Goal: Task Accomplishment & Management: Manage account settings

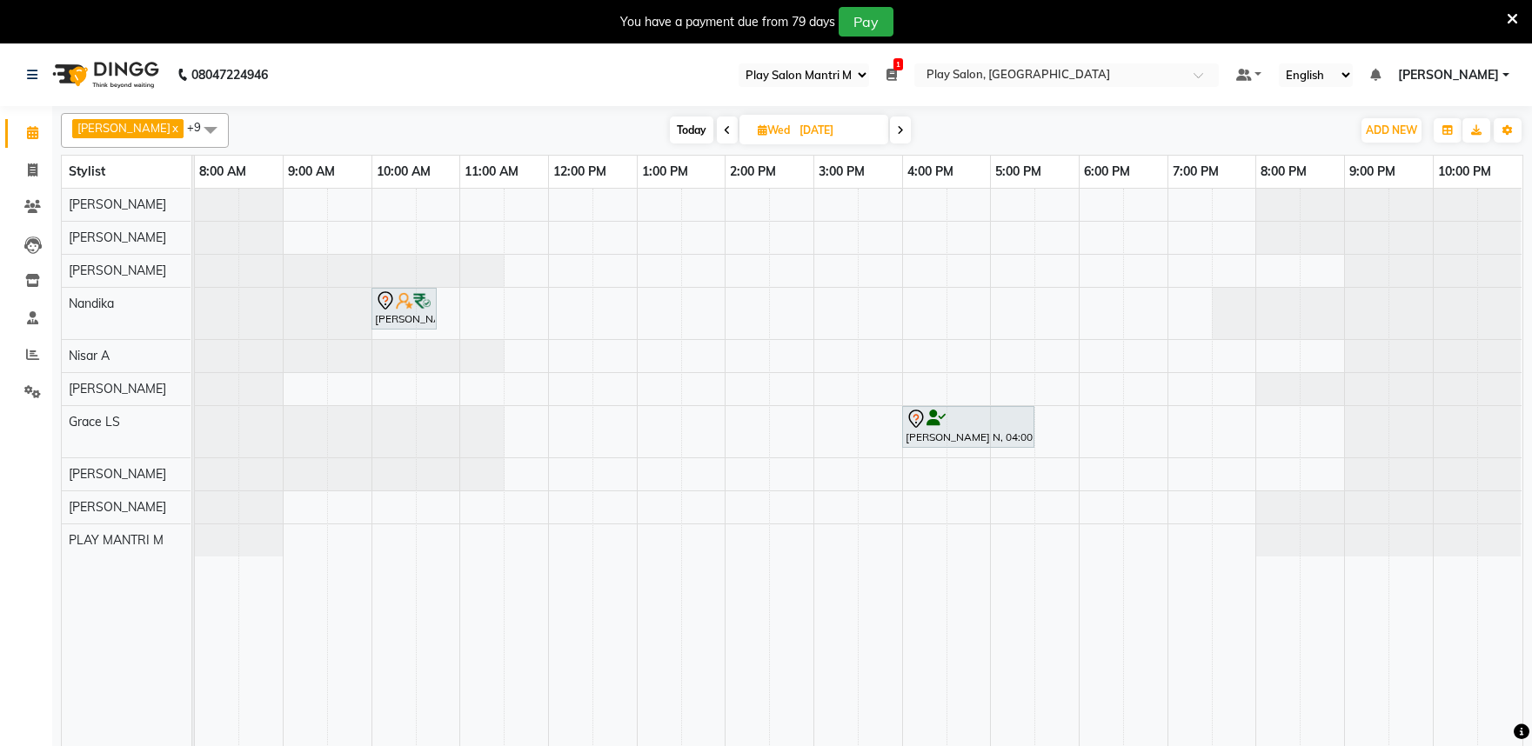
select select "89"
click at [724, 133] on icon at bounding box center [727, 130] width 7 height 10
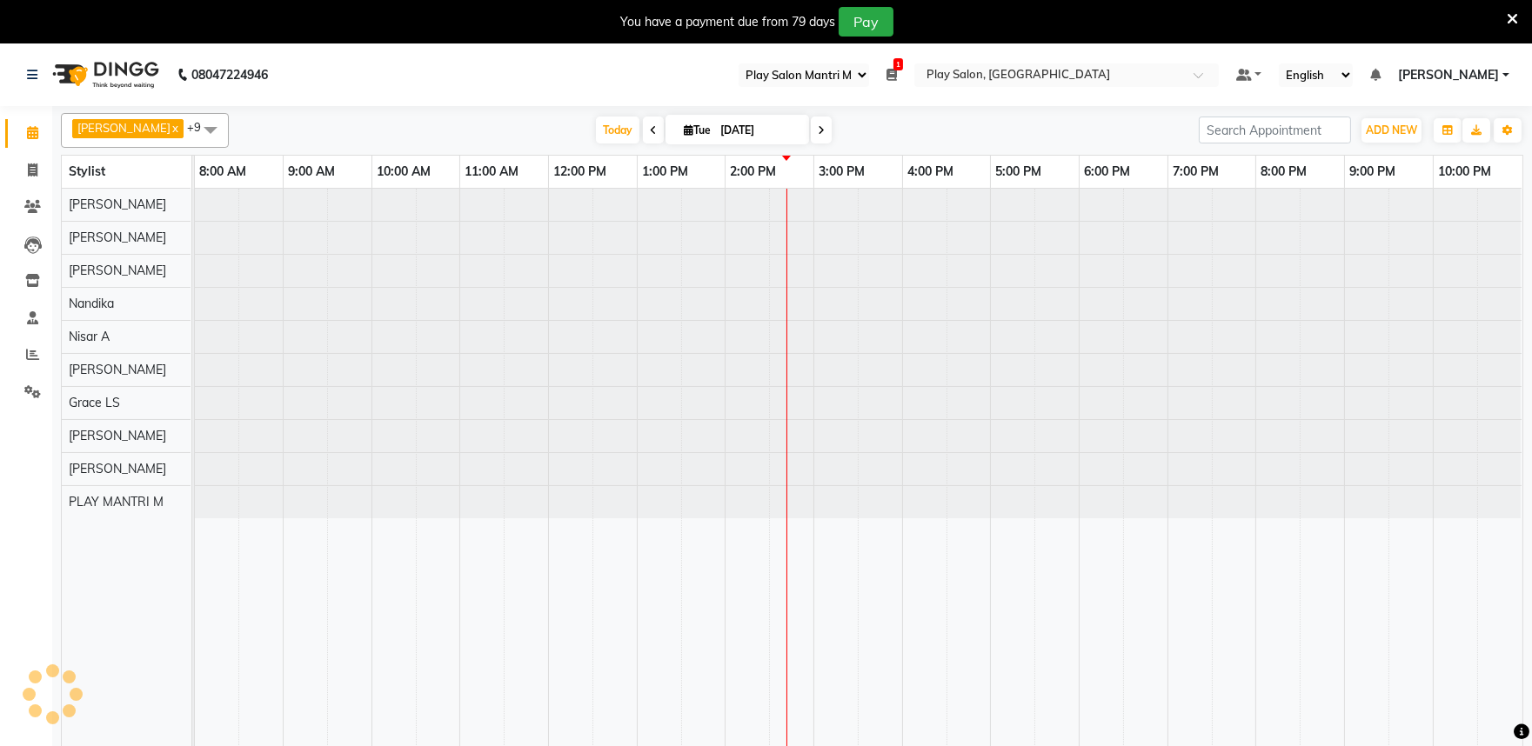
type input "02-09-2025"
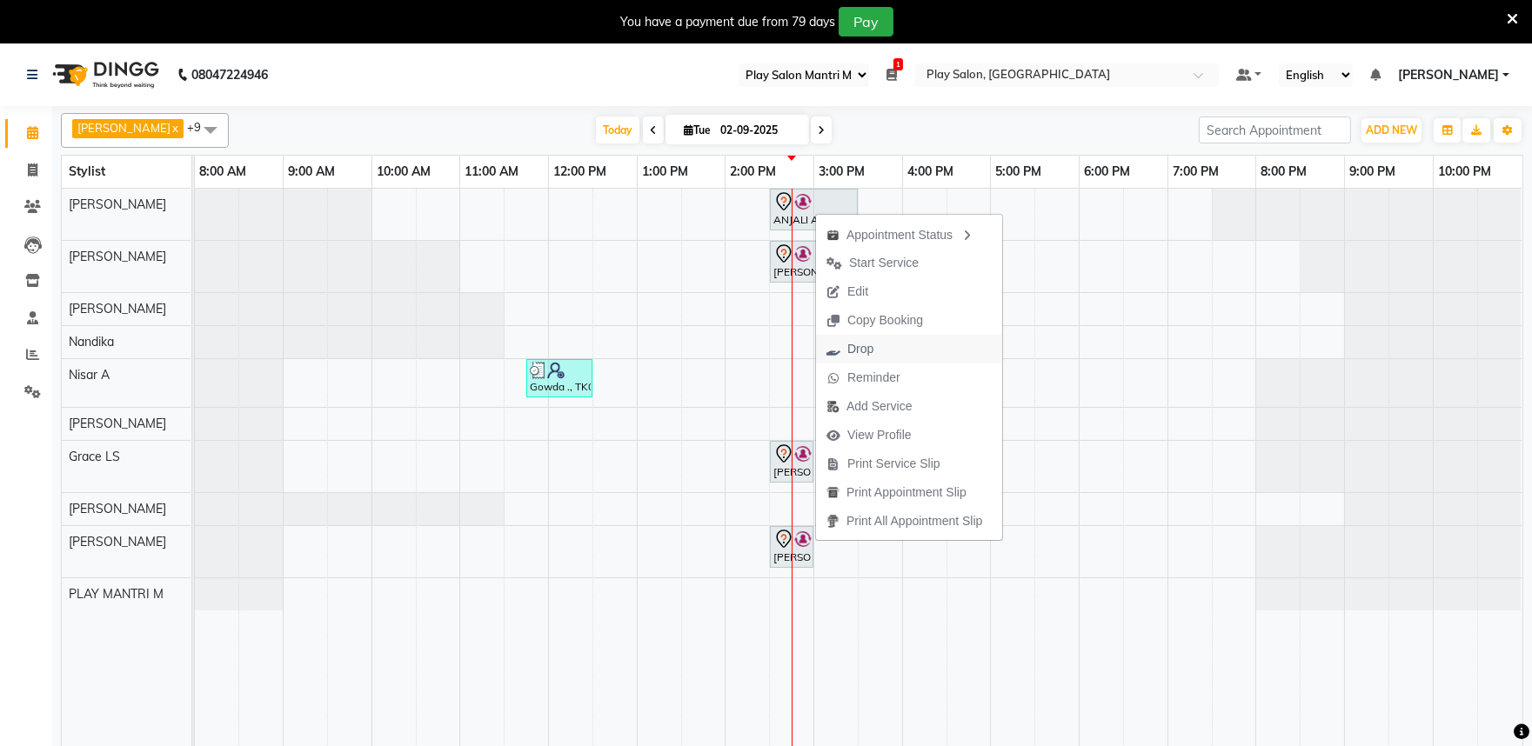
click at [872, 349] on span "Drop" at bounding box center [860, 349] width 26 height 18
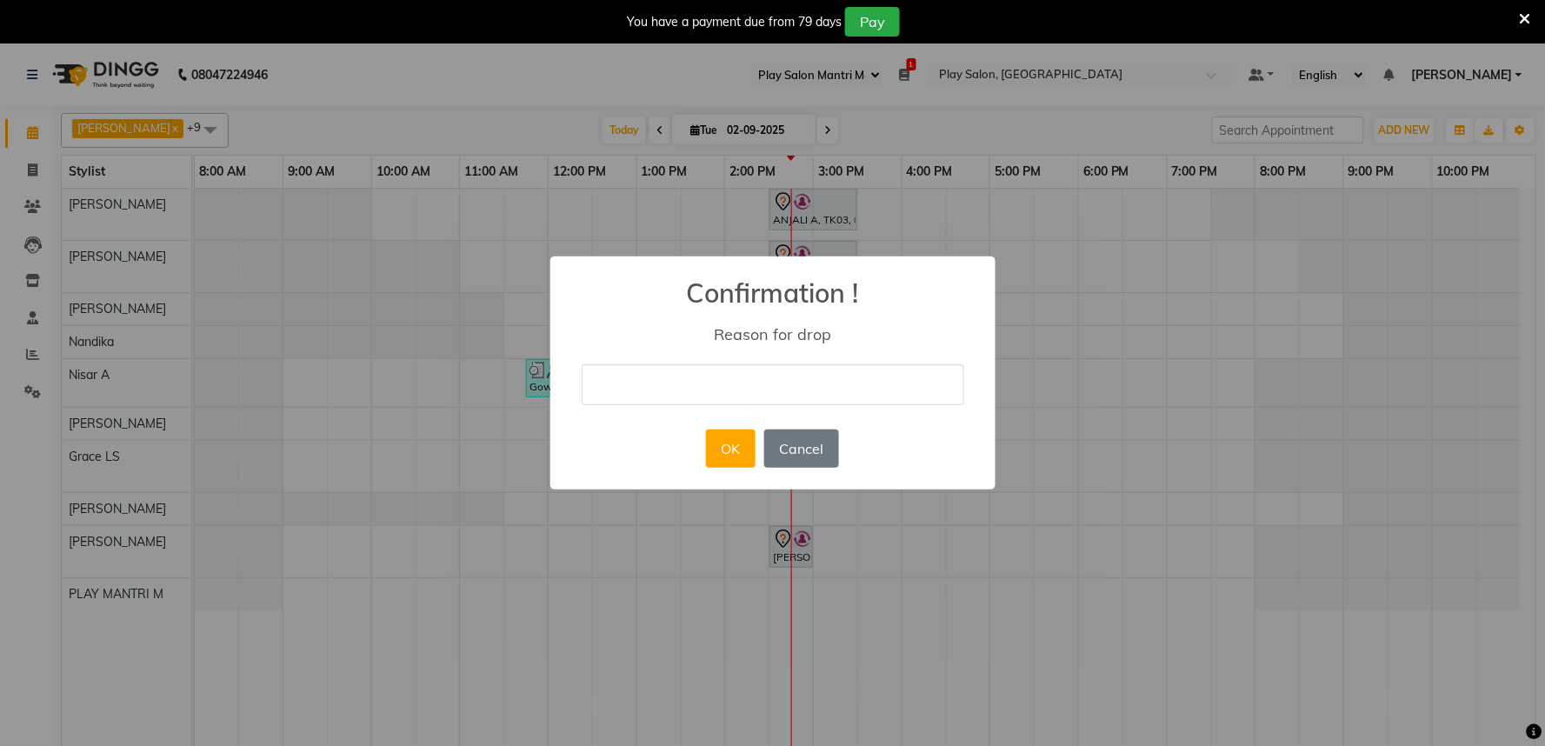
click at [683, 400] on input "text" at bounding box center [773, 384] width 383 height 41
type input "not able to come"
click at [718, 453] on button "OK" at bounding box center [731, 449] width 50 height 38
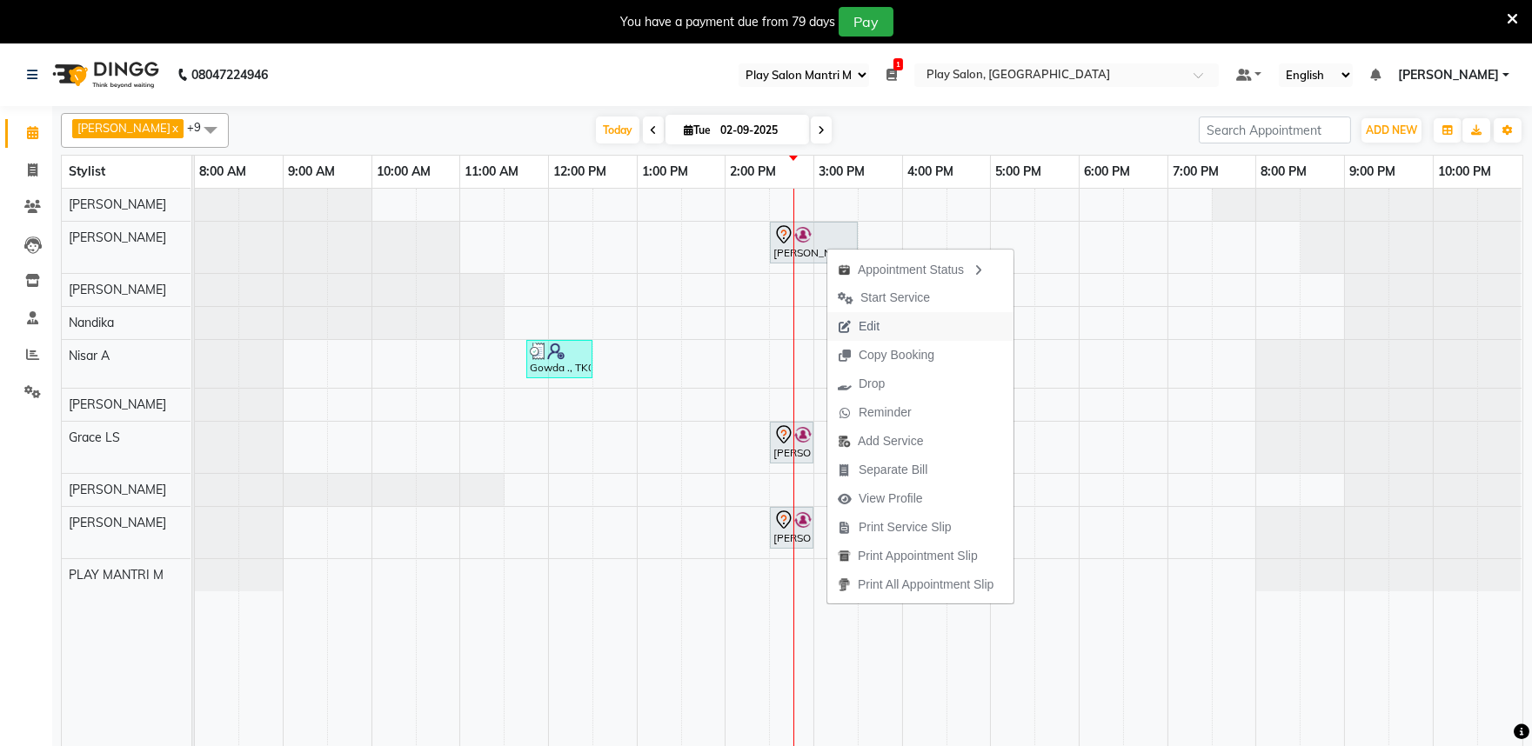
click at [863, 325] on span "Edit" at bounding box center [868, 326] width 21 height 18
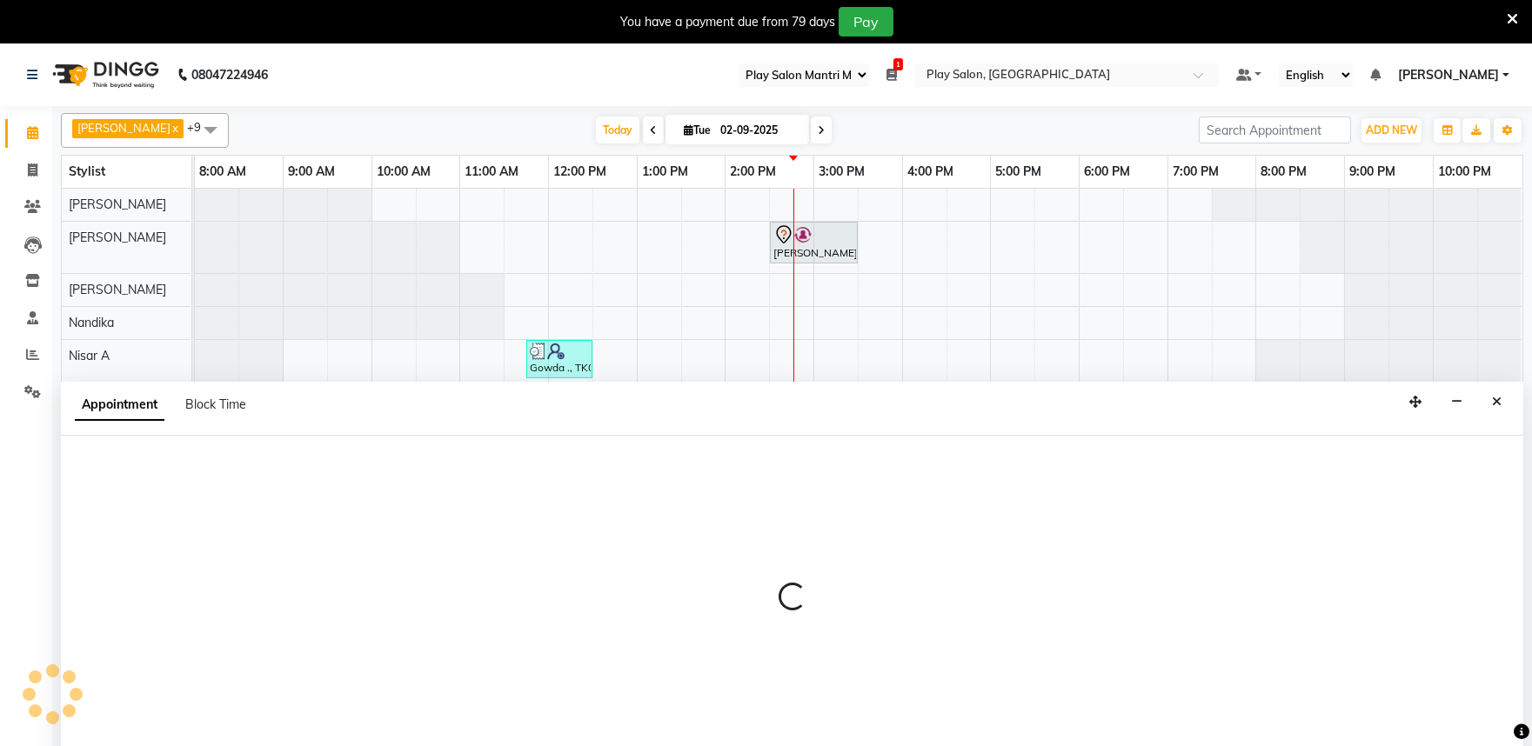
scroll to position [43, 0]
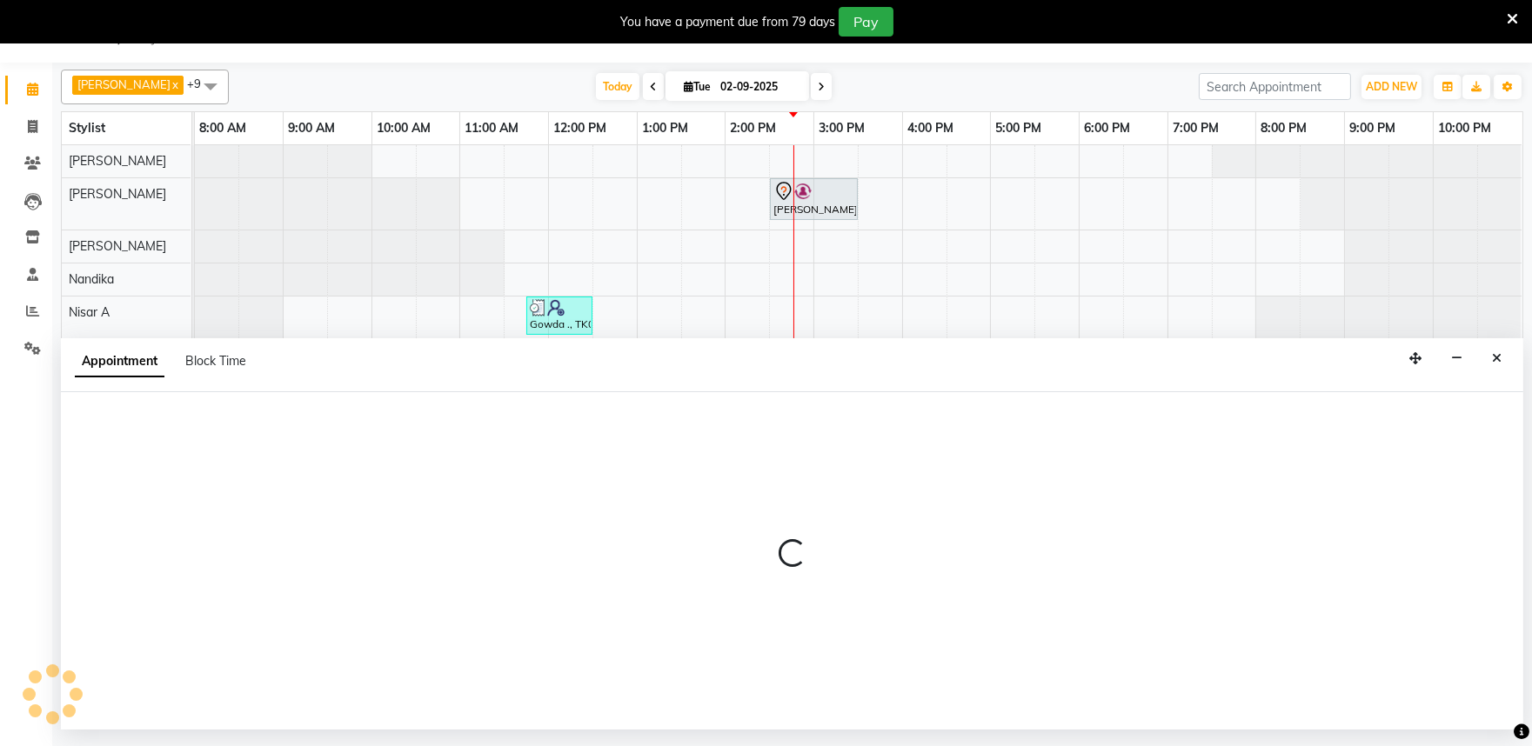
select select "tentative"
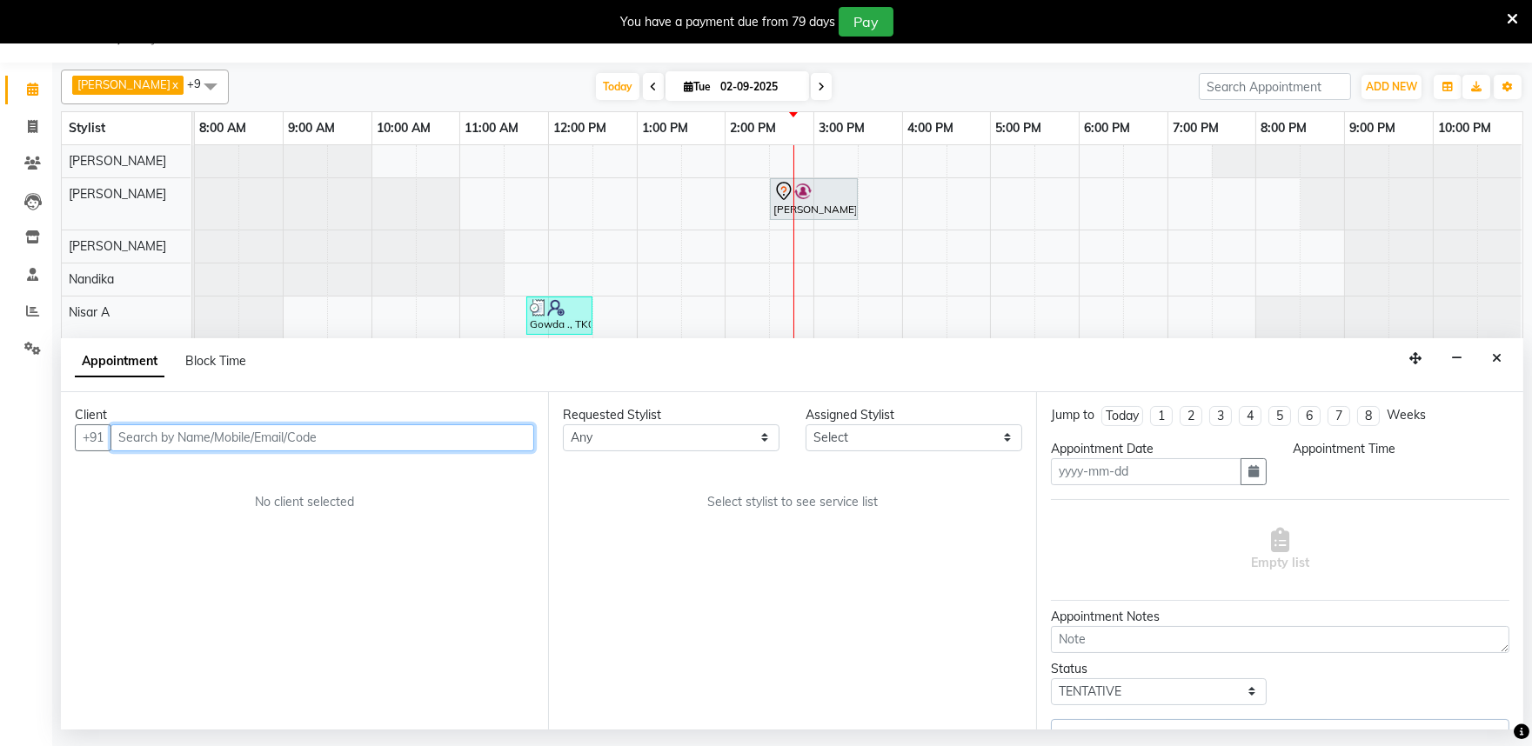
type input "02-09-2025"
select select "870"
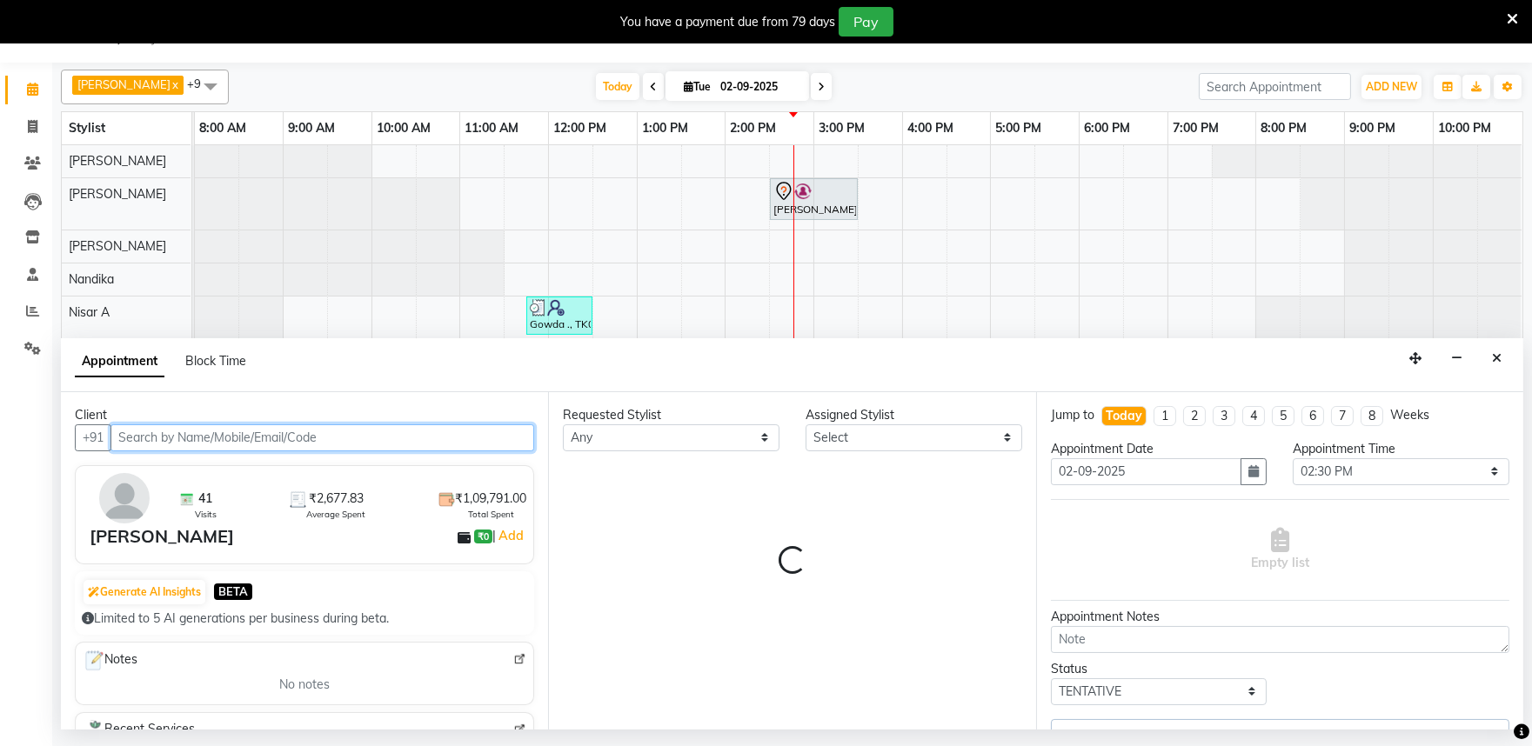
select select "81320"
select select "4213"
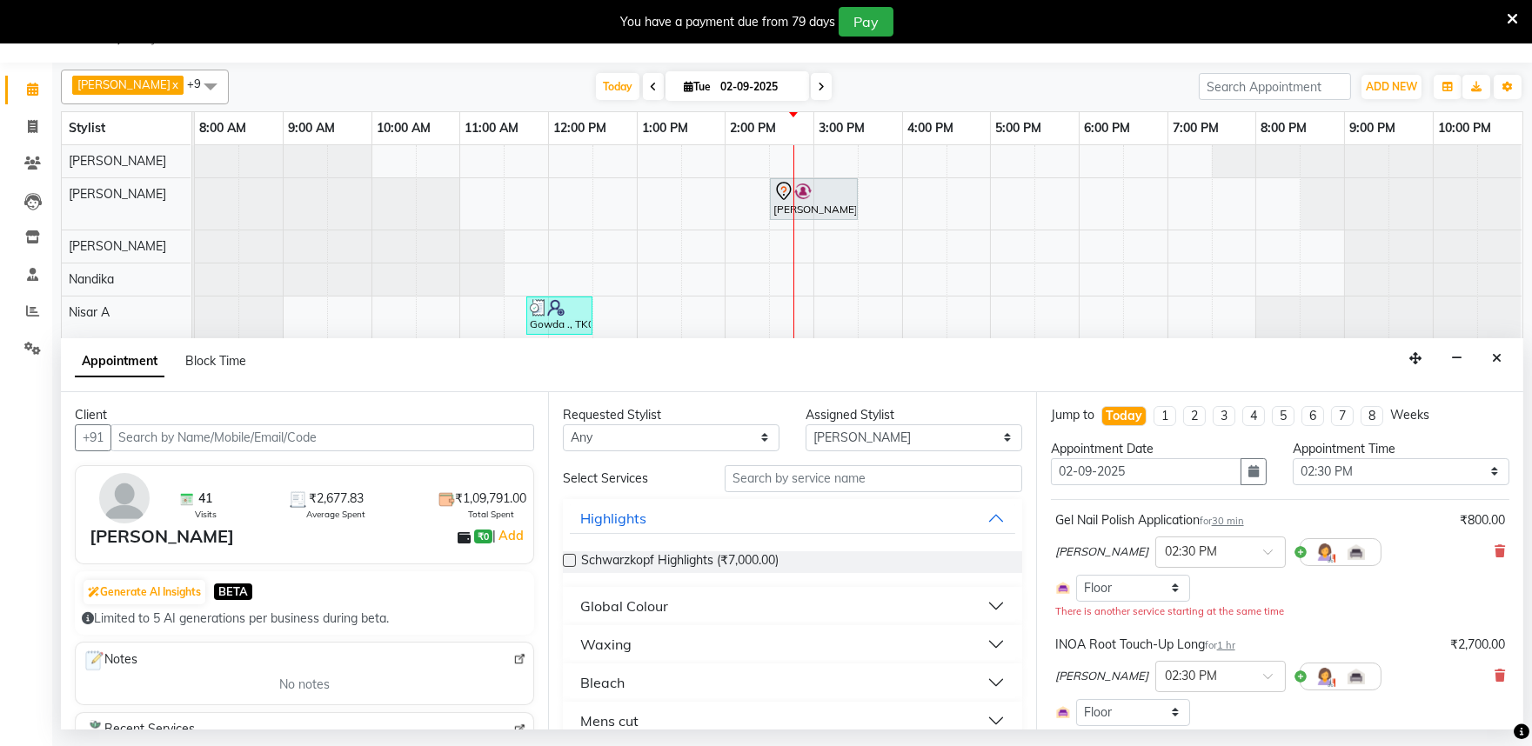
click at [513, 659] on img at bounding box center [519, 659] width 13 height 13
click at [1492, 352] on icon "Close" at bounding box center [1497, 358] width 10 height 12
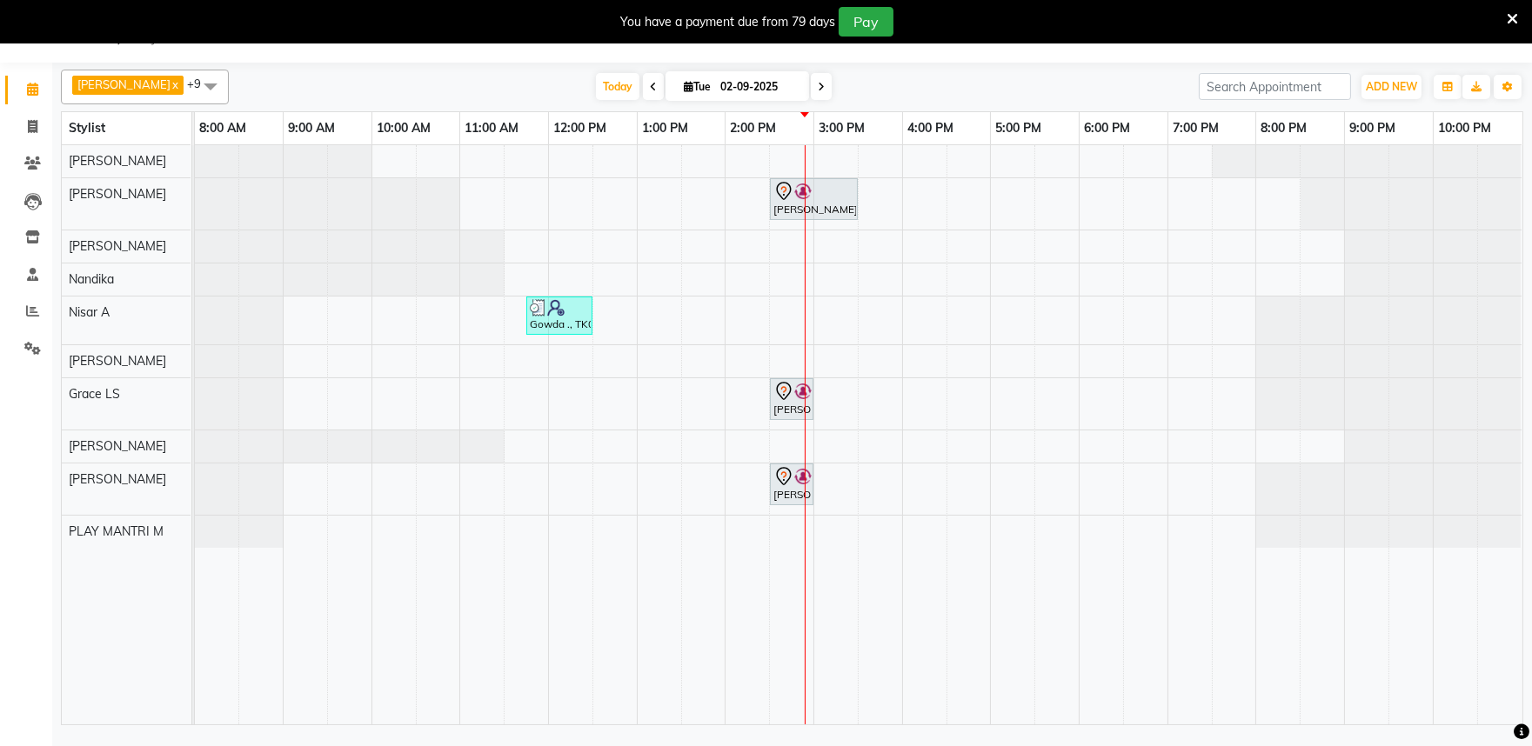
click at [650, 87] on icon at bounding box center [653, 87] width 7 height 10
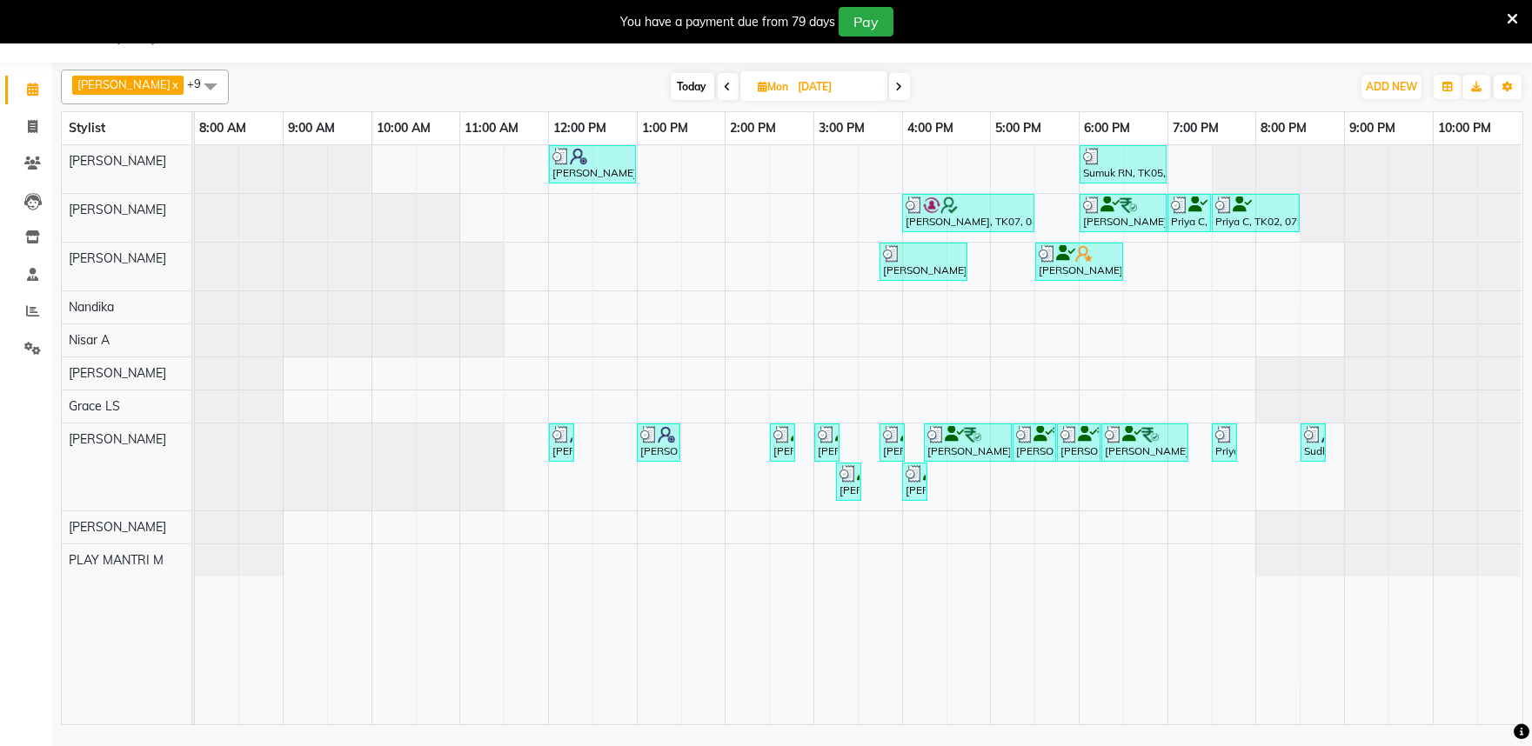
click at [717, 89] on span at bounding box center [727, 86] width 21 height 27
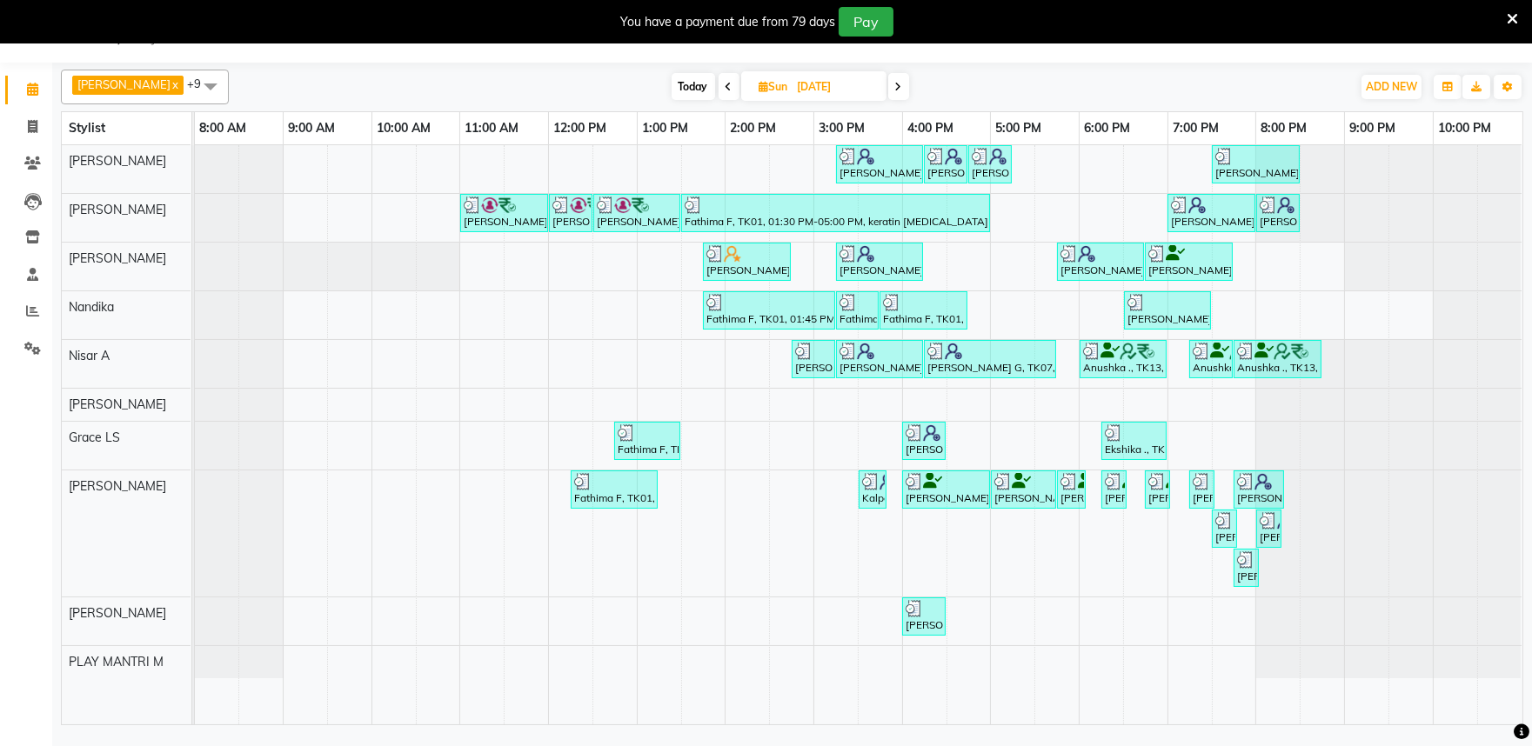
click at [895, 91] on icon at bounding box center [898, 87] width 7 height 10
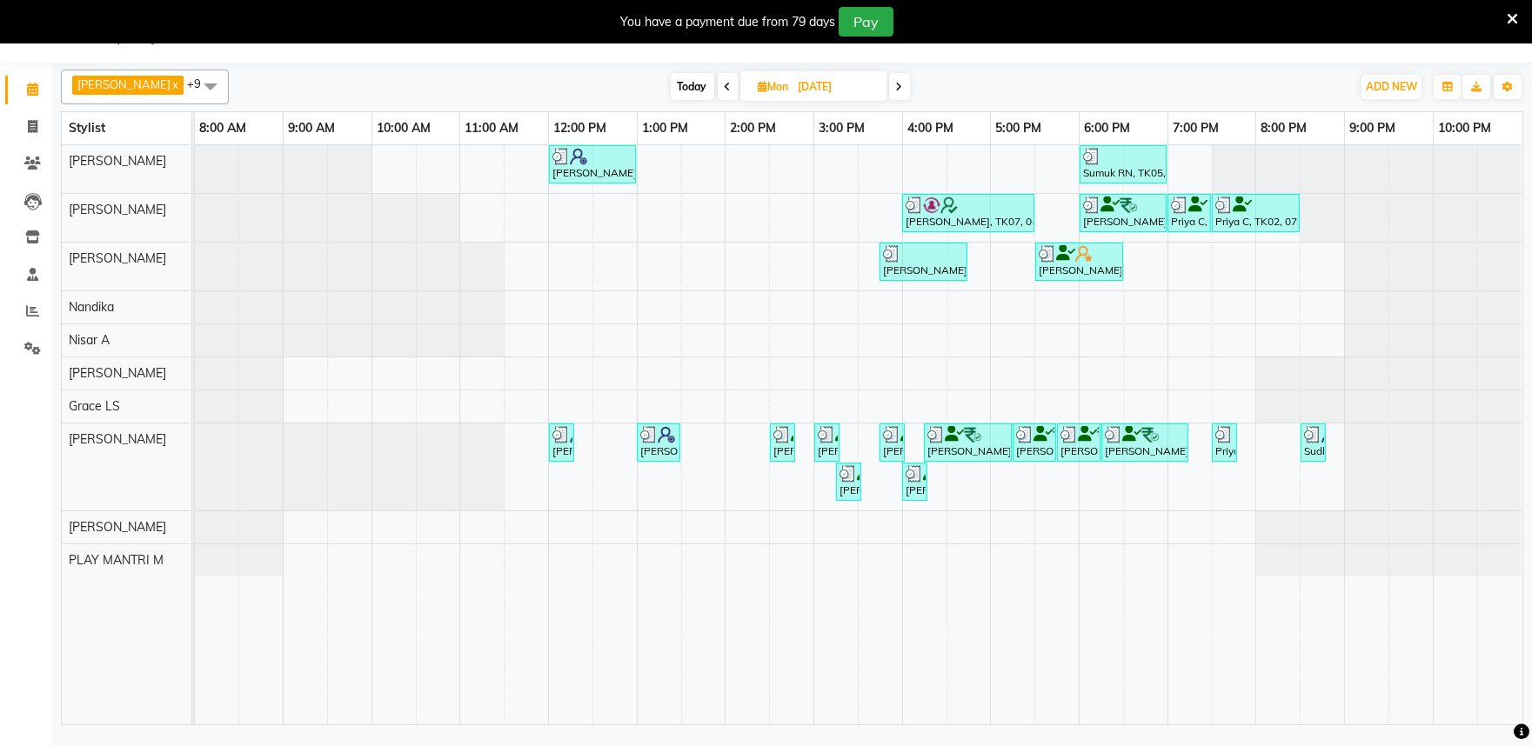
click at [889, 88] on span at bounding box center [899, 86] width 21 height 27
type input "02-09-2025"
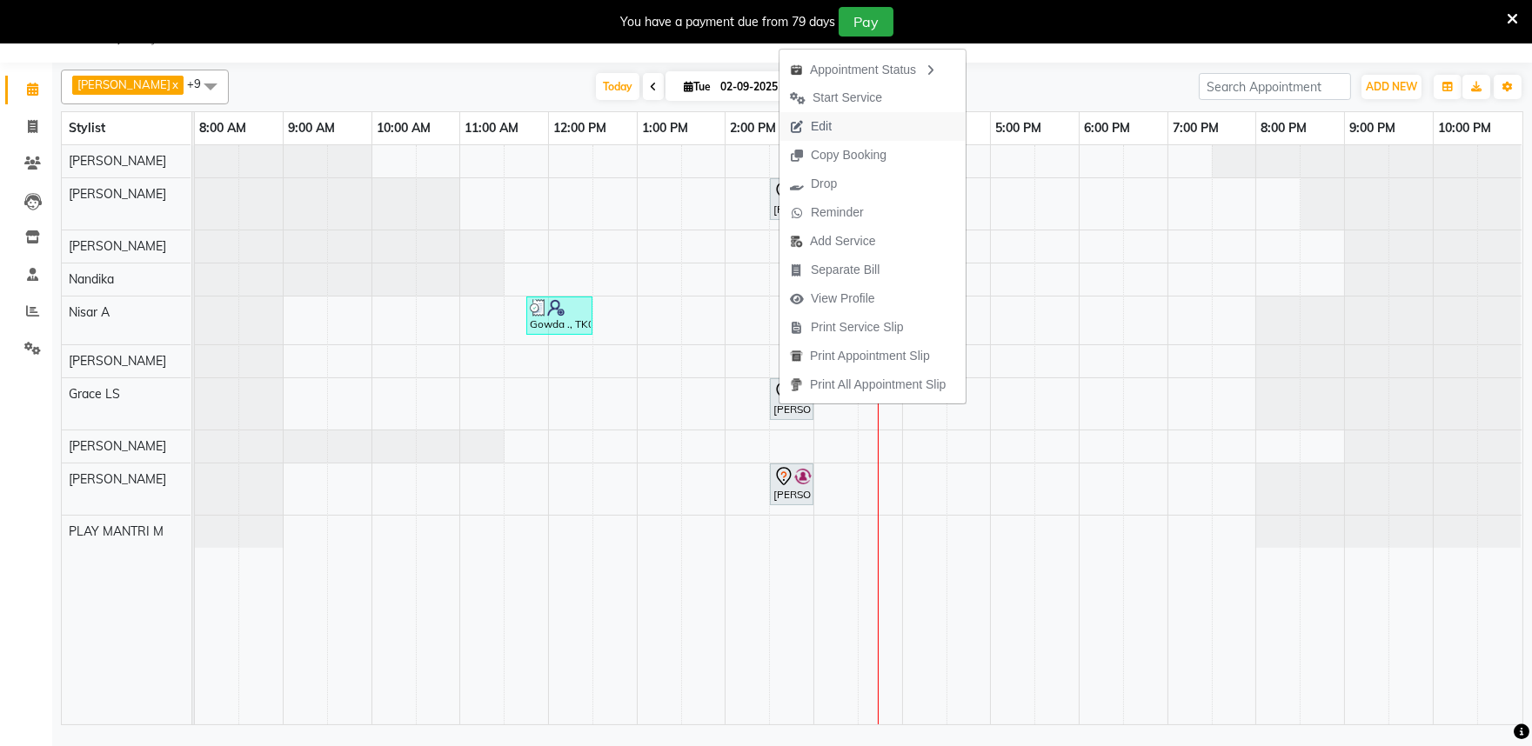
click at [837, 125] on span "Edit" at bounding box center [810, 126] width 63 height 29
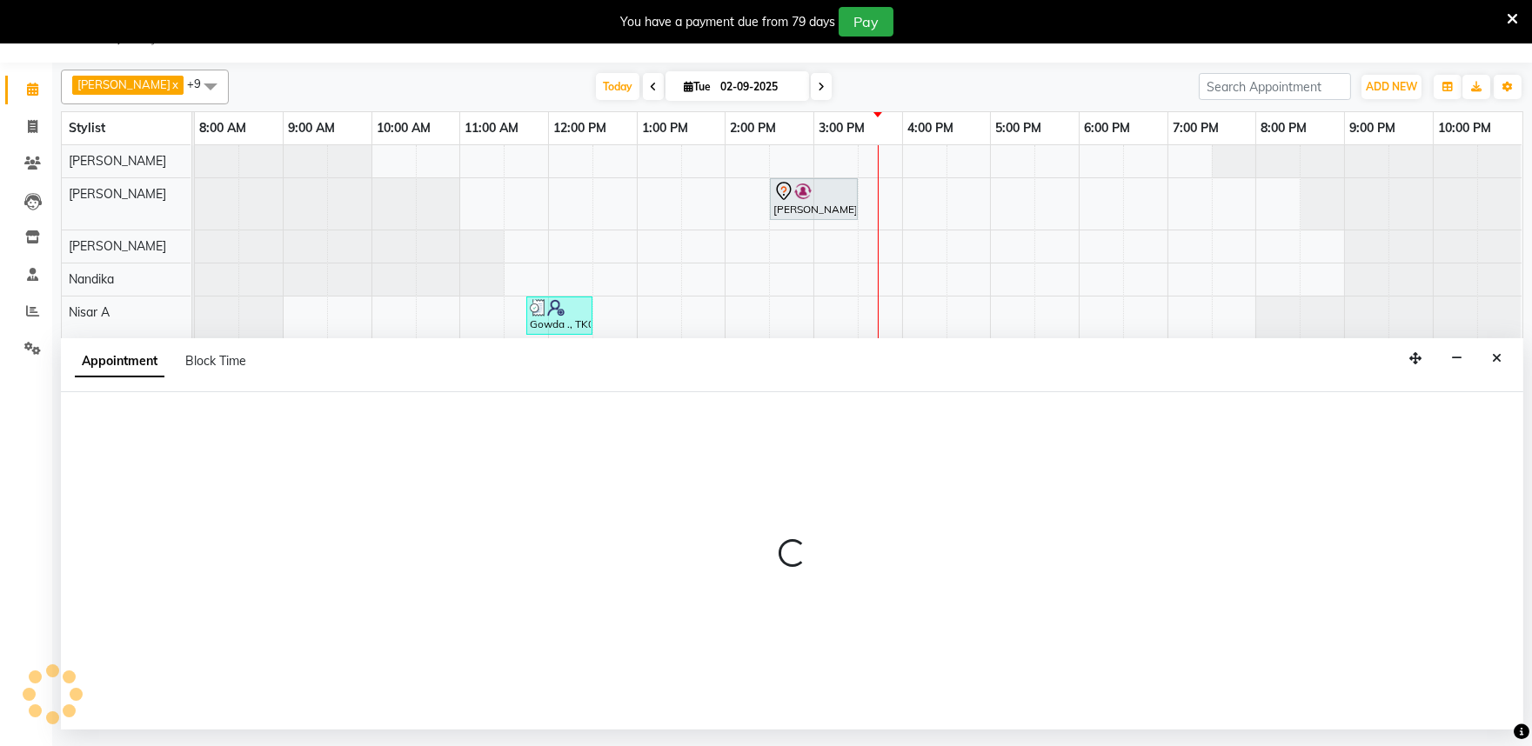
select select "tentative"
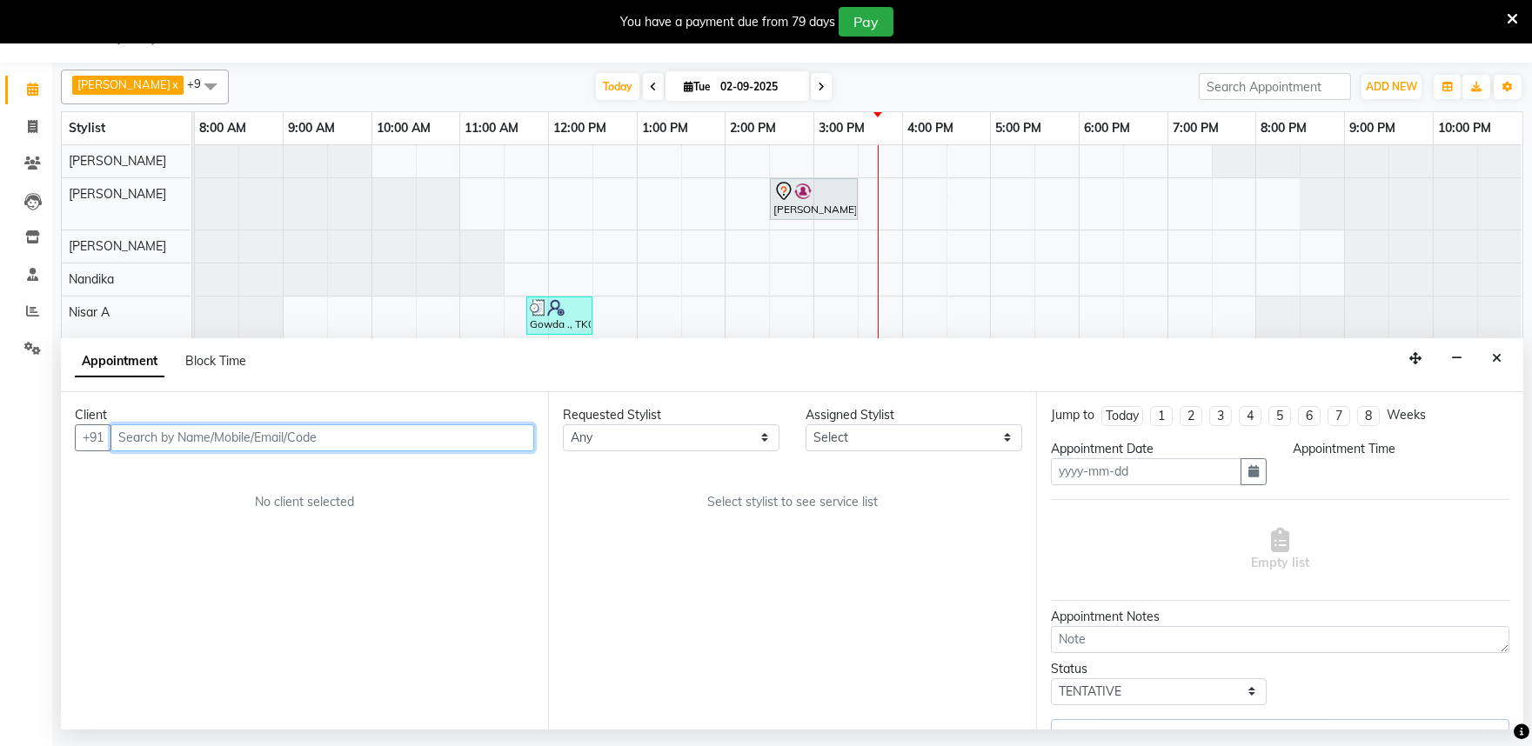
type input "02-09-2025"
select select "870"
select select "81320"
select select "4213"
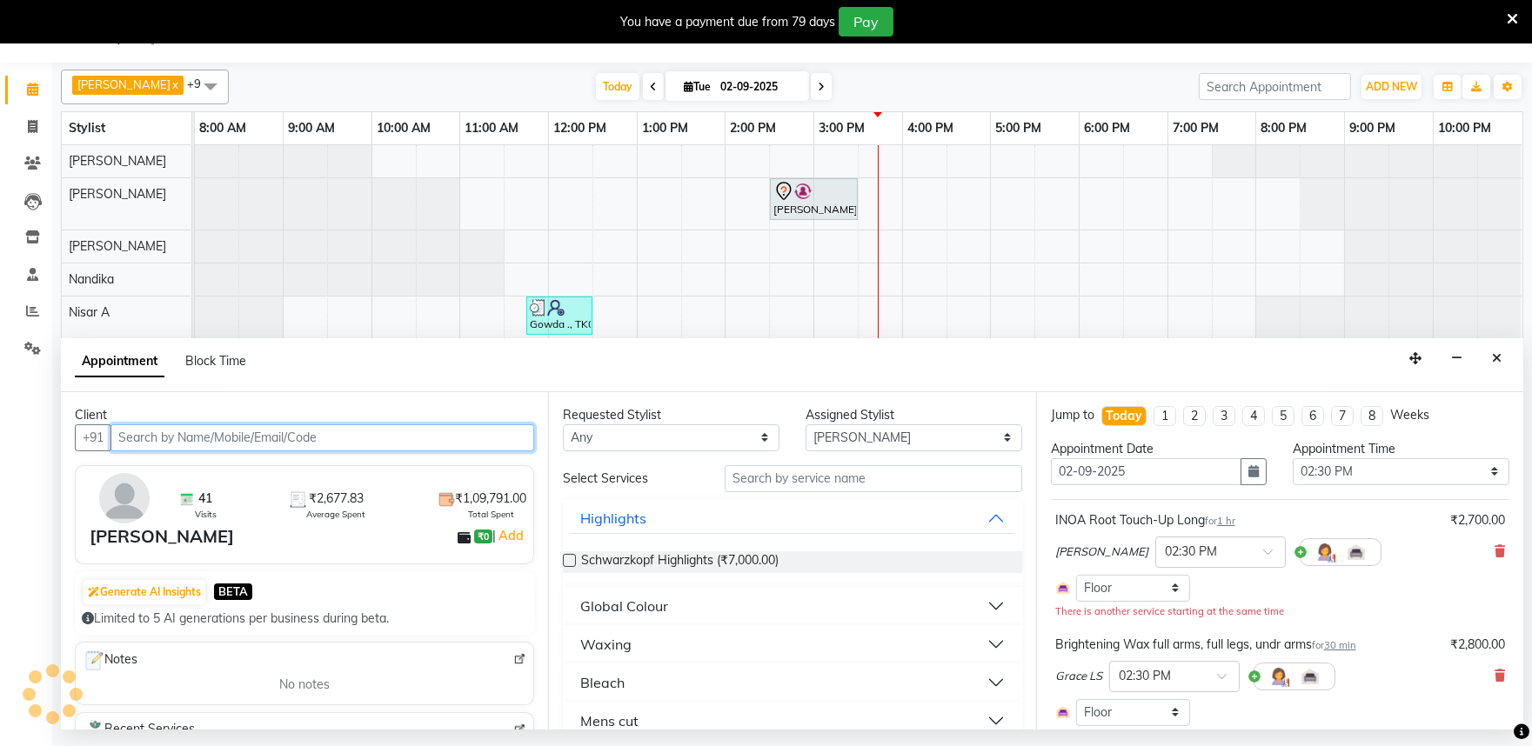
select select "4213"
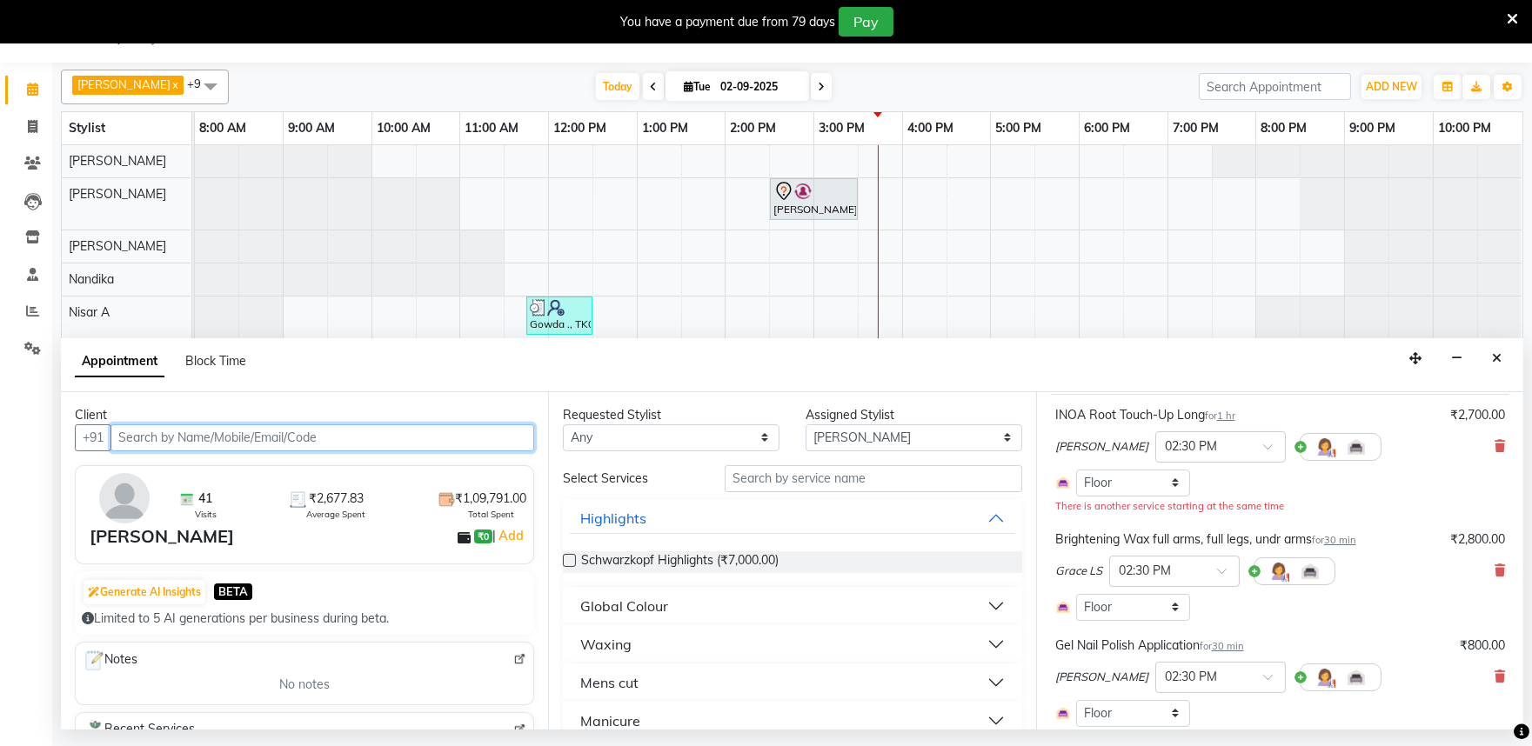
scroll to position [97, 0]
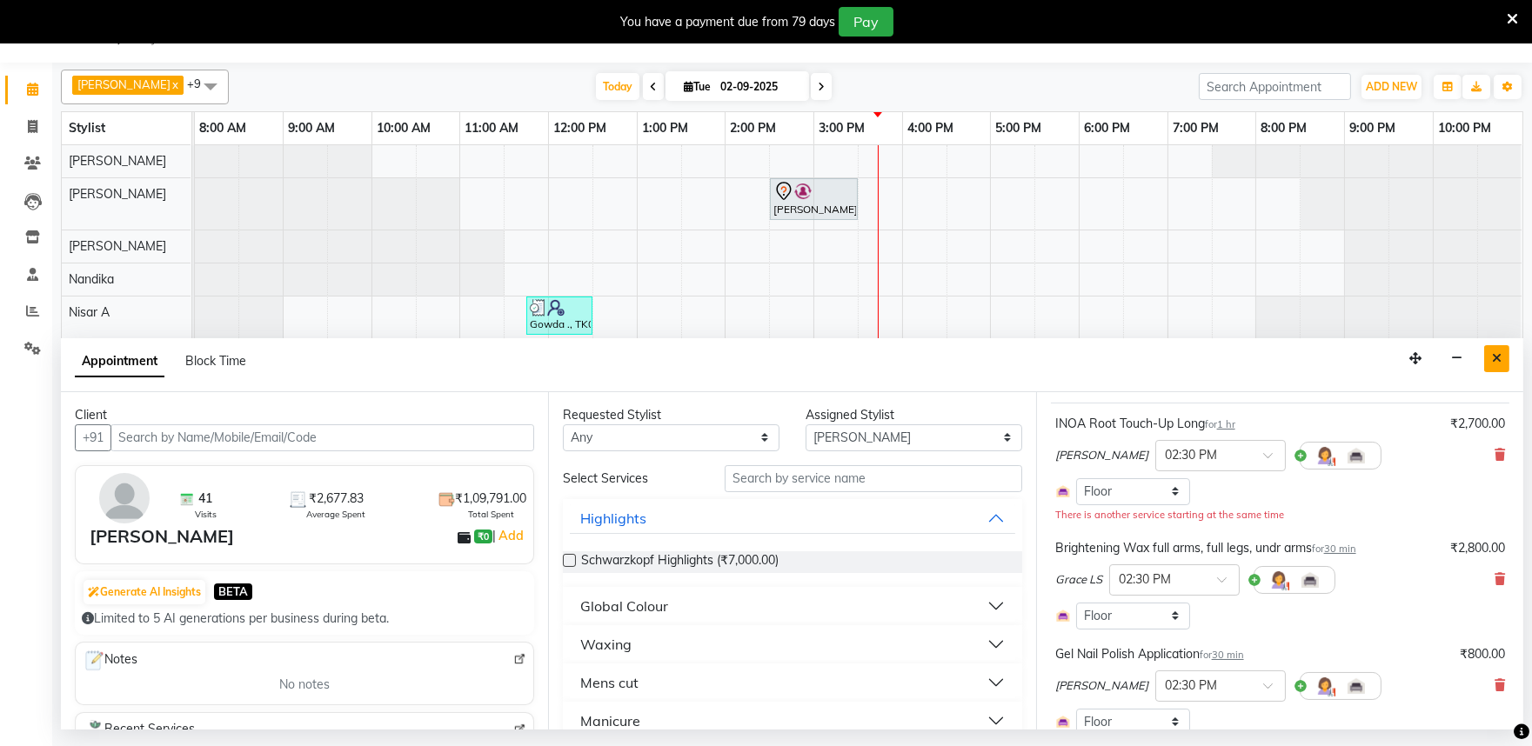
click at [1494, 364] on icon "Close" at bounding box center [1497, 358] width 10 height 12
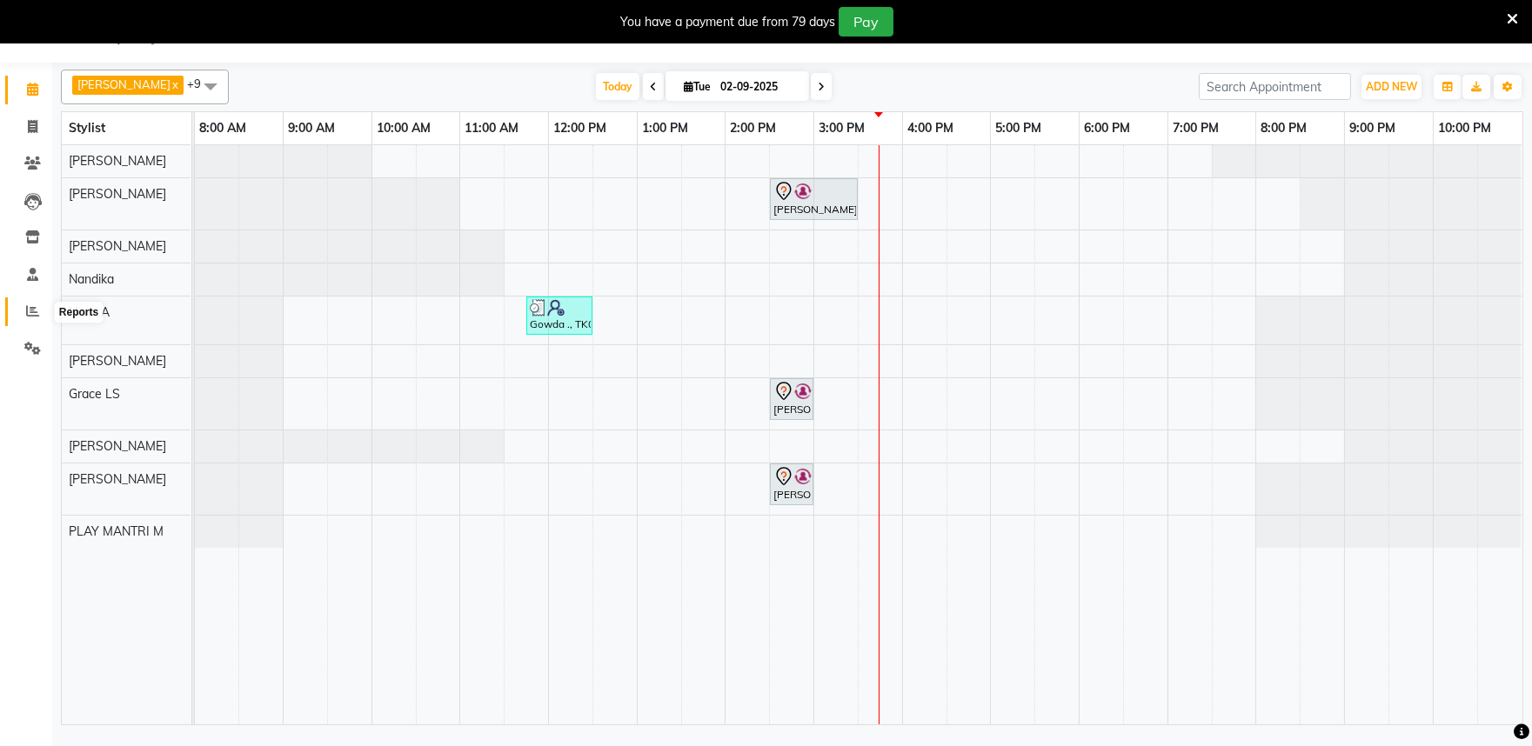
click at [33, 316] on icon at bounding box center [32, 310] width 13 height 13
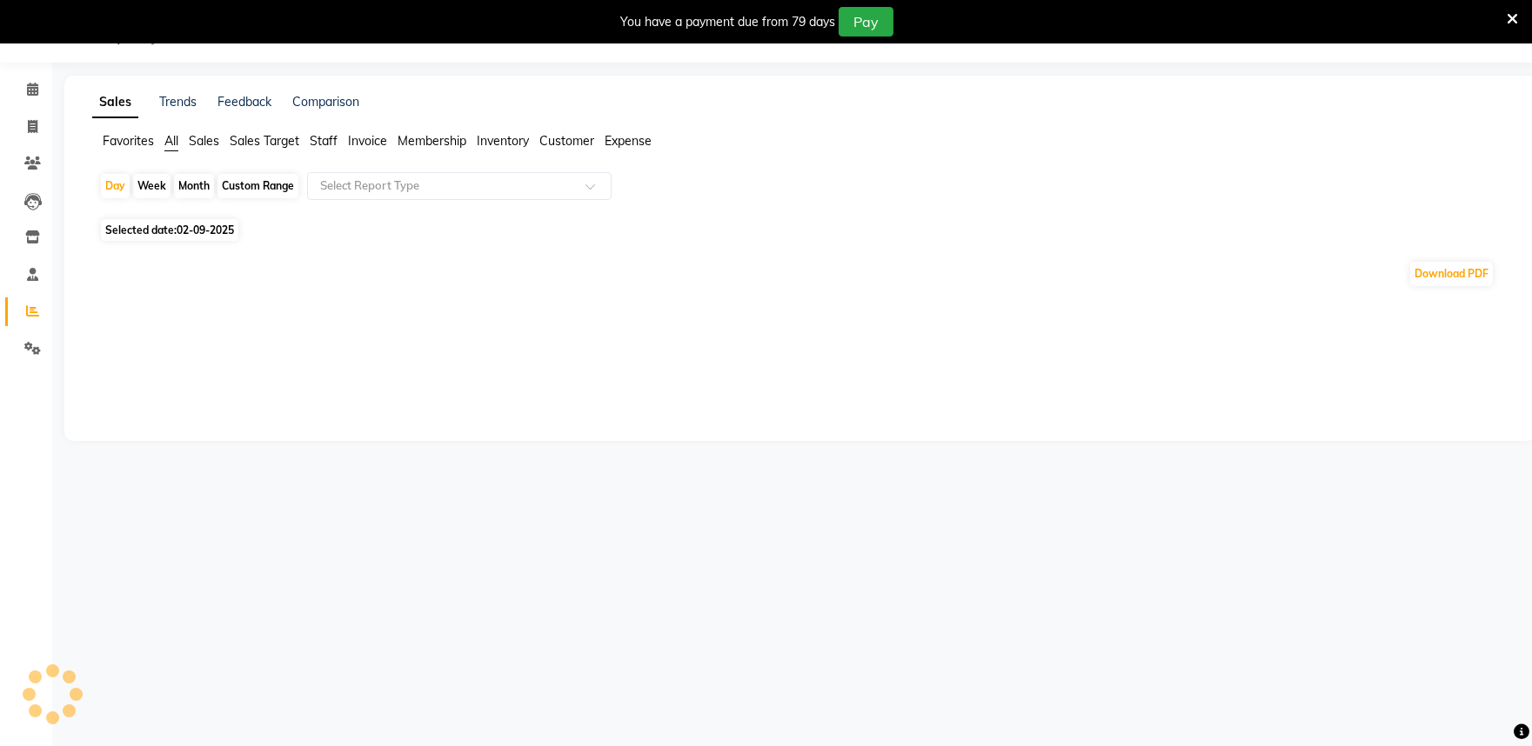
click at [200, 230] on span "02-09-2025" at bounding box center [205, 230] width 57 height 13
click at [183, 228] on span "02-09-2025" at bounding box center [205, 230] width 57 height 13
select select "9"
select select "2025"
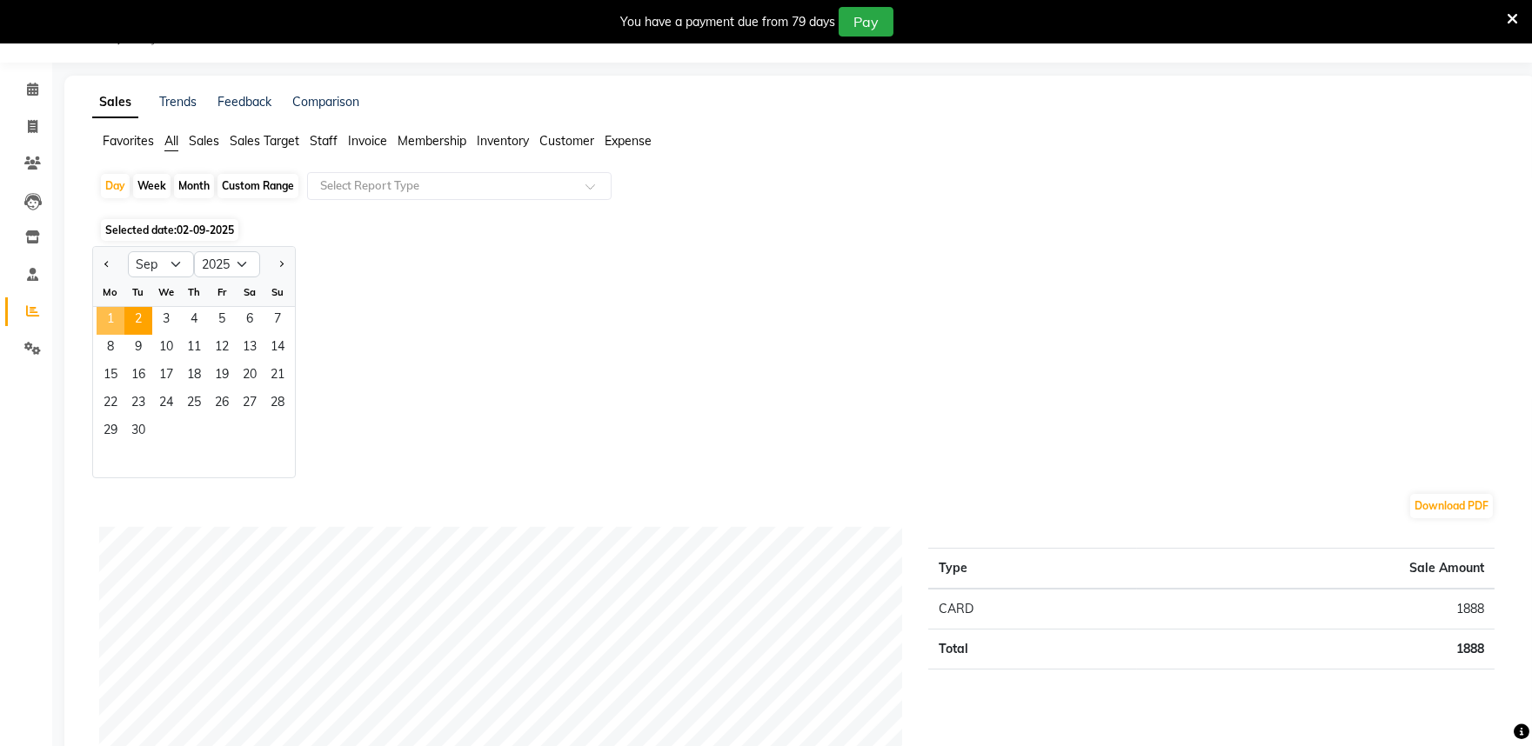
click at [114, 323] on span "1" at bounding box center [111, 321] width 28 height 28
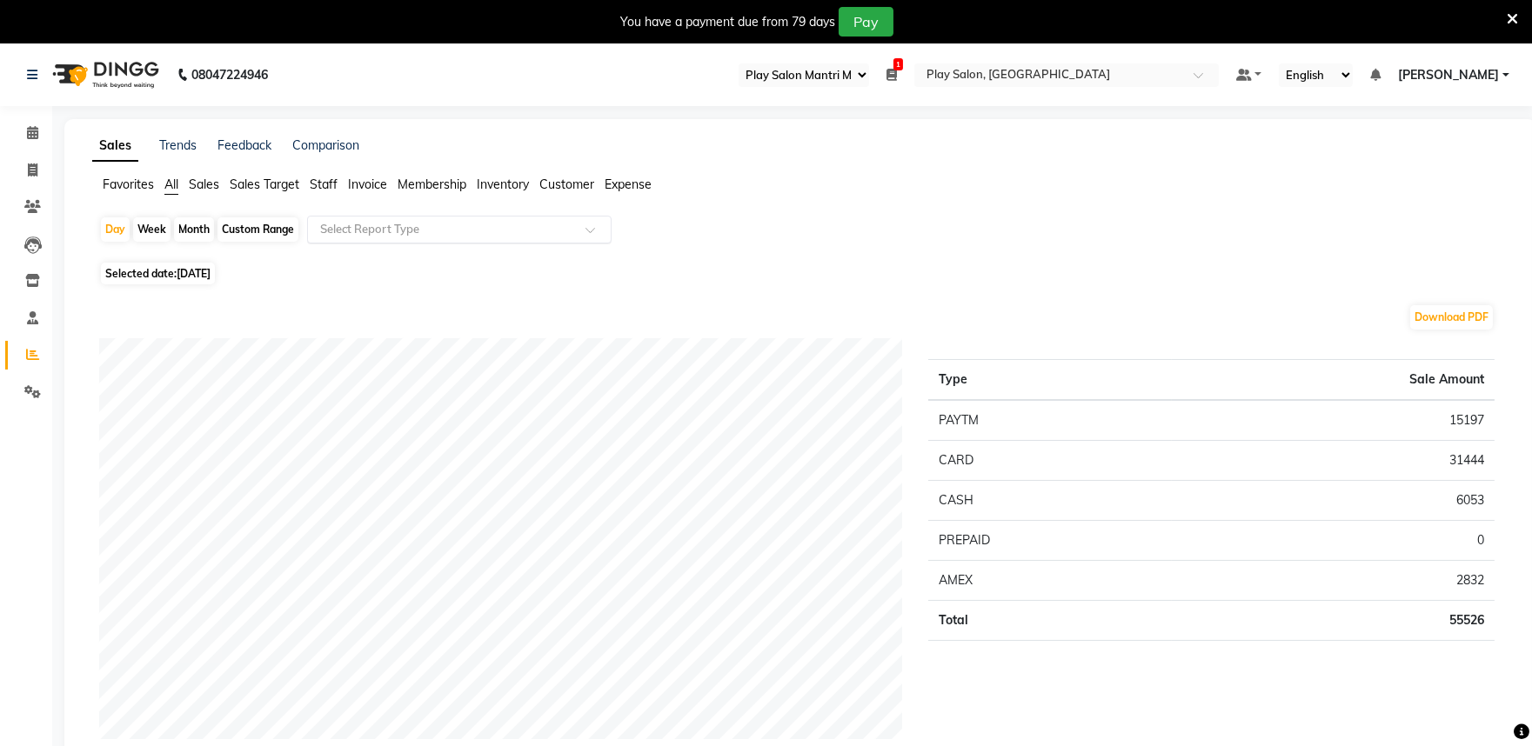
click at [400, 228] on input "text" at bounding box center [442, 229] width 250 height 17
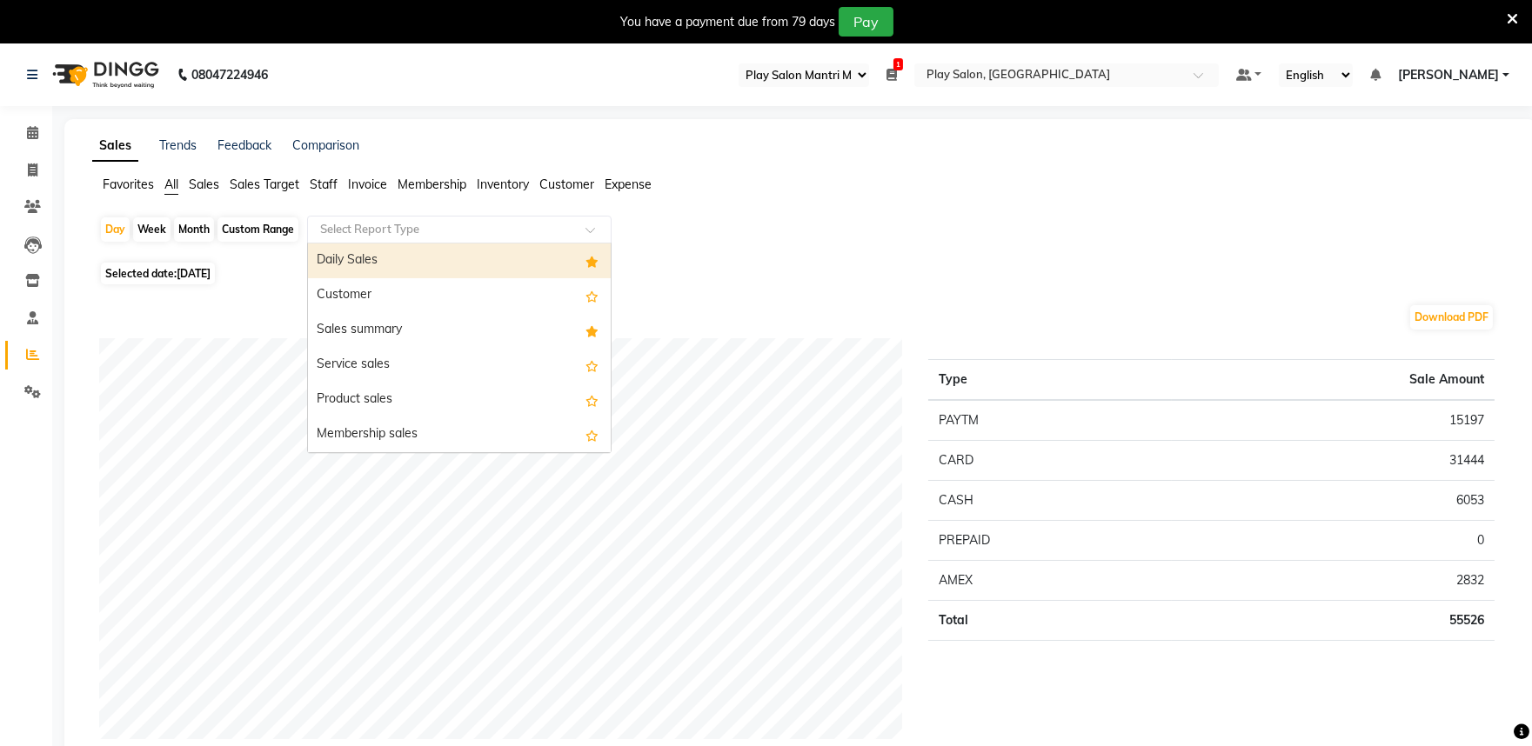
click at [412, 250] on div "Daily Sales" at bounding box center [459, 261] width 303 height 35
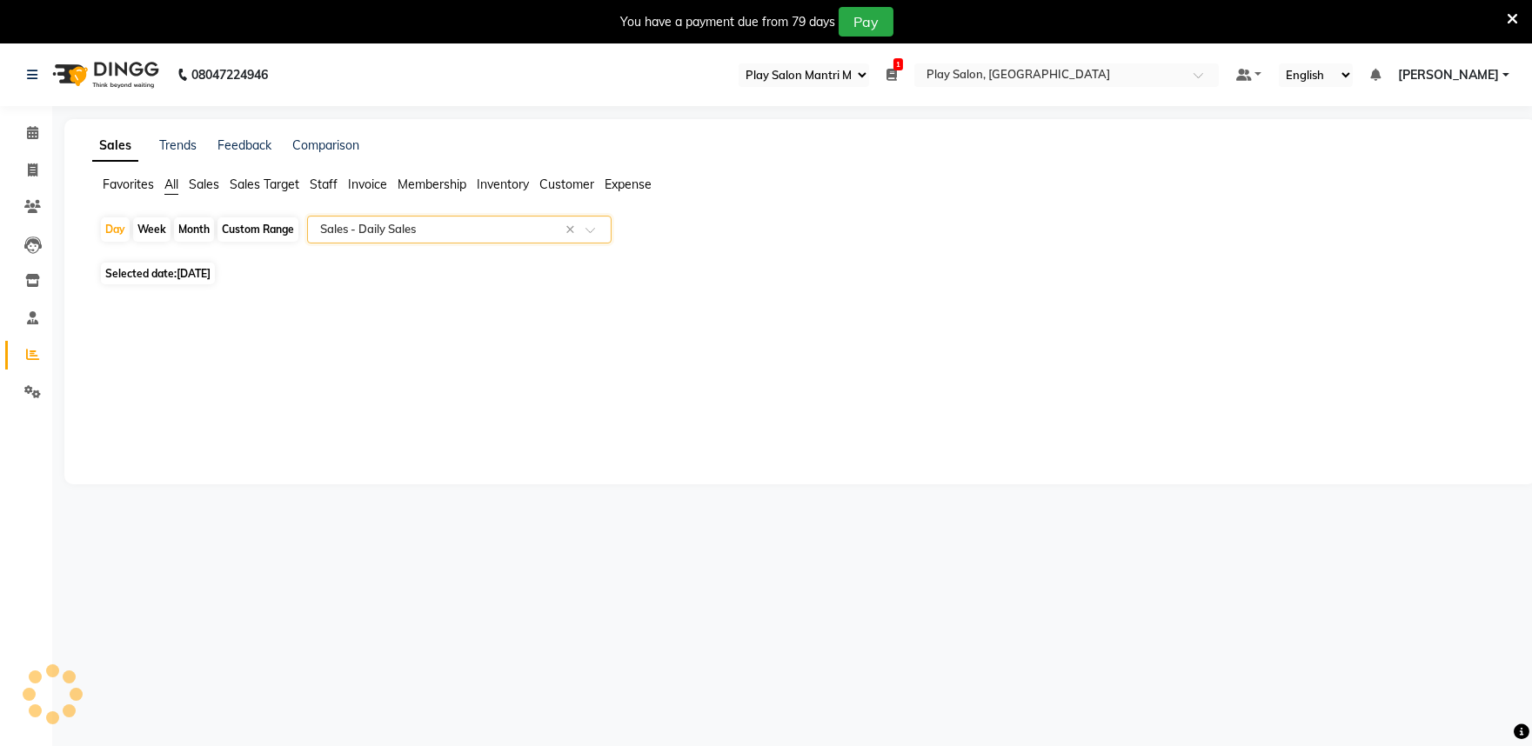
select select "full_report"
select select "csv"
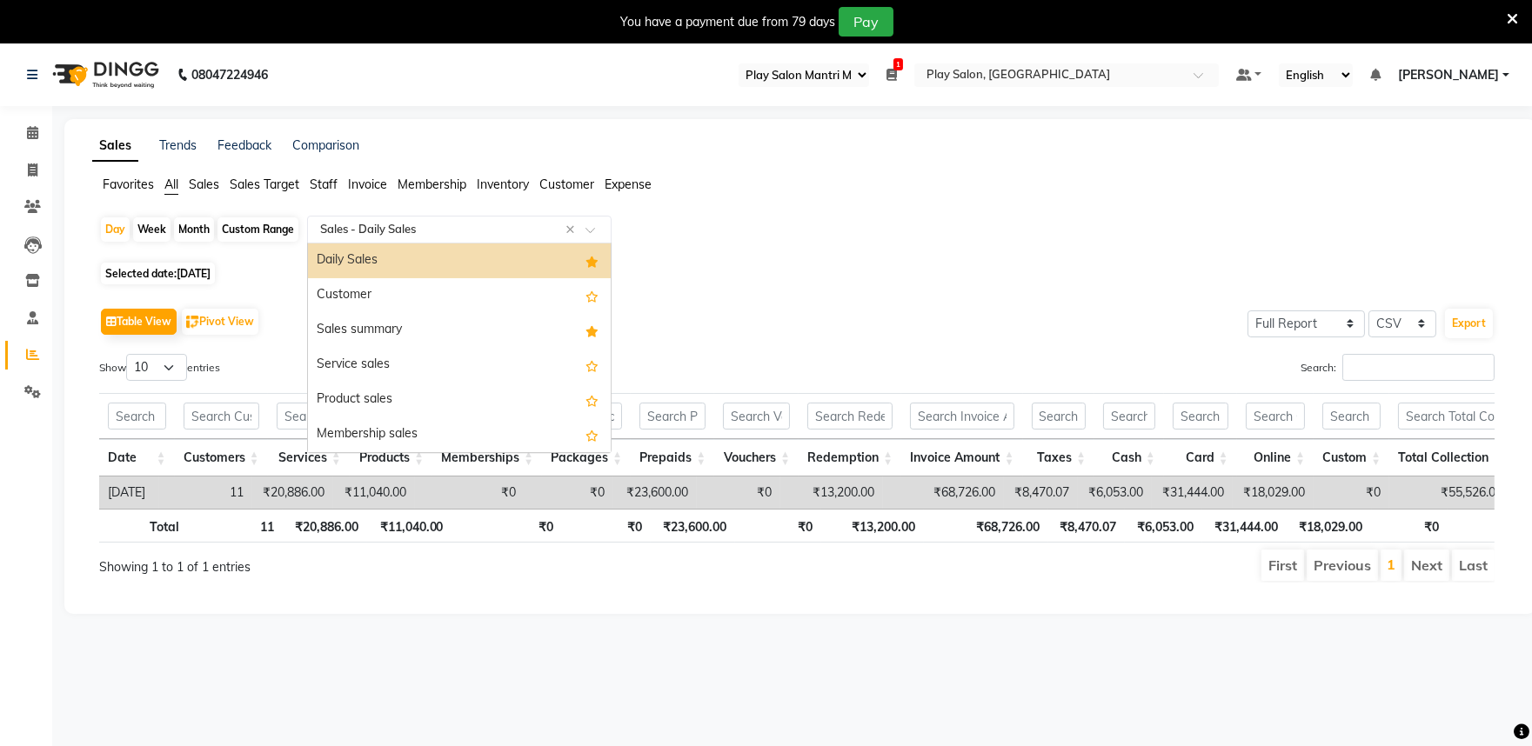
click at [397, 224] on input "text" at bounding box center [442, 229] width 250 height 17
click at [426, 324] on div "Sales summary" at bounding box center [459, 330] width 303 height 35
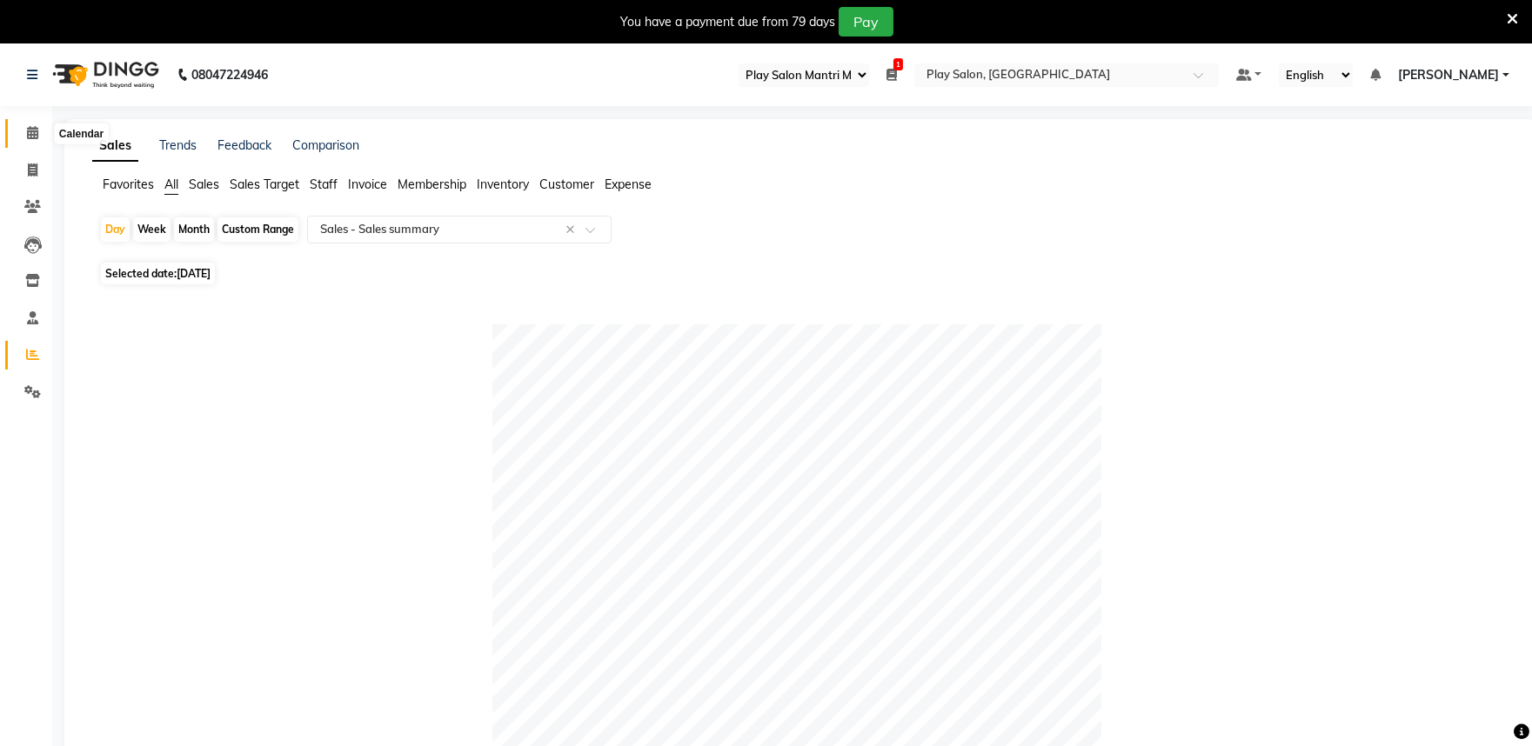
click at [26, 124] on span at bounding box center [32, 133] width 30 height 20
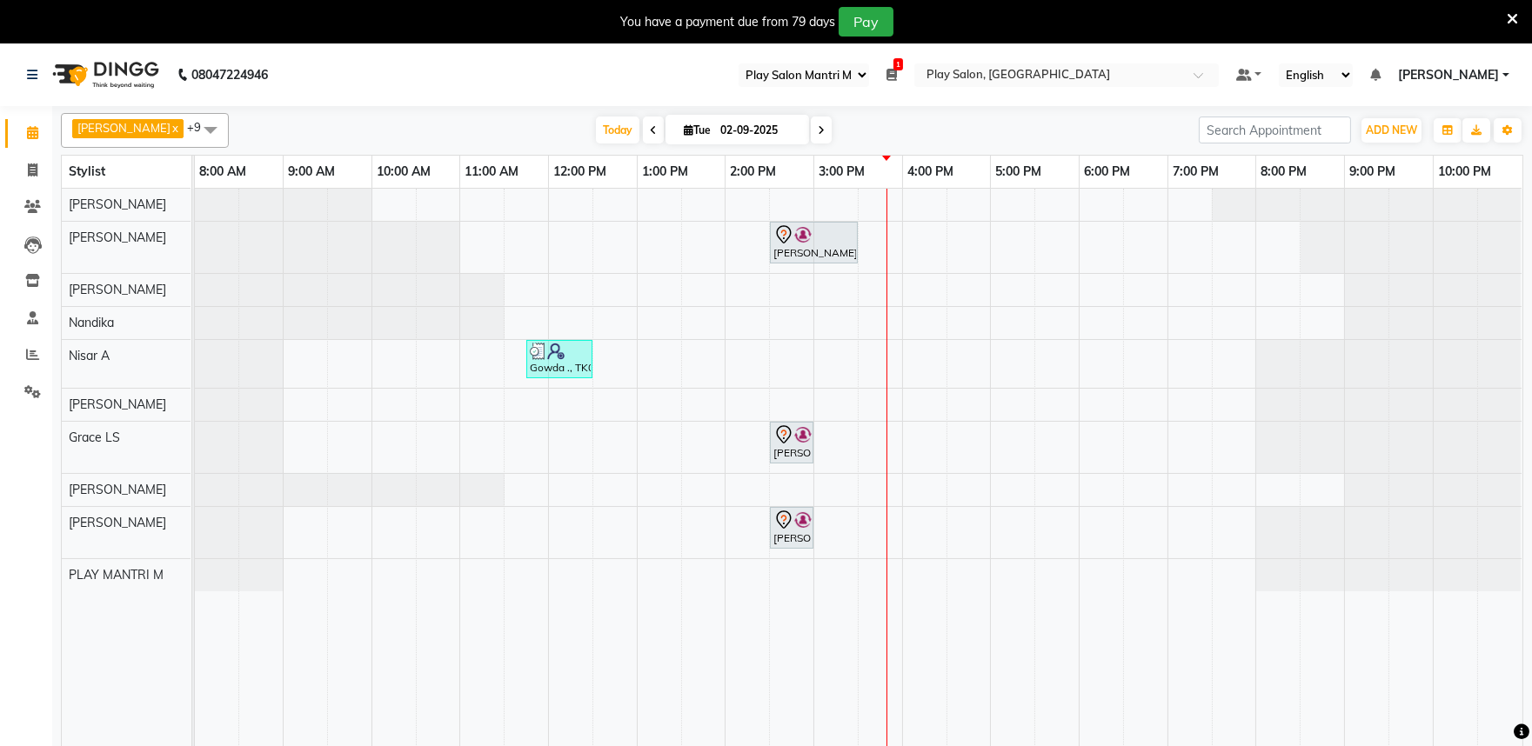
click at [811, 123] on span at bounding box center [821, 130] width 21 height 27
type input "03-09-2025"
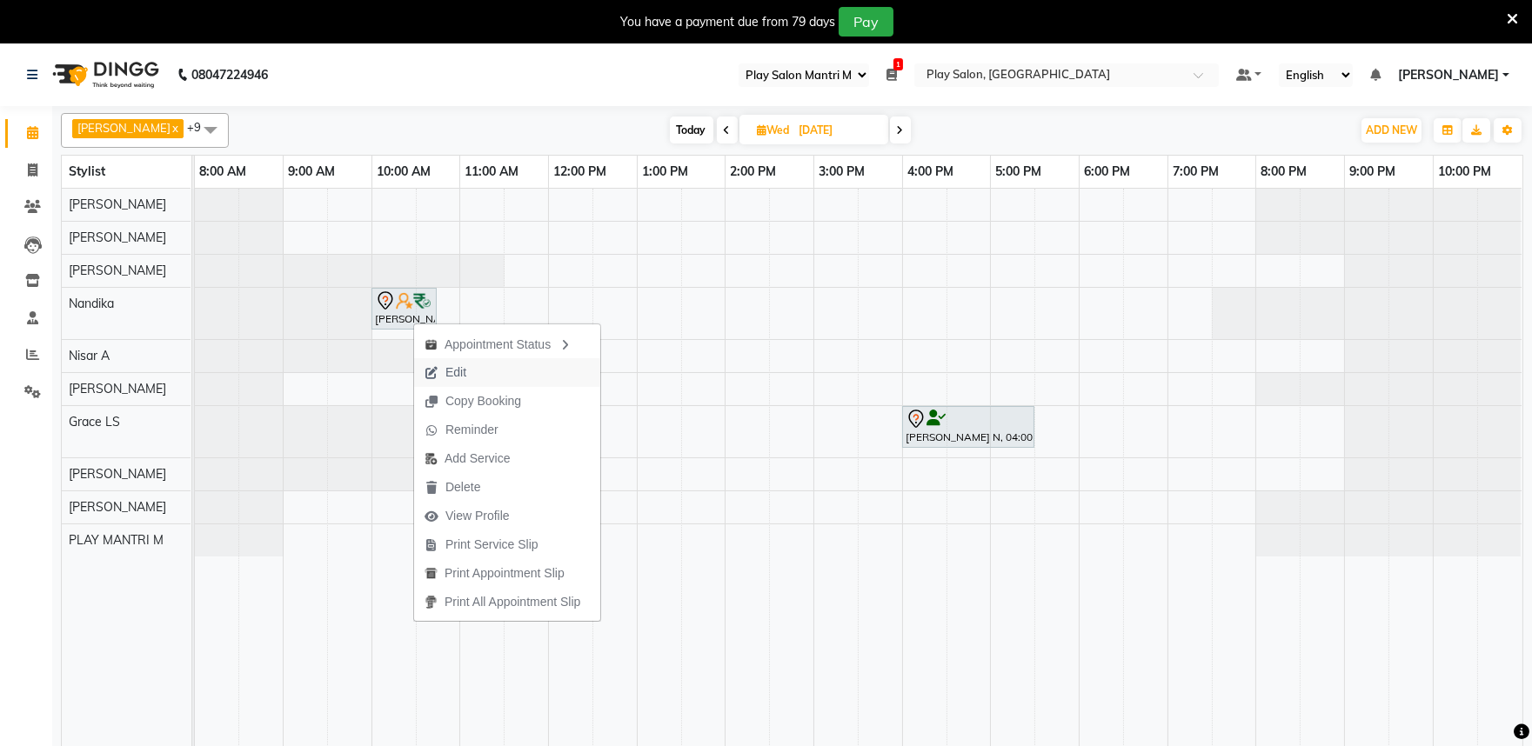
click at [445, 371] on span "Edit" at bounding box center [455, 373] width 21 height 18
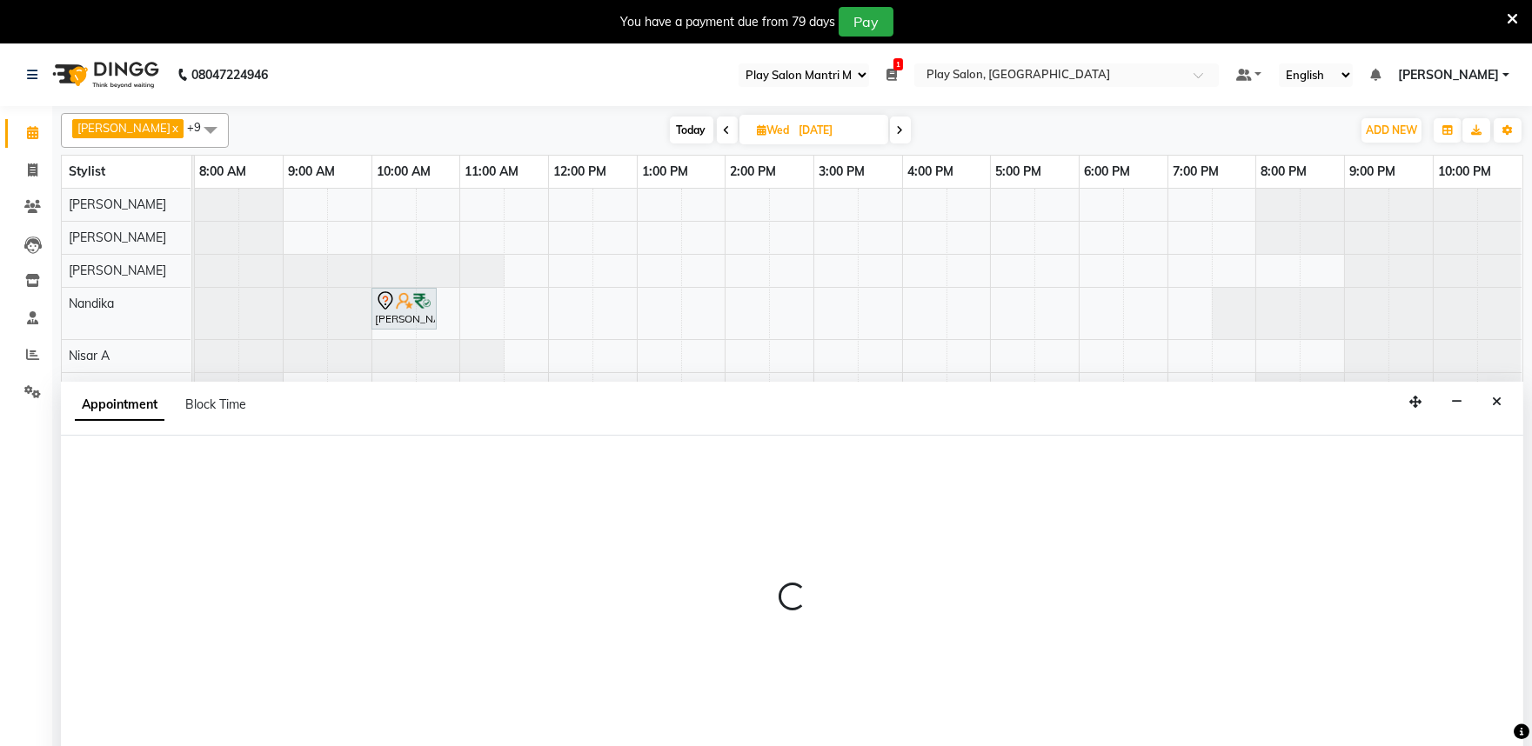
scroll to position [43, 0]
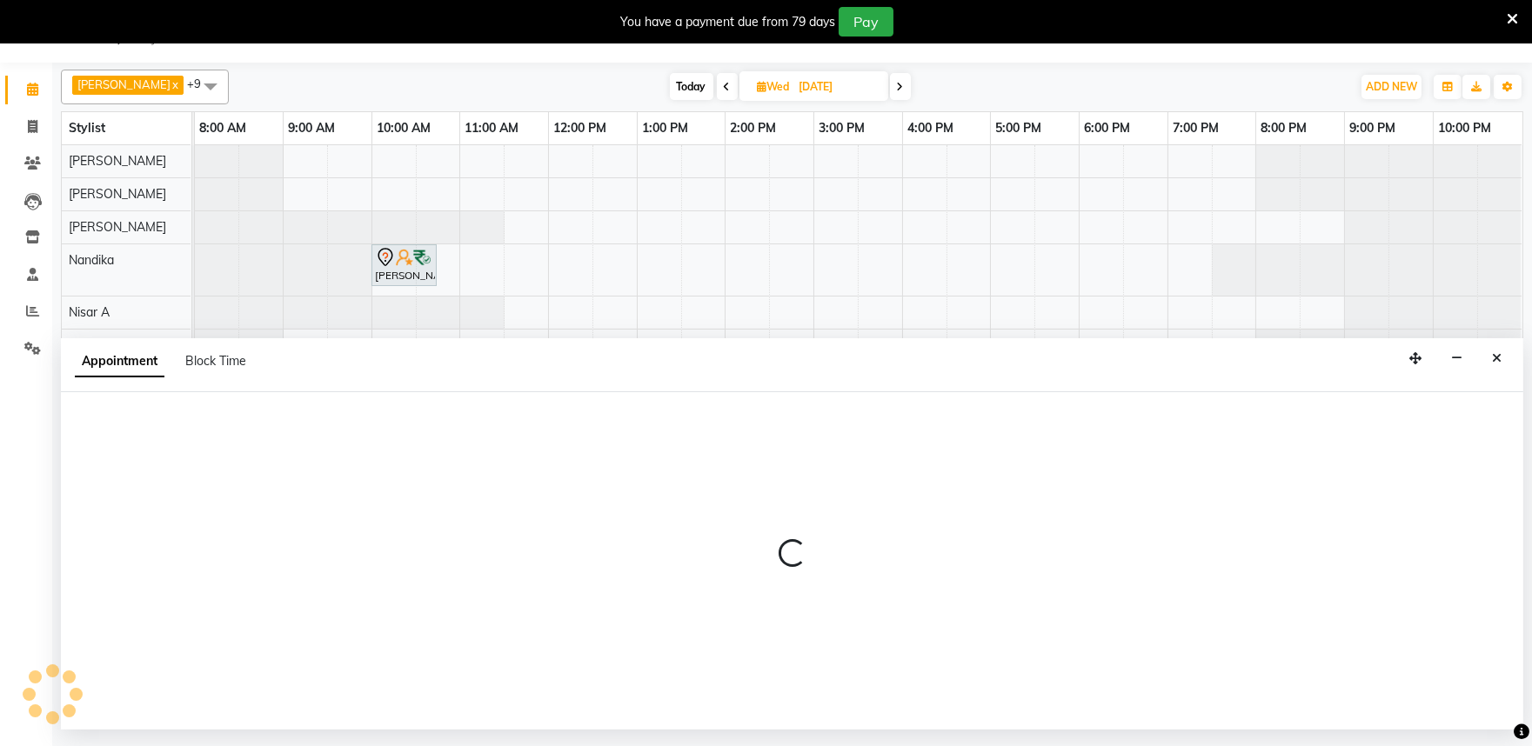
select select "tentative"
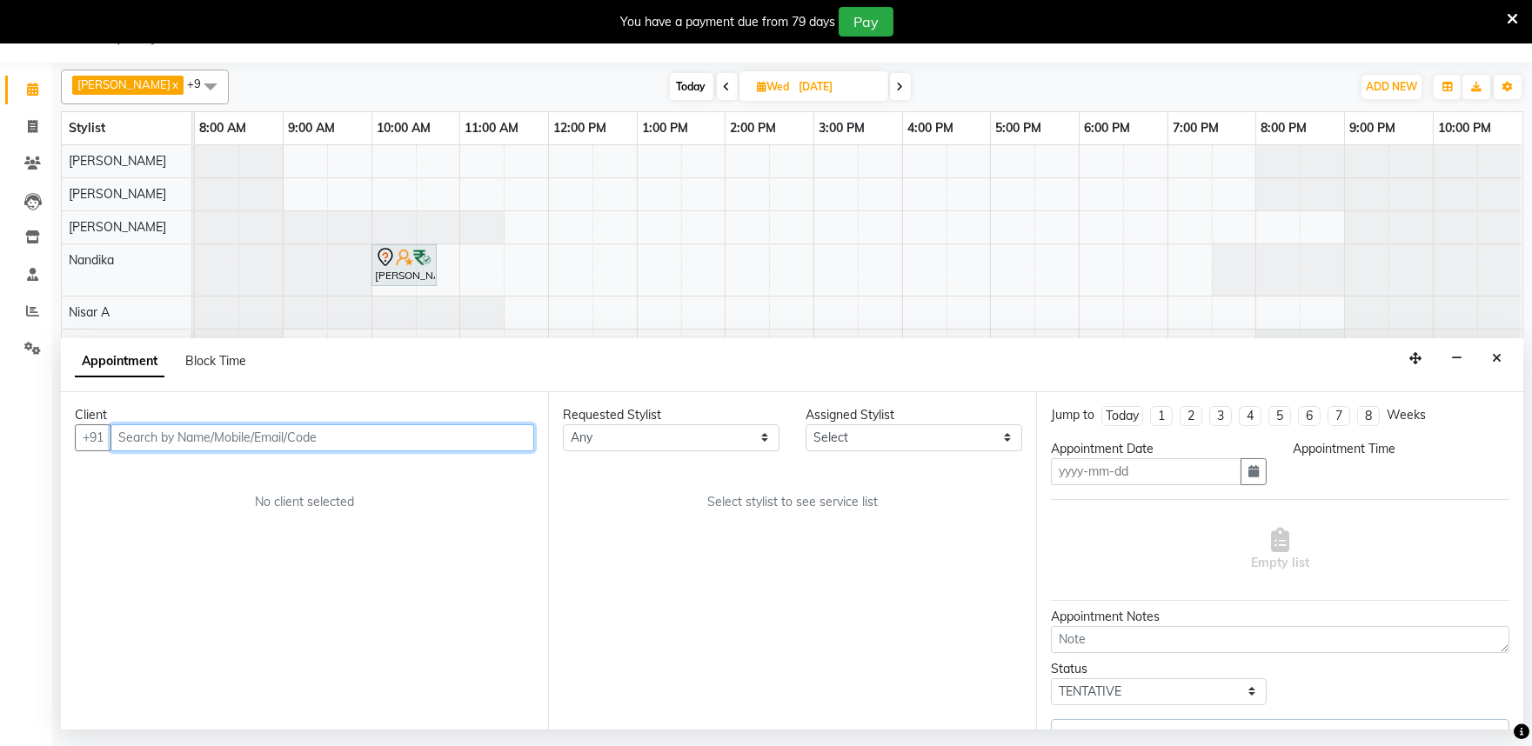
type input "03-09-2025"
select select "84289"
select select "600"
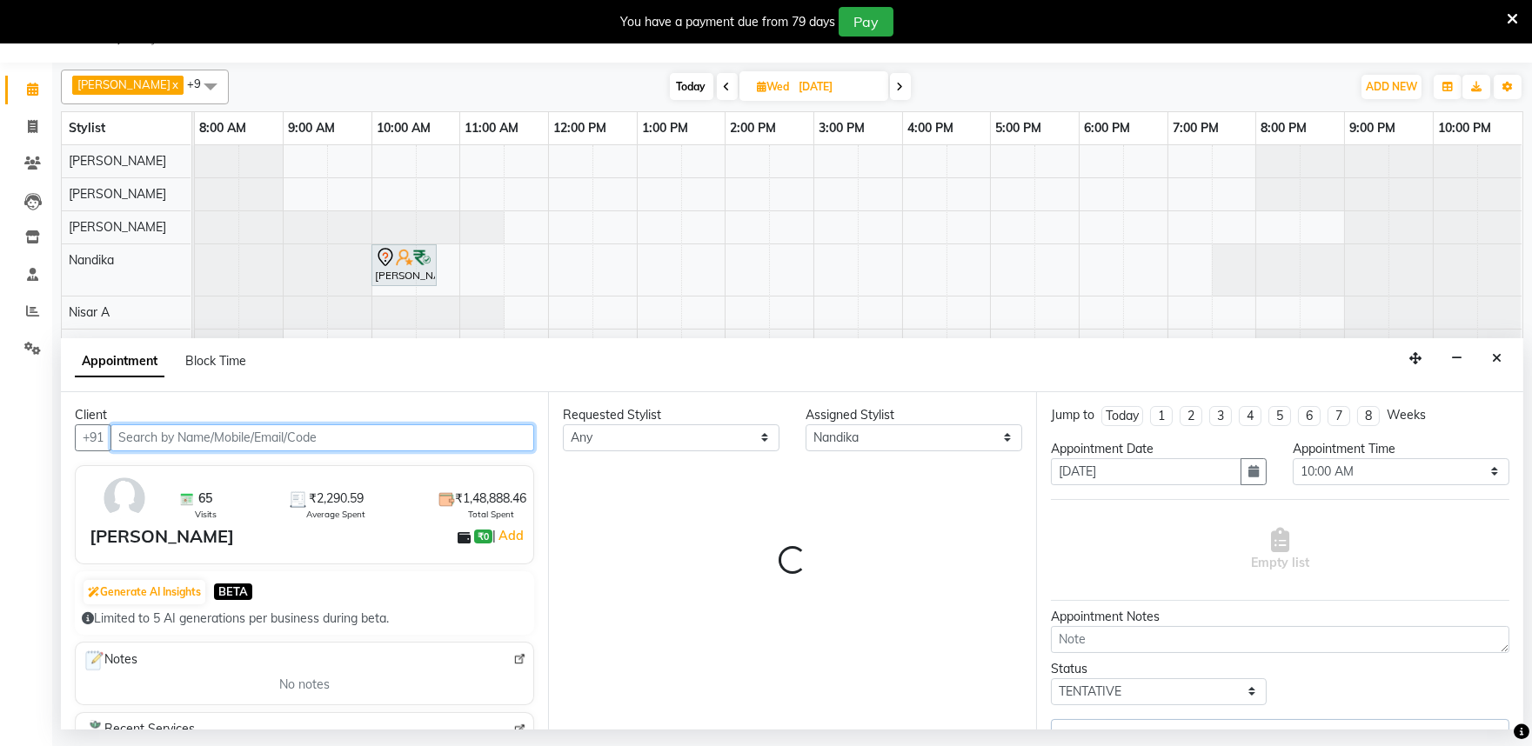
select select "4213"
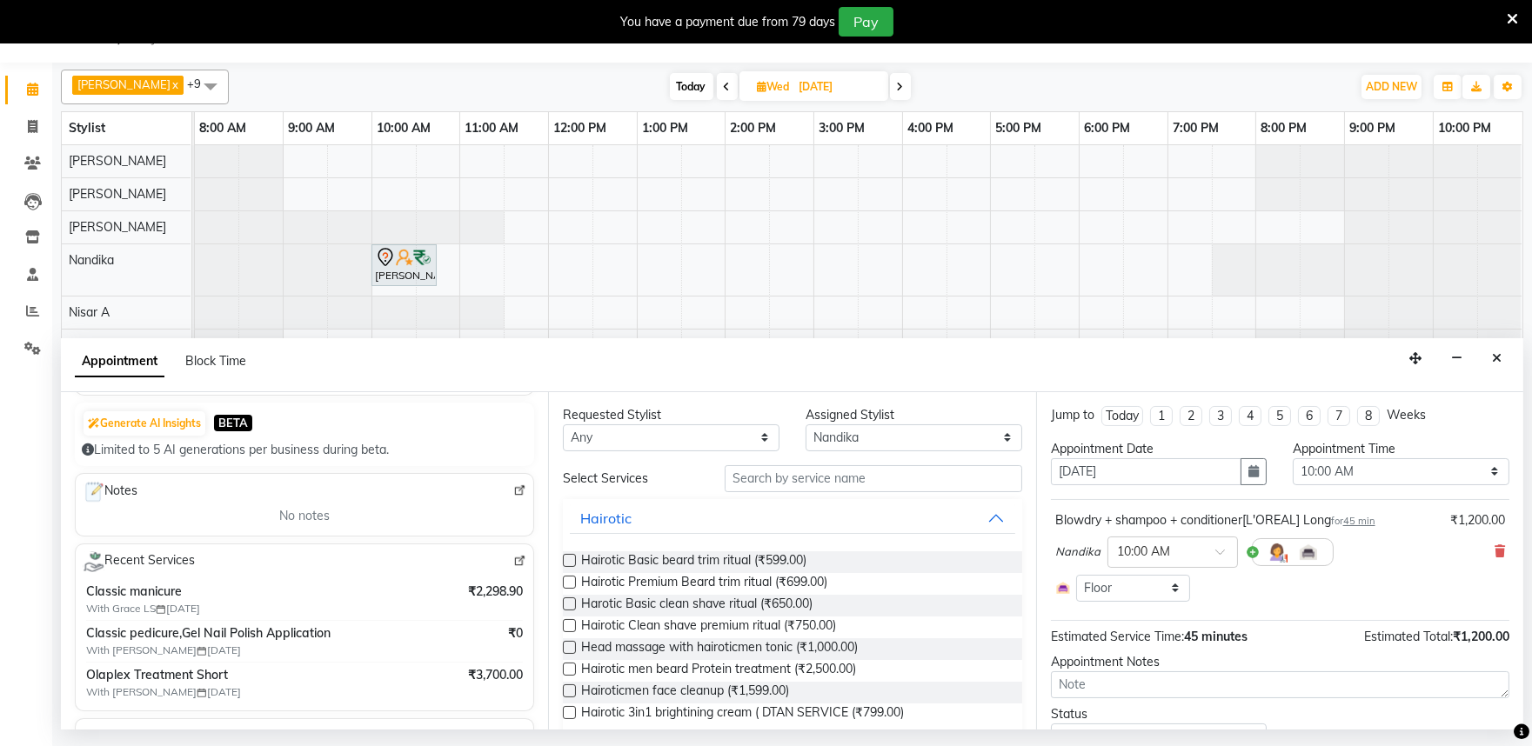
scroll to position [193, 0]
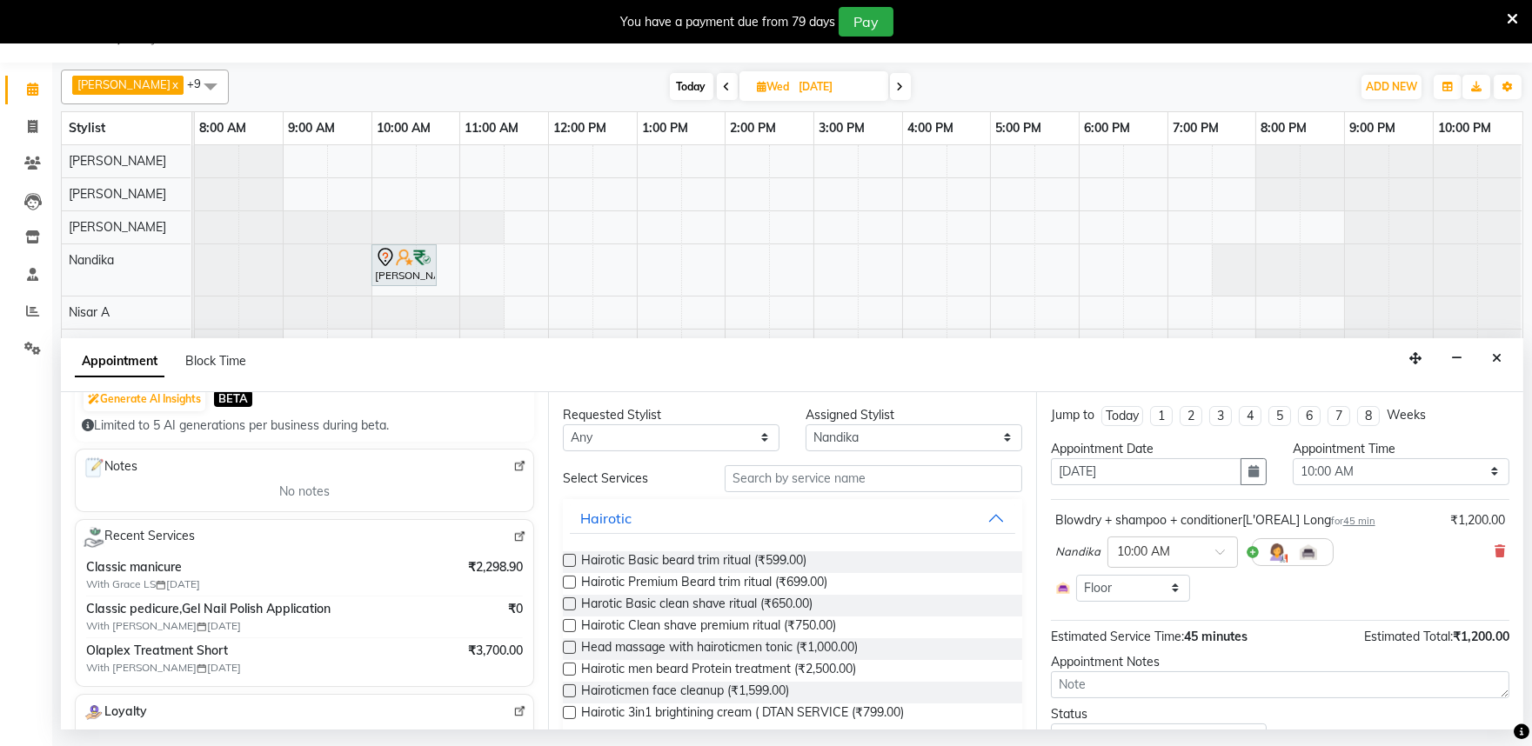
click at [513, 462] on img at bounding box center [519, 466] width 13 height 13
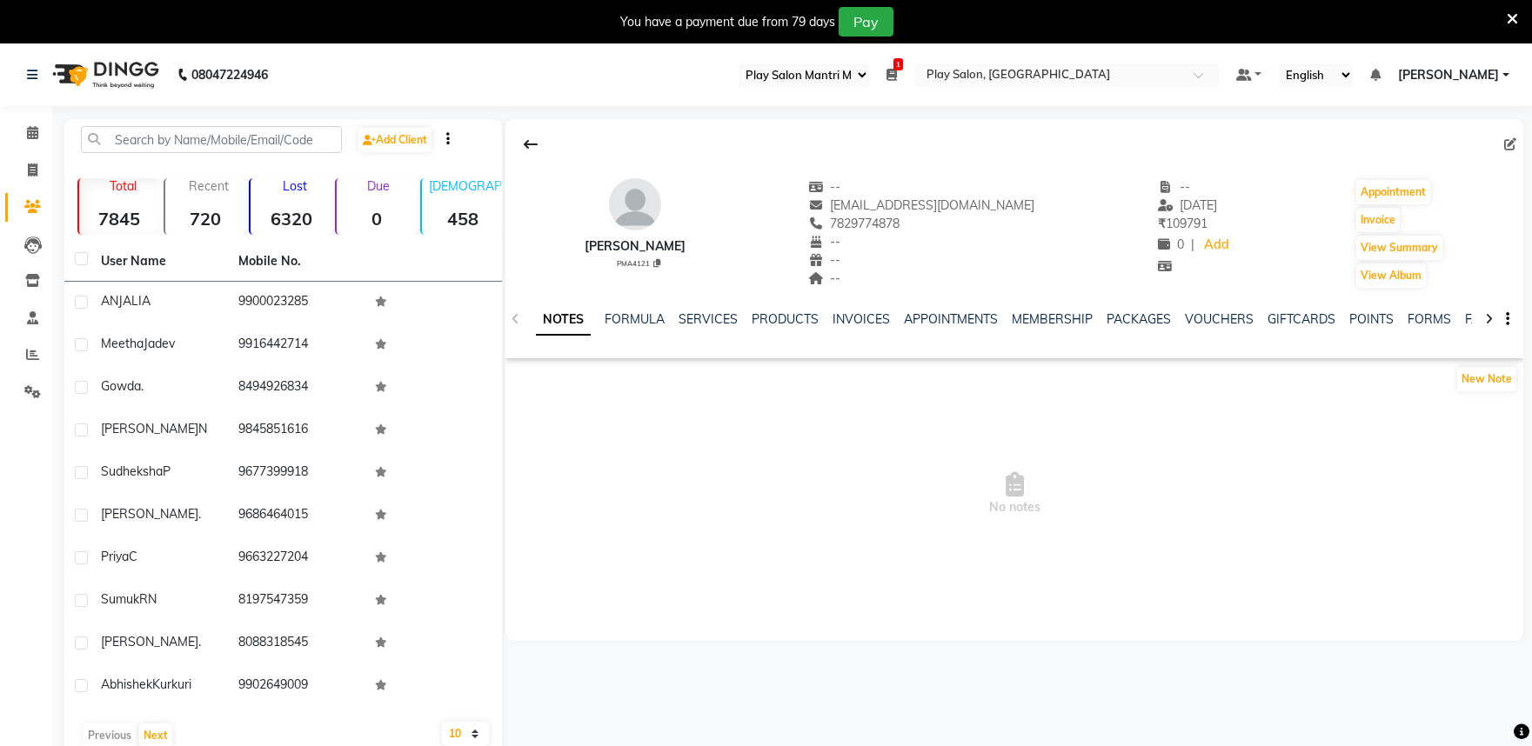
select select "89"
click at [710, 323] on link "SERVICES" at bounding box center [707, 319] width 59 height 16
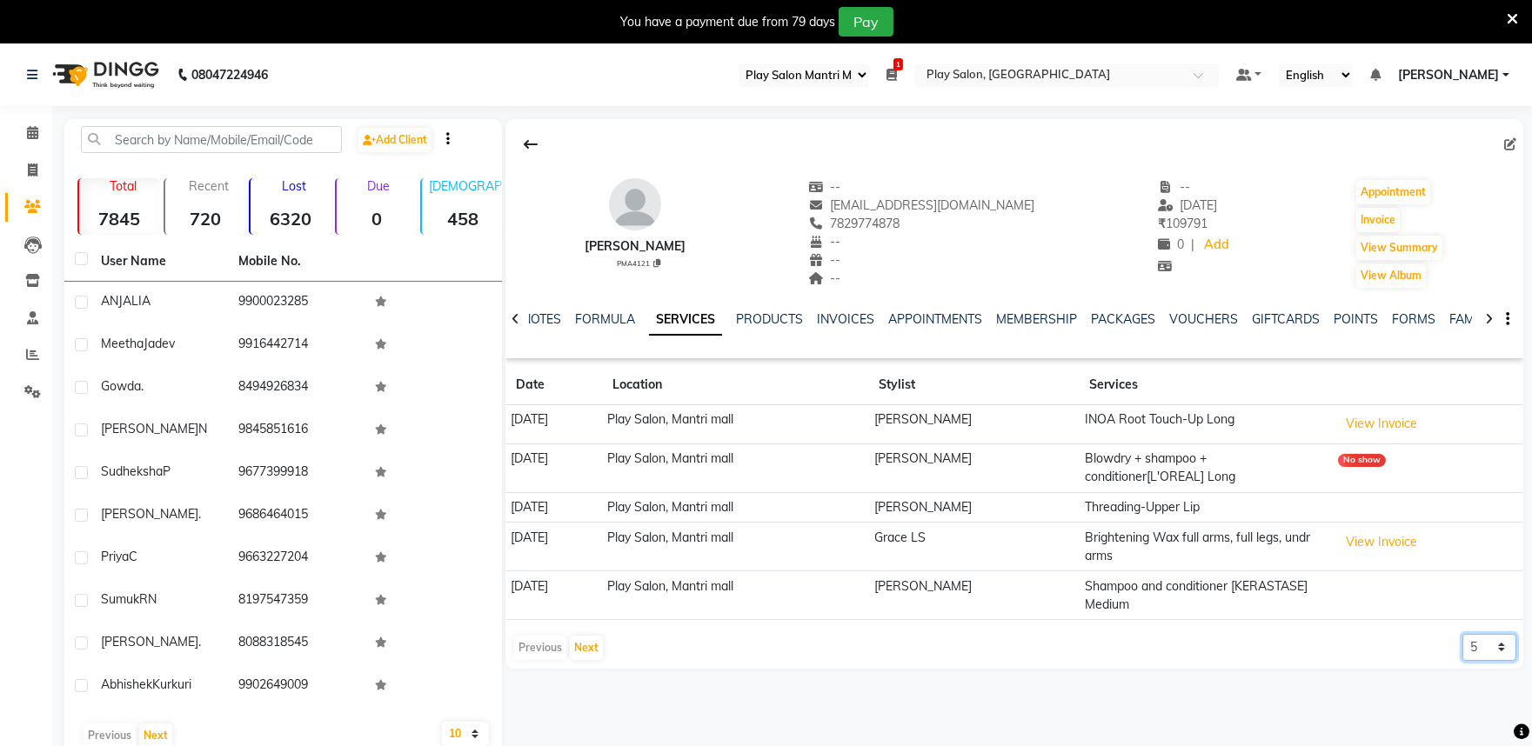
click at [1499, 648] on select "5 10 50 100 500" at bounding box center [1489, 647] width 54 height 27
select select "10"
click at [1462, 634] on select "5 10 50 100 500" at bounding box center [1489, 647] width 54 height 27
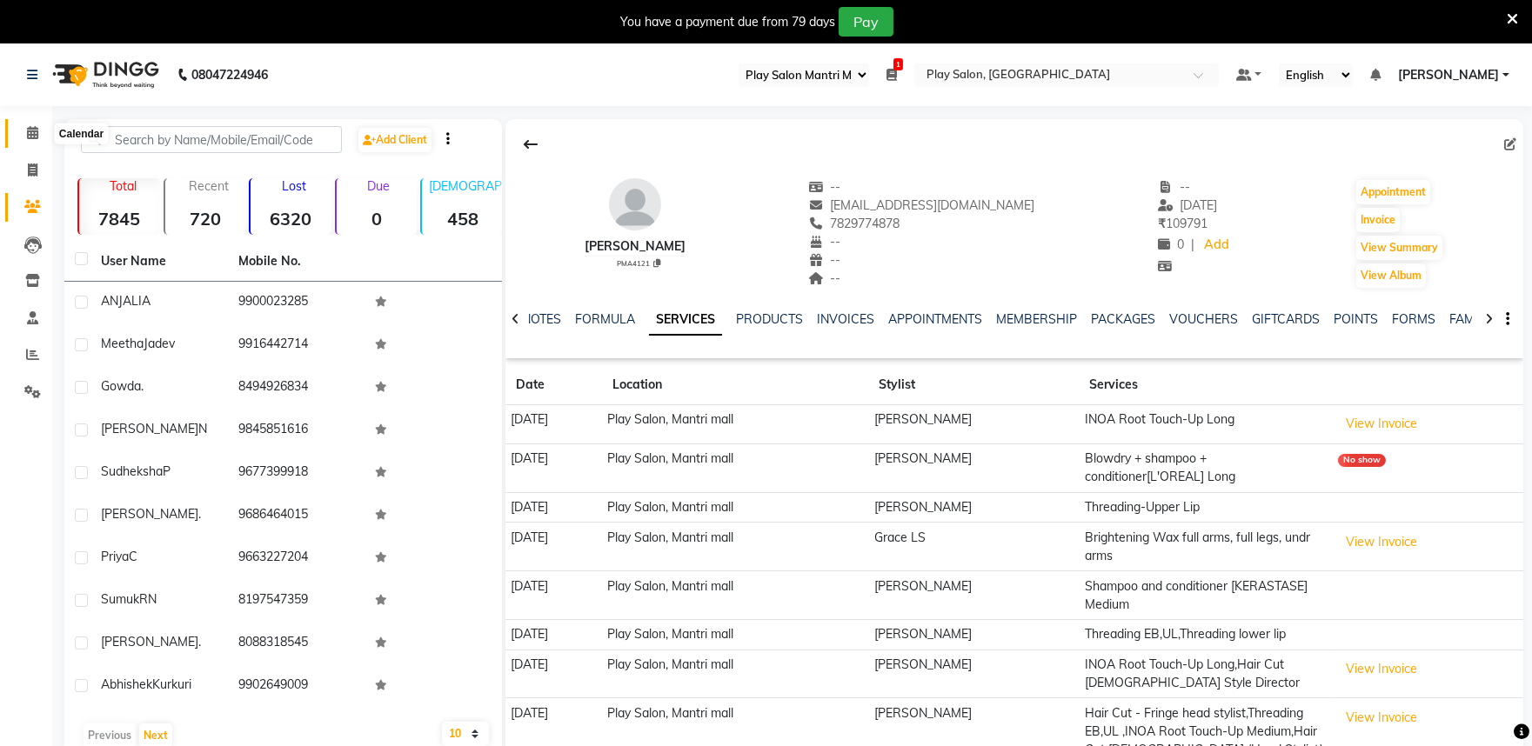
click at [27, 129] on icon at bounding box center [32, 132] width 11 height 13
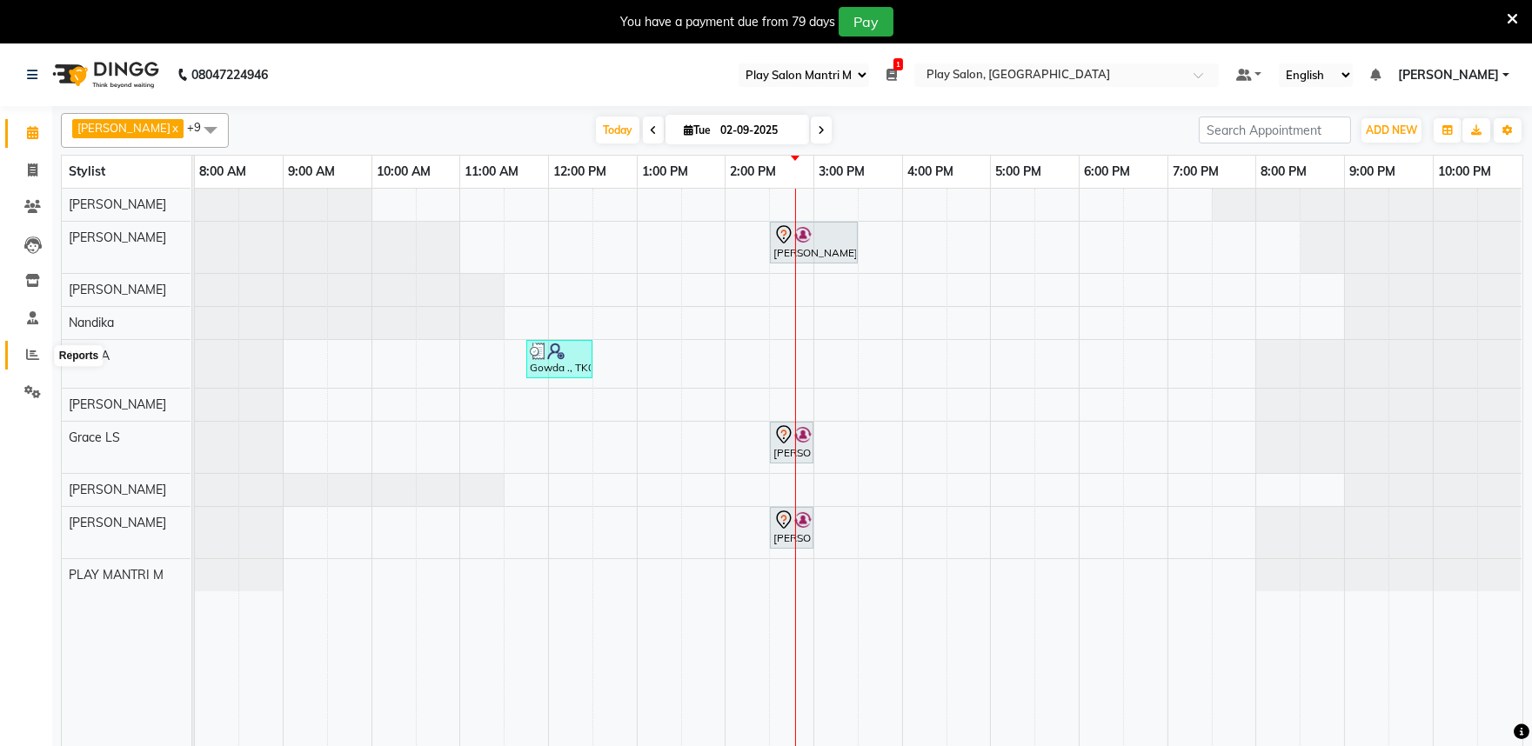
click at [30, 353] on icon at bounding box center [32, 354] width 13 height 13
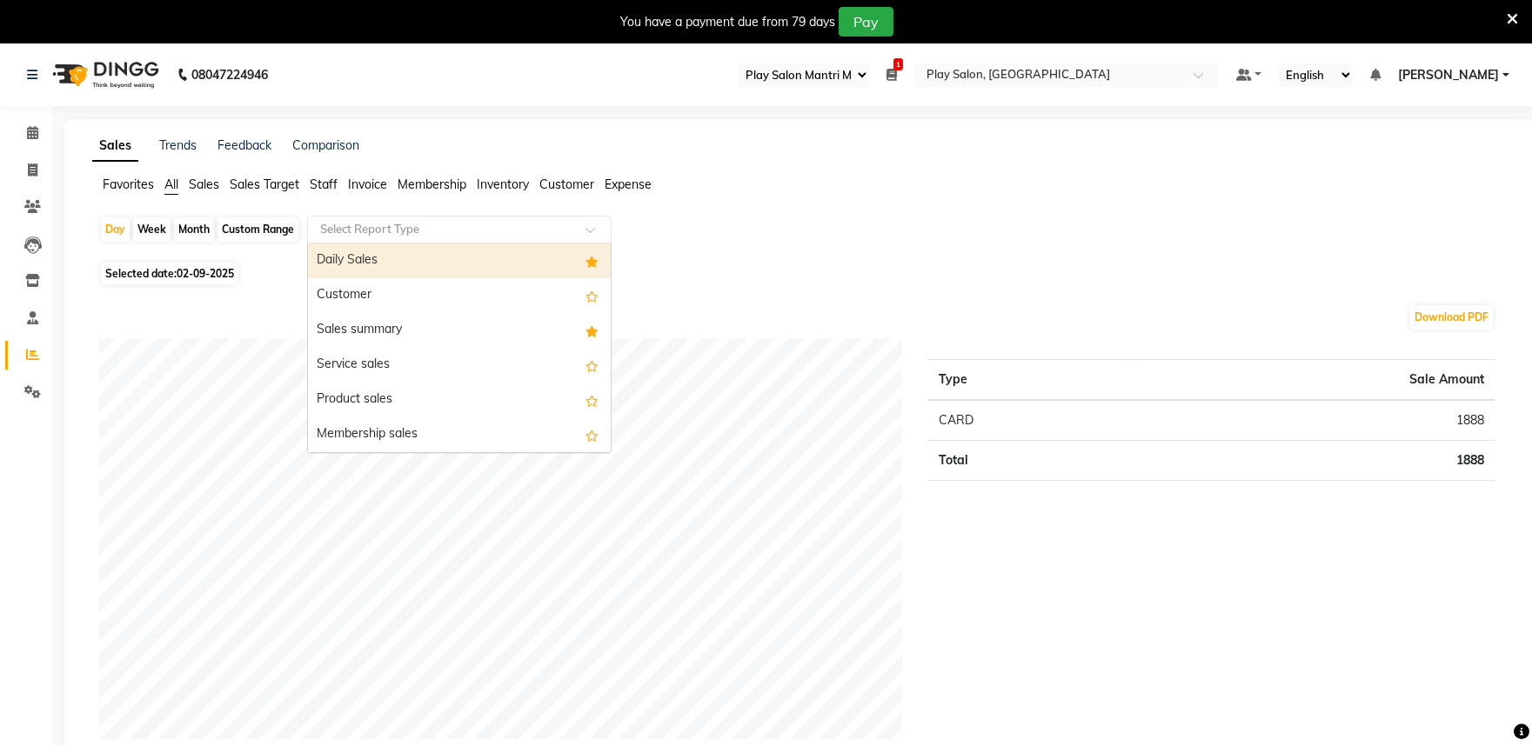
click at [371, 241] on div "Select Report Type" at bounding box center [459, 230] width 304 height 28
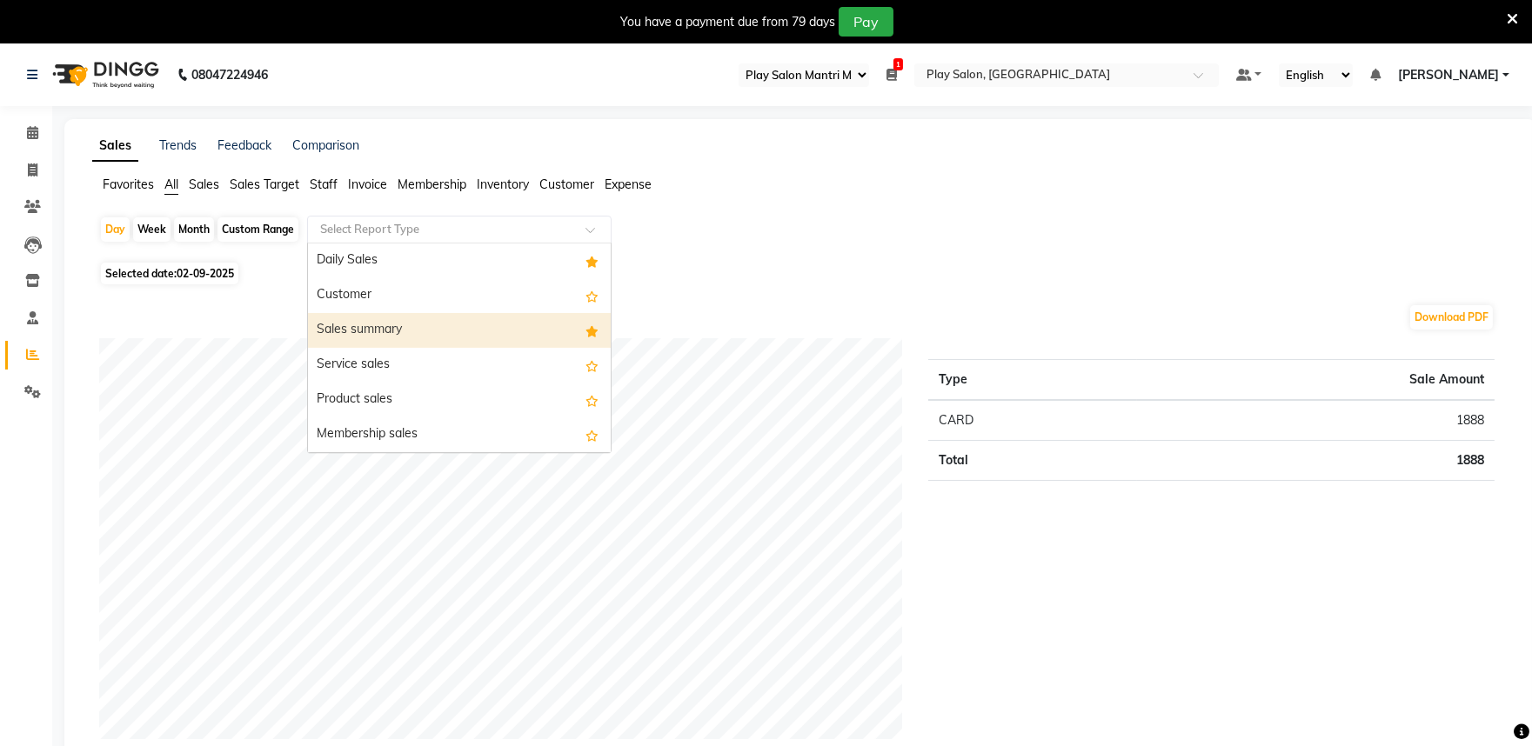
click at [414, 332] on div "Sales summary" at bounding box center [459, 330] width 303 height 35
select select "full_report"
select select "csv"
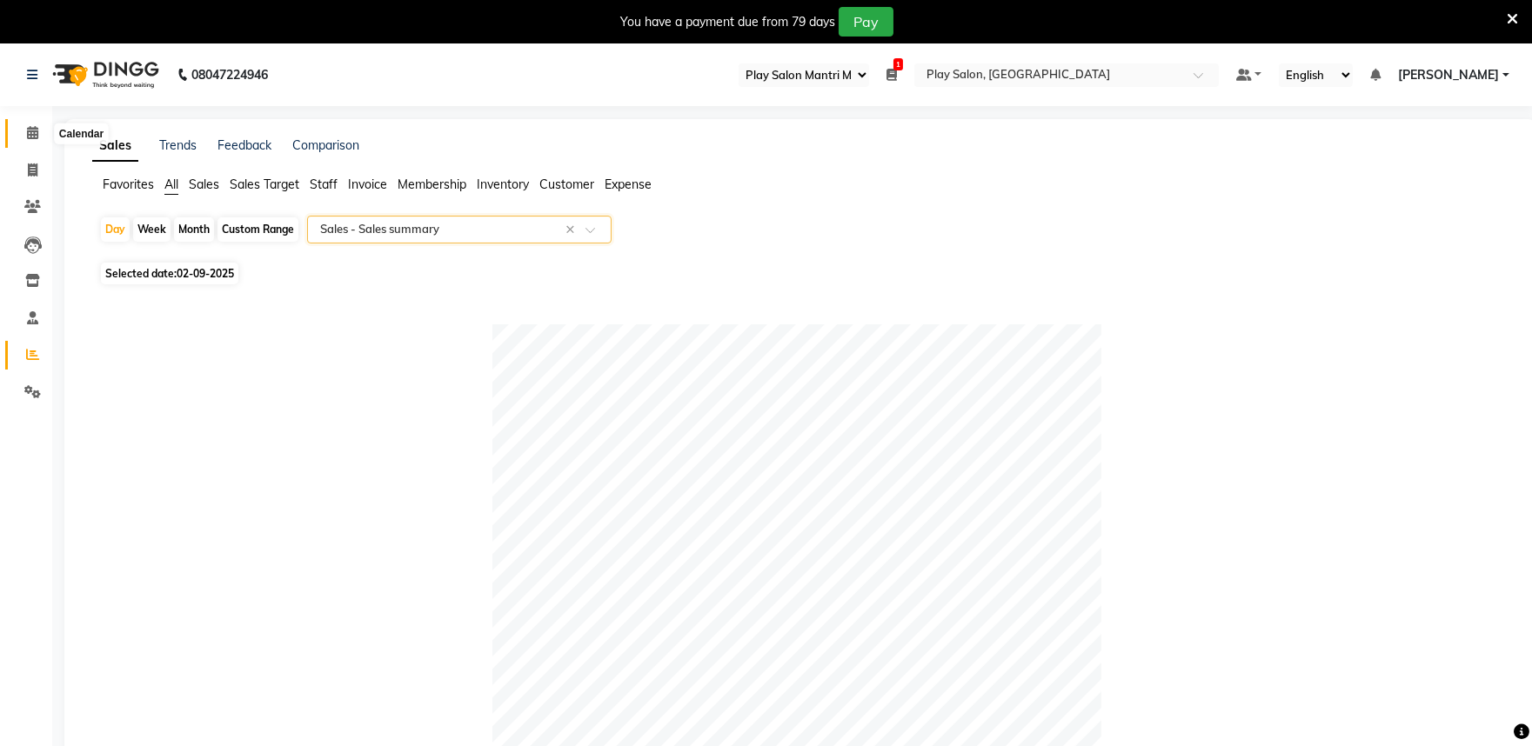
click at [31, 130] on icon at bounding box center [32, 132] width 11 height 13
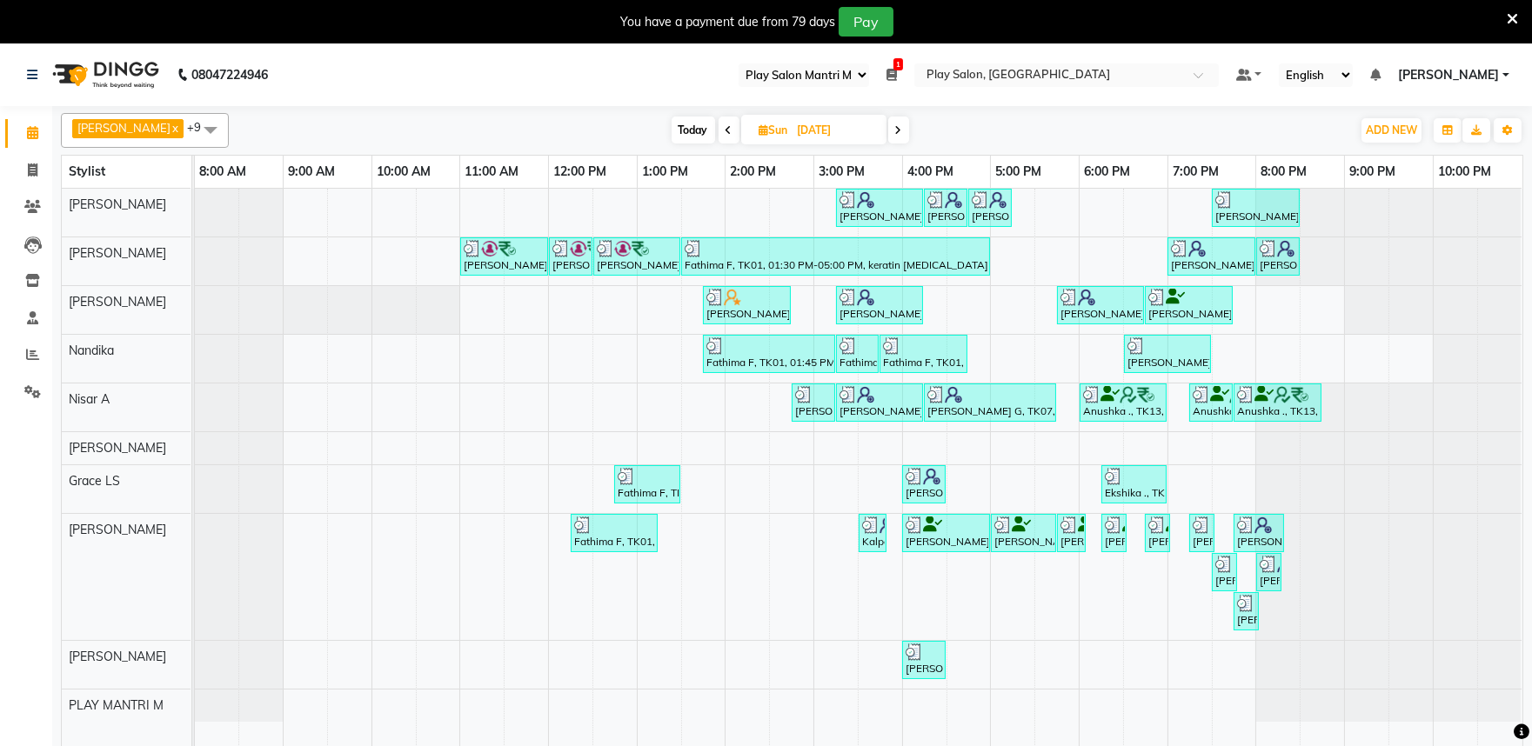
click at [895, 130] on icon at bounding box center [898, 130] width 7 height 10
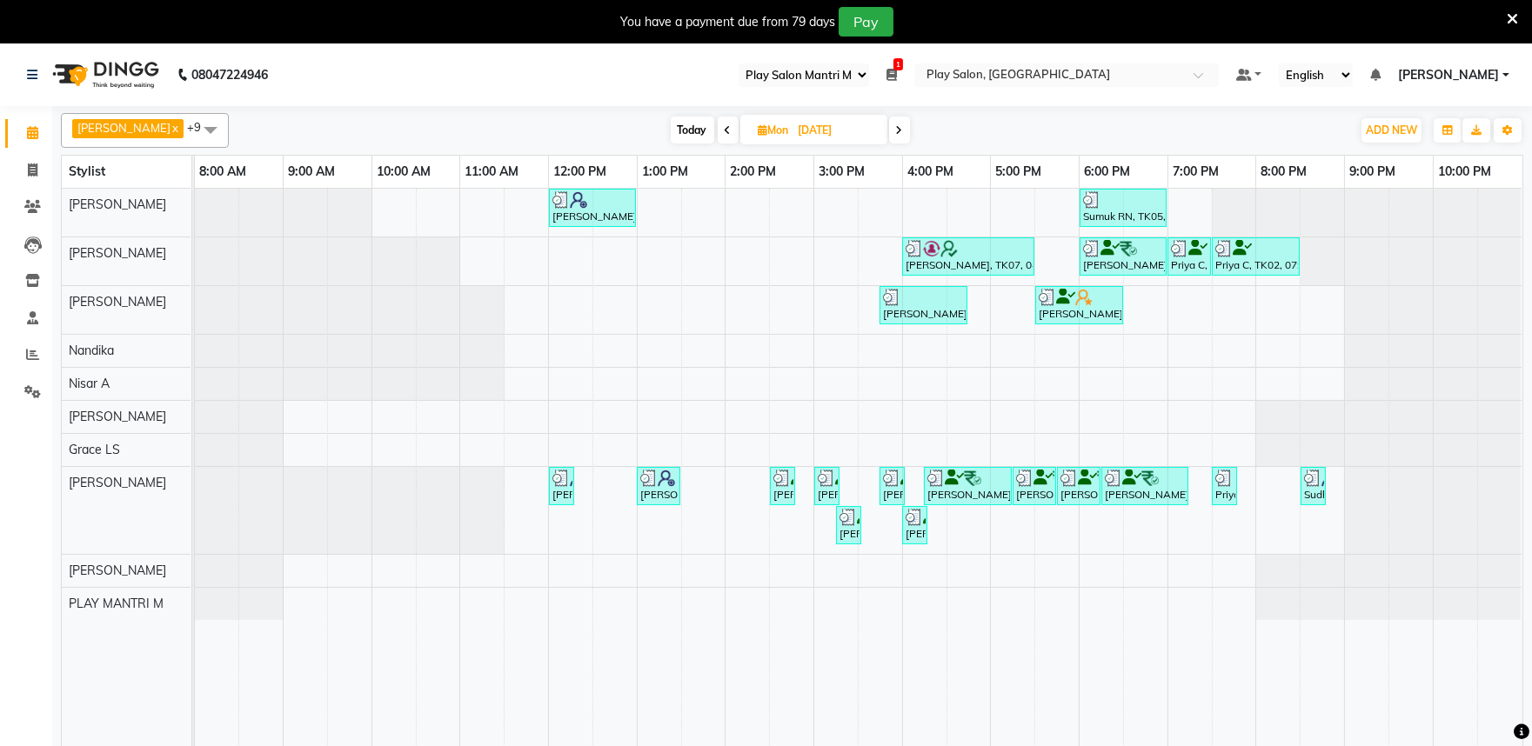
click at [896, 130] on icon at bounding box center [899, 130] width 7 height 10
type input "02-09-2025"
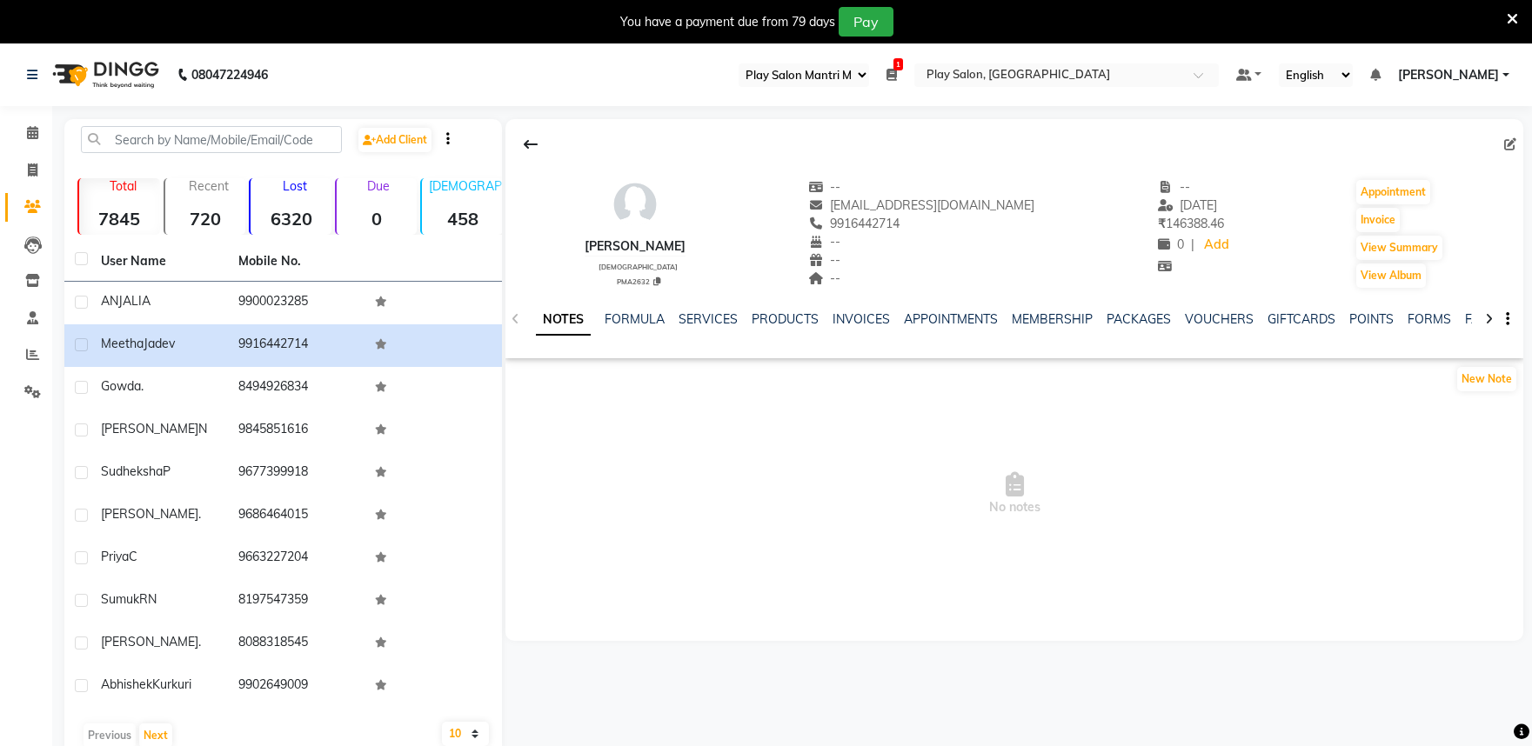
select select "89"
click at [1218, 316] on link "VOUCHERS" at bounding box center [1219, 319] width 69 height 16
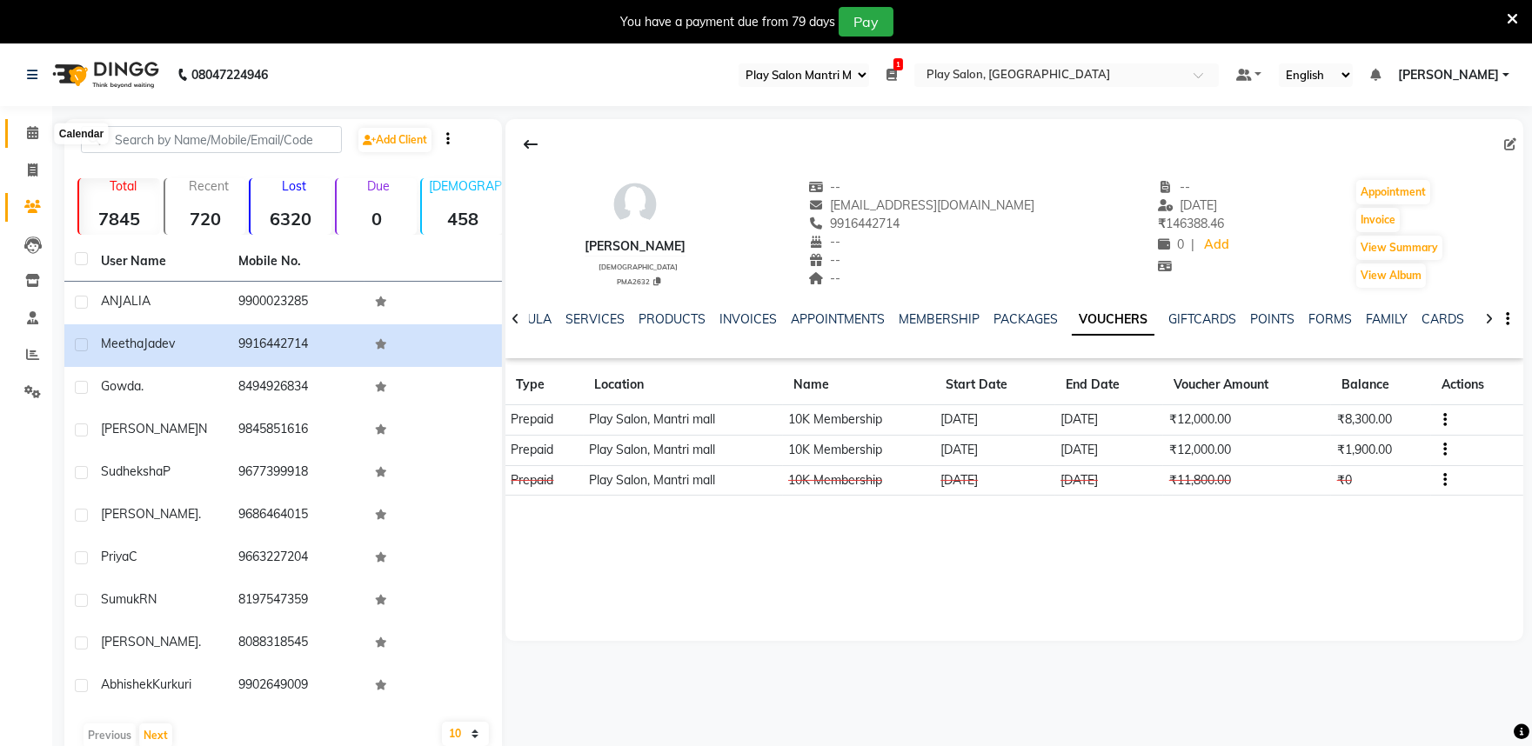
click at [29, 133] on icon at bounding box center [32, 132] width 11 height 13
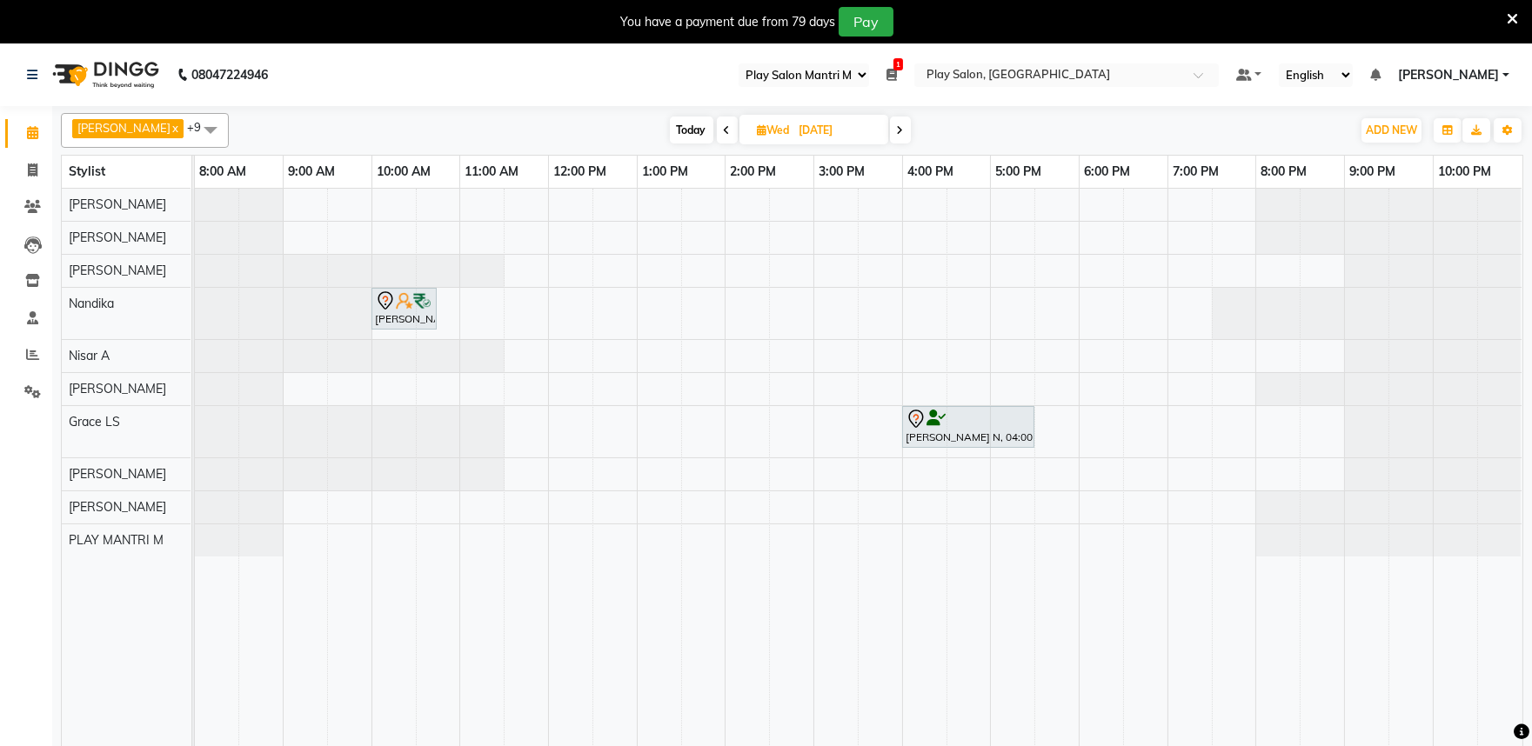
click at [724, 127] on icon at bounding box center [727, 130] width 7 height 10
type input "02-09-2025"
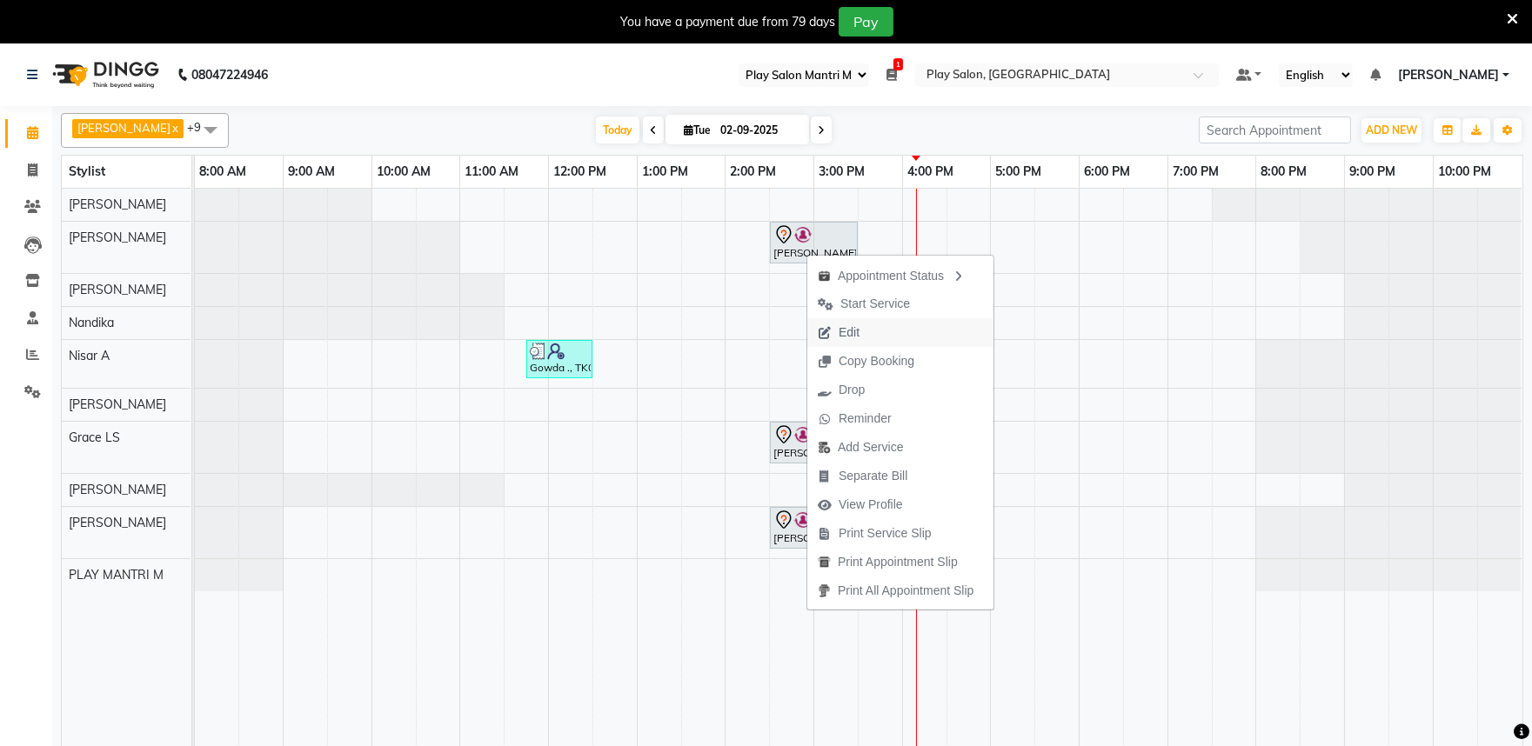
click at [832, 328] on span "Edit" at bounding box center [838, 332] width 63 height 29
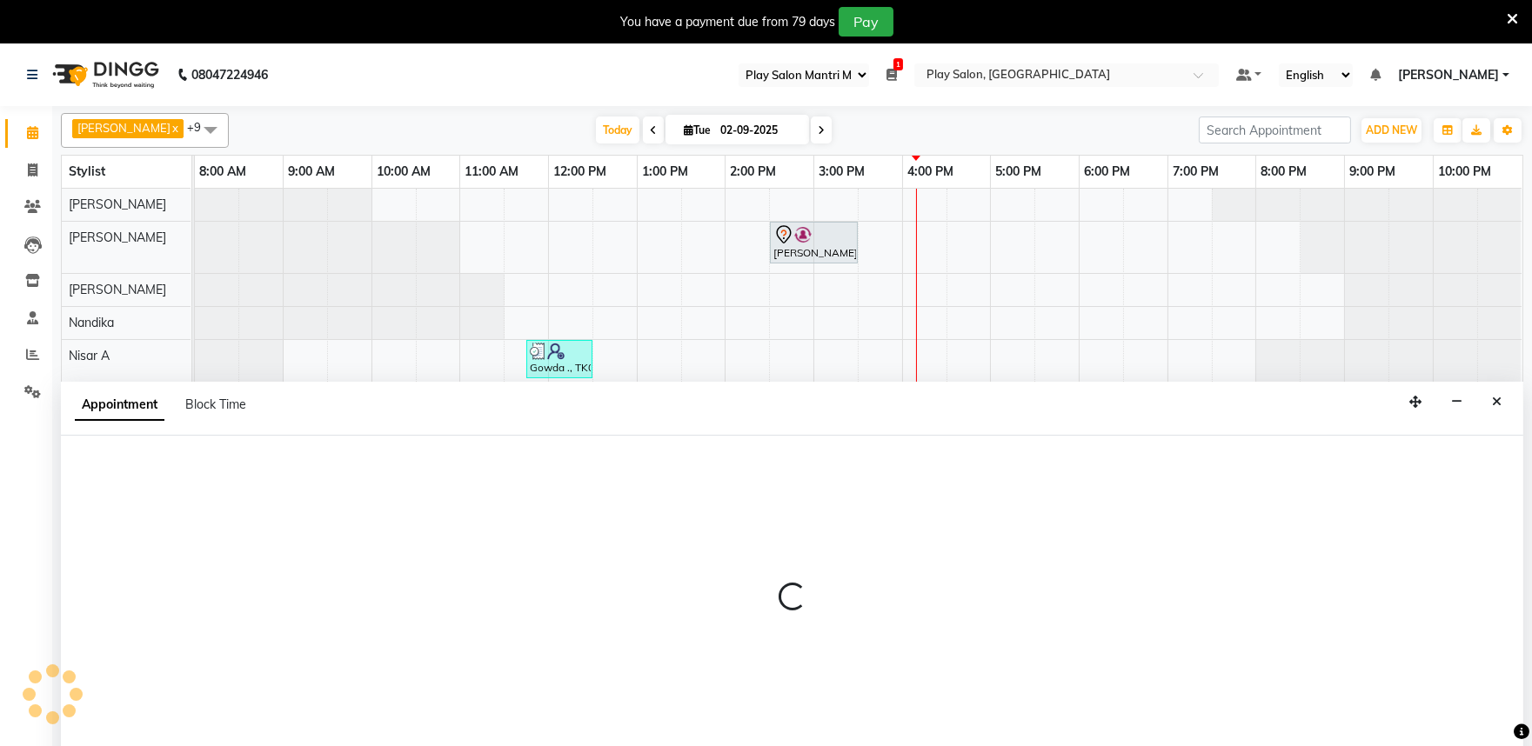
scroll to position [43, 0]
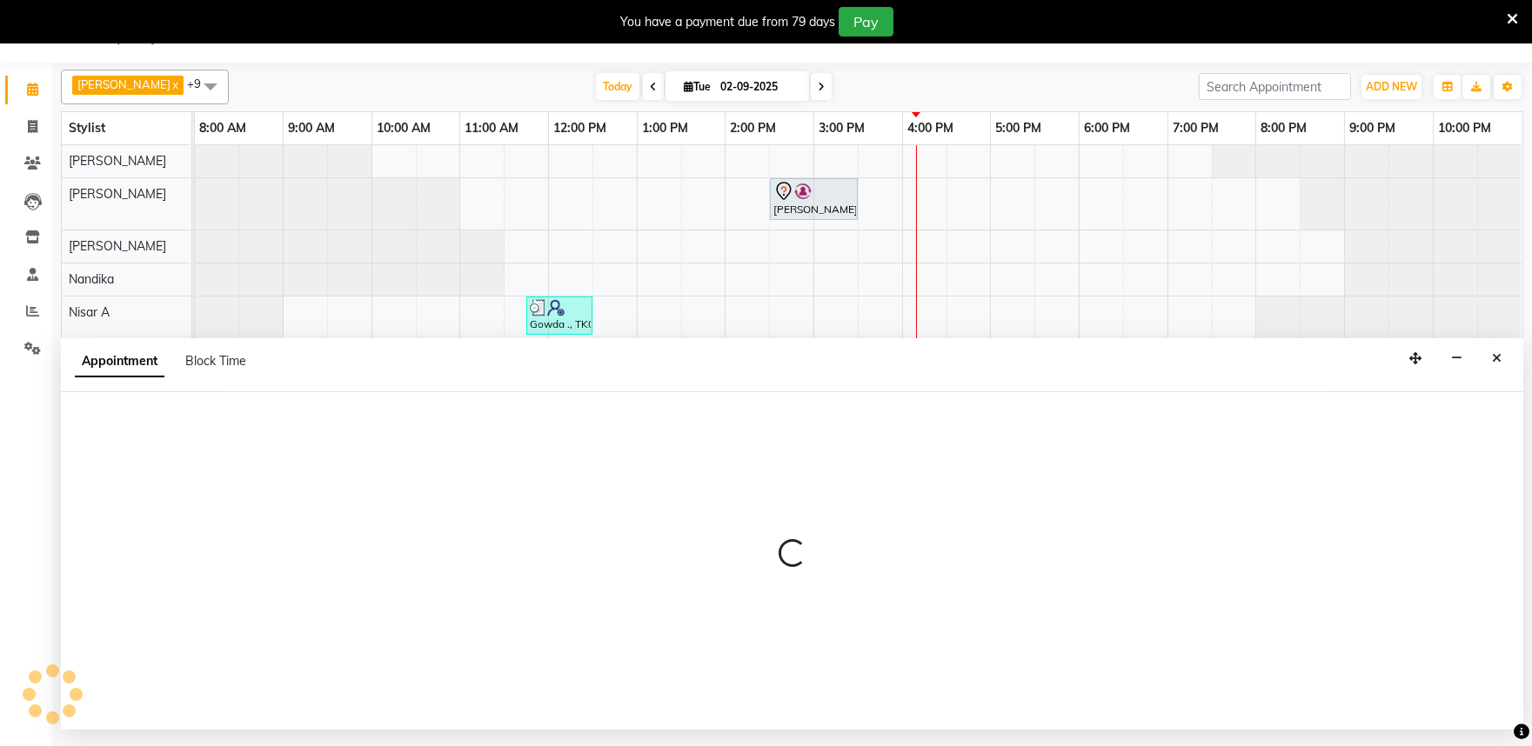
select select "tentative"
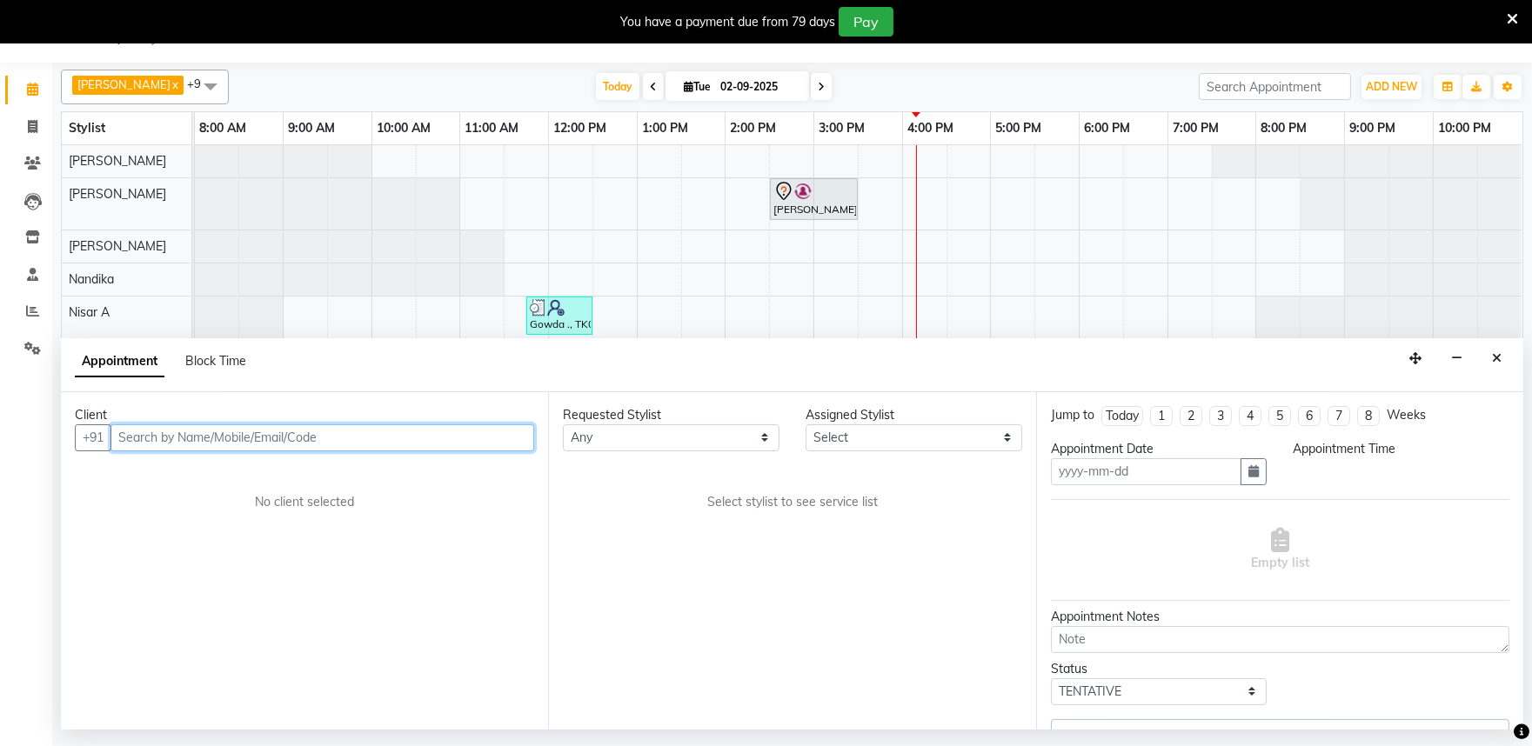
type input "02-09-2025"
select select "870"
select select "81320"
select select "4213"
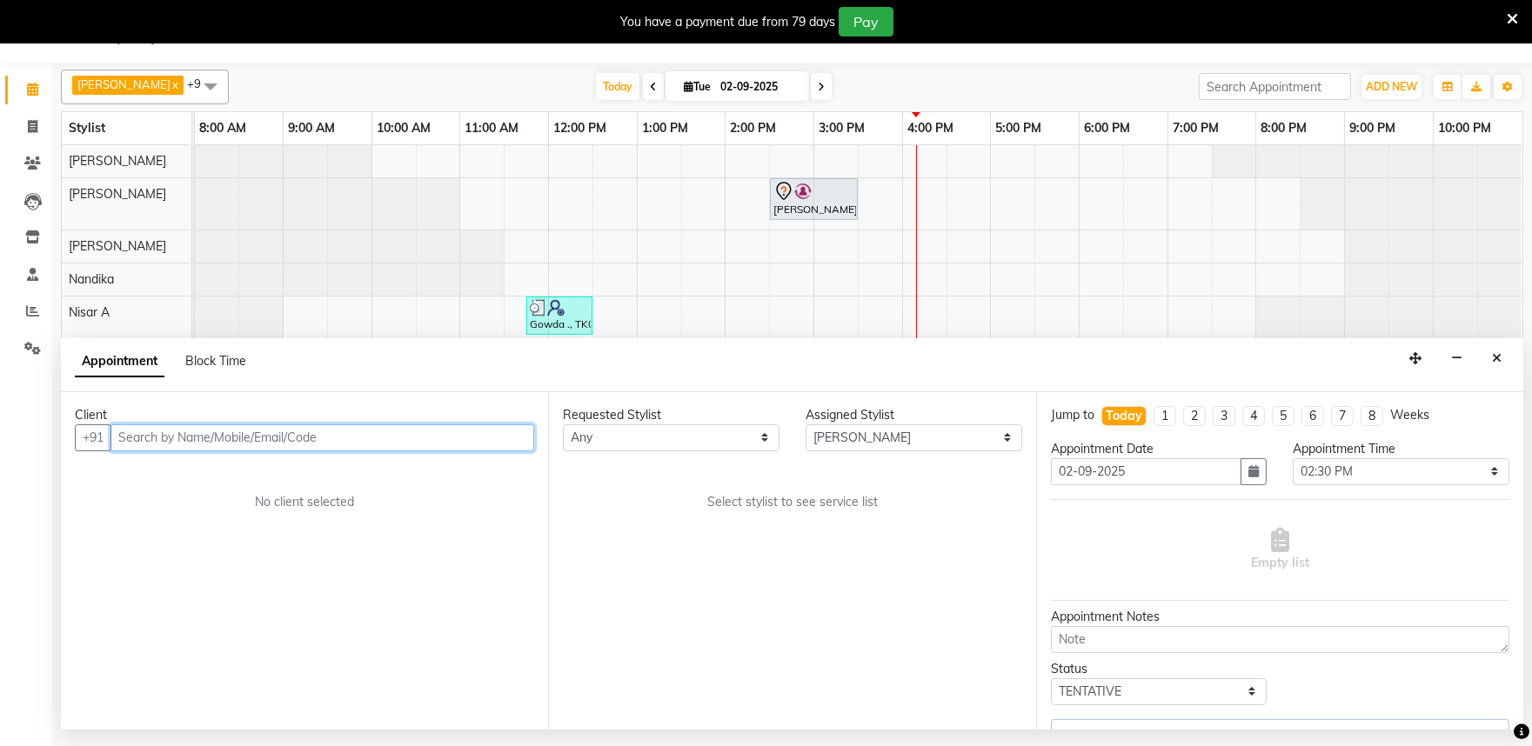
select select "4213"
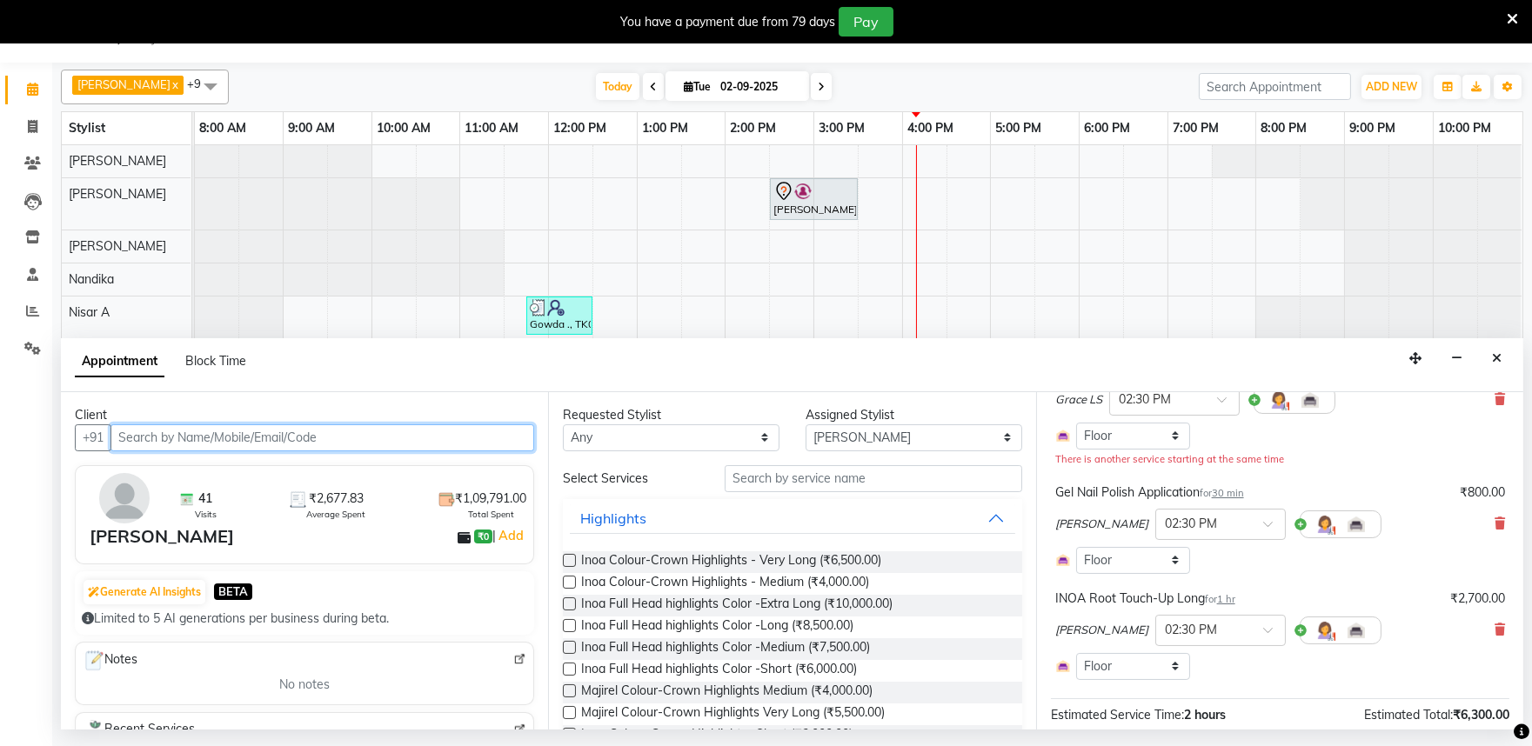
scroll to position [193, 0]
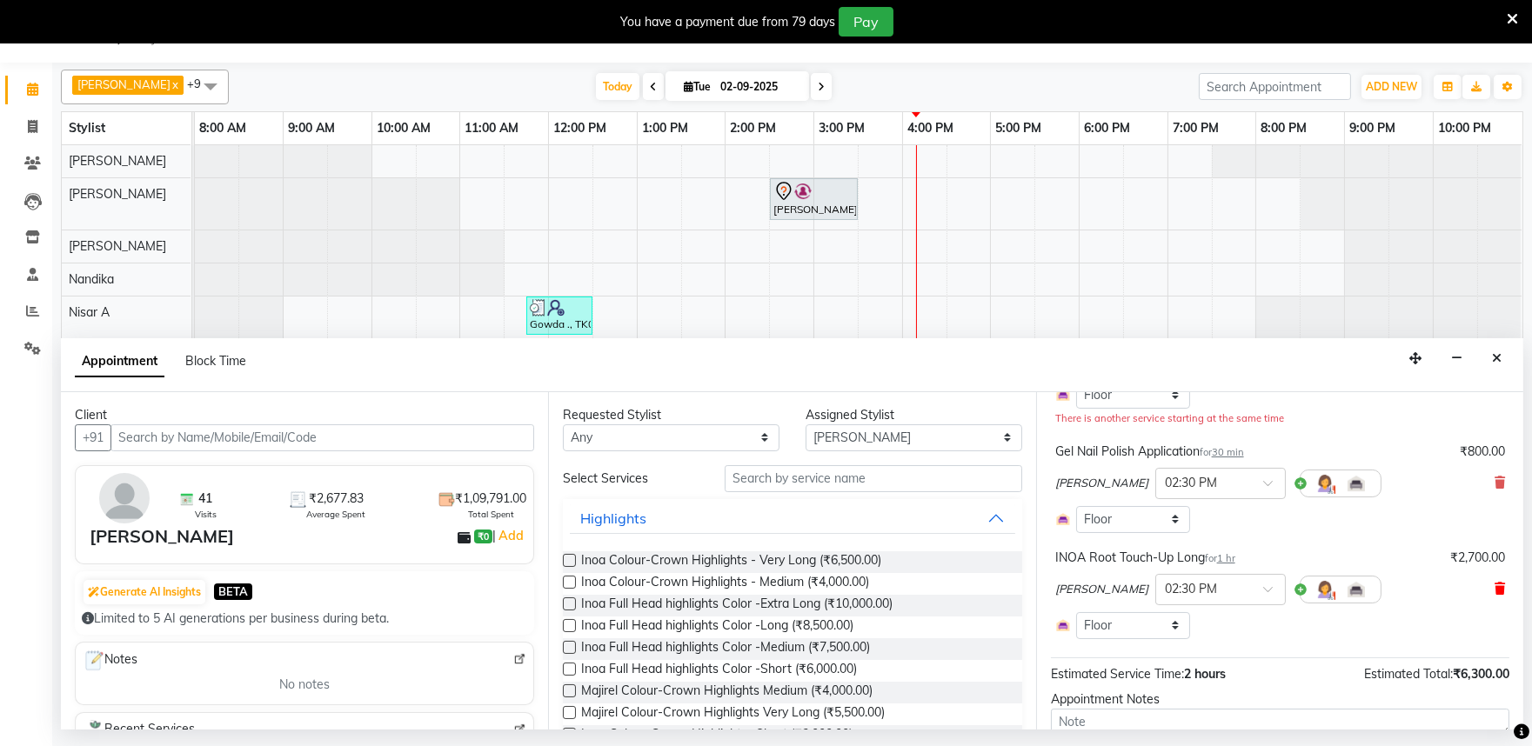
click at [1494, 586] on icon at bounding box center [1499, 589] width 10 height 12
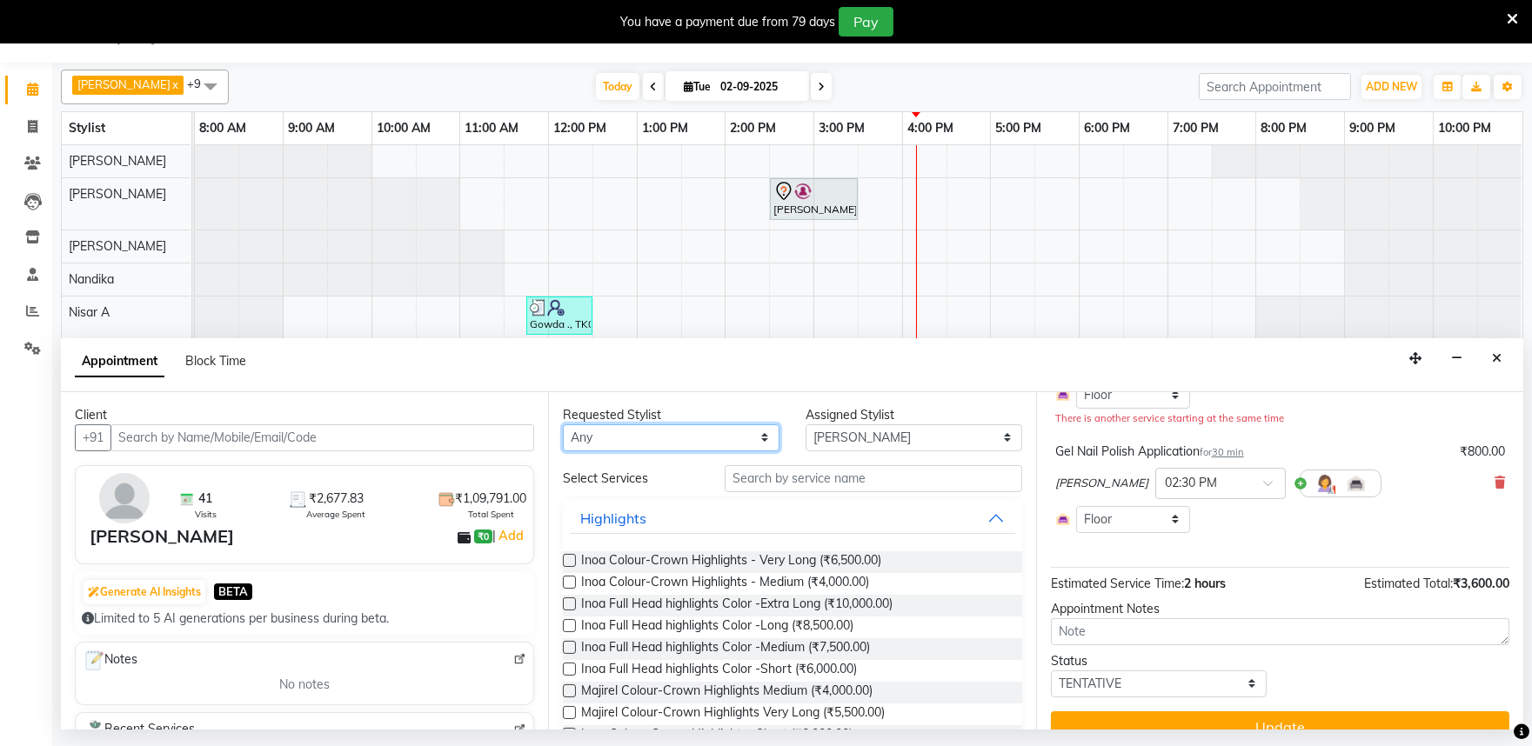
click at [759, 439] on select "Any Achan Shimrah Admin Anitha B Arhan Ehsan Charan S Dawa Tamang Ding Junhui G…" at bounding box center [671, 437] width 217 height 27
select select "82212"
click at [563, 424] on select "Any Achan Shimrah Admin Anitha B Arhan Ehsan Charan S Dawa Tamang Ding Junhui G…" at bounding box center [671, 437] width 217 height 27
select select "82212"
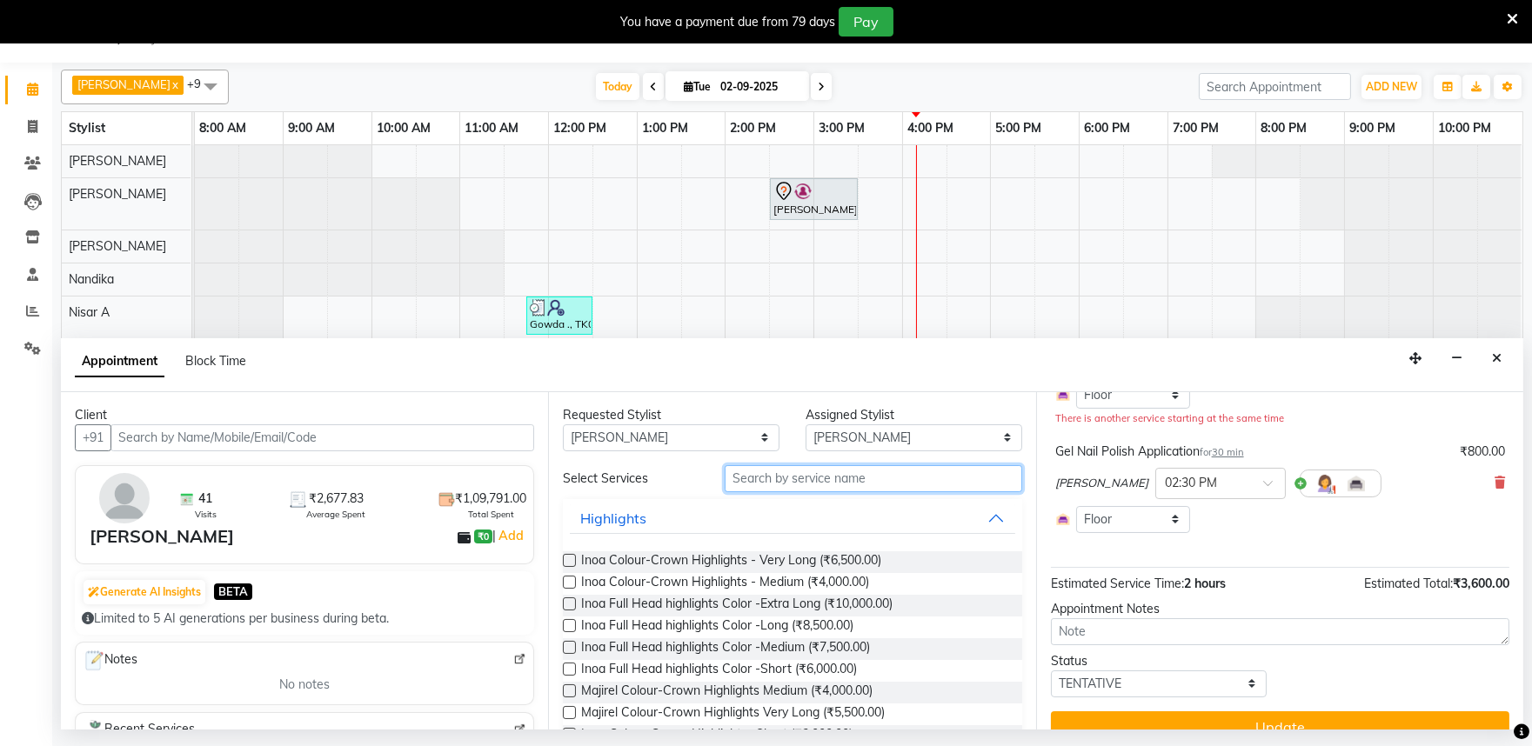
click at [758, 478] on input "text" at bounding box center [872, 478] width 297 height 27
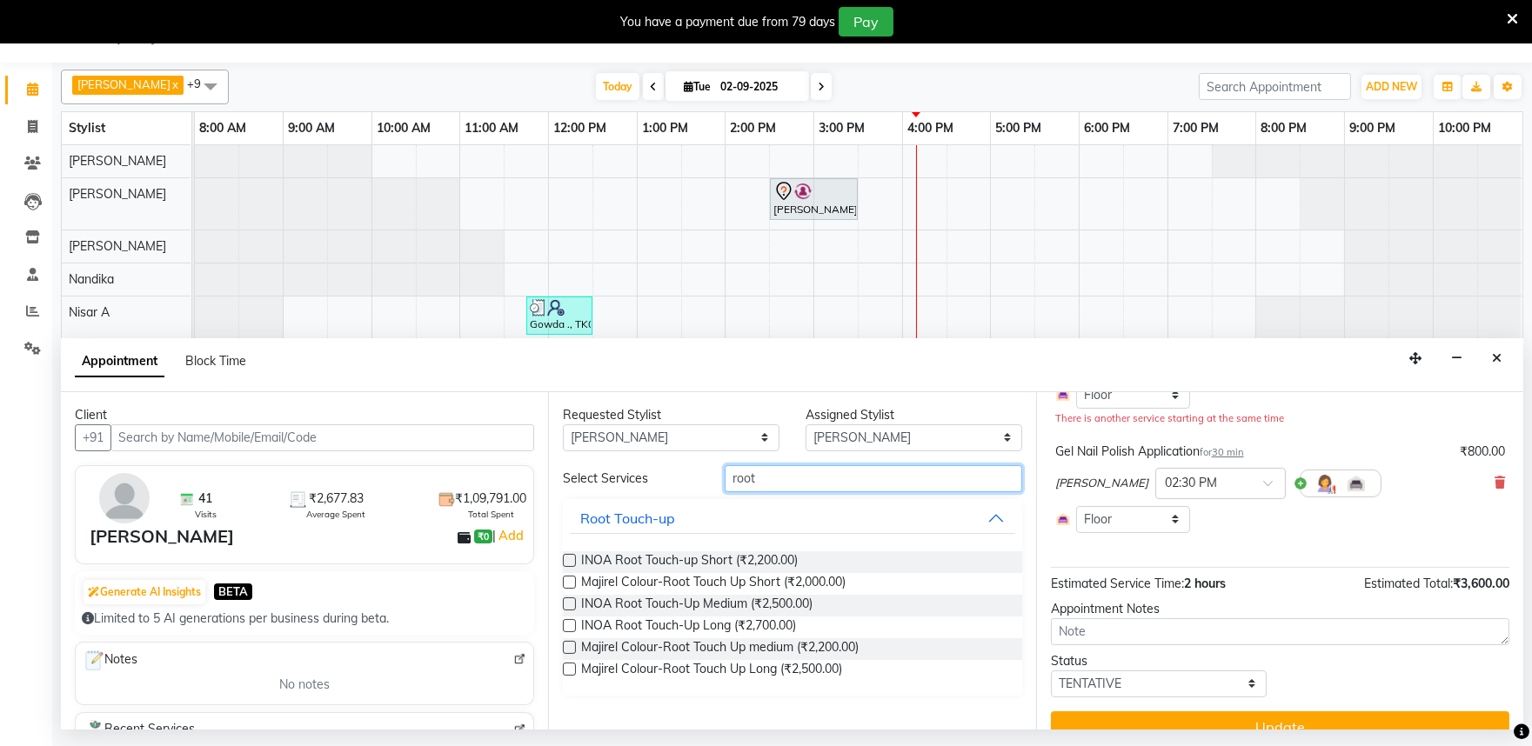
type input "root"
click at [574, 602] on label at bounding box center [569, 603] width 13 height 13
click at [574, 602] on input "checkbox" at bounding box center [568, 605] width 11 height 11
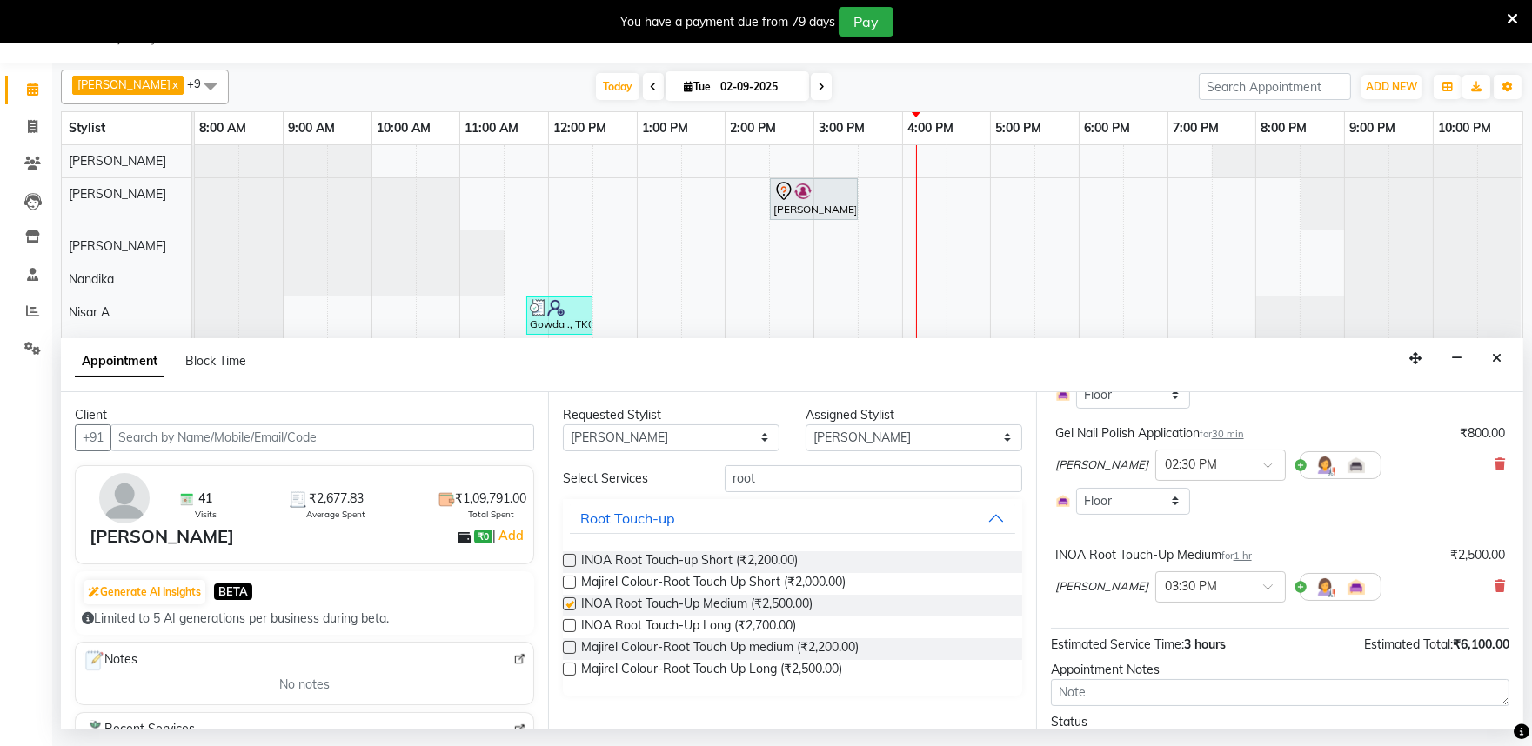
checkbox input "false"
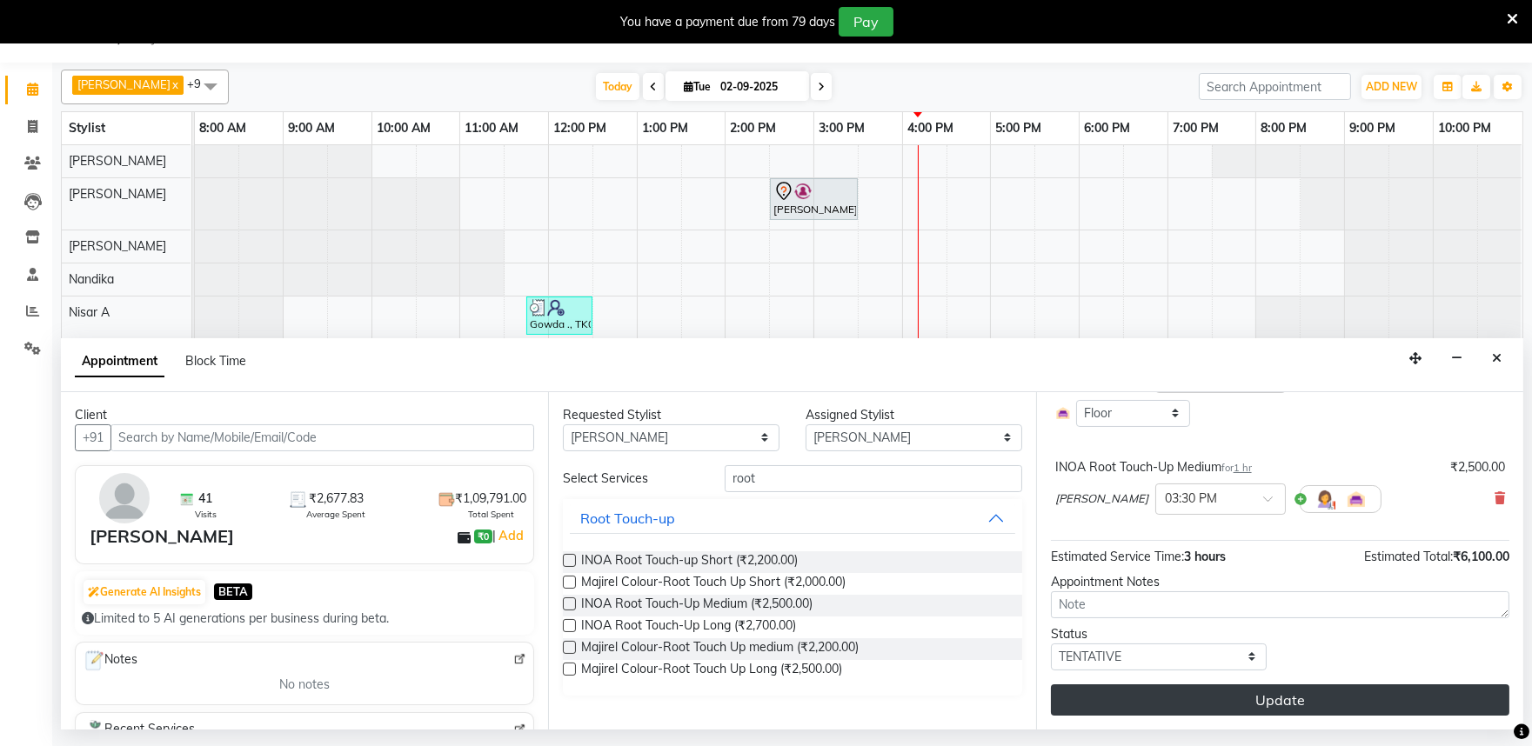
click at [1233, 689] on button "Update" at bounding box center [1280, 699] width 458 height 31
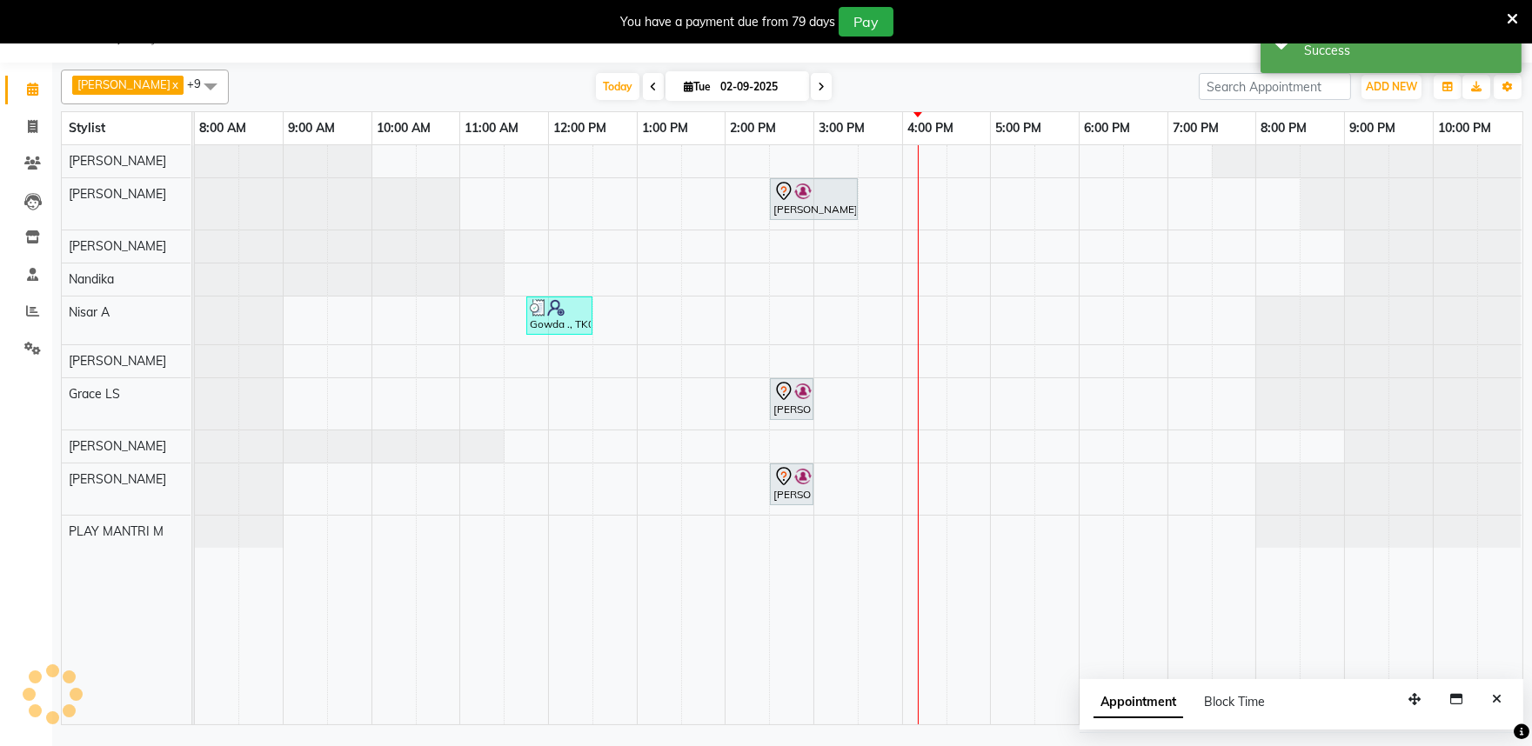
scroll to position [0, 0]
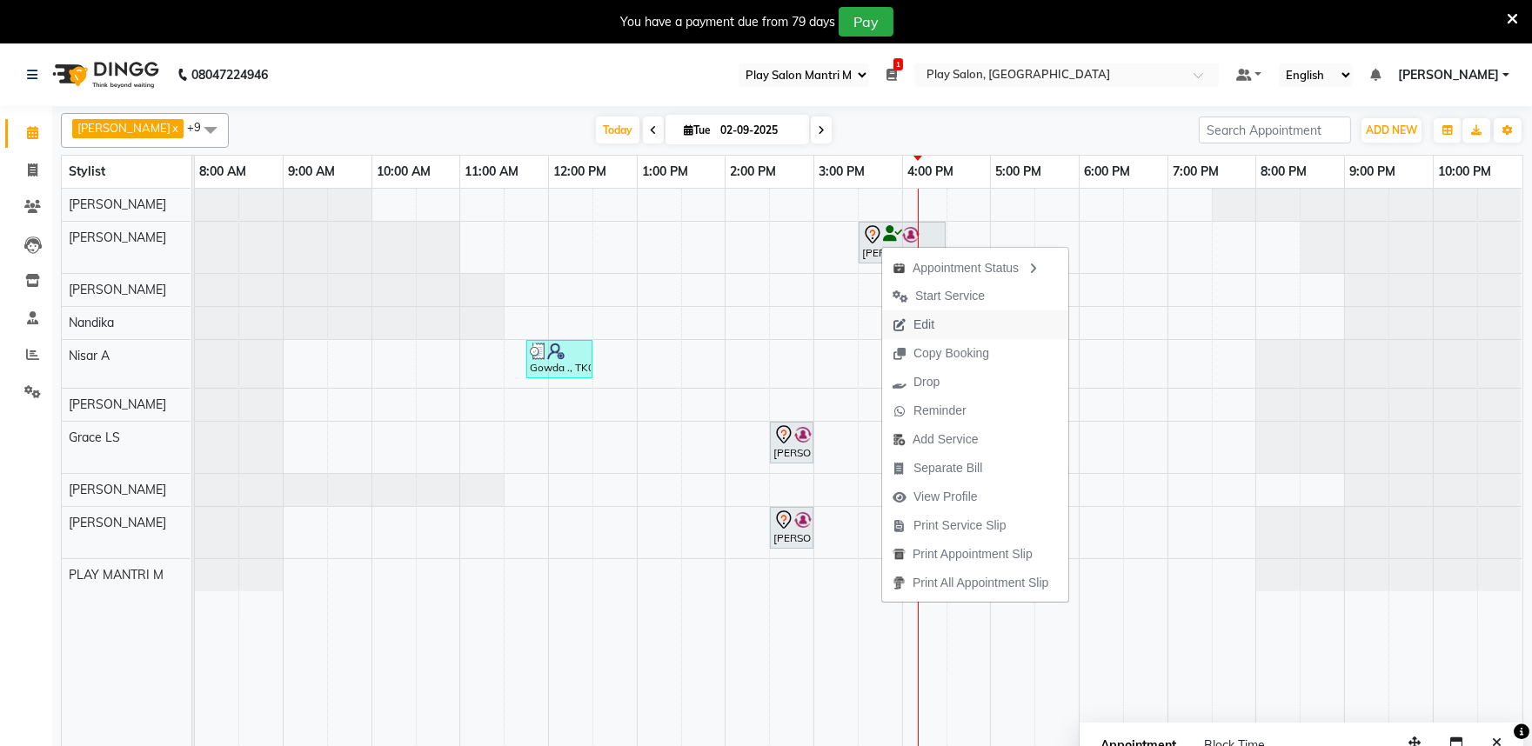
click at [928, 316] on span "Edit" at bounding box center [923, 325] width 21 height 18
select select "tentative"
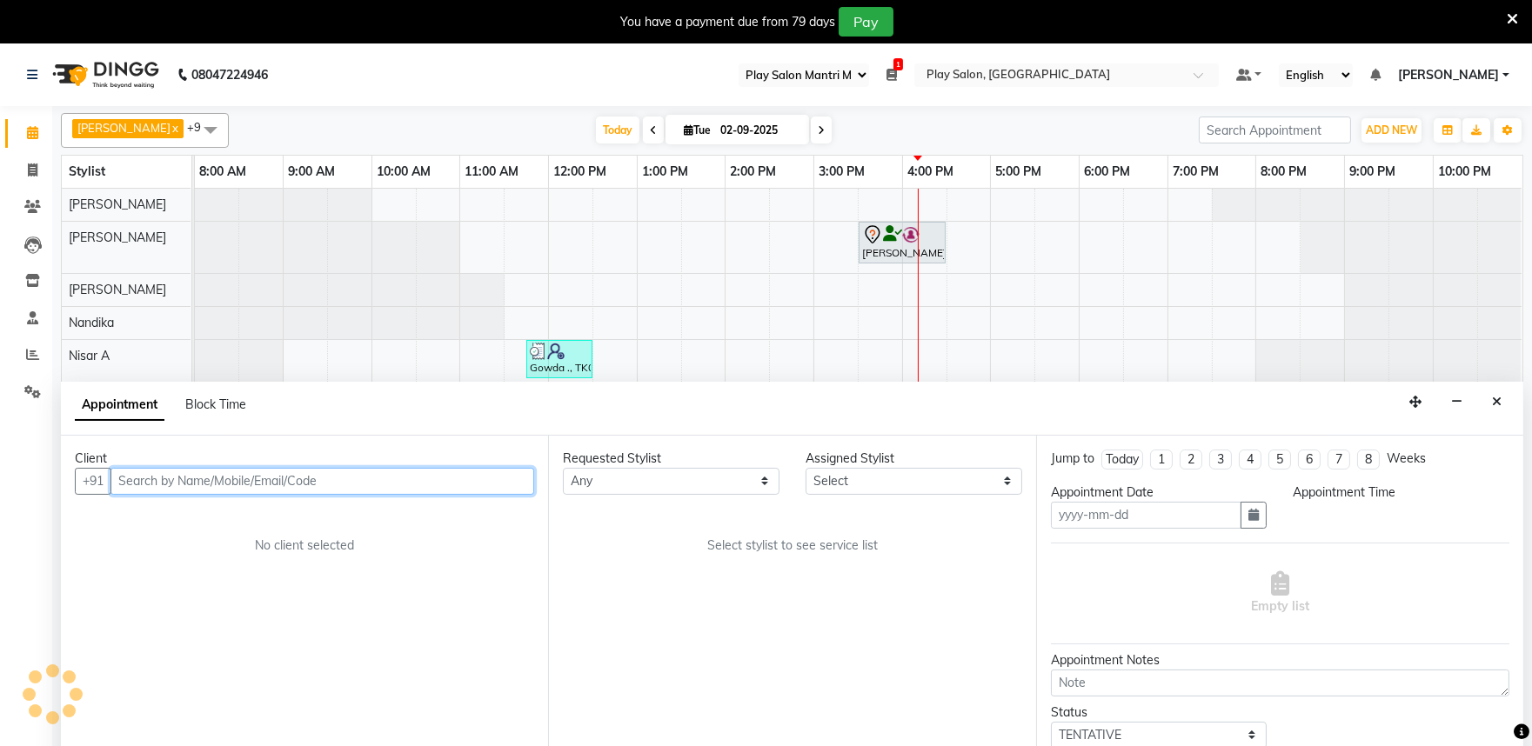
type input "02-09-2025"
select select "870"
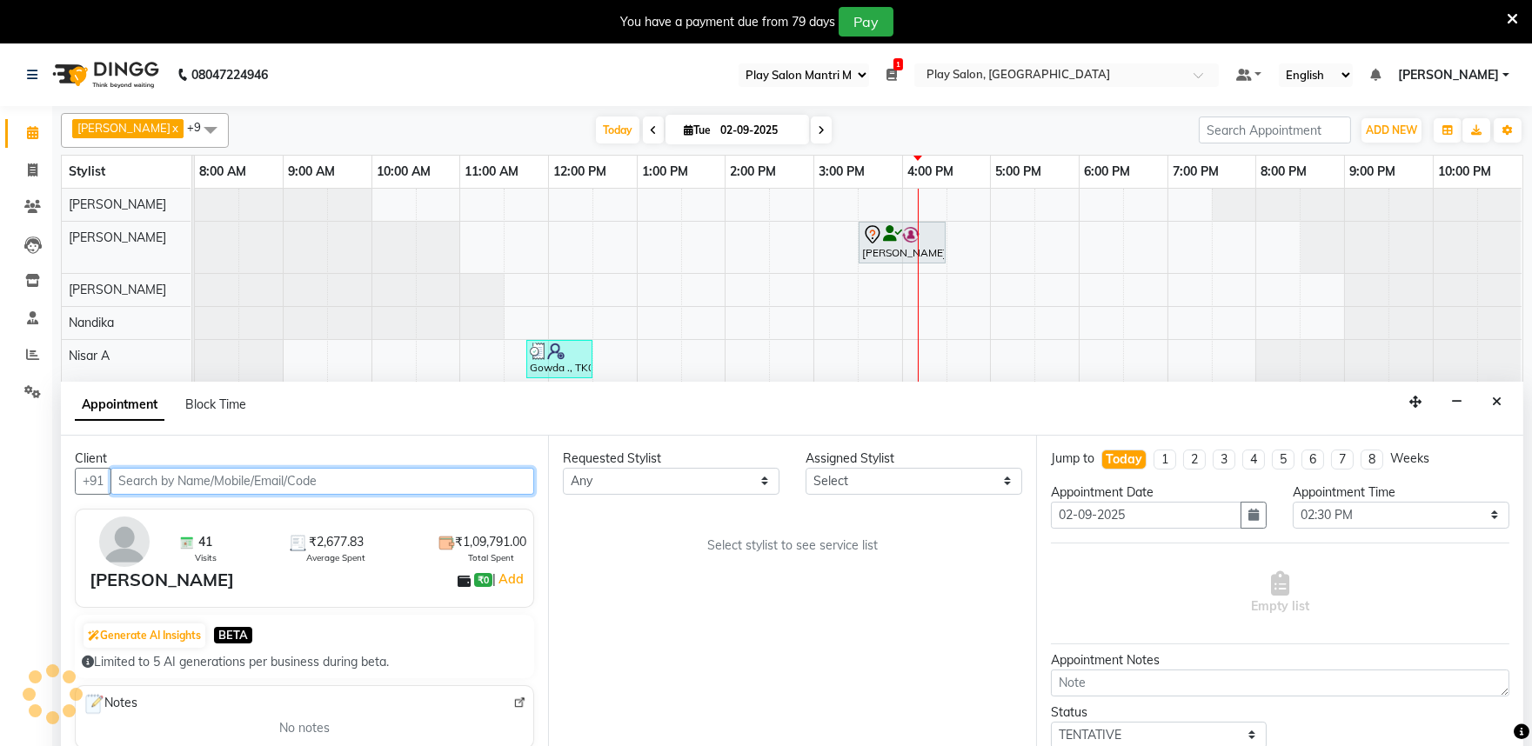
select select "82212"
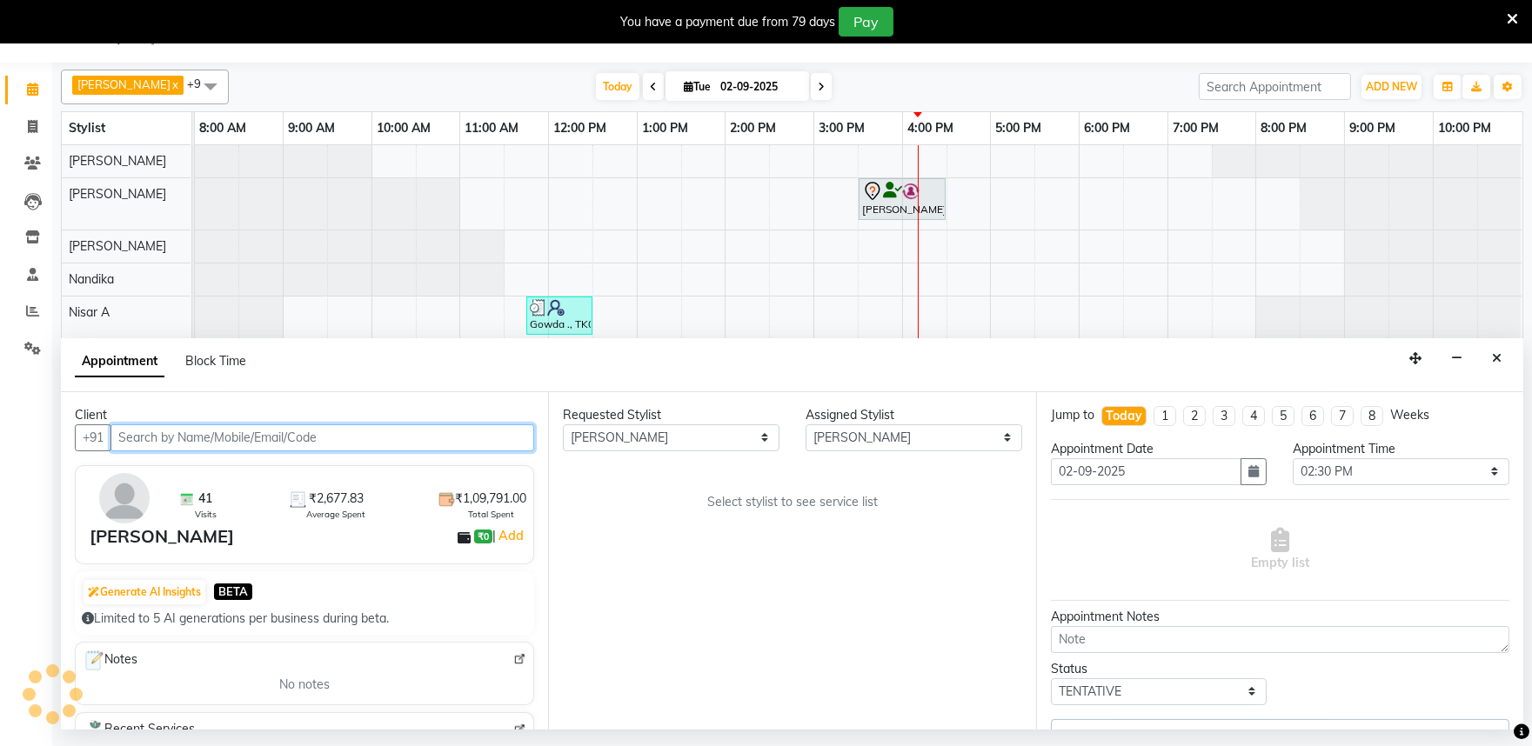
select select "4213"
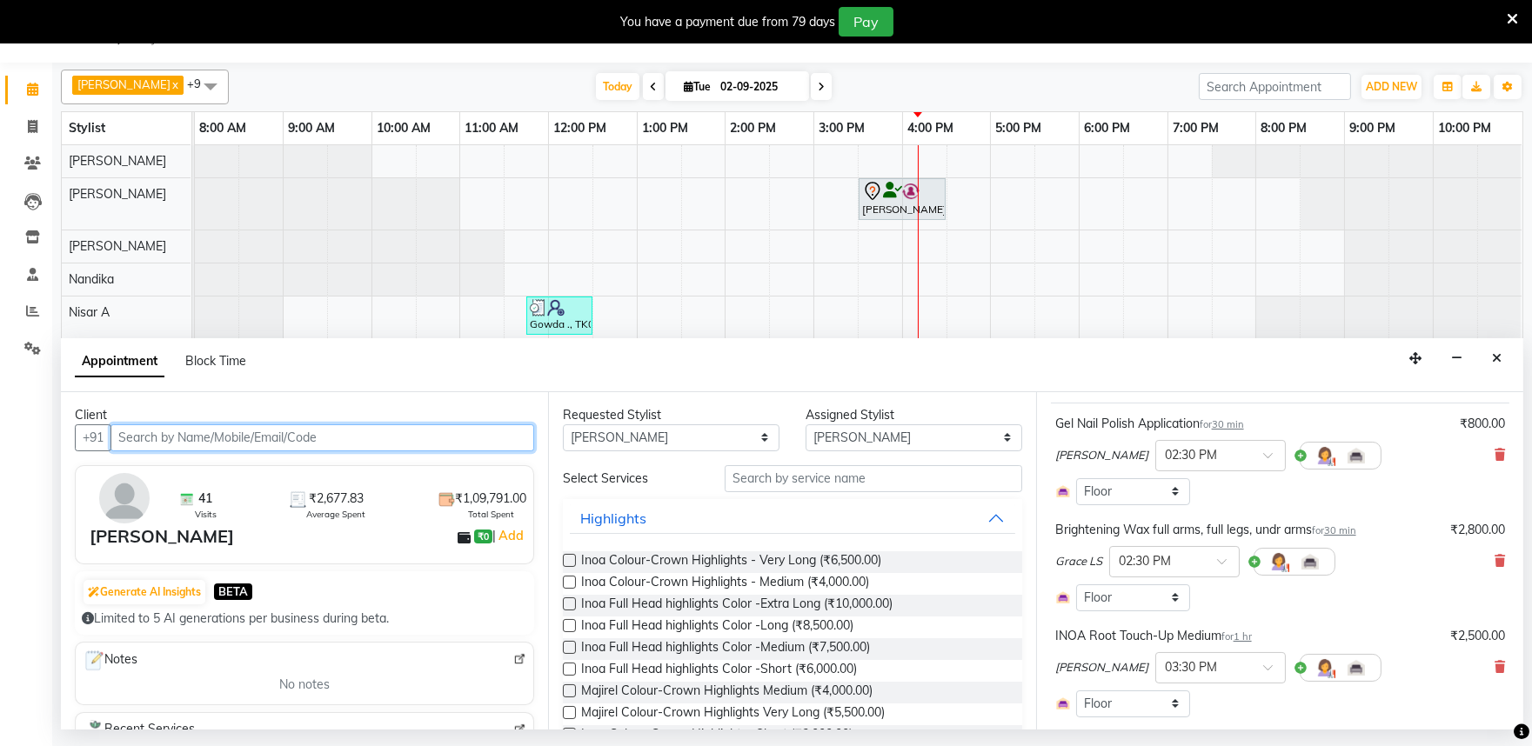
scroll to position [193, 0]
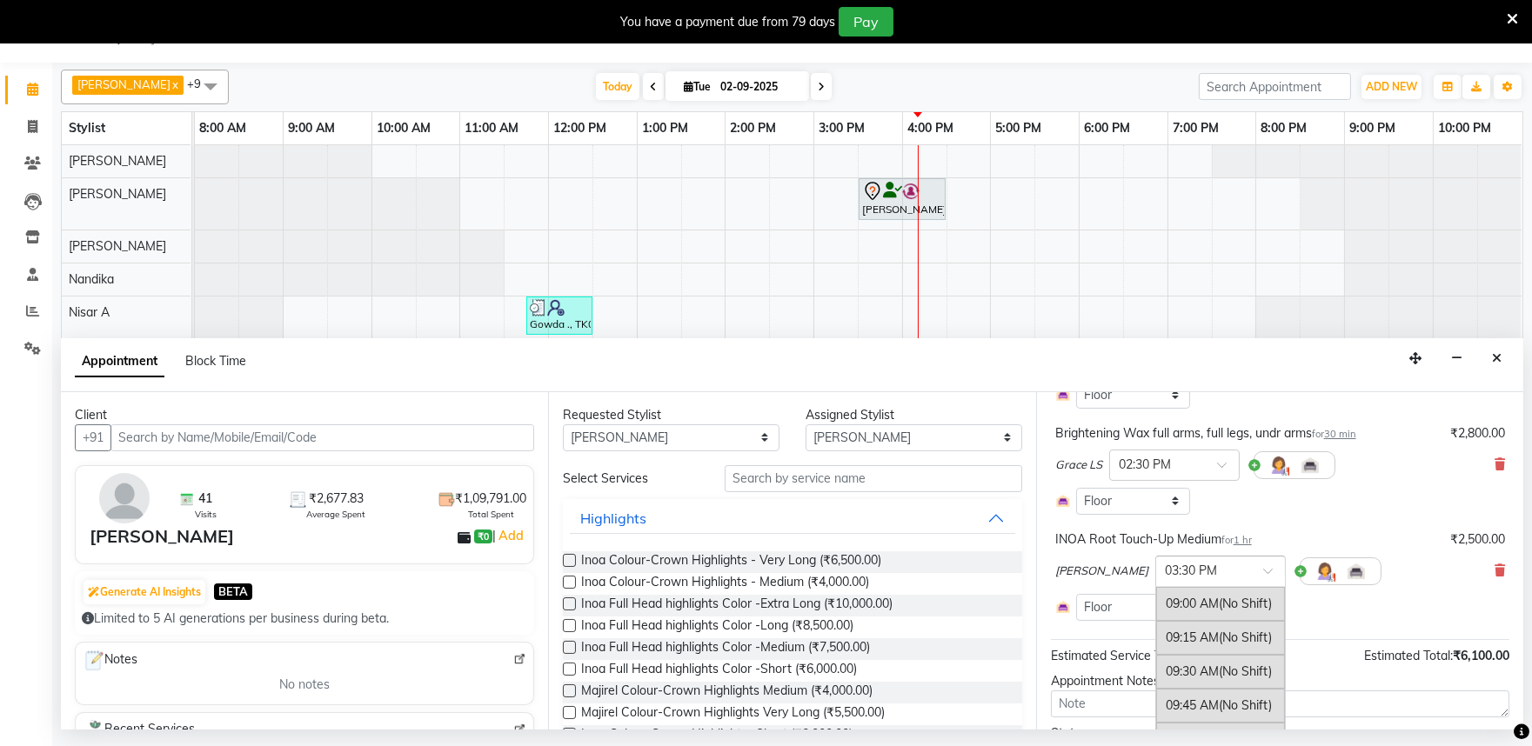
click at [1263, 570] on span at bounding box center [1274, 576] width 22 height 18
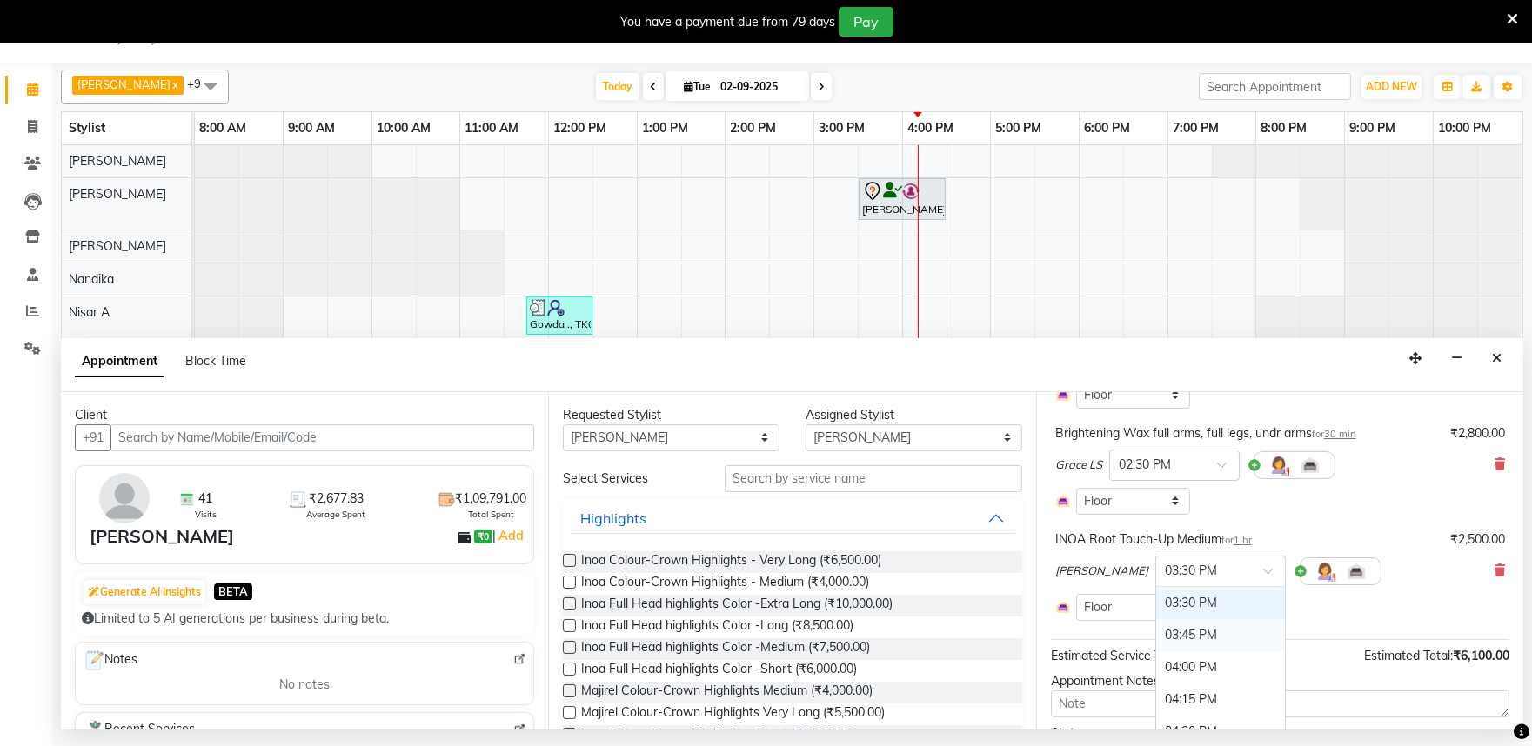
click at [1188, 631] on div "03:45 PM" at bounding box center [1220, 635] width 129 height 32
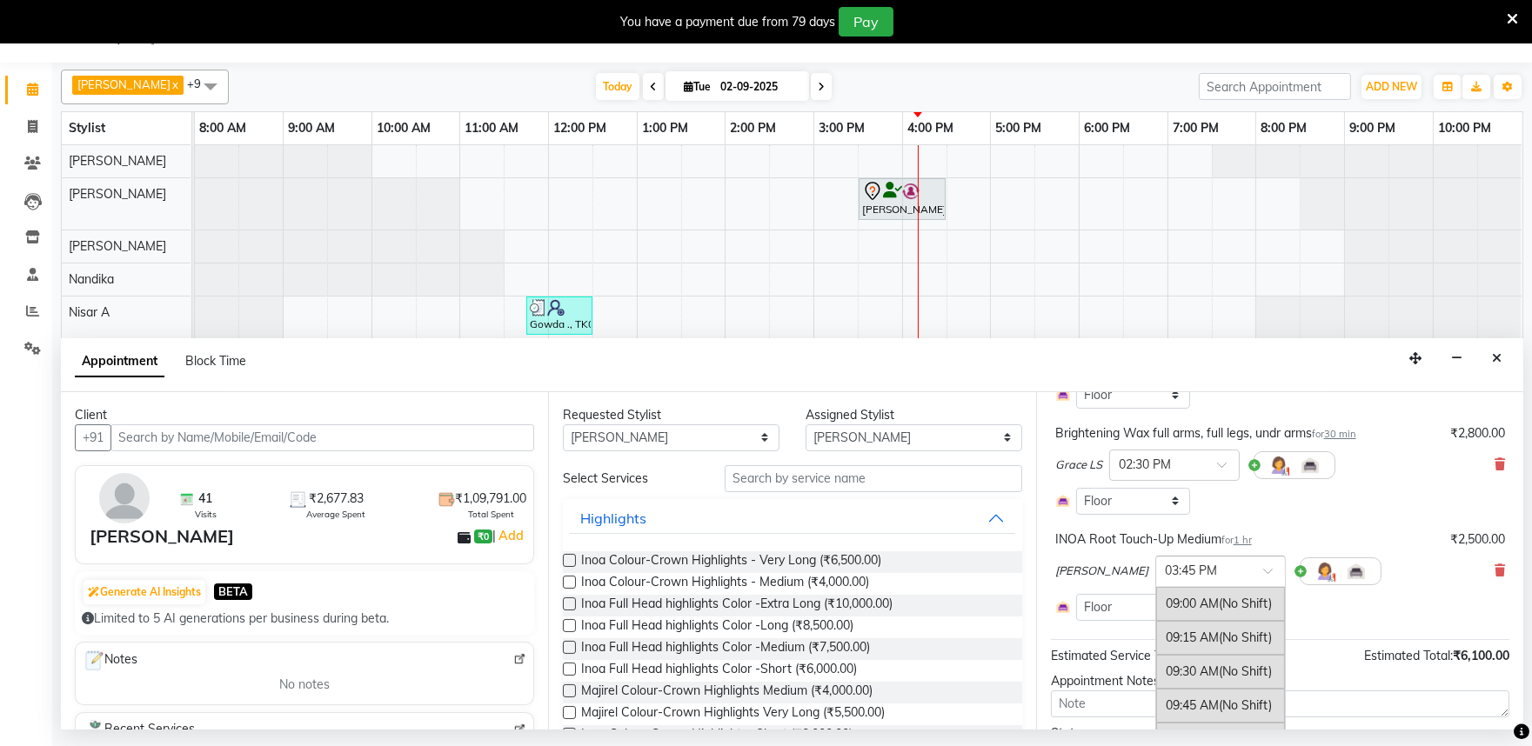
scroll to position [883, 0]
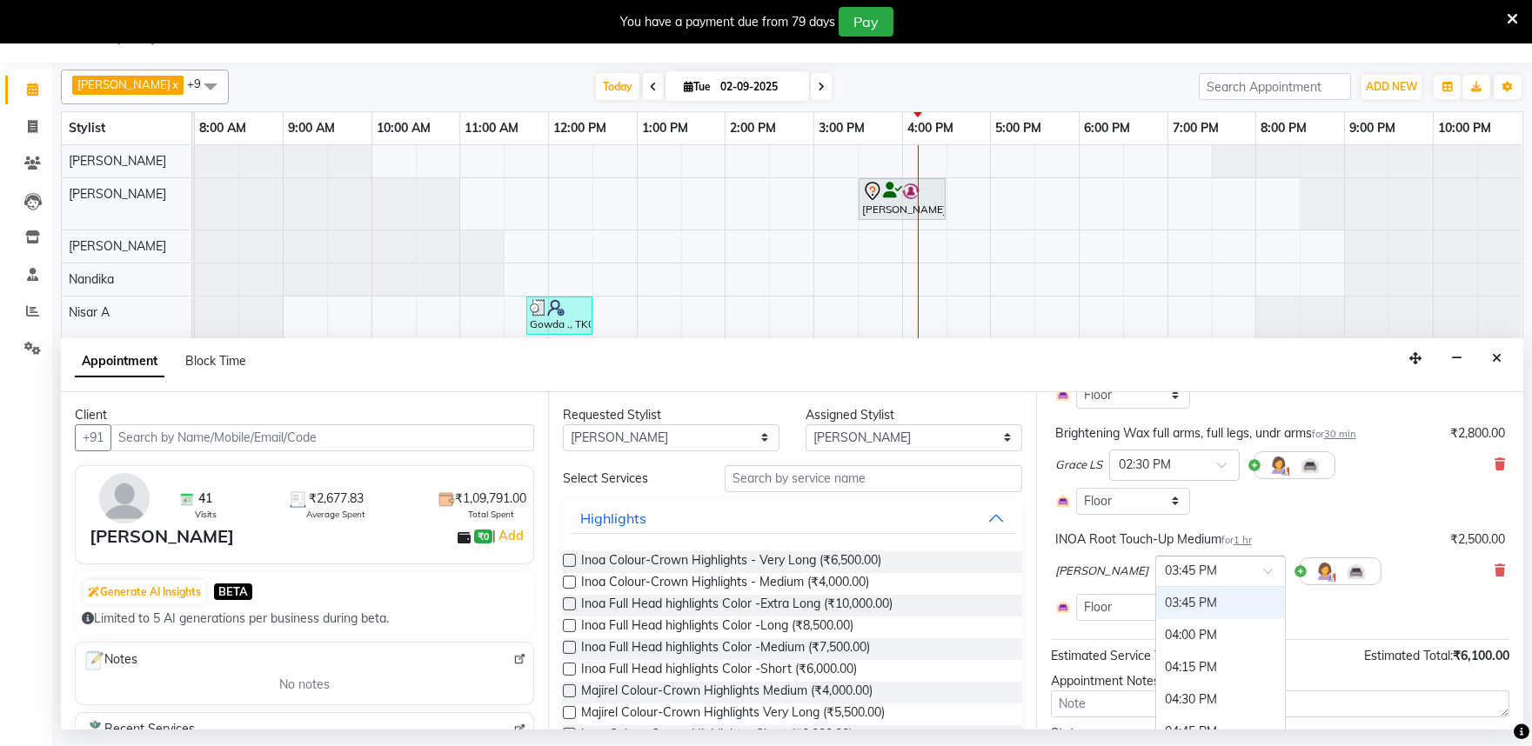
click at [1263, 569] on span at bounding box center [1274, 576] width 22 height 18
click at [1180, 668] on div "02:45 PM" at bounding box center [1220, 667] width 129 height 32
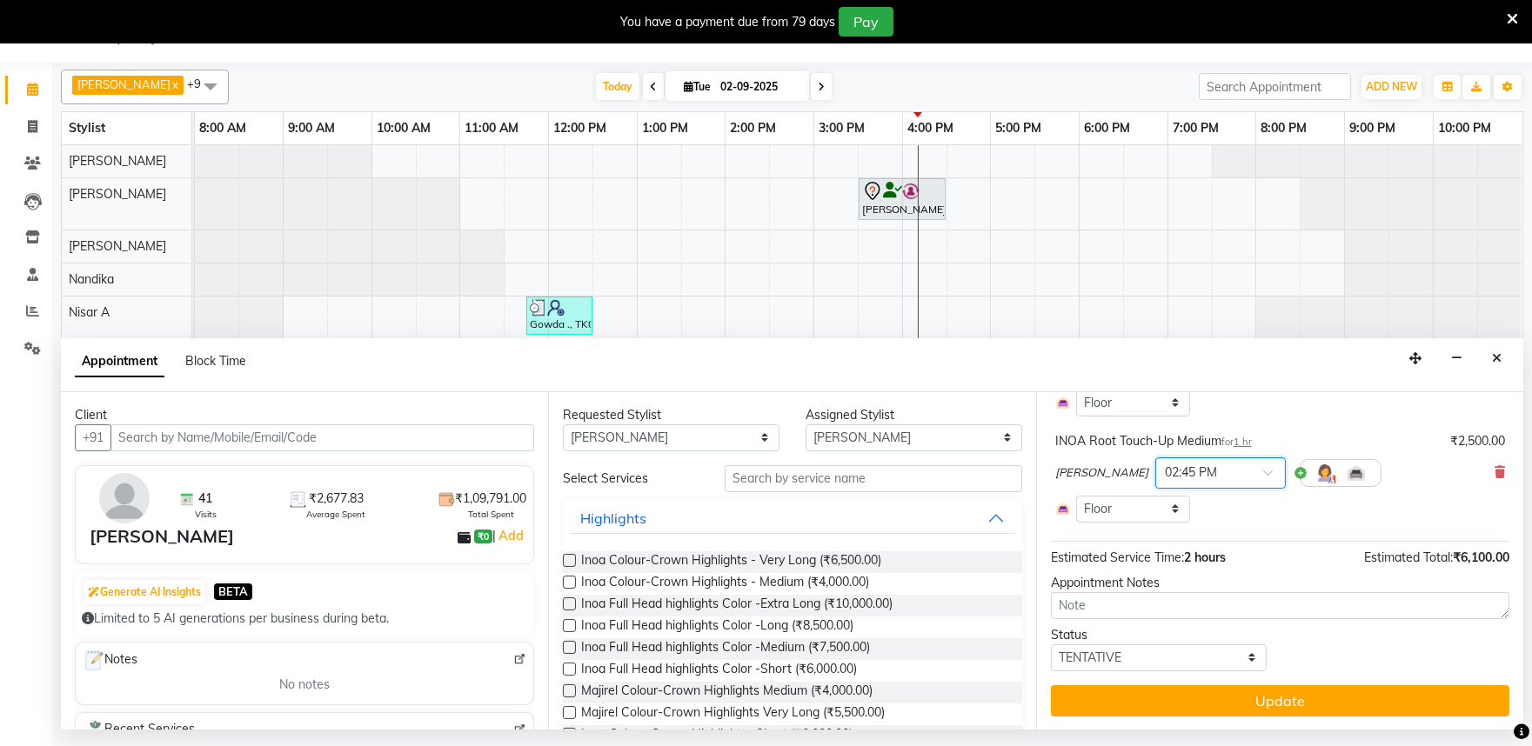
scroll to position [292, 0]
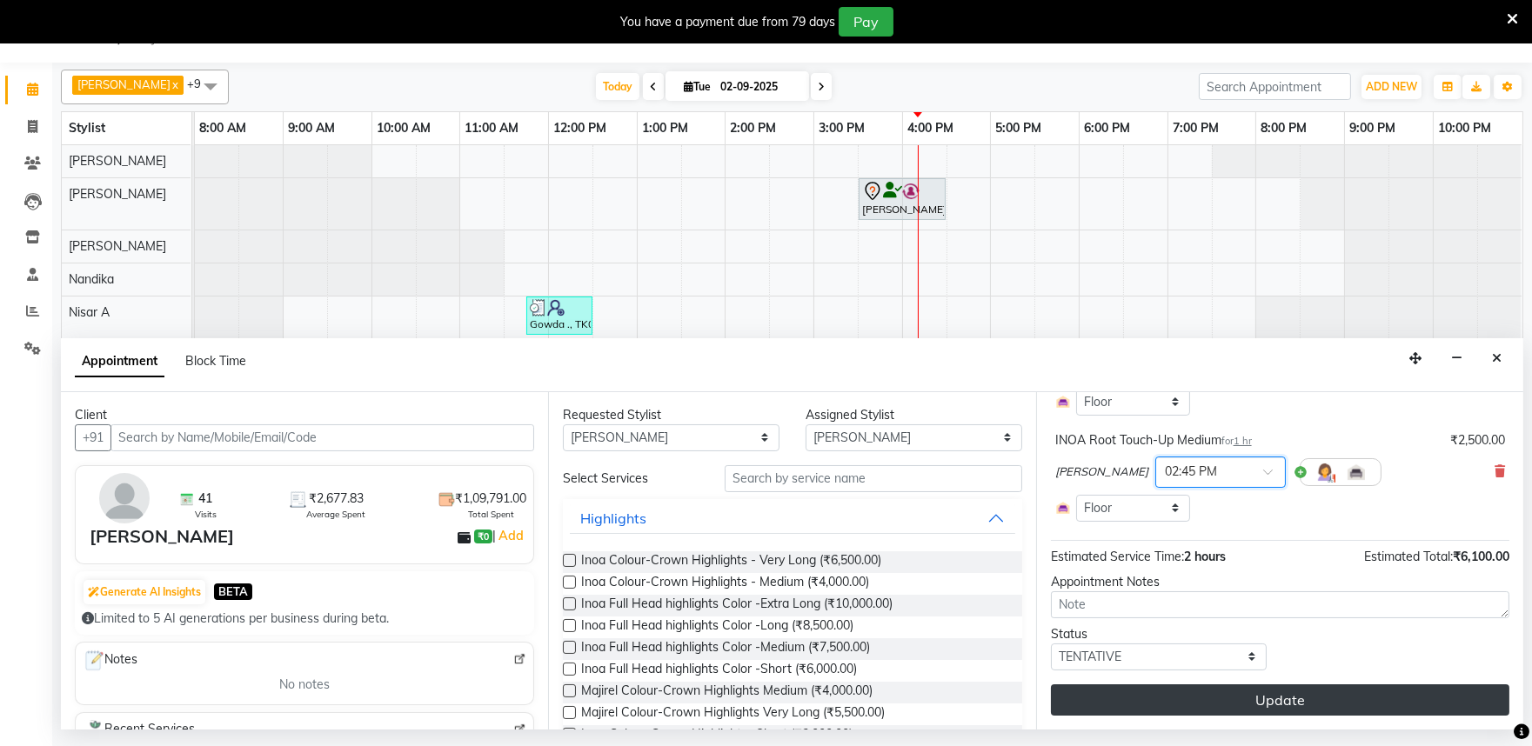
click at [1271, 706] on button "Update" at bounding box center [1280, 699] width 458 height 31
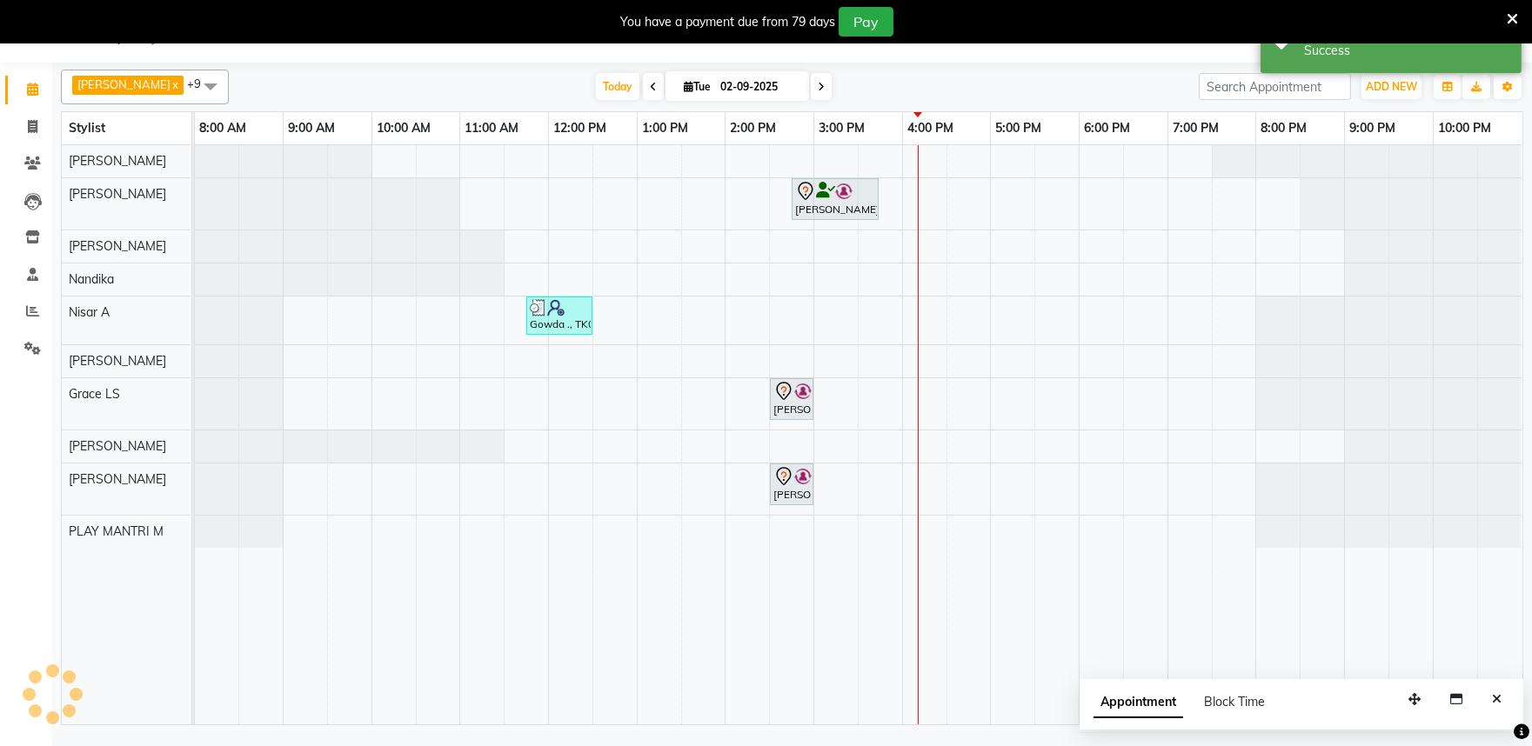
scroll to position [0, 0]
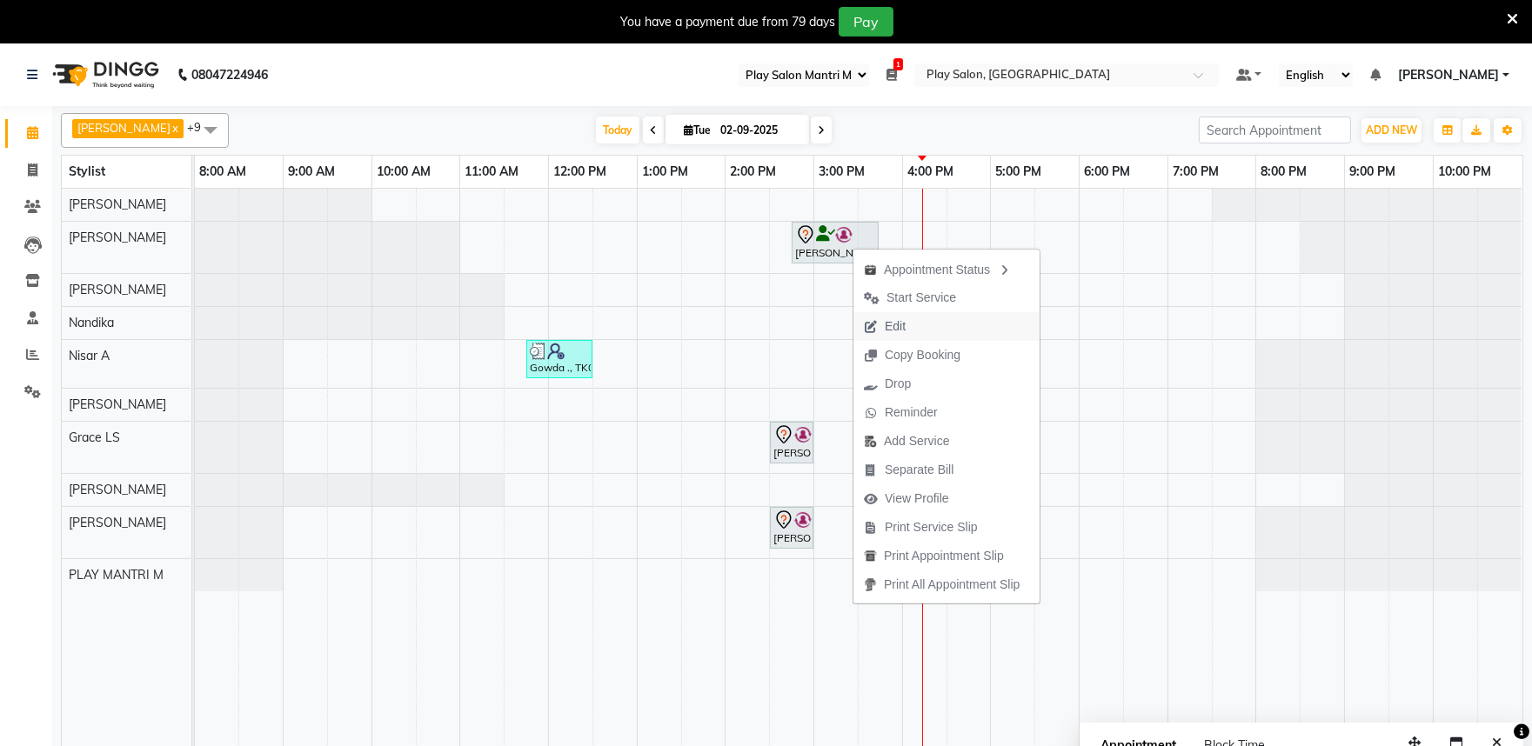
click at [890, 327] on span "Edit" at bounding box center [894, 326] width 21 height 18
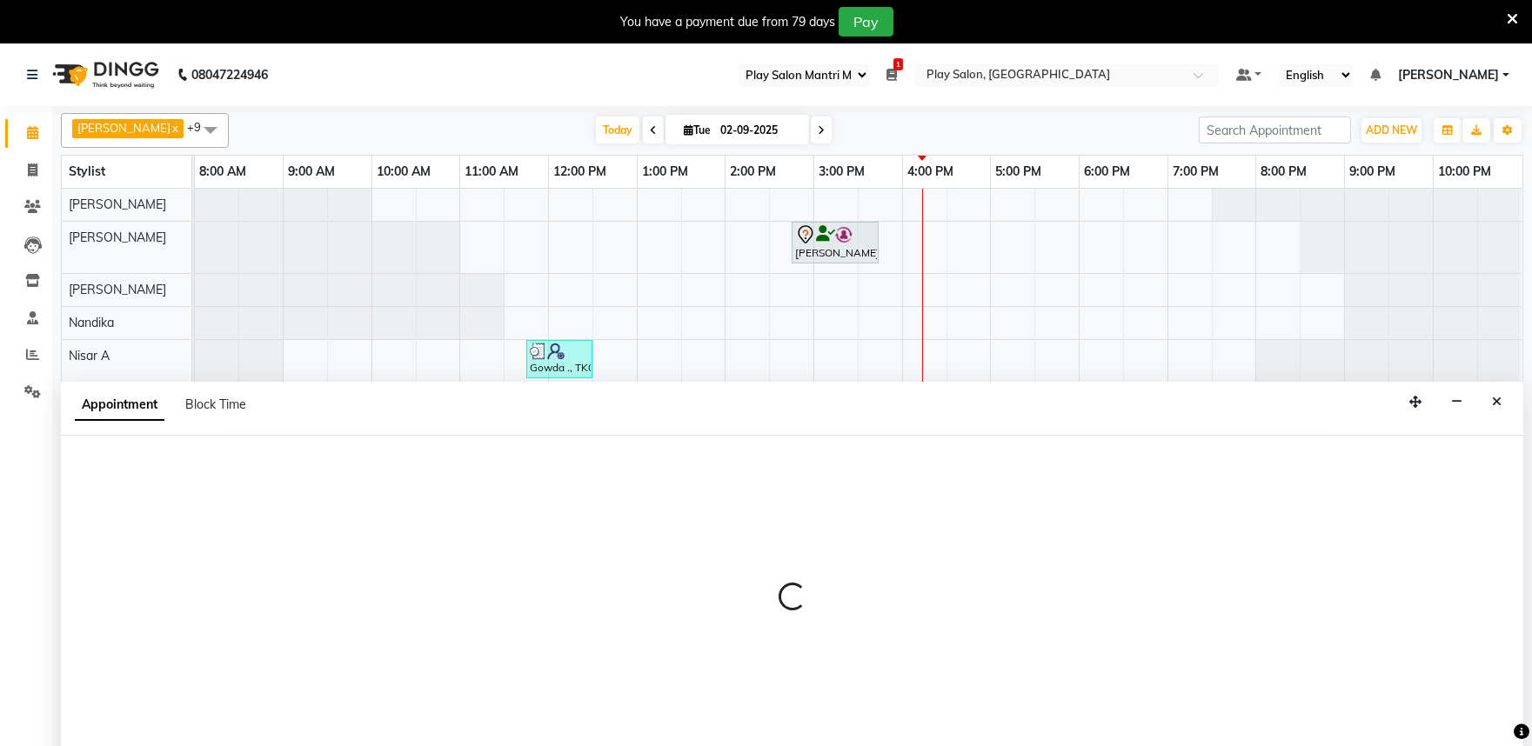
scroll to position [43, 0]
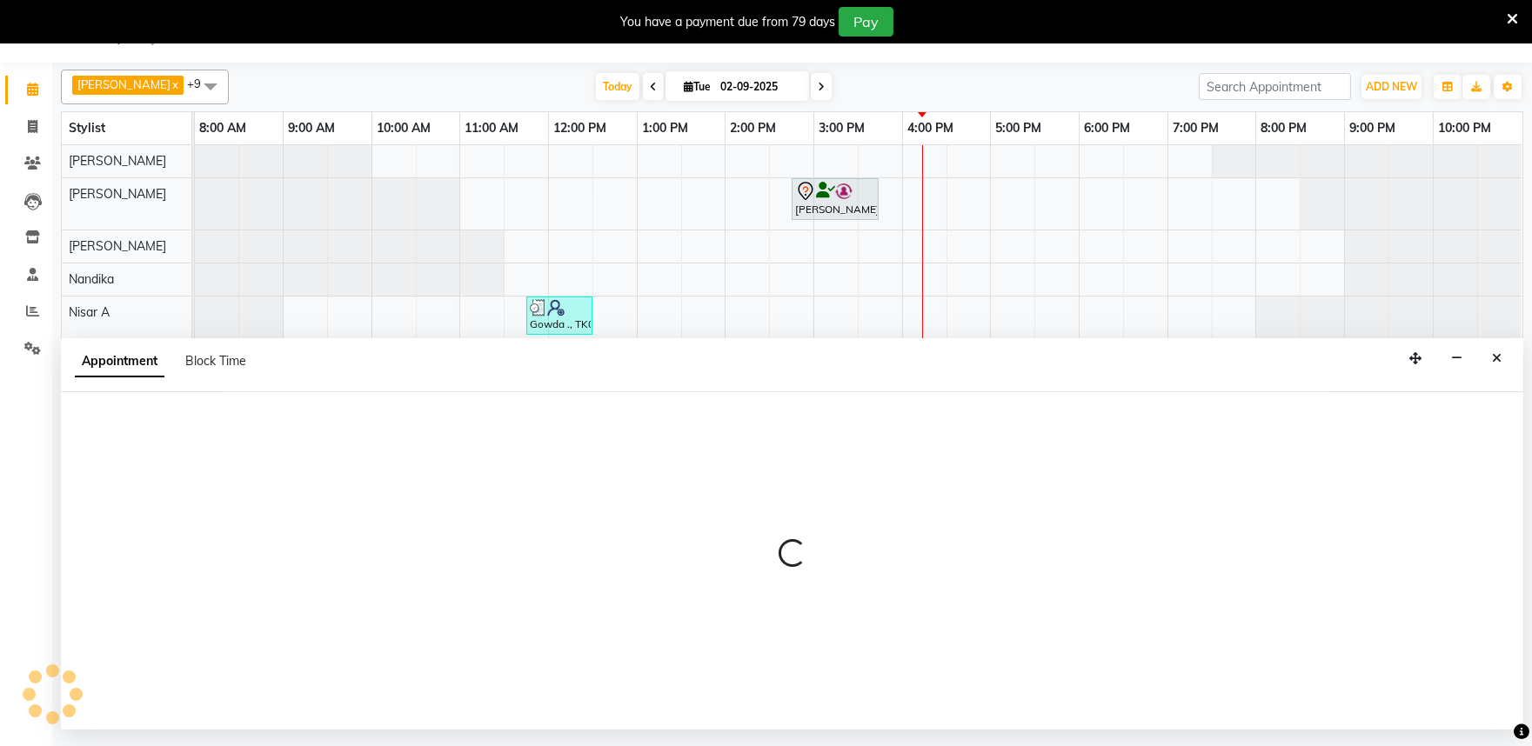
select select "tentative"
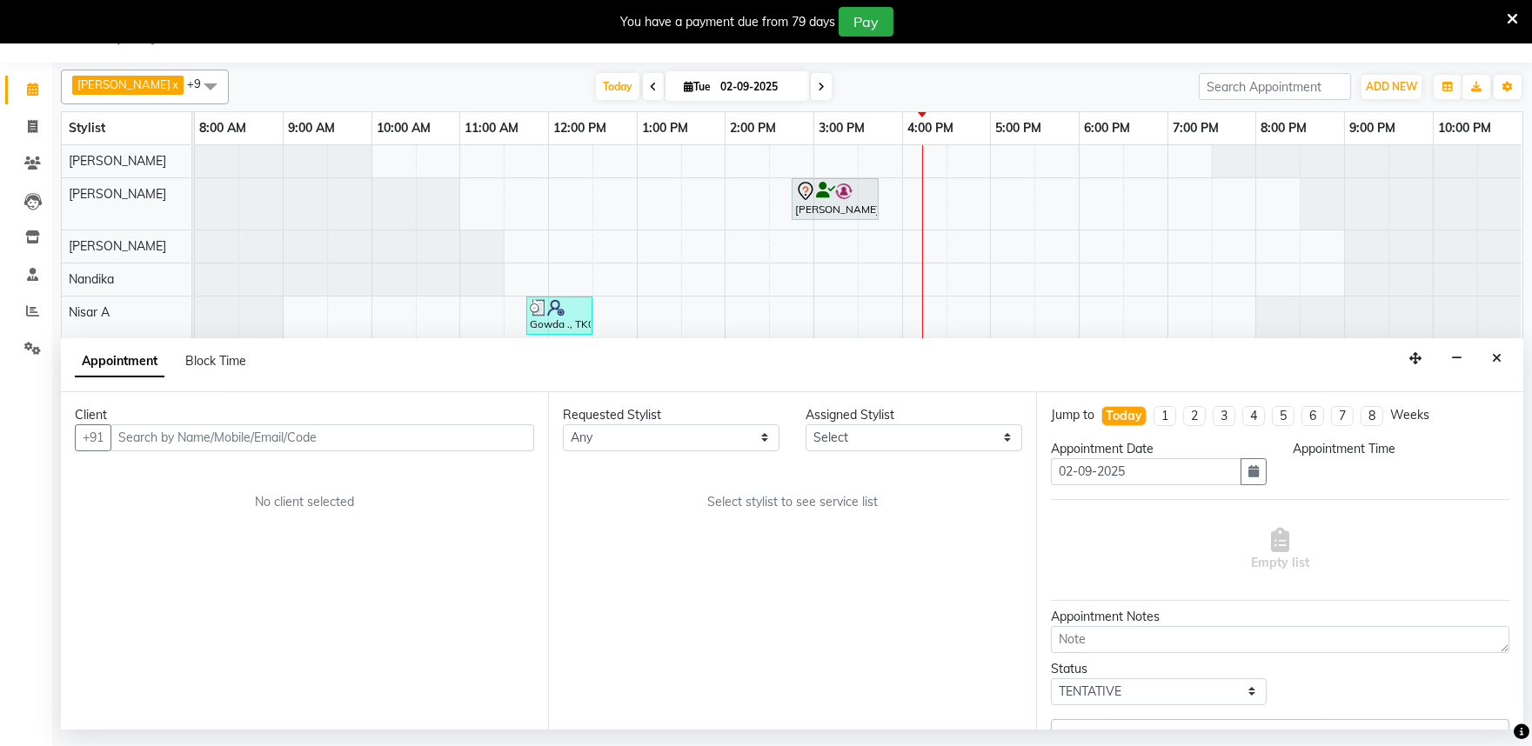
select select "870"
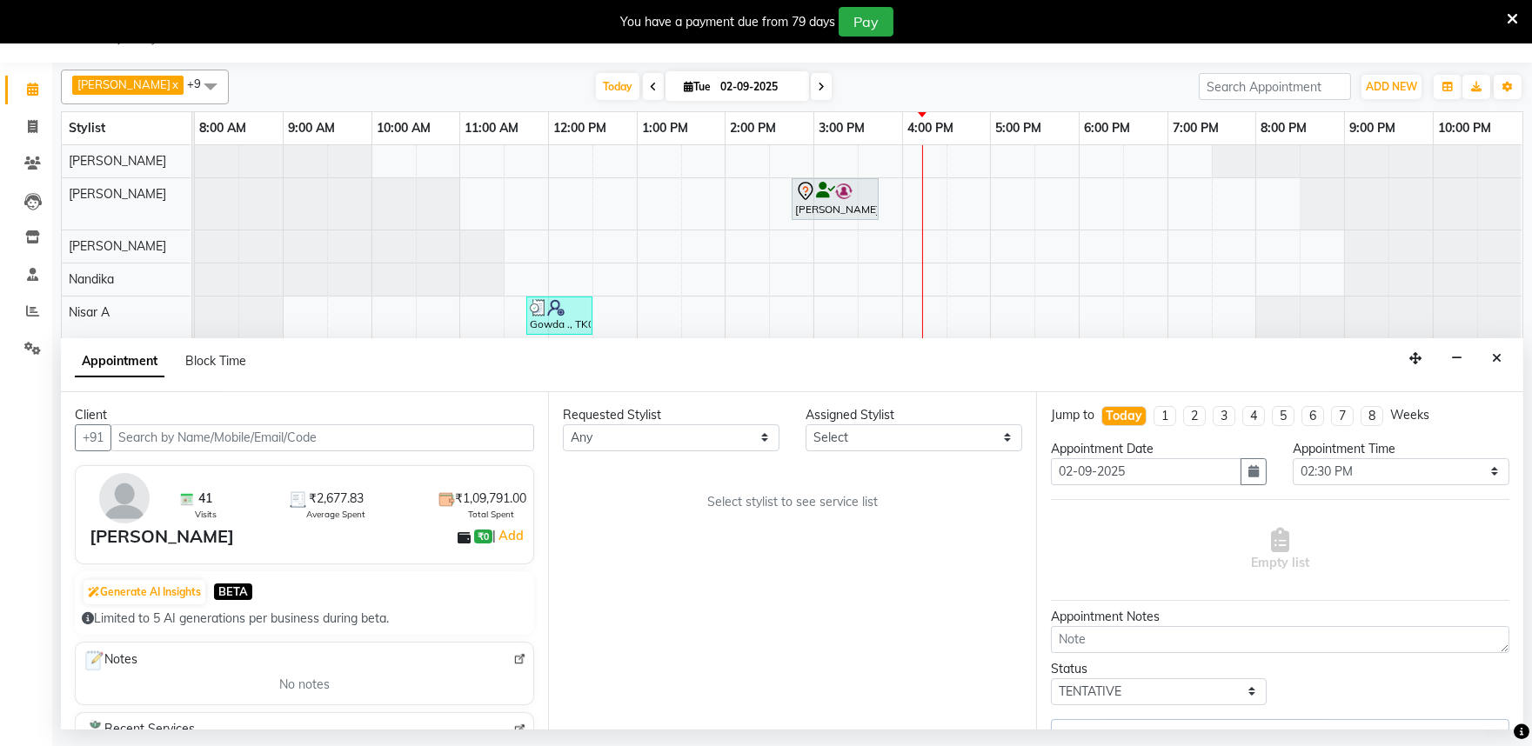
select select "82212"
select select "4213"
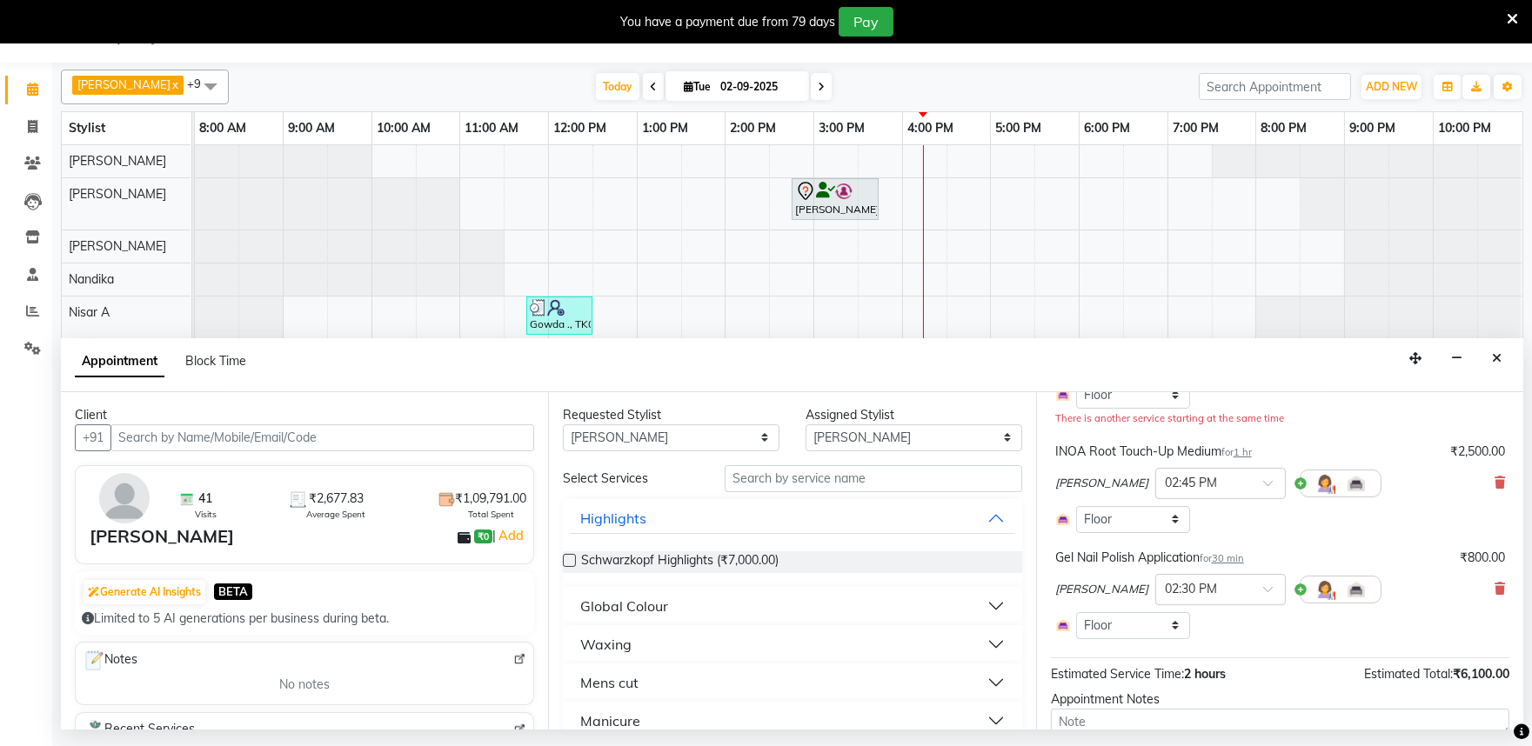
scroll to position [290, 0]
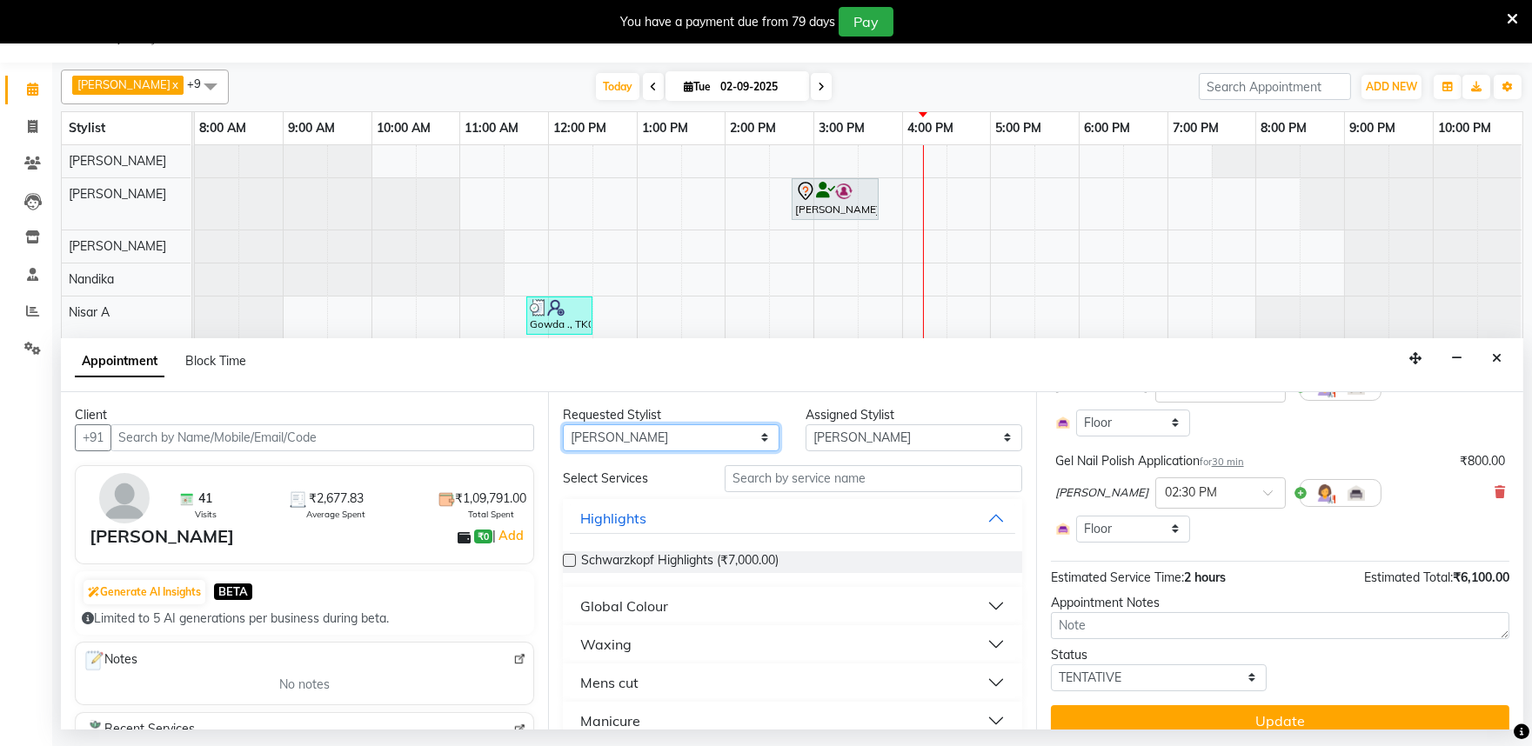
click at [725, 438] on select "Any [PERSON_NAME] Admin [PERSON_NAME] [PERSON_NAME] S [PERSON_NAME] [PERSON_NAM…" at bounding box center [671, 437] width 217 height 27
select select "null"
click at [563, 424] on select "Any [PERSON_NAME] Admin [PERSON_NAME] [PERSON_NAME] S [PERSON_NAME] [PERSON_NAM…" at bounding box center [671, 437] width 217 height 27
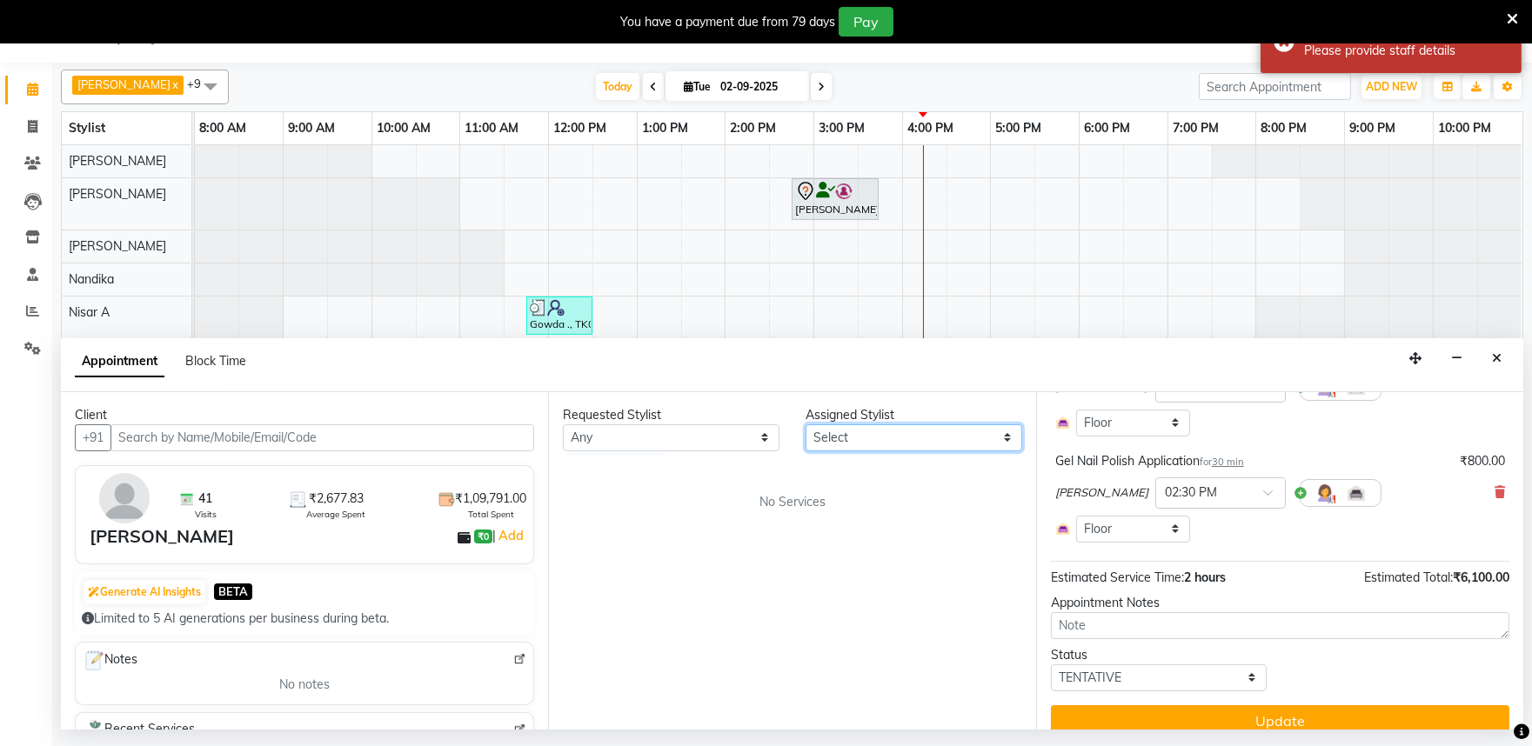
click at [831, 438] on select "Select Achan Shimrah Admin Anitha B Arhan Ehsan Charan S Dawa Tamang Ding Junhu…" at bounding box center [913, 437] width 217 height 27
select select "81324"
click at [805, 424] on select "Select Achan Shimrah Admin Anitha B Arhan Ehsan Charan S Dawa Tamang Ding Junhu…" at bounding box center [913, 437] width 217 height 27
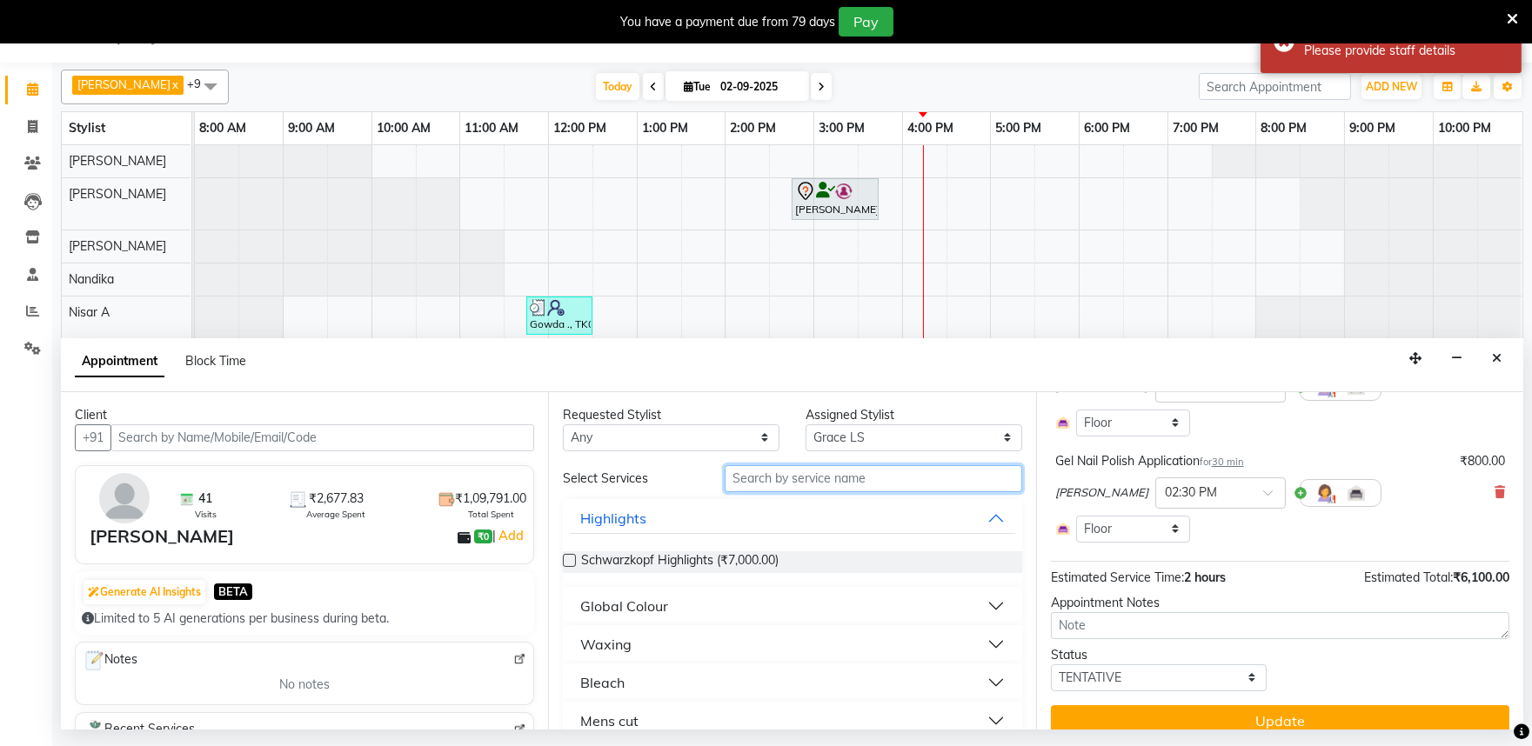
click at [761, 482] on input "text" at bounding box center [872, 478] width 297 height 27
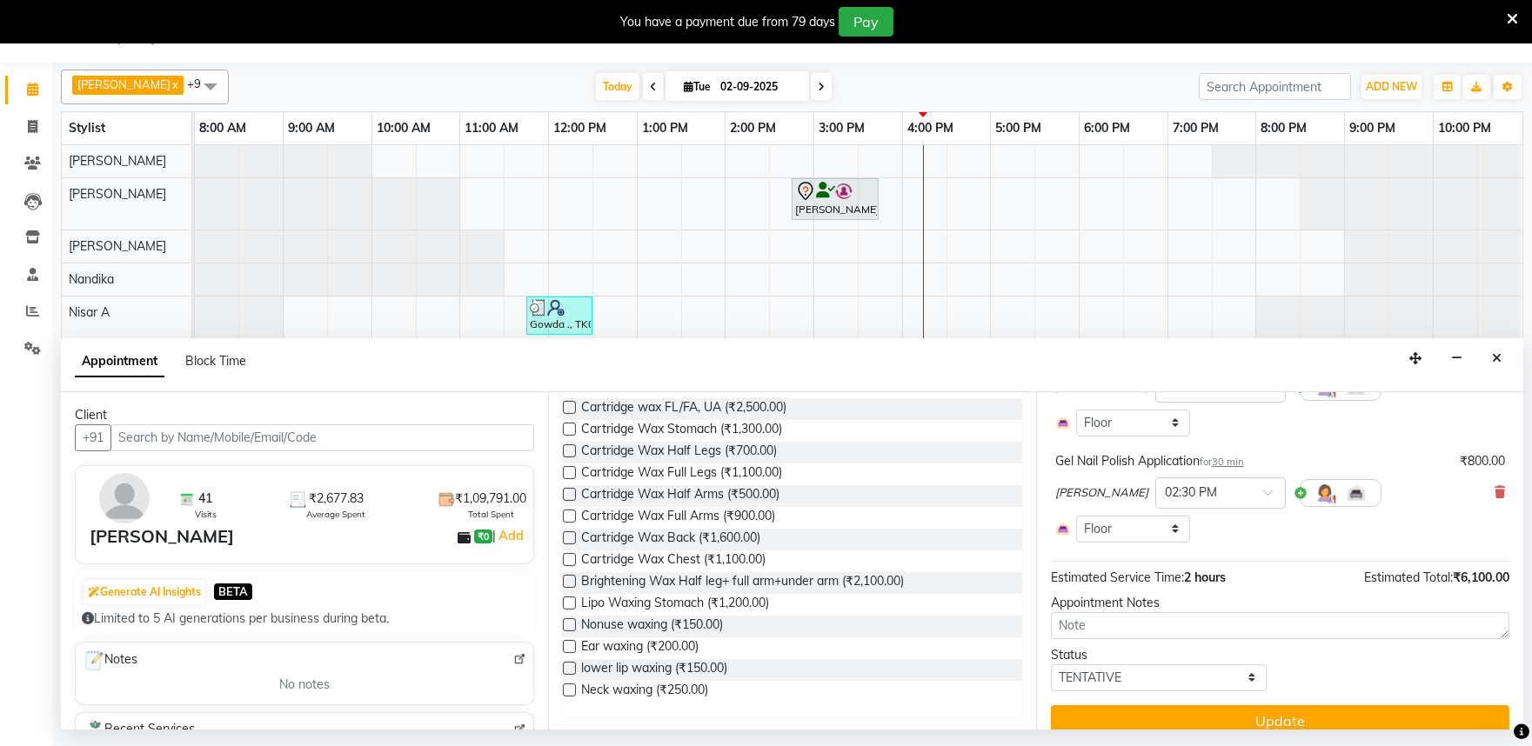
scroll to position [448, 0]
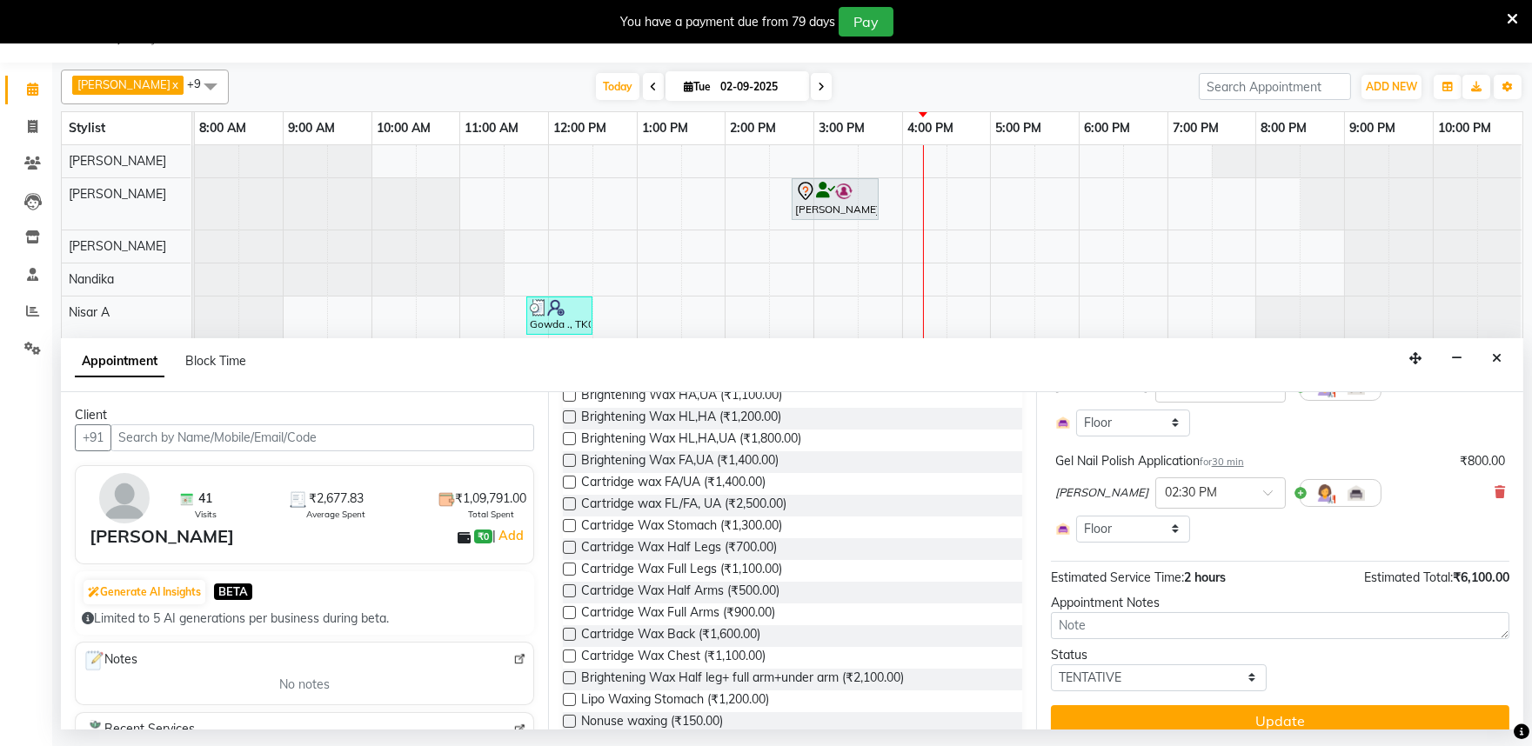
type input "wax"
click at [569, 504] on label at bounding box center [569, 503] width 13 height 13
click at [569, 504] on input "checkbox" at bounding box center [568, 505] width 11 height 11
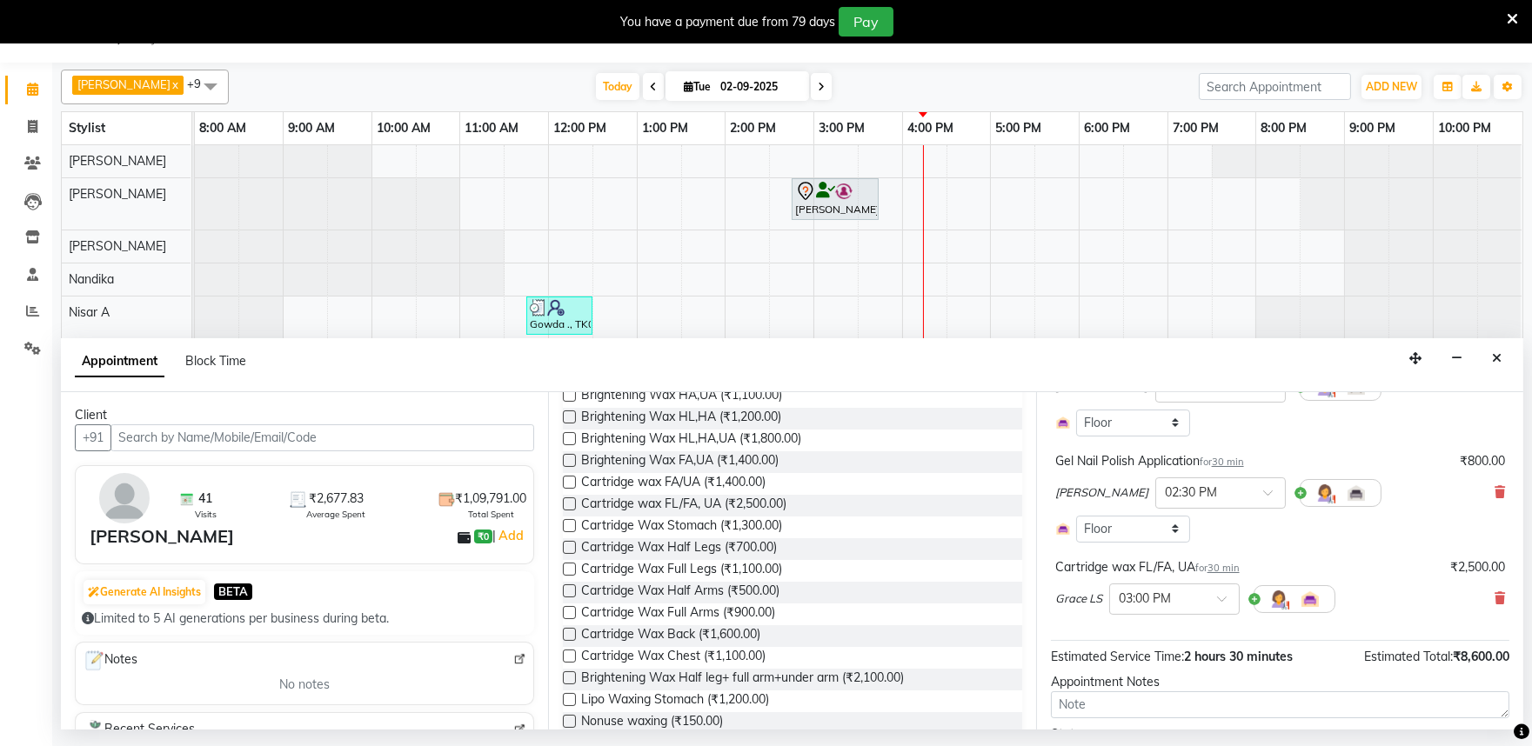
checkbox input "false"
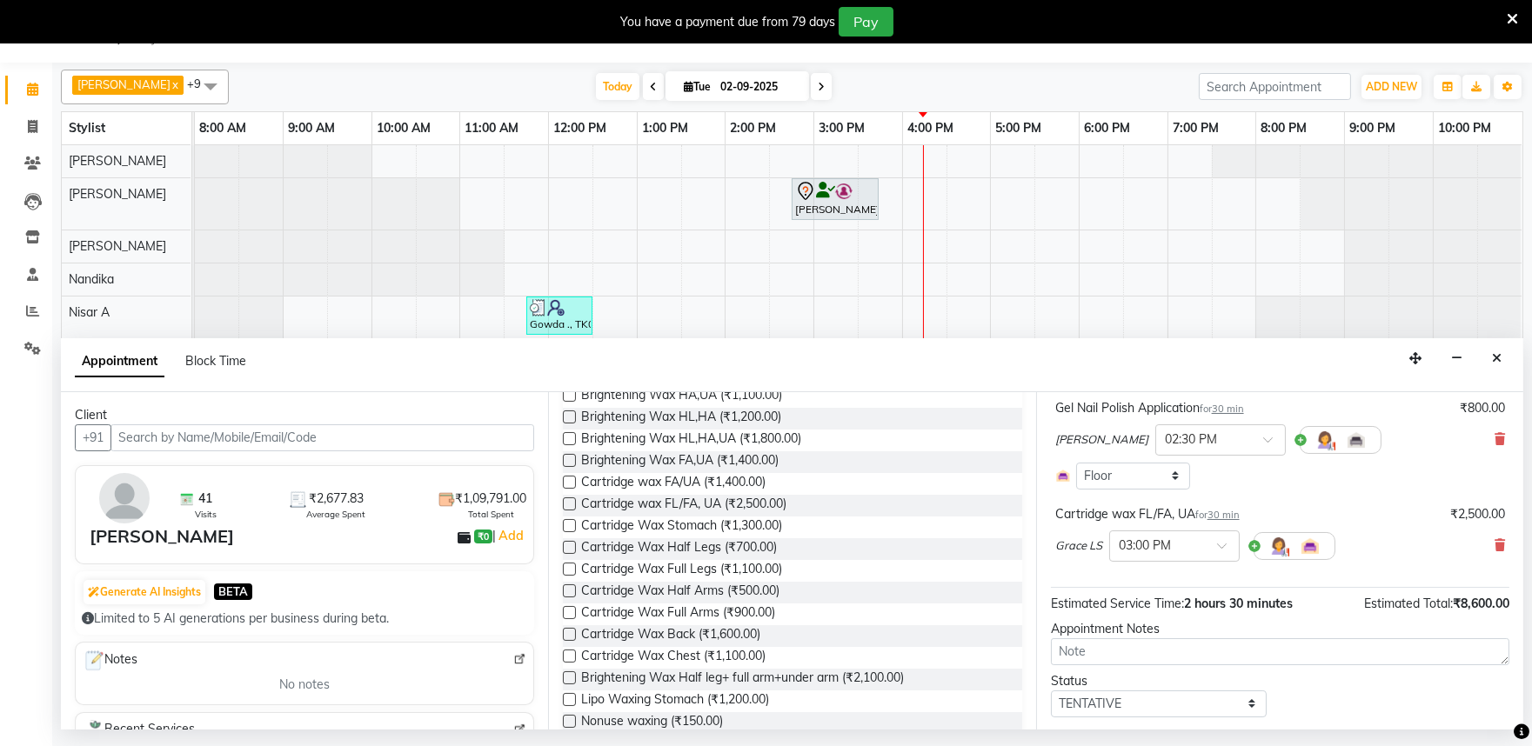
scroll to position [371, 0]
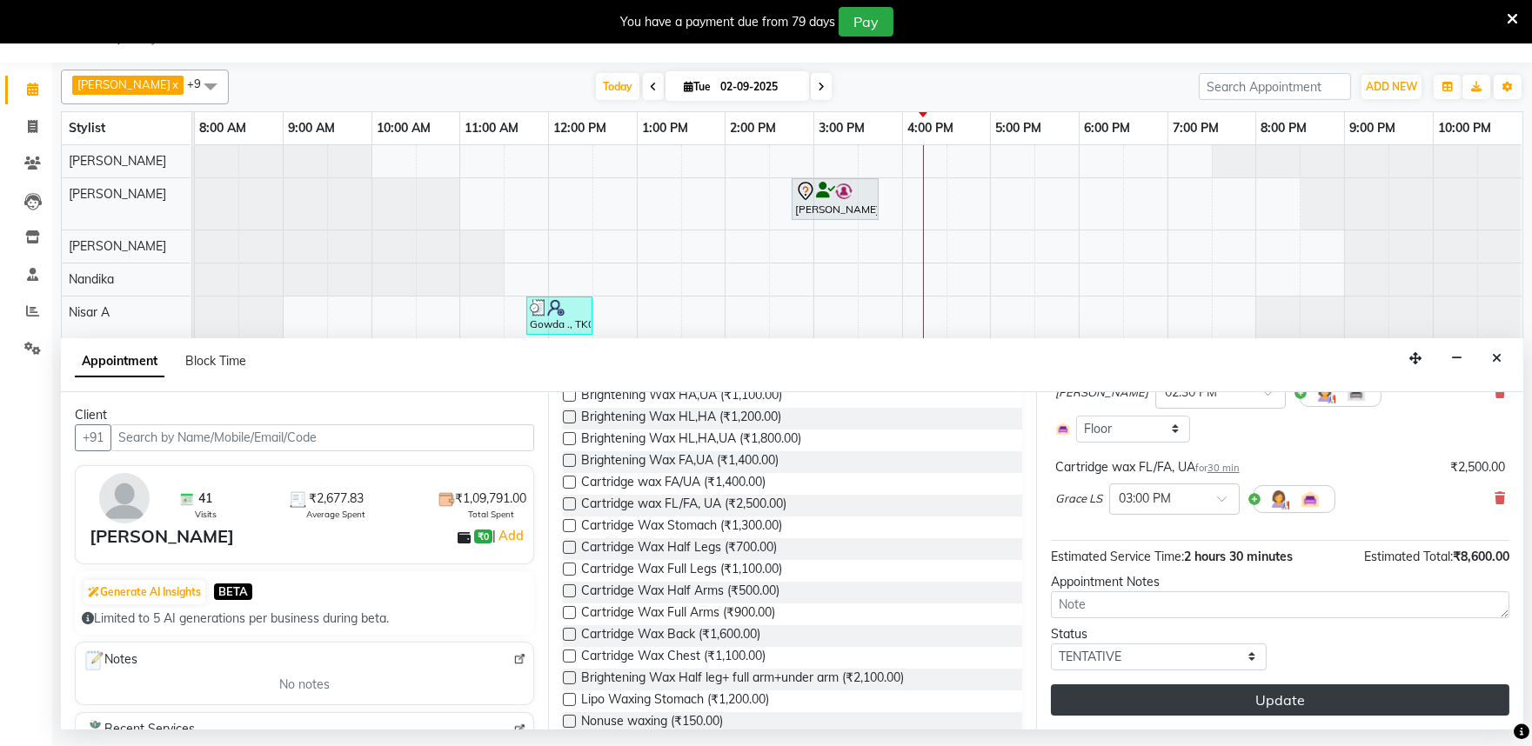
click at [1291, 703] on button "Update" at bounding box center [1280, 699] width 458 height 31
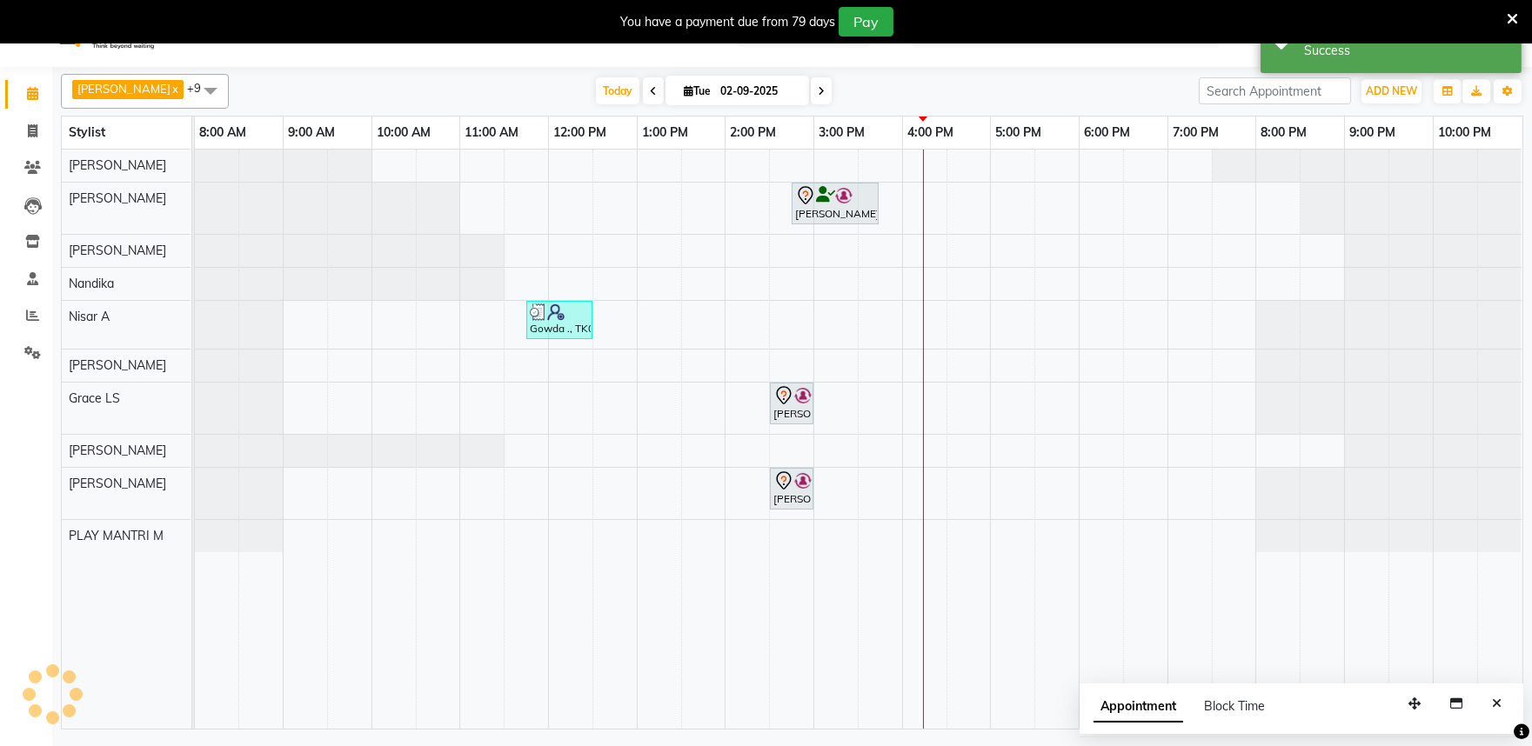
scroll to position [0, 0]
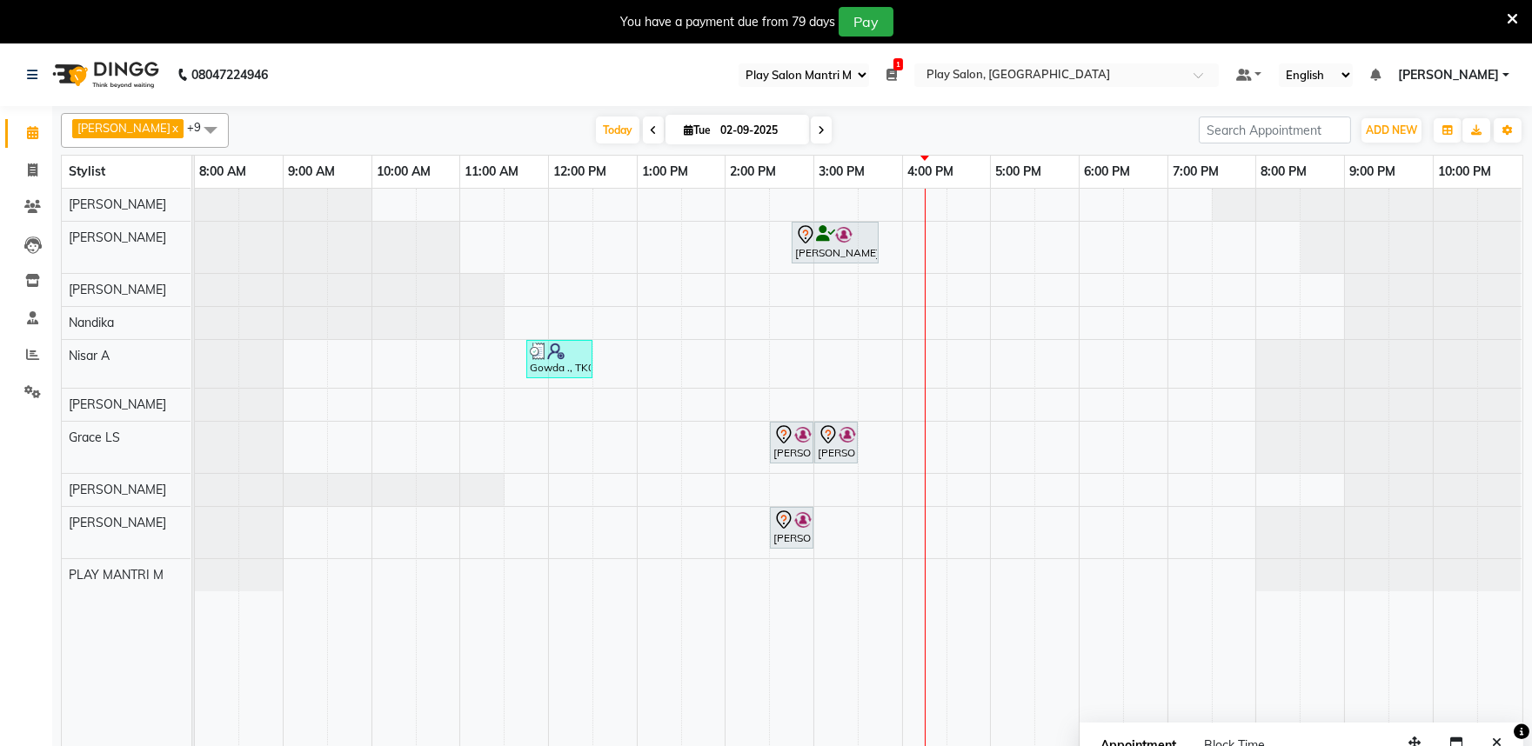
click at [650, 134] on icon at bounding box center [653, 130] width 7 height 10
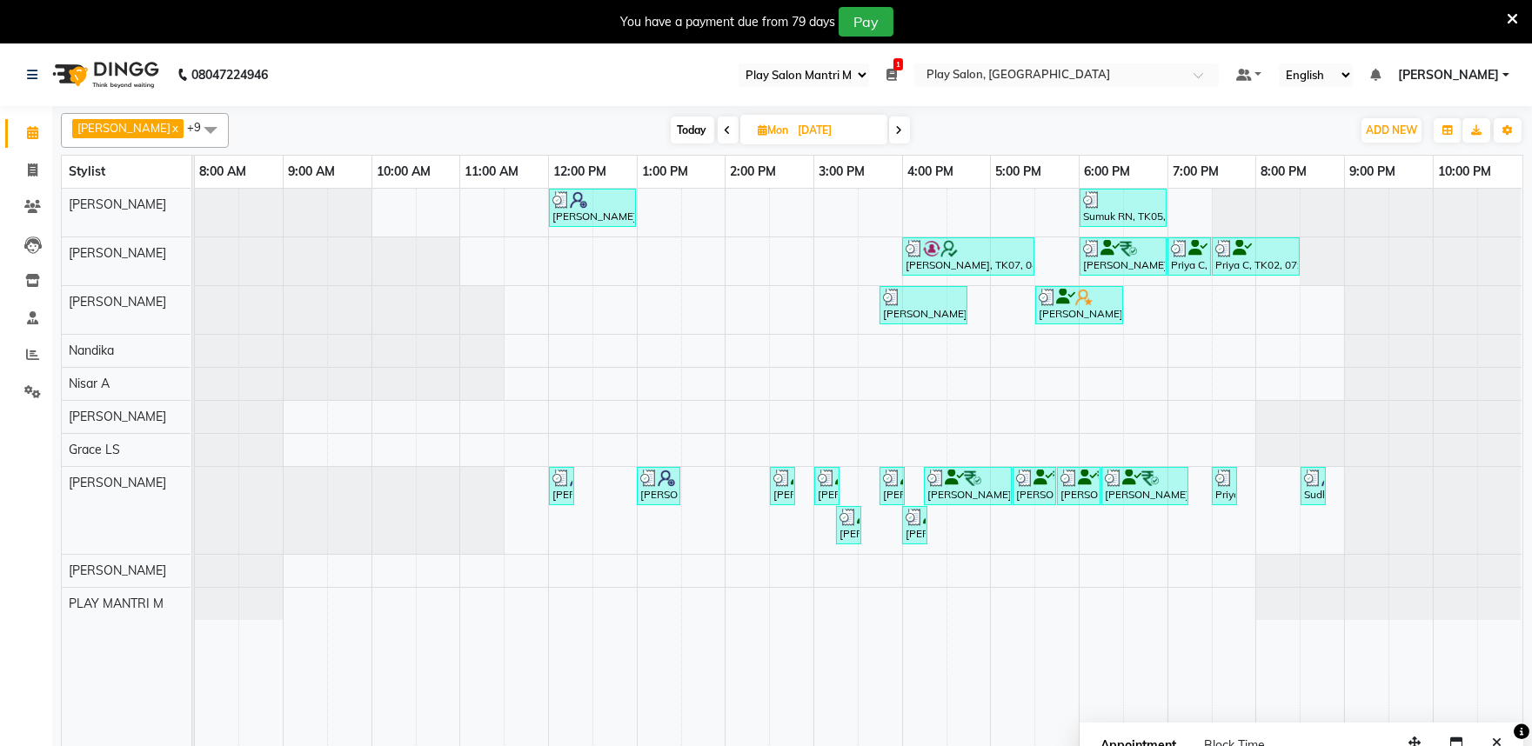
click at [896, 131] on icon at bounding box center [899, 130] width 7 height 10
type input "02-09-2025"
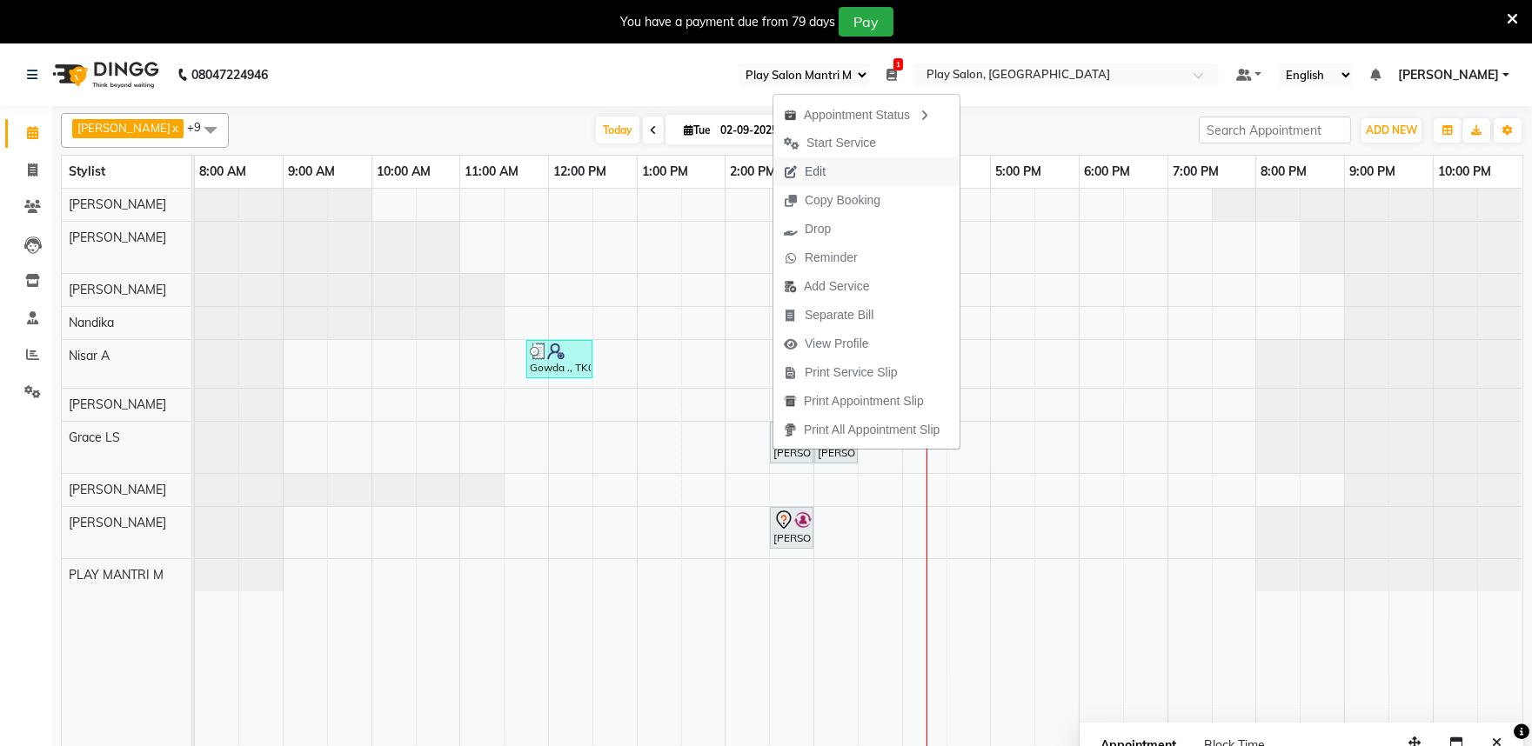
click at [818, 176] on span "Edit" at bounding box center [814, 172] width 21 height 18
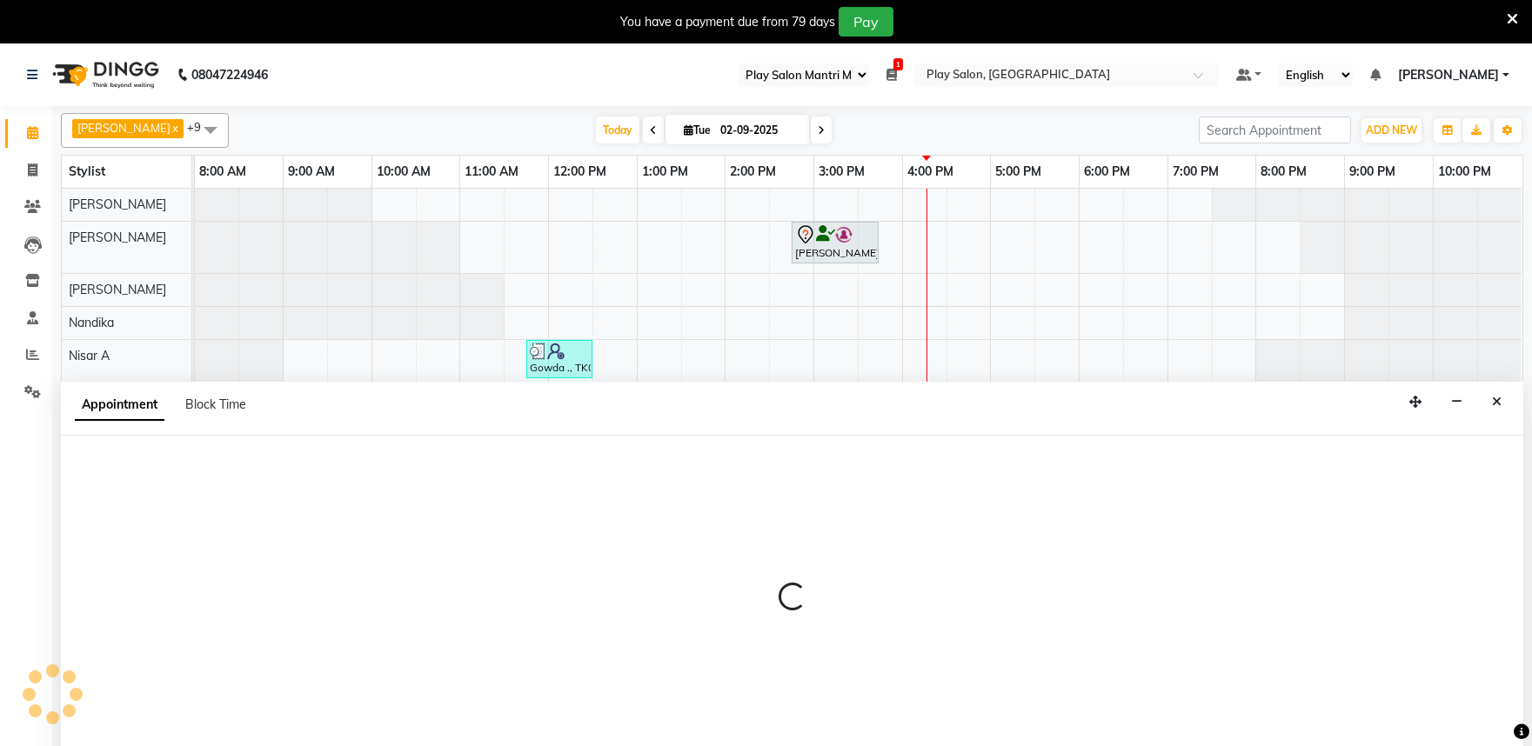
scroll to position [43, 0]
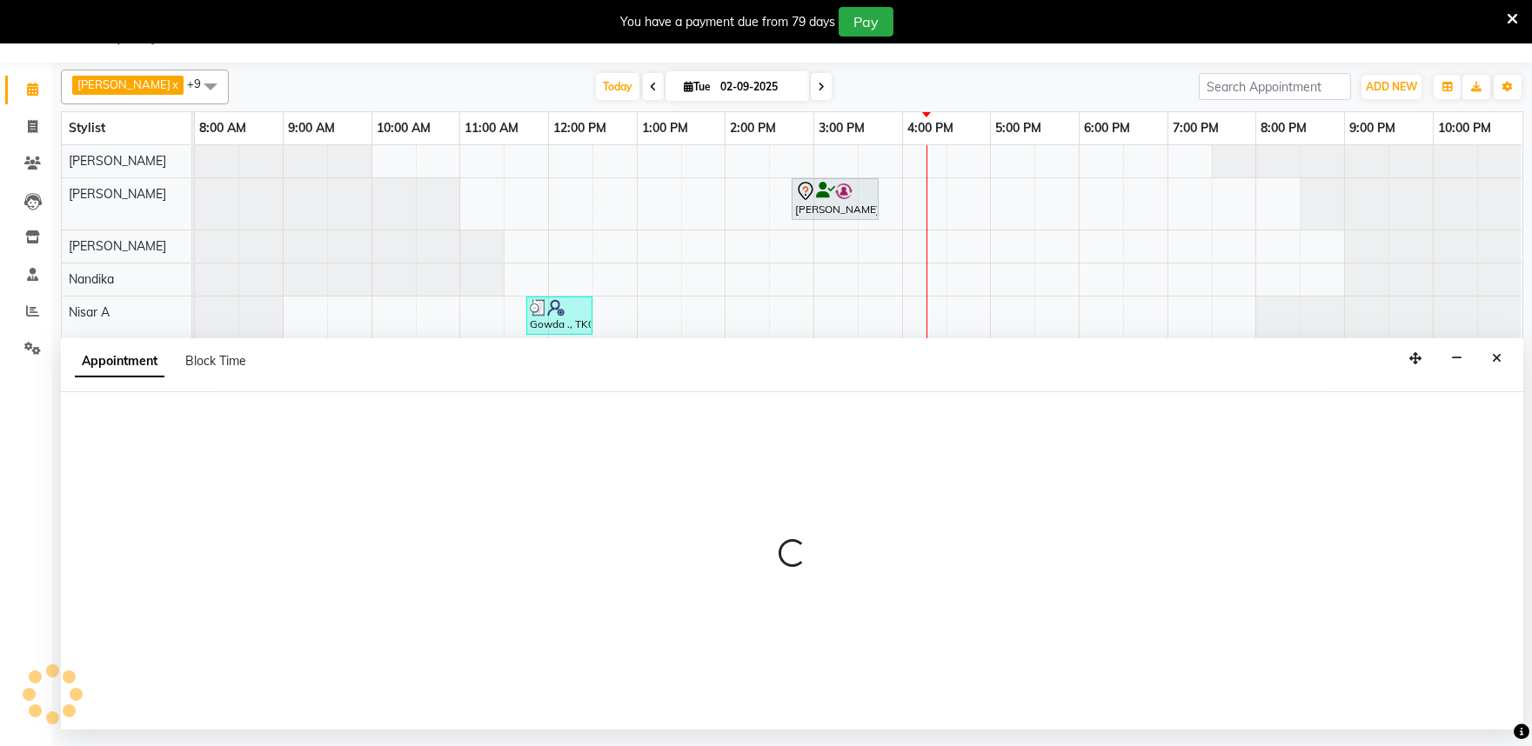
select select "tentative"
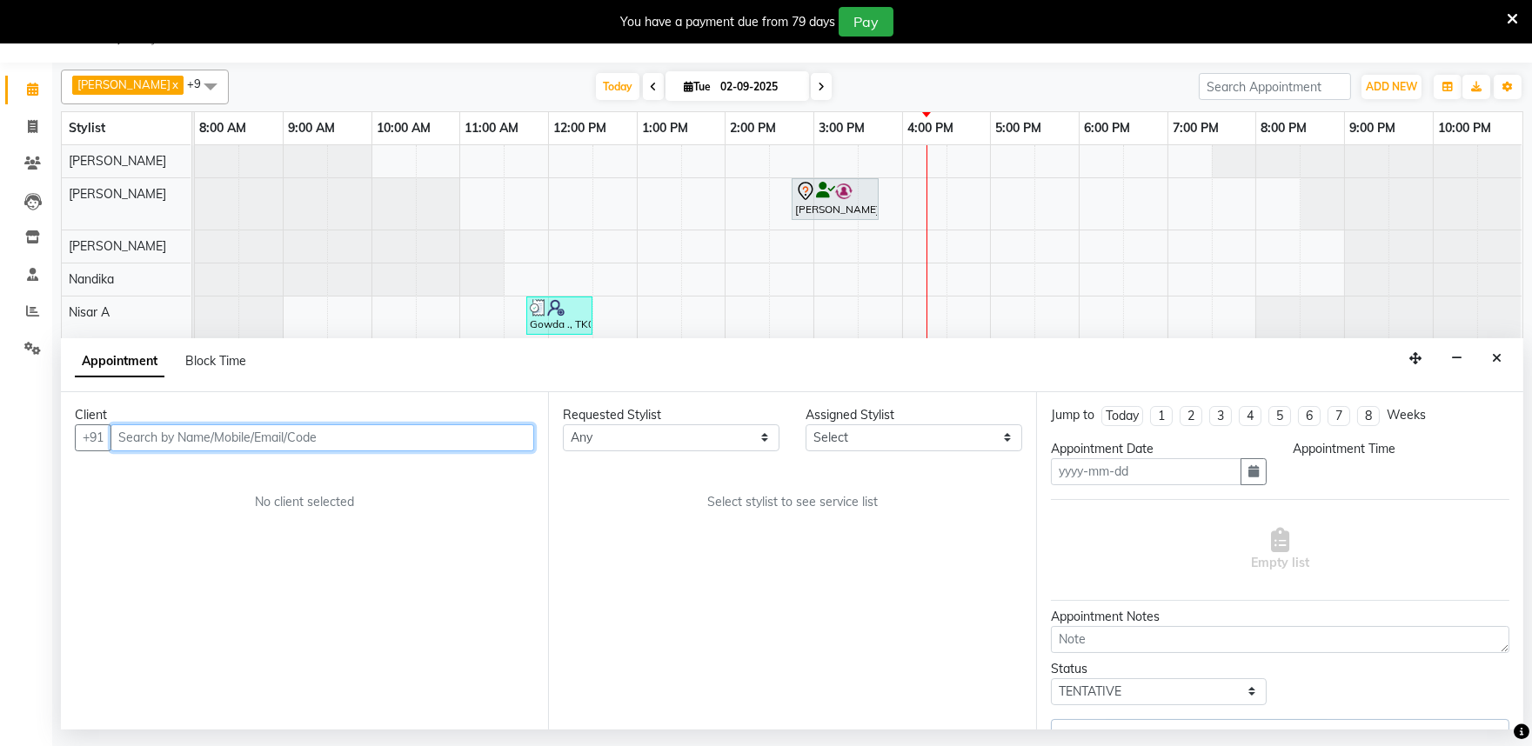
type input "02-09-2025"
select select "81324"
select select "870"
select select "4213"
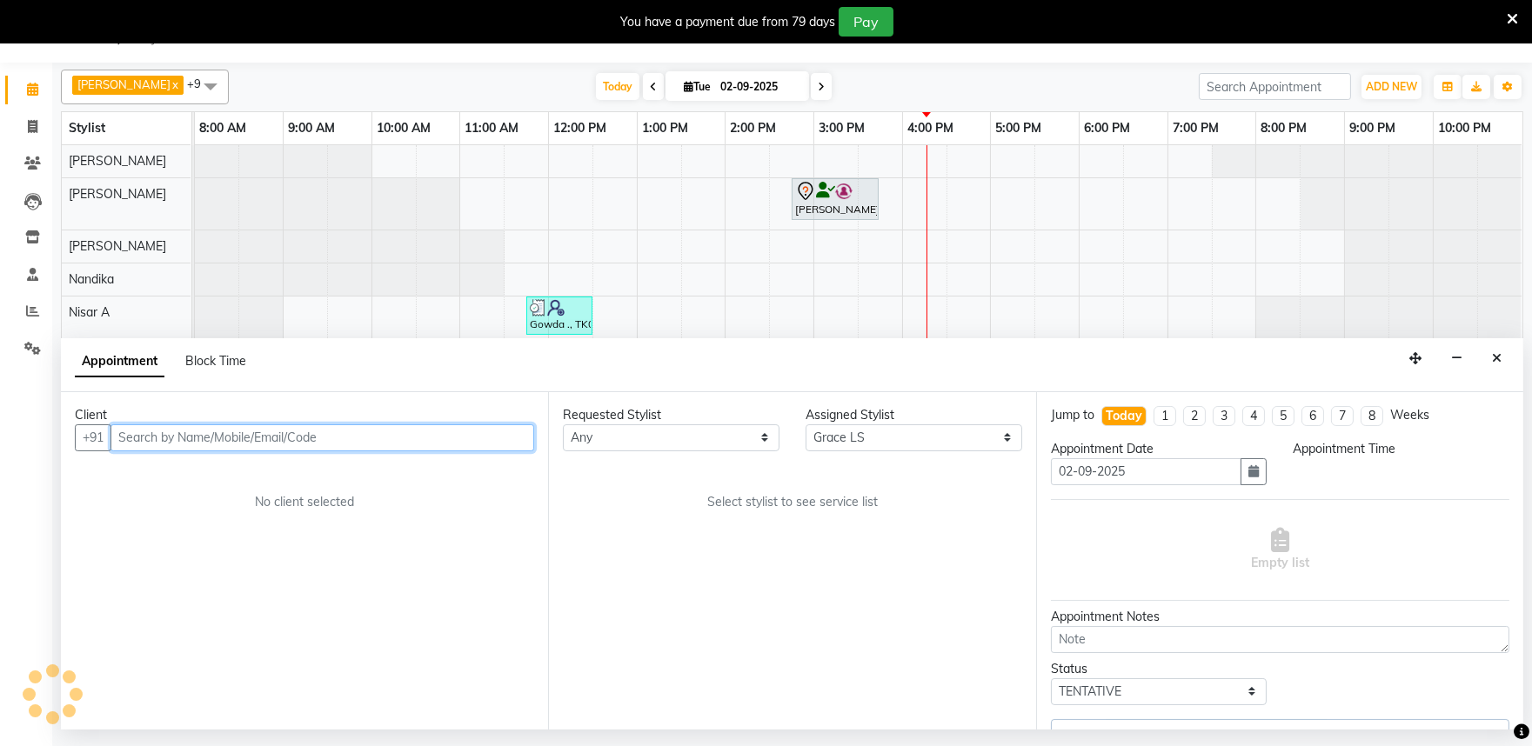
select select "4213"
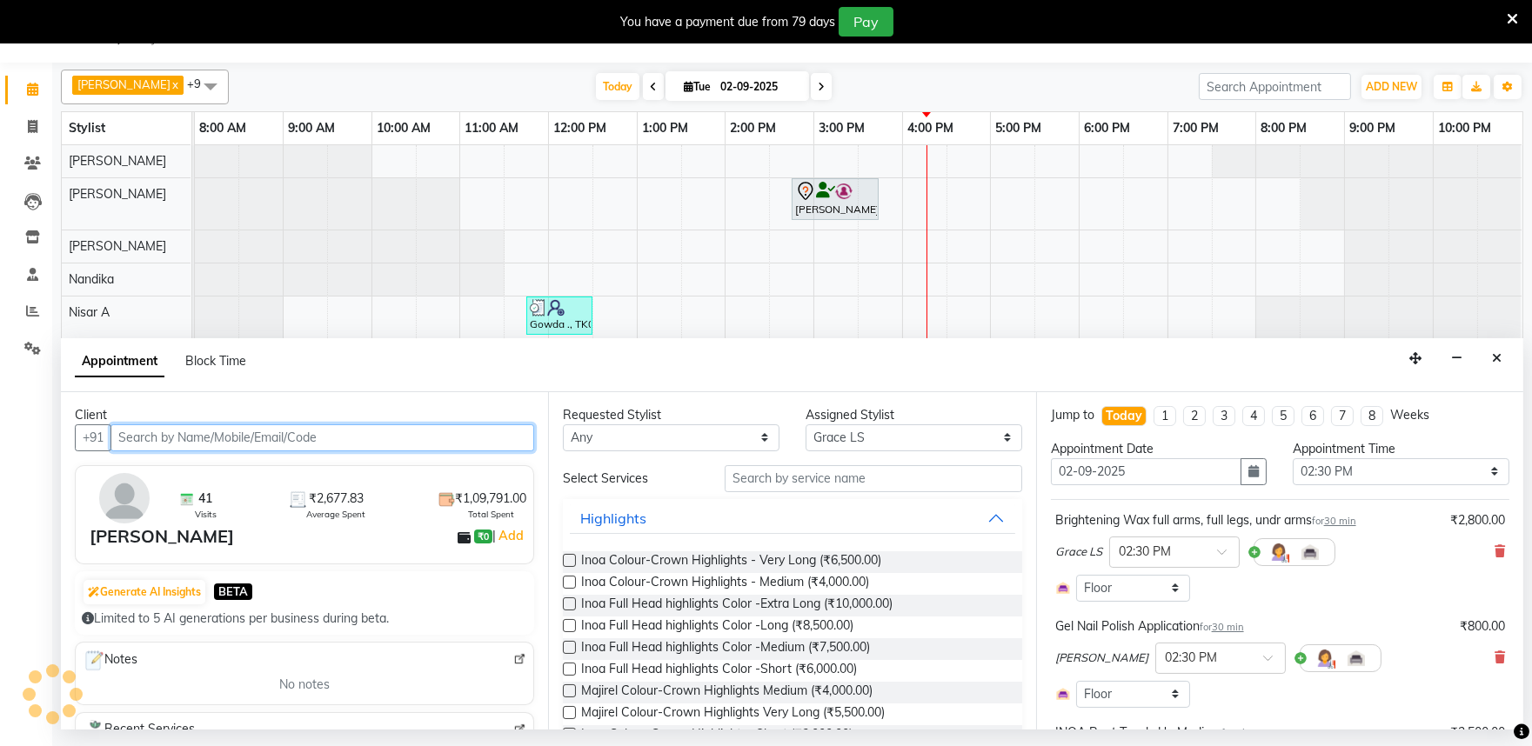
select select "4213"
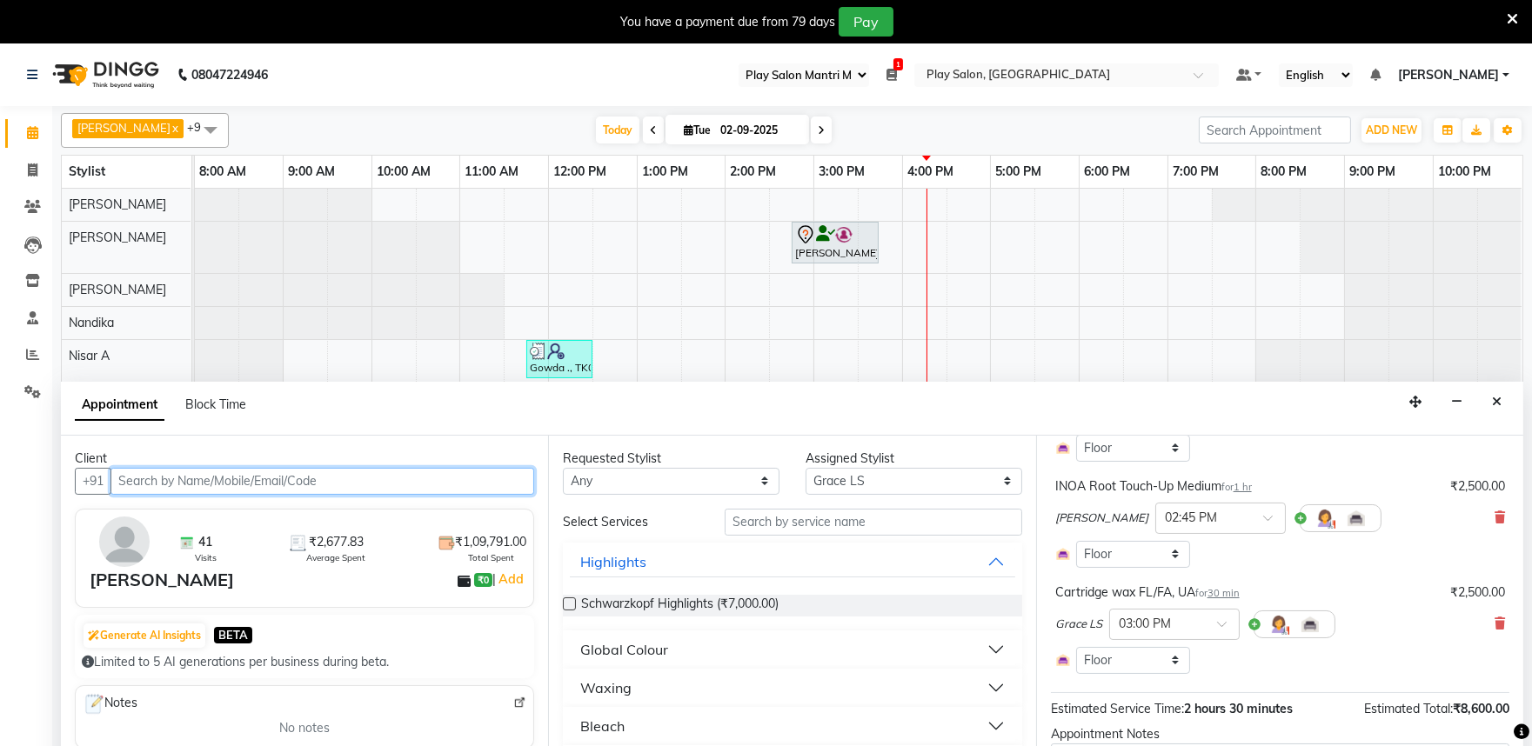
scroll to position [386, 0]
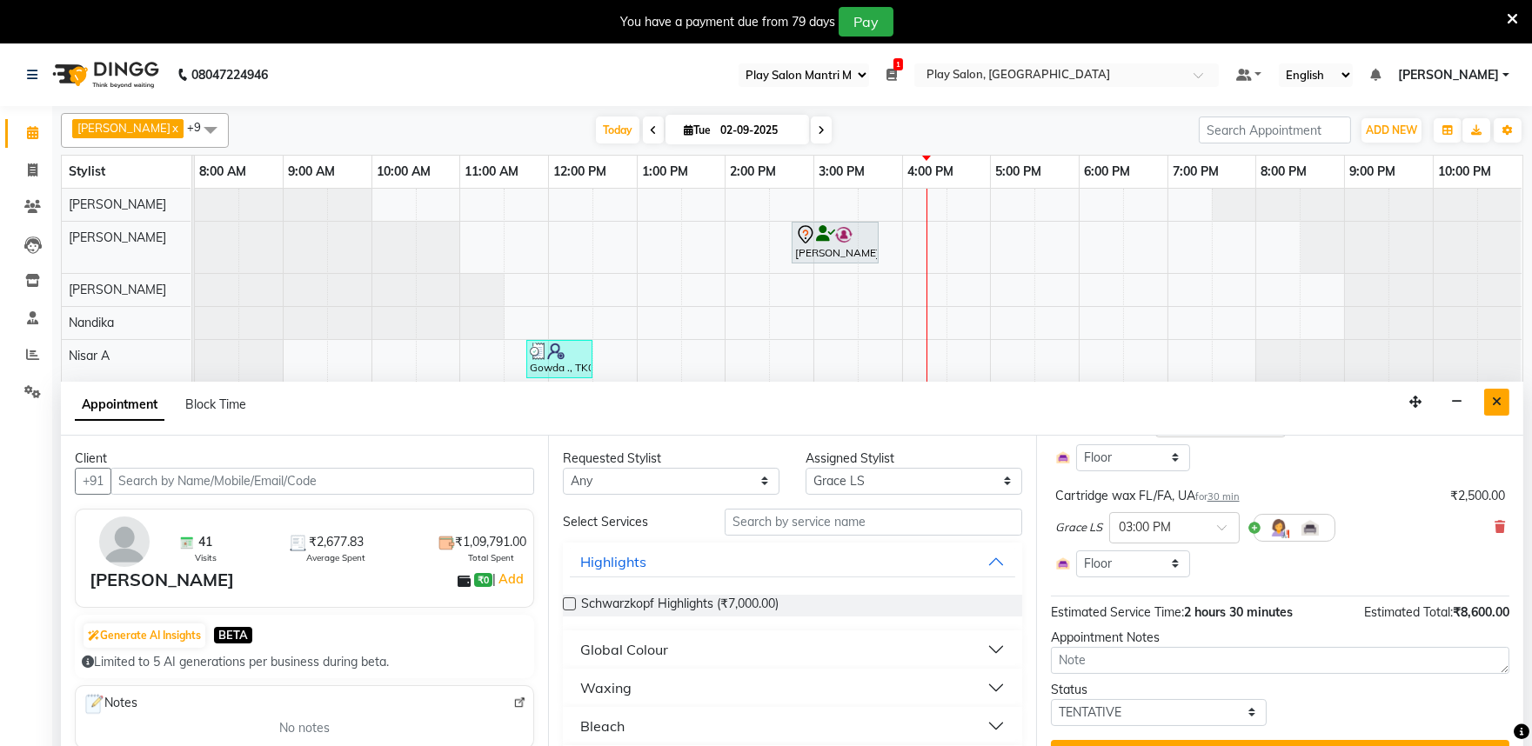
click at [1492, 403] on icon "Close" at bounding box center [1497, 402] width 10 height 12
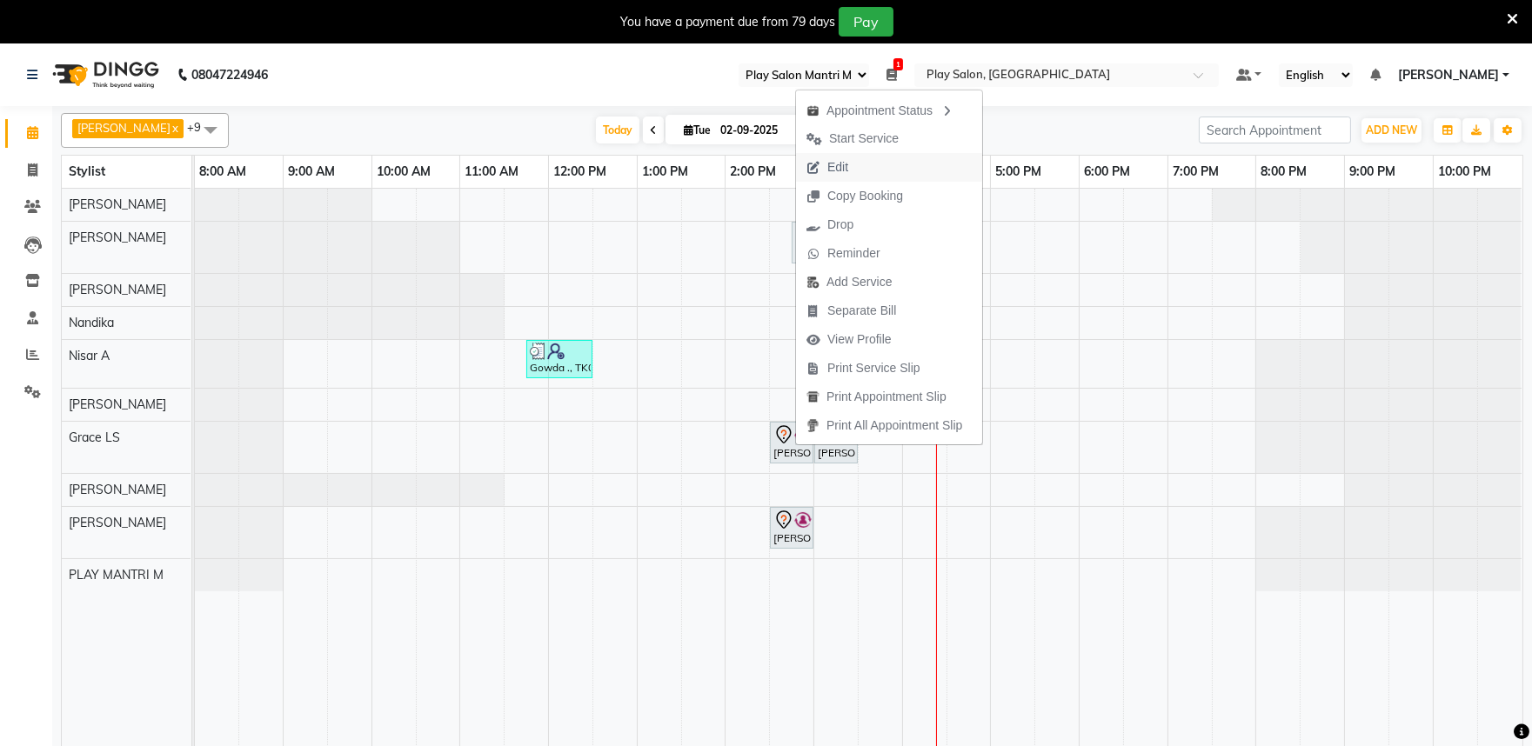
click at [846, 170] on span "Edit" at bounding box center [837, 167] width 21 height 18
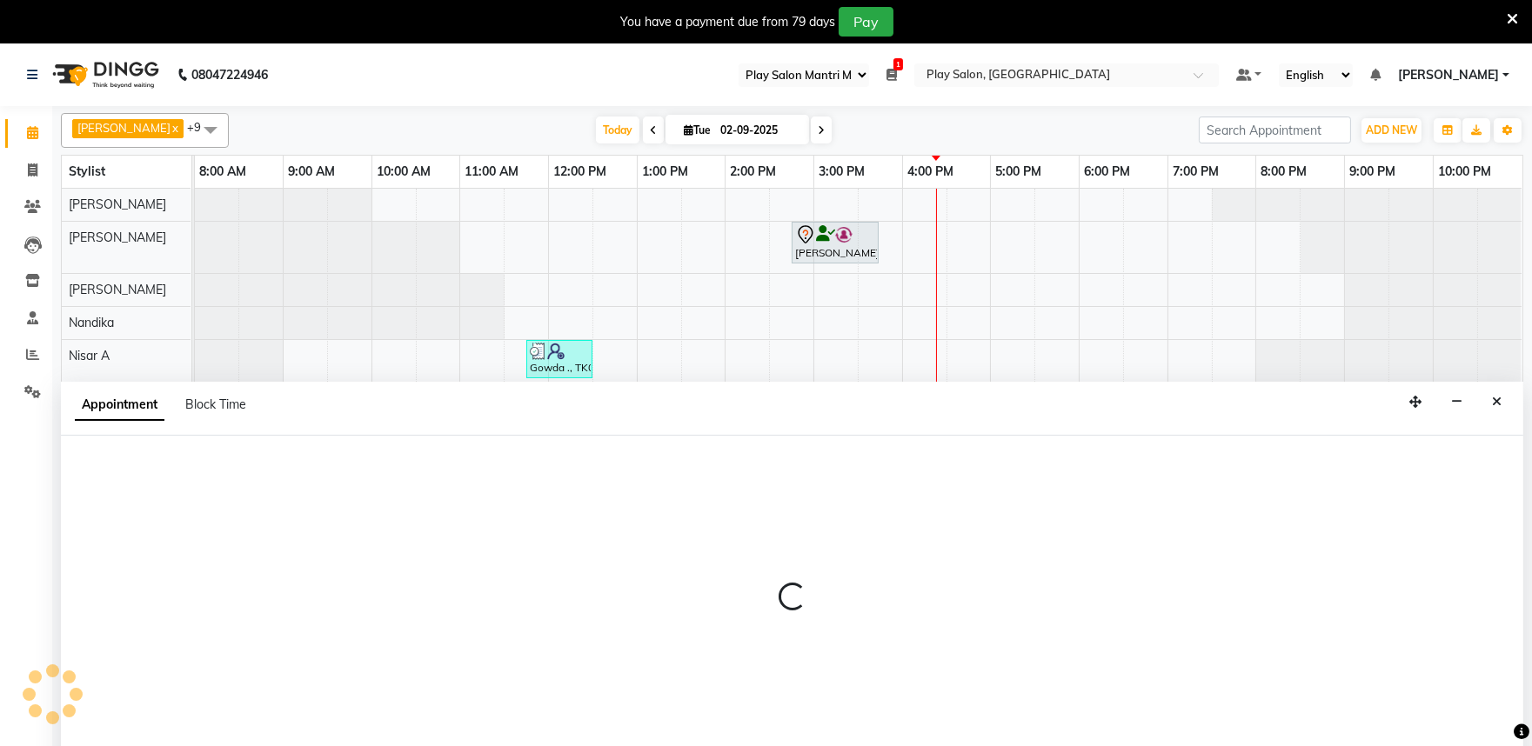
scroll to position [43, 0]
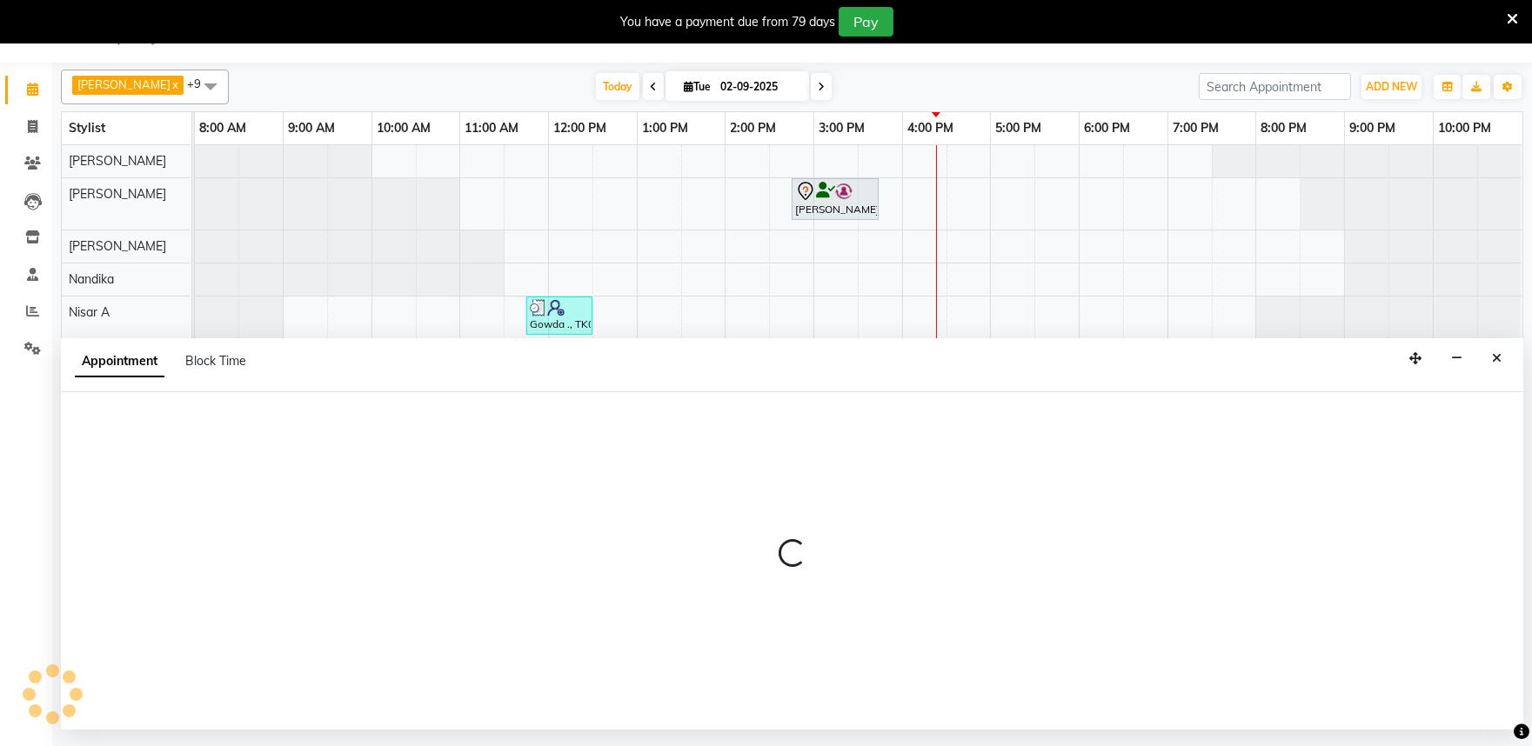
select select "tentative"
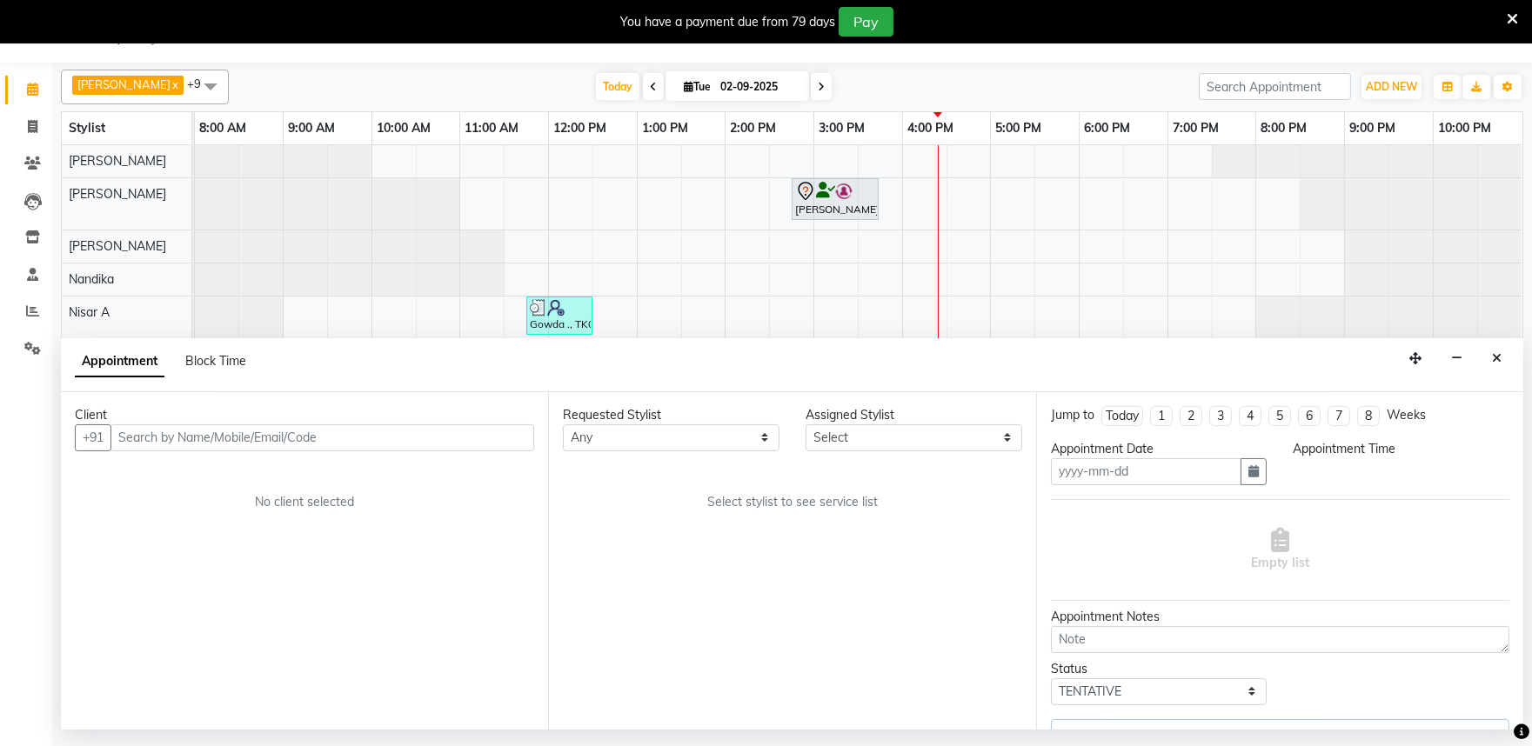
type input "02-09-2025"
select select "81324"
select select "870"
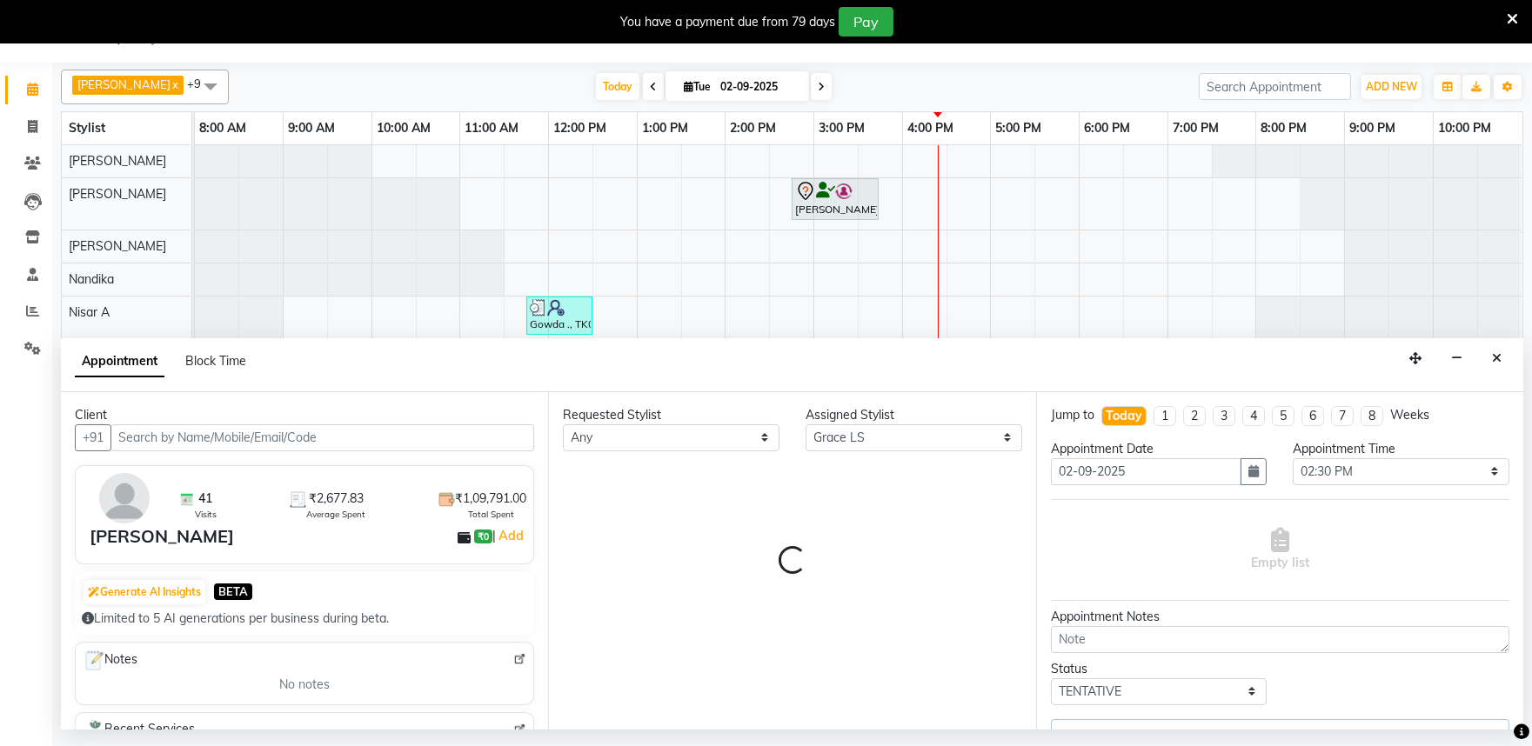
select select "4213"
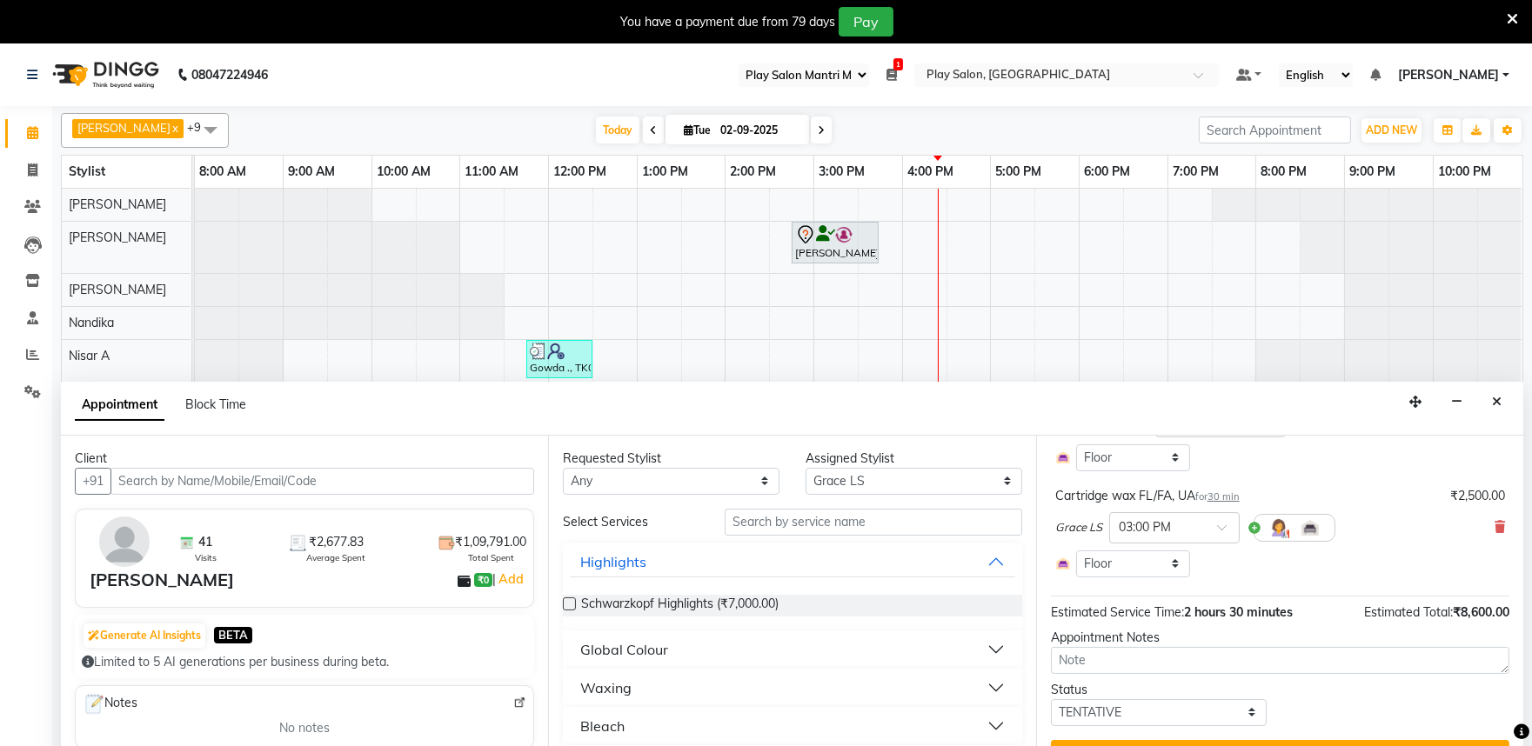
scroll to position [398, 0]
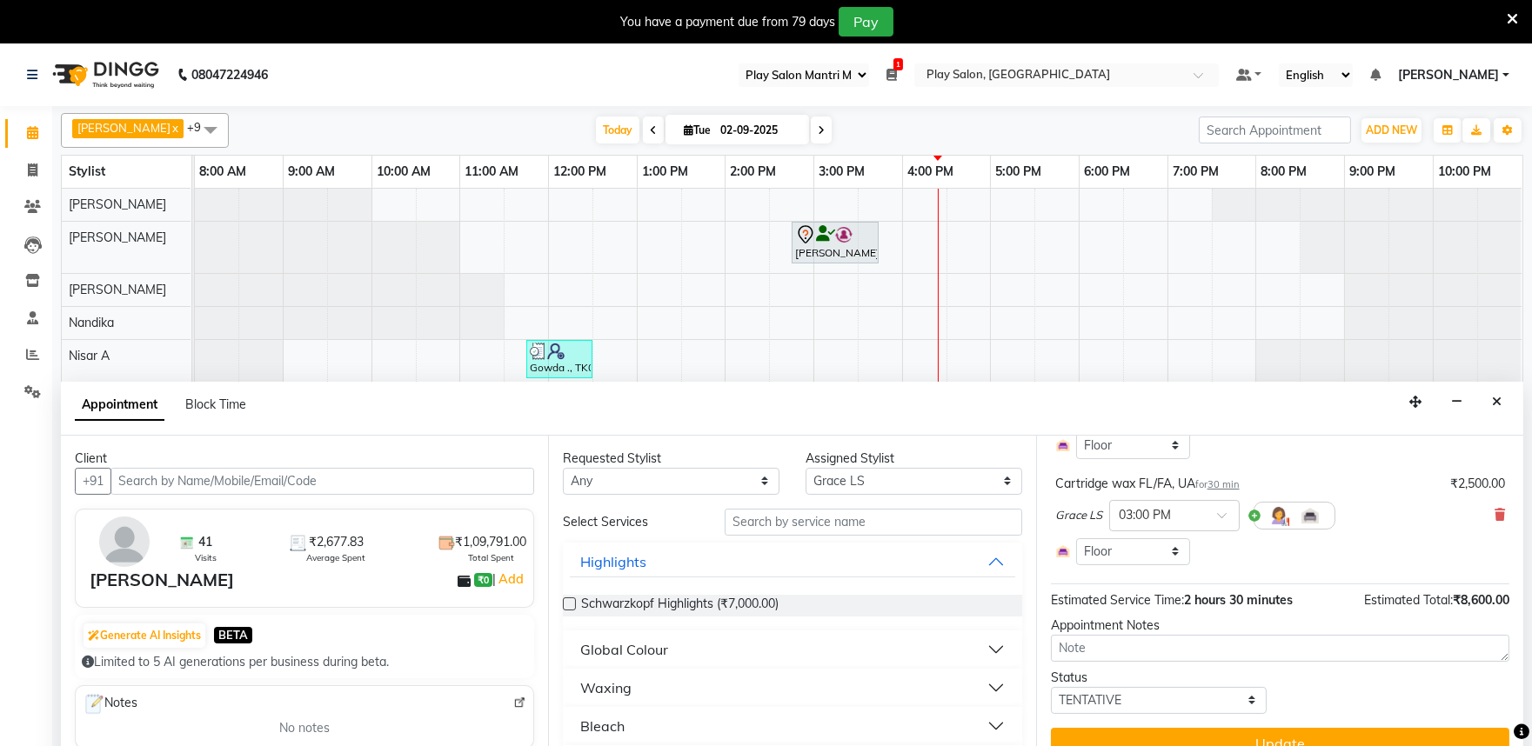
click at [1499, 405] on icon "Close" at bounding box center [1497, 402] width 10 height 12
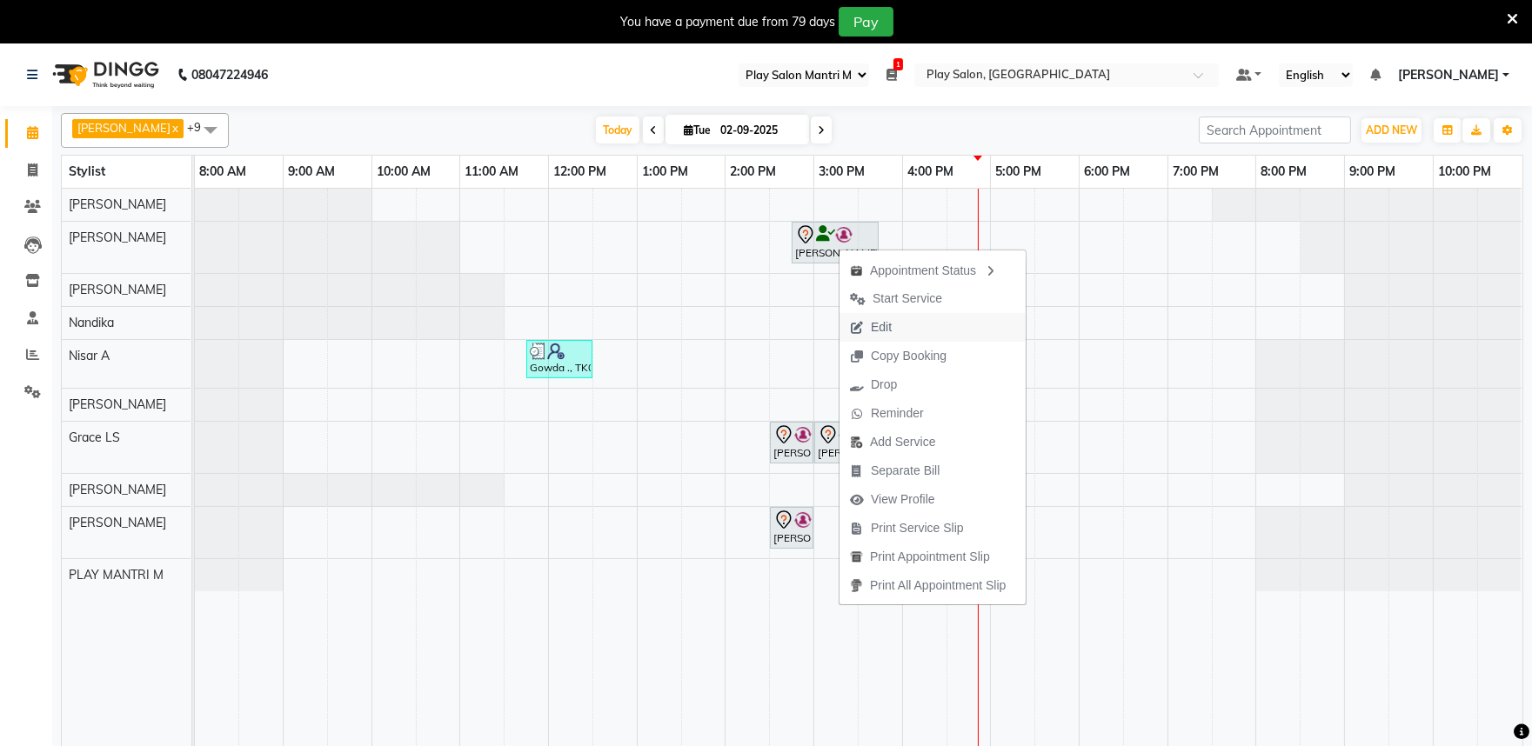
click at [876, 325] on span "Edit" at bounding box center [881, 327] width 21 height 18
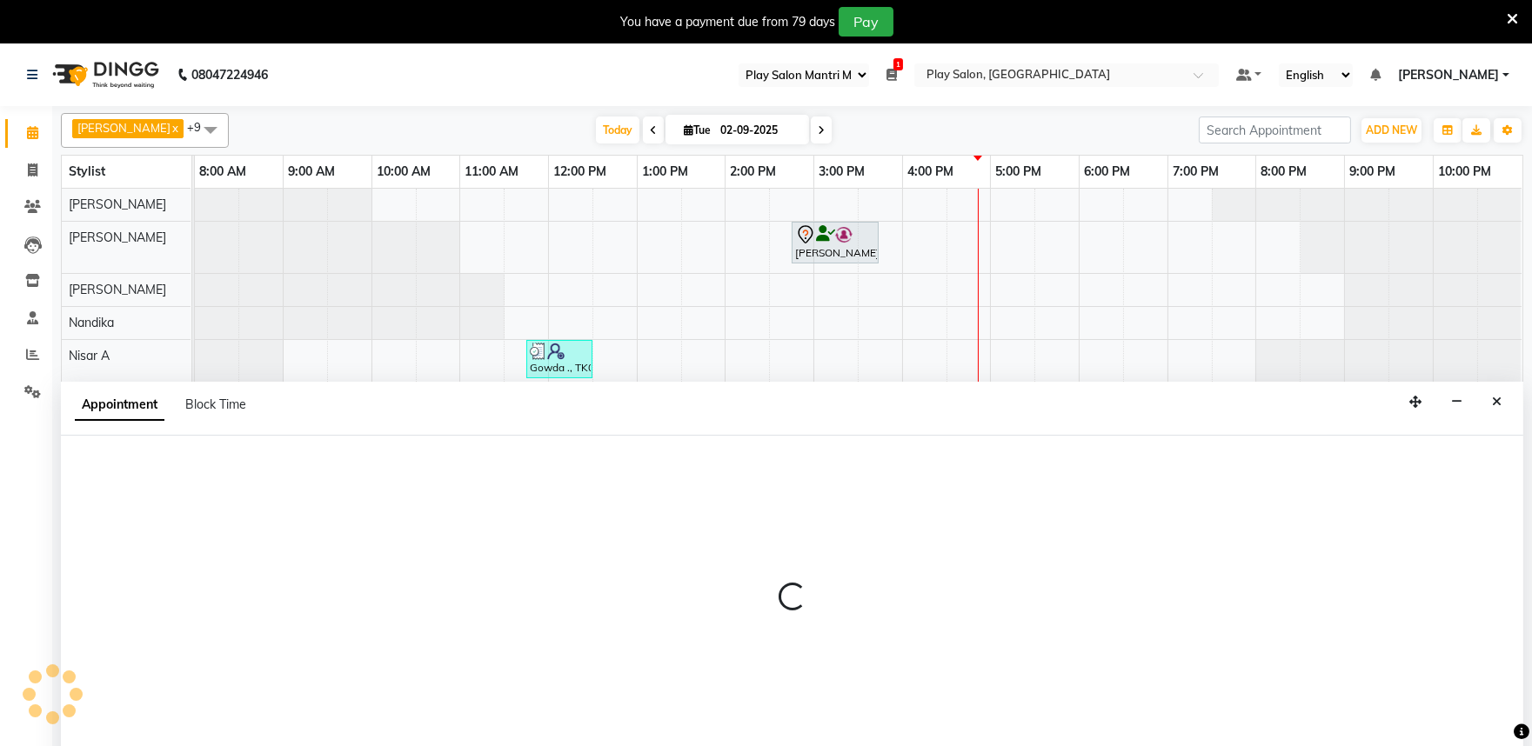
scroll to position [43, 0]
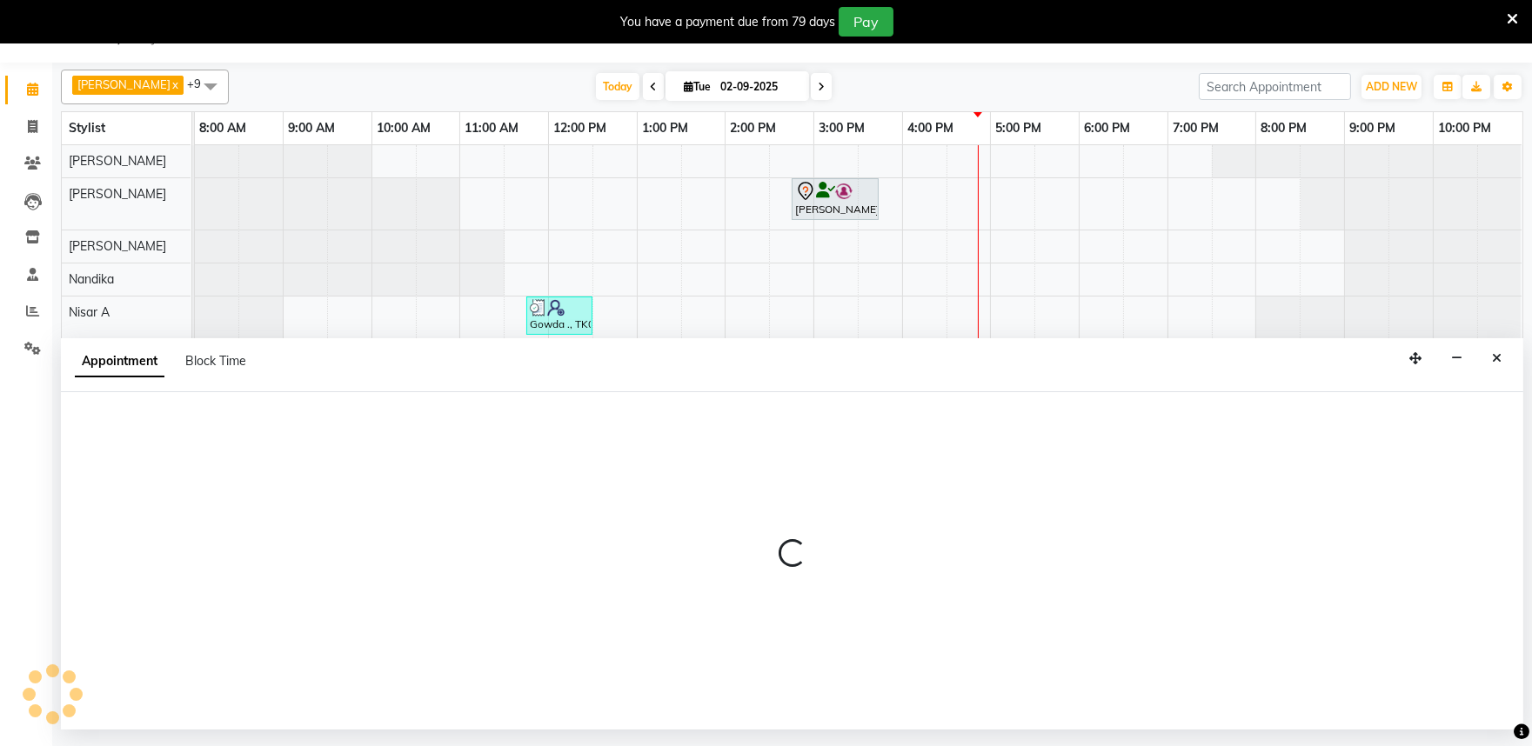
select select "tentative"
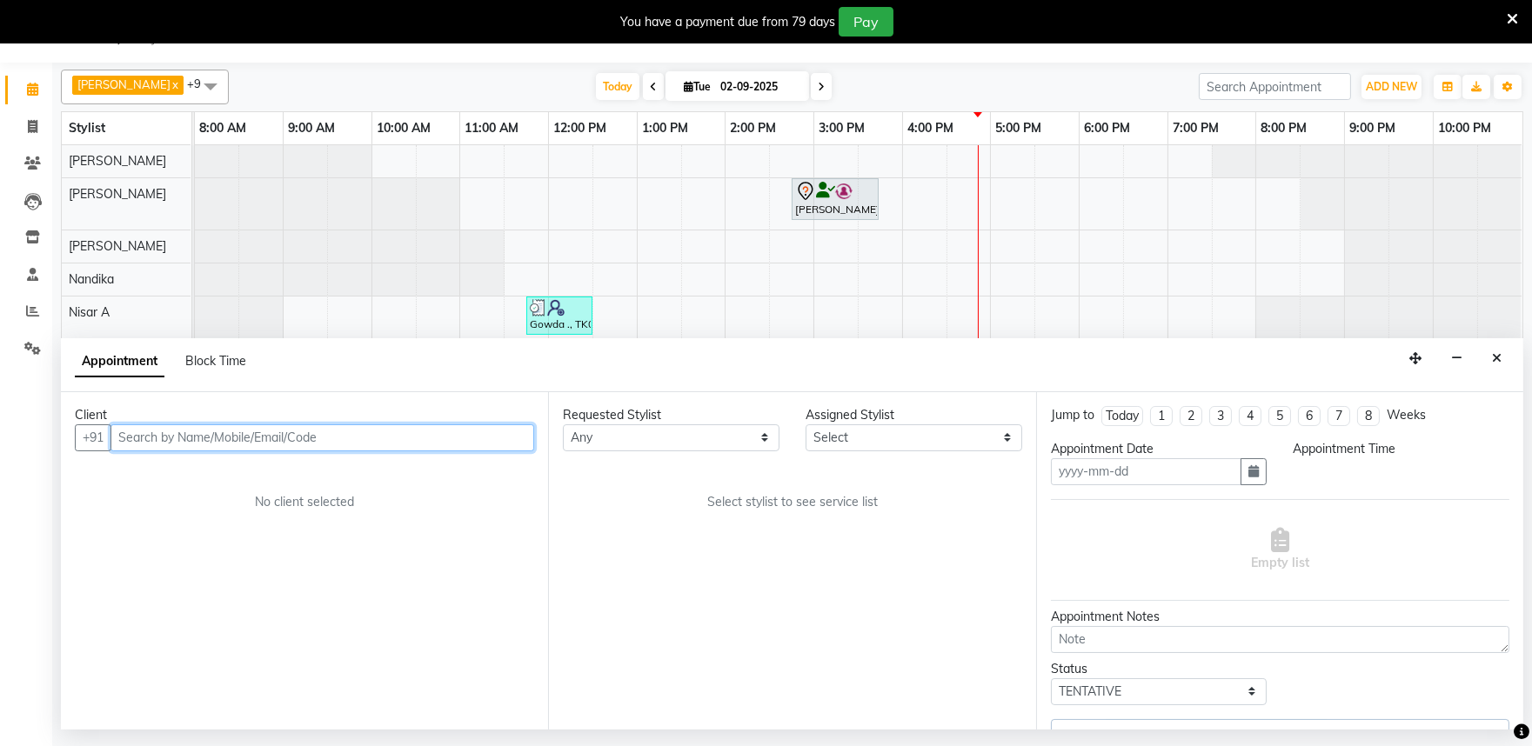
type input "02-09-2025"
select select "81324"
select select "870"
select select "4213"
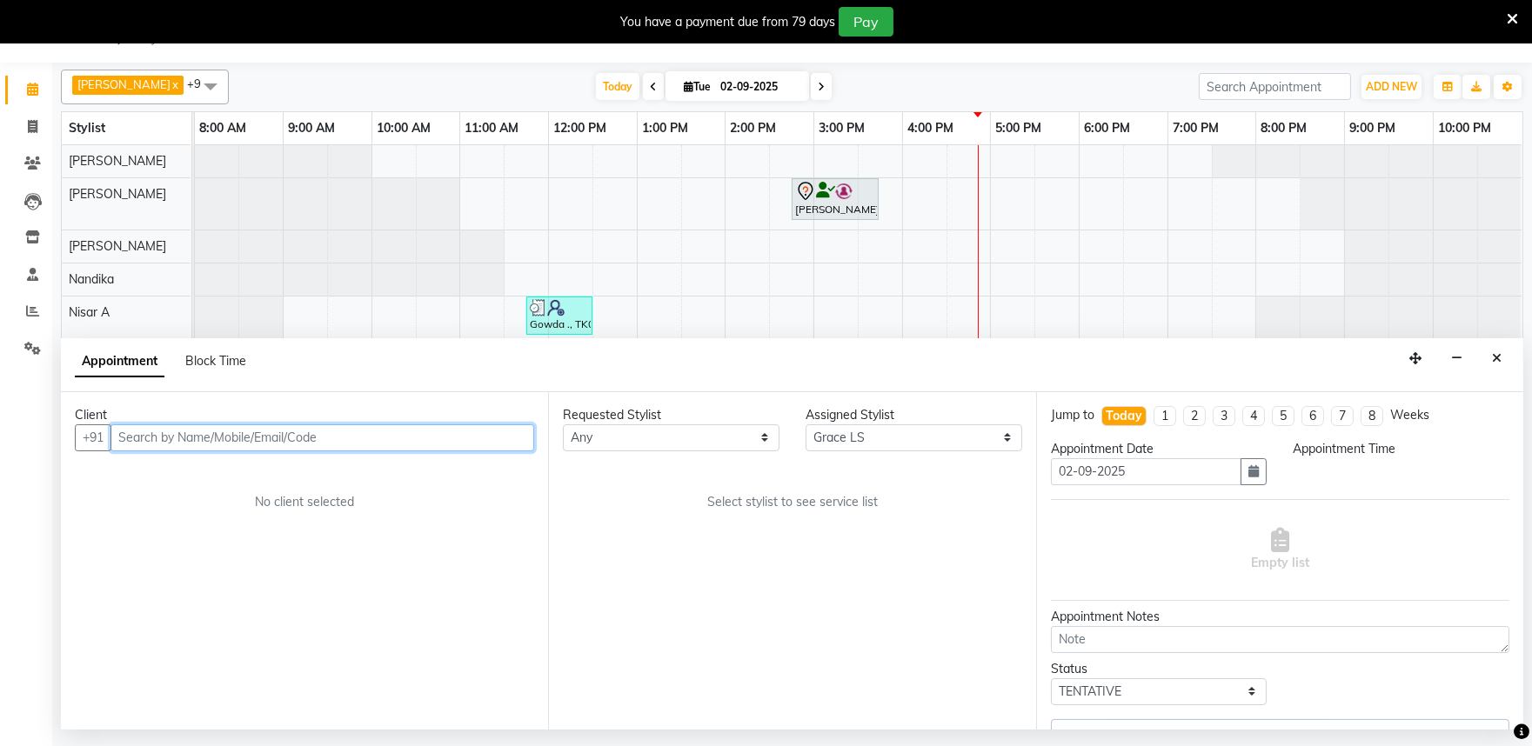
select select "4213"
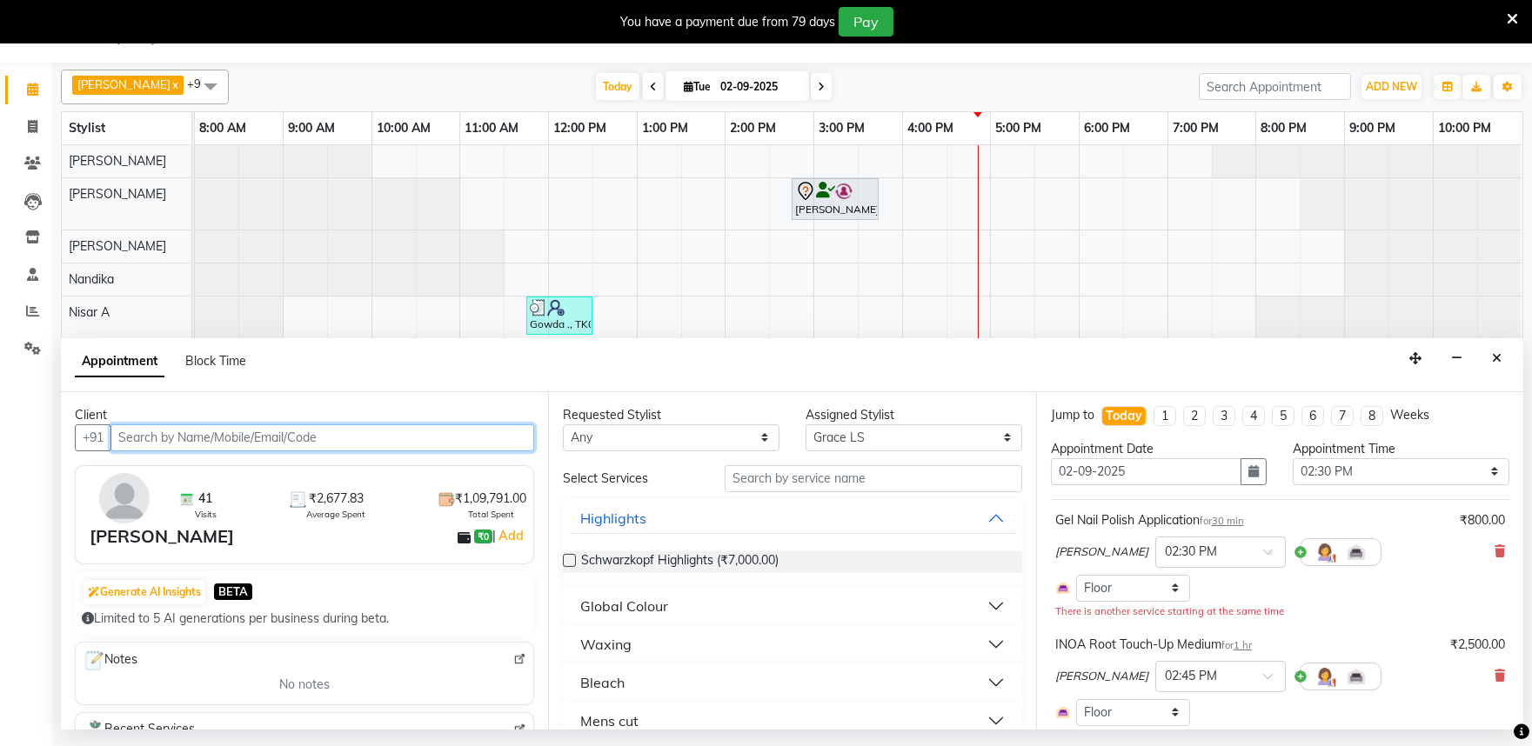
select select "4213"
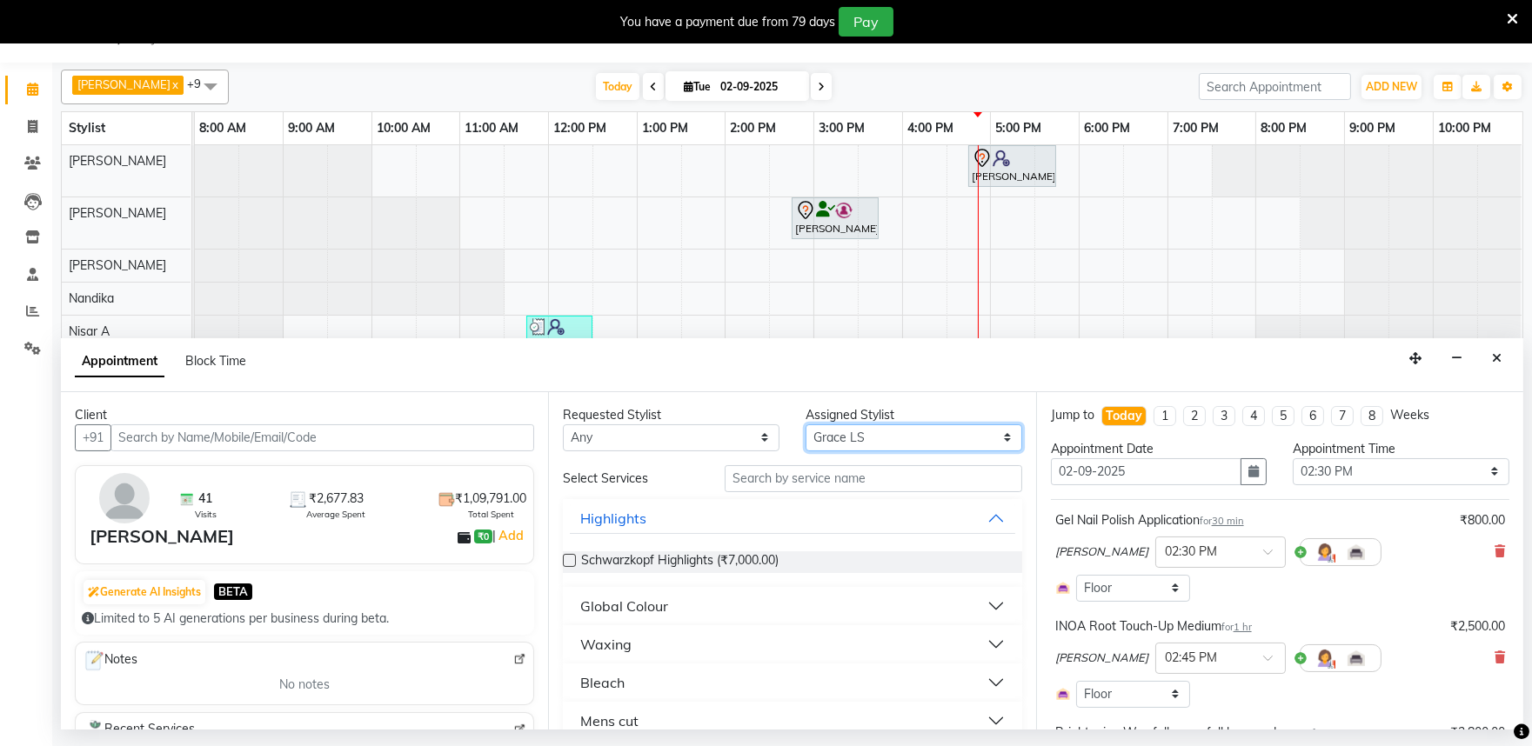
click at [848, 438] on select "Select Achan Shimrah Admin Anitha B Arhan Ehsan Charan S Dawa Tamang Ding Junhu…" at bounding box center [913, 437] width 217 height 27
select select "82212"
click at [805, 424] on select "Select Achan Shimrah Admin Anitha B Arhan Ehsan Charan S Dawa Tamang Ding Junhu…" at bounding box center [913, 437] width 217 height 27
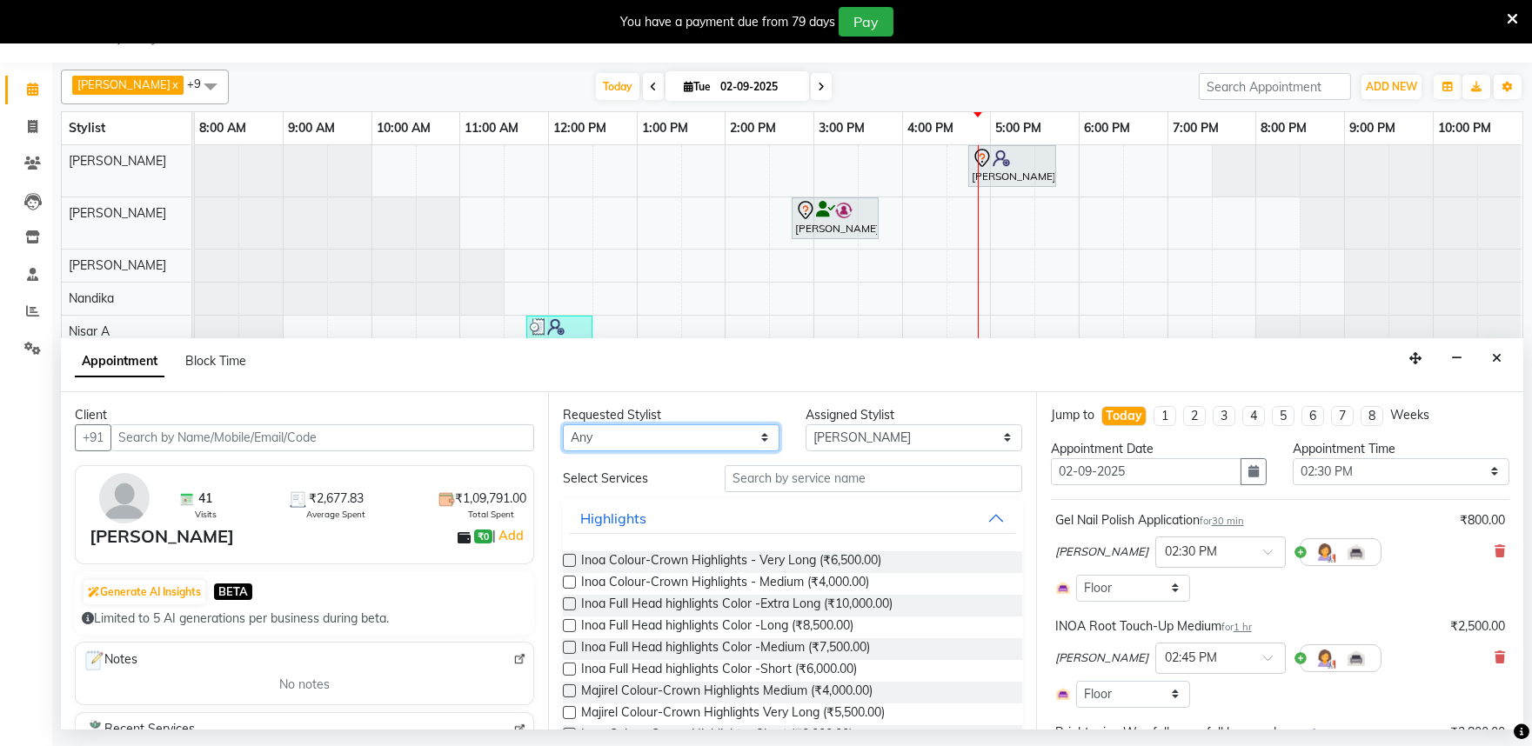
click at [642, 433] on select "Any Achan Shimrah Admin Anitha B Arhan Ehsan Charan S Dawa Tamang Ding Junhui G…" at bounding box center [671, 437] width 217 height 27
select select "82212"
click at [563, 424] on select "Any Achan Shimrah Admin Anitha B Arhan Ehsan Charan S Dawa Tamang Ding Junhui G…" at bounding box center [671, 437] width 217 height 27
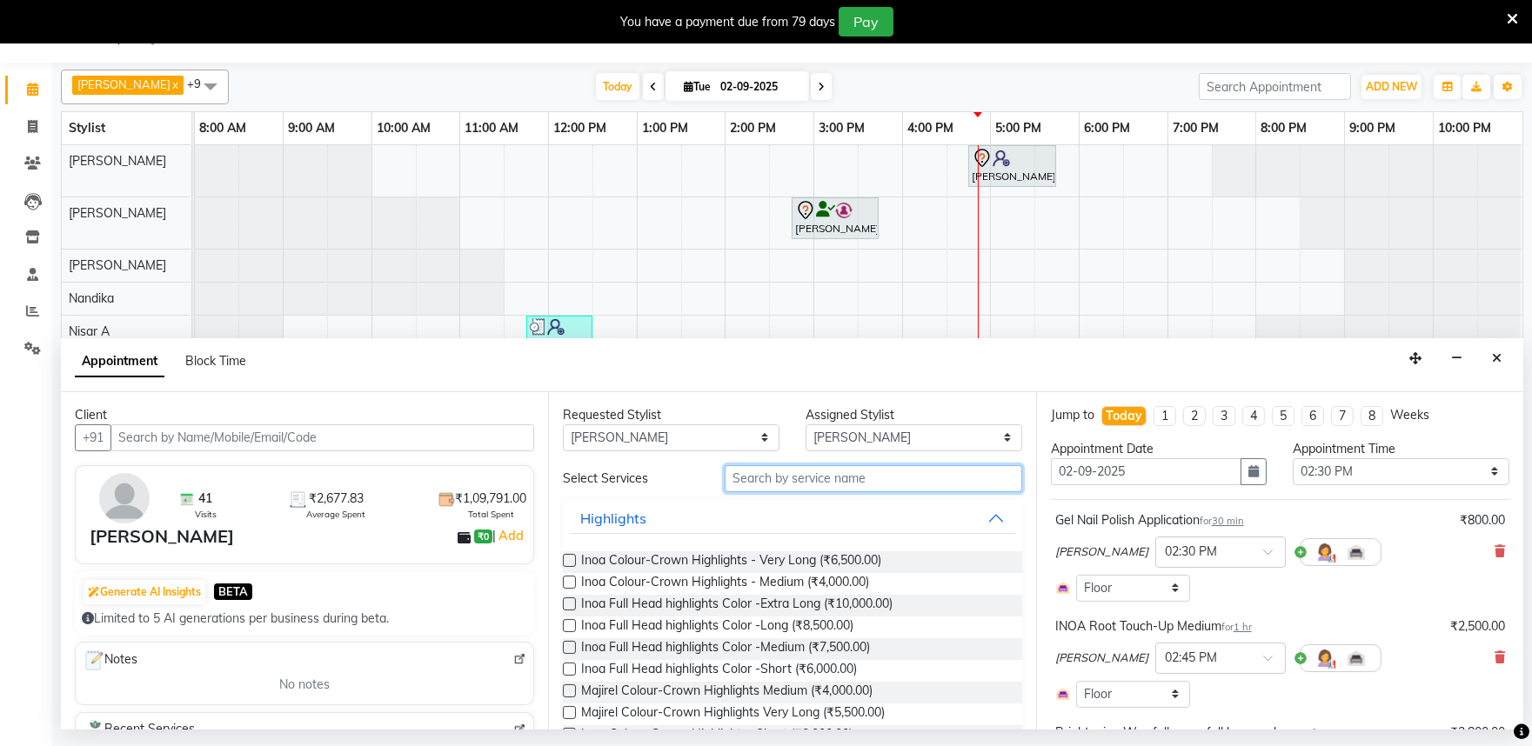
click at [761, 481] on input "text" at bounding box center [872, 478] width 297 height 27
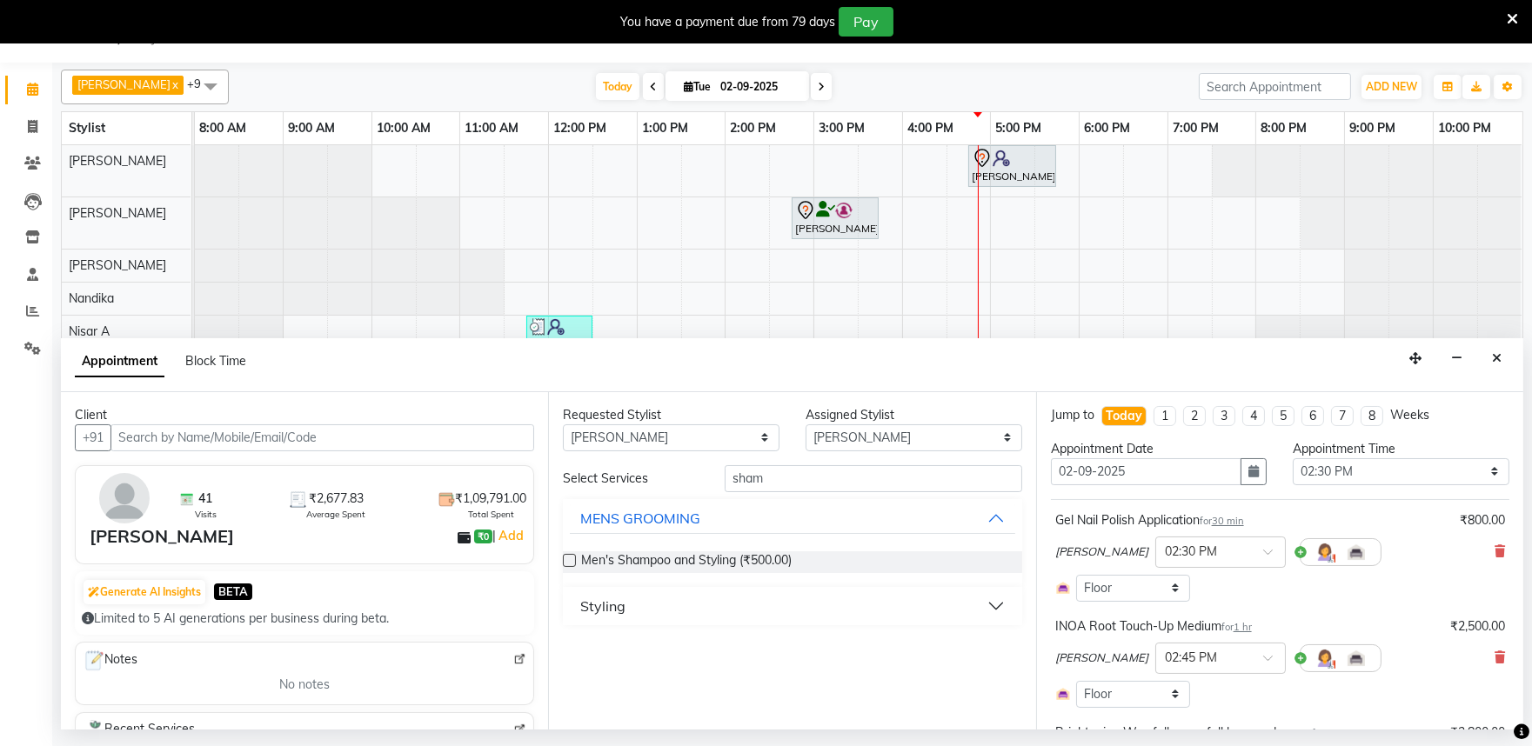
click at [998, 602] on button "Styling" at bounding box center [792, 606] width 444 height 31
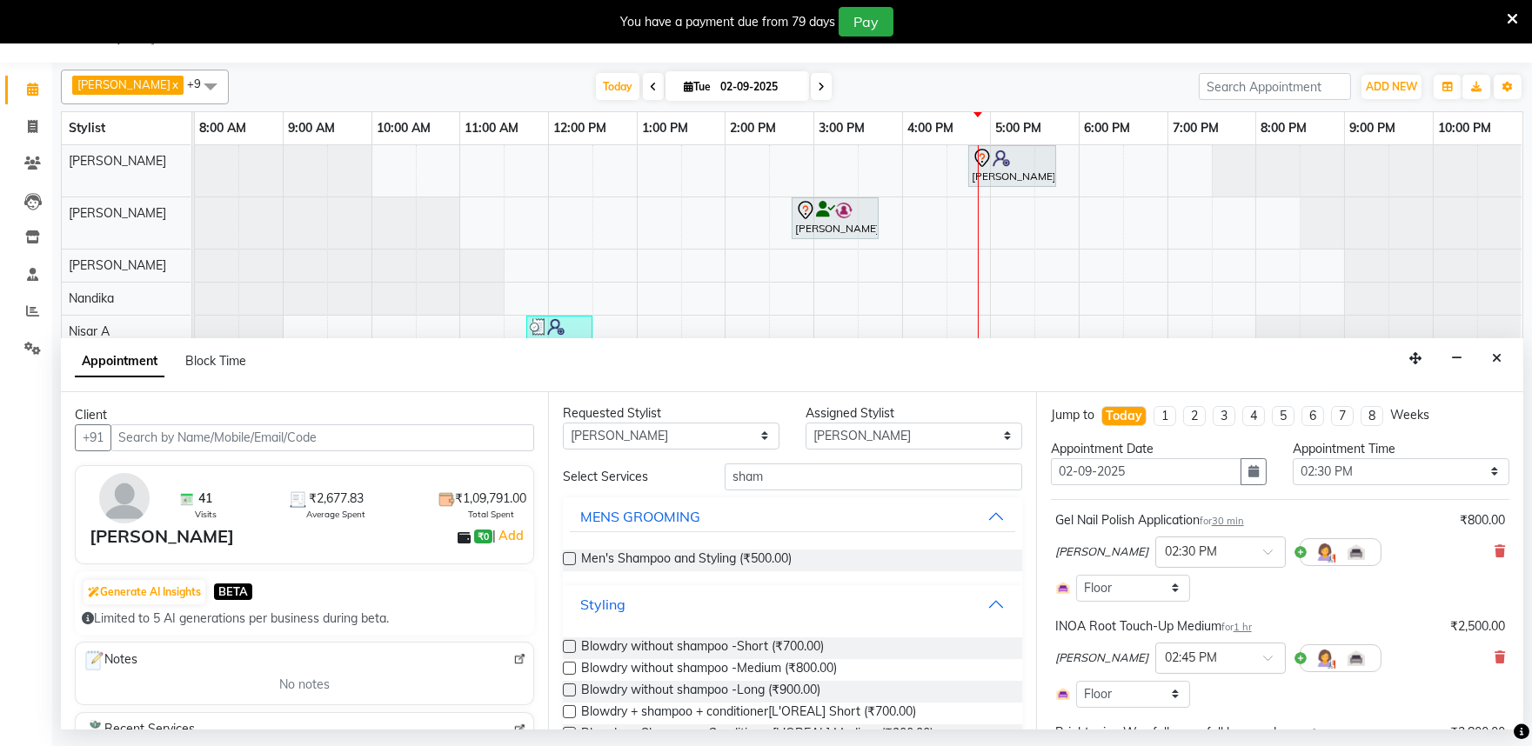
scroll to position [0, 0]
click at [770, 484] on input "sham" at bounding box center [872, 478] width 297 height 27
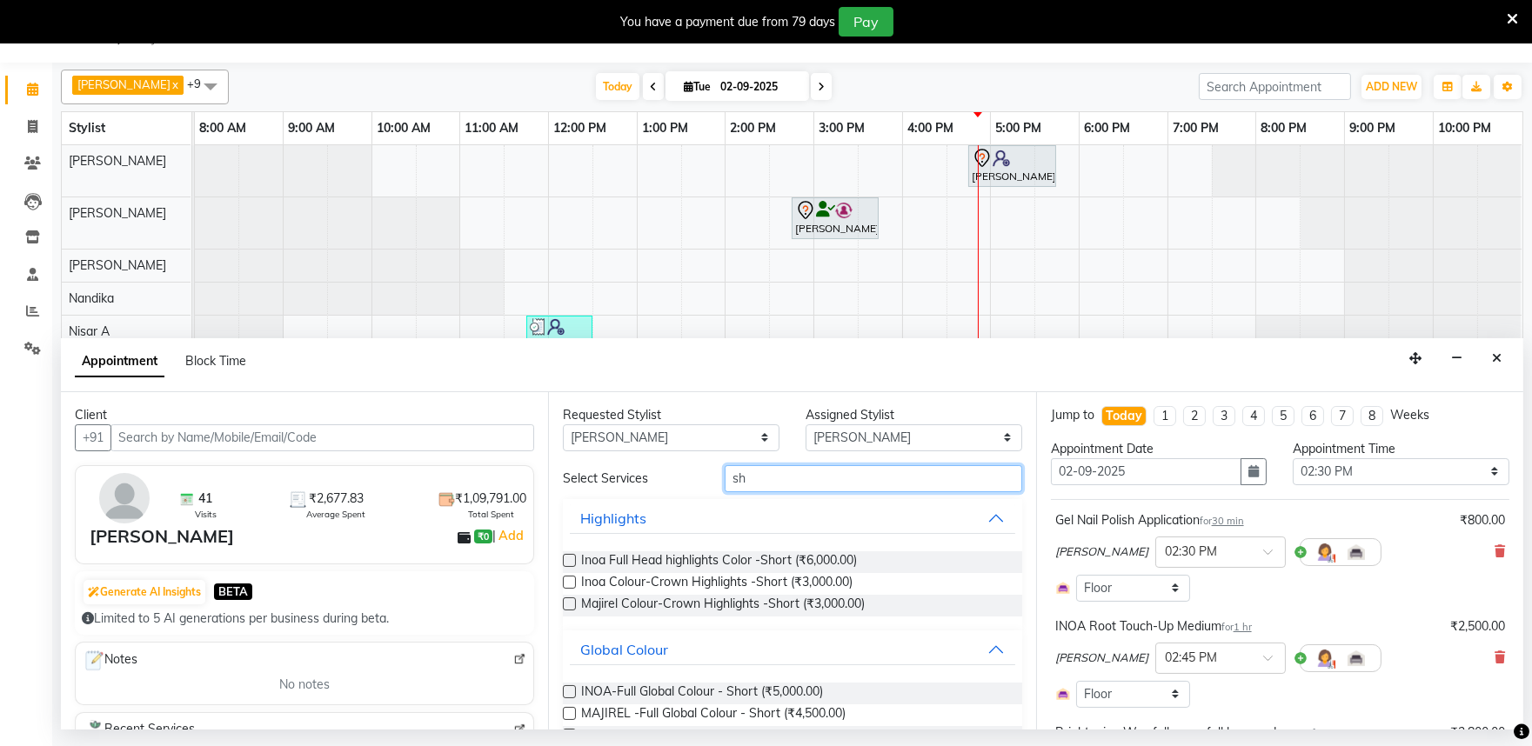
type input "s"
type input "frin"
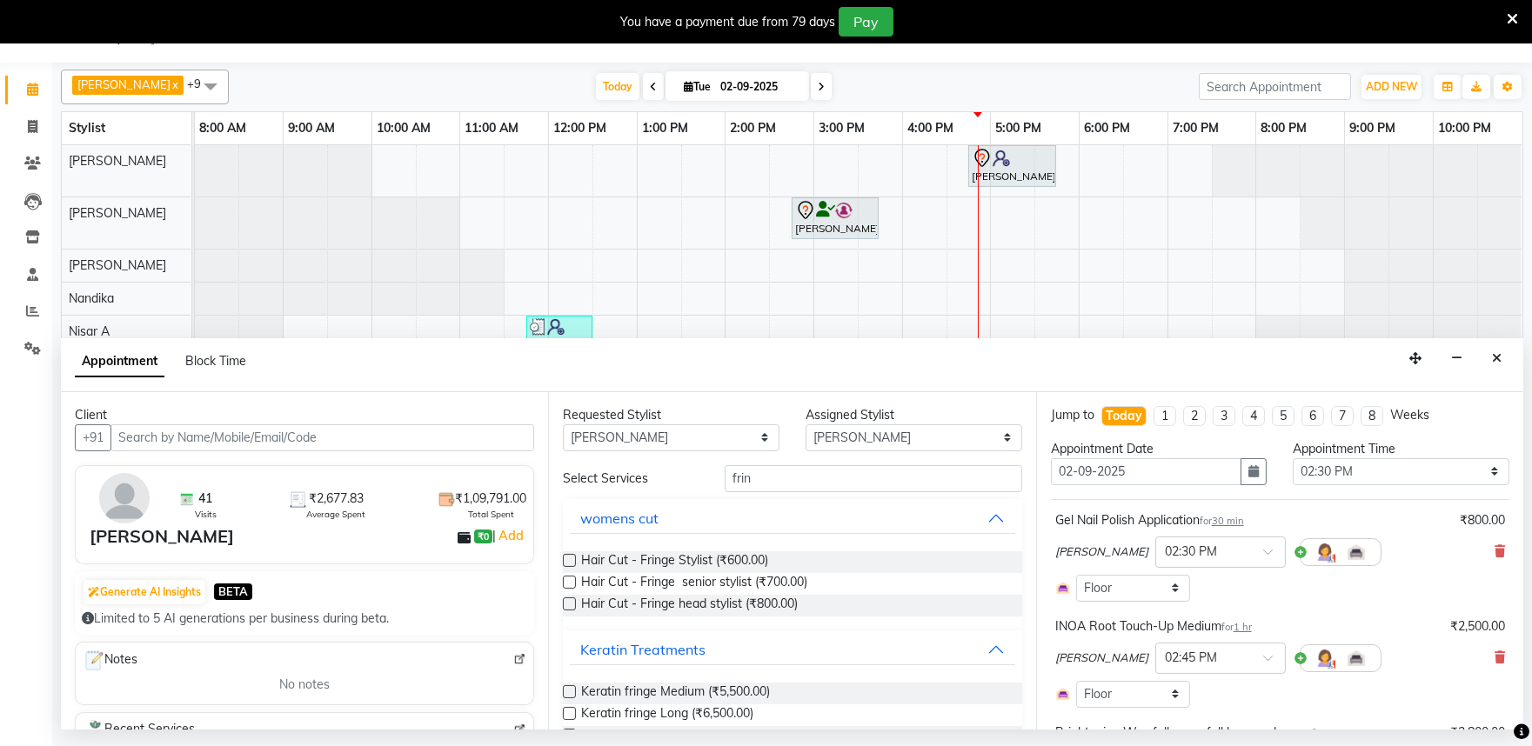
click at [571, 604] on label at bounding box center [569, 603] width 13 height 13
click at [571, 604] on input "checkbox" at bounding box center [568, 605] width 11 height 11
checkbox input "false"
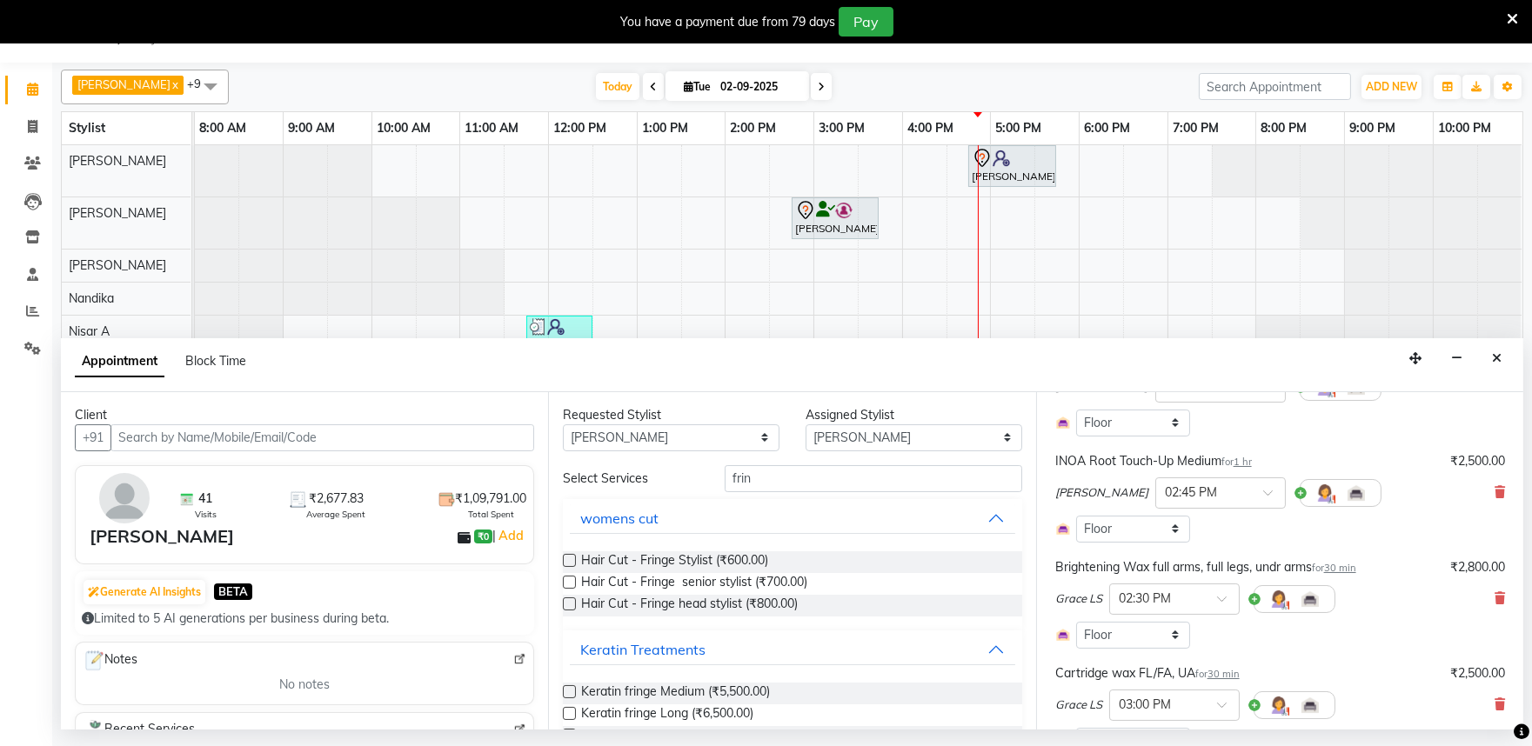
scroll to position [477, 0]
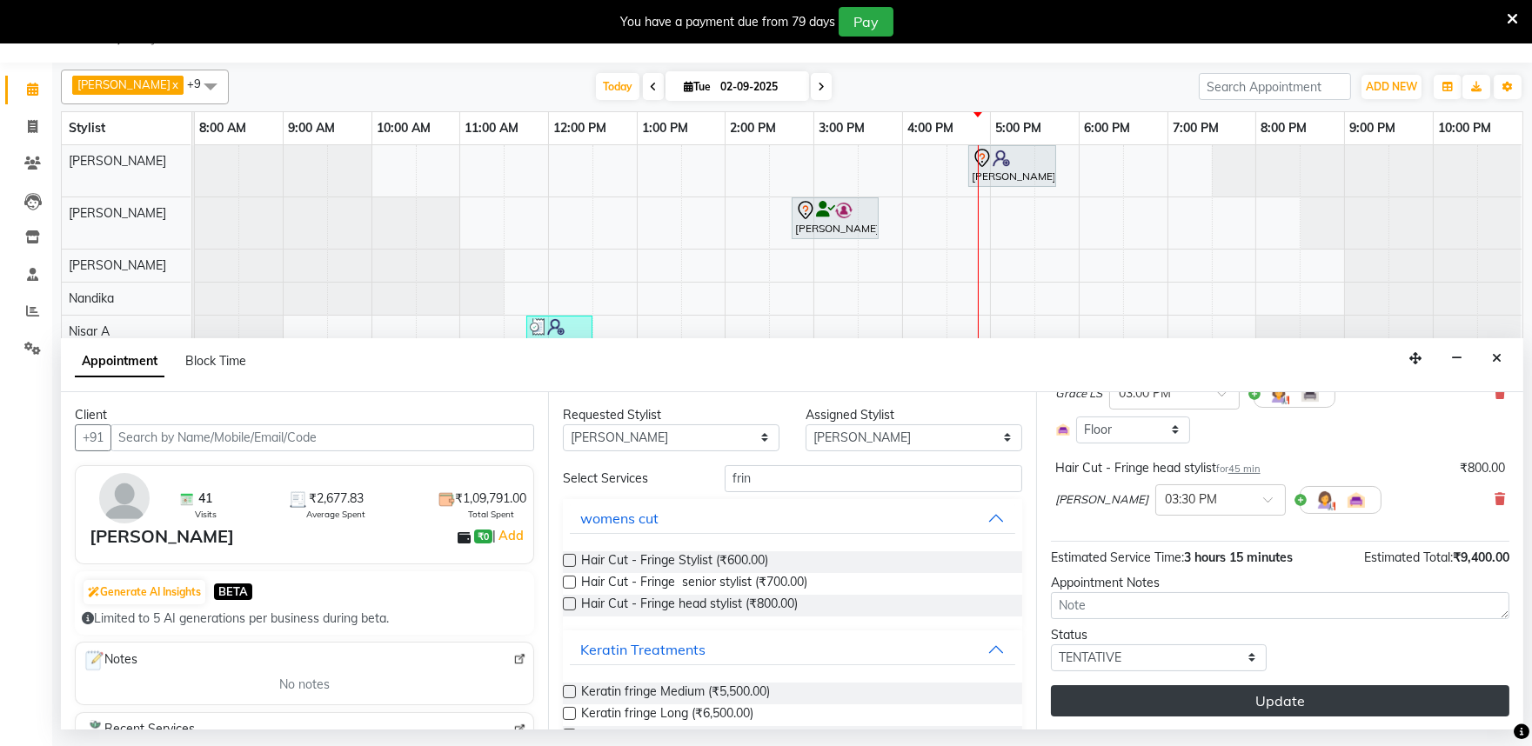
click at [1253, 700] on button "Update" at bounding box center [1280, 700] width 458 height 31
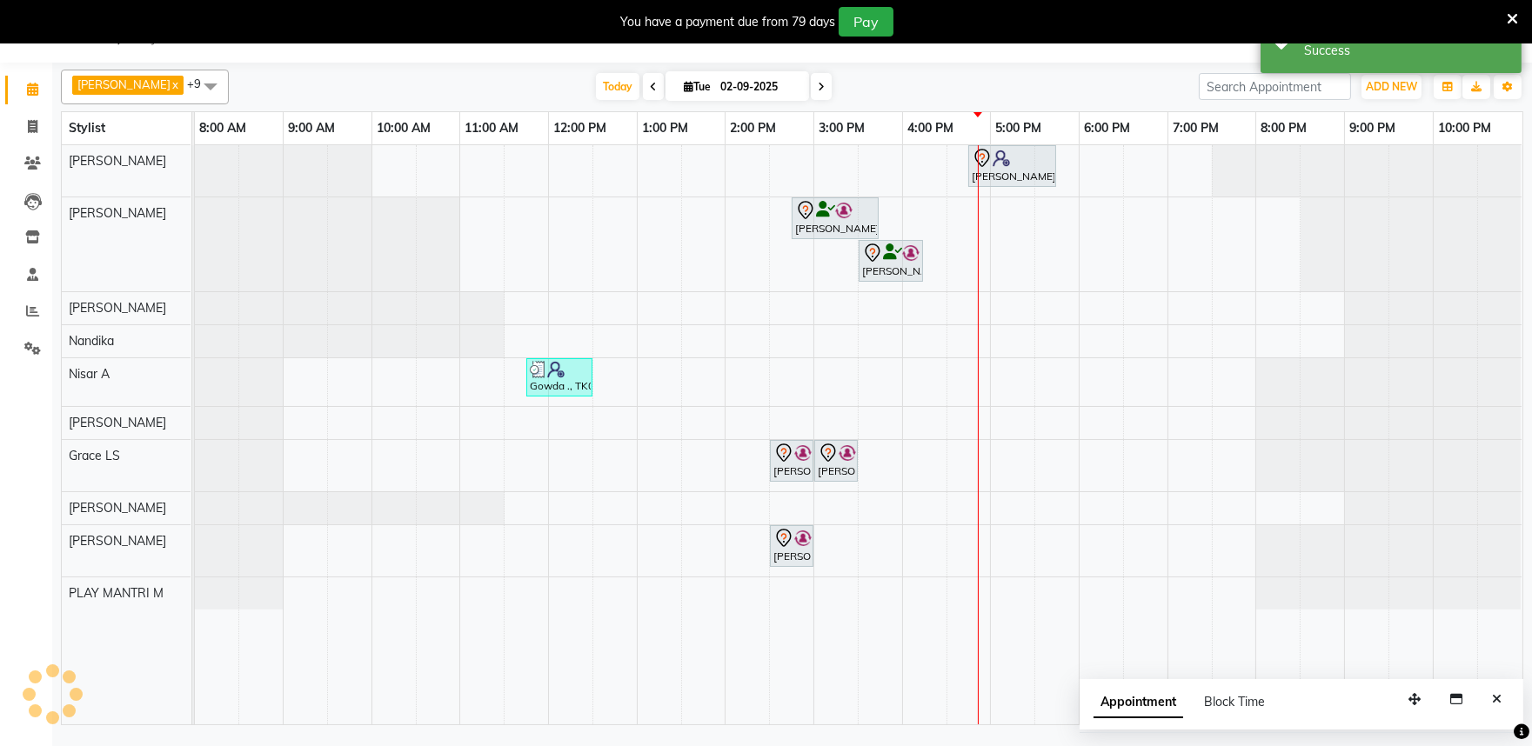
scroll to position [0, 0]
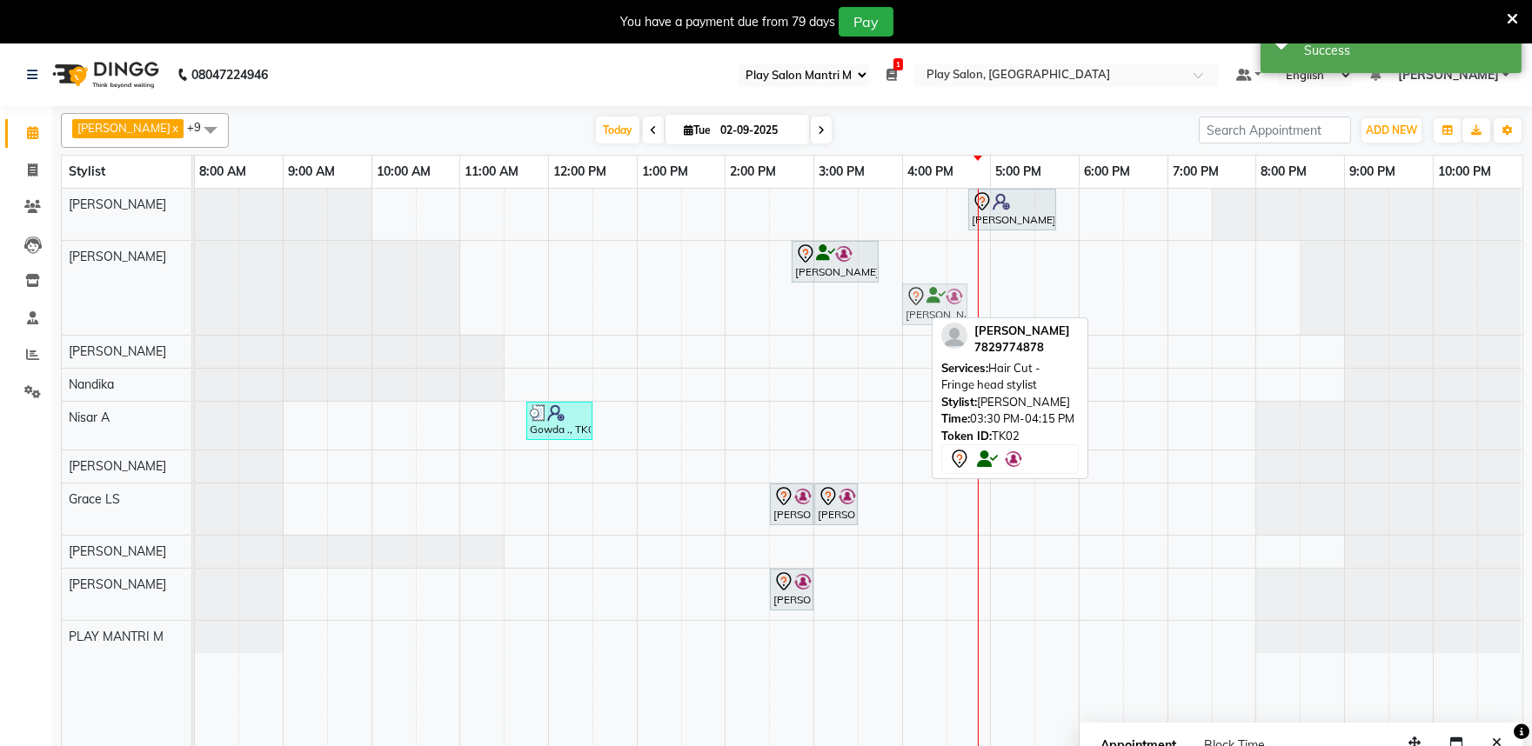
drag, startPoint x: 887, startPoint y: 304, endPoint x: 920, endPoint y: 298, distance: 33.6
click at [195, 298] on div "Rita Mitra, TK02, 02:45 PM-03:45 PM, INOA Root Touch-Up Medium Rita Mitra, TK02…" at bounding box center [195, 288] width 0 height 94
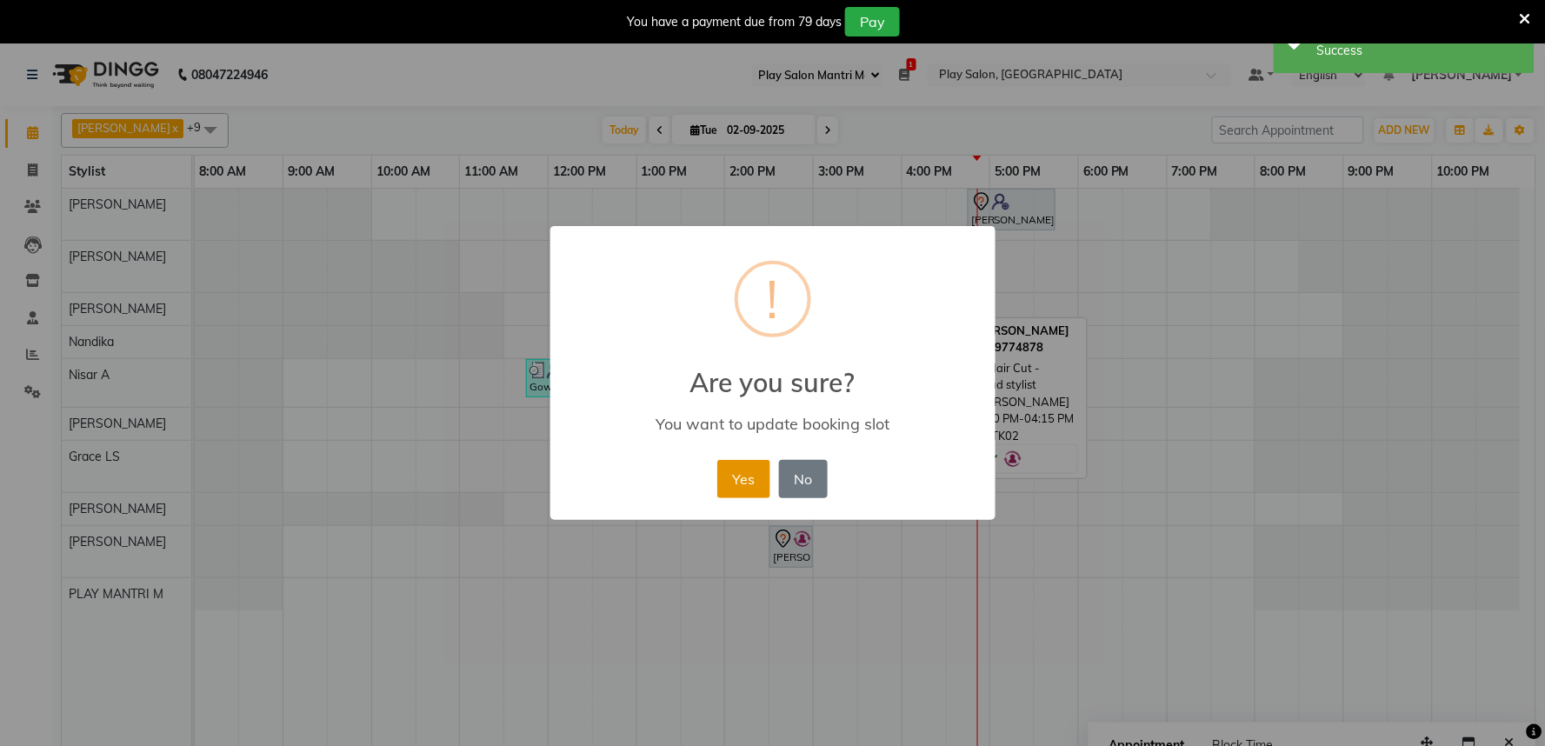
click at [734, 484] on button "Yes" at bounding box center [743, 479] width 53 height 38
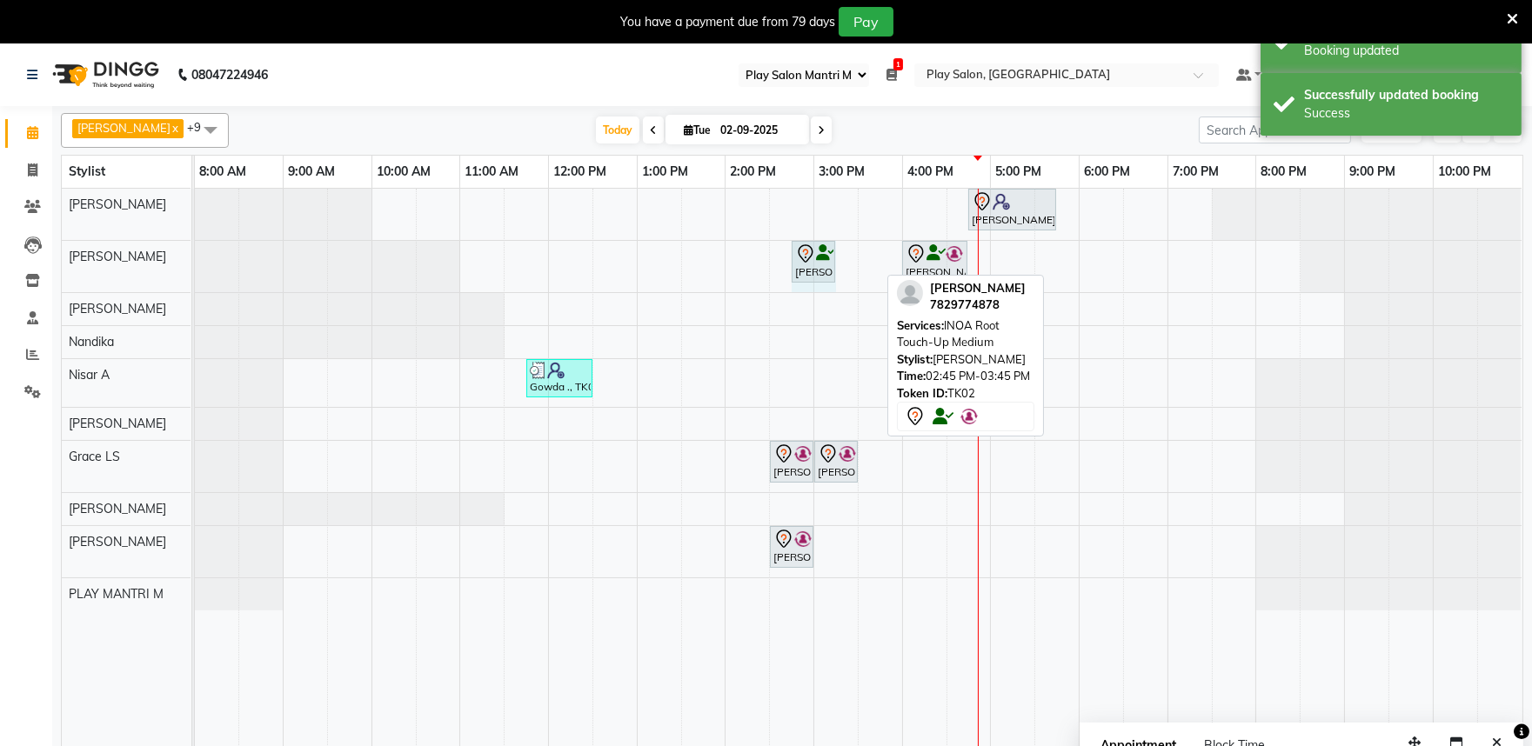
drag, startPoint x: 870, startPoint y: 256, endPoint x: 854, endPoint y: 256, distance: 15.7
click at [854, 256] on div "Siddhart ., TK04, 04:45 PM-05:45 PM, Hair Cut Men (Senior stylist) Rita Mitra, …" at bounding box center [858, 478] width 1327 height 579
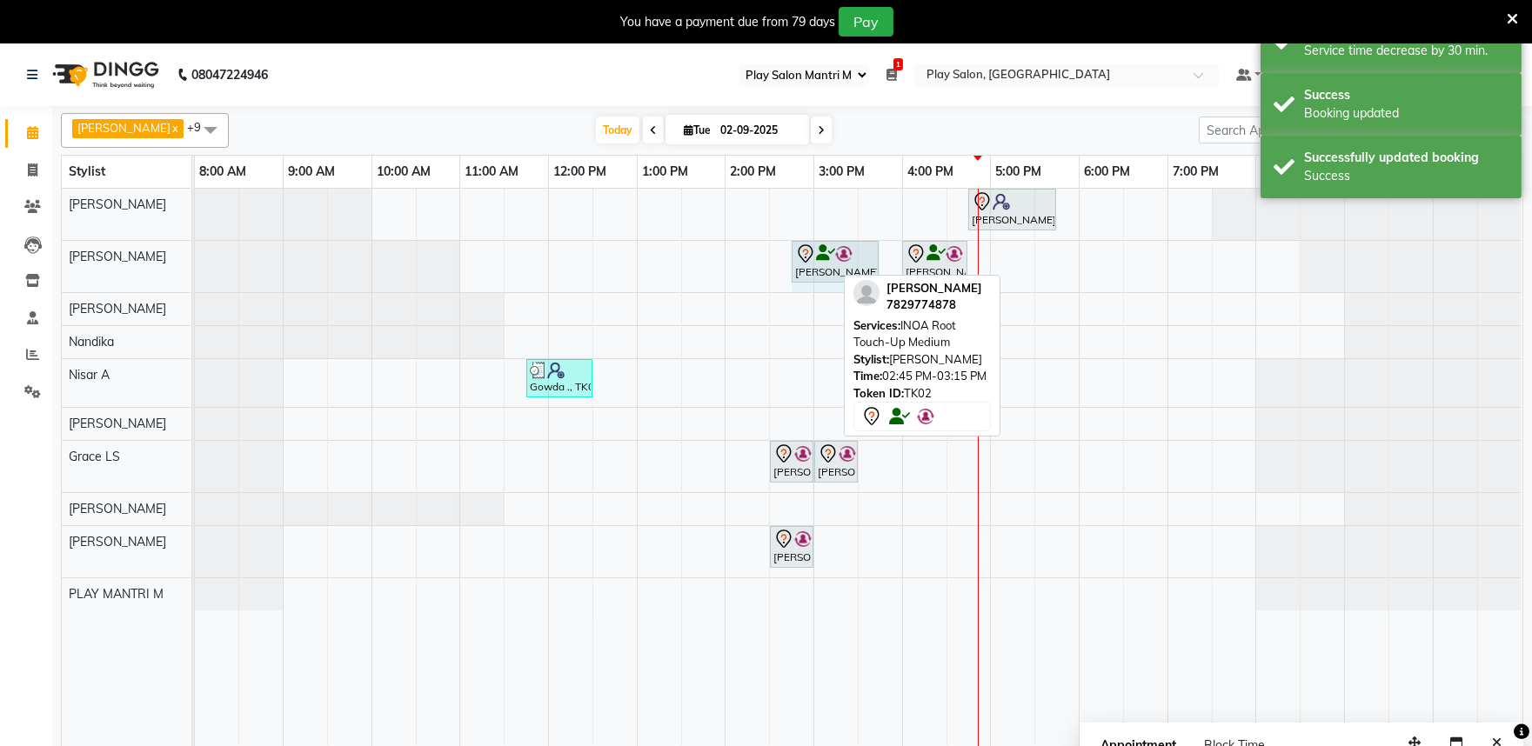
drag, startPoint x: 832, startPoint y: 261, endPoint x: 890, endPoint y: 263, distance: 57.4
click at [890, 263] on div "Siddhart ., TK04, 04:45 PM-05:45 PM, Hair Cut Men (Senior stylist) Rita Mitra, …" at bounding box center [858, 478] width 1327 height 579
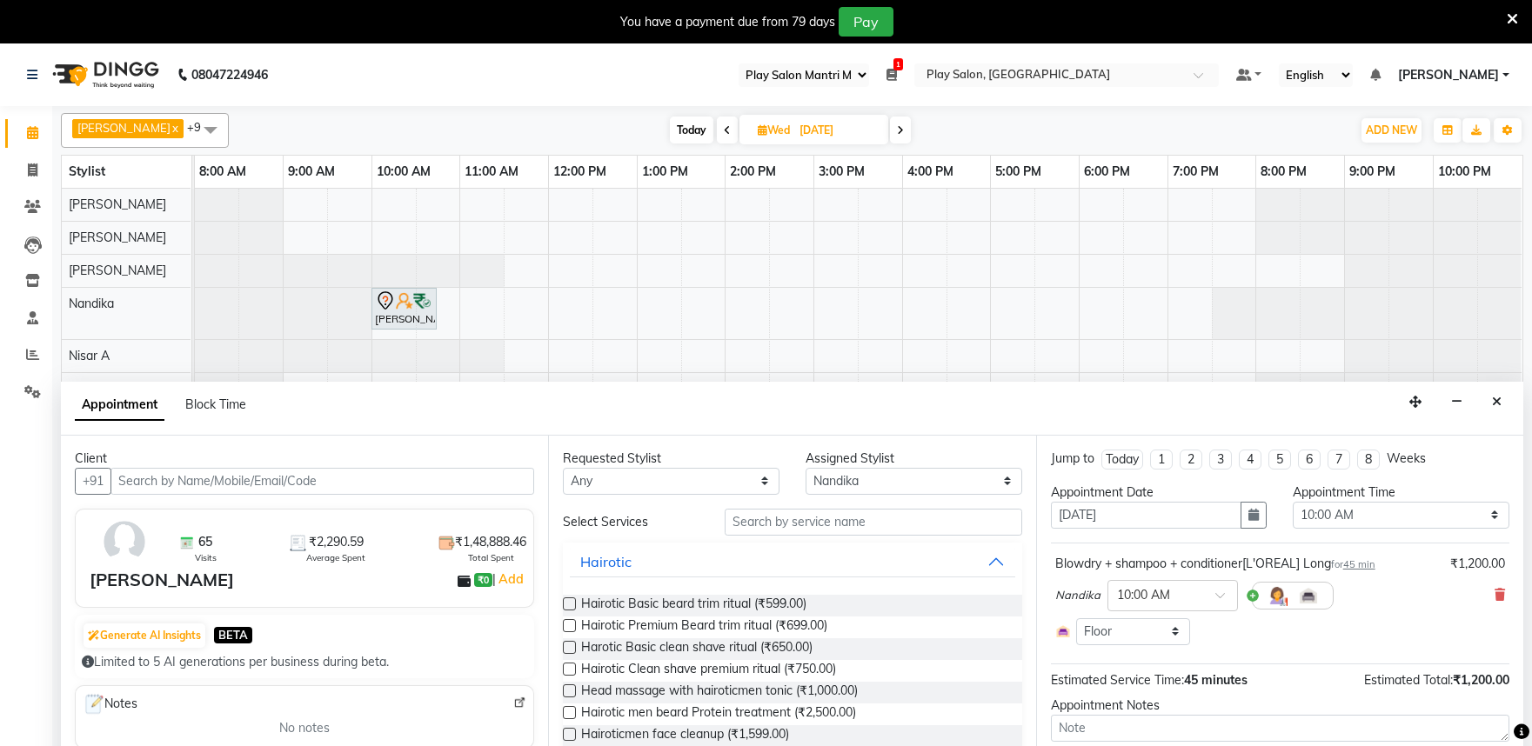
select select "89"
select select "84289"
select select "600"
select select "4213"
select select "tentative"
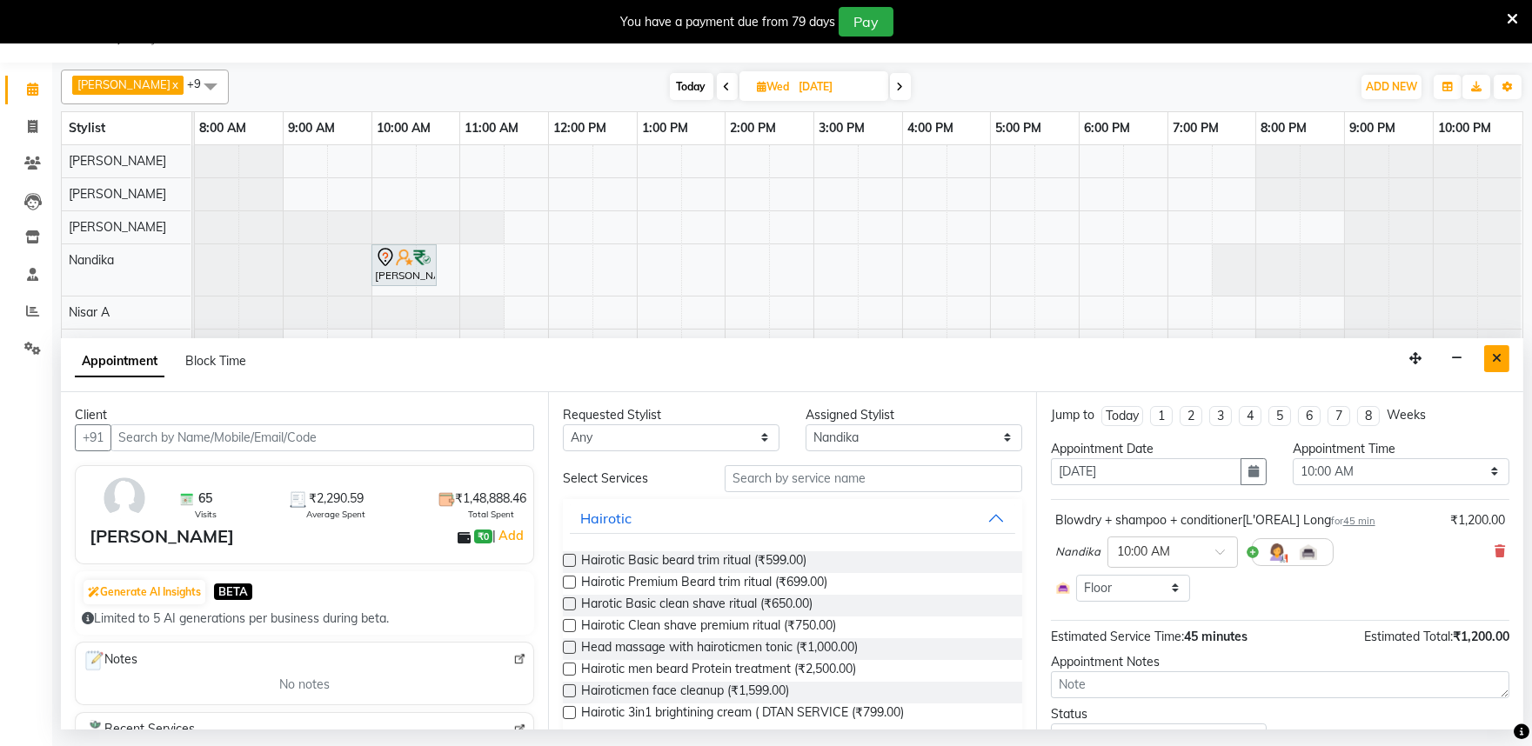
scroll to position [193, 0]
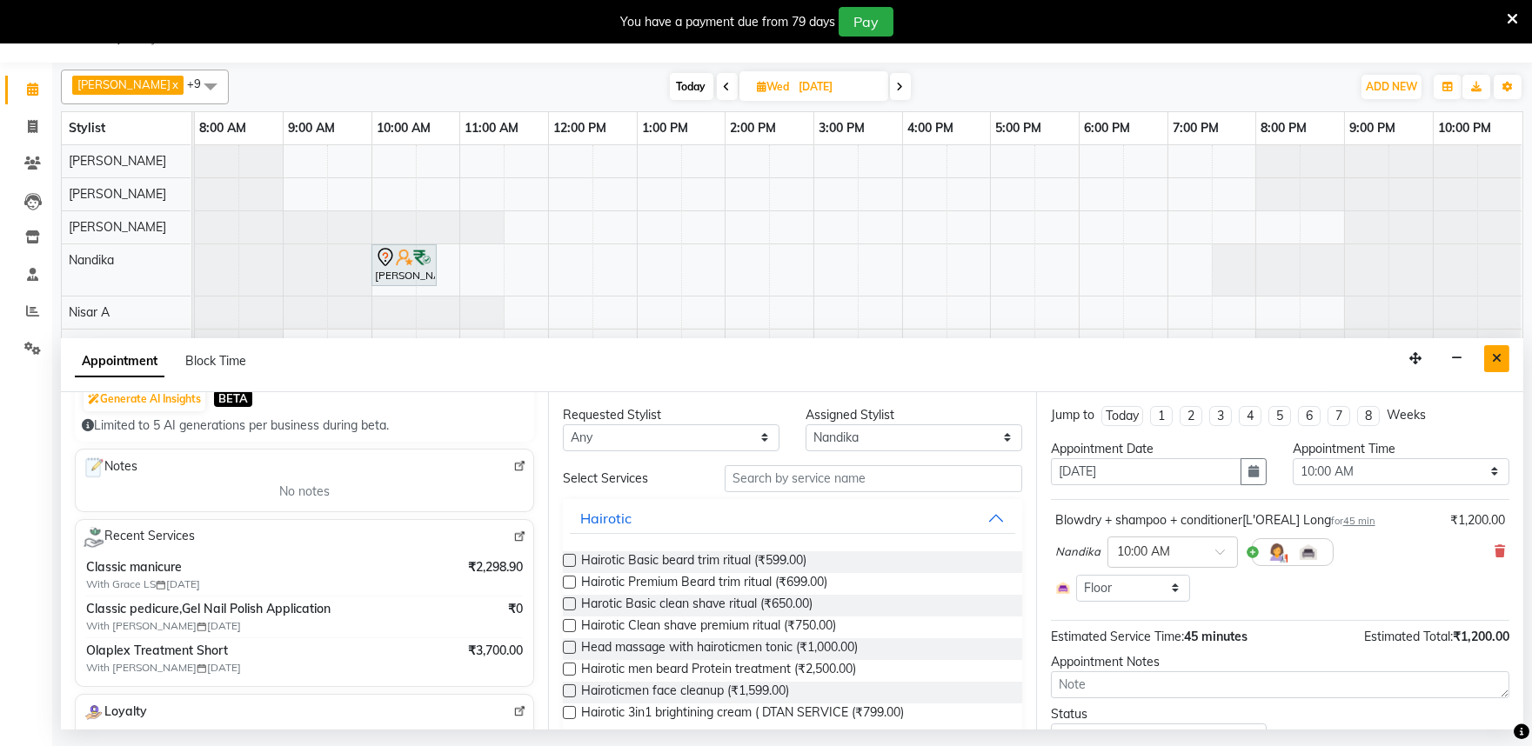
click at [1488, 353] on button "Close" at bounding box center [1496, 358] width 25 height 27
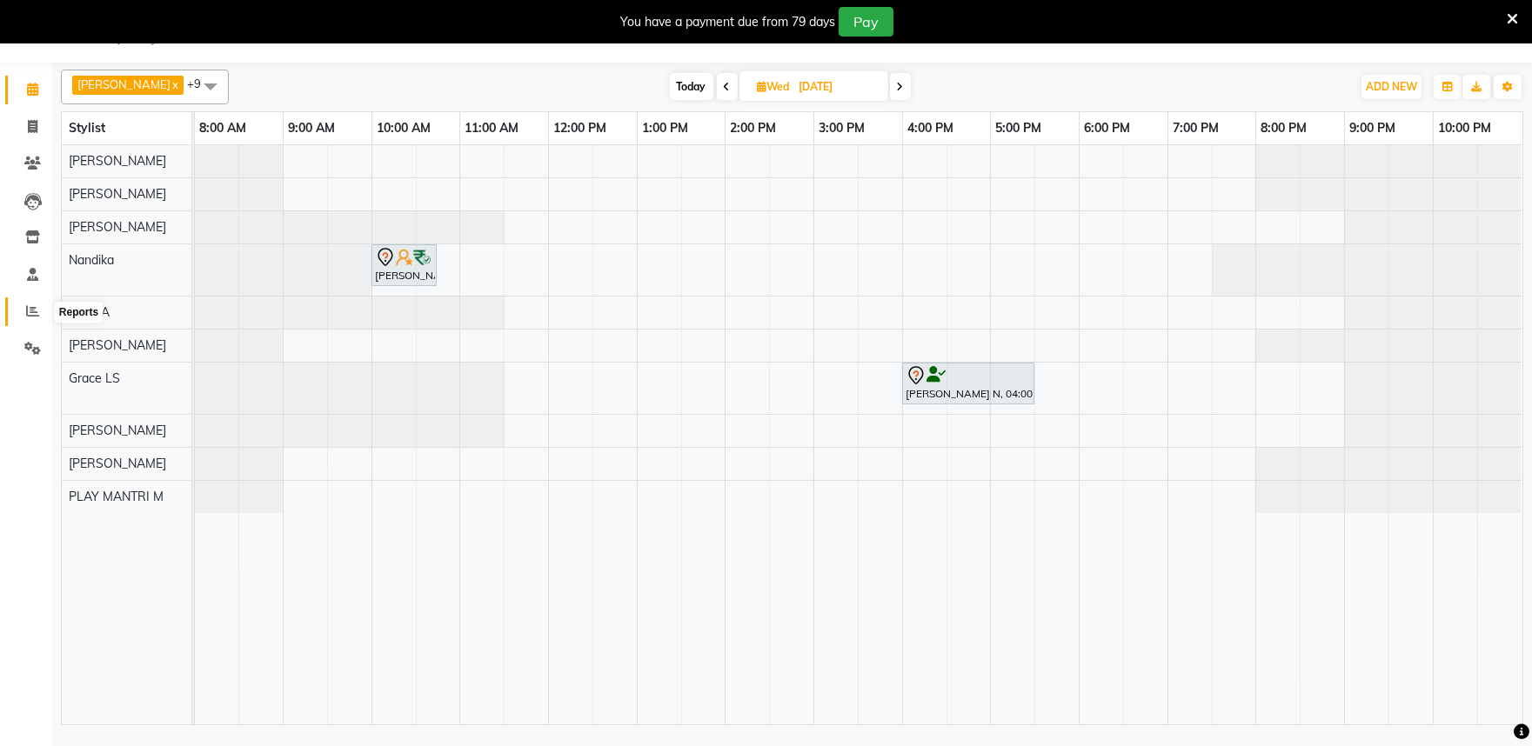
click at [23, 308] on span at bounding box center [32, 312] width 30 height 20
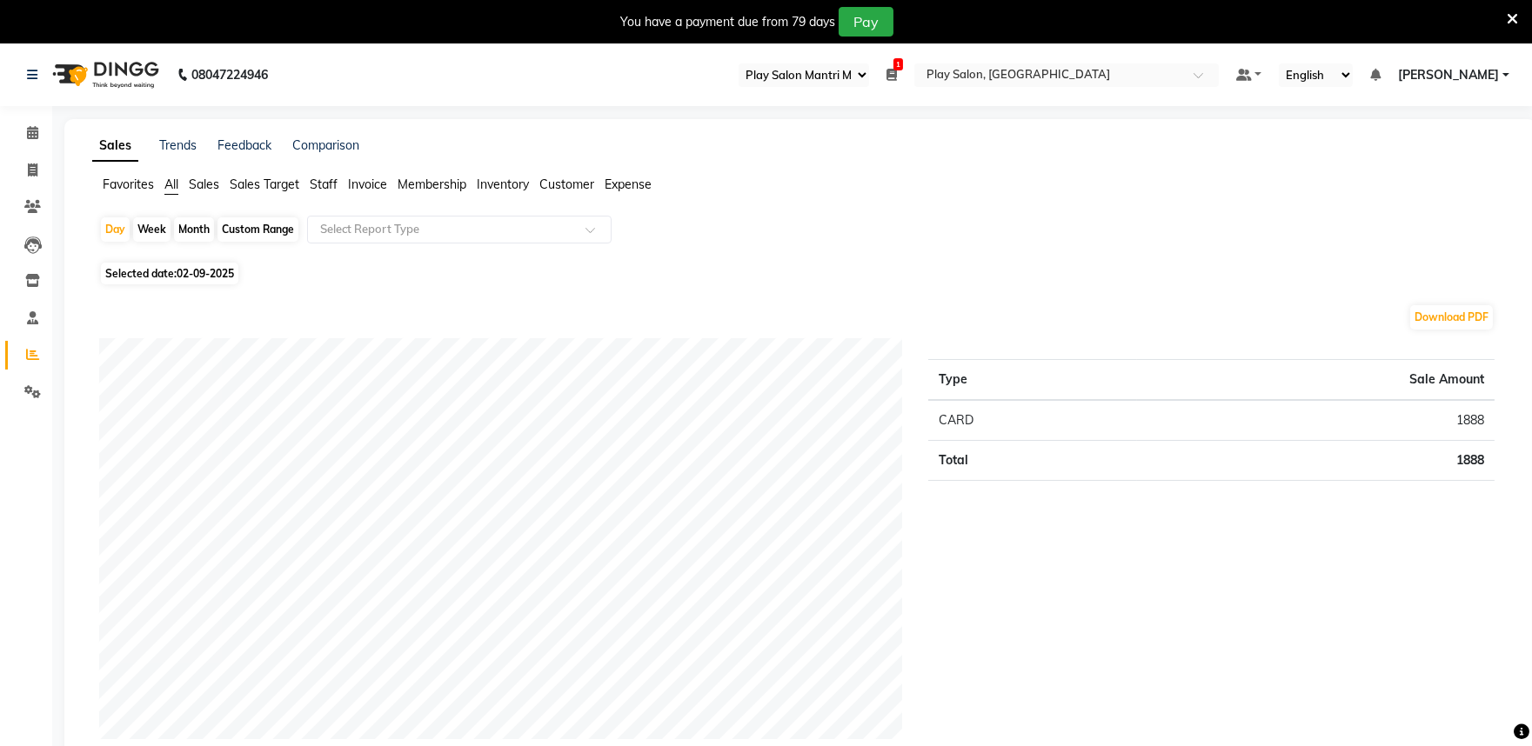
click at [193, 270] on span "02-09-2025" at bounding box center [205, 273] width 57 height 13
select select "9"
select select "2025"
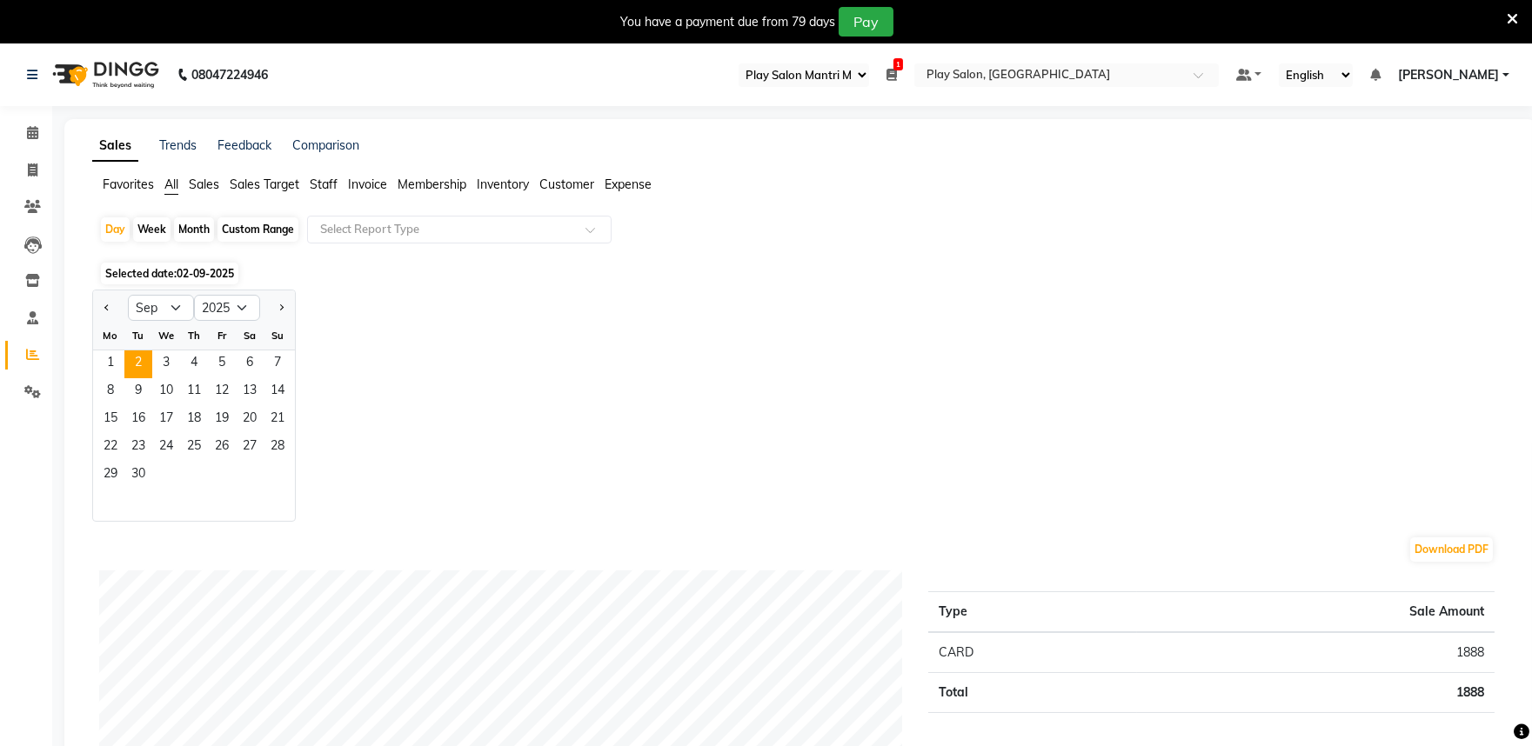
click at [190, 229] on div "Month" at bounding box center [194, 229] width 40 height 24
select select "9"
select select "2025"
click at [190, 229] on div "Month" at bounding box center [194, 229] width 40 height 24
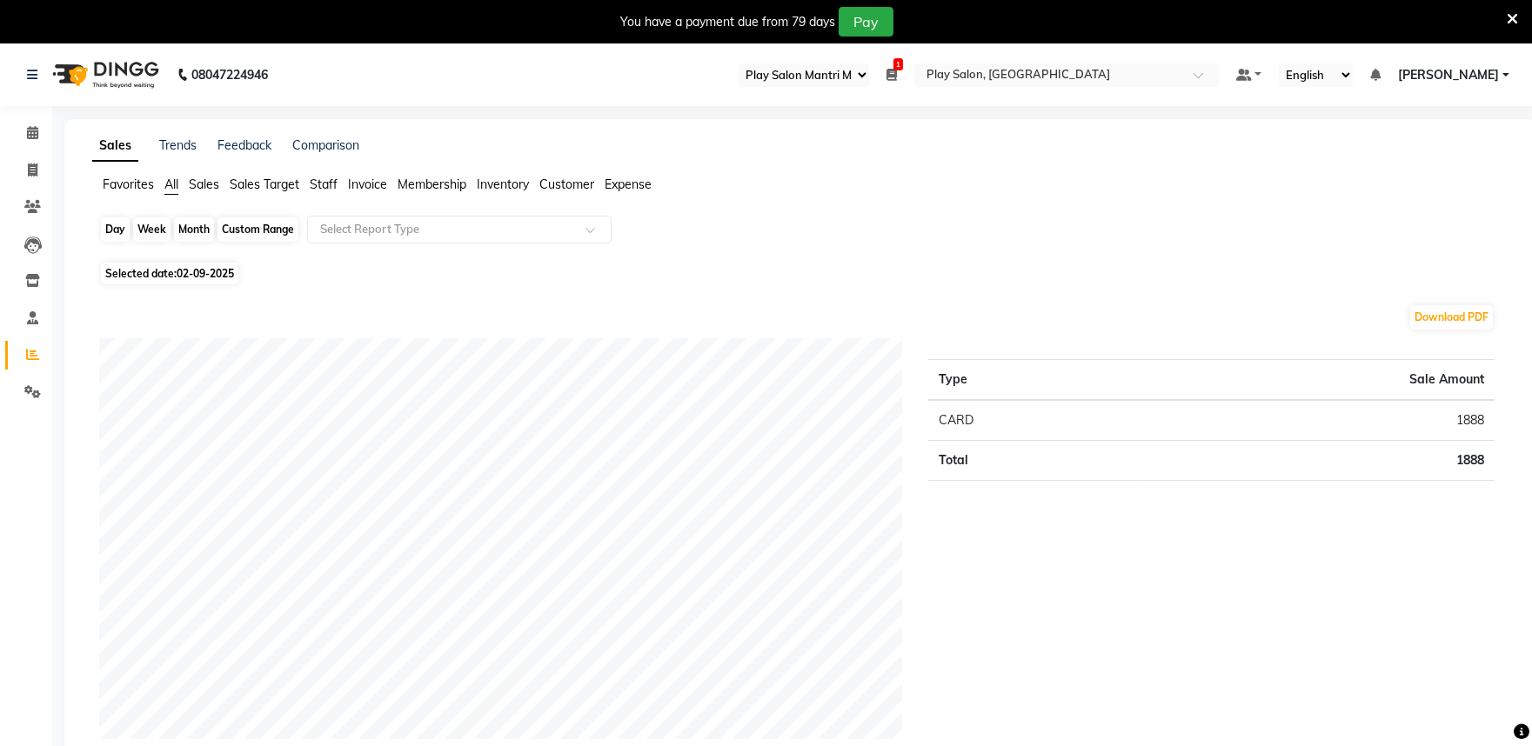
click at [190, 229] on div "Month" at bounding box center [194, 229] width 40 height 24
select select "9"
select select "2025"
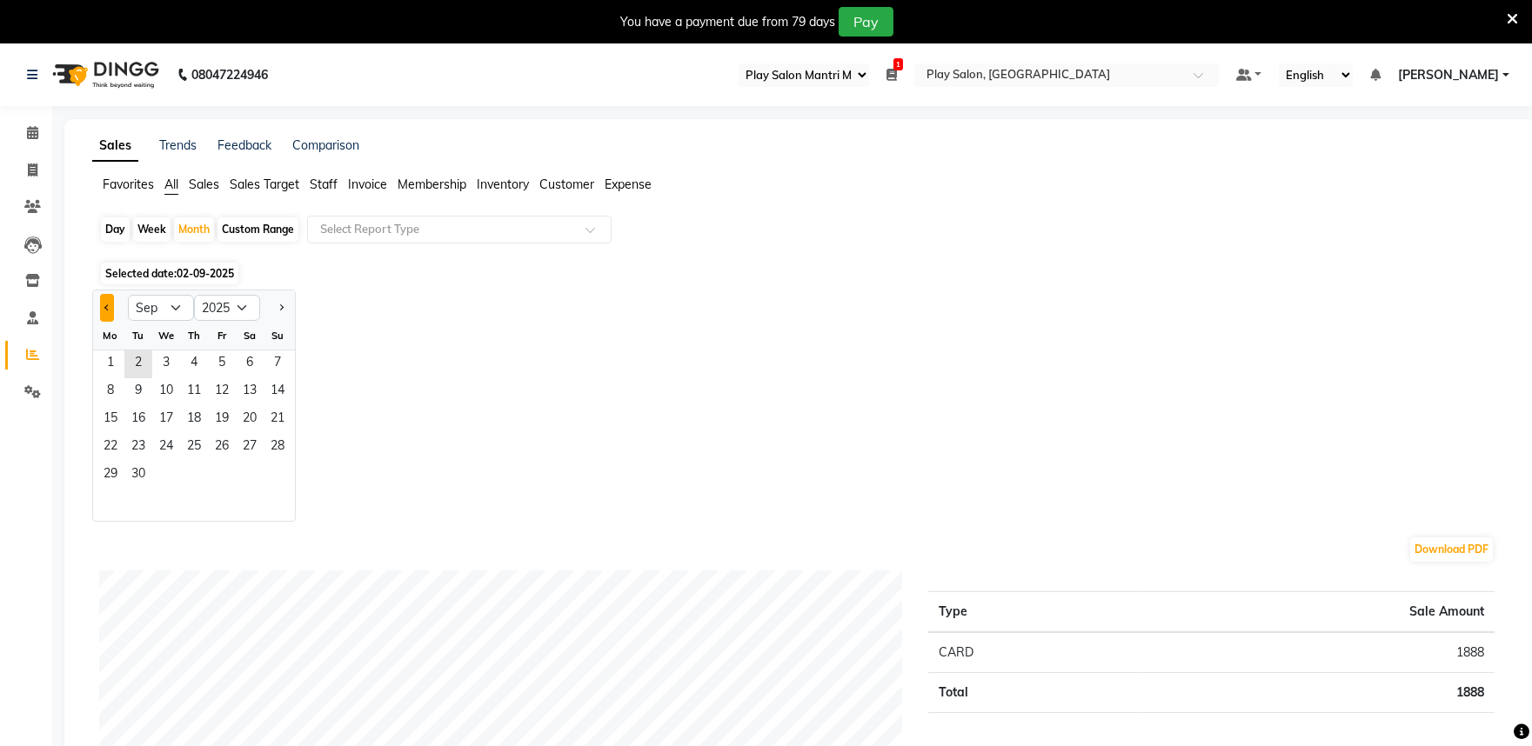
click at [102, 303] on button "Previous month" at bounding box center [107, 308] width 14 height 28
select select "8"
click at [220, 363] on span "1" at bounding box center [222, 364] width 28 height 28
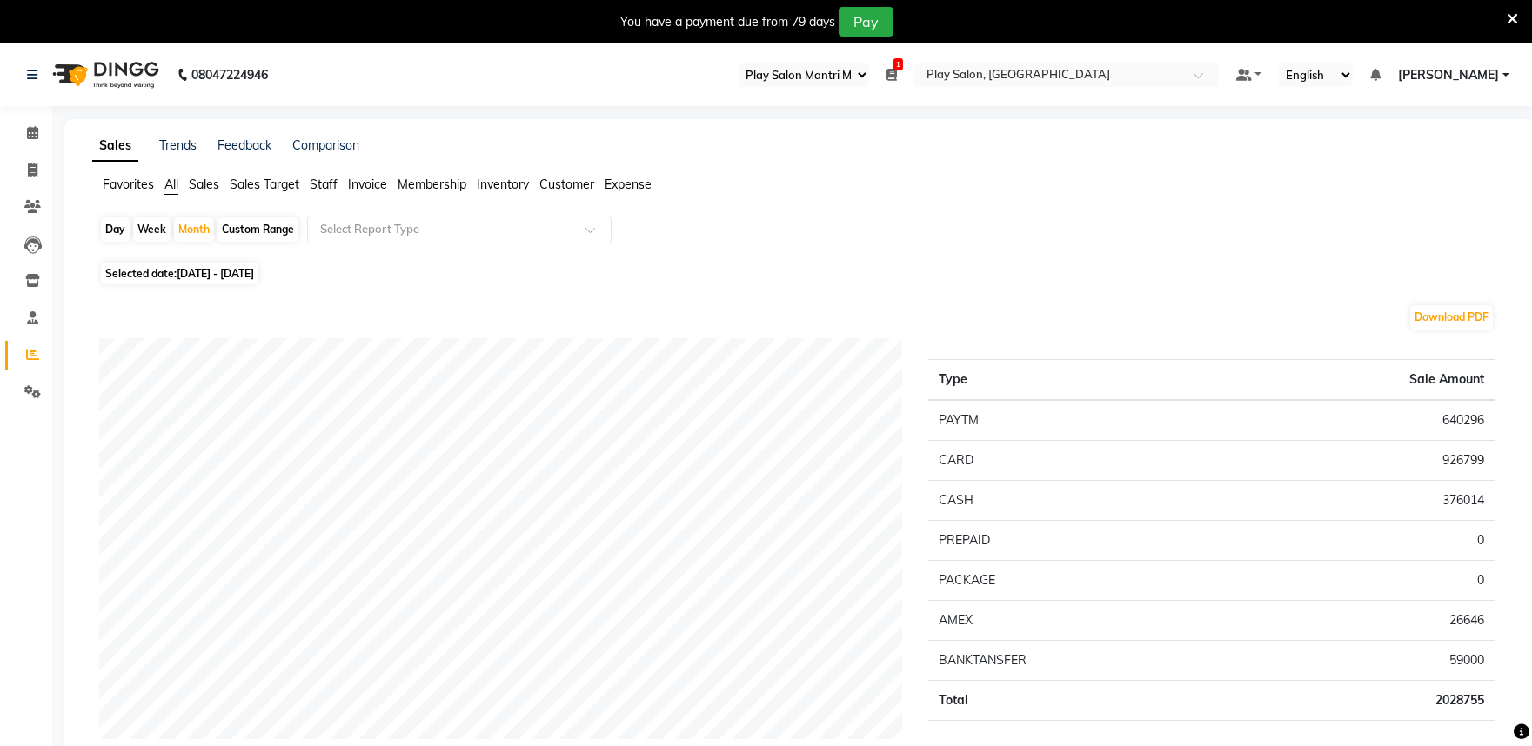
click at [326, 184] on span "Staff" at bounding box center [324, 185] width 28 height 16
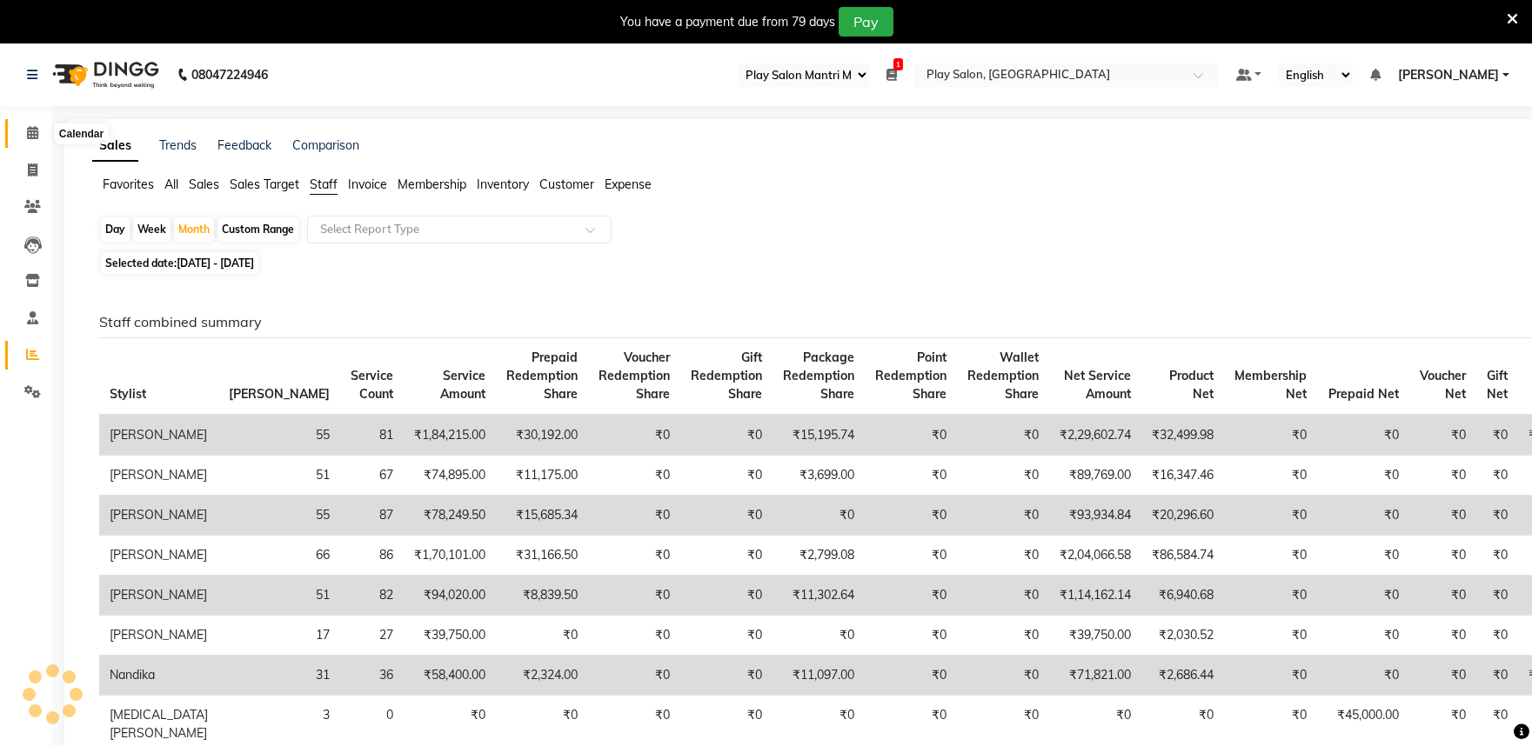
click at [35, 137] on icon at bounding box center [32, 132] width 11 height 13
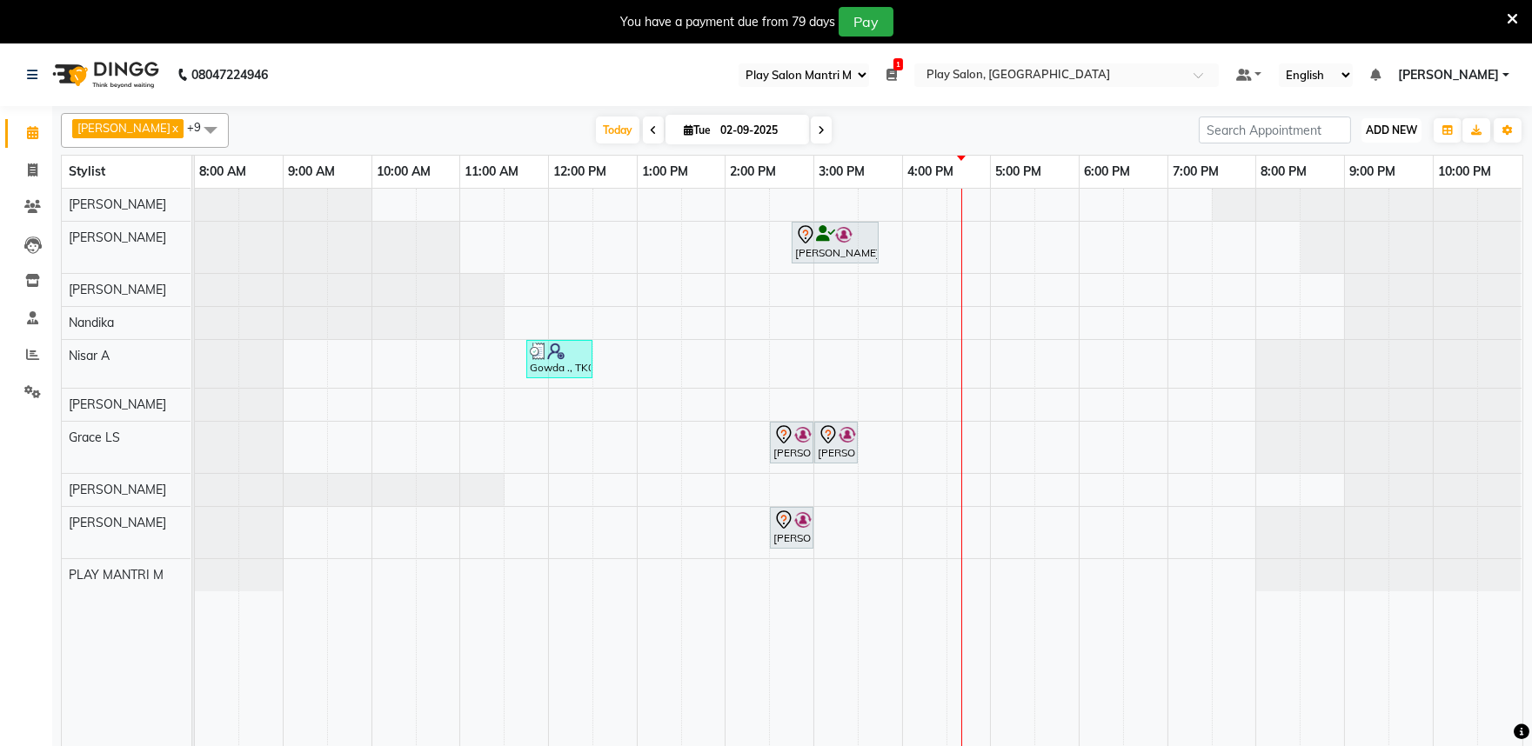
click at [1385, 128] on span "ADD NEW" at bounding box center [1390, 129] width 51 height 13
click at [1342, 167] on button "Add Appointment" at bounding box center [1351, 163] width 137 height 23
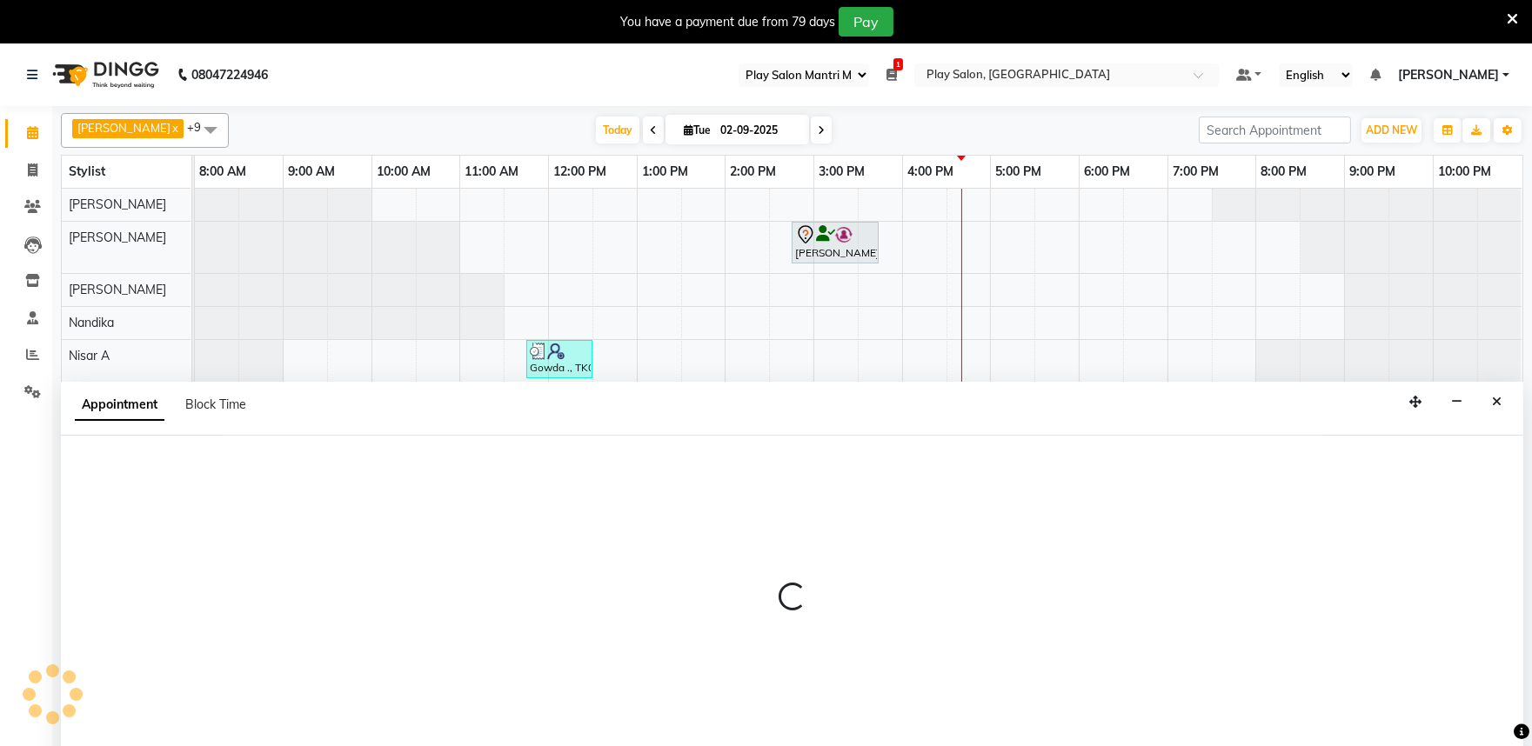
scroll to position [43, 0]
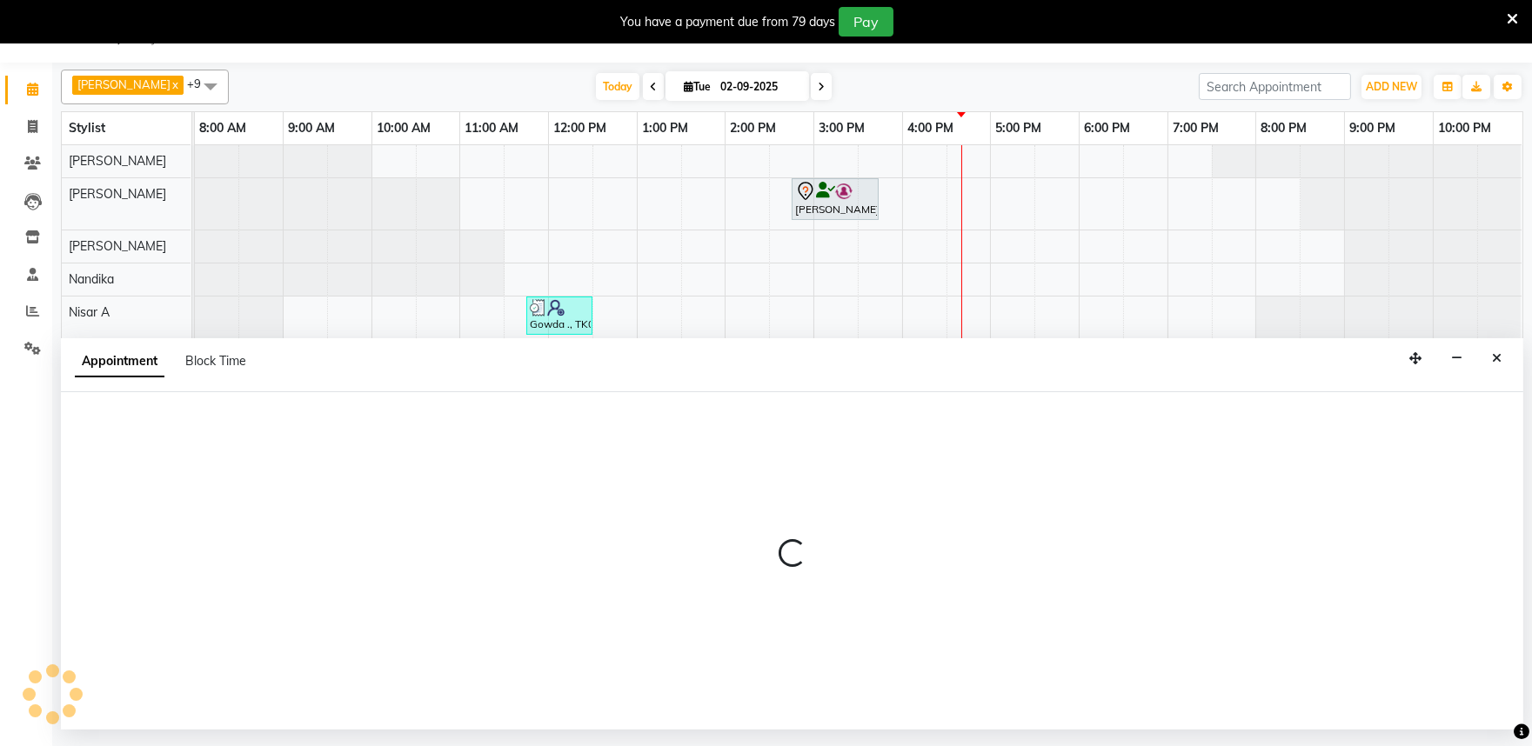
select select "540"
select select "tentative"
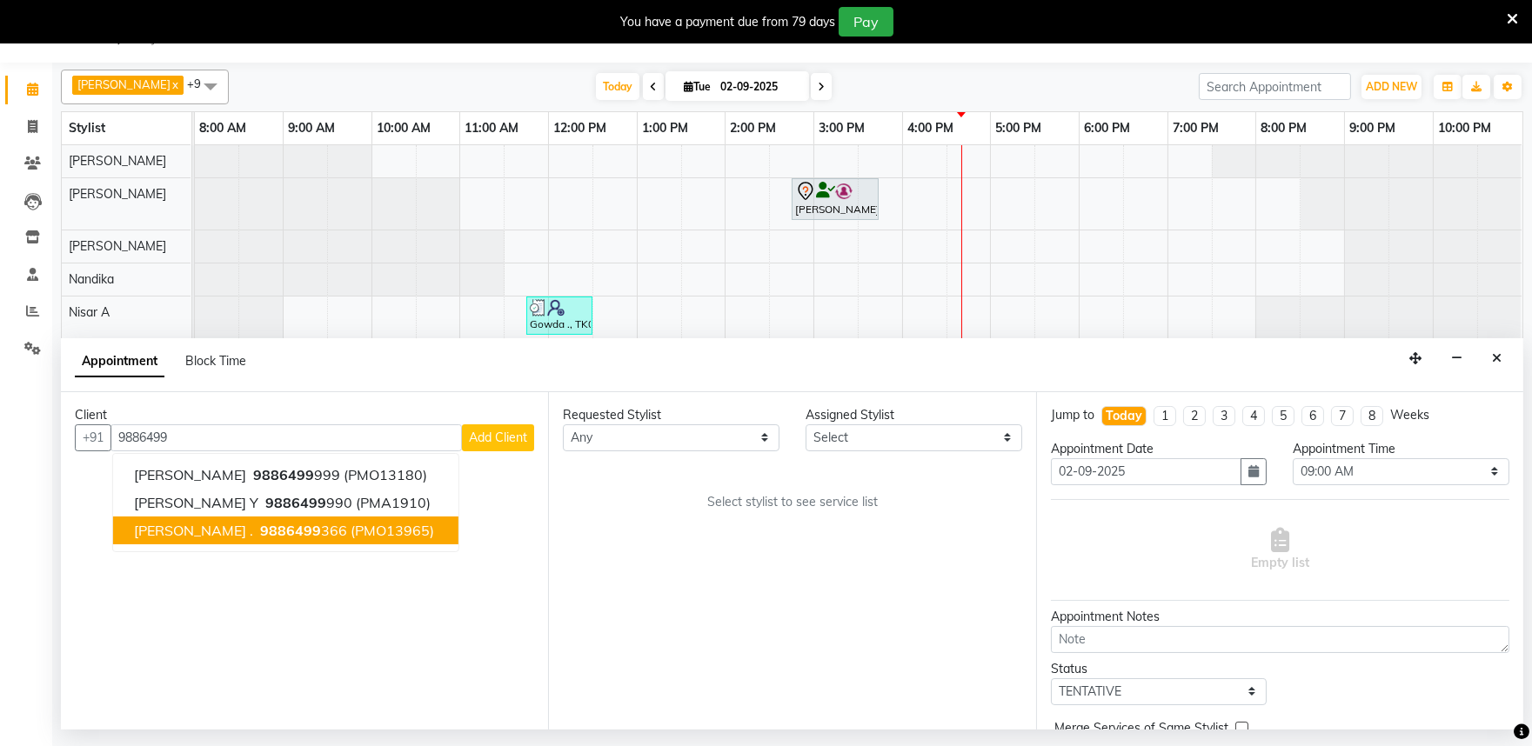
click at [260, 534] on span "9886499" at bounding box center [290, 530] width 61 height 17
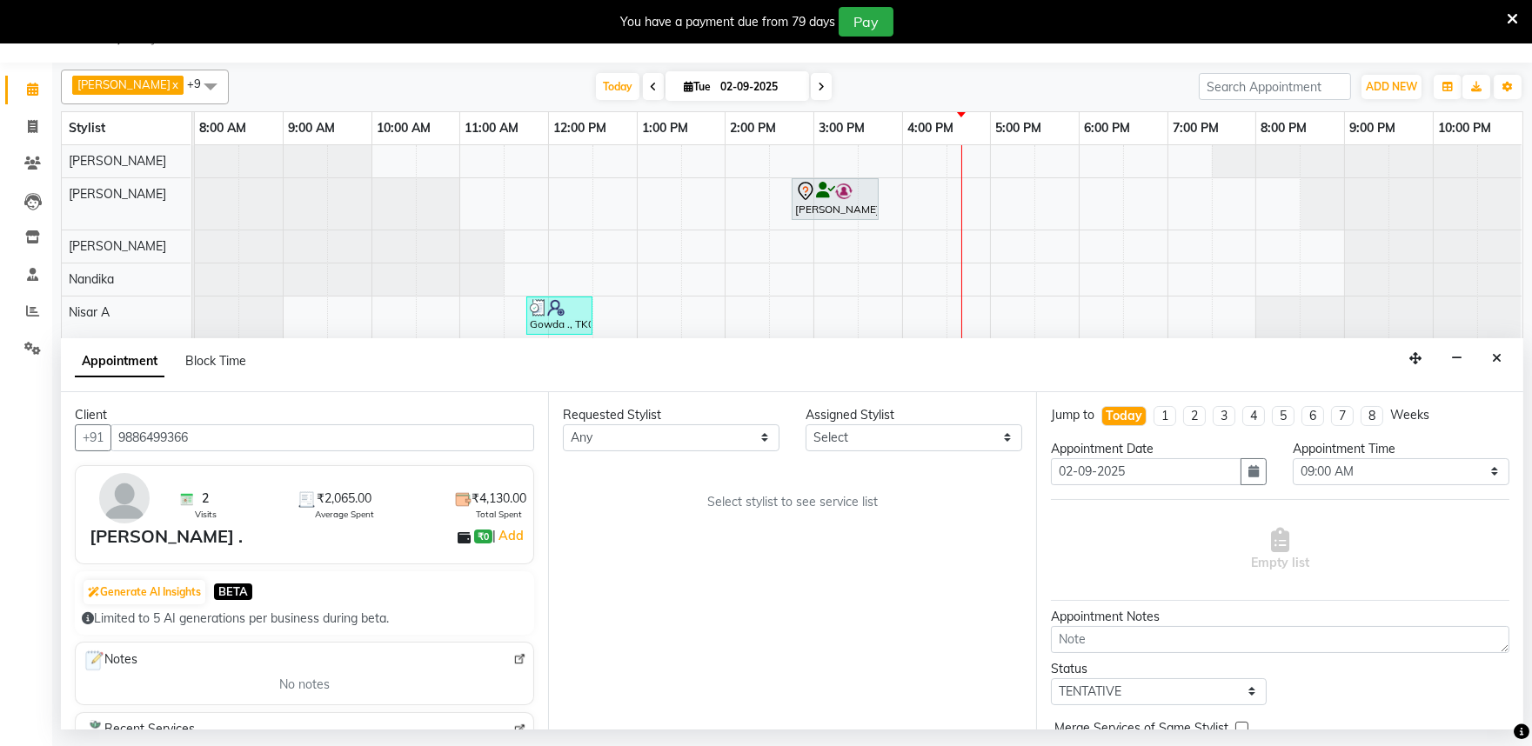
type input "9886499366"
click at [838, 450] on select "Select Achan Shimrah Admin Anitha B Arhan Ehsan Charan S Dawa Tamang Ding Junhu…" at bounding box center [913, 437] width 217 height 27
select select "81325"
click at [805, 424] on select "Select Achan Shimrah Admin Anitha B Arhan Ehsan Charan S Dawa Tamang Ding Junhu…" at bounding box center [913, 437] width 217 height 27
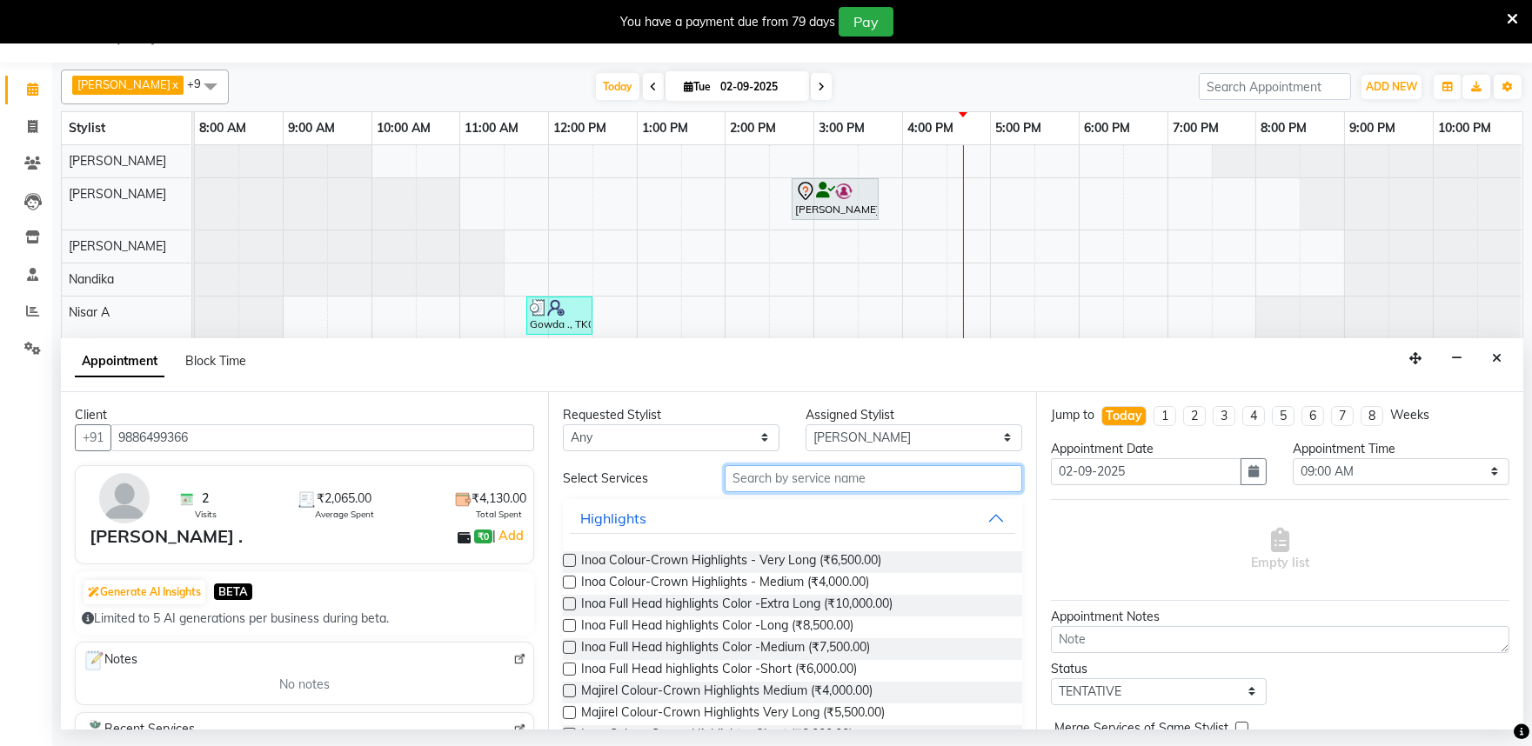
click at [776, 479] on input "text" at bounding box center [872, 478] width 297 height 27
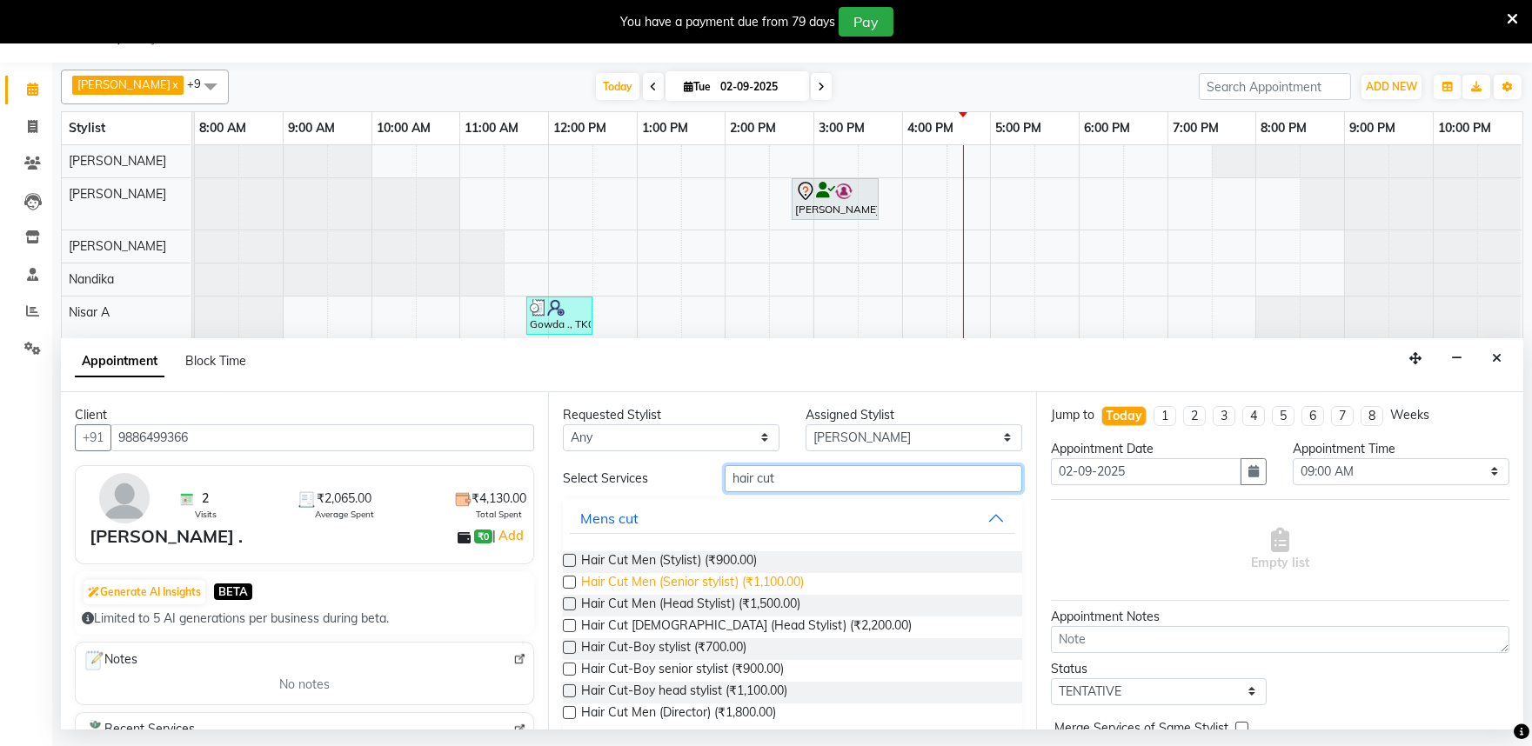
type input "hair cut"
click at [674, 583] on span "Hair Cut Men (Senior stylist) (₹1,100.00)" at bounding box center [692, 584] width 223 height 22
checkbox input "false"
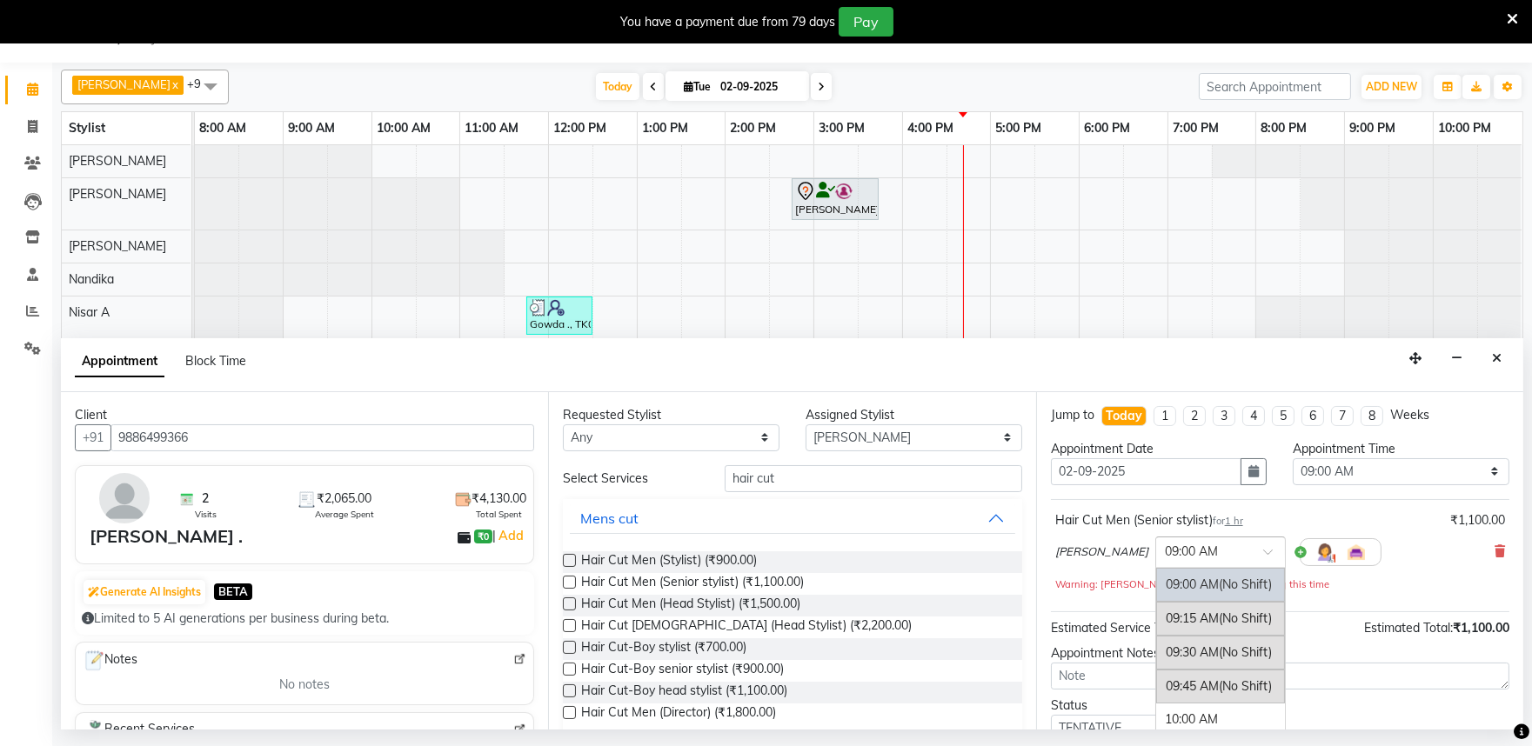
click at [1193, 551] on input "text" at bounding box center [1203, 551] width 77 height 18
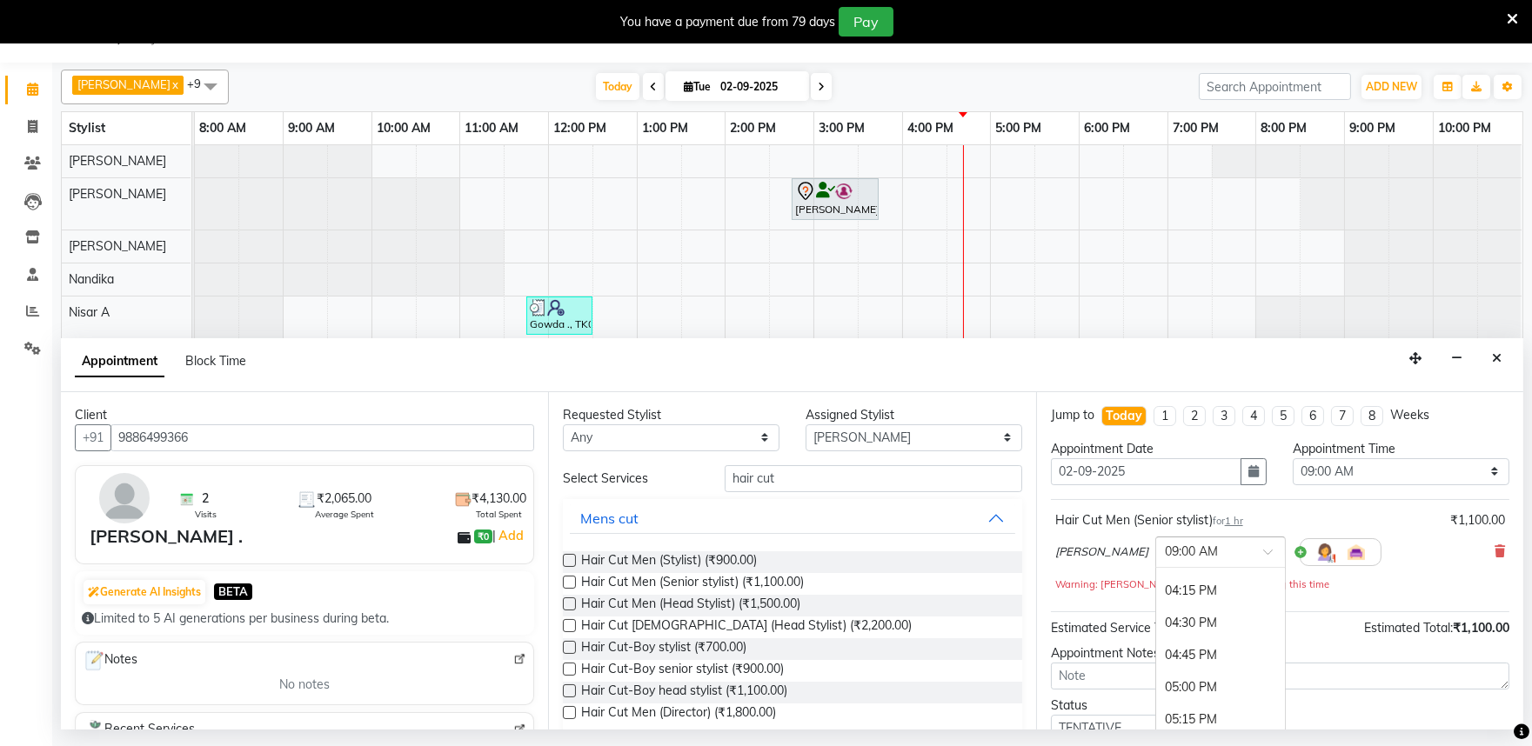
scroll to position [966, 0]
click at [1178, 616] on div "04:45 PM" at bounding box center [1220, 622] width 129 height 32
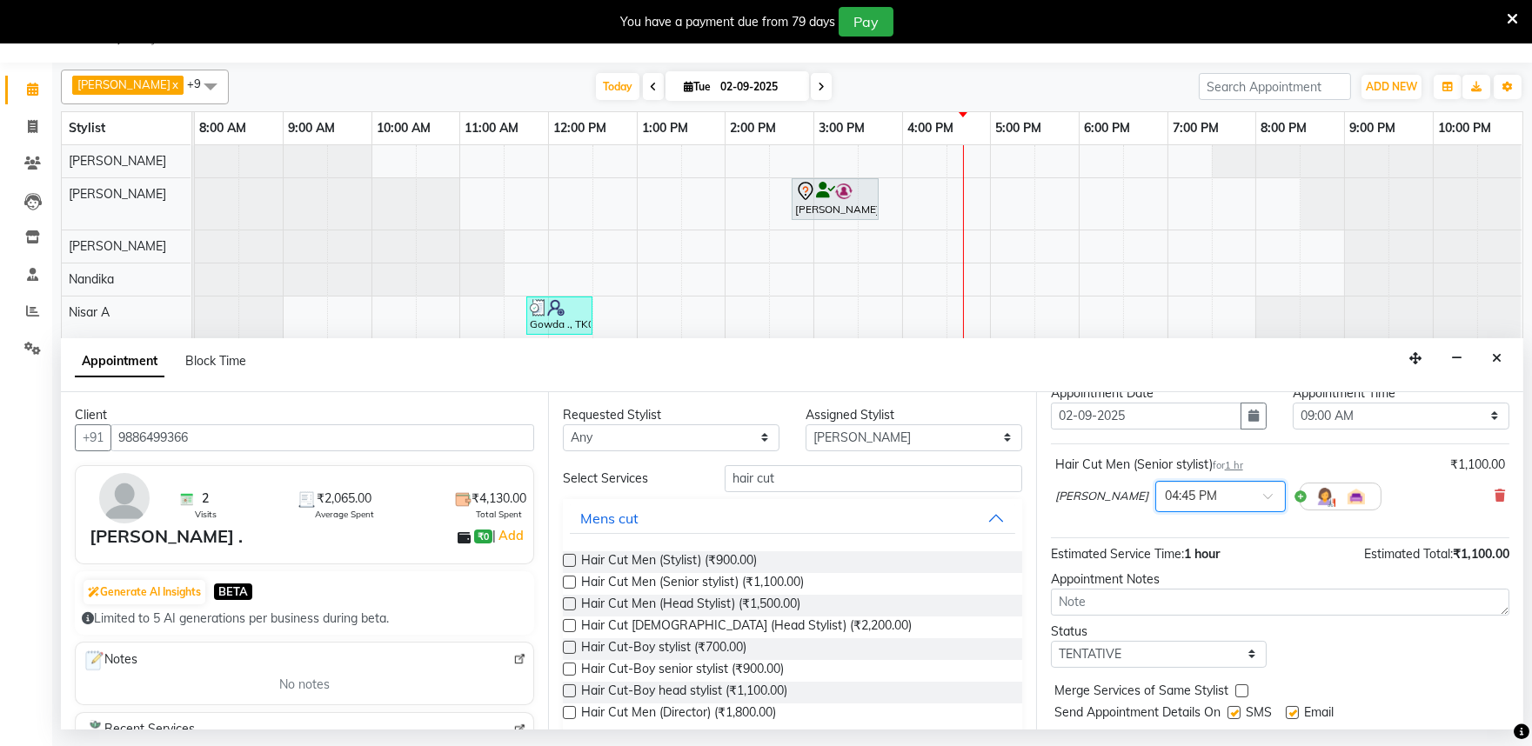
scroll to position [104, 0]
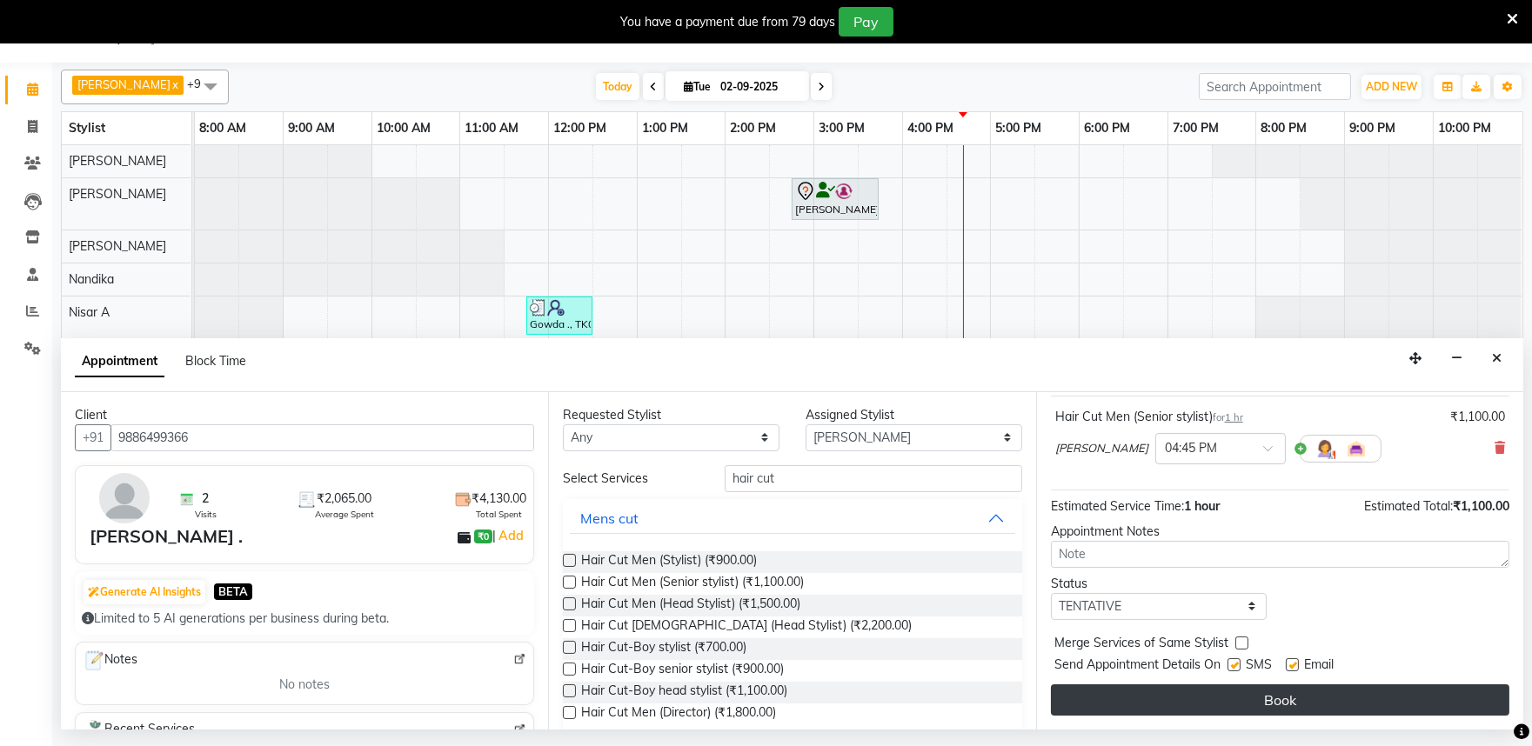
click at [1255, 691] on button "Book" at bounding box center [1280, 699] width 458 height 31
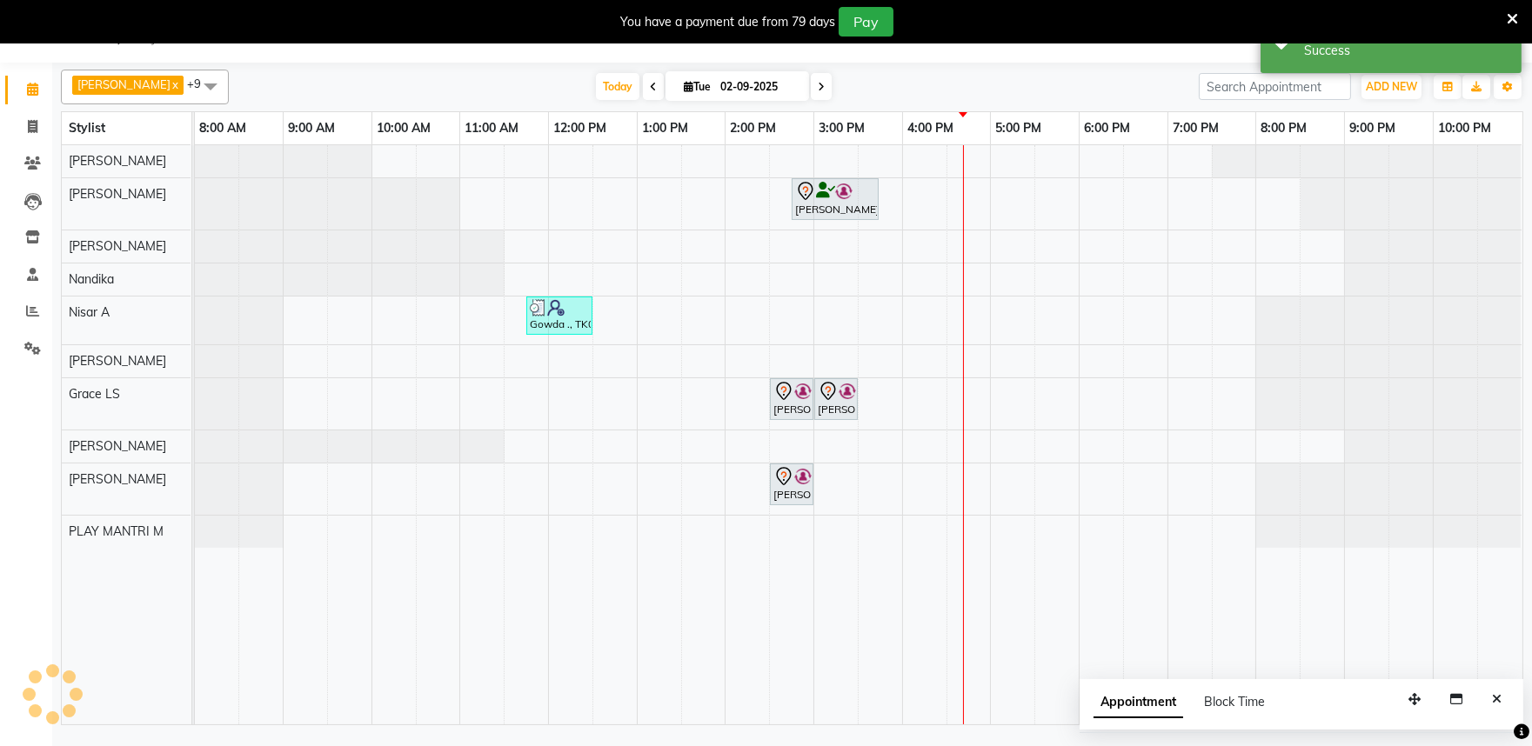
scroll to position [0, 0]
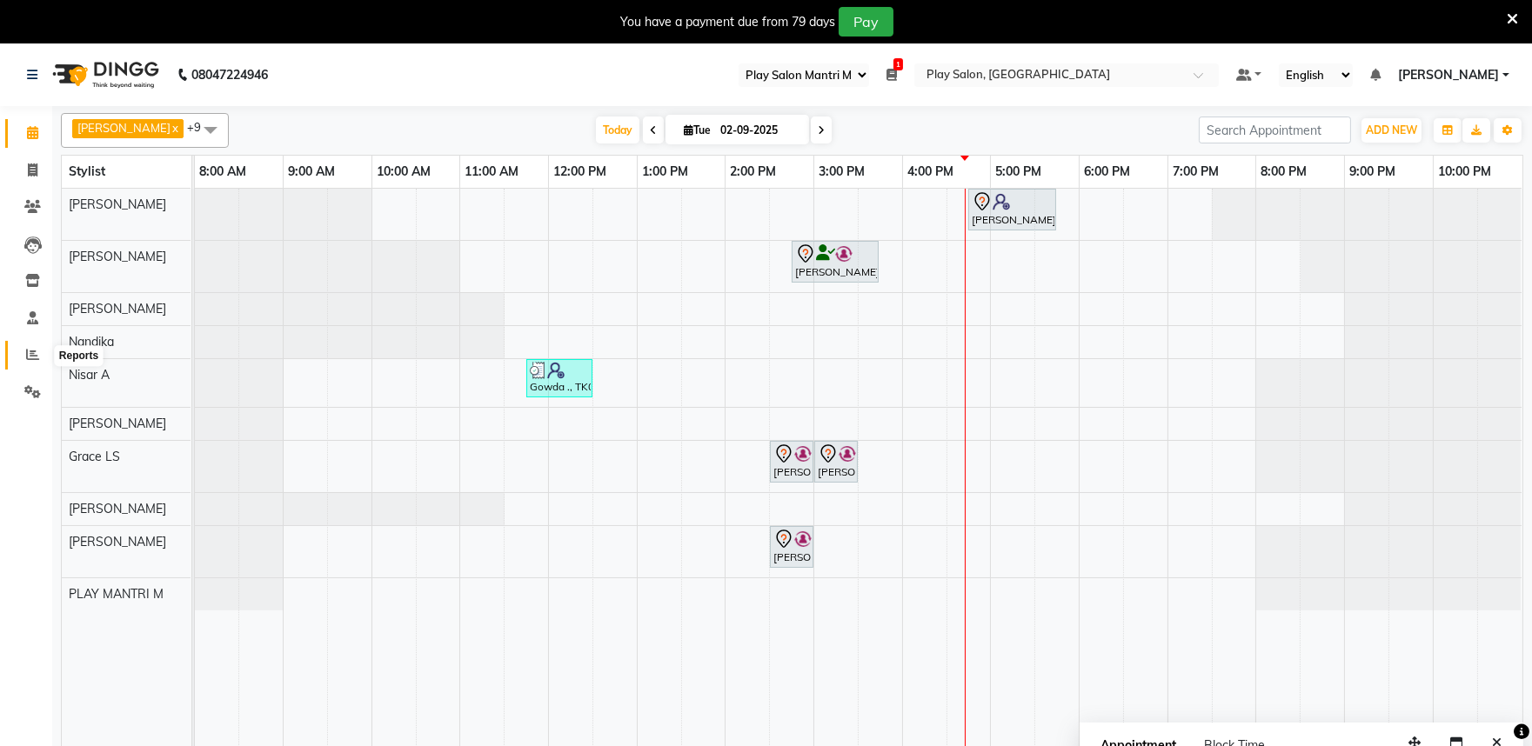
click at [30, 361] on icon at bounding box center [32, 354] width 13 height 13
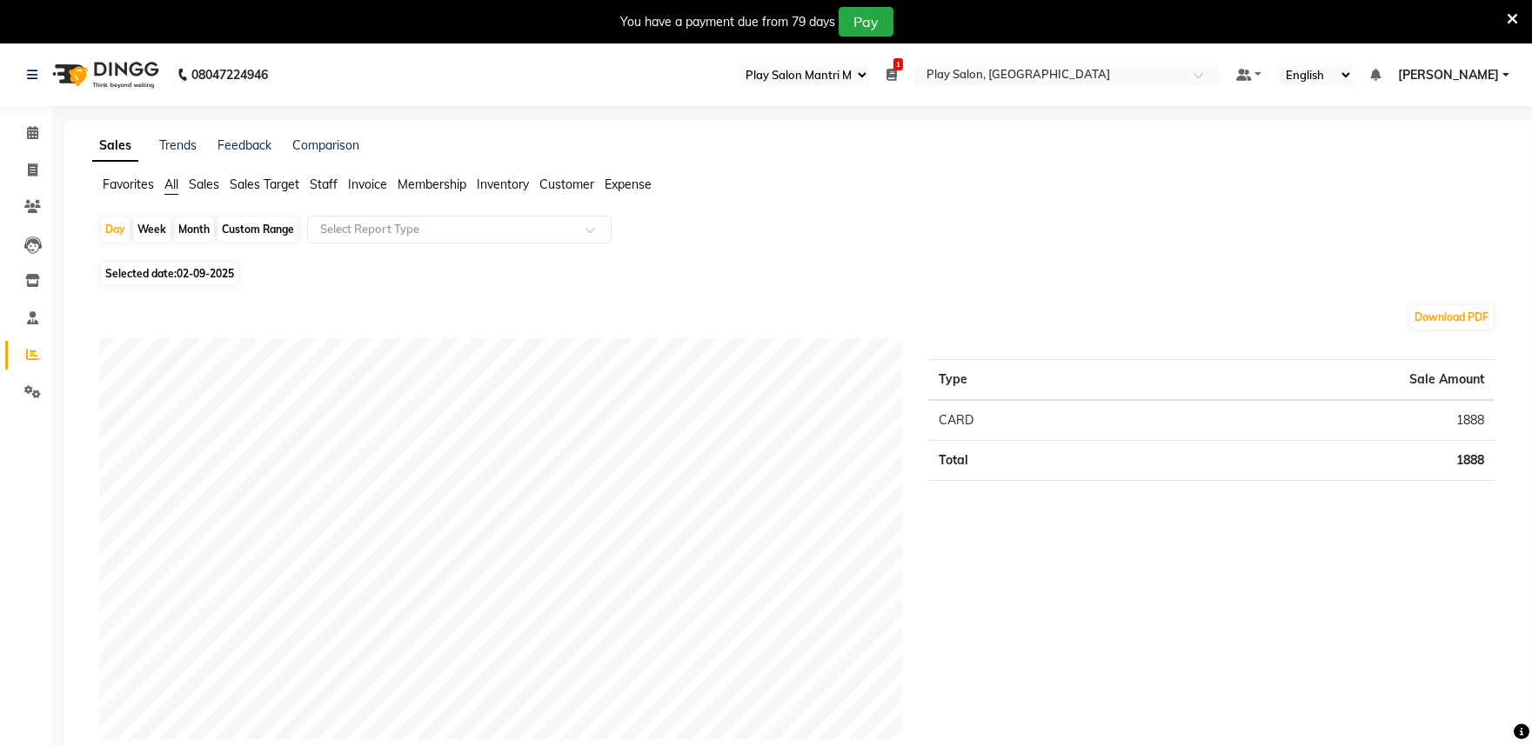
click at [177, 274] on span "Selected date: 02-09-2025" at bounding box center [169, 274] width 137 height 22
select select "9"
select select "2025"
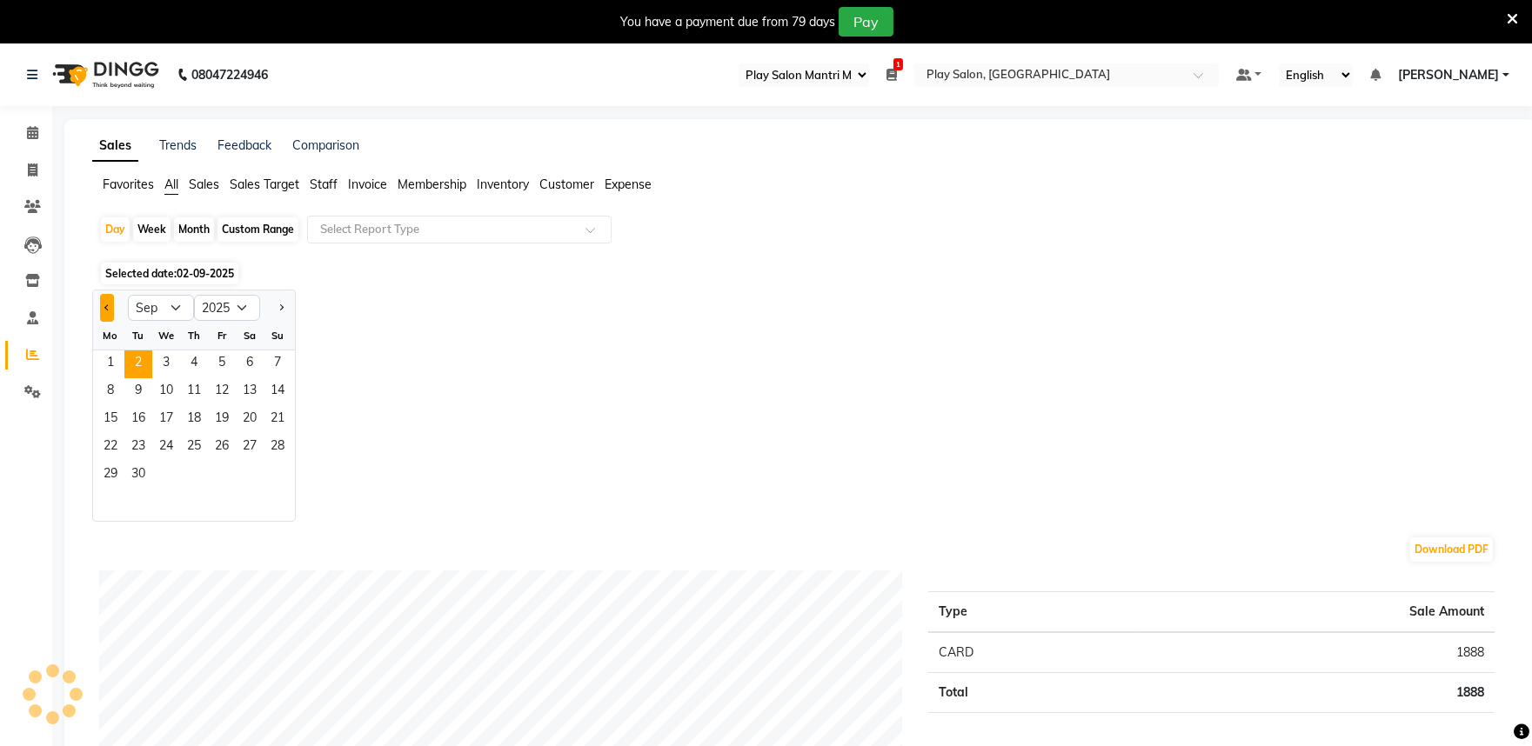
click at [111, 302] on button "Previous month" at bounding box center [107, 308] width 14 height 28
select select "8"
click at [231, 360] on span "1" at bounding box center [222, 364] width 28 height 28
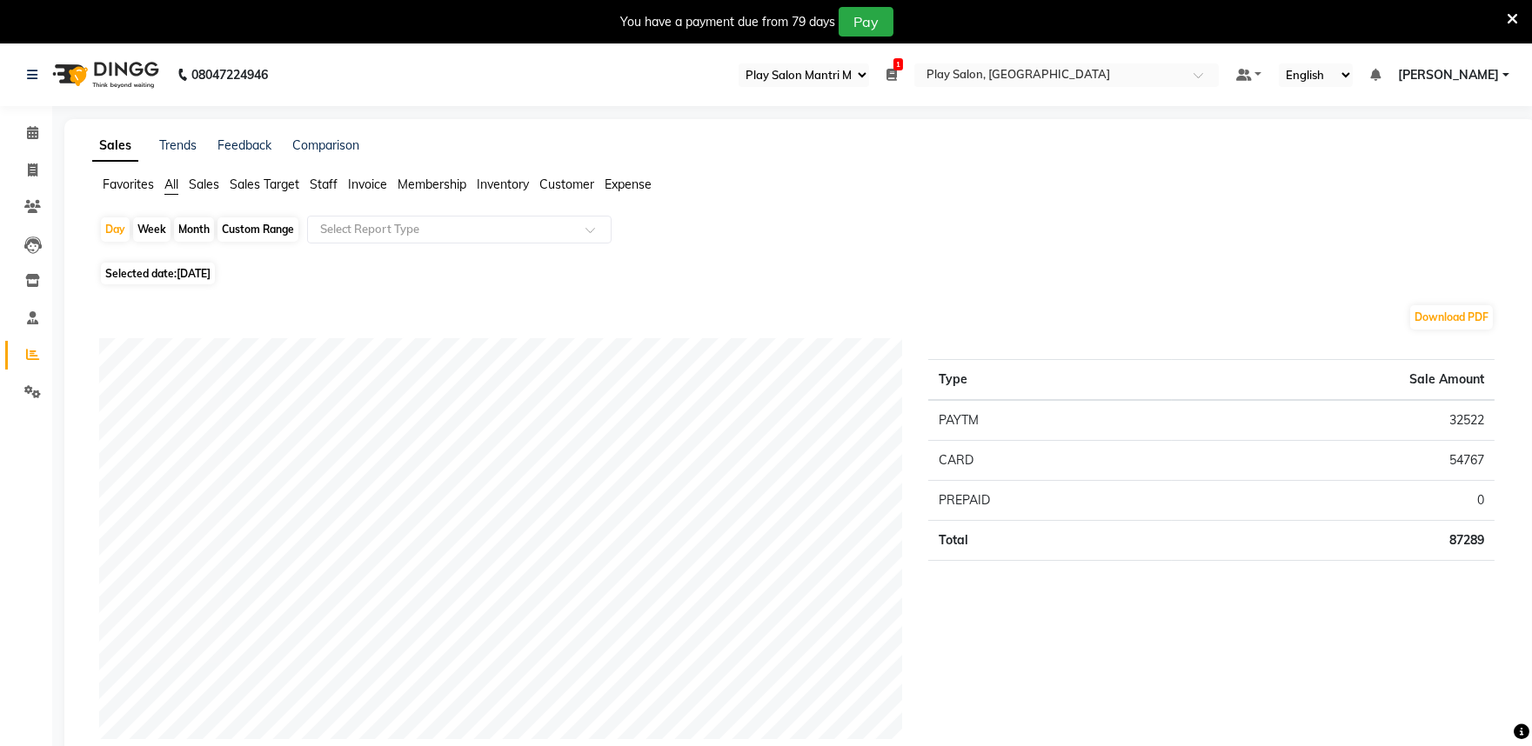
click at [197, 229] on div "Month" at bounding box center [194, 229] width 40 height 24
select select "8"
select select "2025"
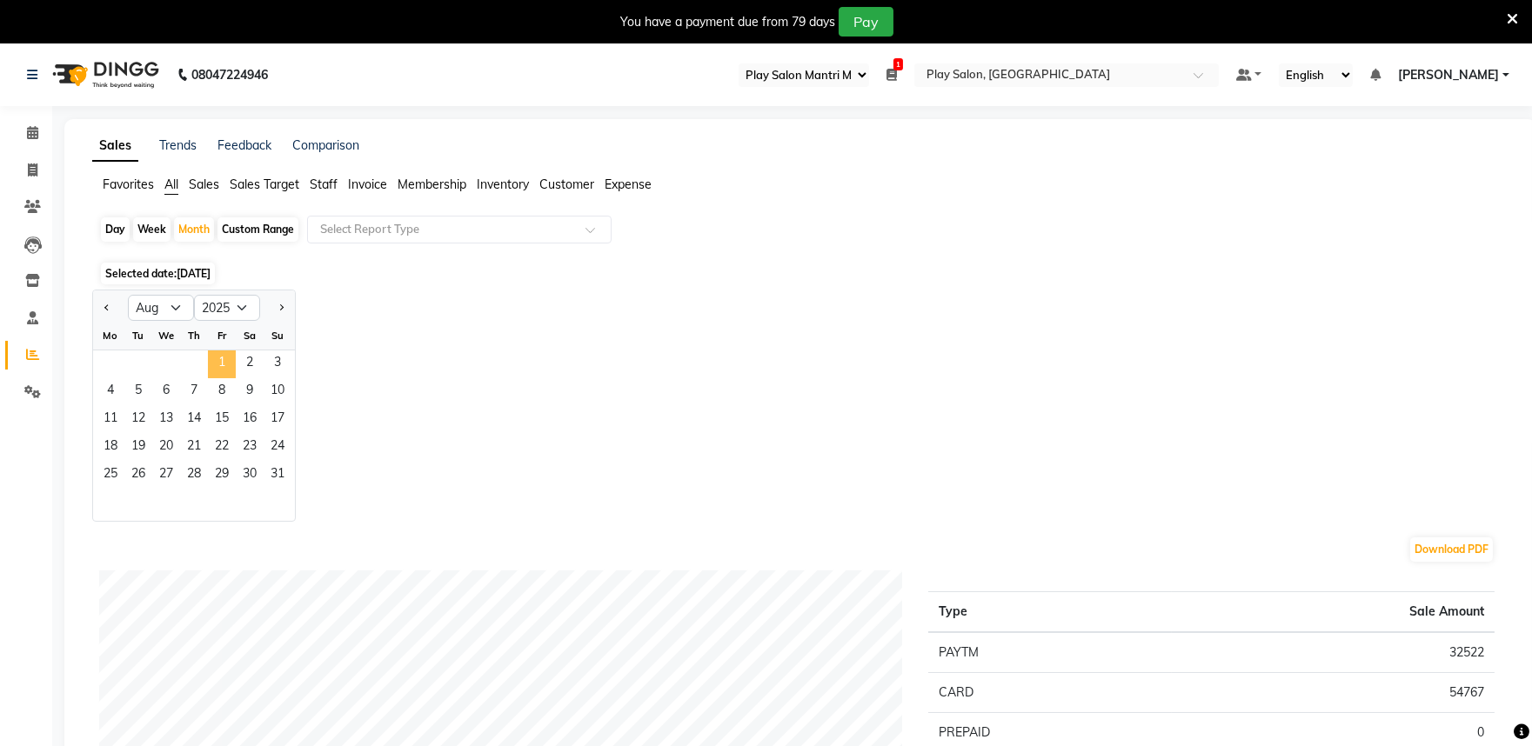
click at [216, 358] on span "1" at bounding box center [222, 364] width 28 height 28
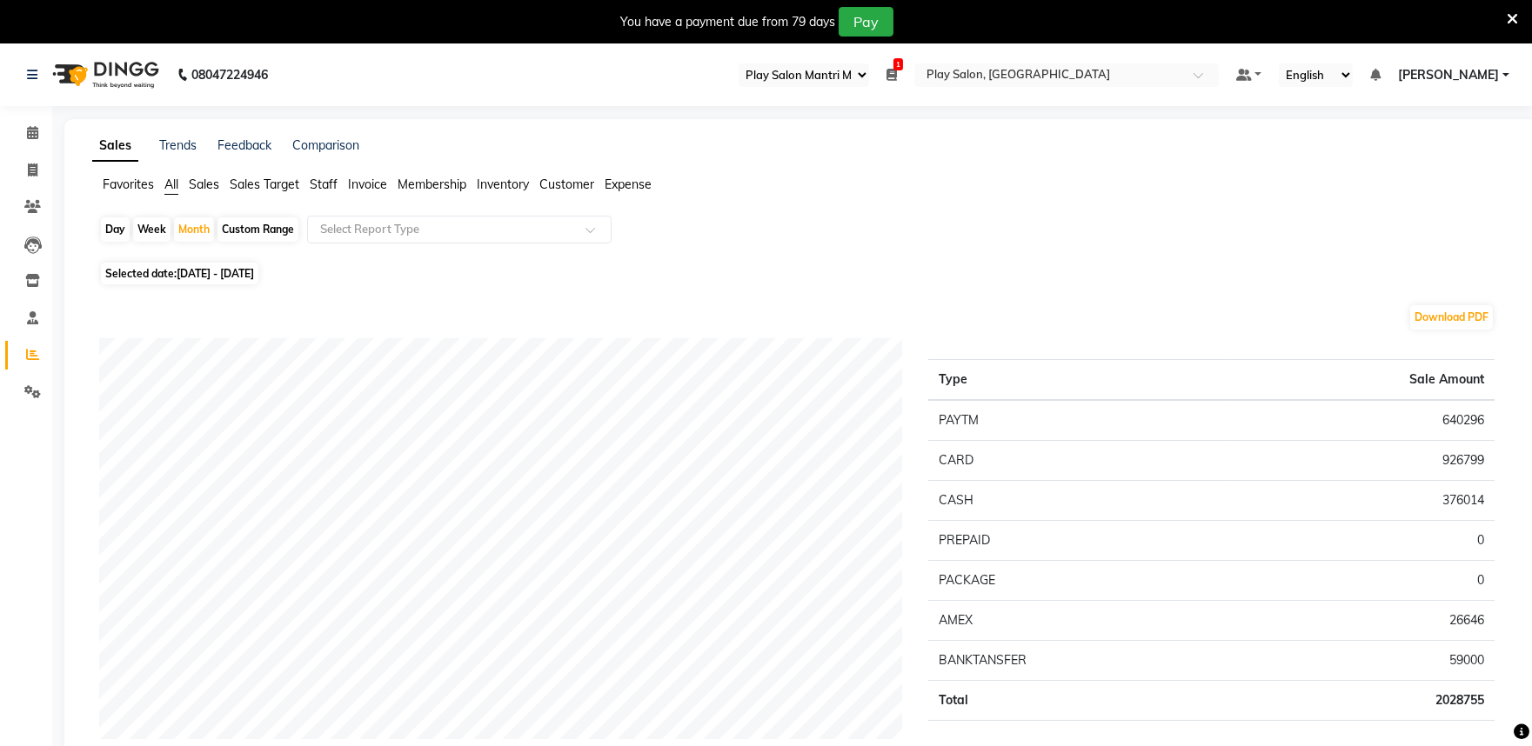
click at [318, 185] on span "Staff" at bounding box center [324, 185] width 28 height 16
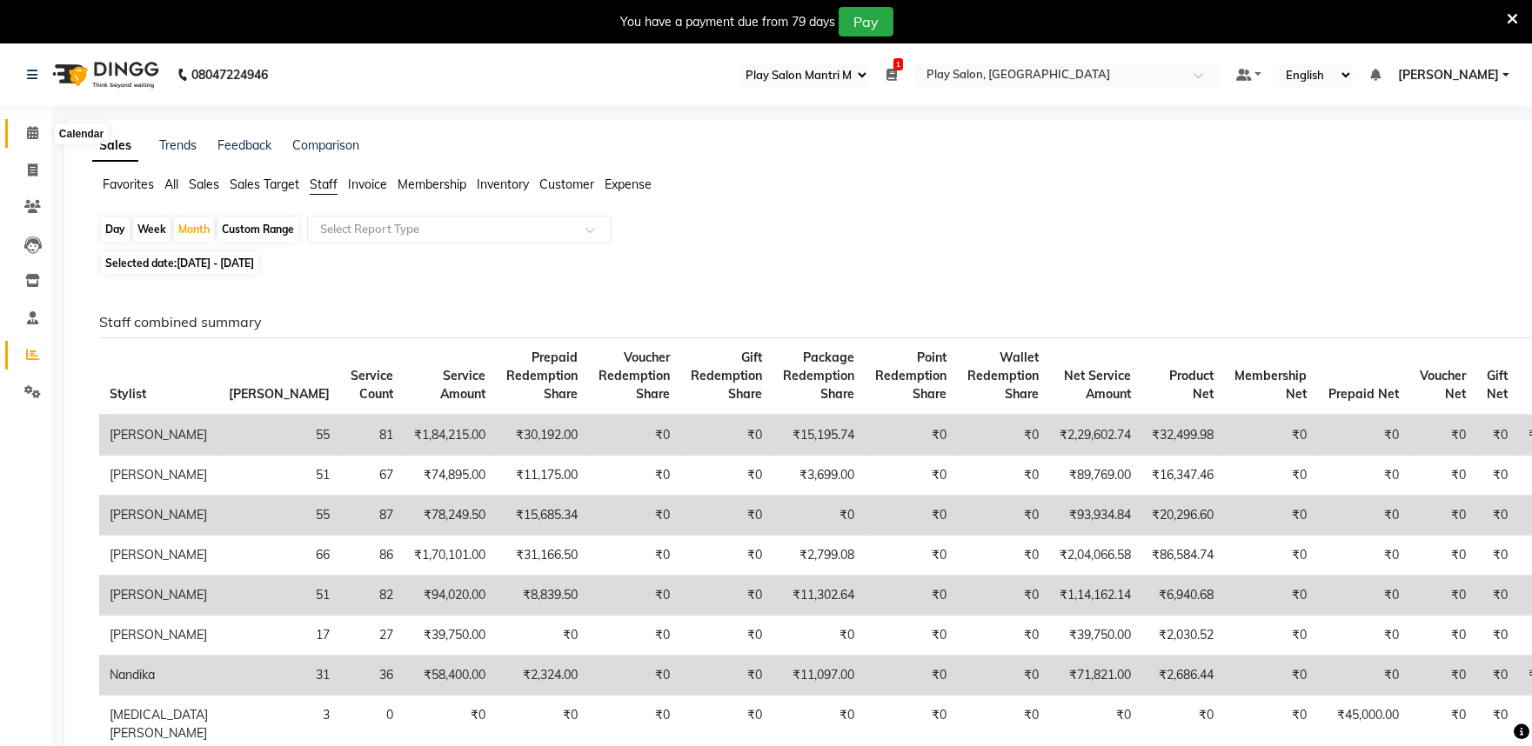
click at [30, 134] on icon at bounding box center [32, 132] width 11 height 13
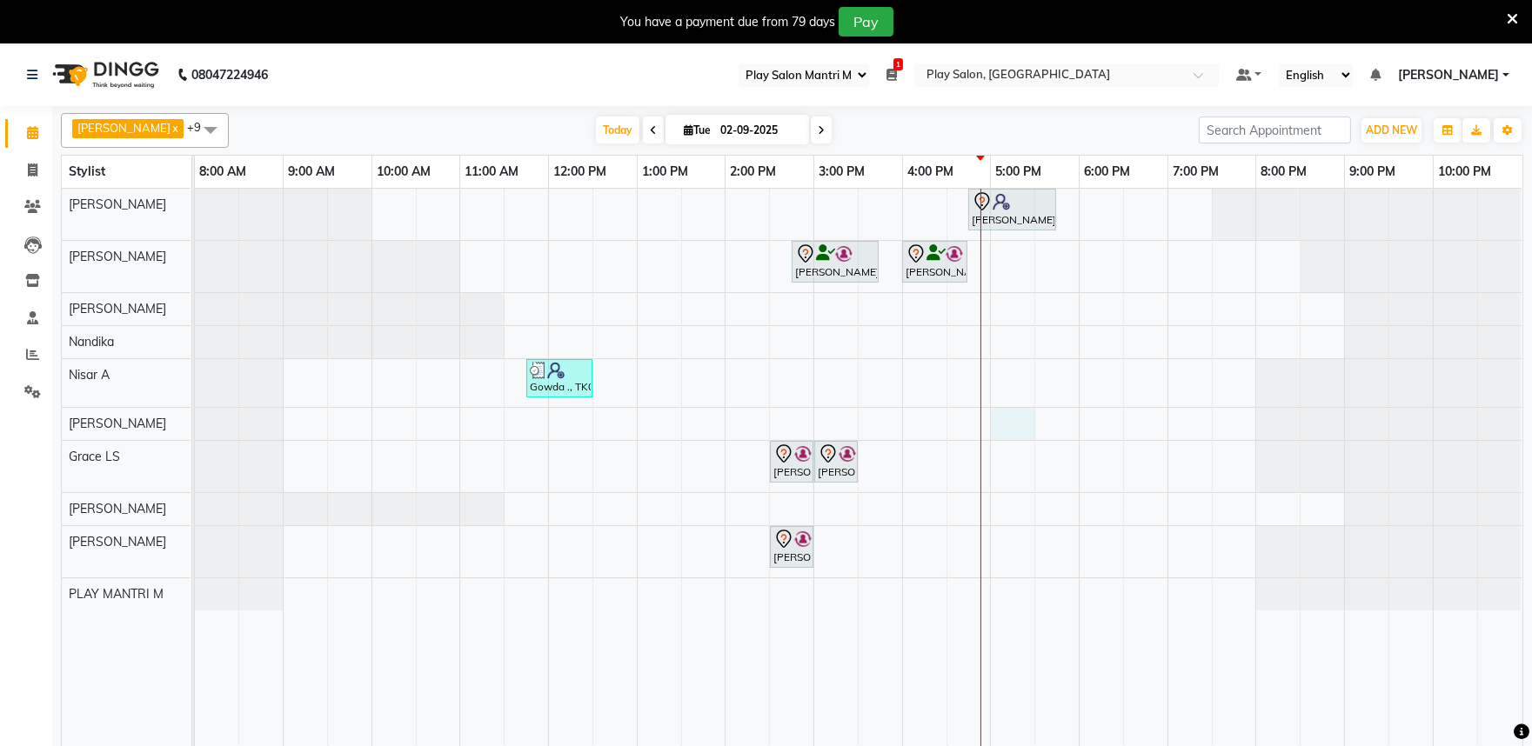
click at [1001, 422] on div "Siddhart ., TK04, 04:45 PM-05:45 PM, Hair Cut Men (Senior stylist) Rita Mitra, …" at bounding box center [858, 478] width 1327 height 579
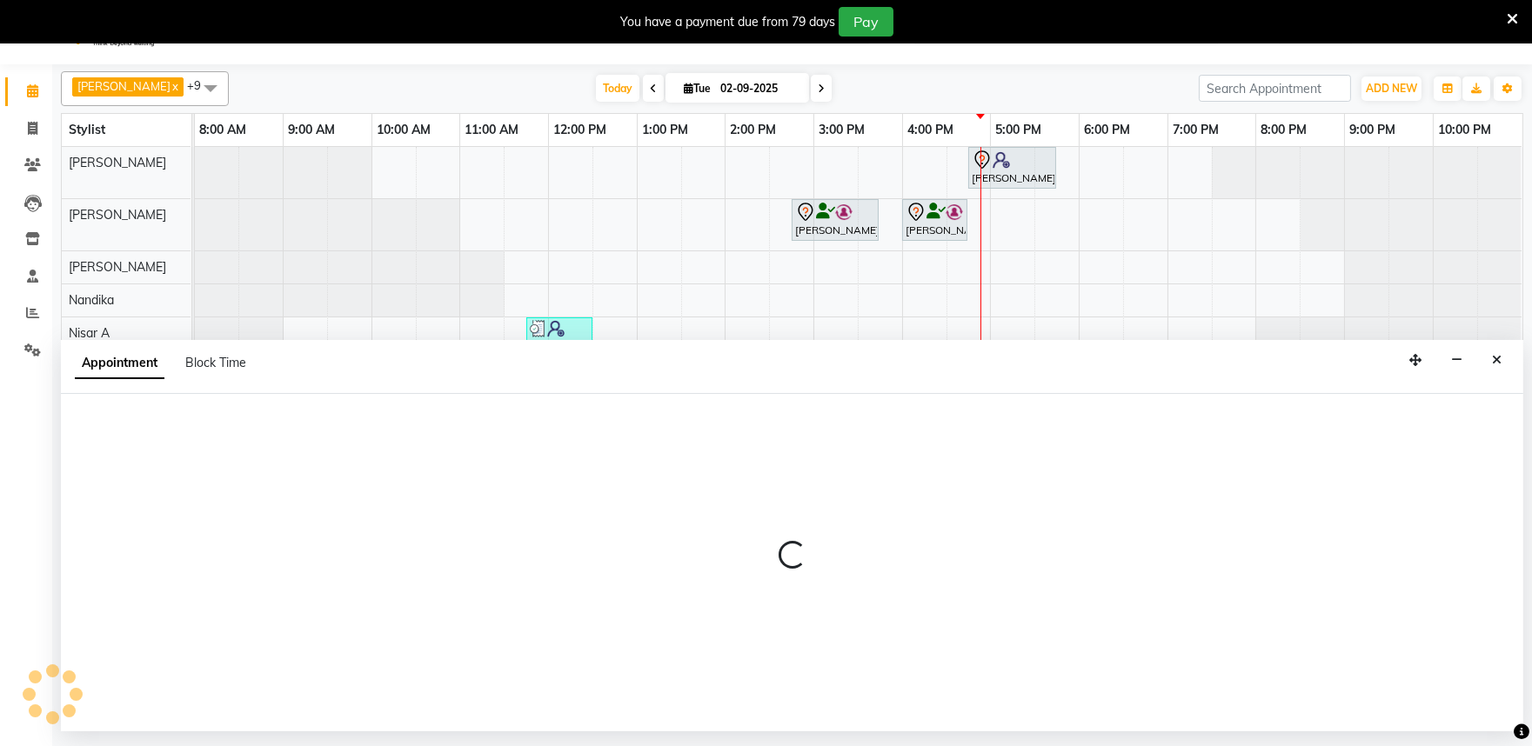
scroll to position [43, 0]
select select "81321"
select select "1020"
select select "tentative"
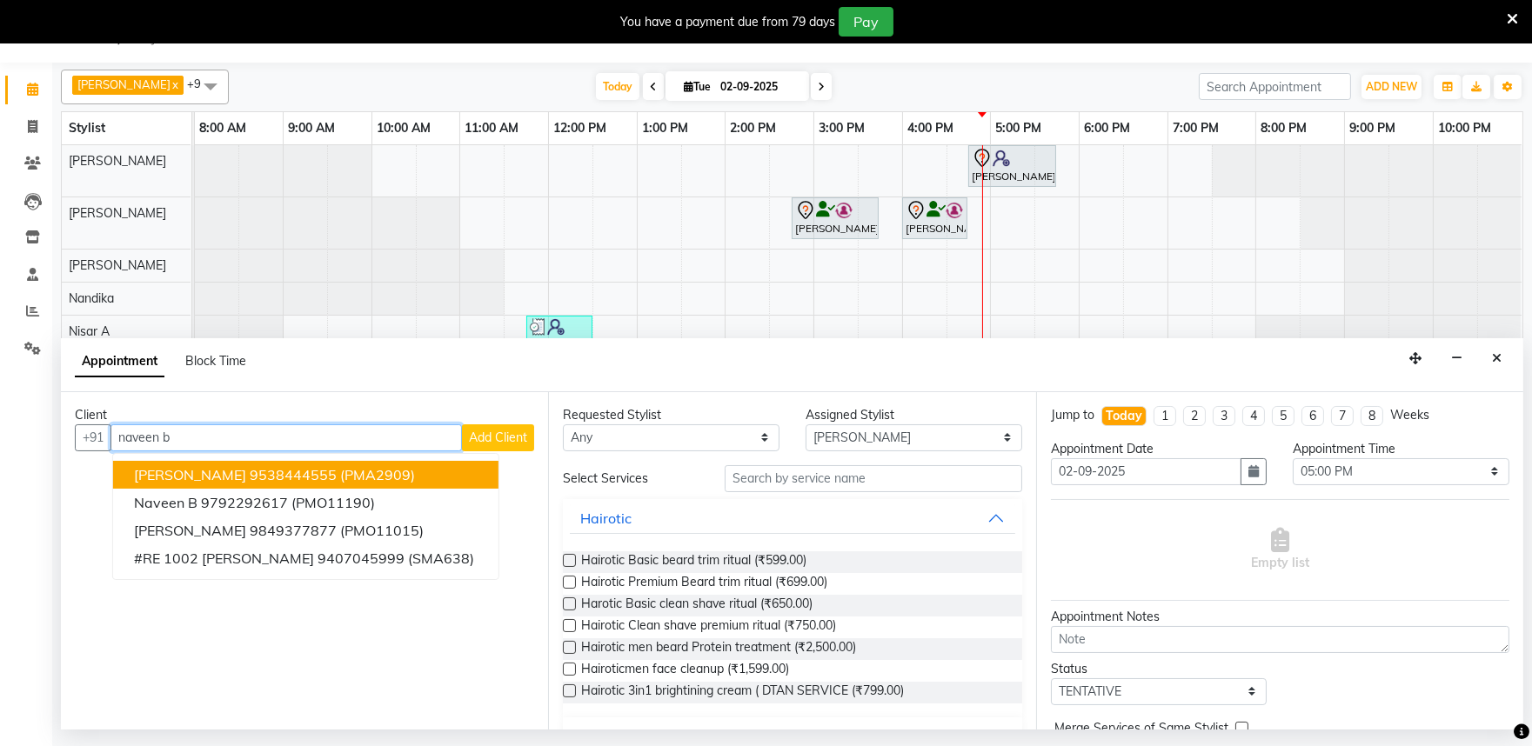
click at [324, 477] on button "Naveen Balram 9538444555 (PMA2909)" at bounding box center [305, 475] width 385 height 28
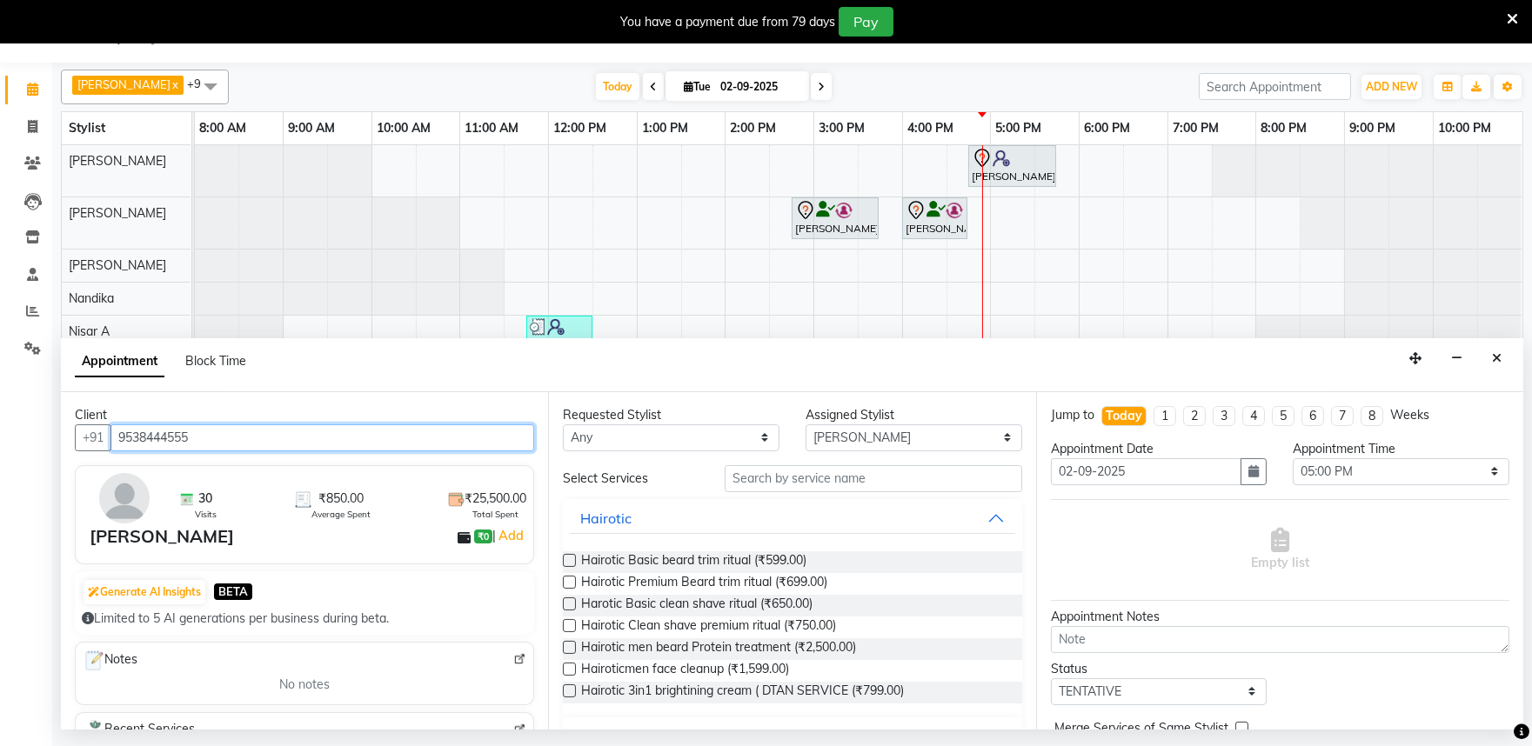
type input "9538444555"
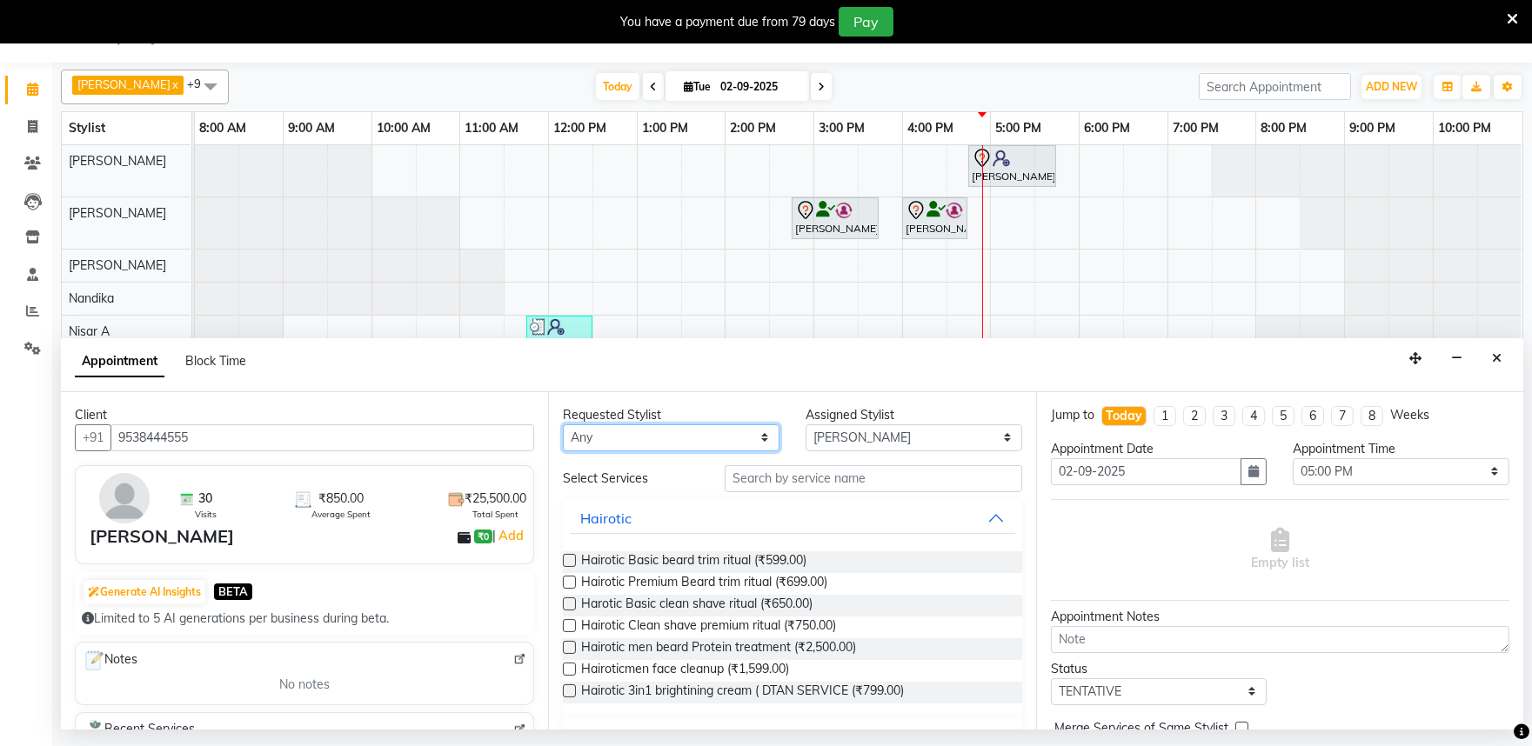
click at [664, 439] on select "Any [PERSON_NAME] Admin [PERSON_NAME] [PERSON_NAME] S [PERSON_NAME] [PERSON_NAM…" at bounding box center [671, 437] width 217 height 27
select select "81321"
click at [563, 424] on select "Any [PERSON_NAME] Admin [PERSON_NAME] [PERSON_NAME] S [PERSON_NAME] [PERSON_NAM…" at bounding box center [671, 437] width 217 height 27
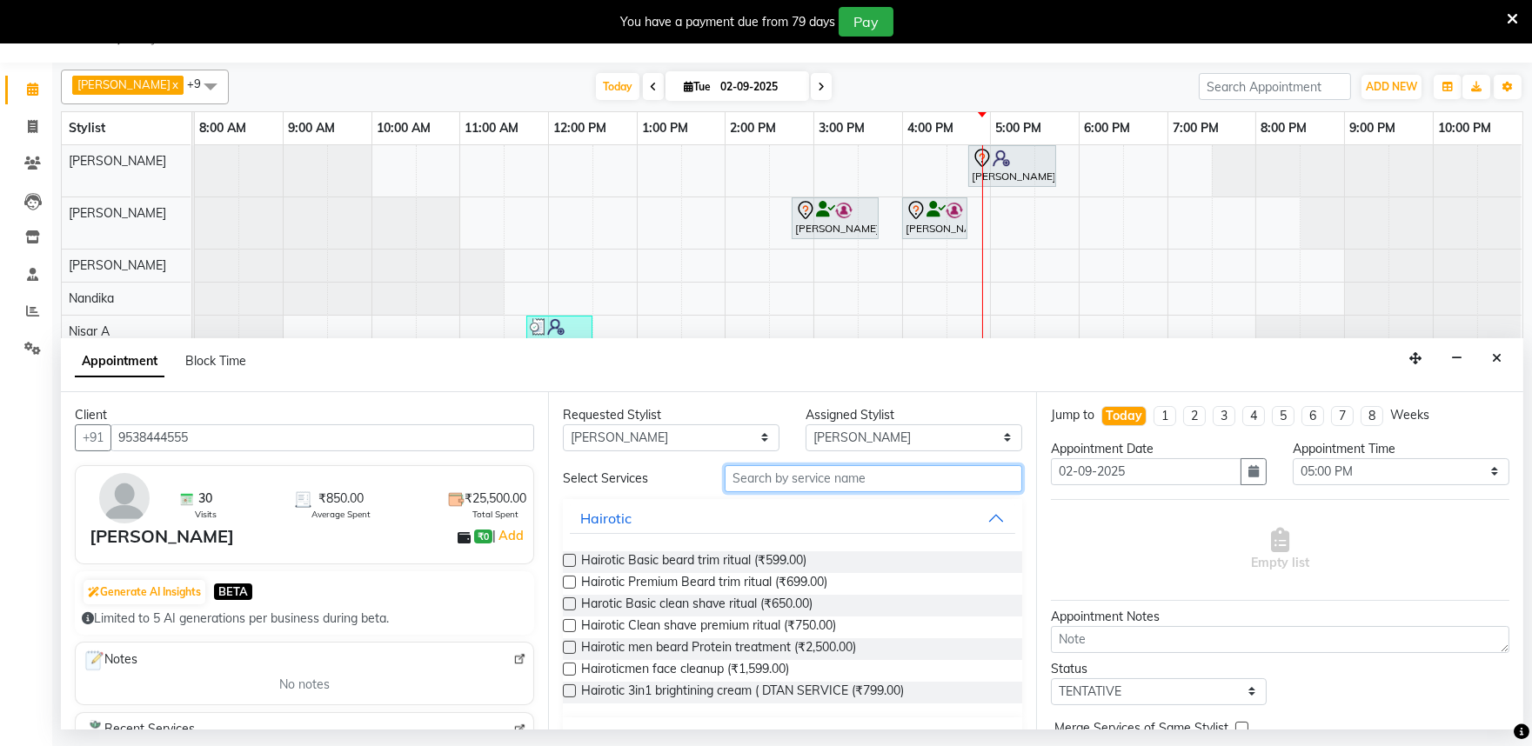
click at [781, 479] on input "text" at bounding box center [872, 478] width 297 height 27
type input "hair c"
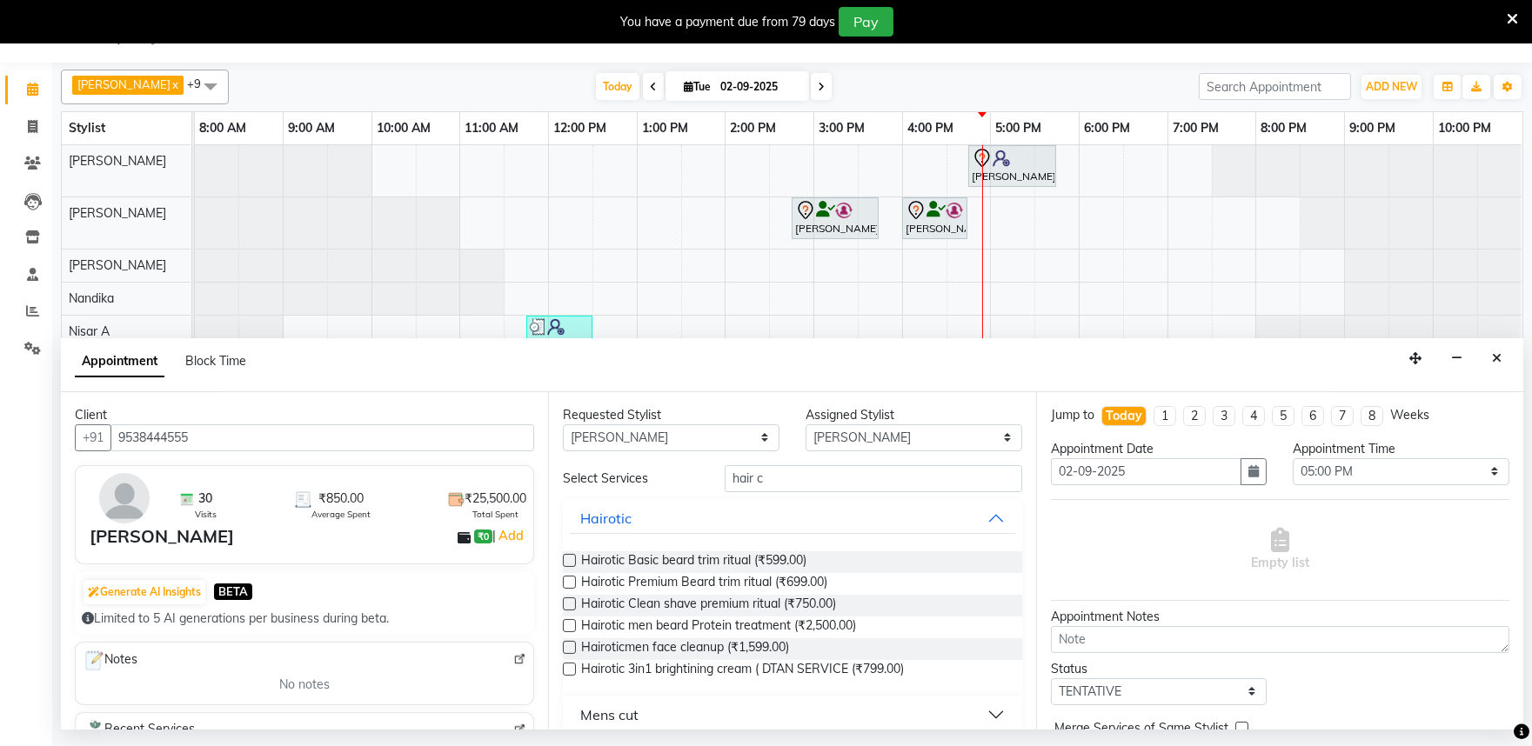
click at [571, 562] on label at bounding box center [569, 560] width 13 height 13
click at [571, 562] on input "checkbox" at bounding box center [568, 562] width 11 height 11
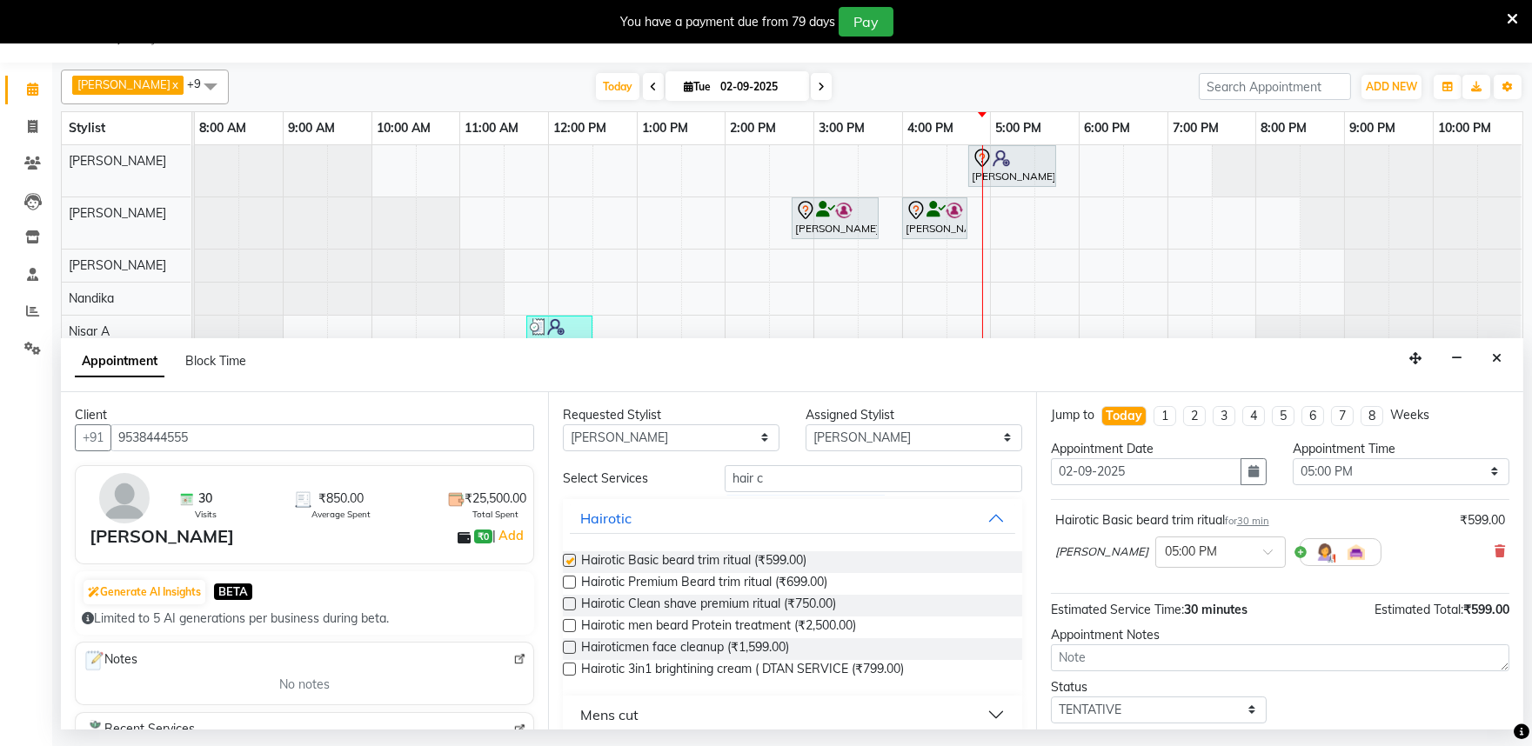
checkbox input "false"
click at [1188, 551] on input "text" at bounding box center [1203, 551] width 77 height 18
click at [1161, 585] on div "05:45 PM" at bounding box center [1220, 585] width 129 height 32
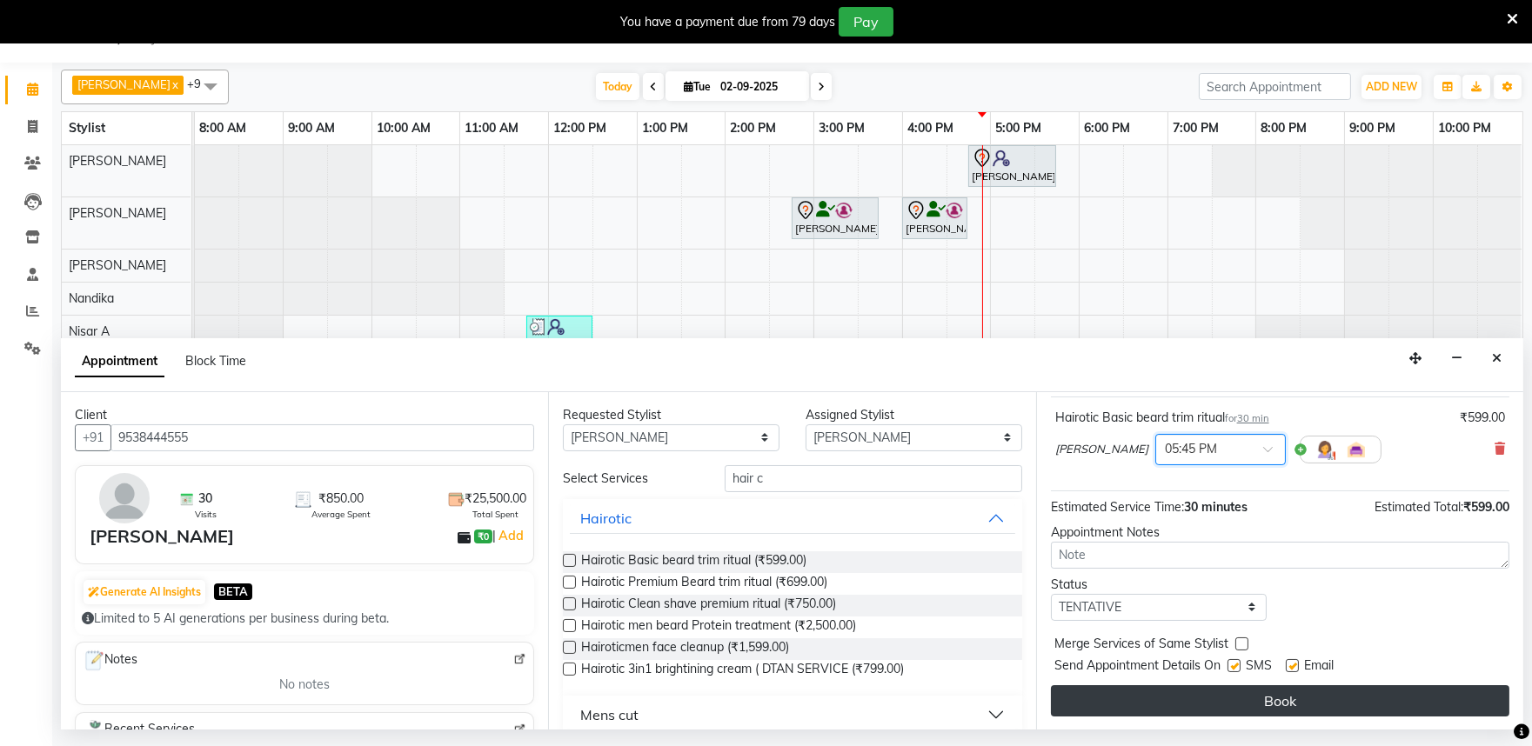
scroll to position [104, 0]
click at [1241, 700] on button "Book" at bounding box center [1280, 699] width 458 height 31
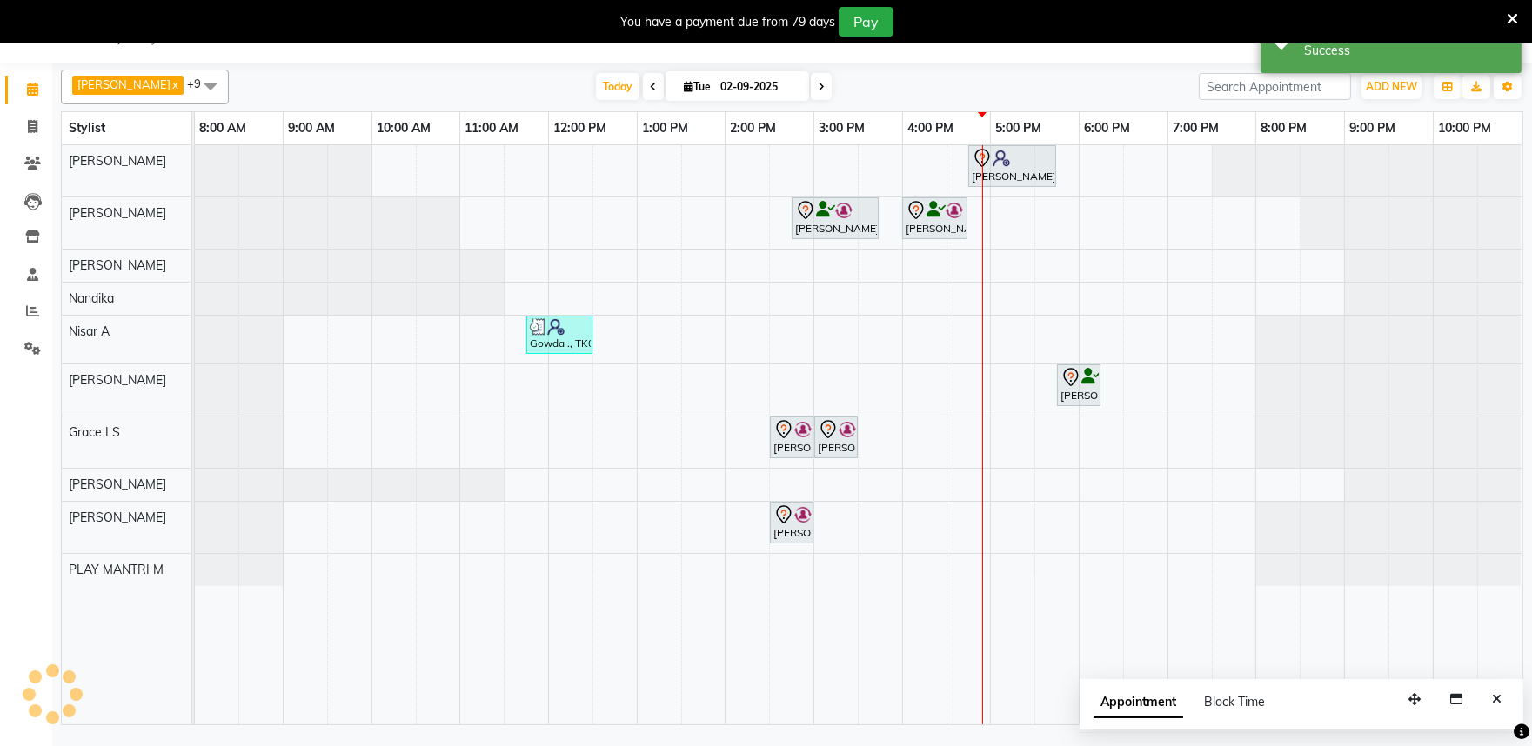
scroll to position [0, 0]
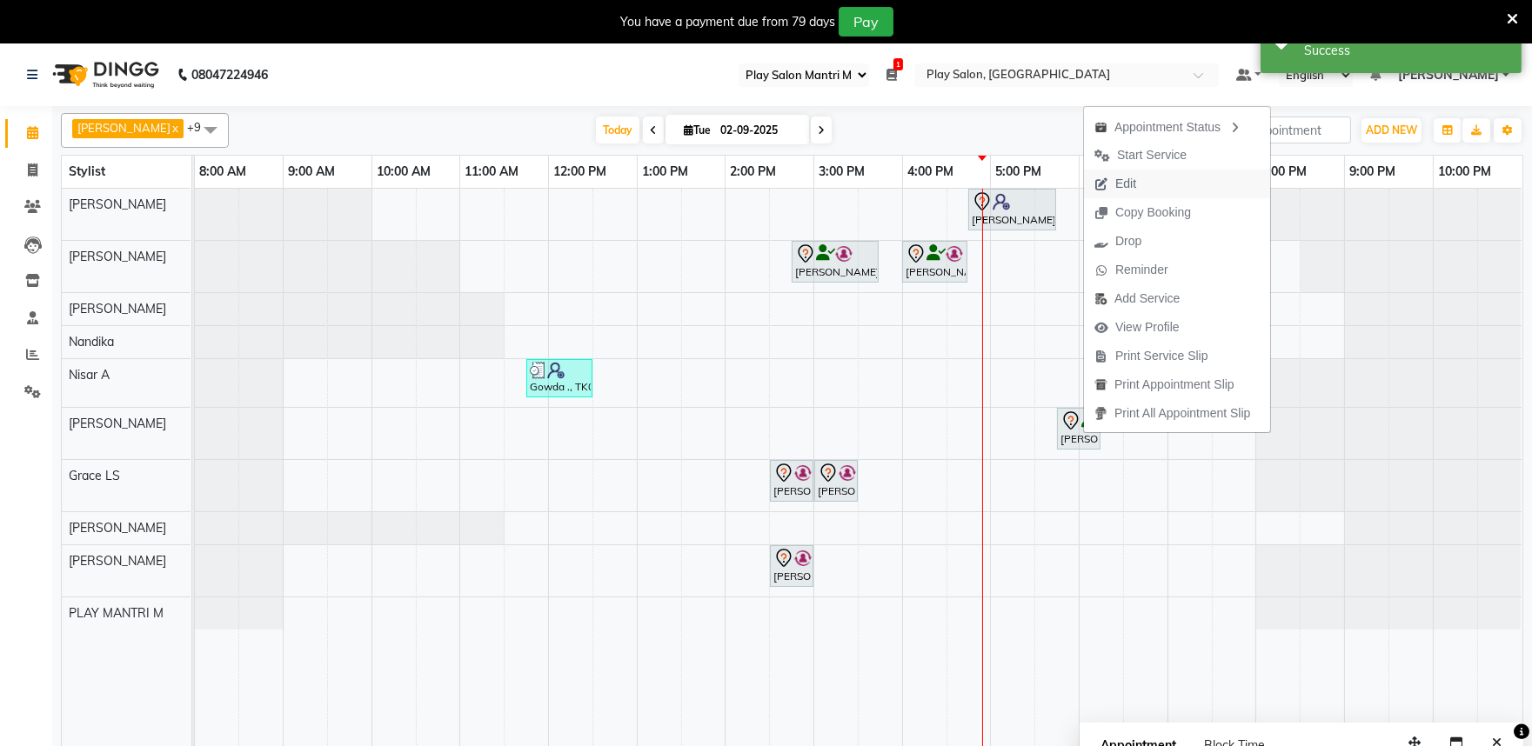
click at [1120, 187] on span "Edit" at bounding box center [1125, 184] width 21 height 18
select select "tentative"
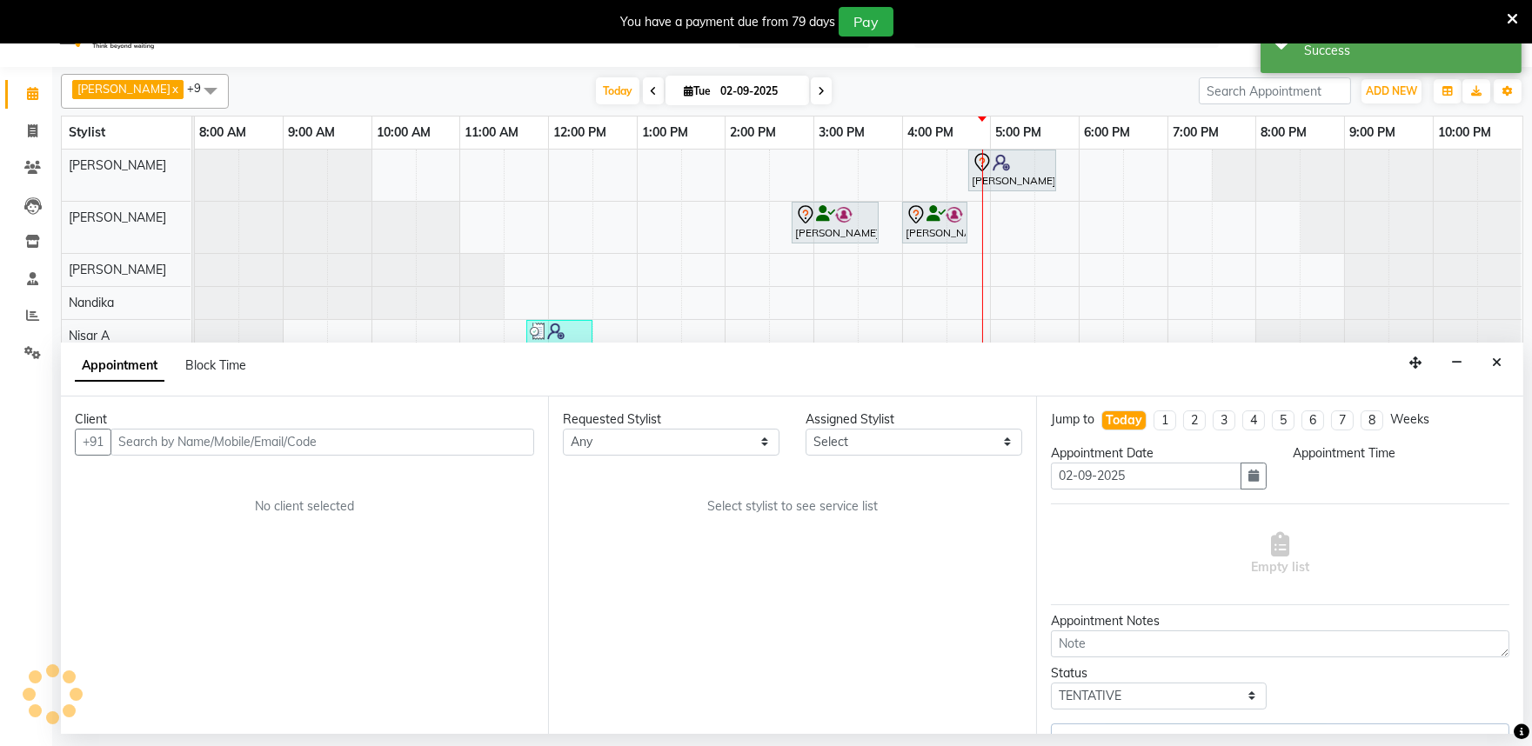
select select "81321"
select select "1065"
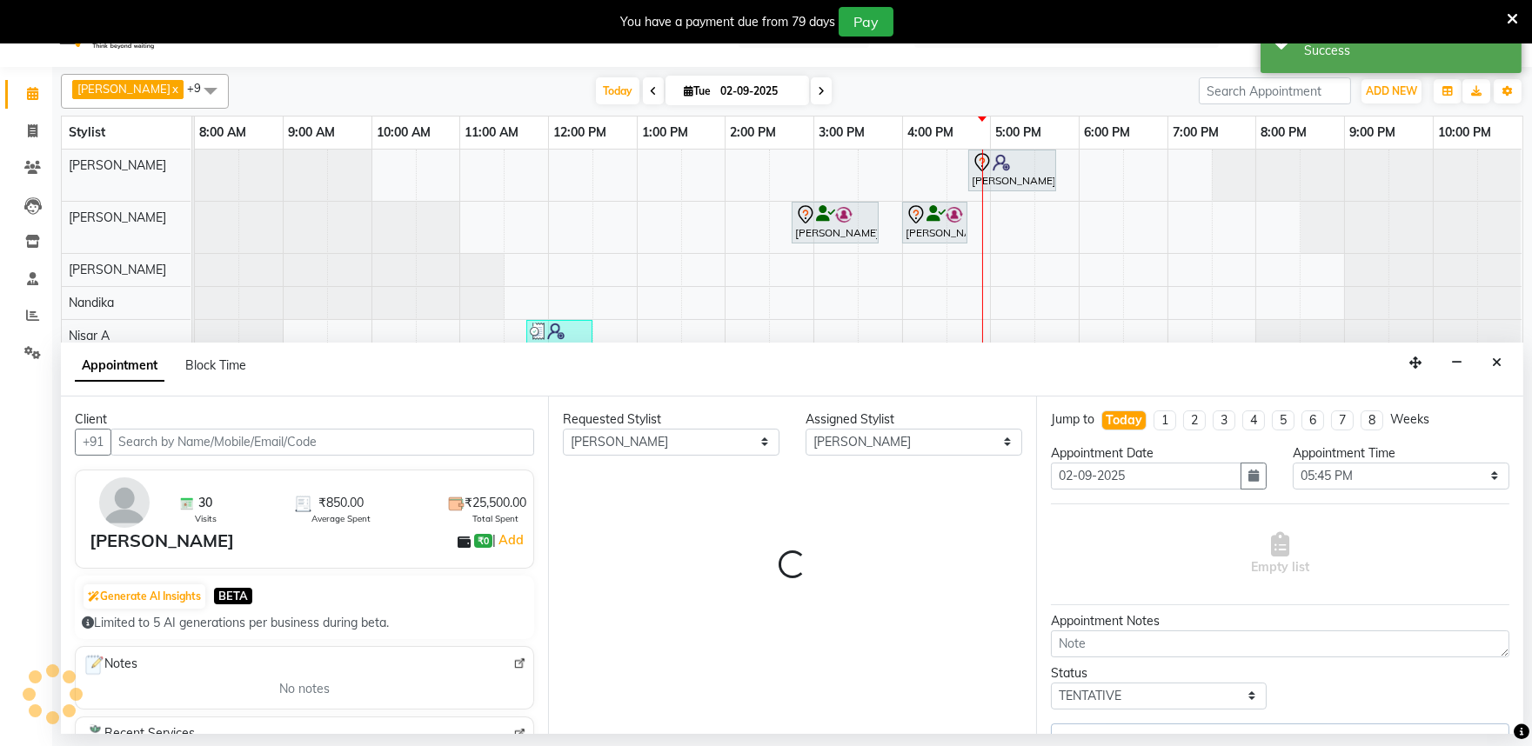
scroll to position [43, 0]
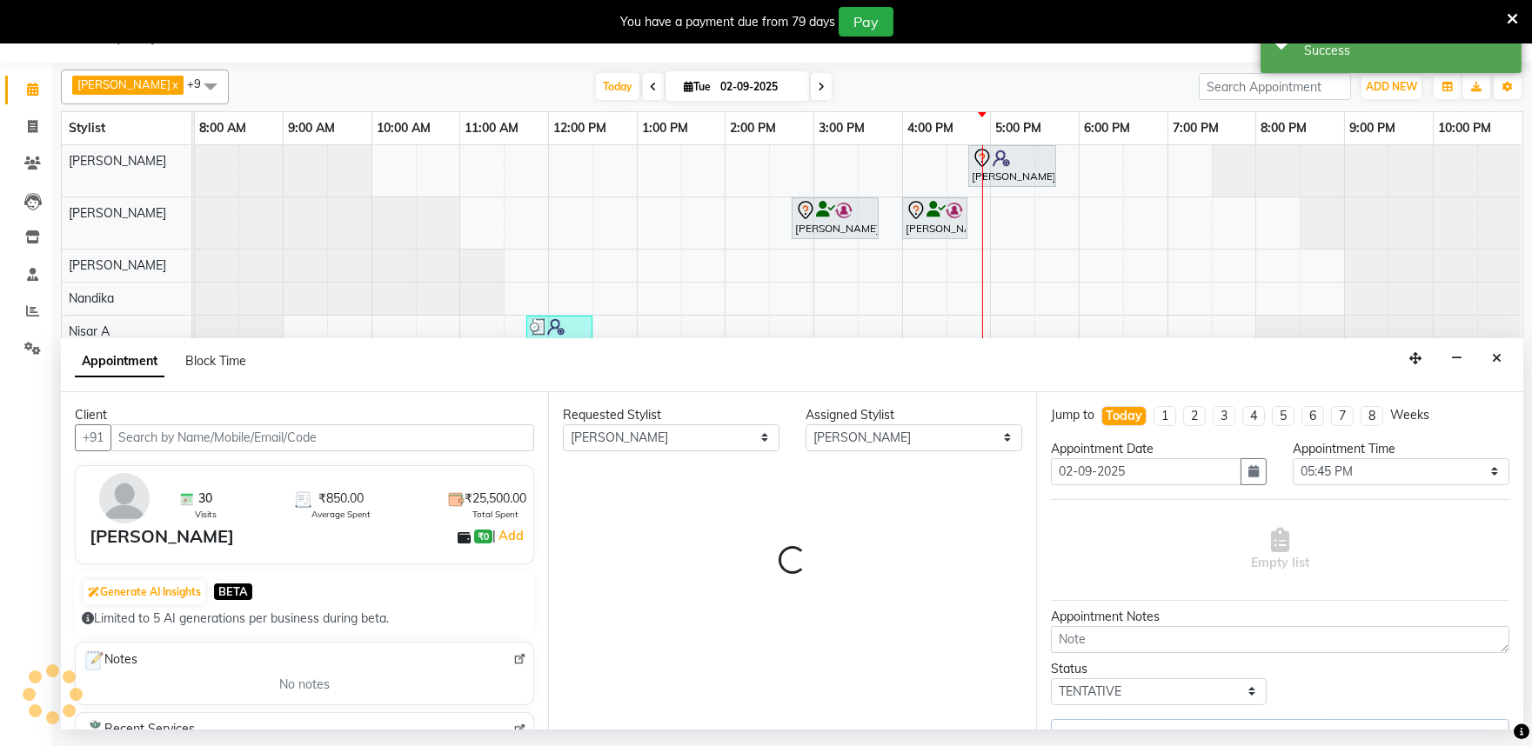
select select "4213"
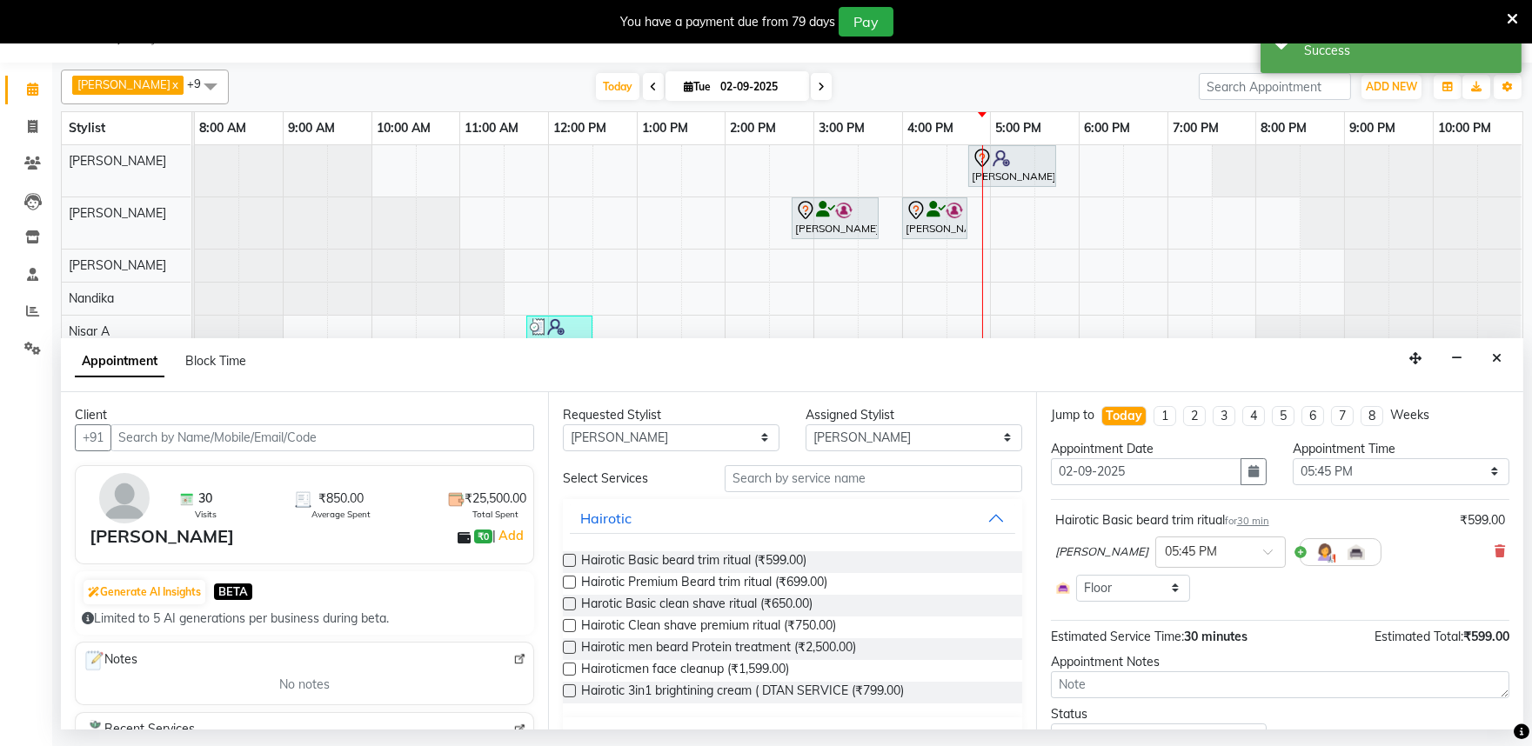
click at [513, 658] on img at bounding box center [519, 659] width 13 height 13
click at [1501, 358] on button "Close" at bounding box center [1496, 358] width 25 height 27
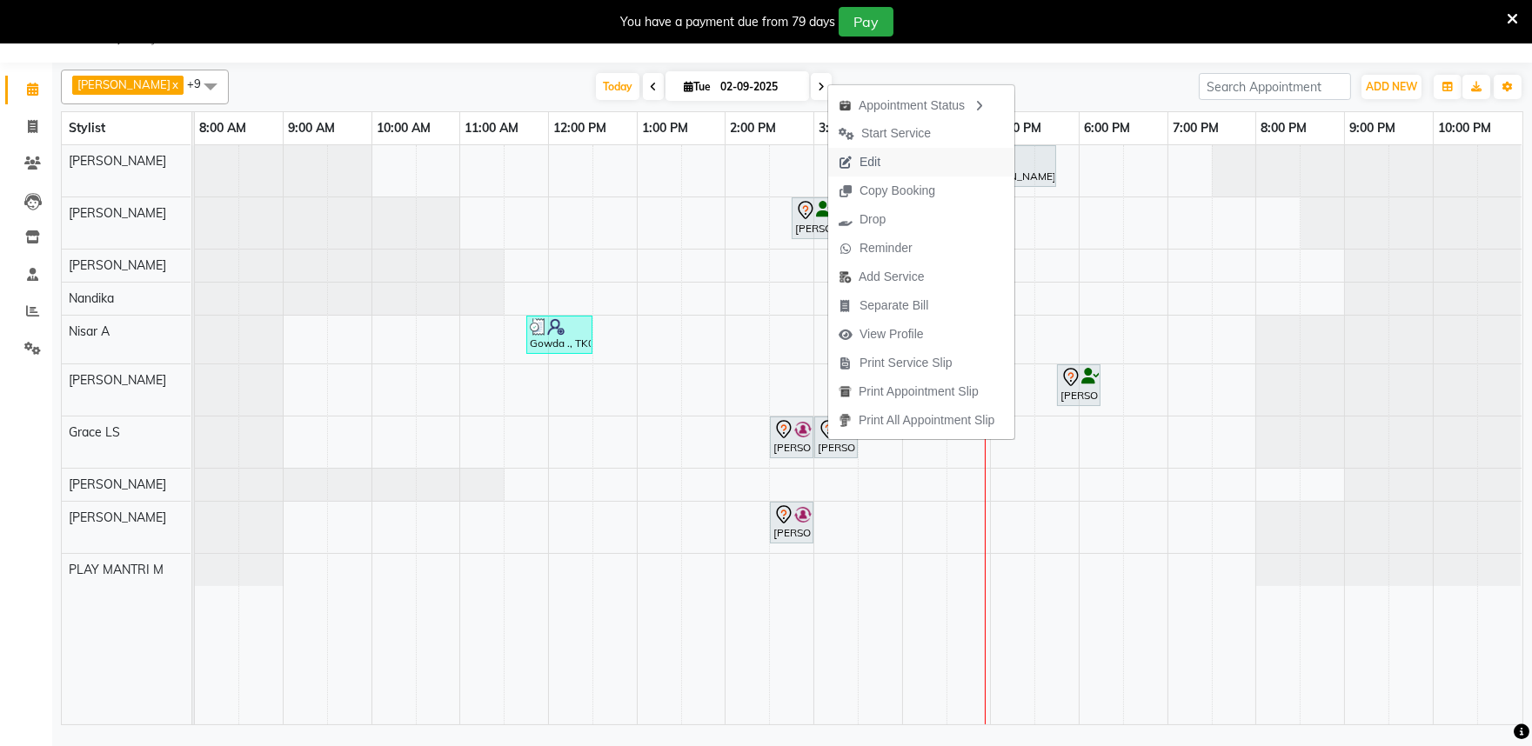
click at [875, 167] on span "Edit" at bounding box center [869, 162] width 21 height 18
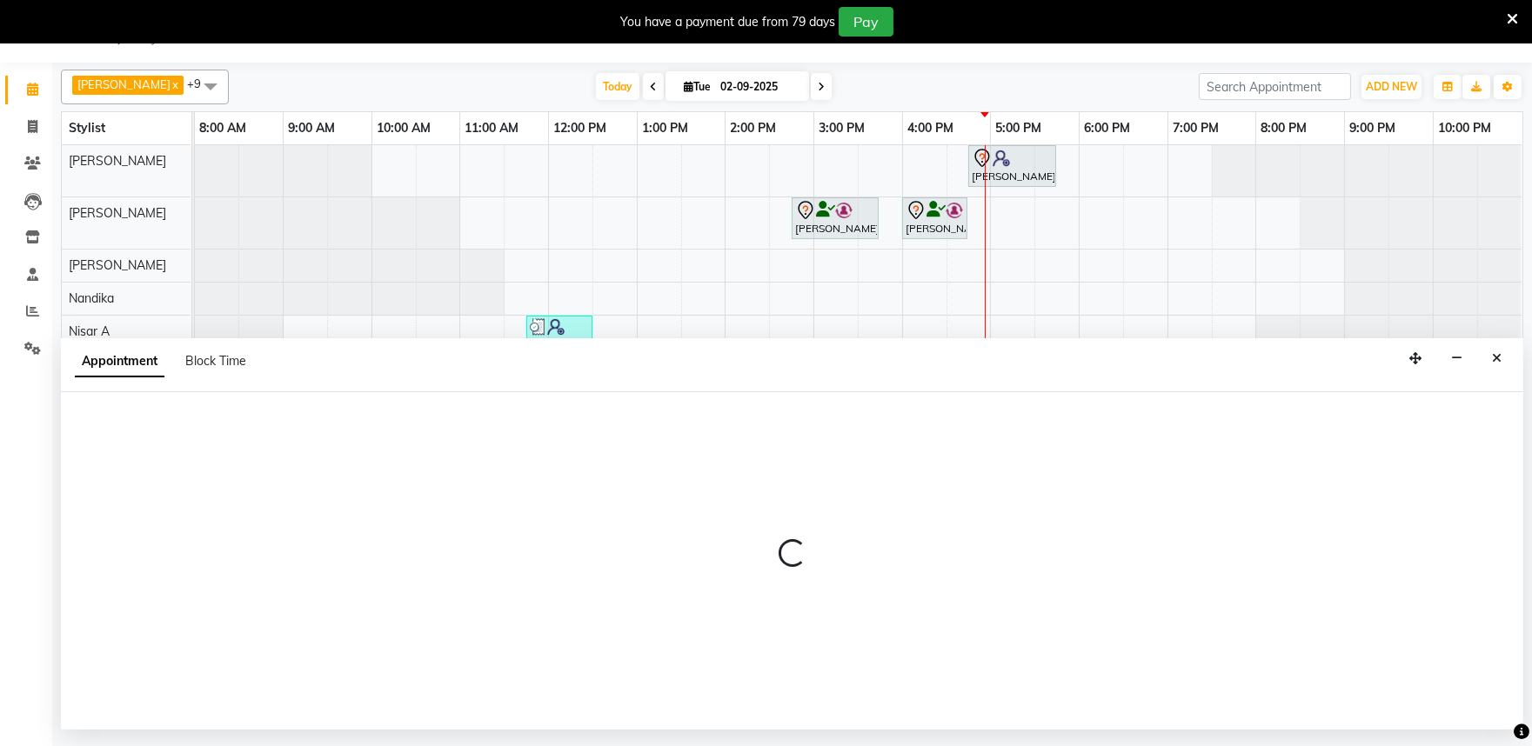
select select "tentative"
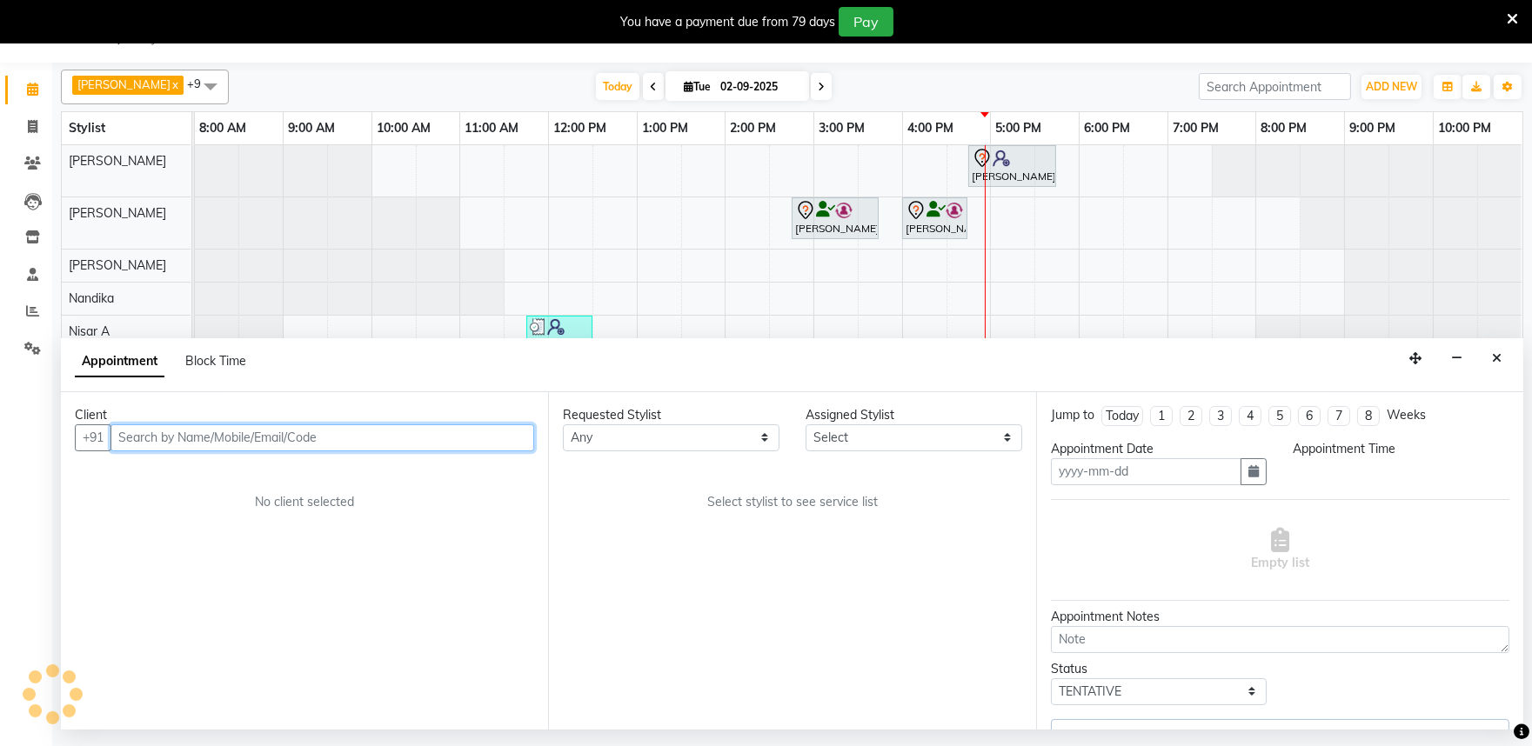
type input "02-09-2025"
select select "82212"
select select "870"
select select "4213"
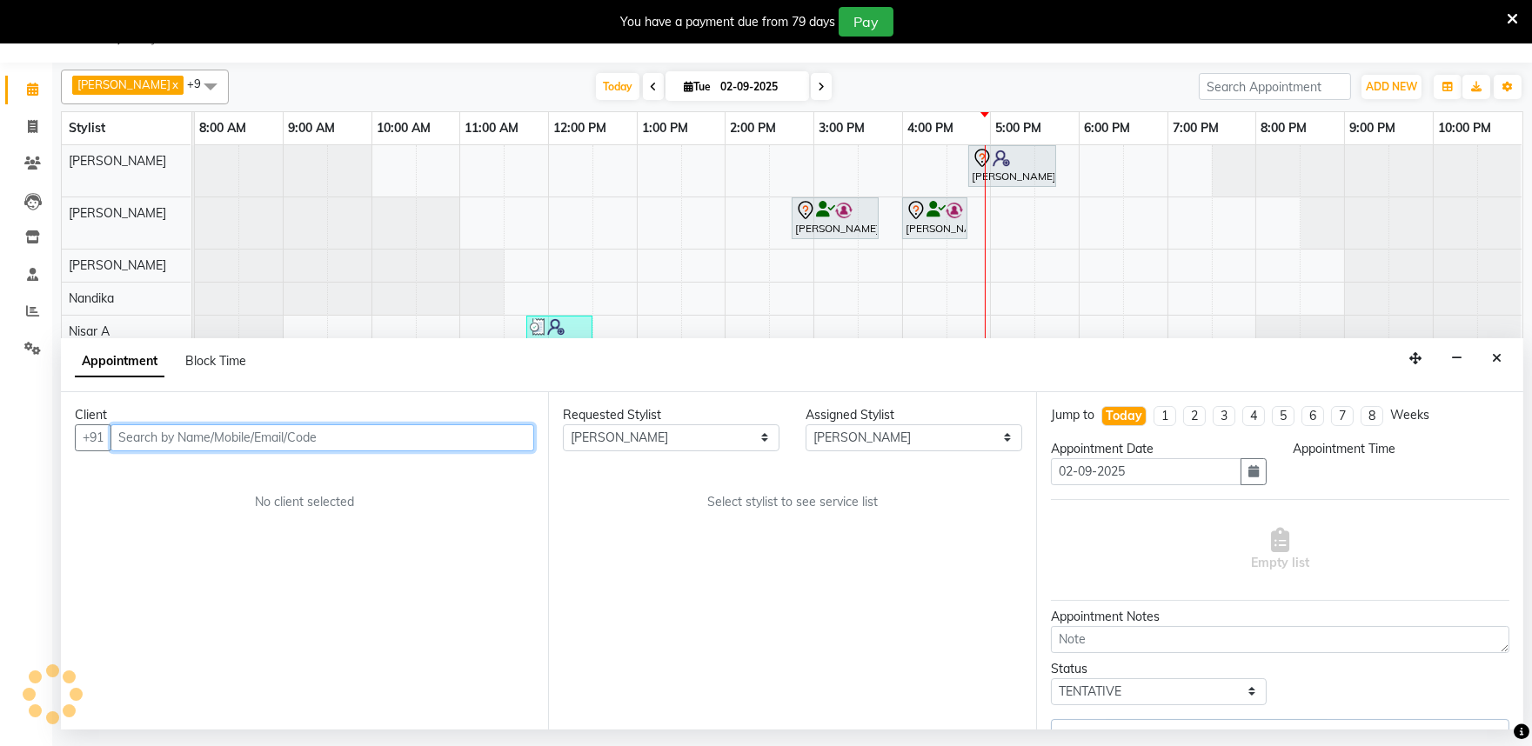
select select "4213"
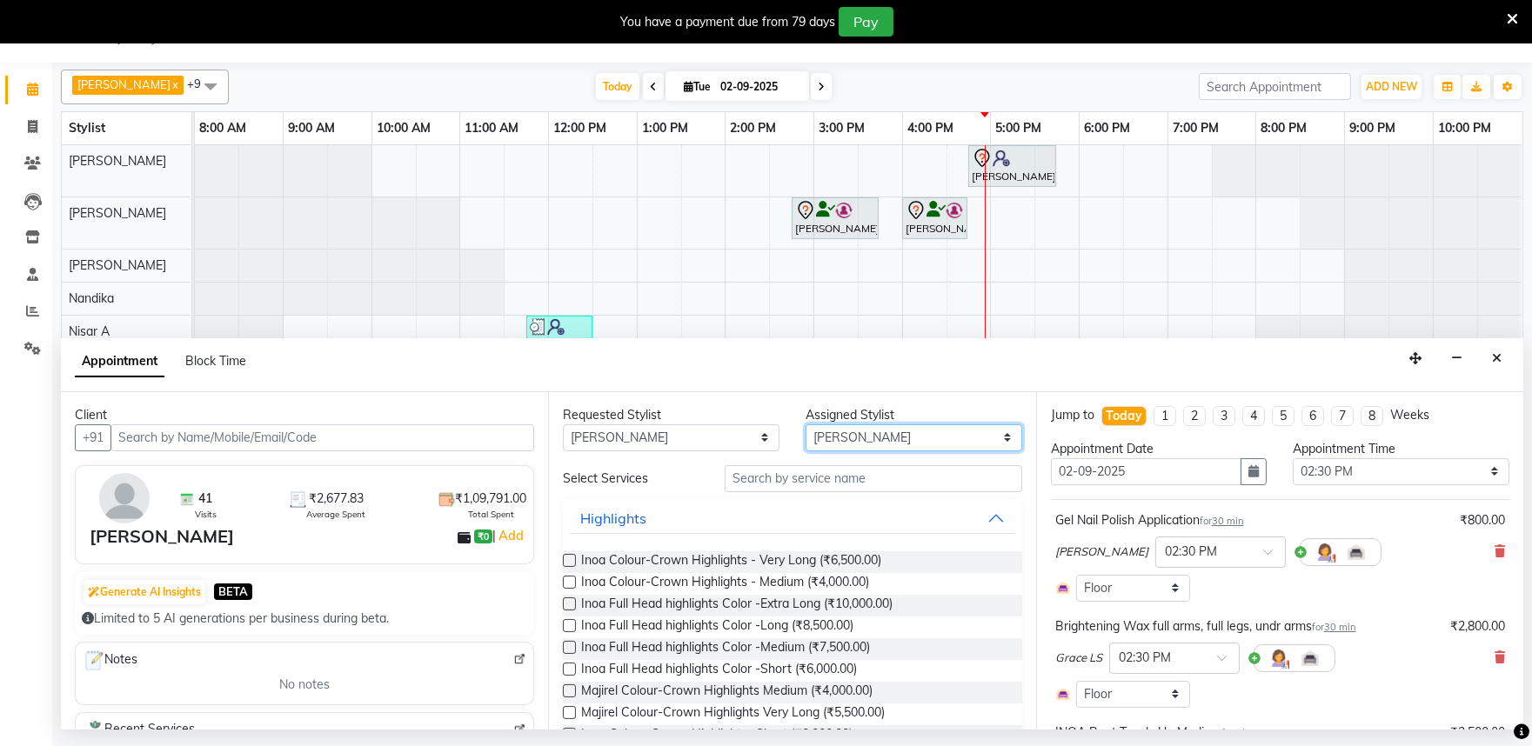
click at [827, 441] on select "Select Achan Shimrah Admin Anitha B Arhan Ehsan Charan S Dawa Tamang Ding Junhu…" at bounding box center [913, 437] width 217 height 27
select select "81311"
click at [805, 424] on select "Select Achan Shimrah Admin Anitha B Arhan Ehsan Charan S Dawa Tamang Ding Junhu…" at bounding box center [913, 437] width 217 height 27
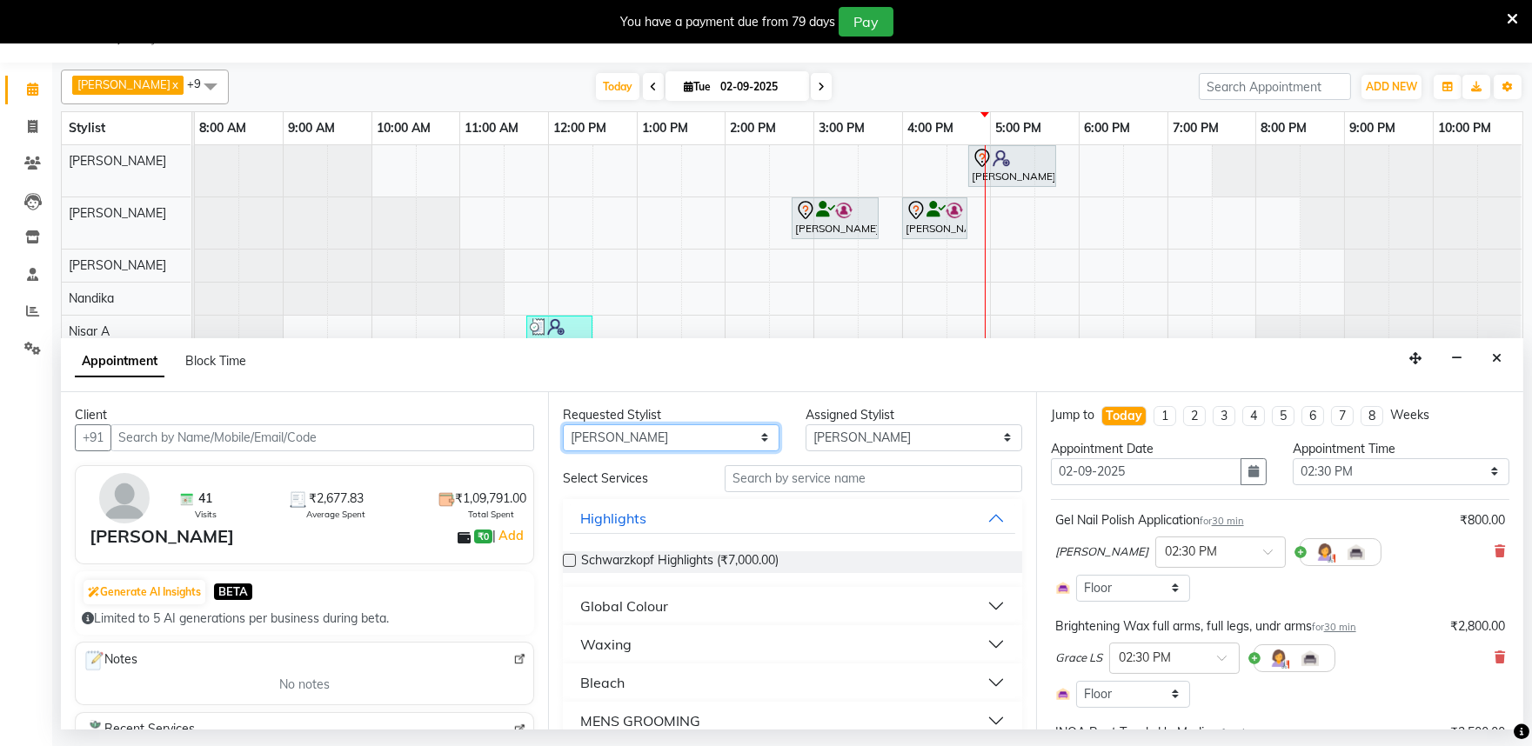
click at [620, 439] on select "Any [PERSON_NAME] Admin [PERSON_NAME] [PERSON_NAME] S [PERSON_NAME] [PERSON_NAM…" at bounding box center [671, 437] width 217 height 27
select select "81311"
click at [563, 424] on select "Any [PERSON_NAME] Admin [PERSON_NAME] [PERSON_NAME] S [PERSON_NAME] [PERSON_NAM…" at bounding box center [671, 437] width 217 height 27
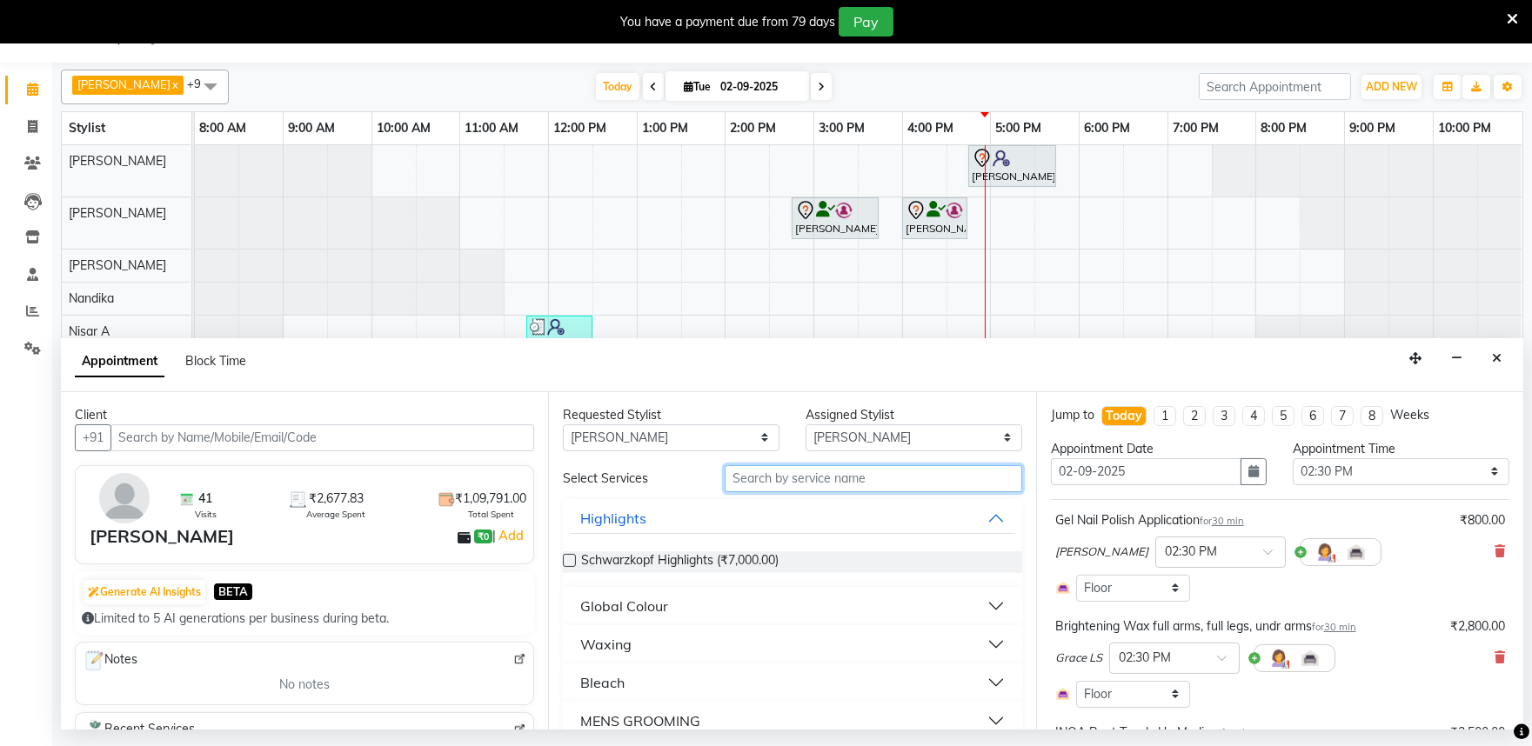
click at [772, 480] on input "text" at bounding box center [872, 478] width 297 height 27
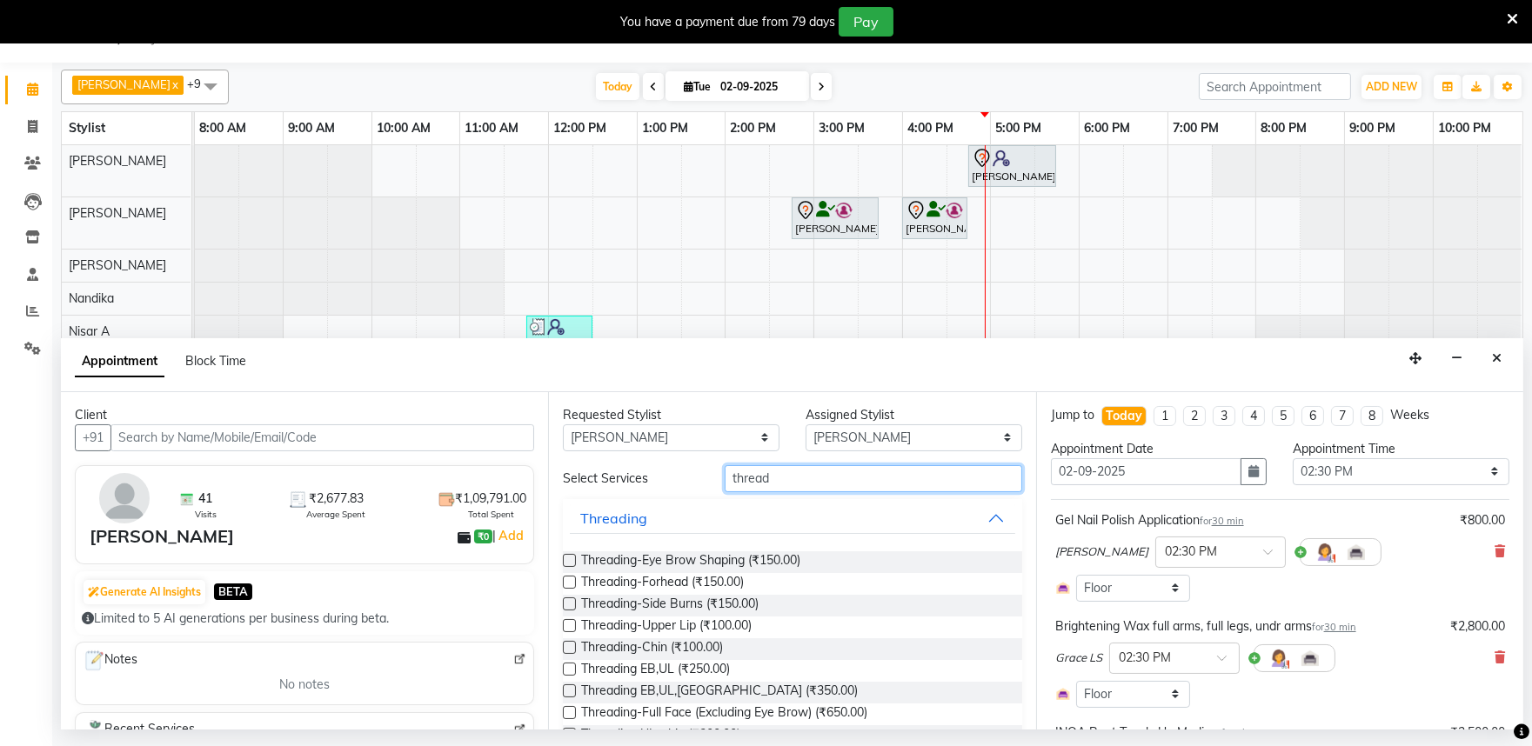
type input "thread"
click at [567, 671] on label at bounding box center [569, 669] width 13 height 13
click at [567, 671] on input "checkbox" at bounding box center [568, 670] width 11 height 11
checkbox input "false"
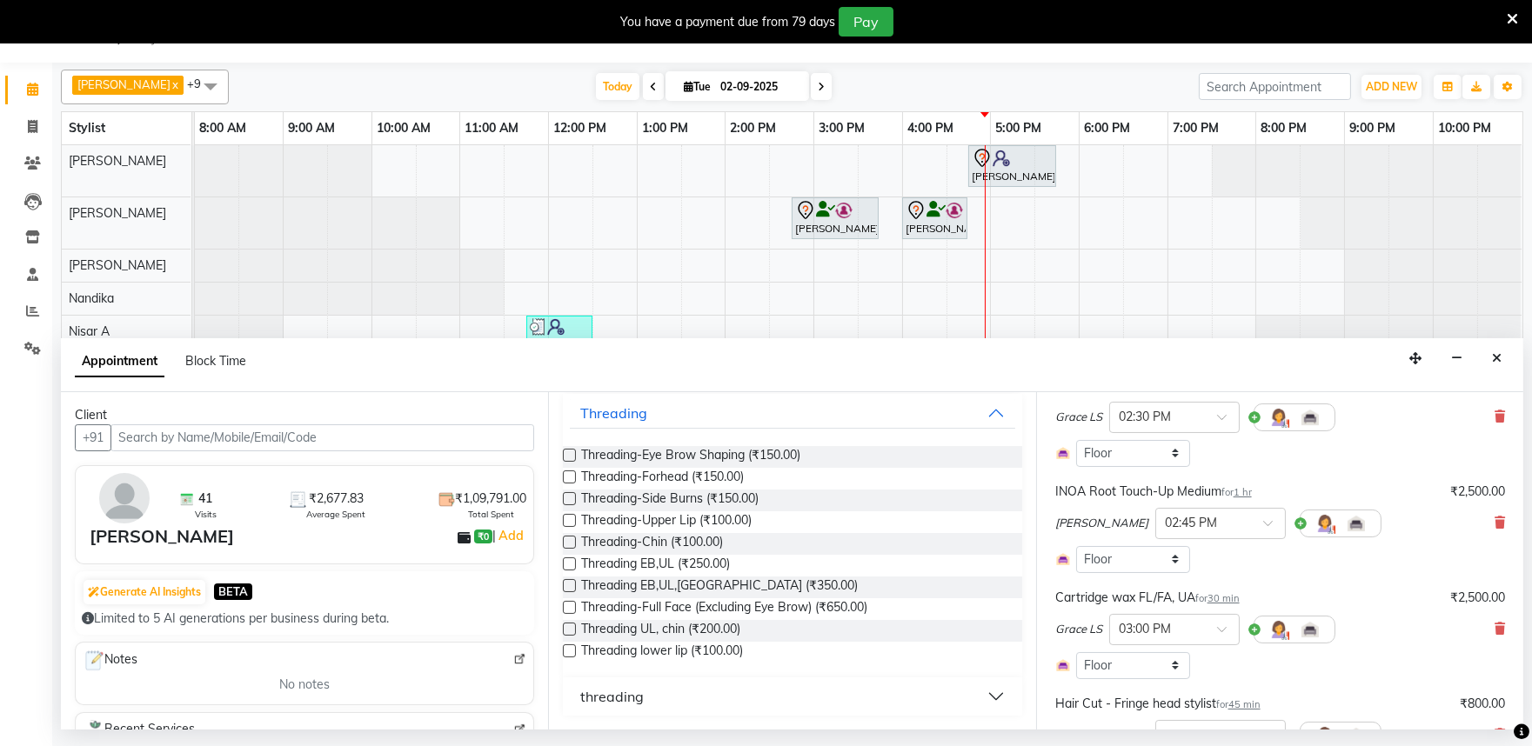
scroll to position [579, 0]
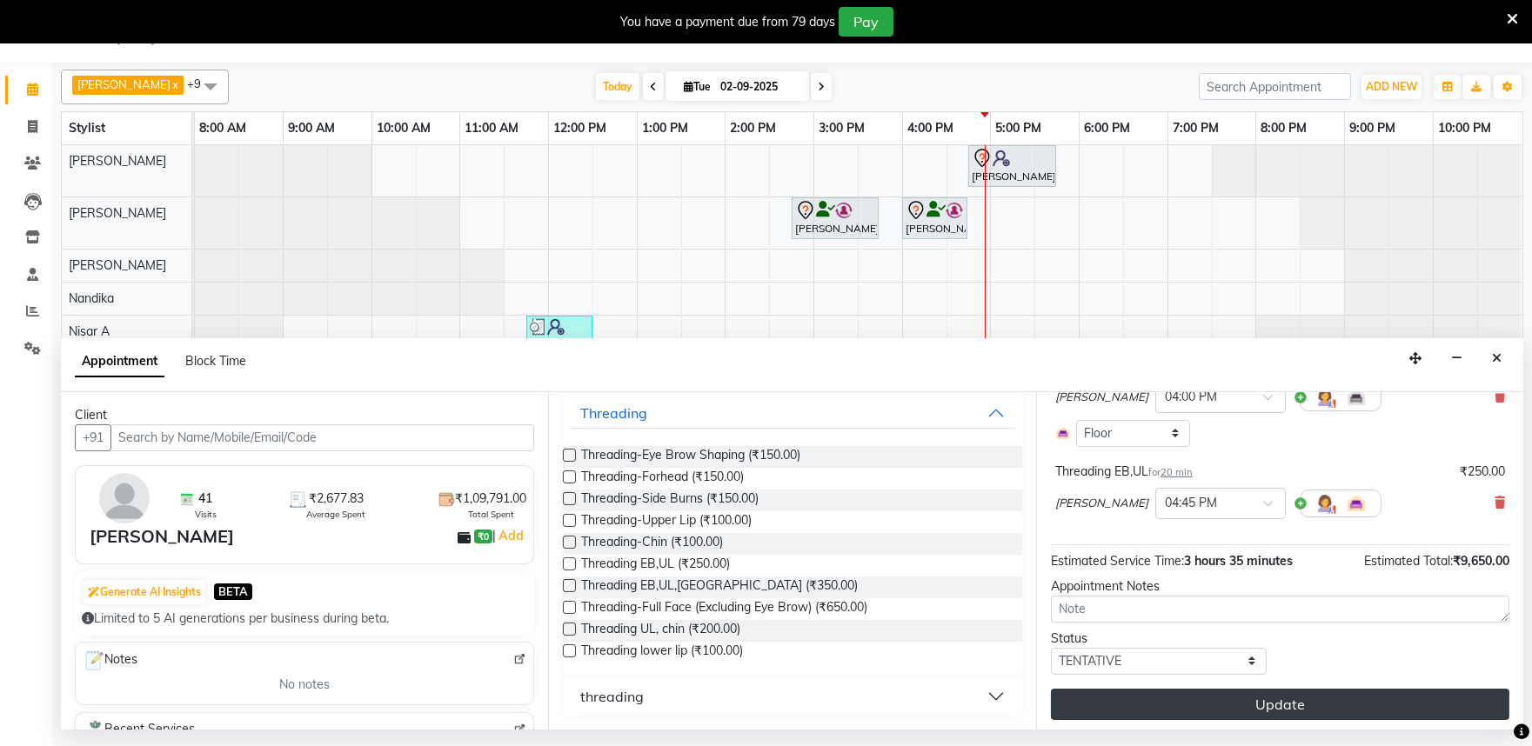
click at [1288, 711] on button "Update" at bounding box center [1280, 704] width 458 height 31
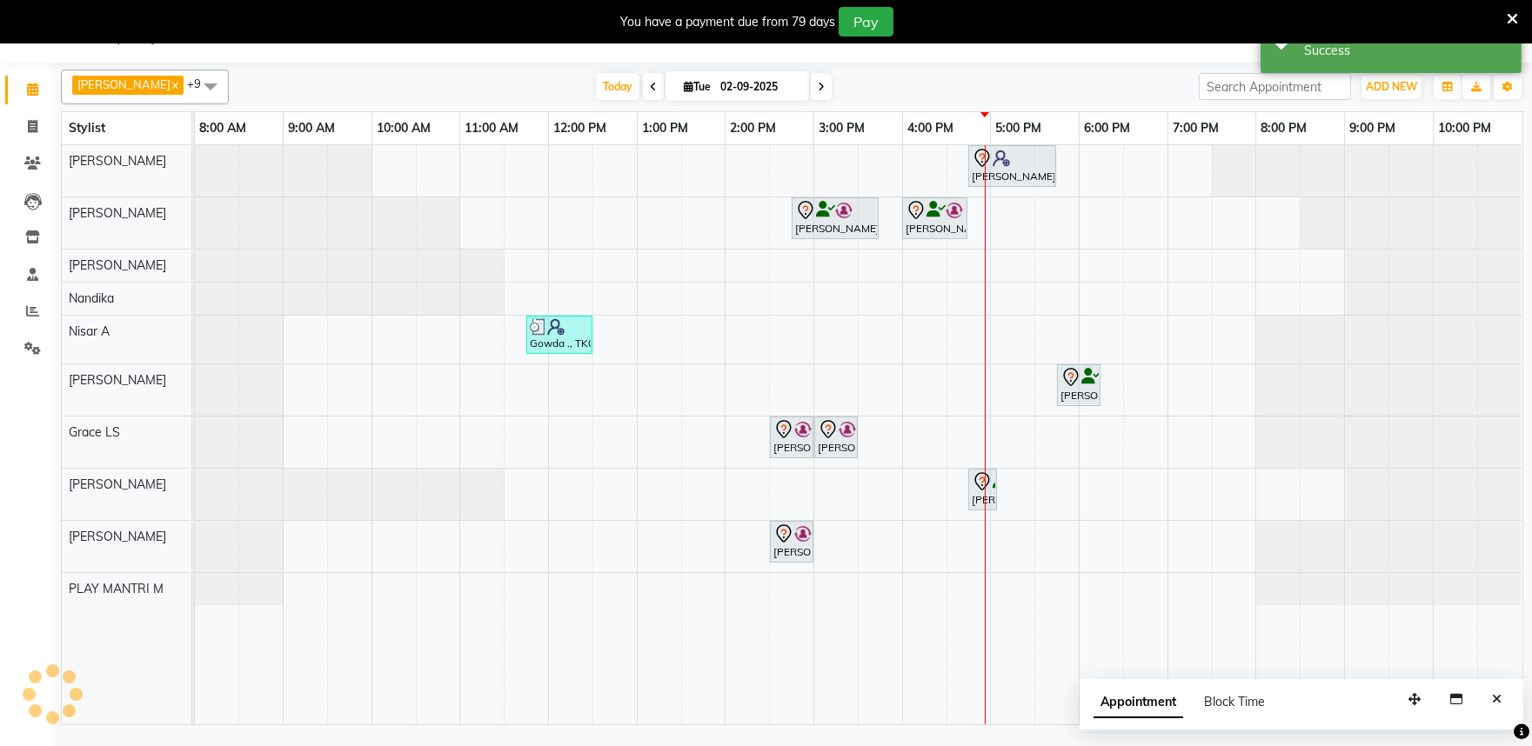
scroll to position [0, 0]
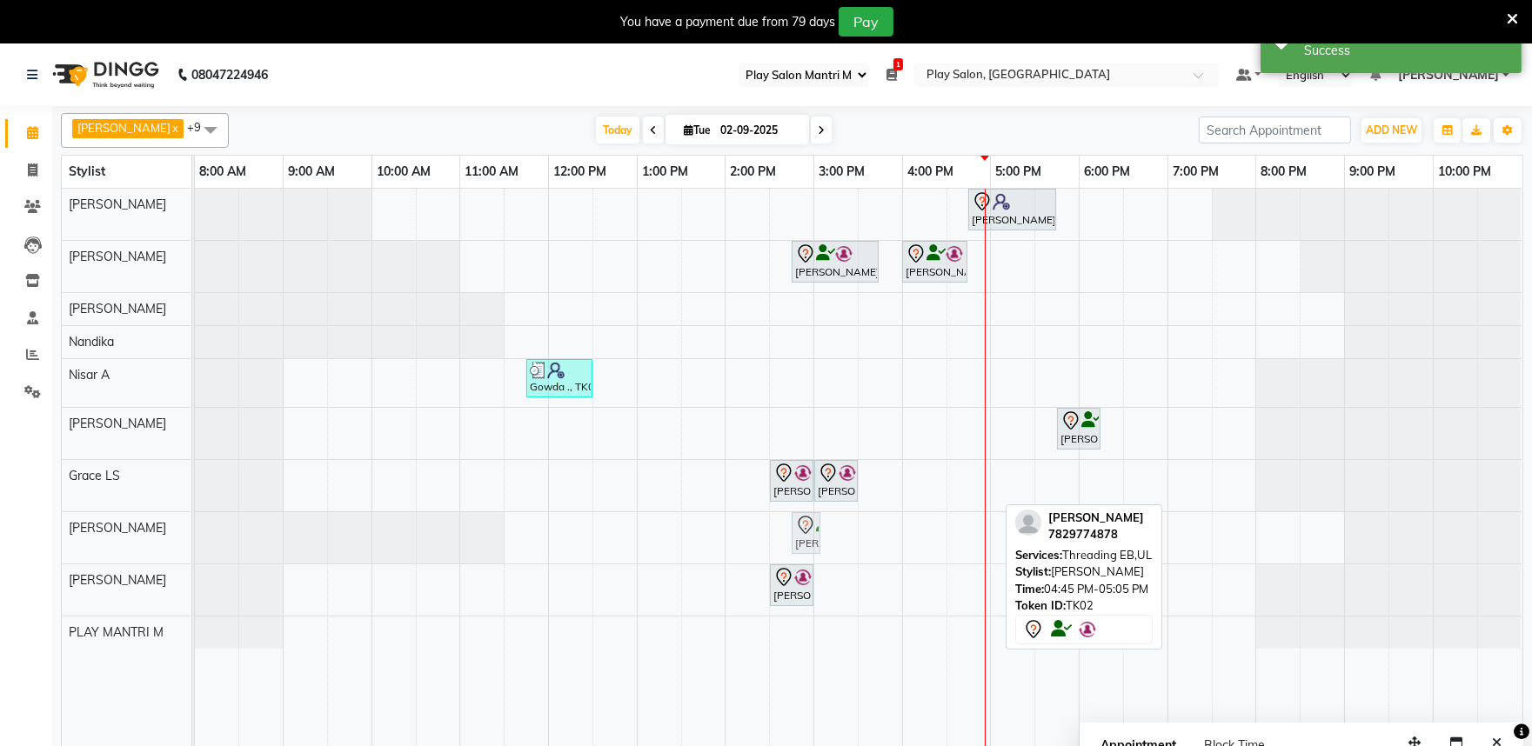
drag, startPoint x: 978, startPoint y: 544, endPoint x: 775, endPoint y: 535, distance: 203.7
click at [775, 535] on div "Siddhart ., TK04, 04:45 PM-05:45 PM, Hair Cut Men (Senior stylist) Rita Mitra, …" at bounding box center [858, 478] width 1327 height 579
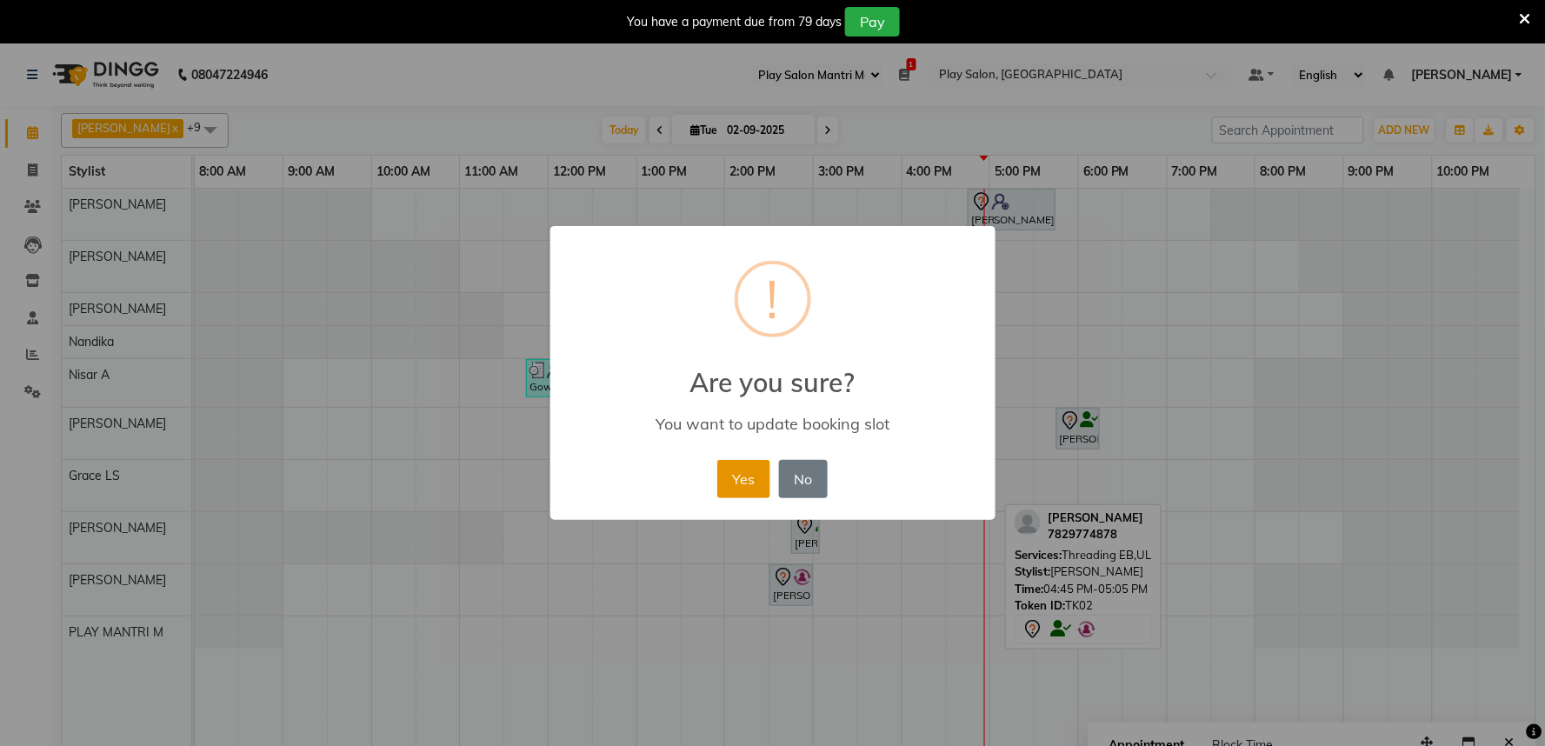
click at [746, 473] on button "Yes" at bounding box center [743, 479] width 53 height 38
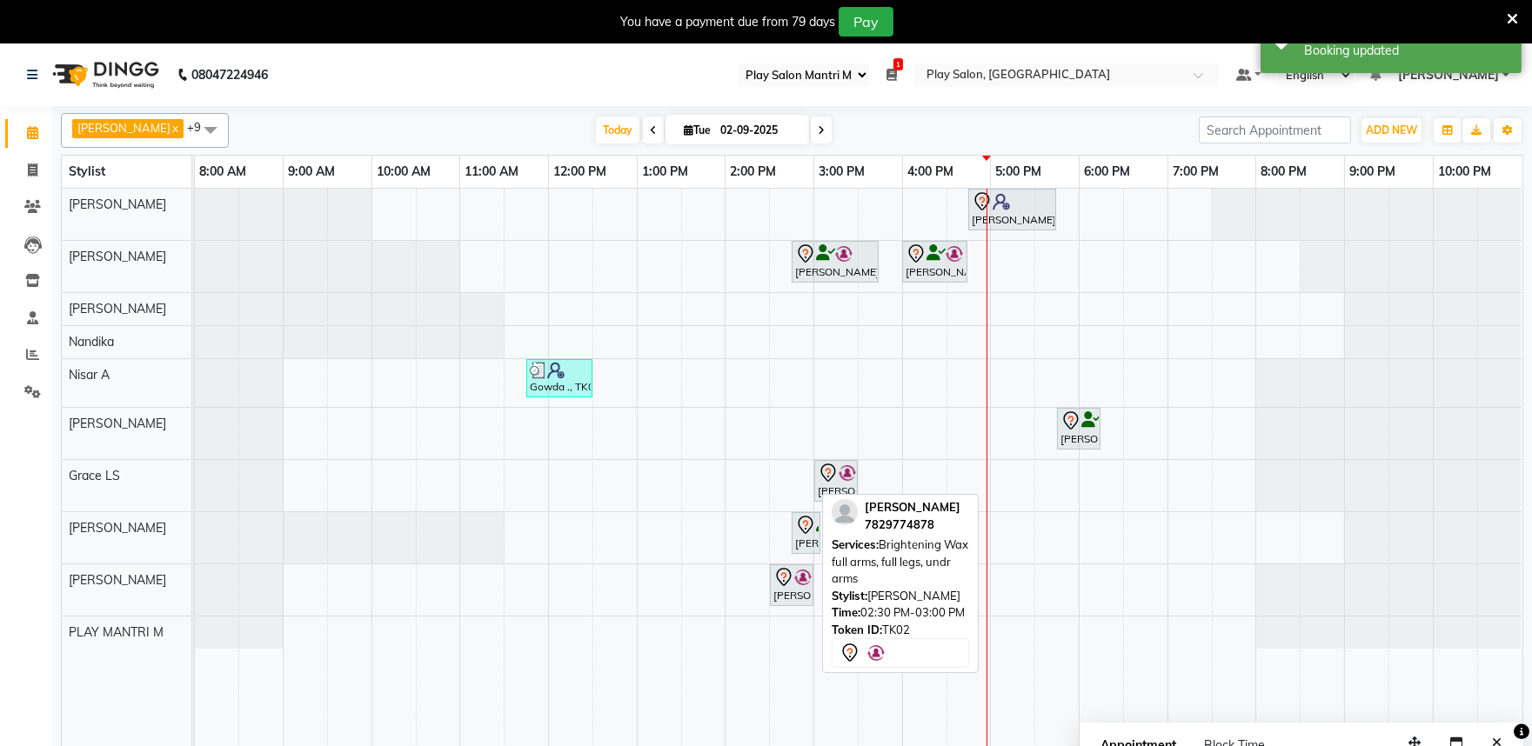
drag, startPoint x: 789, startPoint y: 492, endPoint x: 865, endPoint y: 551, distance: 96.2
click at [867, 554] on div "Arhan Ehsan x PLAY MANTRI M x Nisar A x Achan Shimrah x Sita Rai x Khomong Olli…" at bounding box center [792, 437] width 1462 height 663
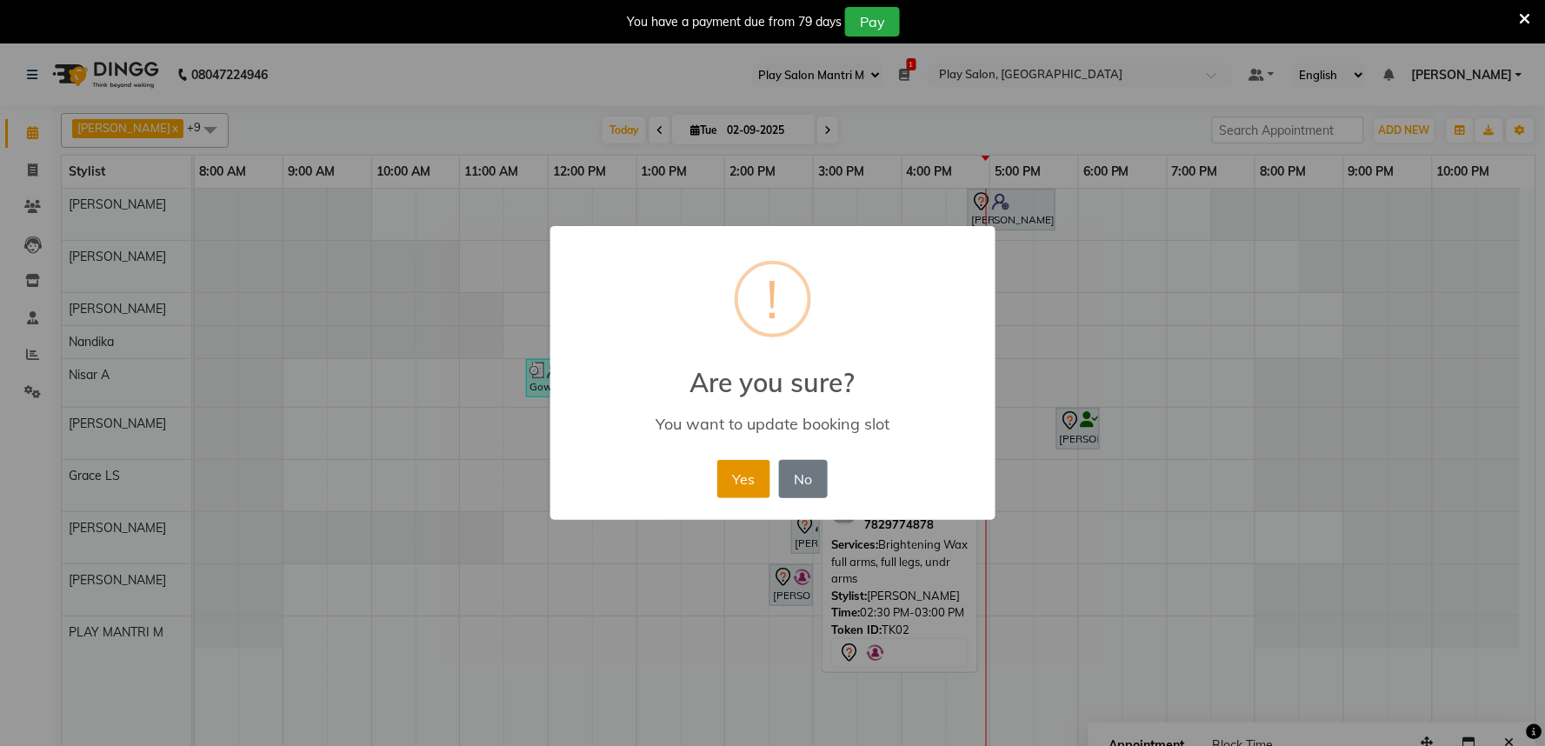
click at [745, 484] on button "Yes" at bounding box center [743, 479] width 53 height 38
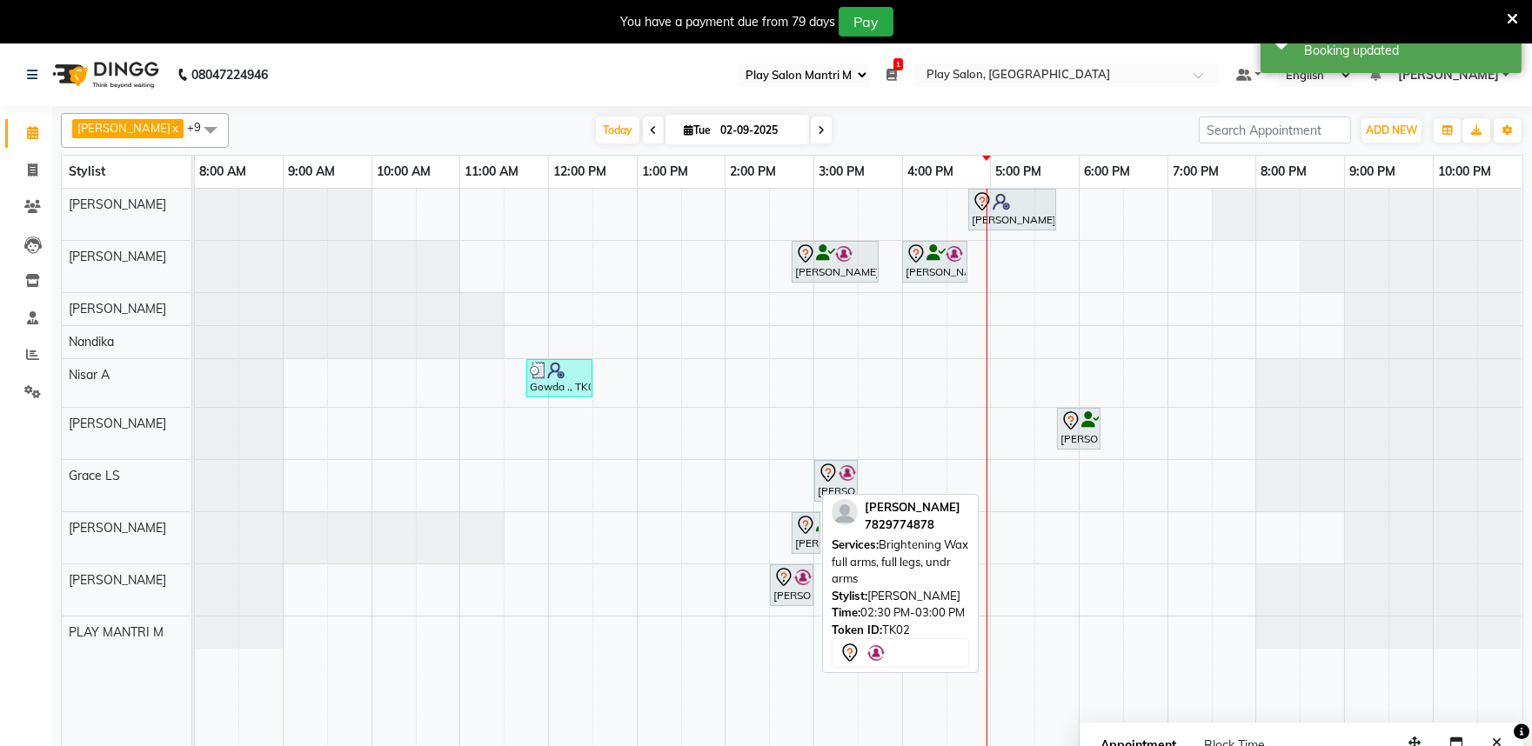
click at [1183, 568] on div "Siddhart ., TK04, 04:45 PM-05:45 PM, Hair Cut Men (Senior stylist) Rita Mitra, …" at bounding box center [858, 478] width 1327 height 579
select select "81320"
select select "1140"
select select "tentative"
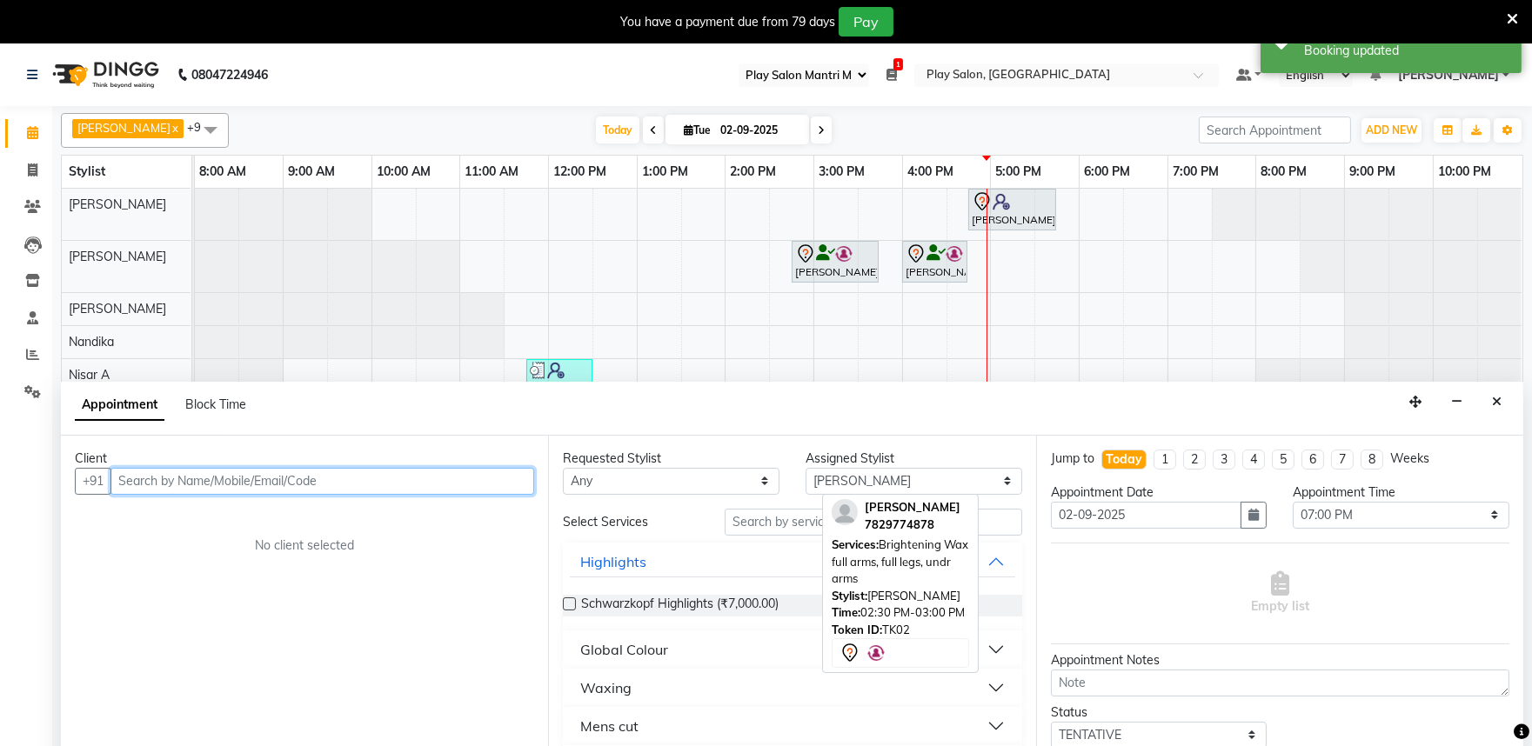
scroll to position [43, 0]
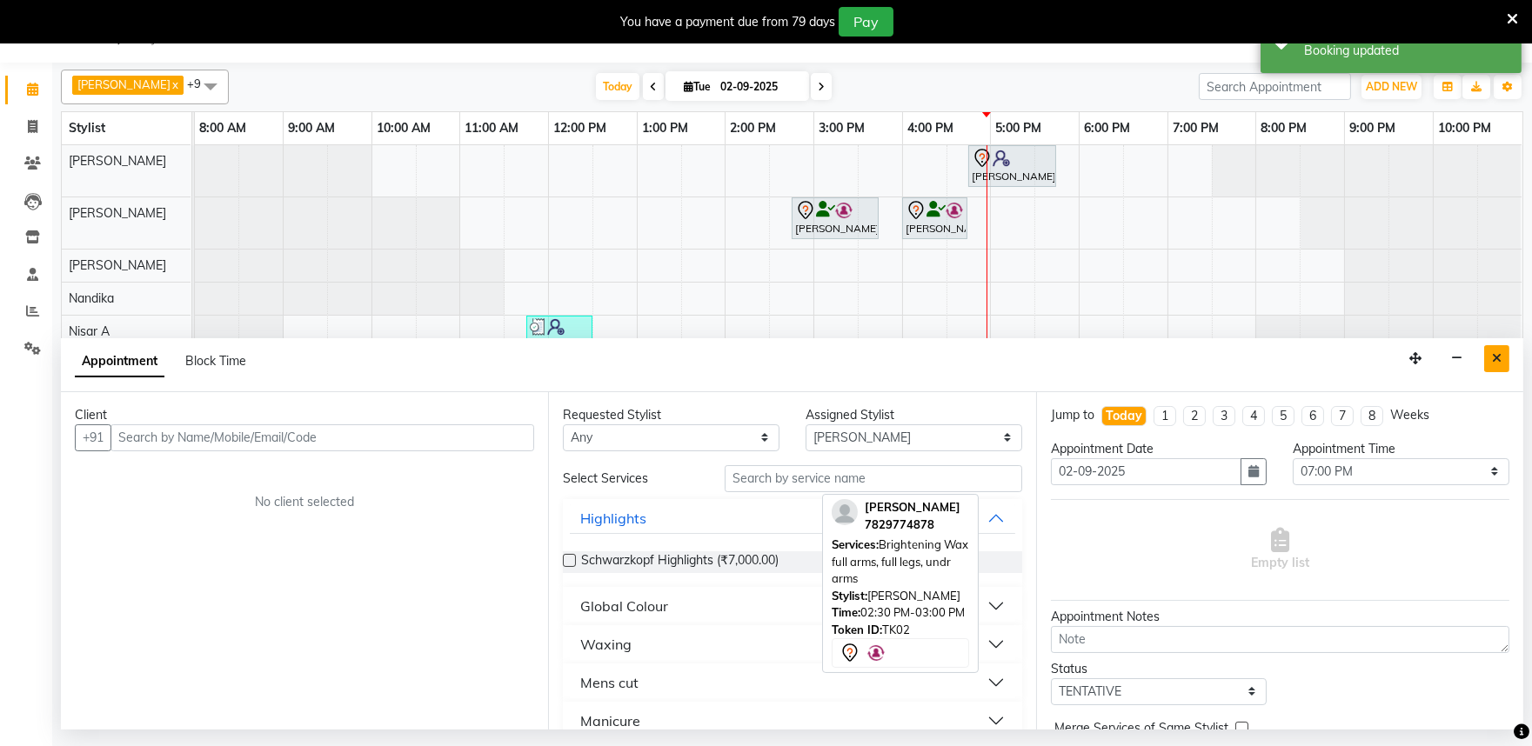
click at [1497, 358] on icon "Close" at bounding box center [1497, 358] width 10 height 12
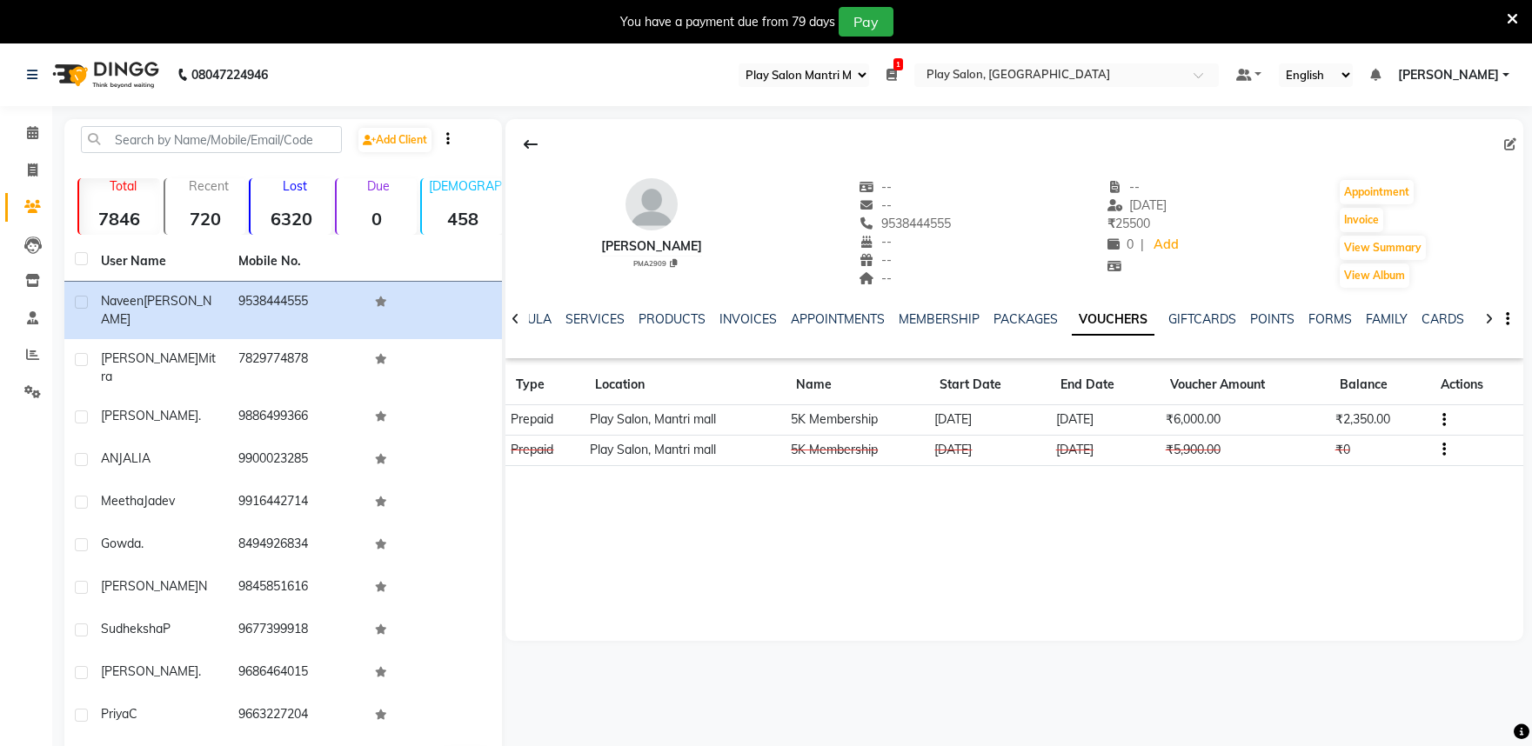
select select "89"
drag, startPoint x: 32, startPoint y: 135, endPoint x: 9, endPoint y: 139, distance: 23.9
click at [31, 135] on icon at bounding box center [32, 132] width 11 height 13
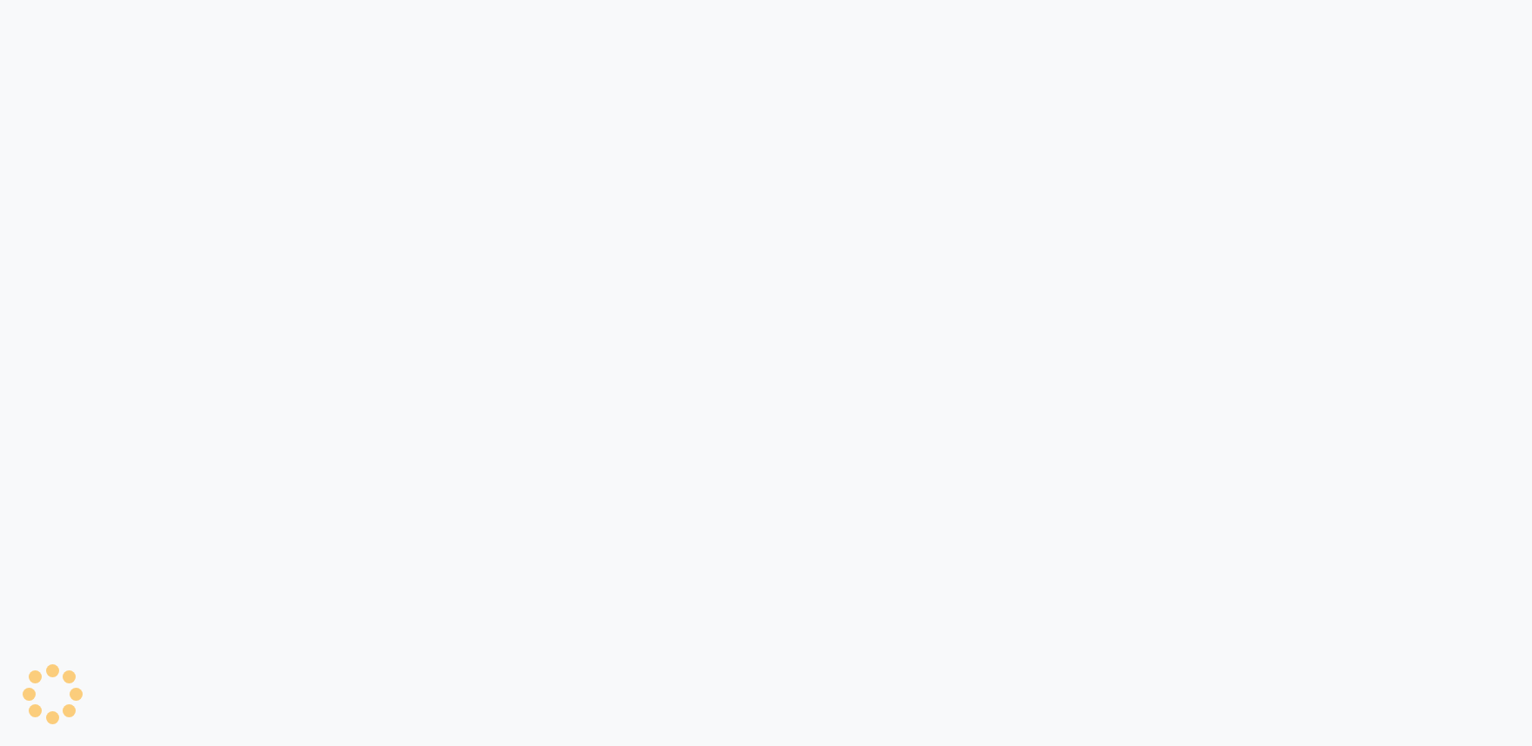
select select "89"
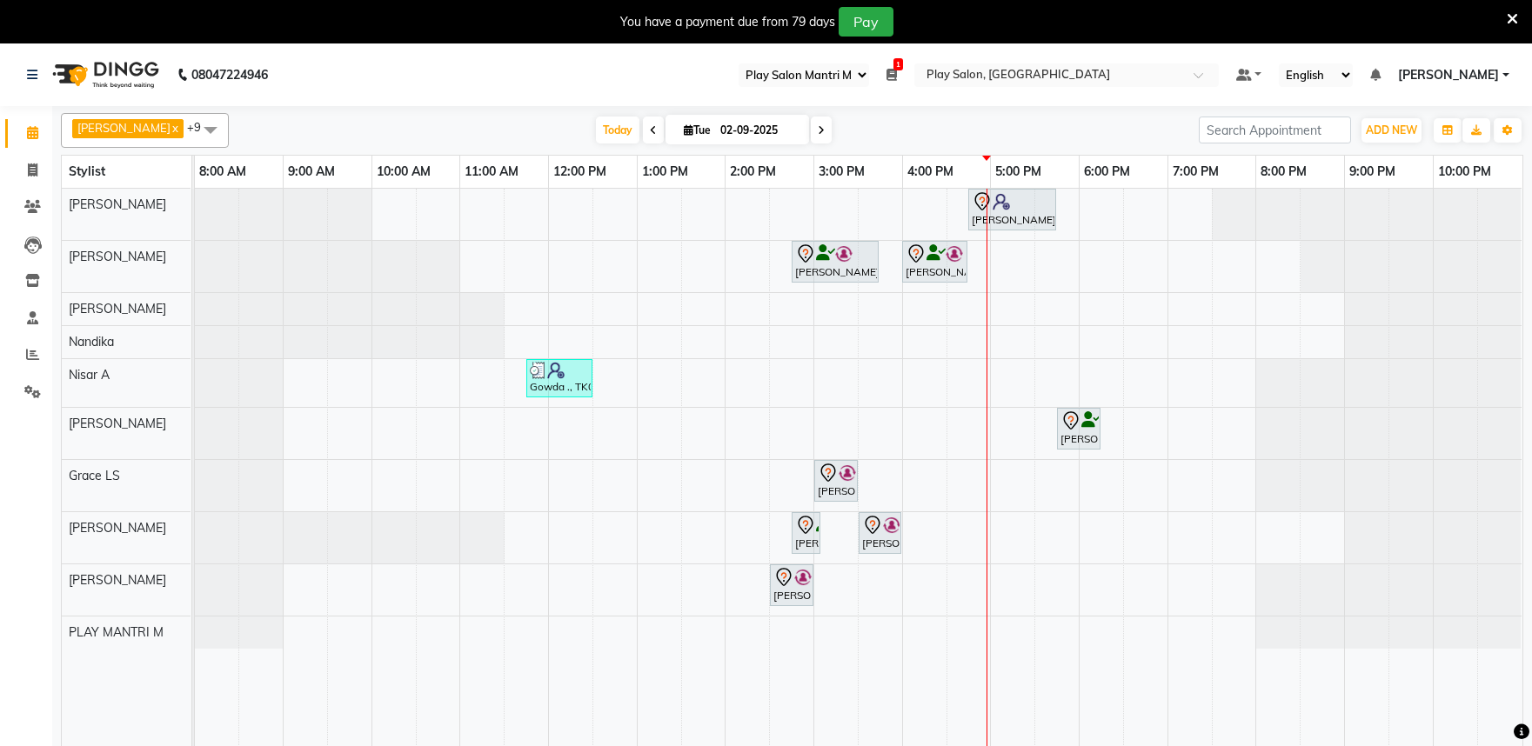
select select "89"
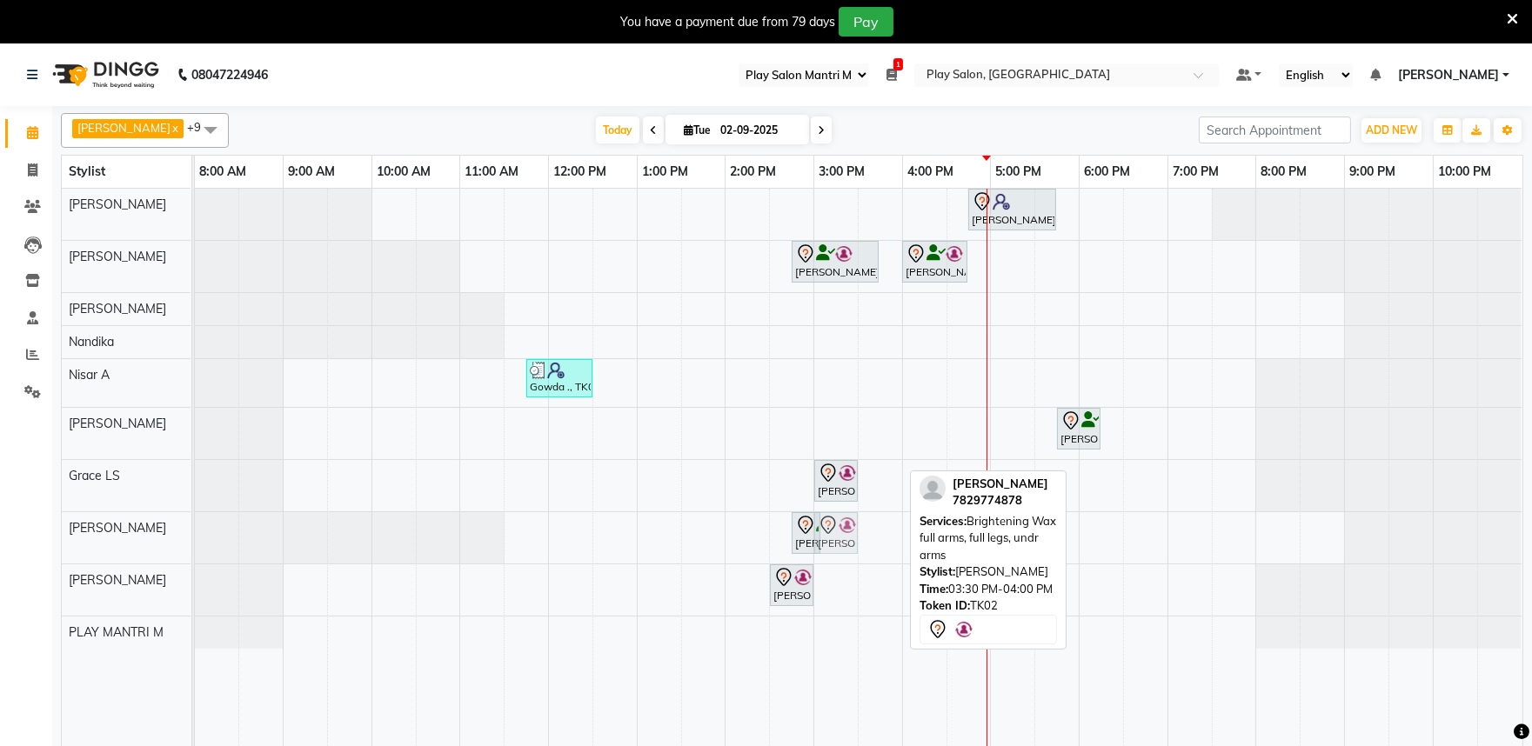
drag, startPoint x: 879, startPoint y: 536, endPoint x: 845, endPoint y: 540, distance: 34.2
click at [195, 540] on div "Rita Mitra, TK02, 02:45 PM-03:05 PM, Threading EB,UL Rita Mitra, TK02, 03:30 PM…" at bounding box center [195, 537] width 0 height 51
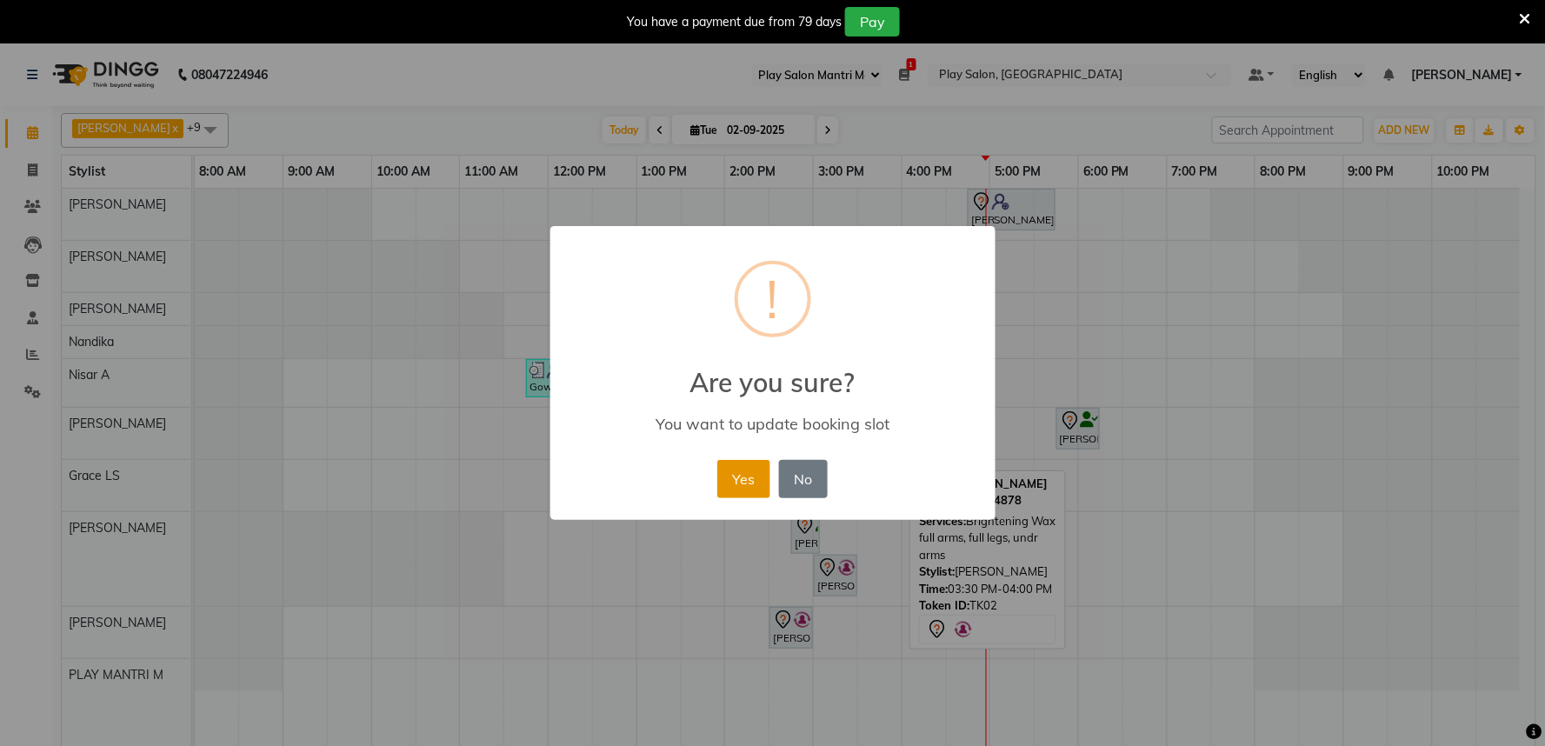
click at [751, 478] on button "Yes" at bounding box center [743, 479] width 53 height 38
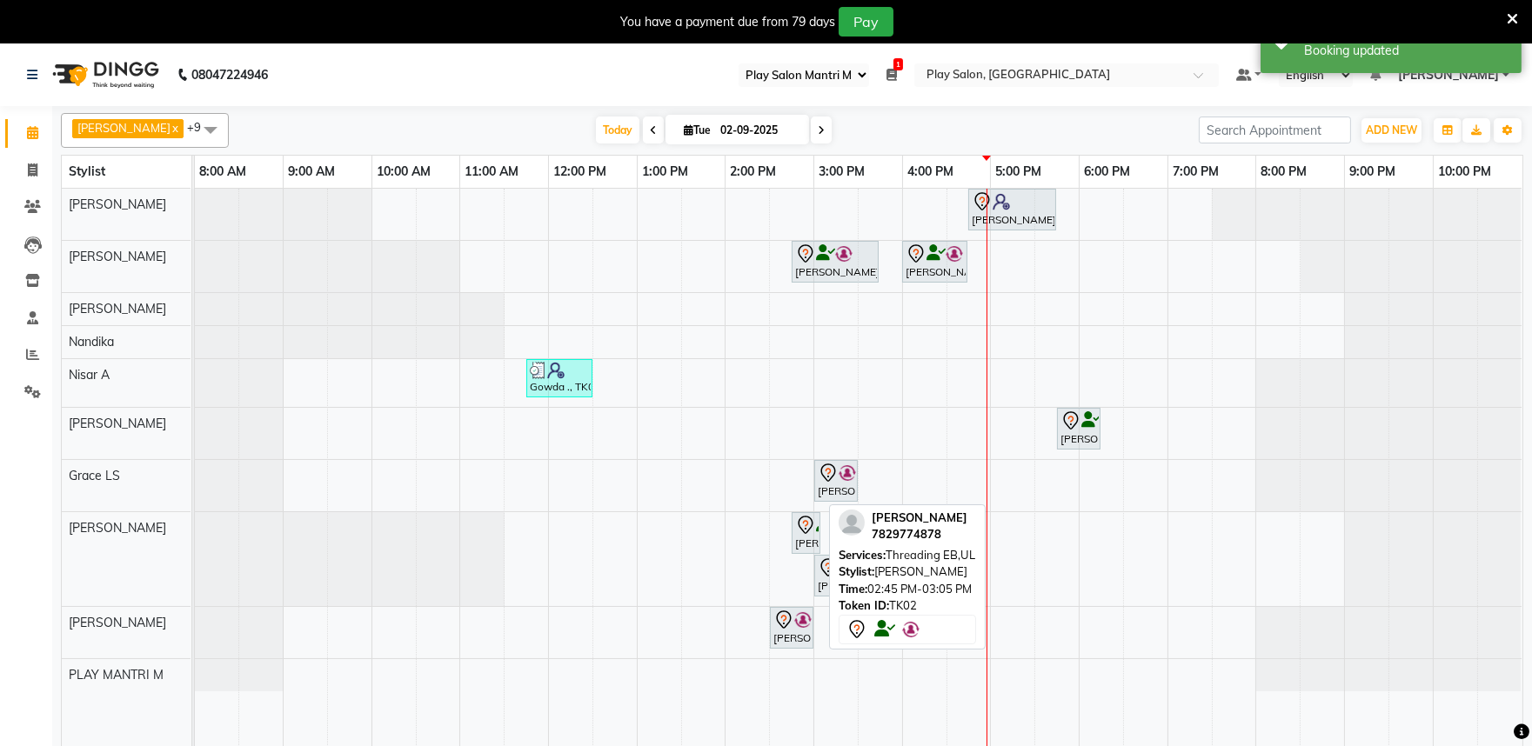
drag, startPoint x: 818, startPoint y: 533, endPoint x: 800, endPoint y: 532, distance: 17.4
click at [800, 532] on link "[PERSON_NAME], TK02, 02:45 PM-03:05 PM, Threading EB,UL" at bounding box center [805, 533] width 29 height 42
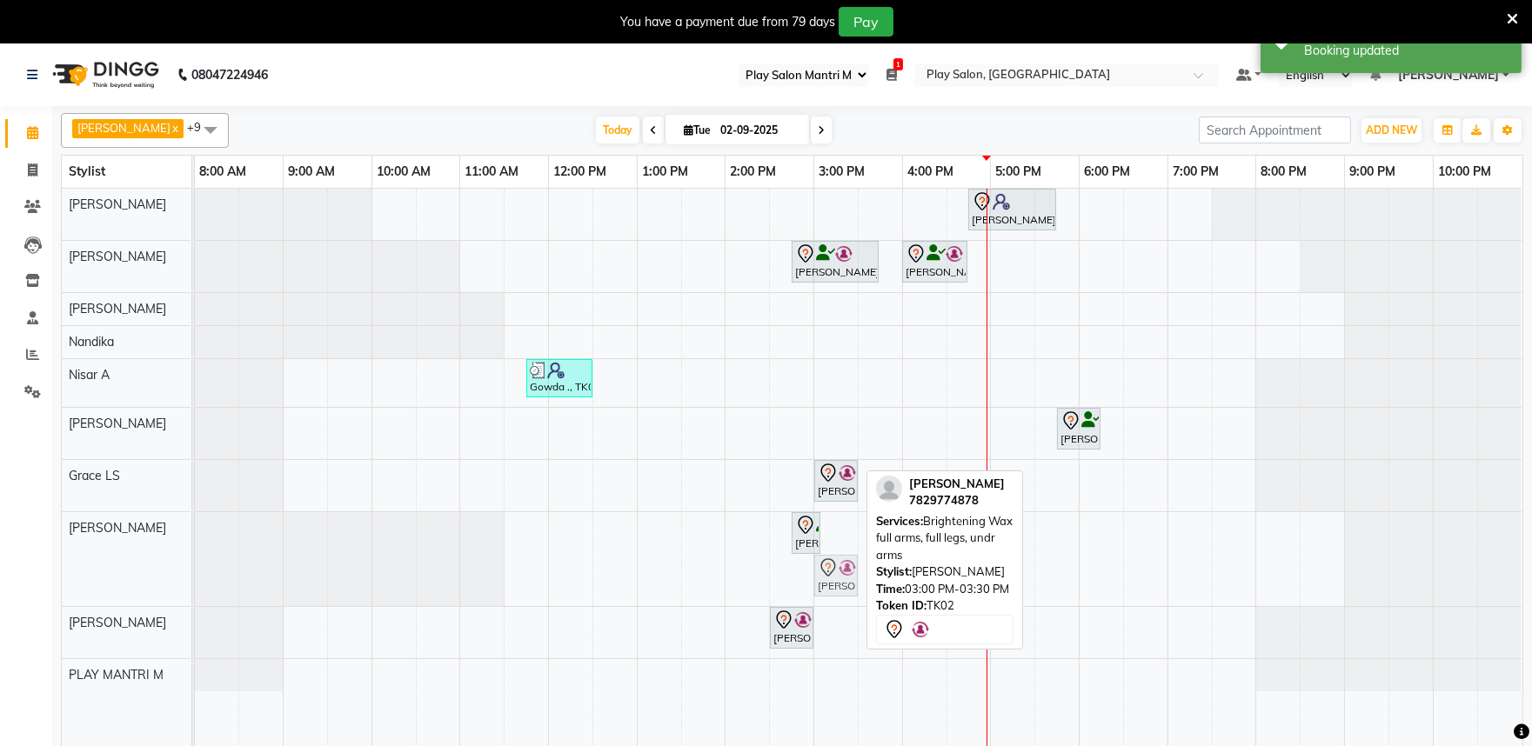
drag, startPoint x: 831, startPoint y: 574, endPoint x: 849, endPoint y: 567, distance: 18.7
click at [195, 567] on div "Rita Mitra, TK02, 02:45 PM-03:05 PM, Threading EB,UL Rita Mitra, TK02, 03:00 PM…" at bounding box center [195, 559] width 0 height 94
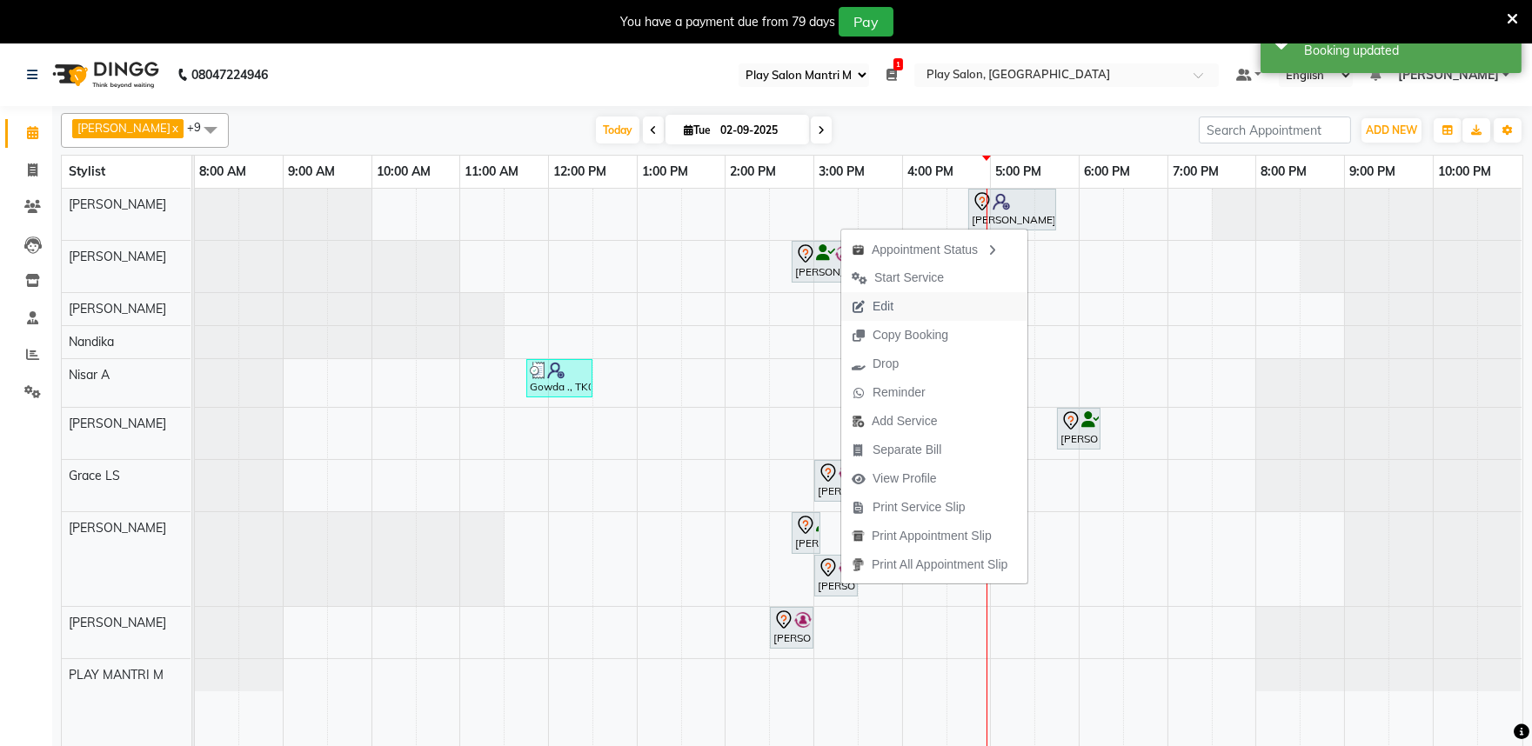
click at [878, 310] on span "Edit" at bounding box center [882, 306] width 21 height 18
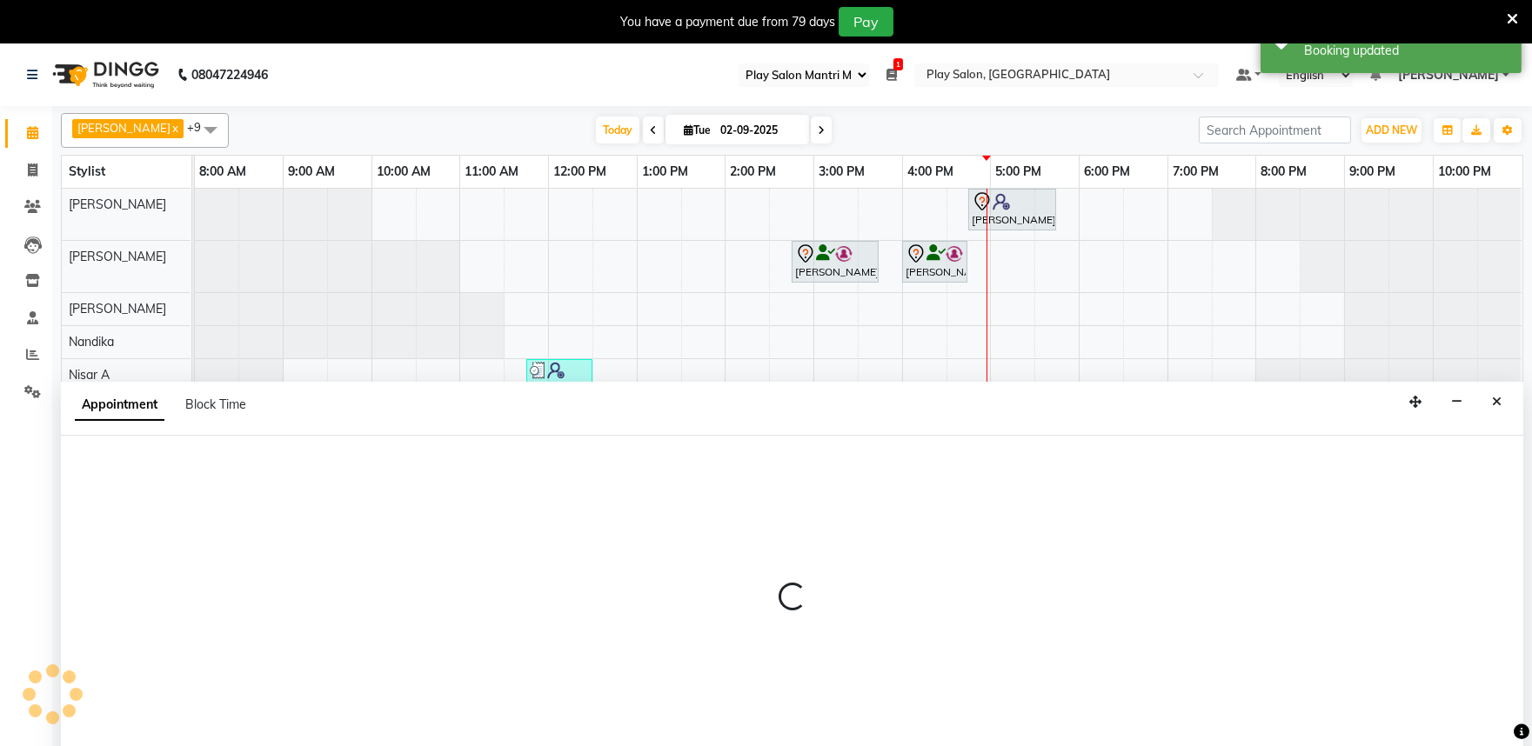
scroll to position [43, 0]
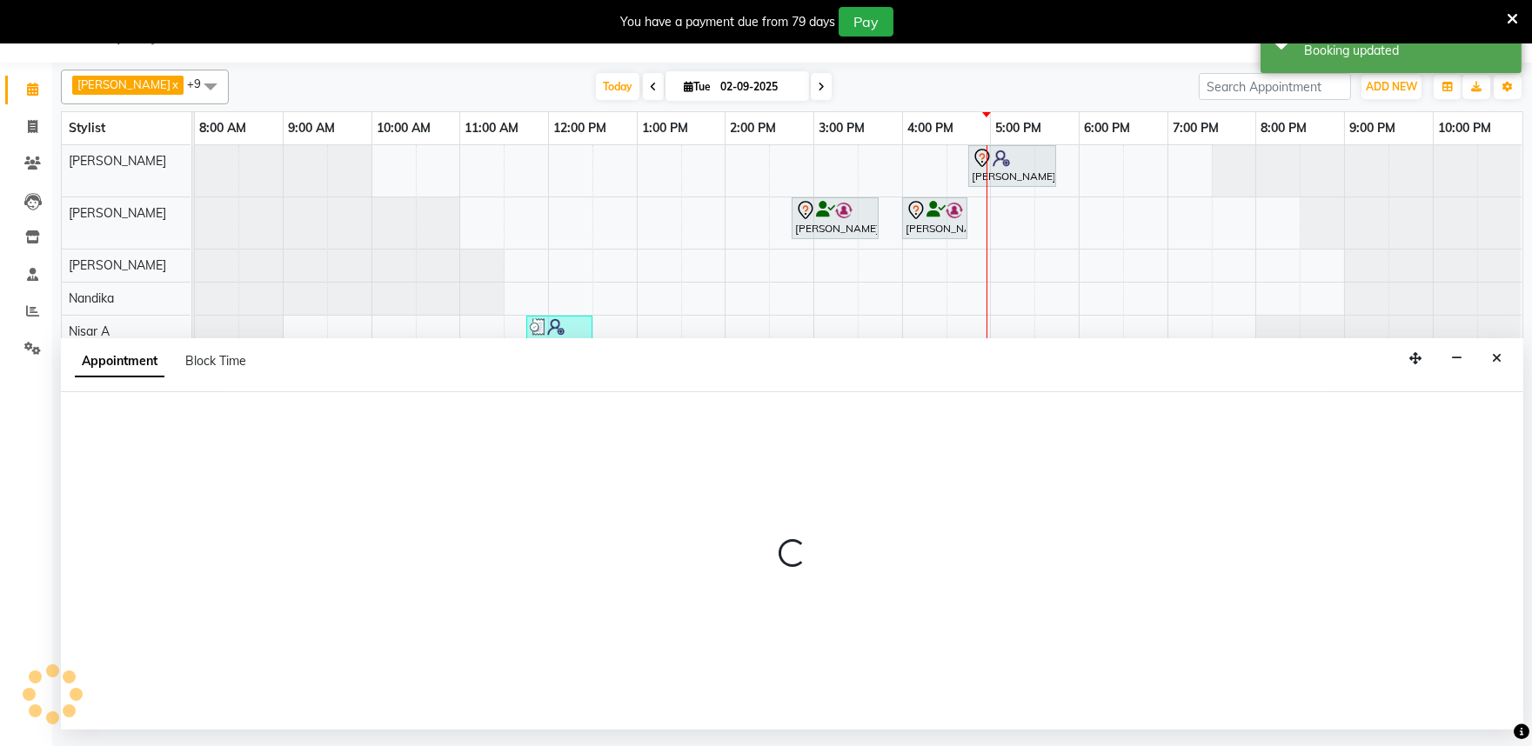
select select "tentative"
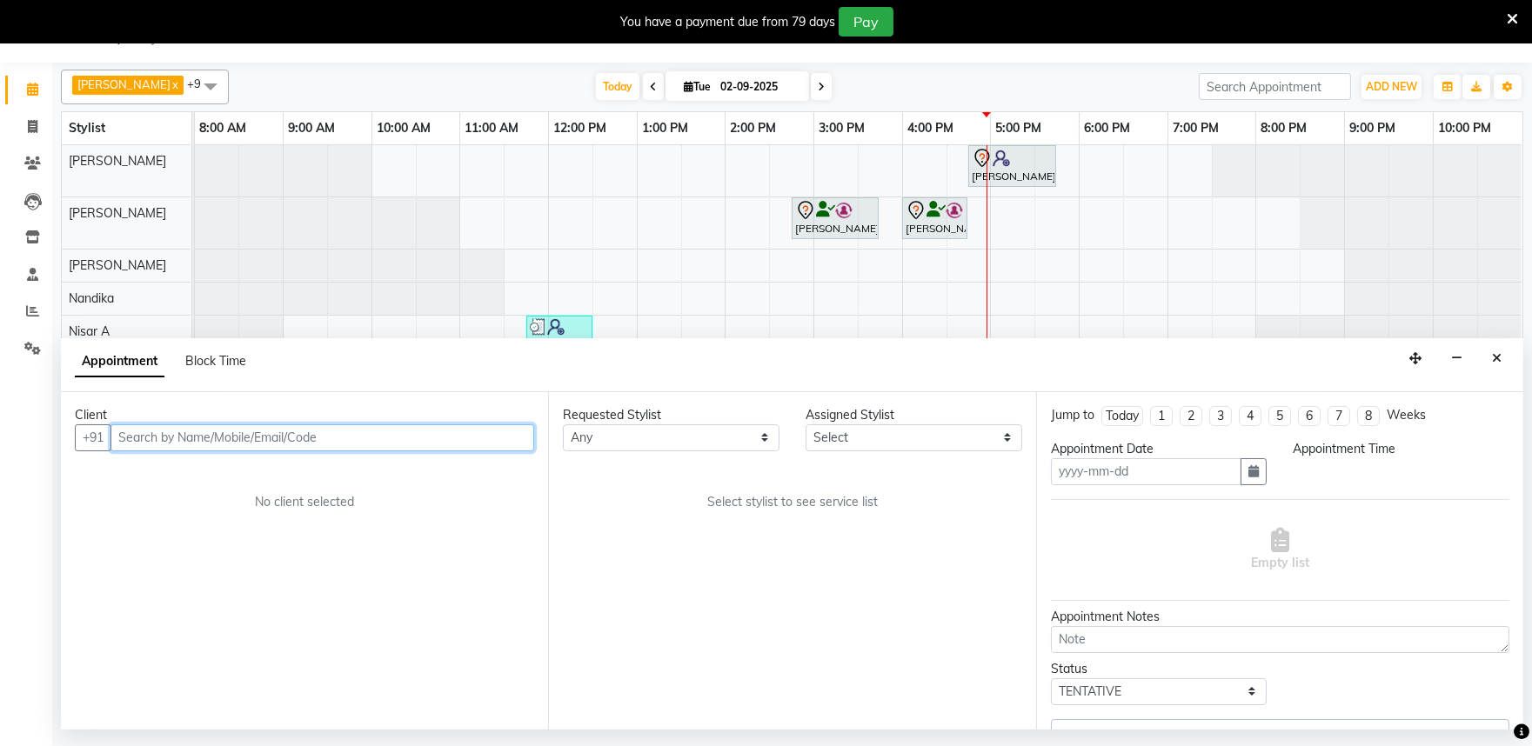
type input "02-09-2025"
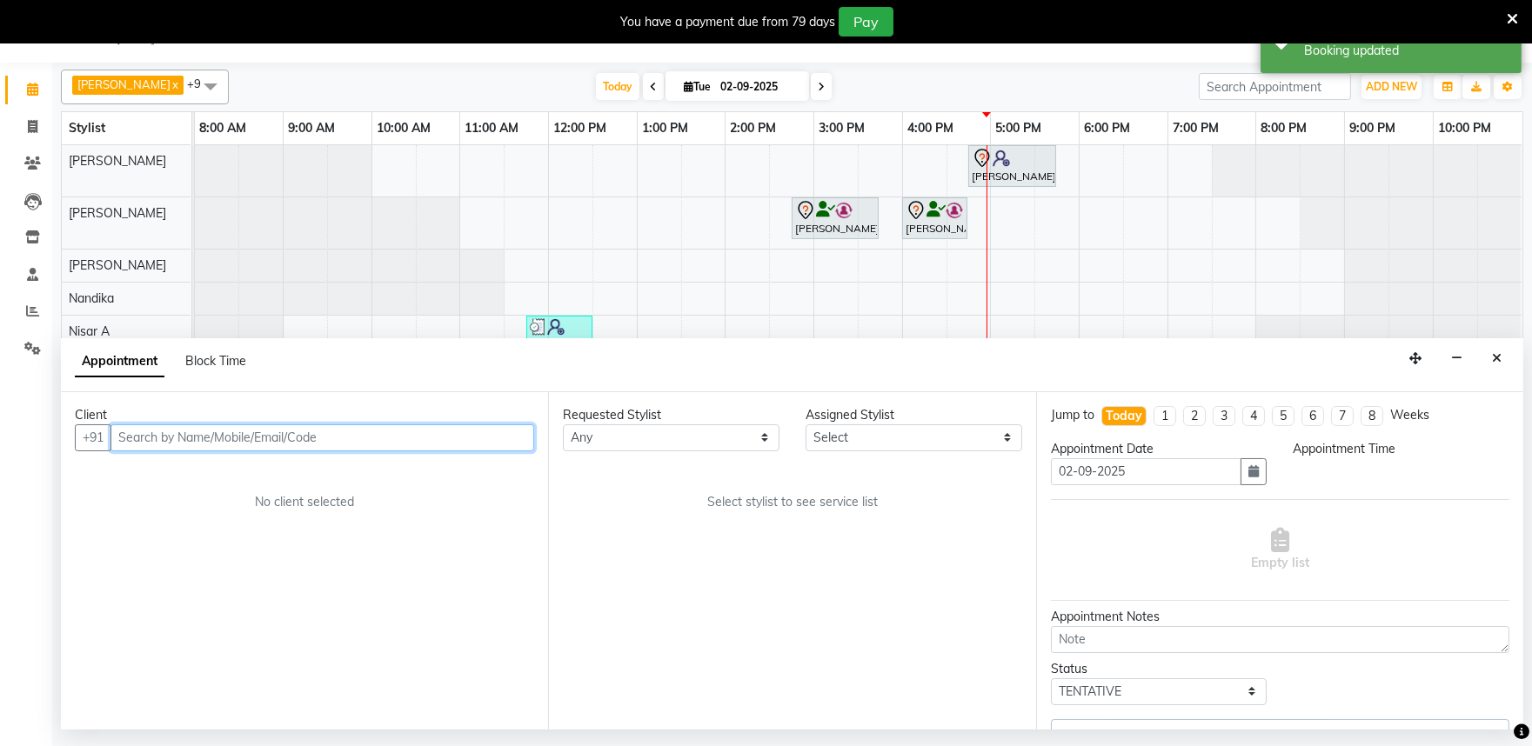
select select "82212"
select select "870"
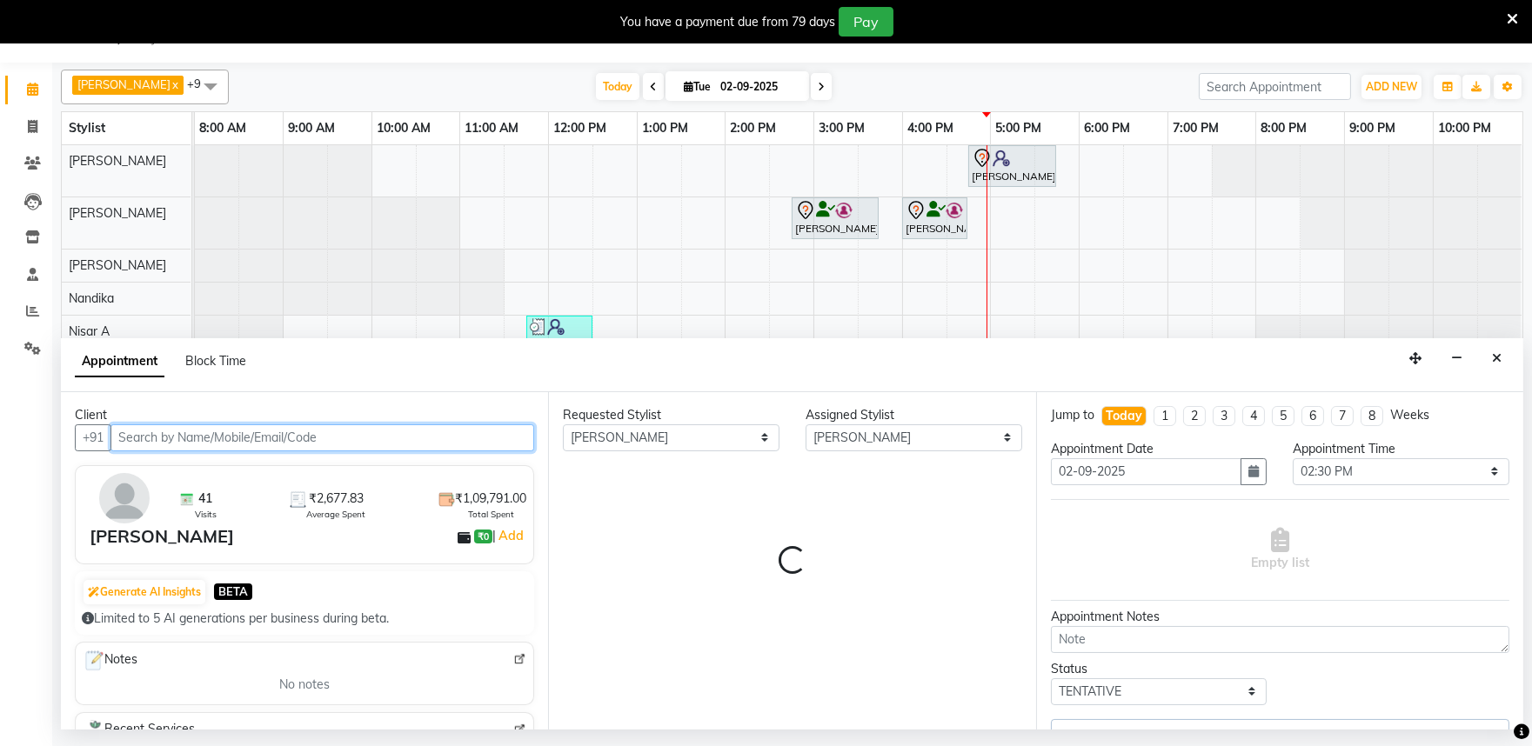
select select "4213"
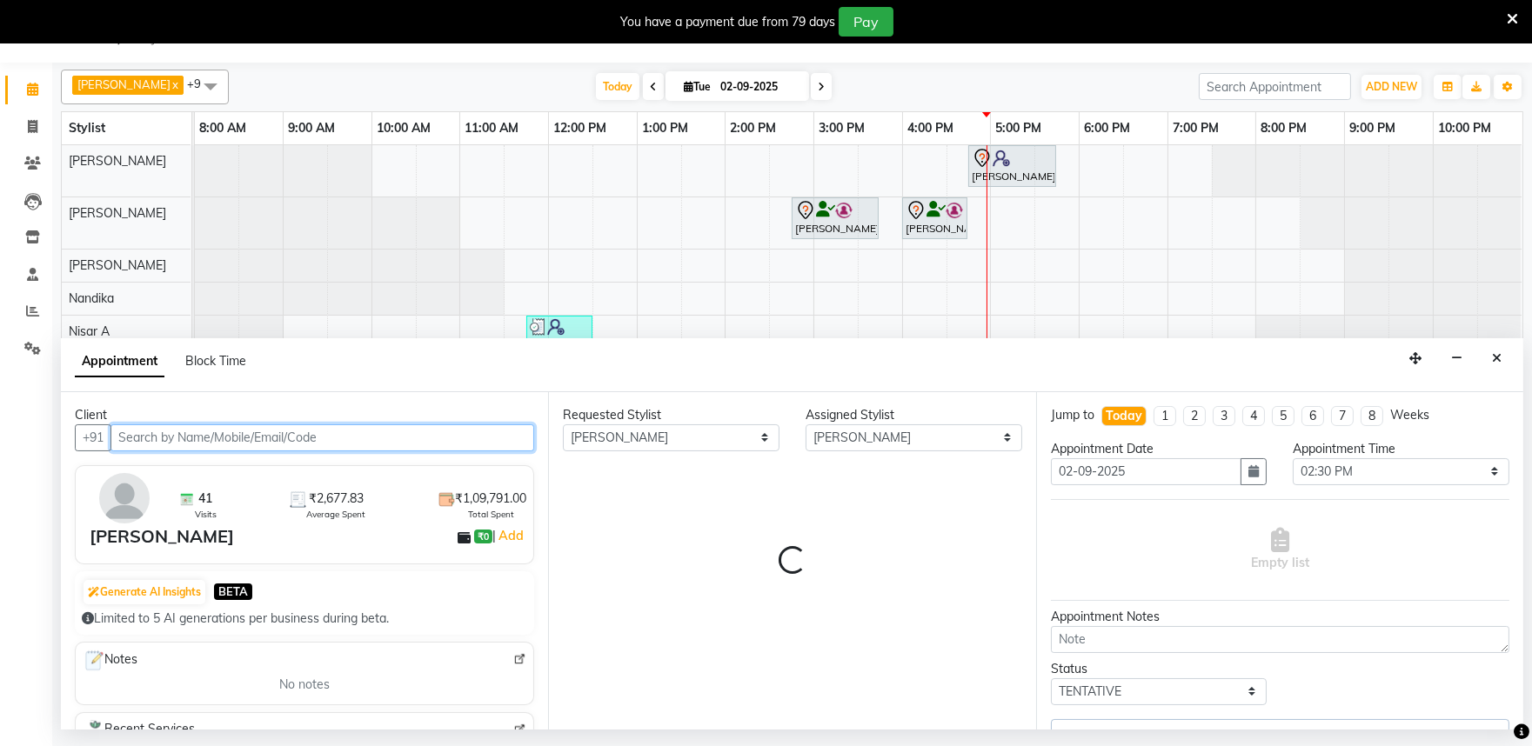
select select "4213"
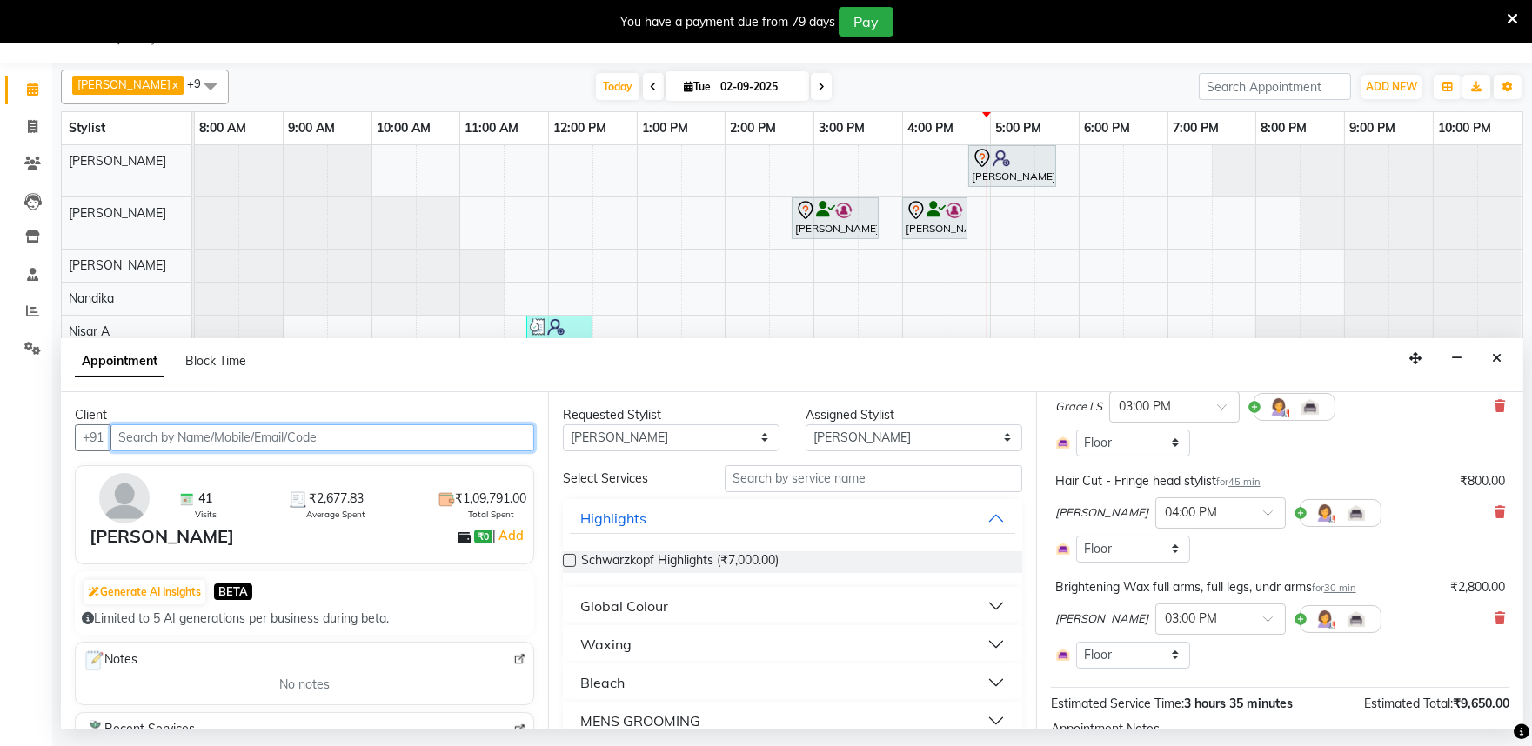
scroll to position [483, 0]
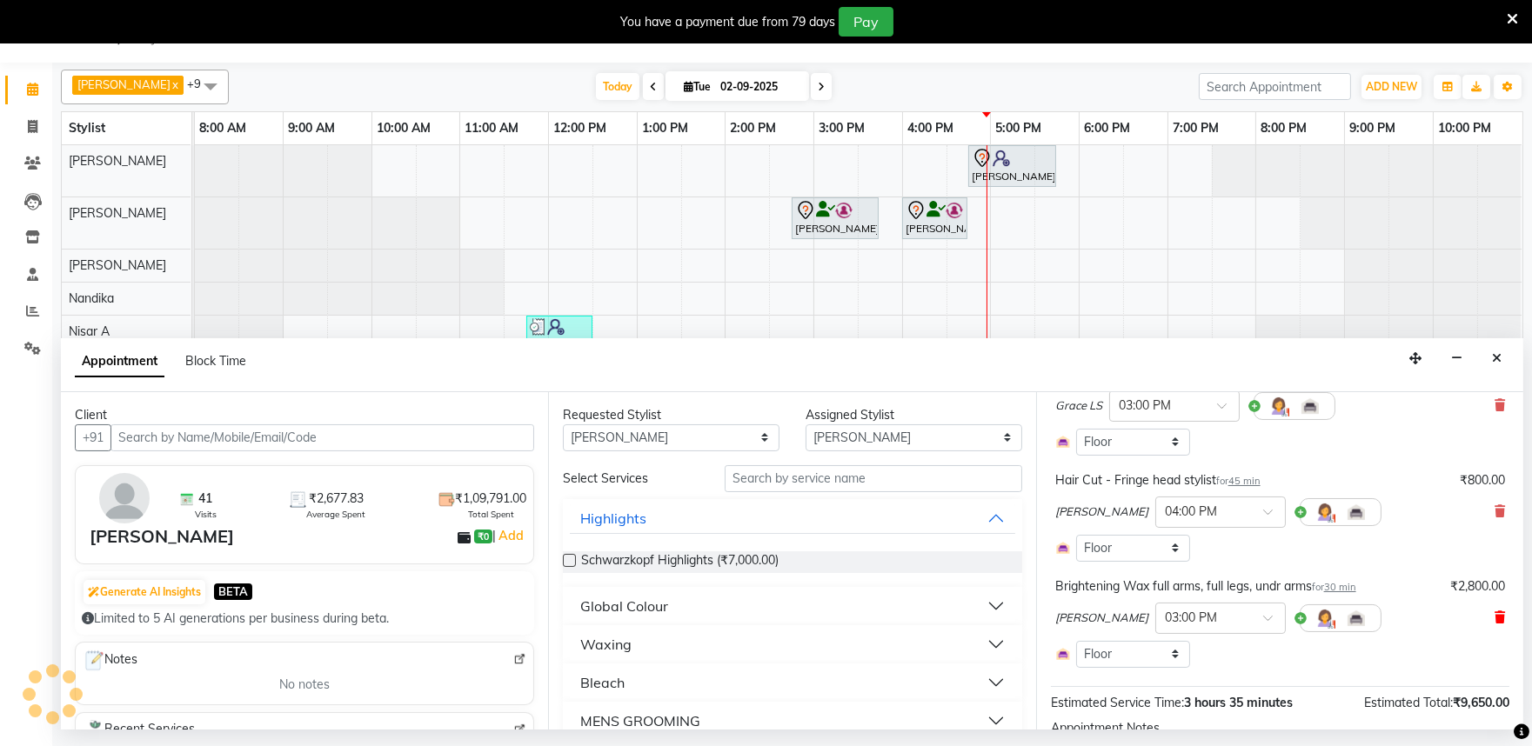
click at [1494, 619] on icon at bounding box center [1499, 617] width 10 height 12
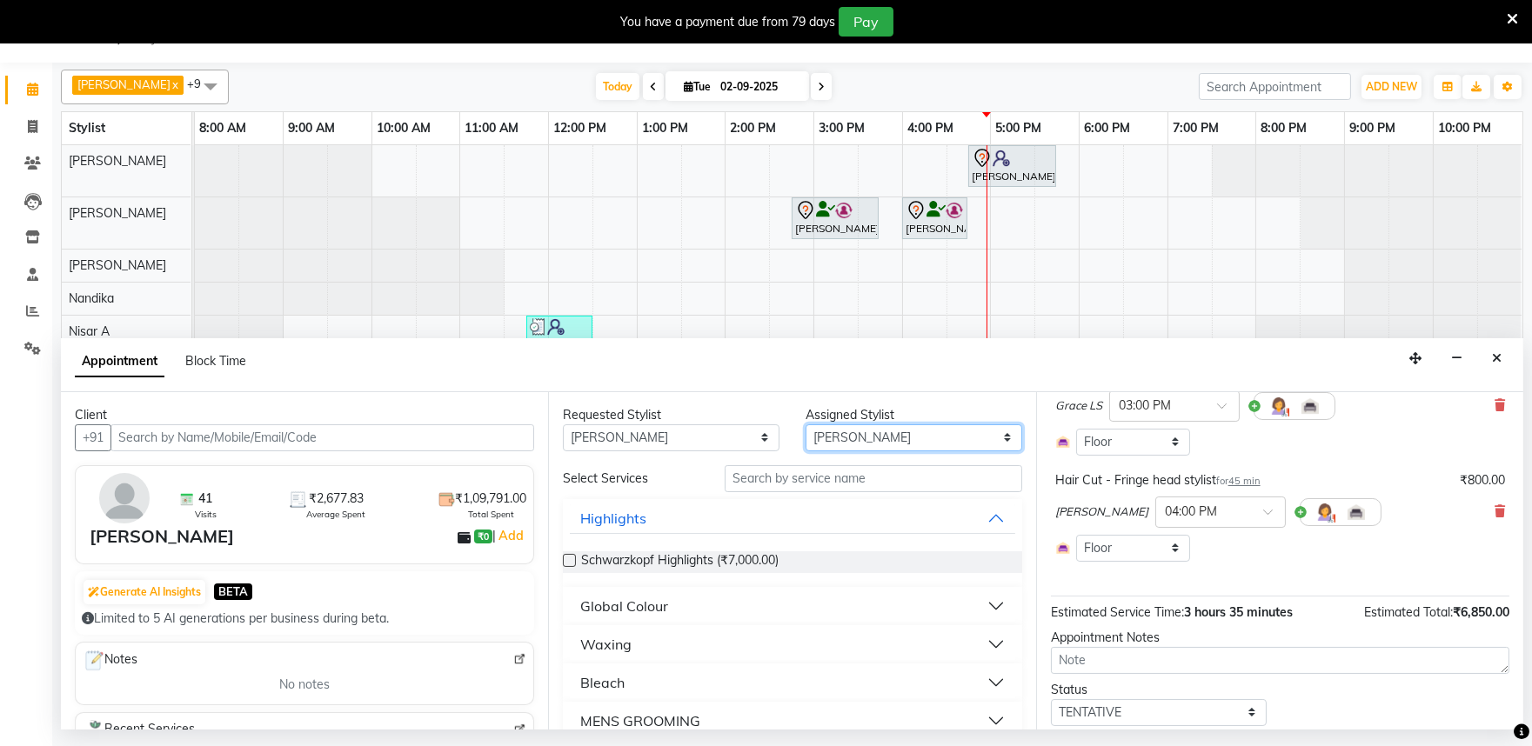
click at [844, 437] on select "Select Achan Shimrah Admin Anitha B Arhan Ehsan Charan S Dawa Tamang Ding Junhu…" at bounding box center [913, 437] width 217 height 27
select select "81311"
click at [805, 424] on select "Select Achan Shimrah Admin Anitha B Arhan Ehsan Charan S Dawa Tamang Ding Junhu…" at bounding box center [913, 437] width 217 height 27
click at [647, 438] on select "Any Achan Shimrah Admin Anitha B Arhan Ehsan Charan S Dawa Tamang Ding Junhui G…" at bounding box center [671, 437] width 217 height 27
select select "81311"
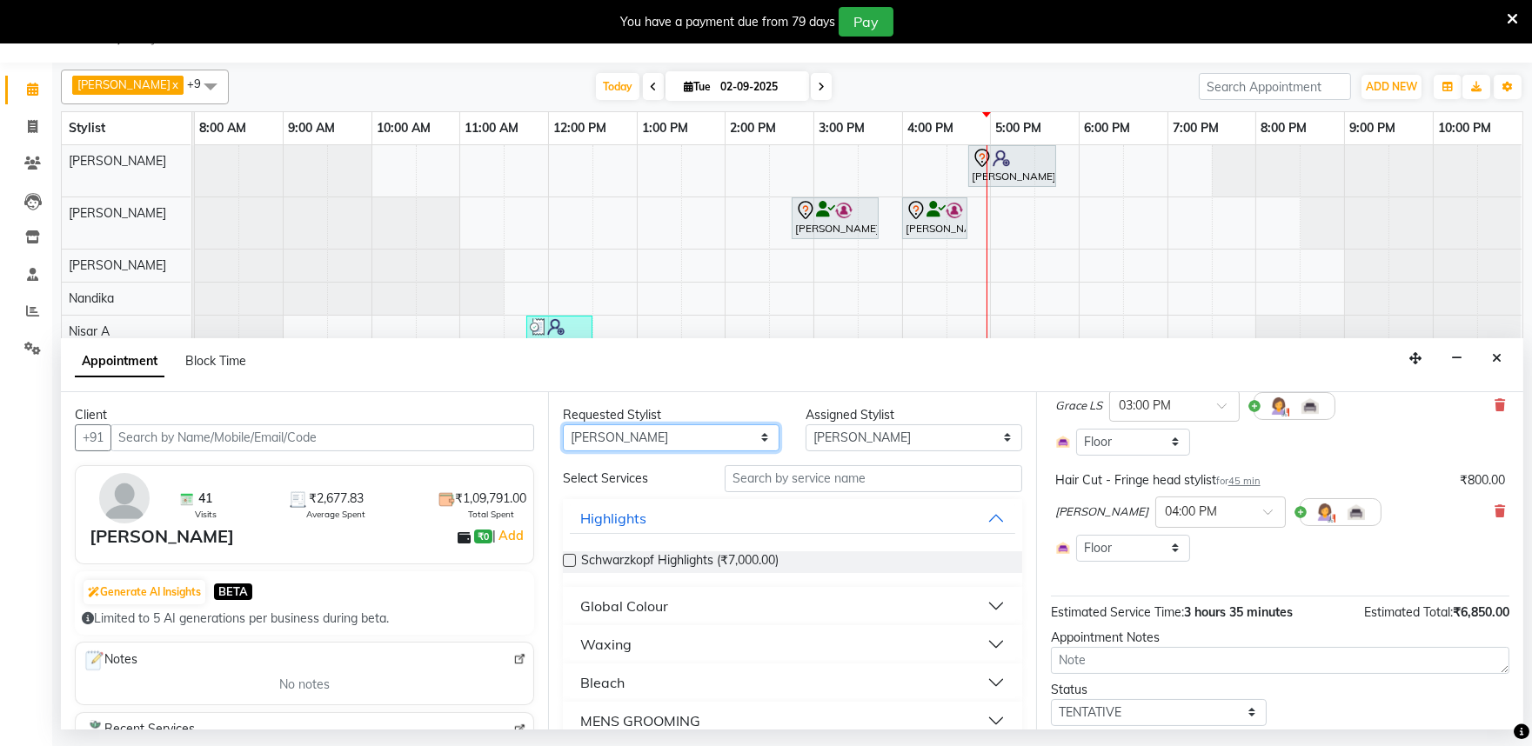
click at [563, 424] on select "Any Achan Shimrah Admin Anitha B Arhan Ehsan Charan S Dawa Tamang Ding Junhui G…" at bounding box center [671, 437] width 217 height 27
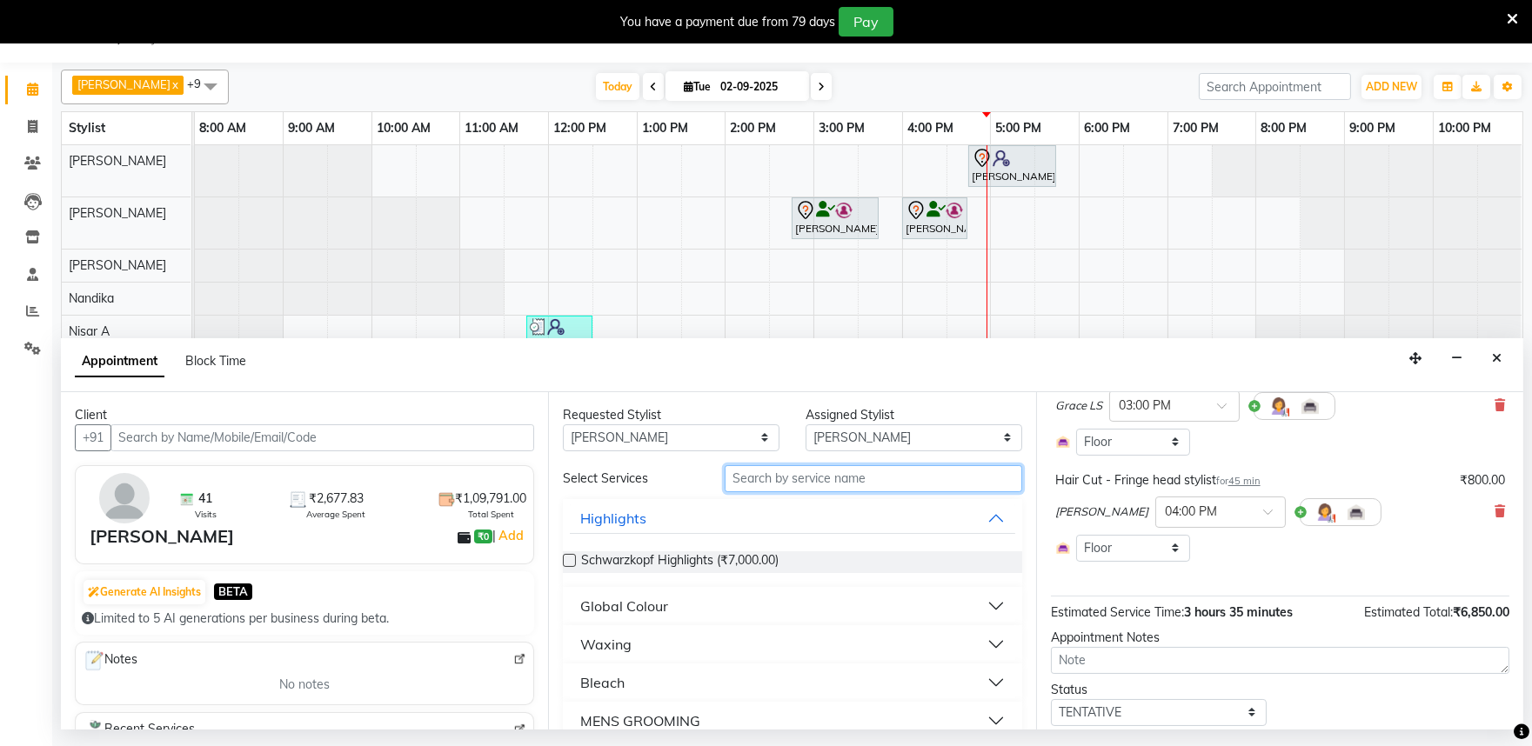
click at [790, 479] on input "text" at bounding box center [872, 478] width 297 height 27
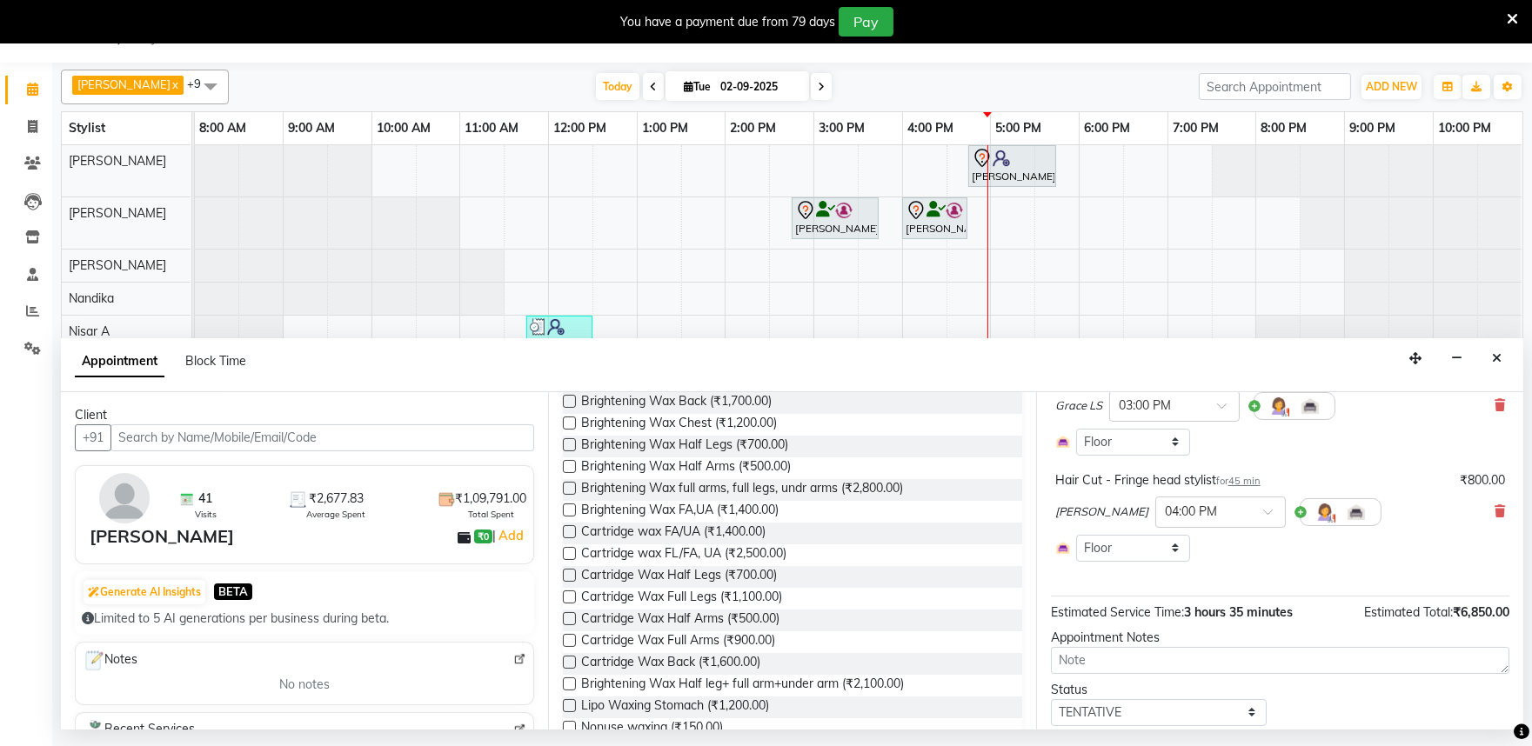
scroll to position [386, 0]
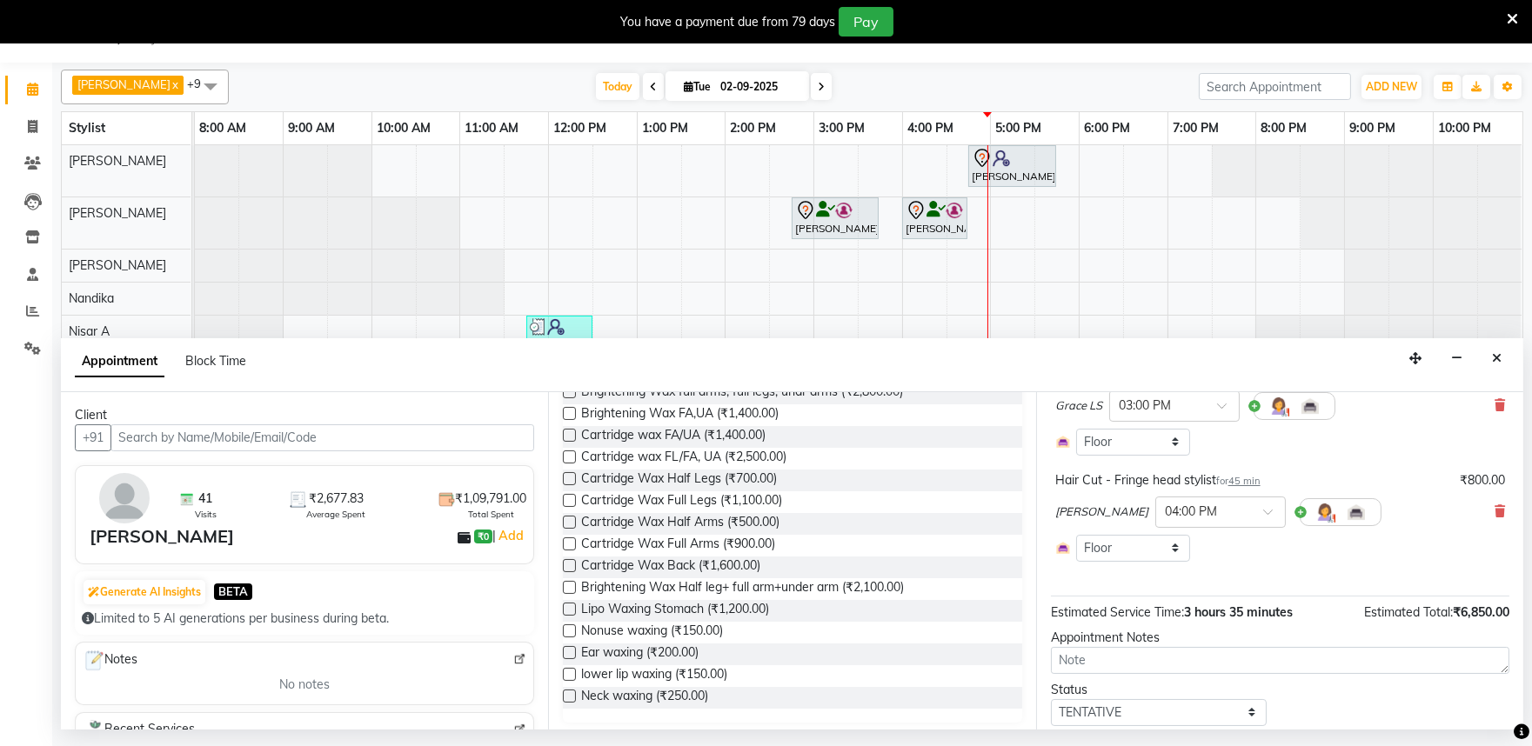
type input "wax"
click at [568, 457] on label at bounding box center [569, 456] width 13 height 13
click at [568, 457] on input "checkbox" at bounding box center [568, 458] width 11 height 11
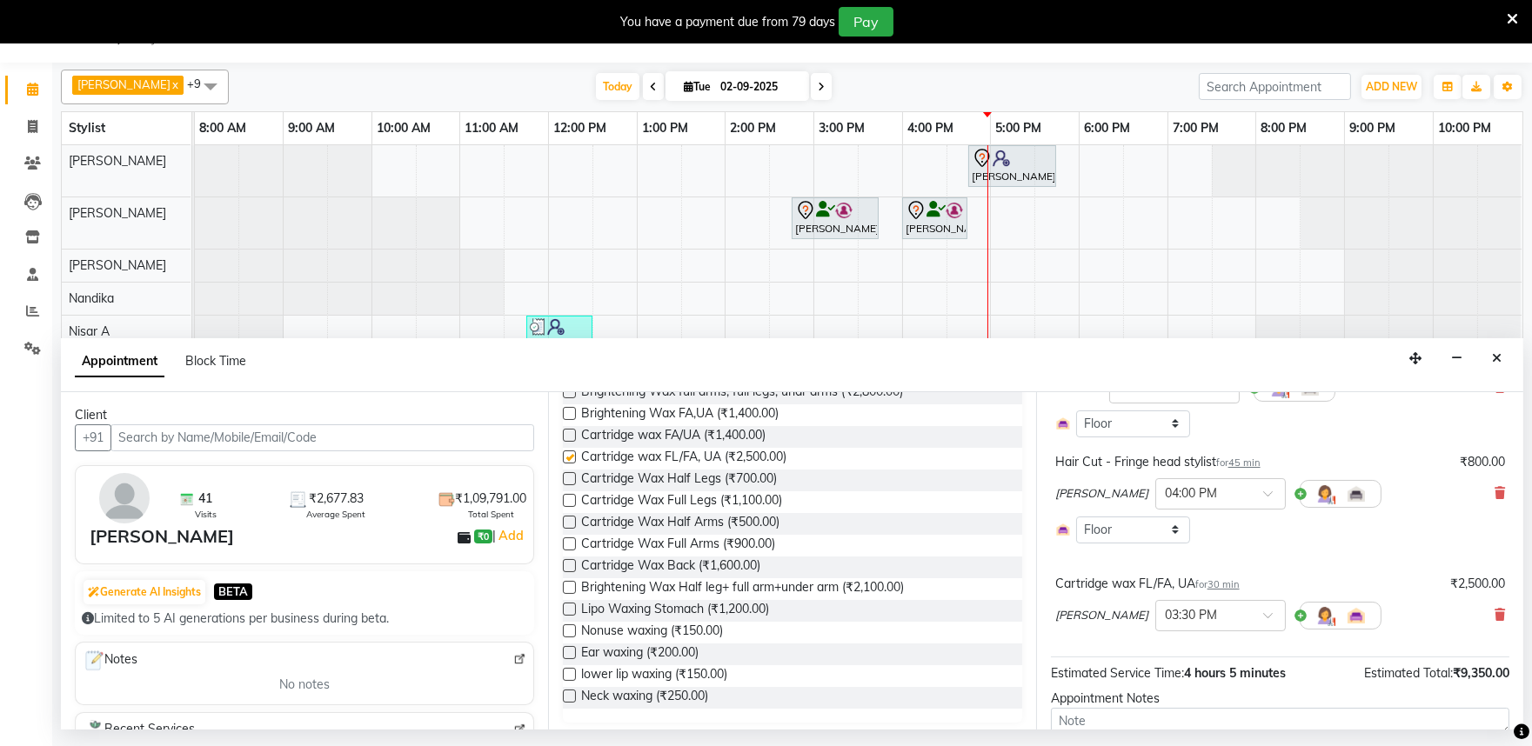
scroll to position [464, 0]
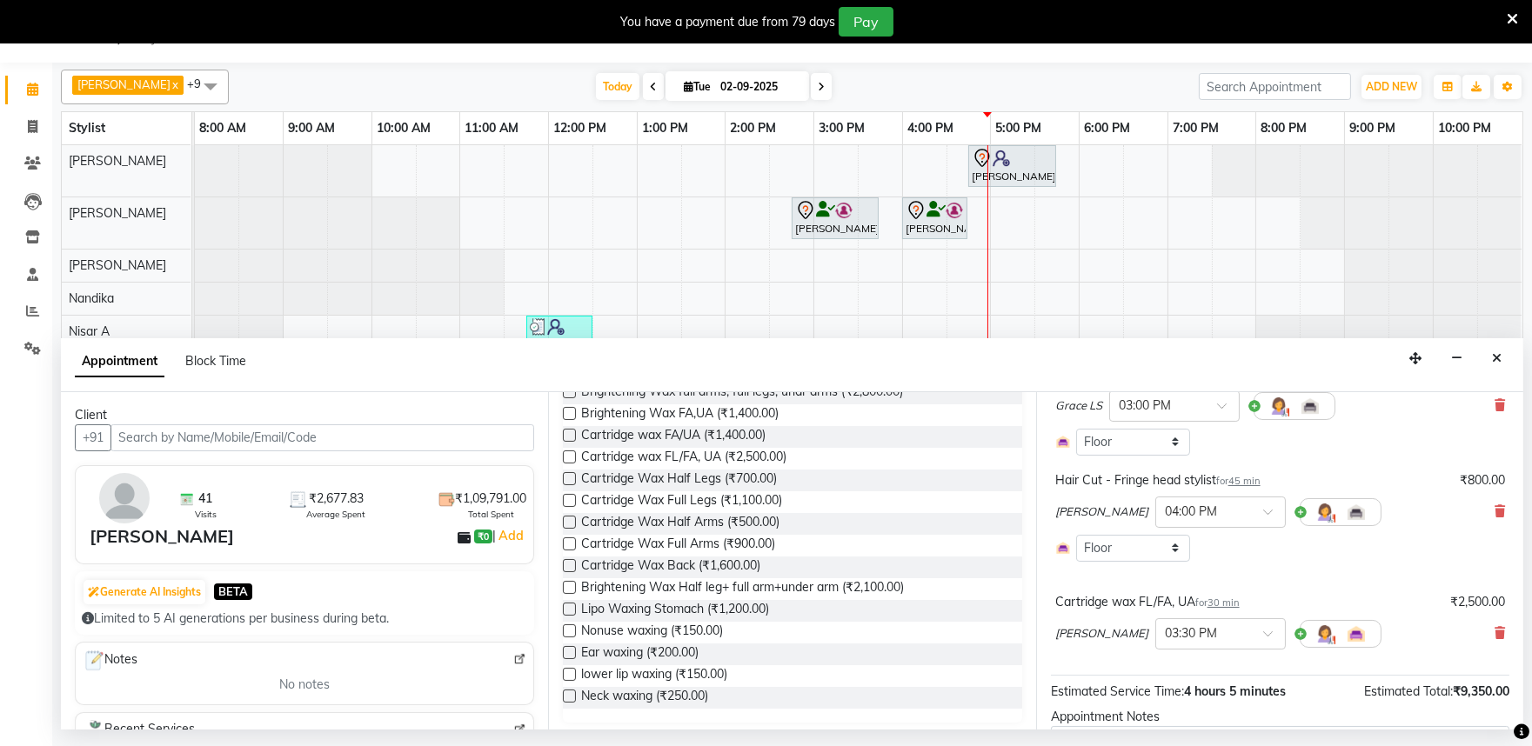
checkbox input "false"
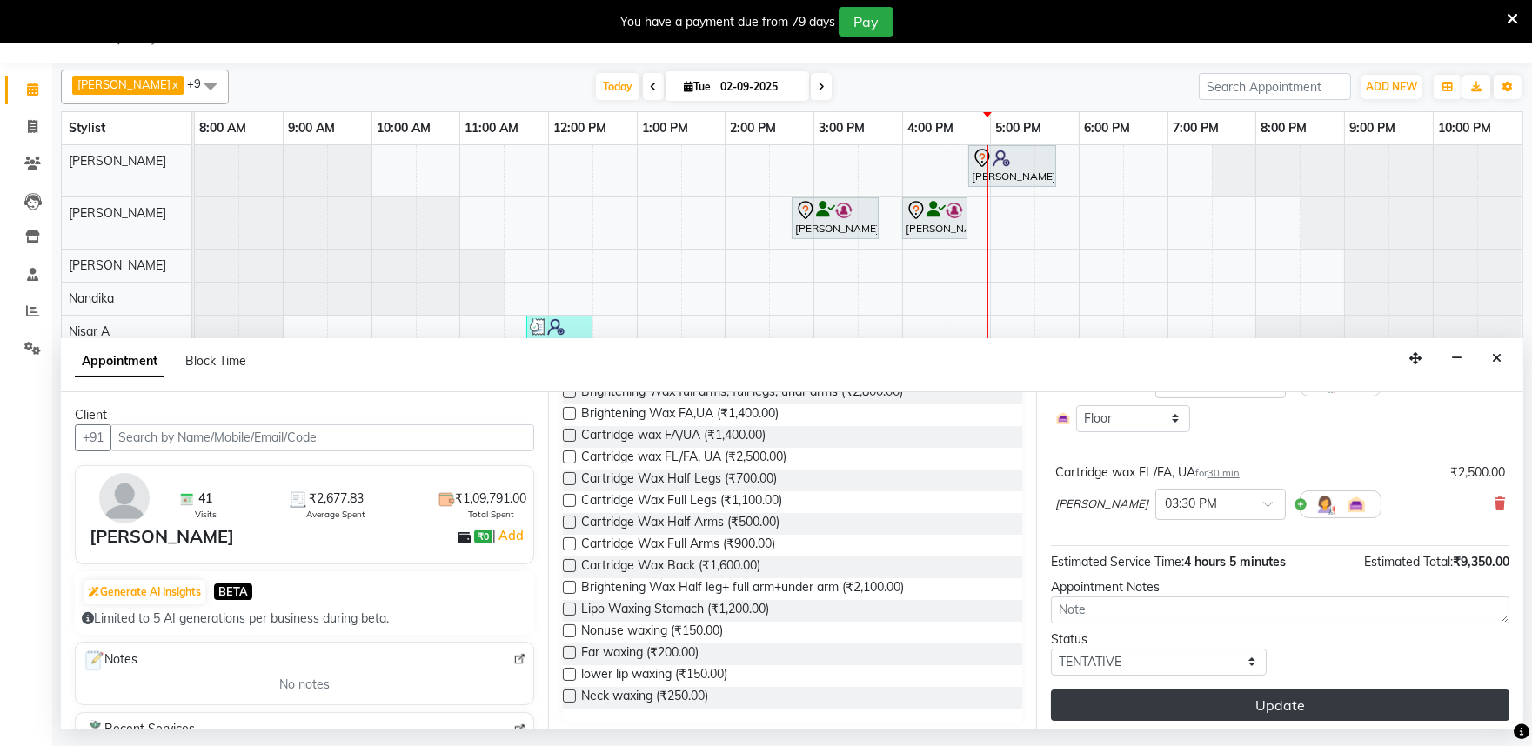
scroll to position [598, 0]
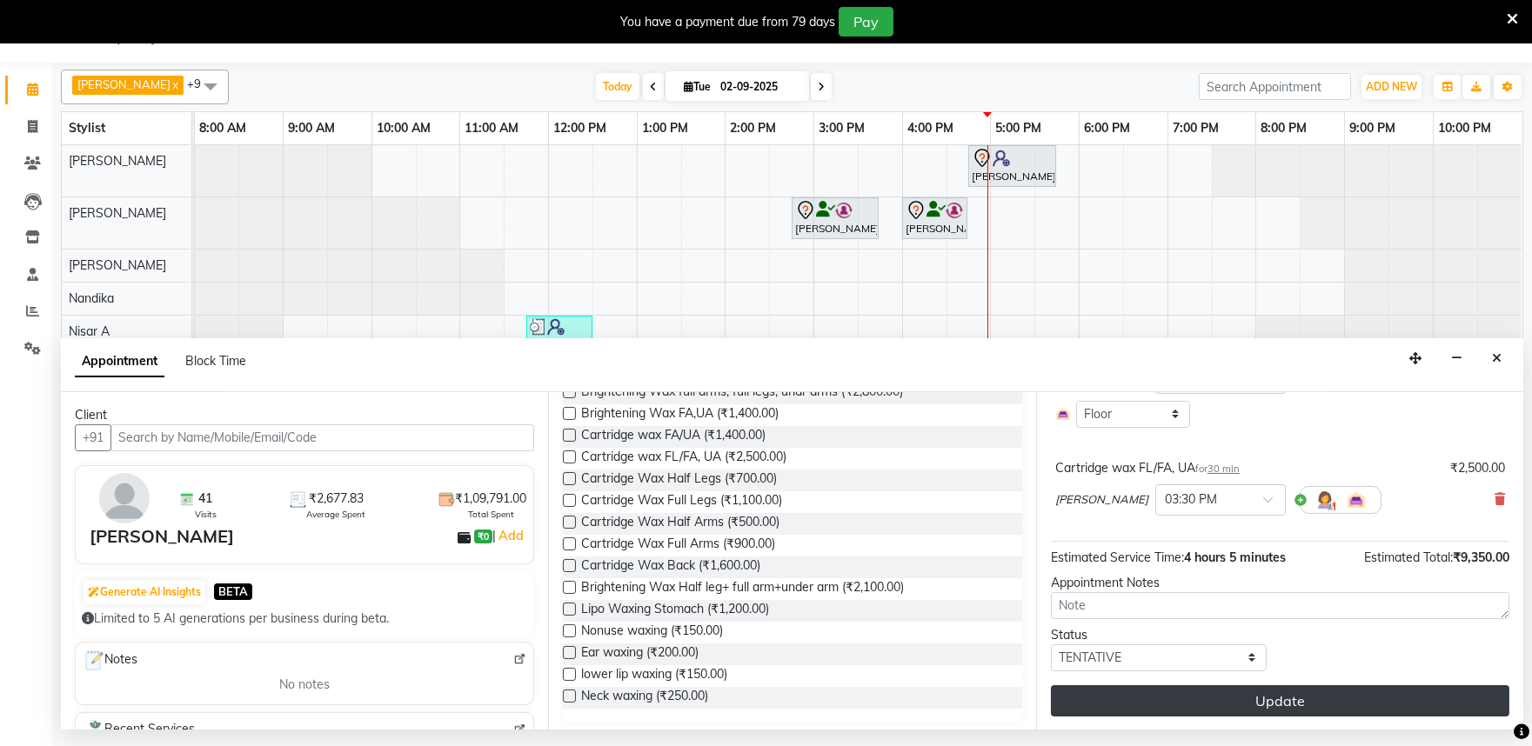
click at [1332, 697] on button "Update" at bounding box center [1280, 700] width 458 height 31
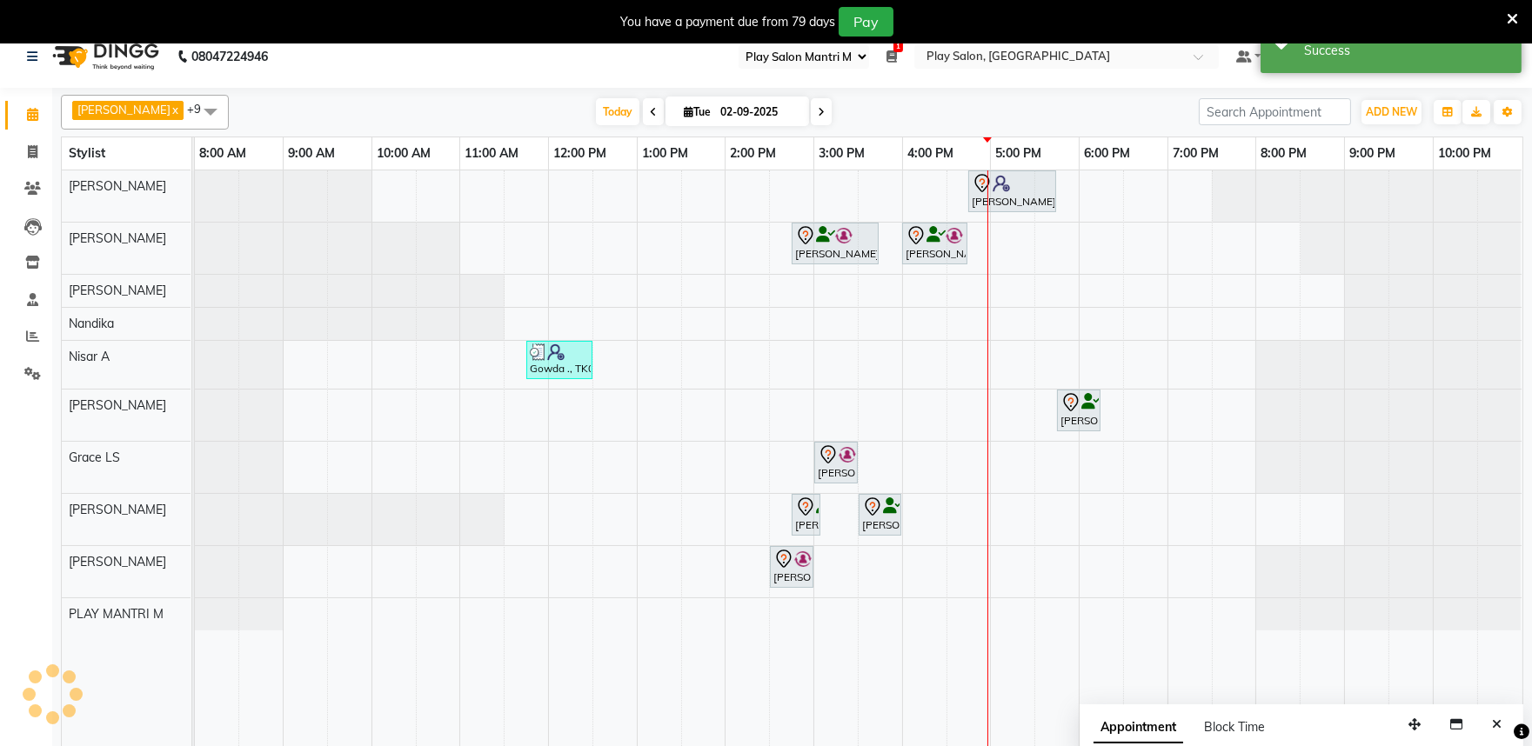
scroll to position [0, 0]
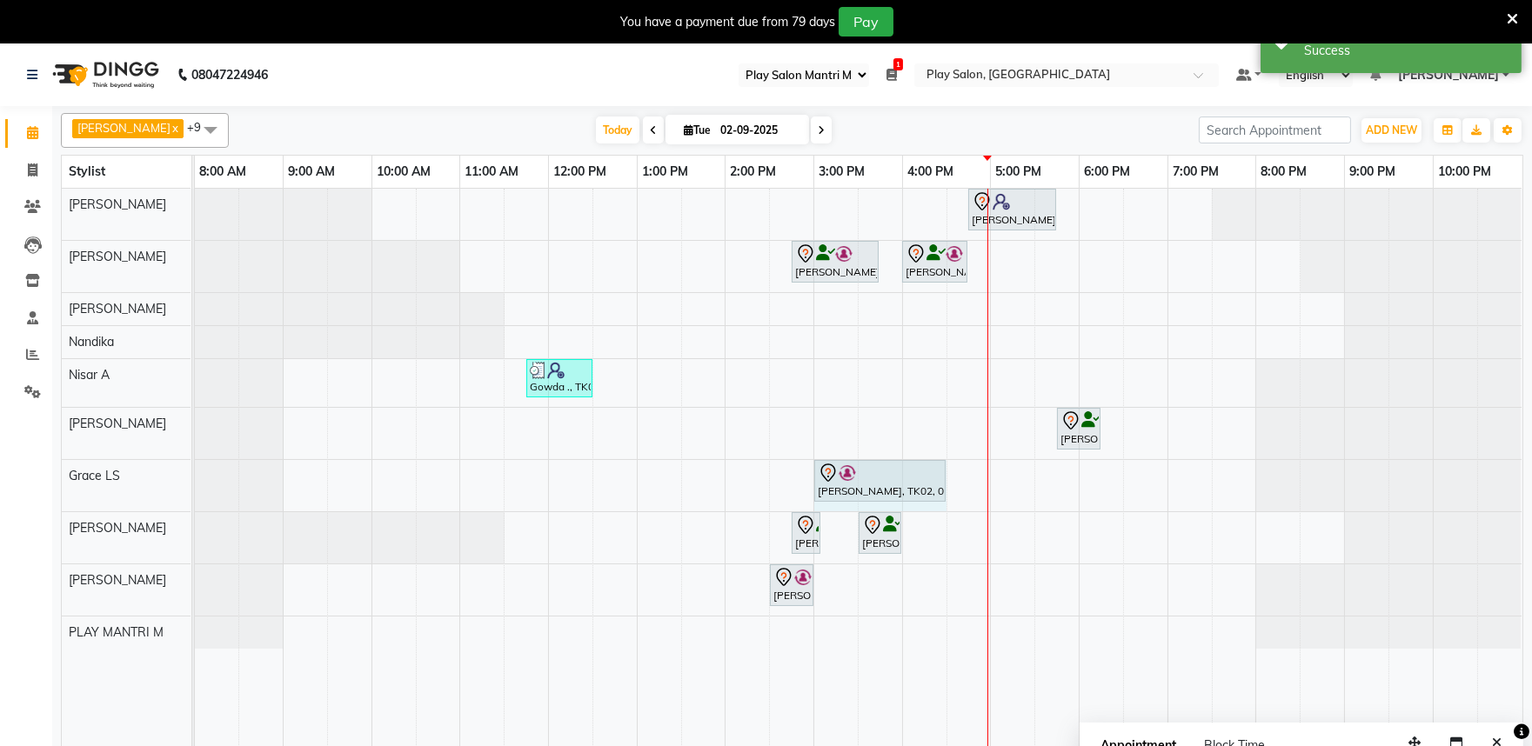
drag, startPoint x: 857, startPoint y: 485, endPoint x: 929, endPoint y: 482, distance: 72.3
click at [195, 482] on div "Rita Mitra, TK02, 03:00 PM-03:30 PM, Cartridge wax FL/FA, UA Rita Mitra, TK02, …" at bounding box center [195, 485] width 0 height 51
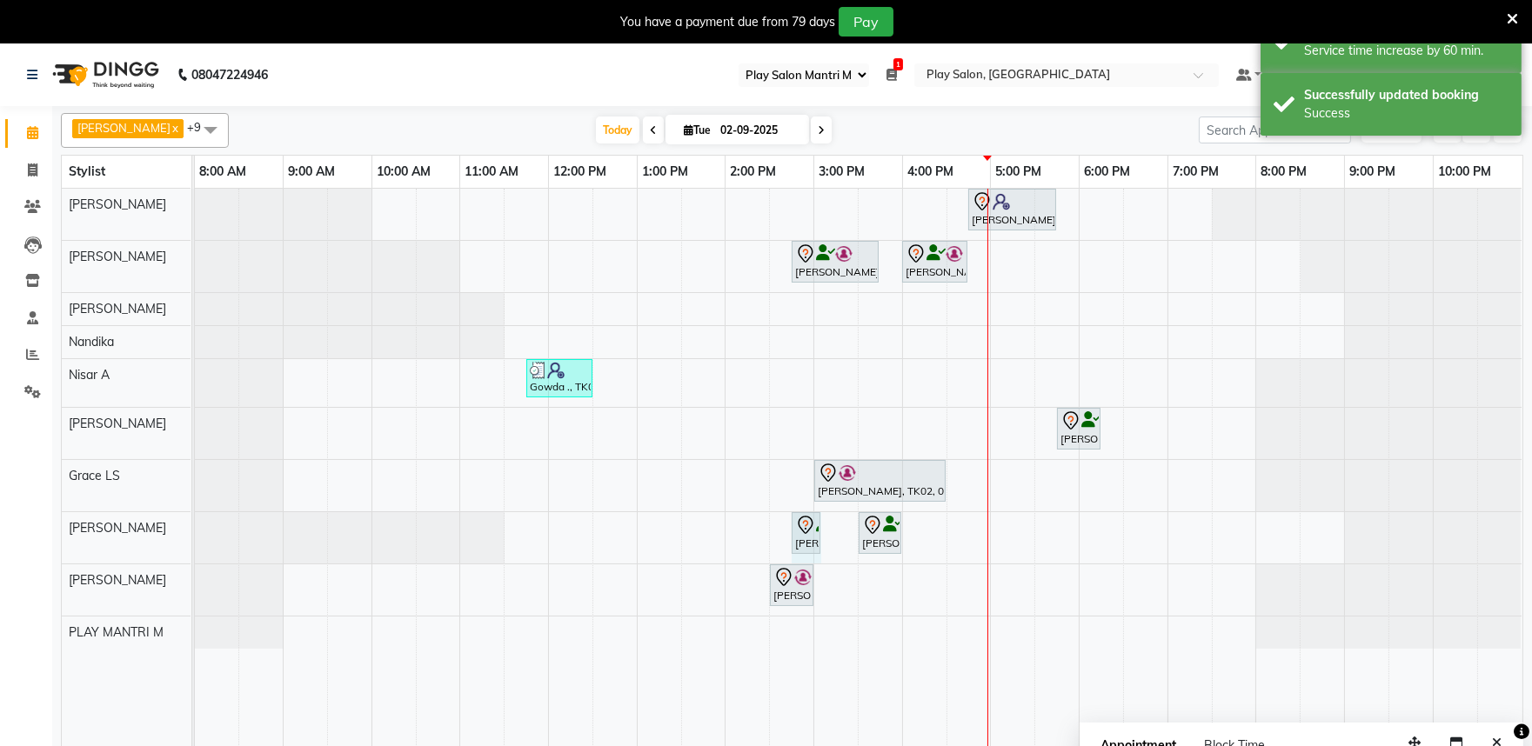
drag, startPoint x: 819, startPoint y: 536, endPoint x: 844, endPoint y: 535, distance: 25.2
click at [844, 535] on div "Siddhart ., TK04, 04:45 PM-05:45 PM, Hair Cut Men (Senior stylist) Rita Mitra, …" at bounding box center [858, 478] width 1327 height 579
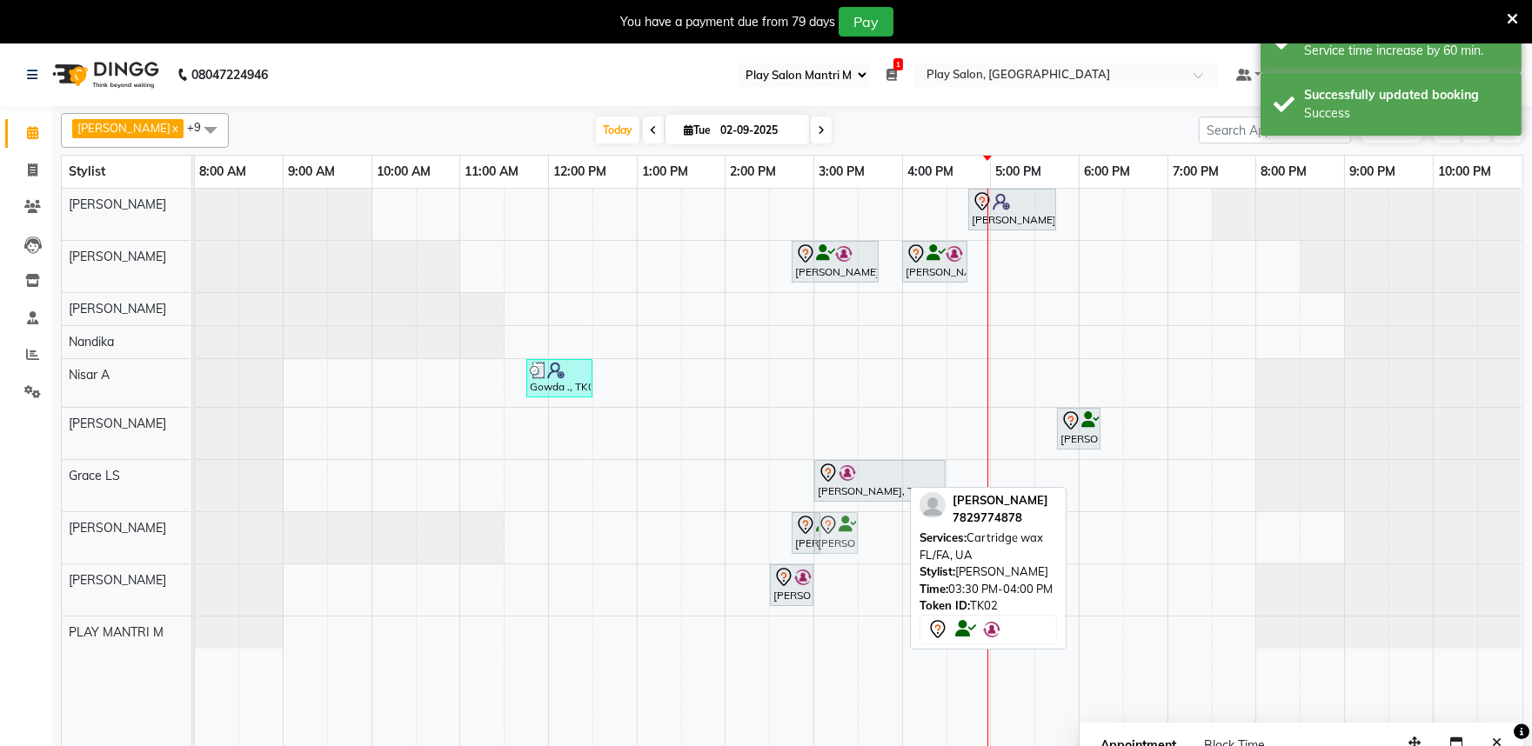
drag, startPoint x: 875, startPoint y: 542, endPoint x: 850, endPoint y: 542, distance: 25.2
click at [195, 542] on div "Rita Mitra, TK02, 02:45 PM-03:05 PM, Threading EB,UL Rita Mitra, TK02, 03:30 PM…" at bounding box center [195, 537] width 0 height 51
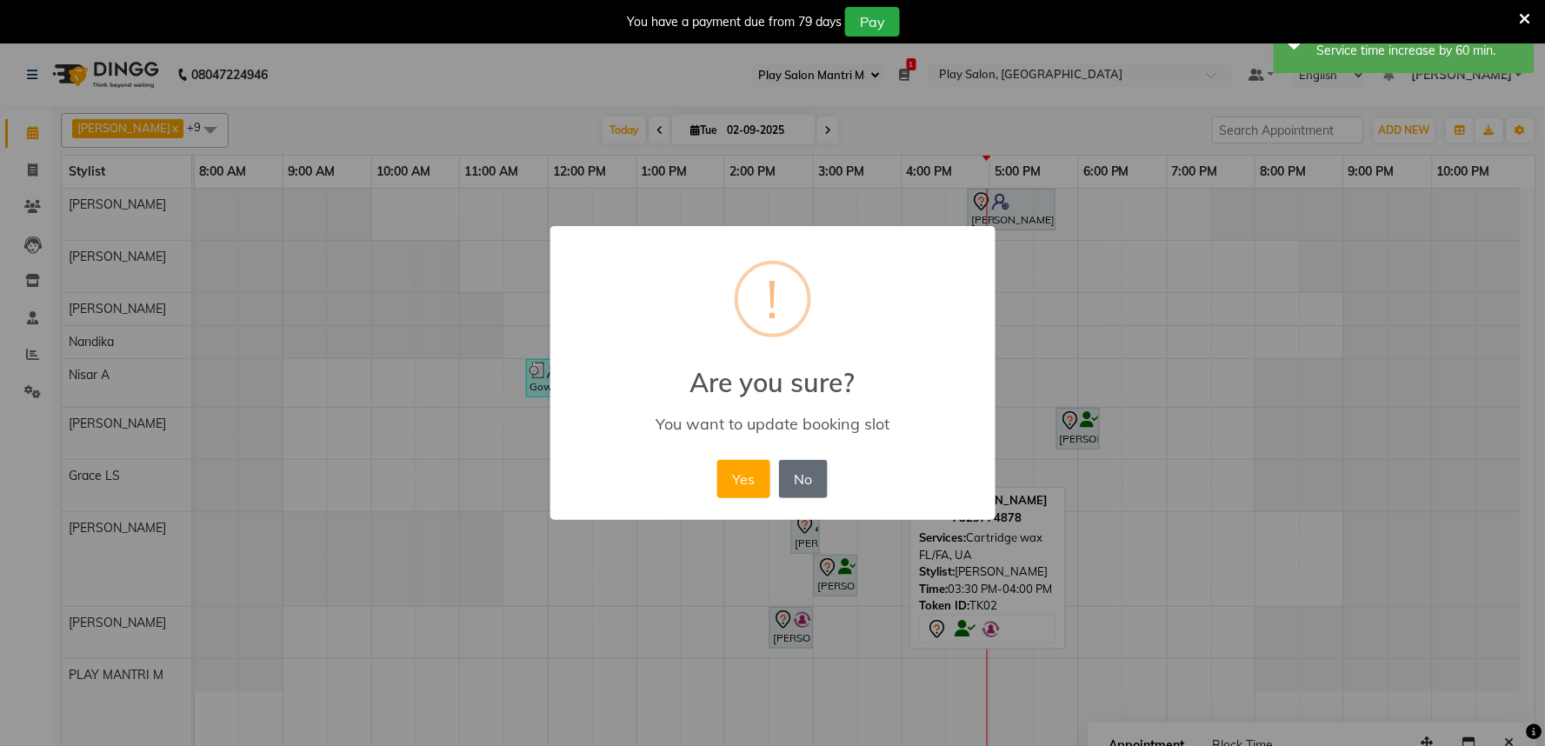
click at [797, 484] on button "No" at bounding box center [803, 479] width 49 height 38
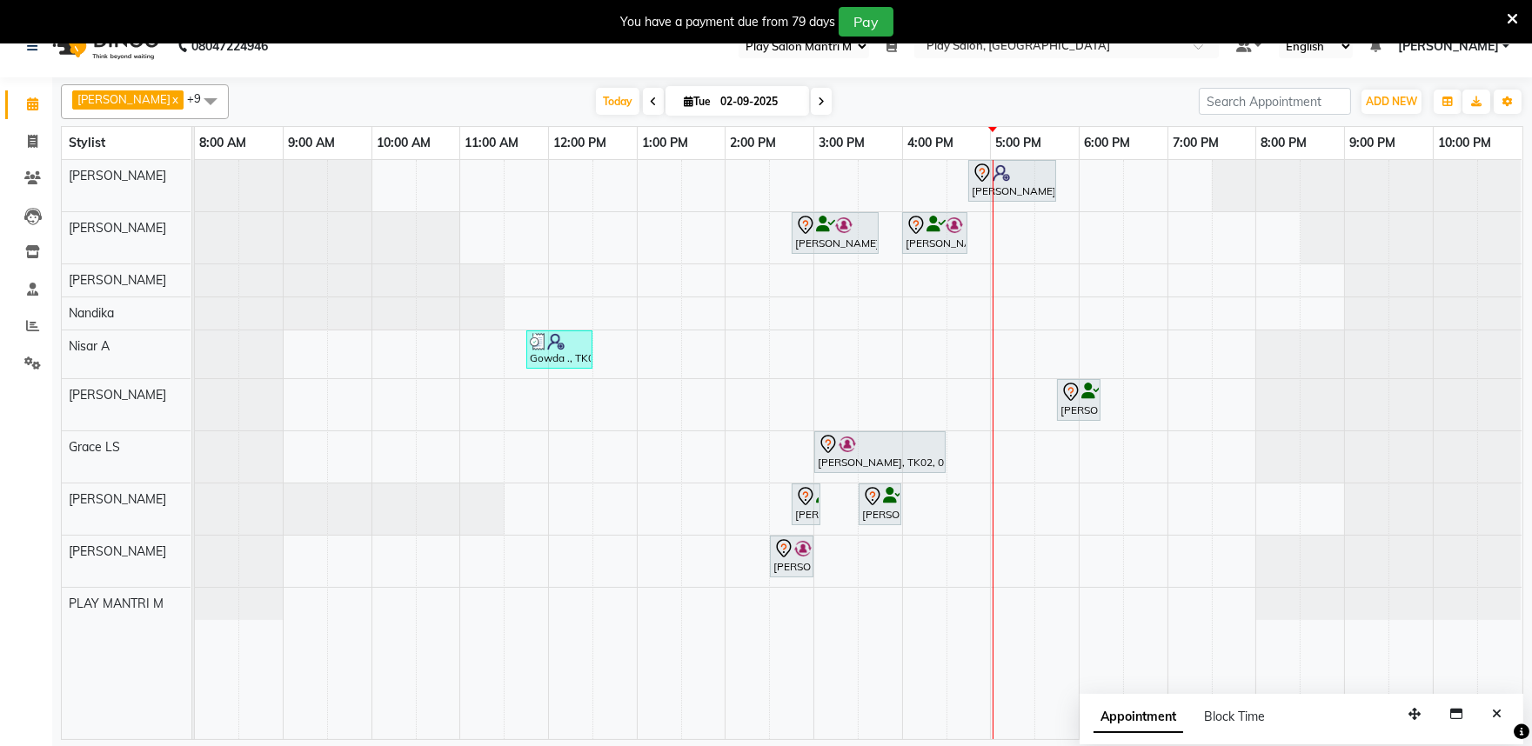
scroll to position [43, 0]
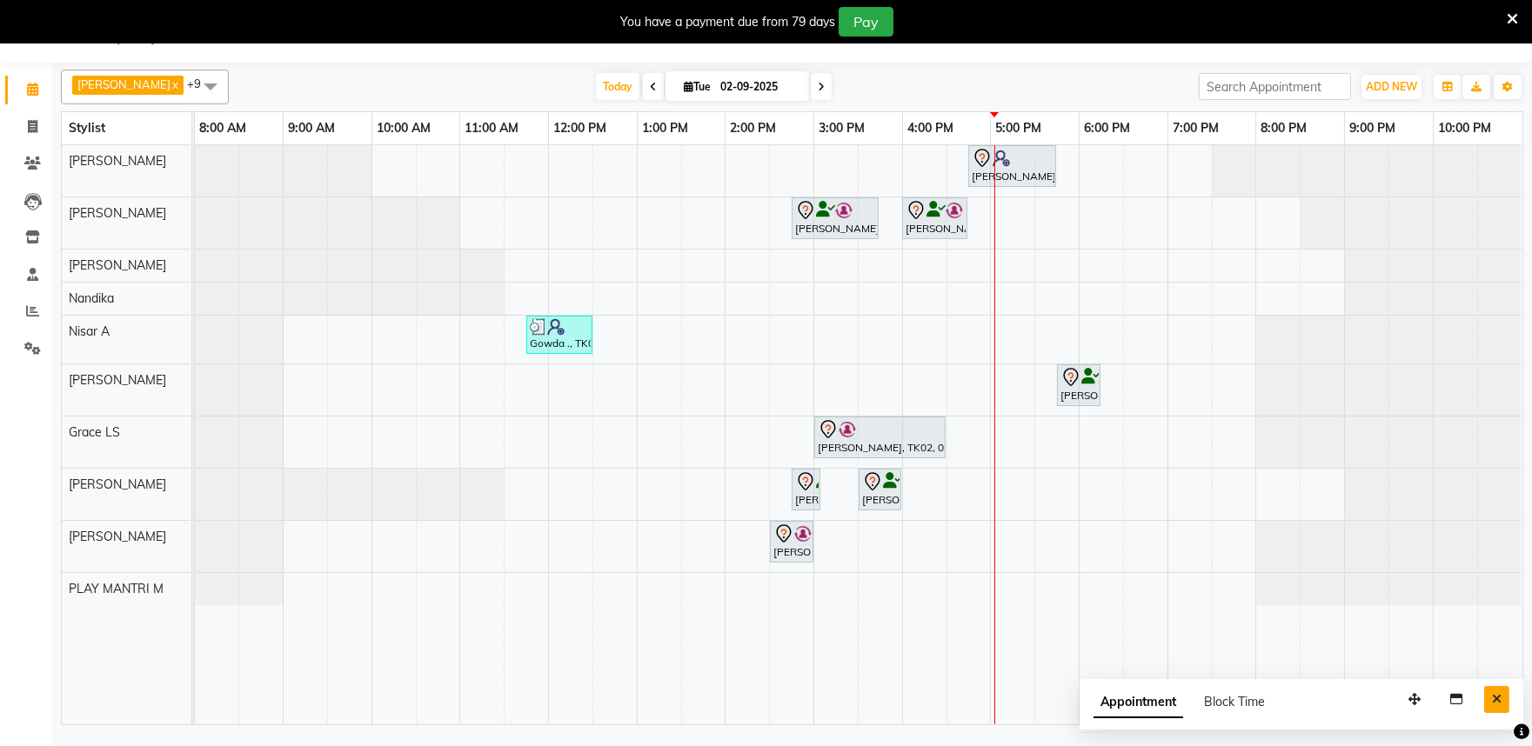
click at [1490, 698] on button "Close" at bounding box center [1496, 699] width 25 height 27
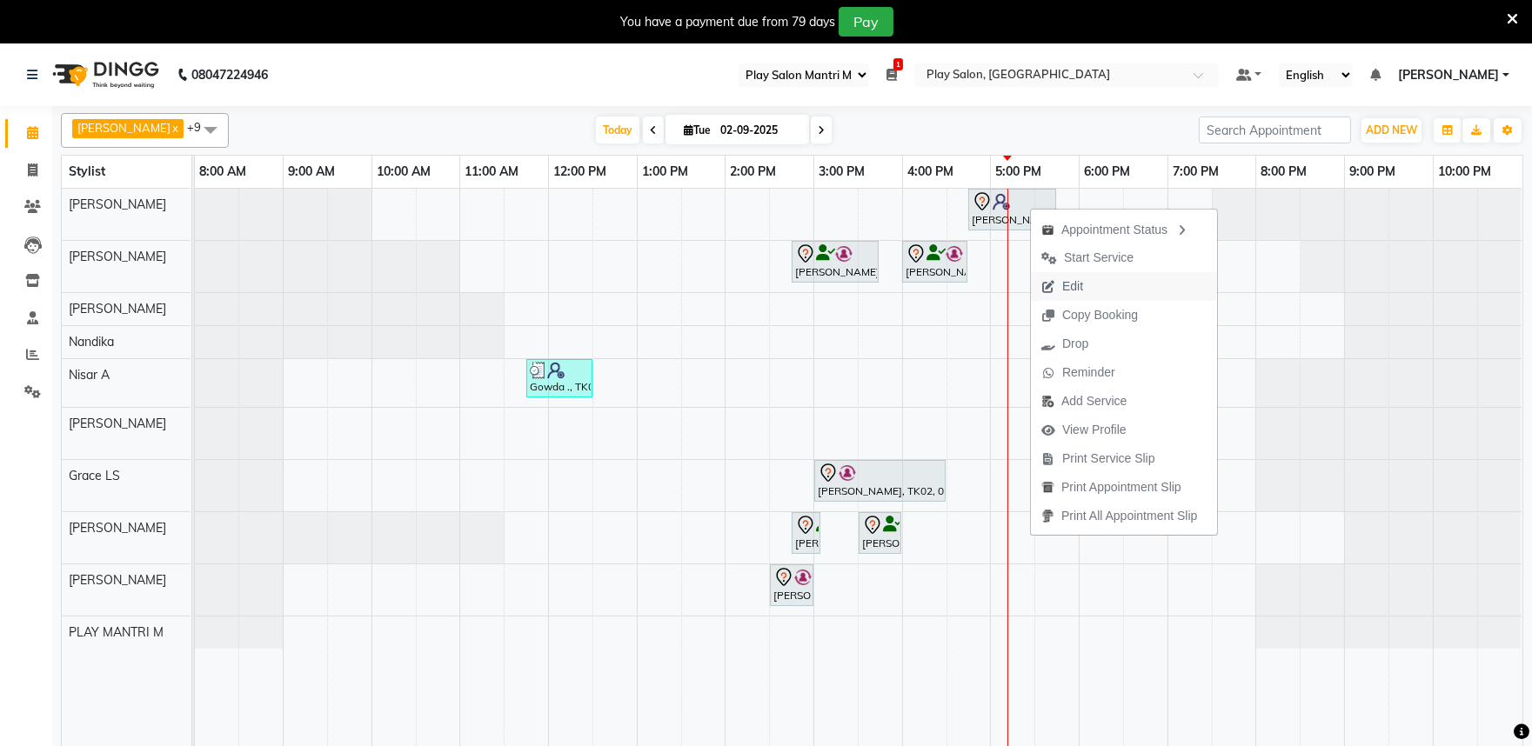
click at [1085, 288] on span "Edit" at bounding box center [1062, 286] width 63 height 29
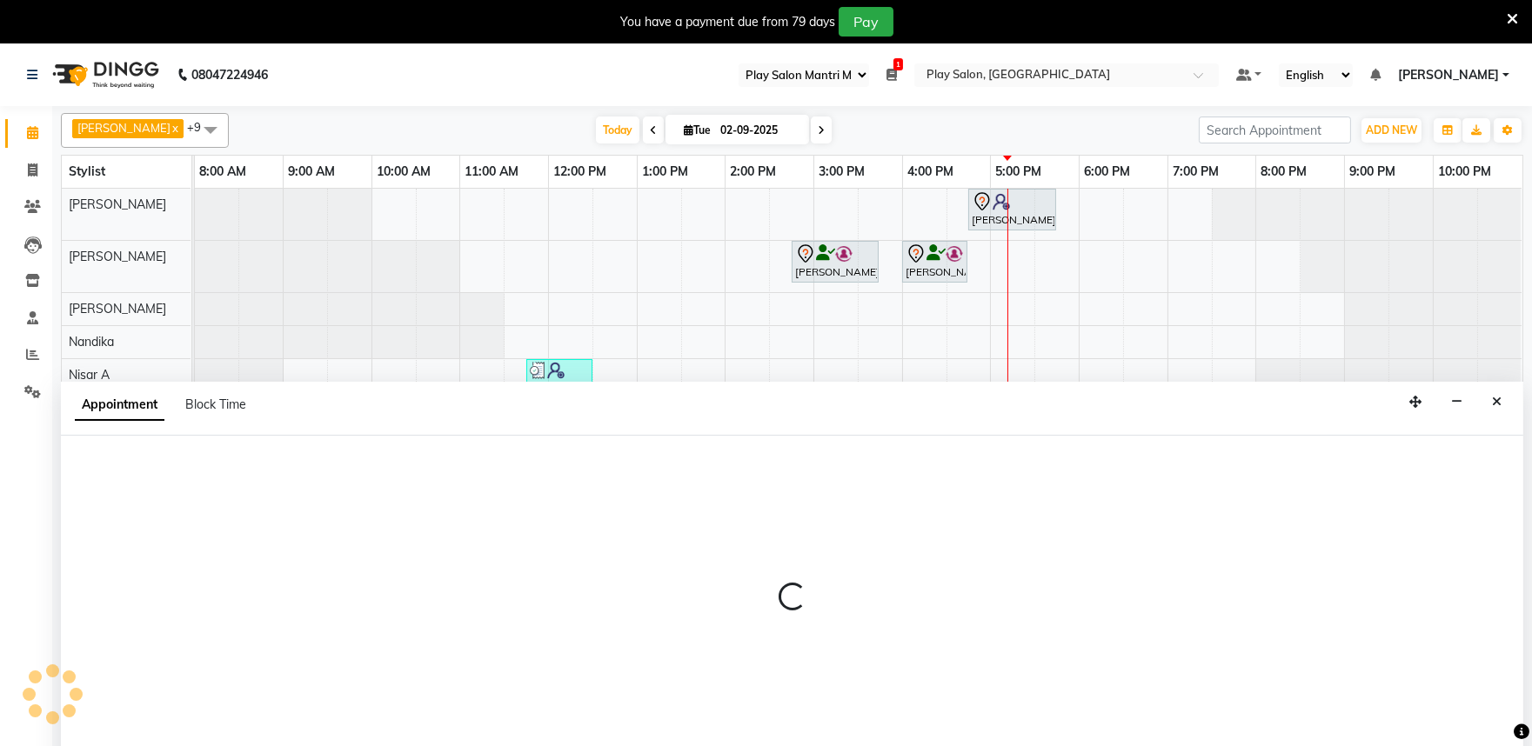
scroll to position [43, 0]
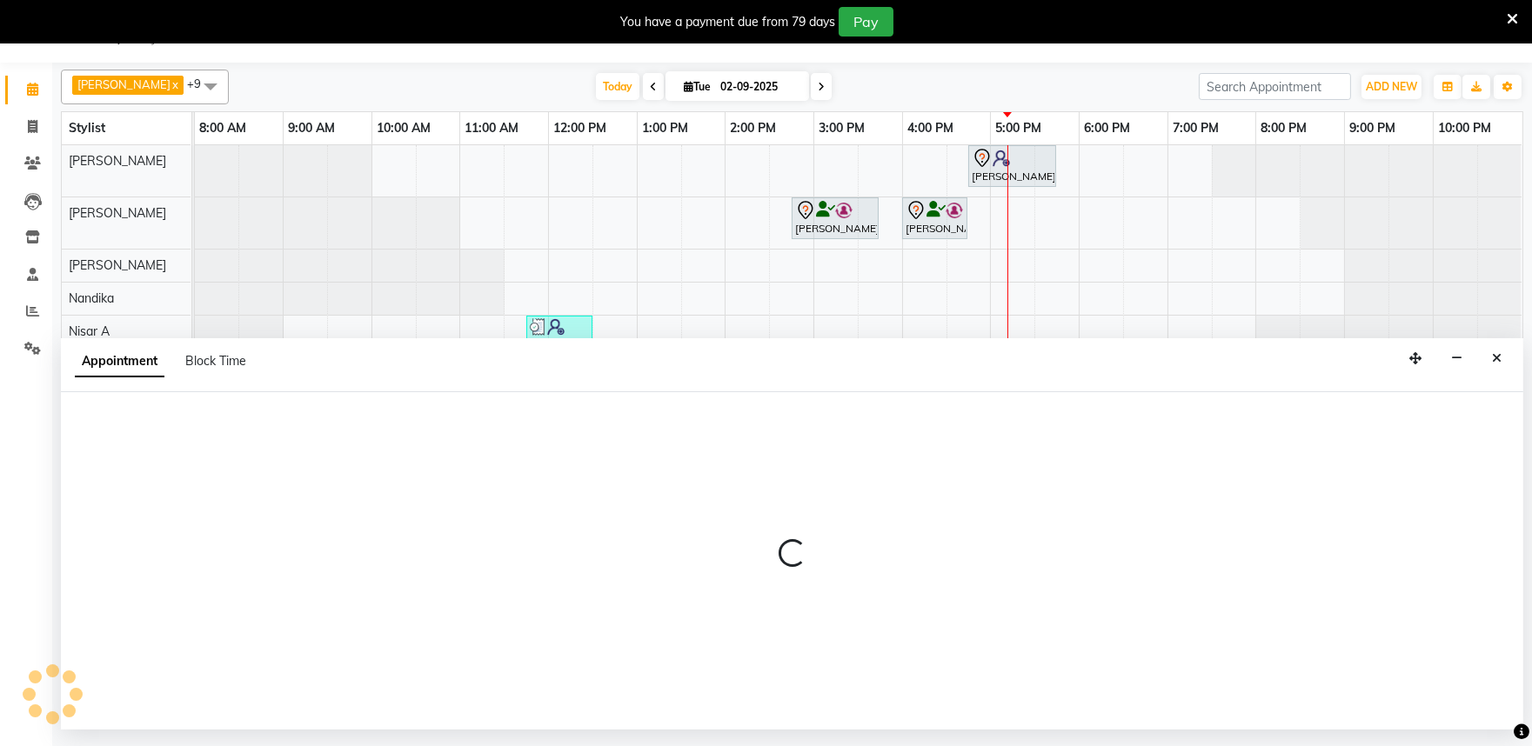
select select "tentative"
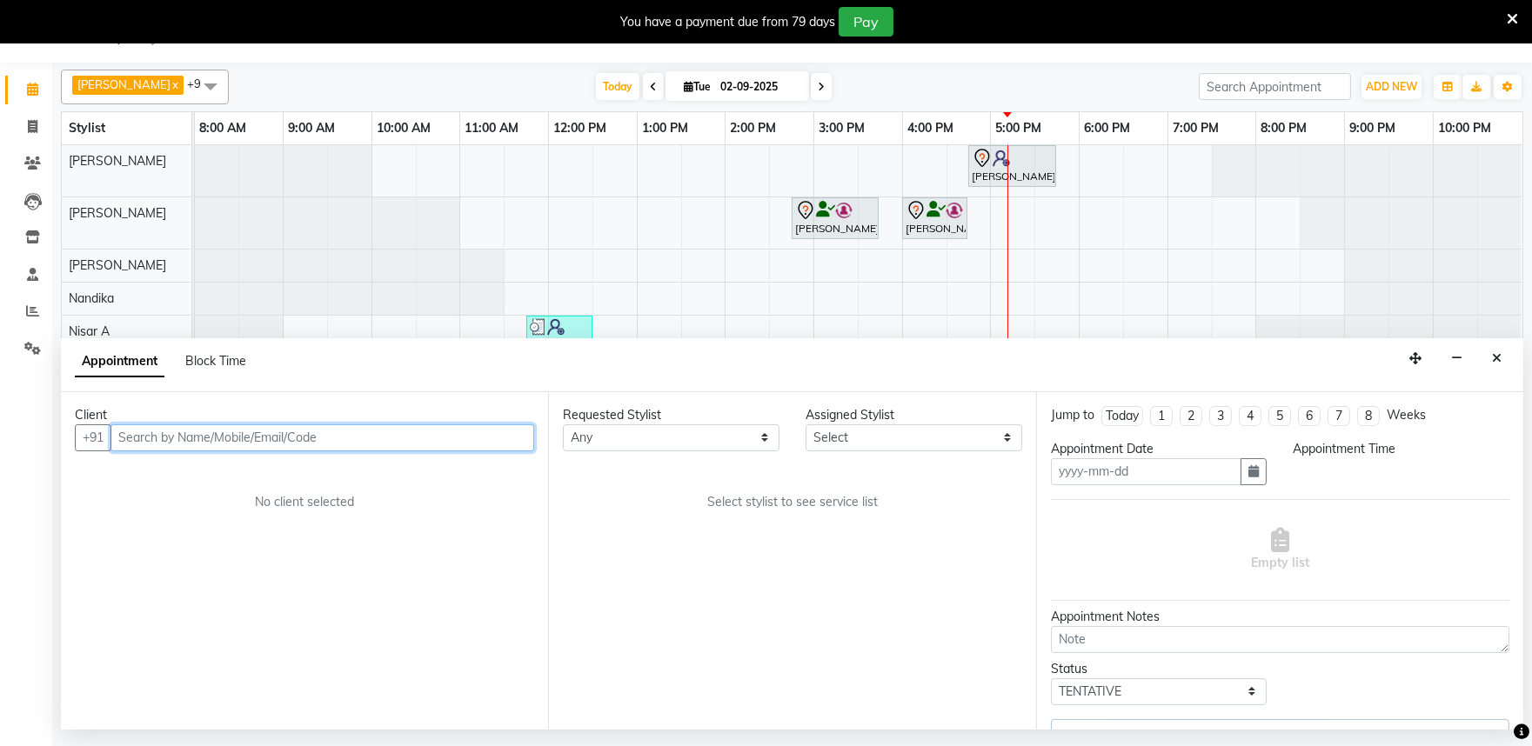
type input "02-09-2025"
select select "1005"
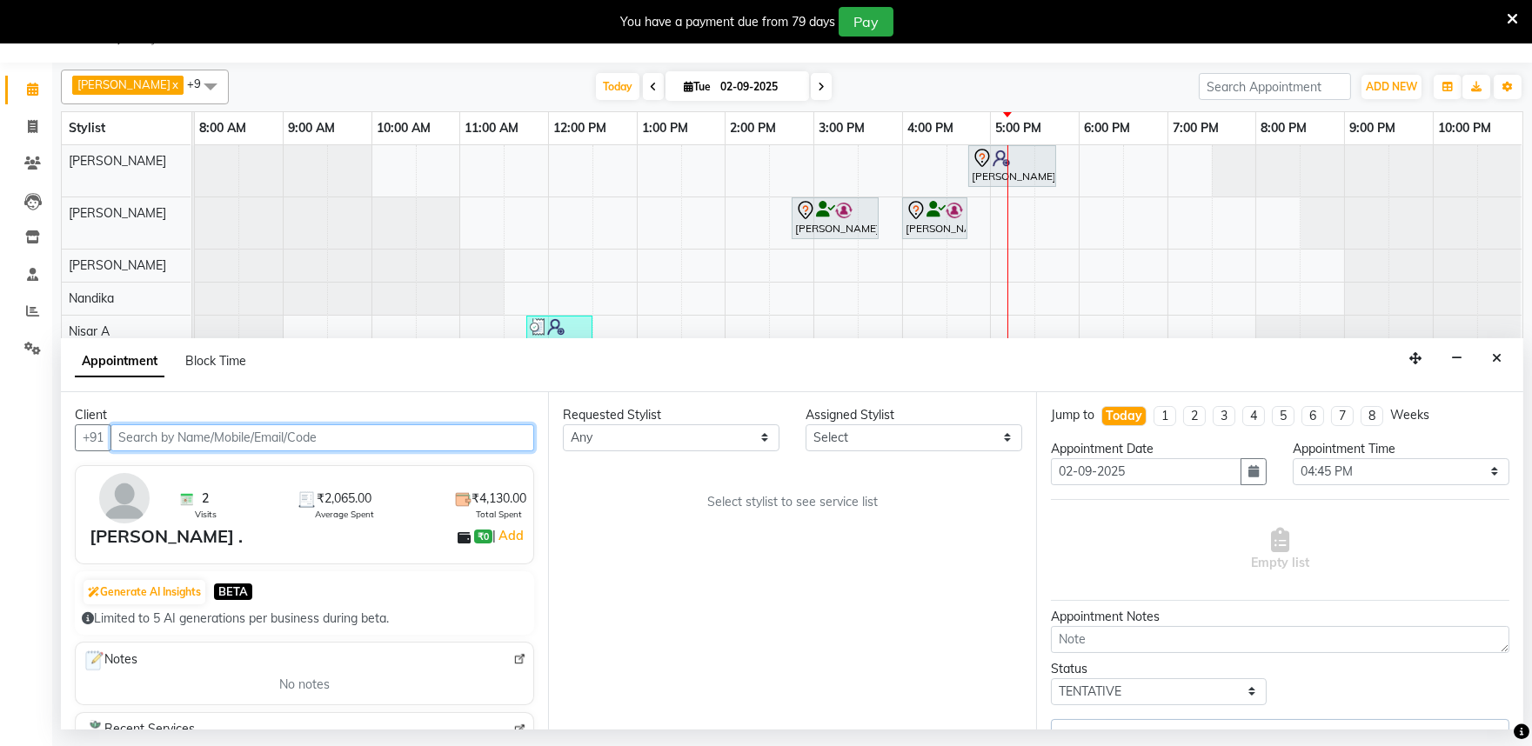
select select "81325"
select select "4213"
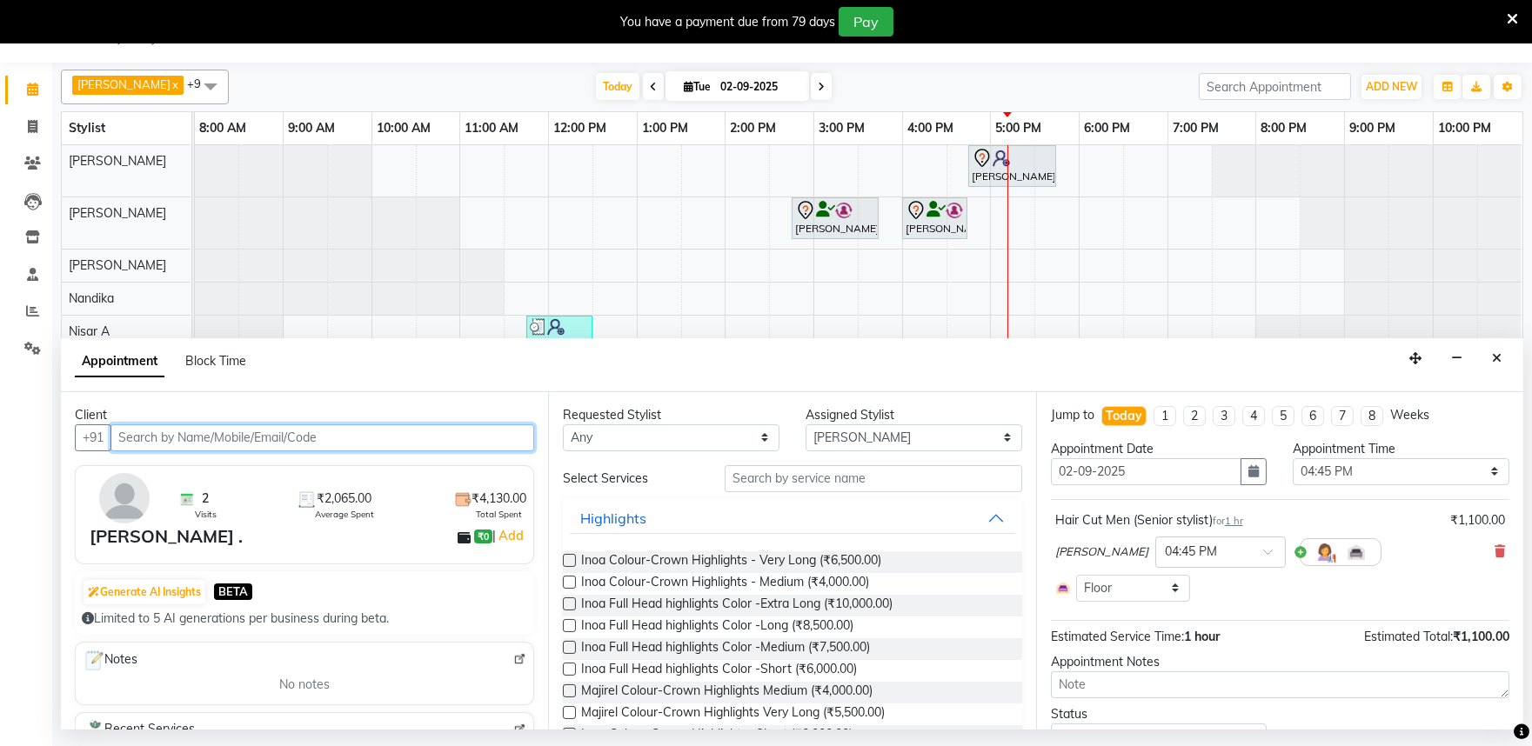
scroll to position [80, 0]
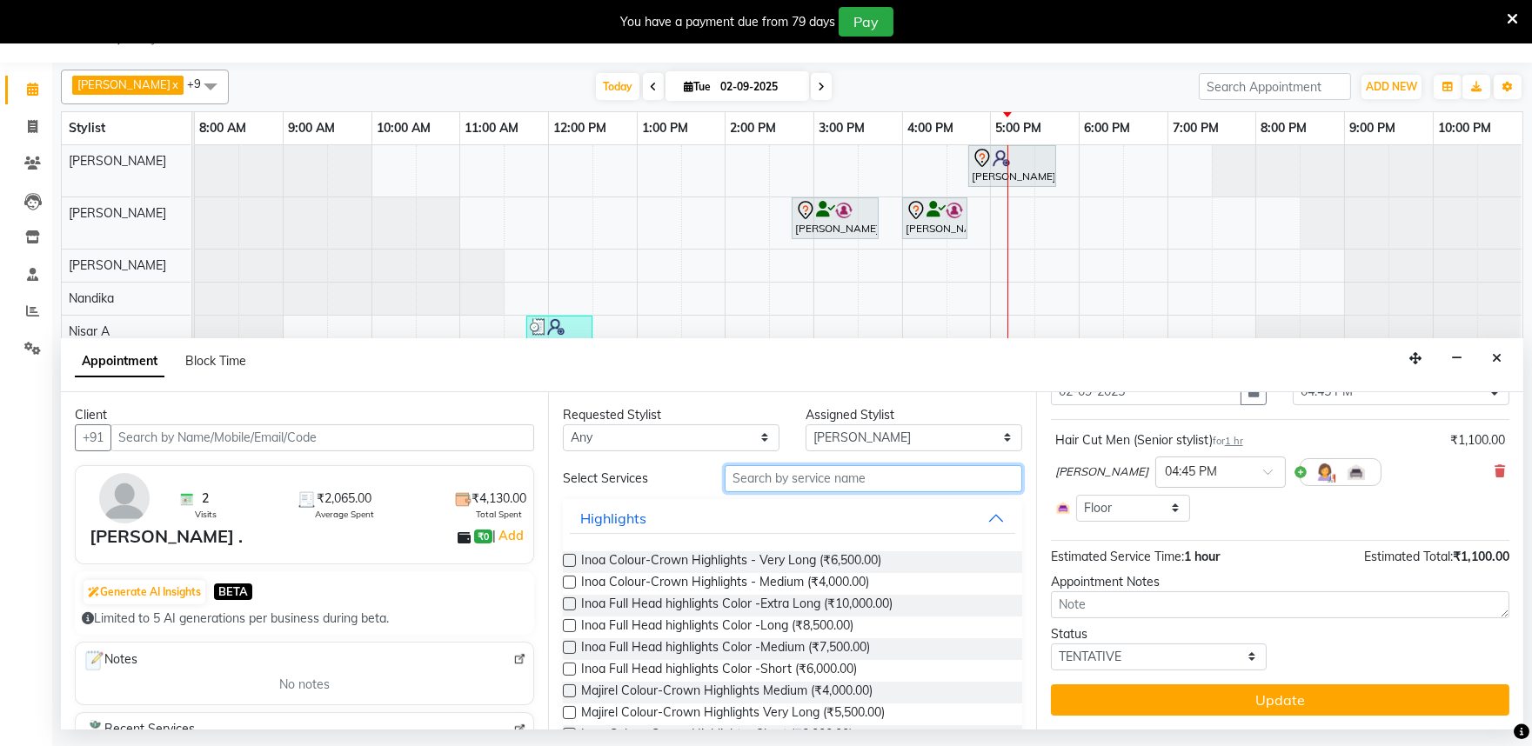
click at [789, 482] on input "text" at bounding box center [872, 478] width 297 height 27
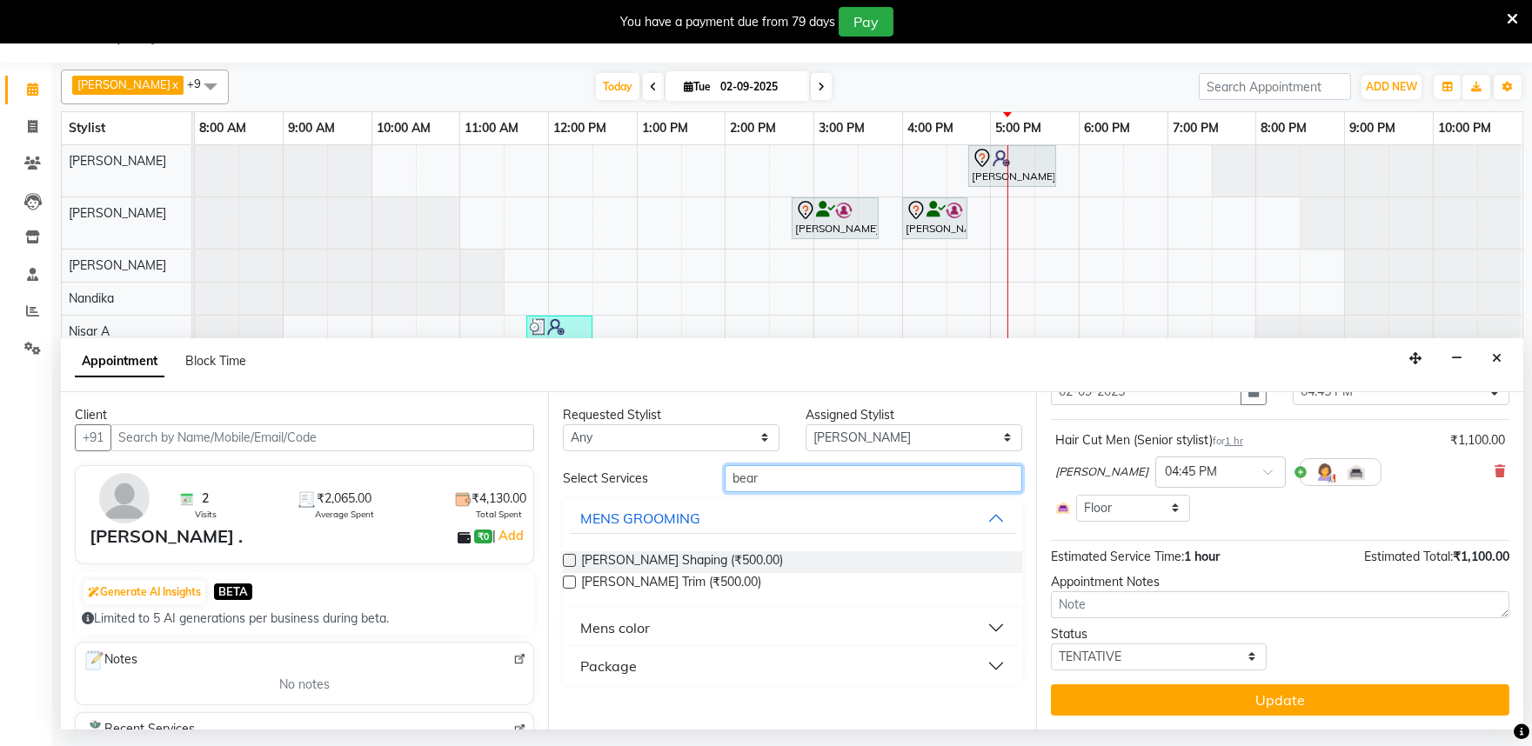
type input "bear"
click at [571, 559] on label at bounding box center [569, 560] width 13 height 13
click at [571, 559] on input "checkbox" at bounding box center [568, 562] width 11 height 11
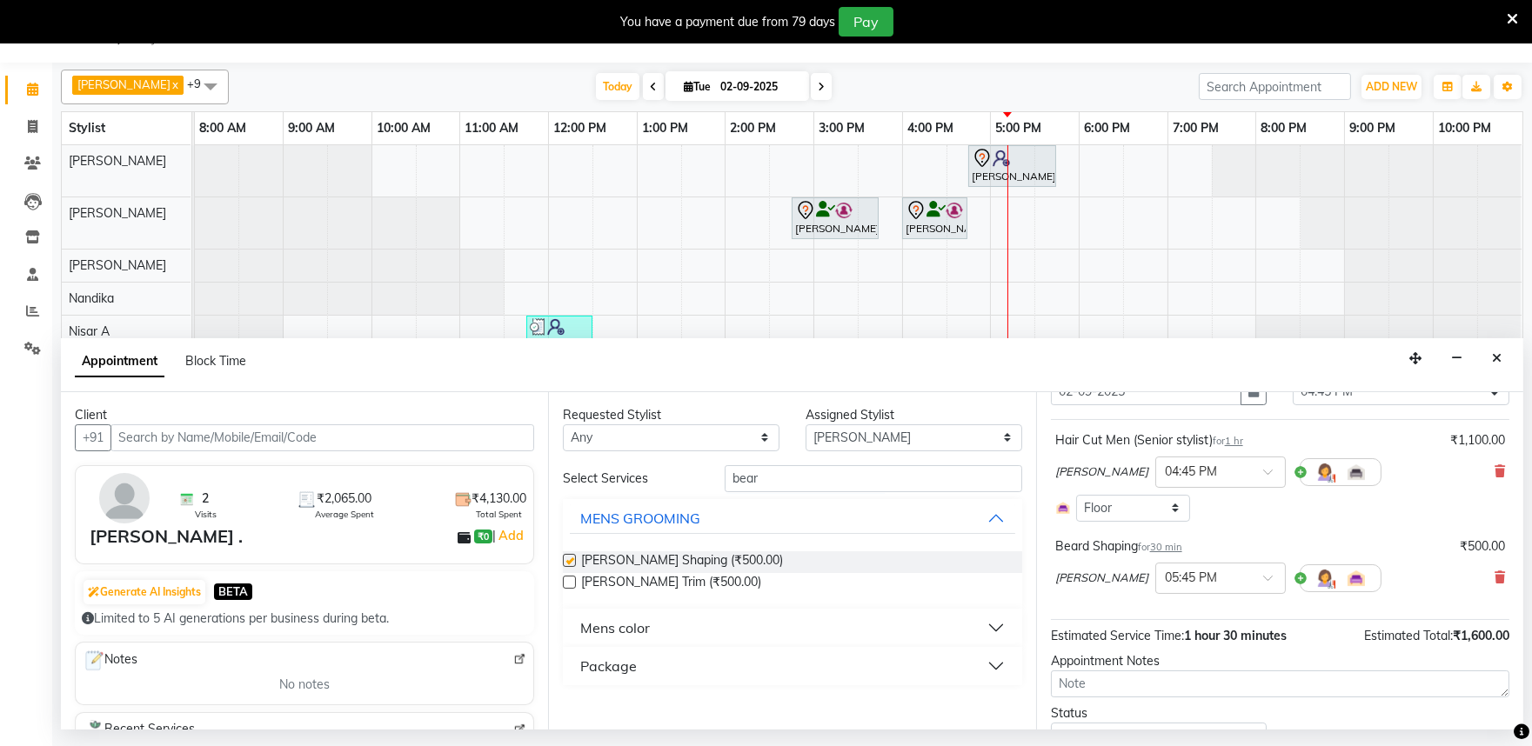
checkbox input "false"
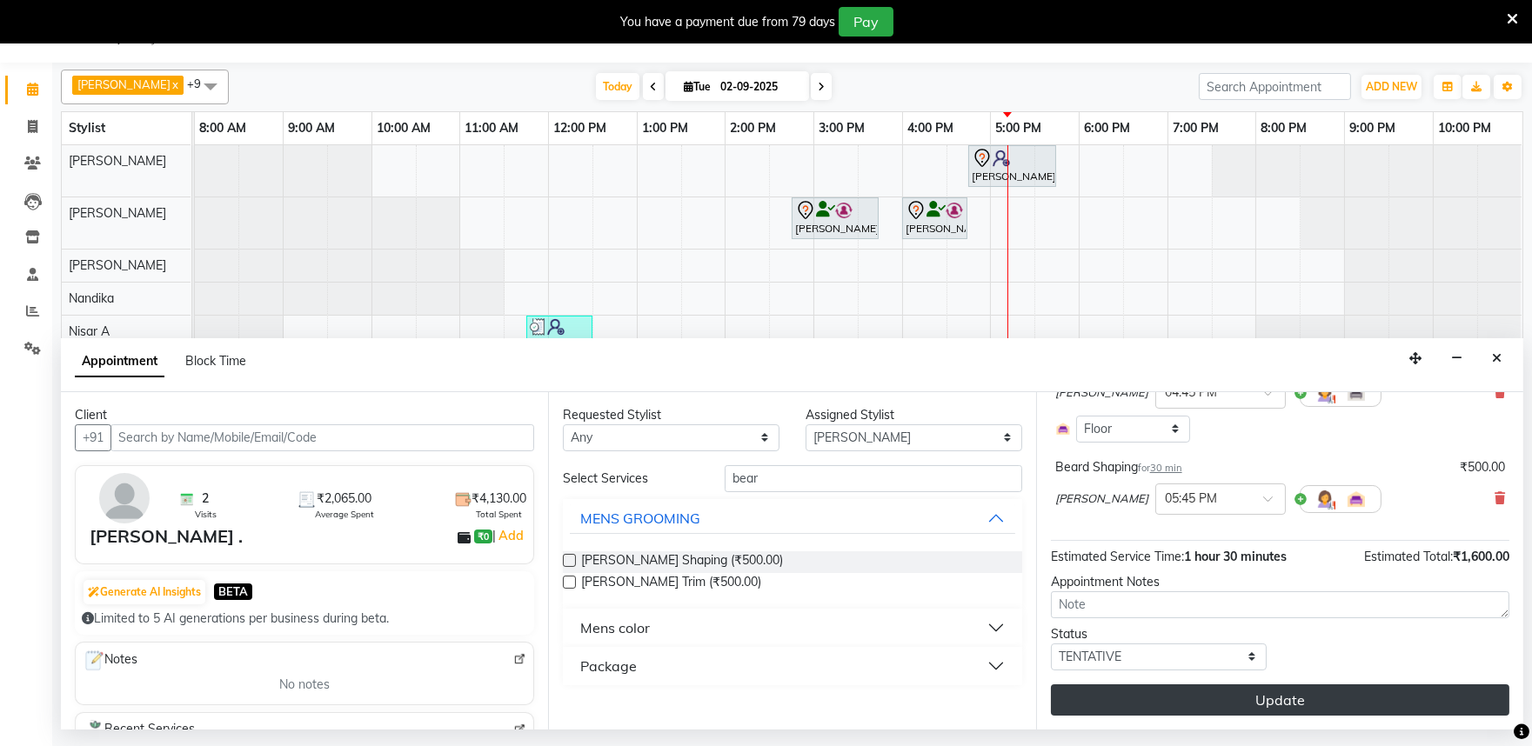
click at [1302, 711] on button "Update" at bounding box center [1280, 699] width 458 height 31
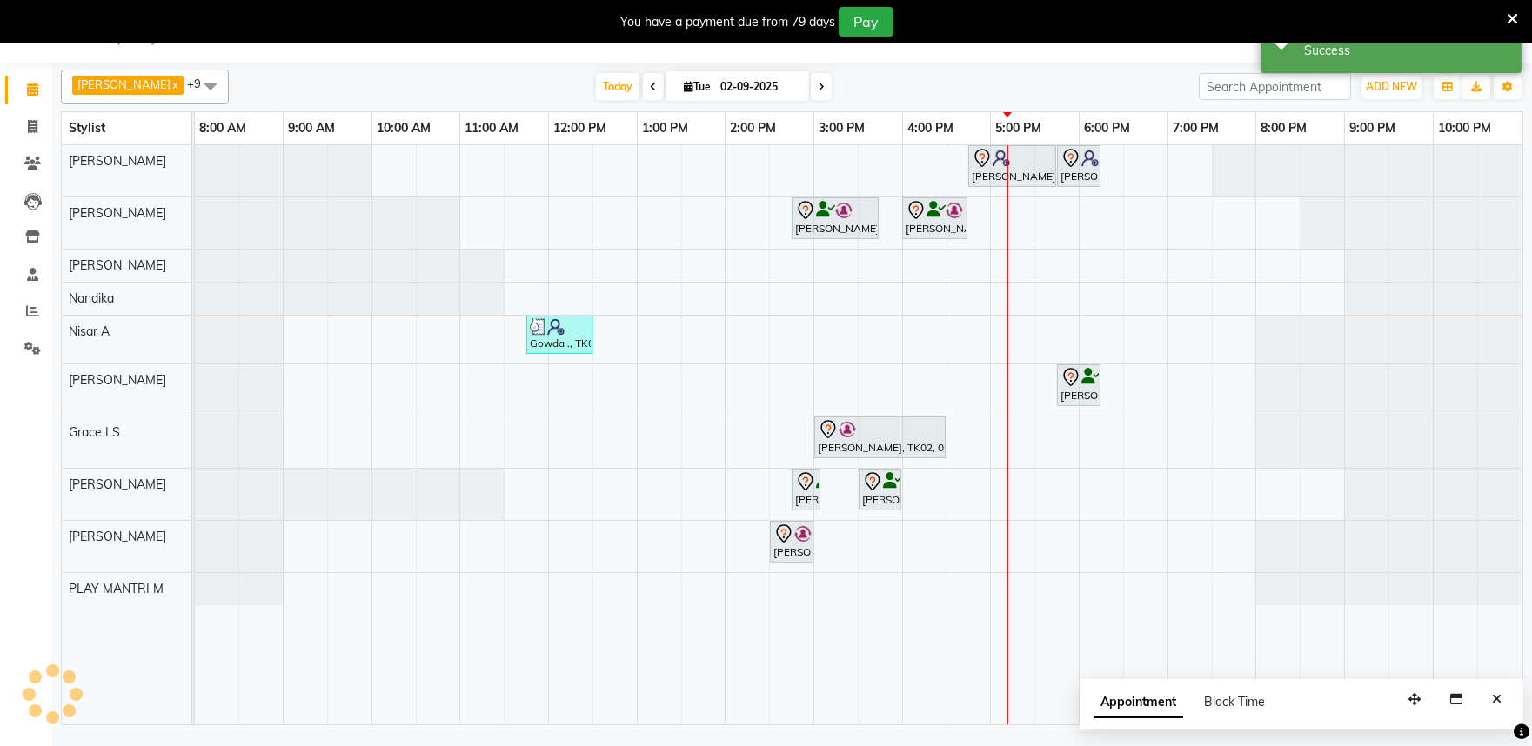
scroll to position [0, 0]
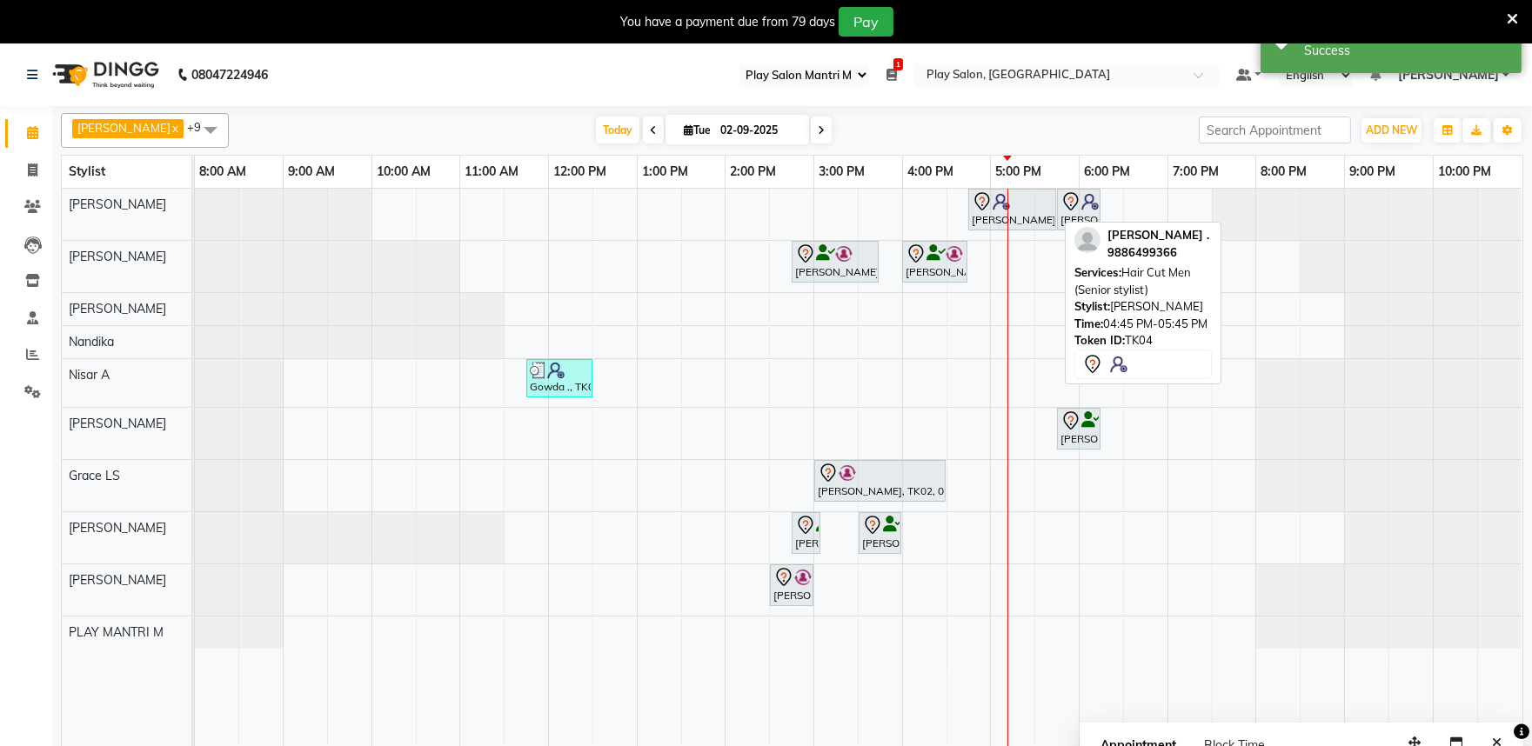
click at [1018, 204] on div at bounding box center [1011, 201] width 81 height 21
select select "7"
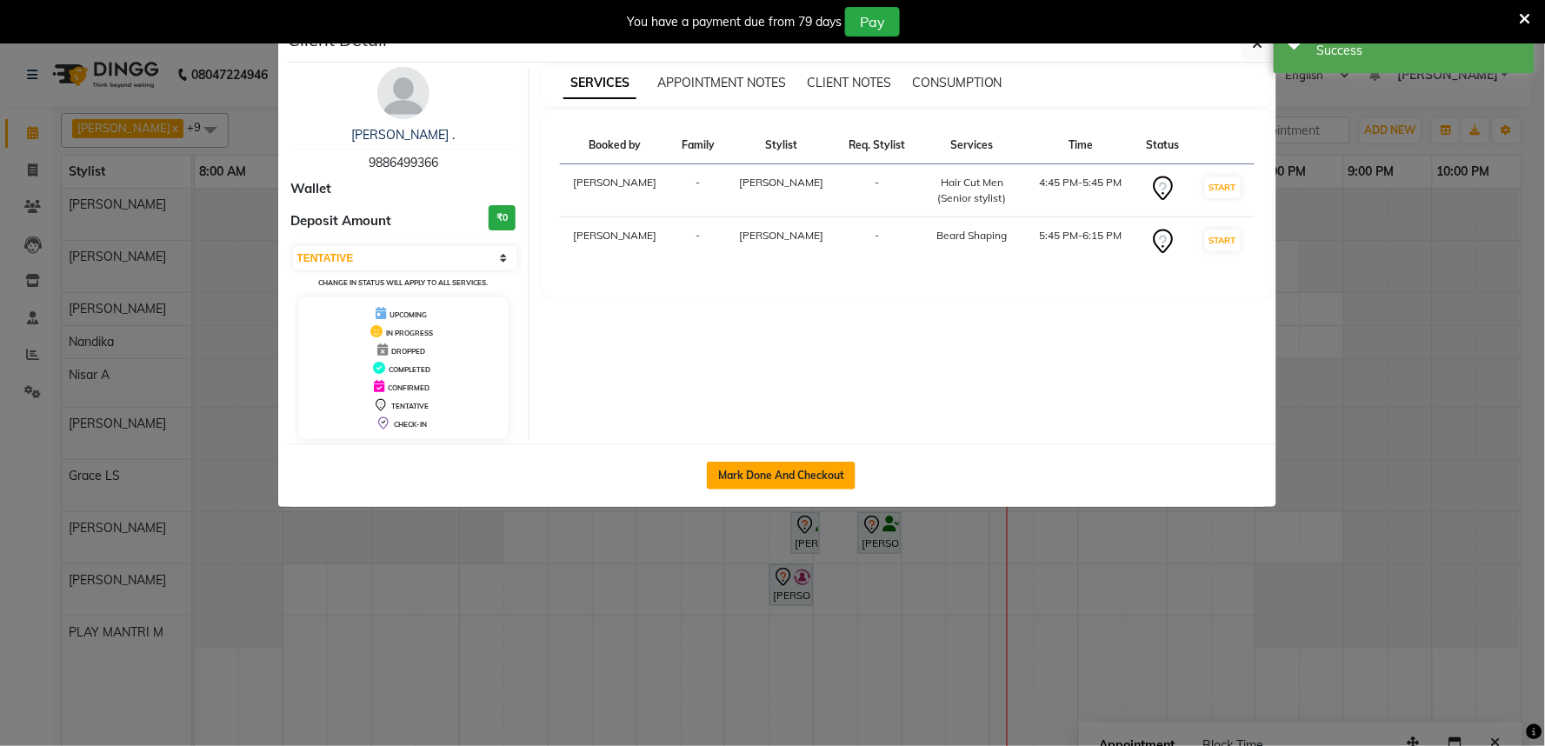
click at [815, 477] on button "Mark Done And Checkout" at bounding box center [781, 476] width 149 height 28
select select "service"
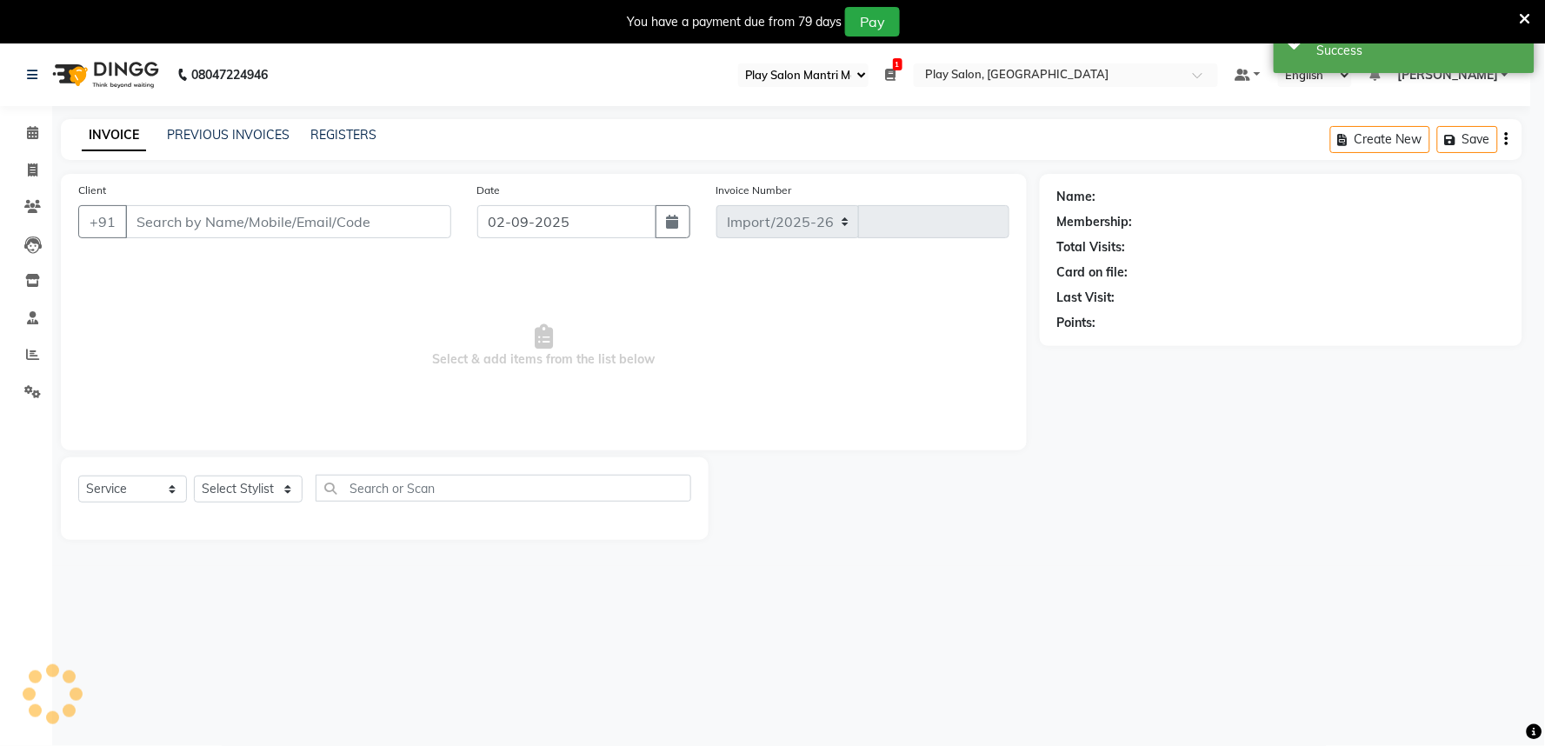
select select "8352"
type input "1650"
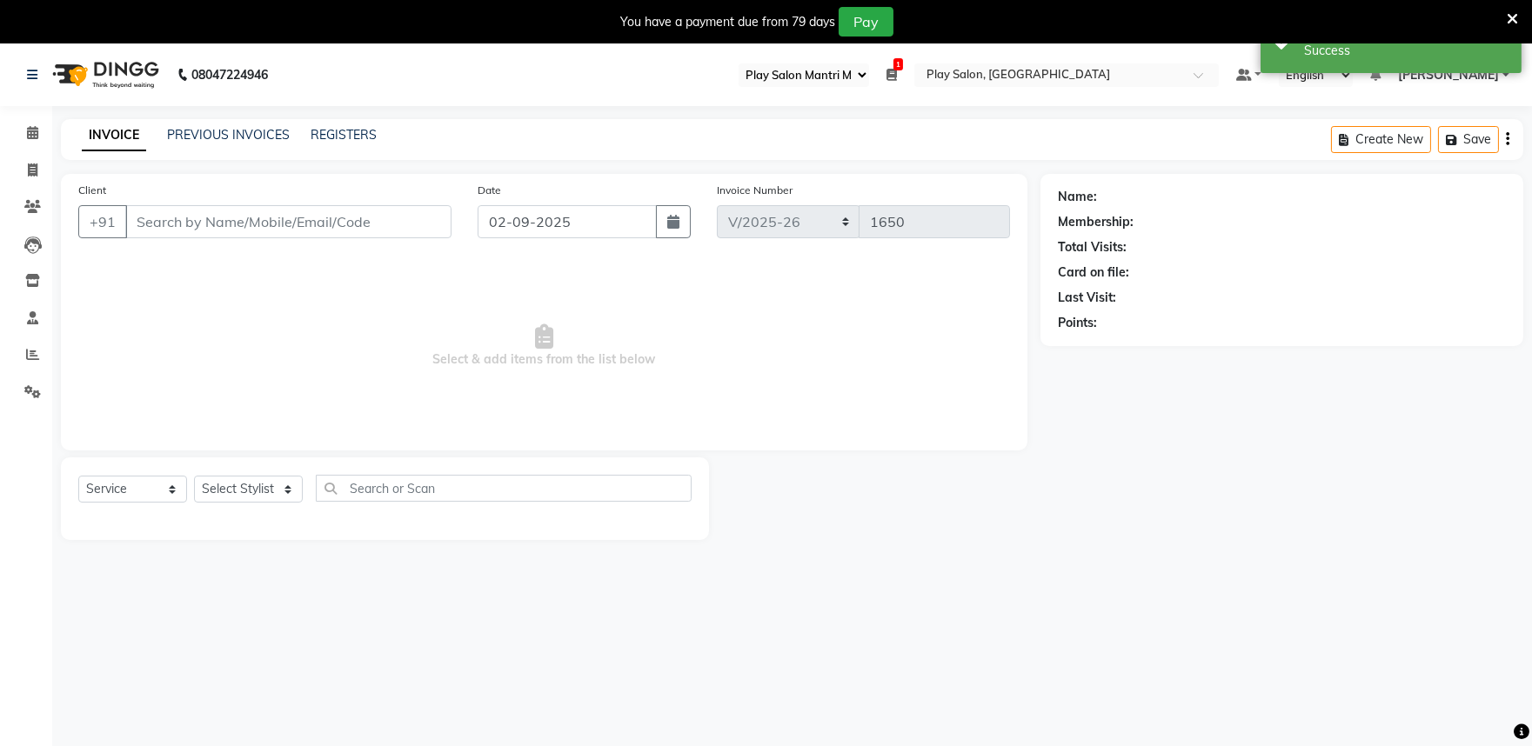
type input "9886499366"
select select "81325"
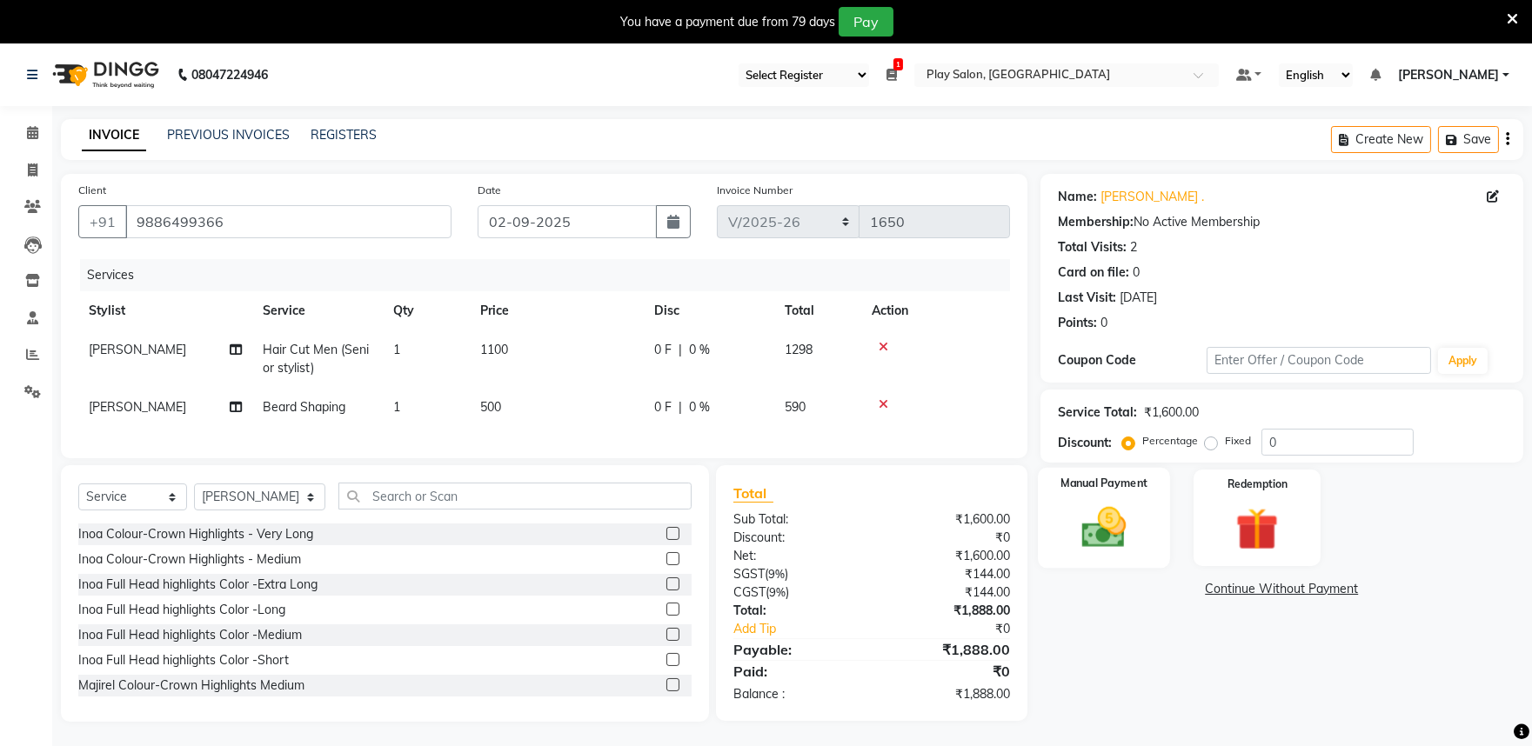
click at [1123, 524] on img at bounding box center [1103, 527] width 72 height 51
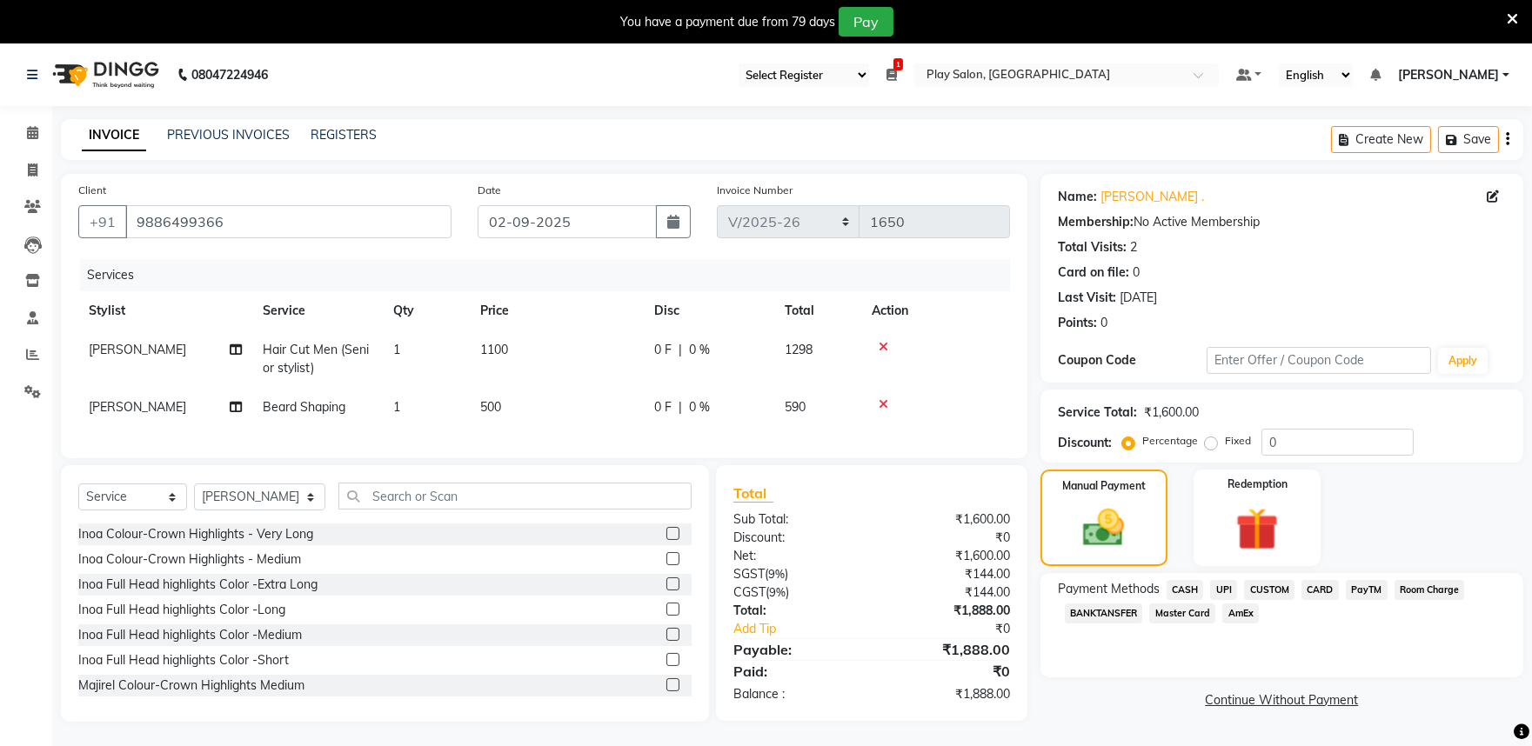
click at [1346, 590] on span "PayTM" at bounding box center [1366, 590] width 42 height 20
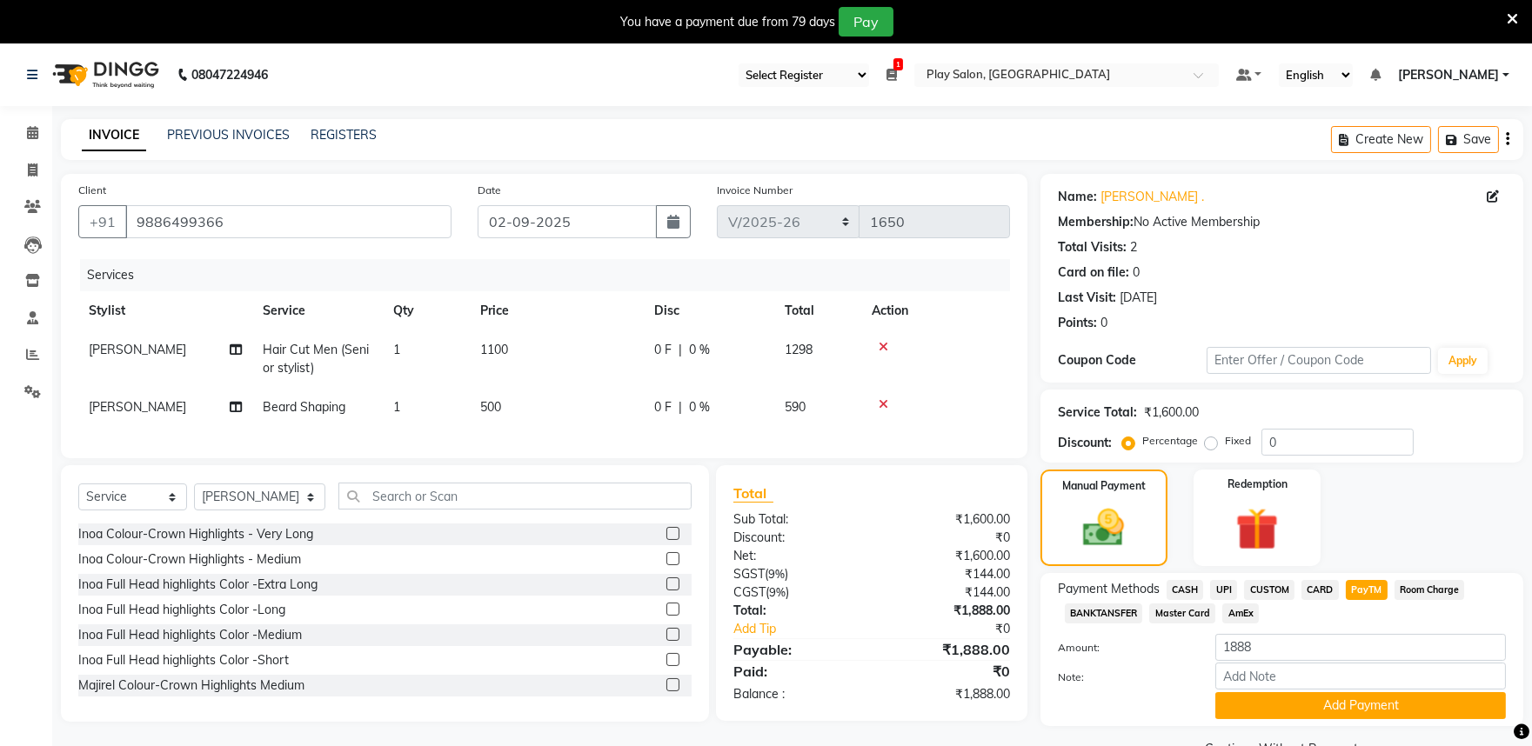
scroll to position [43, 0]
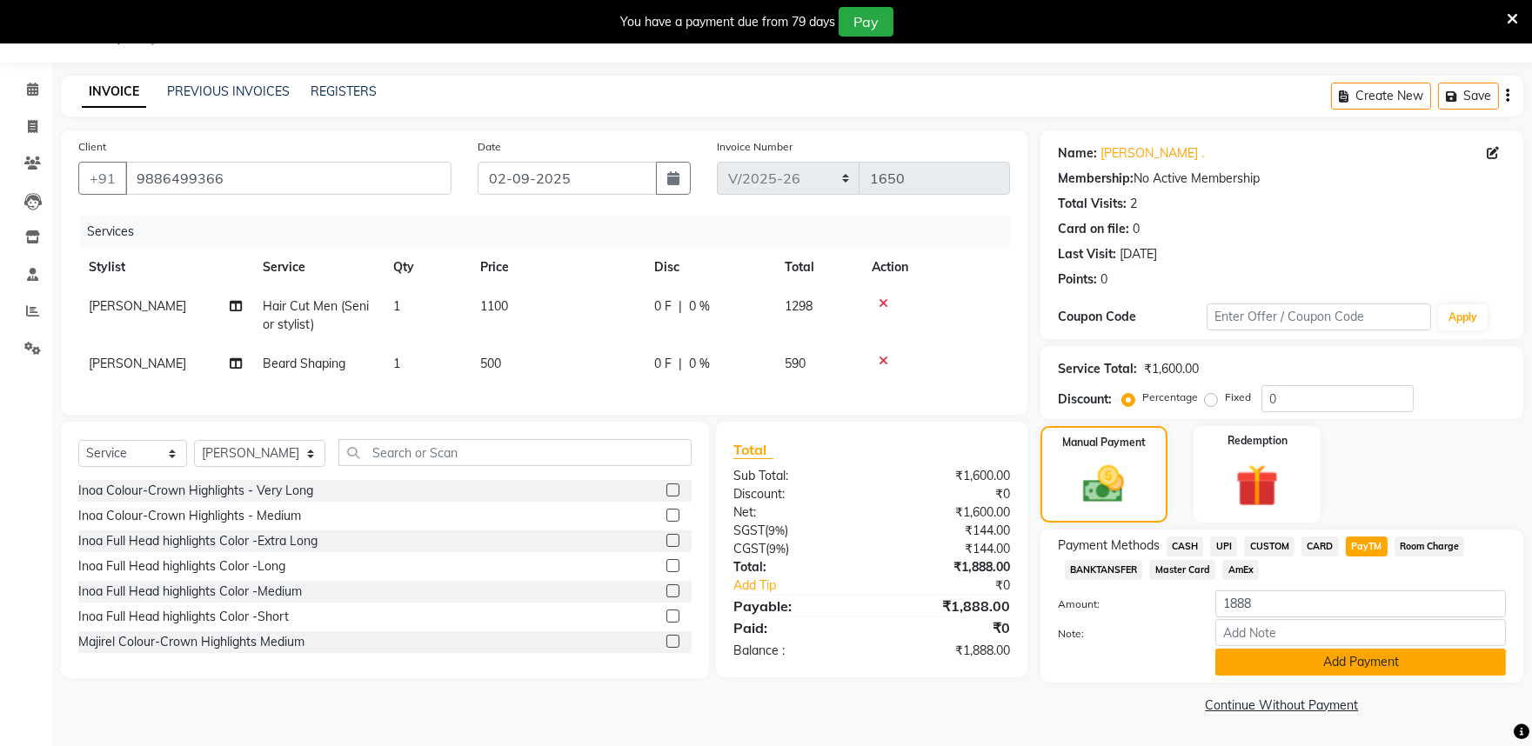
click at [1346, 663] on button "Add Payment" at bounding box center [1360, 662] width 290 height 27
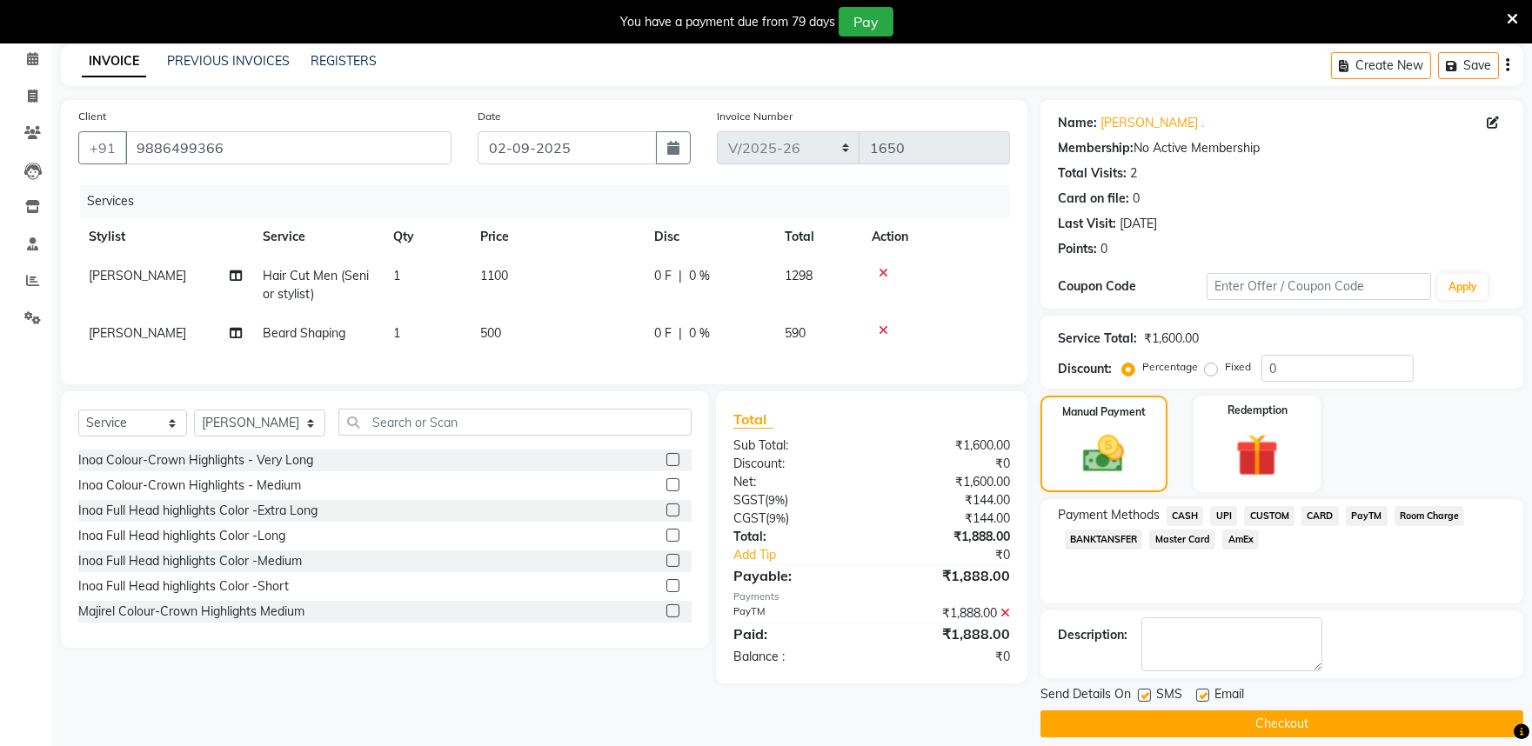
scroll to position [90, 0]
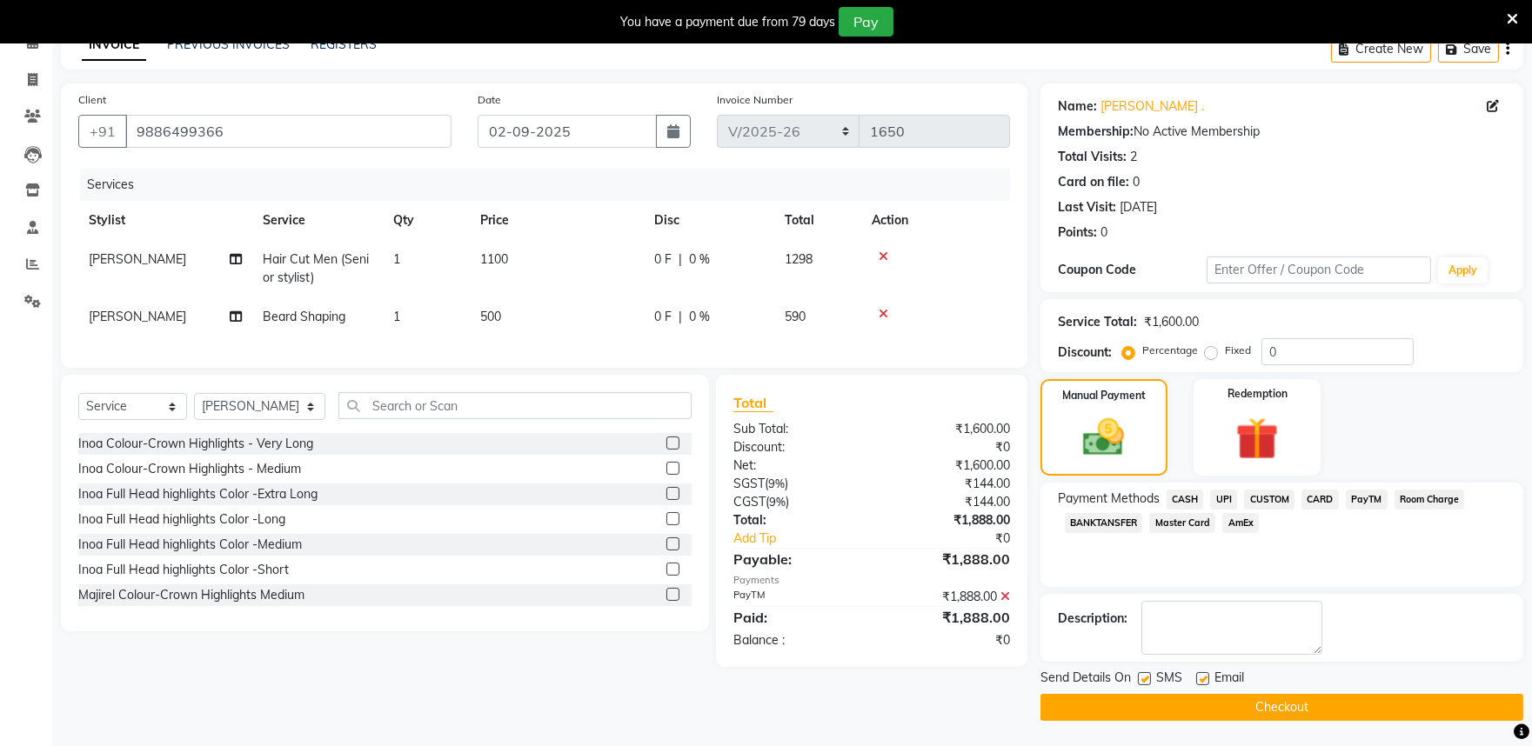
click at [1219, 706] on button "Checkout" at bounding box center [1281, 707] width 483 height 27
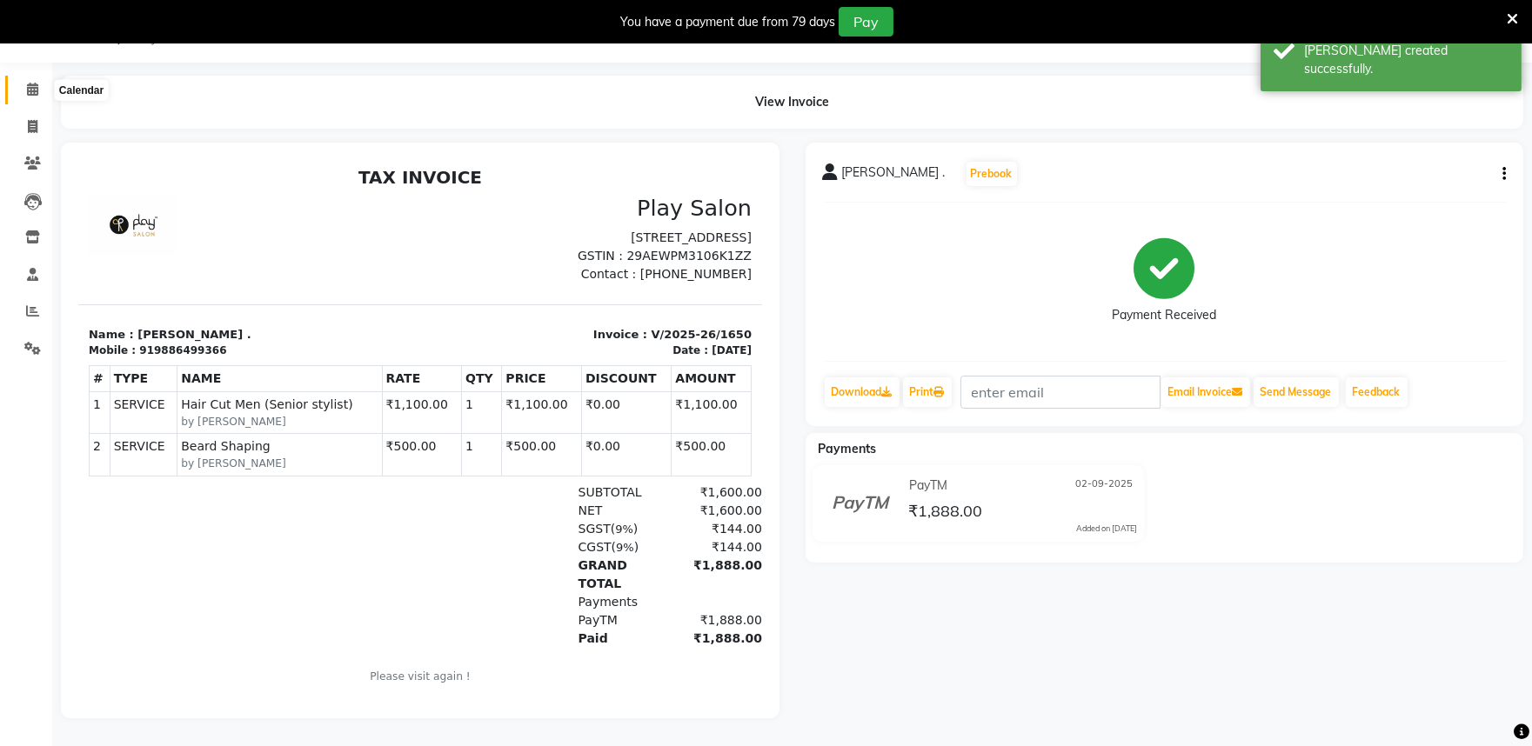
click at [29, 83] on icon at bounding box center [32, 89] width 11 height 13
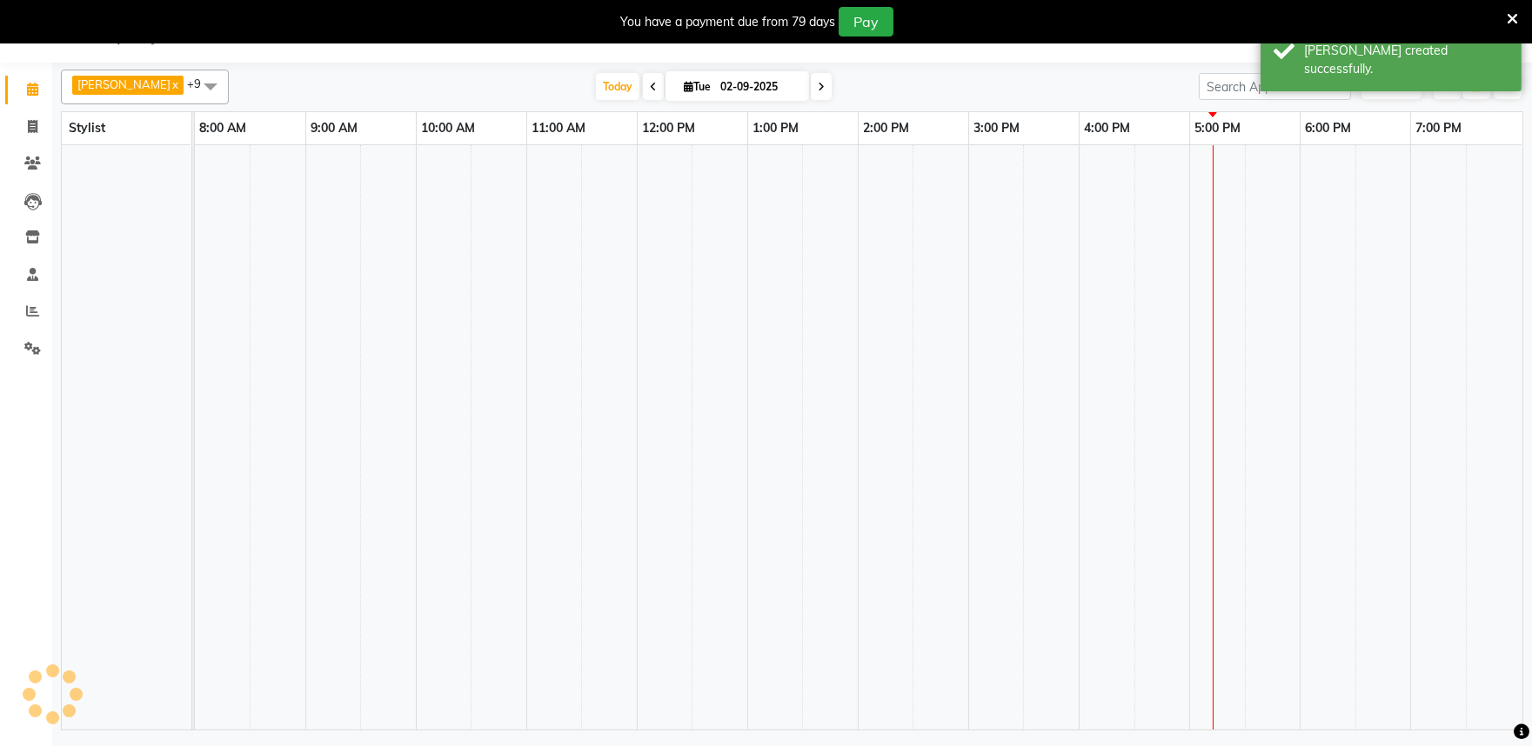
scroll to position [43, 0]
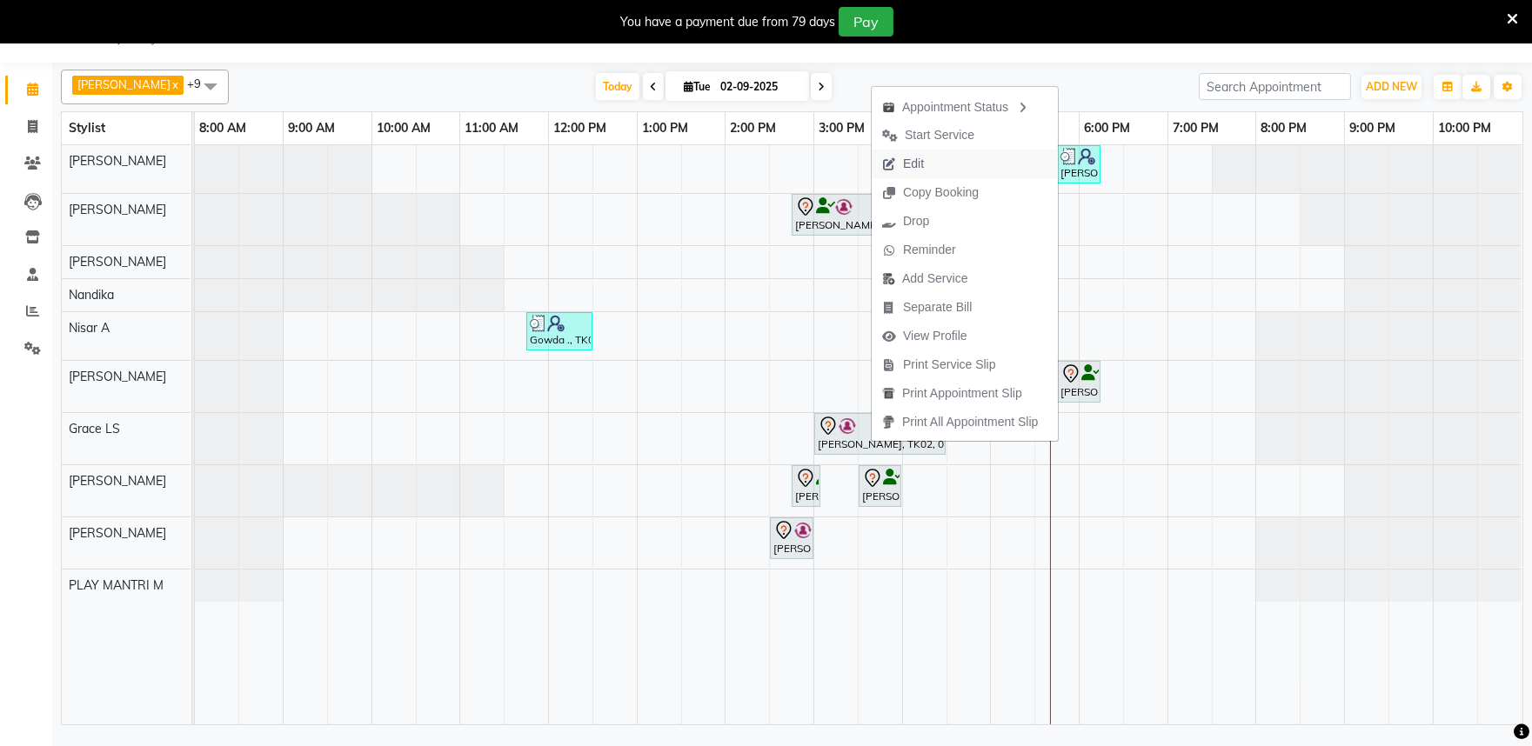
click at [918, 160] on span "Edit" at bounding box center [913, 164] width 21 height 18
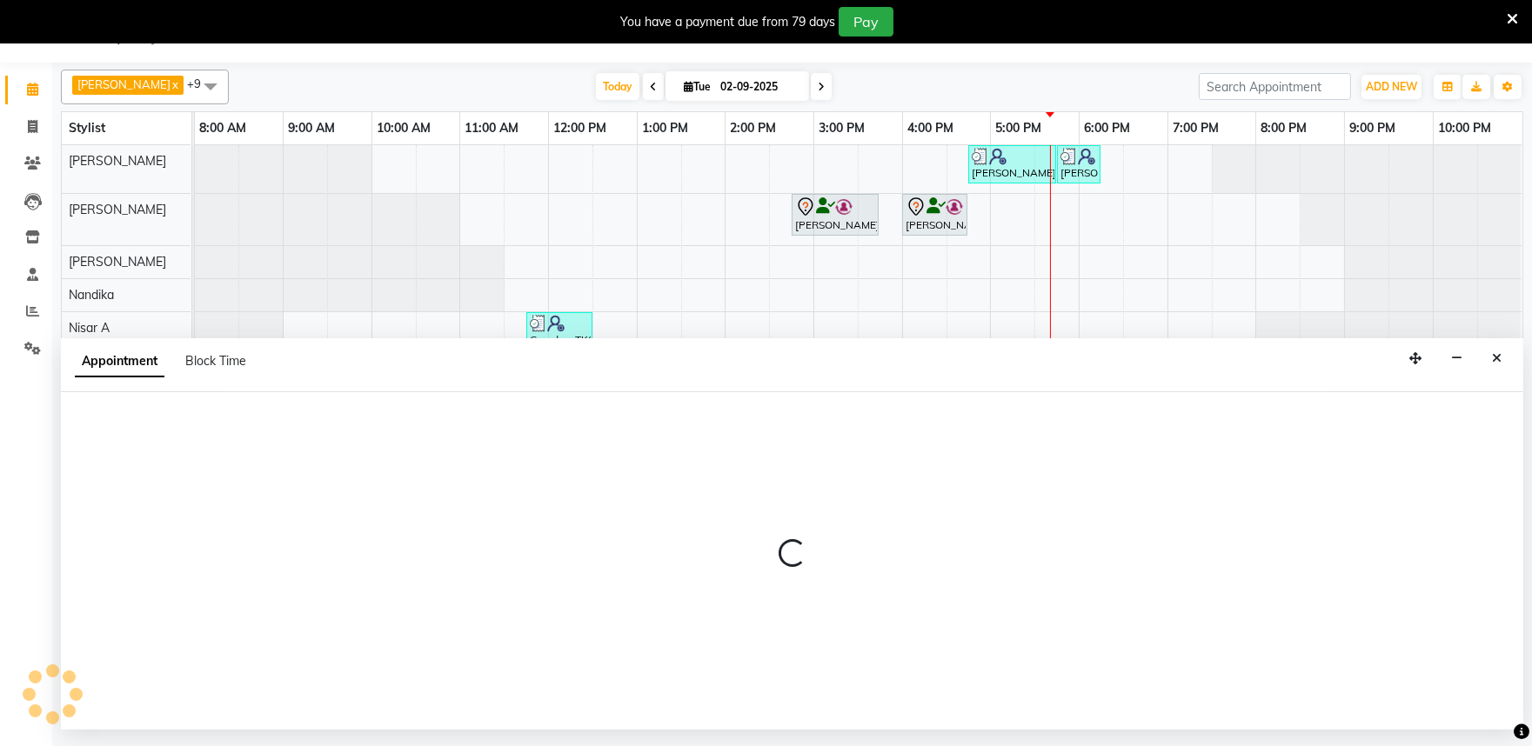
select select "tentative"
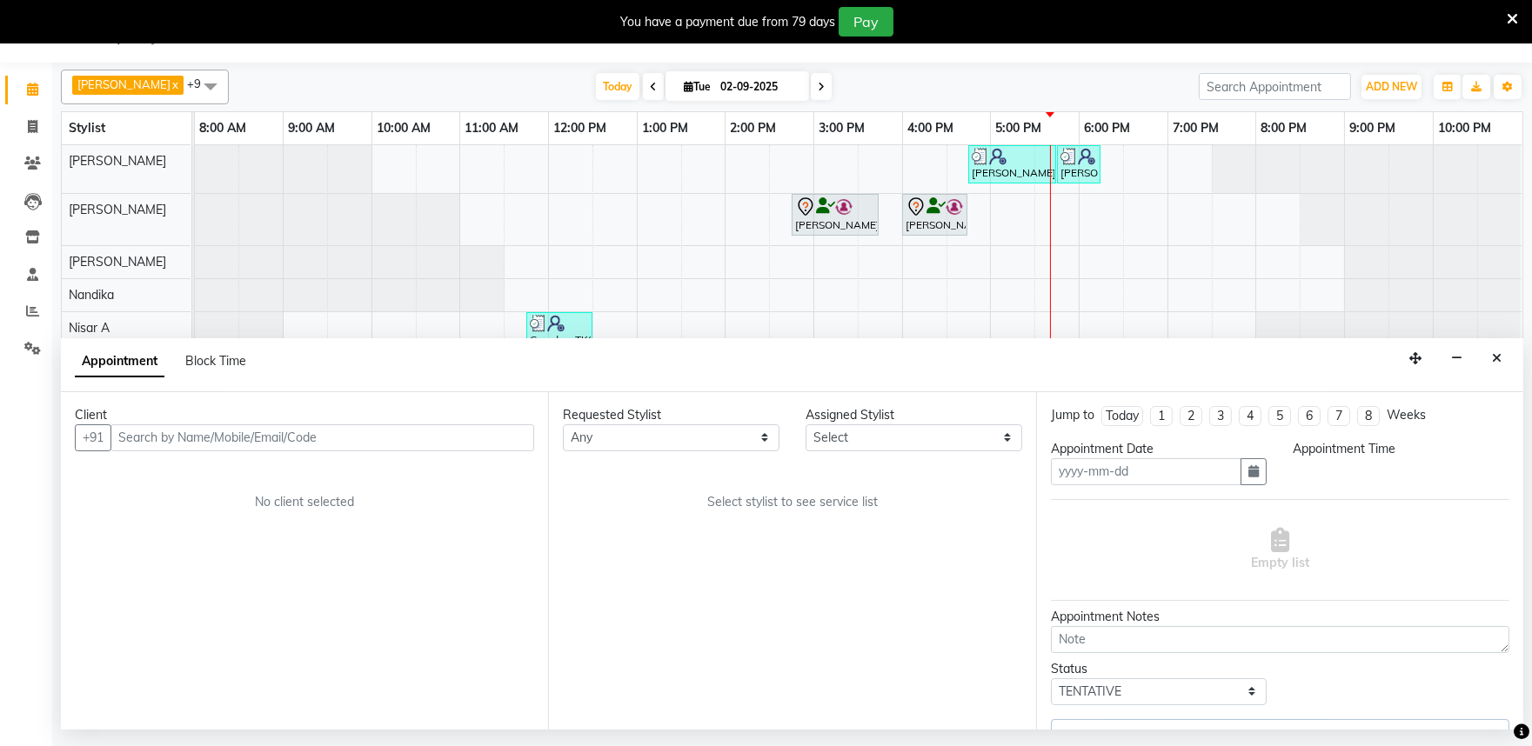
type input "02-09-2025"
select select "82212"
select select "870"
select select "4213"
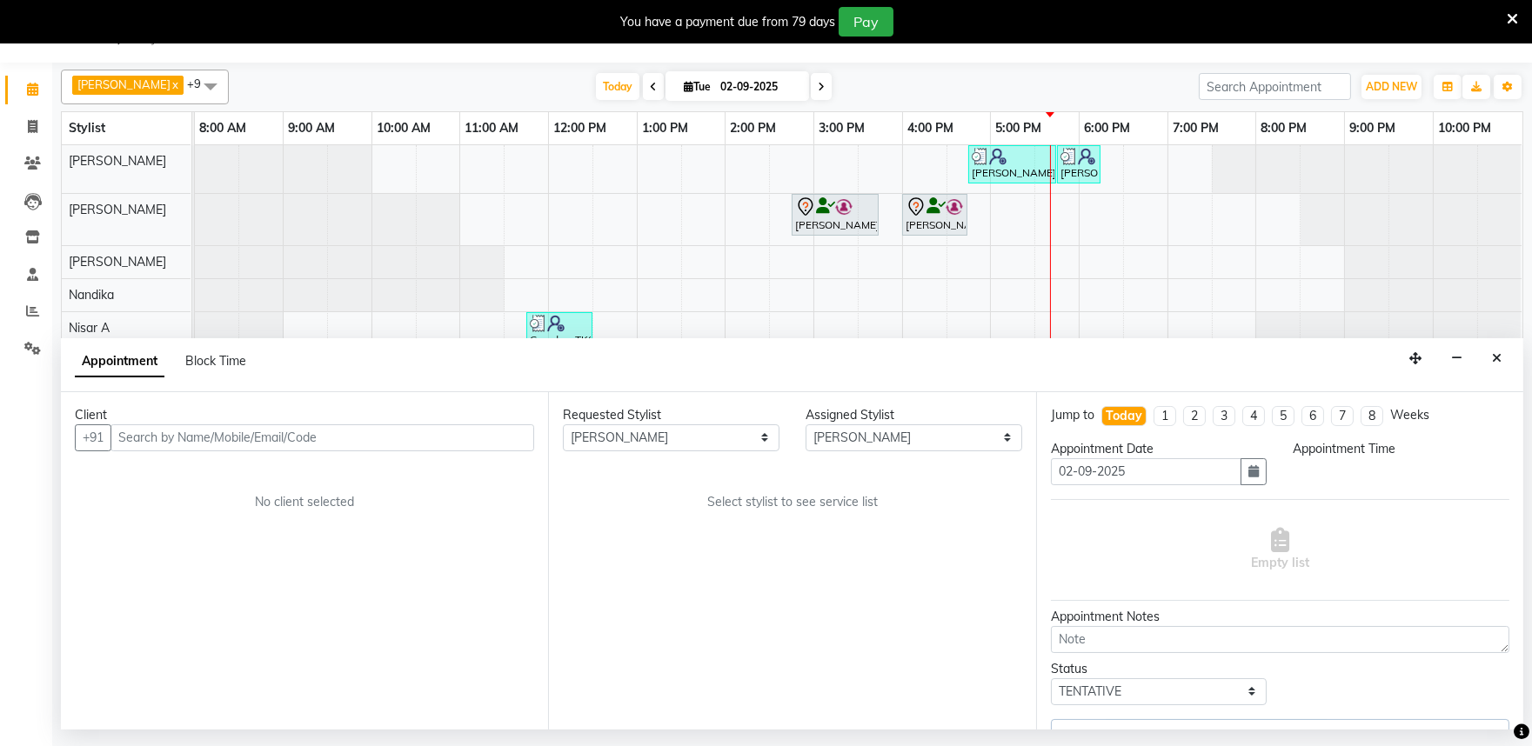
select select "4213"
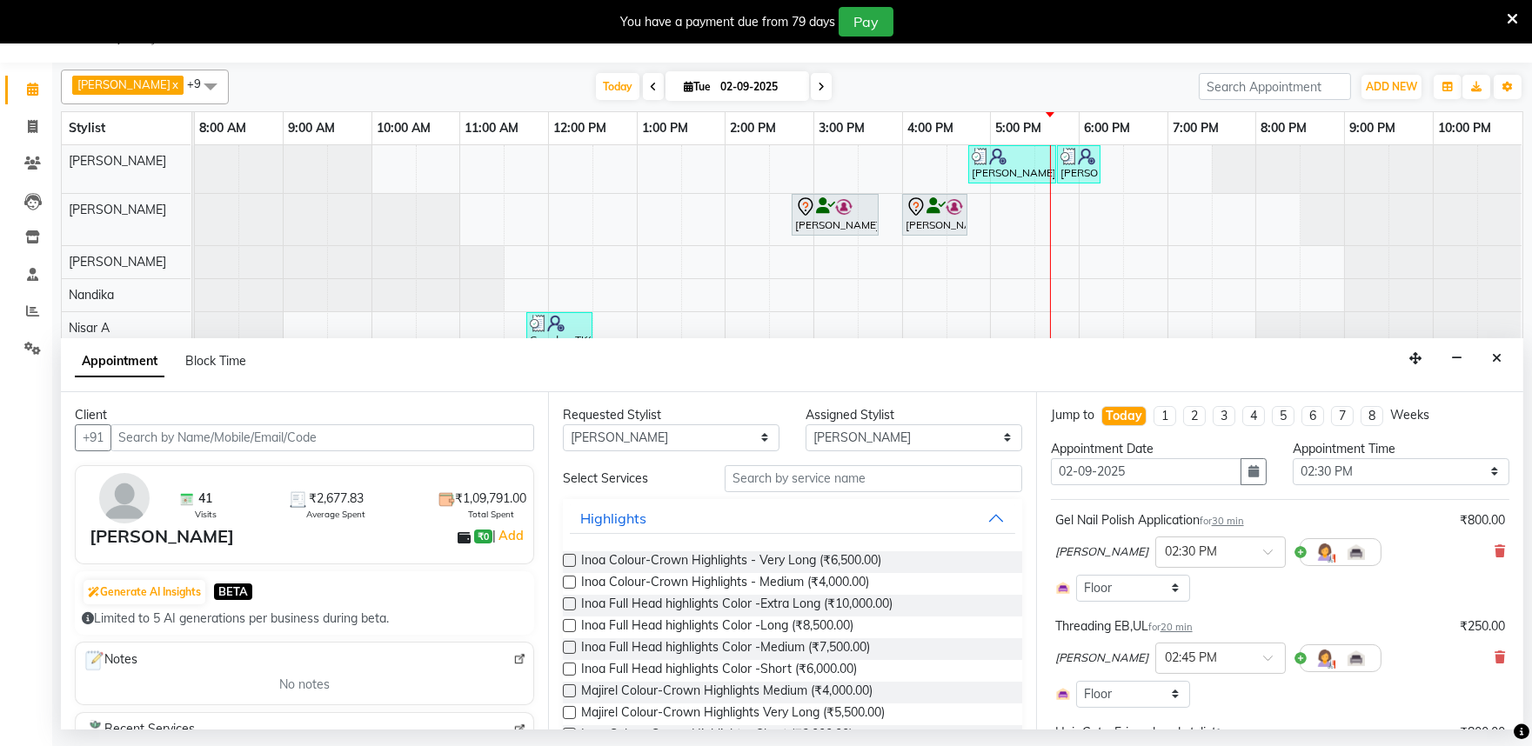
select select "4213"
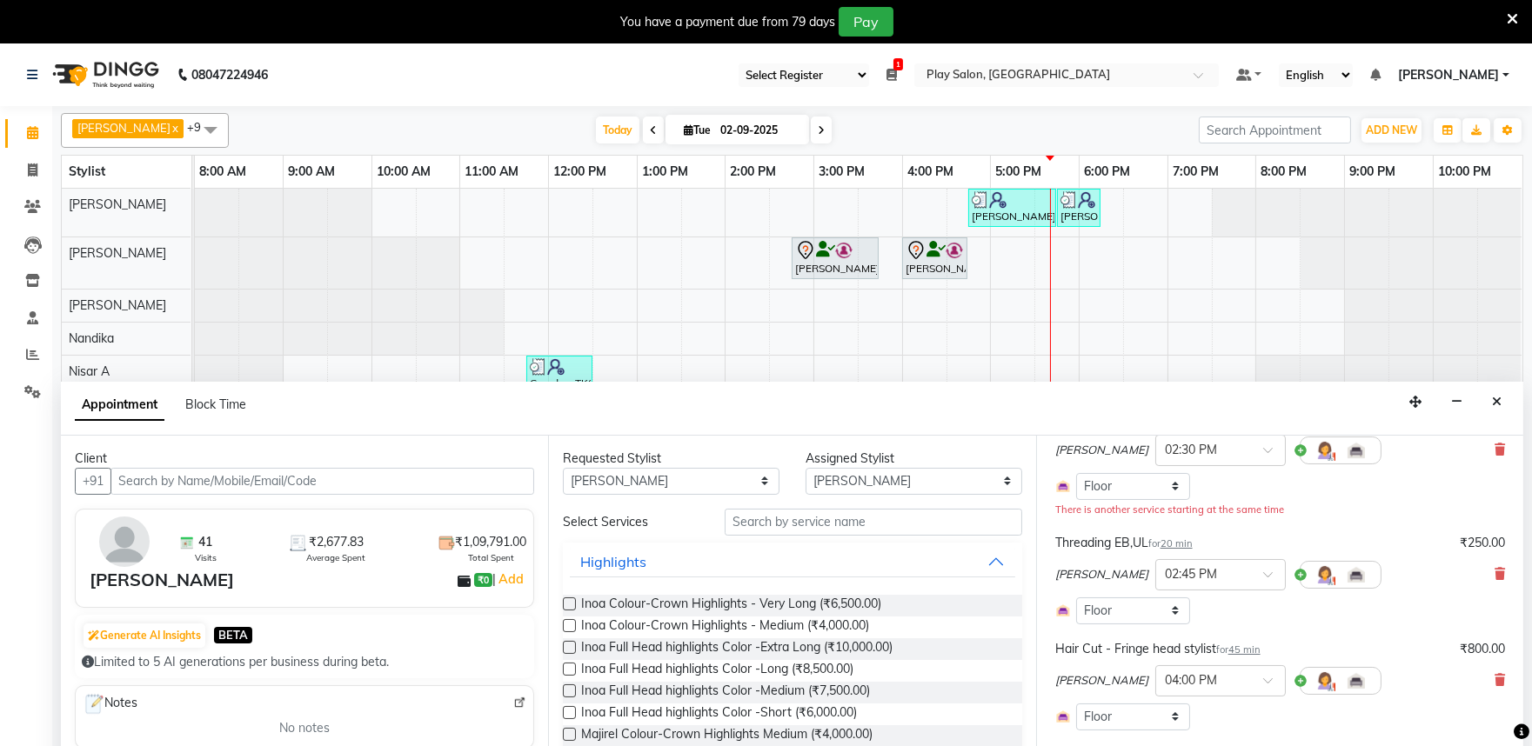
scroll to position [0, 0]
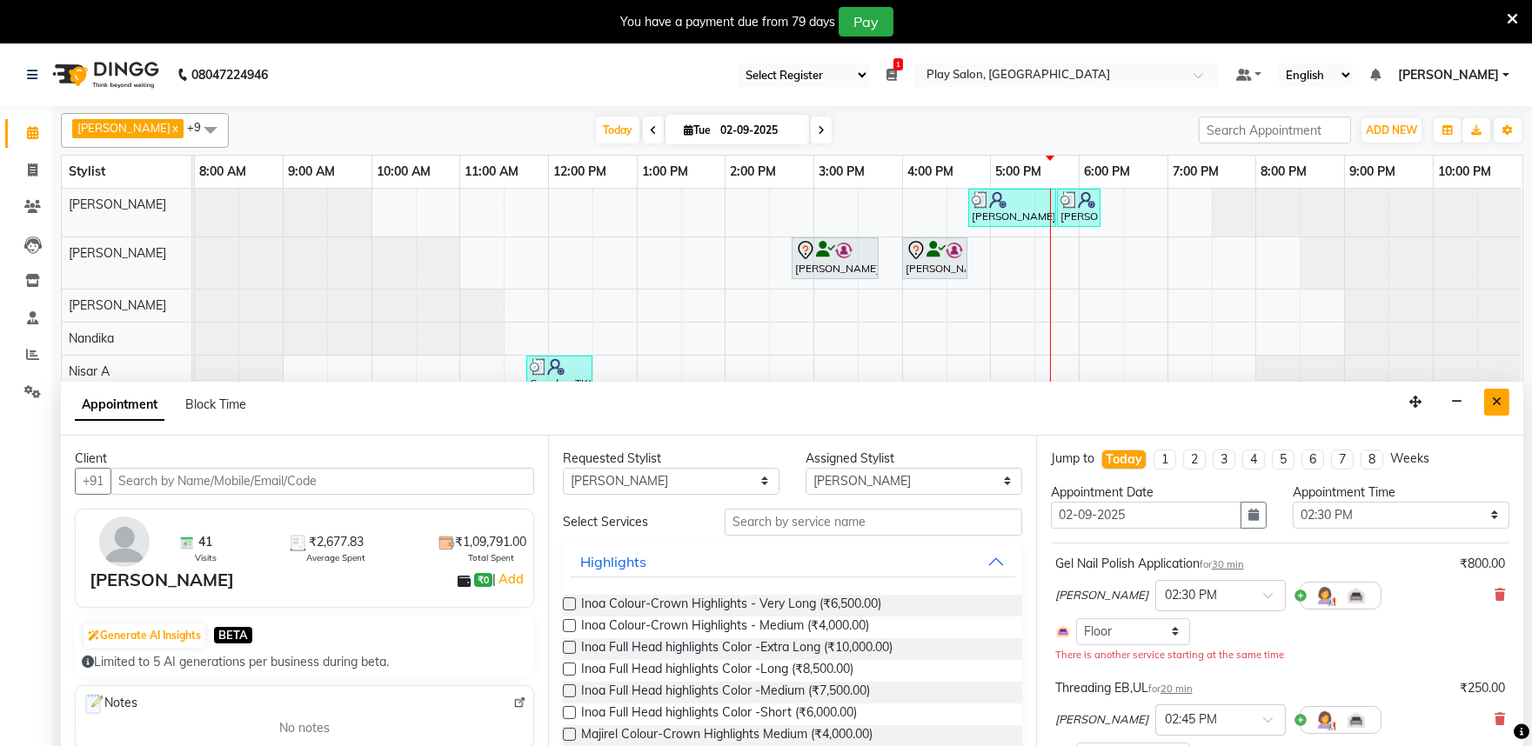
click at [1496, 398] on icon "Close" at bounding box center [1497, 402] width 10 height 12
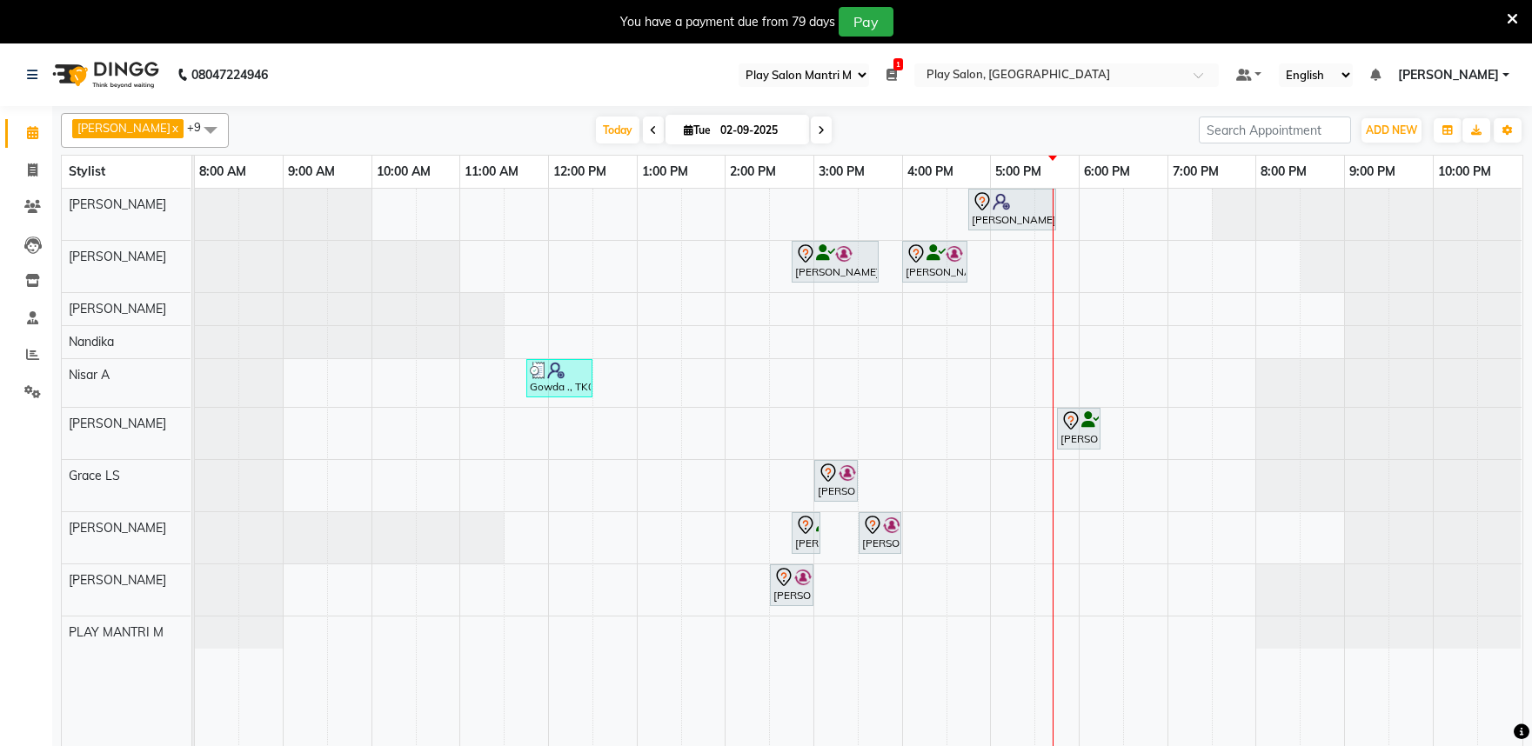
select select "89"
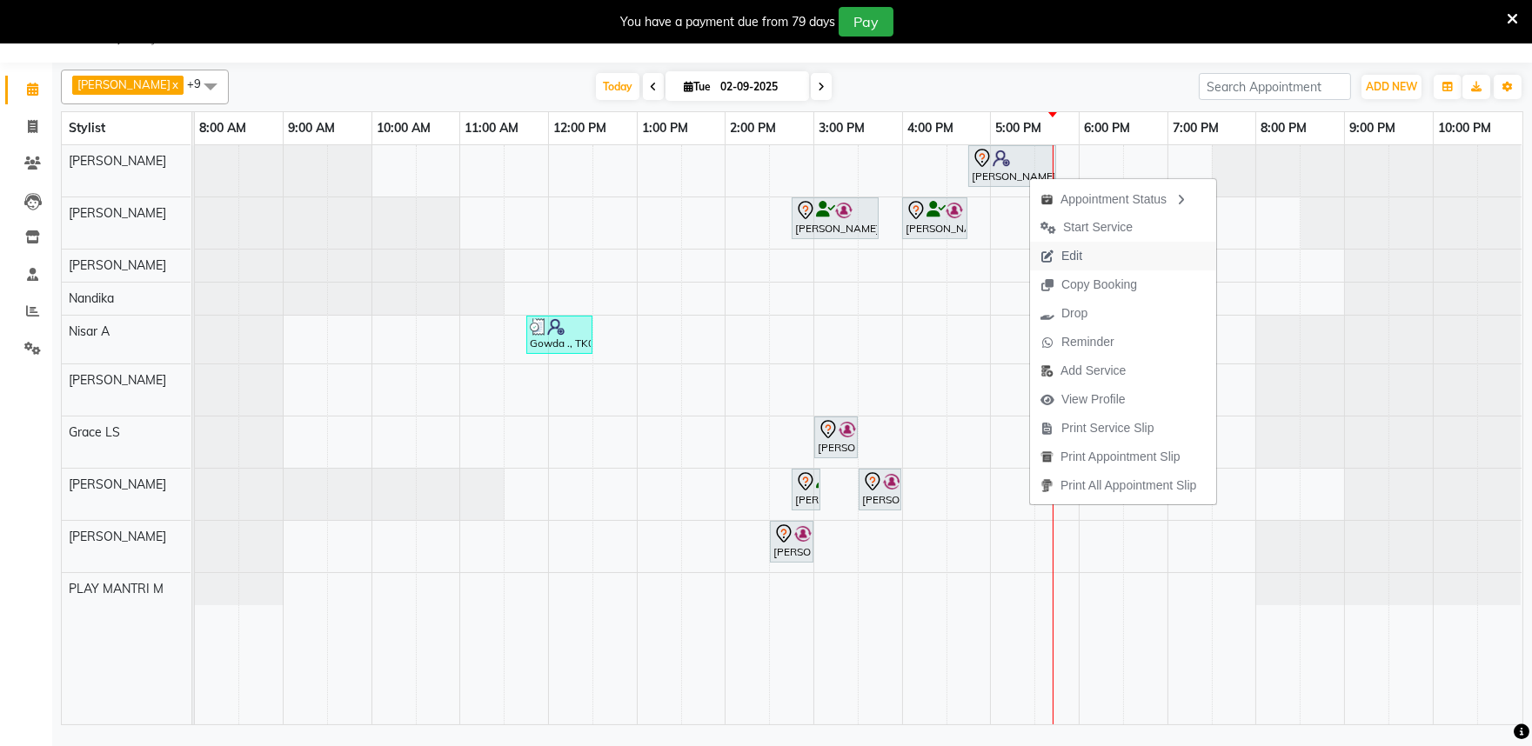
click at [1074, 247] on span "Edit" at bounding box center [1071, 256] width 21 height 18
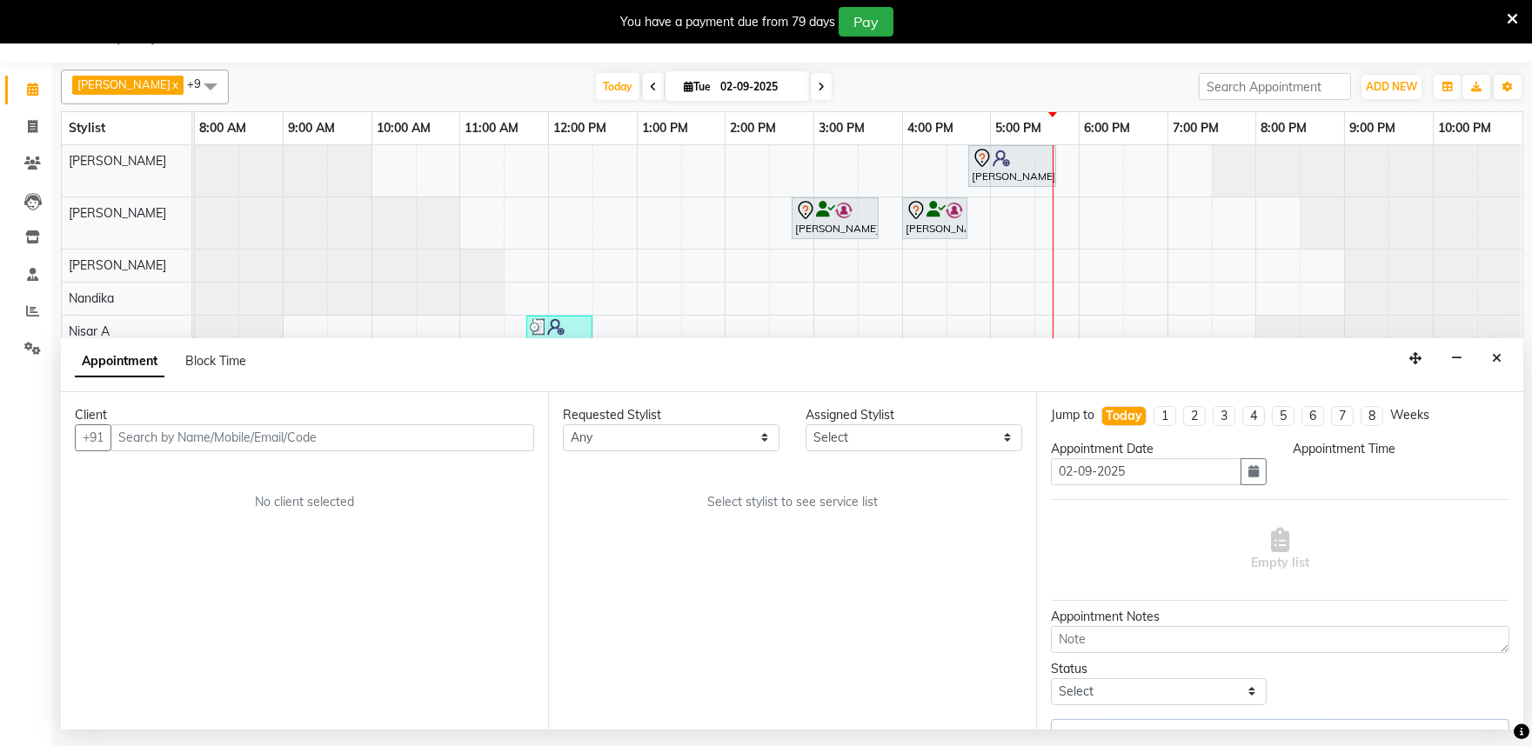
select select "81325"
select select "1005"
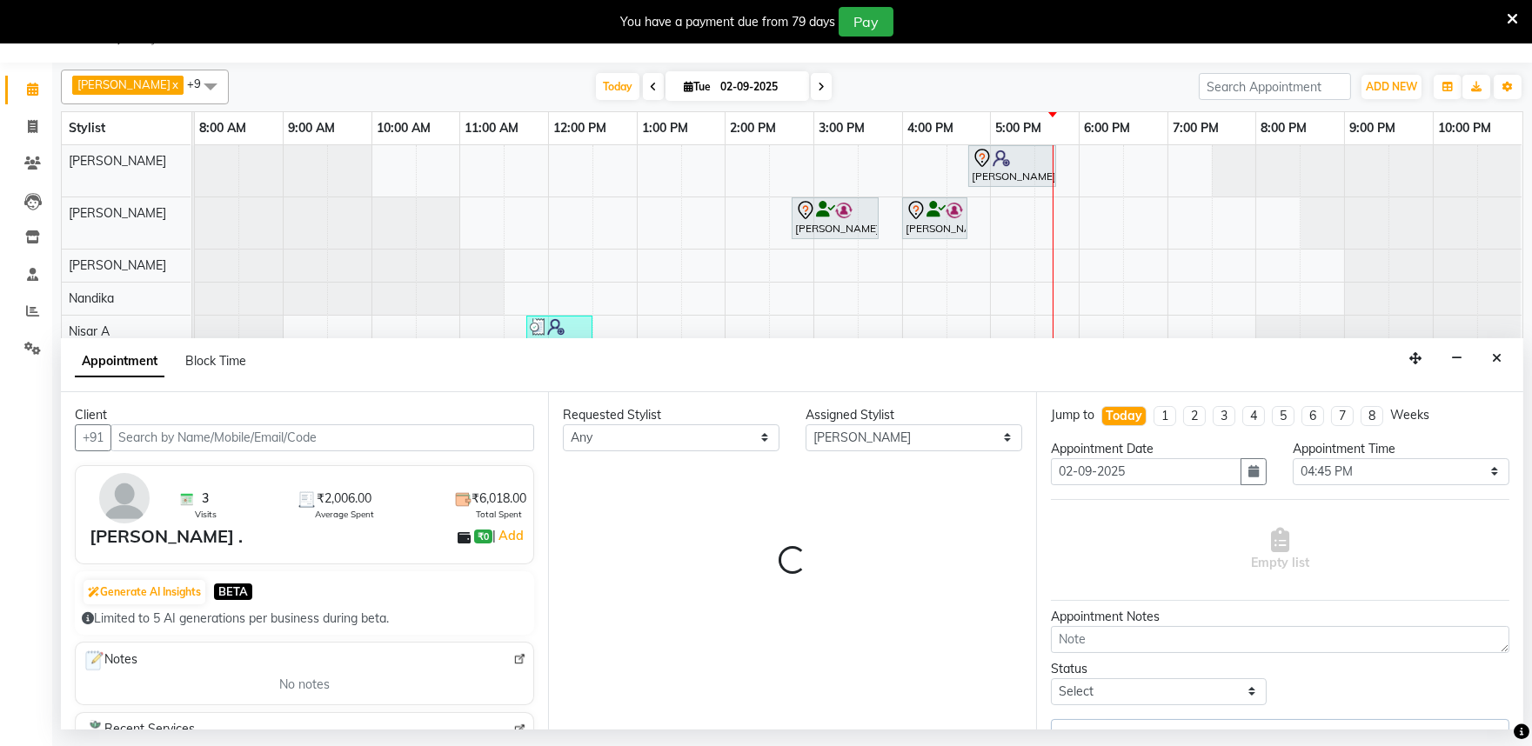
select select "4213"
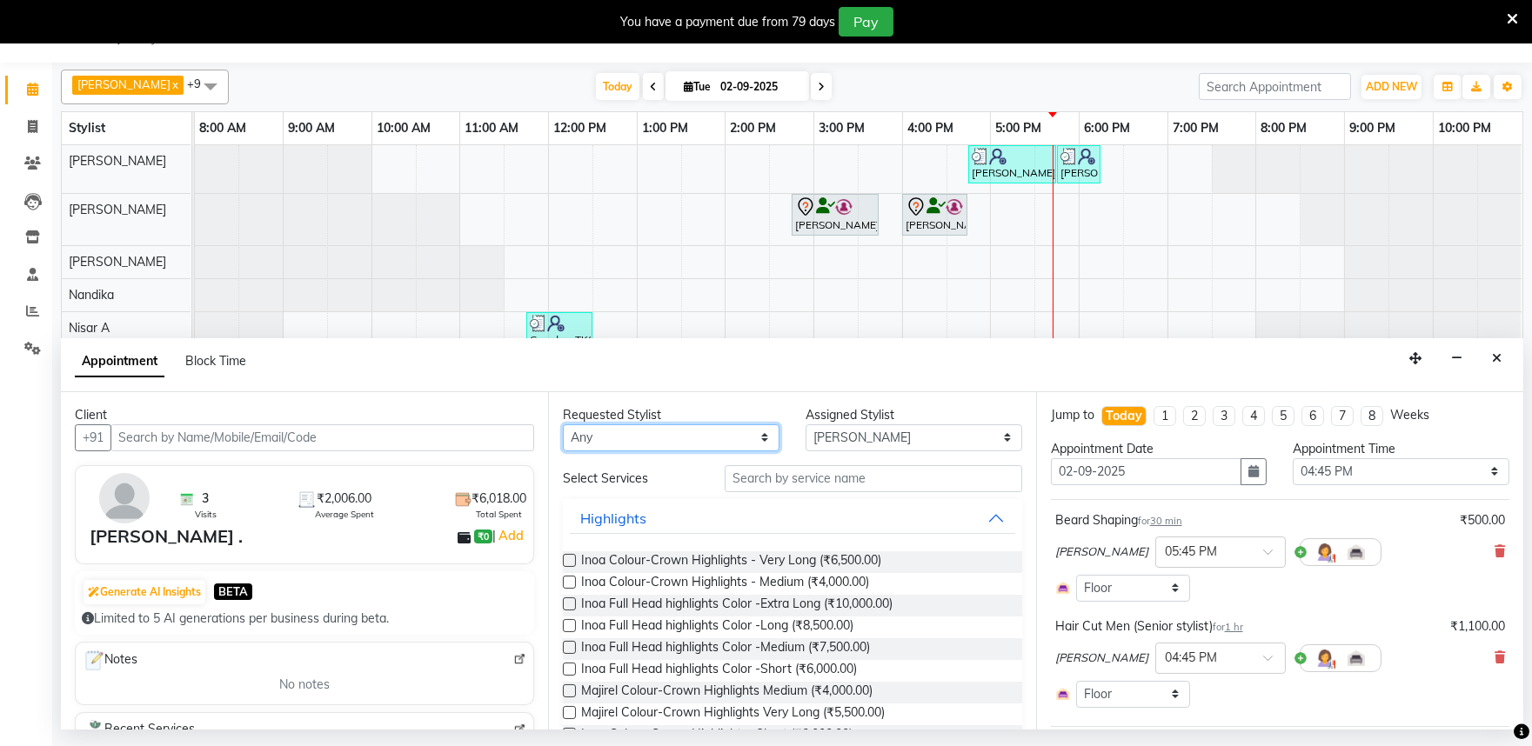
click at [667, 447] on select "Any [PERSON_NAME] Admin [PERSON_NAME] [PERSON_NAME] S [PERSON_NAME] [PERSON_NAM…" at bounding box center [671, 437] width 217 height 27
select select "82212"
click at [563, 424] on select "Any [PERSON_NAME] Admin [PERSON_NAME] [PERSON_NAME] S [PERSON_NAME] [PERSON_NAM…" at bounding box center [671, 437] width 217 height 27
select select "82212"
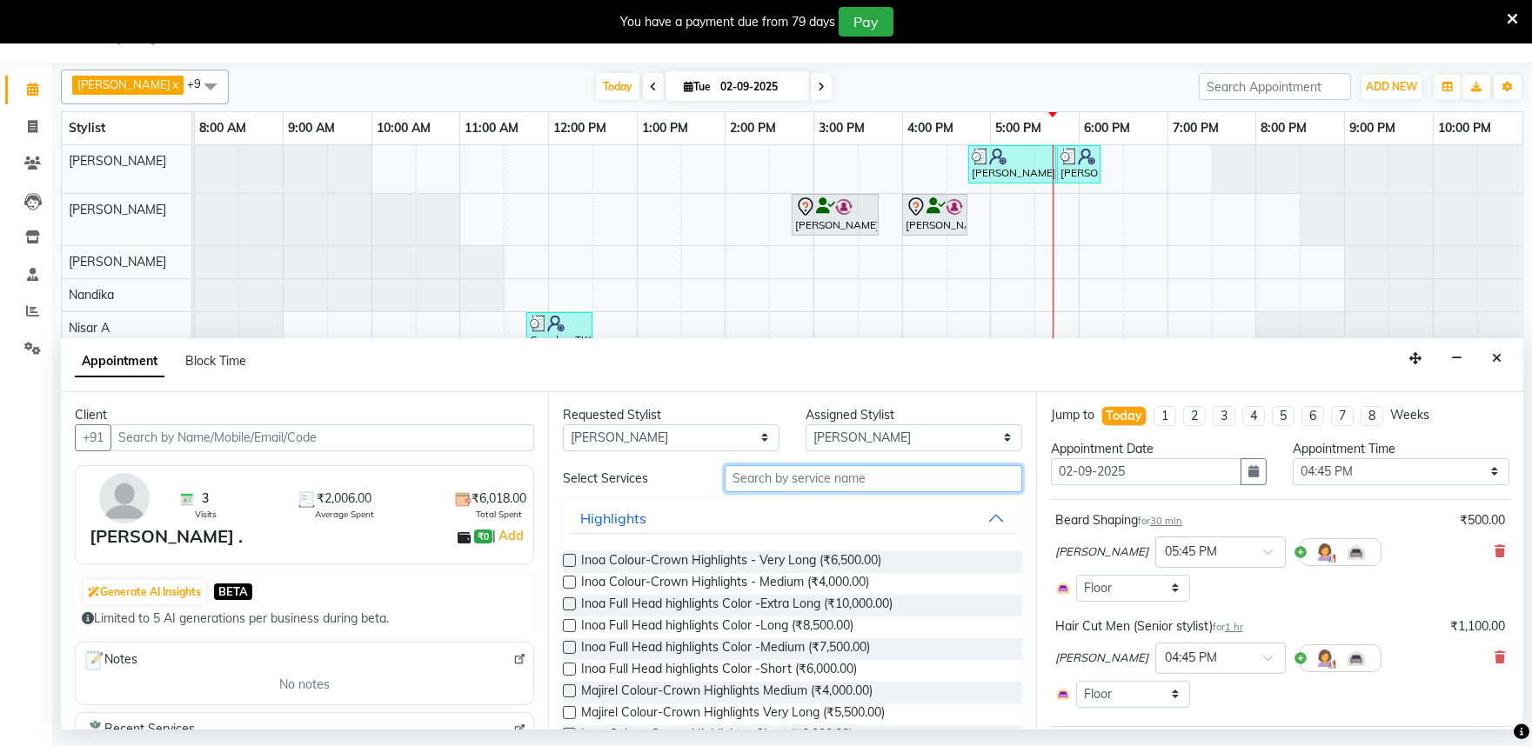
click at [812, 482] on input "text" at bounding box center [872, 478] width 297 height 27
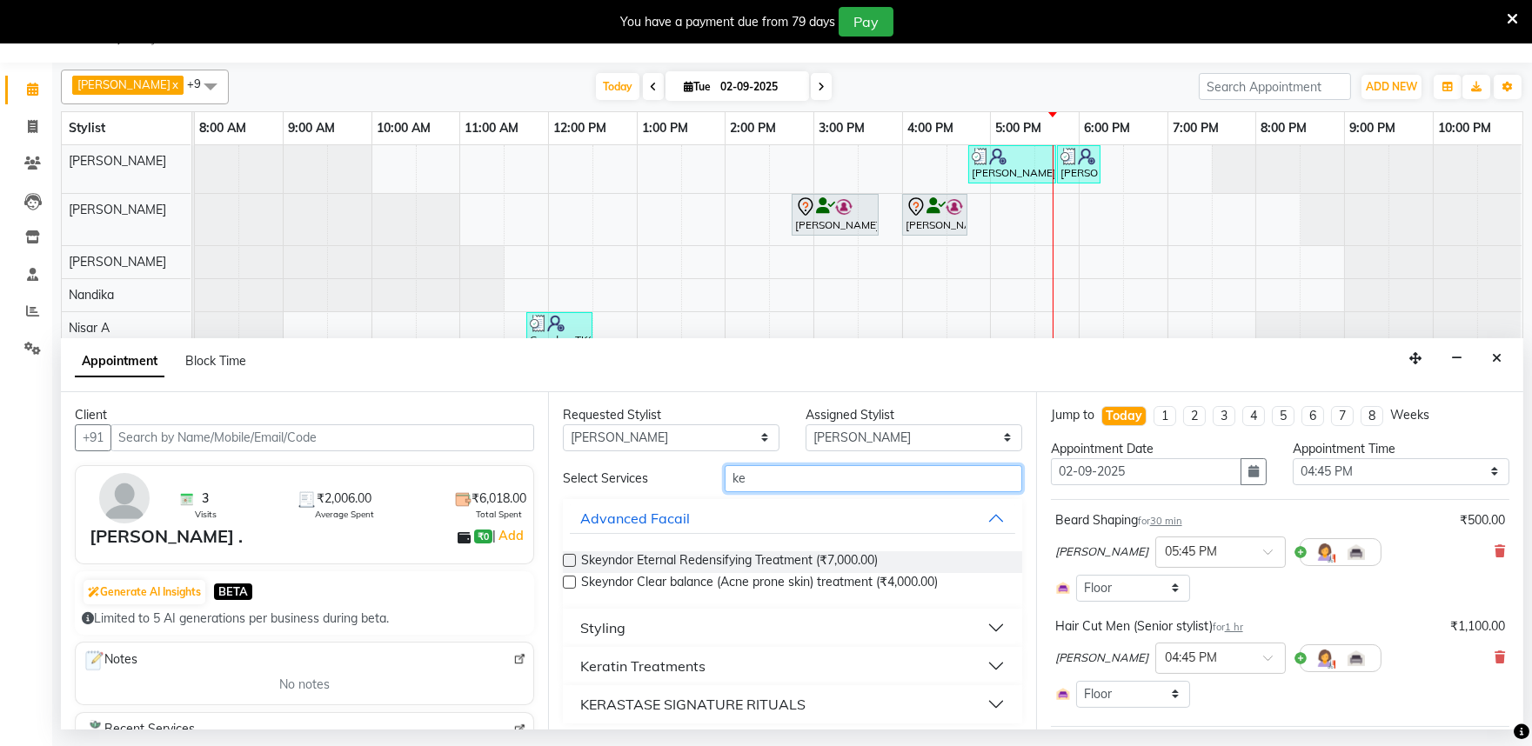
type input "k"
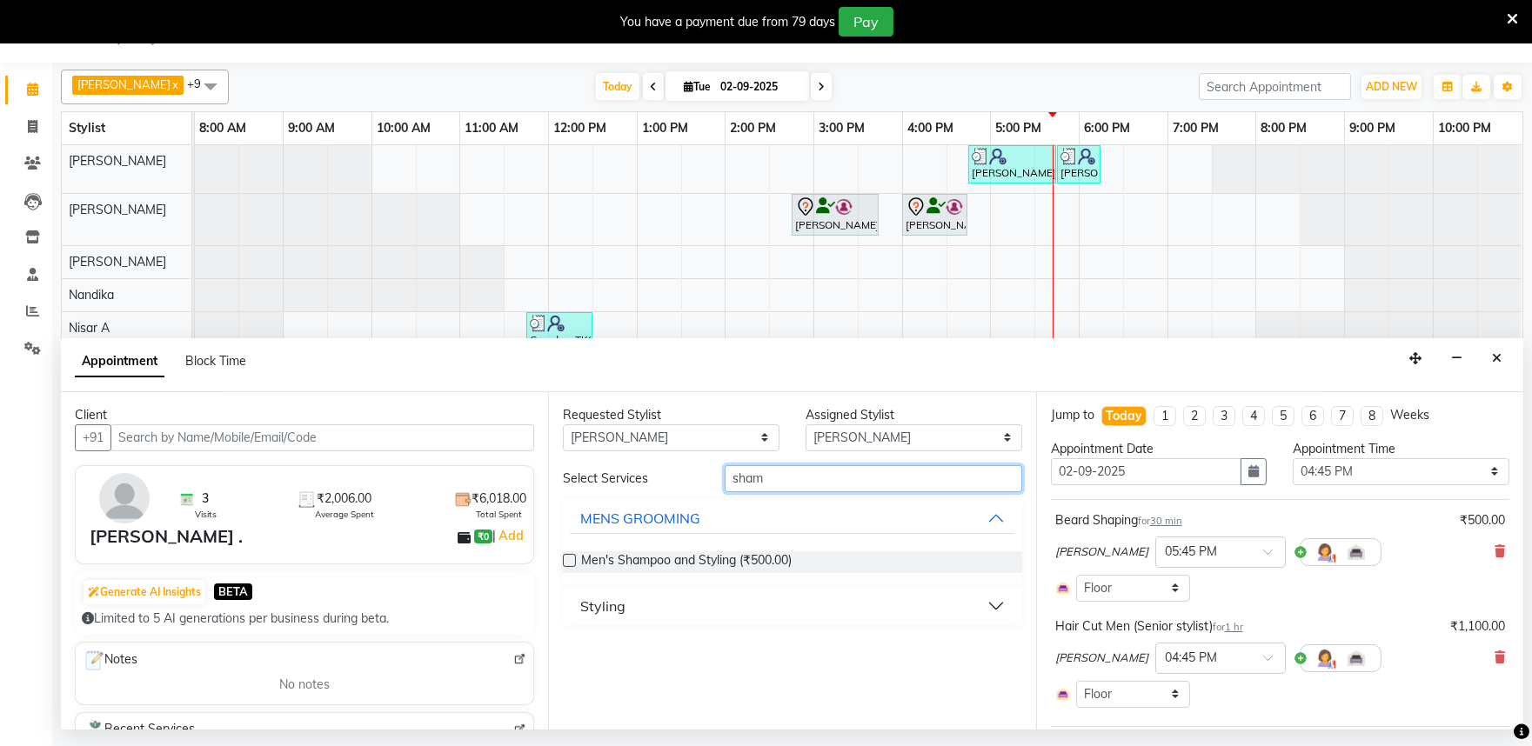
type input "sham"
click at [993, 603] on button "Styling" at bounding box center [792, 606] width 444 height 31
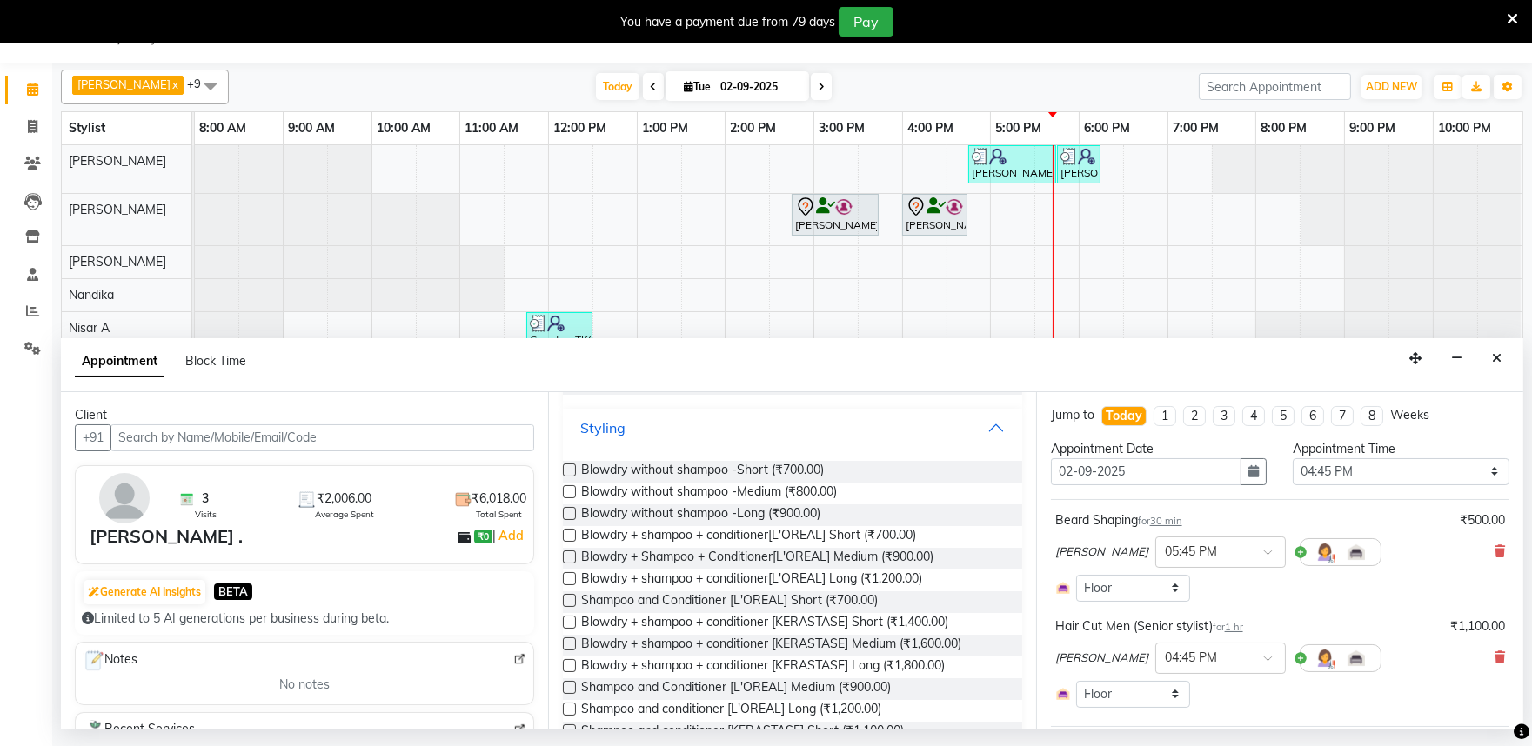
scroll to position [193, 0]
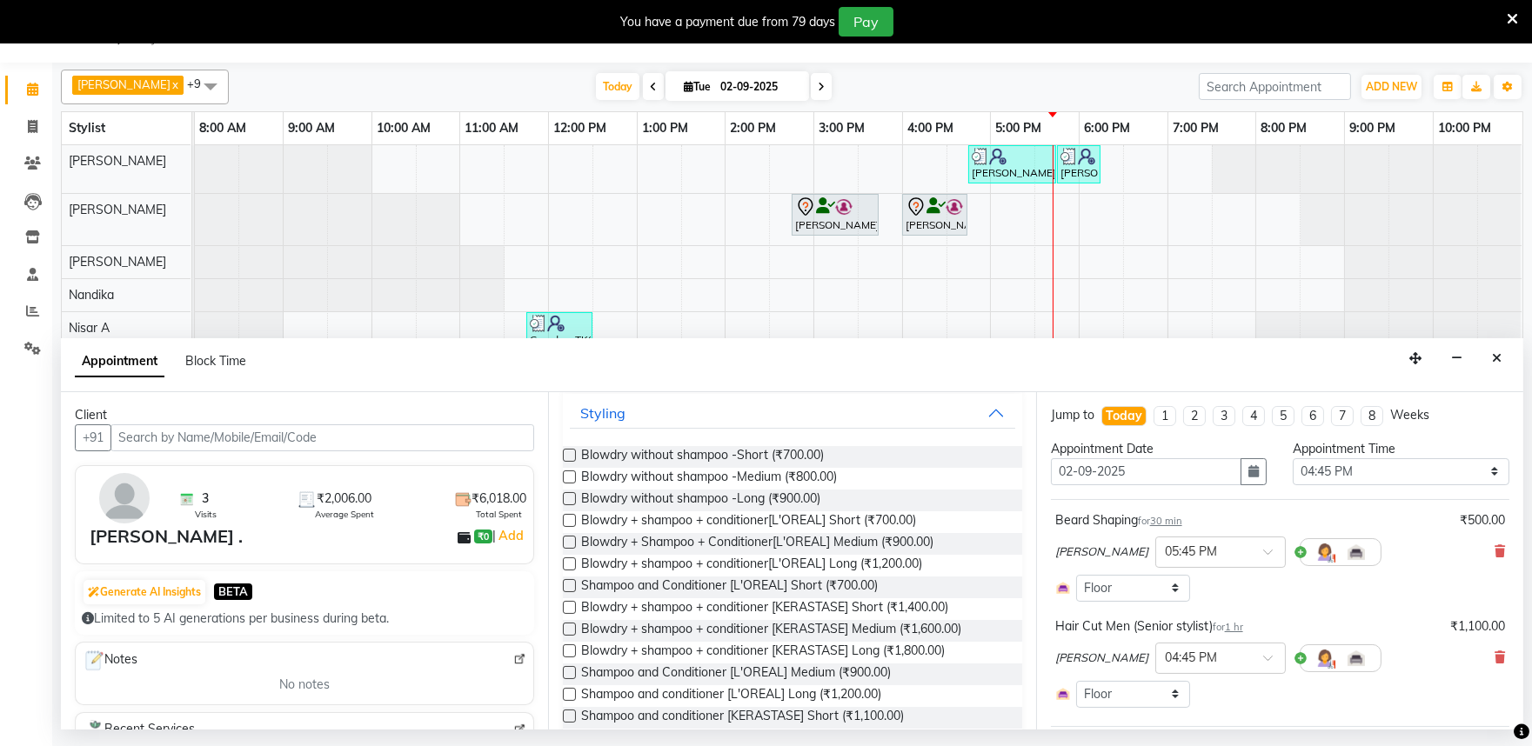
click at [569, 628] on label at bounding box center [569, 629] width 13 height 13
click at [569, 628] on input "checkbox" at bounding box center [568, 630] width 11 height 11
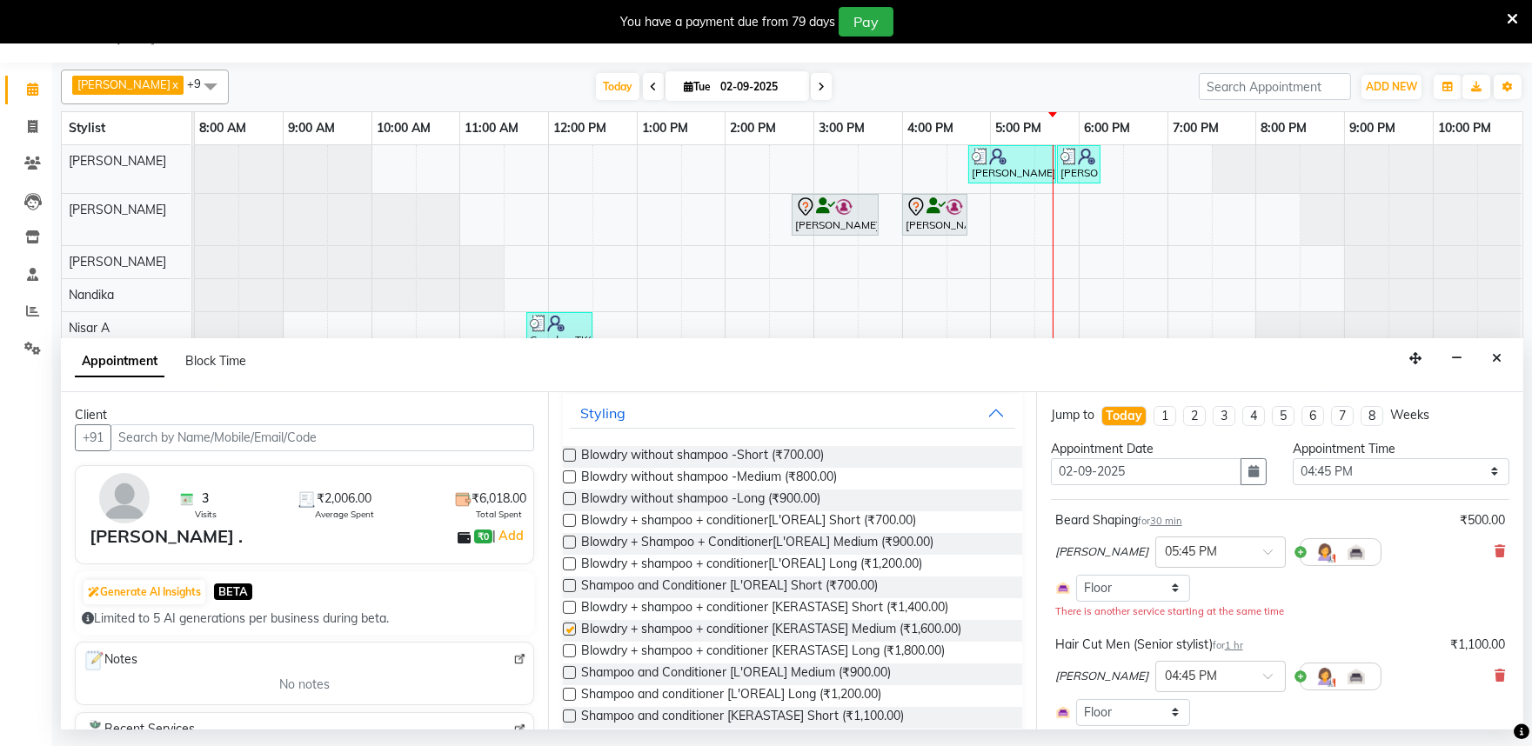
checkbox input "false"
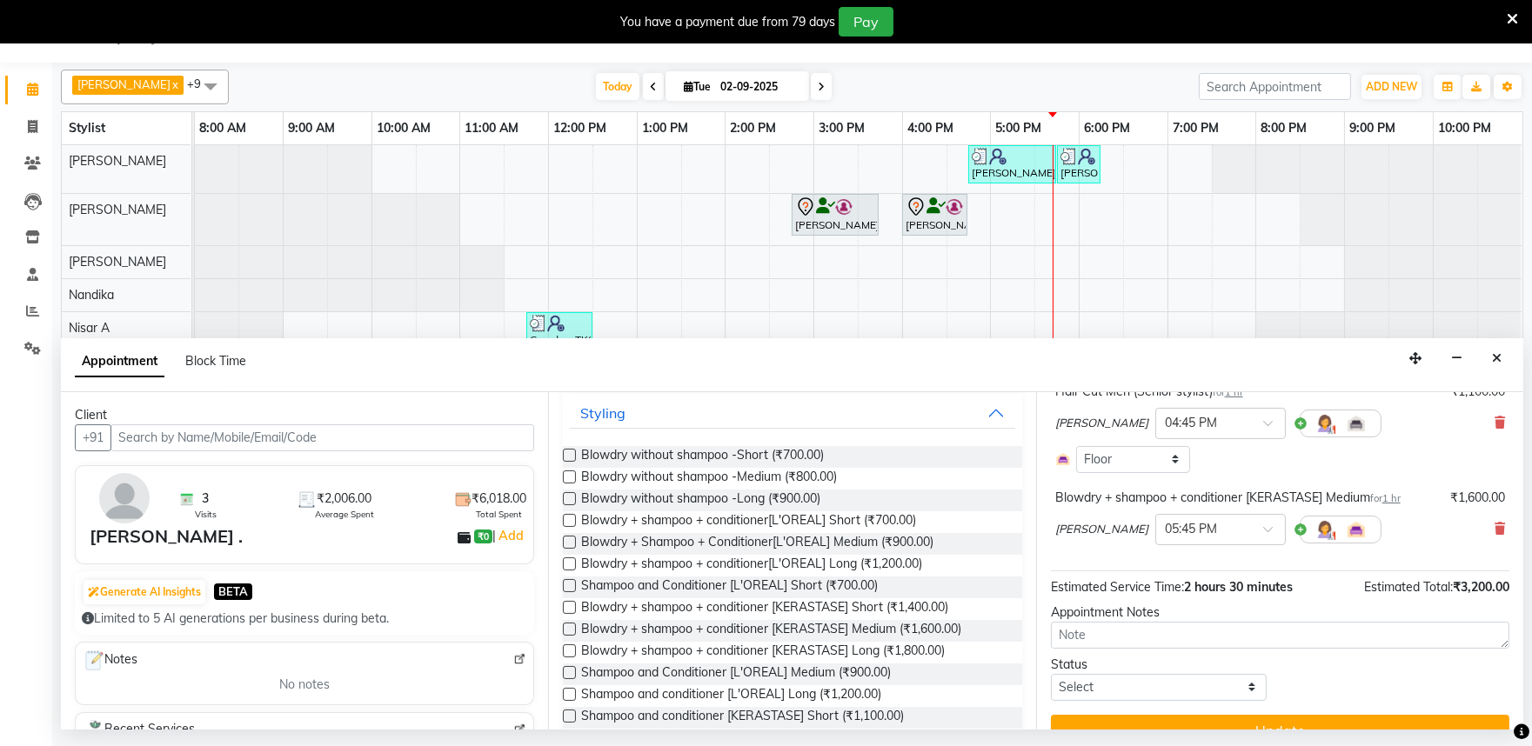
scroll to position [284, 0]
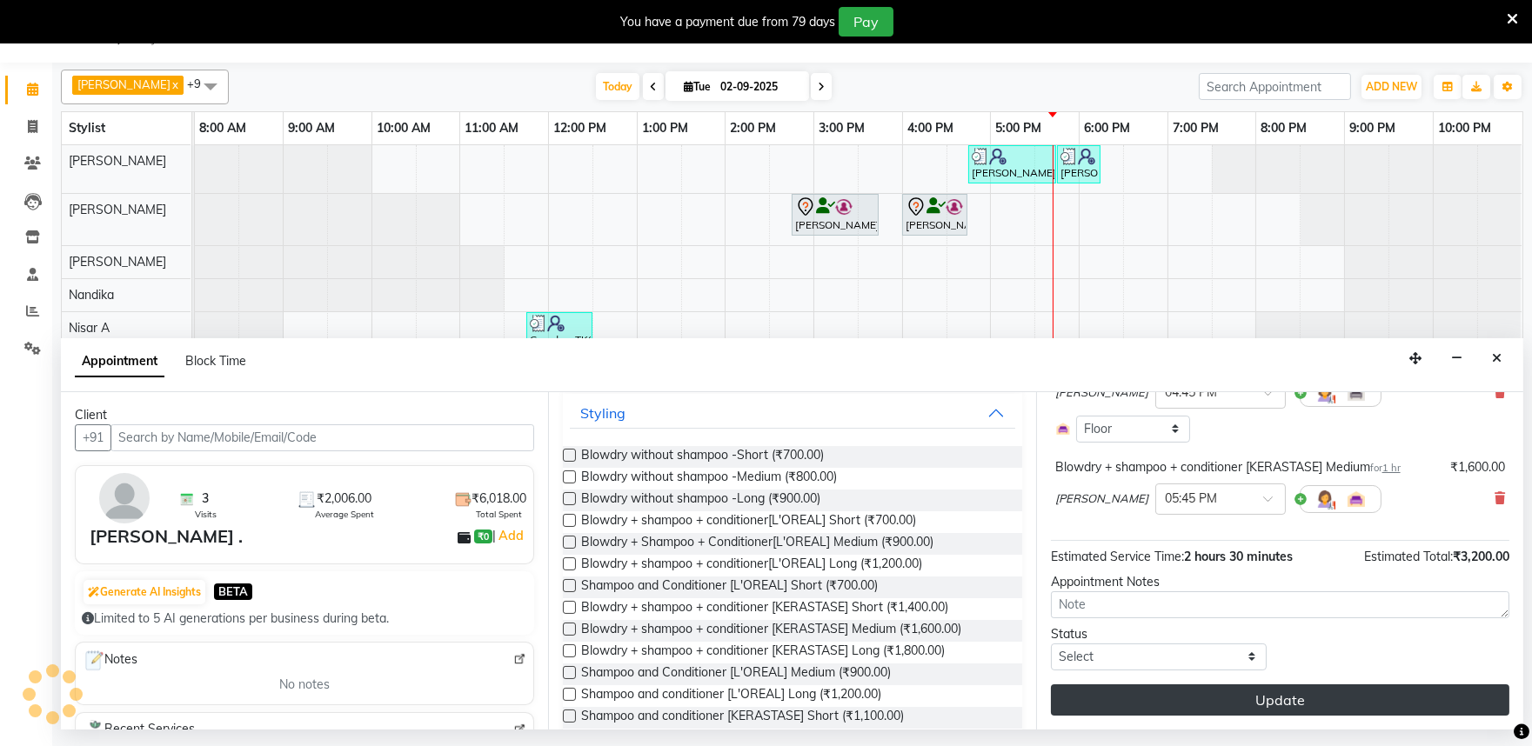
click at [1254, 705] on button "Update" at bounding box center [1280, 699] width 458 height 31
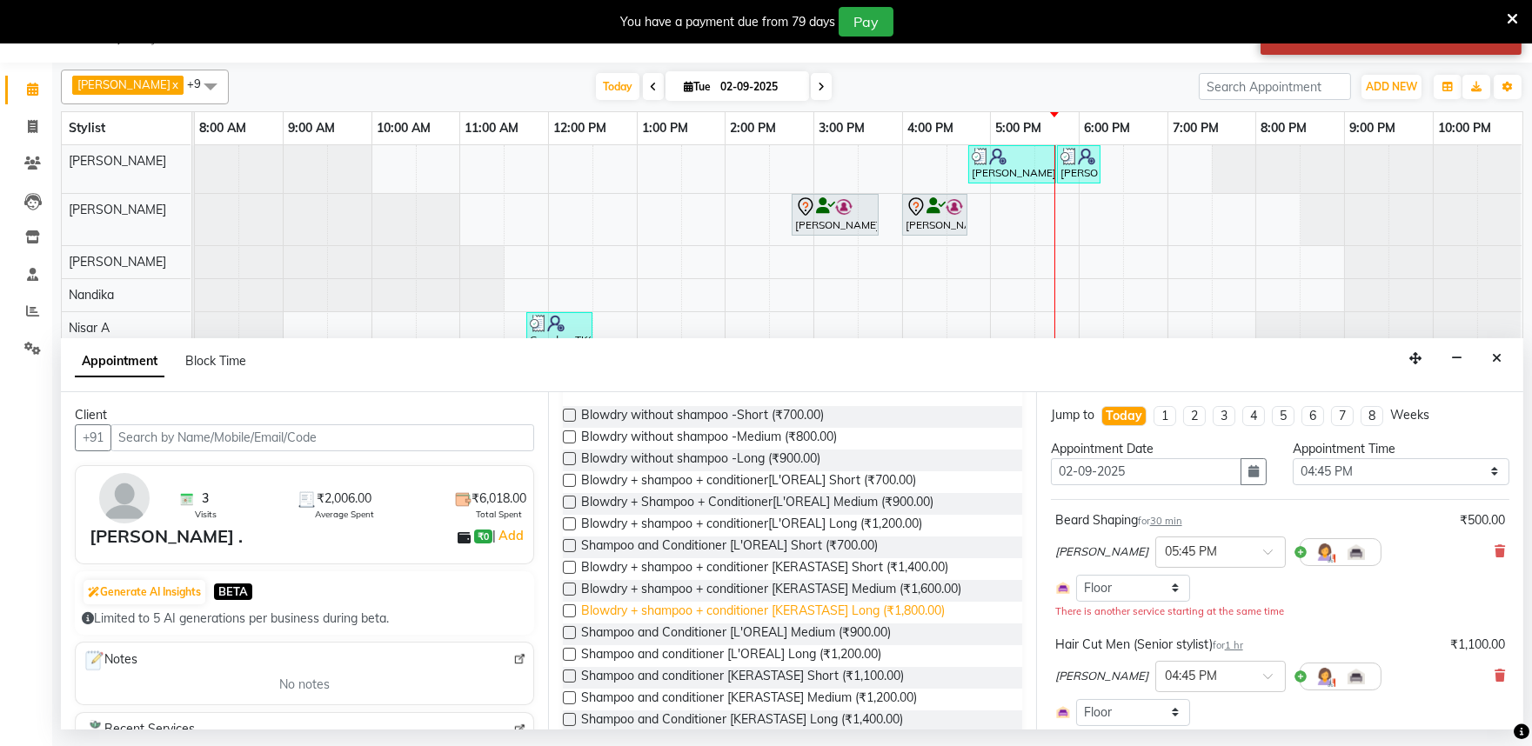
scroll to position [263, 0]
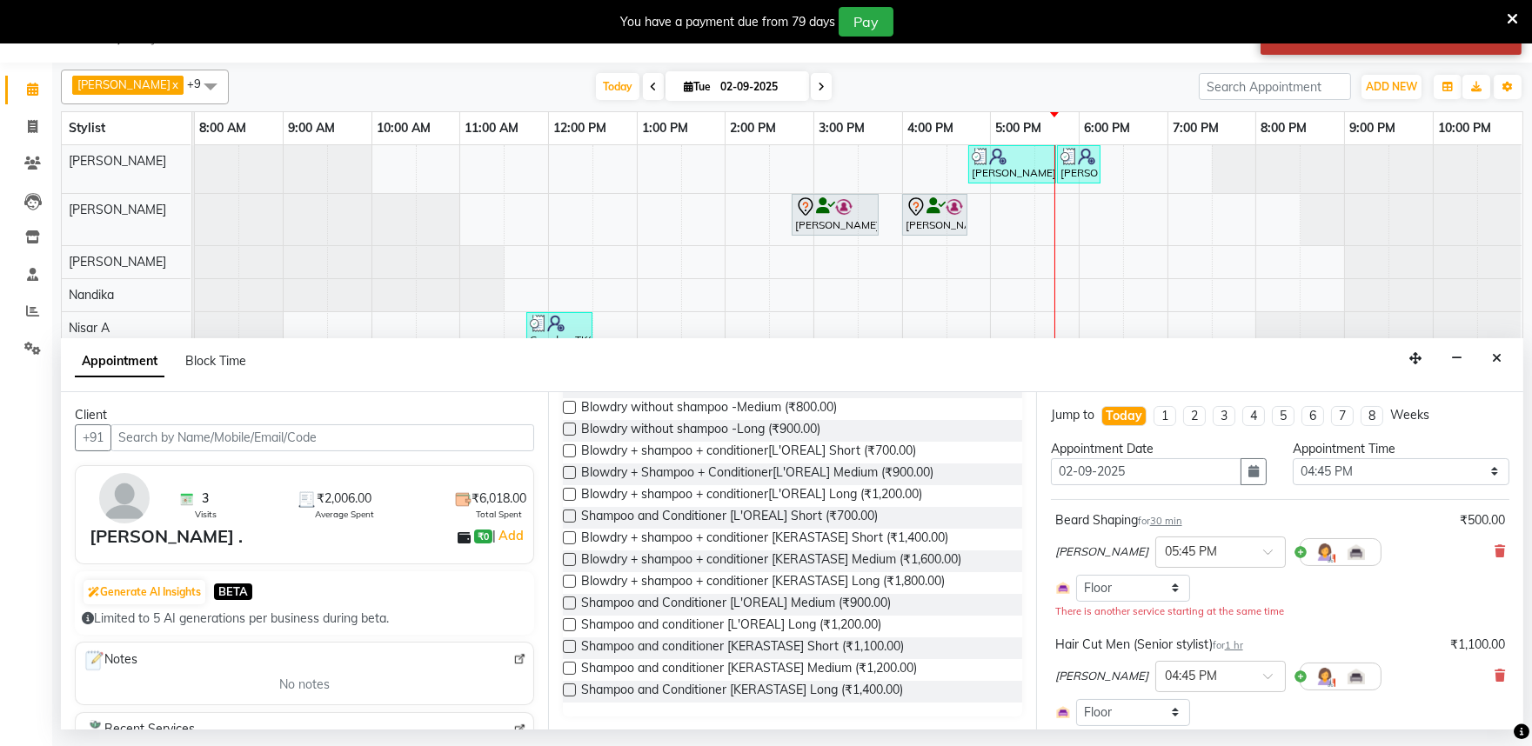
click at [569, 578] on label at bounding box center [569, 581] width 13 height 13
click at [569, 578] on input "checkbox" at bounding box center [568, 582] width 11 height 11
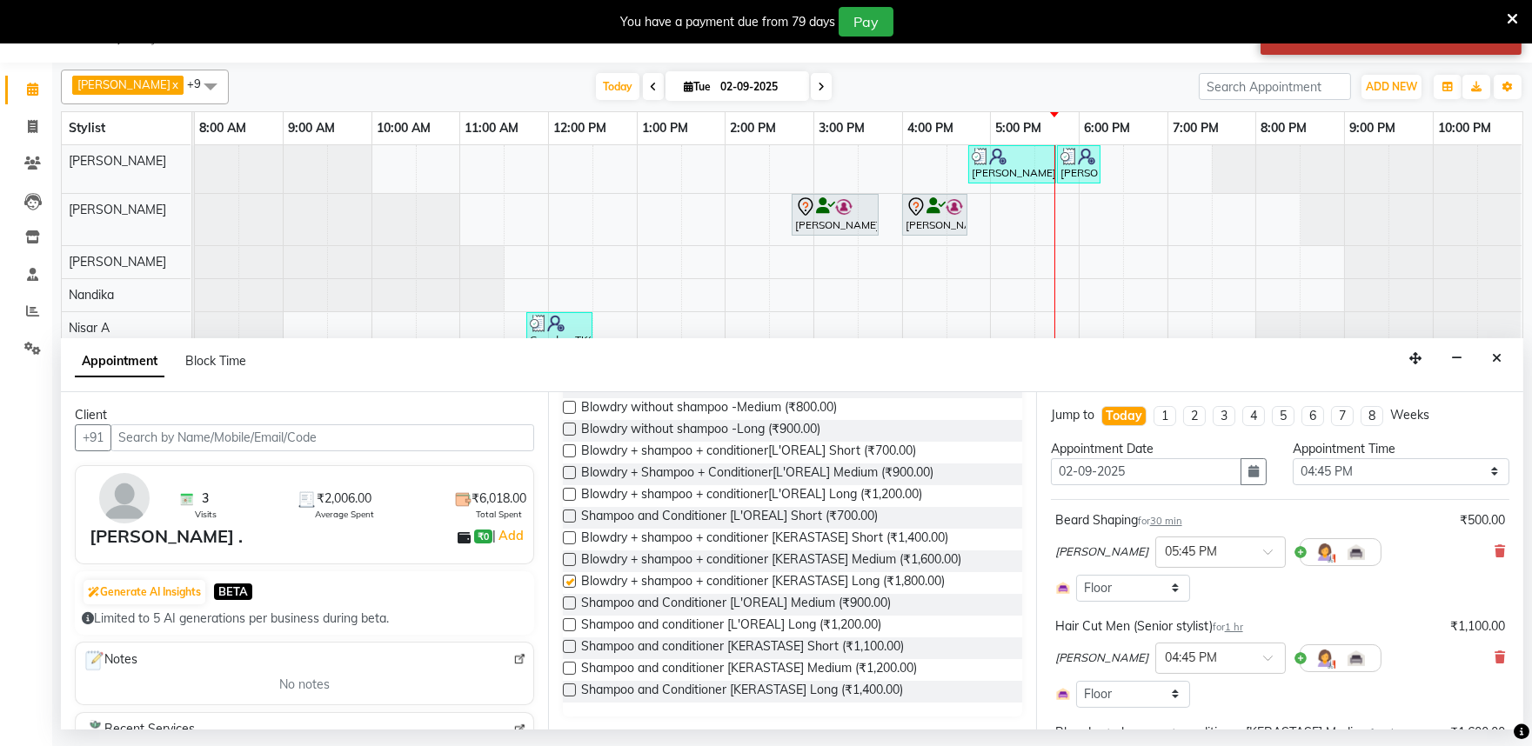
checkbox input "false"
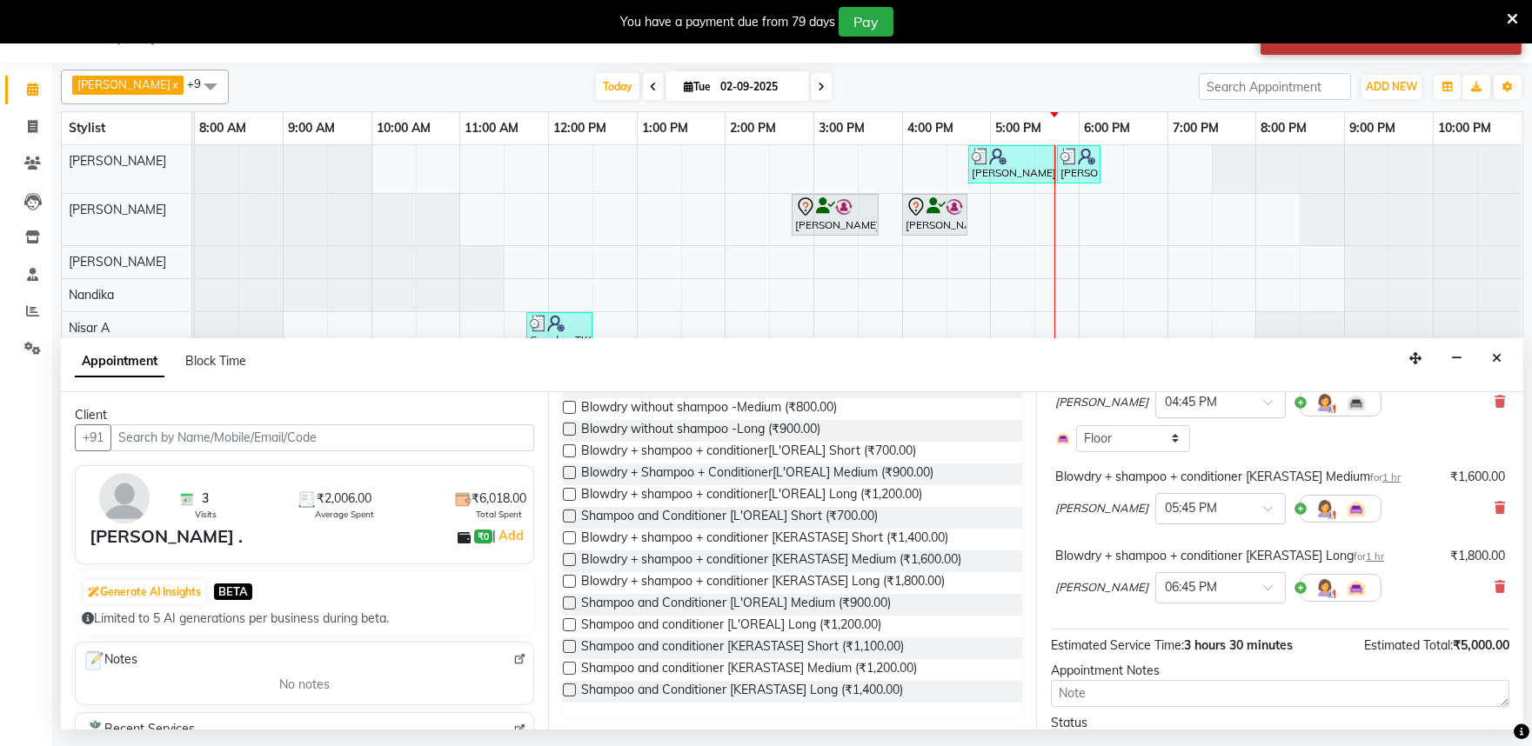
scroll to position [344, 0]
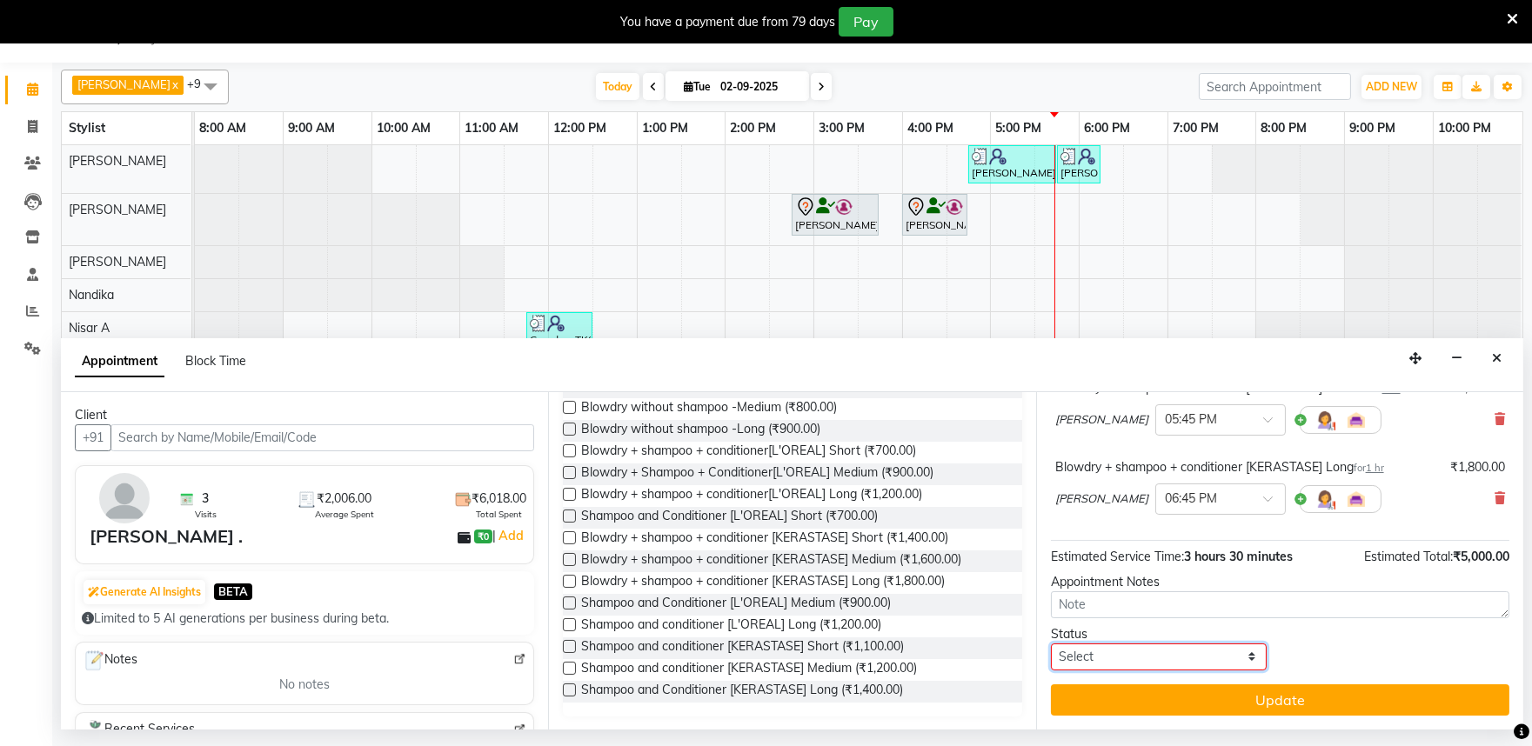
click at [1179, 665] on select "Select TENTATIVE CONFIRM CHECK-IN UPCOMING" at bounding box center [1159, 657] width 217 height 27
select select "check-in"
click at [1051, 644] on select "Select TENTATIVE CONFIRM CHECK-IN UPCOMING" at bounding box center [1159, 657] width 217 height 27
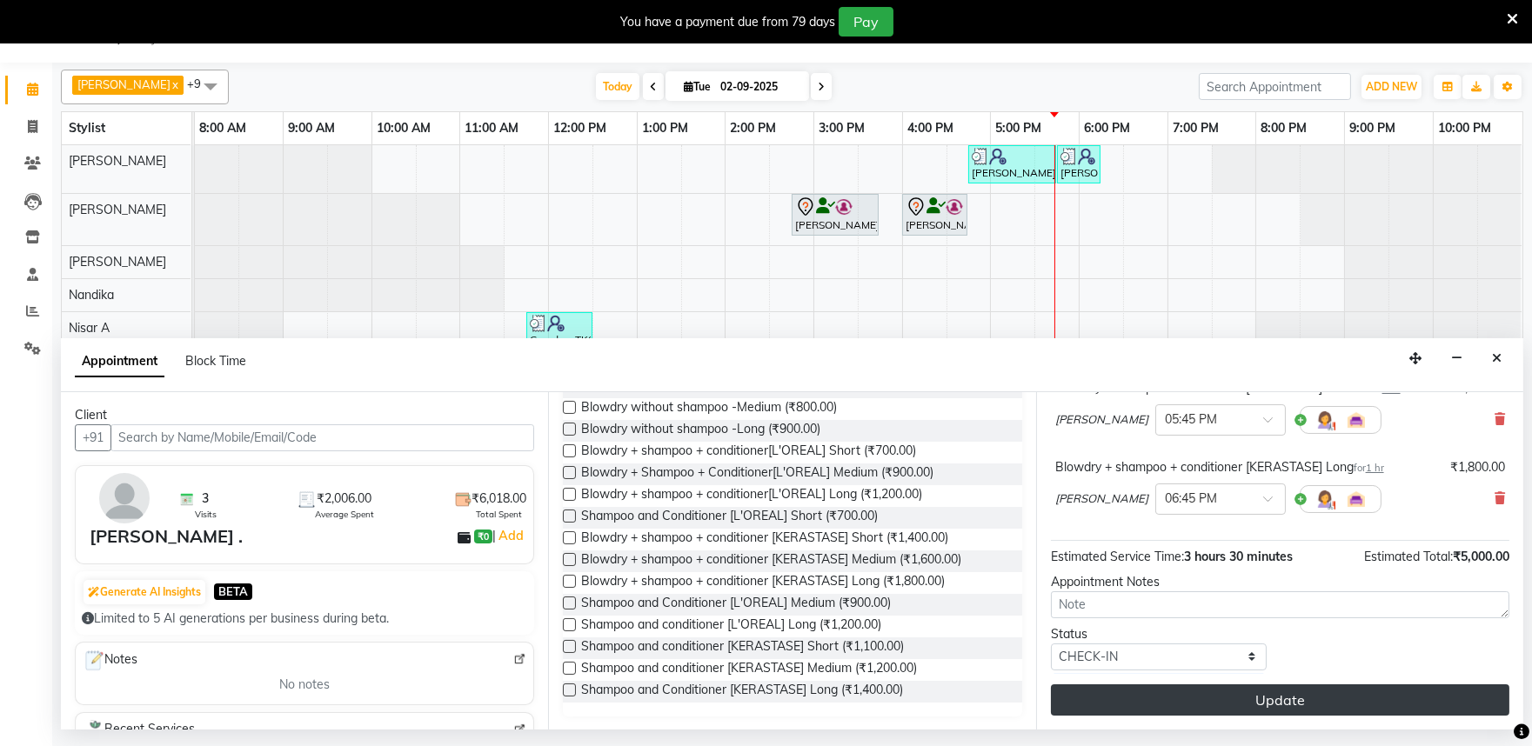
click at [1245, 702] on button "Update" at bounding box center [1280, 699] width 458 height 31
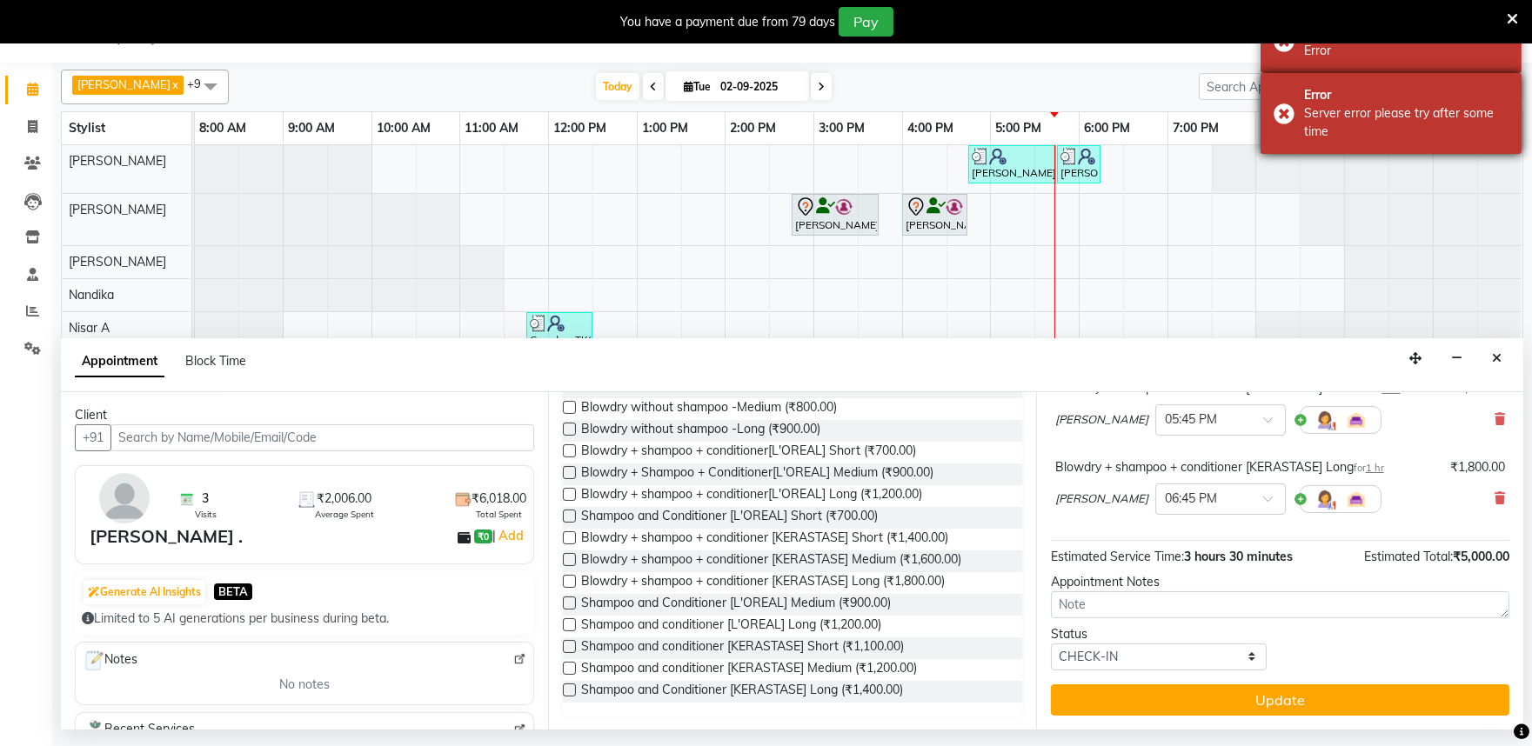
click at [1288, 117] on div "Error Server error please try after some time" at bounding box center [1390, 113] width 261 height 81
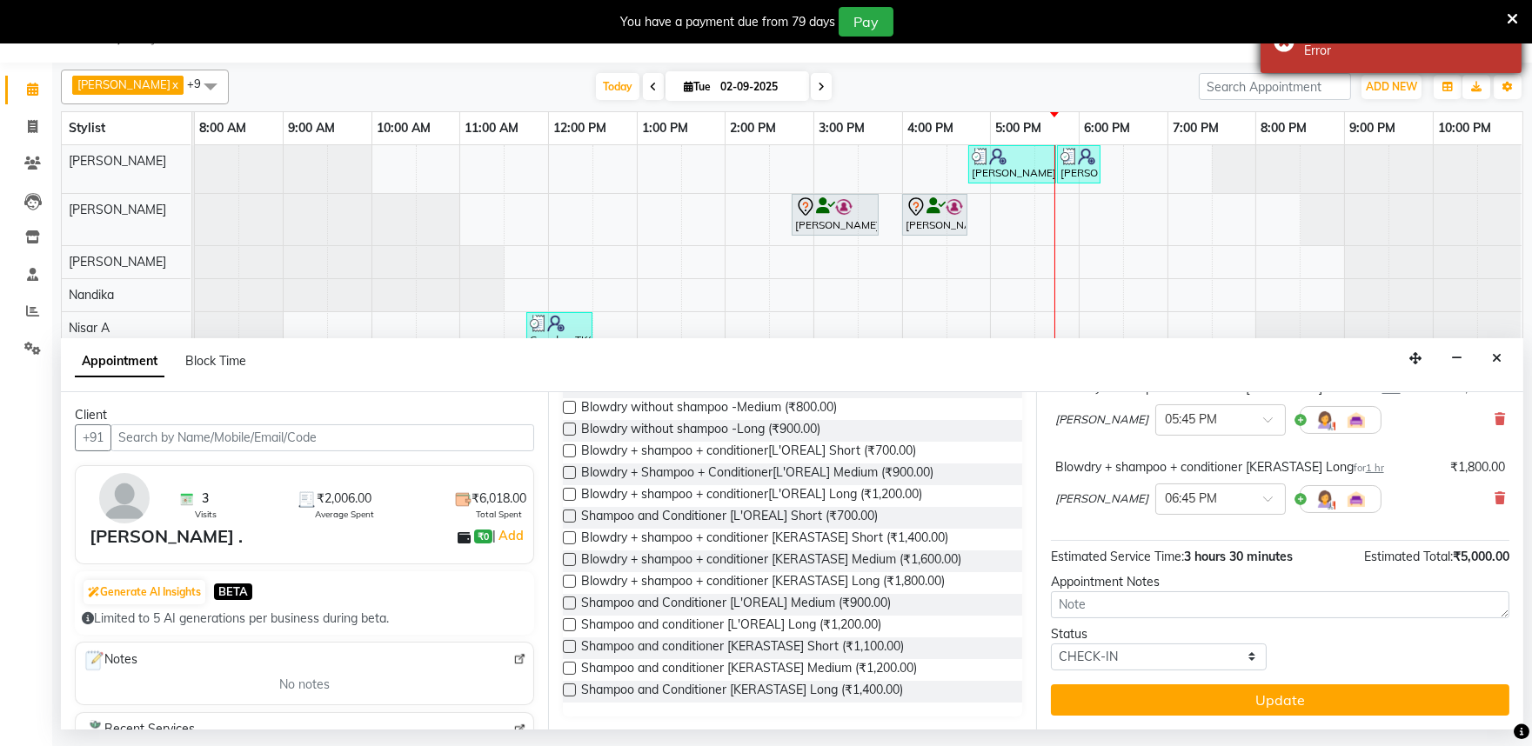
click at [1287, 47] on div "Error! Please Try Again Later Error" at bounding box center [1390, 41] width 261 height 63
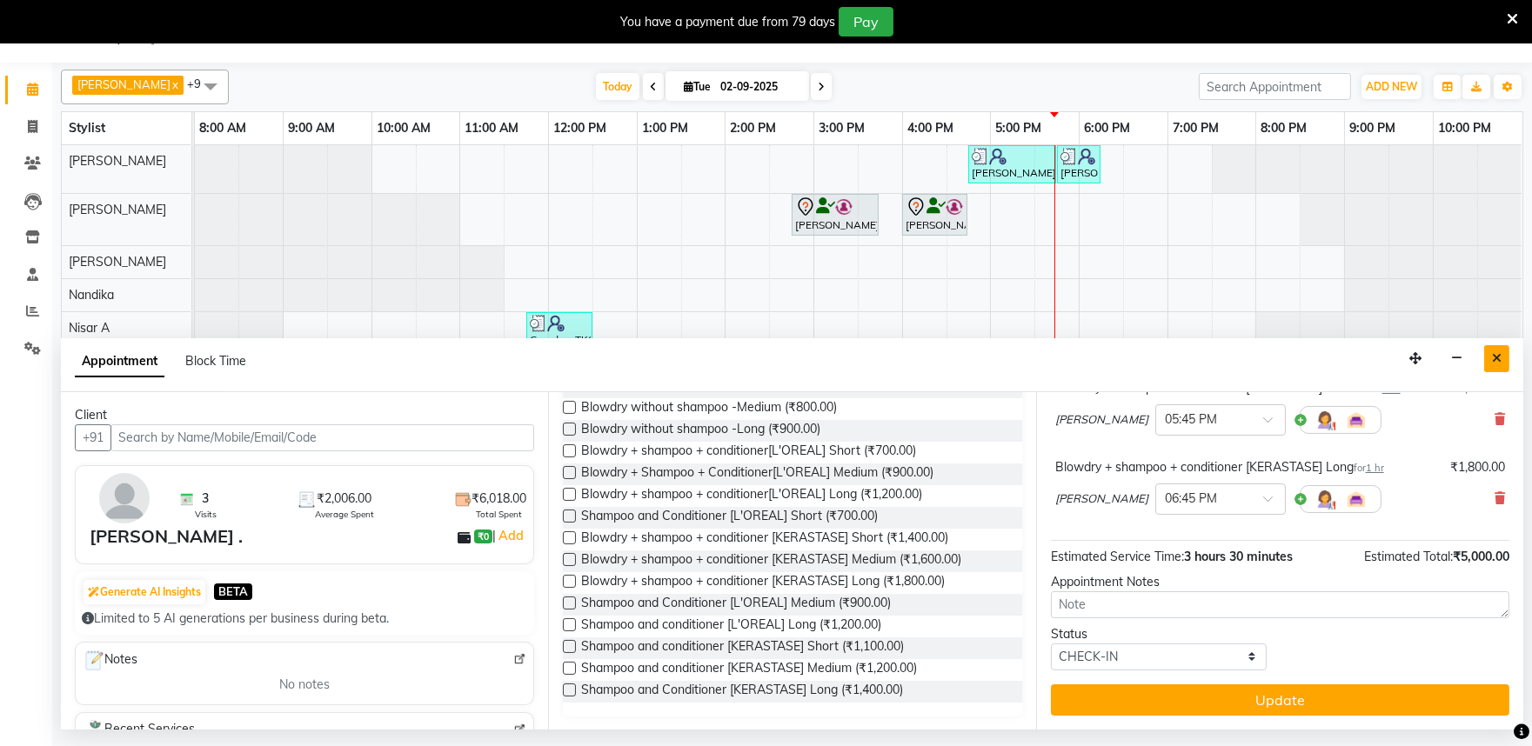
click at [1499, 352] on icon "Close" at bounding box center [1497, 358] width 10 height 12
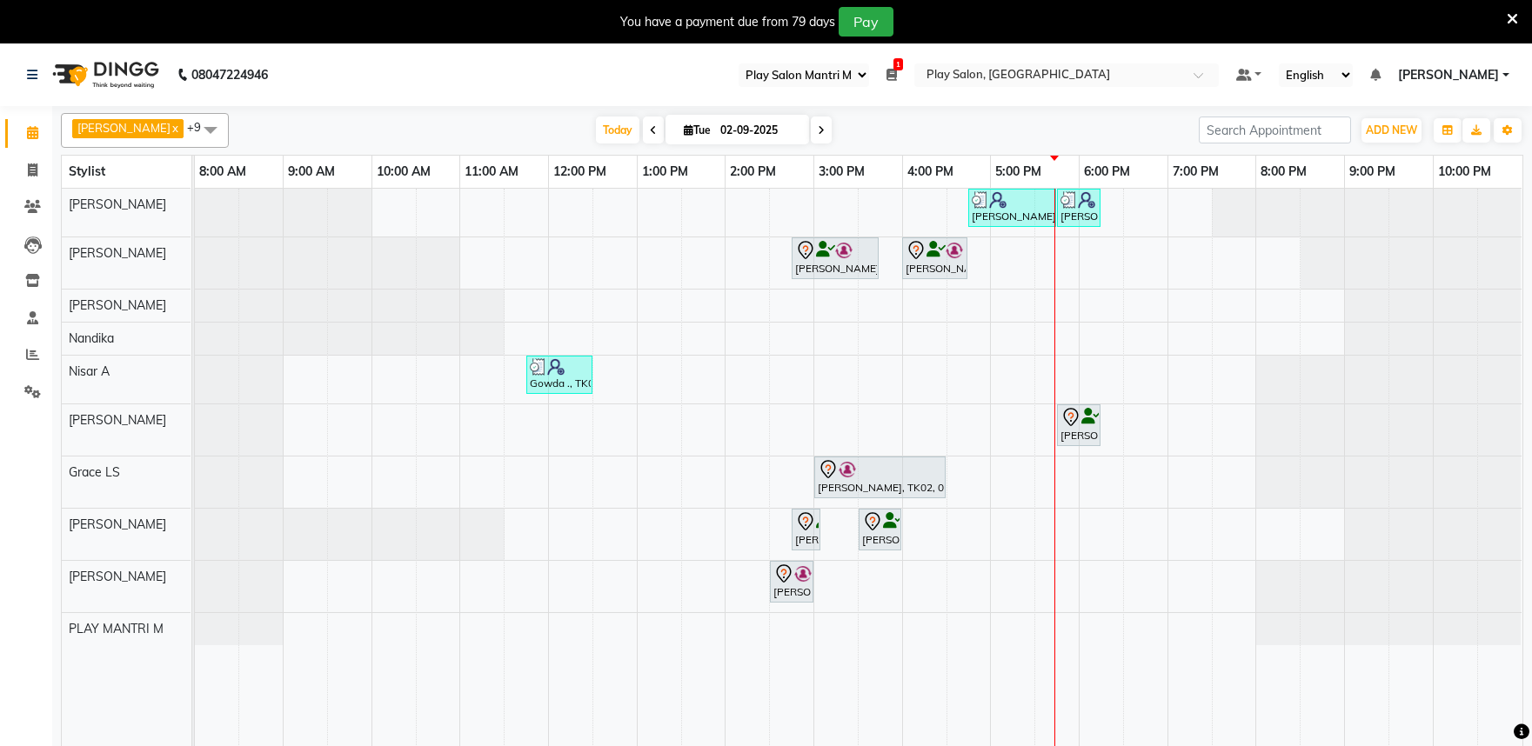
select select "89"
drag, startPoint x: 818, startPoint y: 534, endPoint x: 857, endPoint y: 533, distance: 38.3
click at [857, 533] on div "Siddhart ., TK04, 04:45 PM-05:45 PM, Hair Cut Men (Senior stylist) Siddhart ., …" at bounding box center [858, 478] width 1327 height 579
drag, startPoint x: 827, startPoint y: 531, endPoint x: 852, endPoint y: 531, distance: 25.2
click at [852, 531] on div "Arhan Ehsan x PLAY MANTRI M x Nisar A x Achan Shimrah x Sita Rai x Khomong Olli…" at bounding box center [792, 437] width 1462 height 663
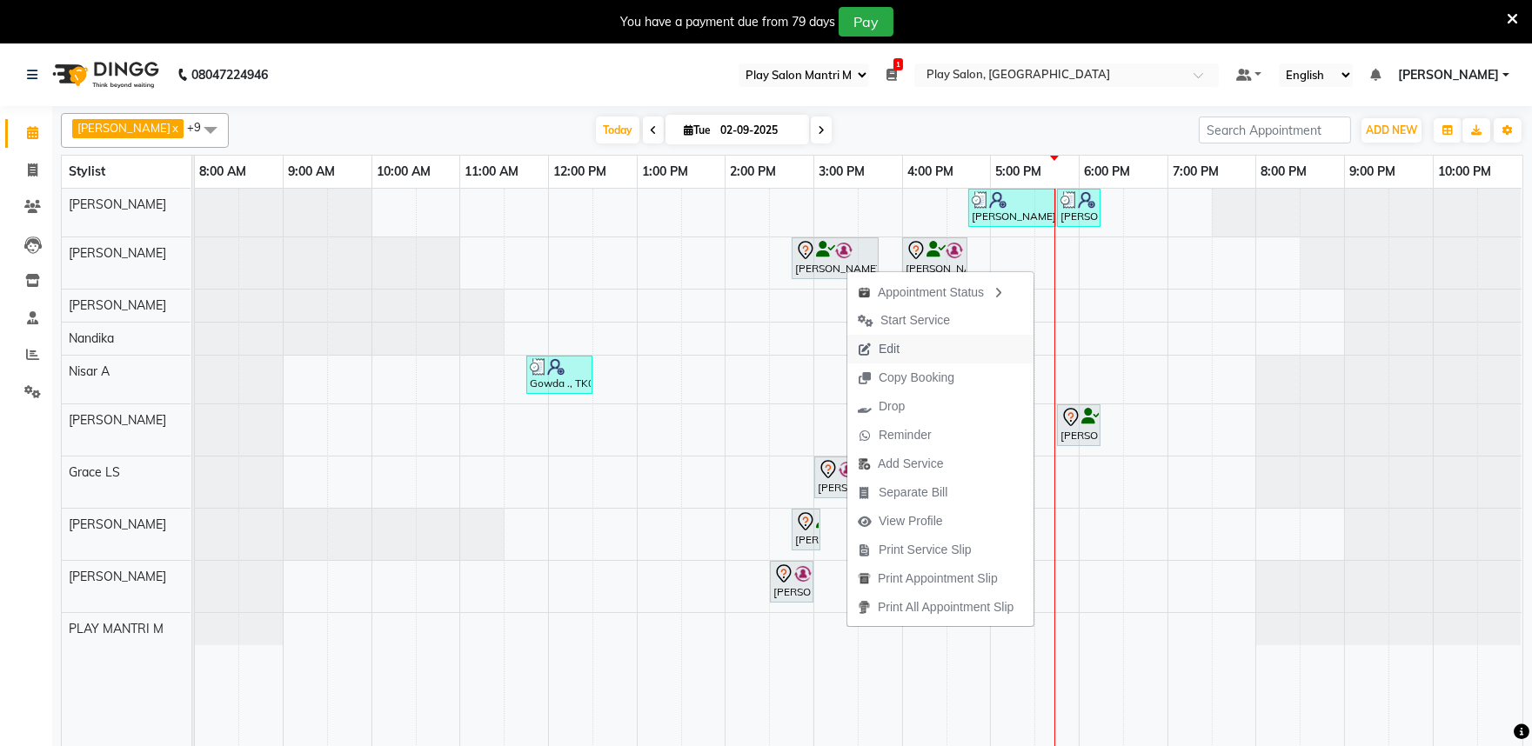
click at [884, 344] on span "Edit" at bounding box center [888, 349] width 21 height 18
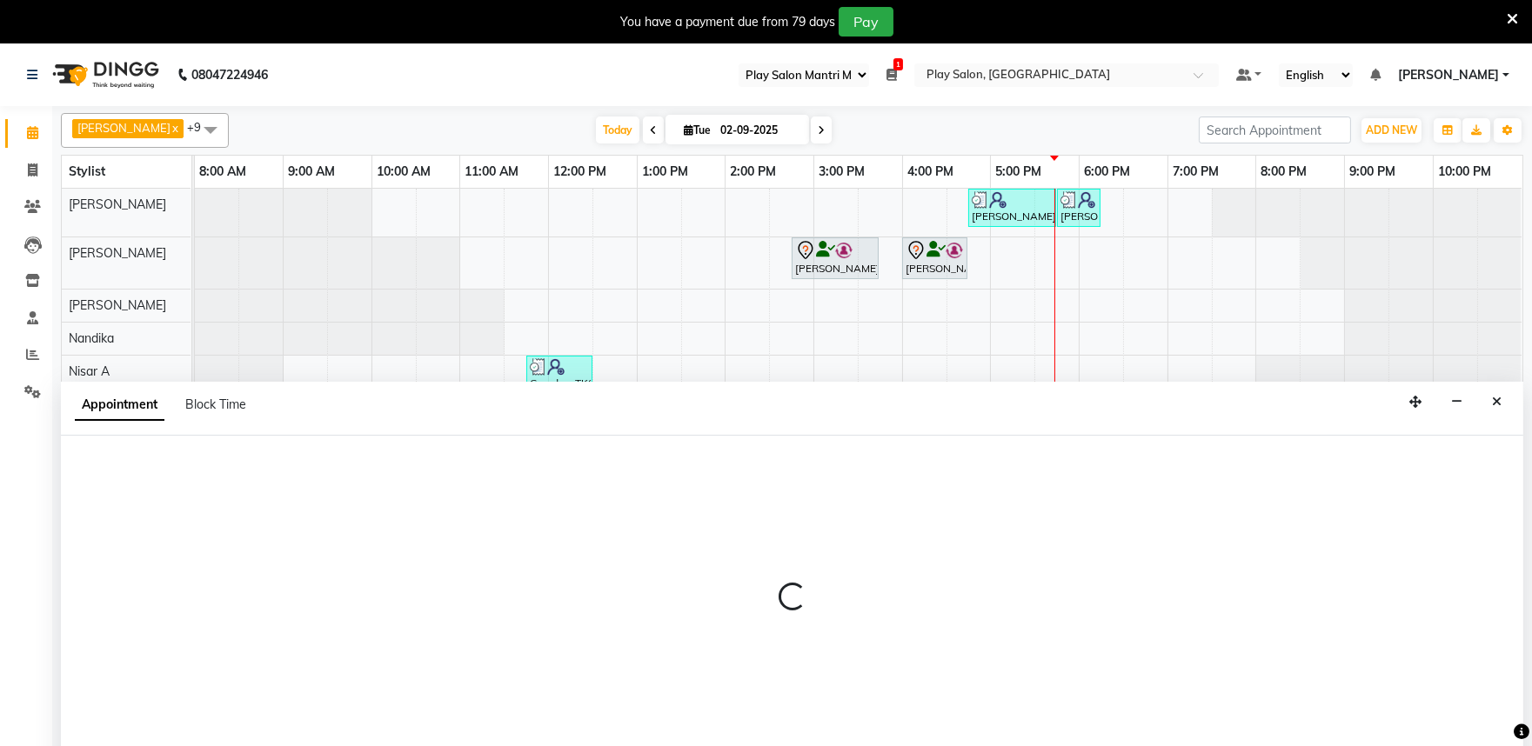
select select "tentative"
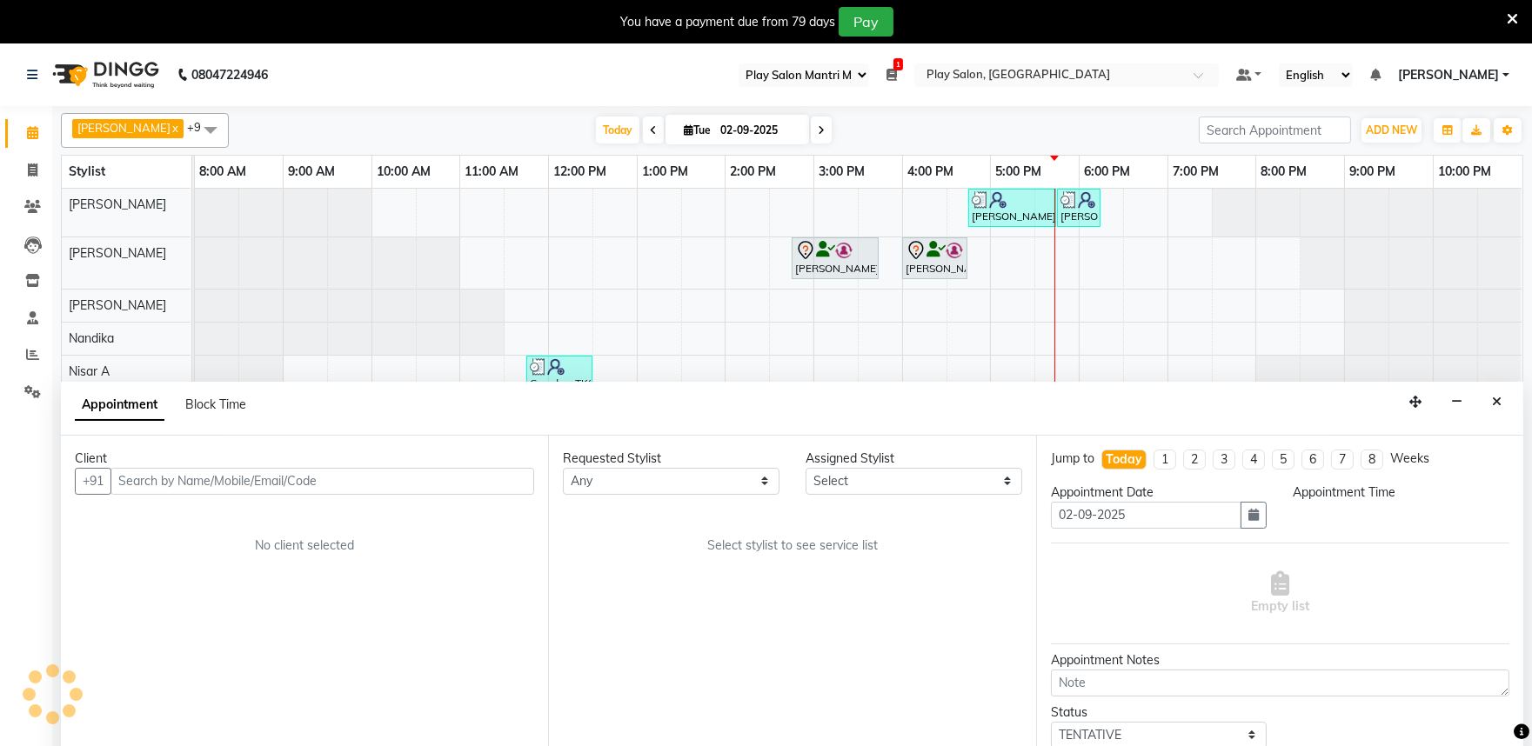
scroll to position [43, 0]
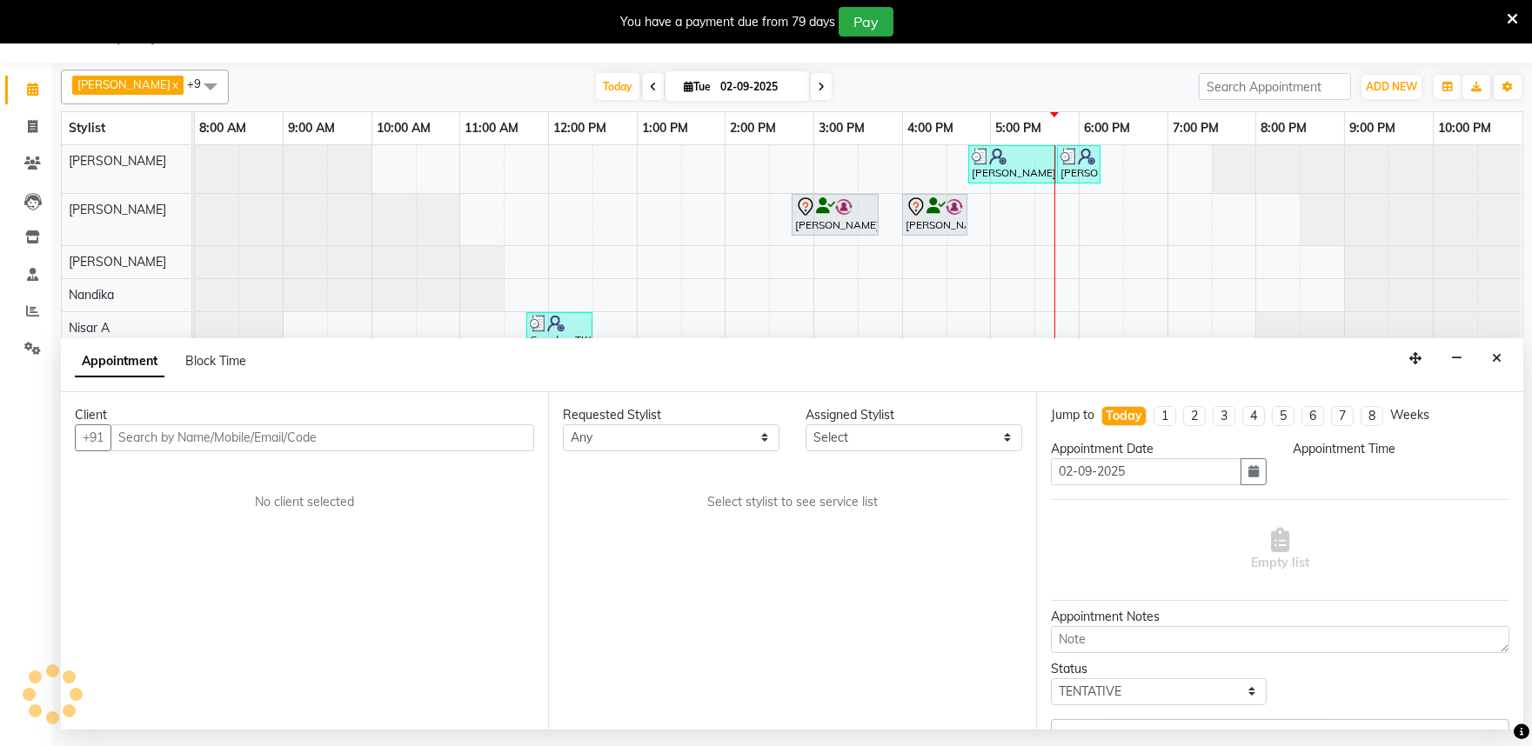
select select "870"
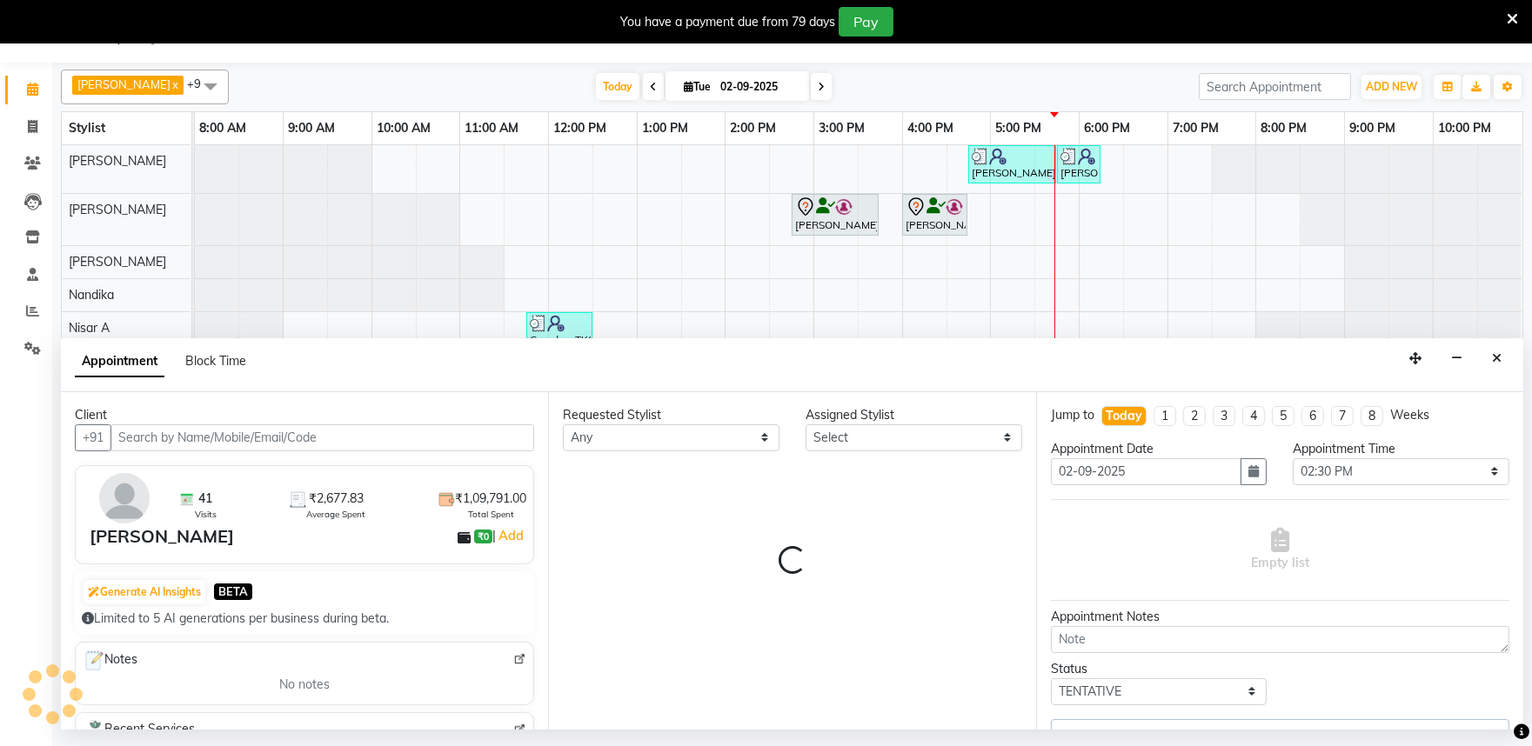
select select "82212"
select select "4213"
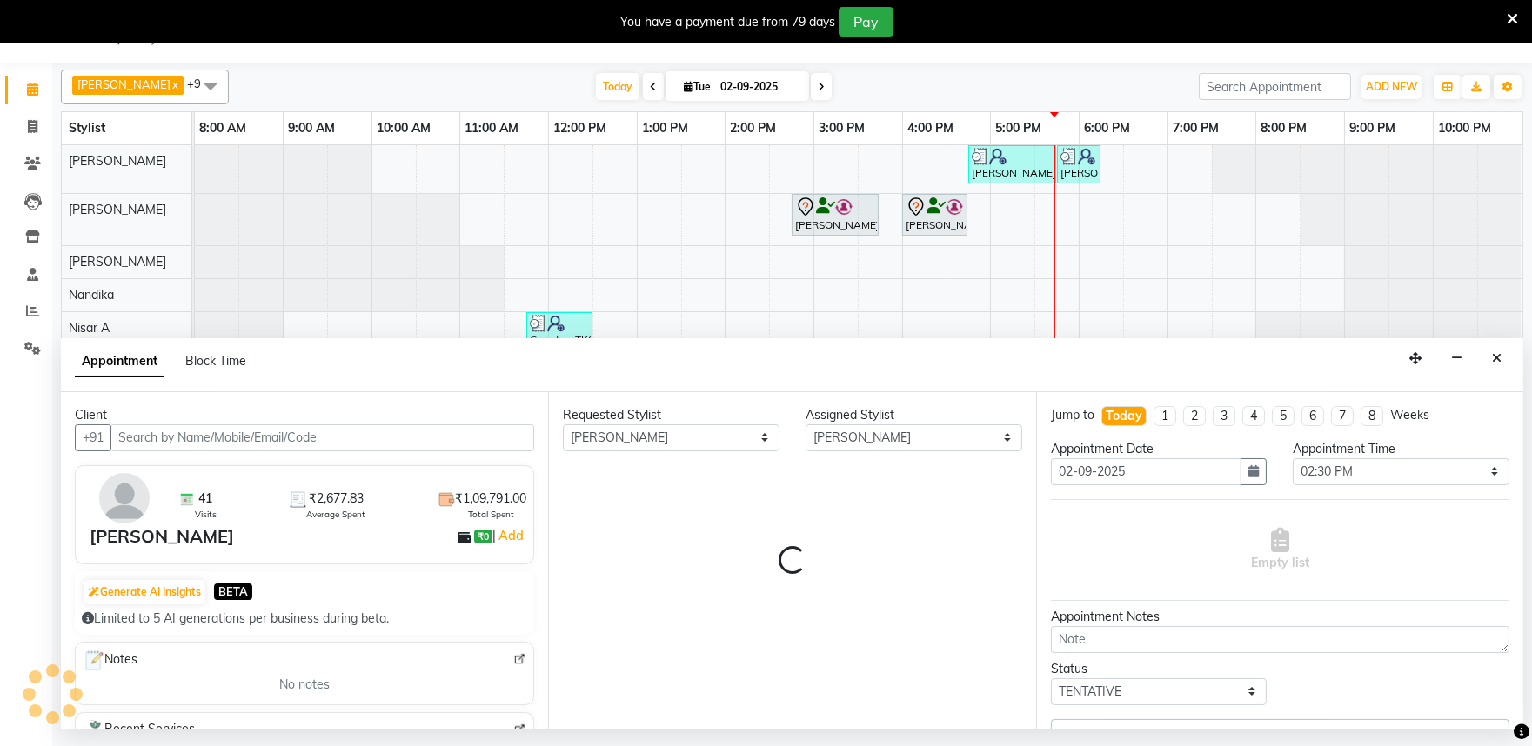
select select "4213"
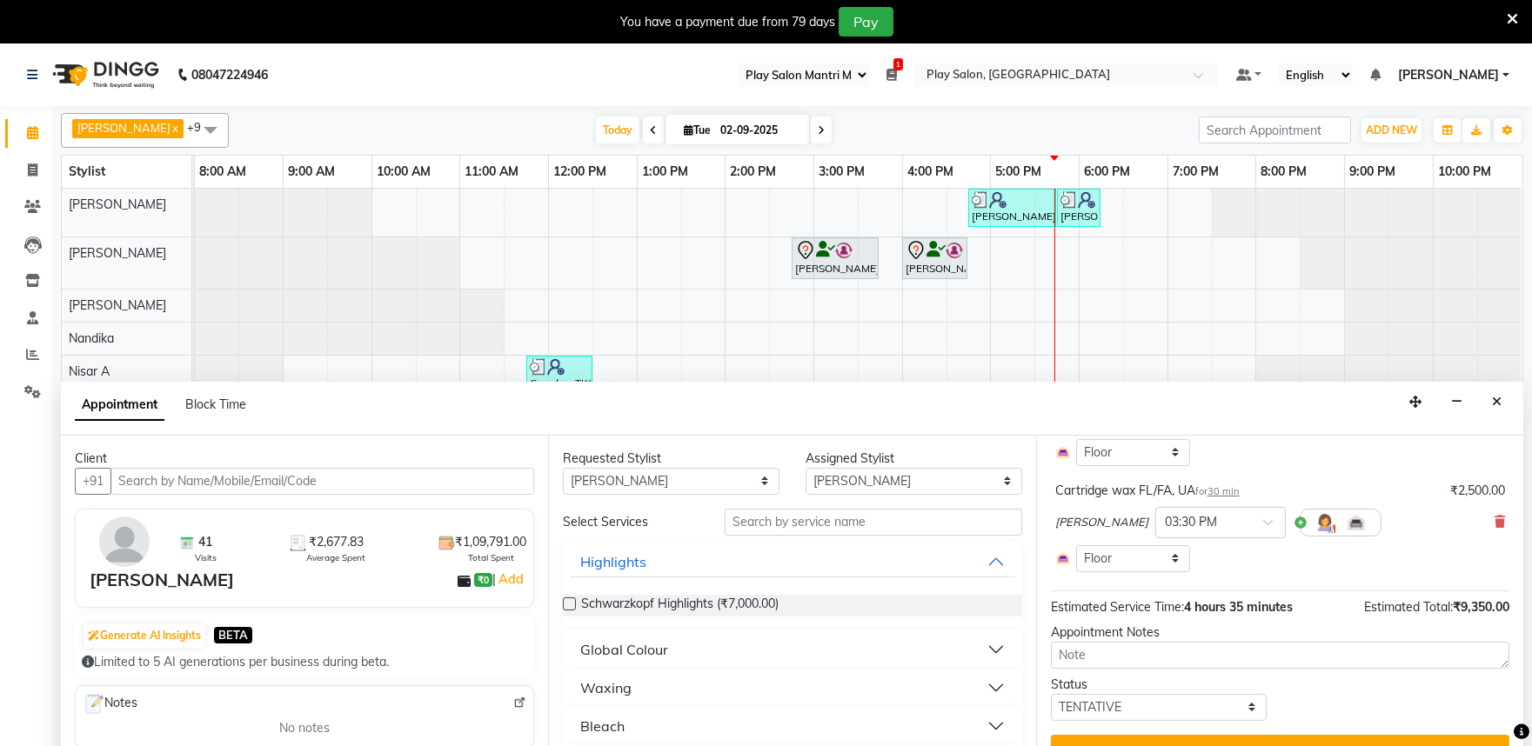
scroll to position [611, 0]
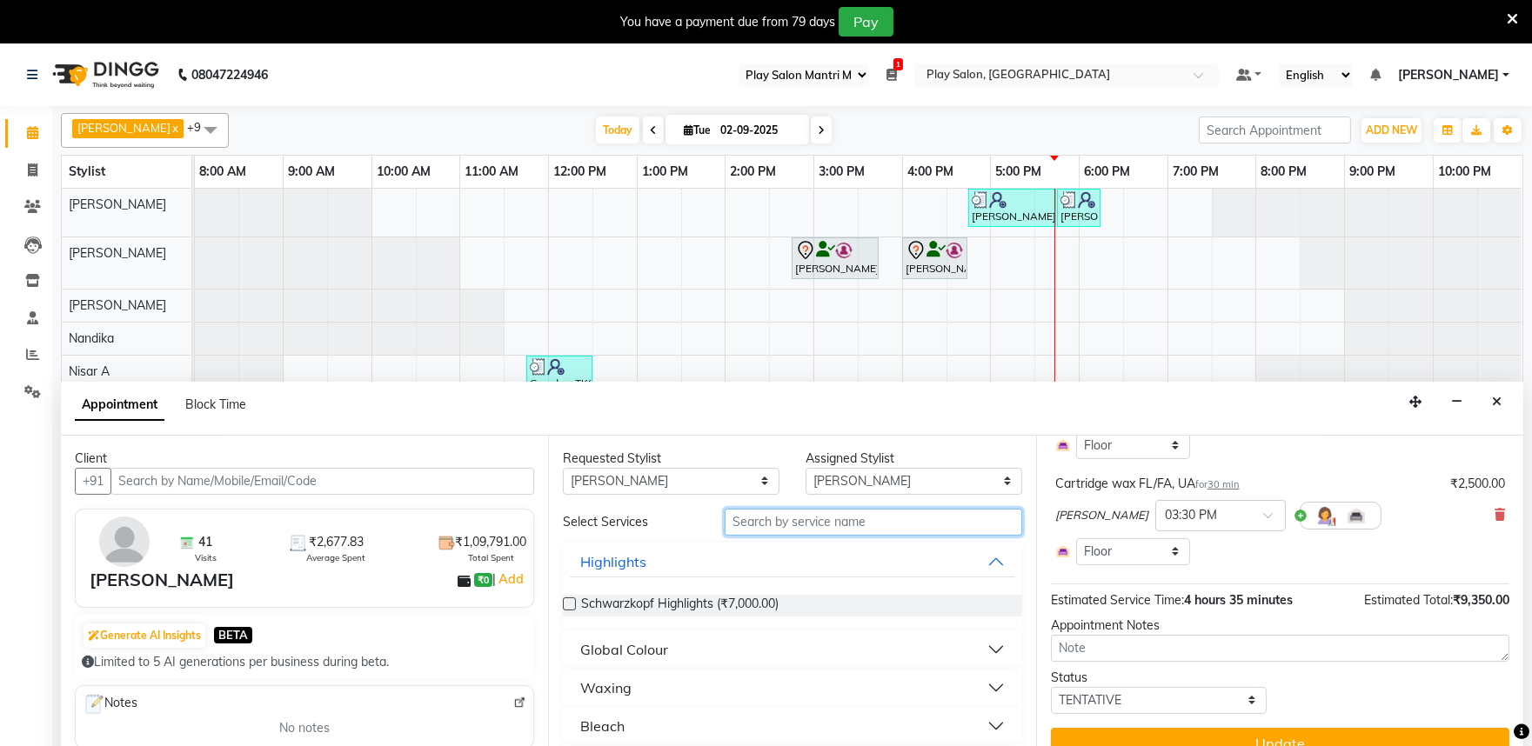
click at [751, 524] on input "text" at bounding box center [872, 522] width 297 height 27
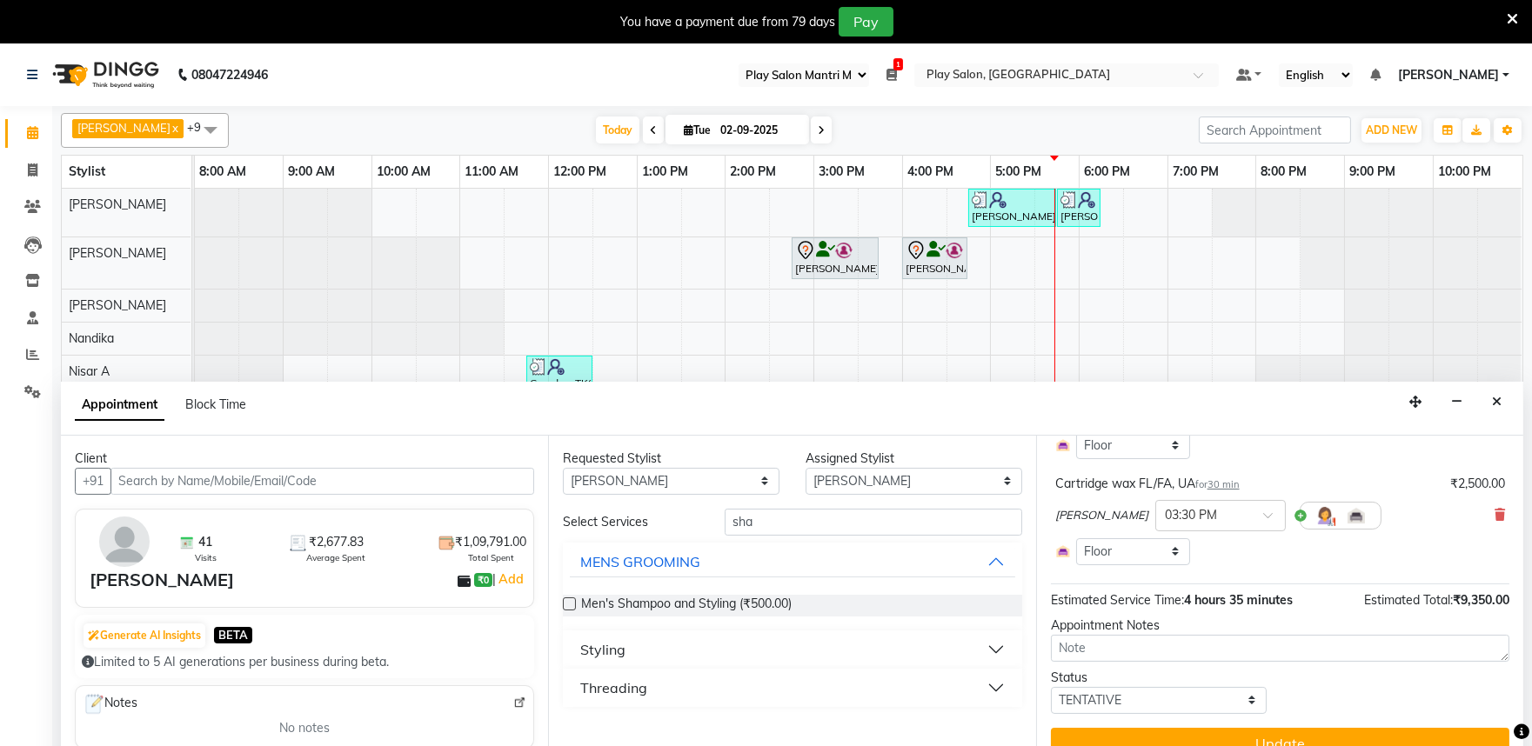
click at [994, 646] on button "Styling" at bounding box center [792, 649] width 444 height 31
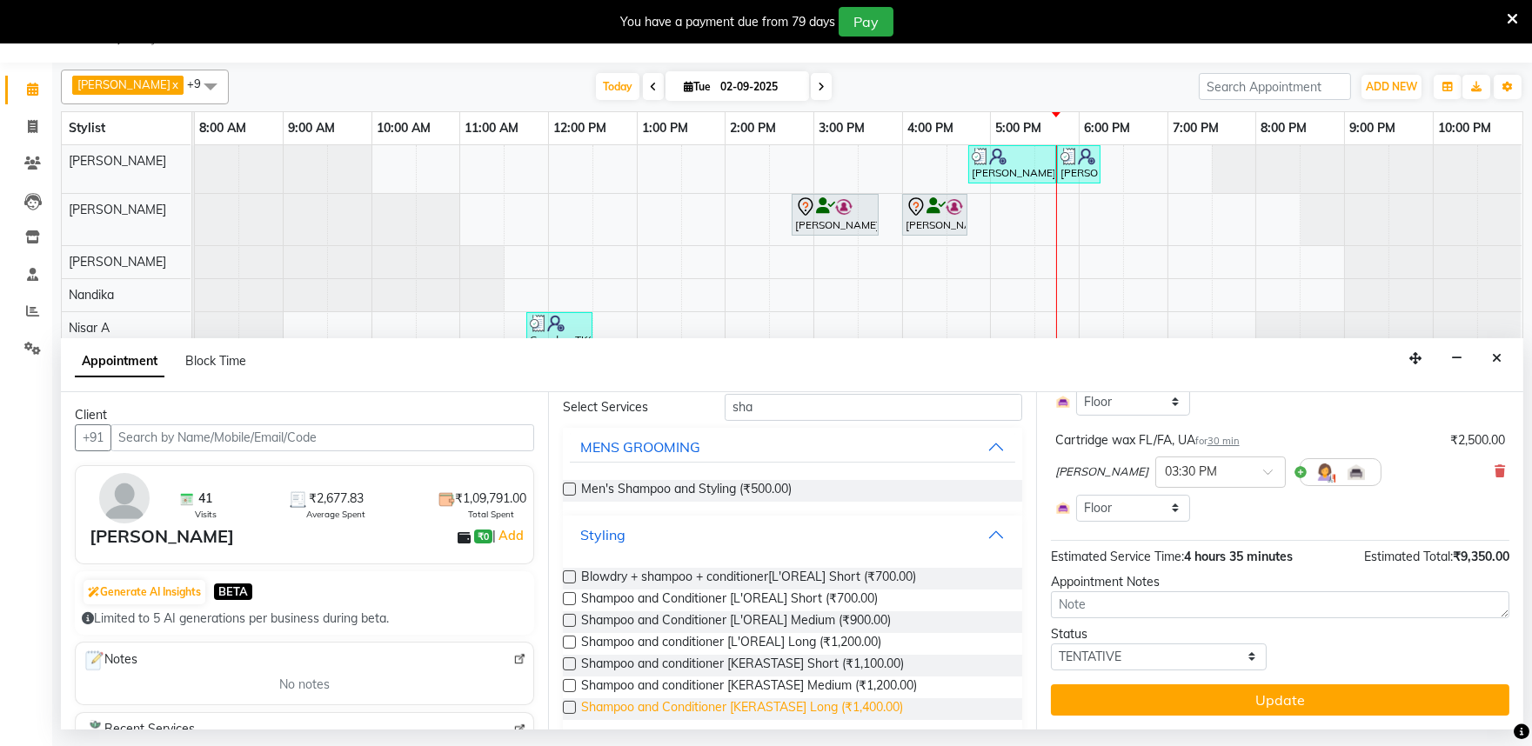
scroll to position [30, 0]
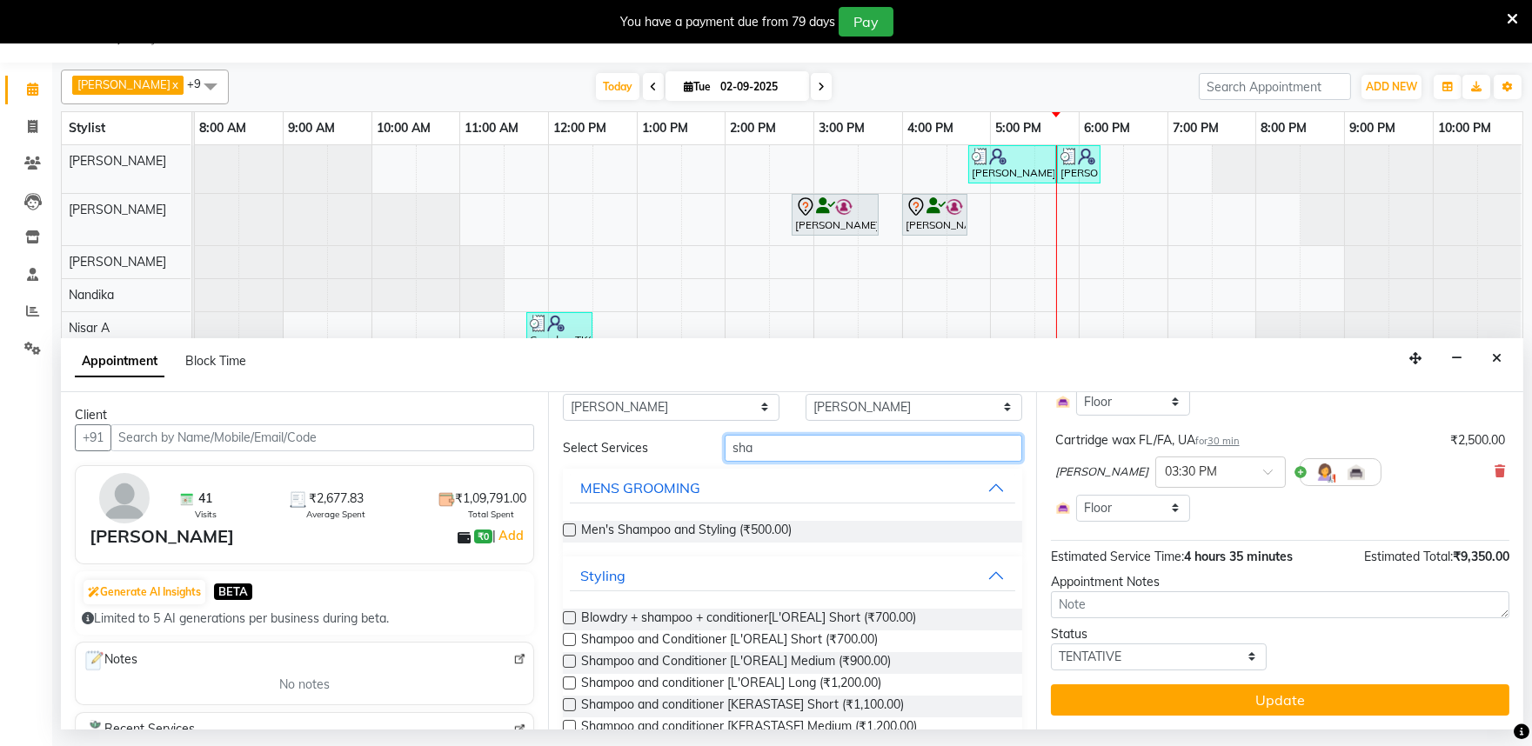
click at [772, 453] on input "sha" at bounding box center [872, 448] width 297 height 27
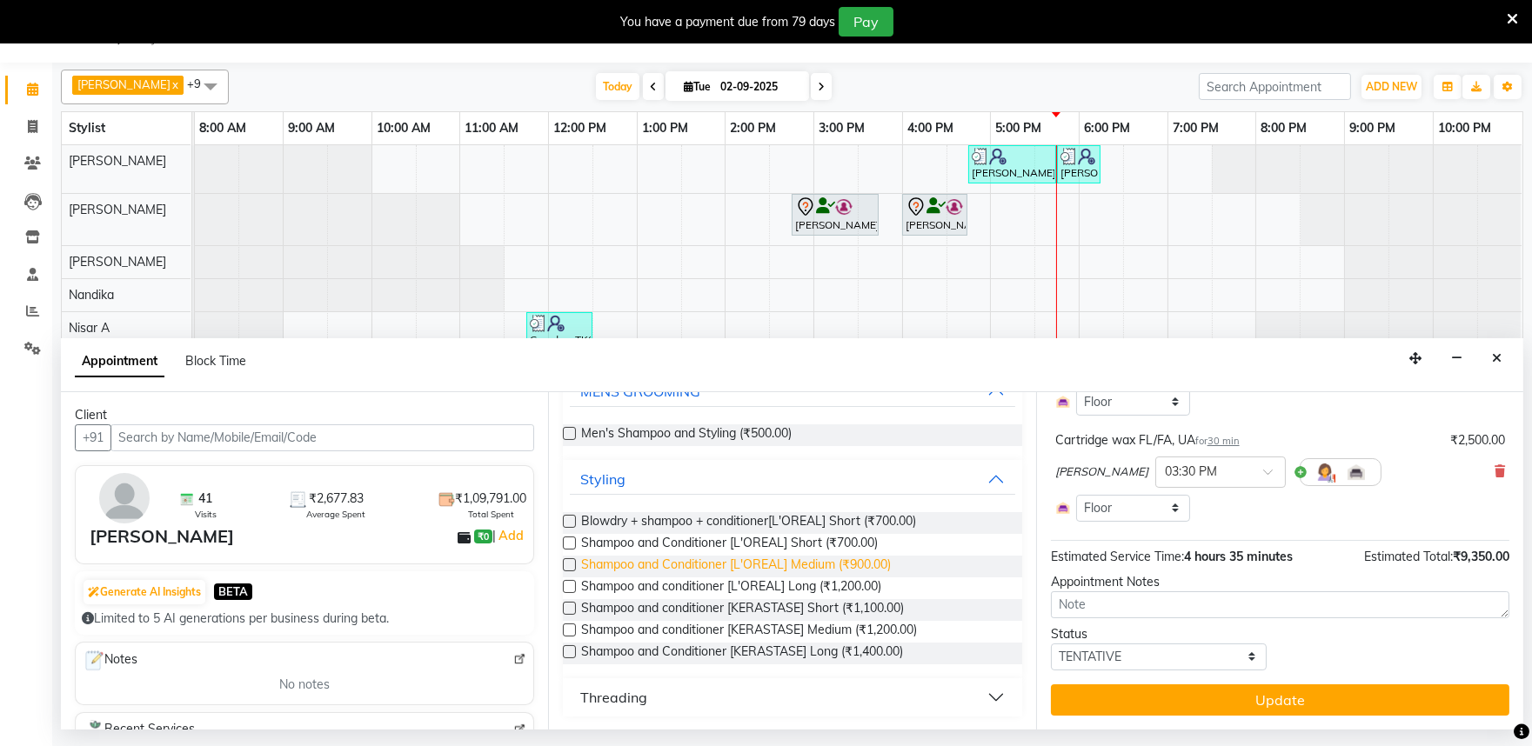
scroll to position [0, 0]
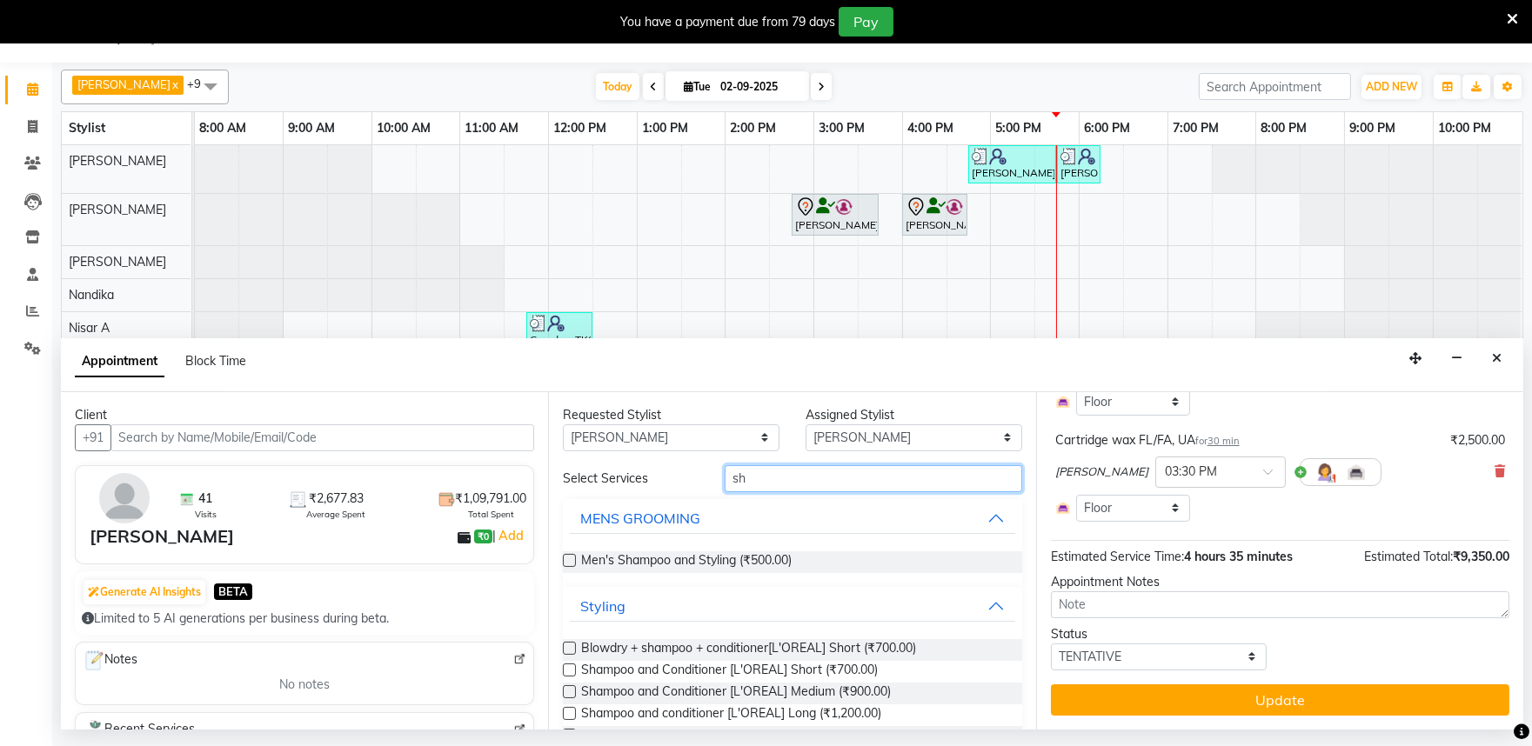
type input "s"
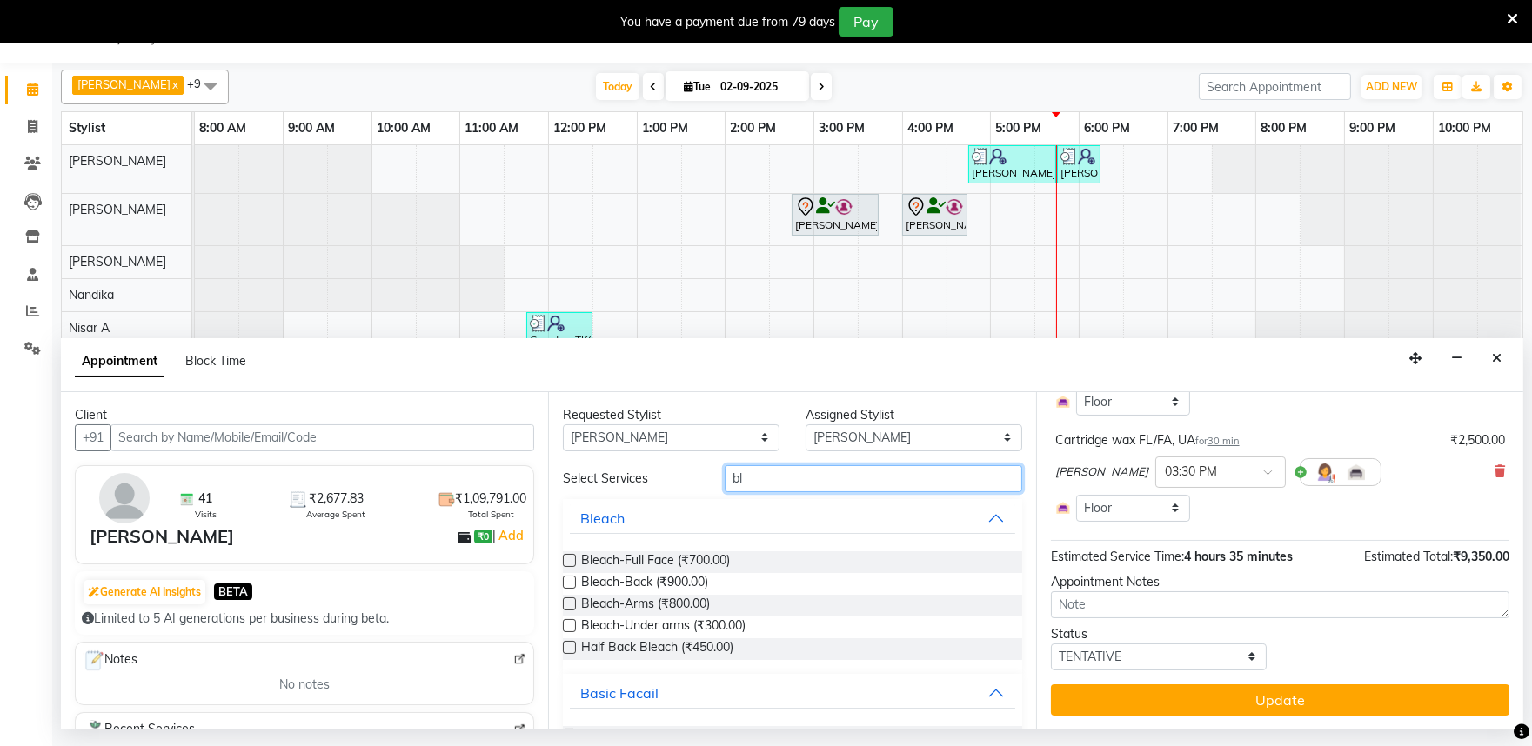
type input "b"
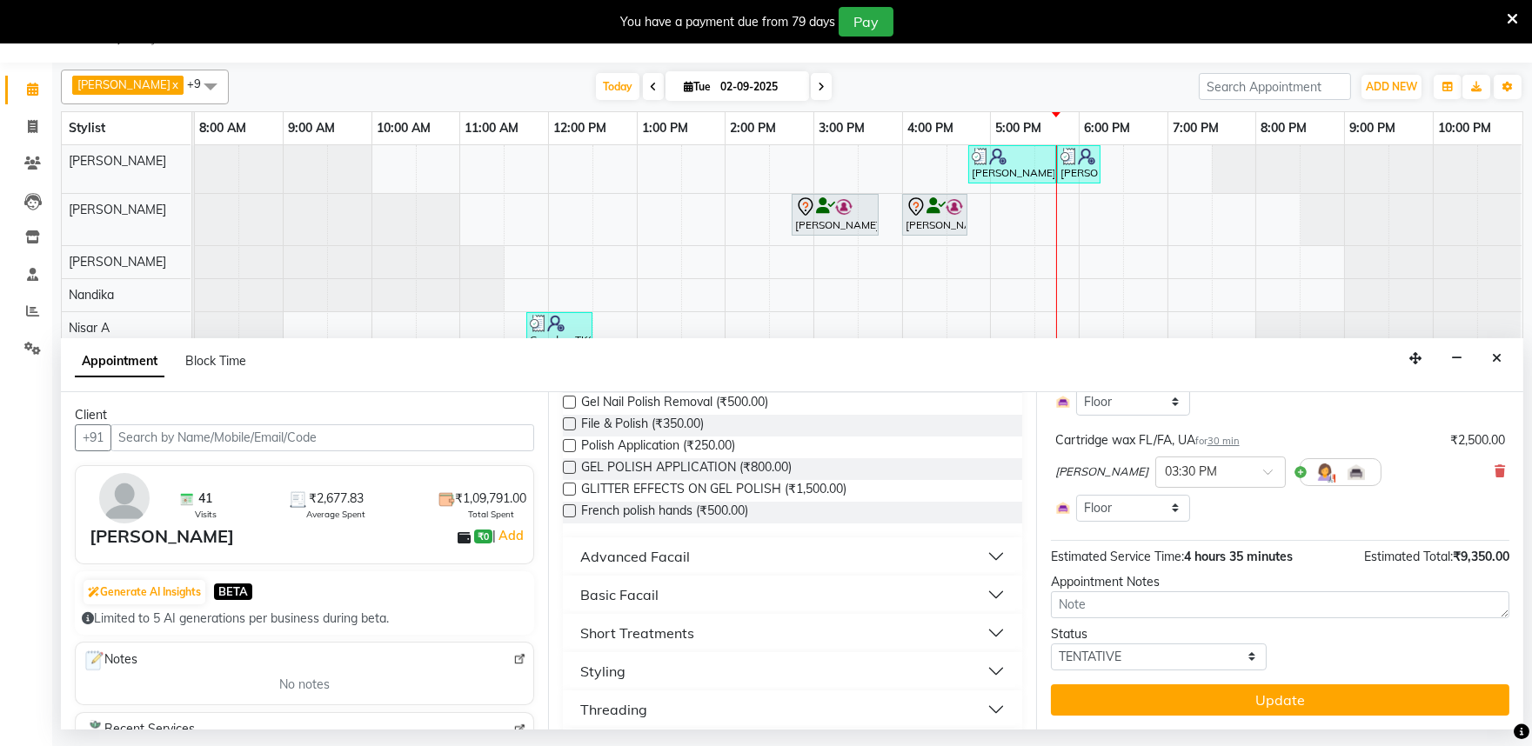
scroll to position [318, 0]
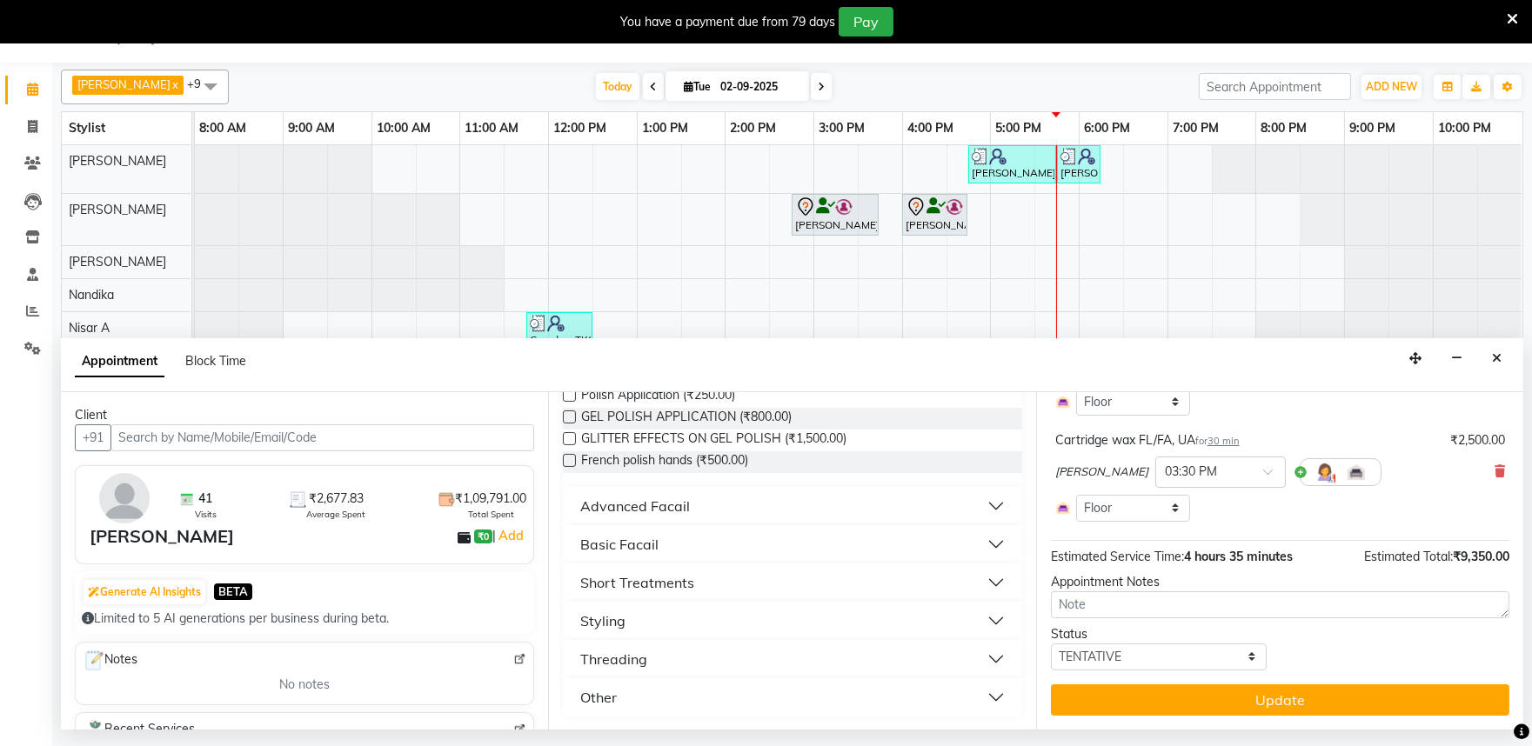
type input "sh"
click at [979, 616] on button "Styling" at bounding box center [792, 620] width 444 height 31
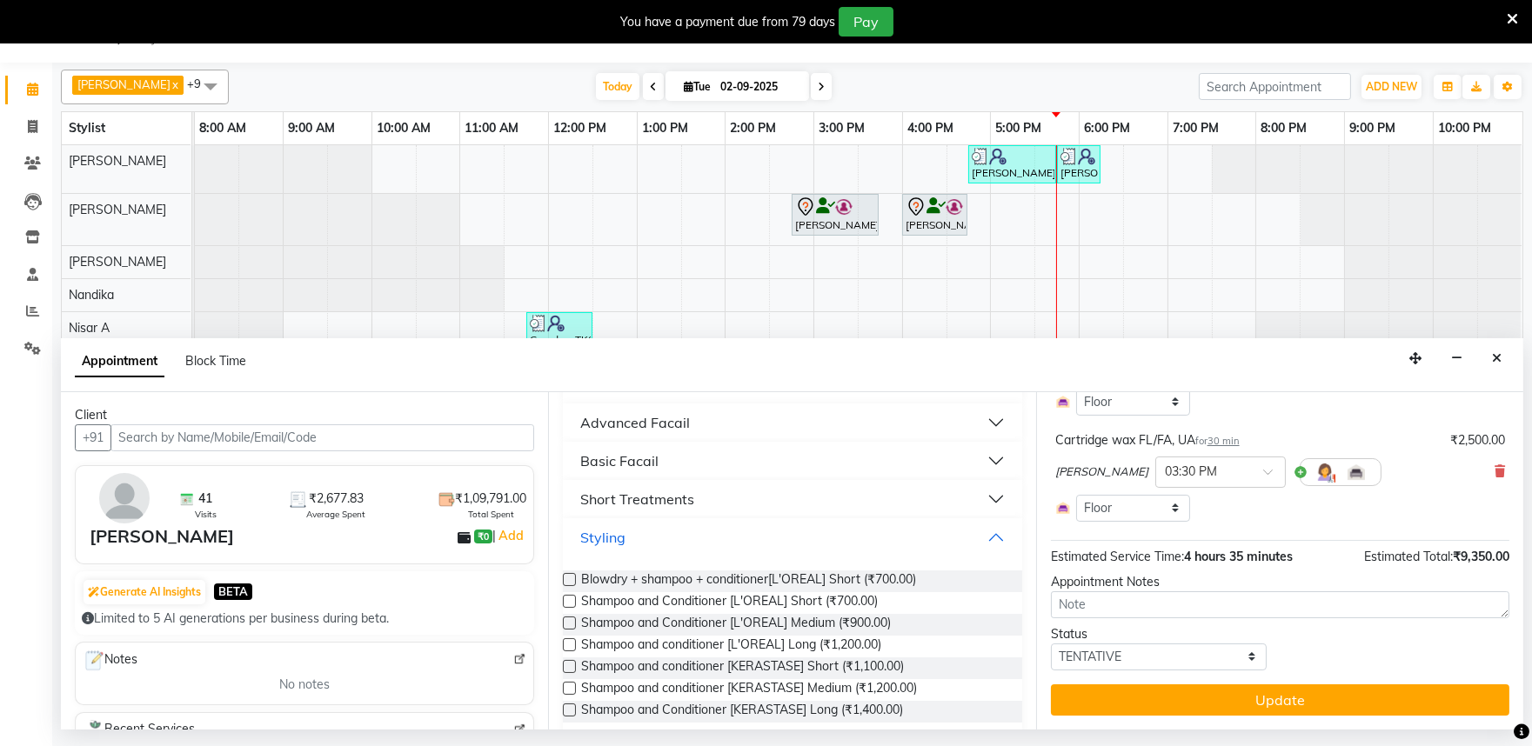
scroll to position [0, 0]
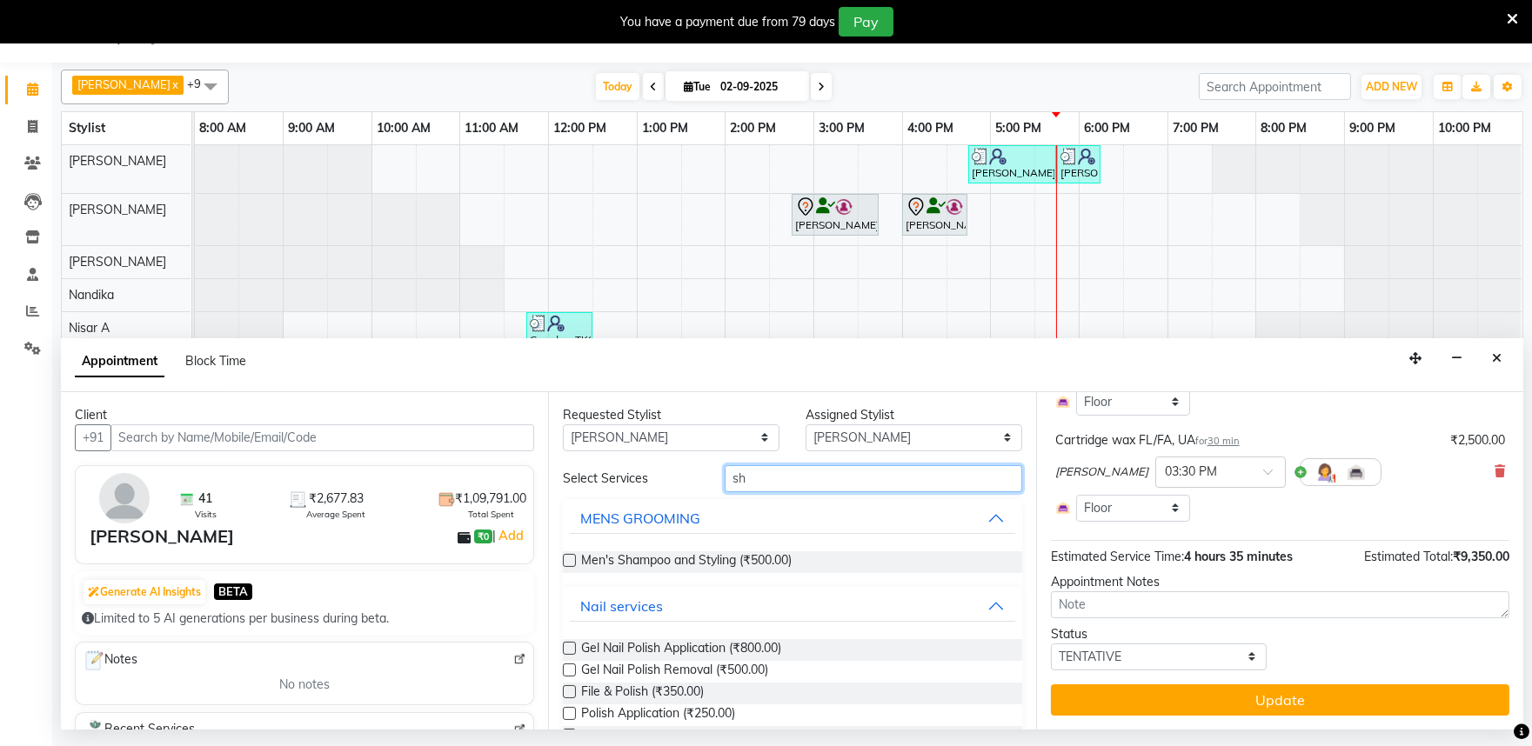
click at [766, 485] on input "sh" at bounding box center [872, 478] width 297 height 27
click at [1492, 355] on icon "Close" at bounding box center [1497, 358] width 10 height 12
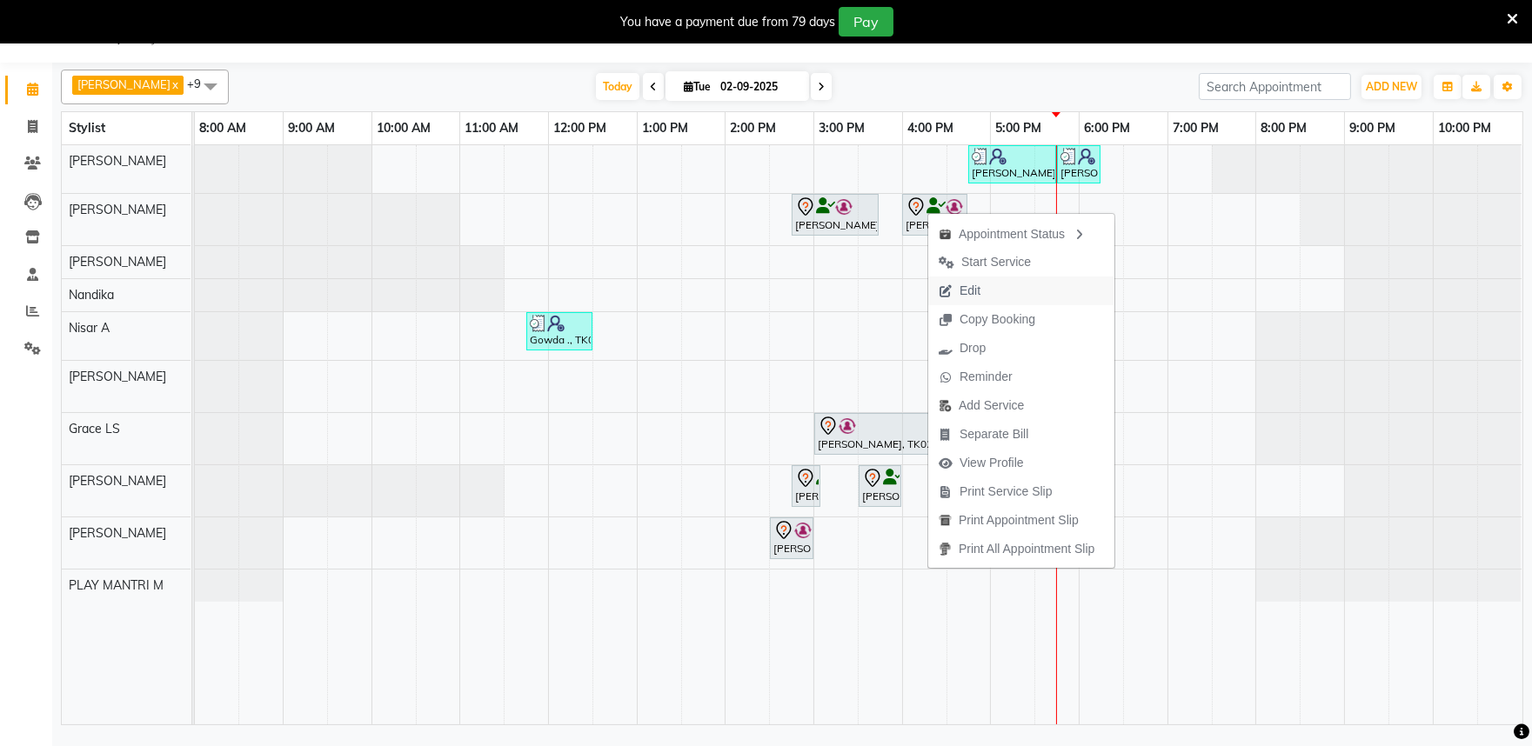
click at [972, 297] on span "Edit" at bounding box center [969, 291] width 21 height 18
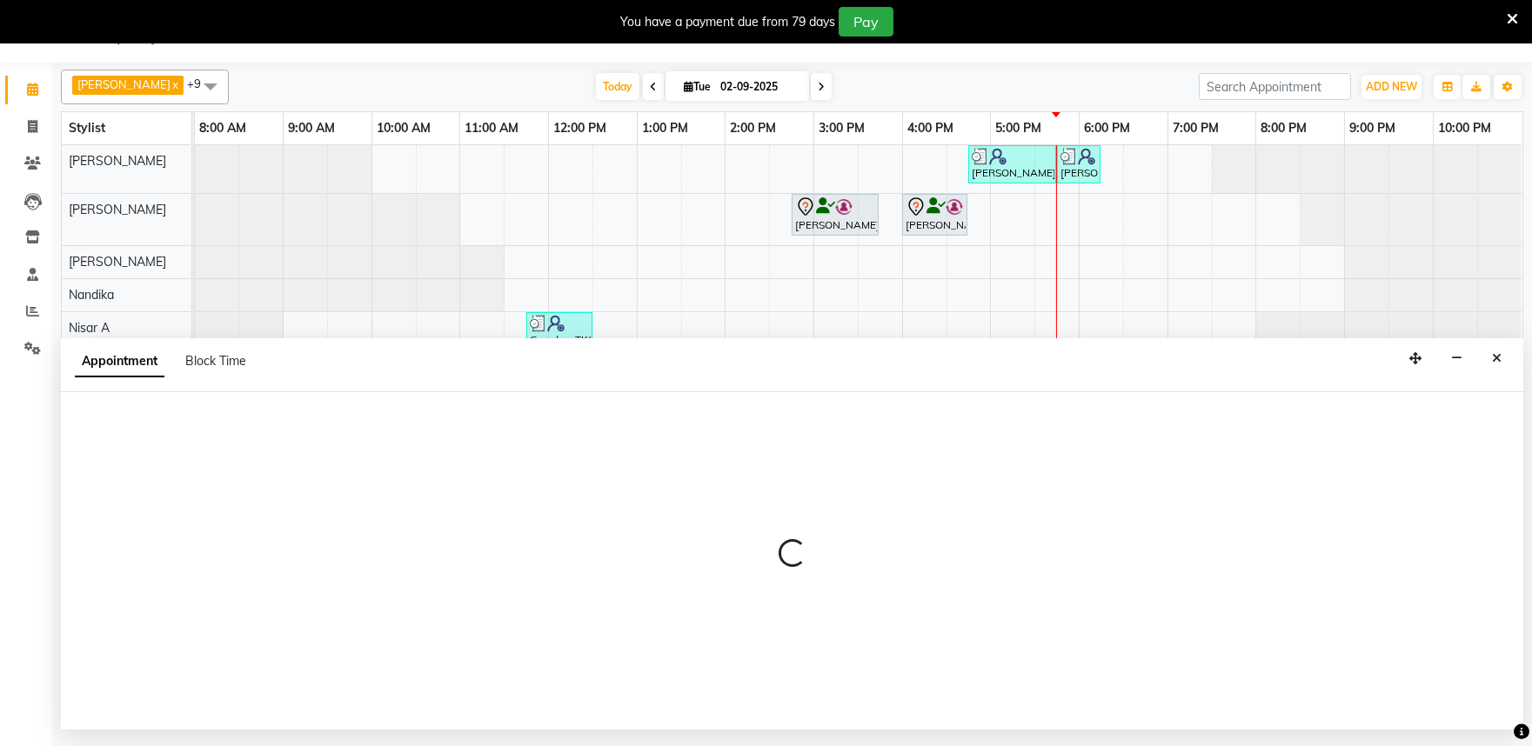
select select "tentative"
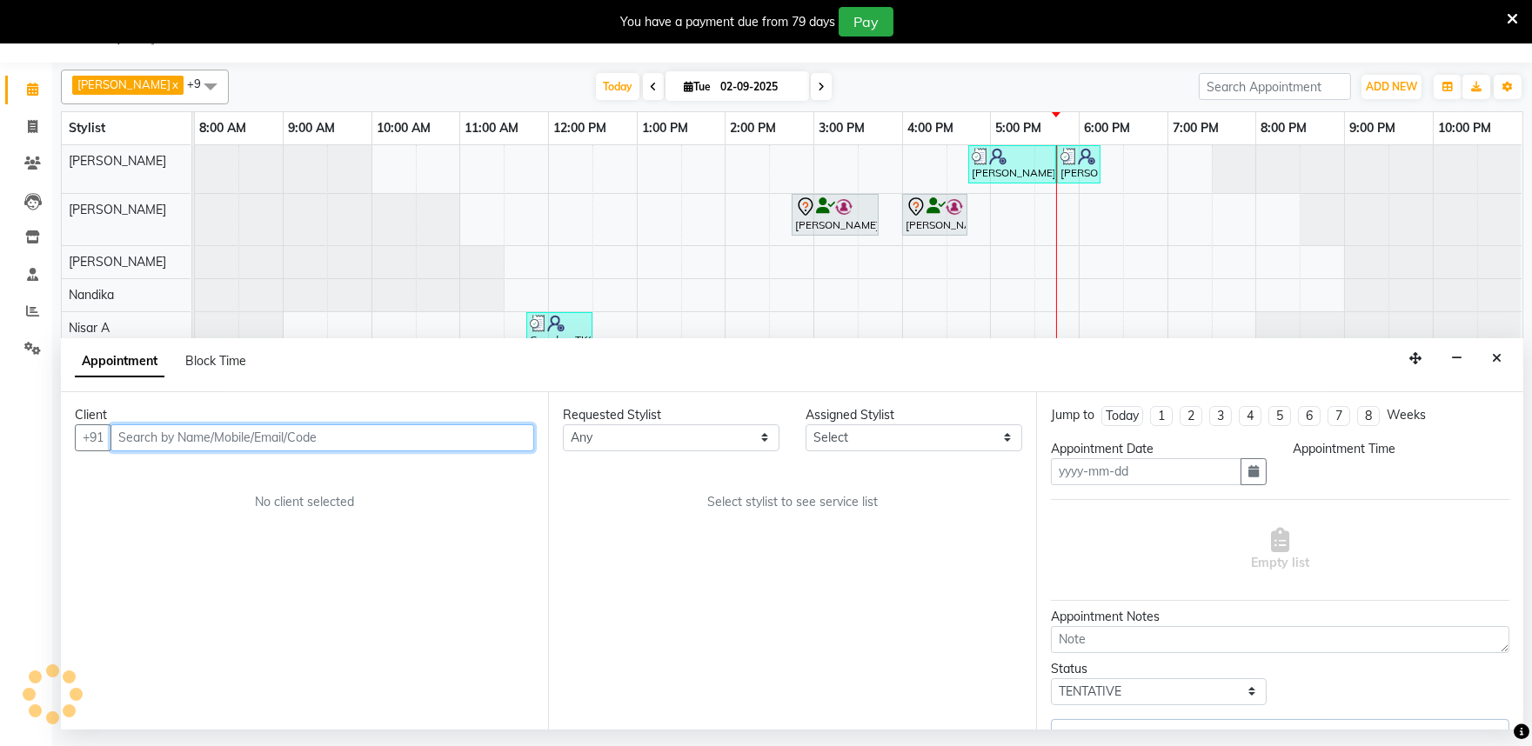
type input "02-09-2025"
select select "870"
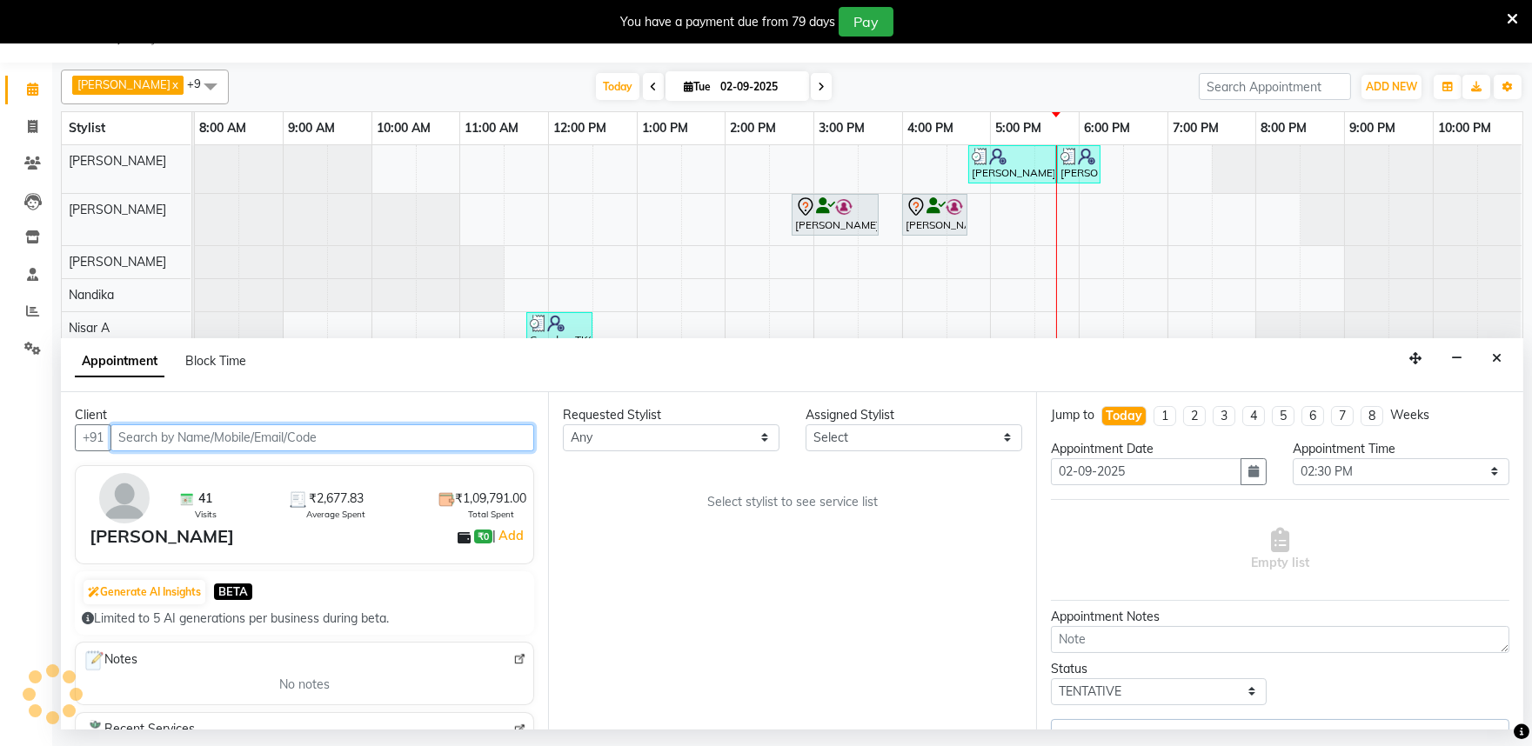
select select "82212"
select select "4213"
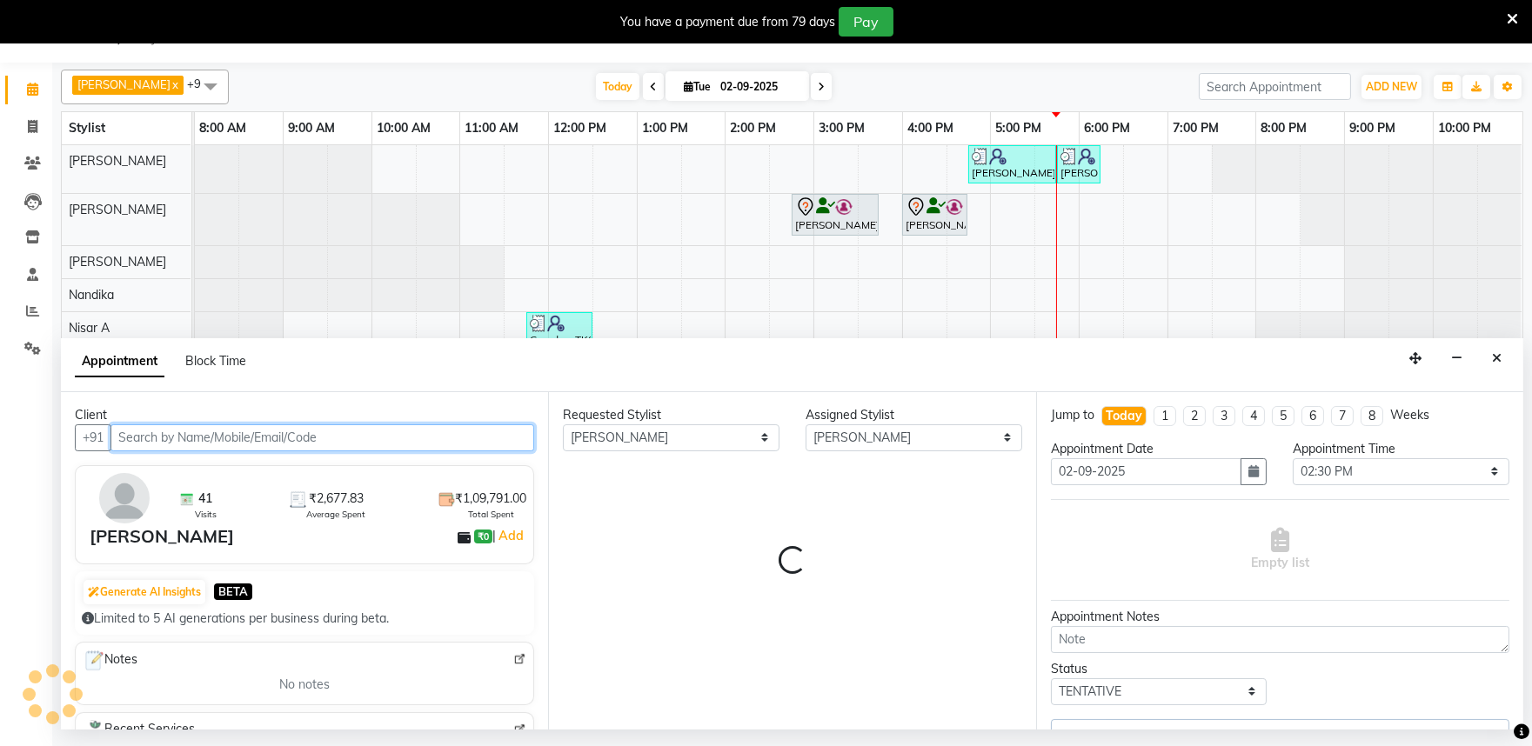
select select "4213"
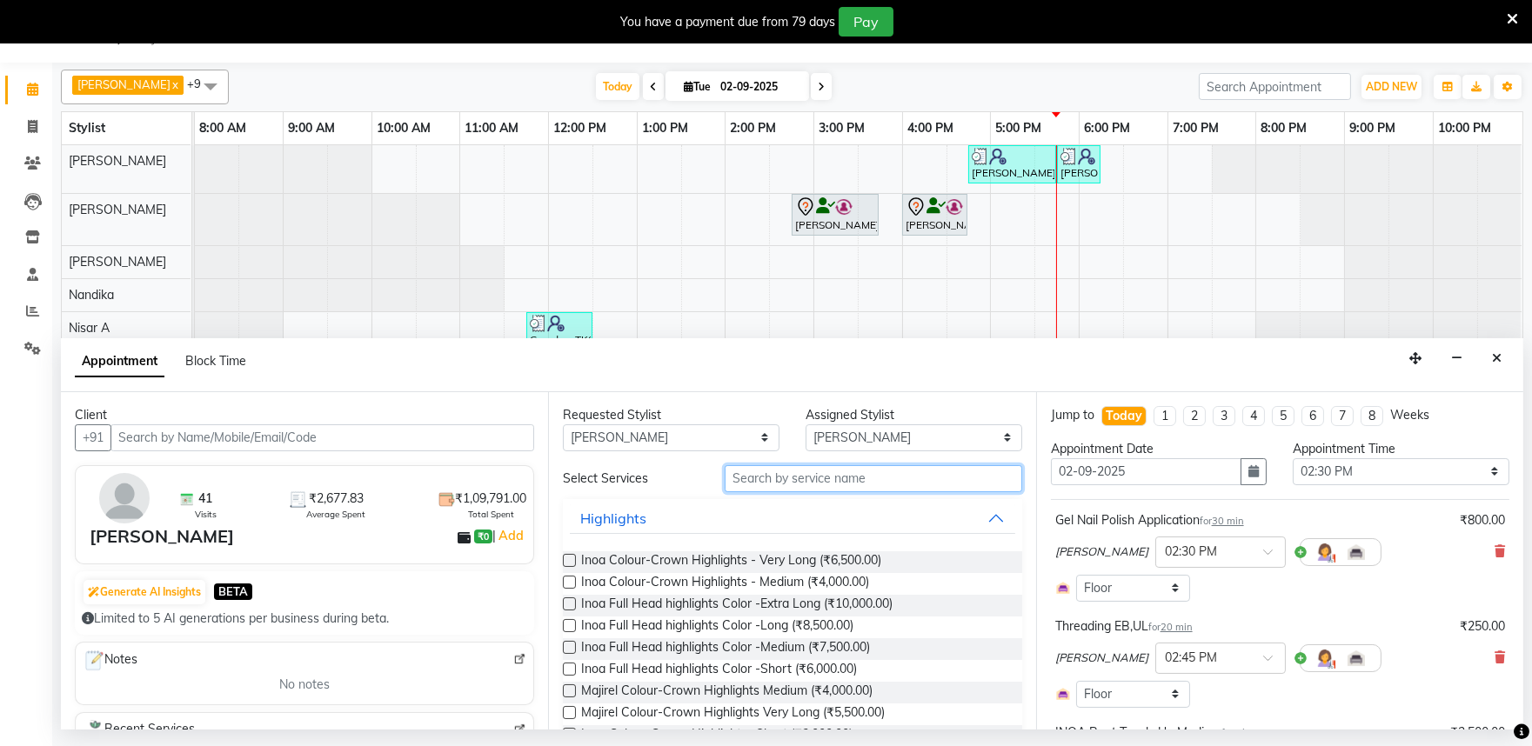
click at [783, 478] on input "text" at bounding box center [872, 478] width 297 height 27
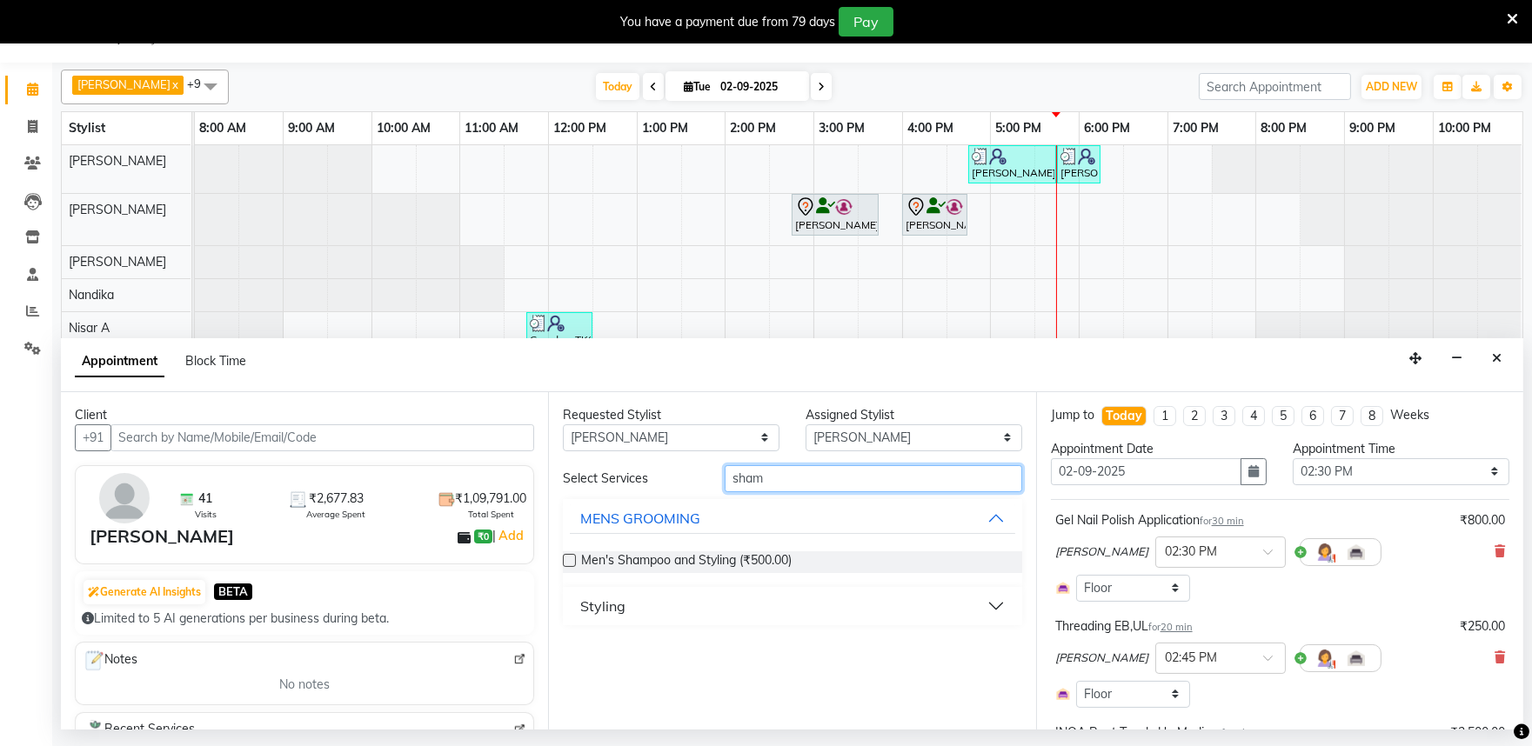
type input "sham"
drag, startPoint x: 991, startPoint y: 604, endPoint x: 958, endPoint y: 622, distance: 37.3
click at [990, 604] on button "Styling" at bounding box center [792, 606] width 444 height 31
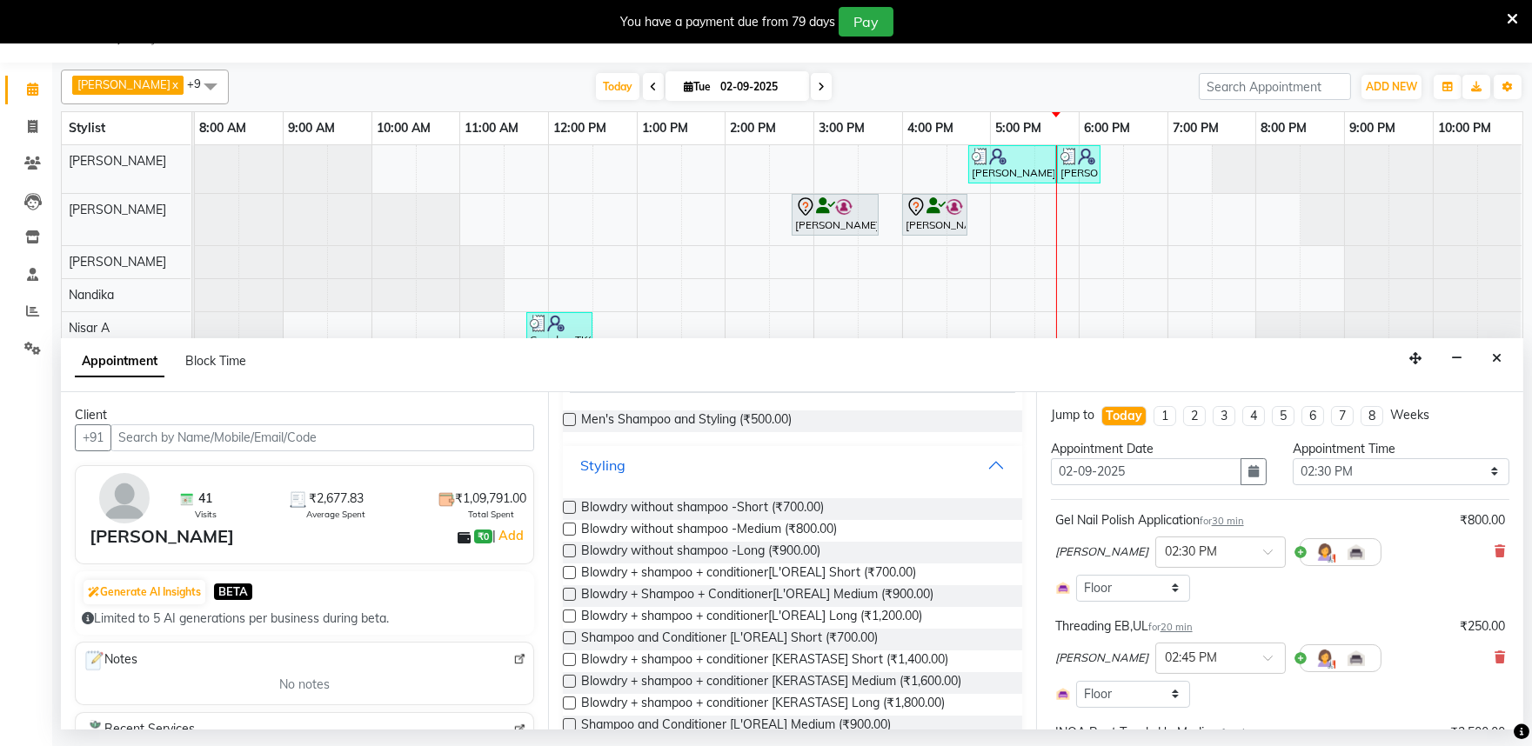
scroll to position [193, 0]
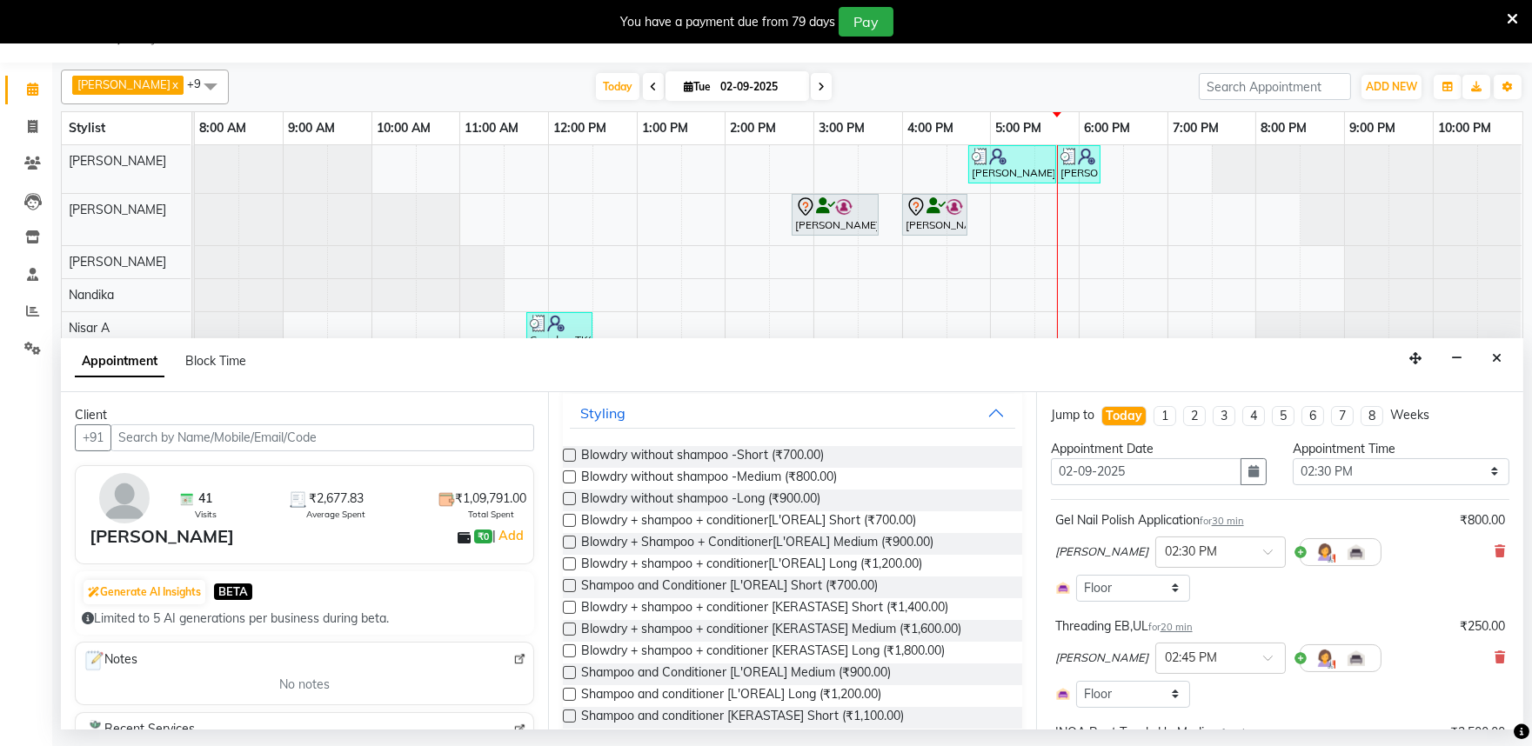
click at [567, 628] on label at bounding box center [569, 629] width 13 height 13
click at [567, 628] on input "checkbox" at bounding box center [568, 630] width 11 height 11
checkbox input "false"
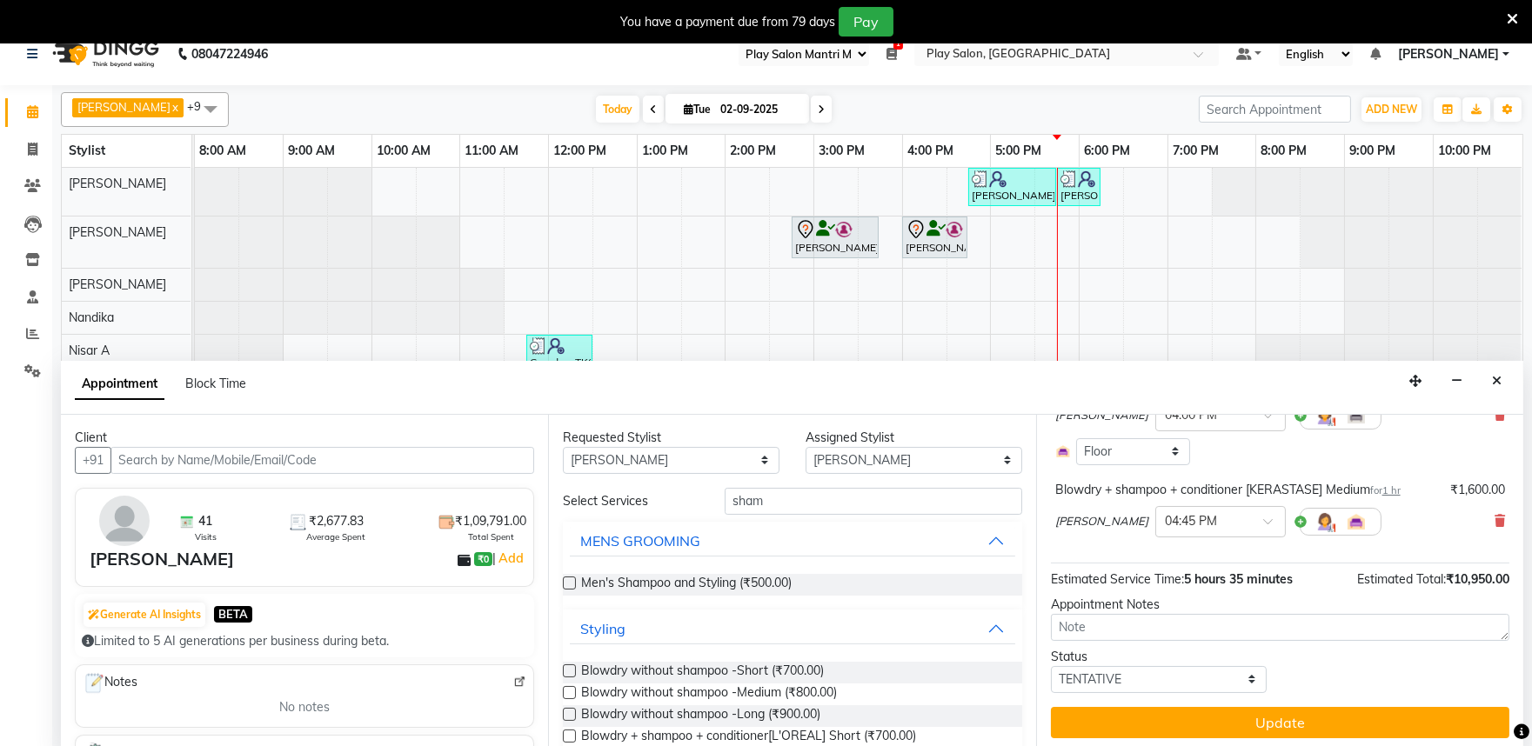
scroll to position [0, 0]
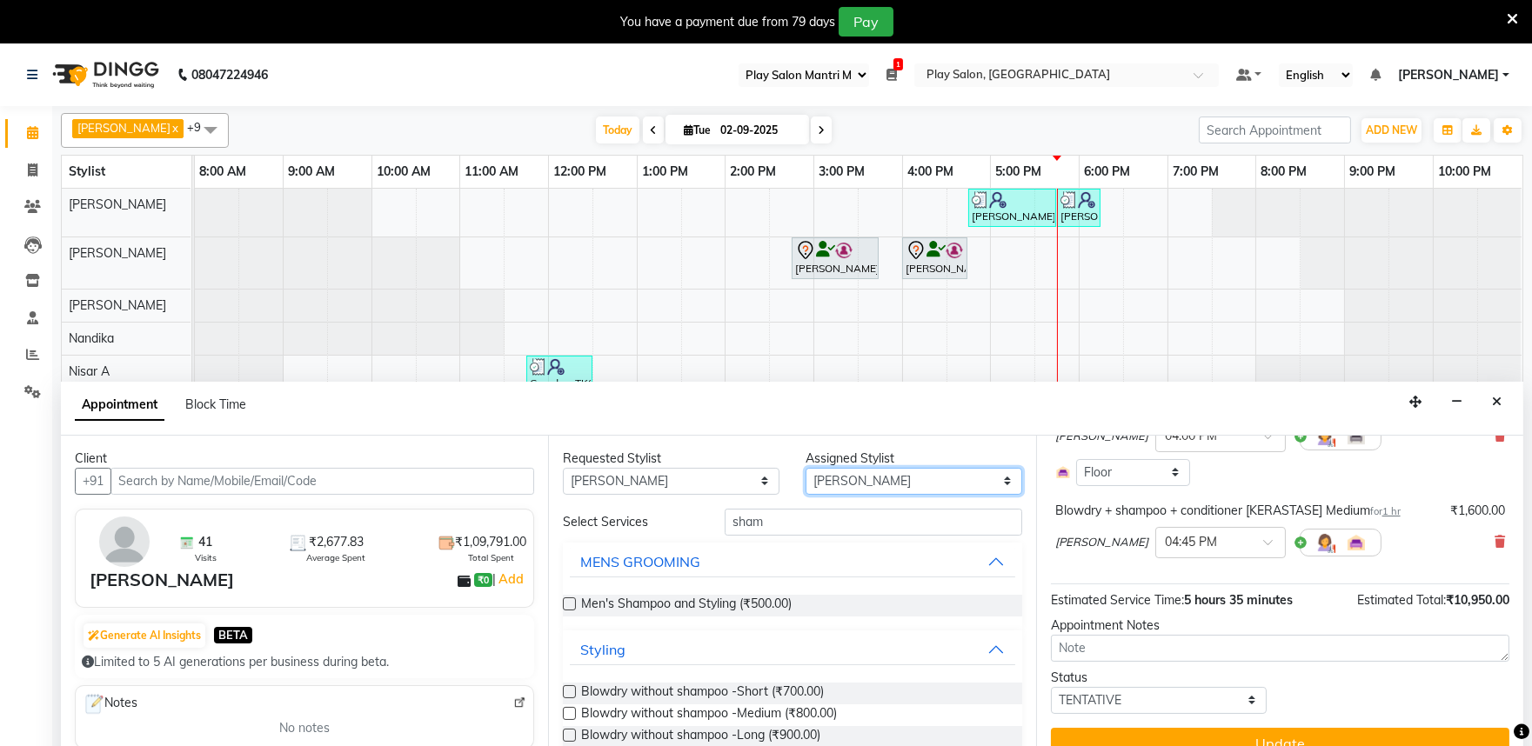
click at [890, 483] on select "Select Achan Shimrah Admin Anitha B Arhan Ehsan Charan S Dawa Tamang Ding Junhu…" at bounding box center [913, 481] width 217 height 27
select select "81320"
click at [805, 468] on select "Select Achan Shimrah Admin Anitha B Arhan Ehsan Charan S Dawa Tamang Ding Junhu…" at bounding box center [913, 481] width 217 height 27
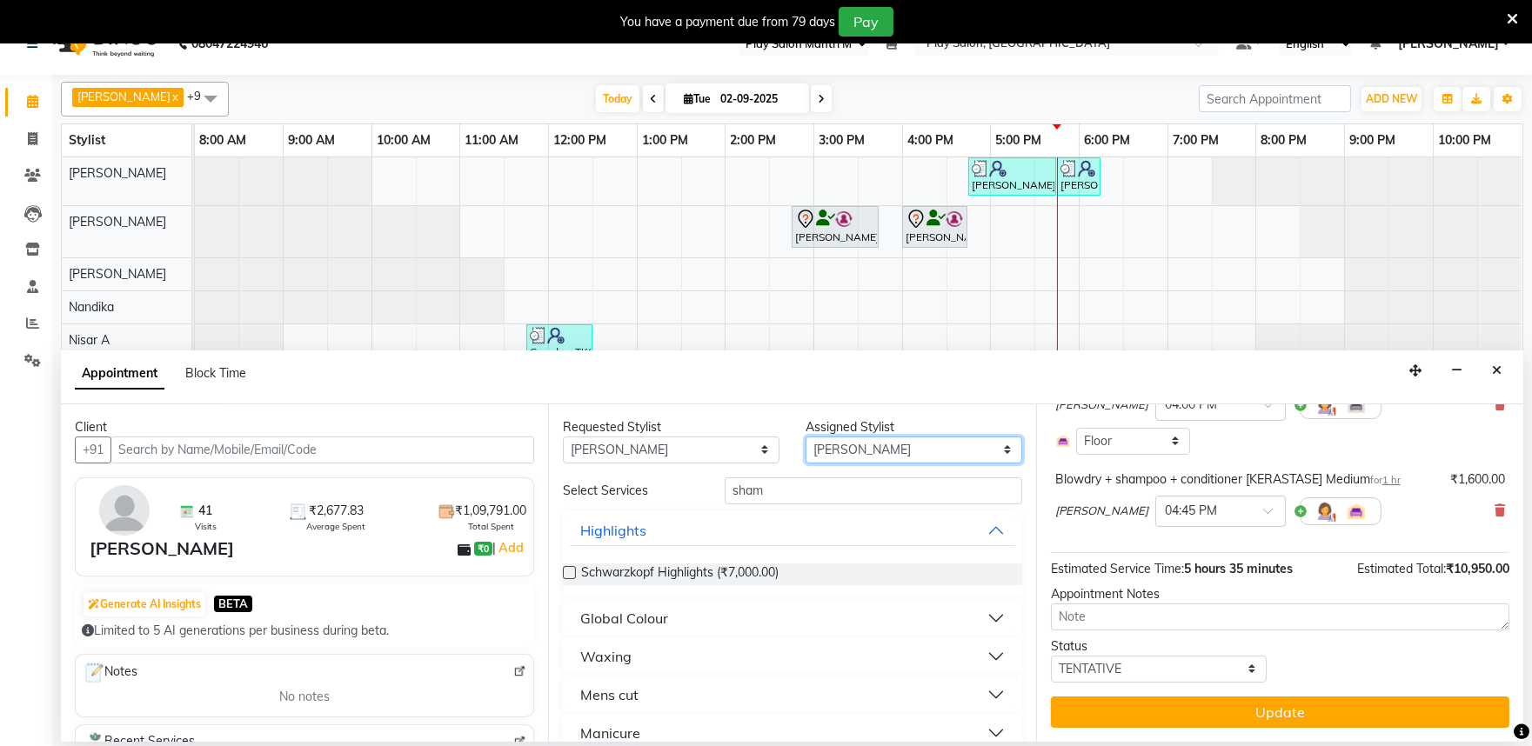
scroll to position [43, 0]
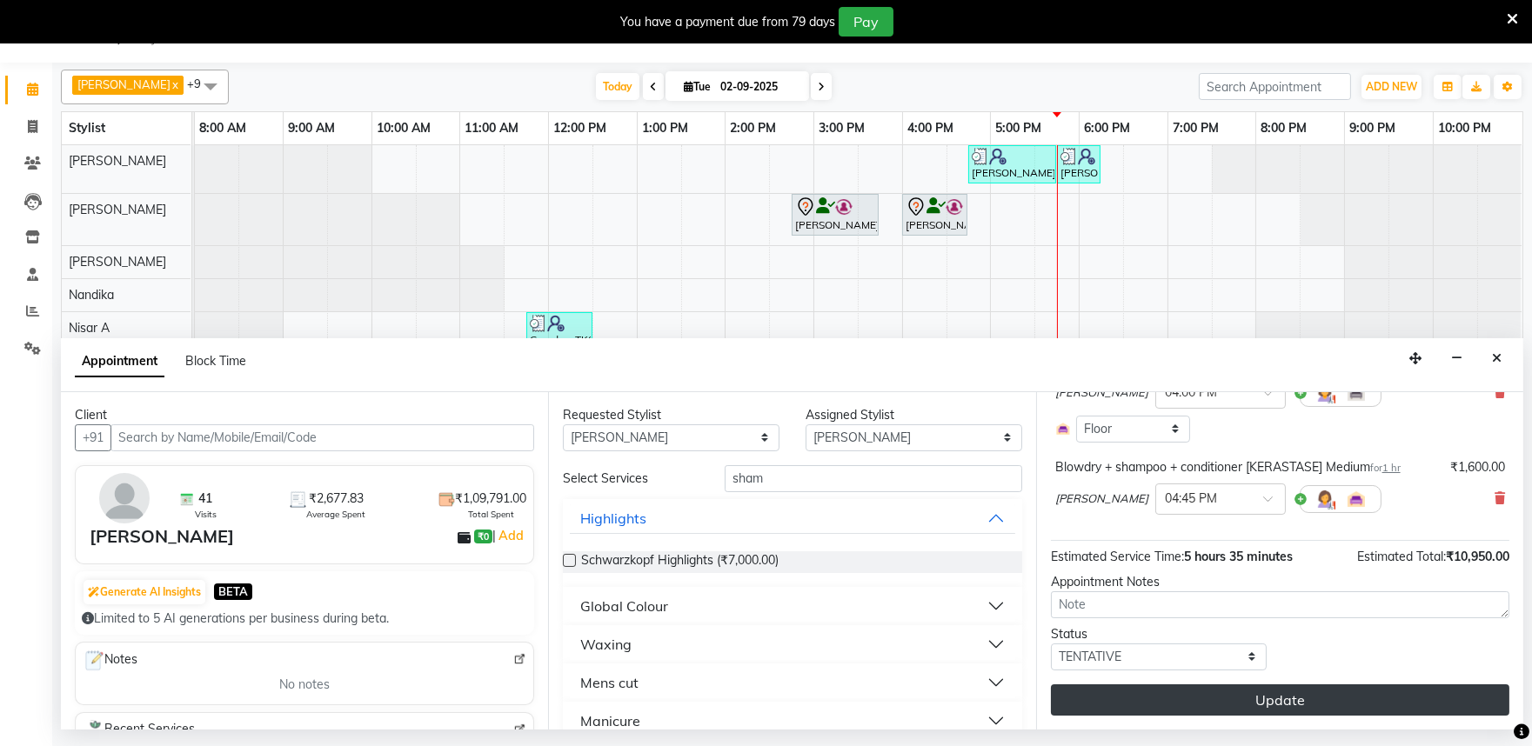
click at [1249, 702] on button "Update" at bounding box center [1280, 699] width 458 height 31
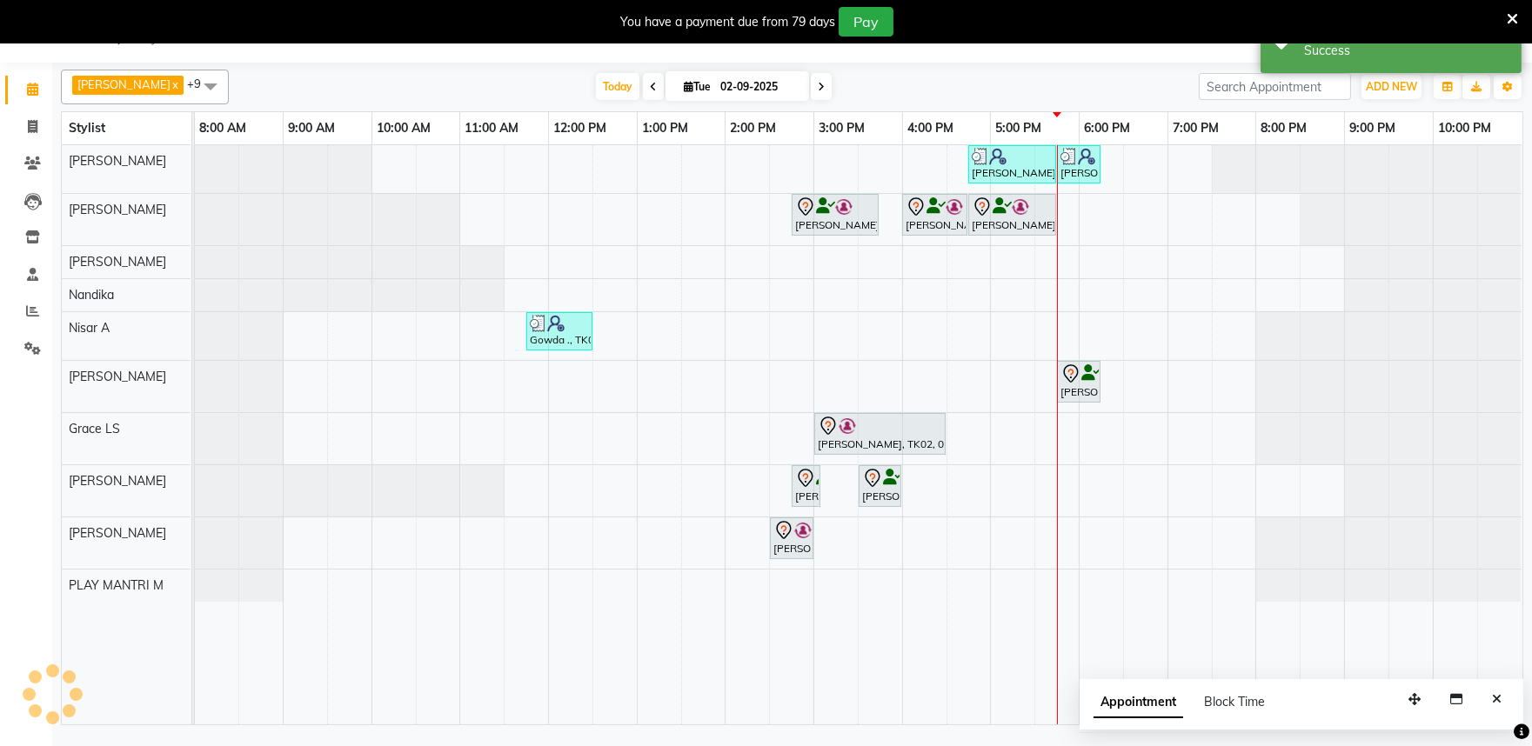
scroll to position [0, 0]
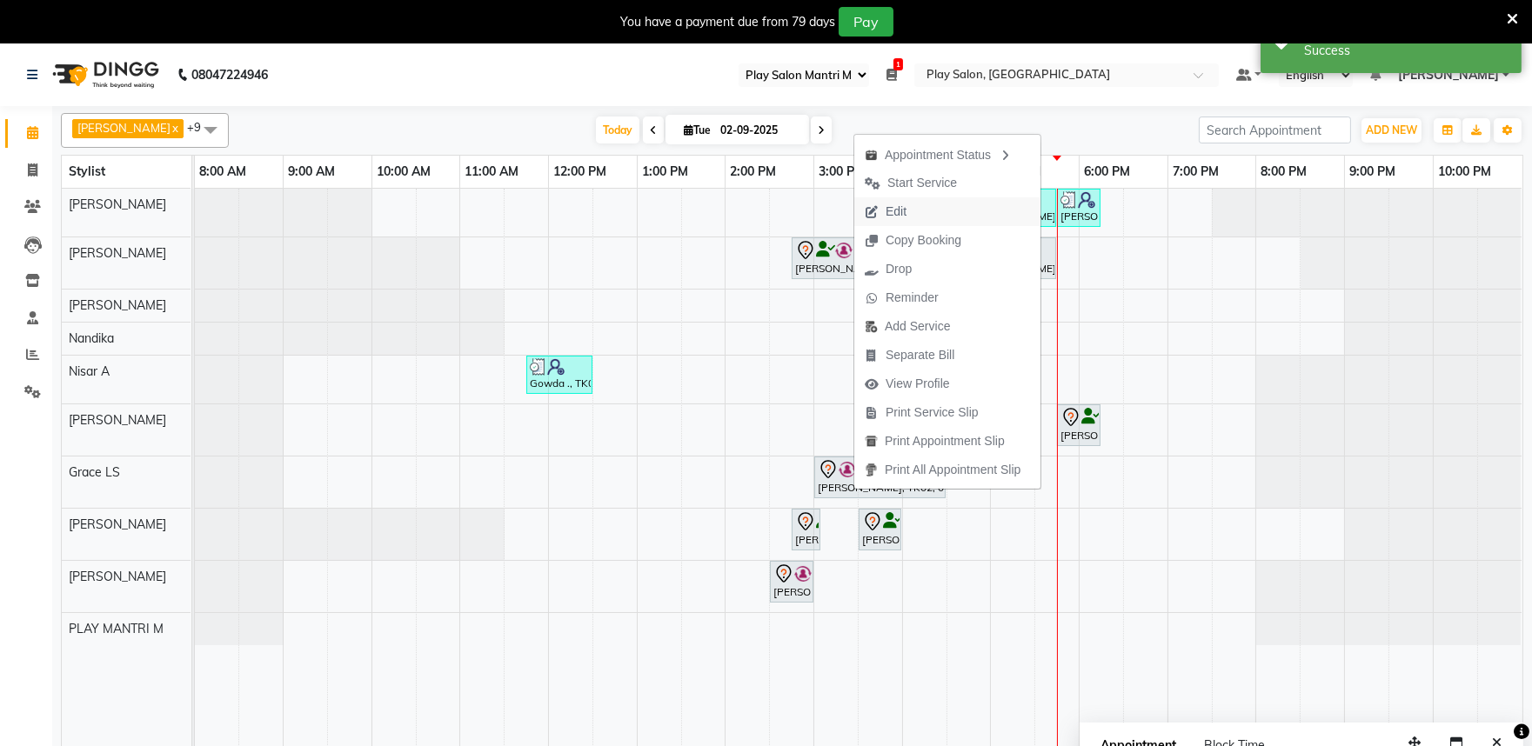
click at [905, 211] on span "Edit" at bounding box center [895, 212] width 21 height 18
select select "tentative"
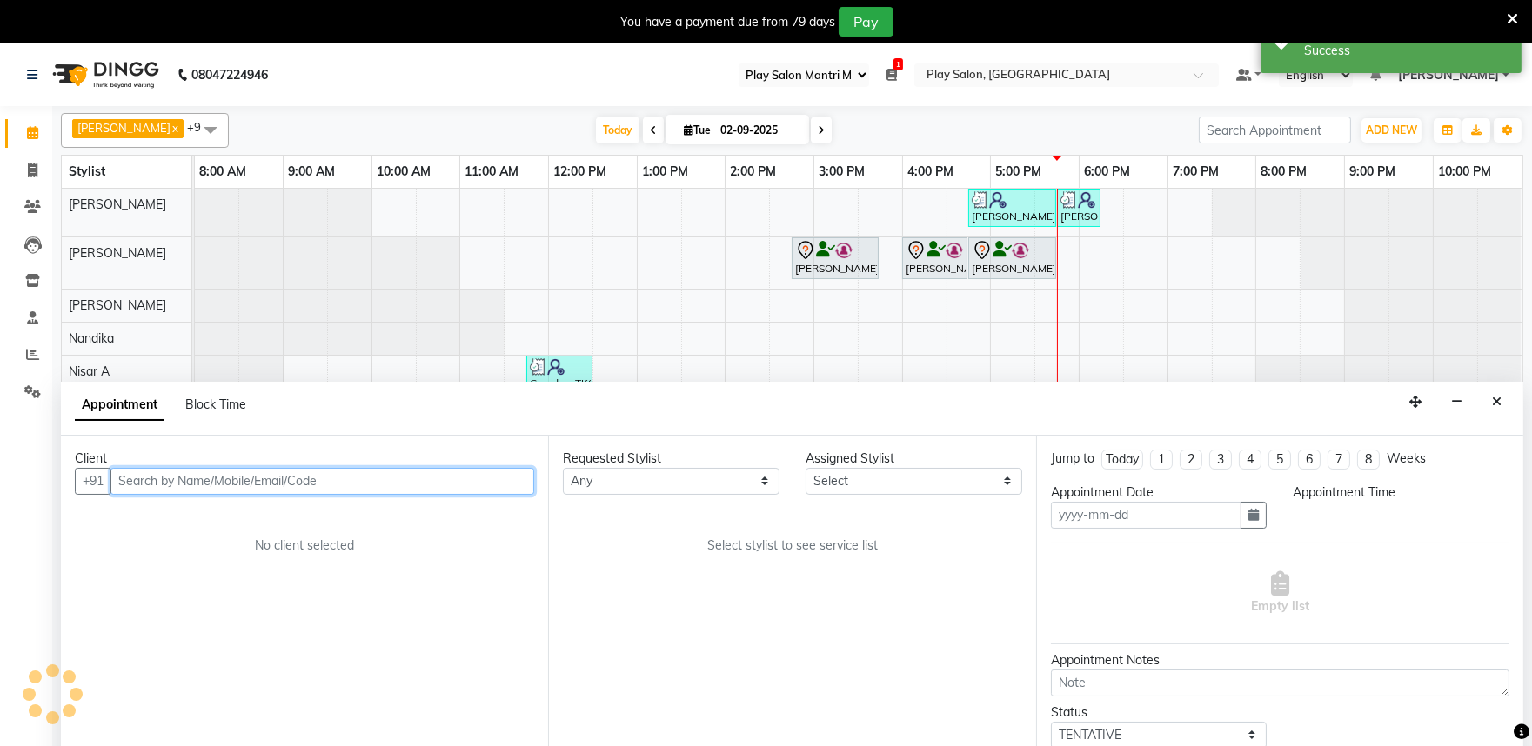
type input "02-09-2025"
select select "870"
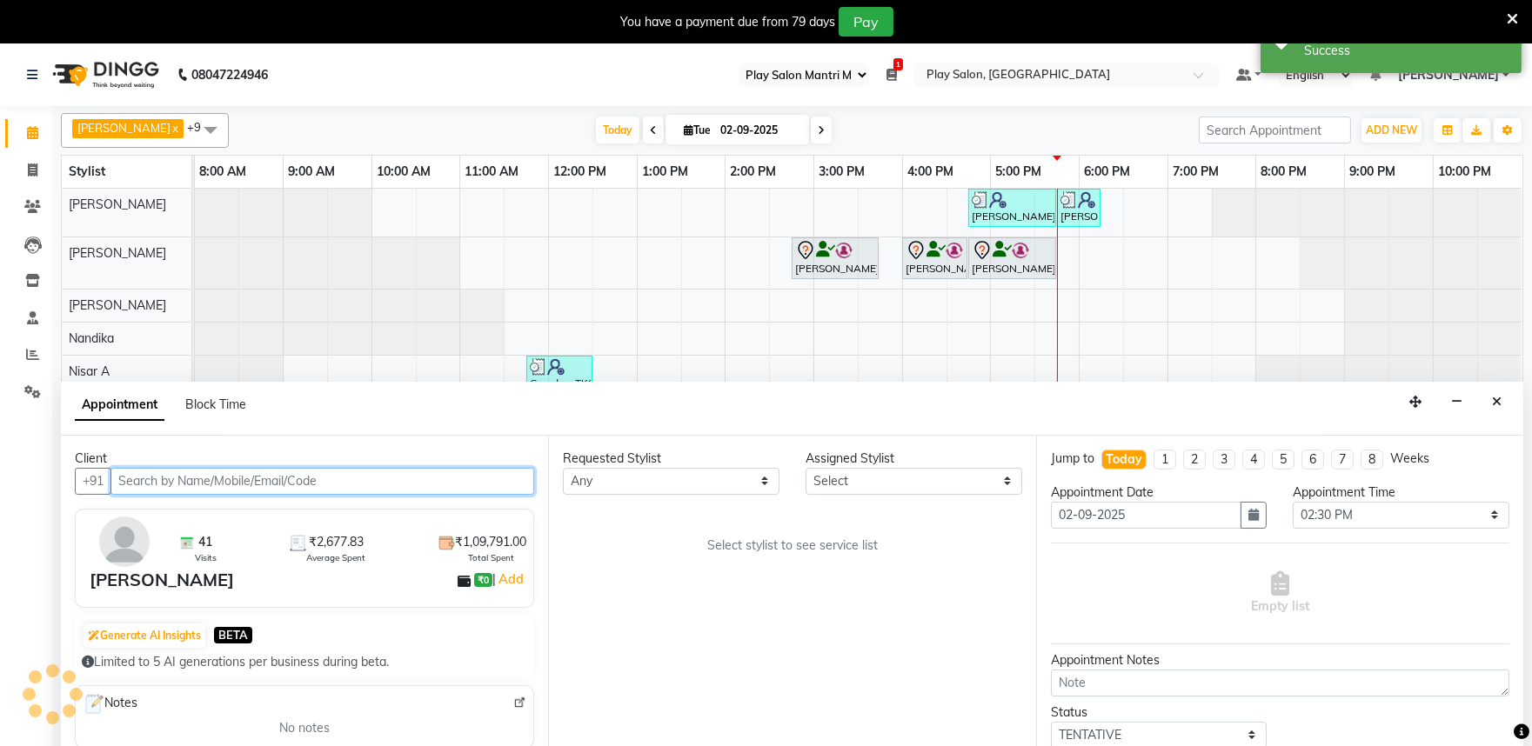
select select "82212"
select select "4213"
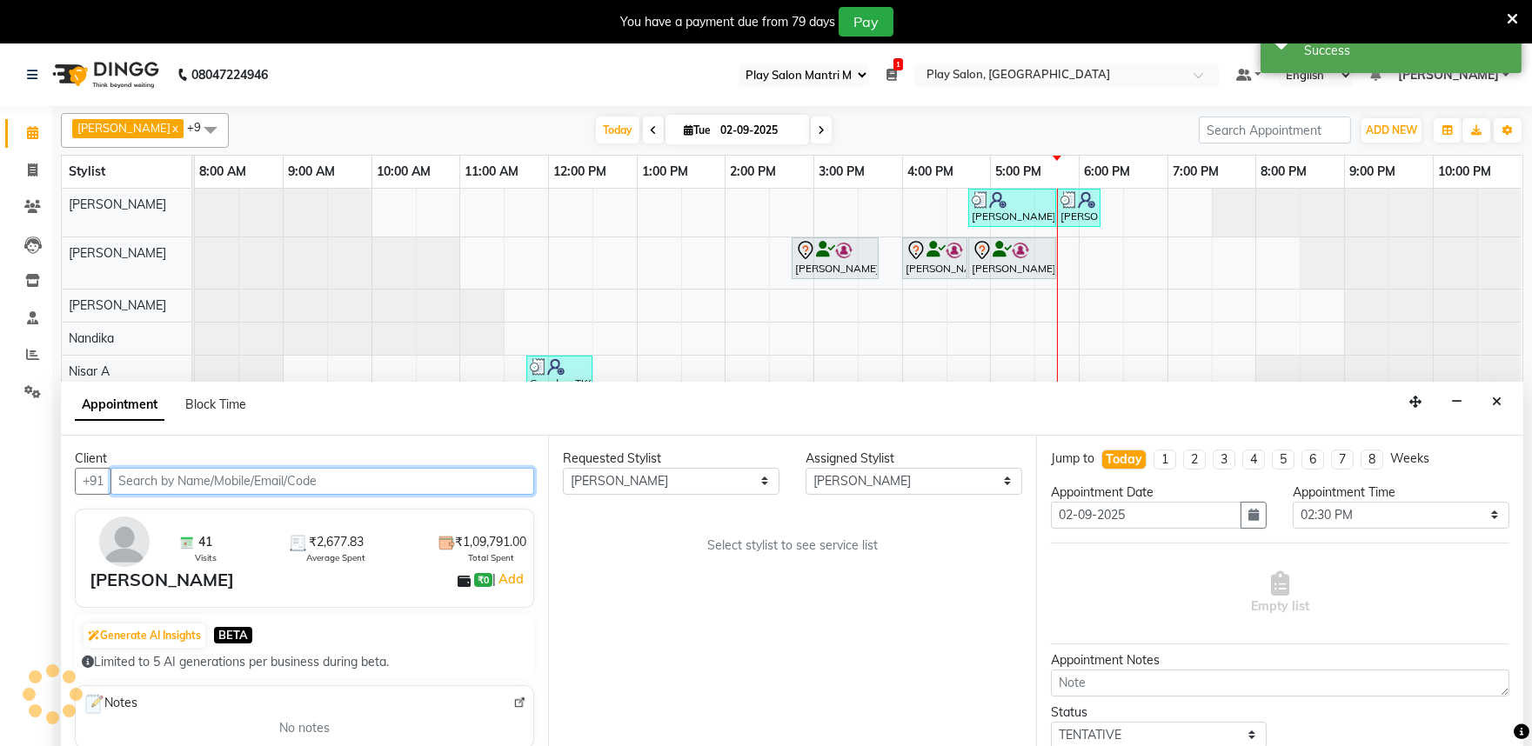
select select "4213"
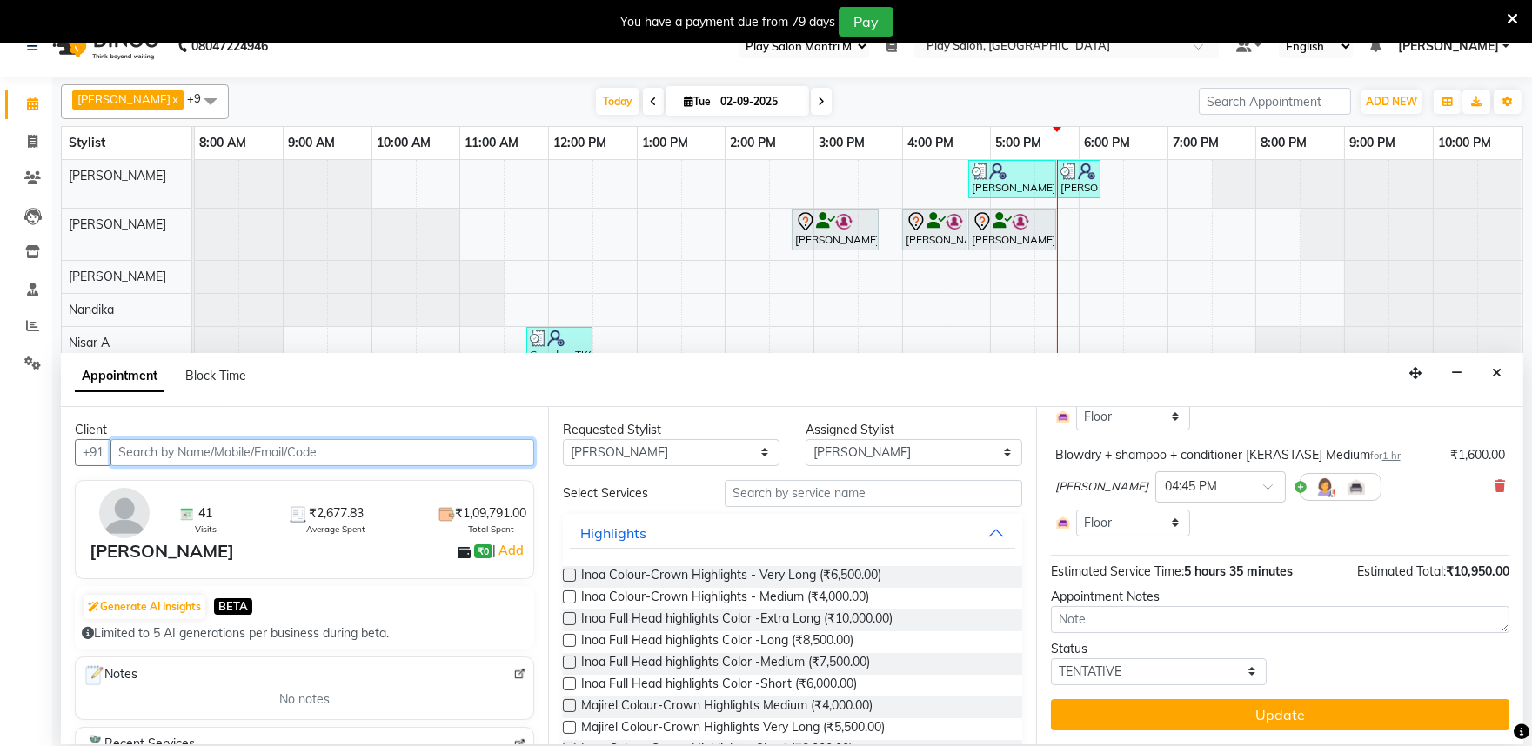
scroll to position [43, 0]
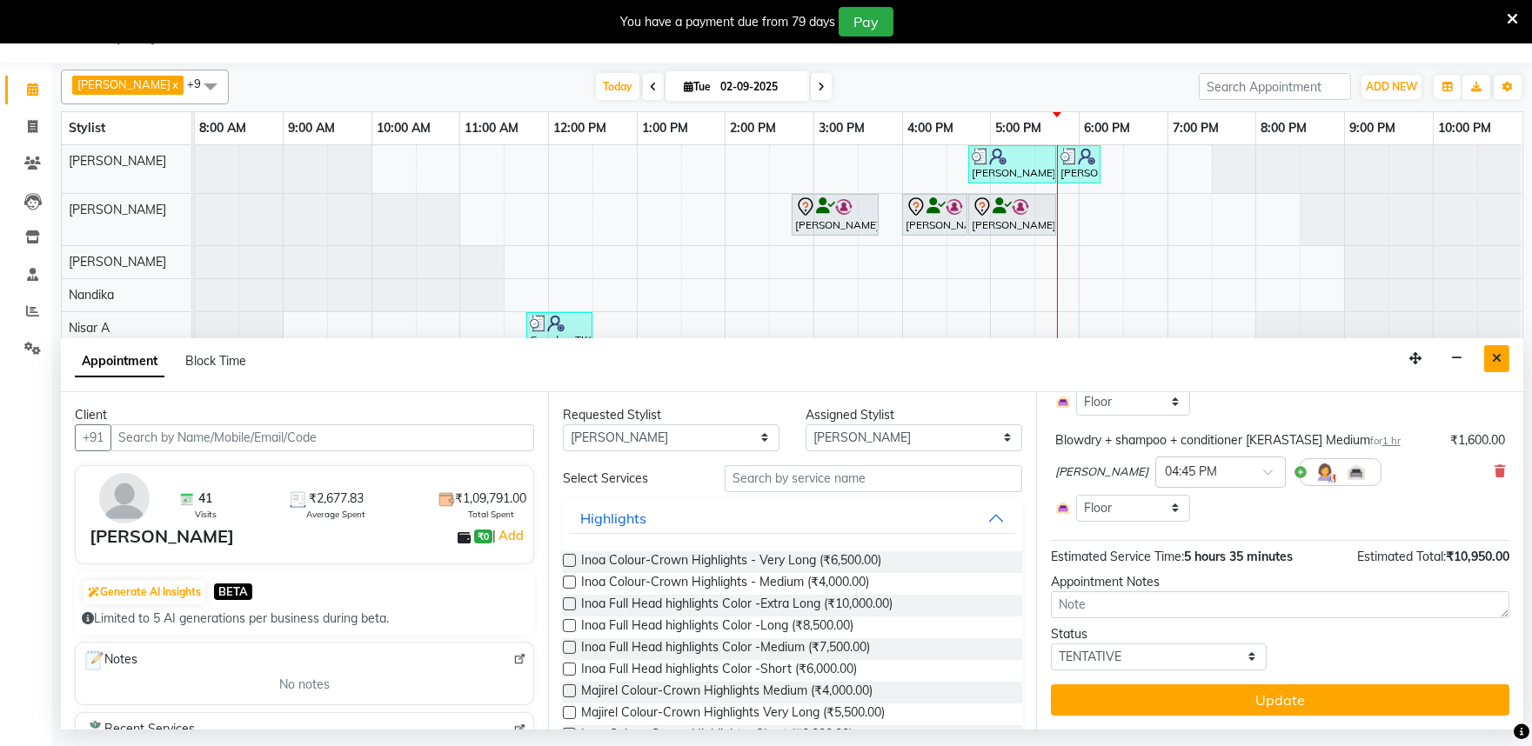
click at [1492, 359] on icon "Close" at bounding box center [1497, 358] width 10 height 12
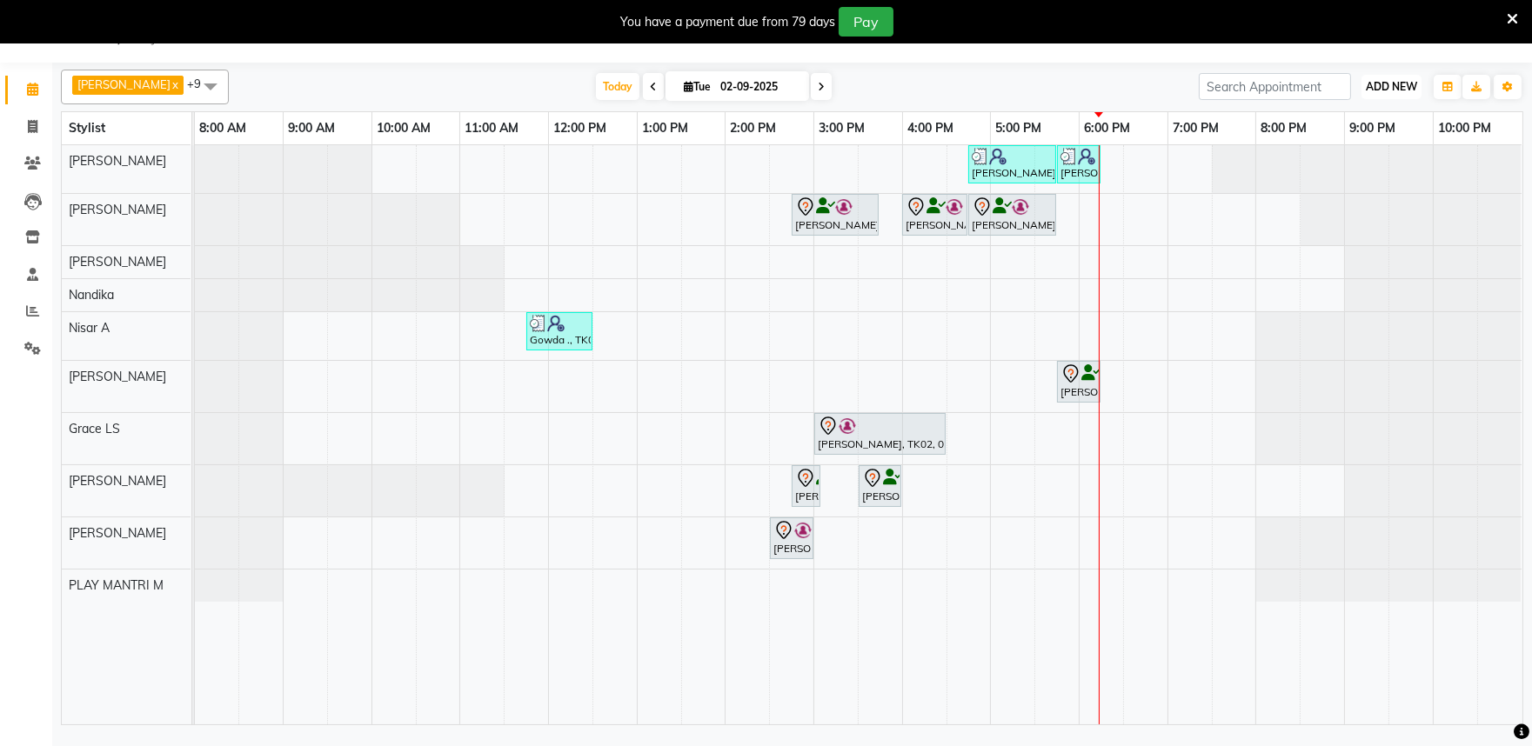
click at [1407, 88] on span "ADD NEW" at bounding box center [1390, 86] width 51 height 13
click at [1334, 127] on button "Add Appointment" at bounding box center [1351, 120] width 137 height 23
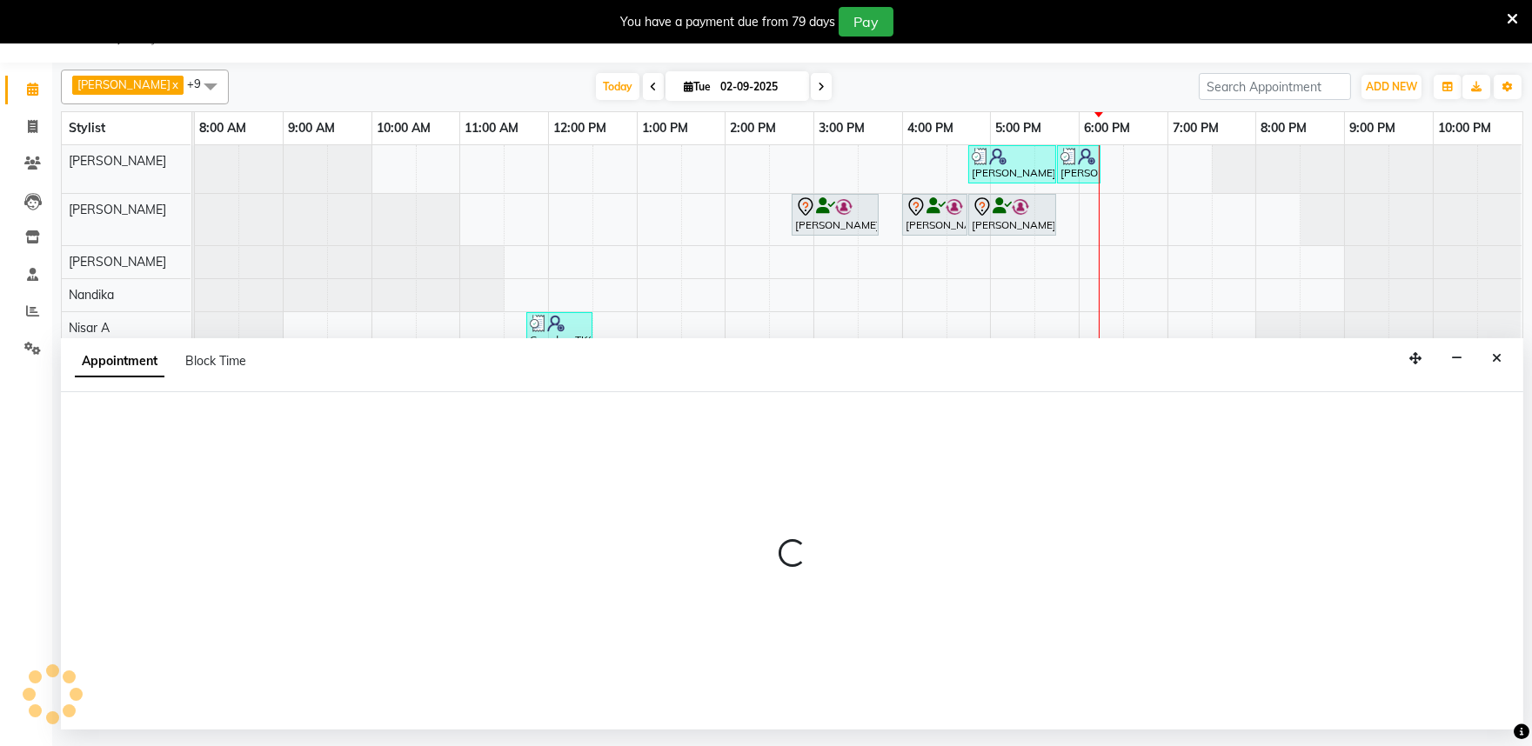
select select "tentative"
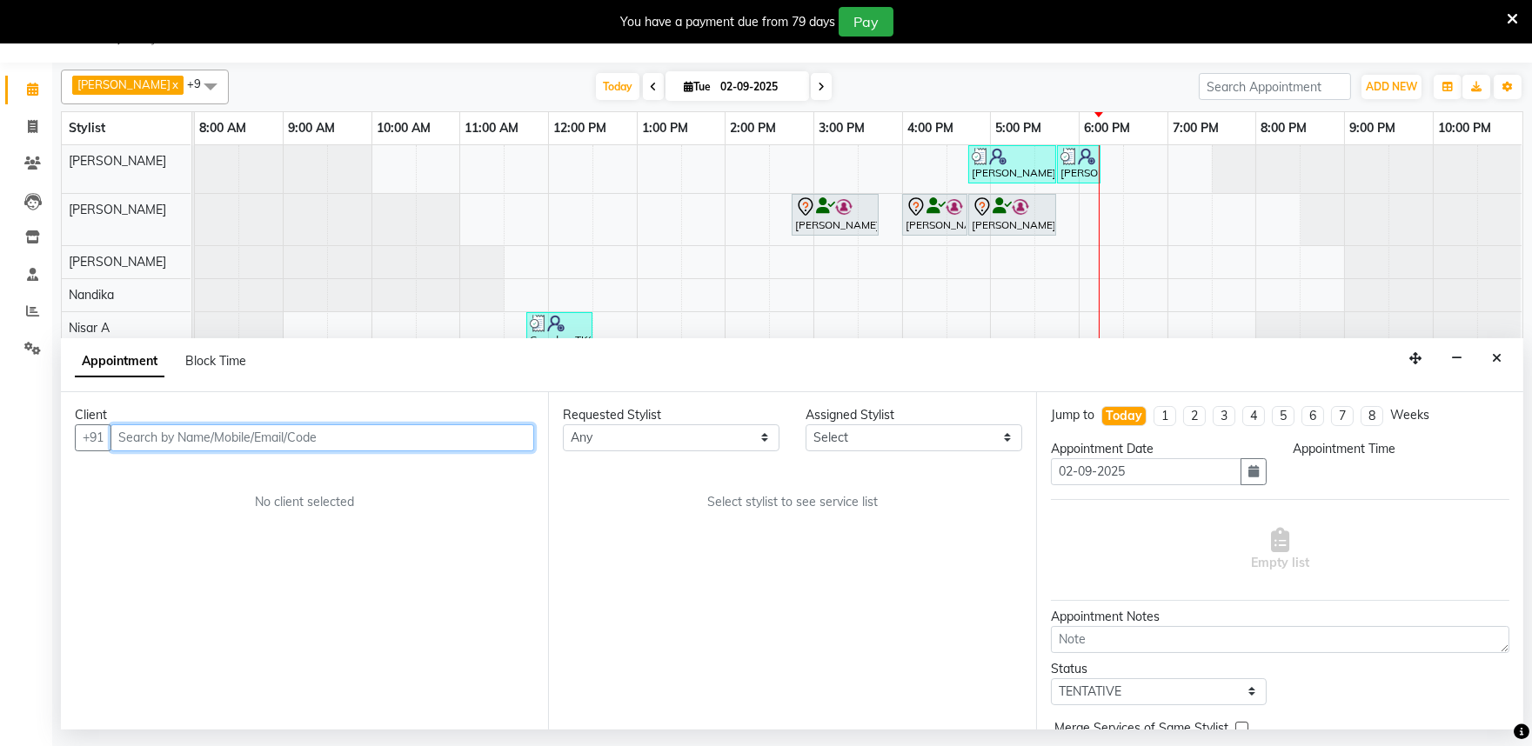
select select "540"
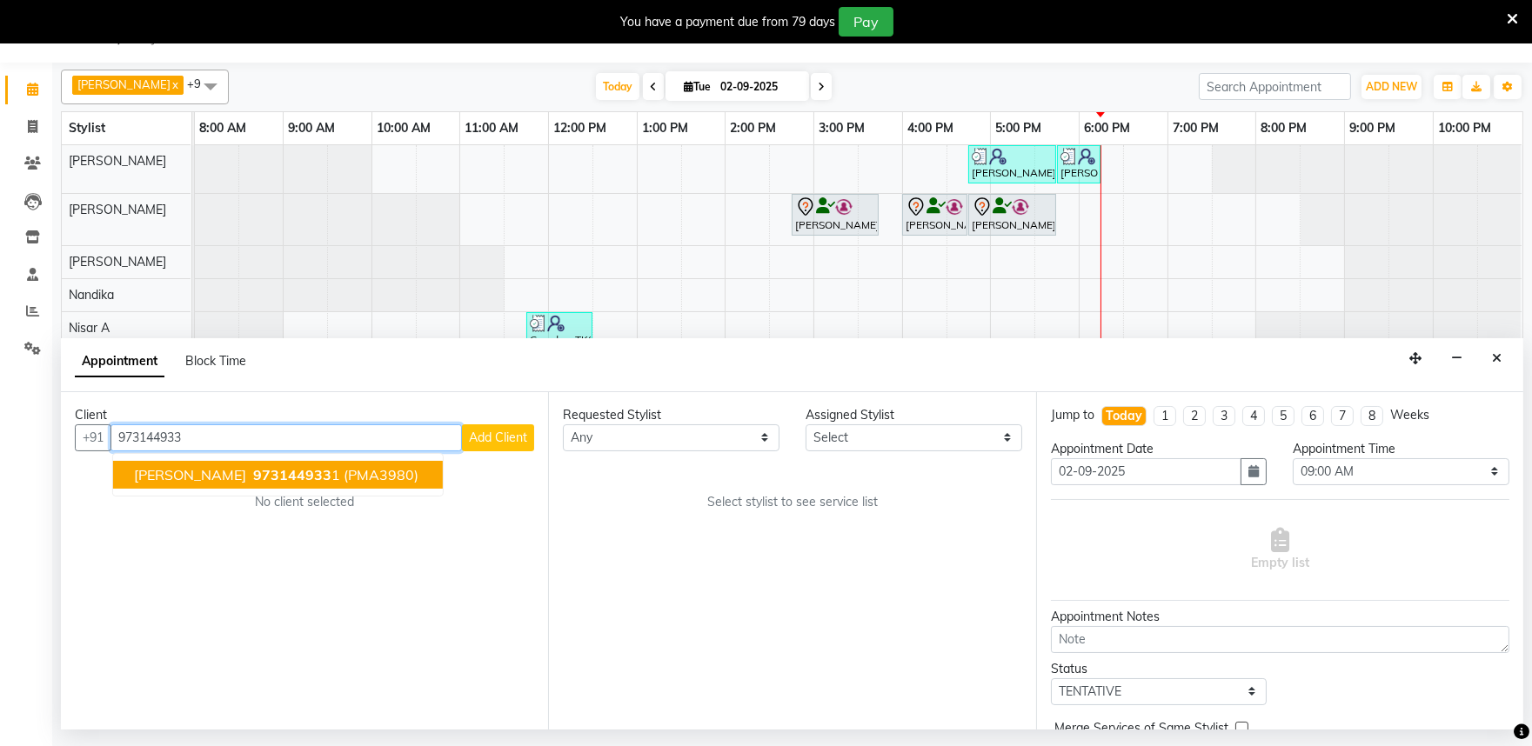
click at [253, 475] on span "973144933" at bounding box center [292, 474] width 78 height 17
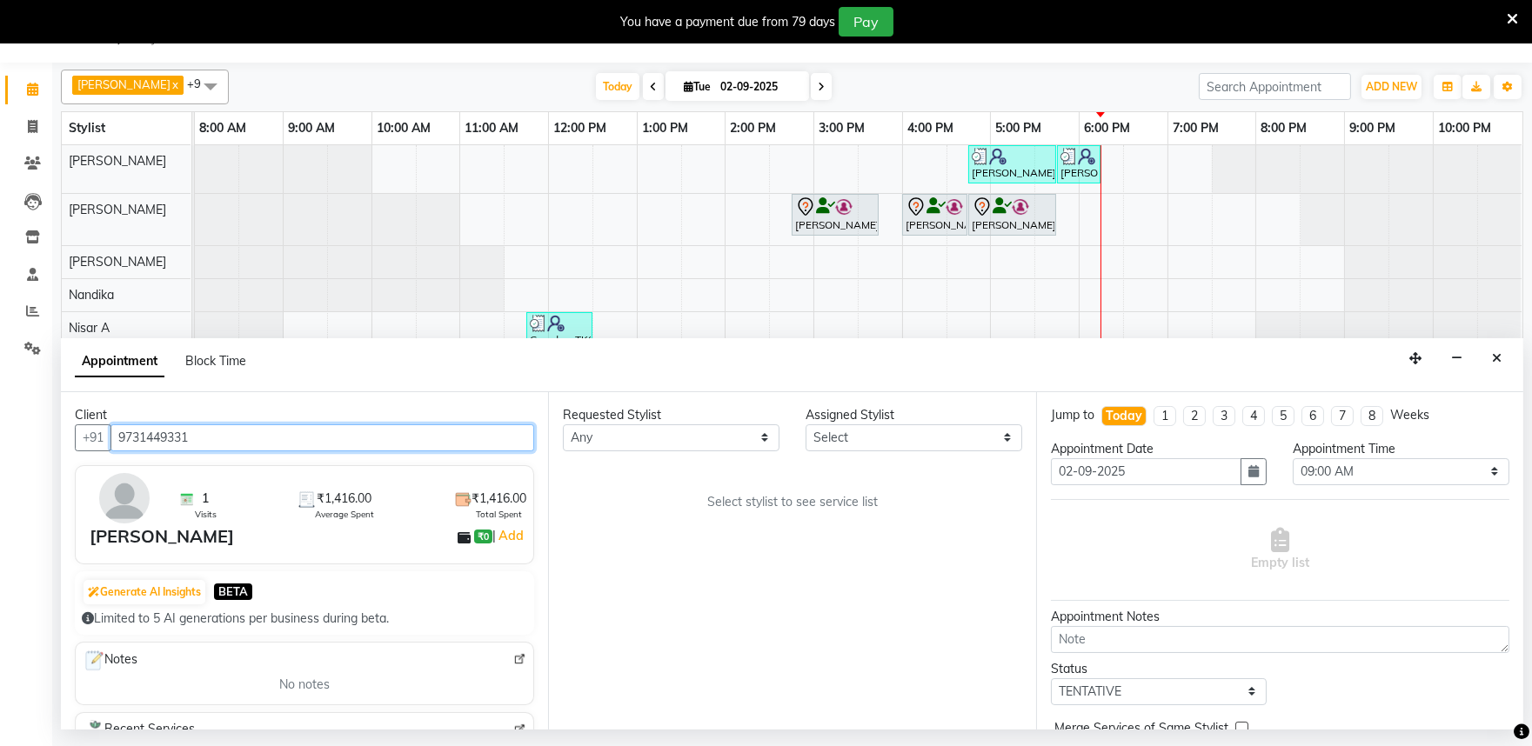
type input "9731449331"
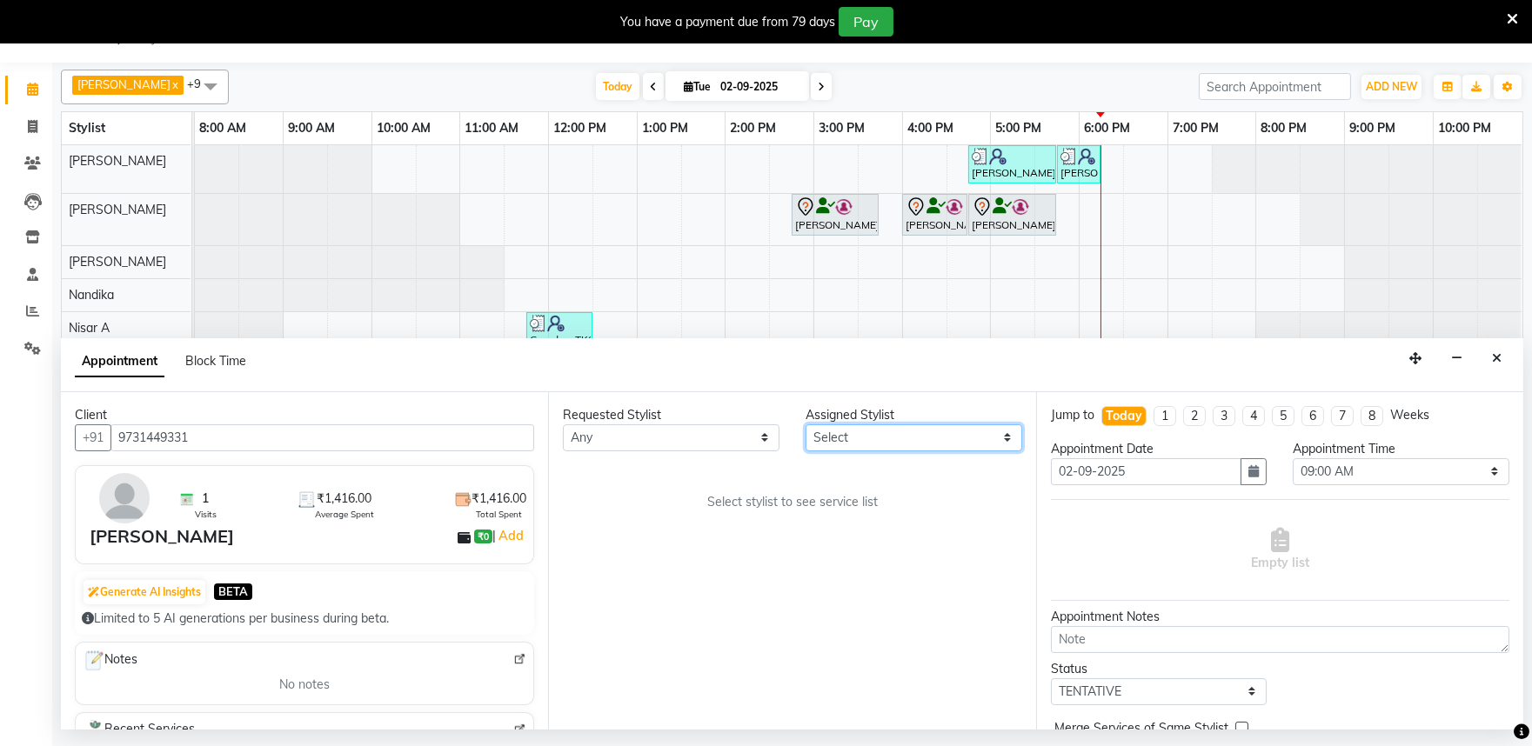
click at [874, 436] on select "Select Achan Shimrah Admin Anitha B Arhan Ehsan Charan S Dawa Tamang Ding Junhu…" at bounding box center [913, 437] width 217 height 27
select select "81315"
click at [805, 424] on select "Select Achan Shimrah Admin Anitha B Arhan Ehsan Charan S Dawa Tamang Ding Junhu…" at bounding box center [913, 437] width 217 height 27
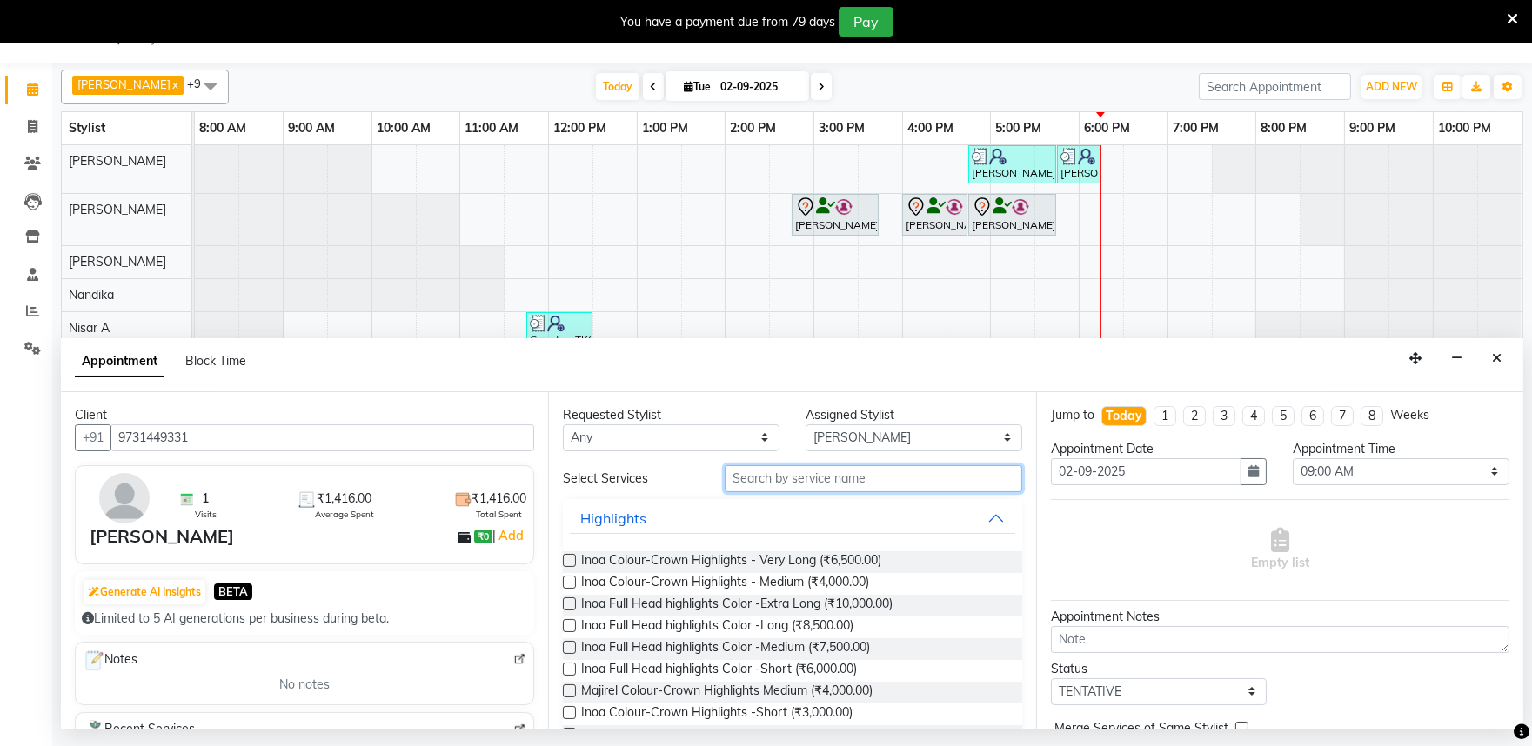
click at [804, 484] on input "text" at bounding box center [872, 478] width 297 height 27
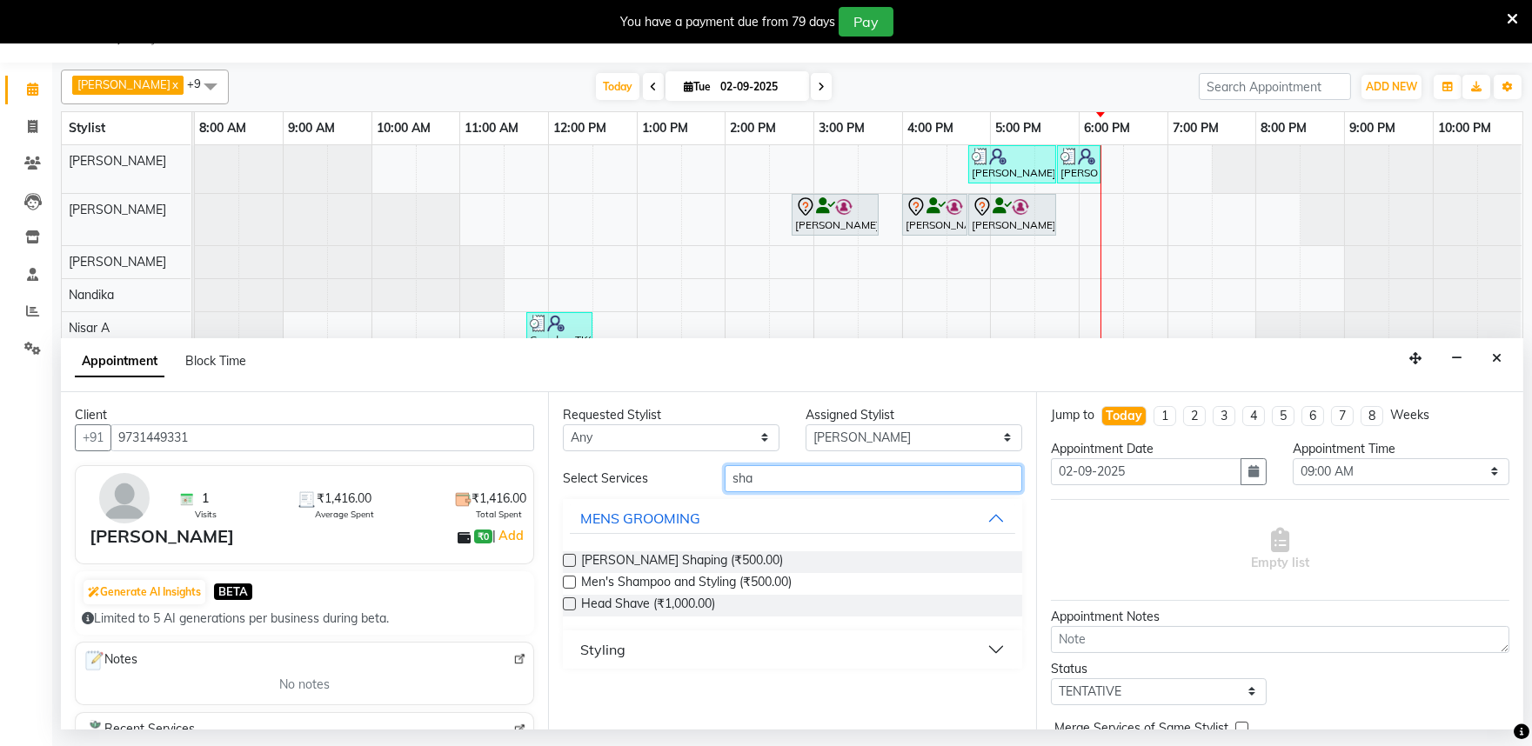
type input "sha"
click at [705, 641] on button "Styling" at bounding box center [792, 649] width 444 height 31
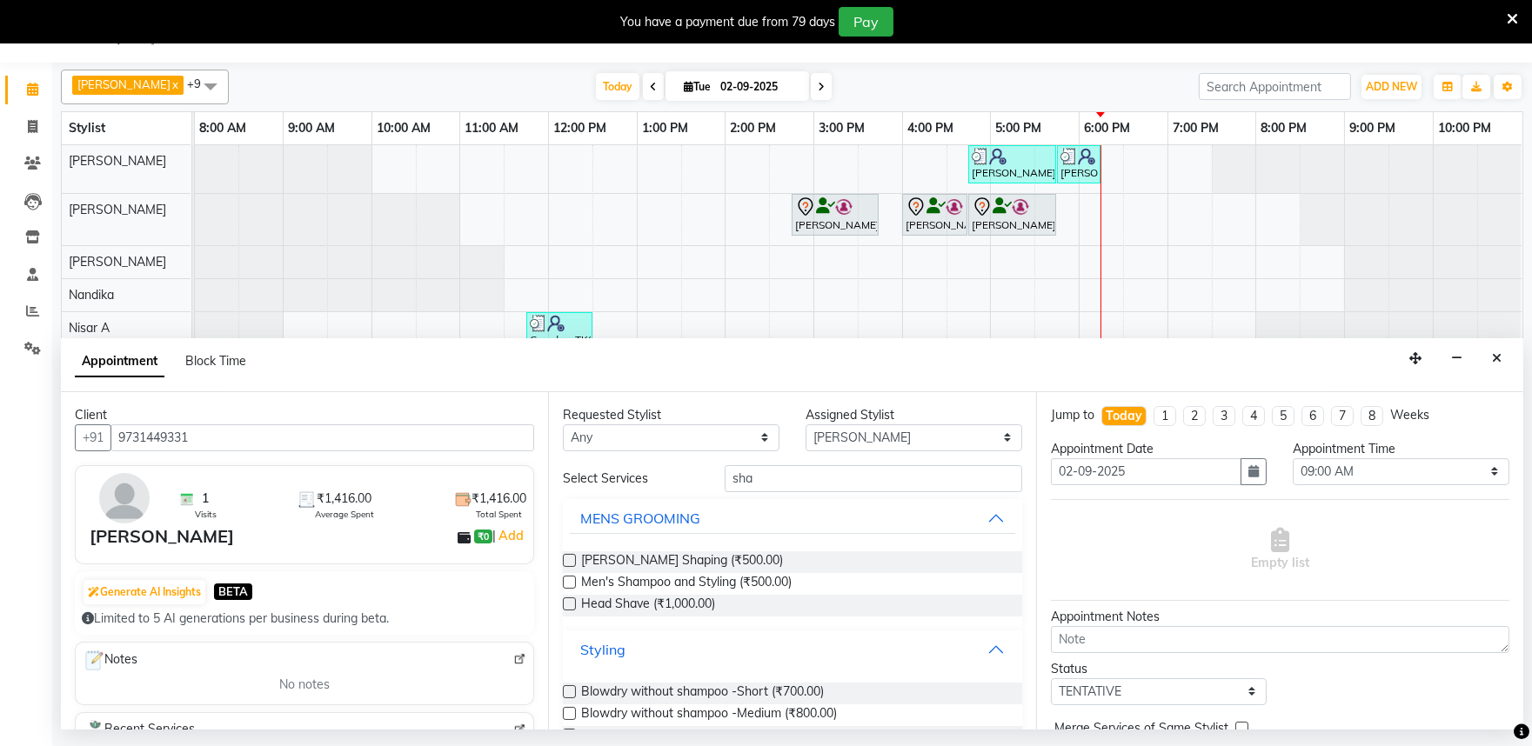
scroll to position [193, 0]
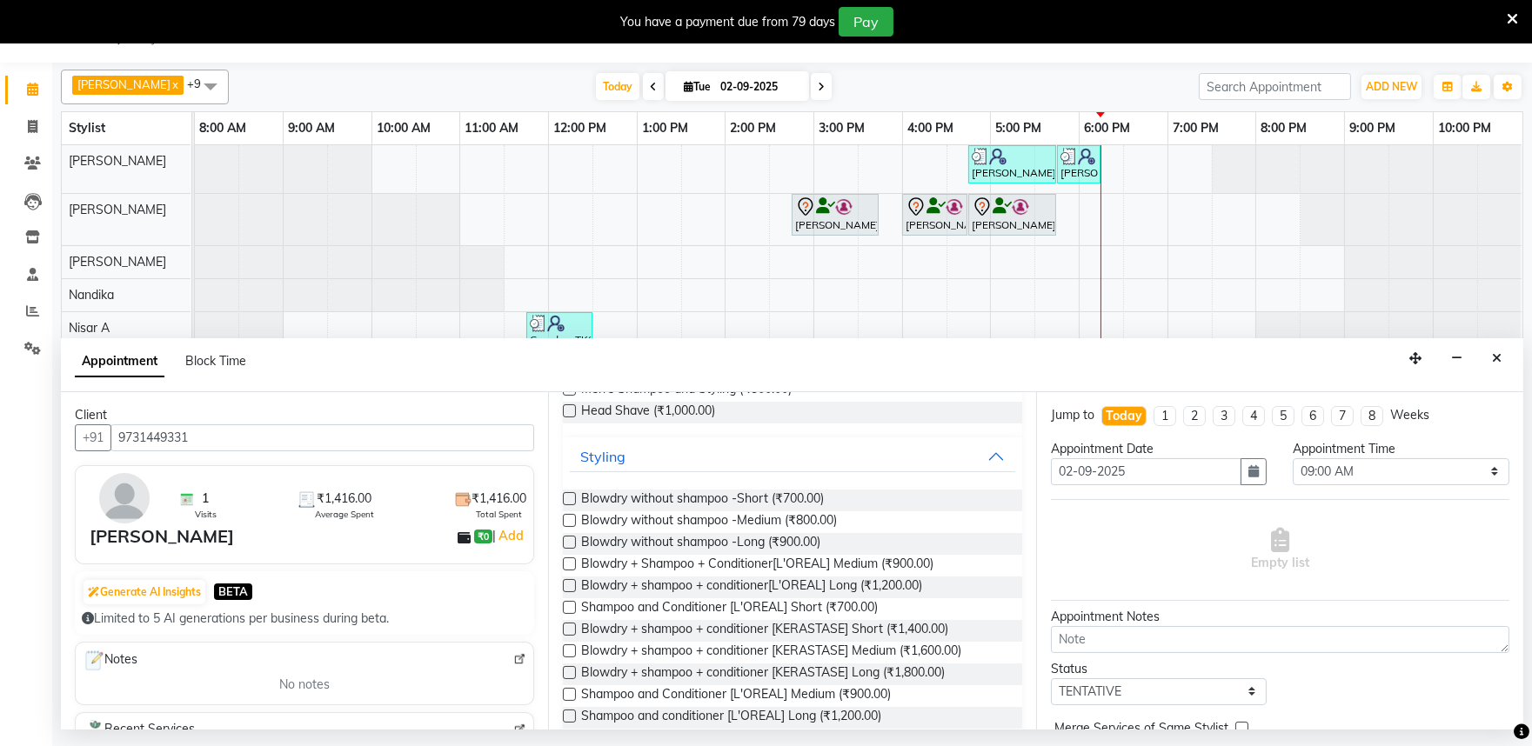
click at [570, 580] on label at bounding box center [569, 585] width 13 height 13
click at [570, 582] on input "checkbox" at bounding box center [568, 587] width 11 height 11
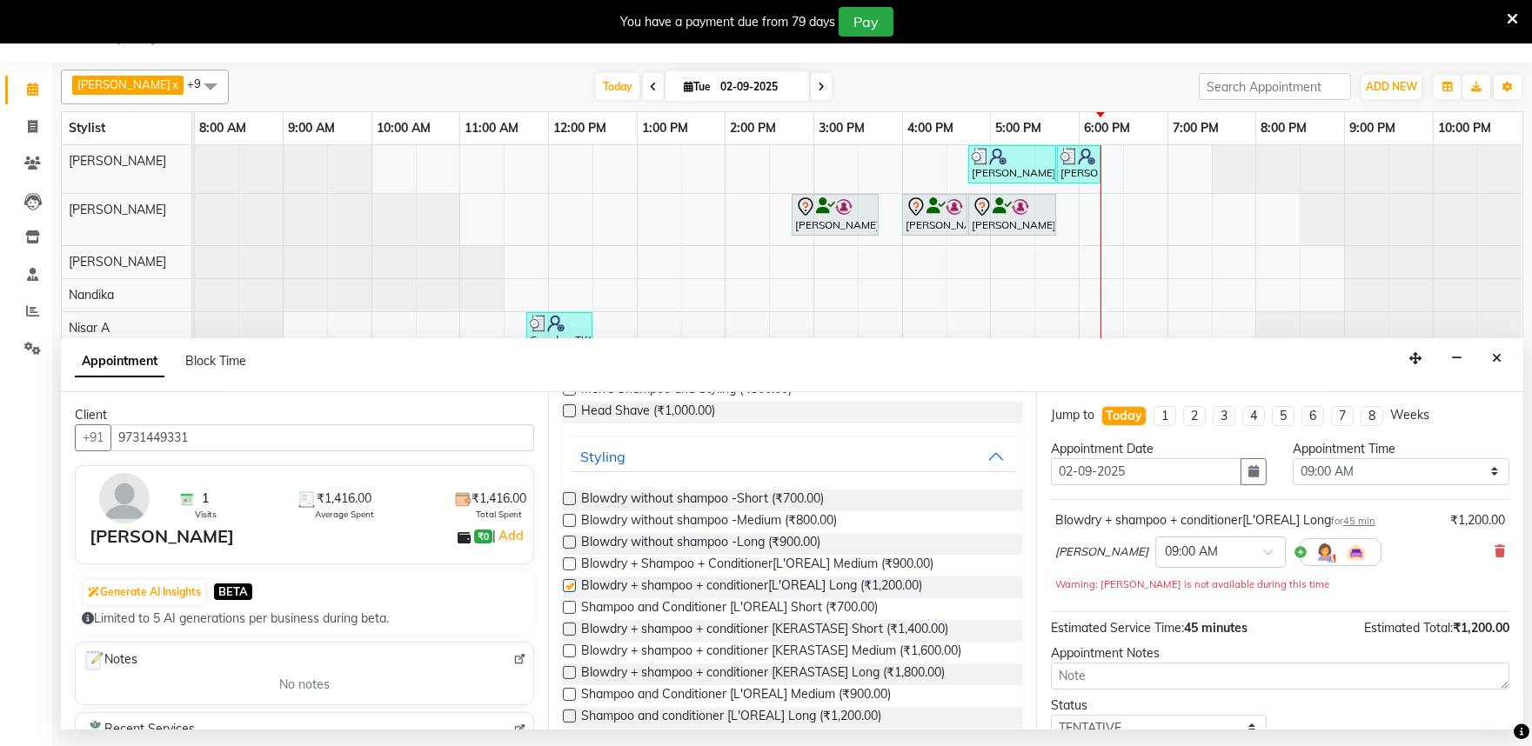
checkbox input "false"
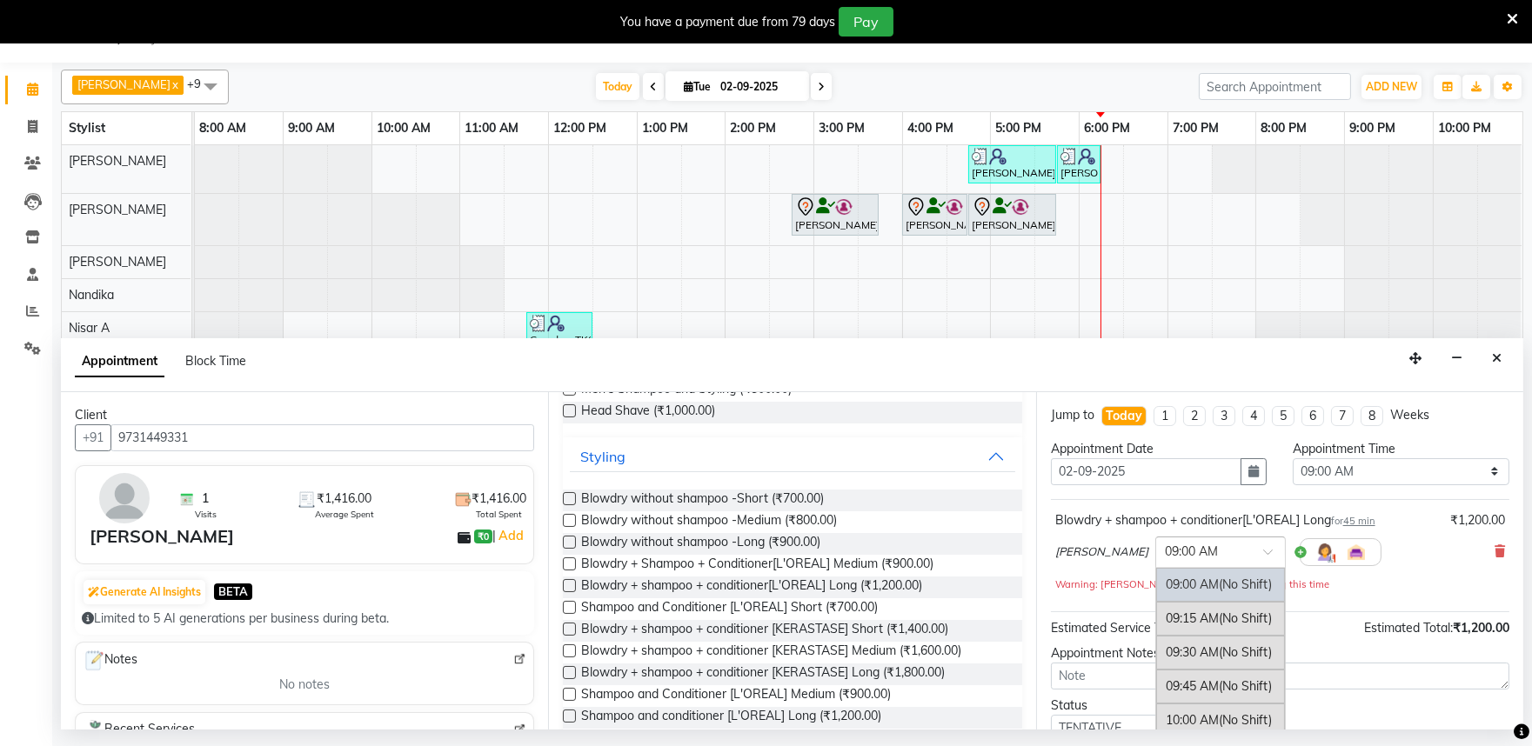
click at [1168, 551] on input "text" at bounding box center [1203, 551] width 77 height 18
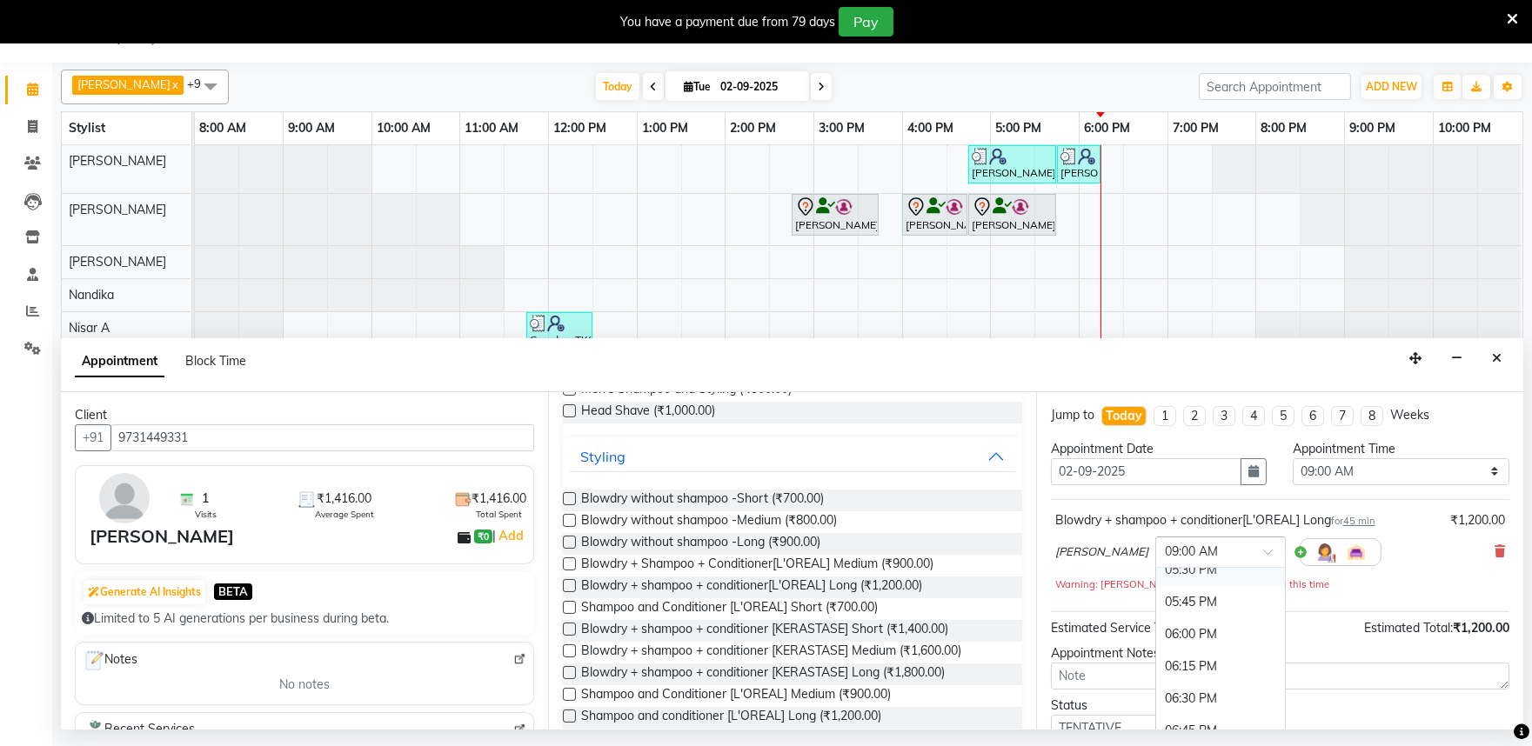
scroll to position [1159, 0]
click at [1175, 633] on div "06:15 PM" at bounding box center [1220, 633] width 129 height 32
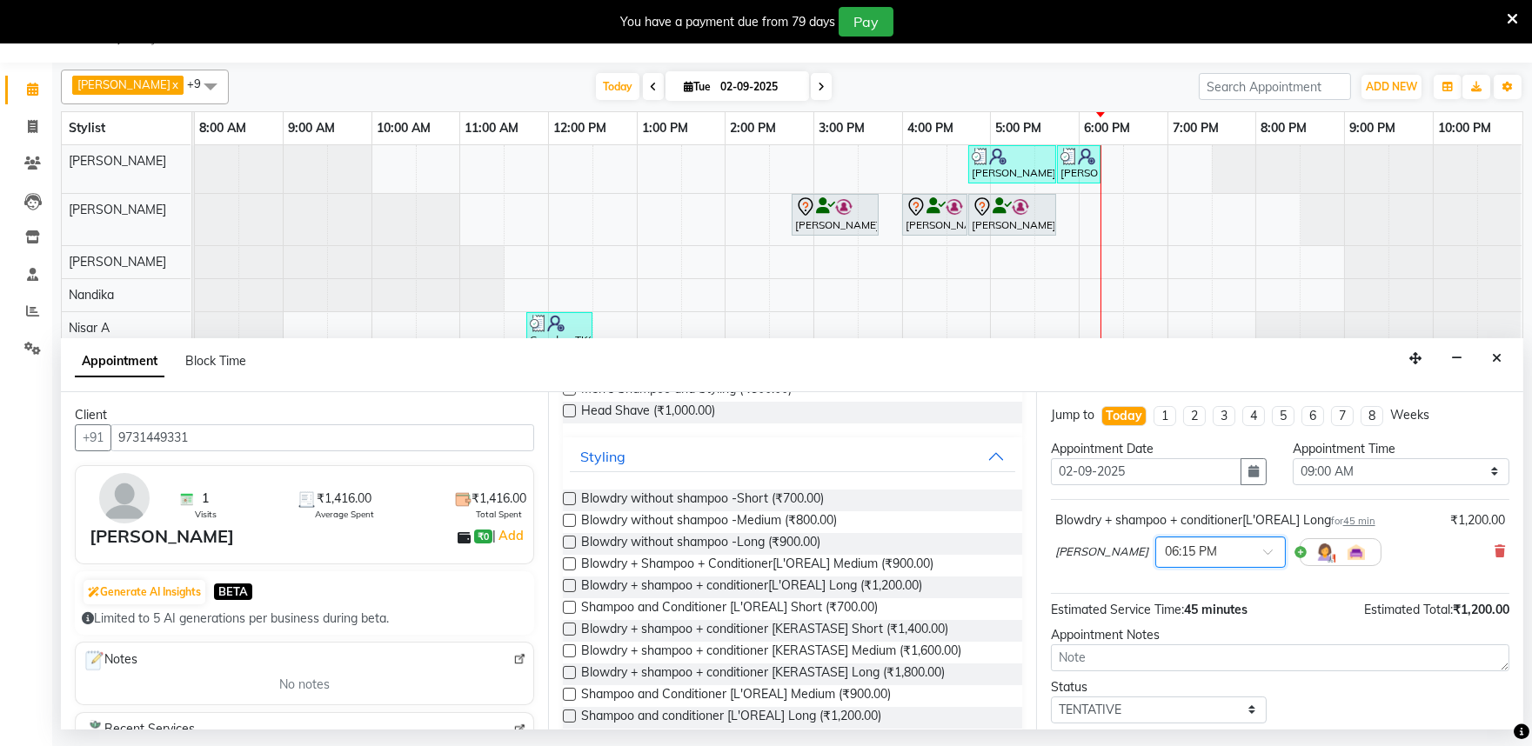
scroll to position [104, 0]
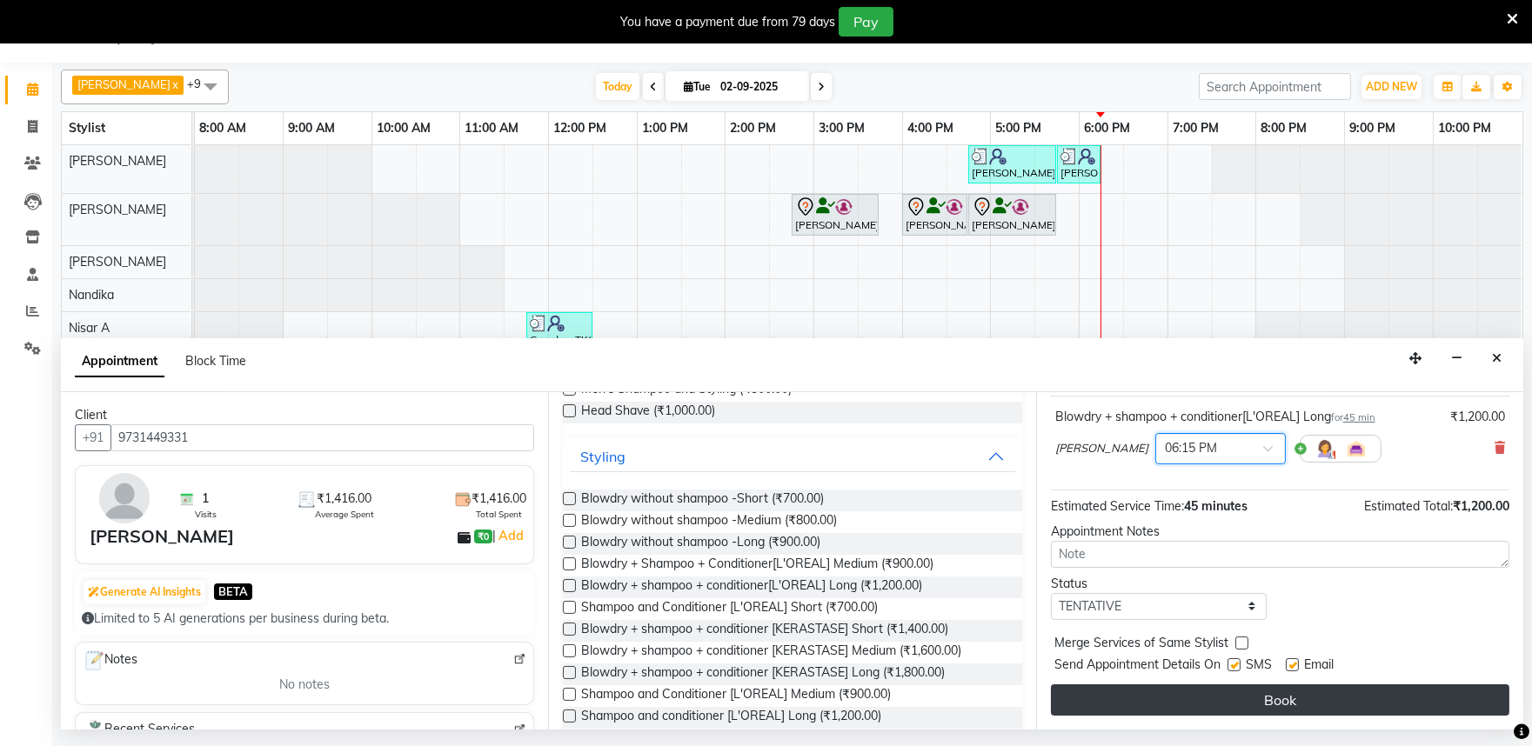
click at [1264, 694] on button "Book" at bounding box center [1280, 699] width 458 height 31
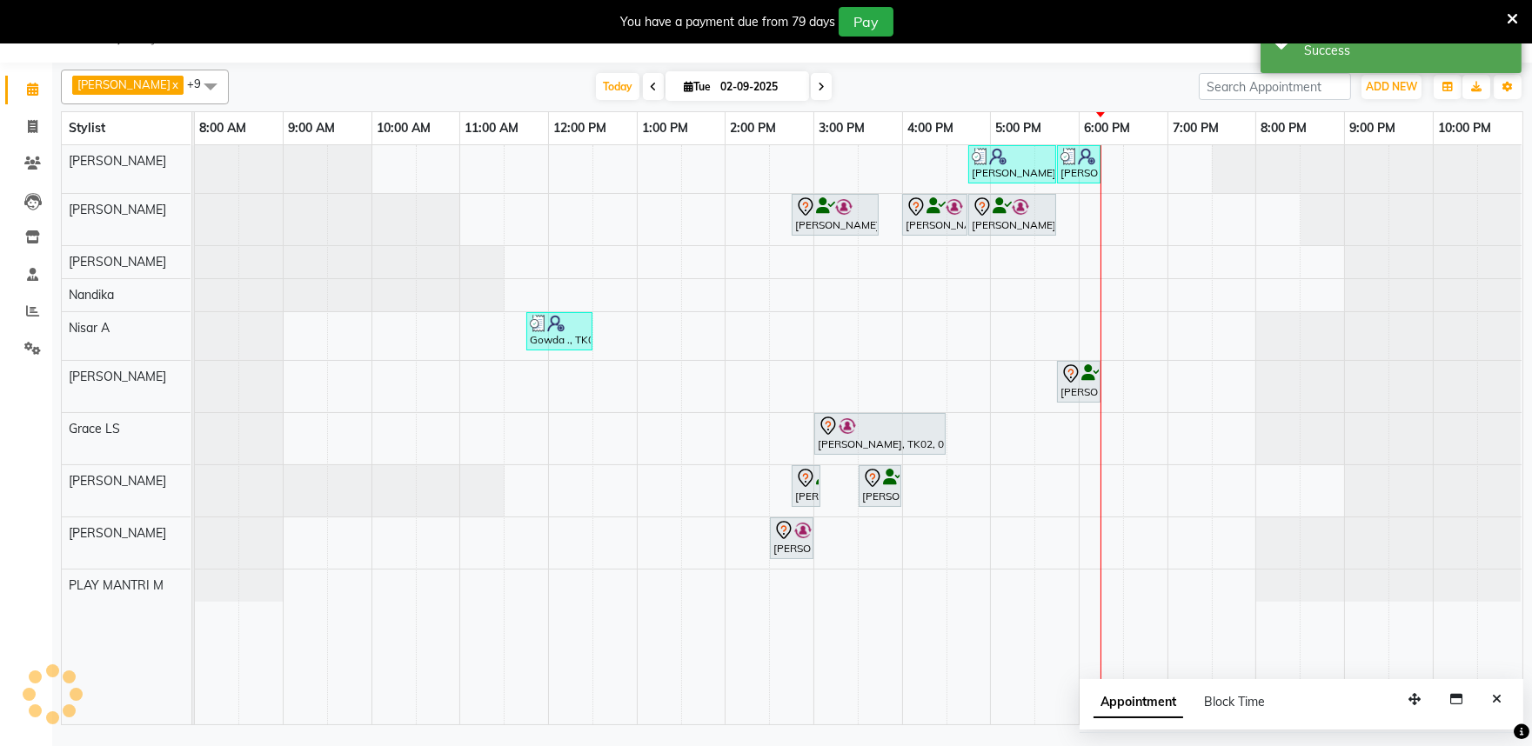
scroll to position [0, 0]
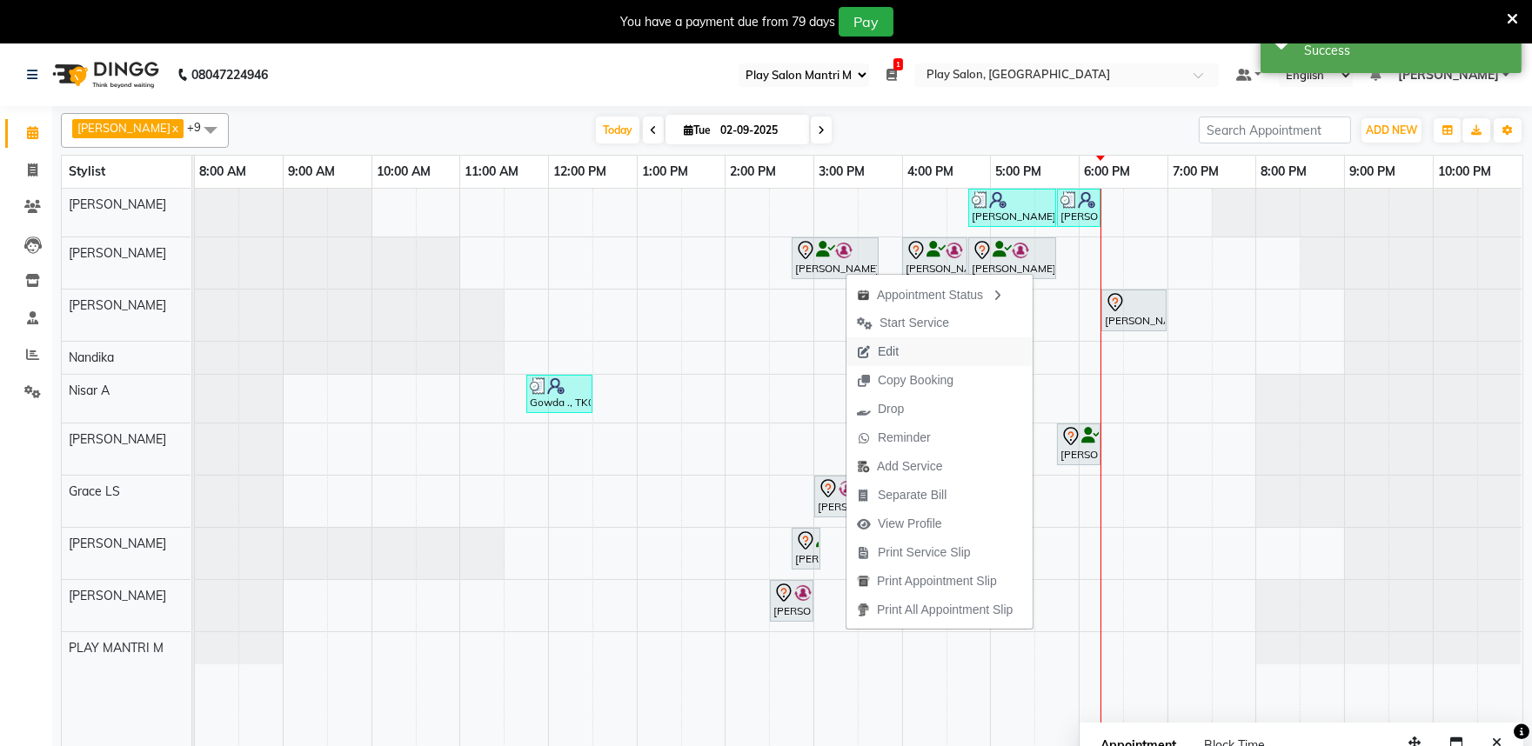
click at [904, 341] on span "Edit" at bounding box center [877, 351] width 63 height 29
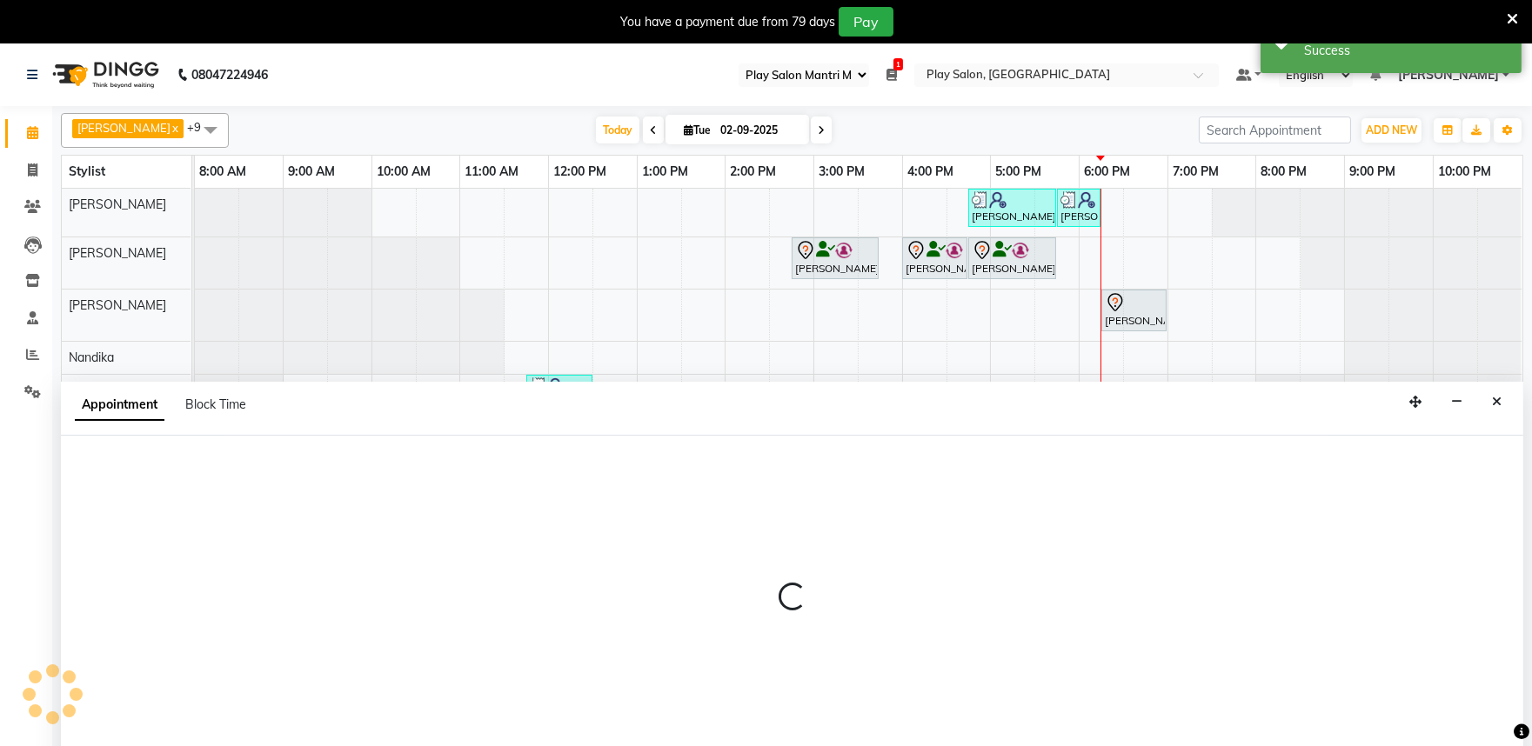
scroll to position [43, 0]
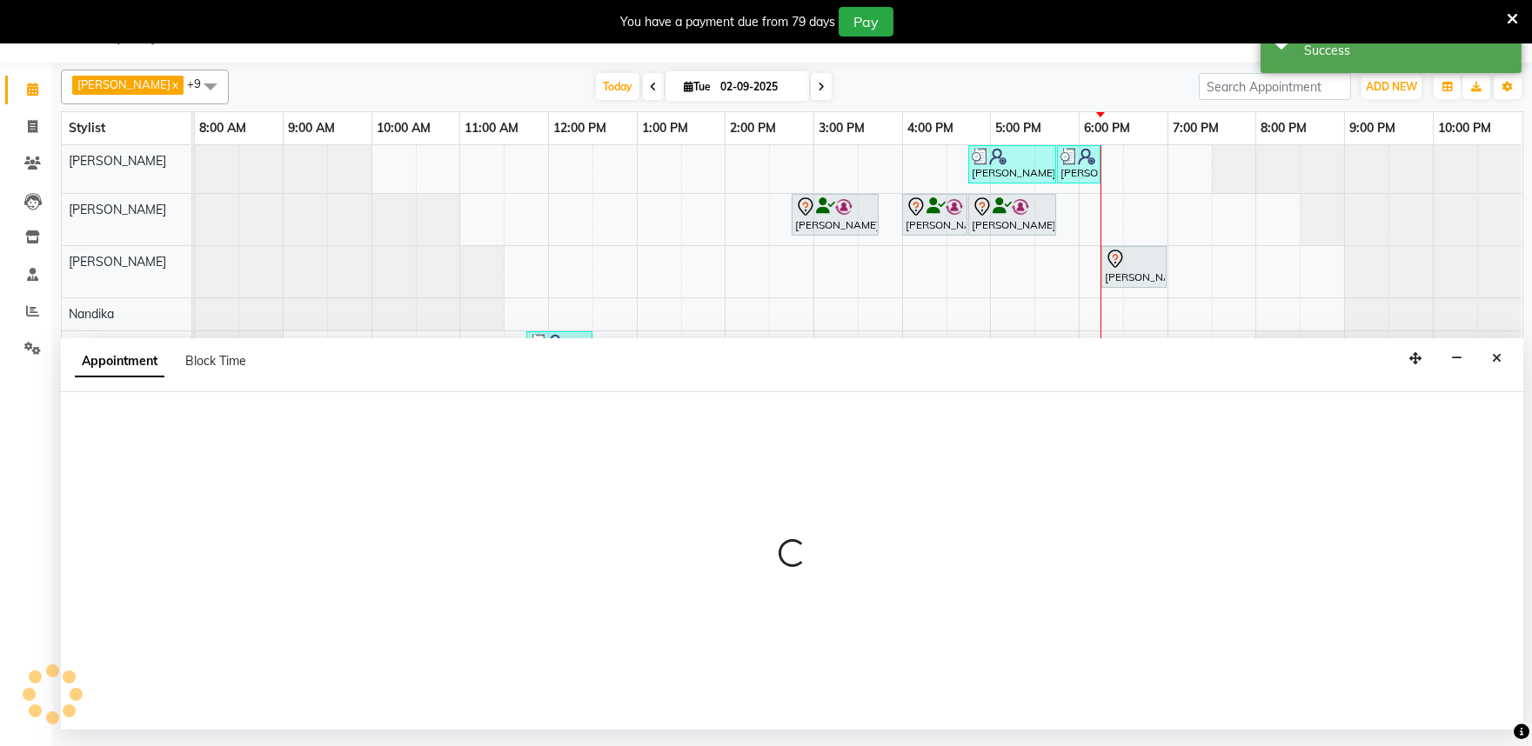
select select "tentative"
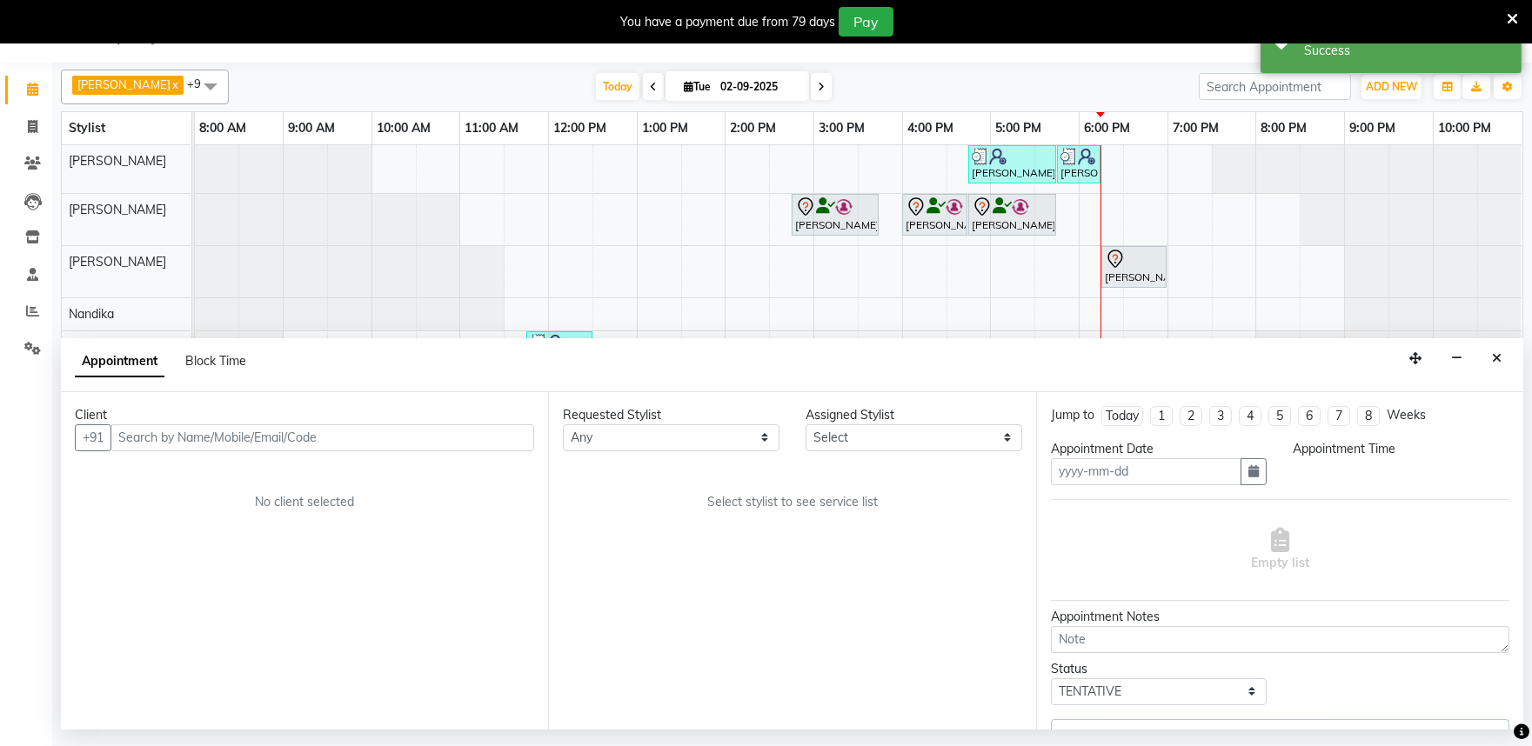
type input "02-09-2025"
select select "870"
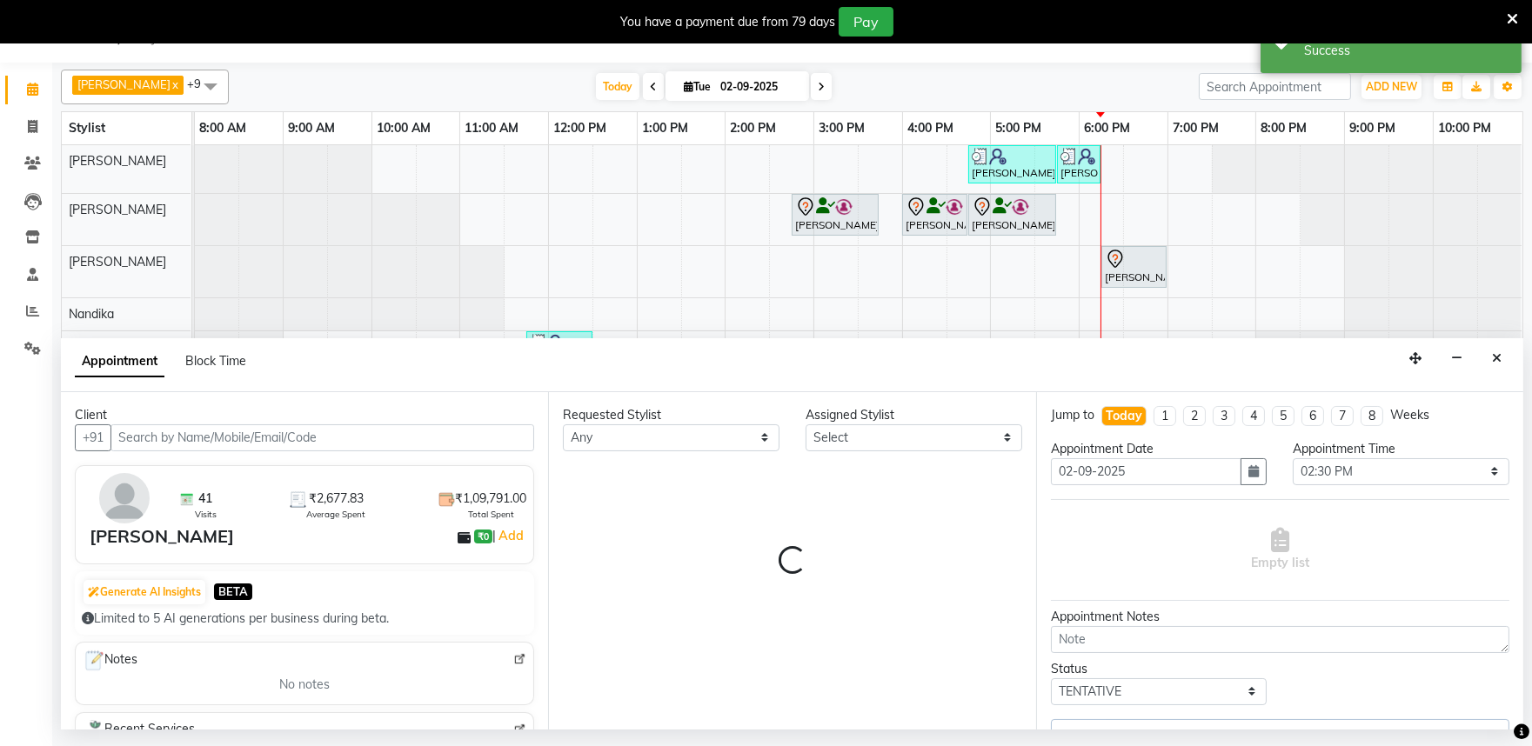
select select "82212"
select select "4213"
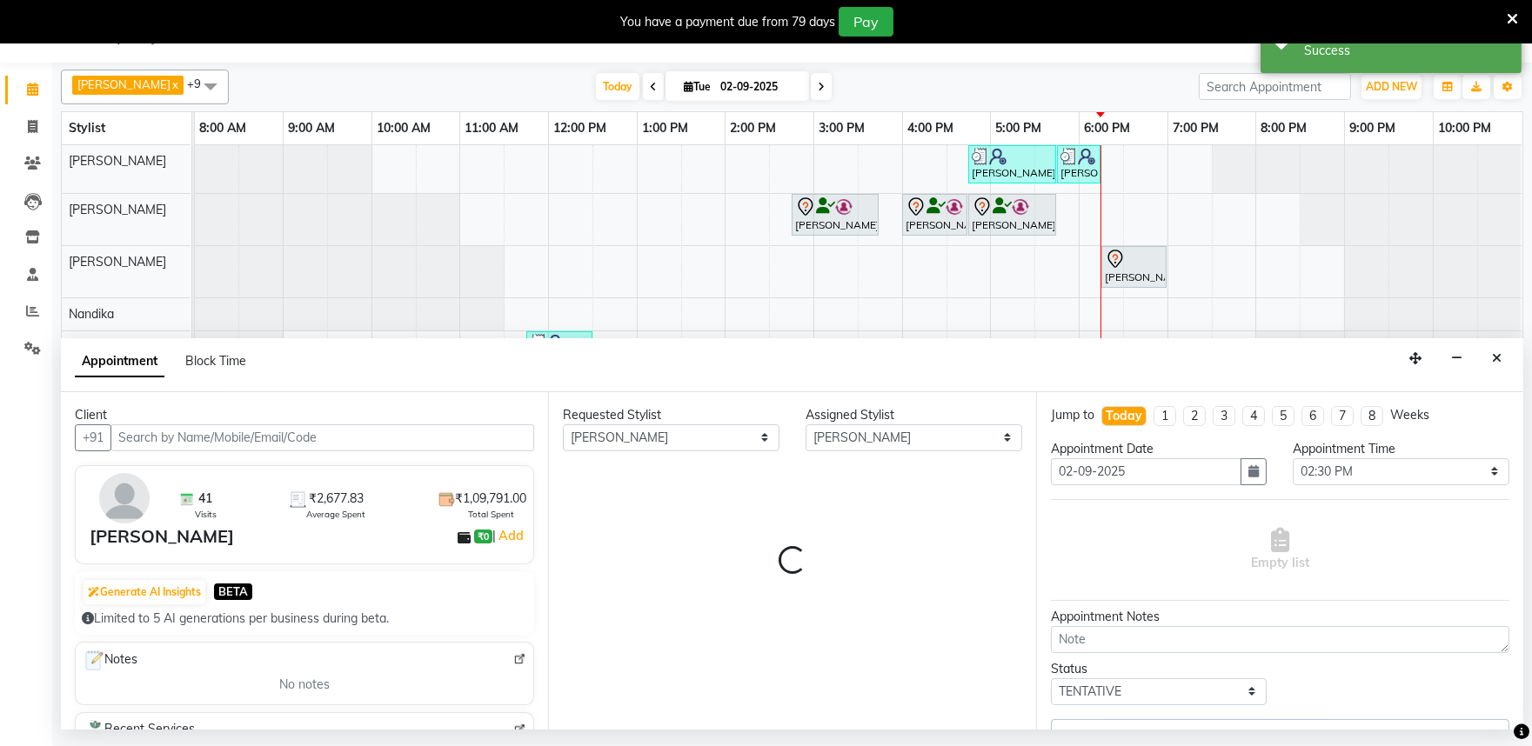
select select "4213"
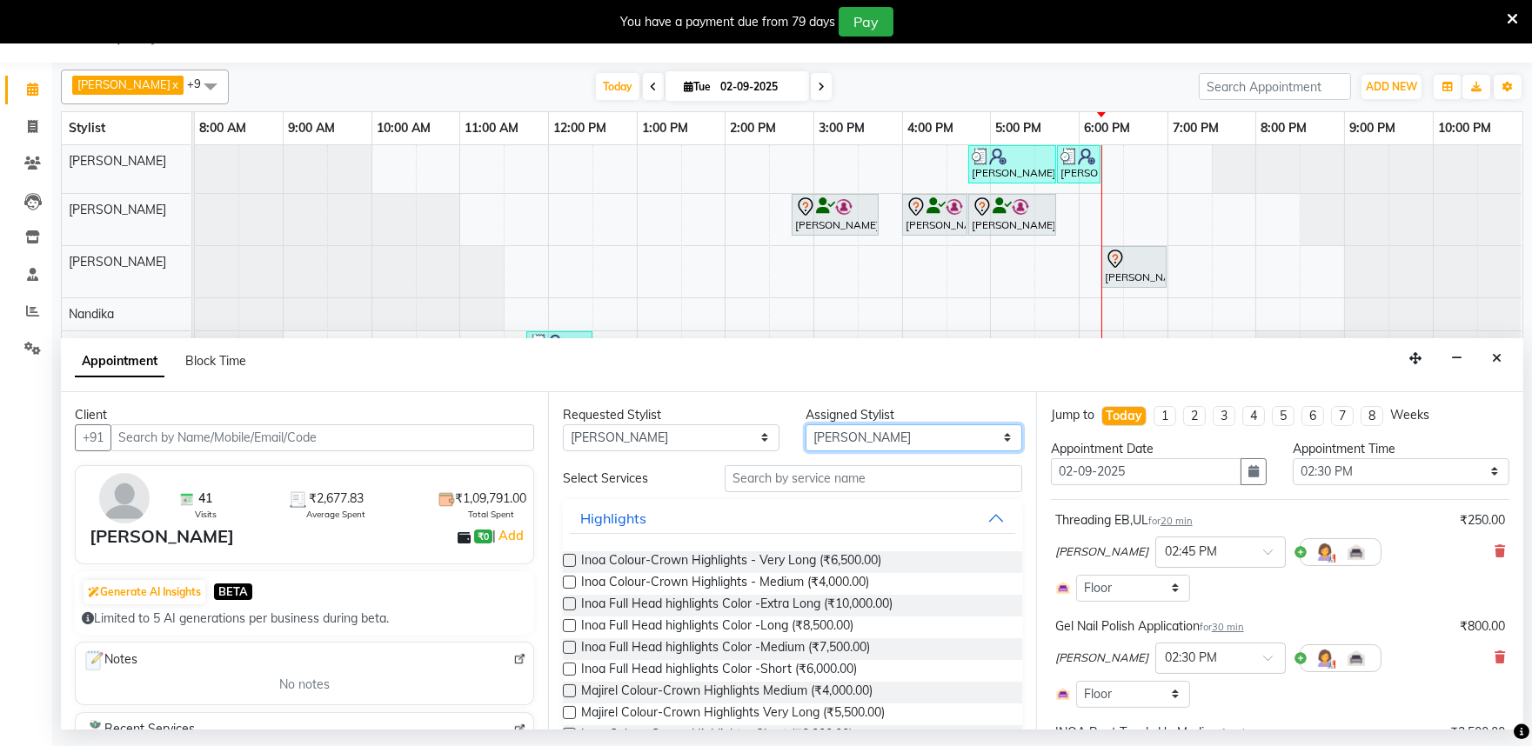
click at [871, 448] on select "Select Achan Shimrah Admin Anitha B Arhan Ehsan Charan S Dawa Tamang Ding Junhu…" at bounding box center [913, 437] width 217 height 27
select select "81320"
click at [805, 424] on select "Select Achan Shimrah Admin Anitha B Arhan Ehsan Charan S Dawa Tamang Ding Junhu…" at bounding box center [913, 437] width 217 height 27
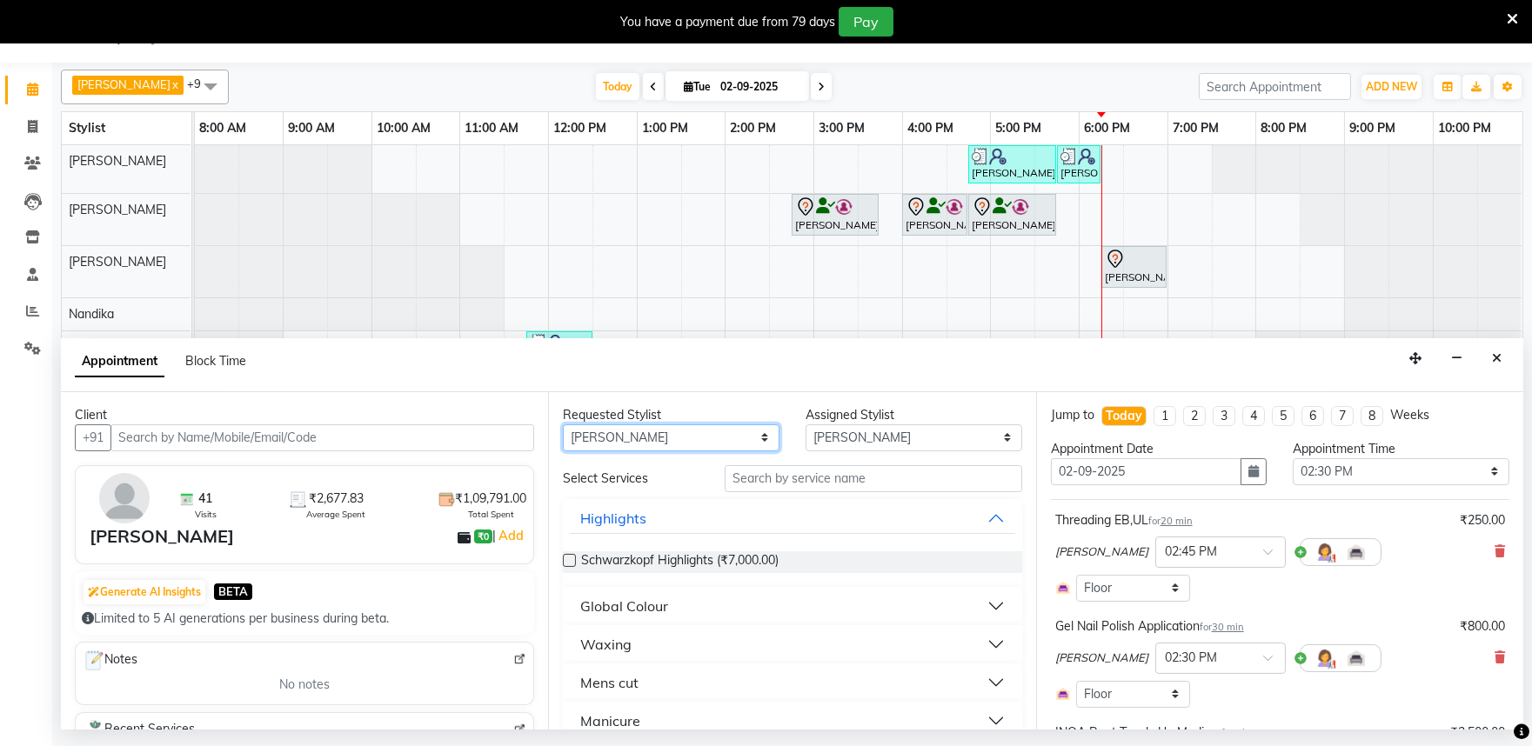
click at [637, 430] on select "Any Achan Shimrah Admin Anitha B Arhan Ehsan Charan S Dawa Tamang Ding Junhui G…" at bounding box center [671, 437] width 217 height 27
select select "85663"
click at [563, 424] on select "Any Achan Shimrah Admin Anitha B Arhan Ehsan Charan S Dawa Tamang Ding Junhui G…" at bounding box center [671, 437] width 217 height 27
select select "85663"
click at [604, 436] on select "Any Achan Shimrah Admin Anitha B Arhan Ehsan Charan S Dawa Tamang Ding Junhui G…" at bounding box center [671, 437] width 217 height 27
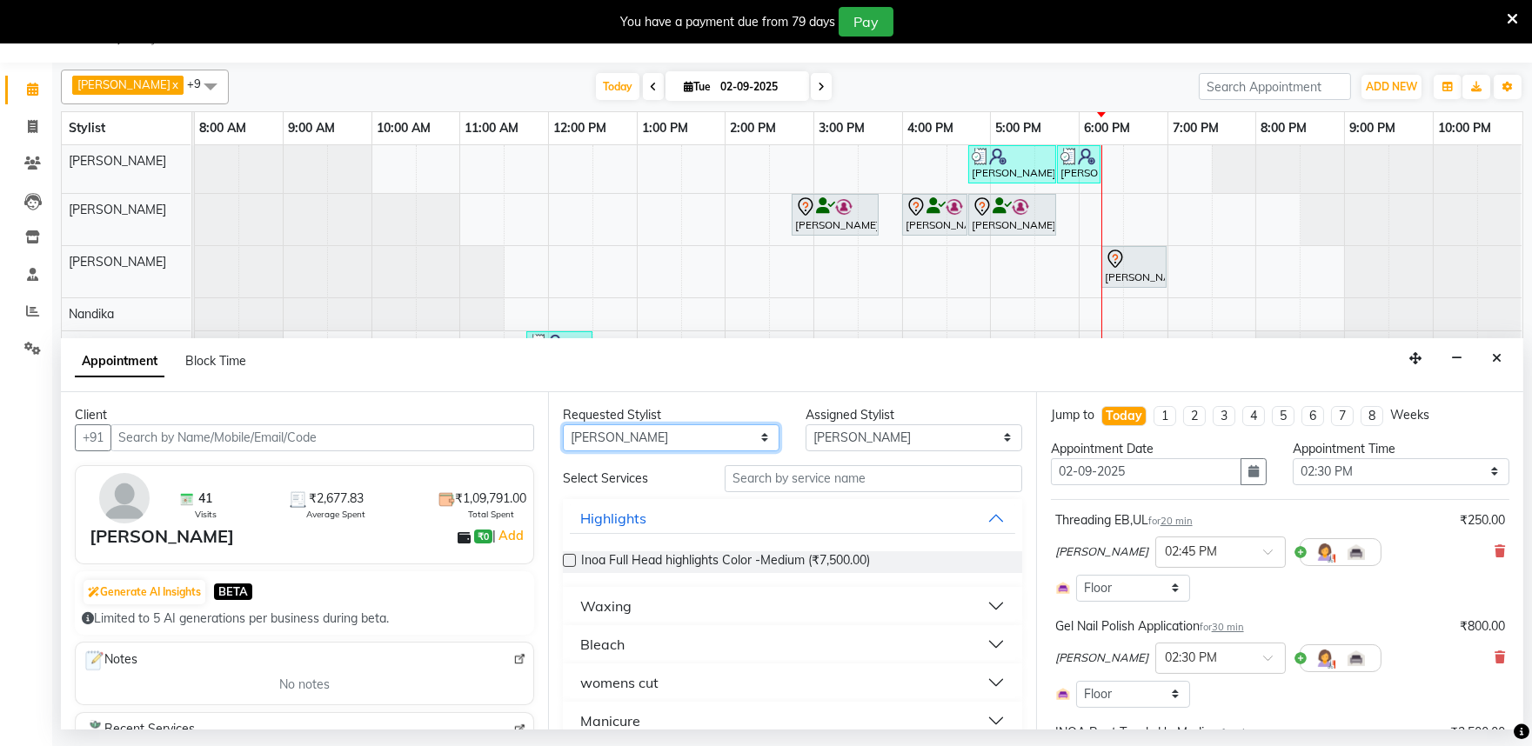
select select "81320"
click at [563, 424] on select "Any Achan Shimrah Admin Anitha B Arhan Ehsan Charan S Dawa Tamang Ding Junhui G…" at bounding box center [671, 437] width 217 height 27
select select "81320"
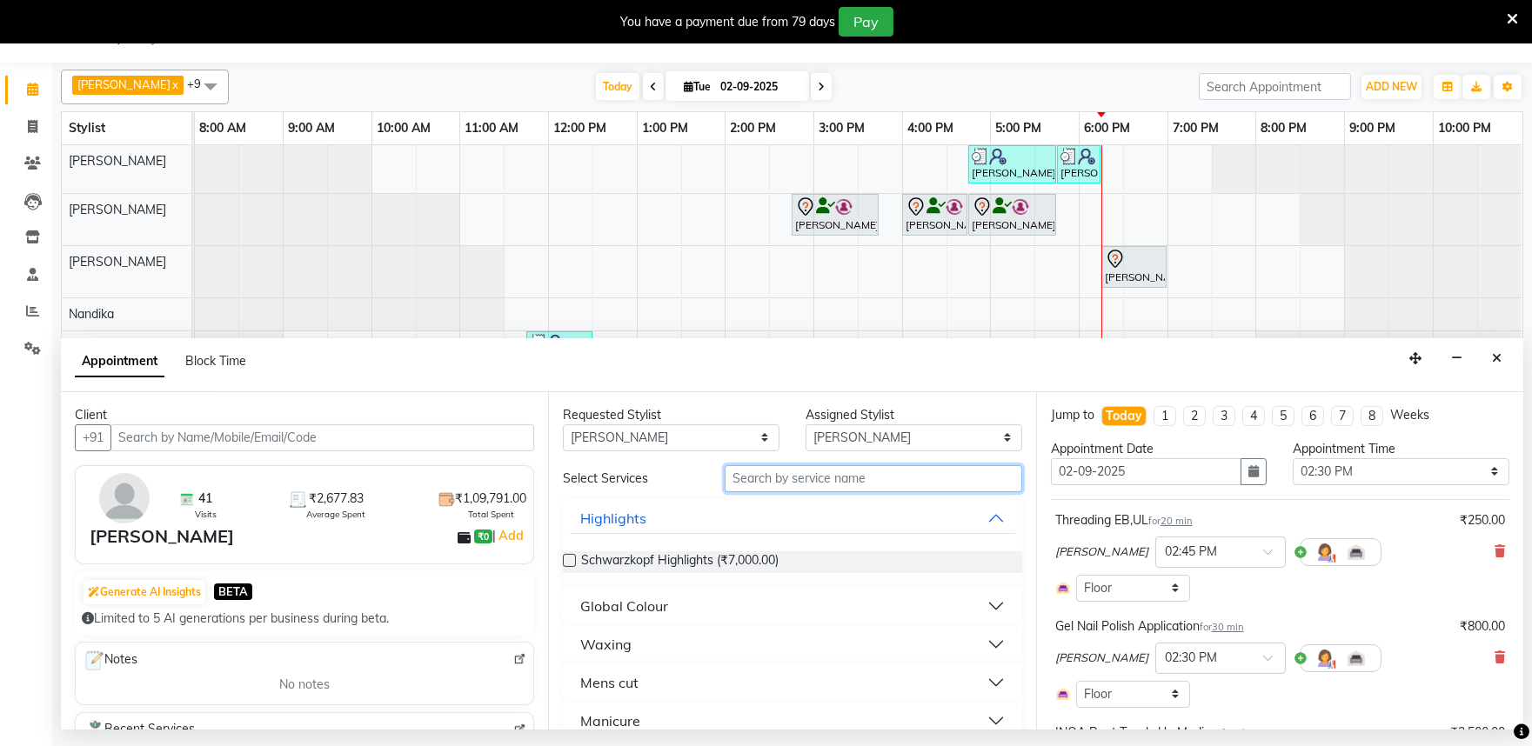
click at [794, 479] on input "text" at bounding box center [872, 478] width 297 height 27
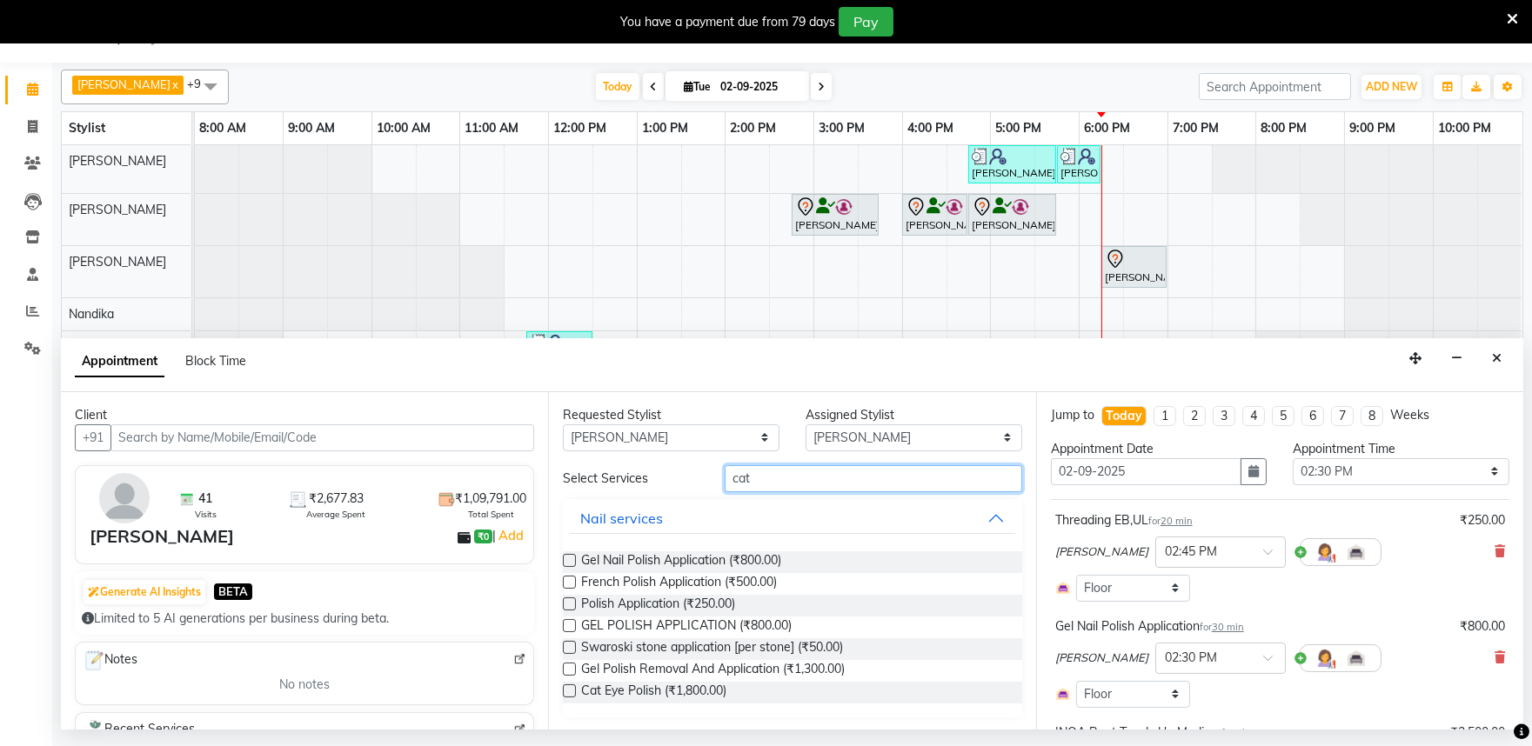
scroll to position [2, 0]
type input "cat"
click at [566, 689] on label at bounding box center [569, 689] width 13 height 13
click at [566, 689] on input "checkbox" at bounding box center [568, 690] width 11 height 11
checkbox input "false"
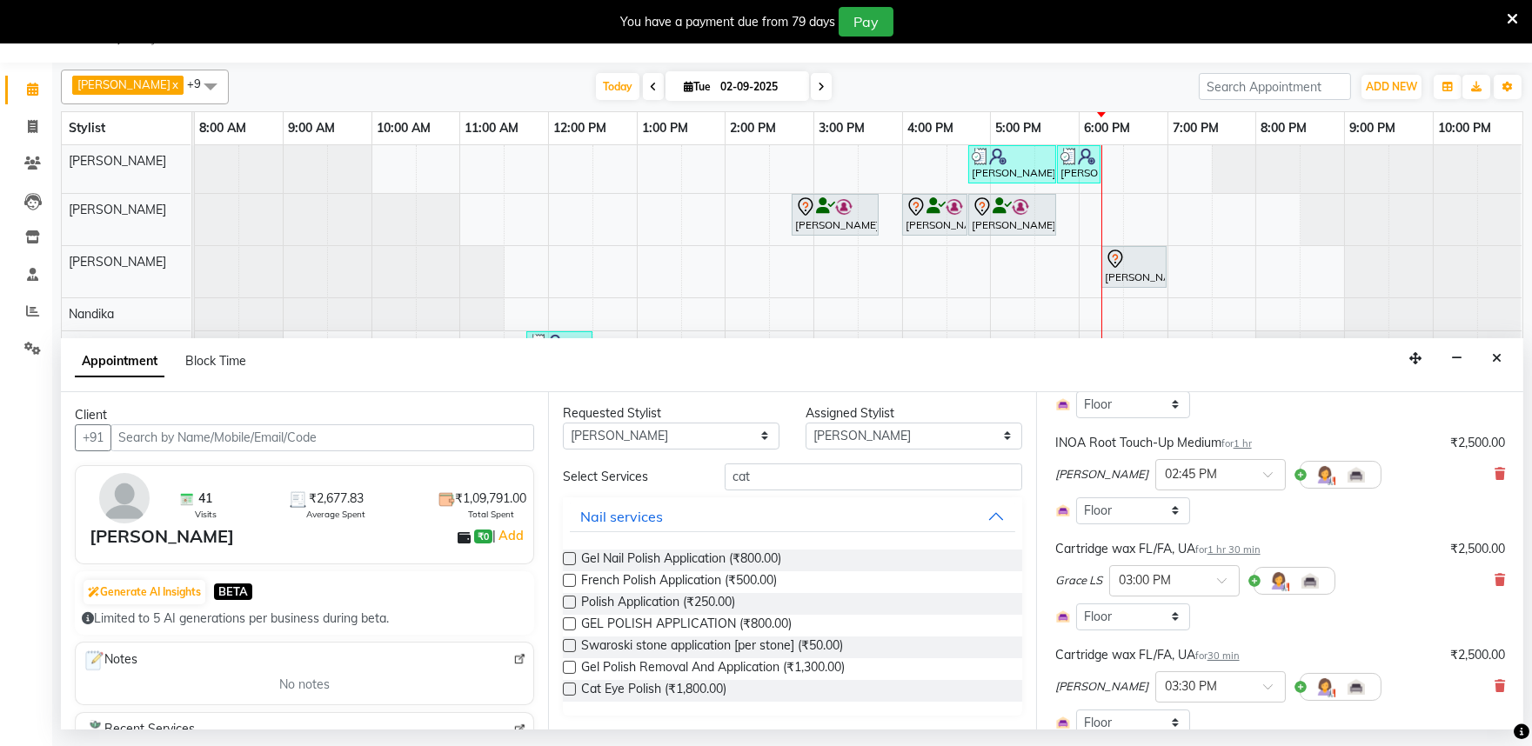
scroll to position [772, 0]
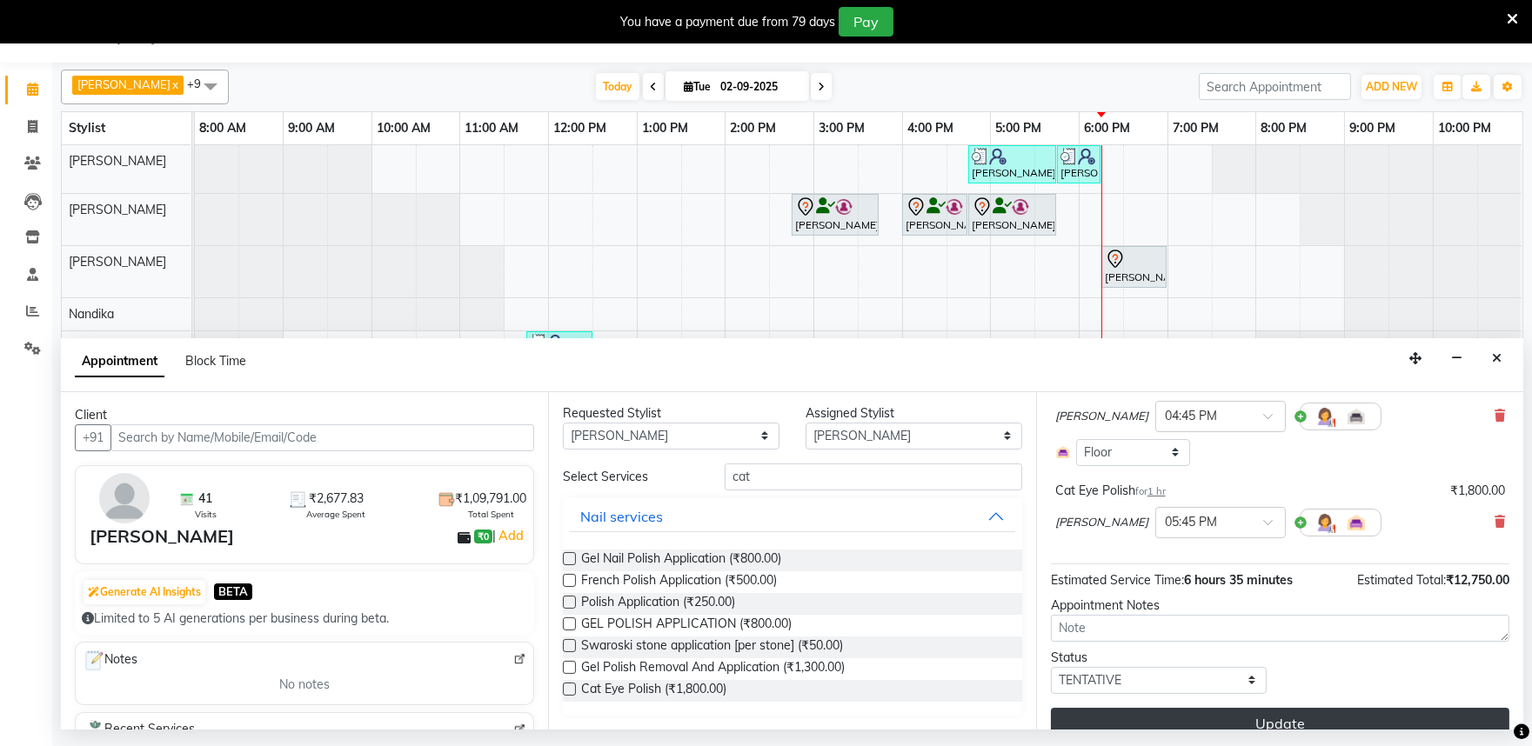
click at [1291, 713] on button "Update" at bounding box center [1280, 723] width 458 height 31
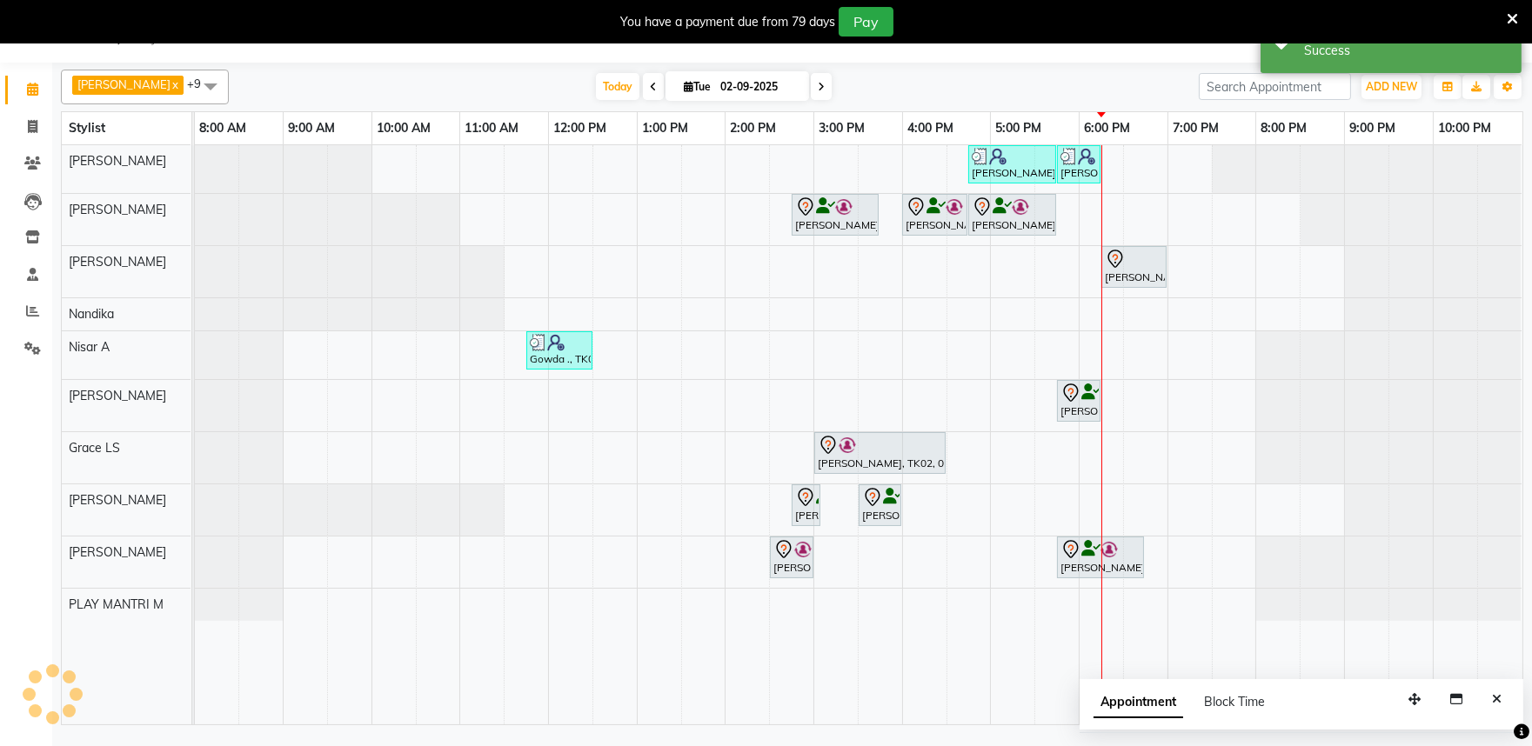
scroll to position [0, 0]
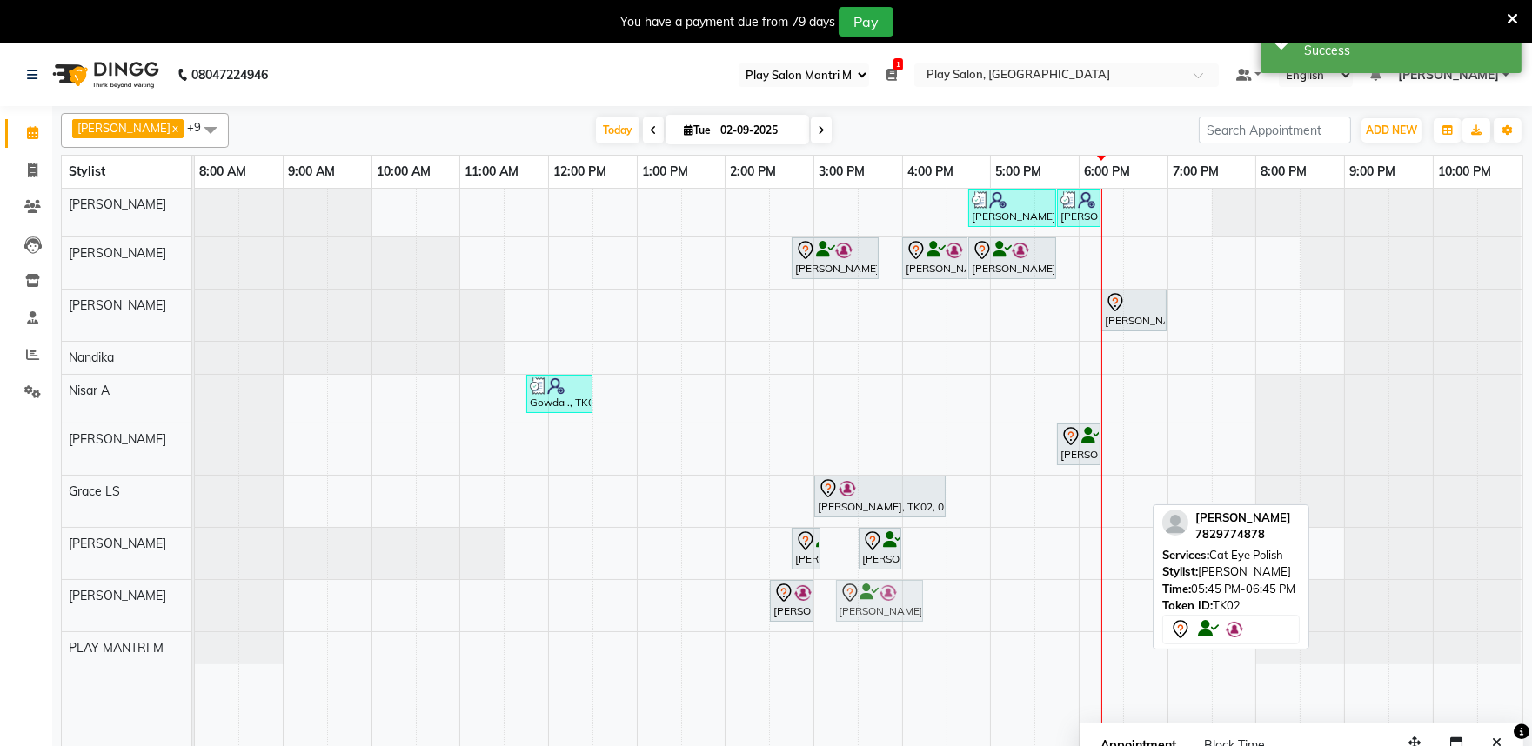
drag, startPoint x: 1081, startPoint y: 609, endPoint x: 839, endPoint y: 607, distance: 241.8
click at [195, 607] on div "Rita Mitra, TK02, 02:30 PM-03:00 PM, Gel Nail Polish Application Rita Mitra, TK…" at bounding box center [195, 605] width 0 height 51
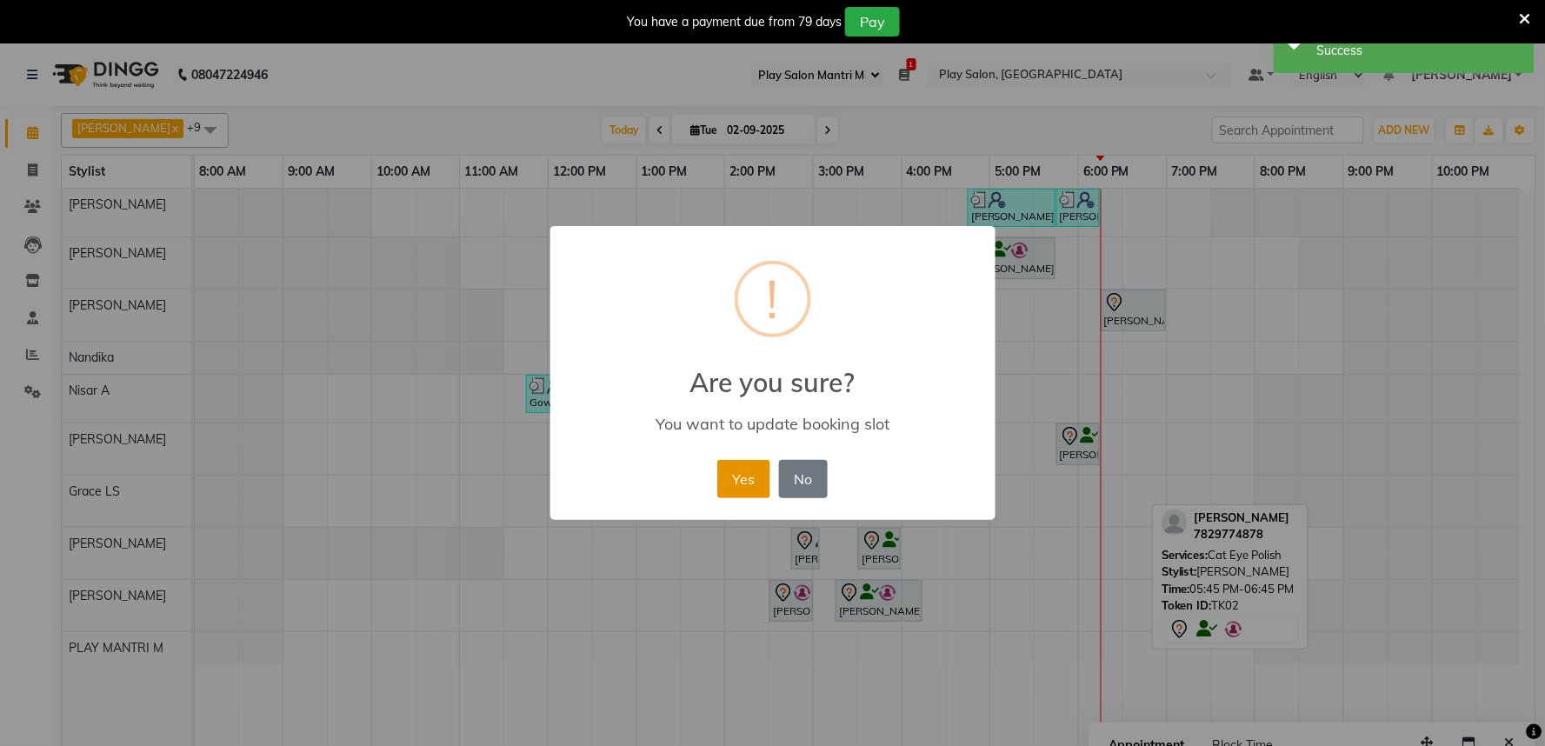
click at [740, 470] on button "Yes" at bounding box center [743, 479] width 53 height 38
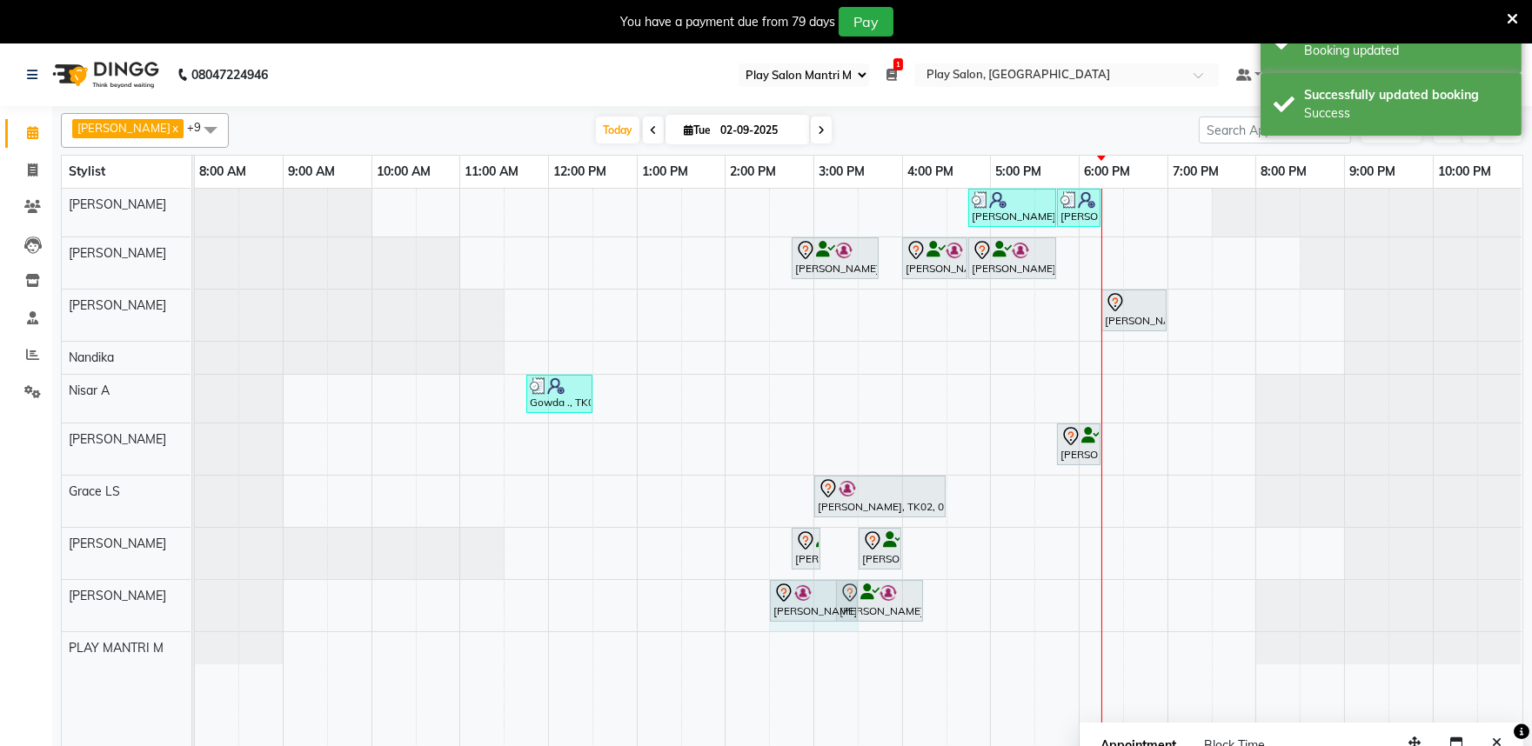
click at [195, 603] on div "Rita Mitra, TK02, 02:30 PM-03:00 PM, Gel Nail Polish Application Rita Mitra, TK…" at bounding box center [195, 605] width 0 height 51
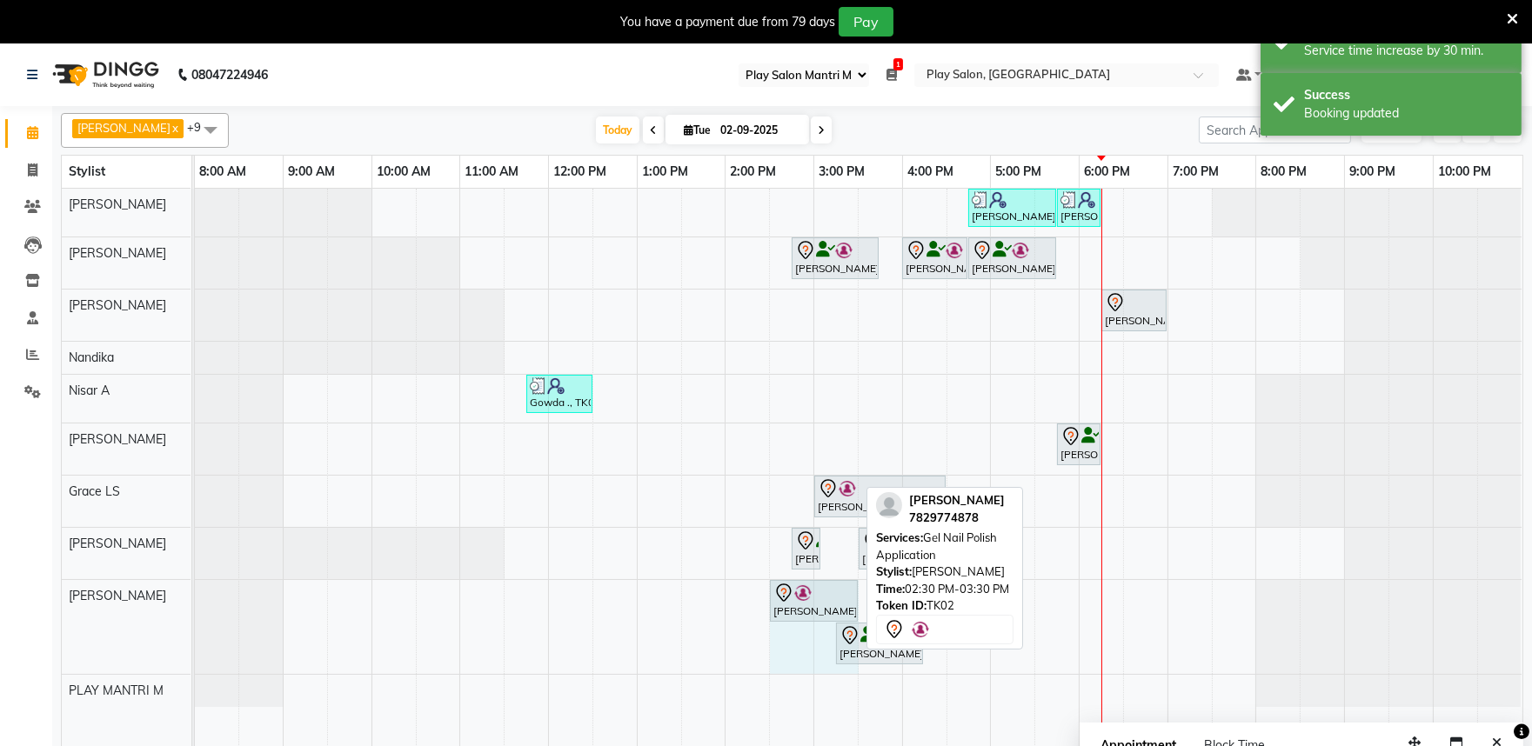
drag, startPoint x: 856, startPoint y: 595, endPoint x: 822, endPoint y: 593, distance: 34.0
click at [195, 593] on div "Rita Mitra, TK02, 02:30 PM-03:30 PM, Gel Nail Polish Application Rita Mitra, TK…" at bounding box center [195, 627] width 0 height 94
drag, startPoint x: 857, startPoint y: 595, endPoint x: 819, endPoint y: 593, distance: 37.4
click at [195, 593] on div "Rita Mitra, TK02, 02:30 PM-03:30 PM, Gel Nail Polish Application Rita Mitra, TK…" at bounding box center [195, 627] width 0 height 94
drag, startPoint x: 857, startPoint y: 600, endPoint x: 824, endPoint y: 596, distance: 33.3
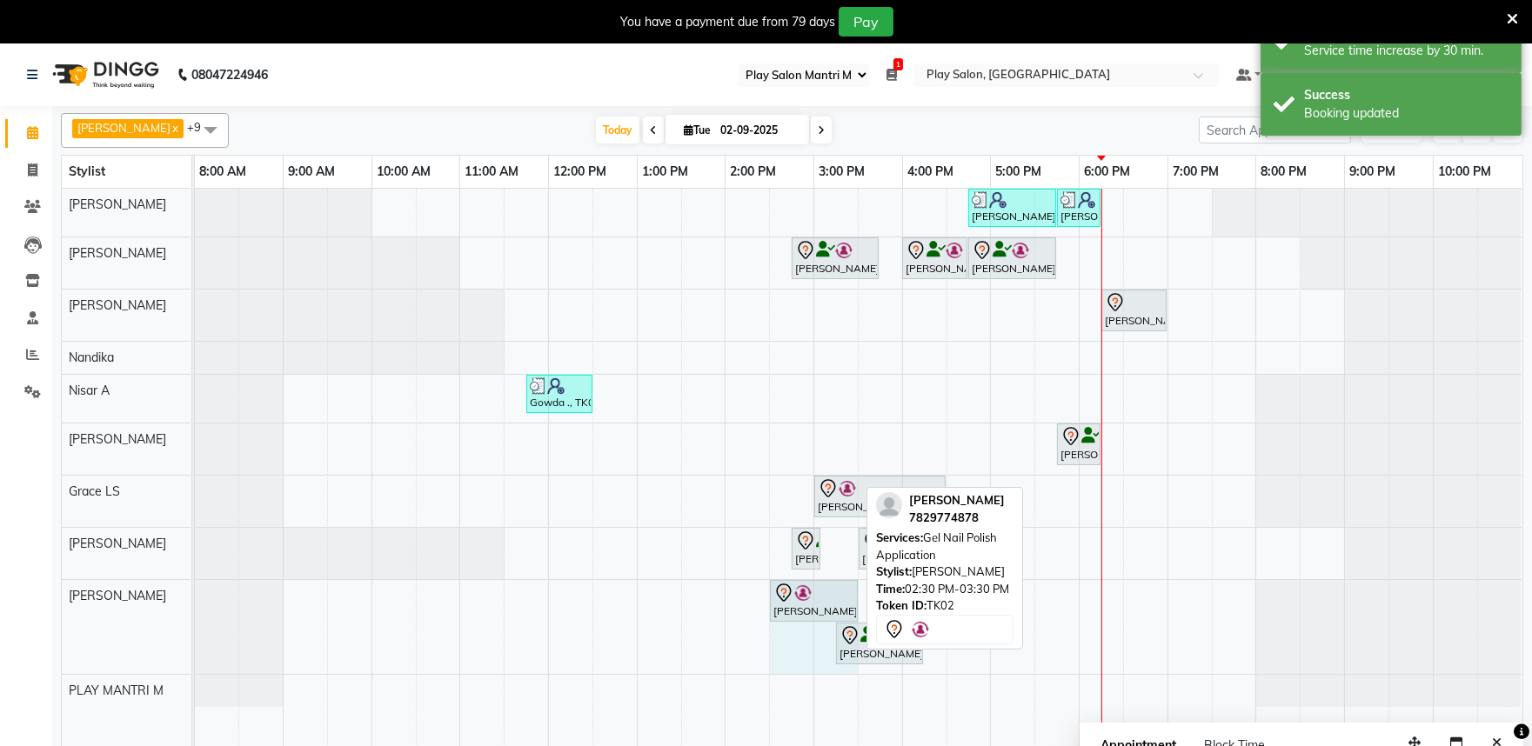
click at [195, 596] on div "Rita Mitra, TK02, 02:30 PM-03:30 PM, Gel Nail Polish Application Rita Mitra, TK…" at bounding box center [195, 627] width 0 height 94
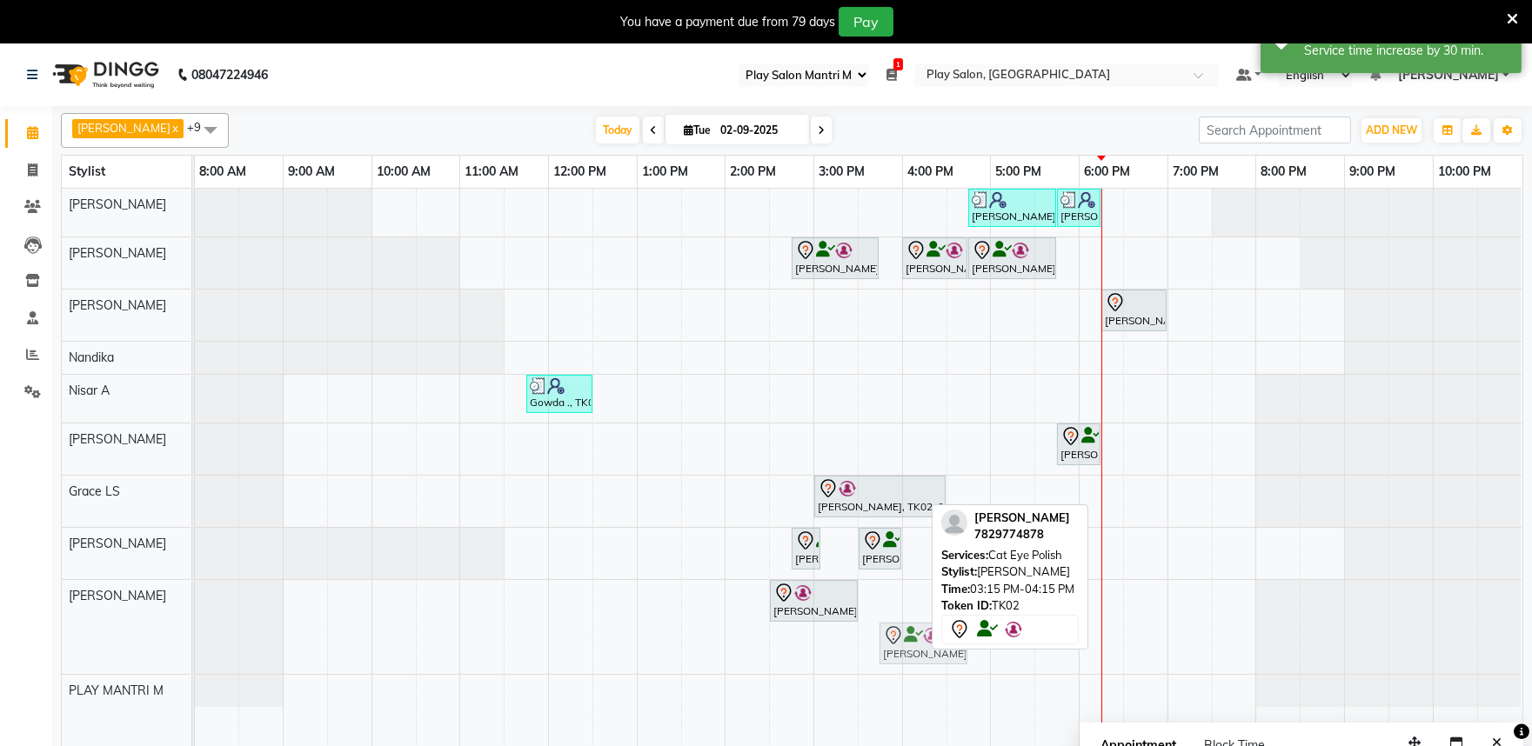
drag, startPoint x: 888, startPoint y: 648, endPoint x: 919, endPoint y: 626, distance: 38.1
click at [195, 626] on div "Rita Mitra, TK02, 02:30 PM-03:30 PM, Gel Nail Polish Application Rita Mitra, TK…" at bounding box center [195, 627] width 0 height 94
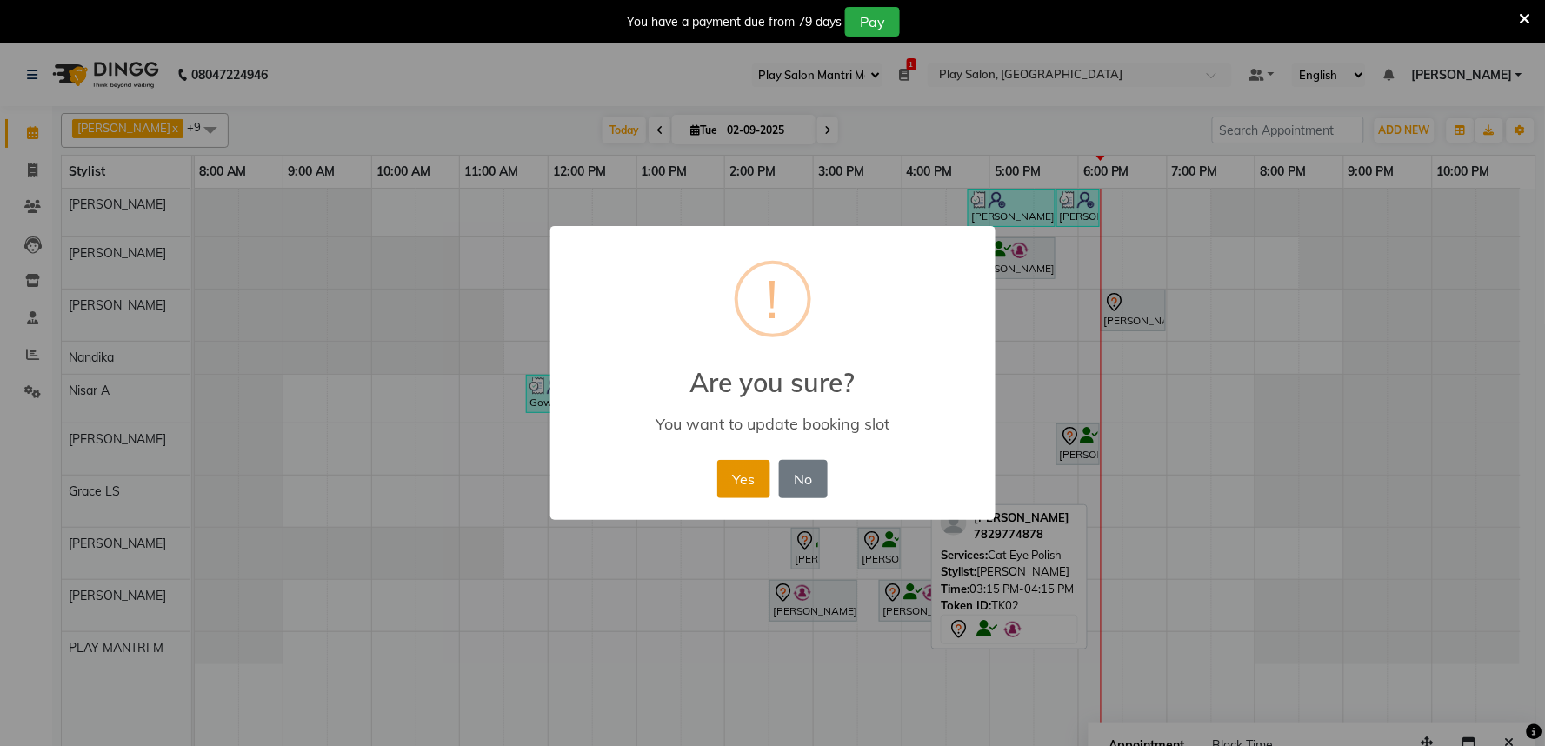
click at [743, 473] on button "Yes" at bounding box center [743, 479] width 53 height 38
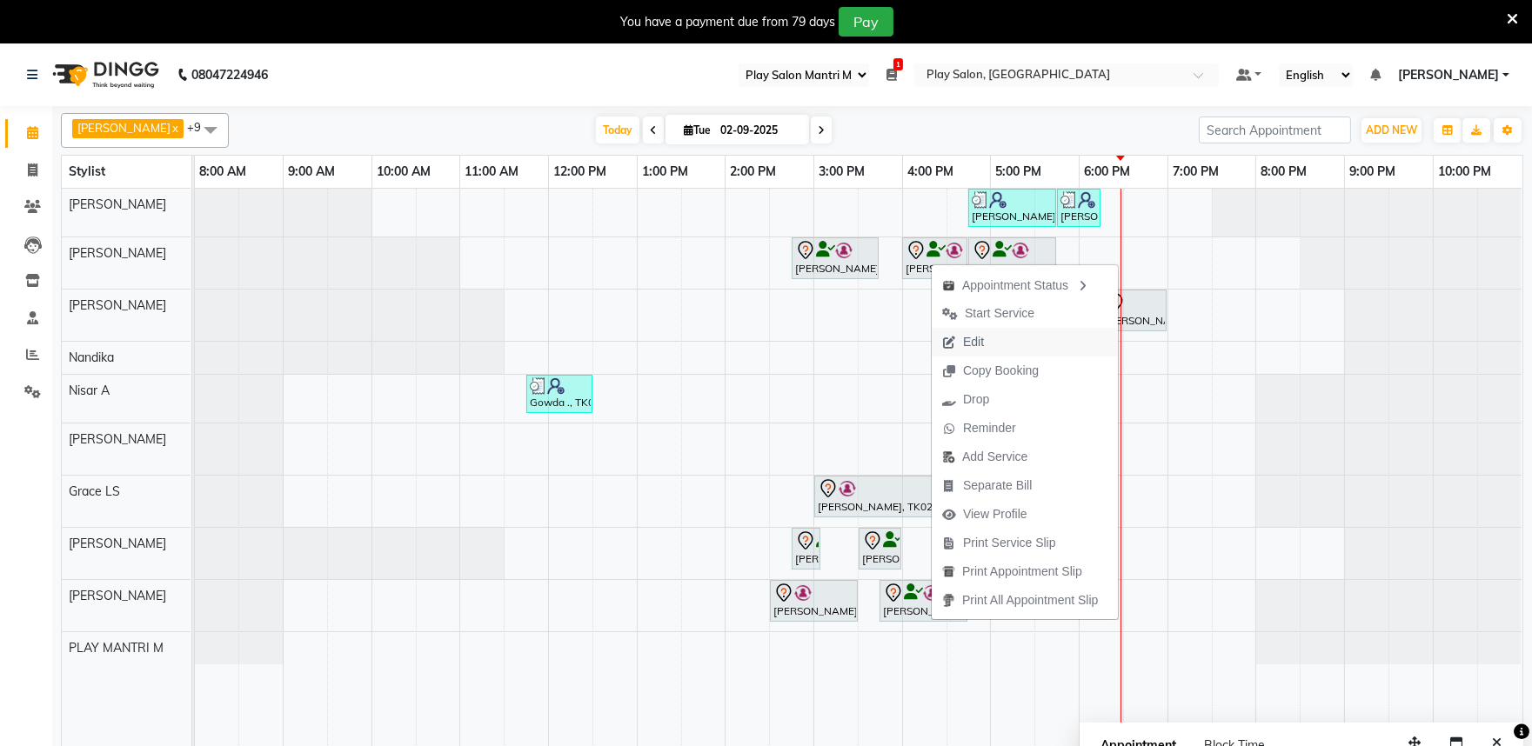
click at [977, 344] on span "Edit" at bounding box center [973, 342] width 21 height 18
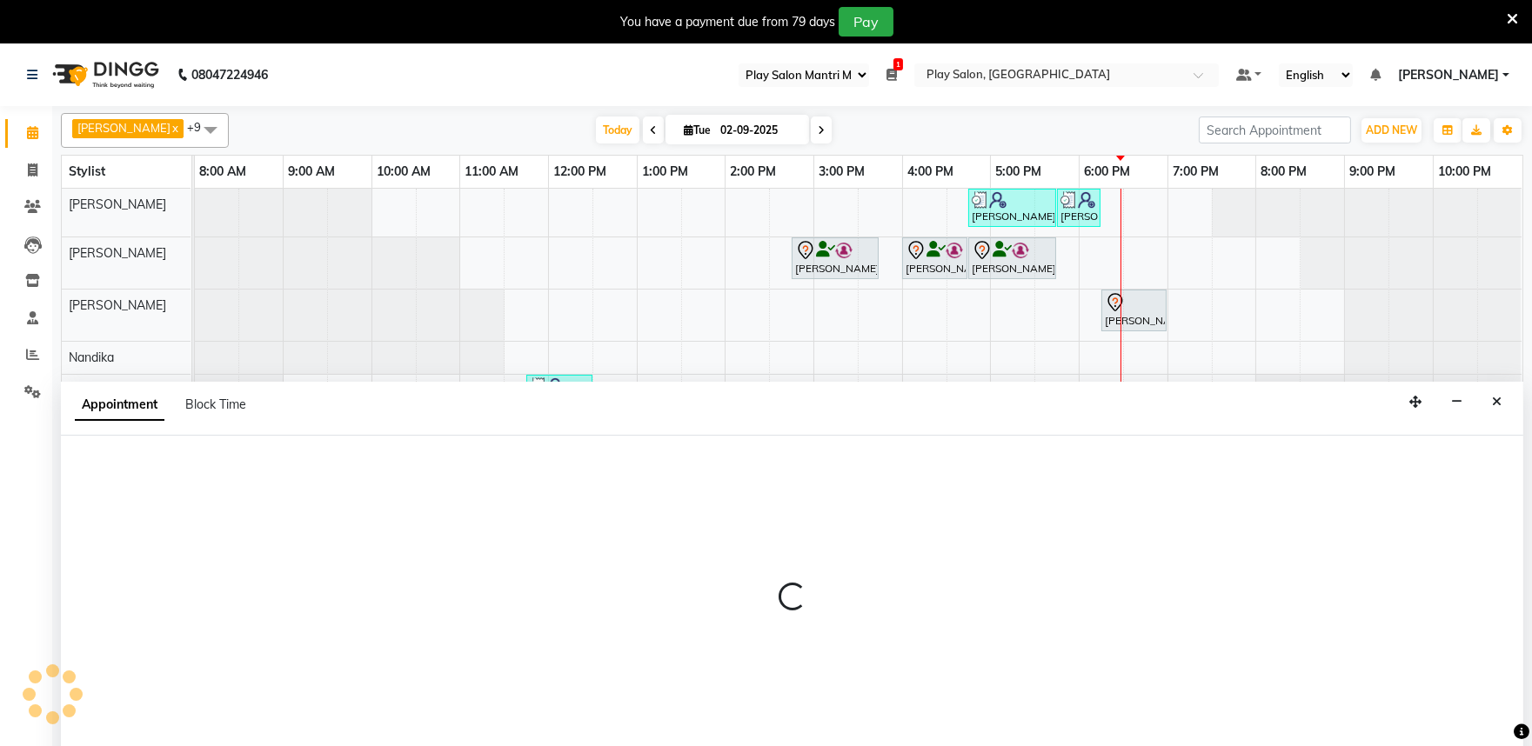
scroll to position [43, 0]
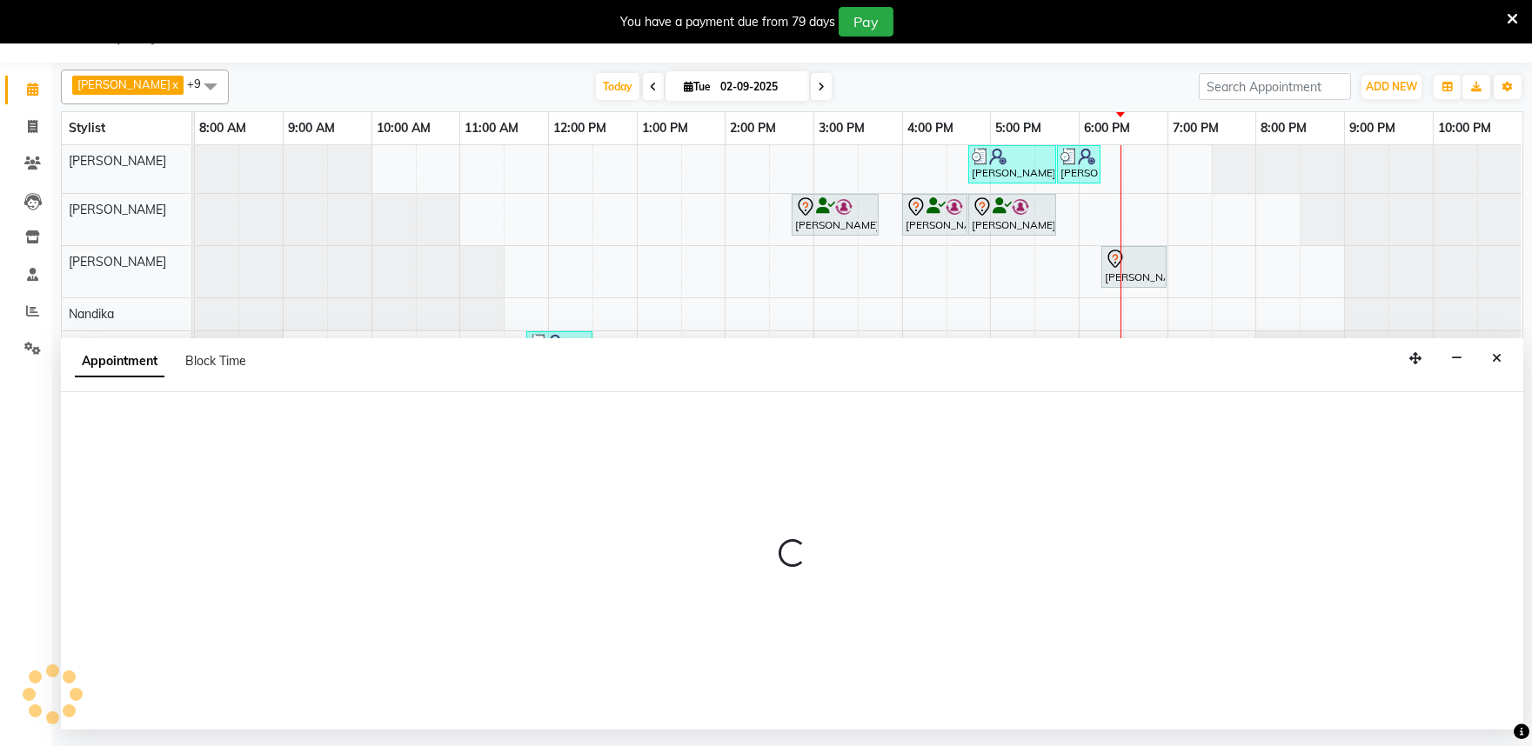
select select "tentative"
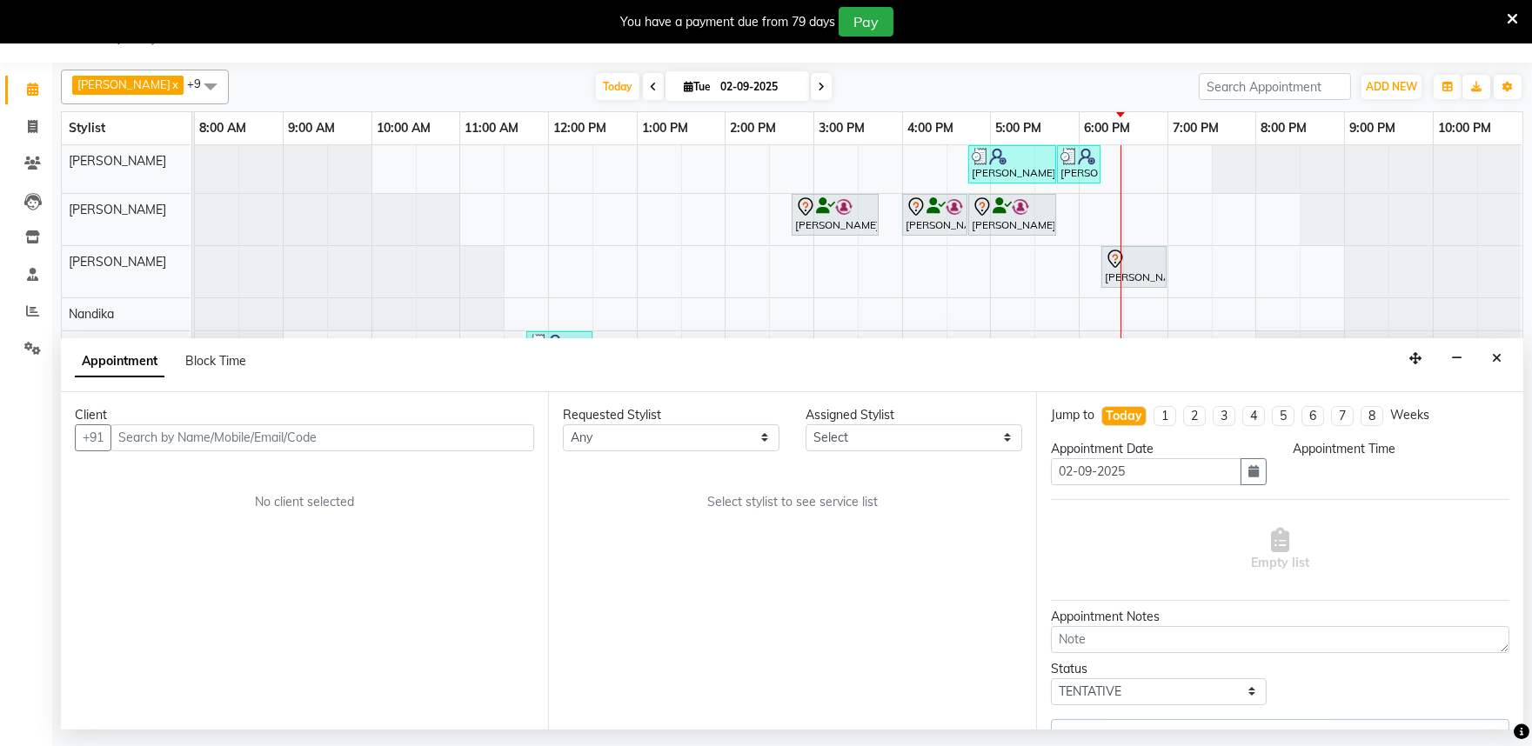
select select "870"
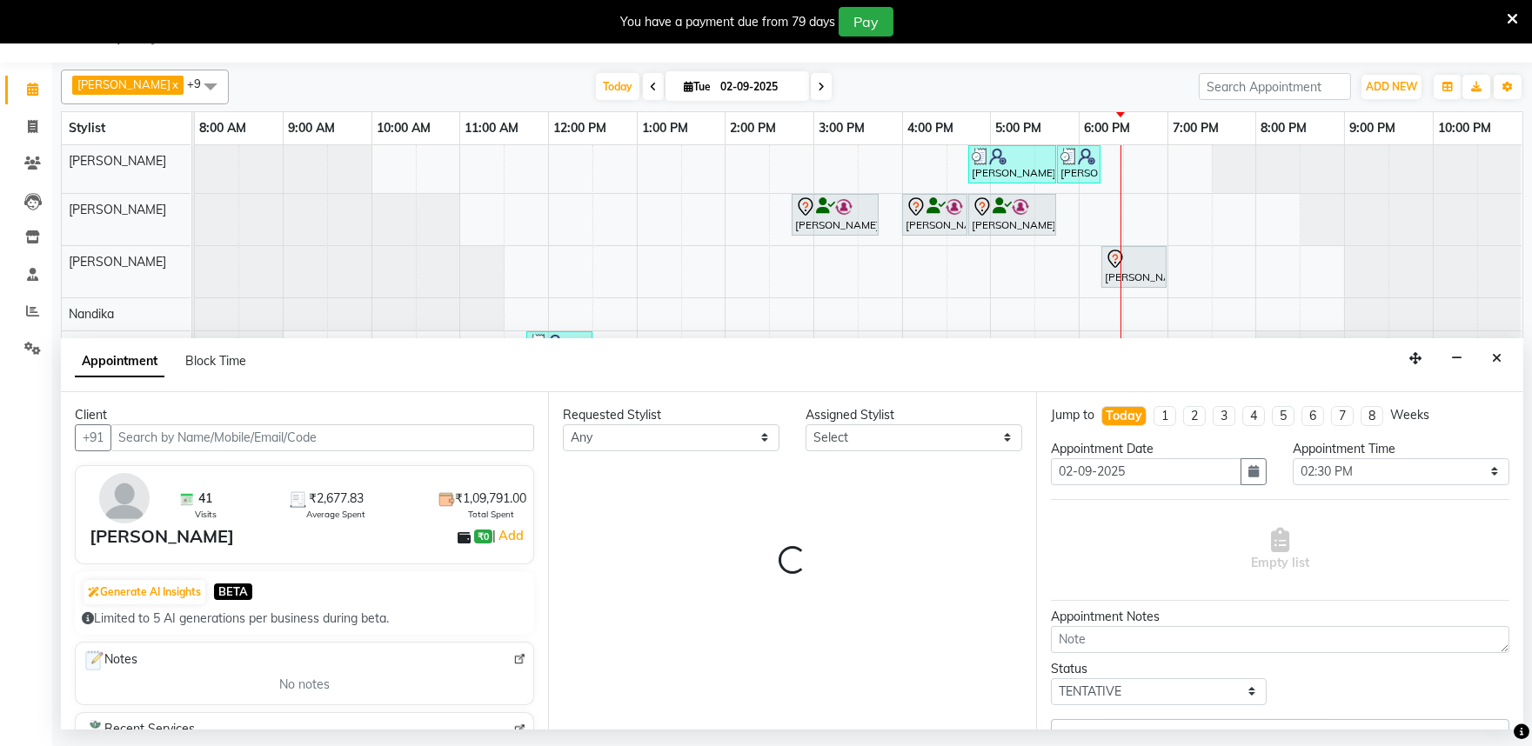
select select "82212"
select select "4213"
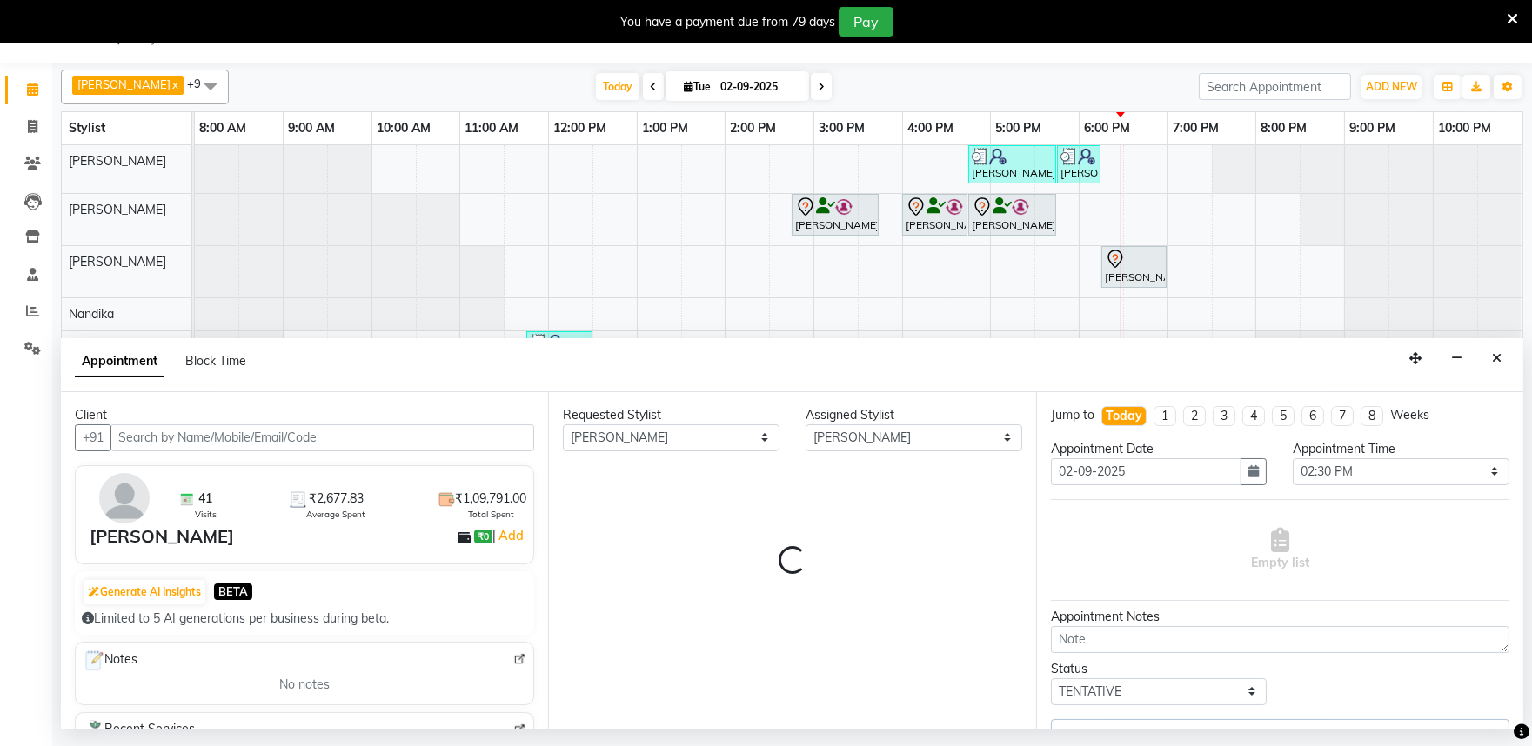
select select "4213"
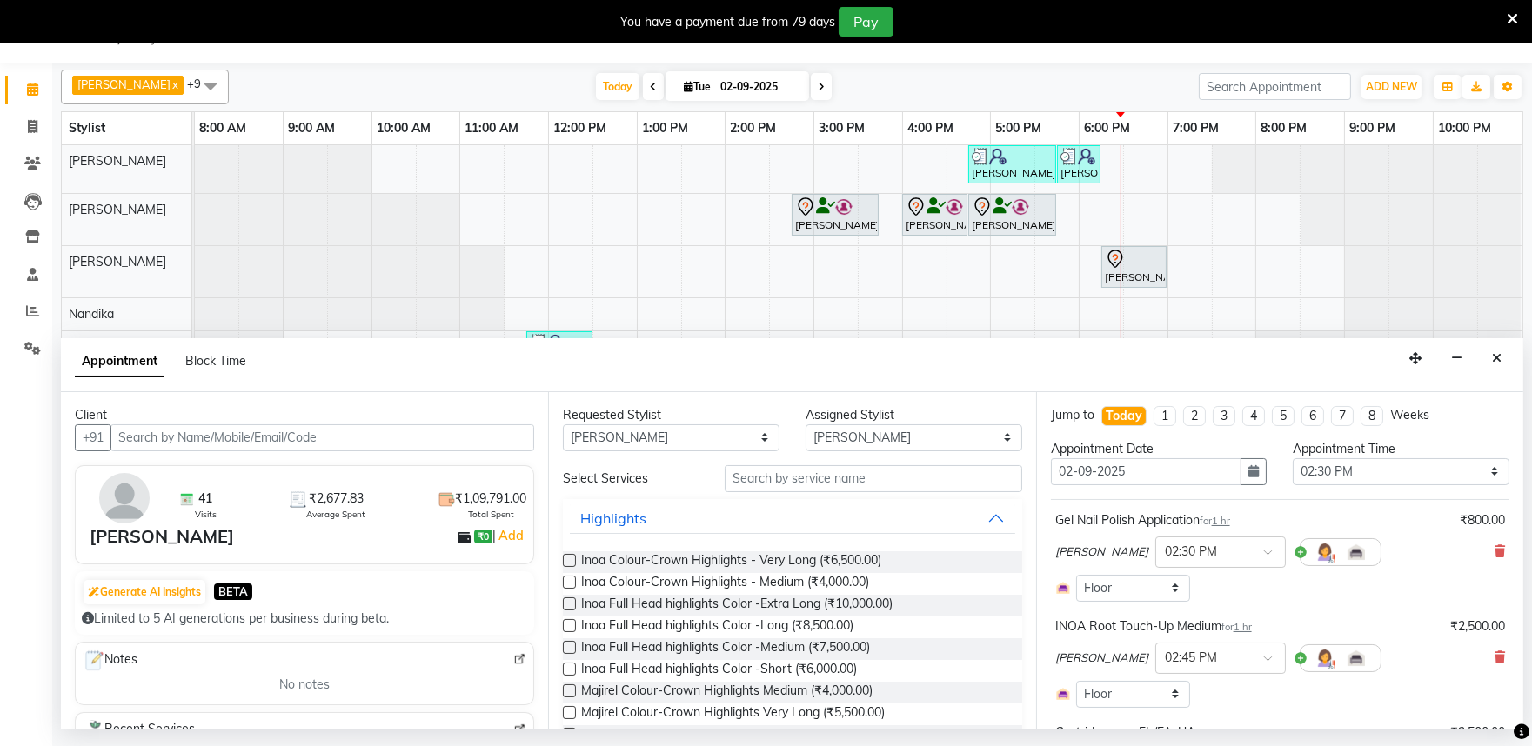
select select "4213"
click at [1494, 551] on icon at bounding box center [1499, 551] width 10 height 12
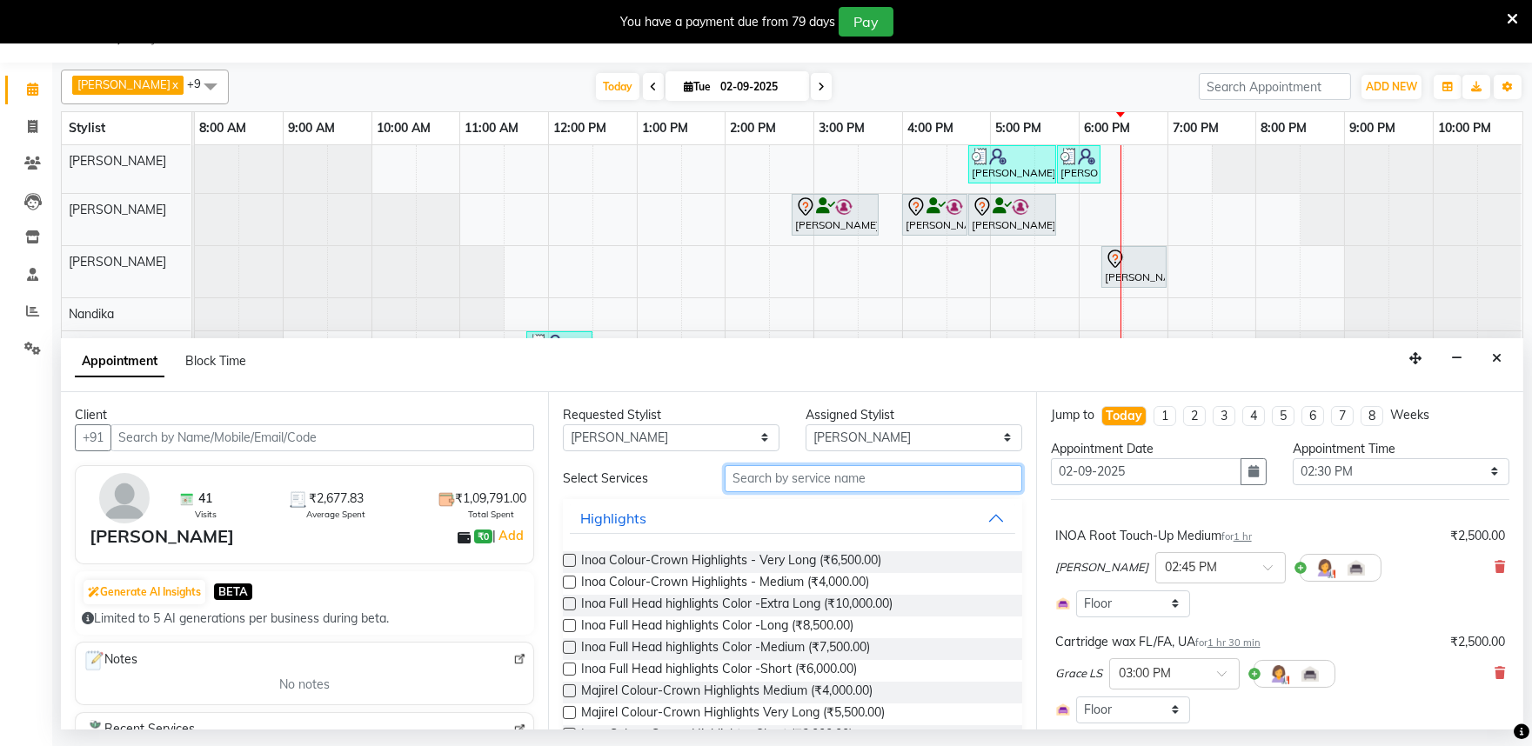
click at [767, 482] on input "text" at bounding box center [872, 478] width 297 height 27
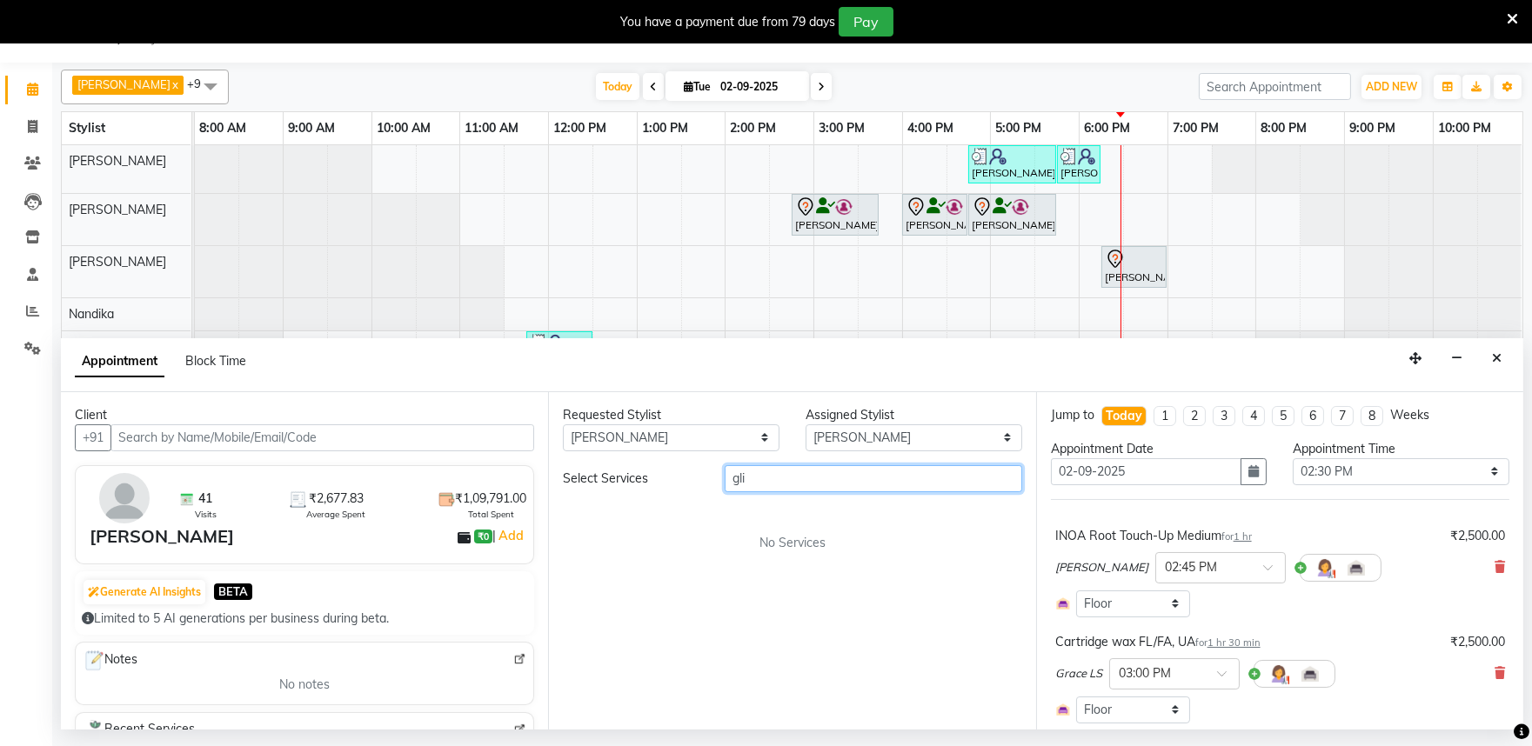
type input "gli"
click at [868, 439] on select "Select Achan Shimrah Admin Anitha B Arhan Ehsan Charan S Dawa Tamang Ding Junhu…" at bounding box center [913, 437] width 217 height 27
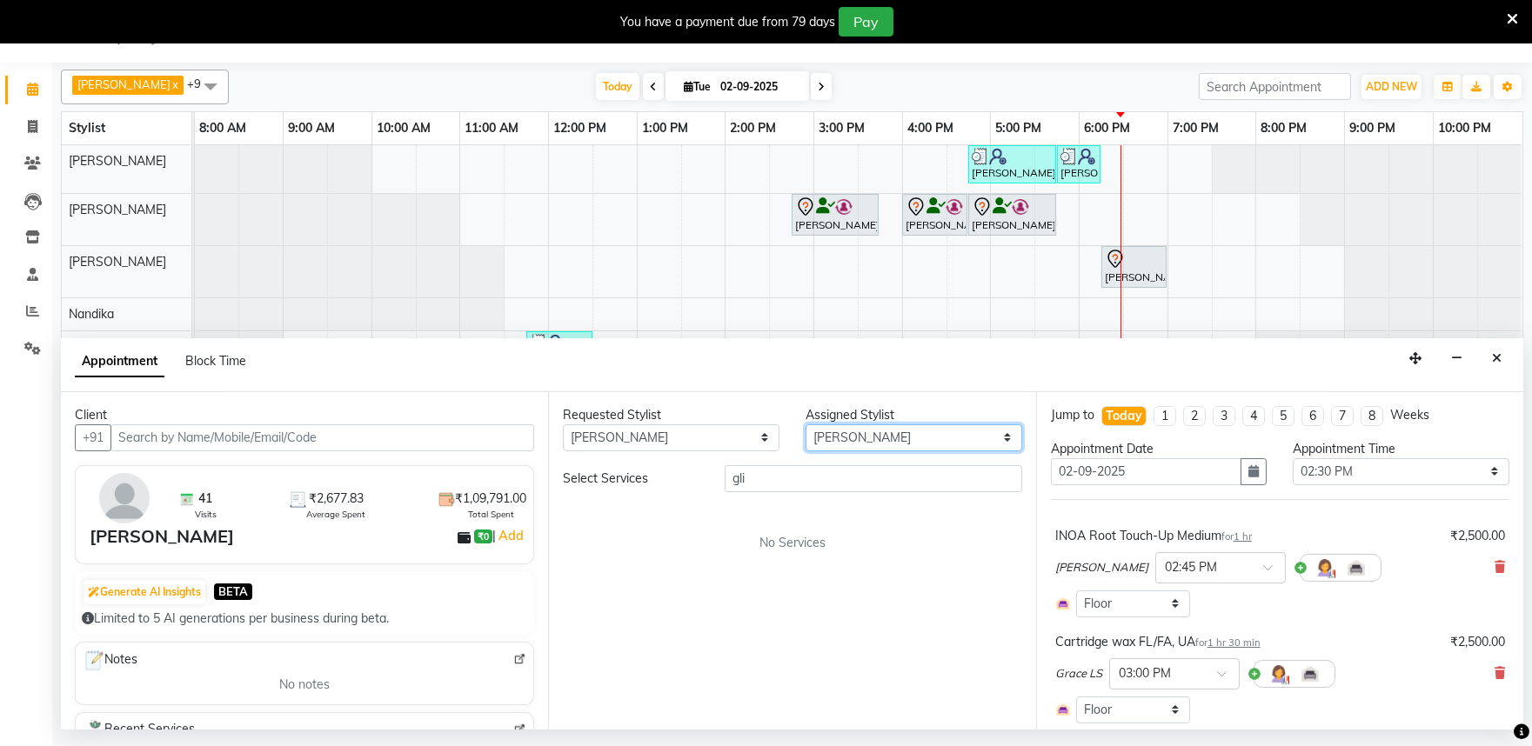
select select "81320"
click at [805, 424] on select "Select Achan Shimrah Admin Anitha B Arhan Ehsan Charan S Dawa Tamang Ding Junhu…" at bounding box center [913, 437] width 217 height 27
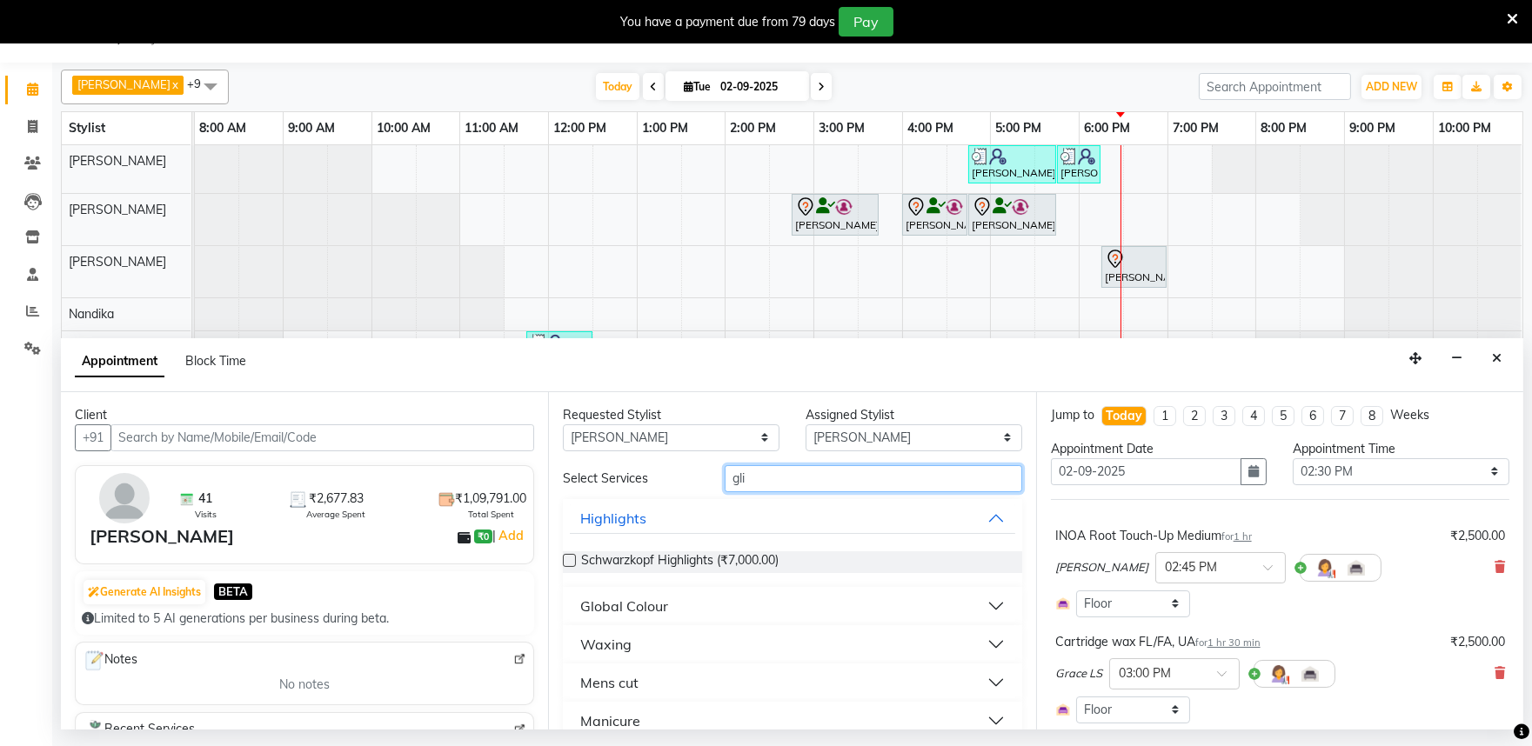
click at [746, 479] on input "gli" at bounding box center [872, 478] width 297 height 27
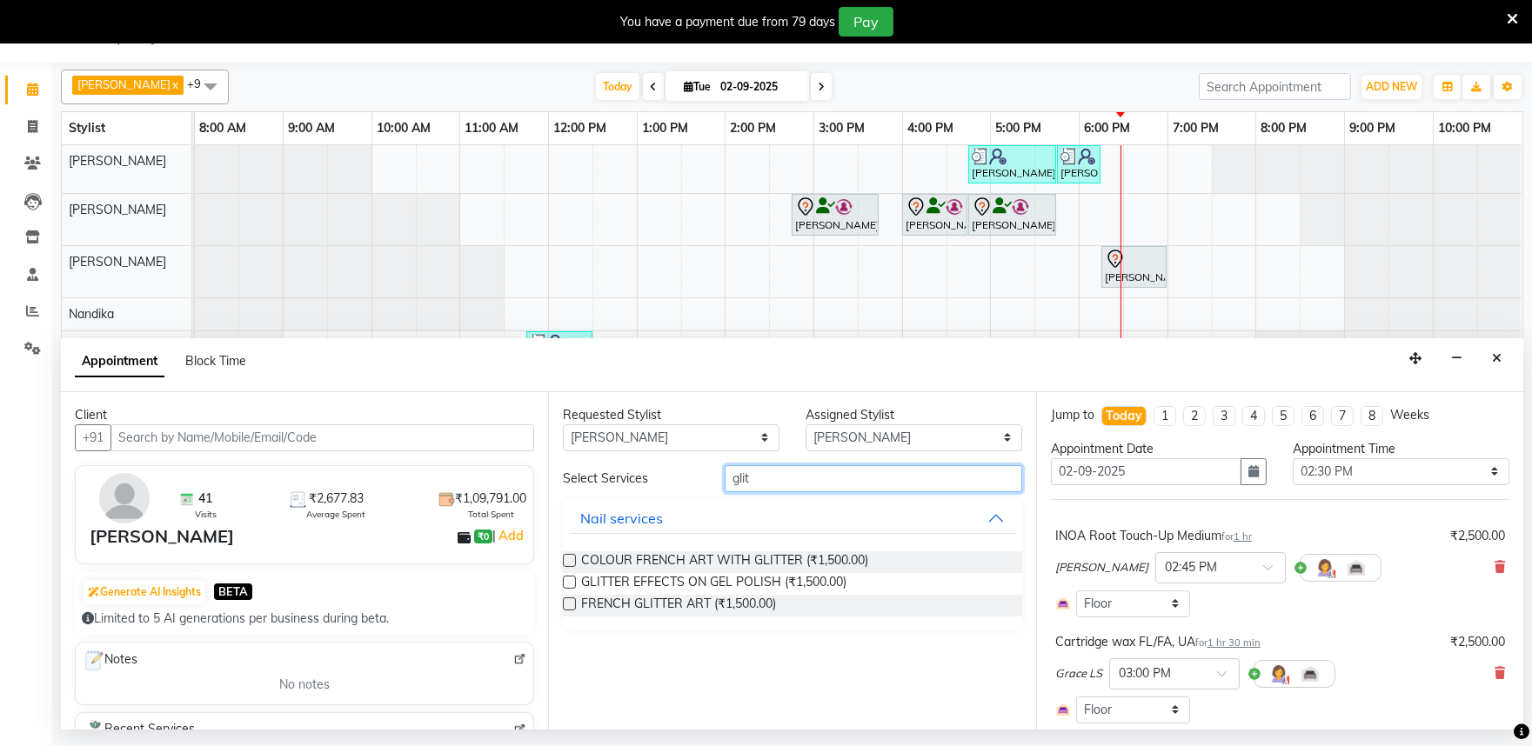
type input "glit"
click at [568, 577] on label at bounding box center [569, 582] width 13 height 13
click at [568, 578] on input "checkbox" at bounding box center [568, 583] width 11 height 11
checkbox input "false"
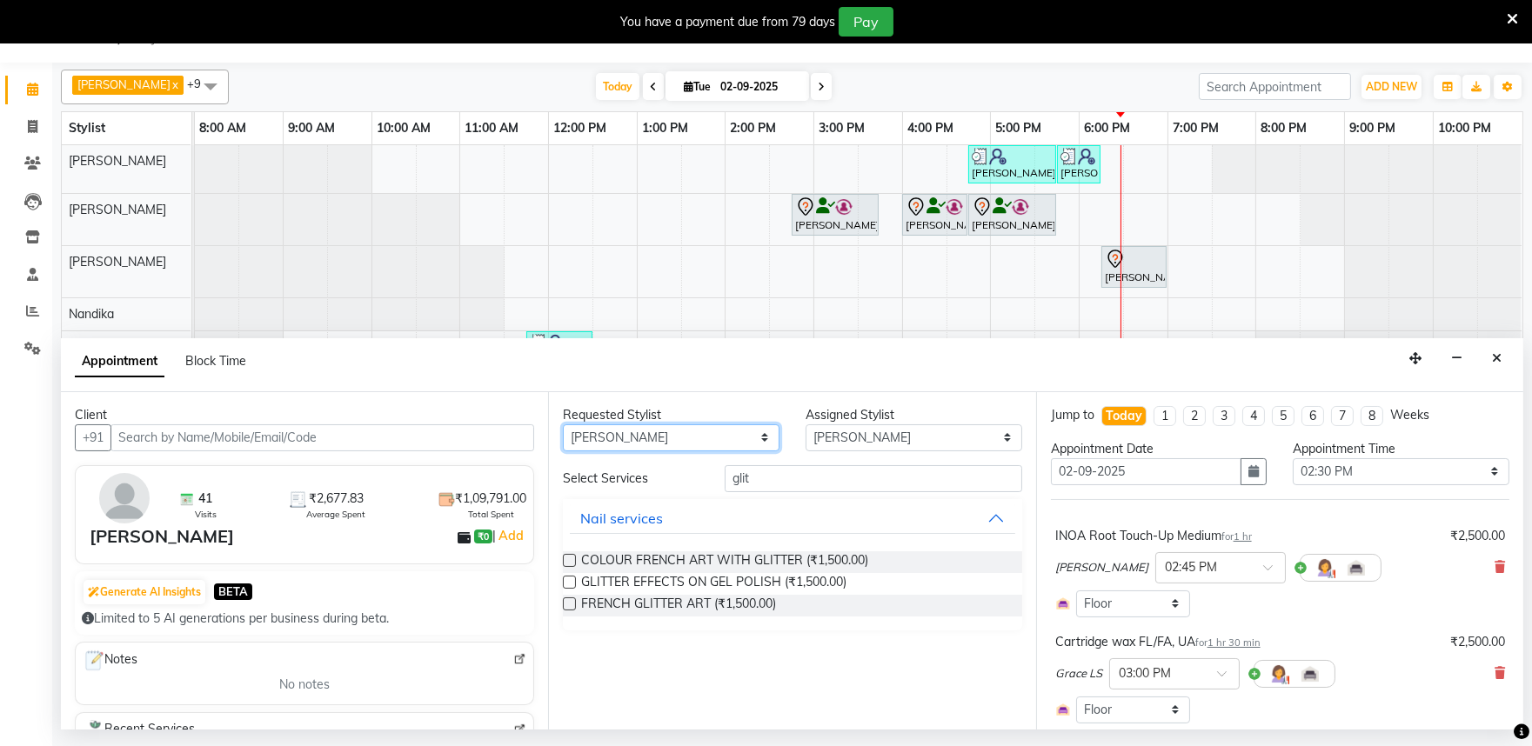
click at [662, 447] on select "Any Achan Shimrah Admin Anitha B Arhan Ehsan Charan S Dawa Tamang Ding Junhui G…" at bounding box center [671, 437] width 217 height 27
select select "81320"
click at [563, 424] on select "Any Achan Shimrah Admin Anitha B Arhan Ehsan Charan S Dawa Tamang Ding Junhui G…" at bounding box center [671, 437] width 217 height 27
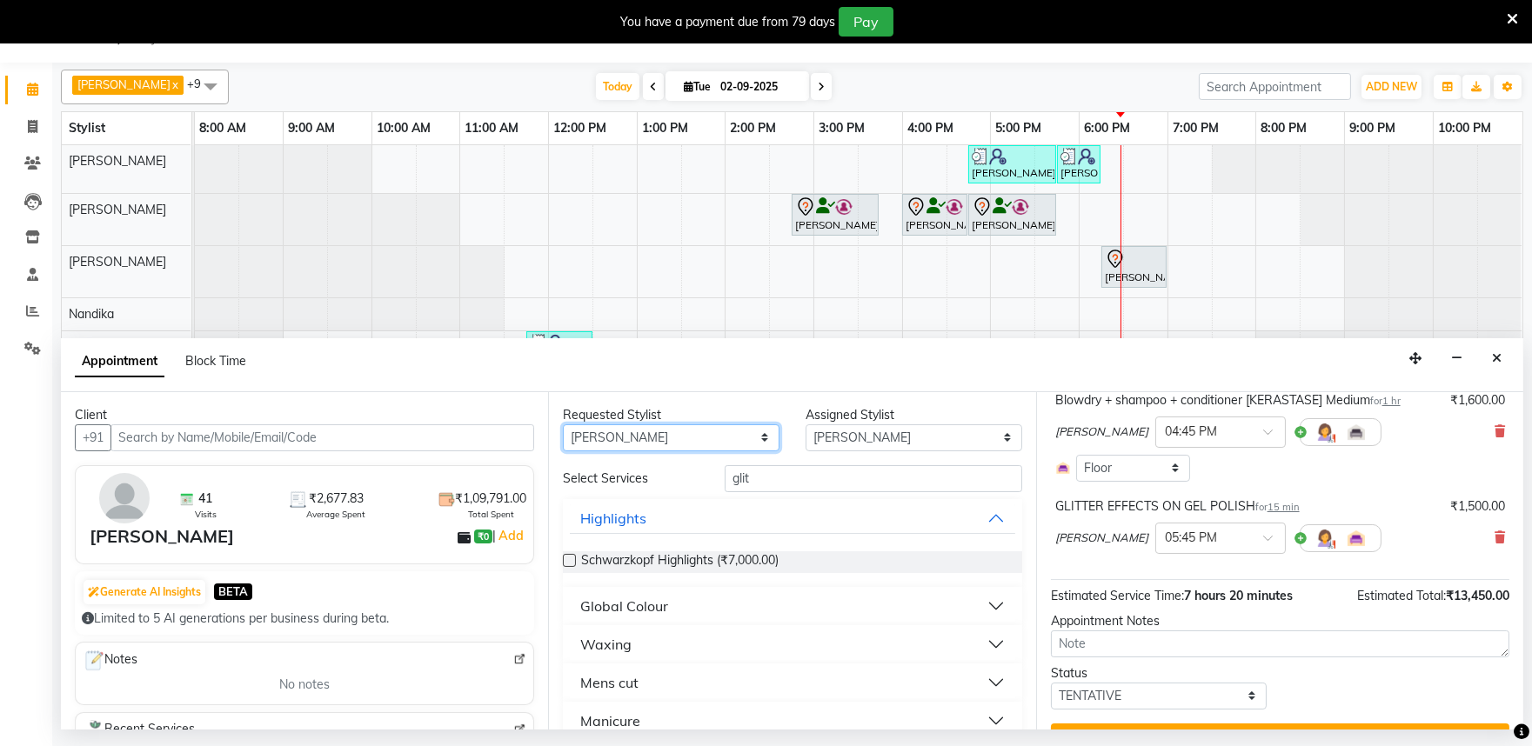
scroll to position [811, 0]
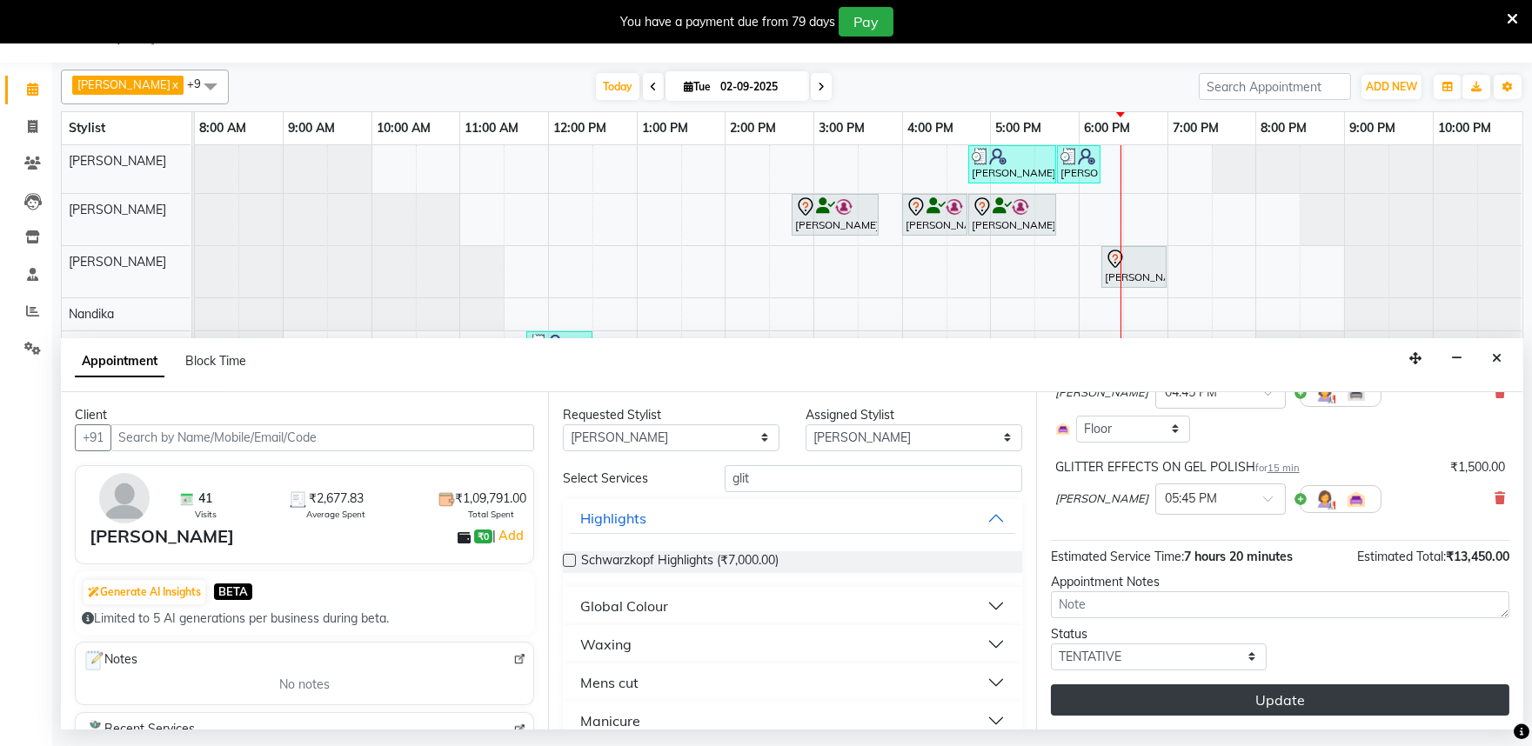
click at [1285, 700] on button "Update" at bounding box center [1280, 699] width 458 height 31
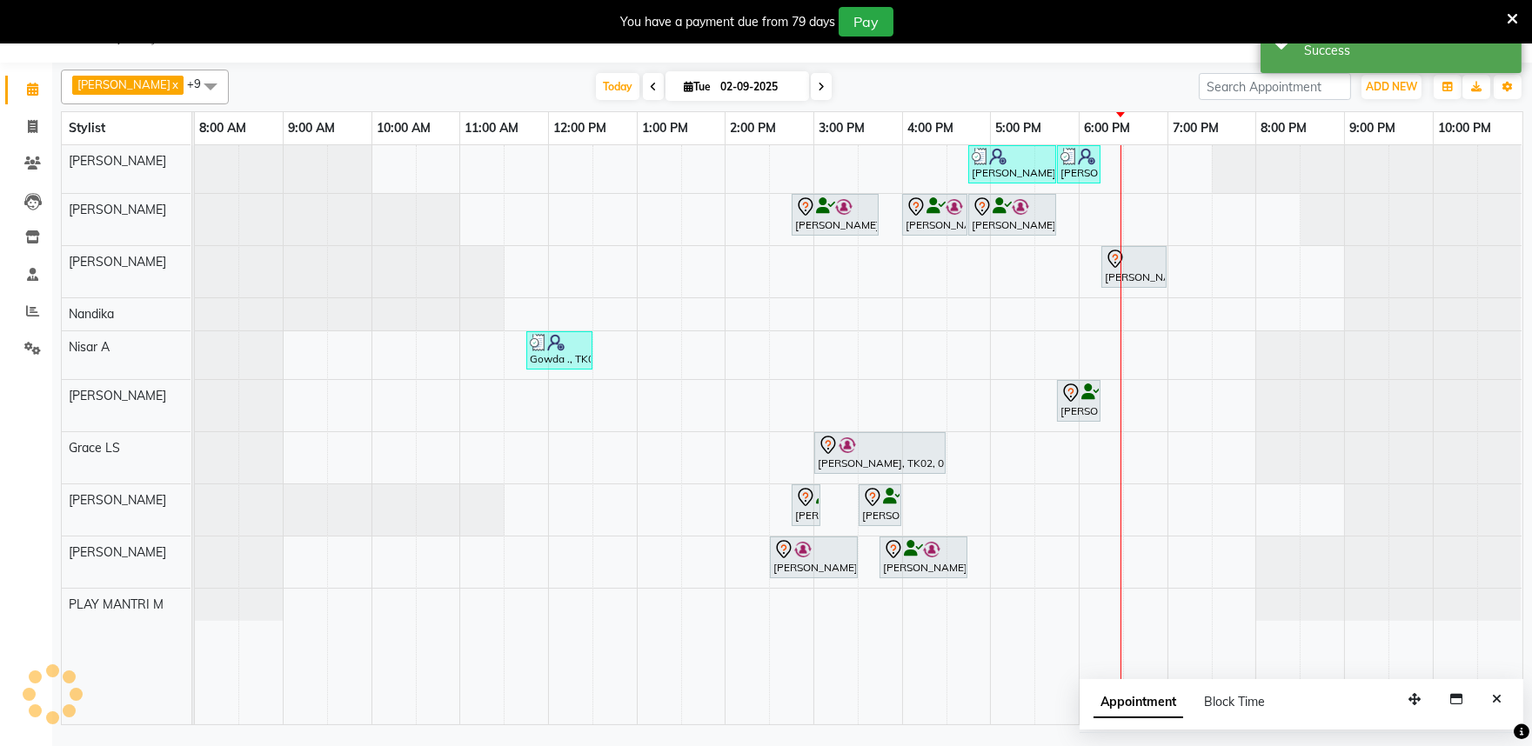
scroll to position [0, 0]
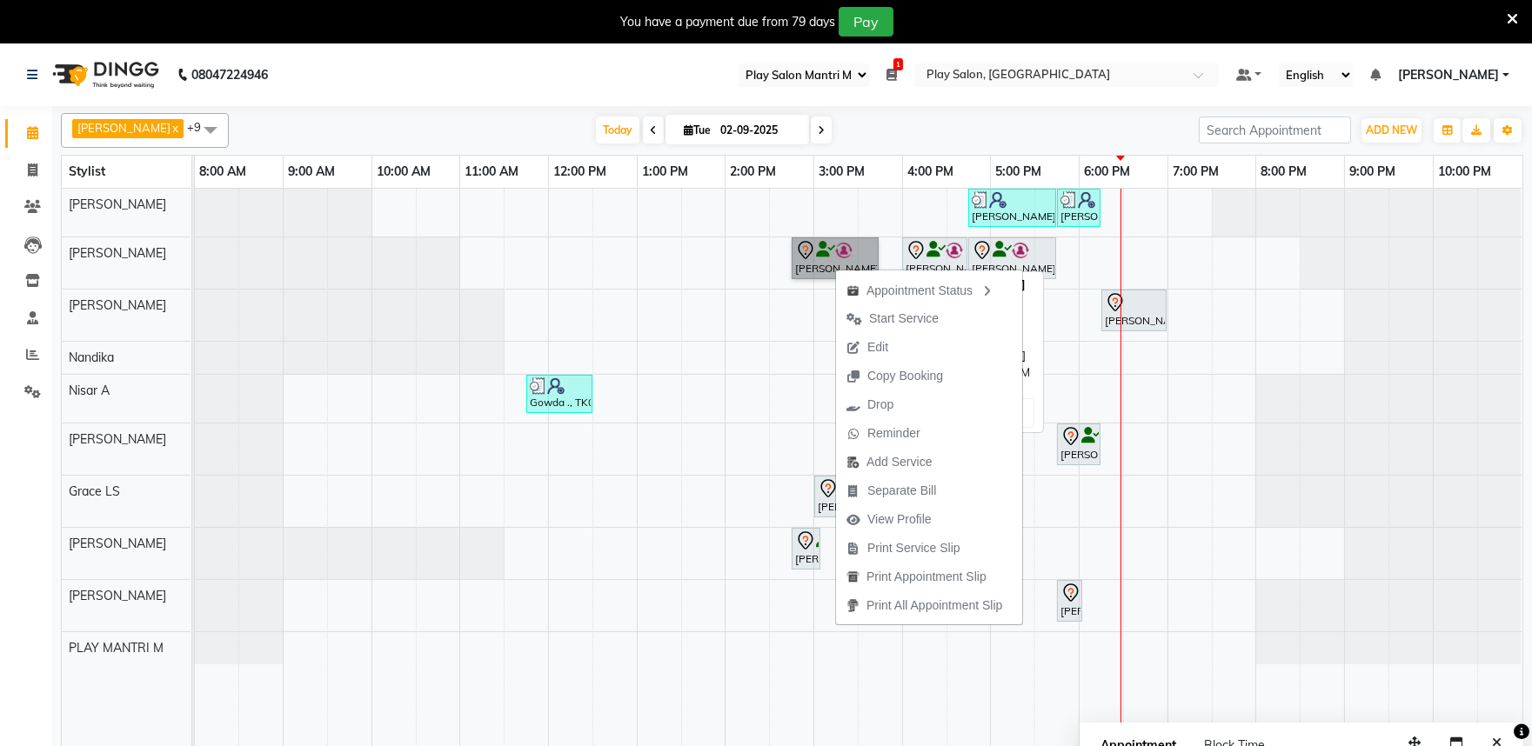
click at [813, 261] on link "[PERSON_NAME], TK02, 02:45 PM-03:45 PM, INOA Root Touch-Up Medium" at bounding box center [834, 258] width 87 height 42
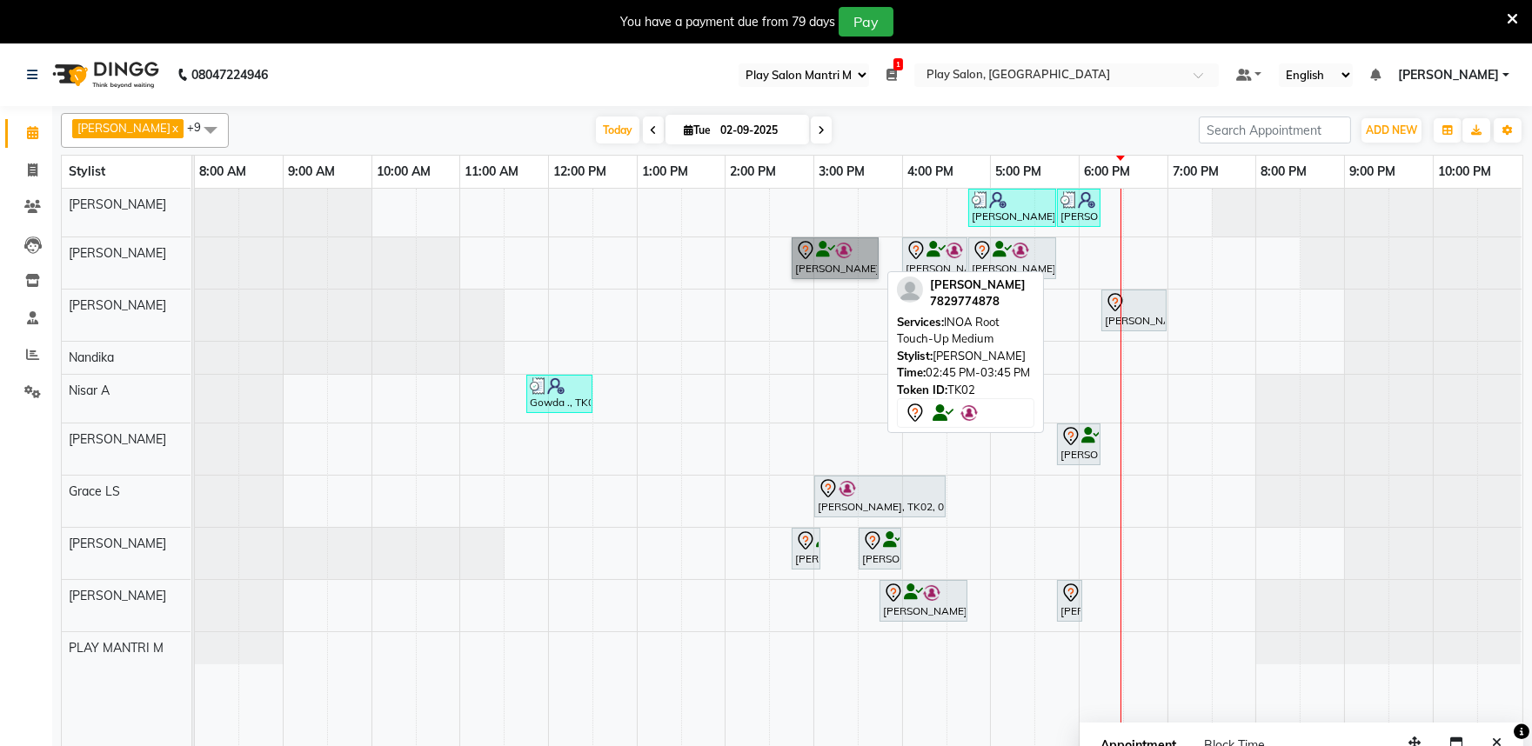
click at [827, 263] on link "[PERSON_NAME], TK02, 02:45 PM-03:45 PM, INOA Root Touch-Up Medium" at bounding box center [834, 258] width 87 height 42
select select "7"
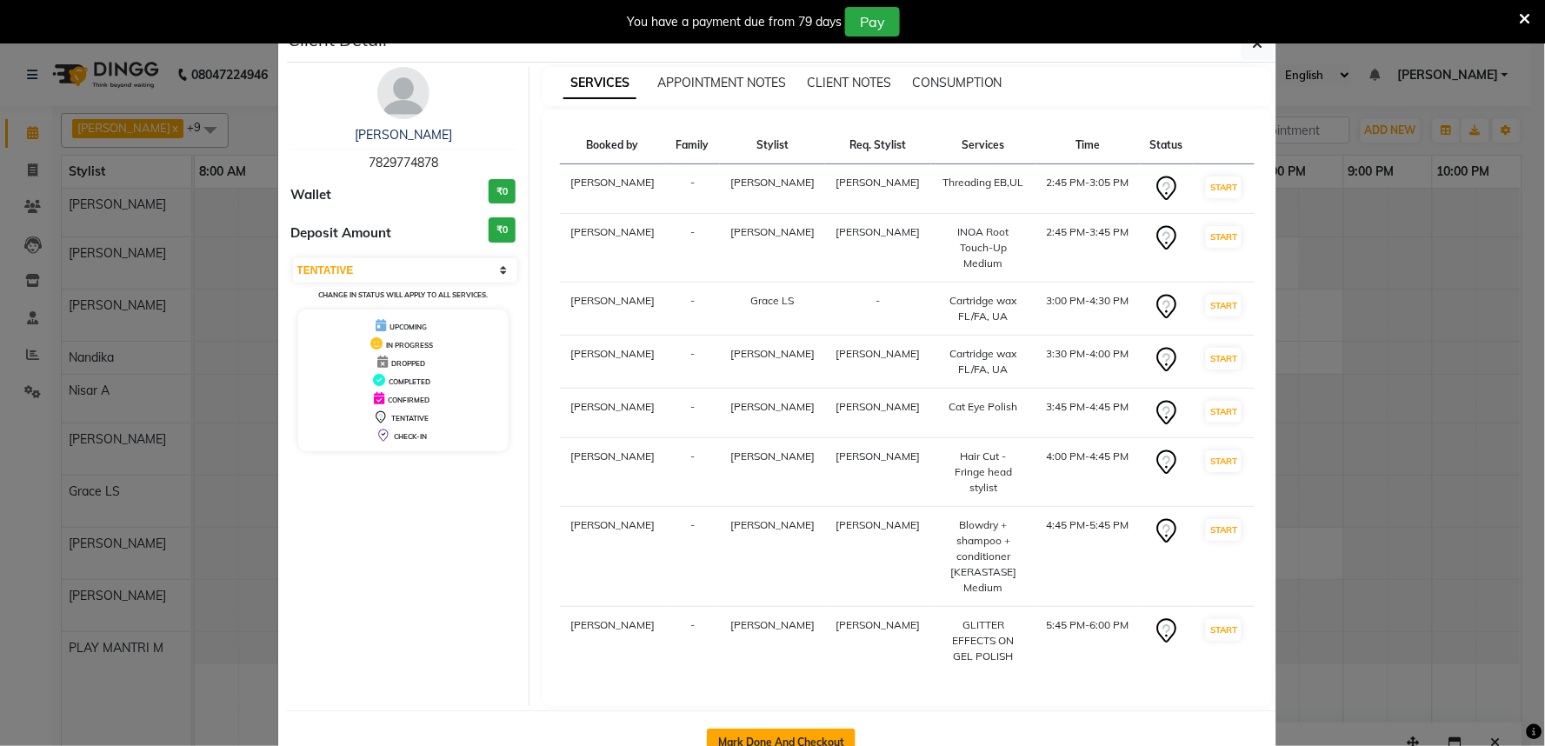
click at [758, 729] on button "Mark Done And Checkout" at bounding box center [781, 743] width 149 height 28
select select "service"
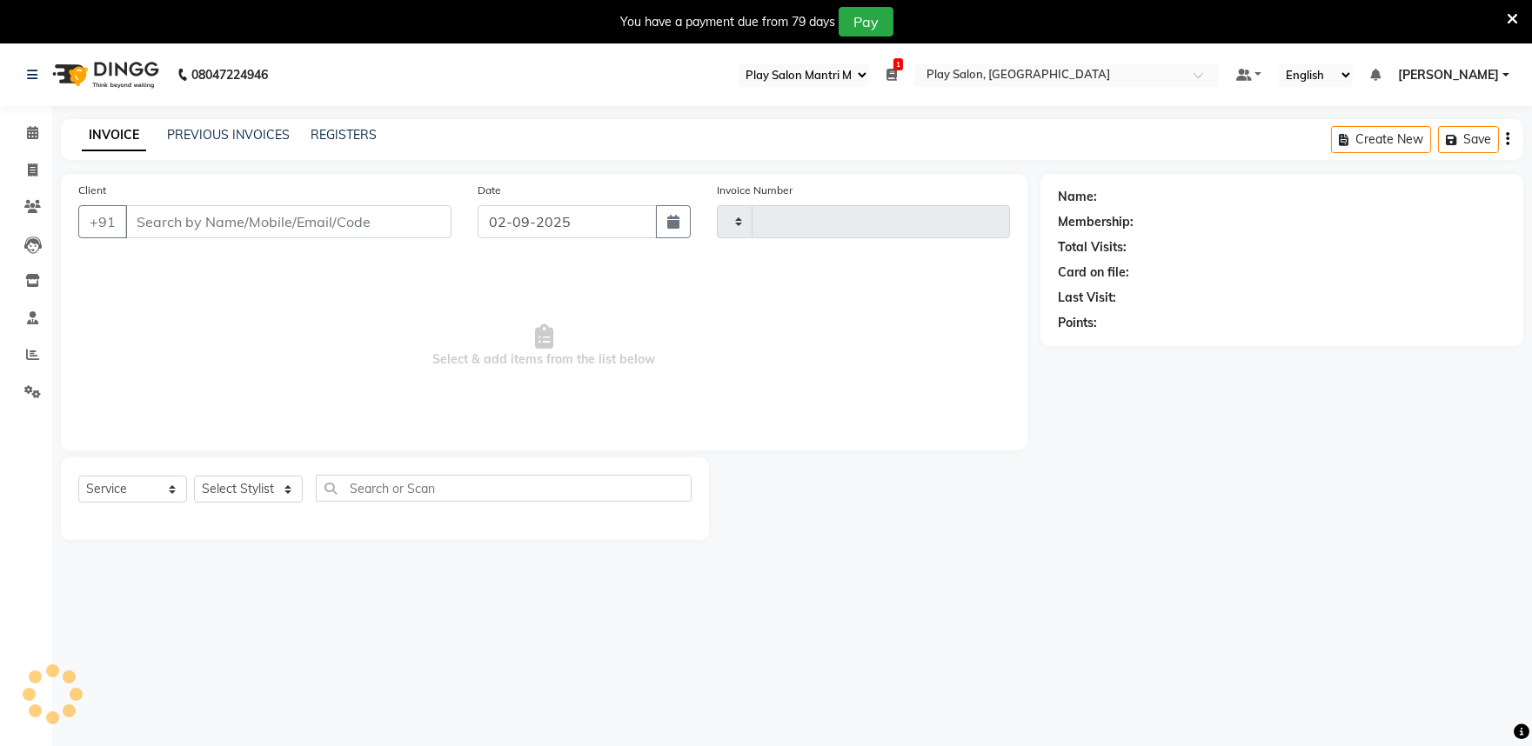
type input "1651"
select select "8352"
type input "7829774878"
select select "81320"
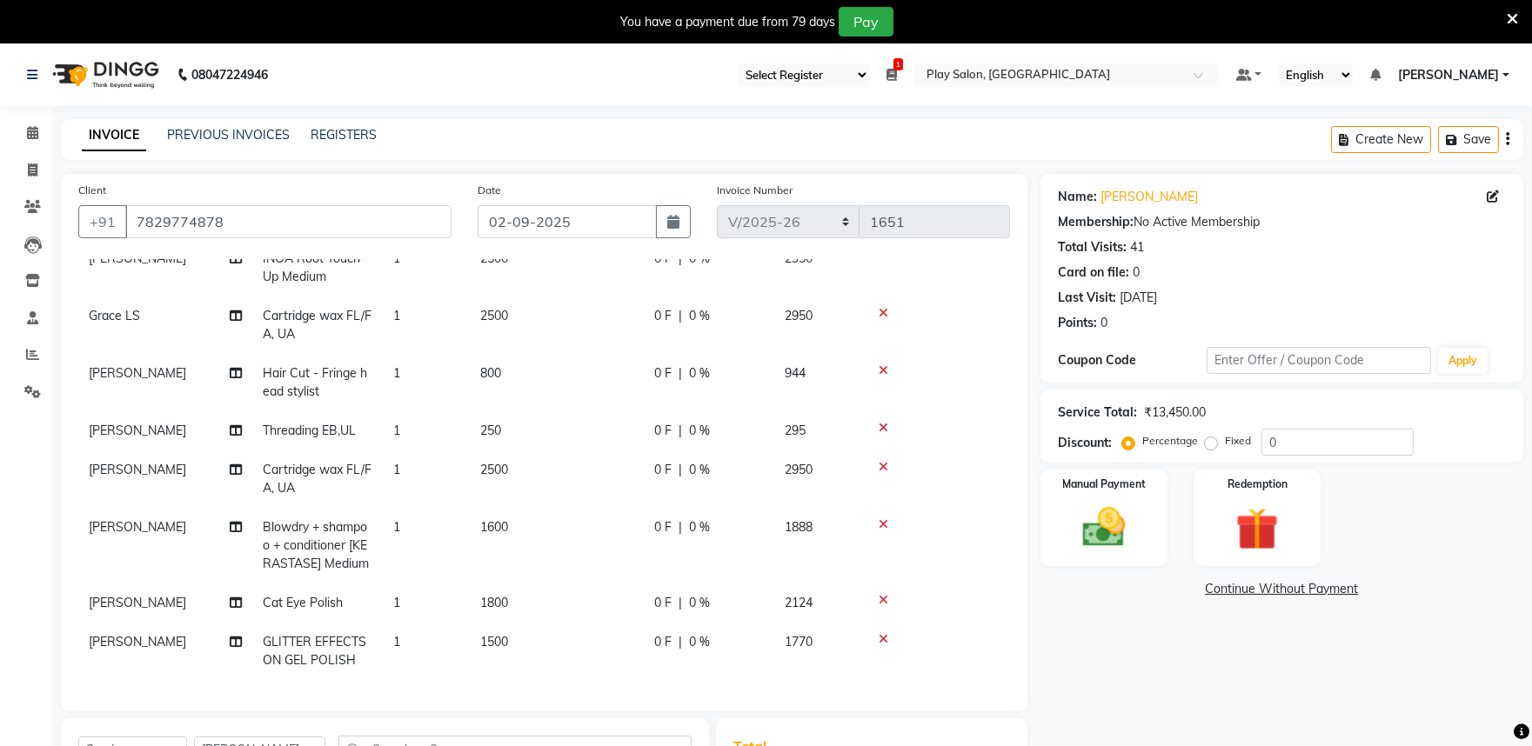
scroll to position [105, 0]
click at [515, 589] on td "1800" at bounding box center [557, 603] width 174 height 39
select select "81320"
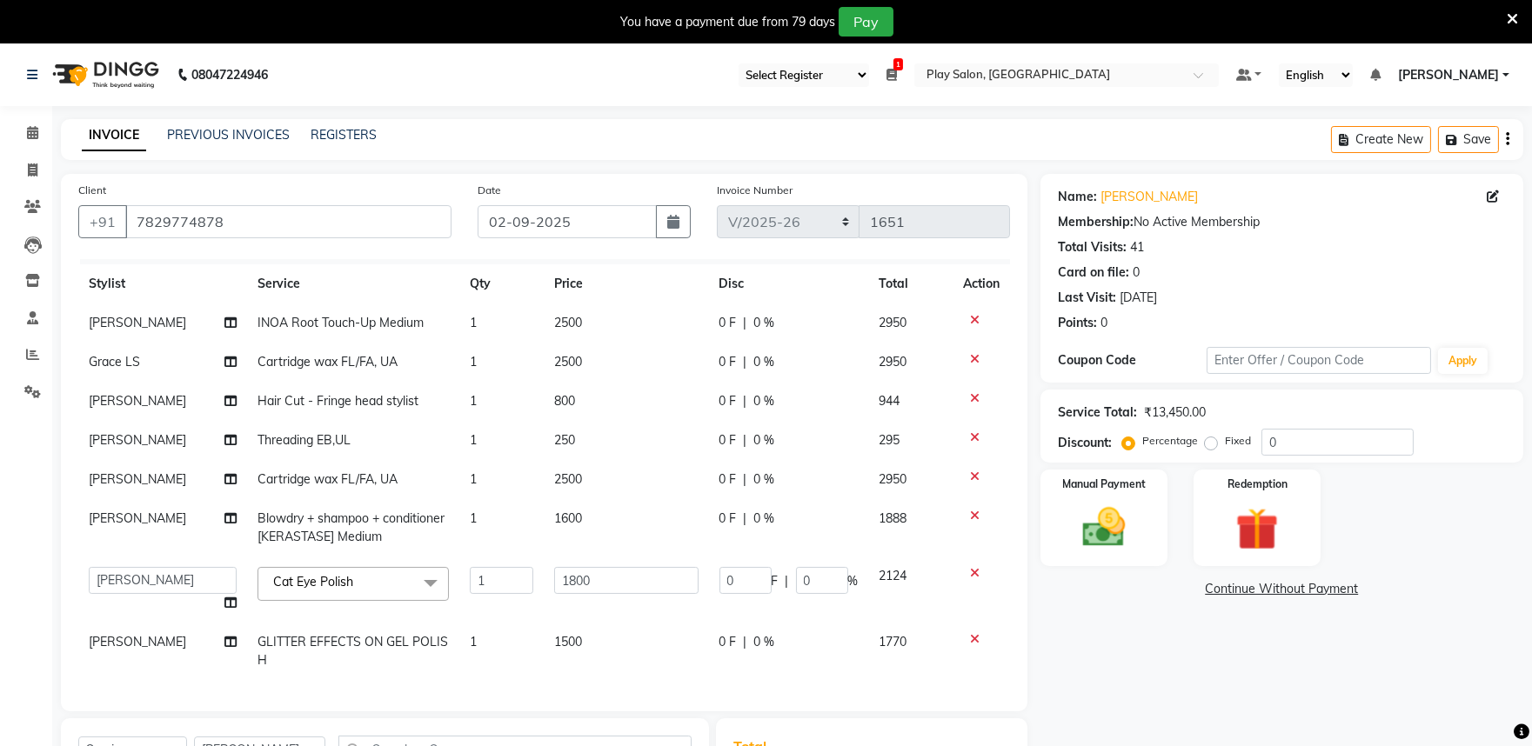
scroll to position [41, 0]
click at [593, 567] on input "1800" at bounding box center [625, 580] width 143 height 27
type input "1"
type input "2000"
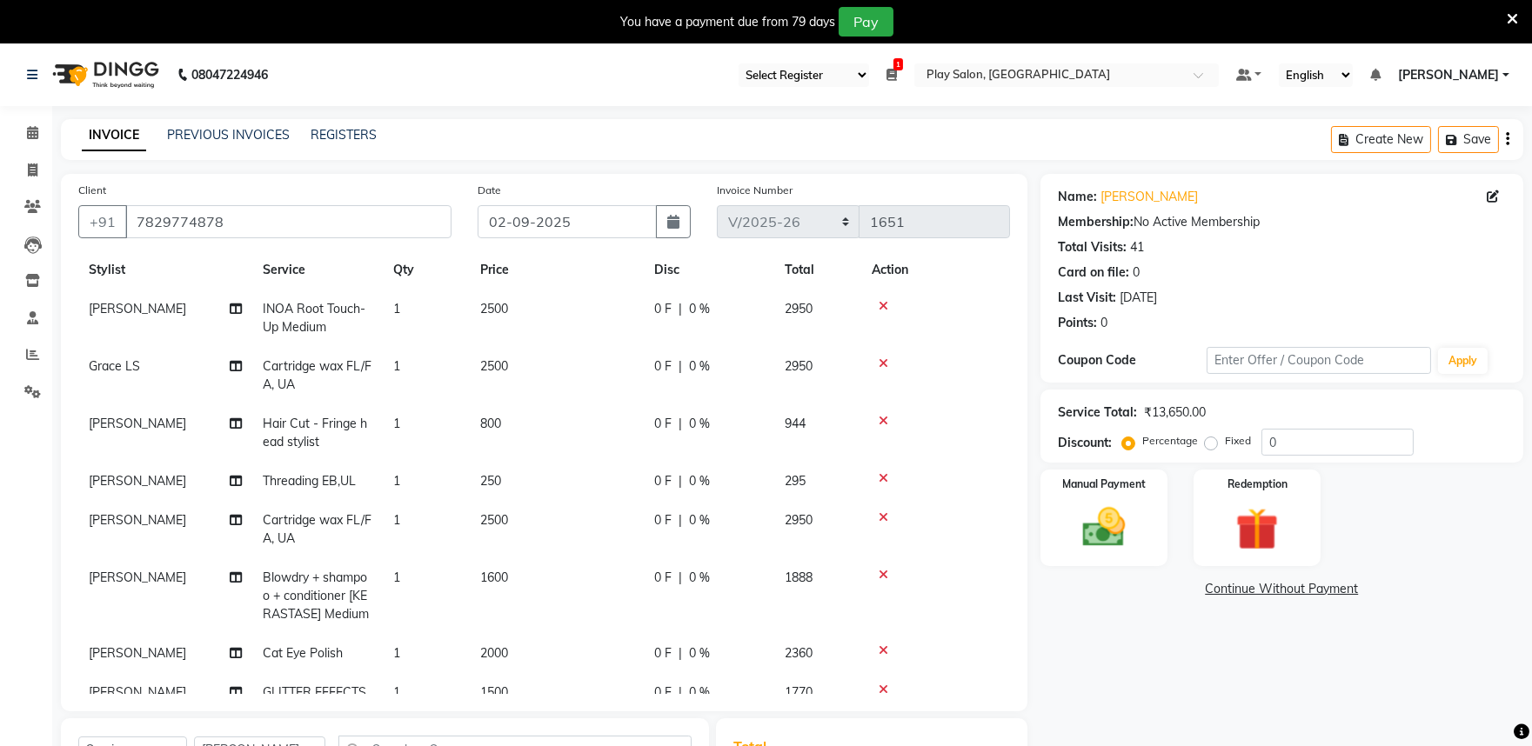
click at [944, 612] on tbody "Achan Shimrah INOA Root Touch-Up Medium 1 2500 0 F | 0 % 2950 Grace LS Cartridg…" at bounding box center [543, 510] width 931 height 441
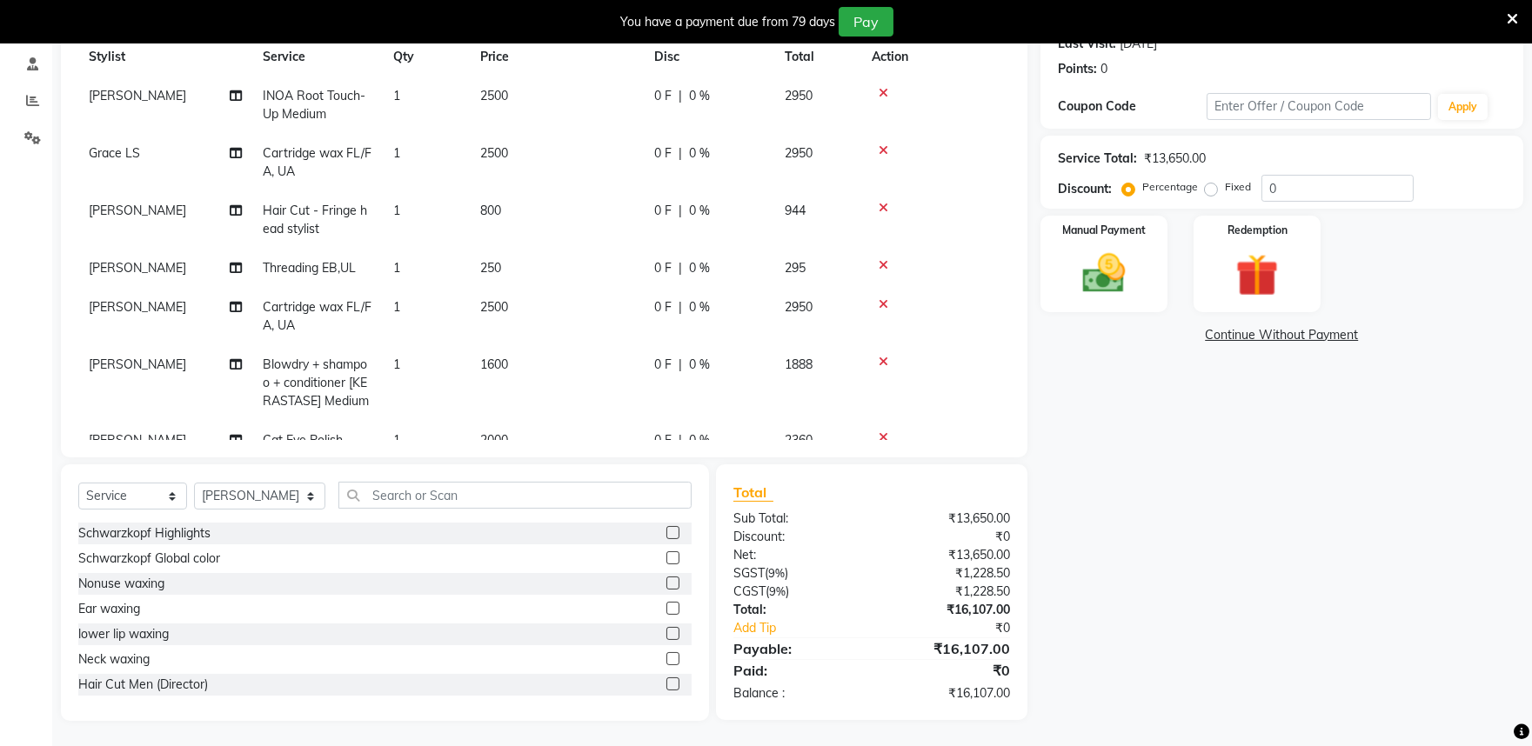
scroll to position [105, 0]
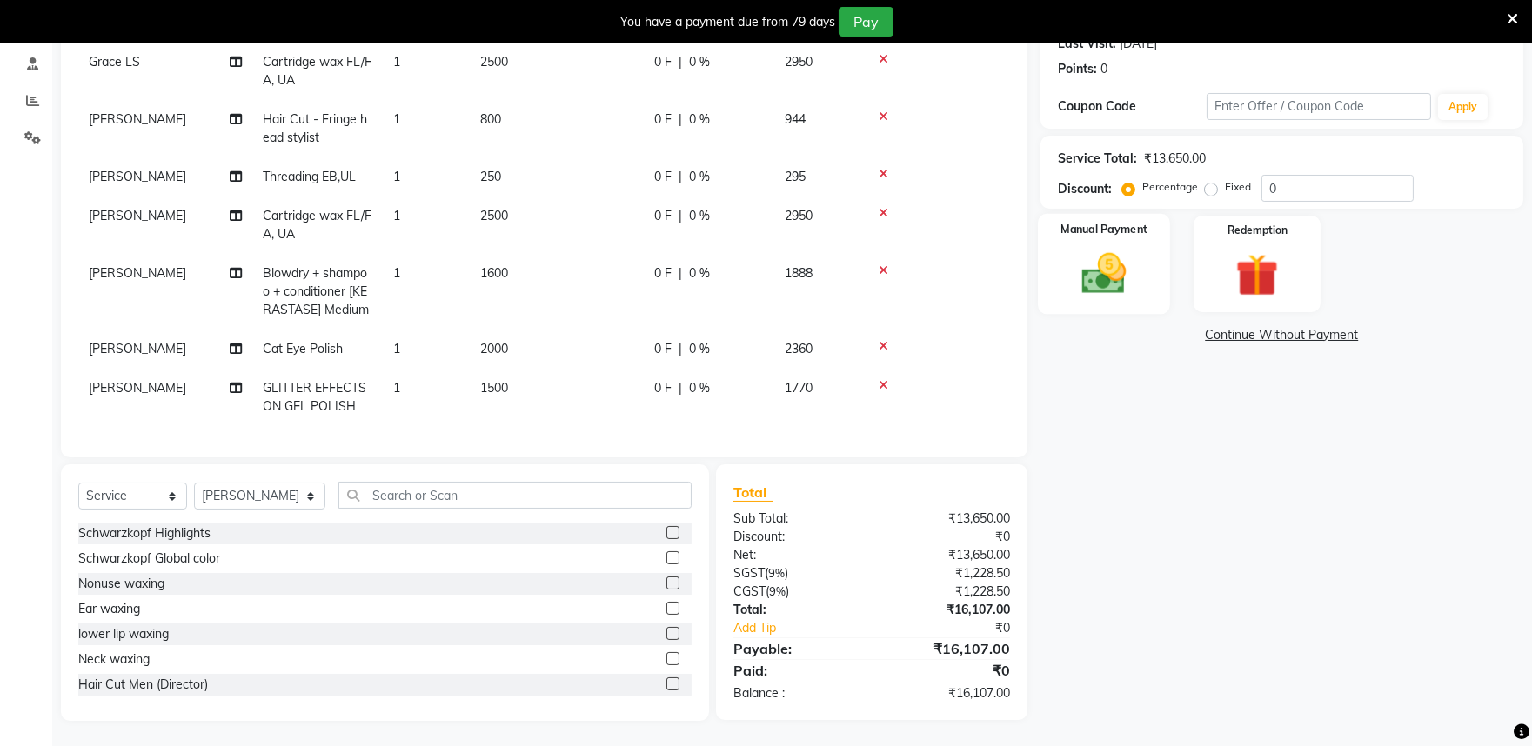
click at [1097, 272] on img at bounding box center [1103, 273] width 72 height 51
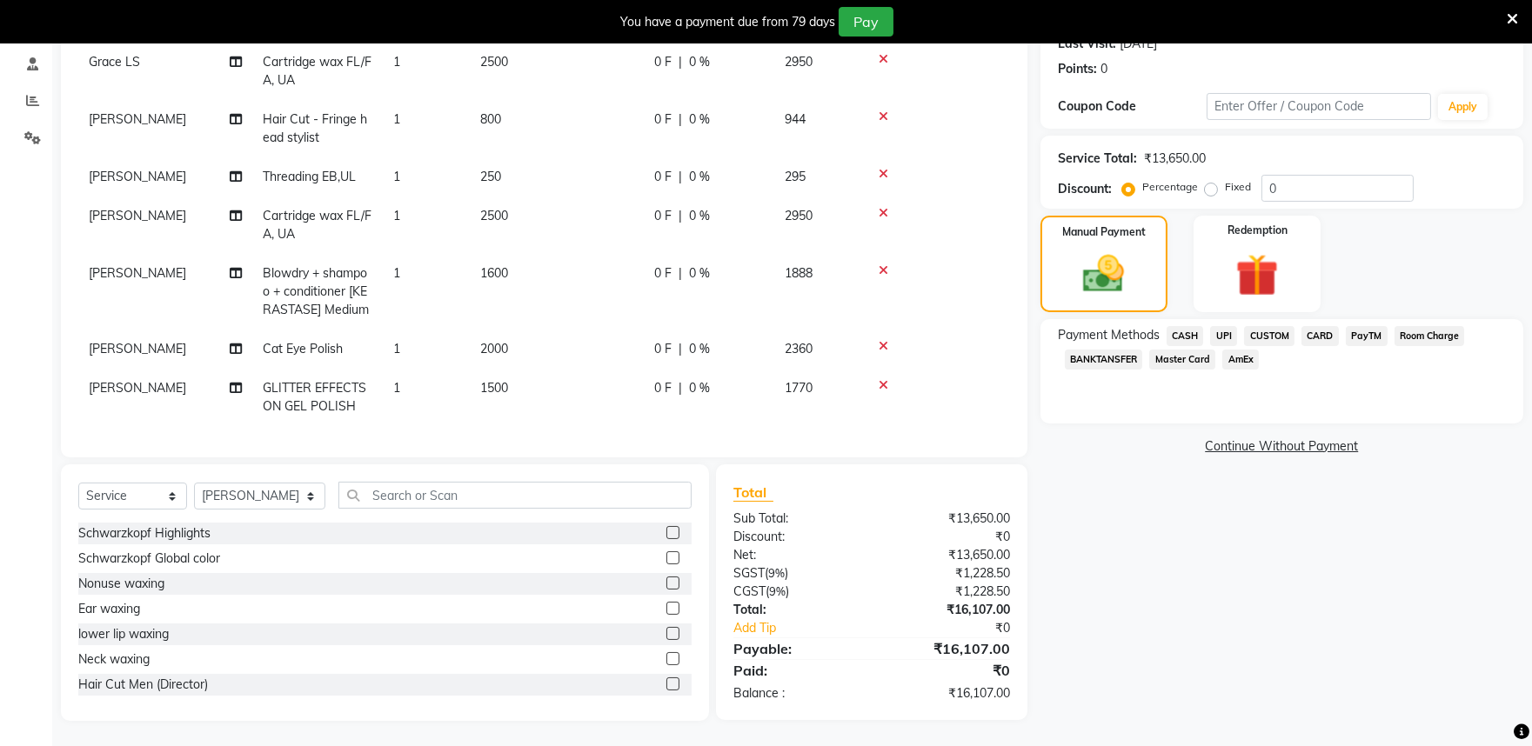
click at [1309, 330] on span "CARD" at bounding box center [1319, 336] width 37 height 20
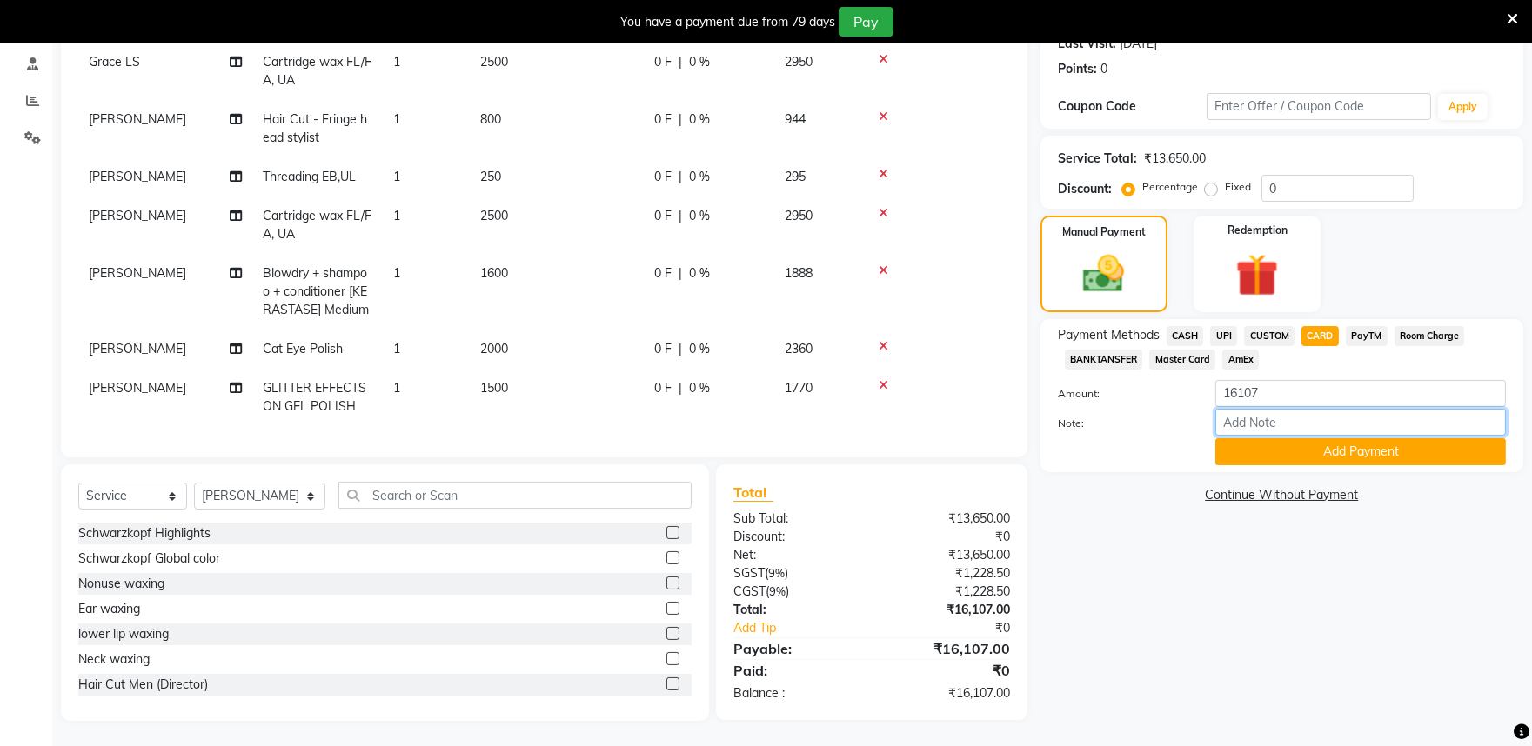
click at [1252, 424] on input "Note:" at bounding box center [1360, 422] width 290 height 27
type input "visa"
click at [1287, 452] on button "Add Payment" at bounding box center [1360, 451] width 290 height 27
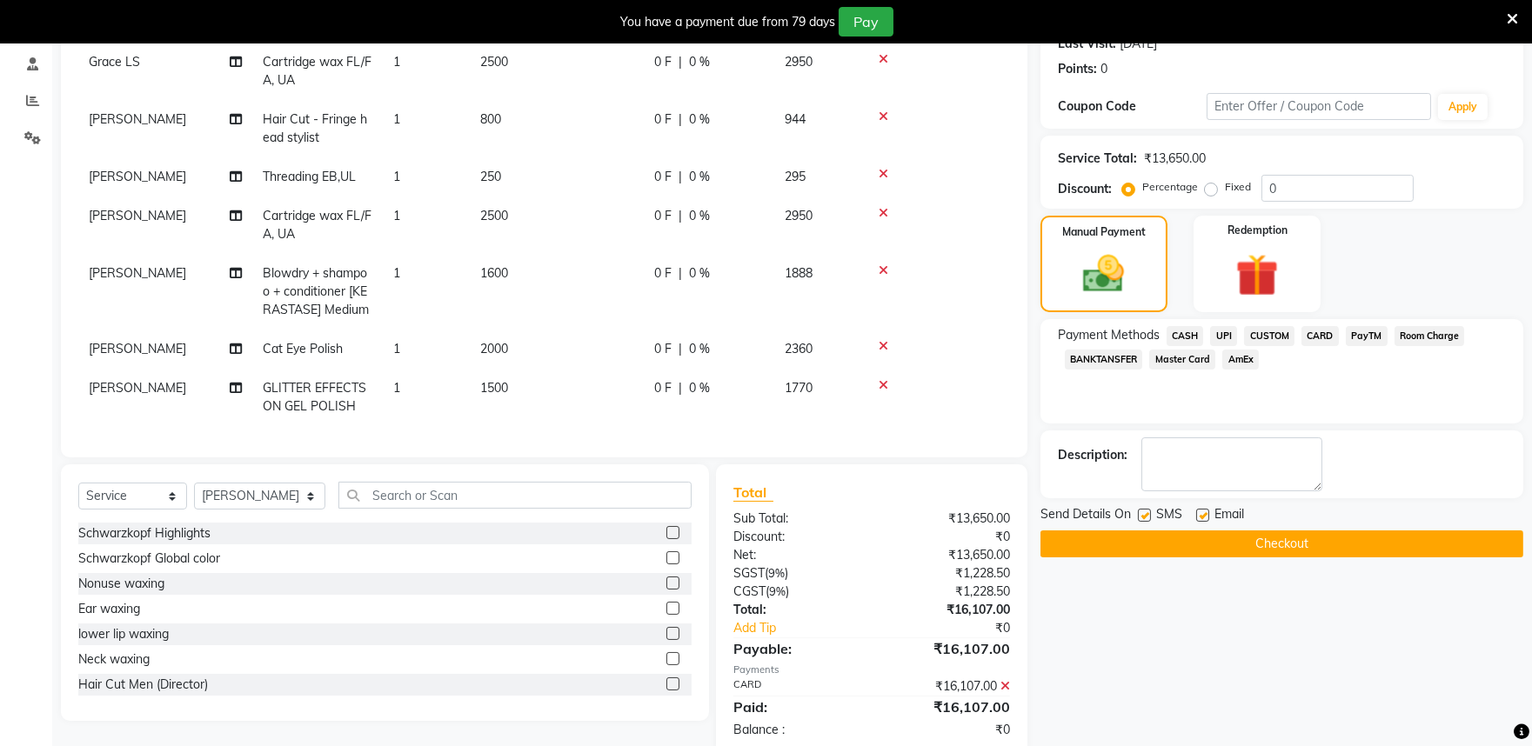
click at [1291, 546] on button "Checkout" at bounding box center [1281, 544] width 483 height 27
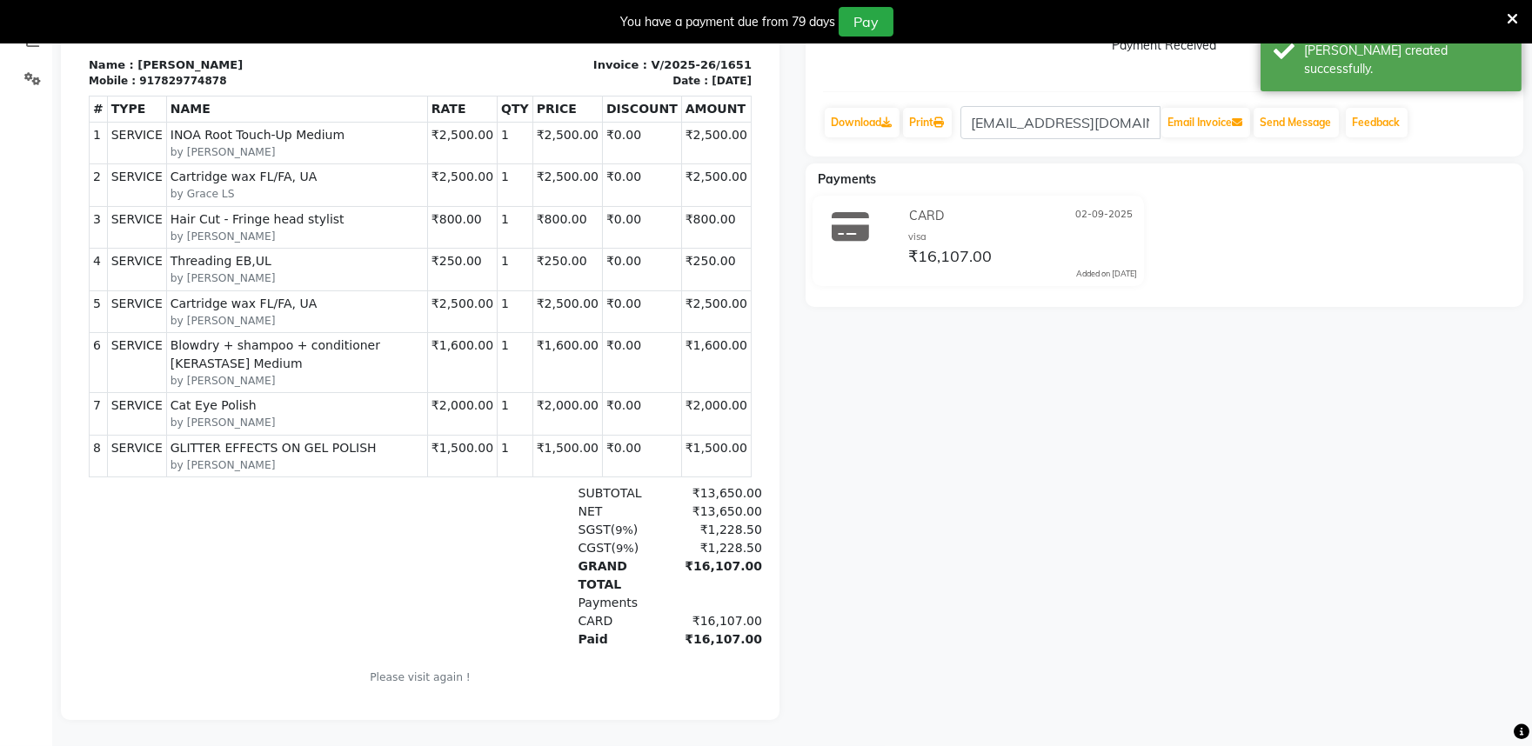
scroll to position [37, 0]
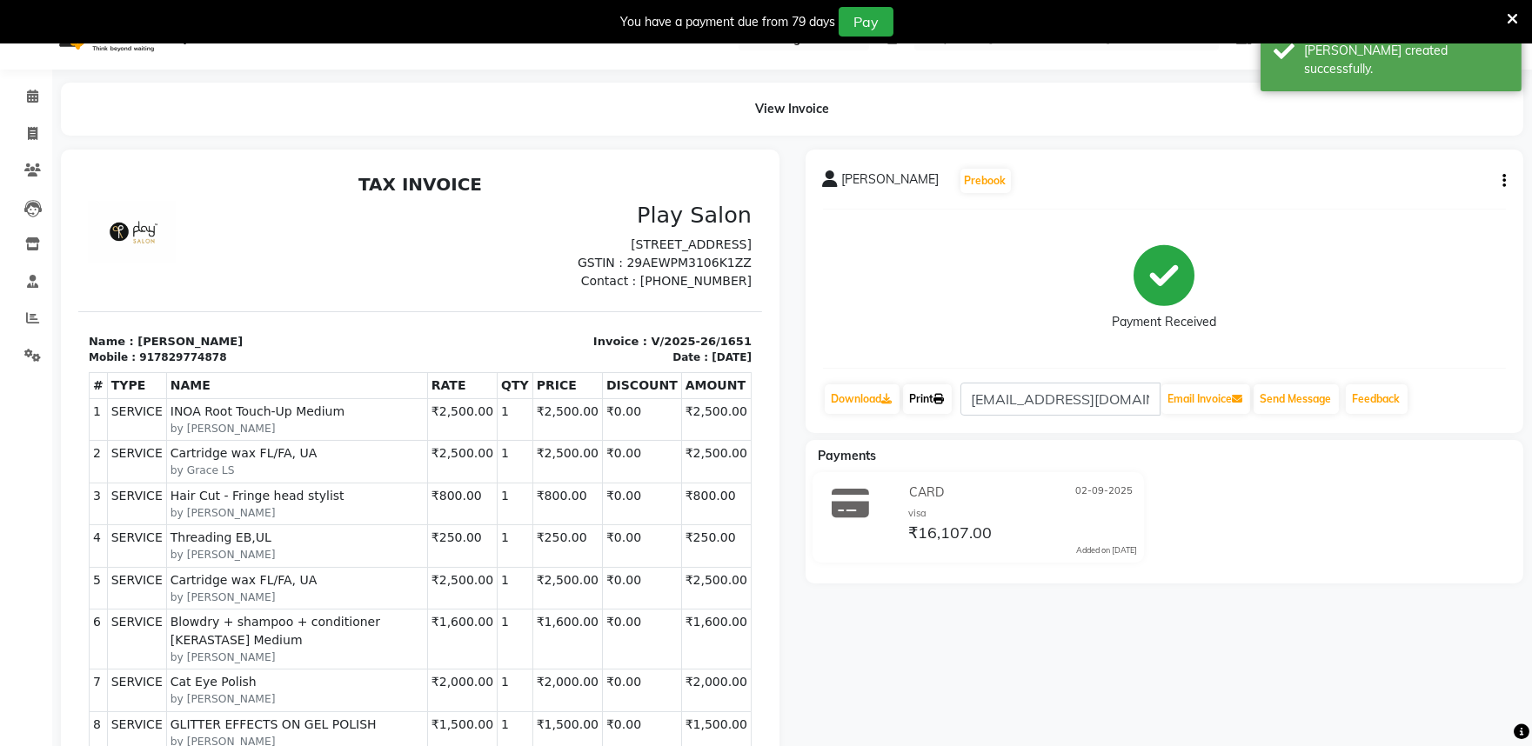
click at [935, 397] on link "Print" at bounding box center [927, 399] width 49 height 30
click at [30, 93] on icon at bounding box center [32, 96] width 11 height 13
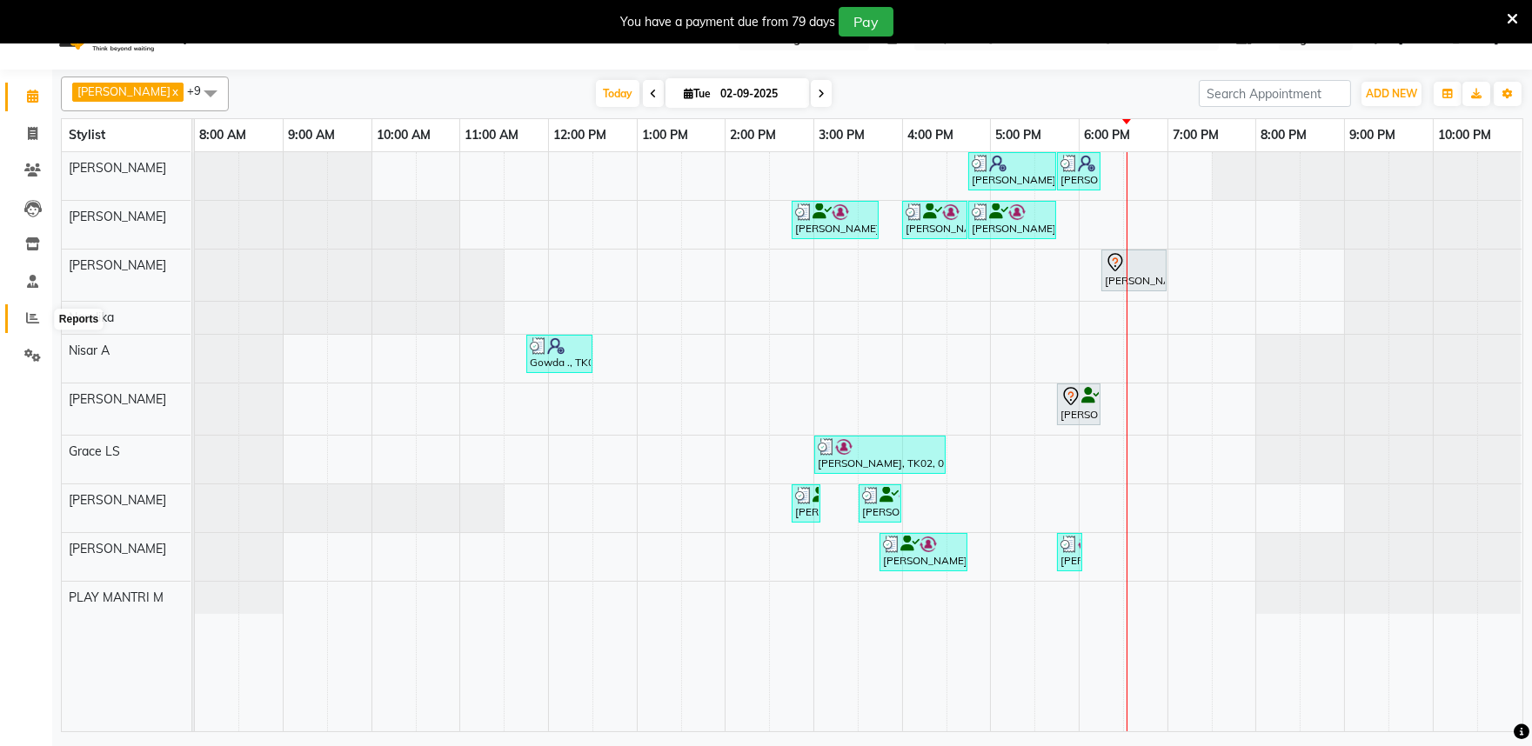
click at [23, 319] on span at bounding box center [32, 319] width 30 height 20
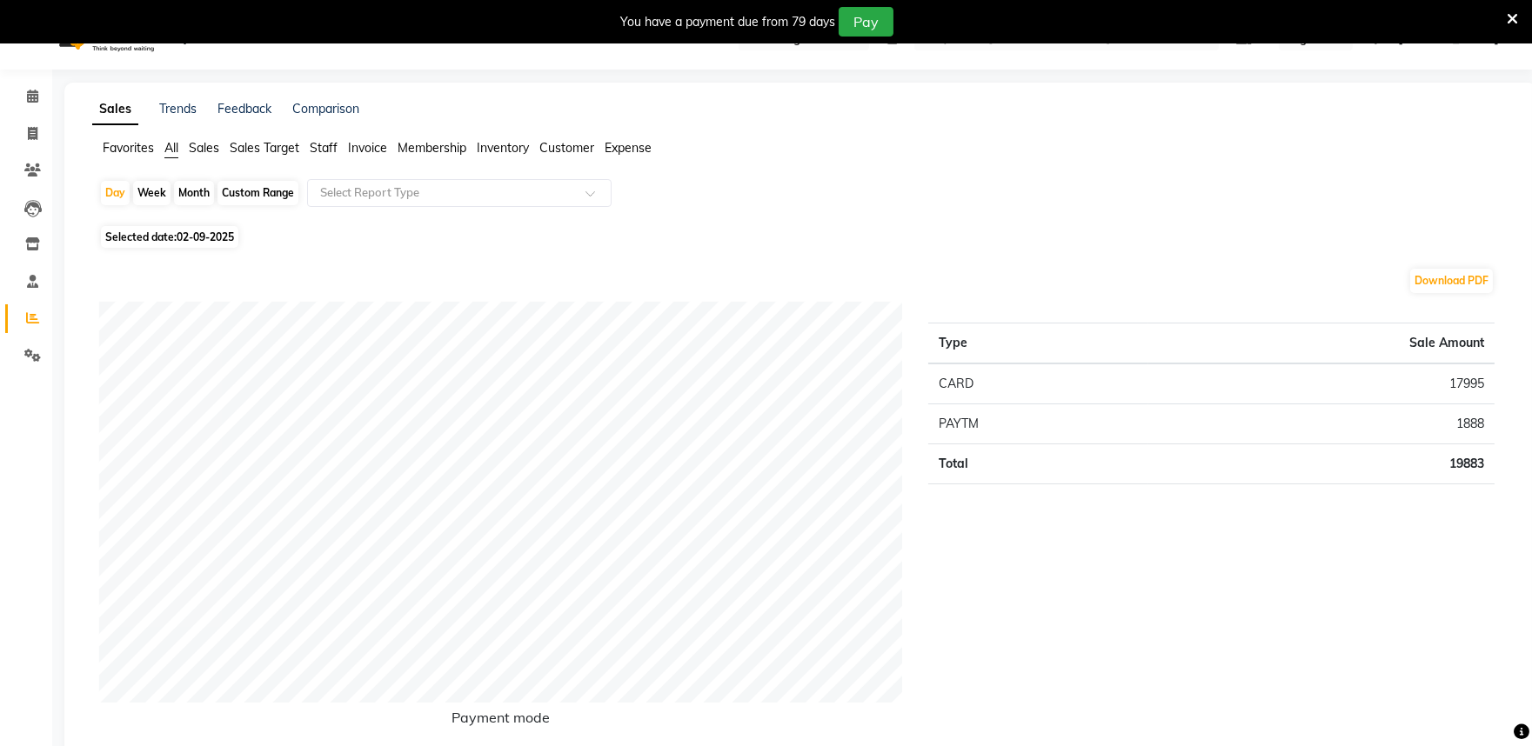
click at [229, 237] on span "02-09-2025" at bounding box center [205, 236] width 57 height 13
select select "9"
select select "2025"
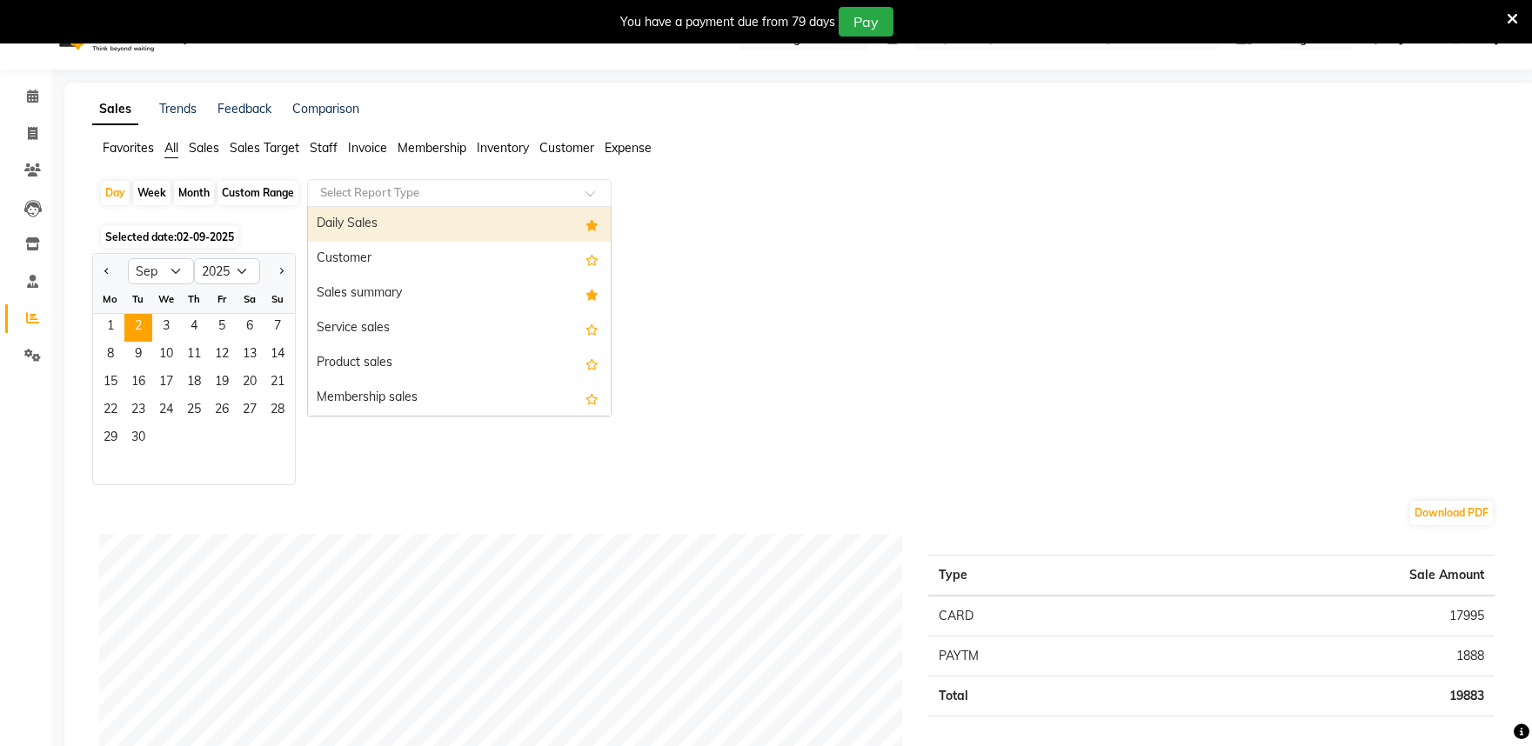
click at [379, 197] on input "text" at bounding box center [442, 192] width 250 height 17
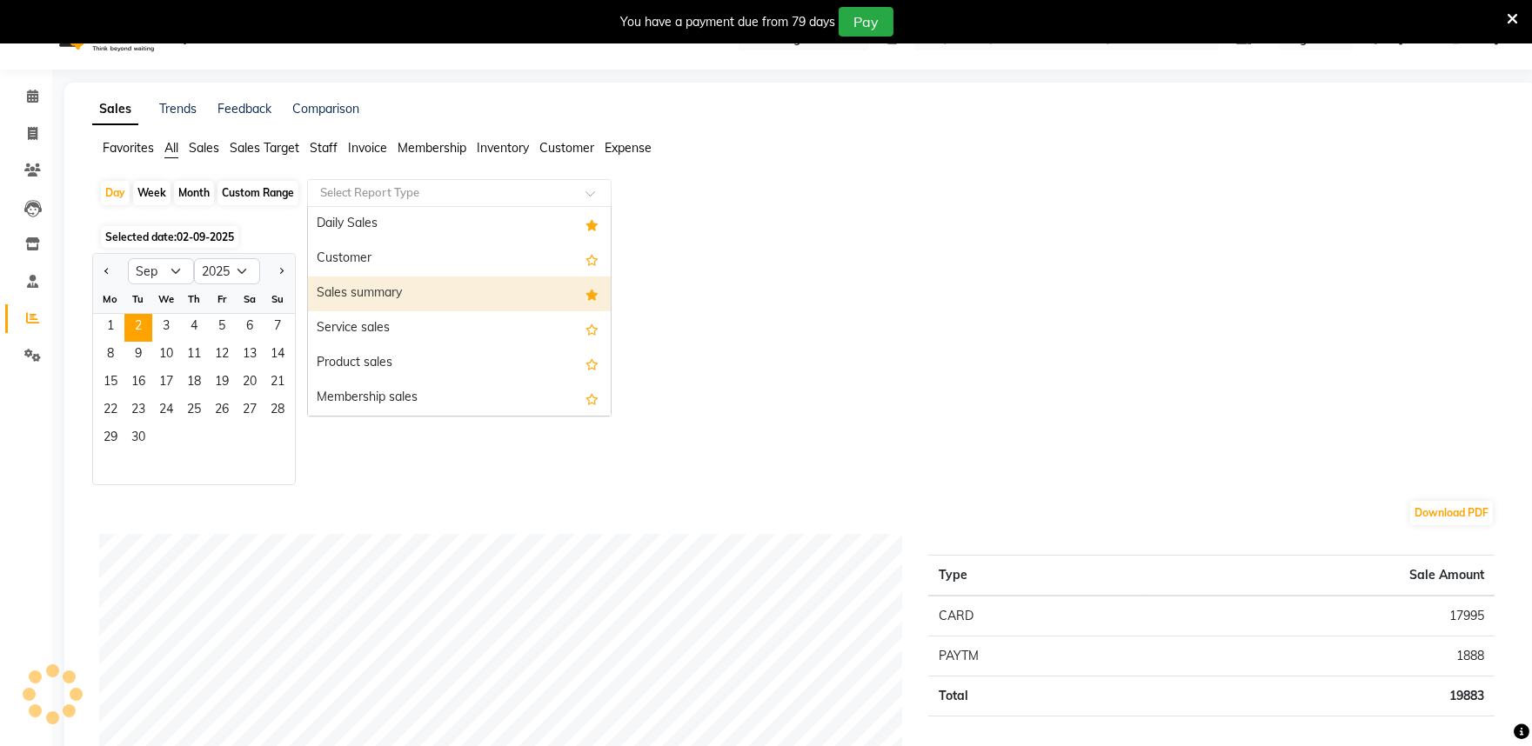
click at [388, 287] on div "Sales summary" at bounding box center [459, 294] width 303 height 35
select select "full_report"
select select "csv"
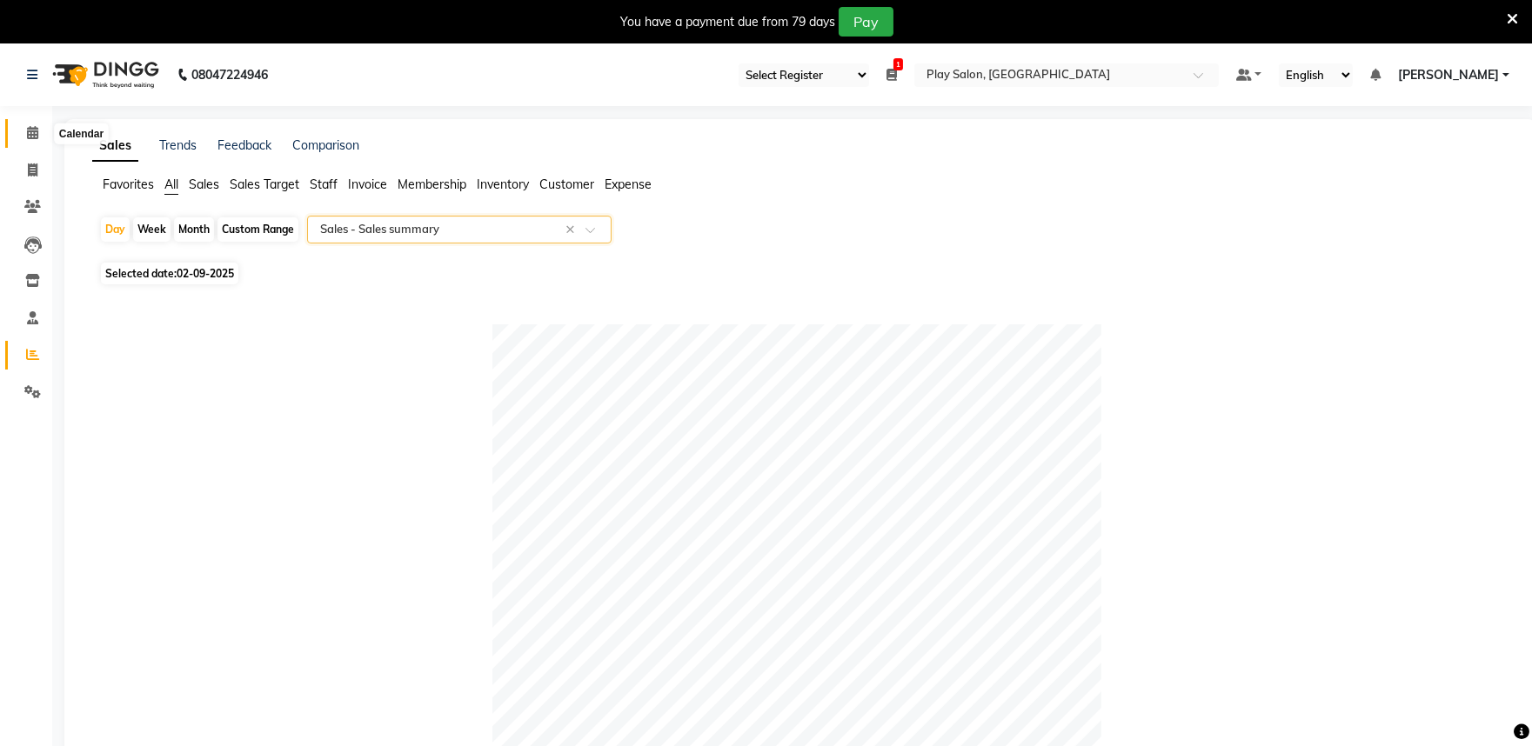
click at [35, 128] on icon at bounding box center [32, 132] width 11 height 13
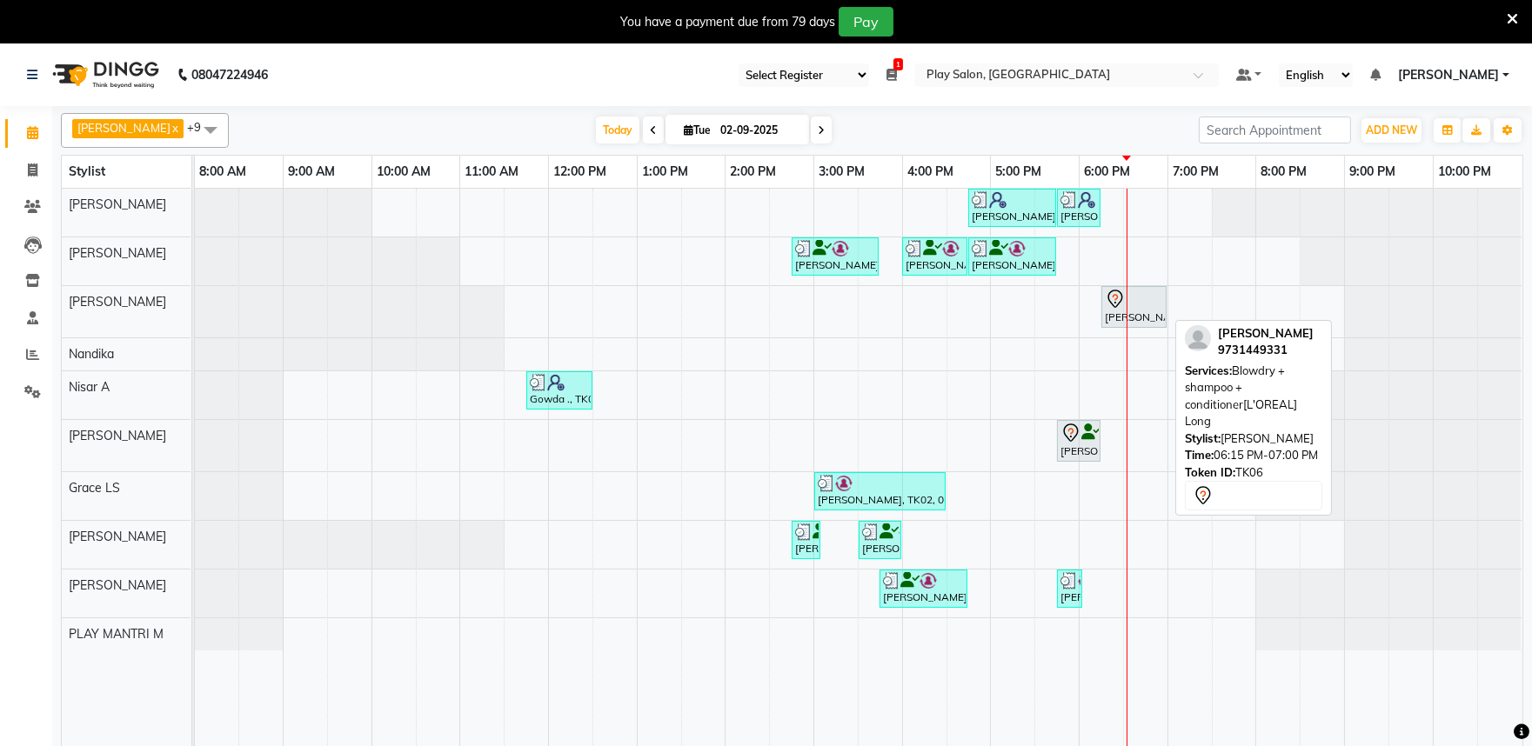
click at [1158, 303] on div at bounding box center [1134, 299] width 58 height 21
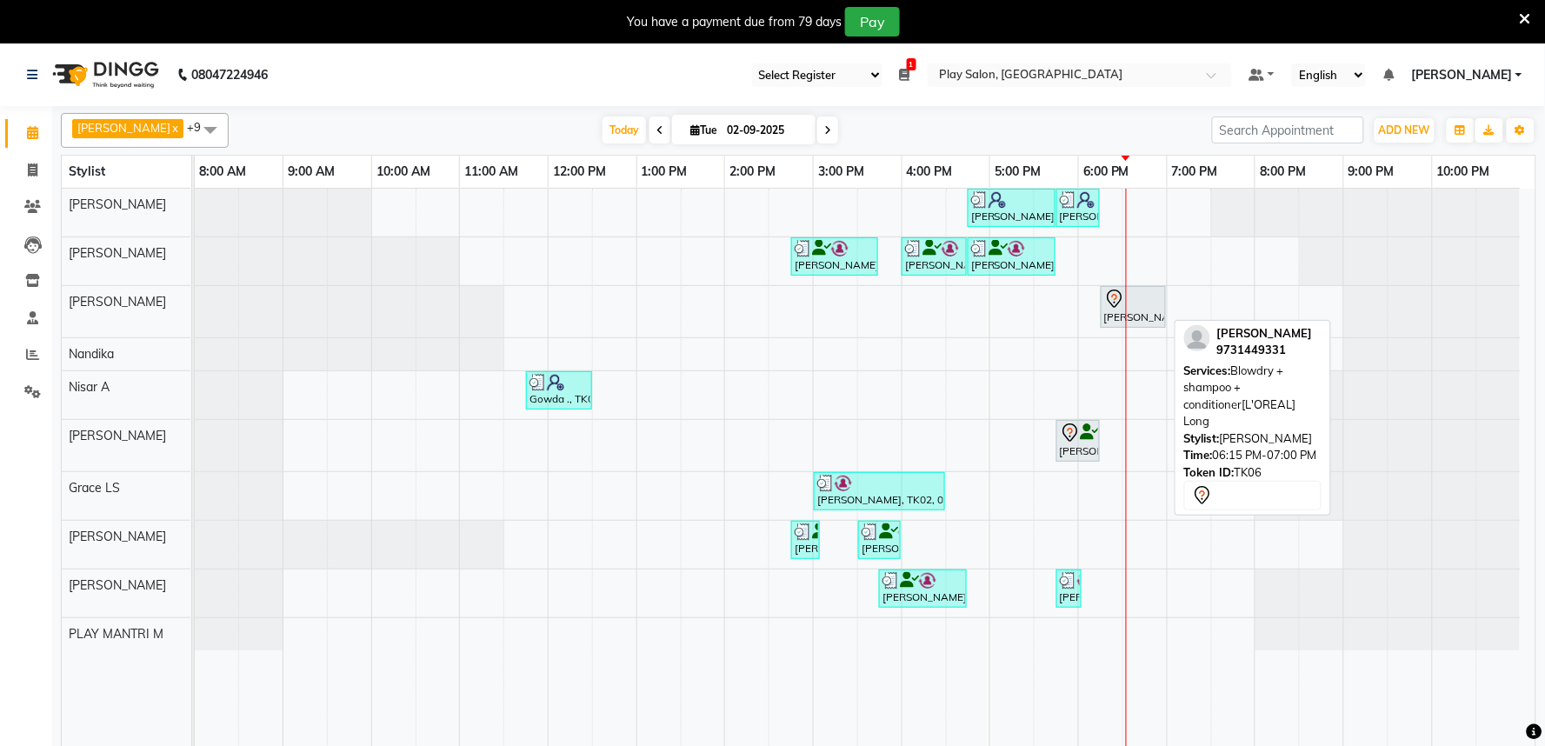
select select "7"
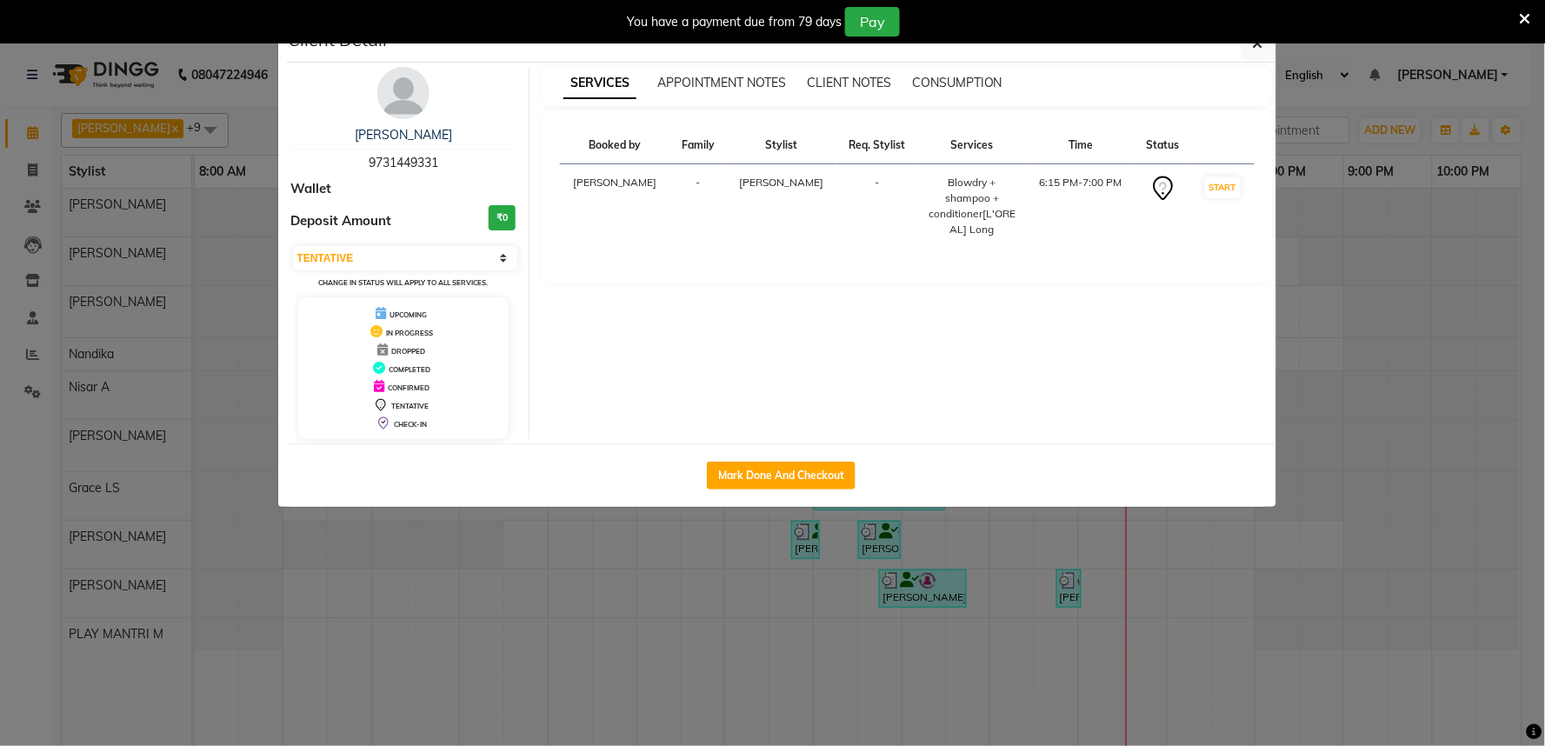
click at [1258, 41] on div "You have a payment due from 79 days Pay" at bounding box center [772, 21] width 1545 height 43
click at [1265, 47] on button "button" at bounding box center [1258, 43] width 33 height 33
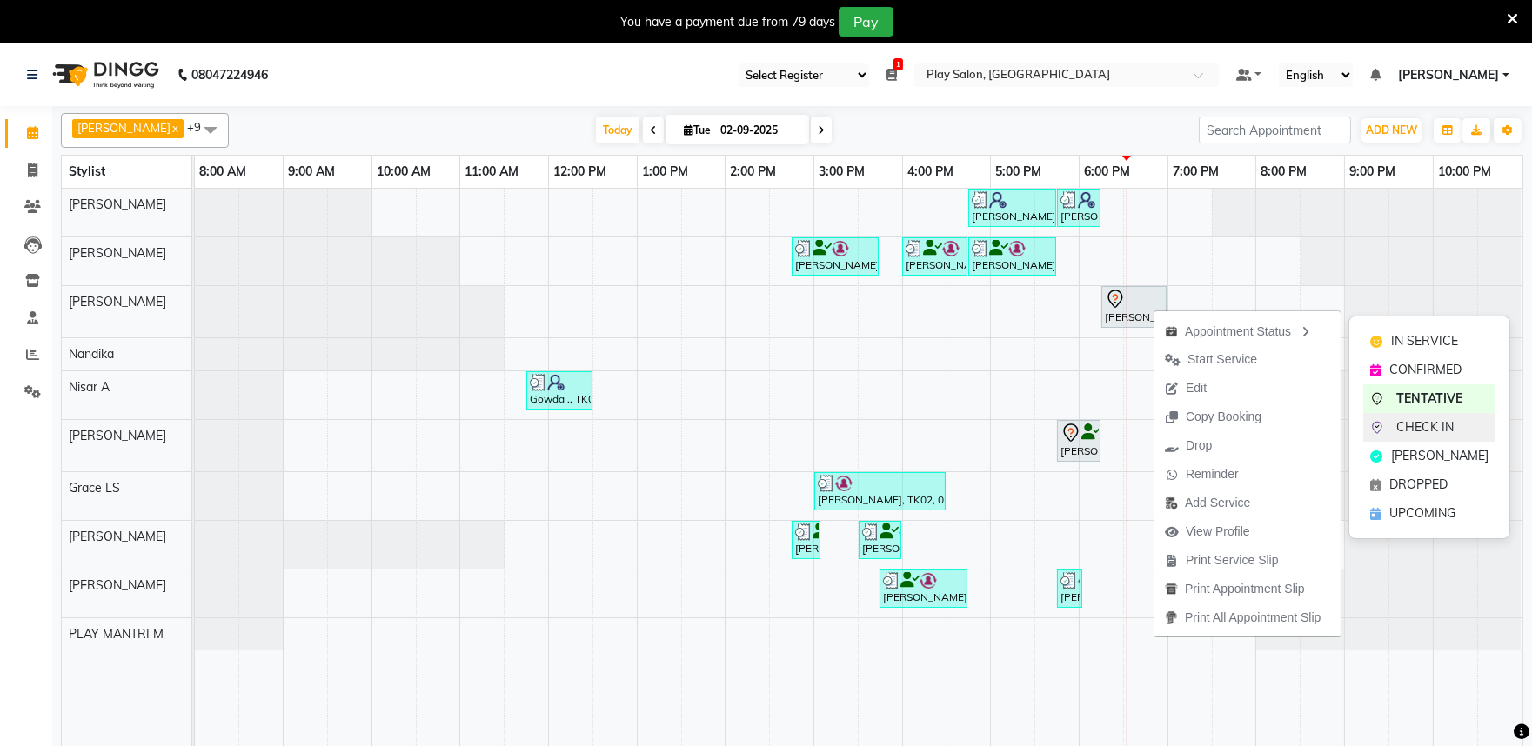
click at [1415, 424] on span "CHECK IN" at bounding box center [1424, 427] width 57 height 18
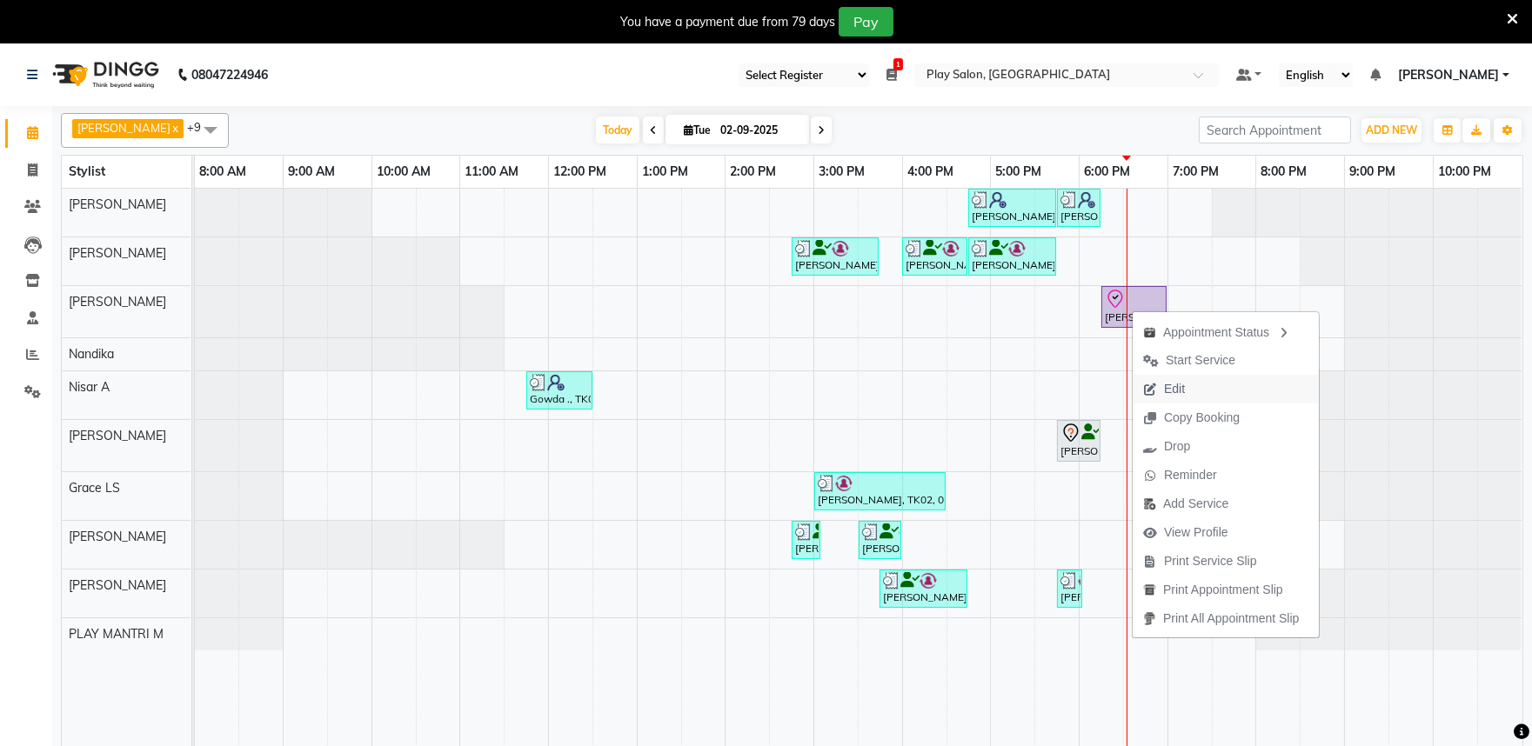
click at [1183, 385] on span "Edit" at bounding box center [1174, 389] width 21 height 18
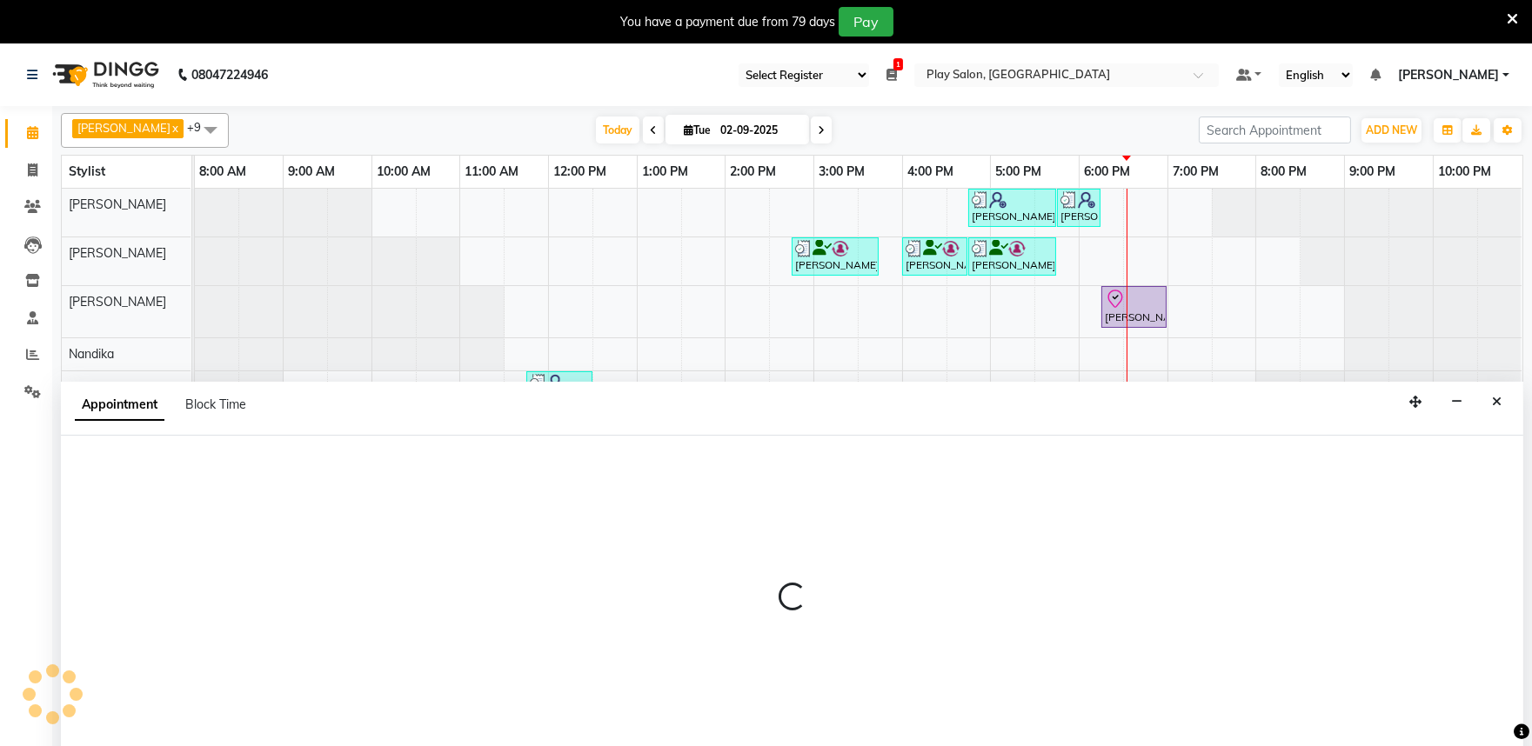
scroll to position [43, 0]
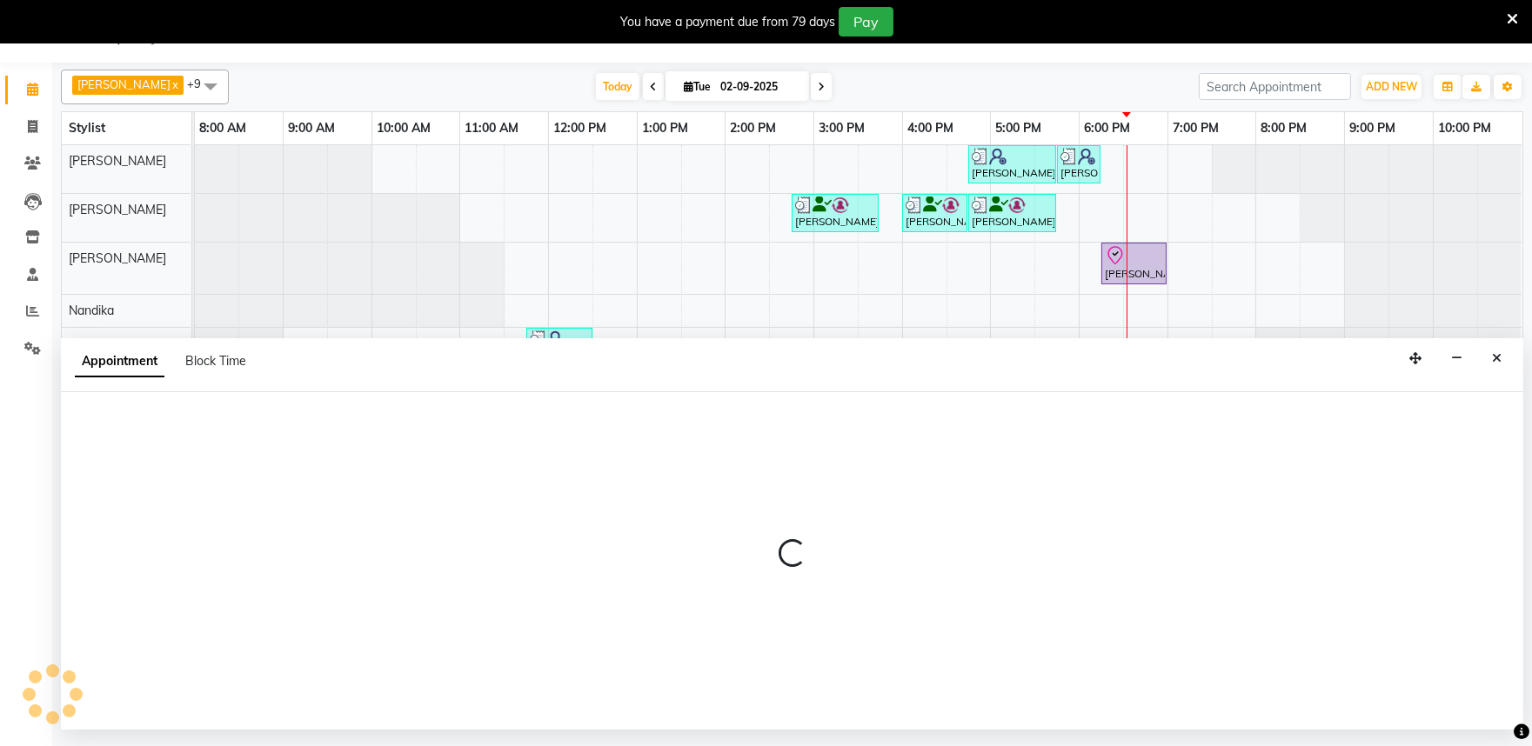
select select "check-in"
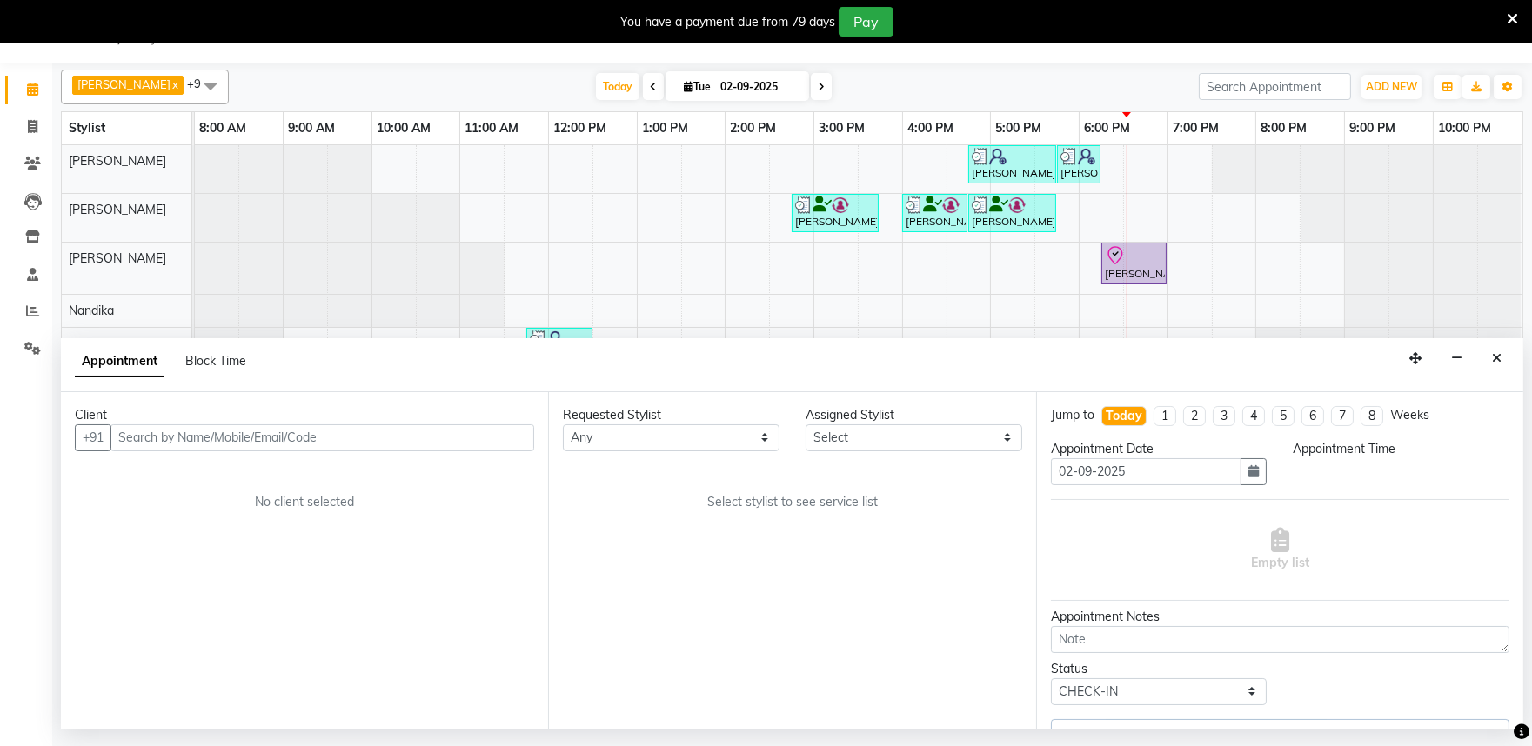
select select "81315"
select select "1095"
select select "4213"
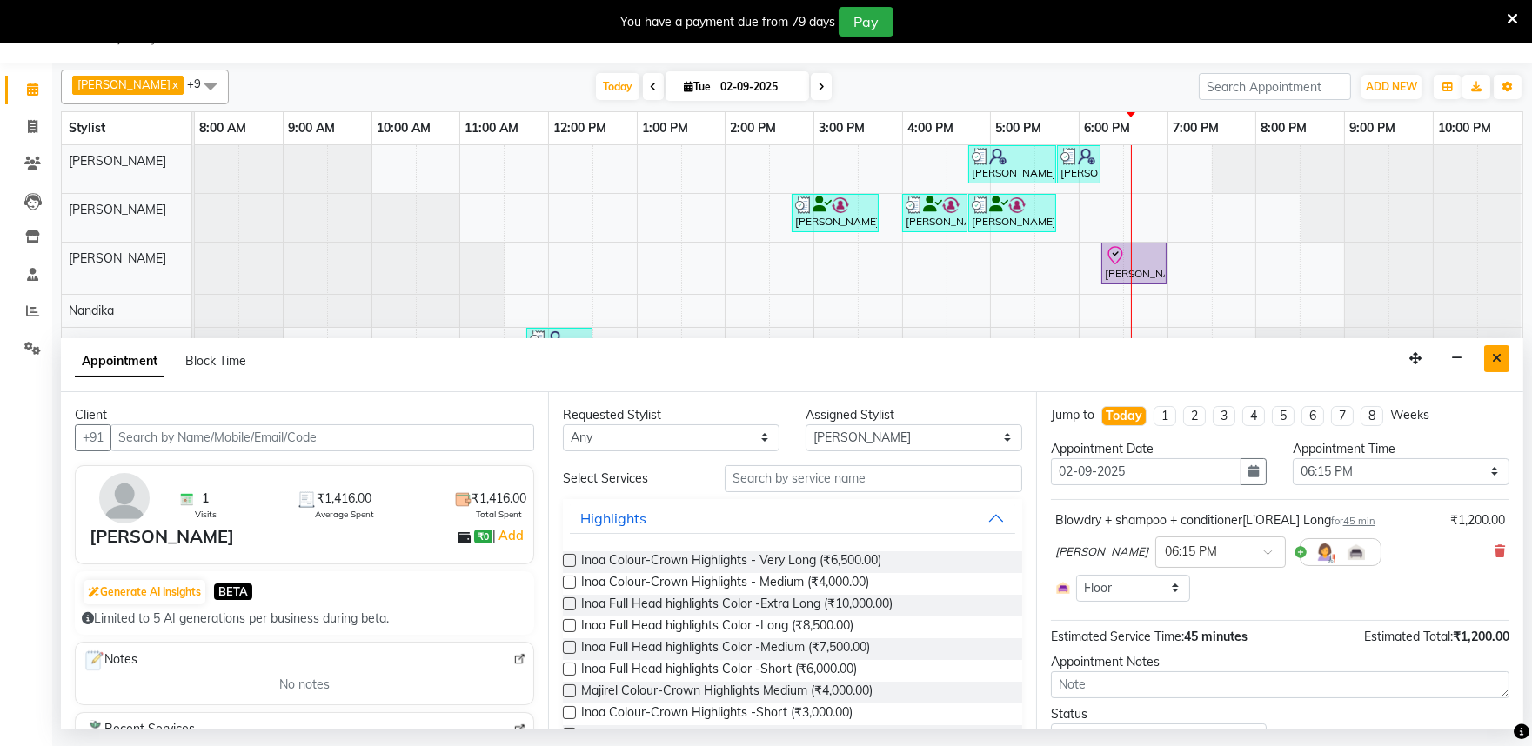
click at [1497, 360] on icon "Close" at bounding box center [1497, 358] width 10 height 12
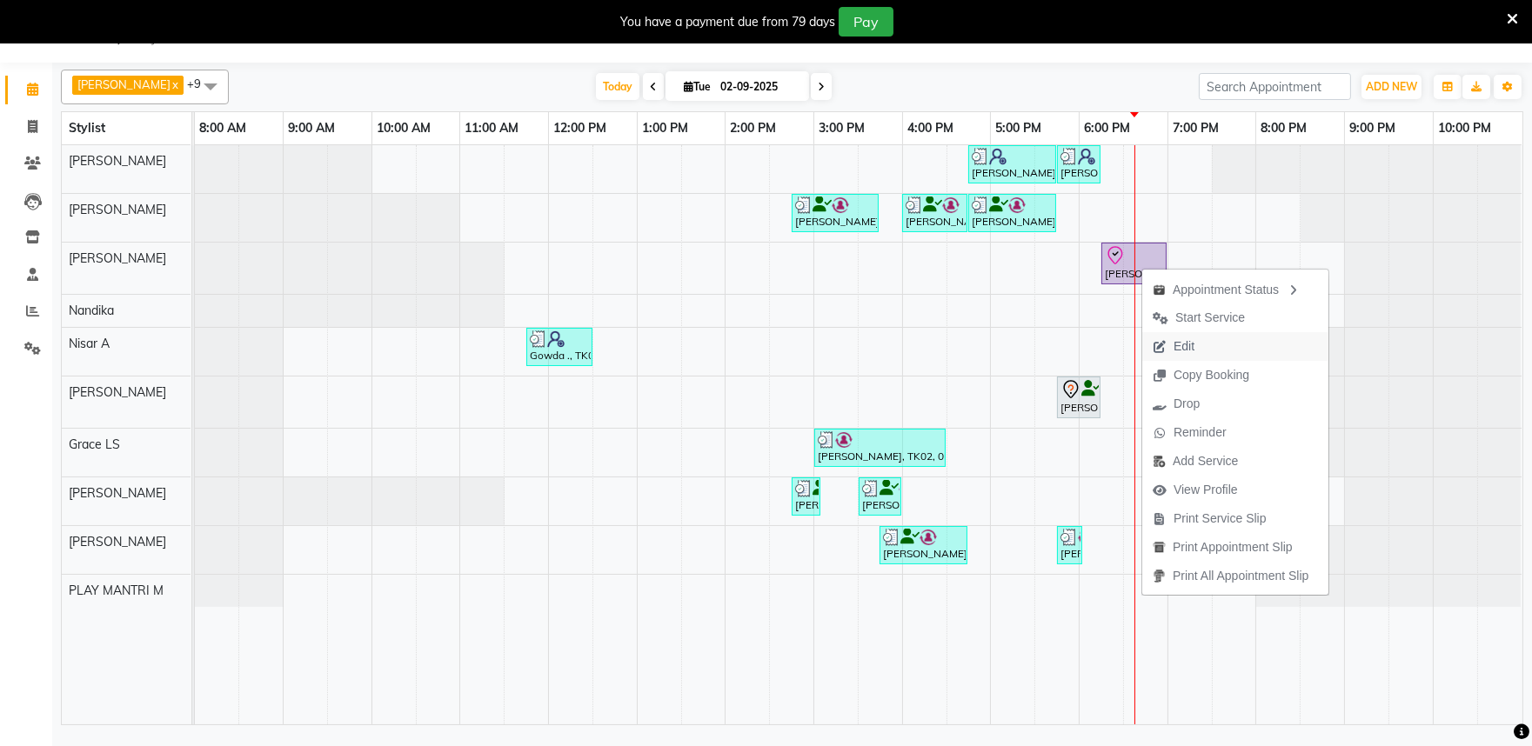
click at [1174, 342] on span "Edit" at bounding box center [1183, 346] width 21 height 18
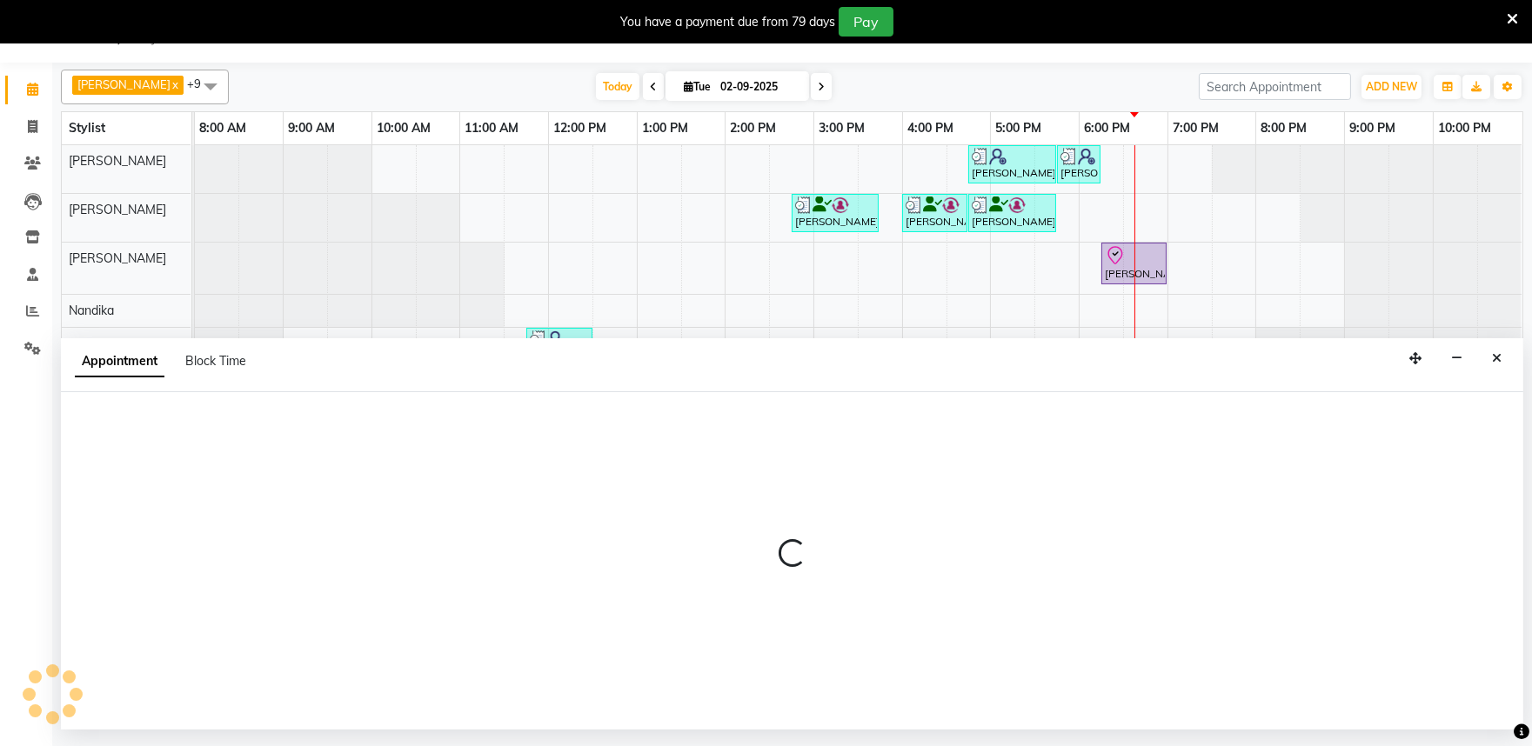
select select "check-in"
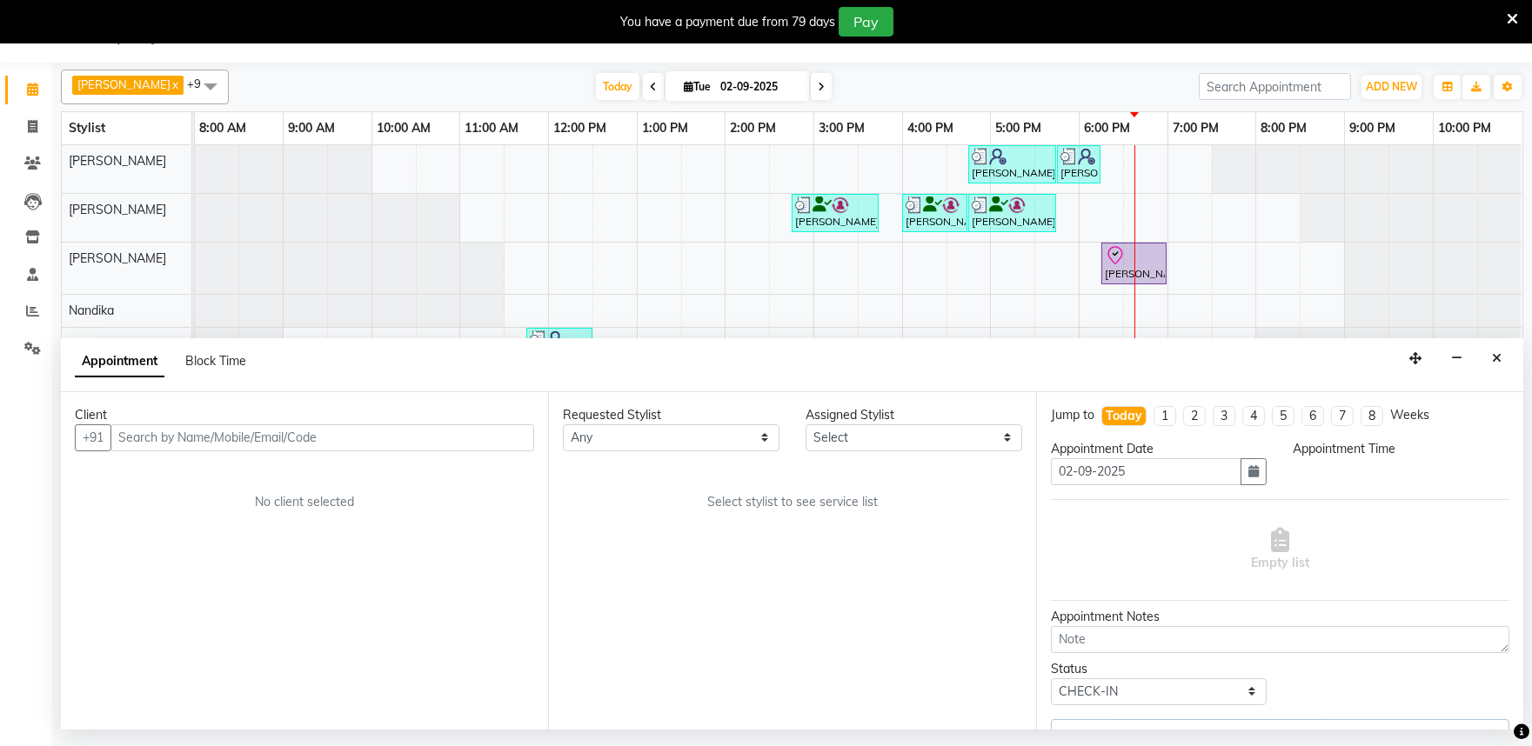
select select "81315"
select select "1095"
select select "4213"
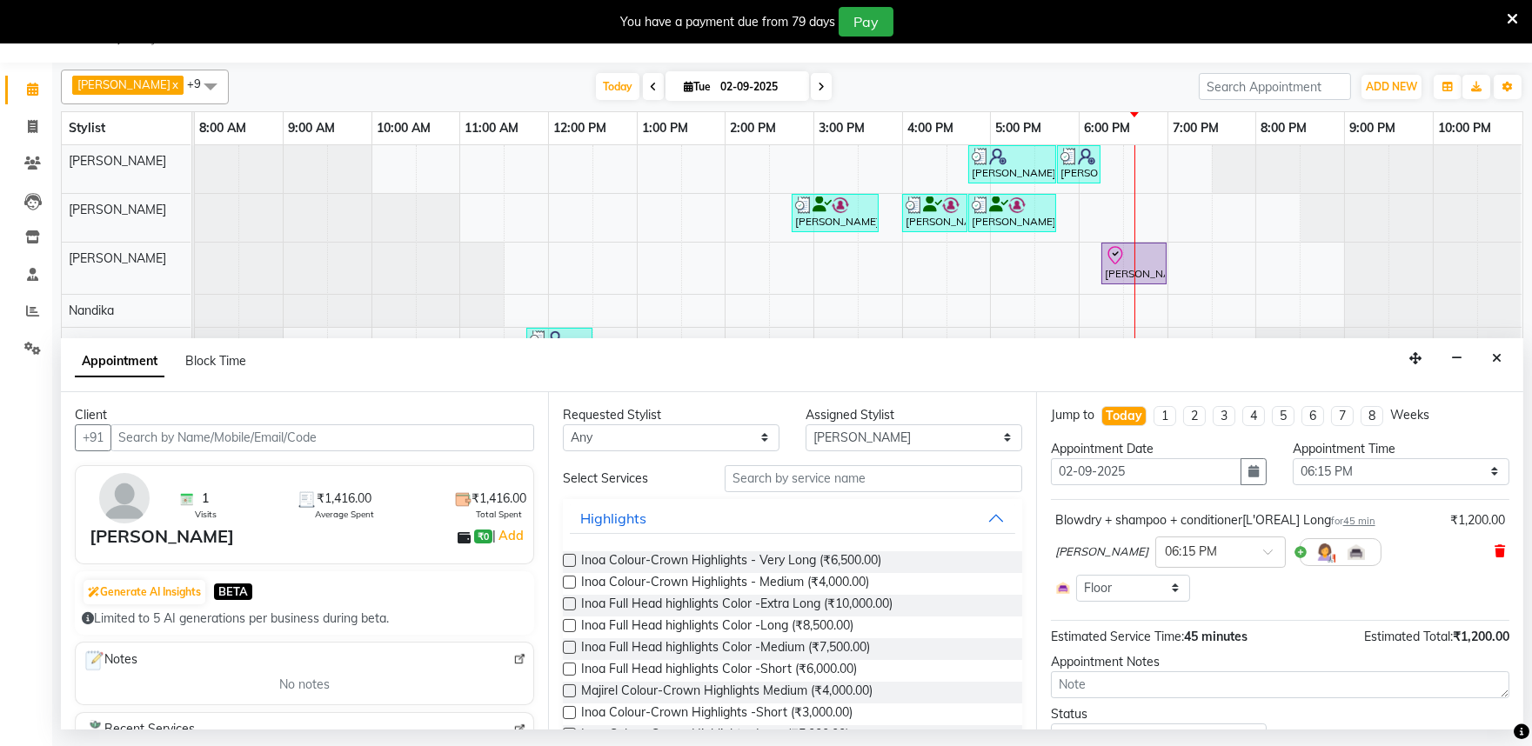
click at [1494, 550] on icon at bounding box center [1499, 551] width 10 height 12
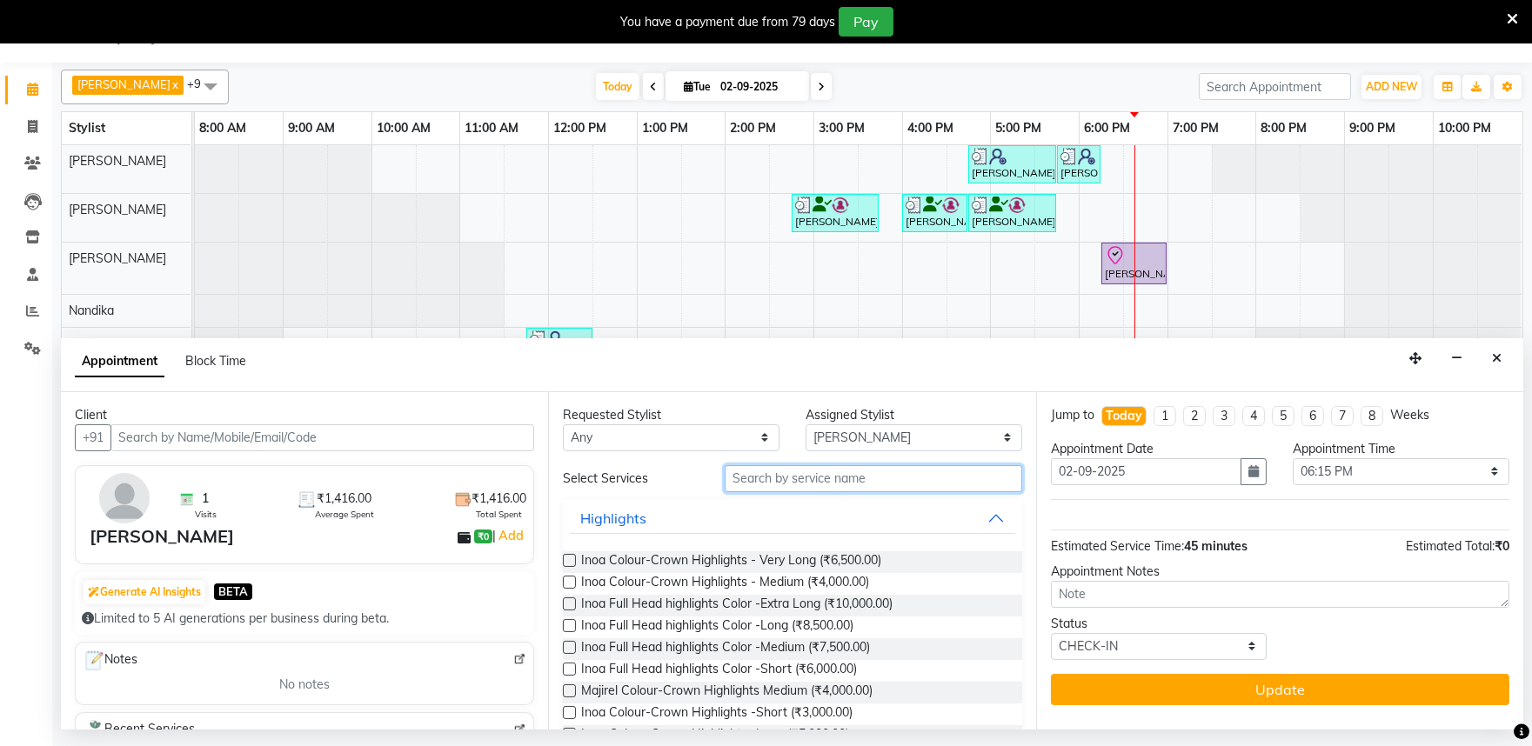
click at [824, 482] on input "text" at bounding box center [872, 478] width 297 height 27
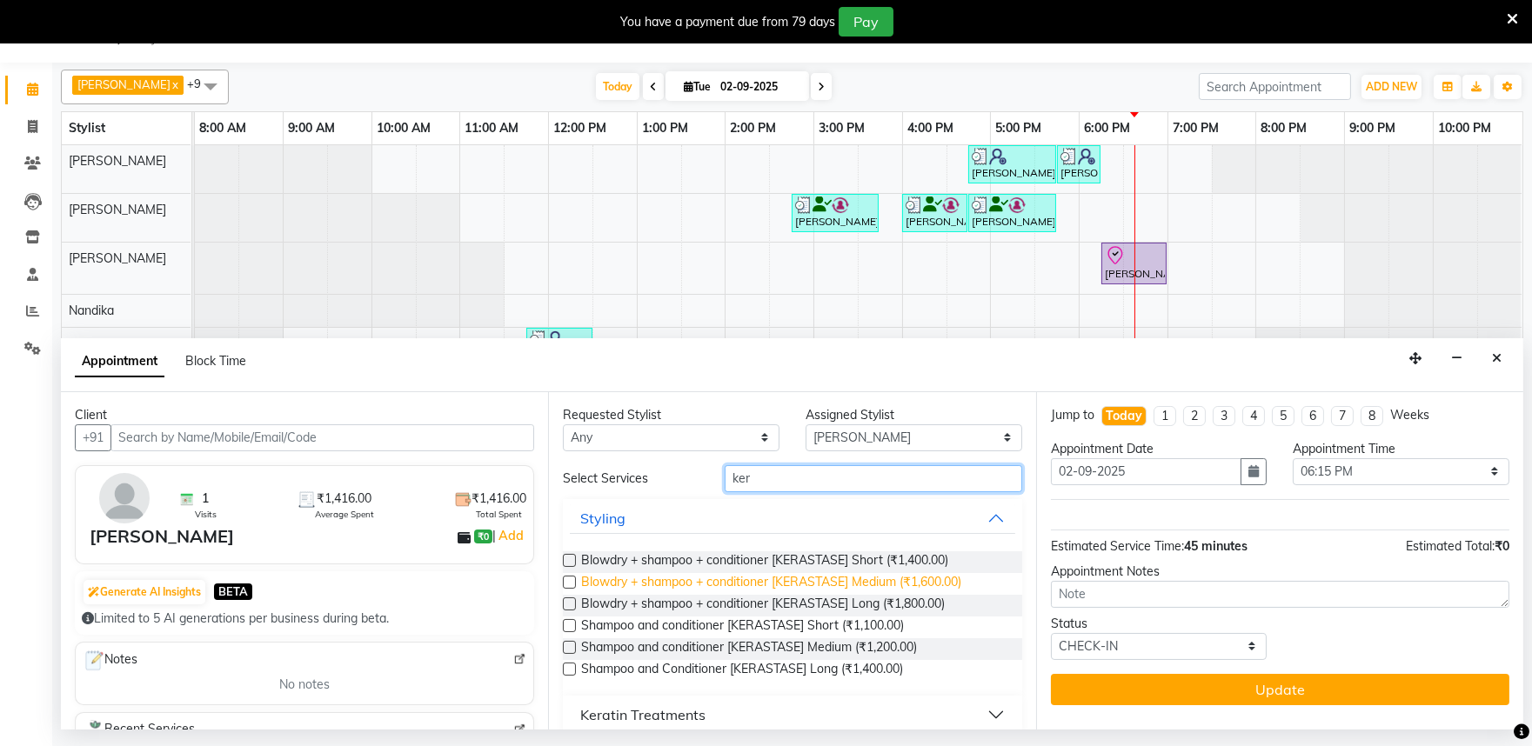
type input "ker"
click at [894, 580] on span "Blowdry + shampoo + conditioner [KERASTASE] Medium (₹1,600.00)" at bounding box center [771, 584] width 380 height 22
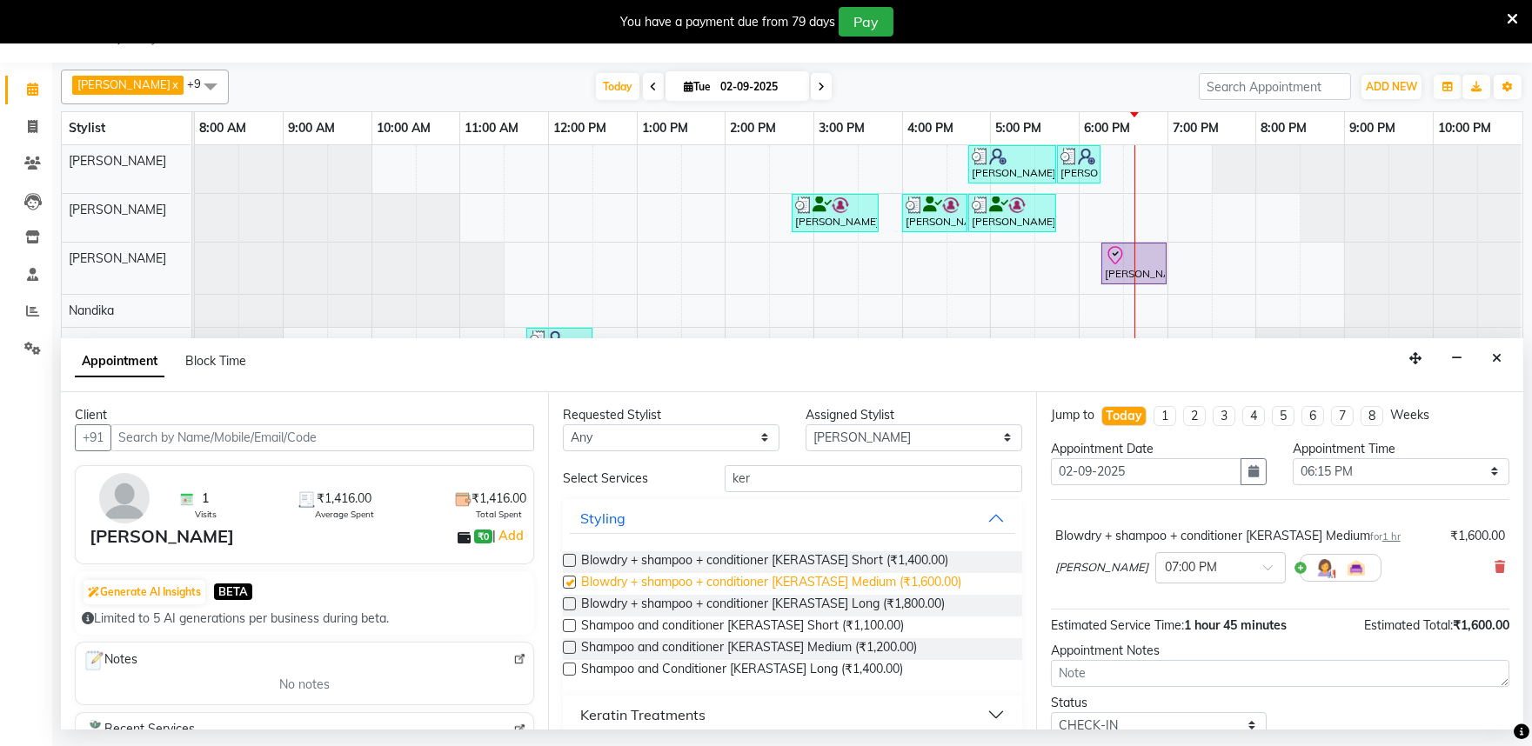
checkbox input "false"
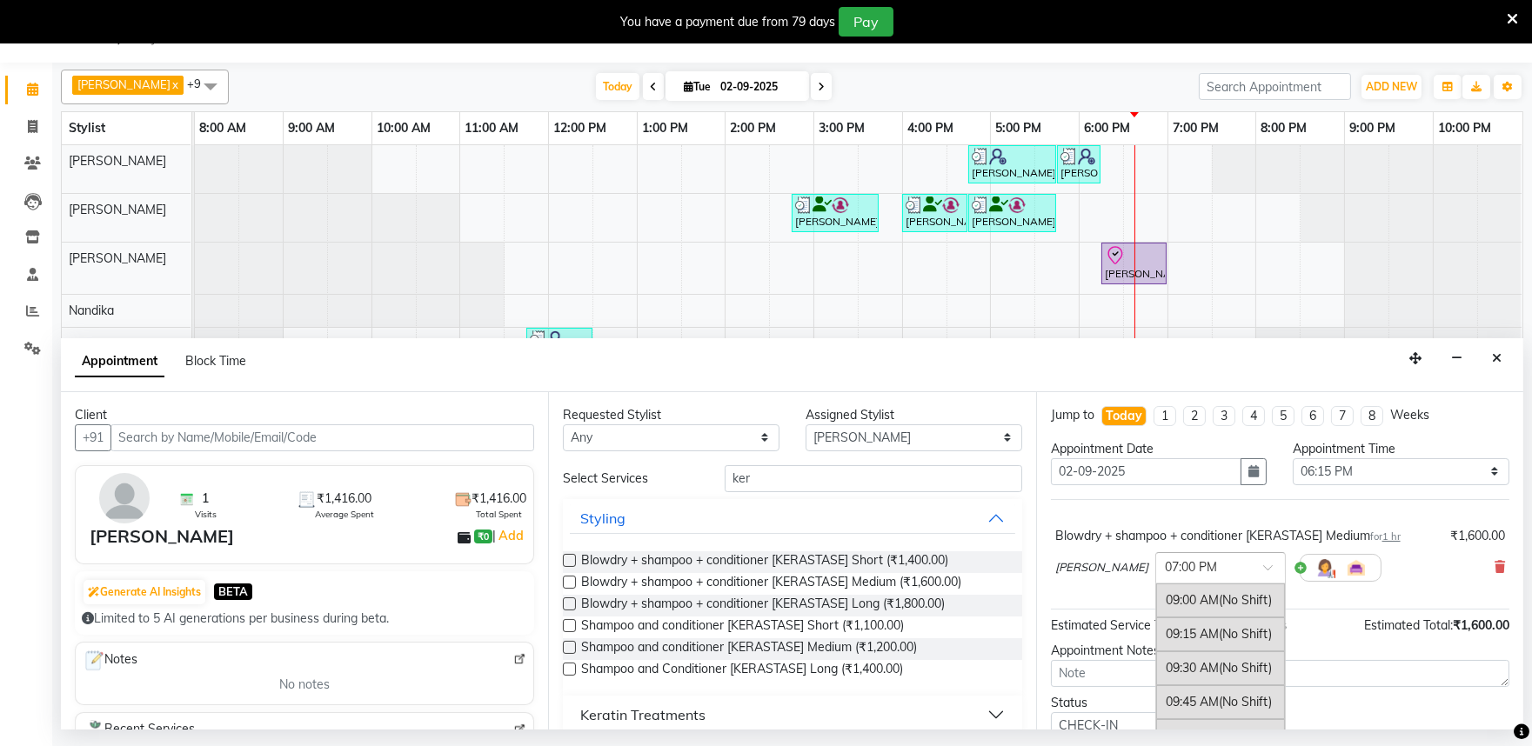
click at [1170, 566] on input "text" at bounding box center [1203, 566] width 77 height 18
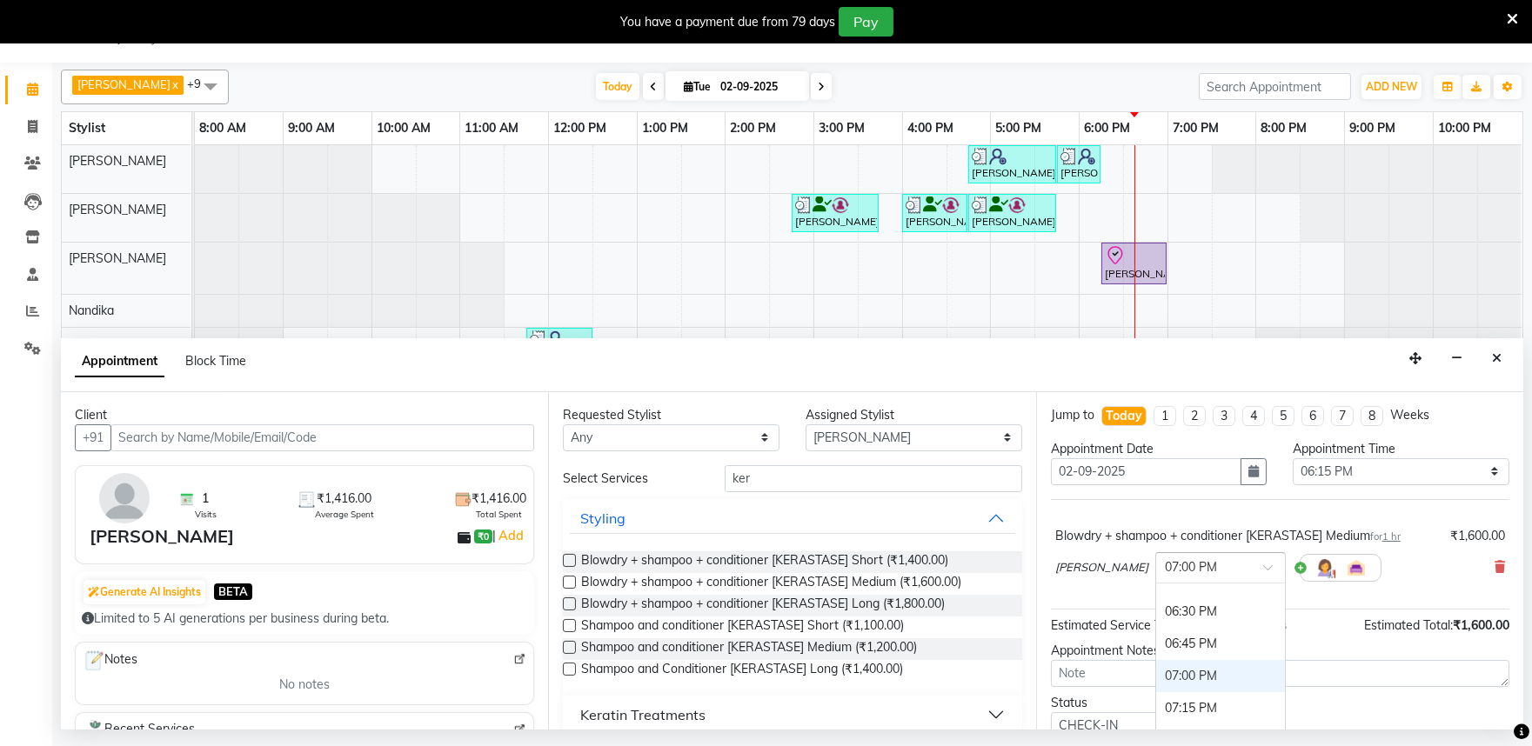
scroll to position [1189, 0]
click at [1156, 611] on div "06:15 PM" at bounding box center [1220, 619] width 129 height 32
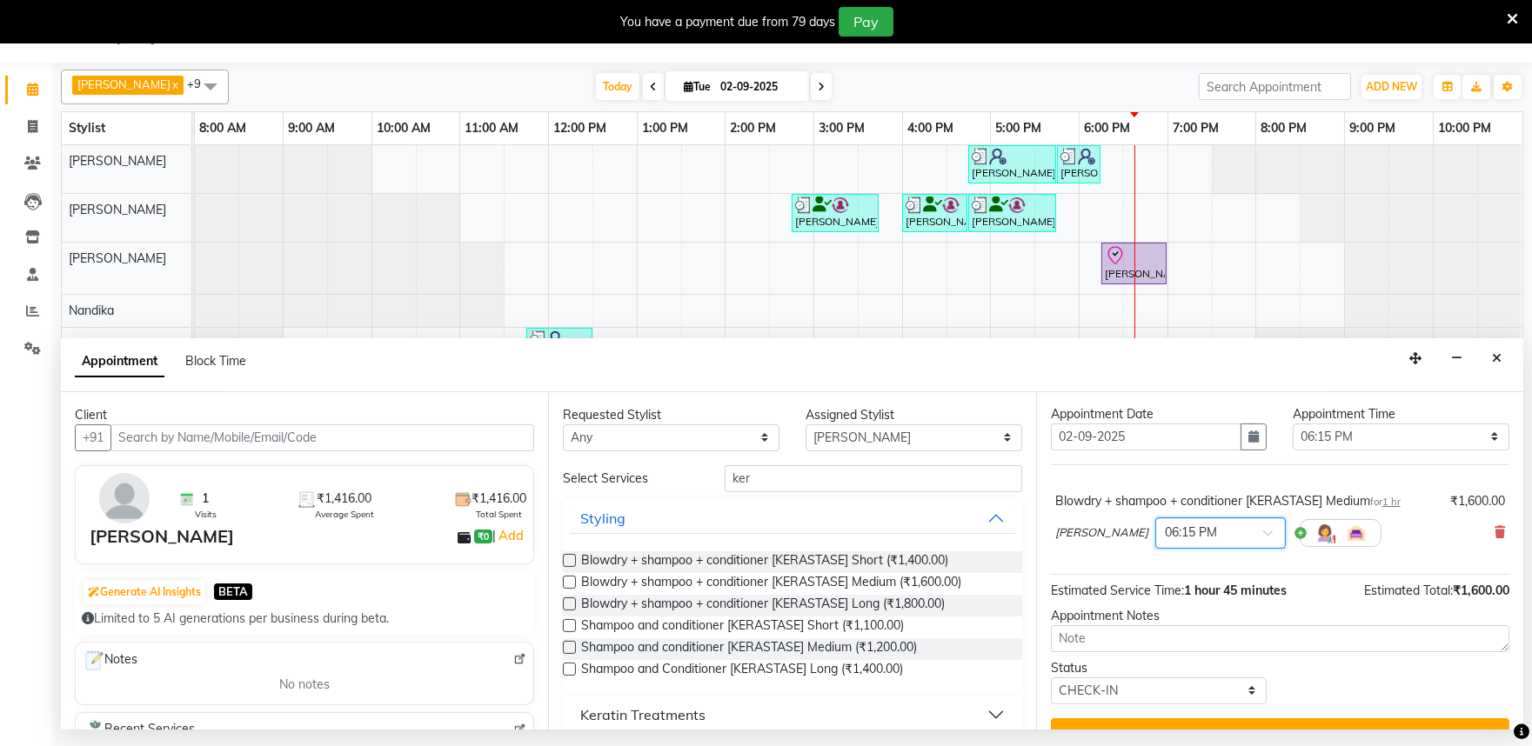
scroll to position [70, 0]
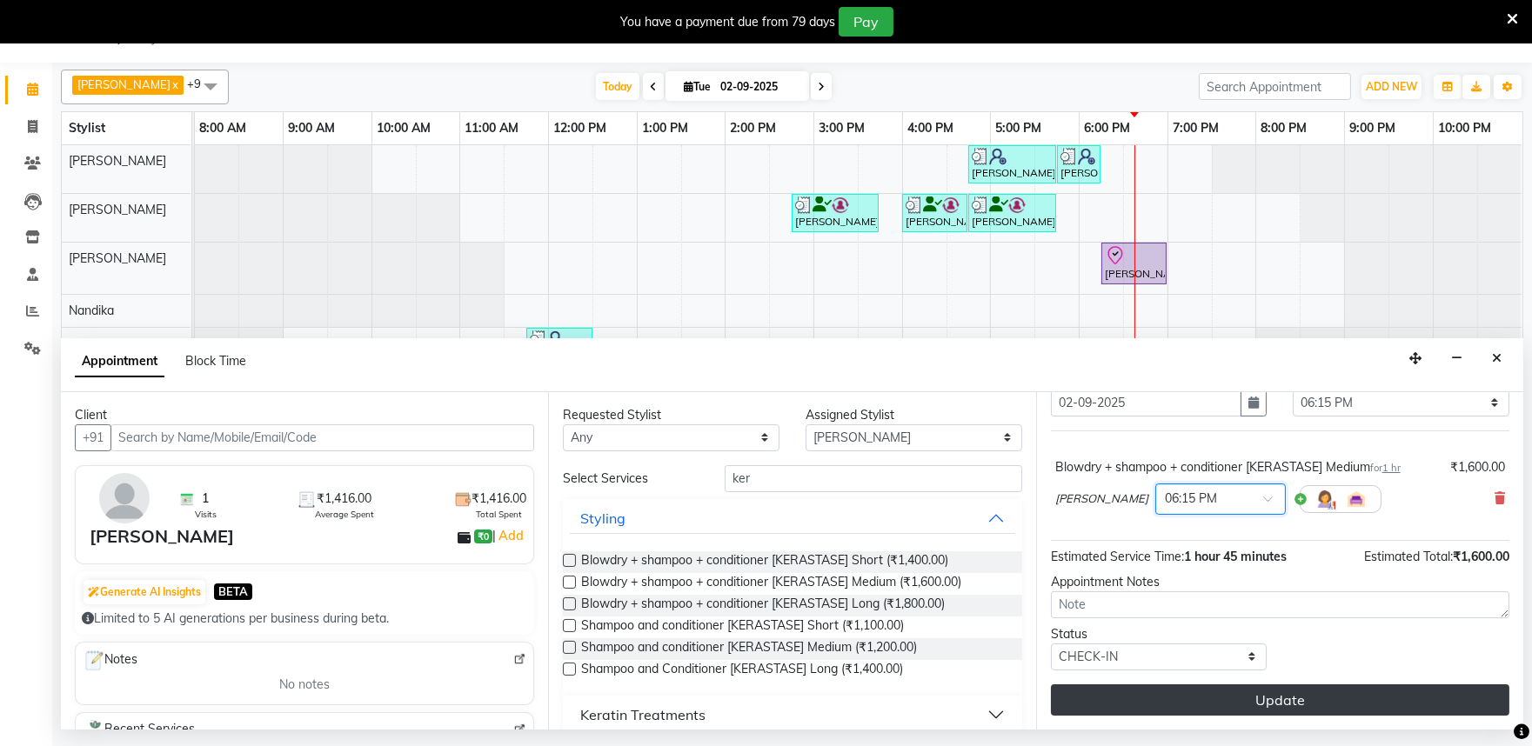
drag, startPoint x: 1277, startPoint y: 699, endPoint x: 1265, endPoint y: 697, distance: 11.4
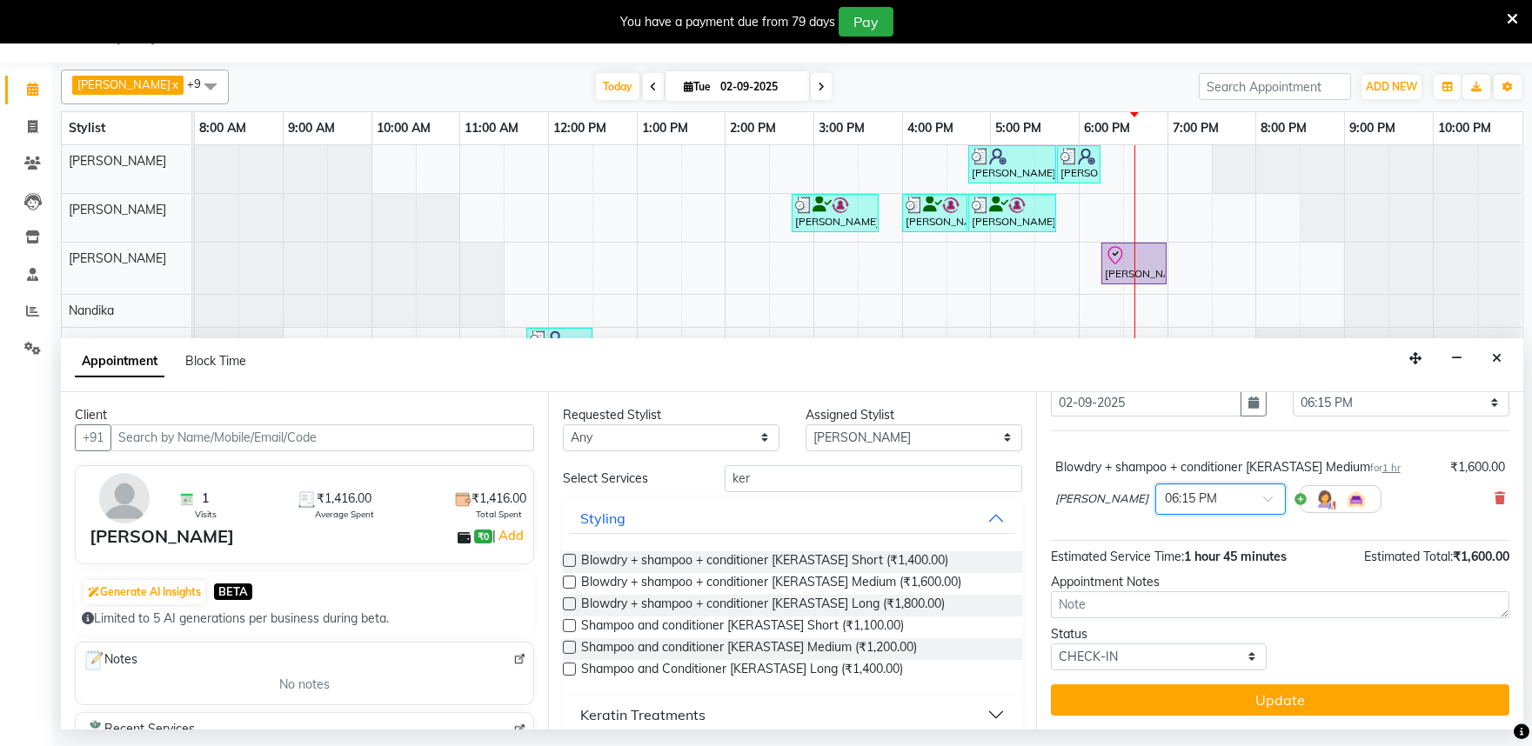
click at [1277, 698] on button "Update" at bounding box center [1280, 699] width 458 height 31
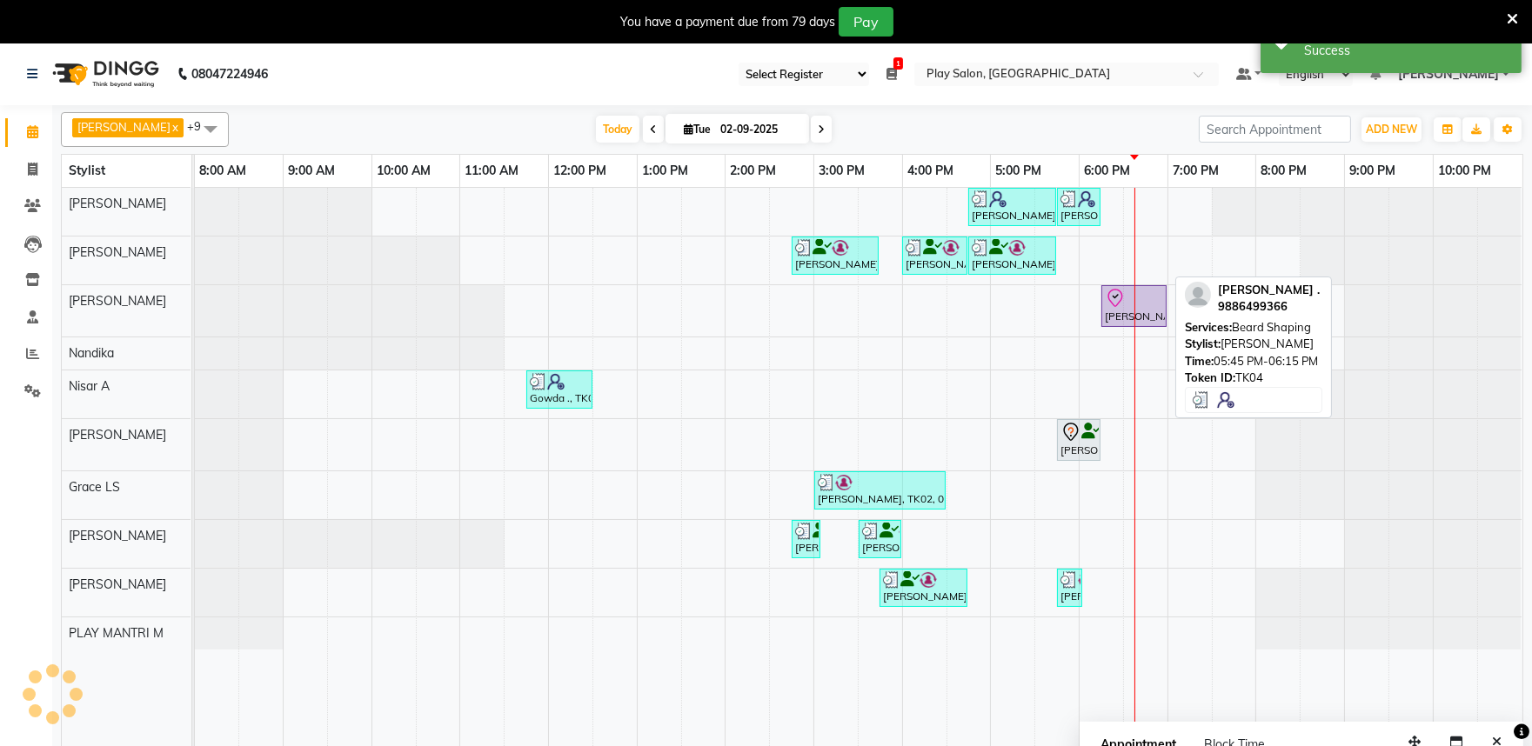
scroll to position [0, 0]
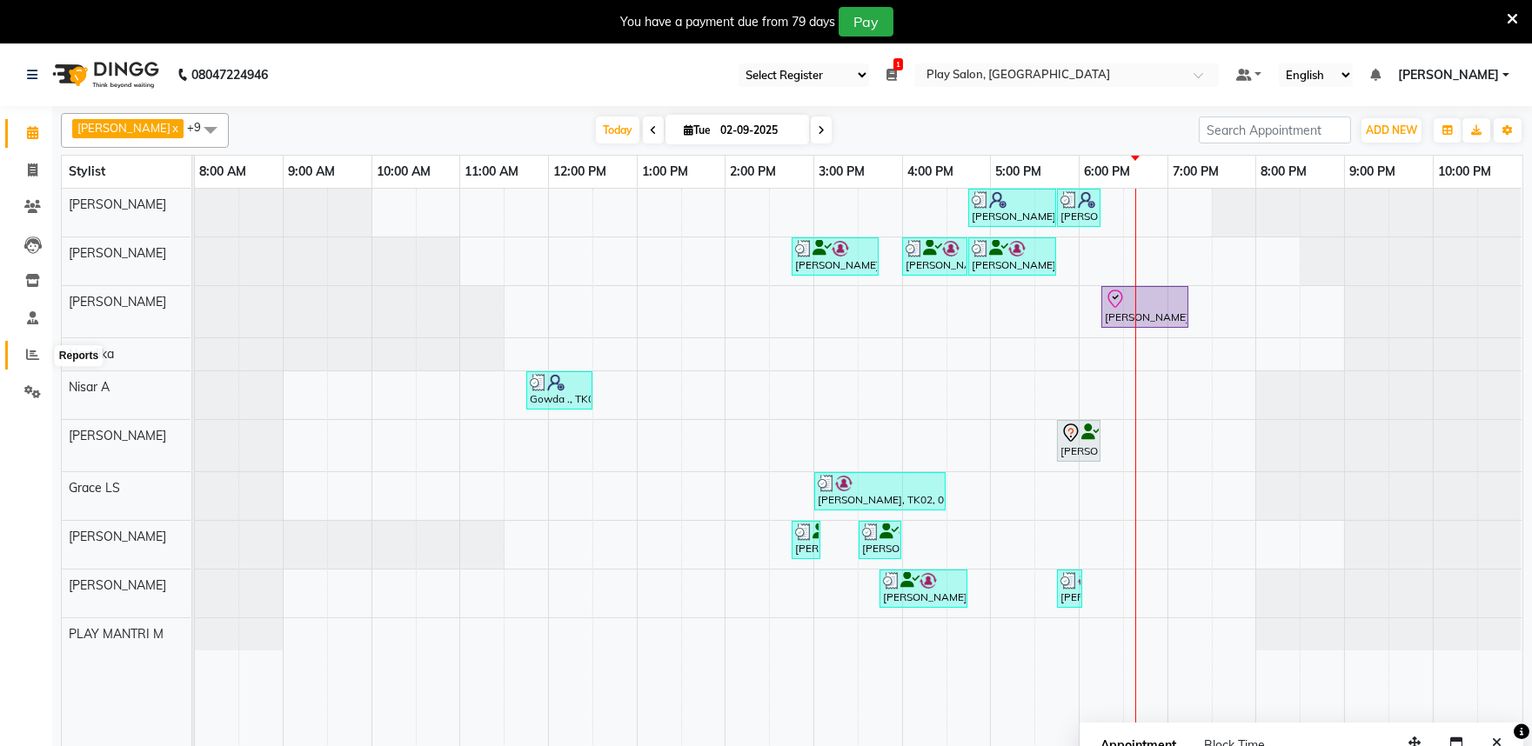
click at [30, 357] on icon at bounding box center [32, 354] width 13 height 13
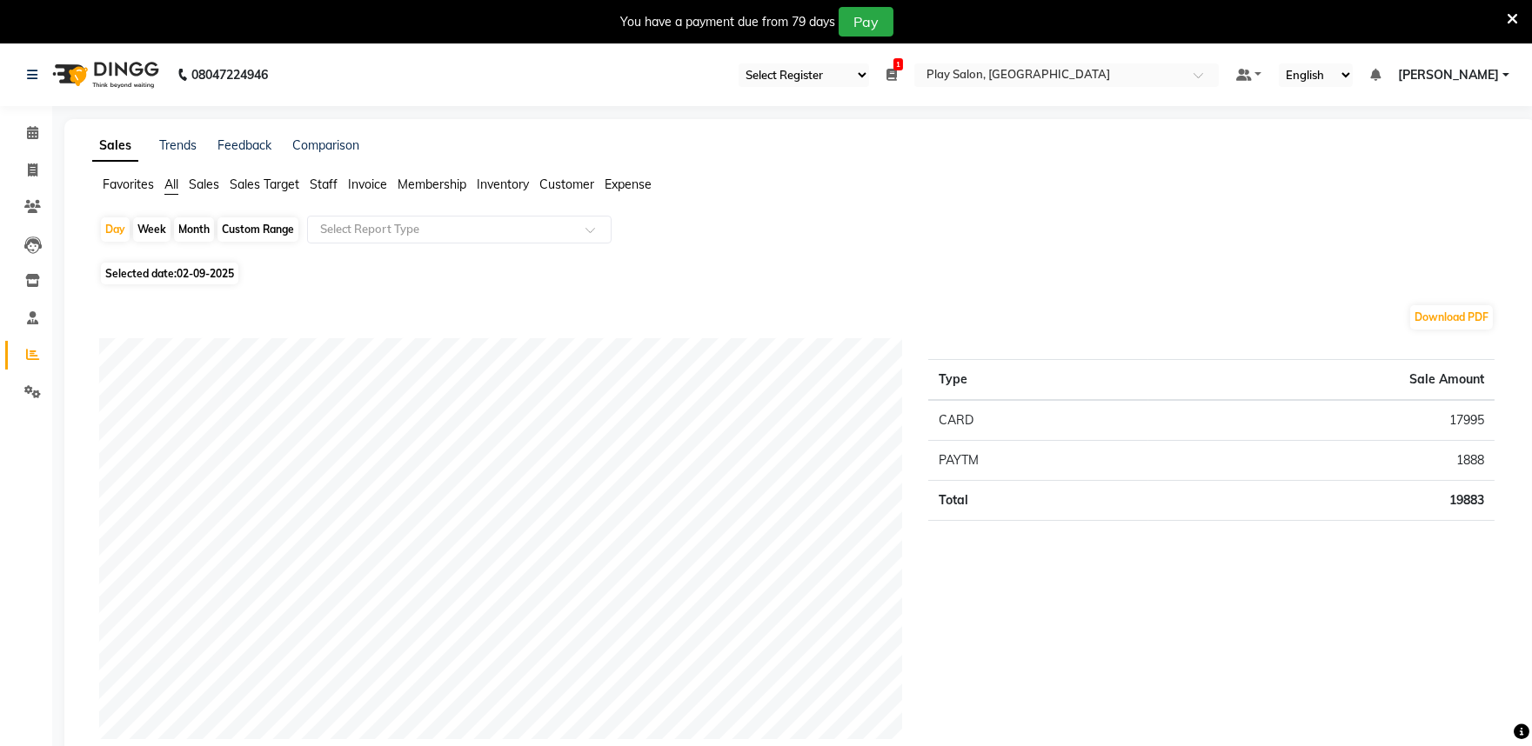
click at [319, 184] on span "Staff" at bounding box center [324, 185] width 28 height 16
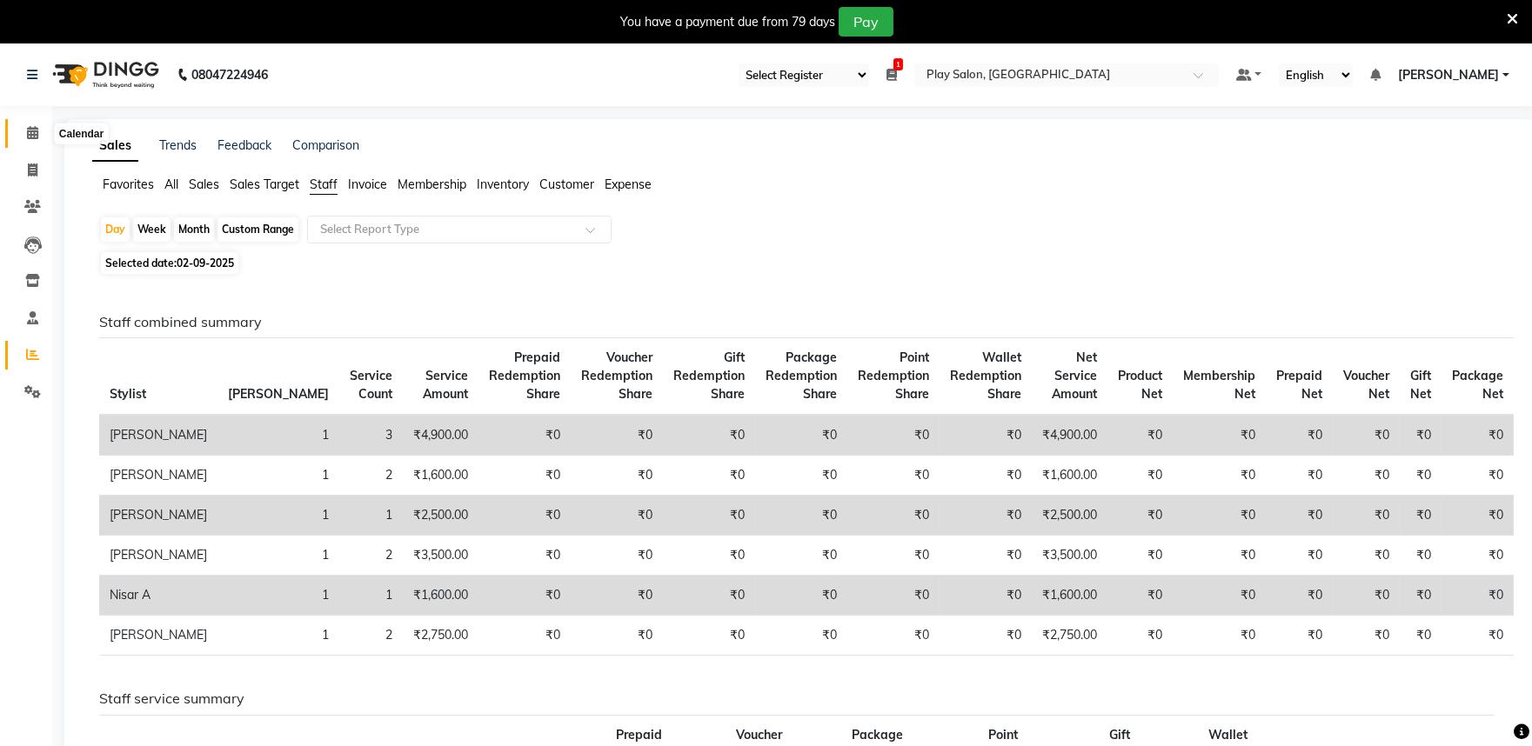
click at [30, 136] on icon at bounding box center [32, 132] width 11 height 13
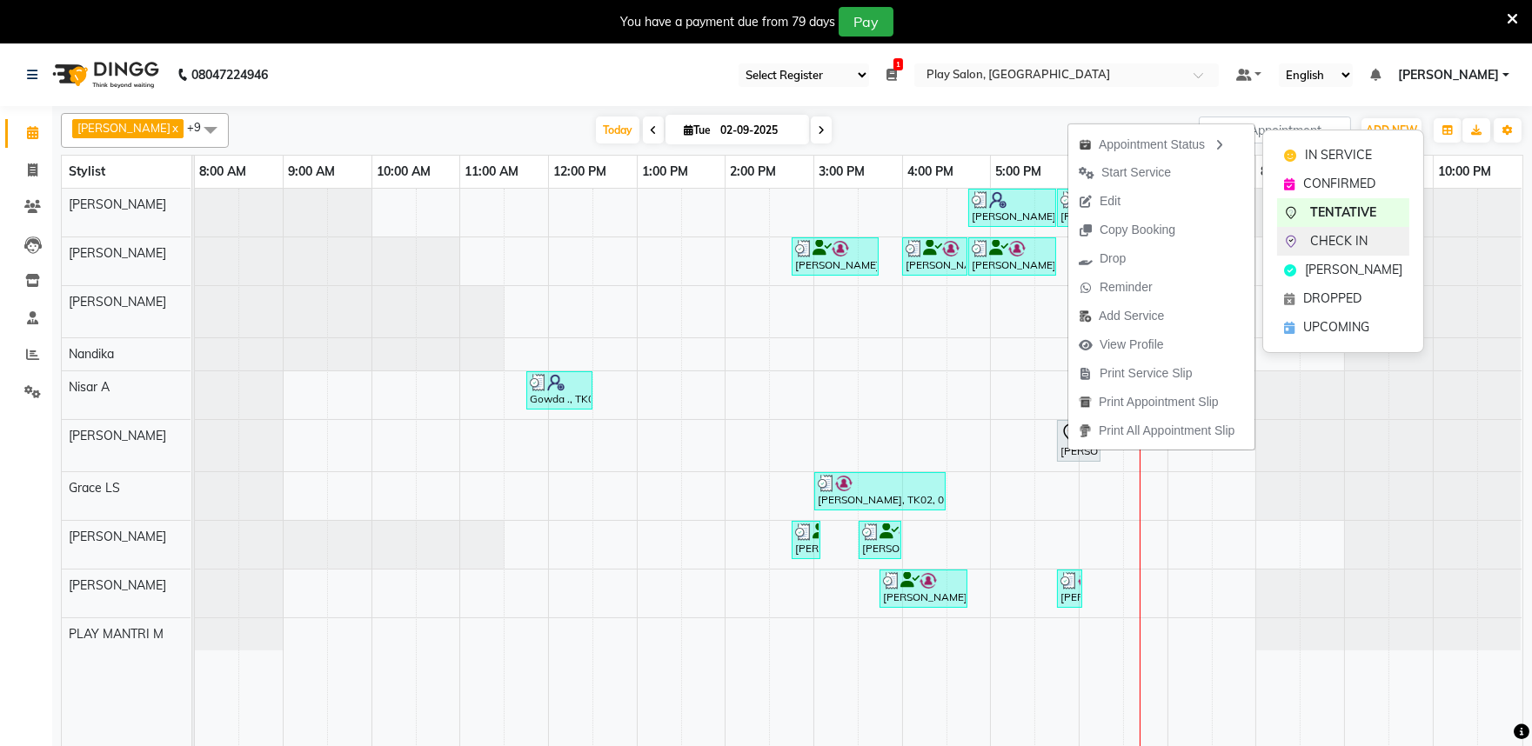
click at [1329, 239] on span "CHECK IN" at bounding box center [1338, 241] width 57 height 18
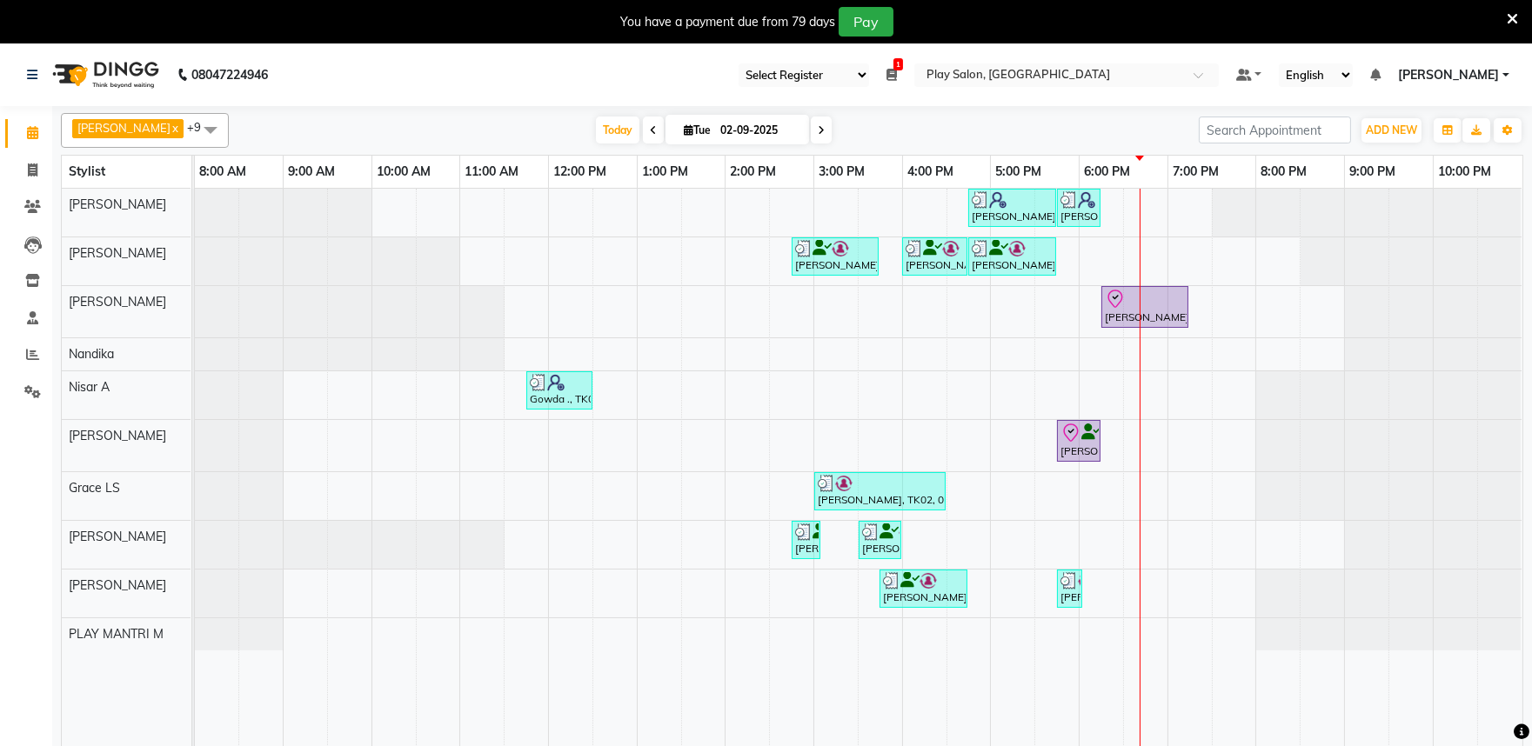
click at [897, 70] on icon at bounding box center [891, 75] width 10 height 12
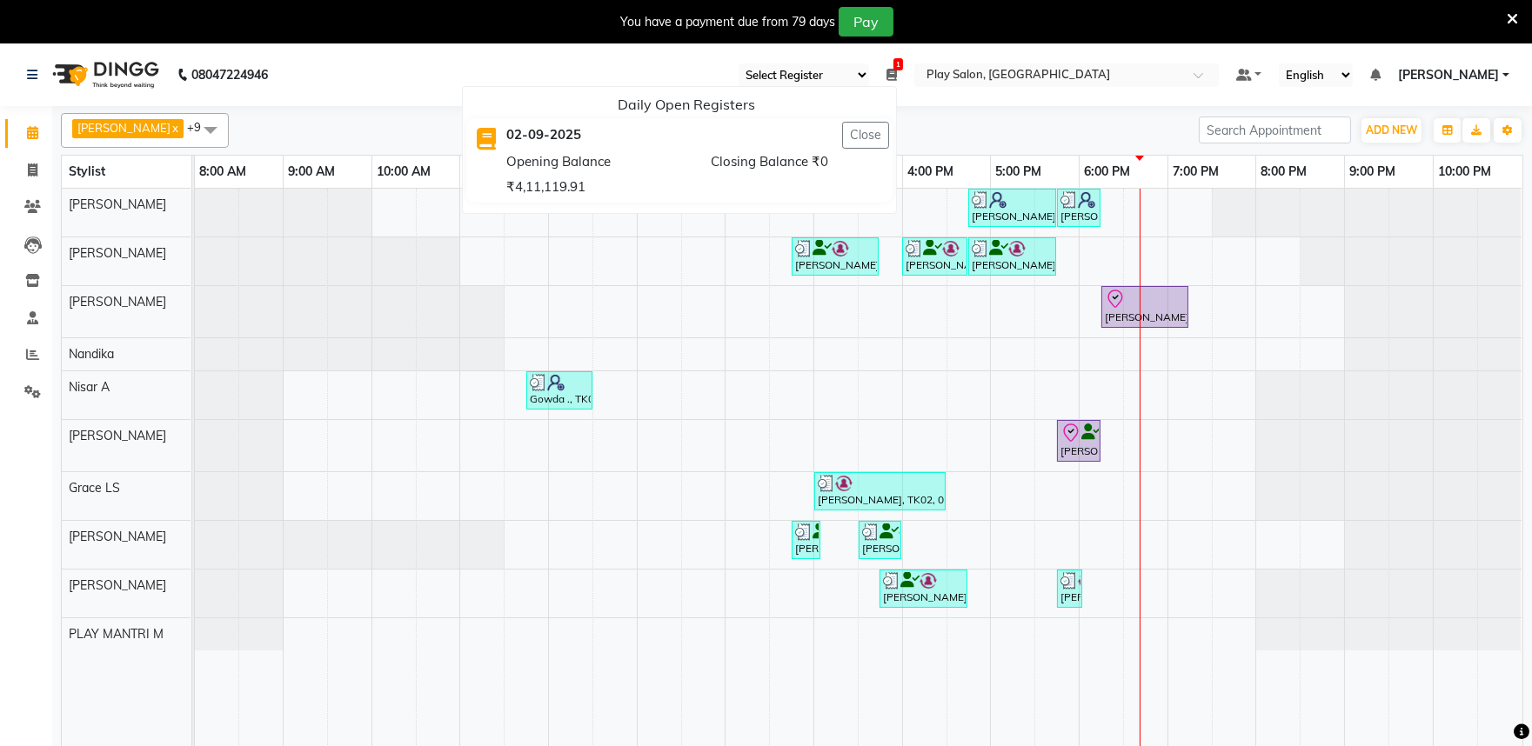
click at [821, 364] on div "Siddhart ., TK04, 04:45 PM-05:45 PM, Hair Cut Men (Senior stylist) Siddhart ., …" at bounding box center [858, 478] width 1327 height 579
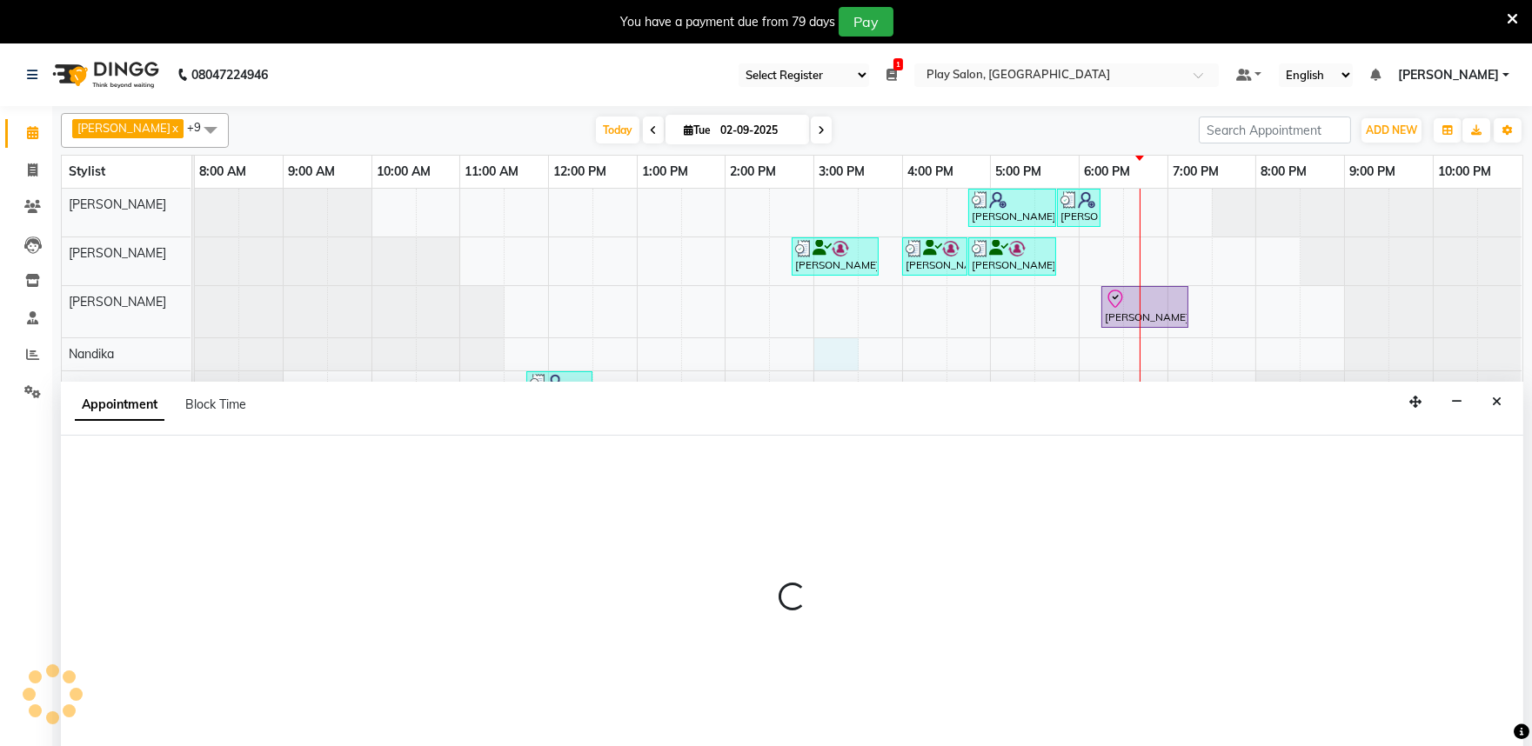
scroll to position [43, 0]
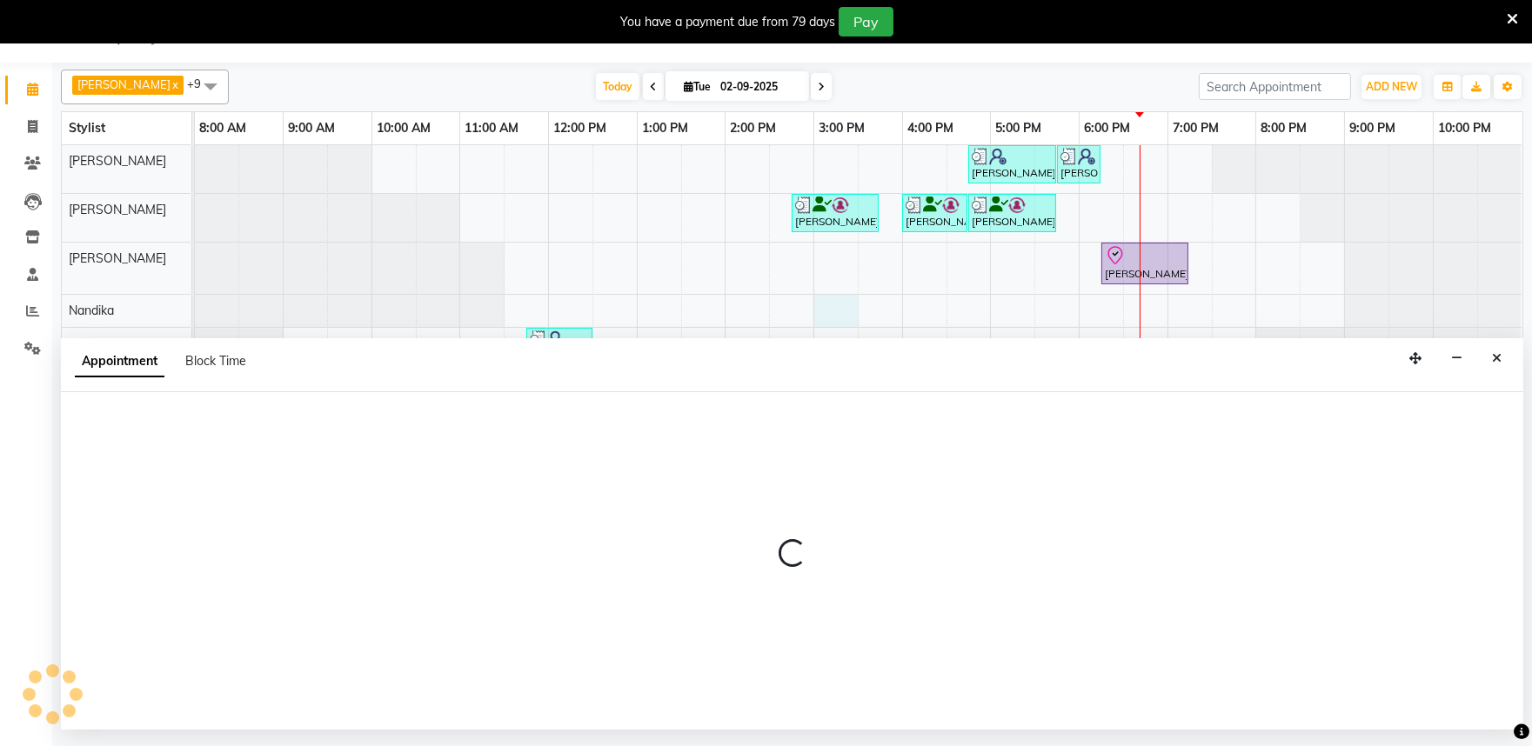
select select "84289"
select select "900"
select select "tentative"
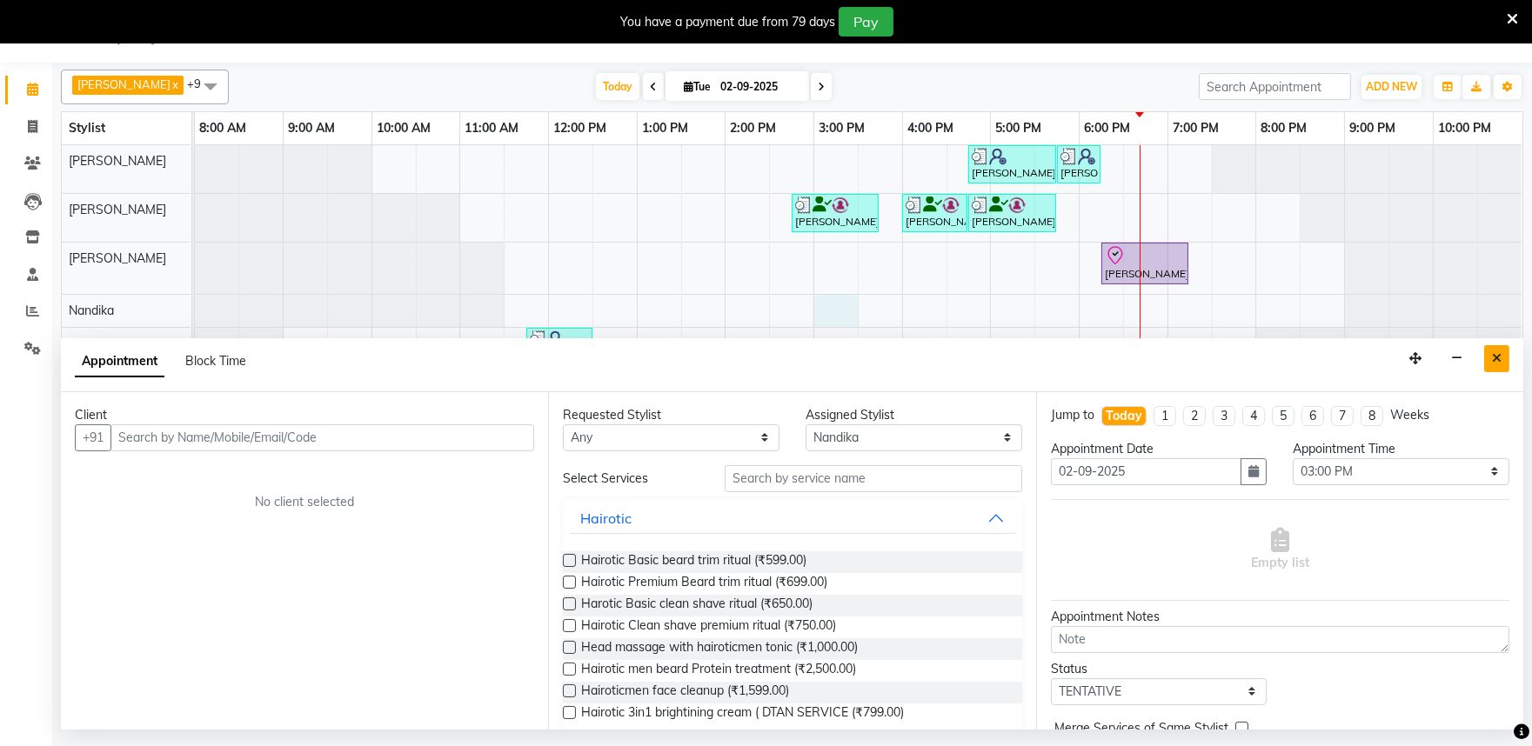
click at [1497, 357] on icon "Close" at bounding box center [1497, 358] width 10 height 12
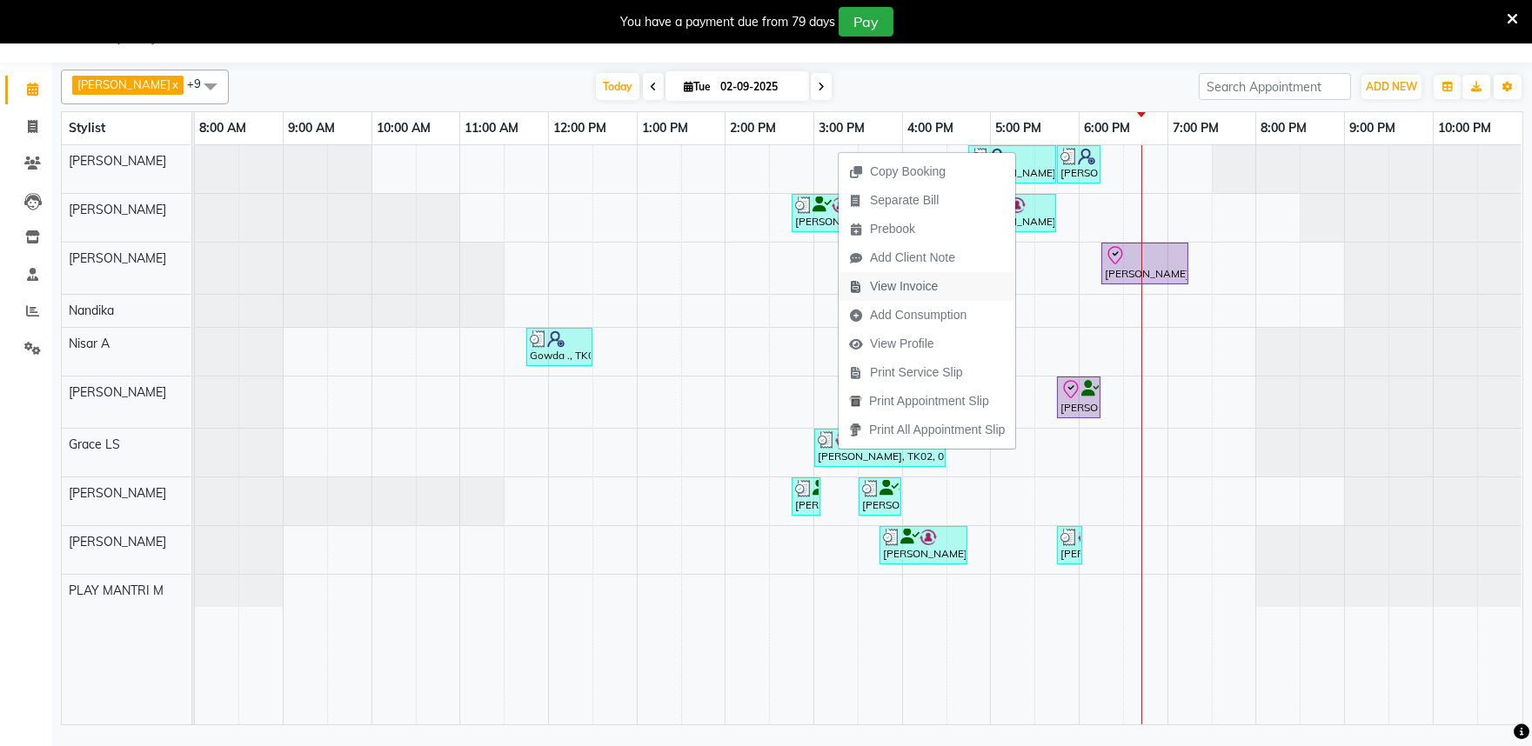
click at [889, 287] on span "View Invoice" at bounding box center [904, 286] width 68 height 18
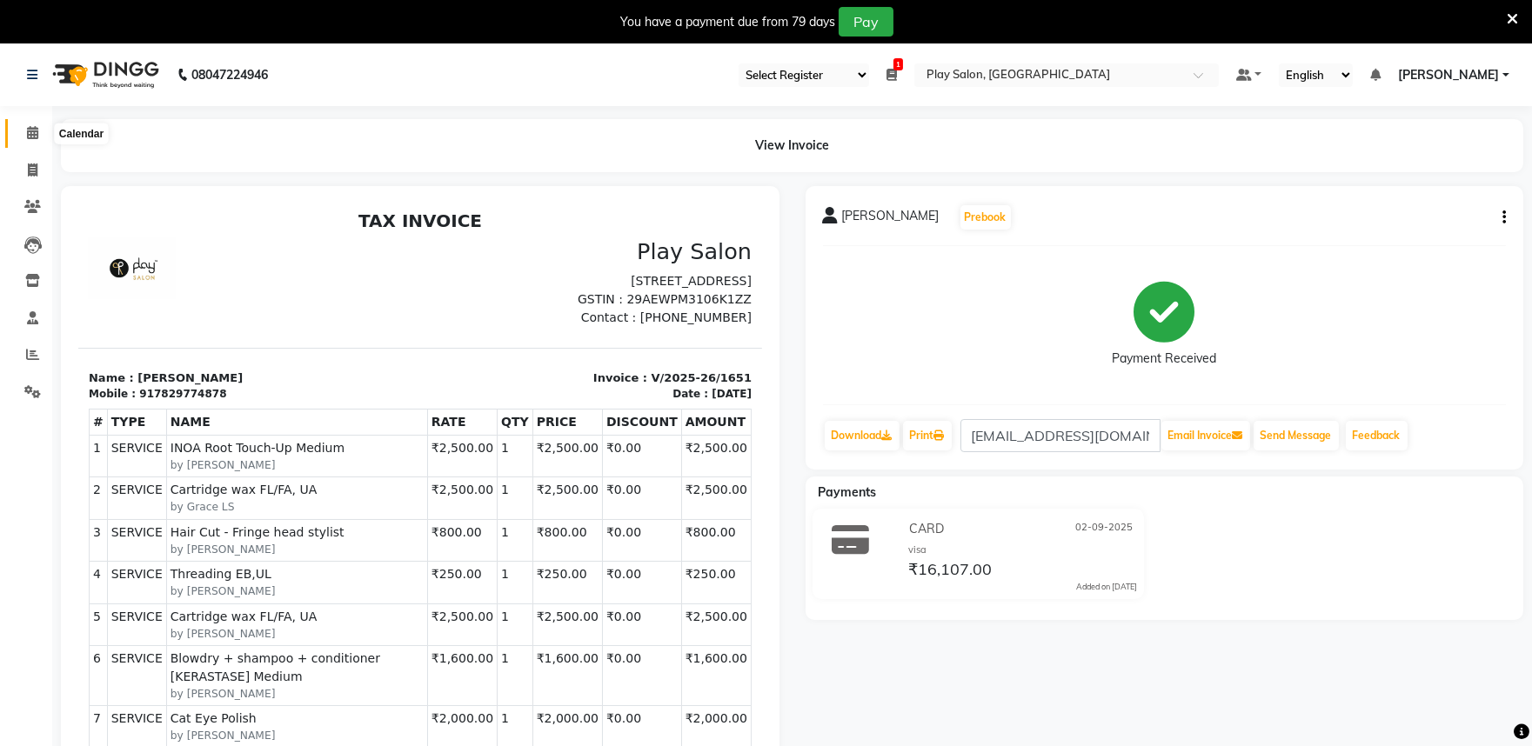
click at [31, 128] on icon at bounding box center [32, 132] width 11 height 13
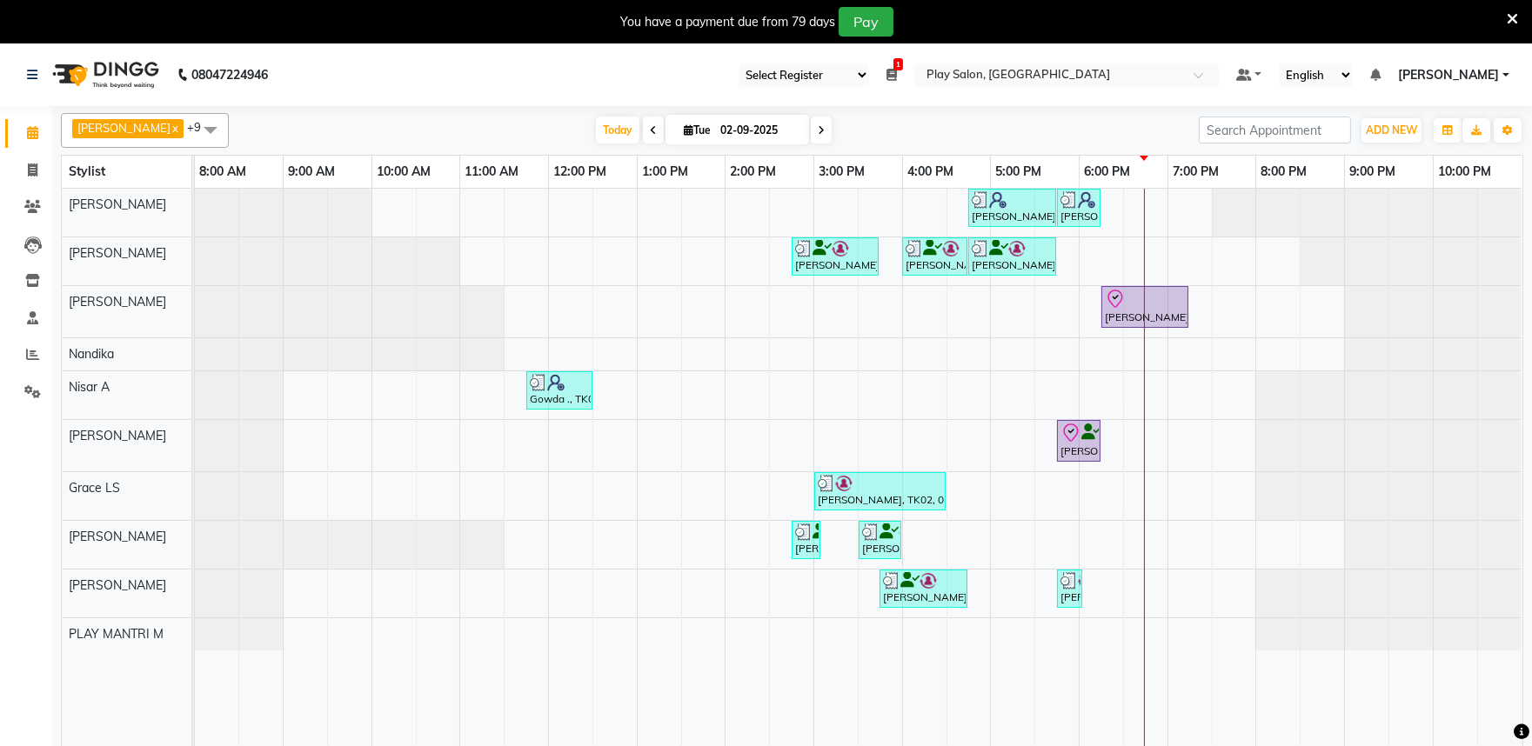
click at [811, 124] on span at bounding box center [821, 130] width 21 height 27
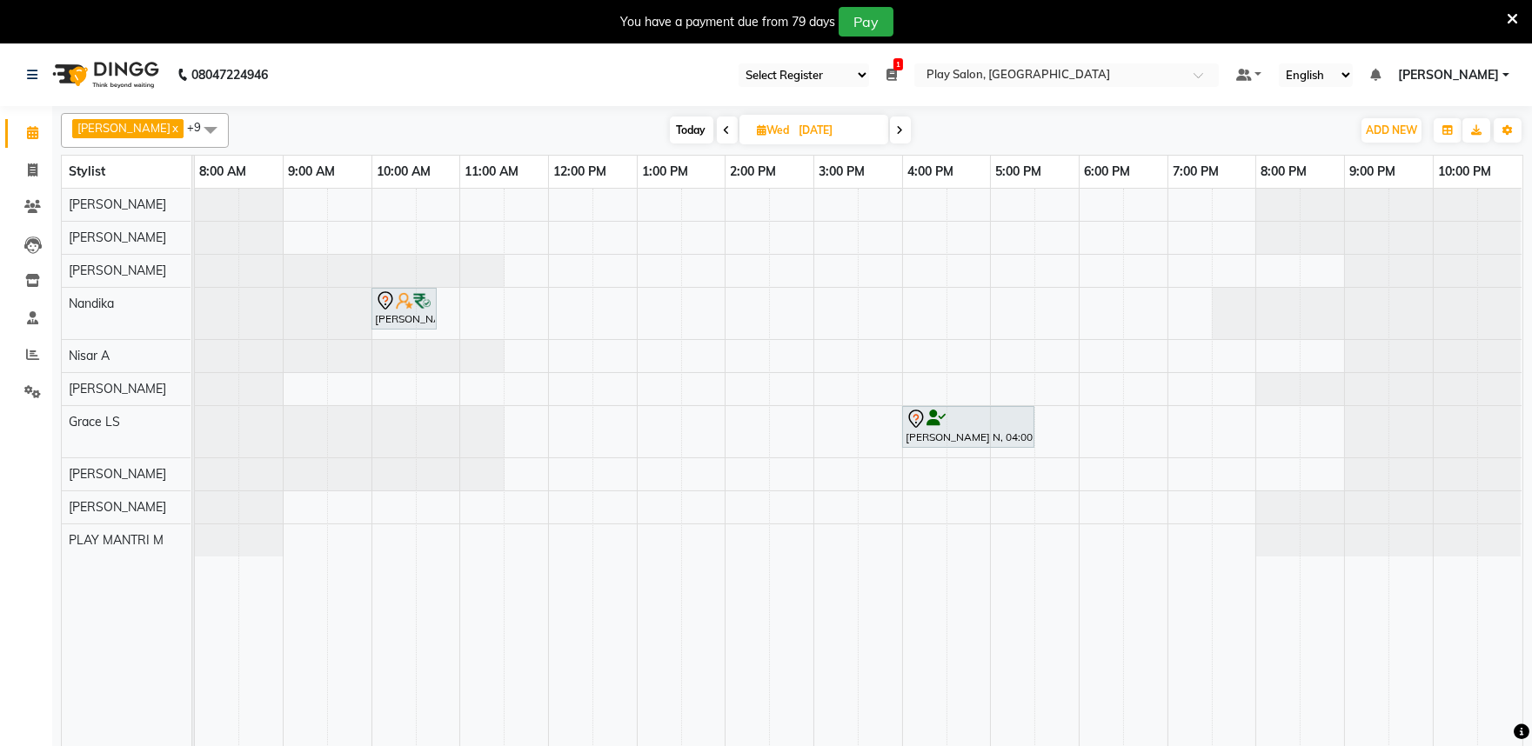
click at [724, 132] on icon at bounding box center [727, 130] width 7 height 10
type input "02-09-2025"
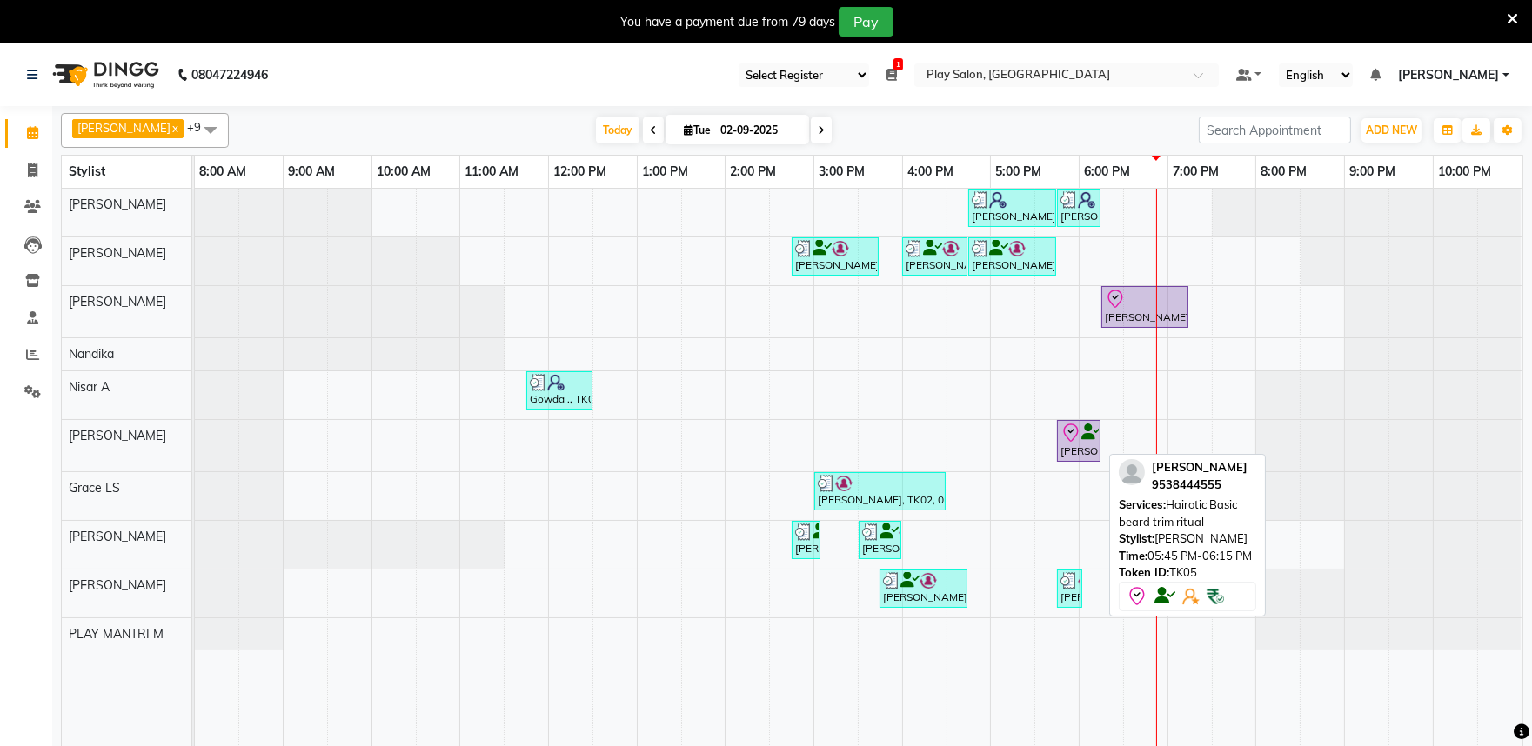
click at [1071, 444] on div "[PERSON_NAME], TK05, 05:45 PM-06:15 PM, Hairotic Basic [PERSON_NAME] trim ritual" at bounding box center [1078, 441] width 40 height 37
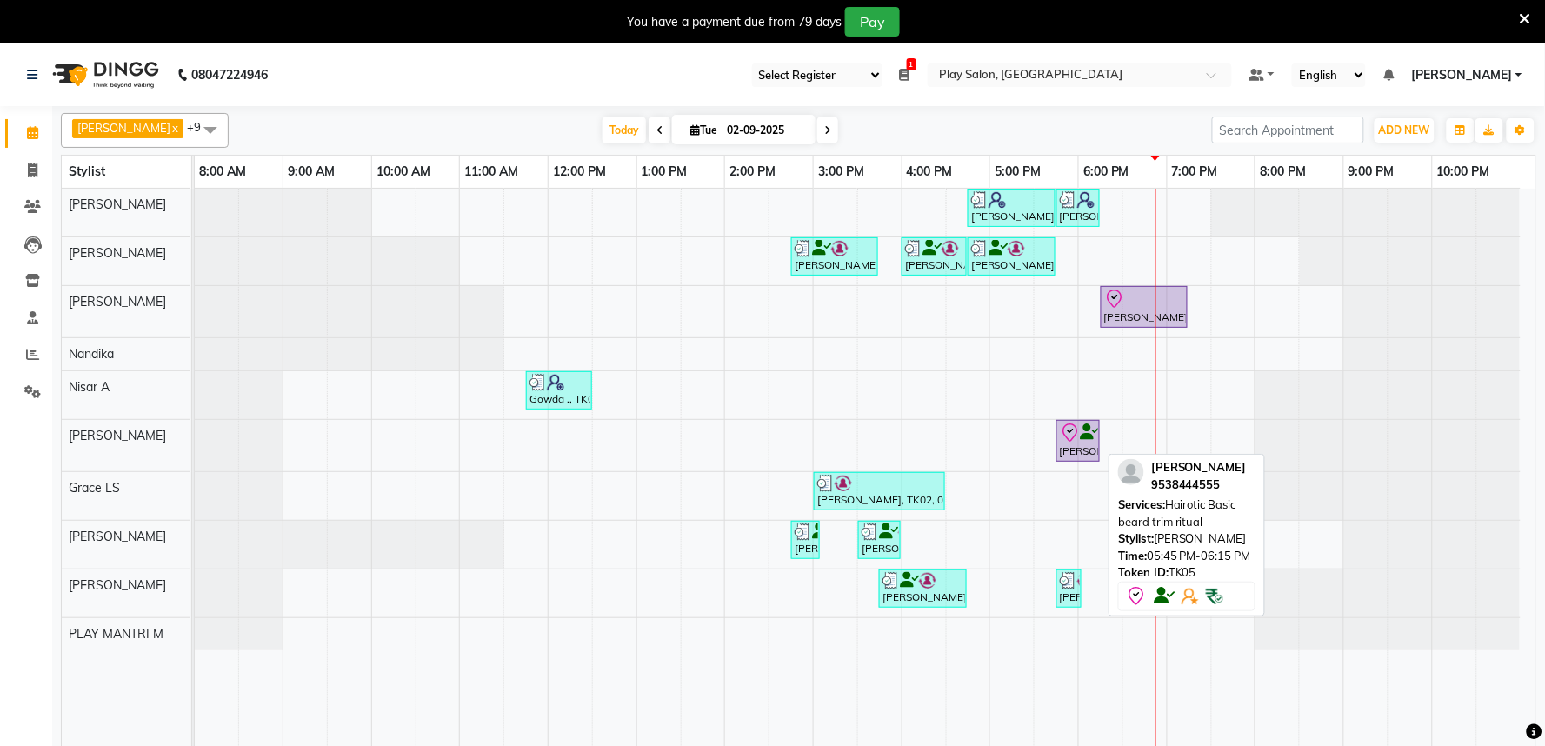
select select "8"
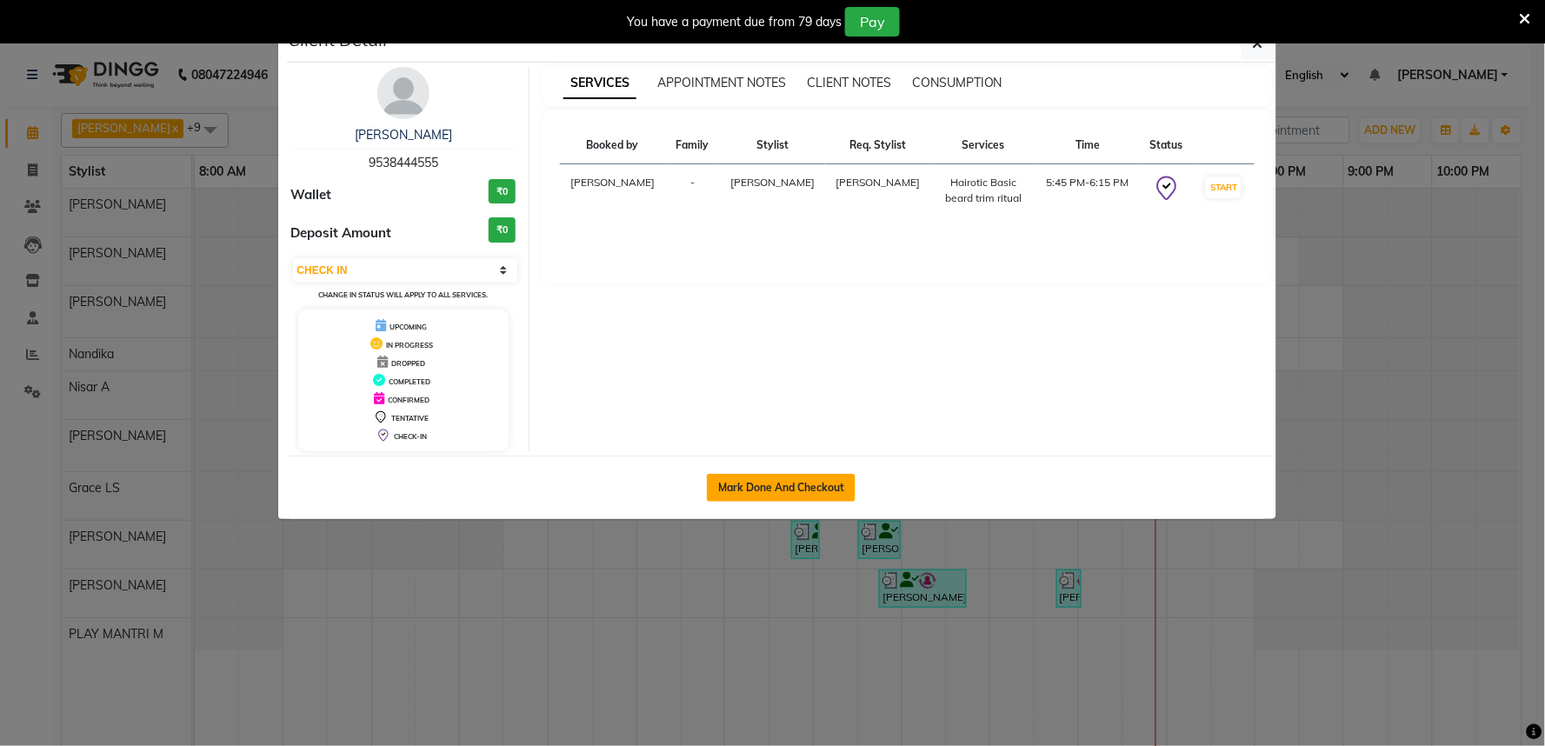
click at [795, 479] on button "Mark Done And Checkout" at bounding box center [781, 488] width 149 height 28
select select "8352"
select select "service"
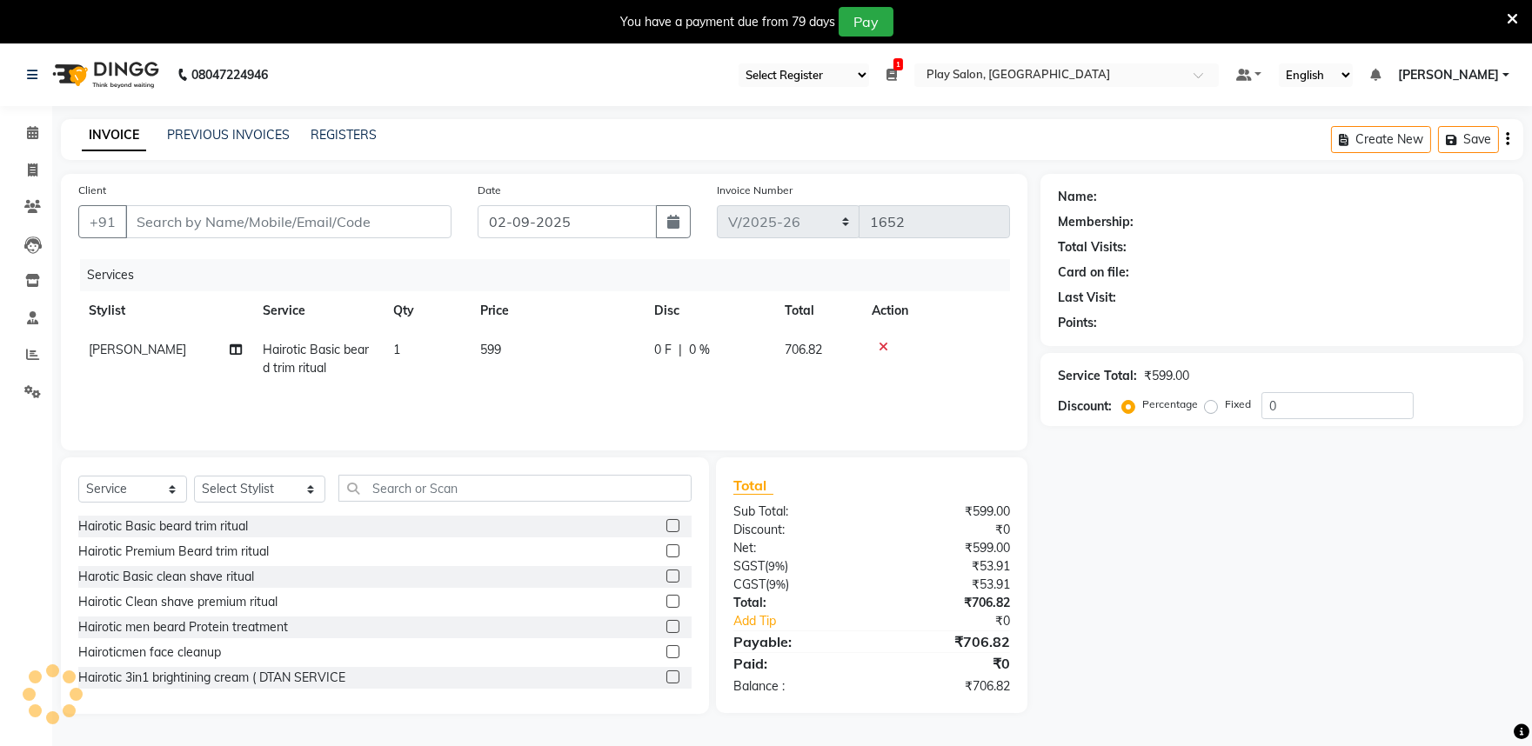
type input "9538444555"
select select "81321"
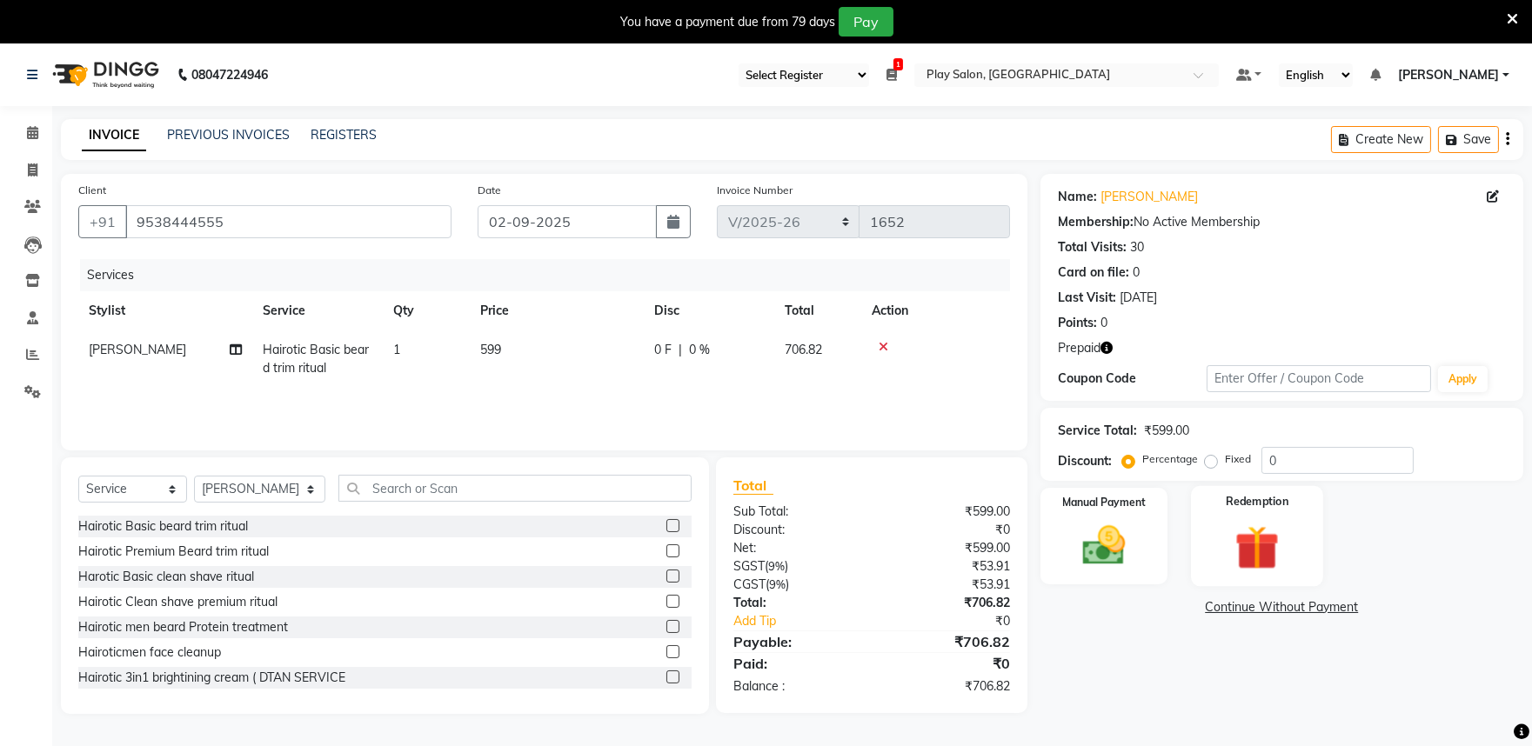
click at [1294, 533] on div "Redemption" at bounding box center [1257, 536] width 132 height 100
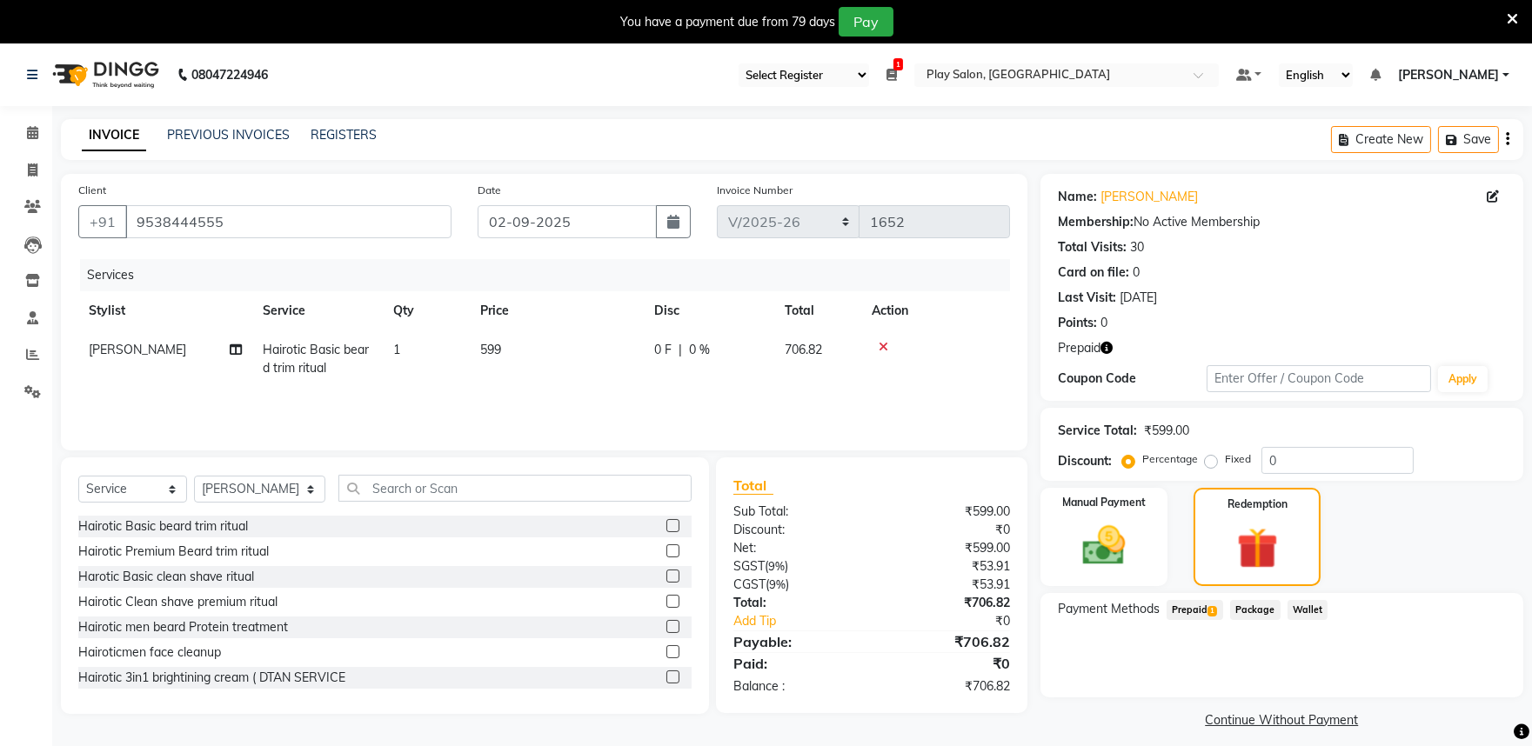
click at [1184, 611] on span "Prepaid 1" at bounding box center [1194, 610] width 57 height 20
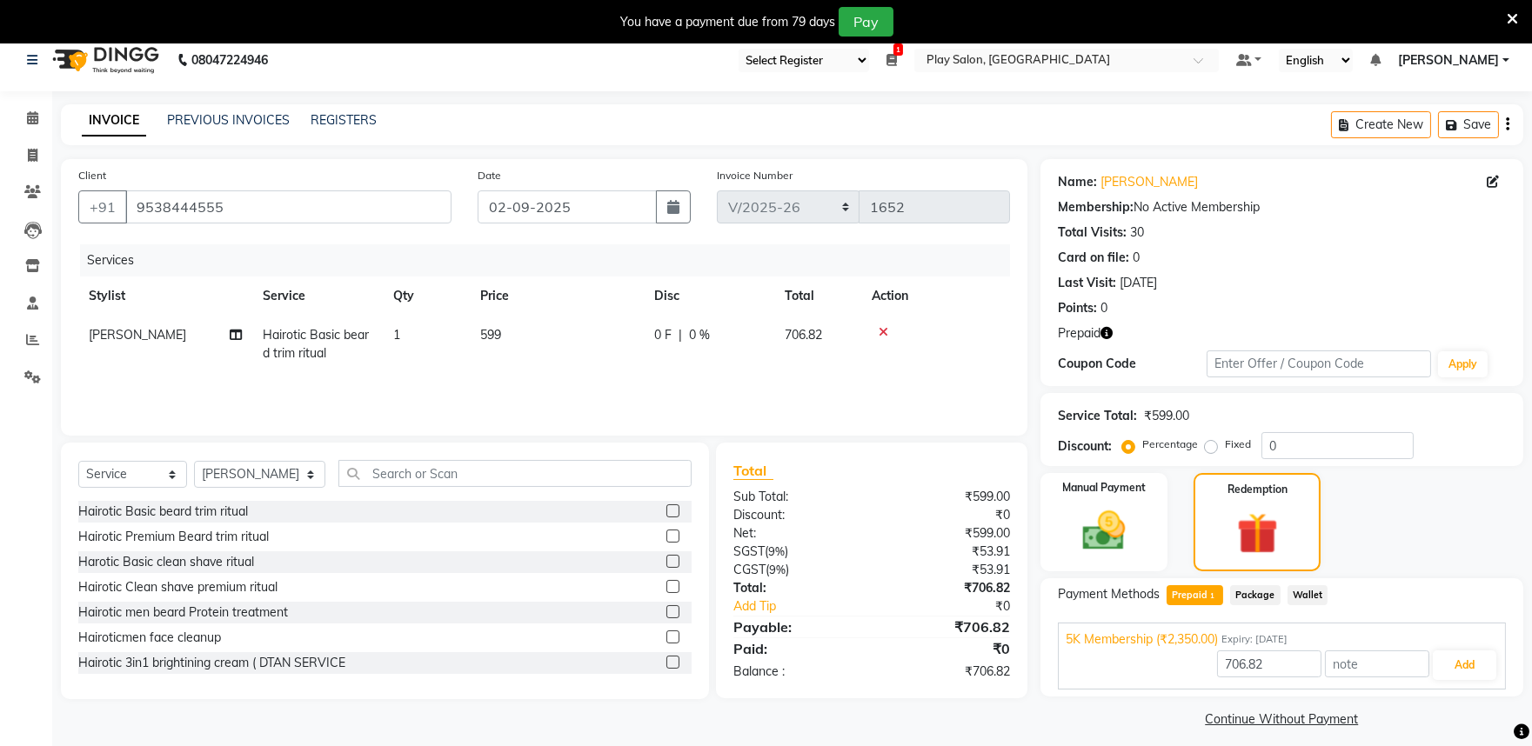
scroll to position [43, 0]
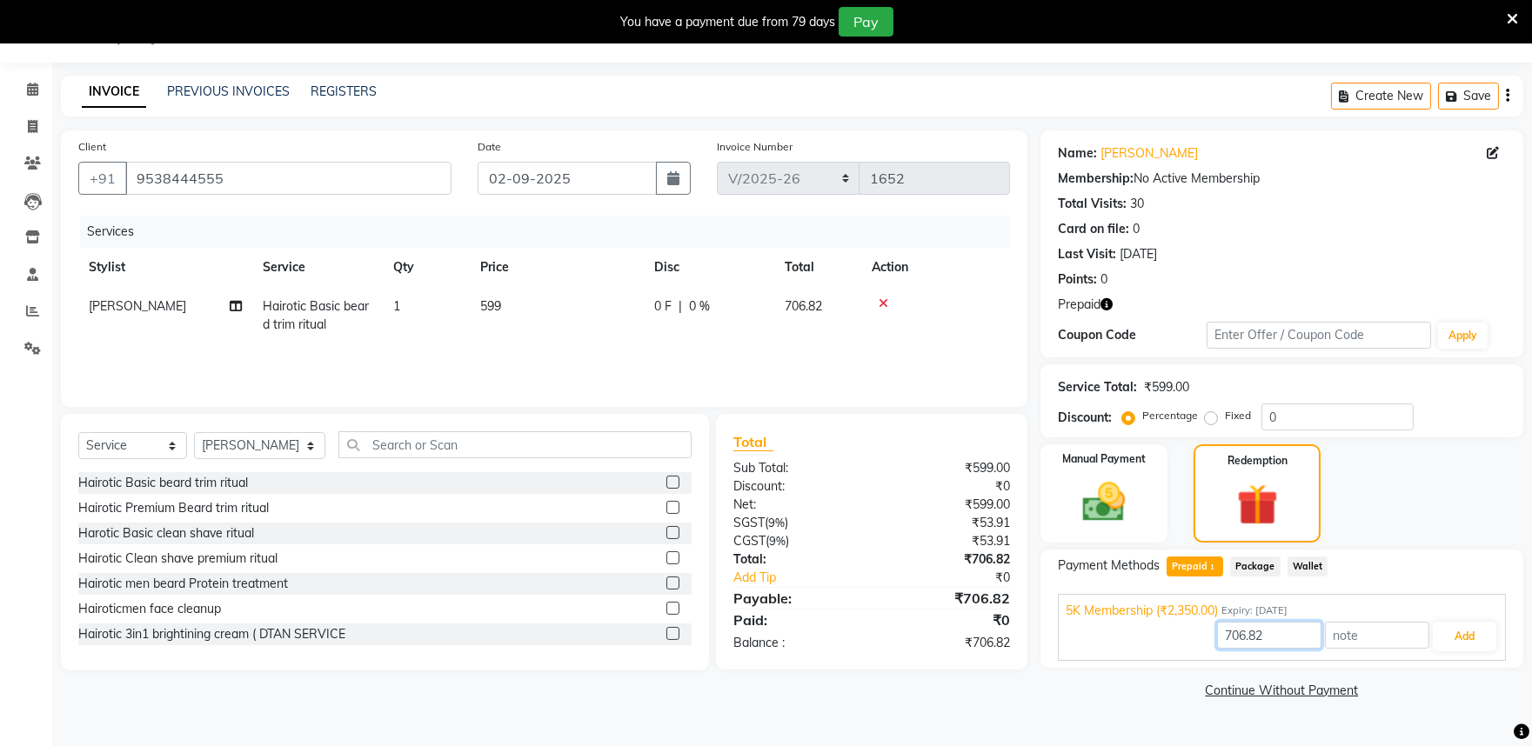
click at [1285, 636] on input "706.82" at bounding box center [1269, 635] width 104 height 27
type input "7"
type input "599"
click at [1465, 637] on button "Add" at bounding box center [1463, 637] width 63 height 30
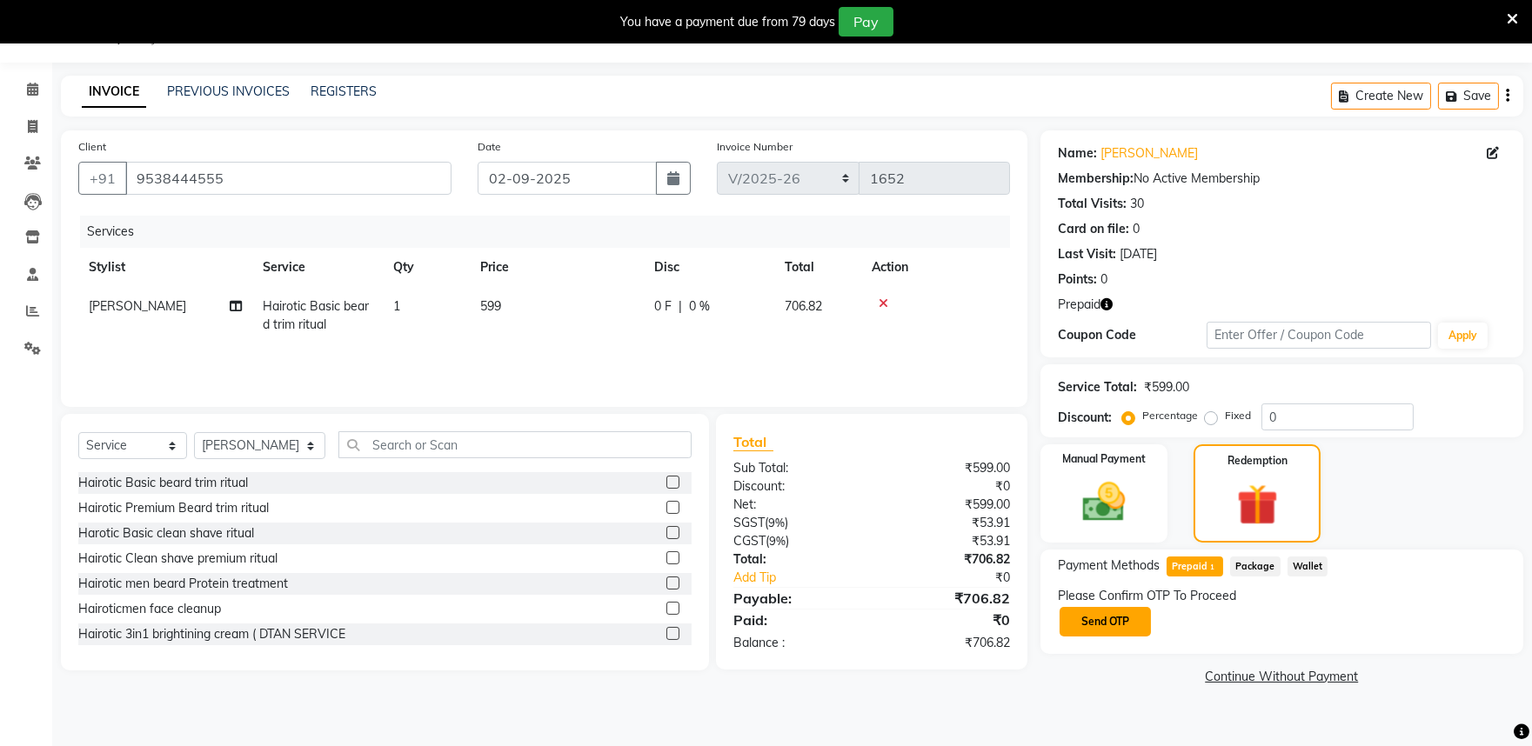
click at [1091, 617] on button "Send OTP" at bounding box center [1104, 622] width 91 height 30
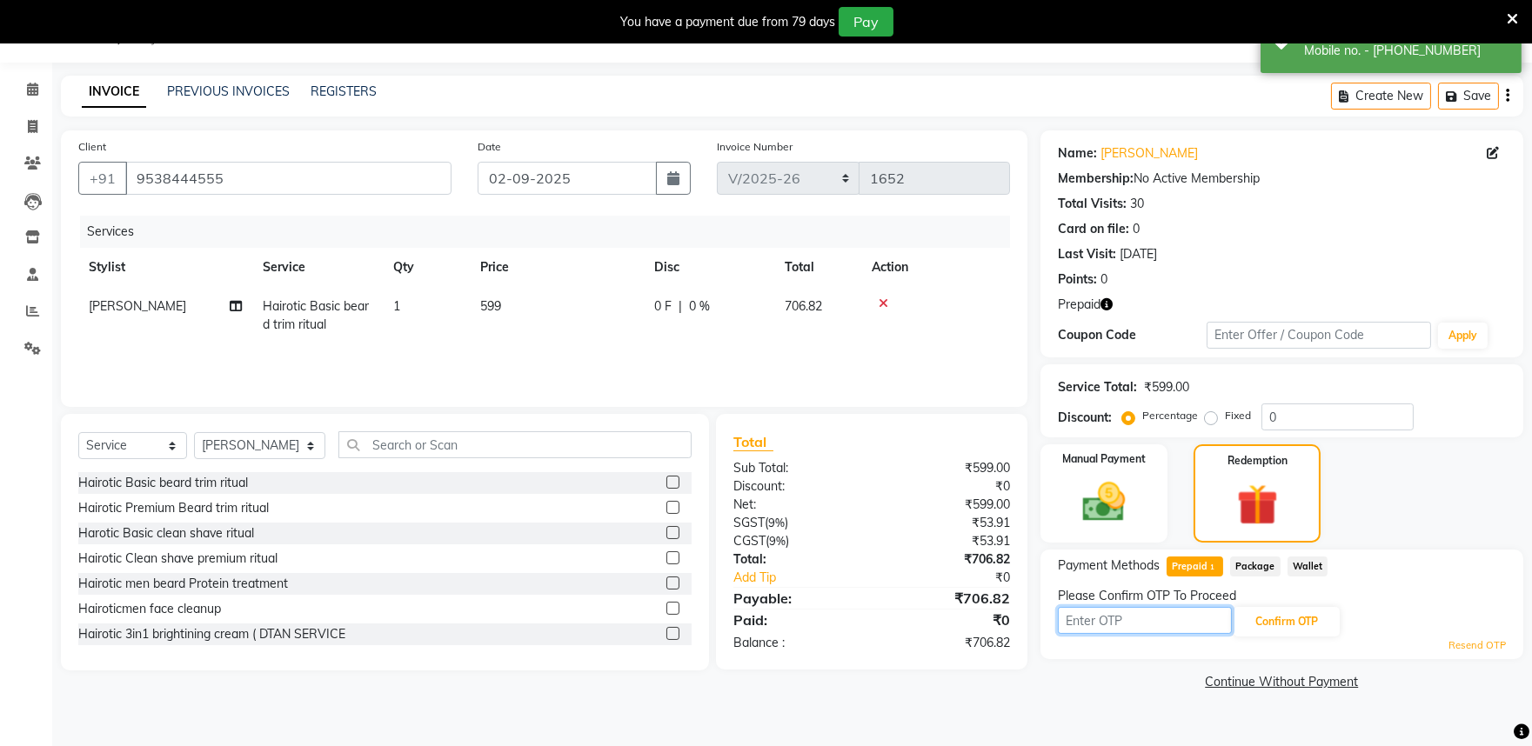
click at [1091, 621] on input "text" at bounding box center [1145, 620] width 174 height 27
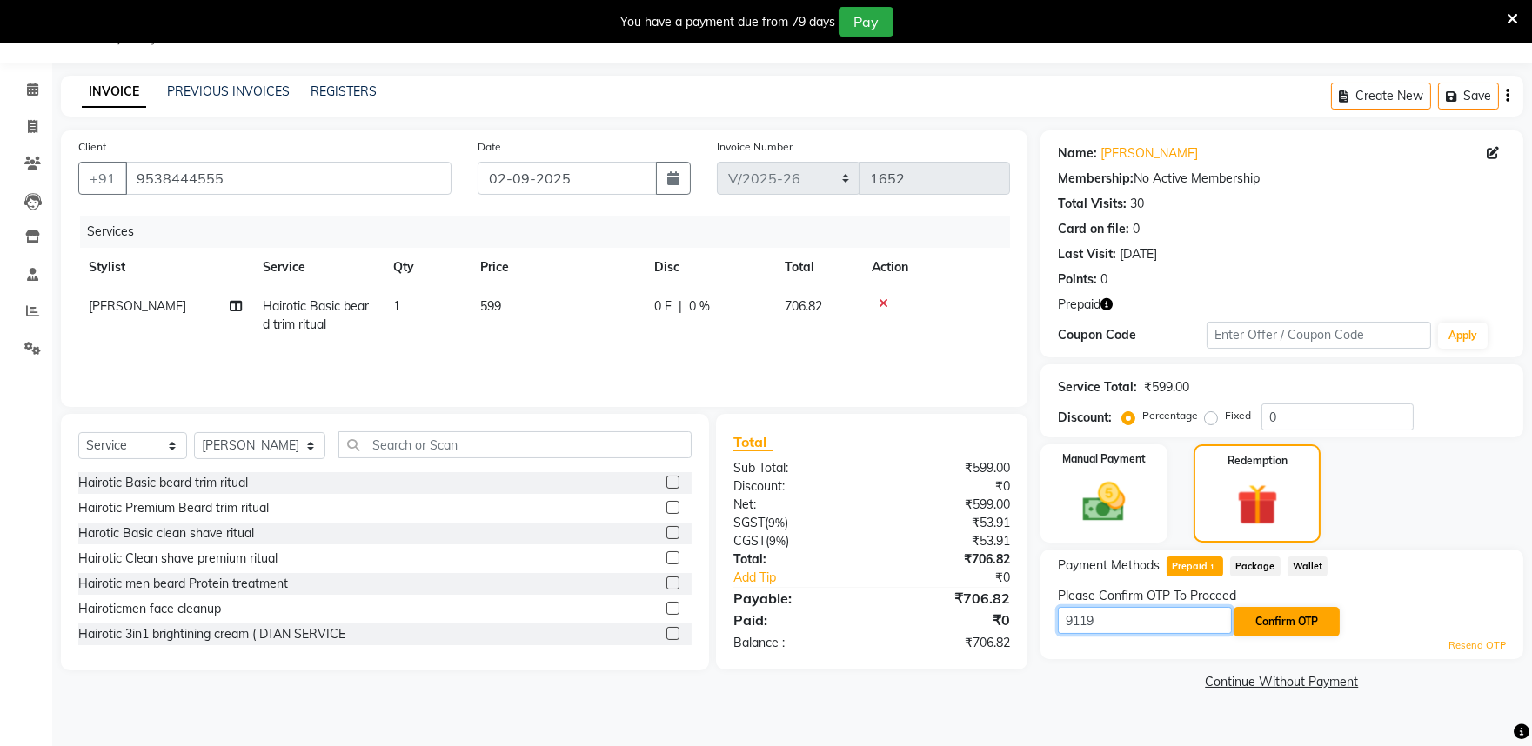
type input "9119"
click at [1305, 619] on button "Confirm OTP" at bounding box center [1286, 622] width 106 height 30
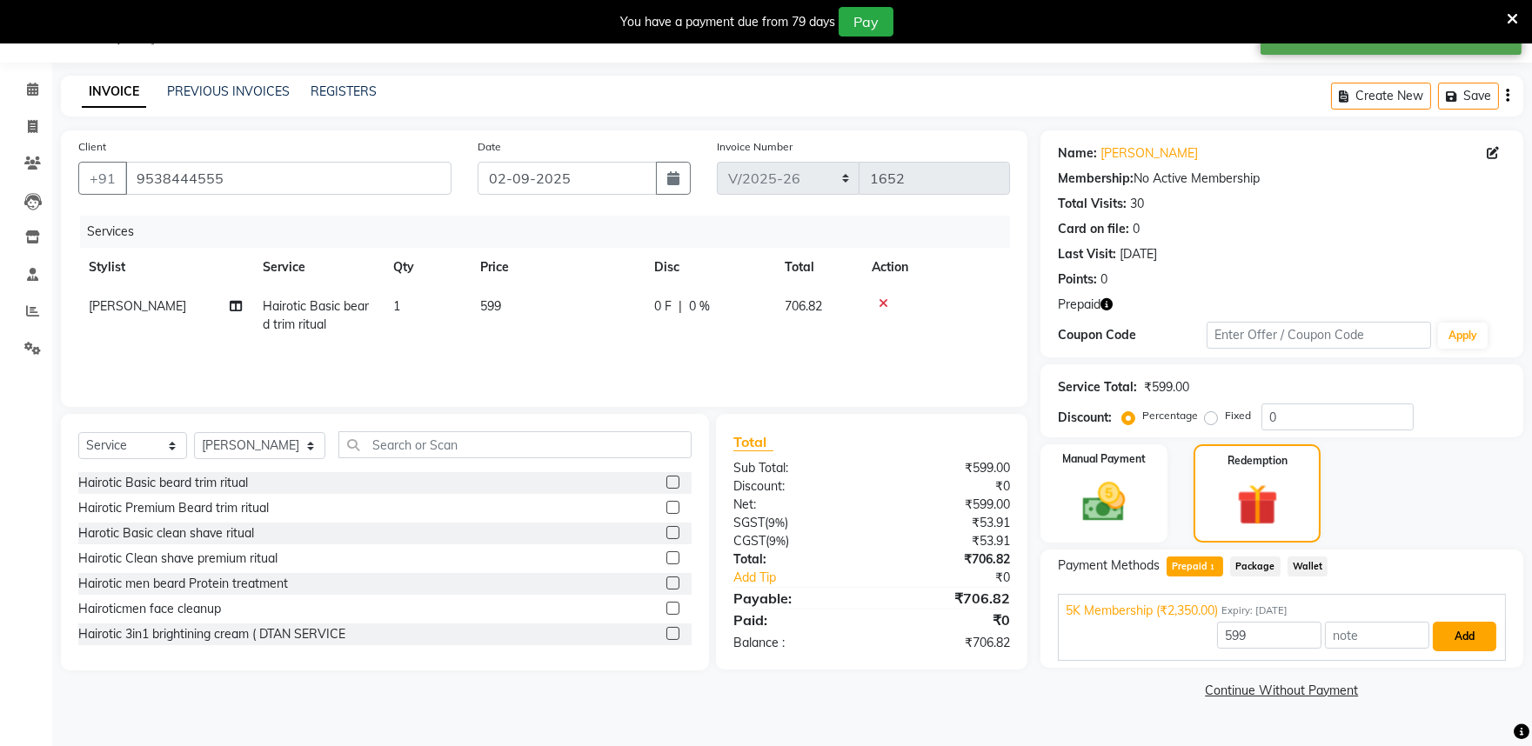
click at [1481, 637] on button "Add" at bounding box center [1463, 637] width 63 height 30
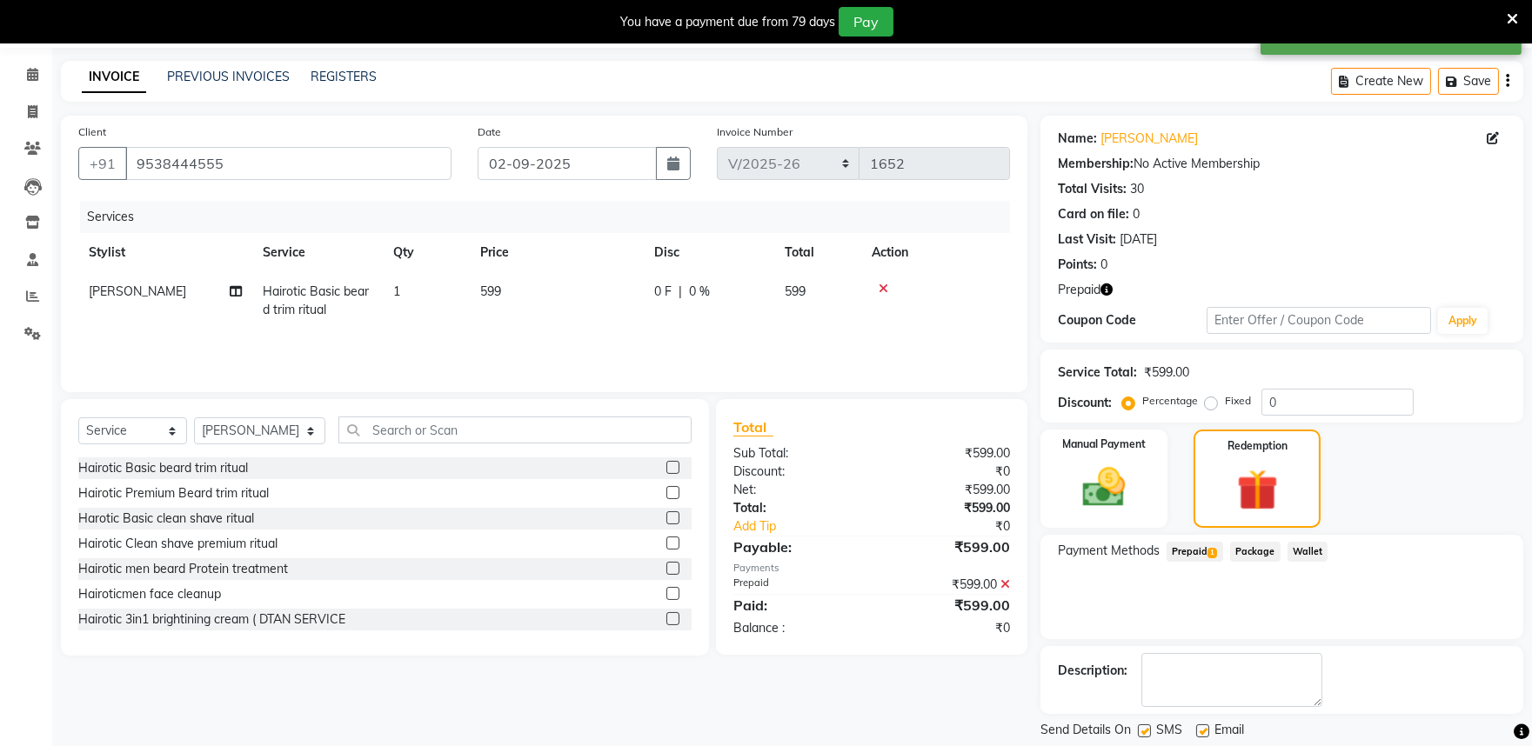
scroll to position [109, 0]
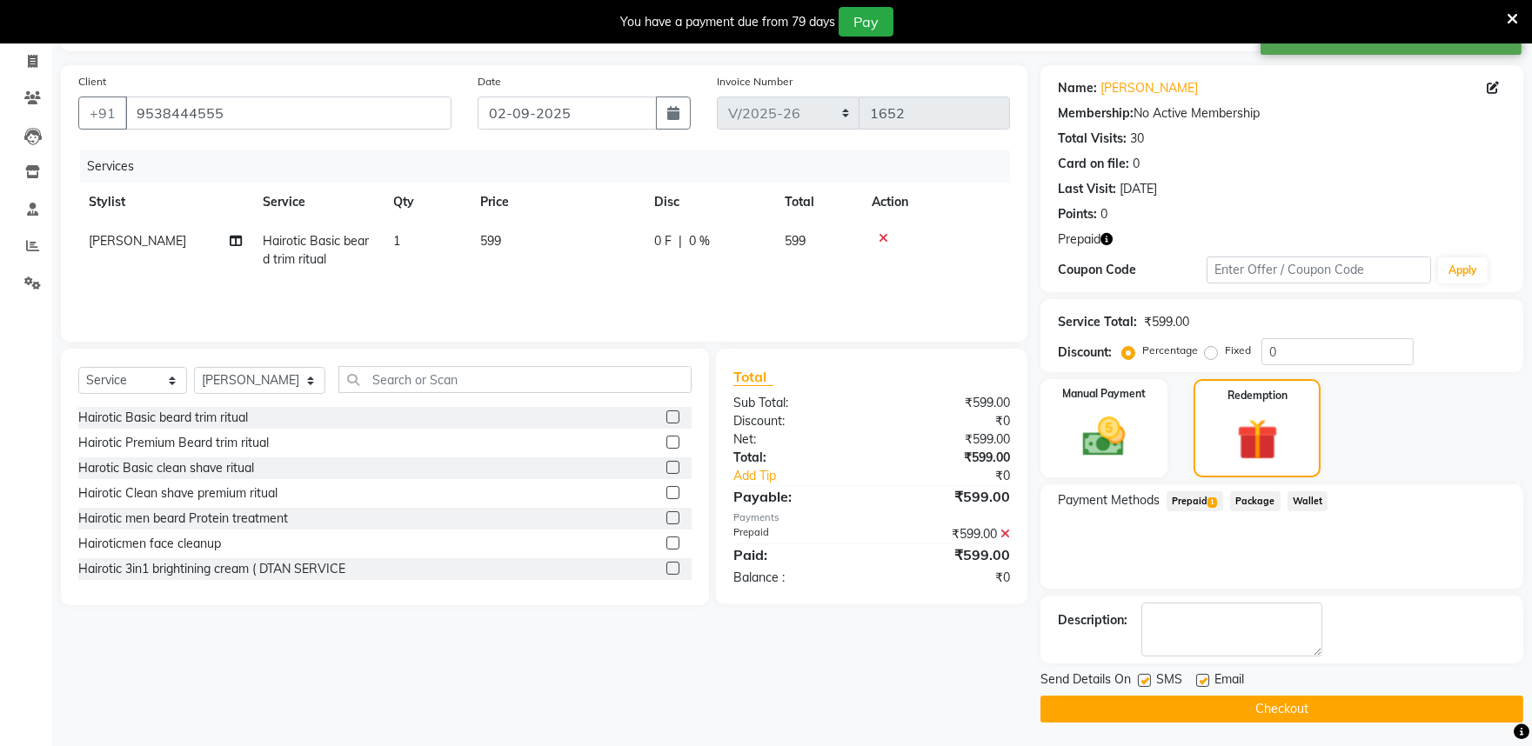
click at [1259, 706] on button "Checkout" at bounding box center [1281, 709] width 483 height 27
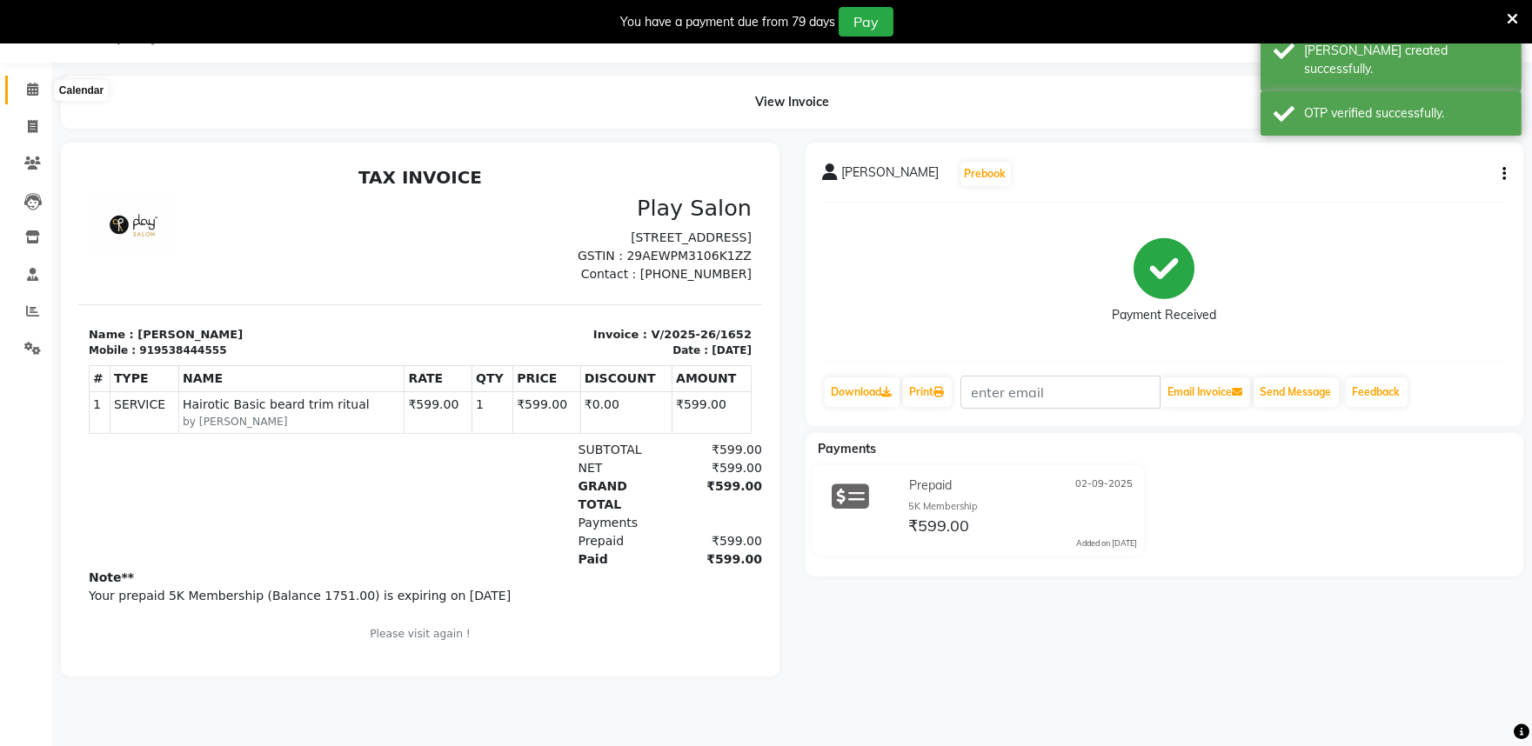
click at [33, 87] on icon at bounding box center [32, 89] width 11 height 13
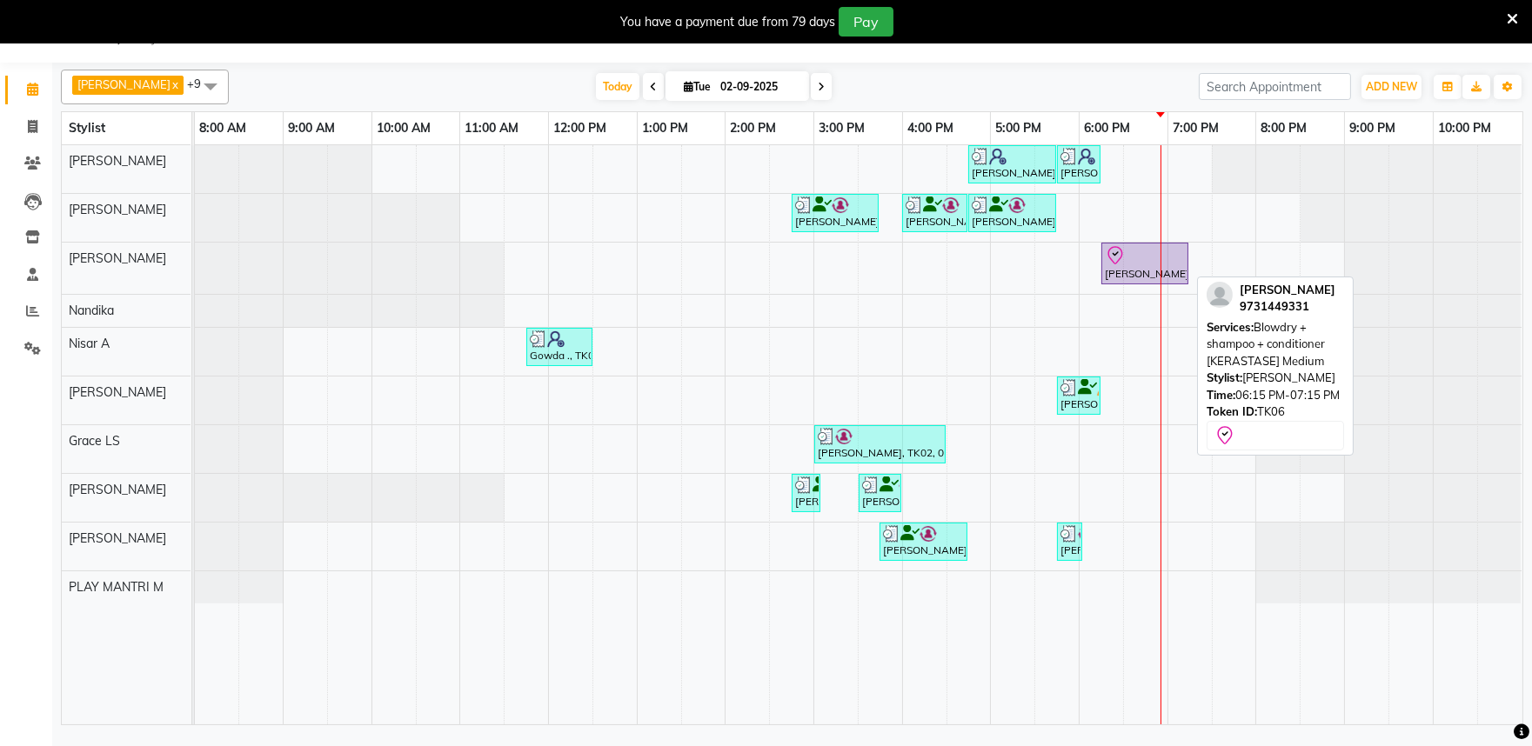
click at [1124, 266] on div "[PERSON_NAME], TK06, 06:15 PM-07:15 PM, Blowdry + shampoo + conditioner [KERAST…" at bounding box center [1144, 263] width 83 height 37
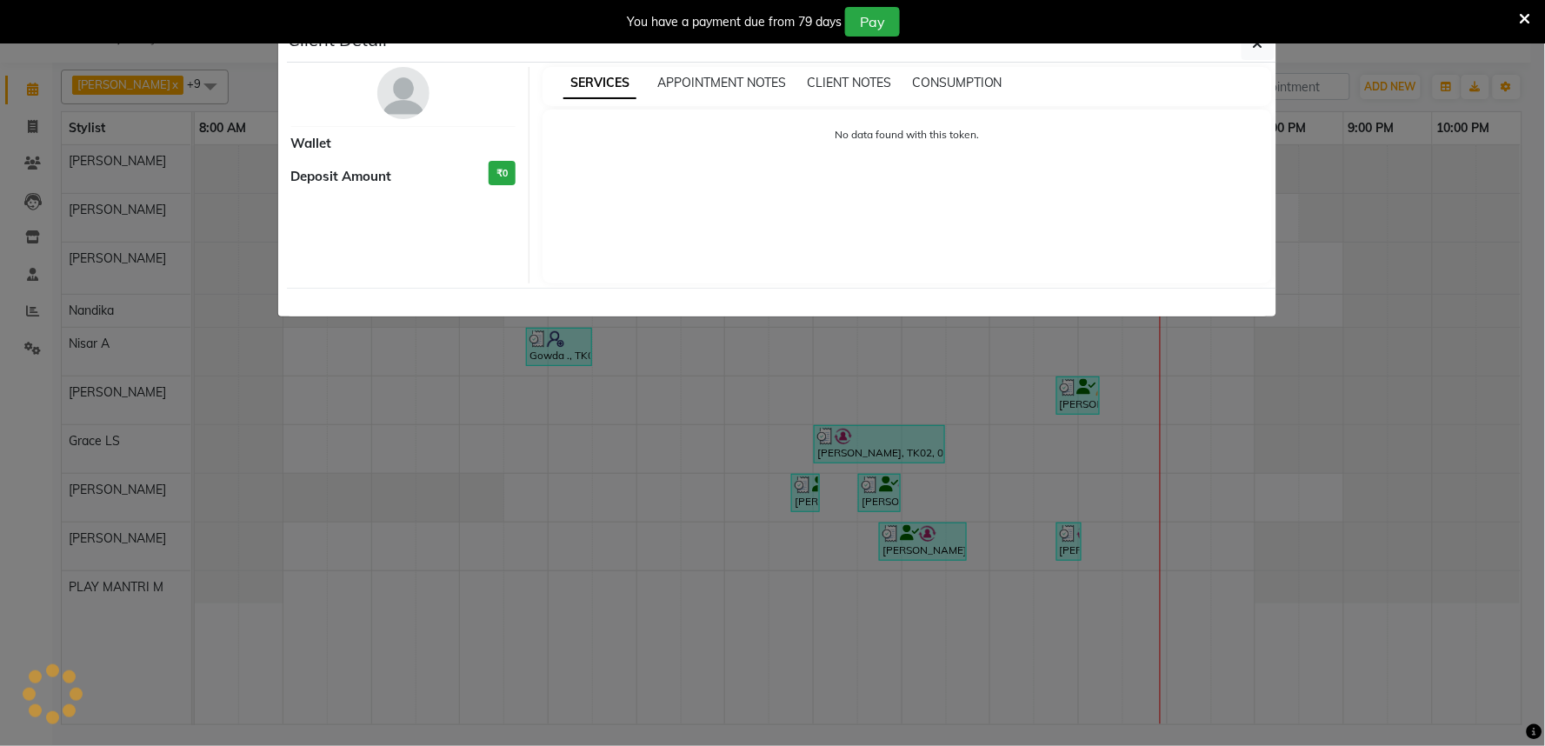
select select "8"
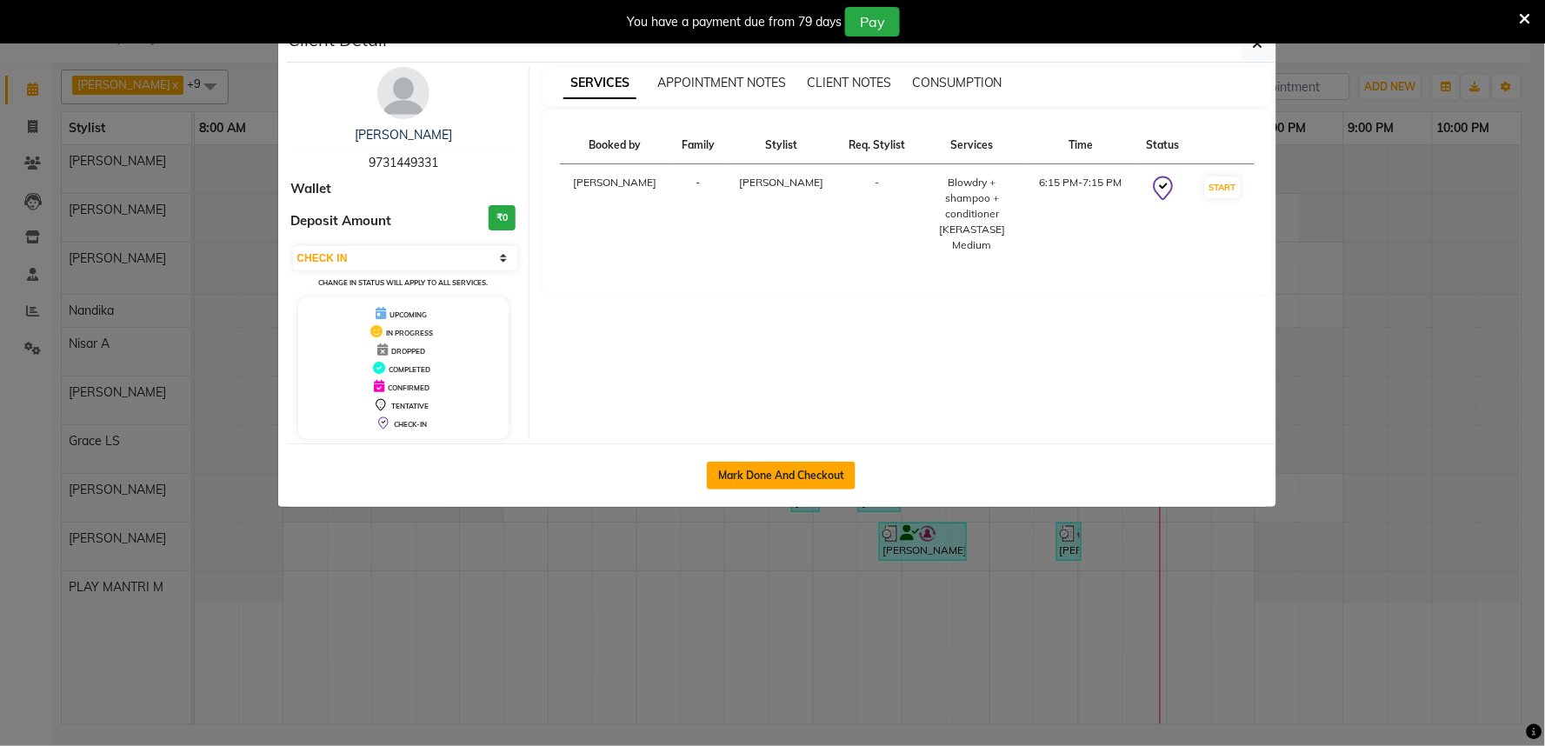
click at [736, 471] on button "Mark Done And Checkout" at bounding box center [781, 476] width 149 height 28
select select "service"
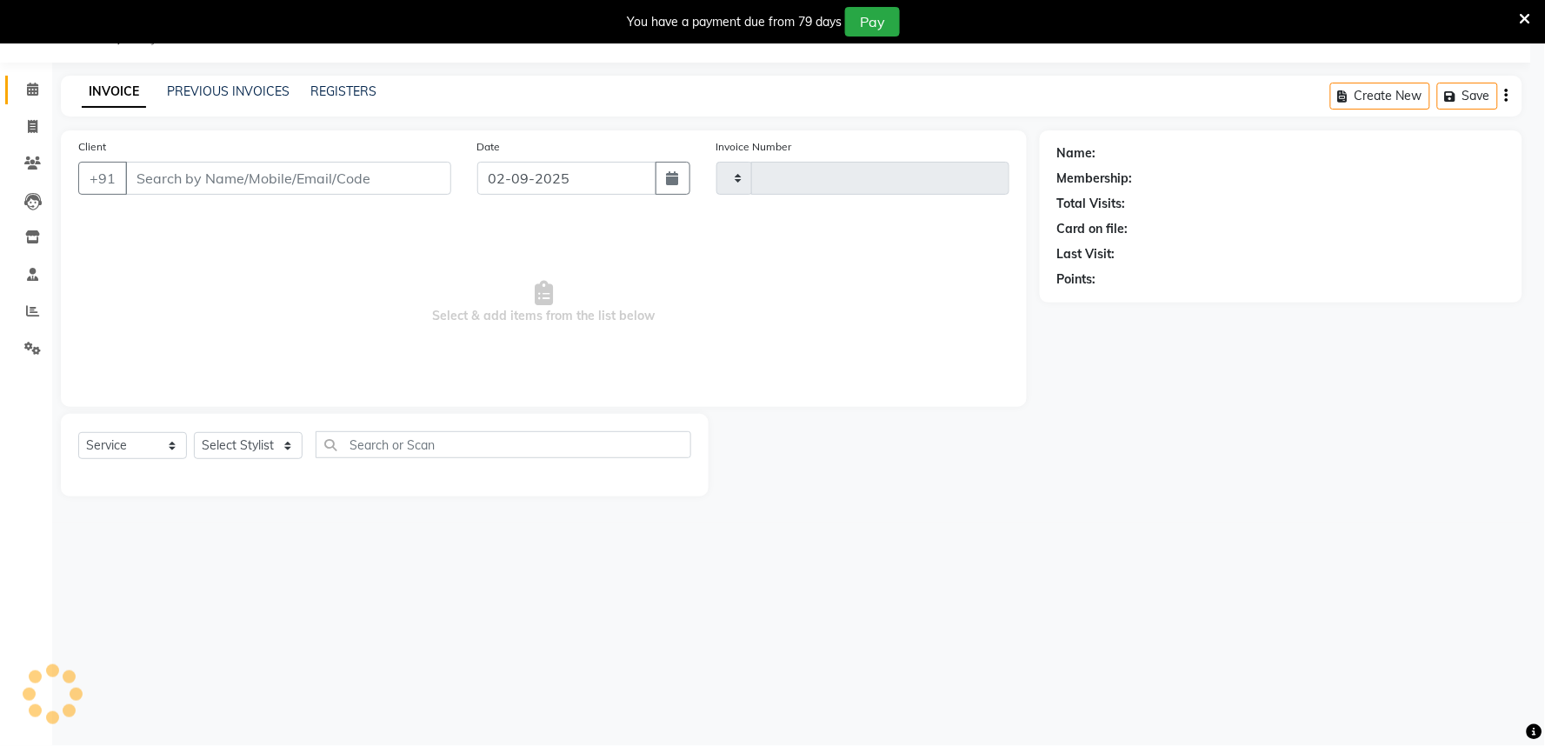
type input "1653"
select select "8352"
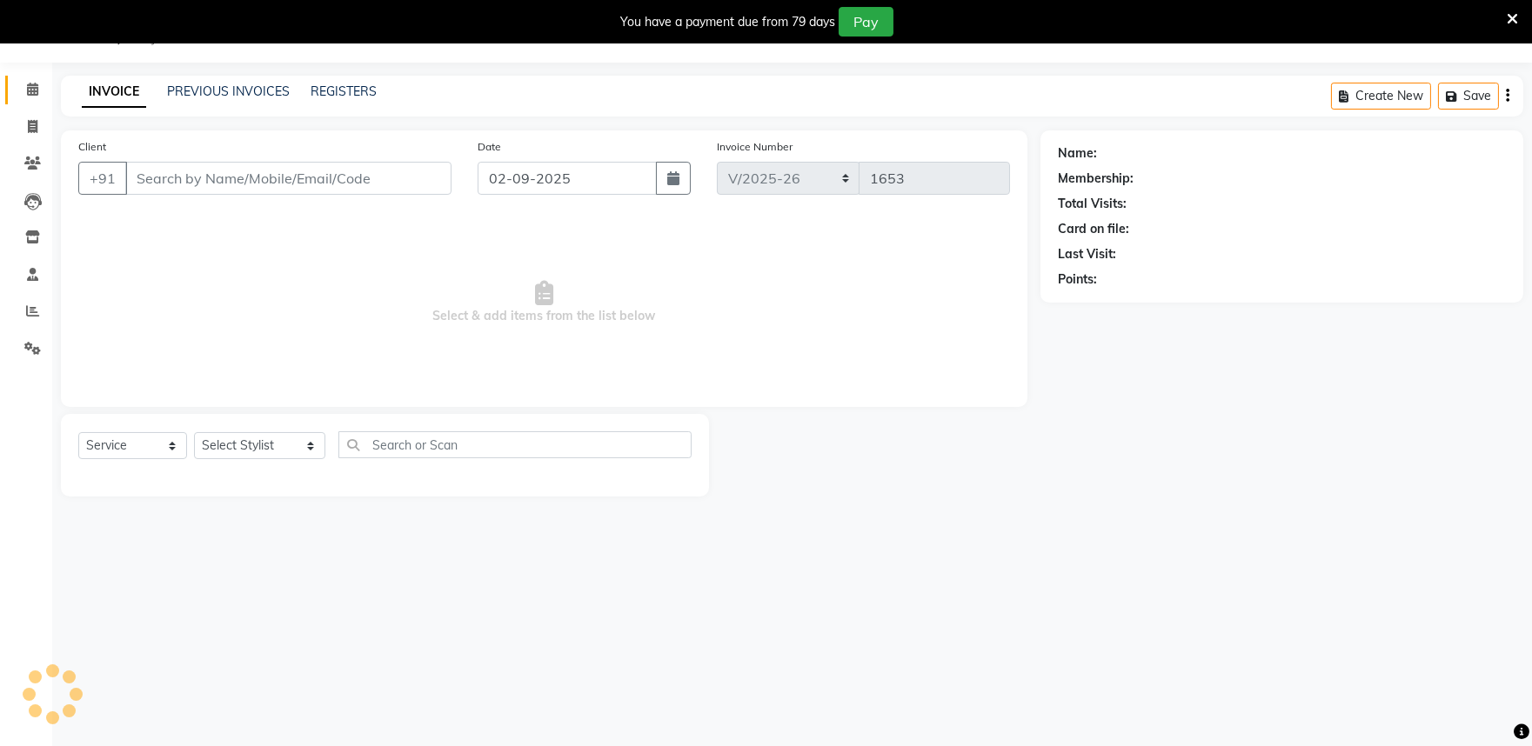
type input "9731449331"
select select "81315"
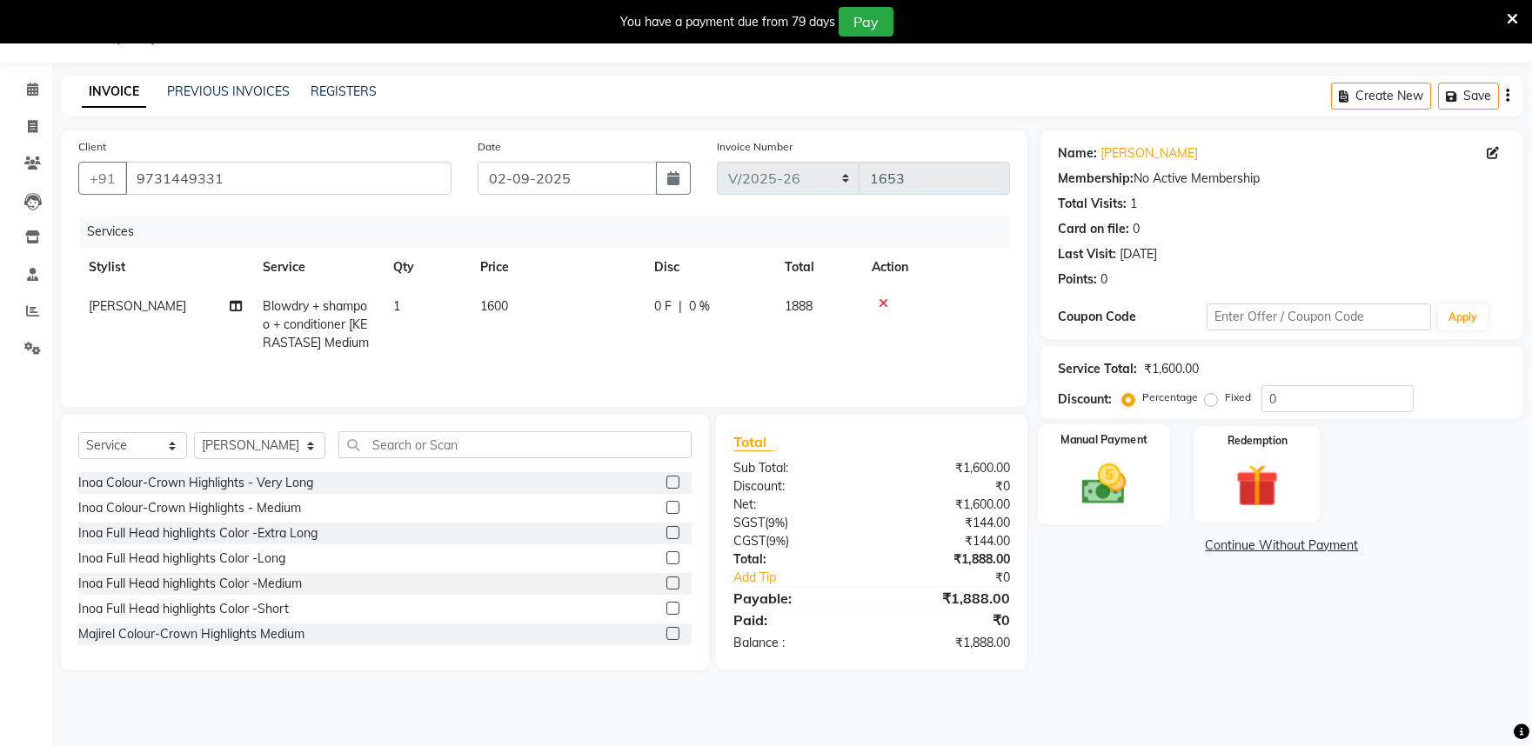
click at [1132, 493] on img at bounding box center [1103, 483] width 72 height 51
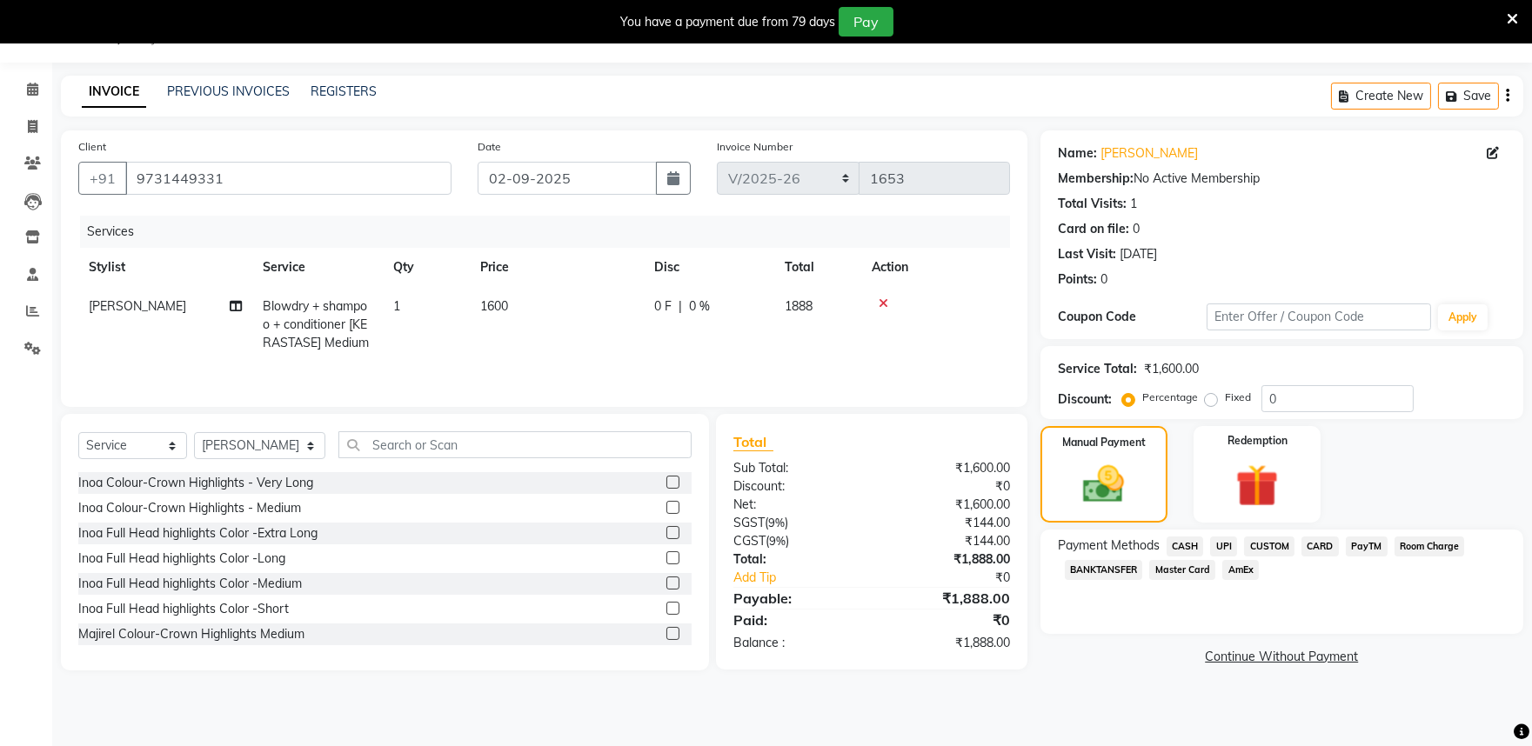
click at [1362, 548] on span "PayTM" at bounding box center [1366, 547] width 42 height 20
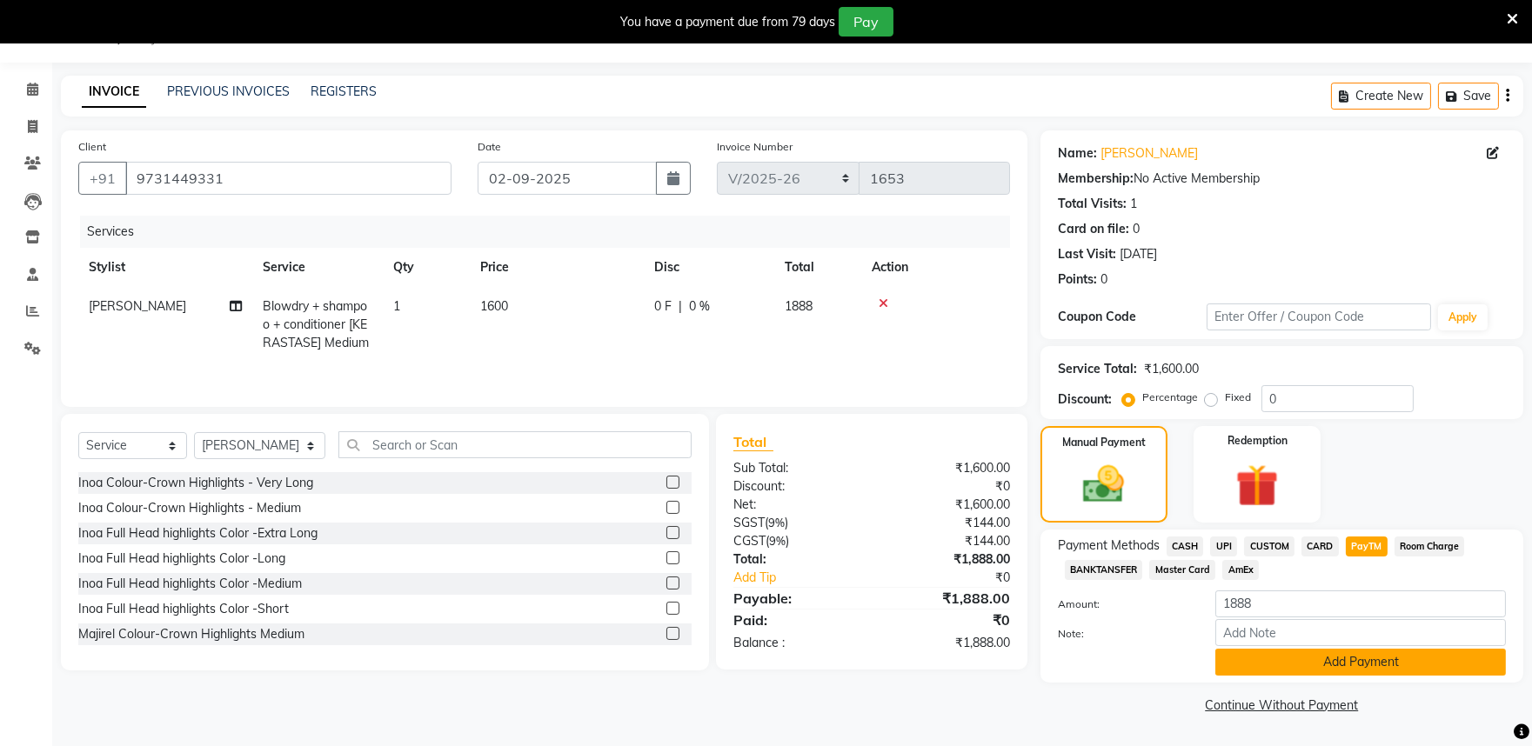
click at [1390, 665] on button "Add Payment" at bounding box center [1360, 662] width 290 height 27
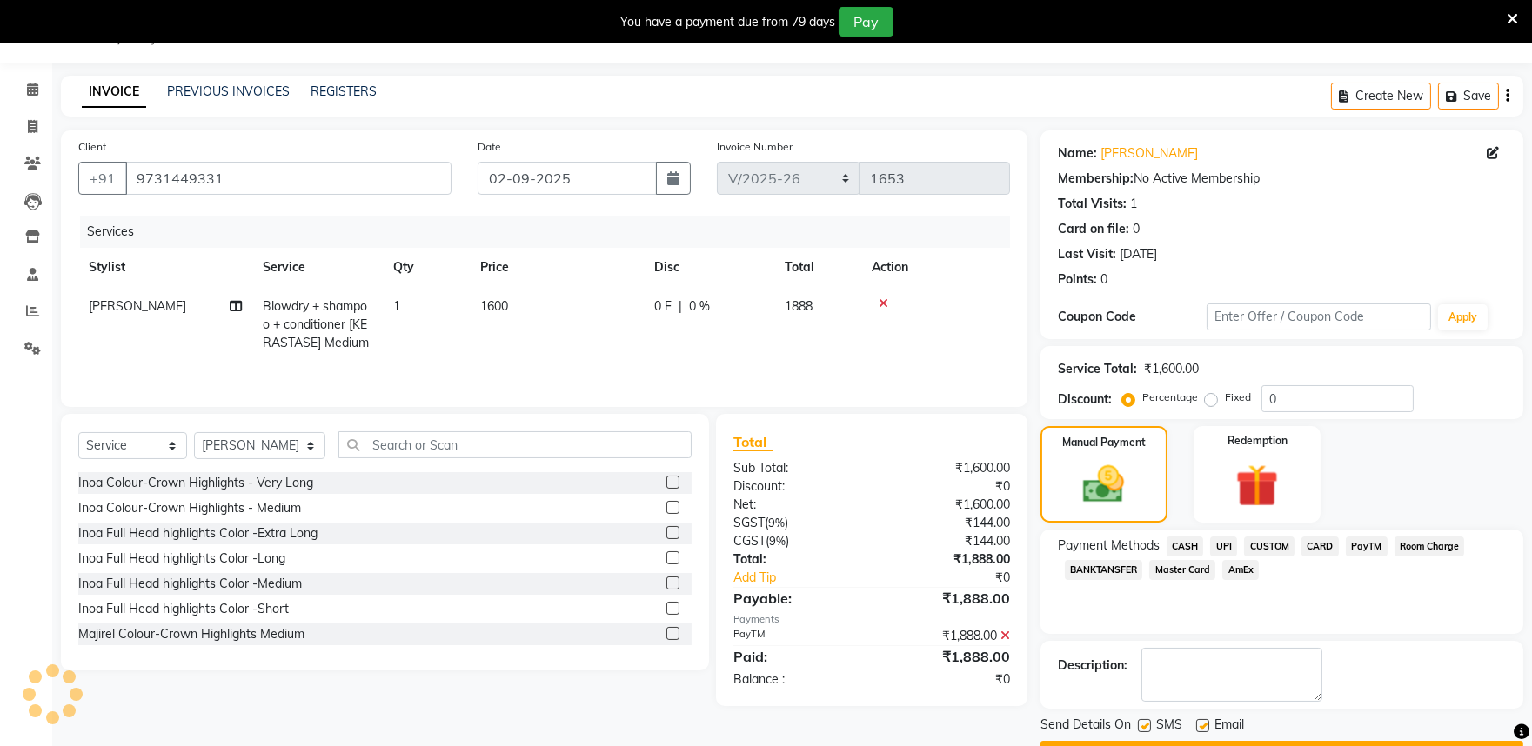
scroll to position [90, 0]
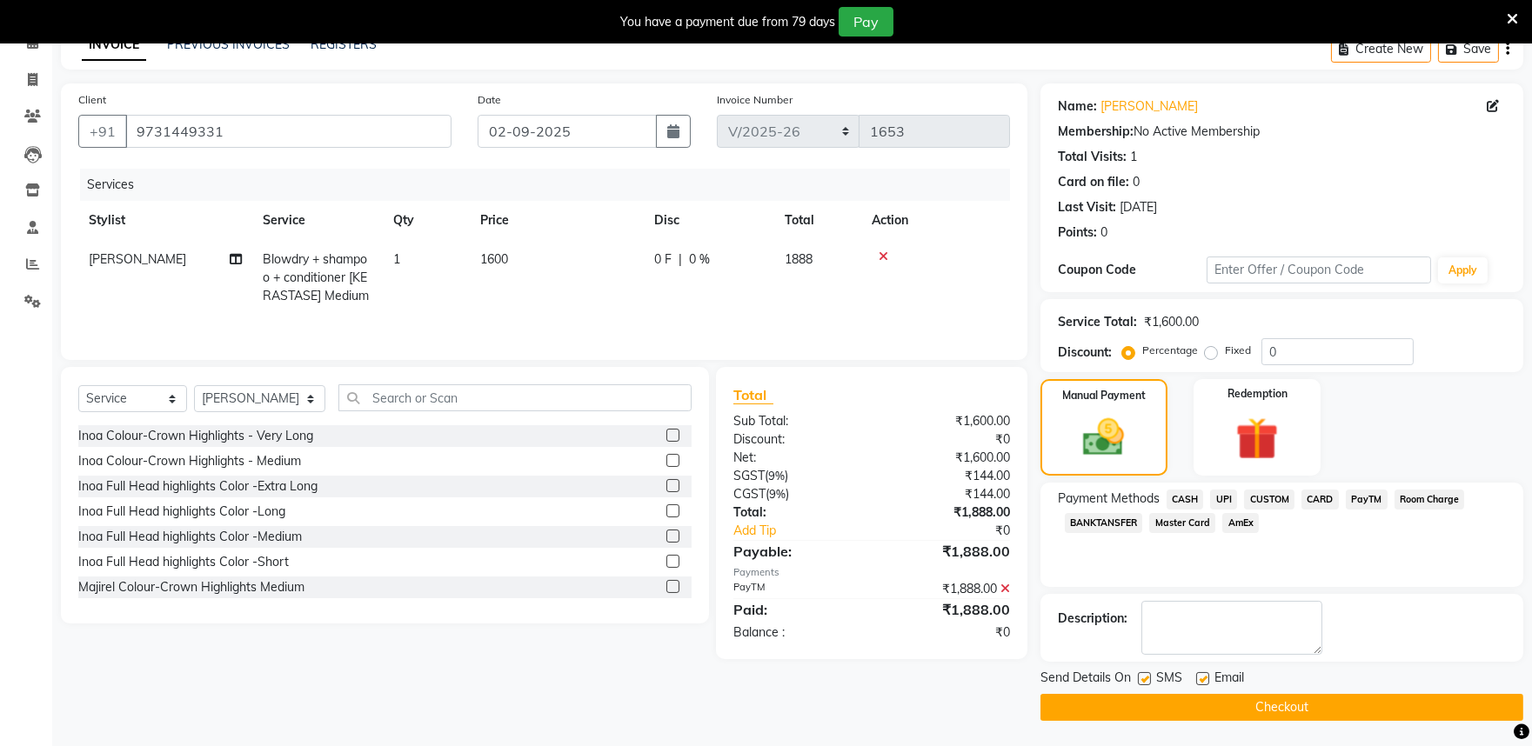
click at [1274, 704] on button "Checkout" at bounding box center [1281, 707] width 483 height 27
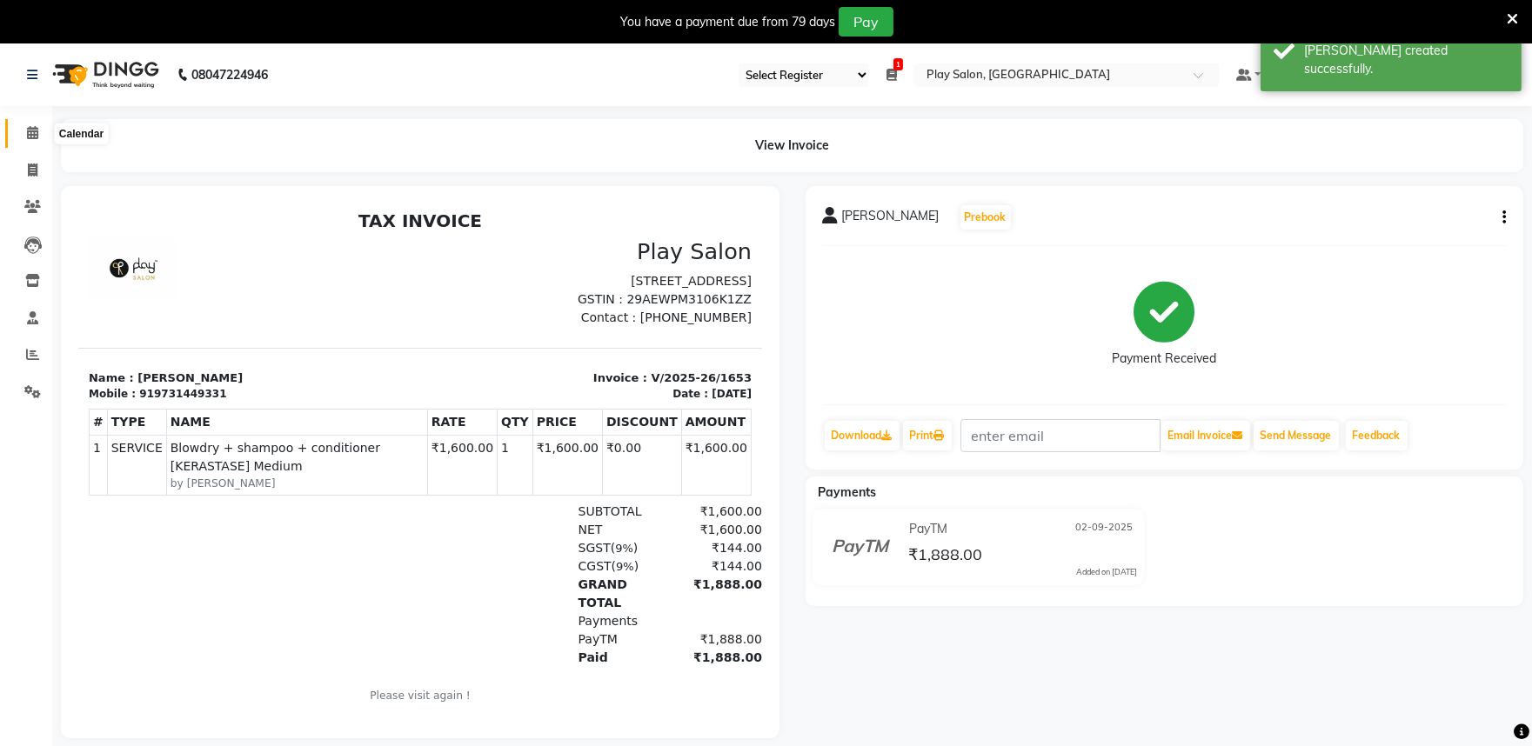
click at [30, 139] on icon at bounding box center [32, 132] width 11 height 13
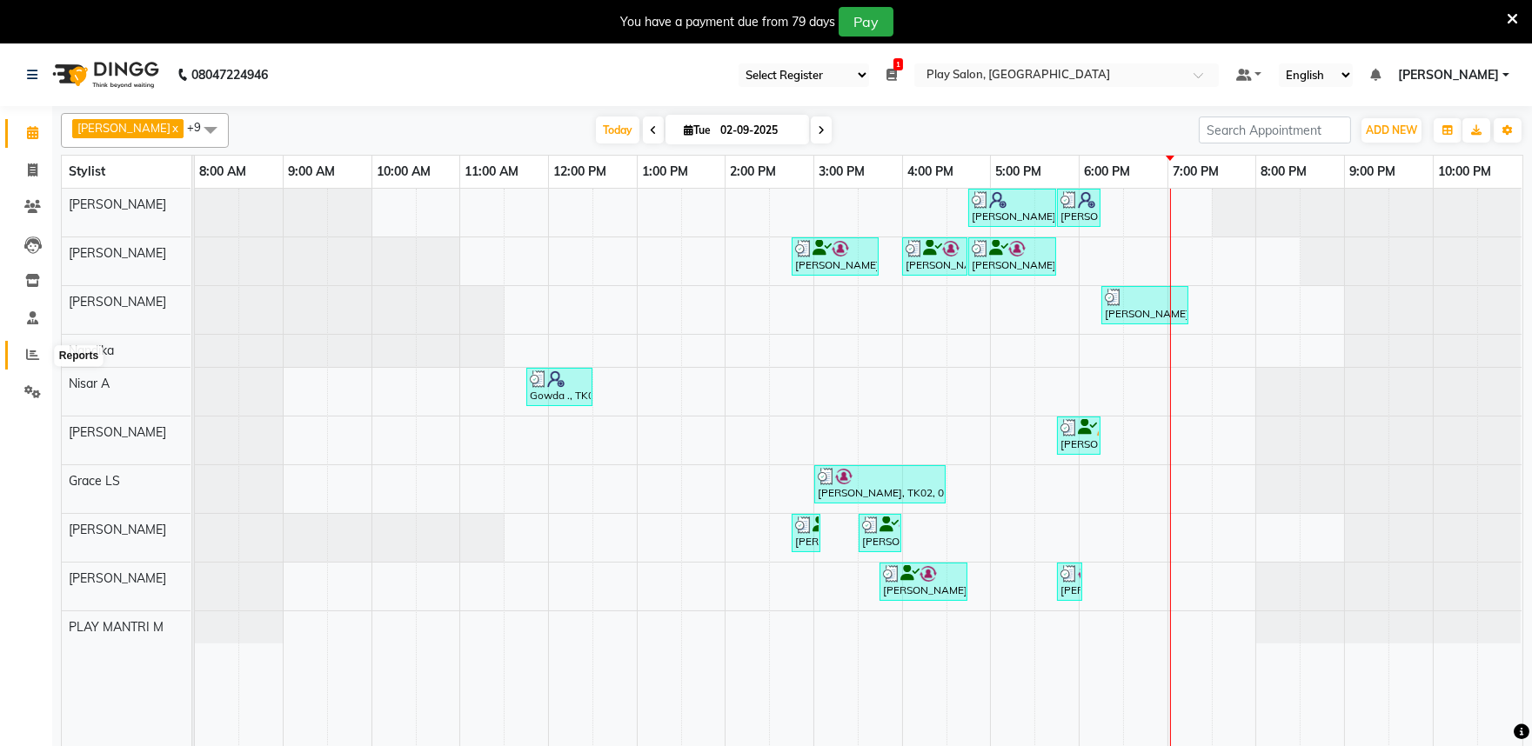
click at [23, 350] on span at bounding box center [32, 355] width 30 height 20
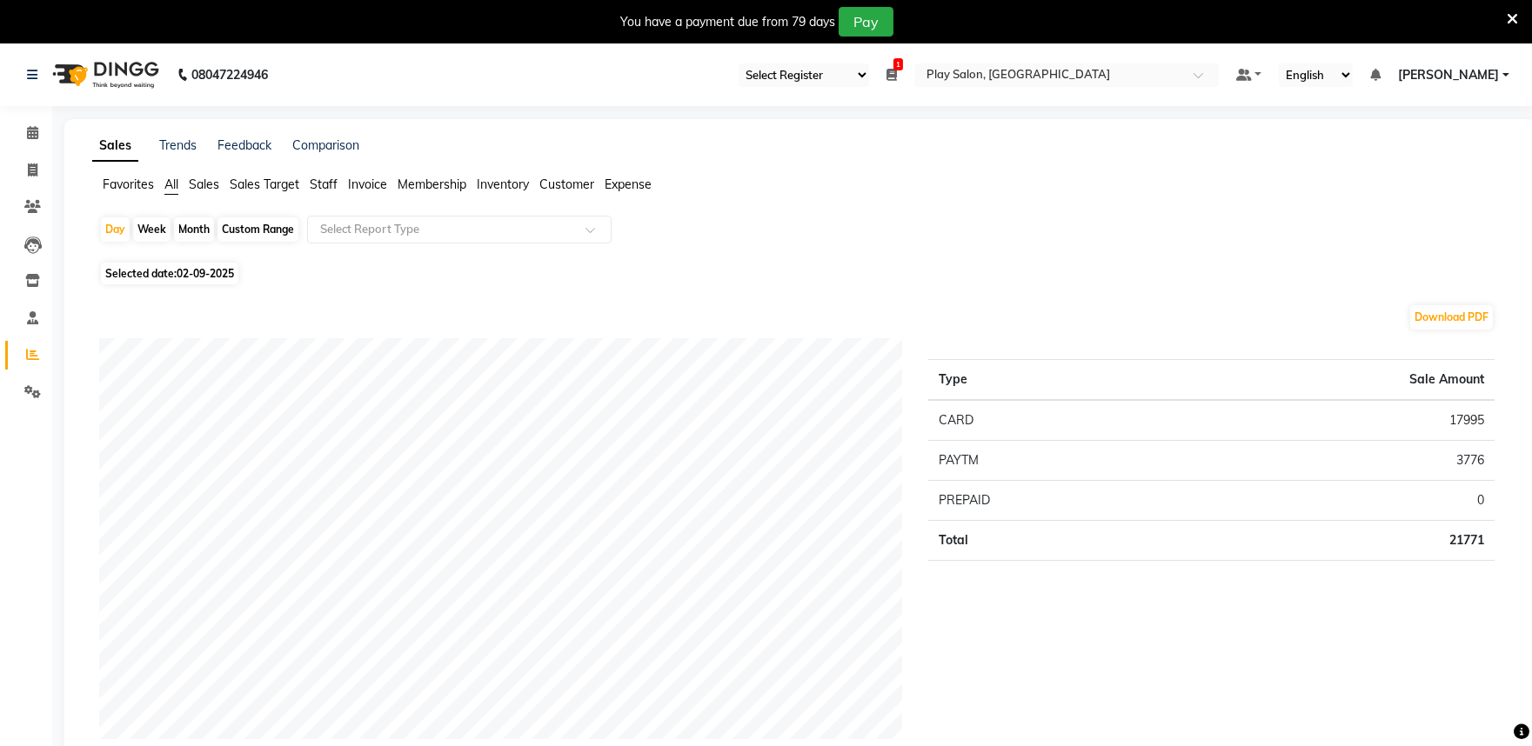
click at [320, 181] on span "Staff" at bounding box center [324, 185] width 28 height 16
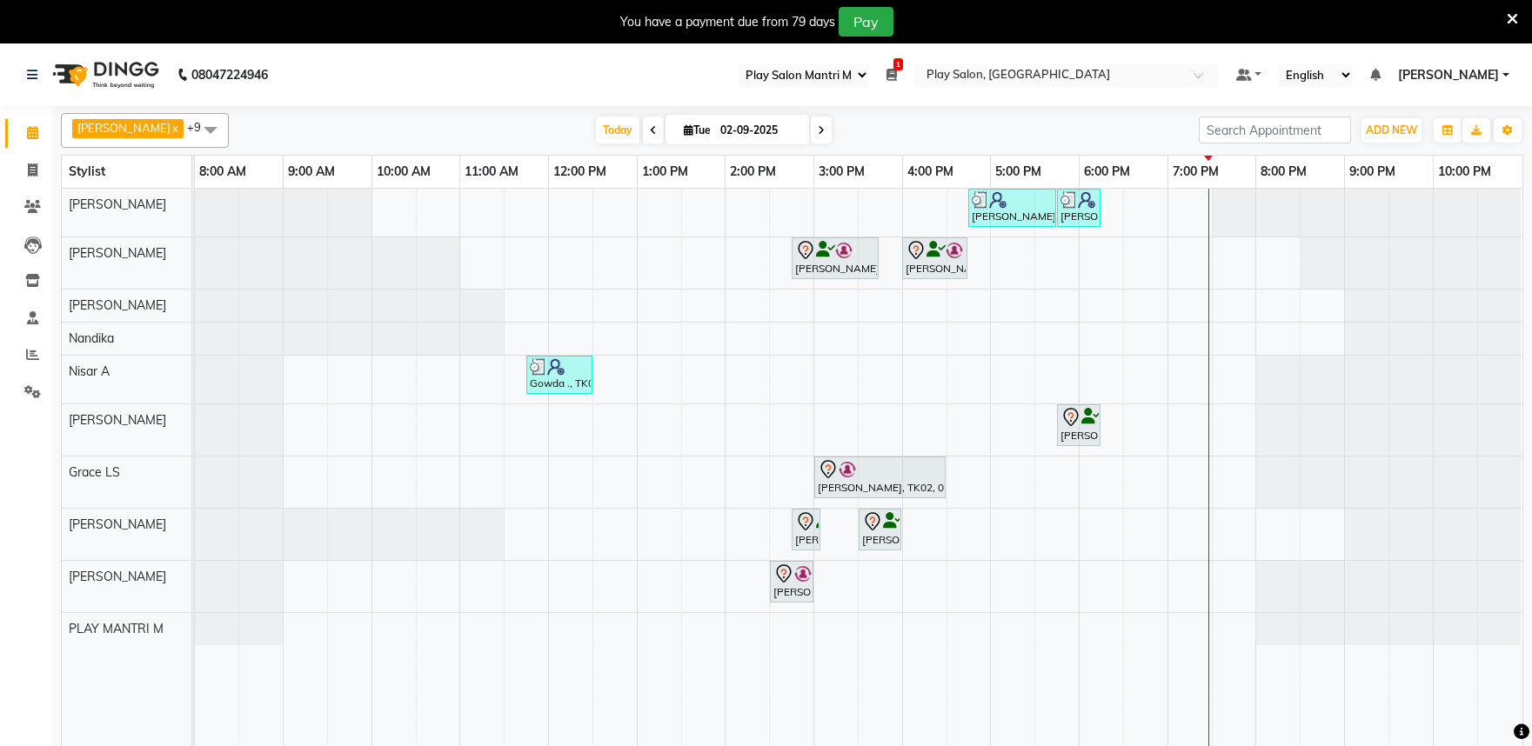
select select "89"
click at [818, 125] on icon at bounding box center [821, 130] width 7 height 10
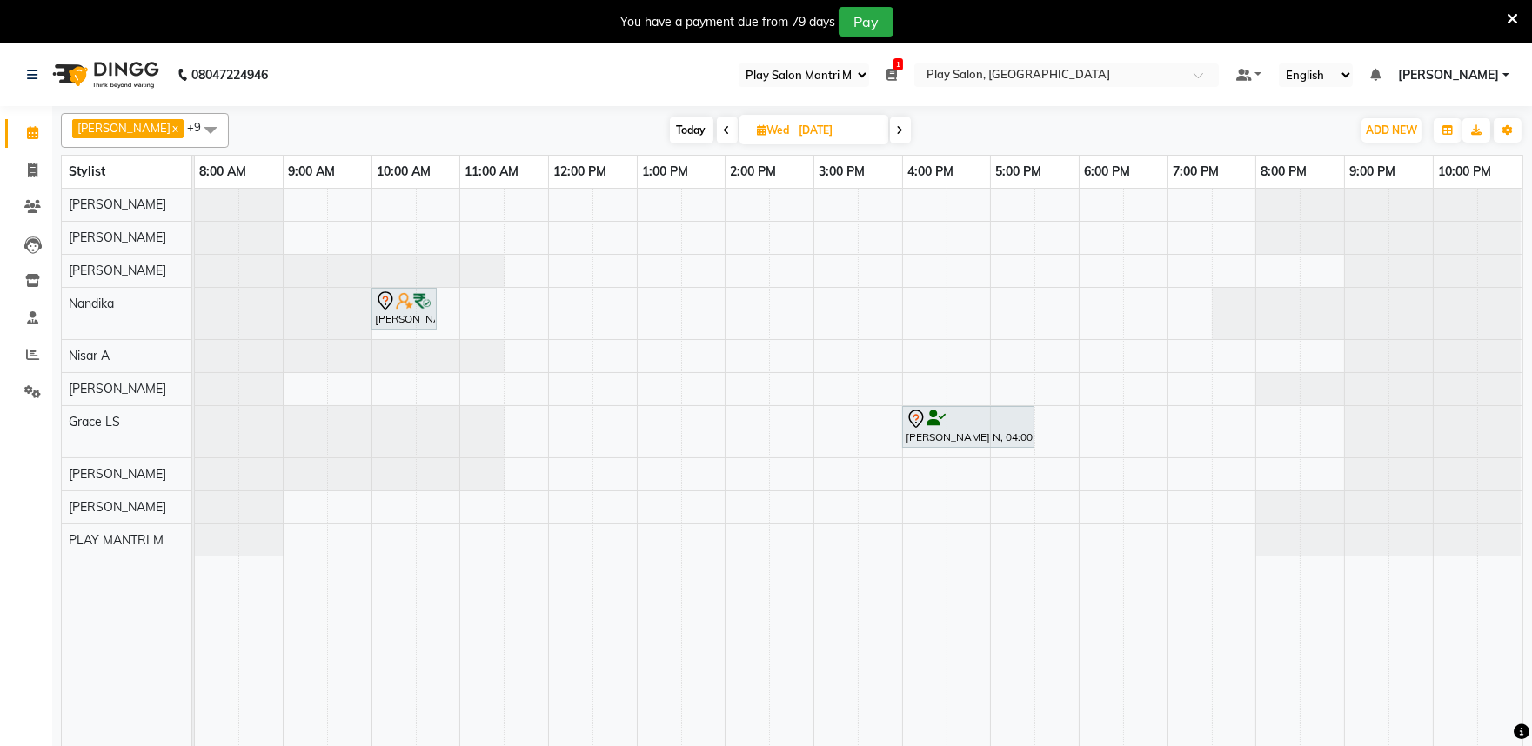
click at [724, 133] on icon at bounding box center [727, 130] width 7 height 10
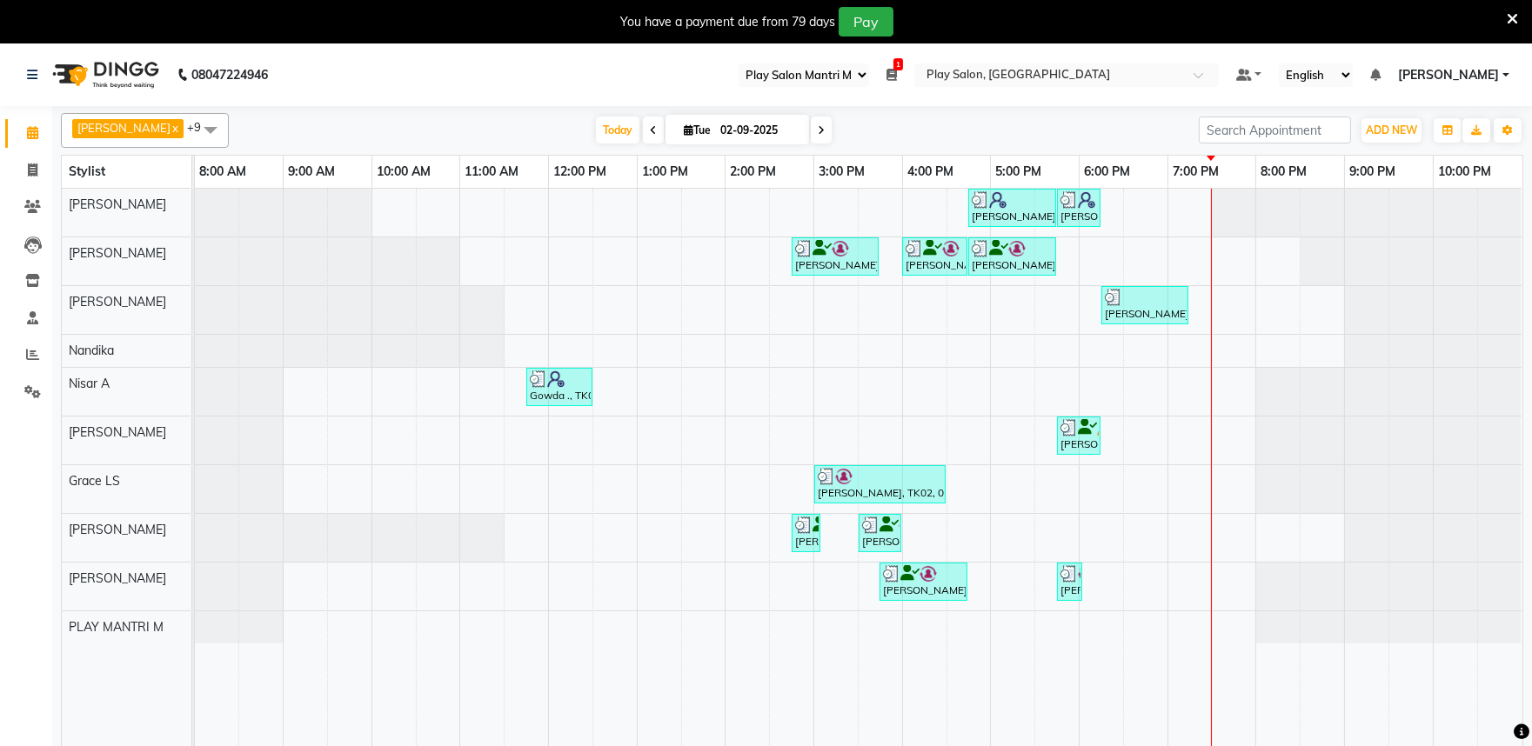
click at [818, 131] on icon at bounding box center [821, 130] width 7 height 10
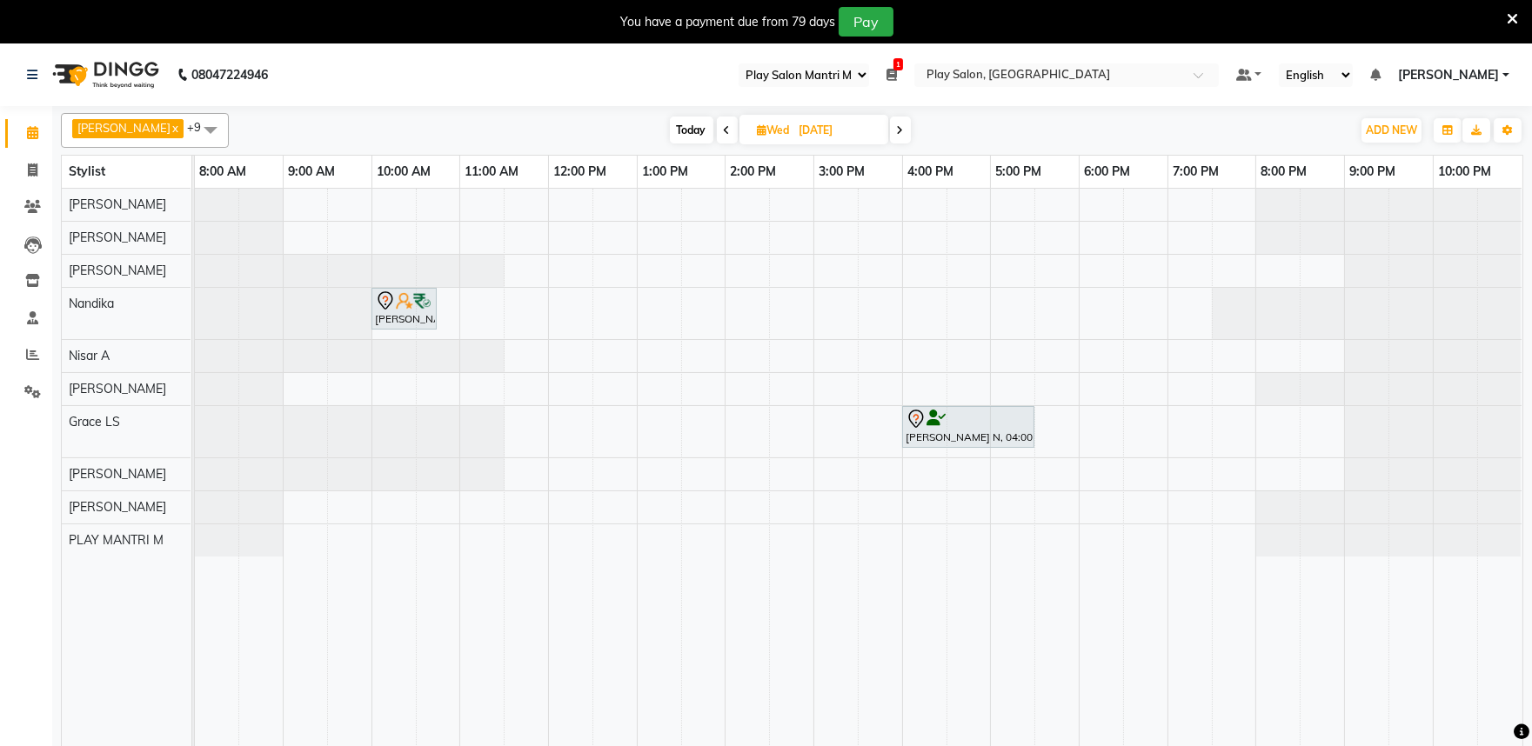
click at [891, 136] on span at bounding box center [900, 130] width 21 height 27
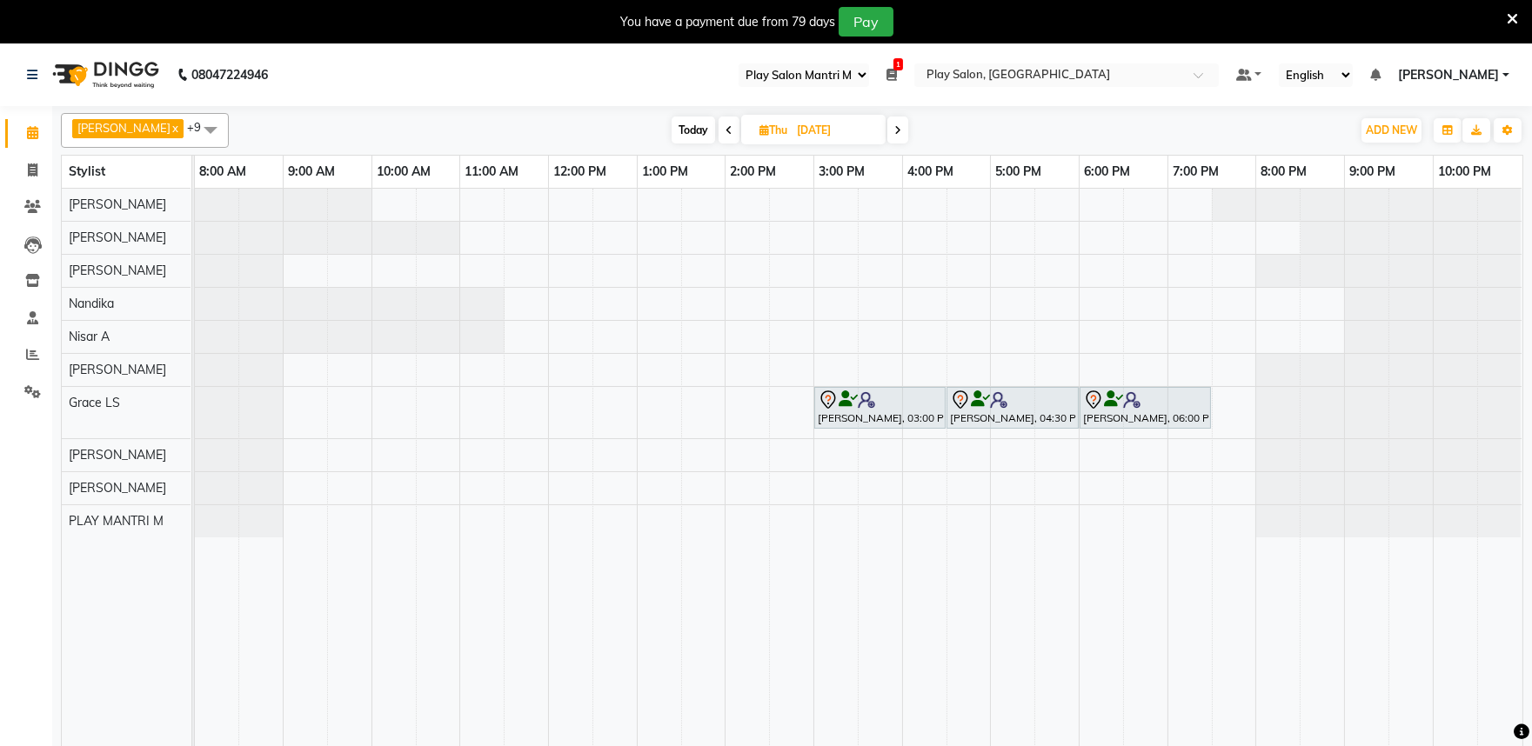
click at [887, 131] on span at bounding box center [897, 130] width 21 height 27
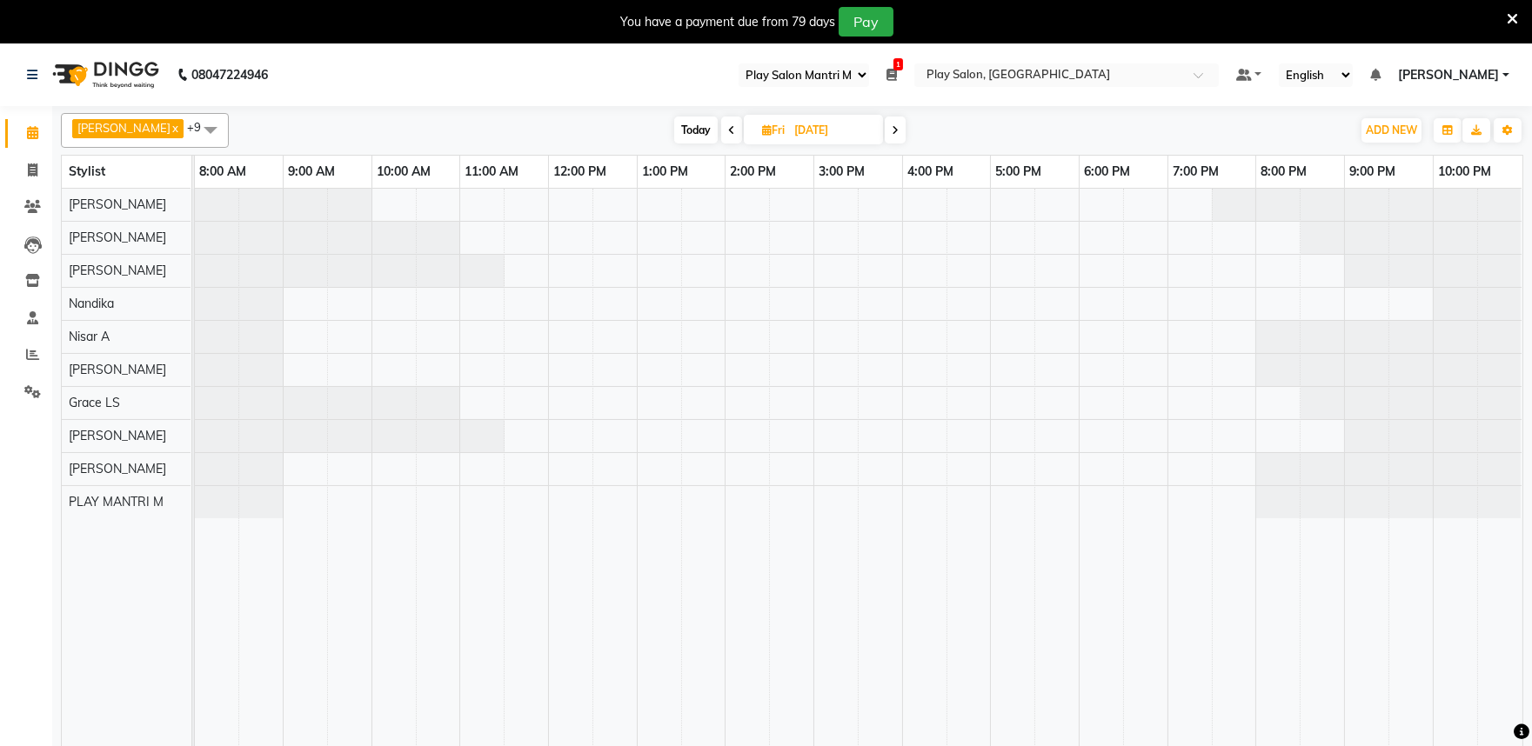
click at [884, 137] on span at bounding box center [894, 130] width 21 height 27
click at [887, 137] on span at bounding box center [897, 130] width 21 height 27
type input "[DATE]"
click at [792, 122] on input "[DATE]" at bounding box center [835, 130] width 87 height 26
select select "9"
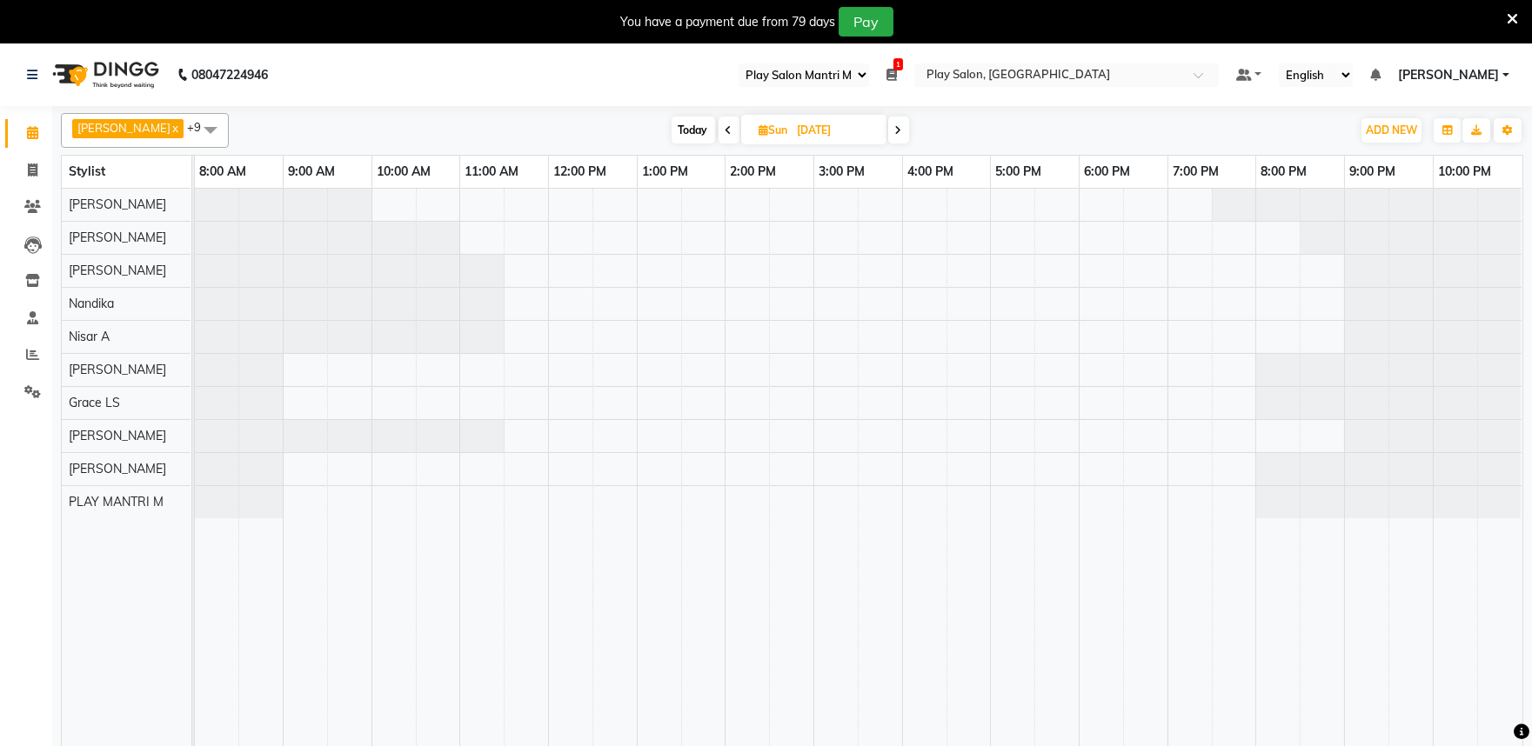
select select "2025"
click at [737, 242] on span "2" at bounding box center [736, 242] width 28 height 28
type input "02-09-2025"
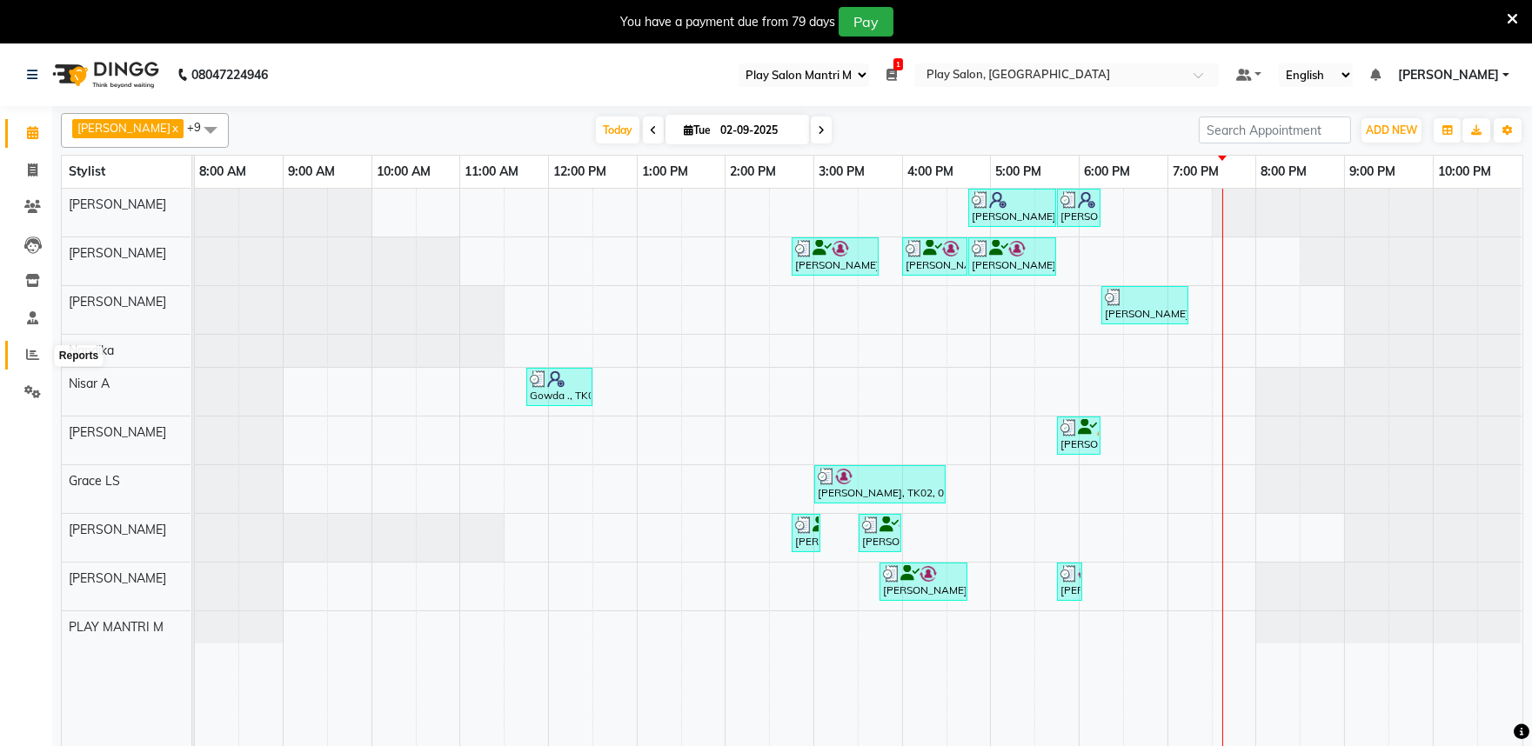
click at [30, 350] on span at bounding box center [32, 355] width 30 height 20
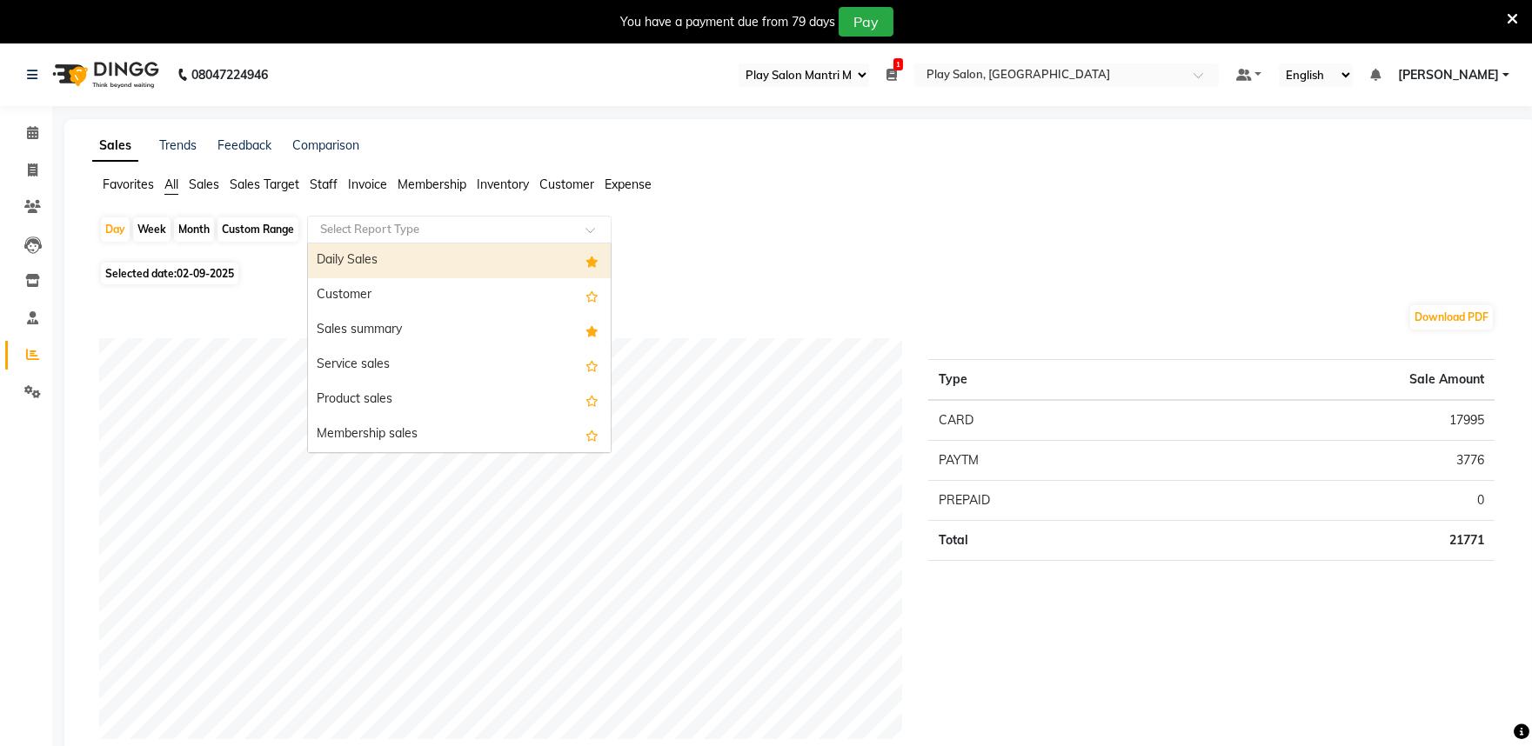
click at [388, 224] on input "text" at bounding box center [442, 229] width 250 height 17
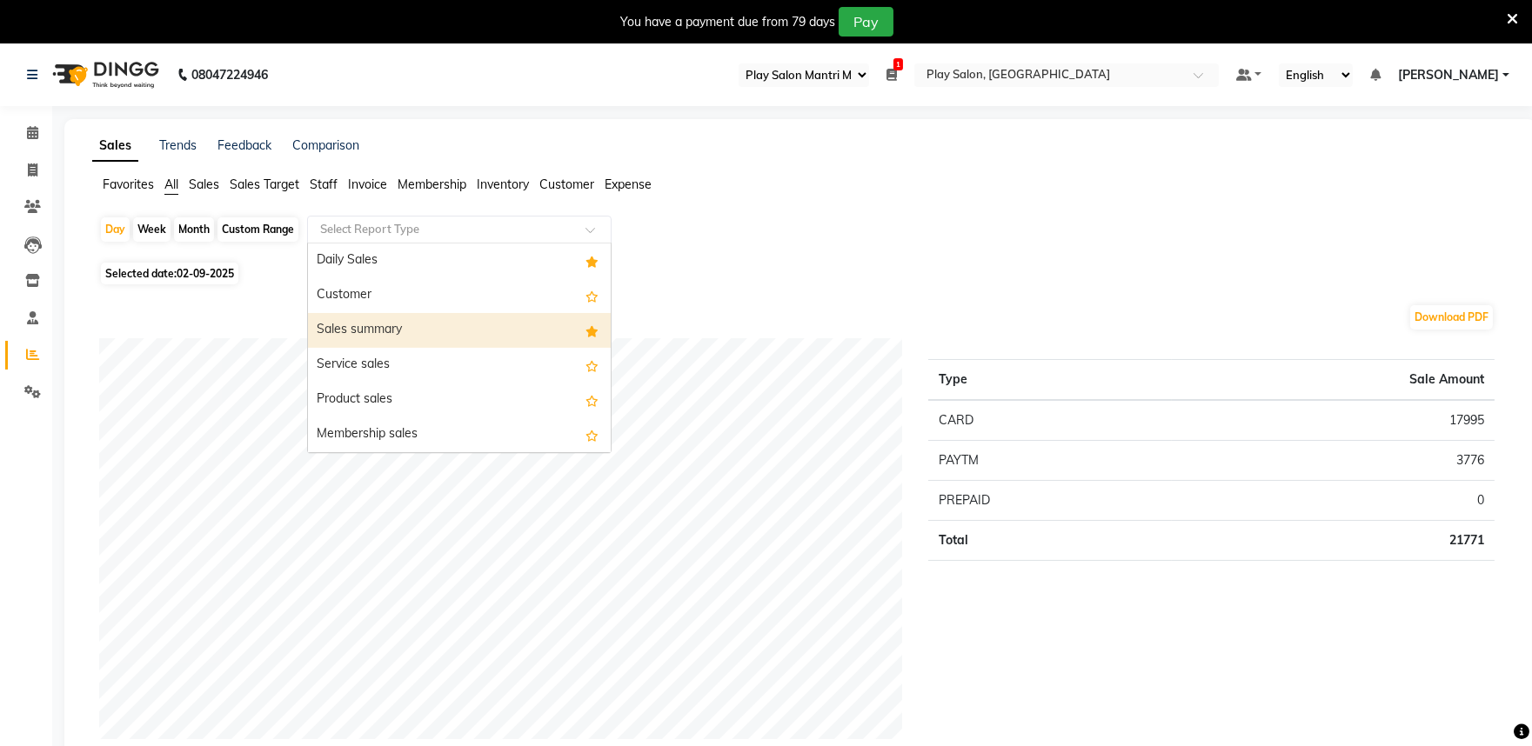
click at [450, 323] on div "Sales summary" at bounding box center [459, 330] width 303 height 35
select select "full_report"
select select "csv"
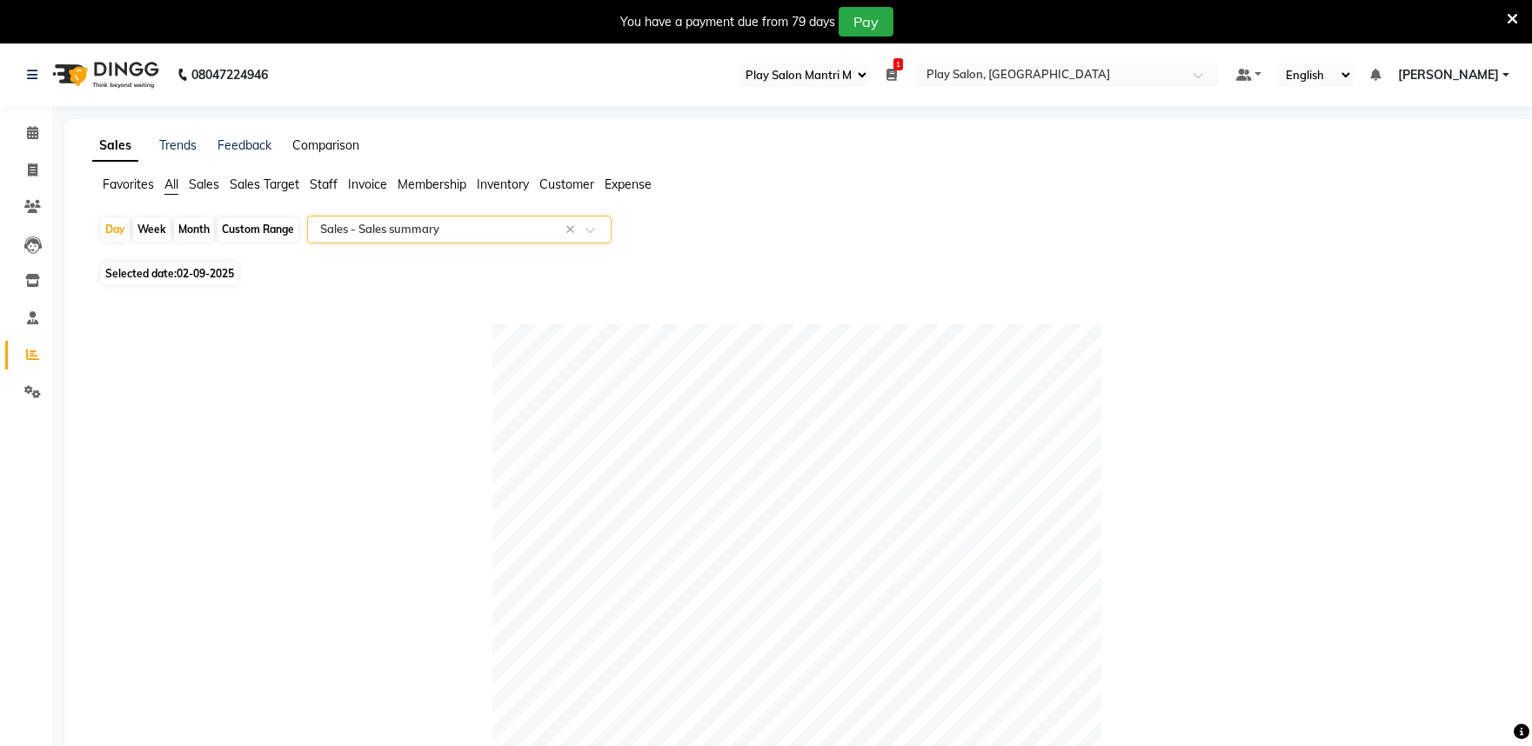
click at [329, 141] on link "Comparison" at bounding box center [325, 145] width 67 height 16
select select "single_date"
select select "single_date_dash"
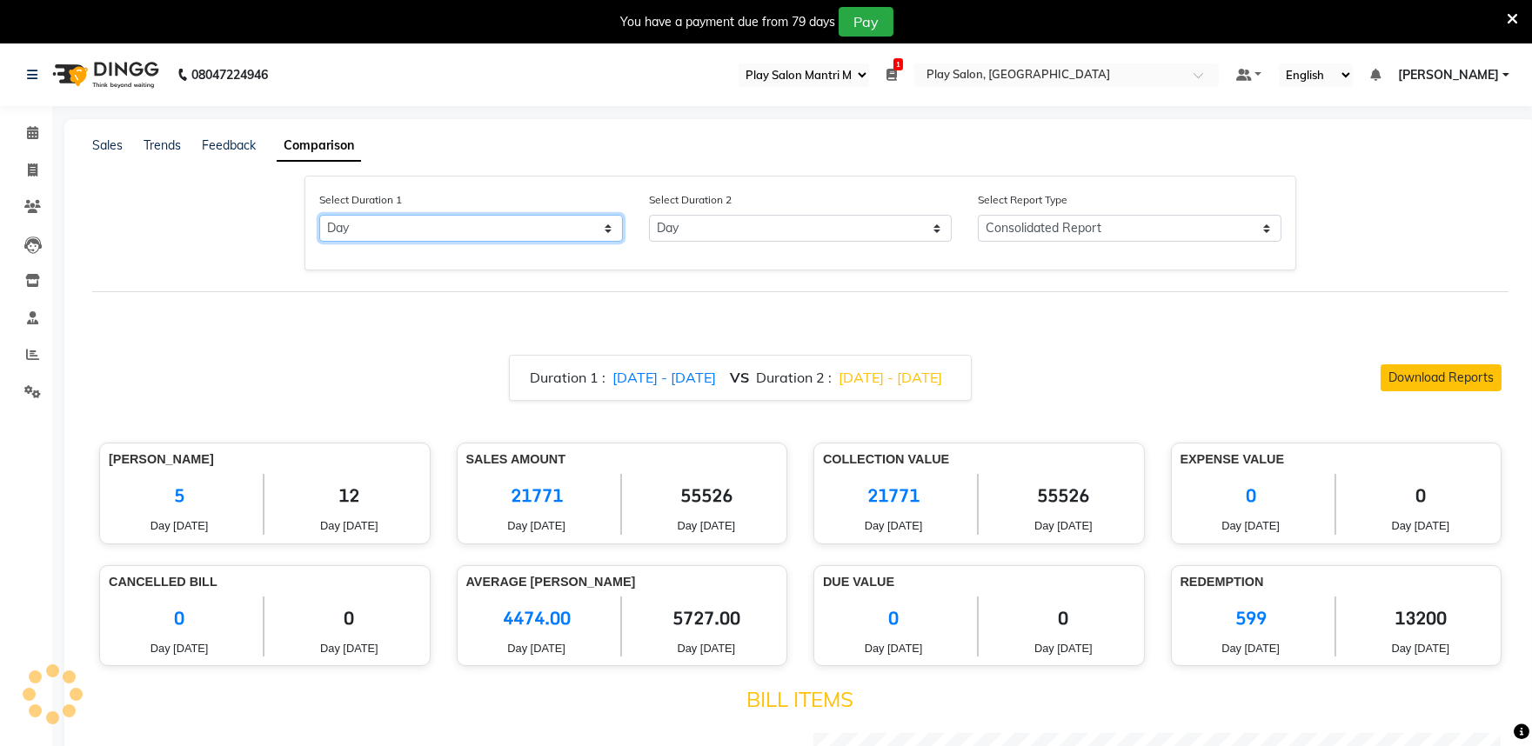
click at [388, 235] on select "Select Day Month Week Custom" at bounding box center [471, 228] width 304 height 27
click at [319, 215] on select "Select Day Month Week Custom" at bounding box center [471, 228] width 304 height 27
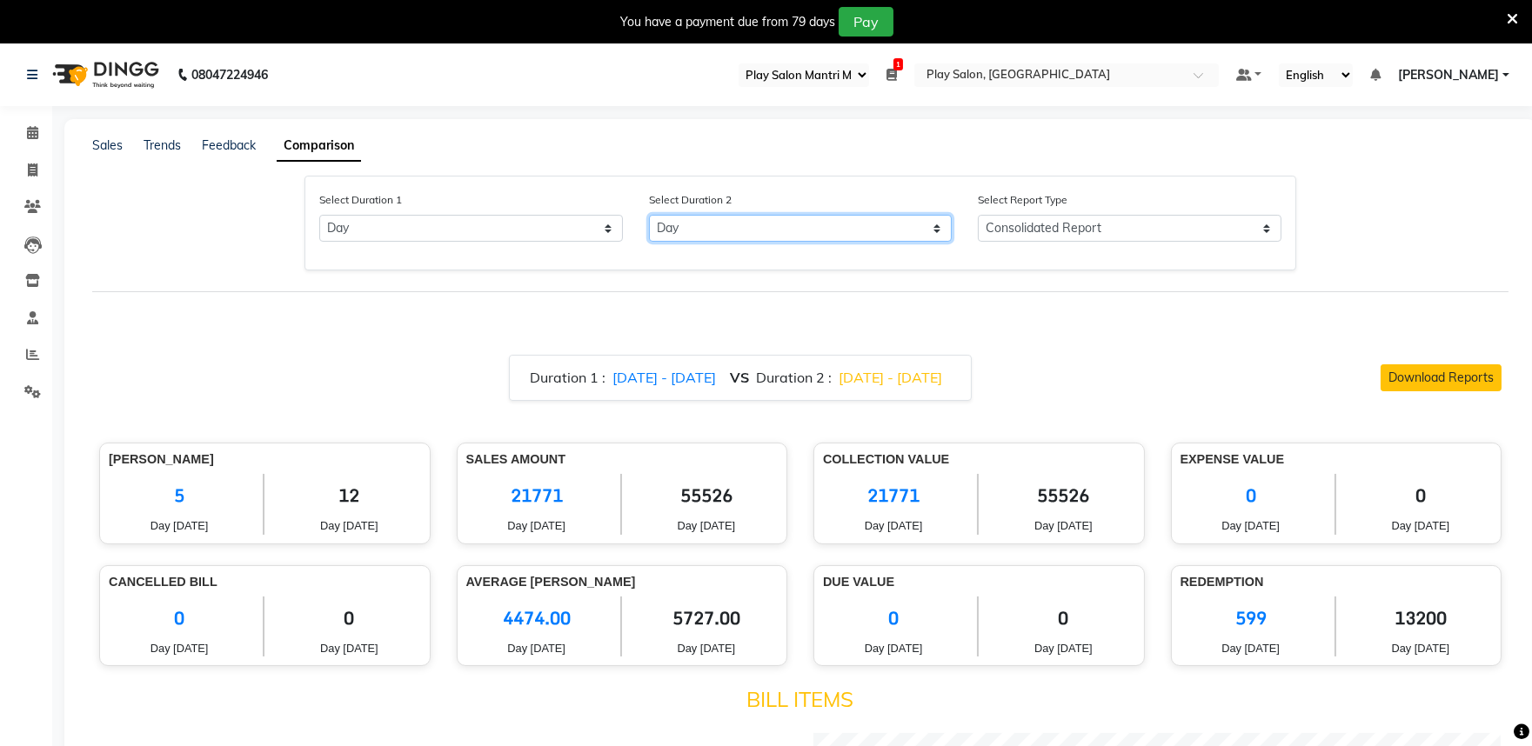
click at [744, 229] on select "Select Day Month Week Custom" at bounding box center [801, 228] width 304 height 27
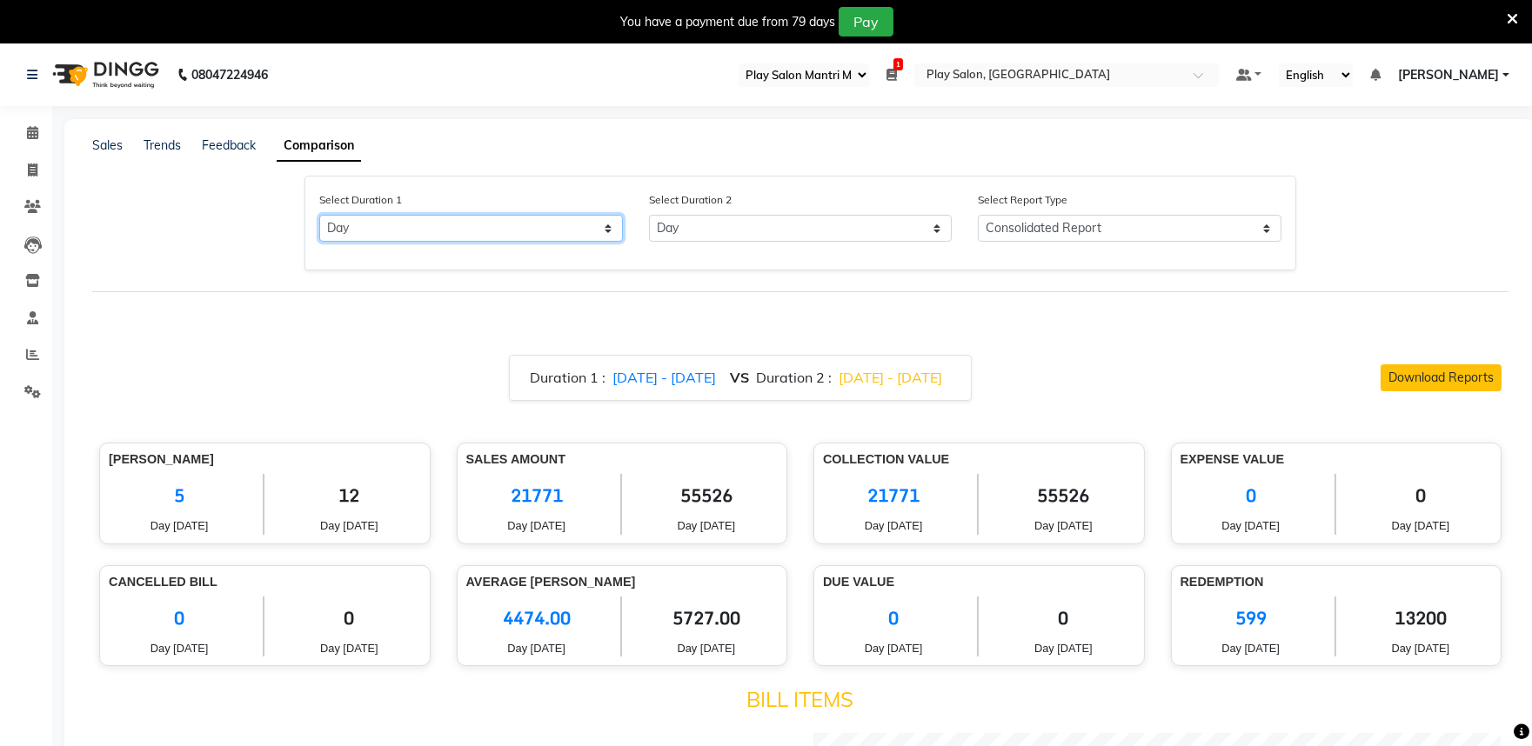
click at [596, 229] on select "Select Day Month Week Custom" at bounding box center [471, 228] width 304 height 27
select select "custom"
click at [319, 215] on select "Select Day Month Week Custom" at bounding box center [471, 228] width 304 height 27
select select "9"
select select "2025"
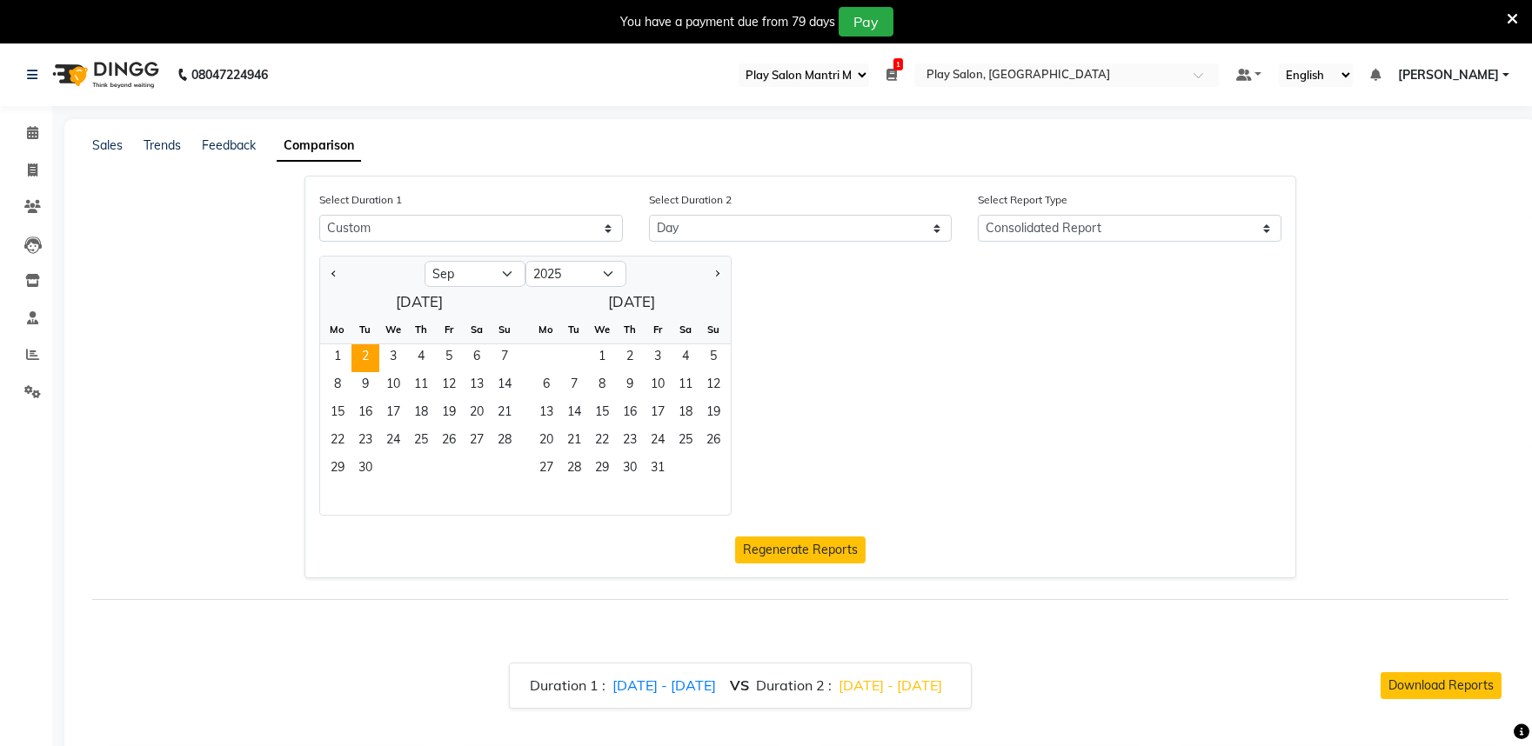
click at [370, 352] on span "2" at bounding box center [365, 358] width 28 height 28
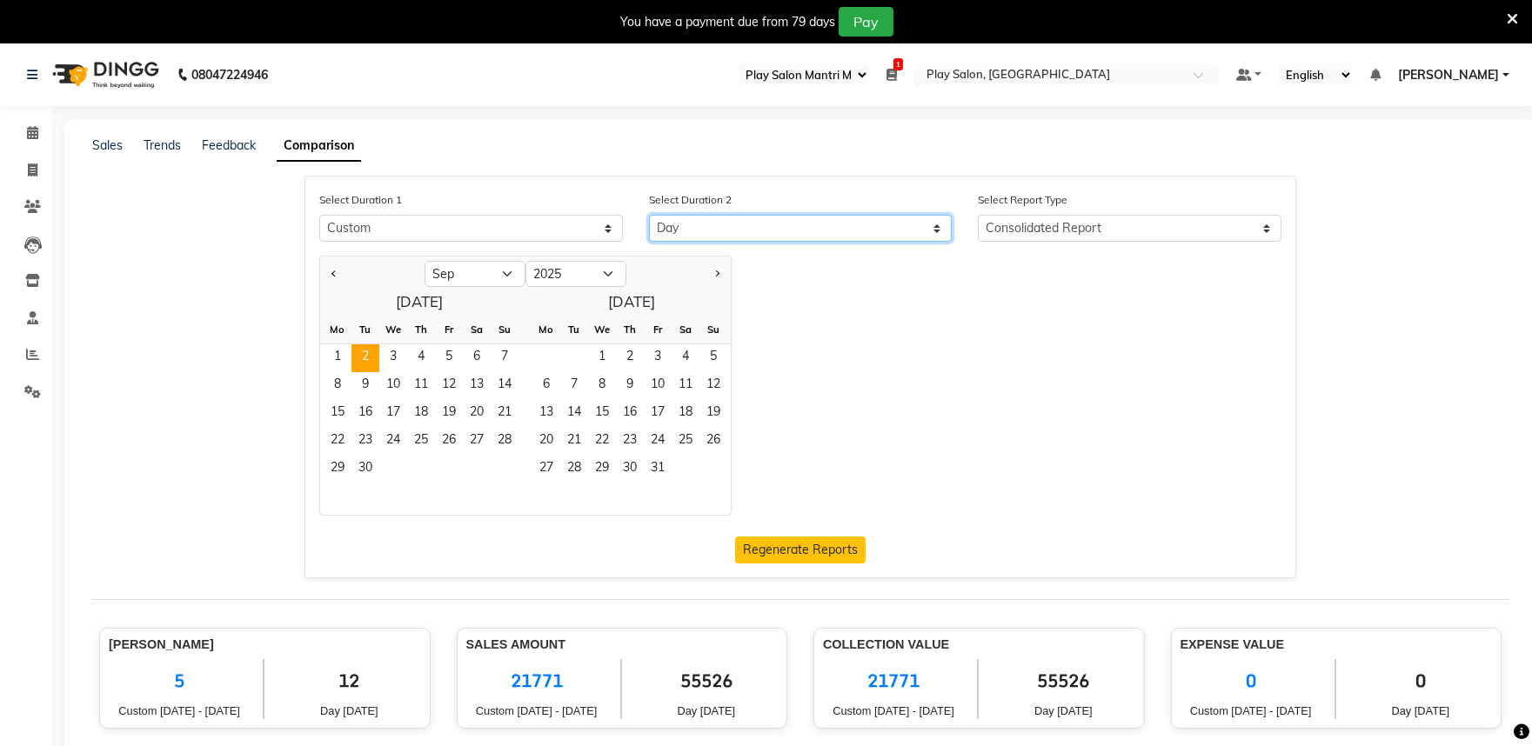
click at [749, 224] on select "Select Day Month Week Custom" at bounding box center [801, 228] width 304 height 27
select select "custom_dash"
click at [649, 215] on select "Select Day Month Week Custom" at bounding box center [801, 228] width 304 height 27
select select "9"
select select "2025"
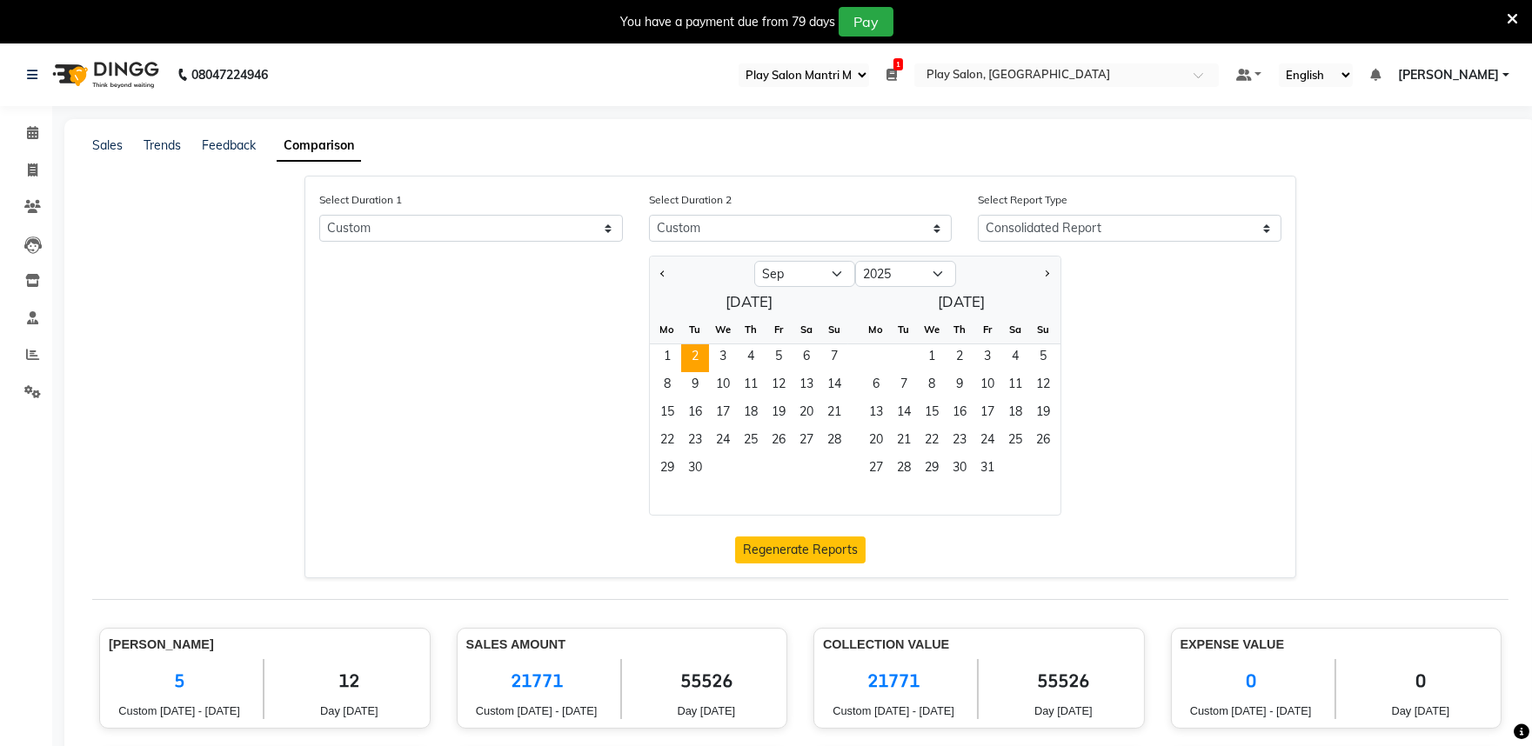
click at [697, 349] on span "2" at bounding box center [695, 358] width 28 height 28
click at [27, 355] on icon at bounding box center [32, 354] width 13 height 13
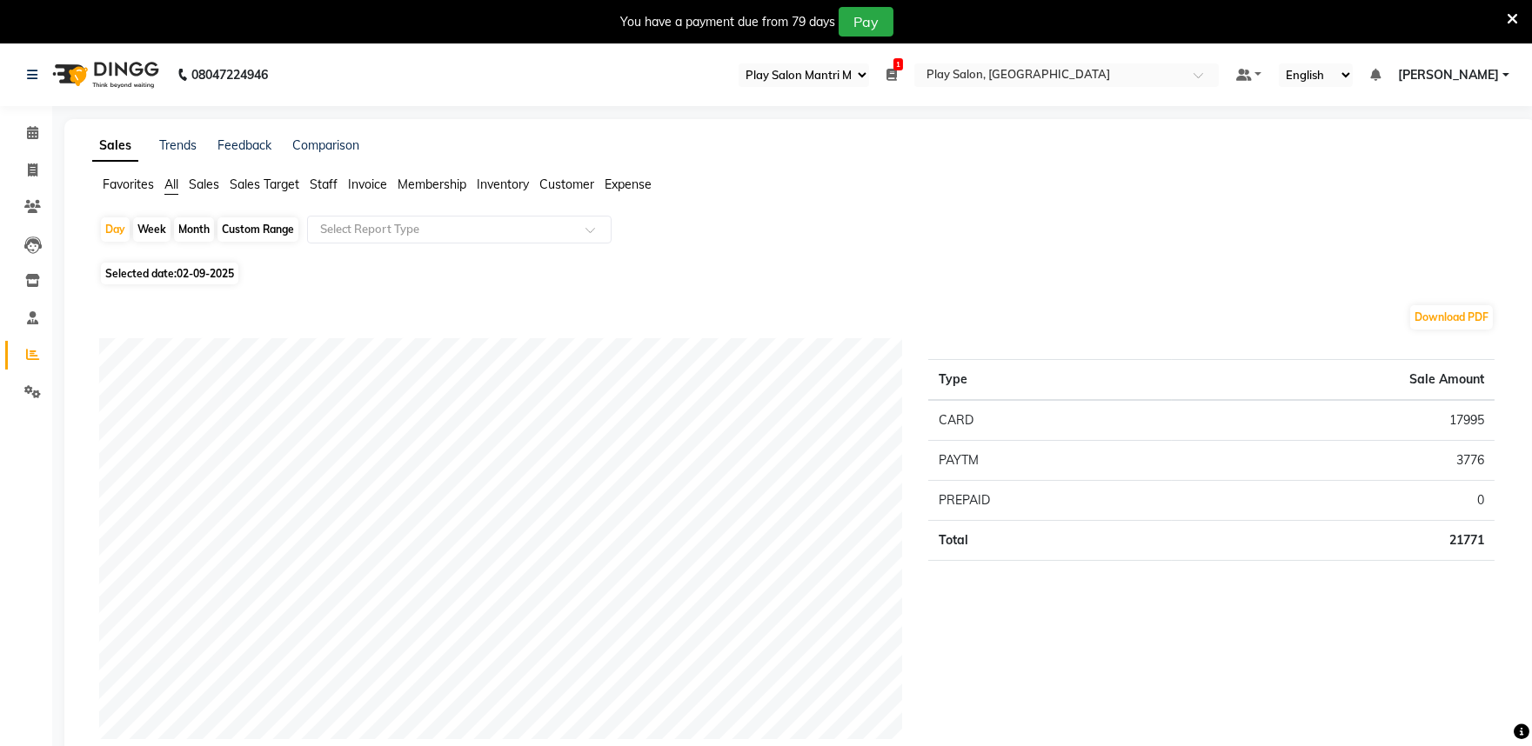
click at [572, 184] on span "Customer" at bounding box center [566, 185] width 55 height 16
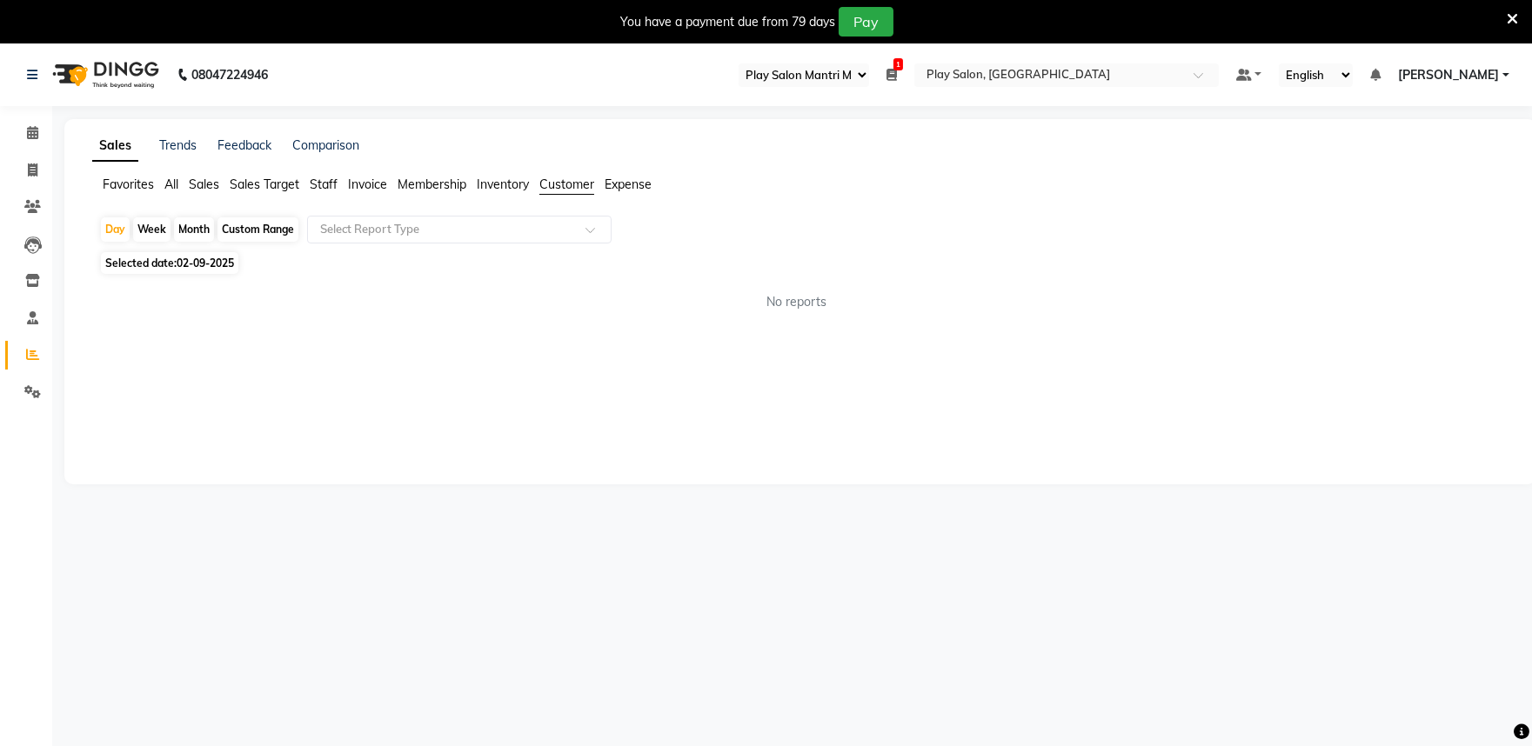
click at [567, 177] on span "Customer" at bounding box center [566, 185] width 55 height 16
click at [217, 264] on span "02-09-2025" at bounding box center [205, 263] width 57 height 13
select select "9"
select select "2025"
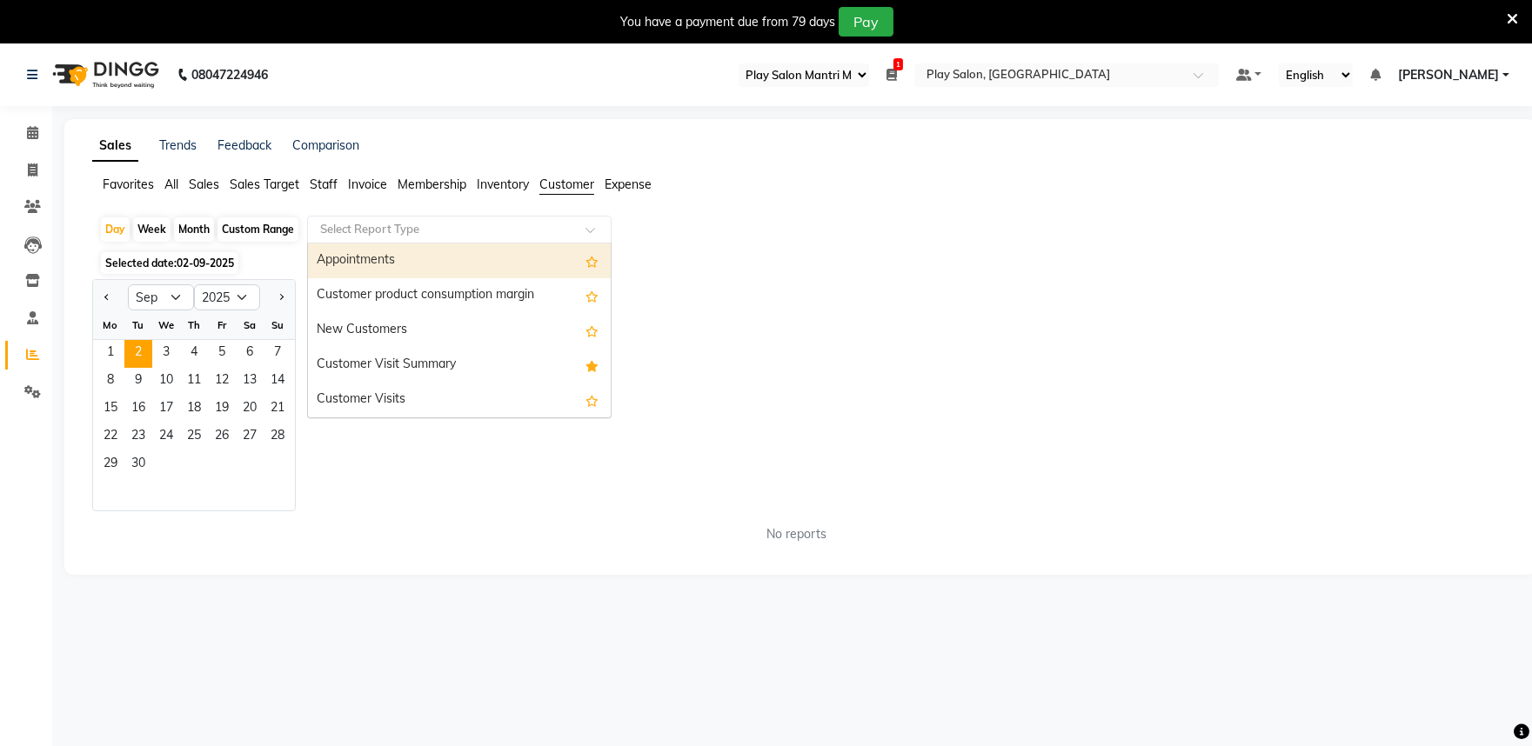
click at [559, 226] on input "text" at bounding box center [442, 229] width 250 height 17
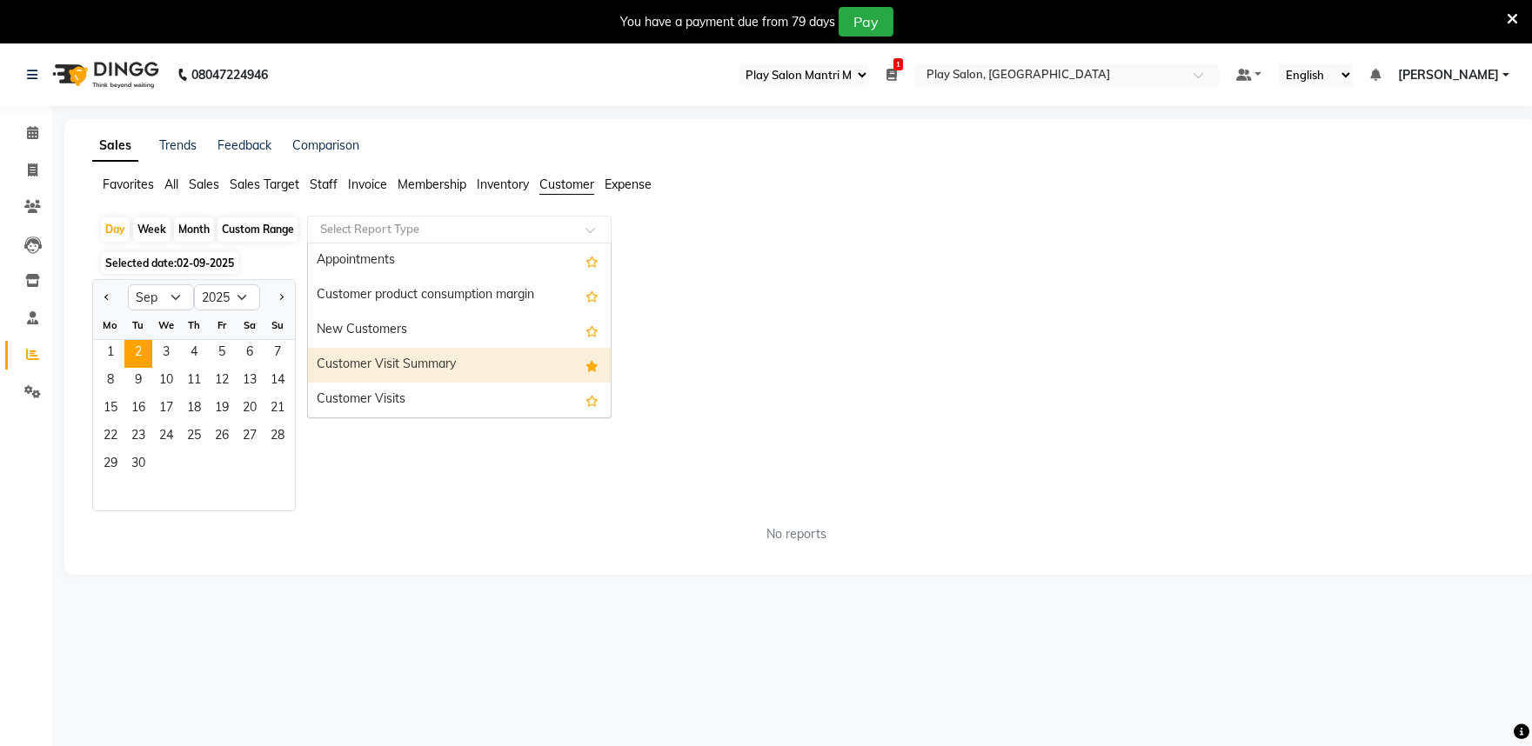
click at [513, 357] on div "Customer Visit Summary" at bounding box center [459, 365] width 303 height 35
select select "full_report"
select select "csv"
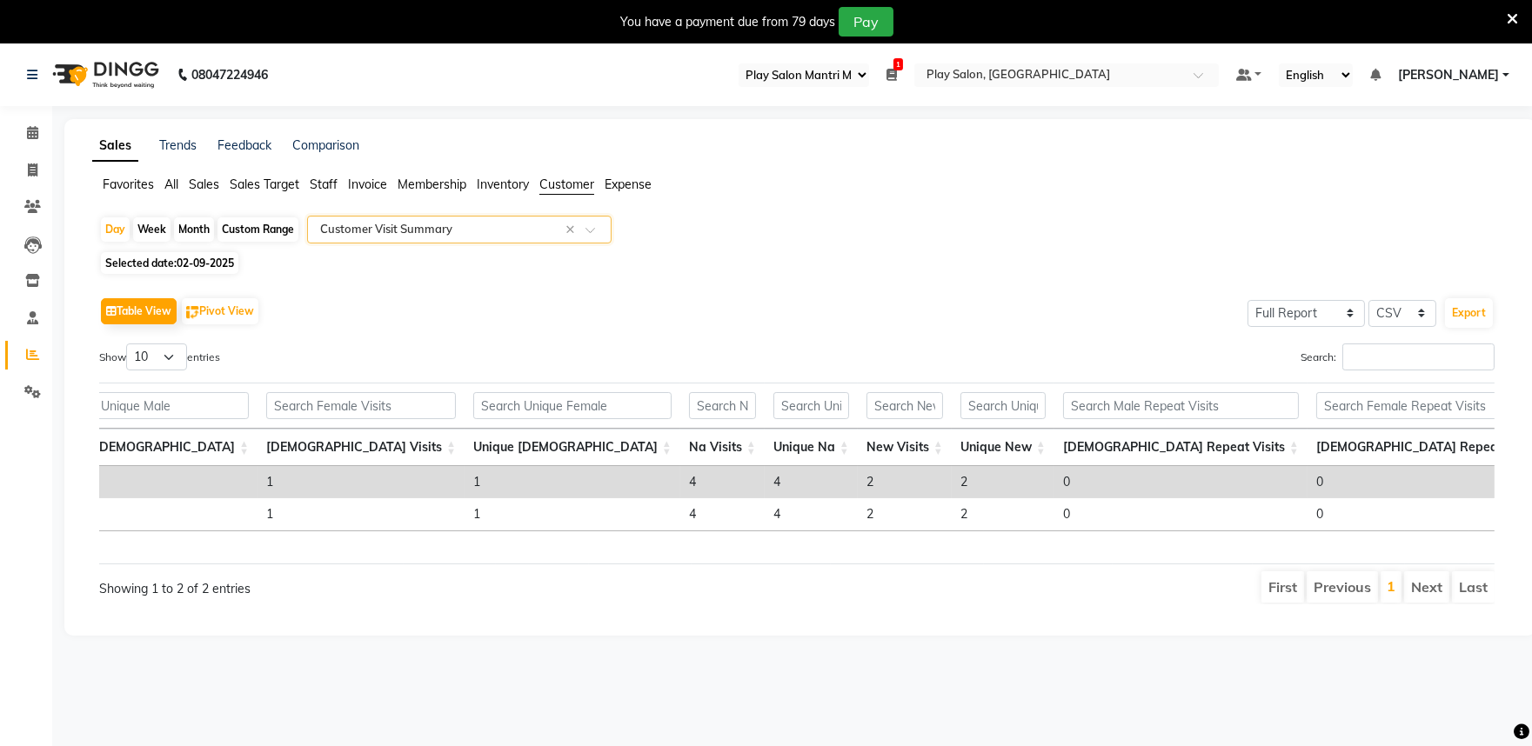
scroll to position [0, 415]
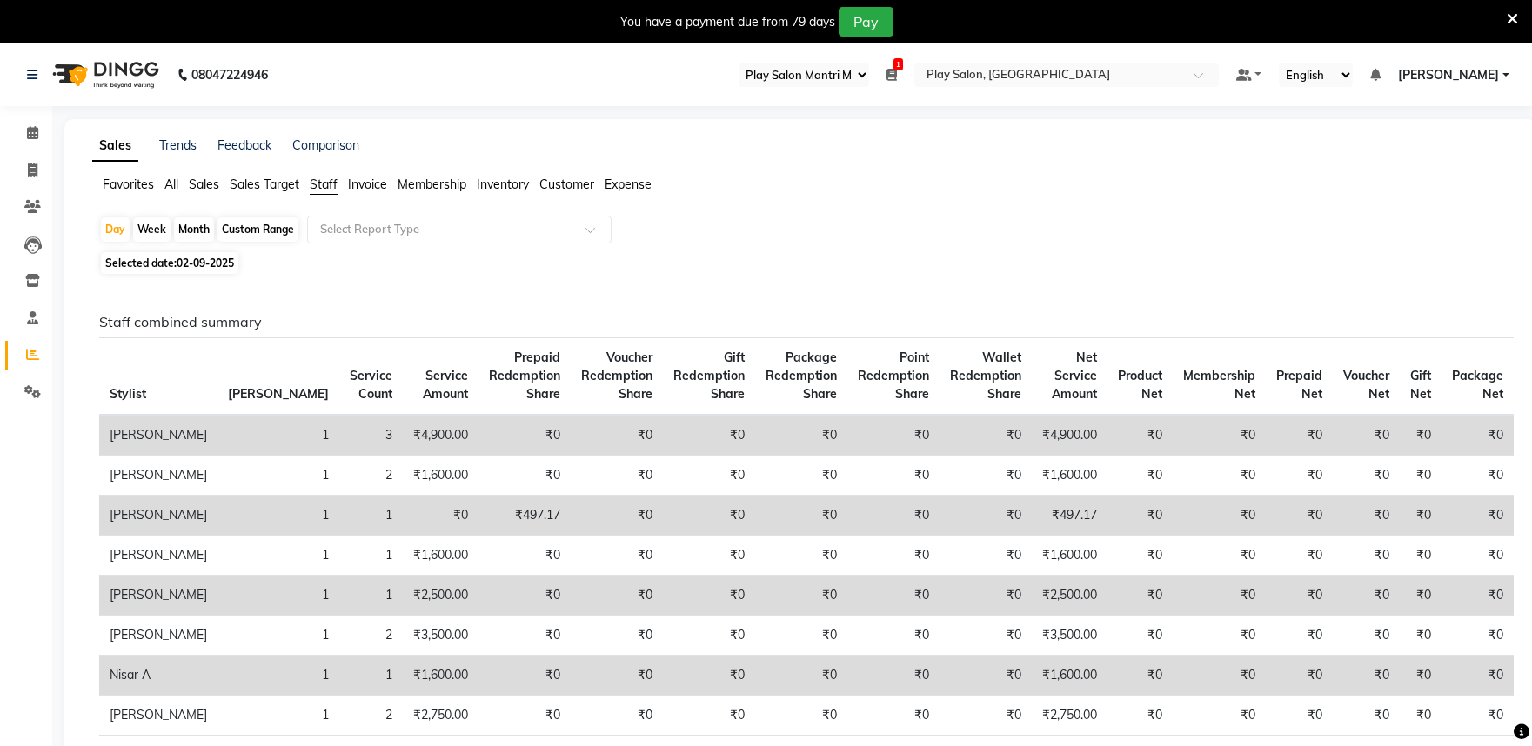
select select "89"
click at [30, 133] on icon at bounding box center [32, 132] width 11 height 13
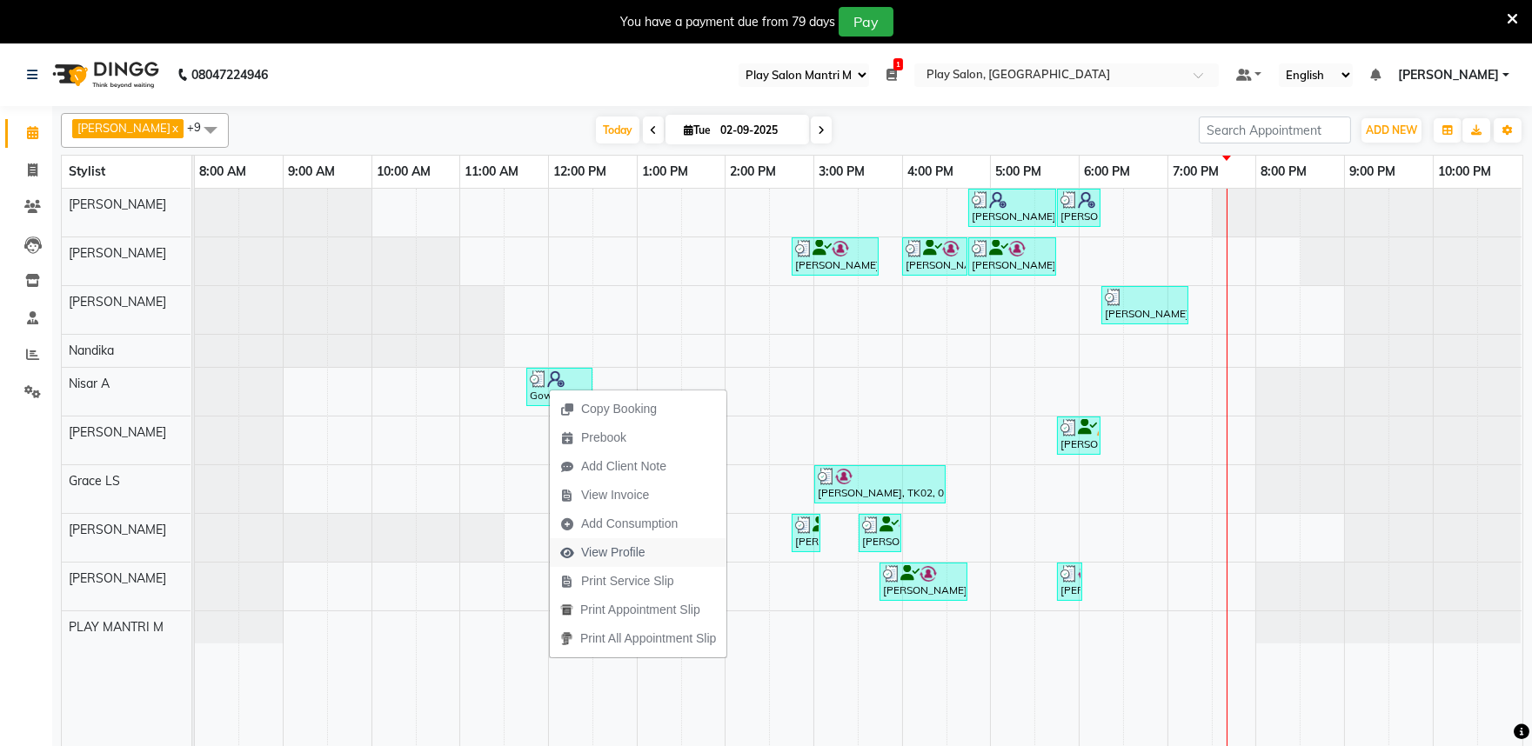
click at [618, 550] on span "View Profile" at bounding box center [613, 553] width 64 height 18
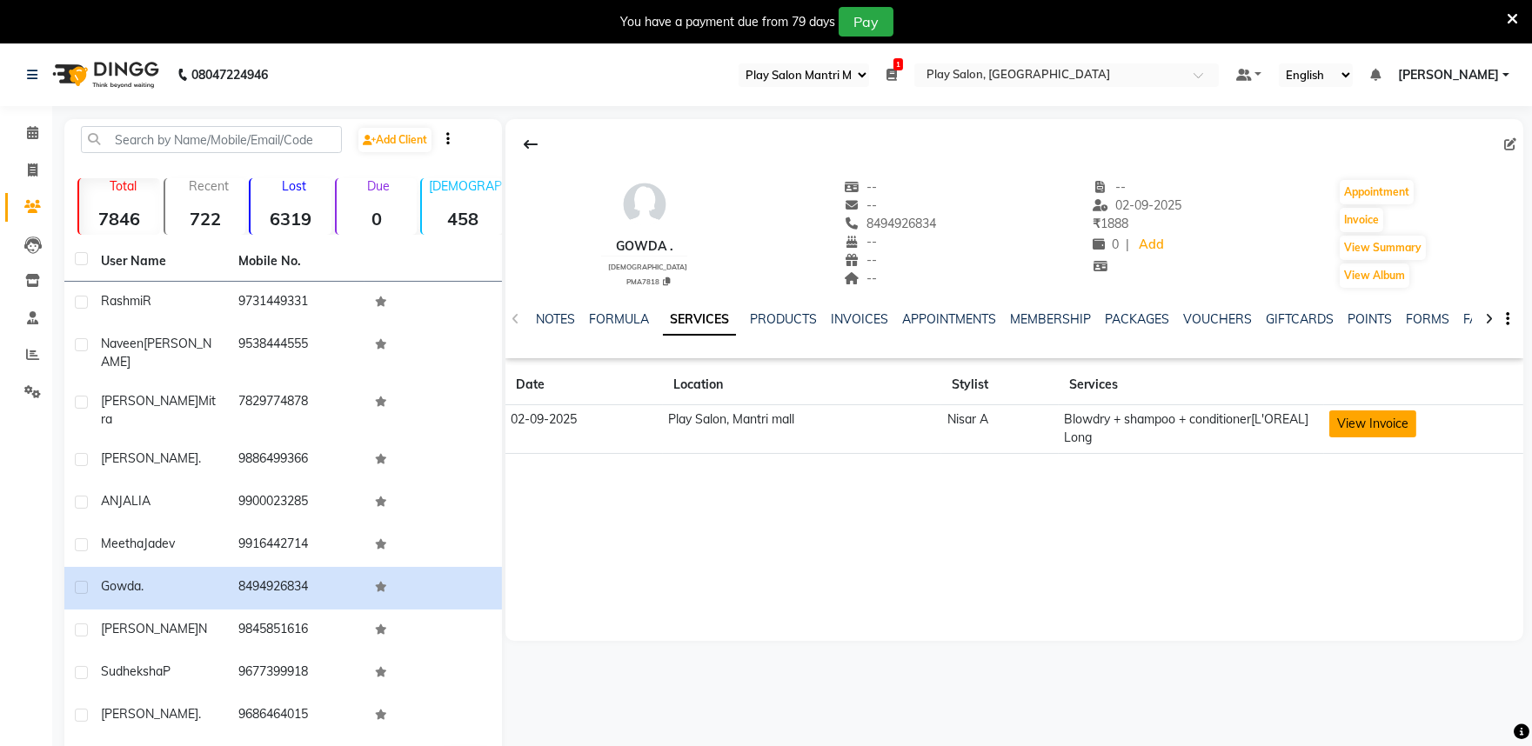
click at [1354, 428] on button "View Invoice" at bounding box center [1372, 423] width 87 height 27
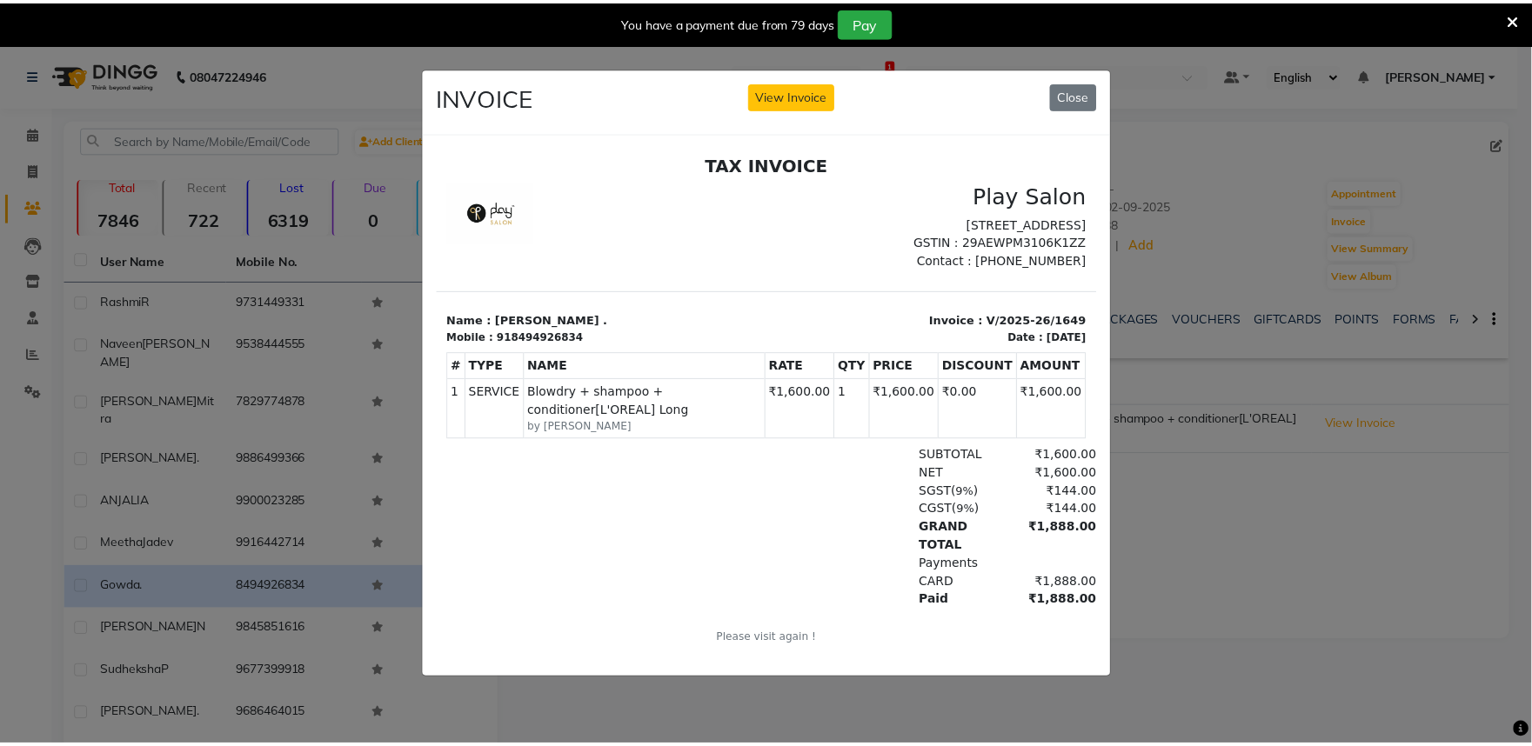
scroll to position [6, 0]
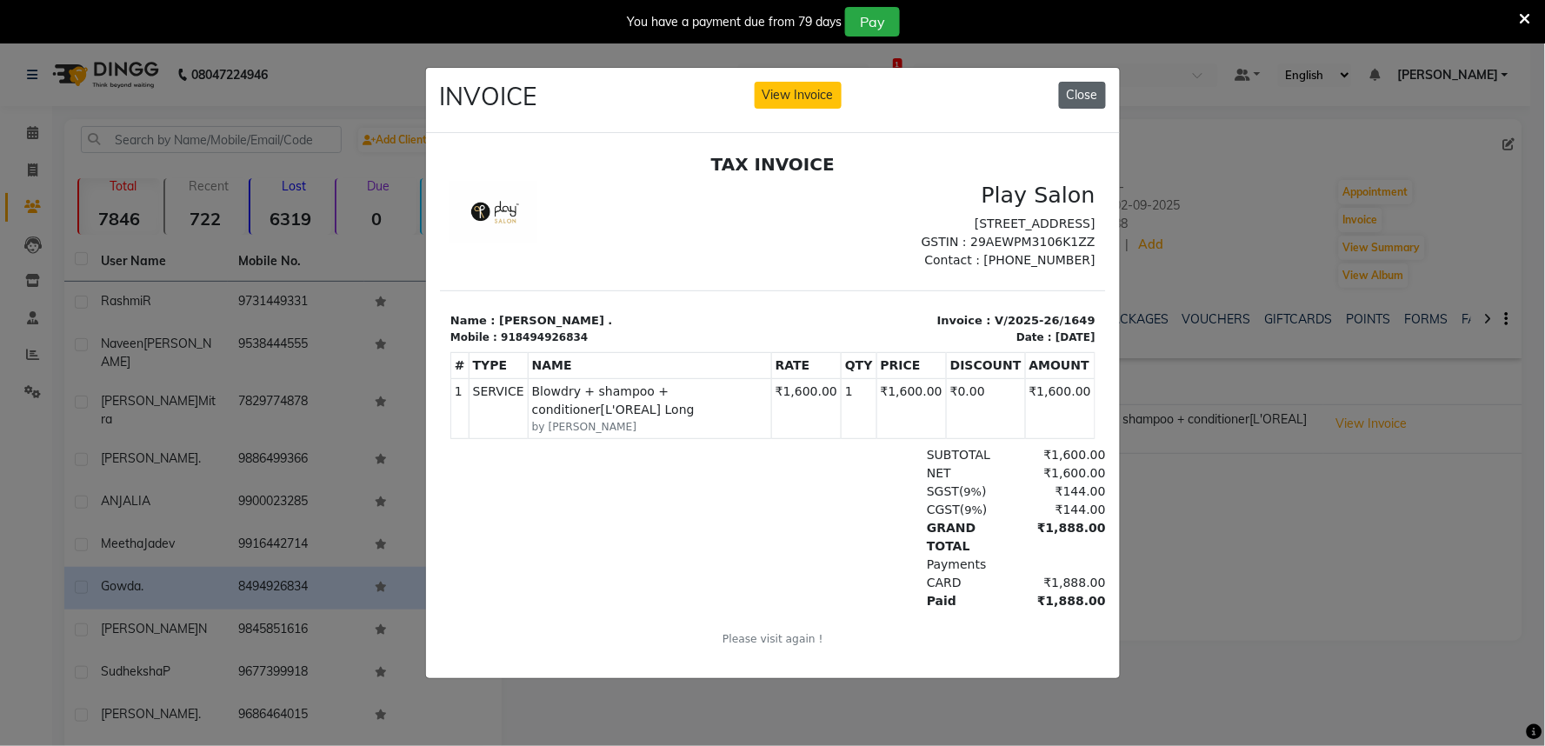
click at [1083, 83] on button "Close" at bounding box center [1082, 95] width 47 height 27
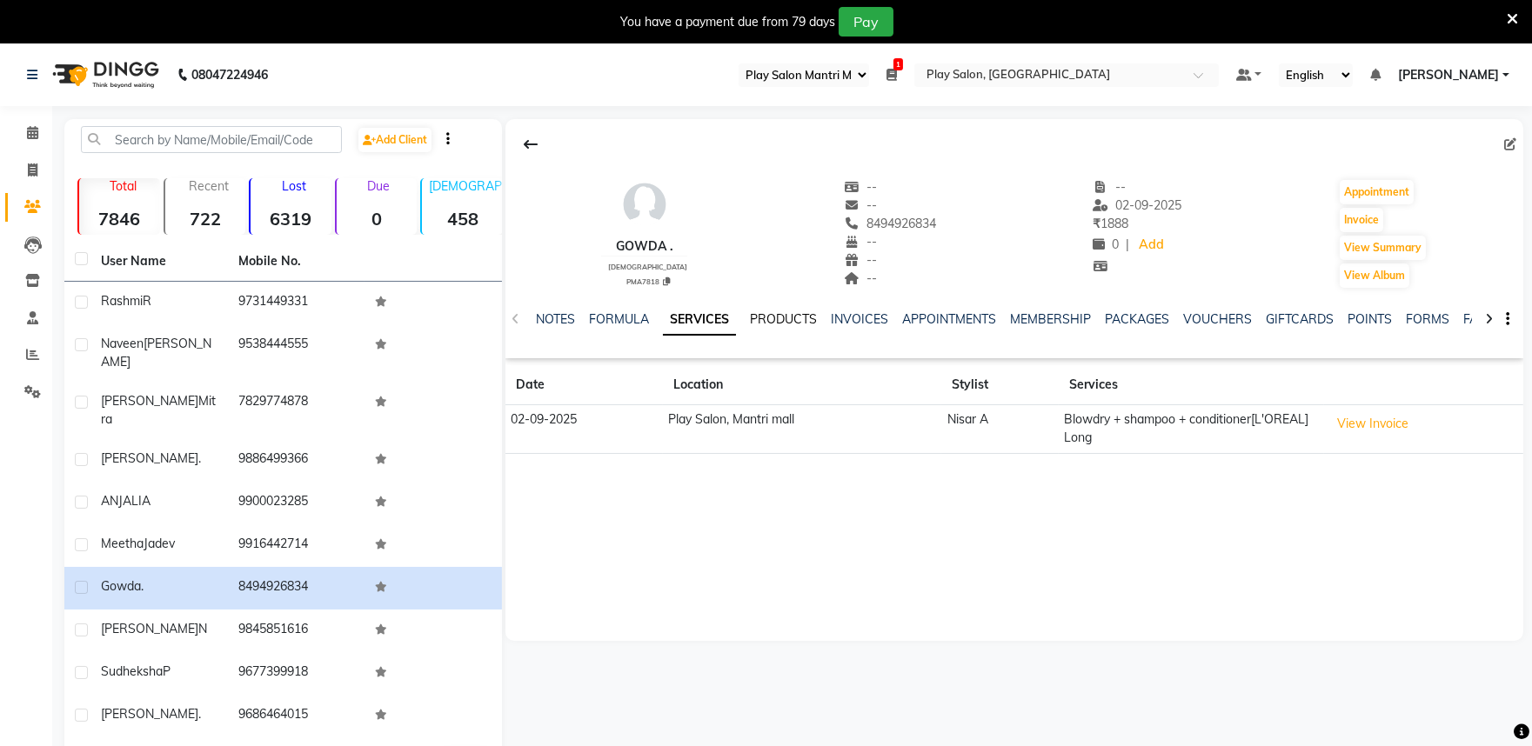
click at [779, 317] on link "PRODUCTS" at bounding box center [783, 319] width 67 height 16
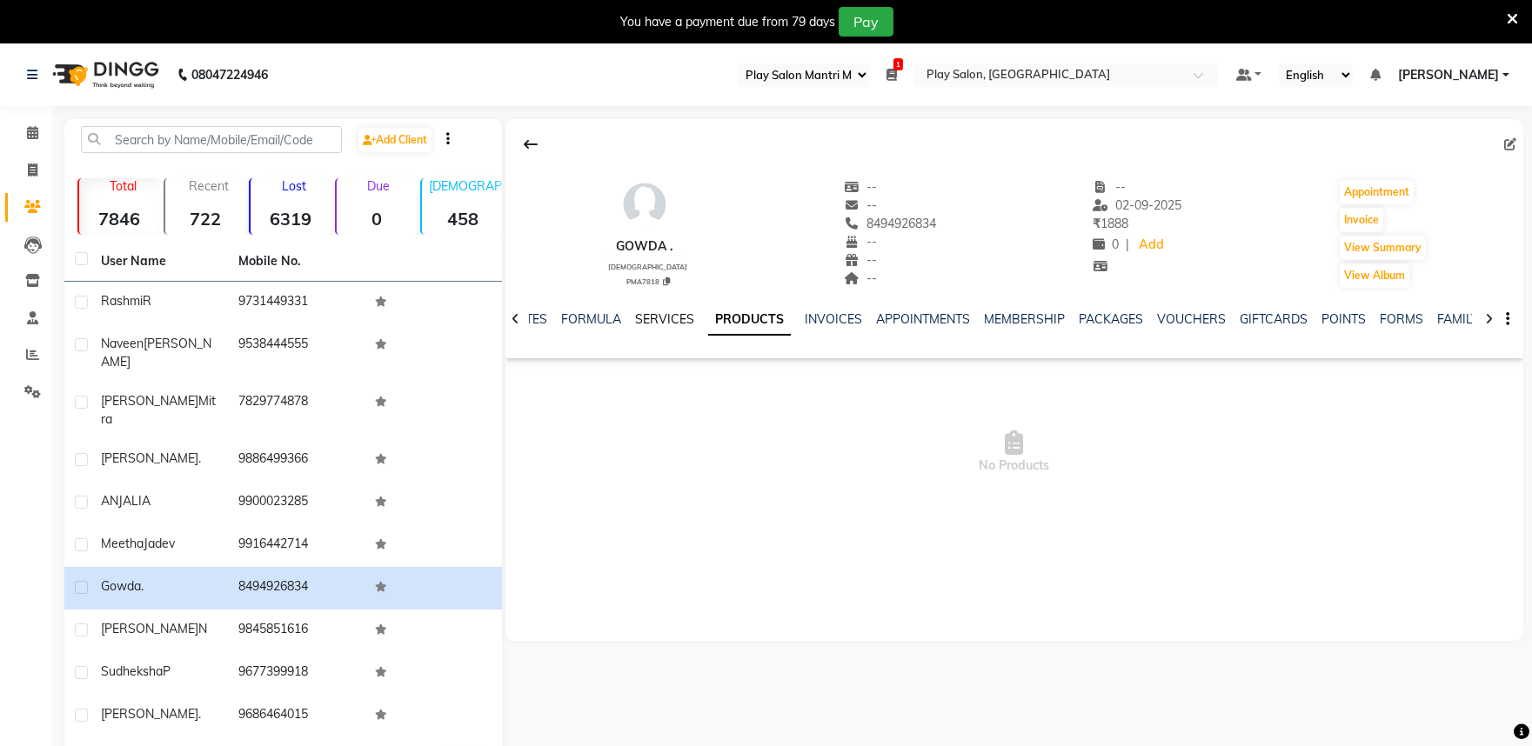
click at [651, 318] on link "SERVICES" at bounding box center [664, 319] width 59 height 16
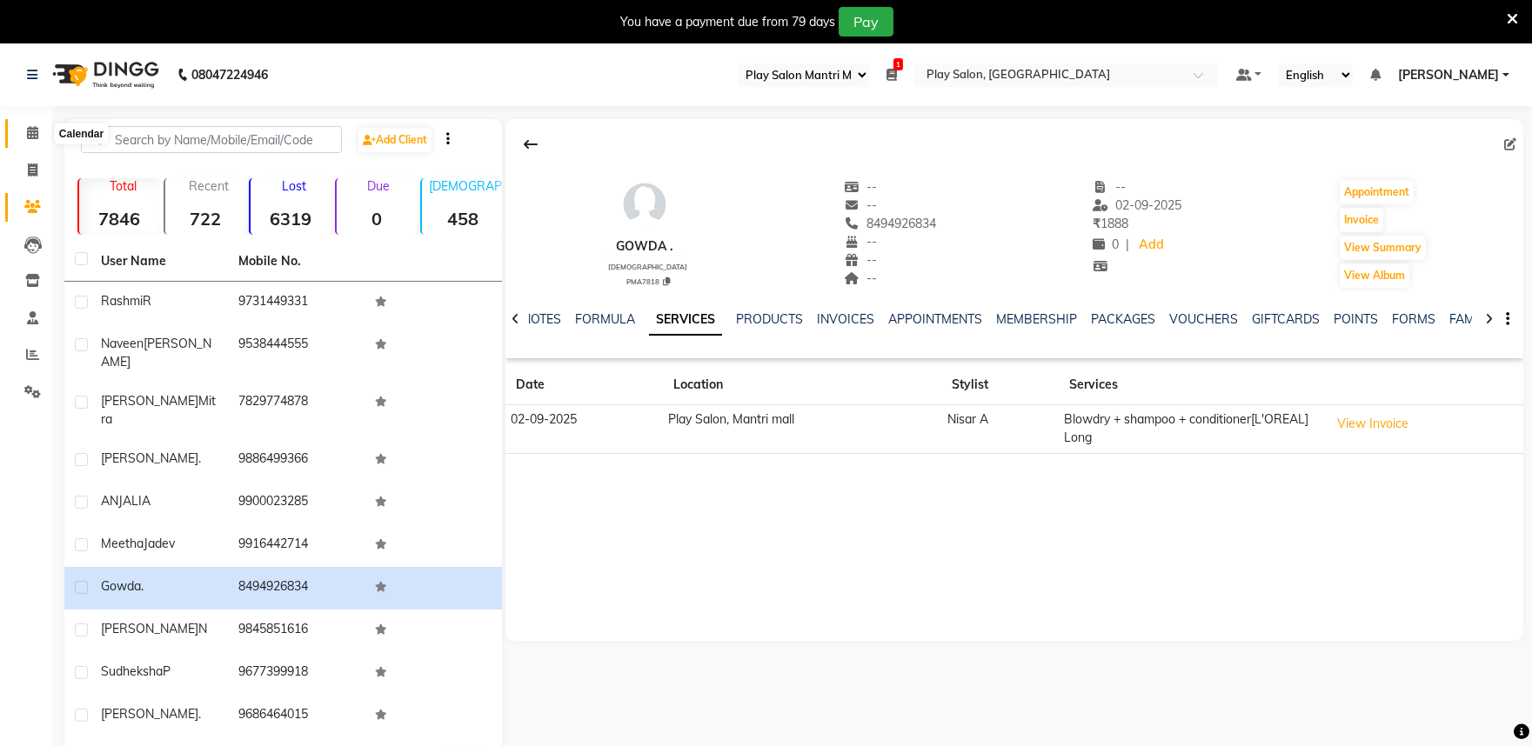
click at [30, 141] on span at bounding box center [32, 133] width 30 height 20
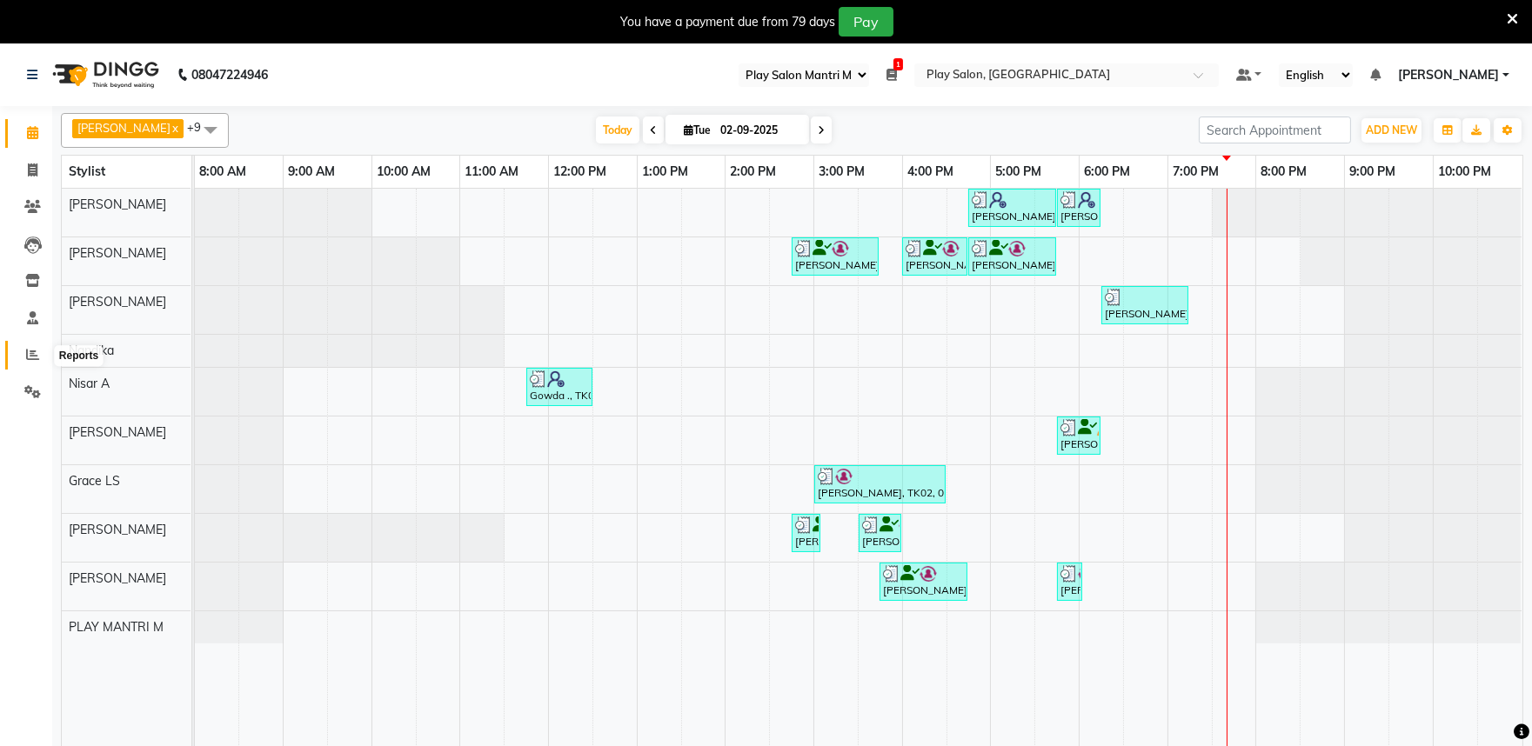
click at [26, 357] on icon at bounding box center [32, 354] width 13 height 13
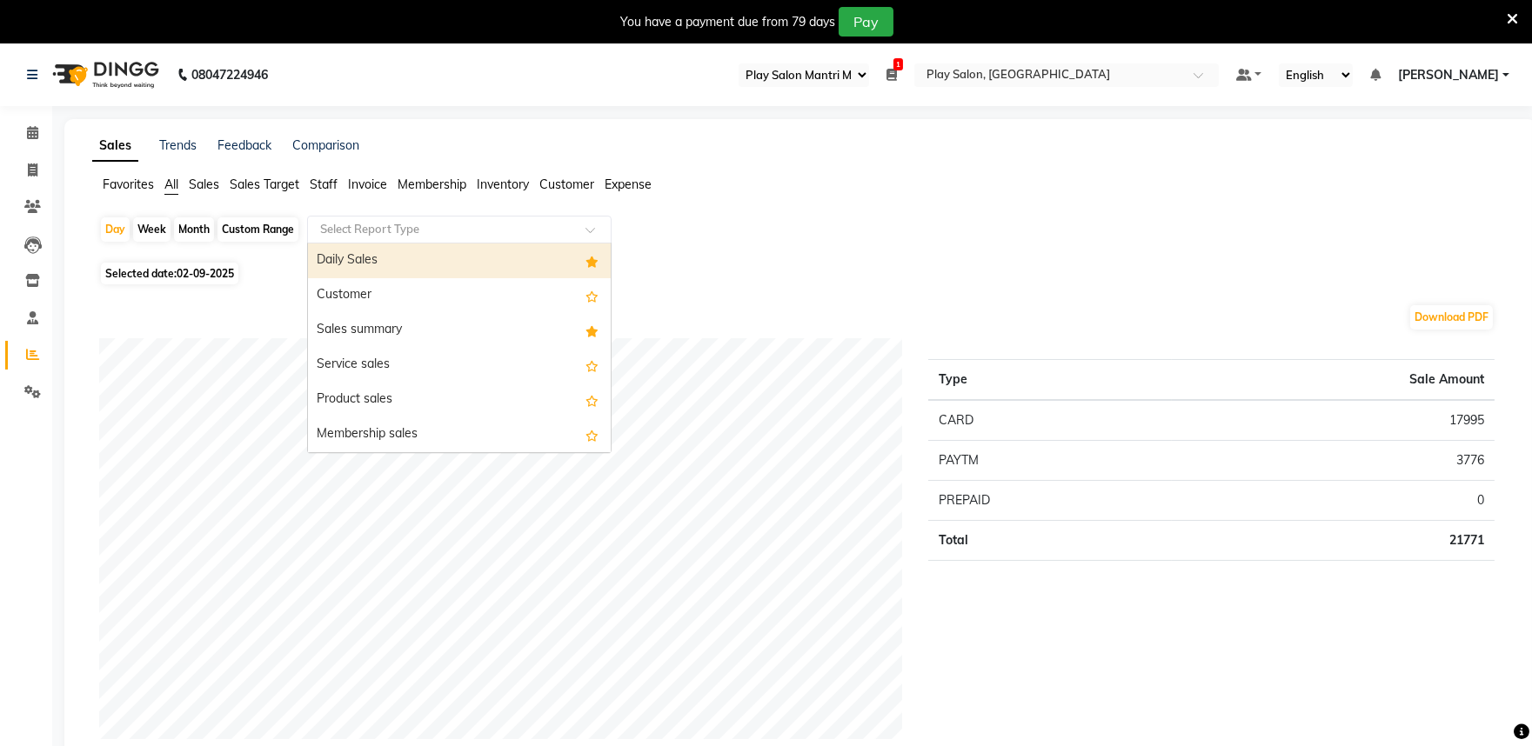
click at [410, 217] on div "Select Report Type" at bounding box center [459, 230] width 304 height 28
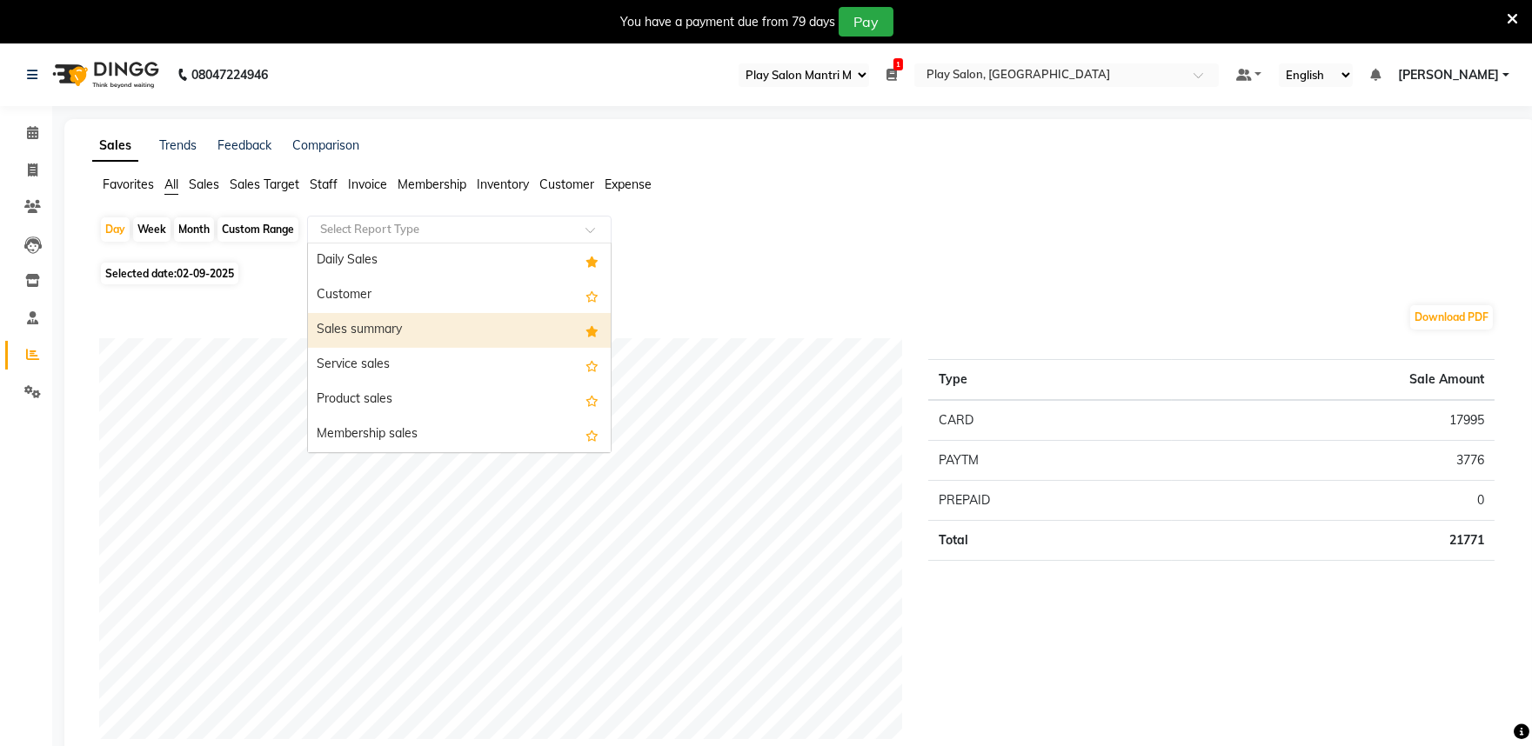
click at [404, 327] on div "Sales summary" at bounding box center [459, 330] width 303 height 35
select select "full_report"
select select "csv"
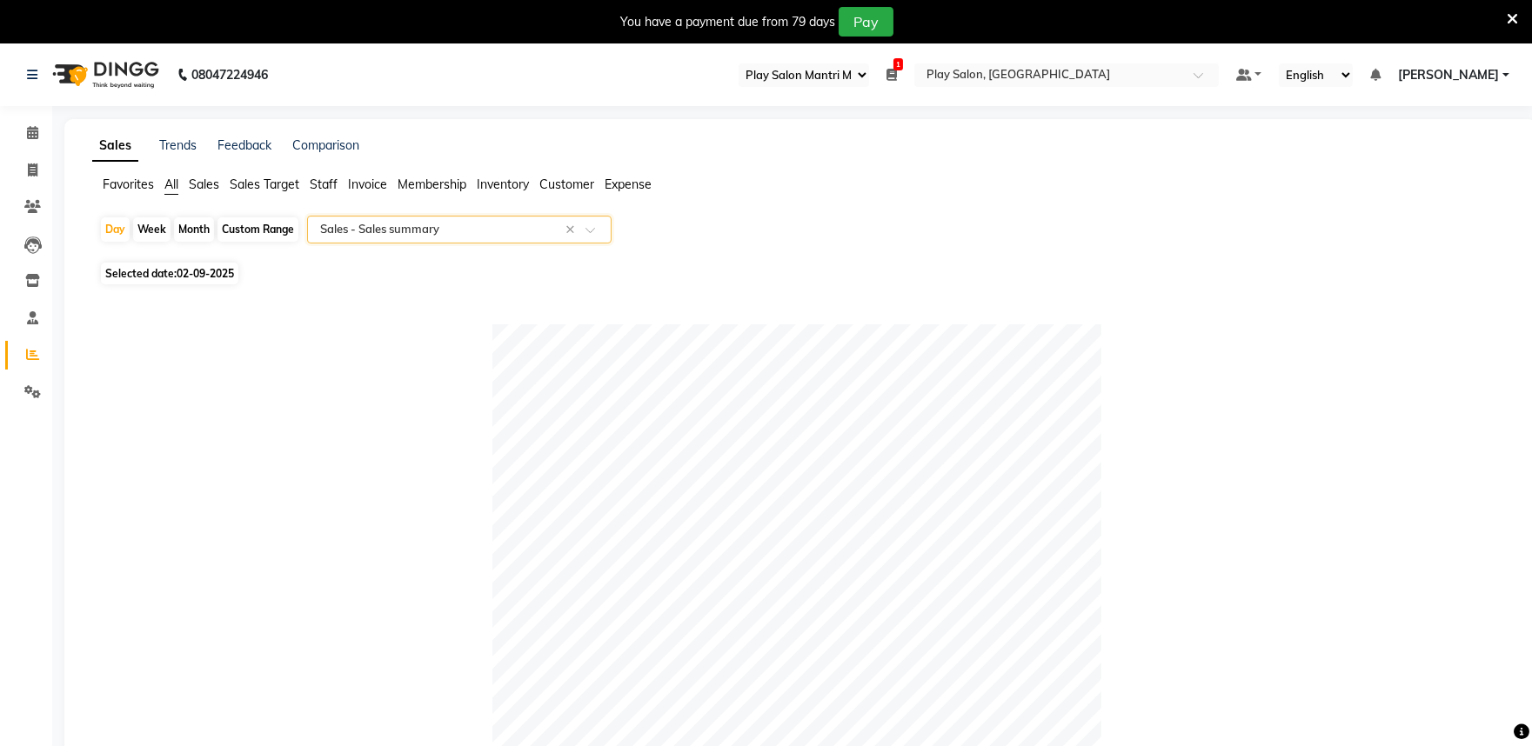
click at [437, 235] on input "text" at bounding box center [442, 229] width 250 height 17
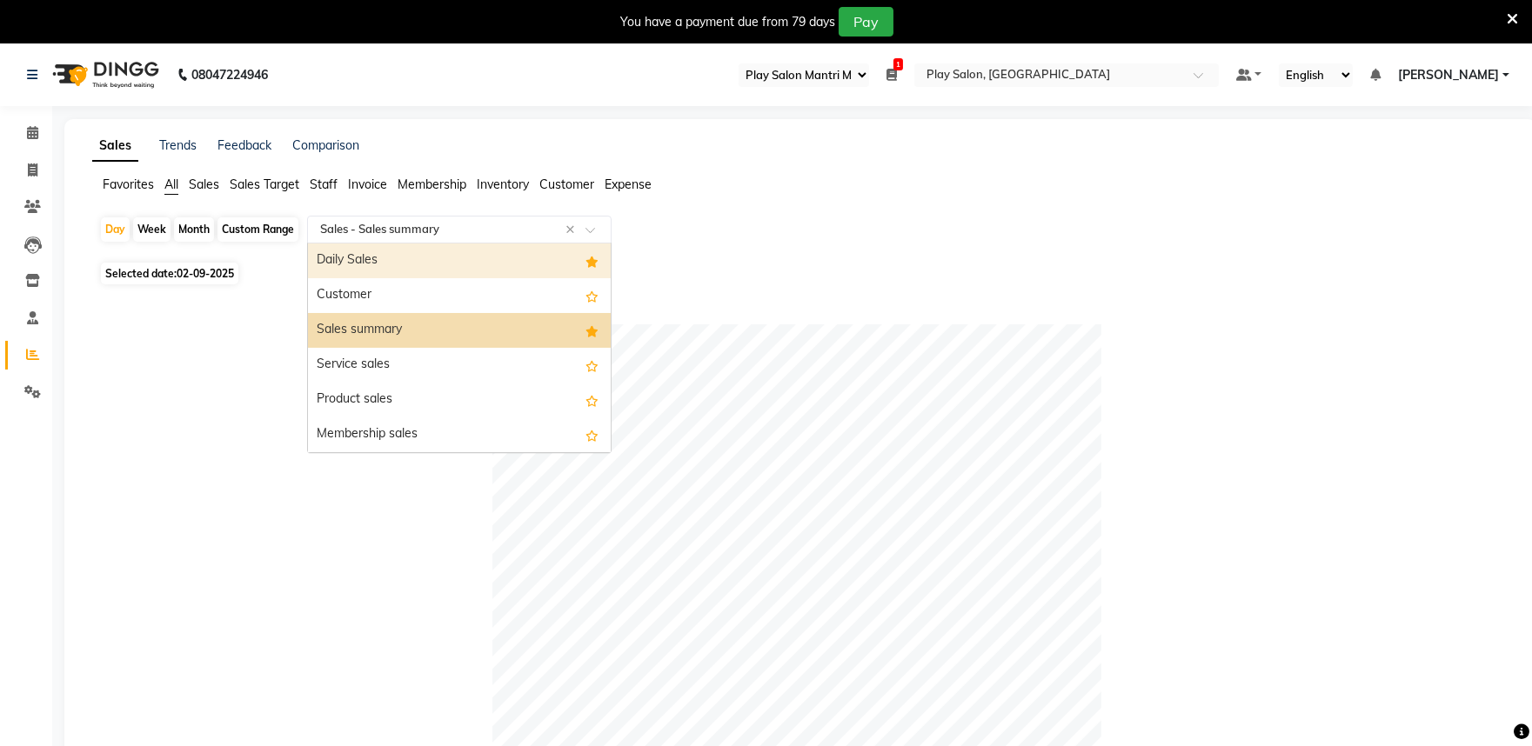
click at [420, 257] on div "Daily Sales" at bounding box center [459, 261] width 303 height 35
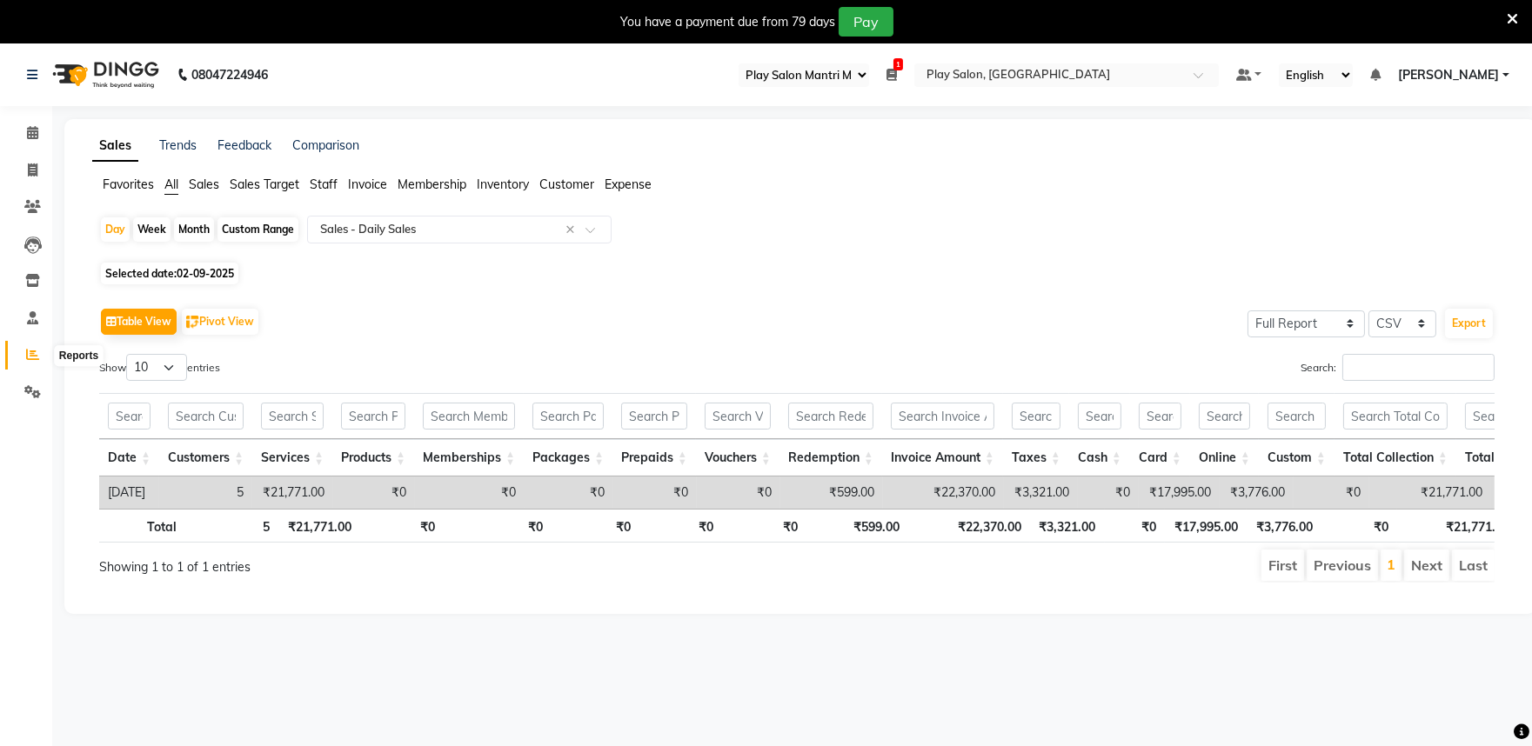
click at [28, 355] on icon at bounding box center [32, 354] width 13 height 13
click at [427, 181] on span "Membership" at bounding box center [431, 185] width 69 height 16
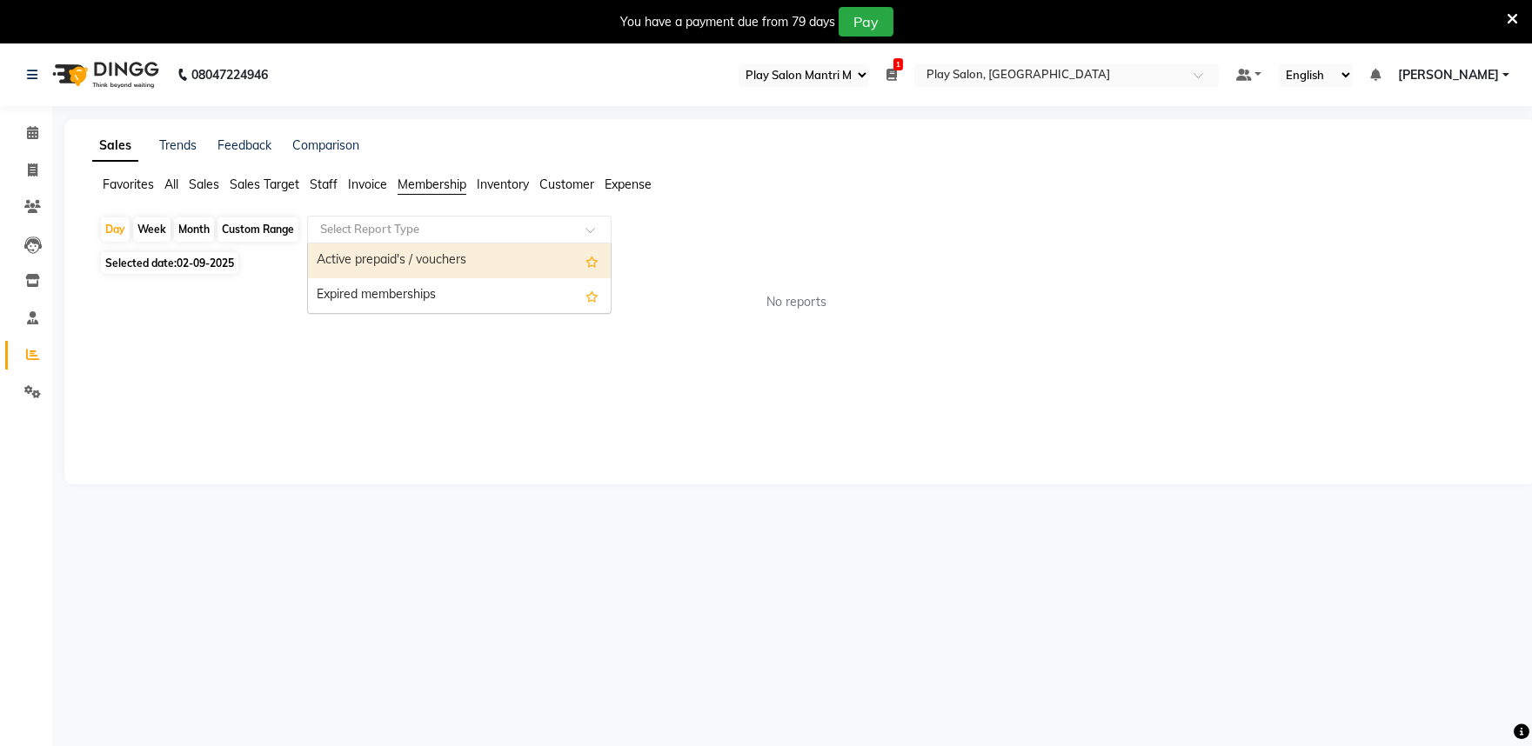
click at [491, 230] on input "text" at bounding box center [442, 229] width 250 height 17
click at [493, 265] on div "Active prepaid's / vouchers" at bounding box center [459, 261] width 303 height 35
select select "full_report"
select select "csv"
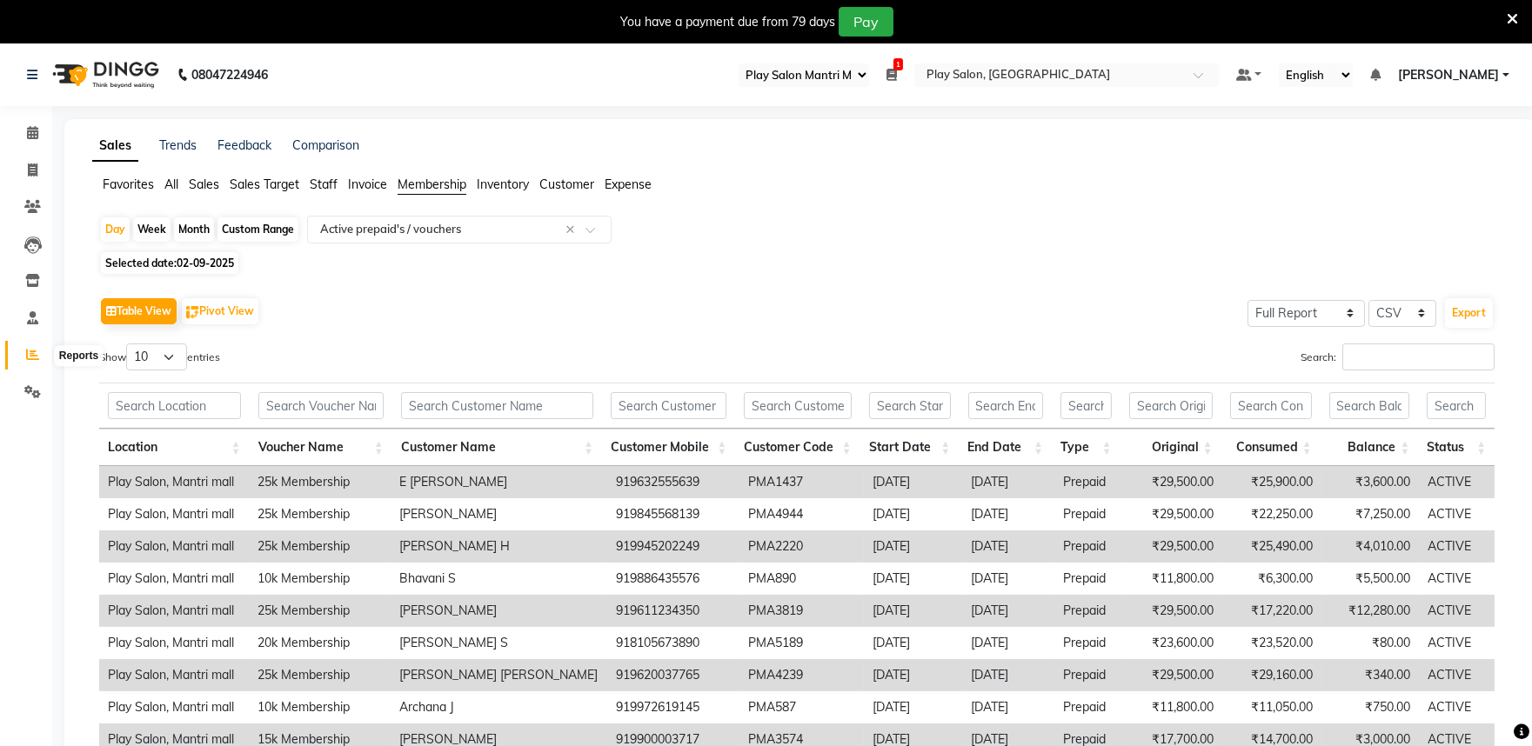
click at [37, 355] on icon at bounding box center [32, 354] width 13 height 13
click at [327, 184] on span "Staff" at bounding box center [324, 185] width 28 height 16
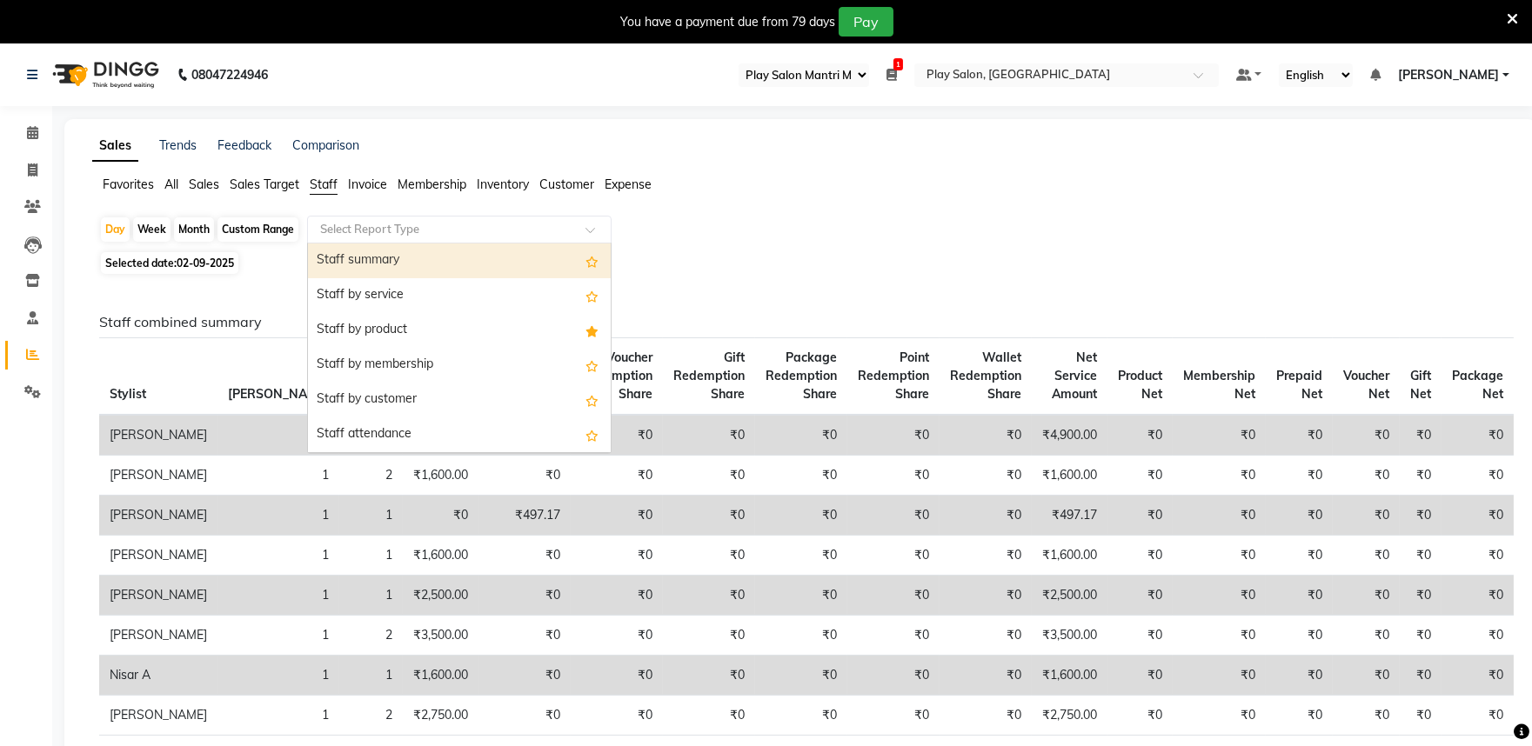
click at [418, 228] on input "text" at bounding box center [442, 229] width 250 height 17
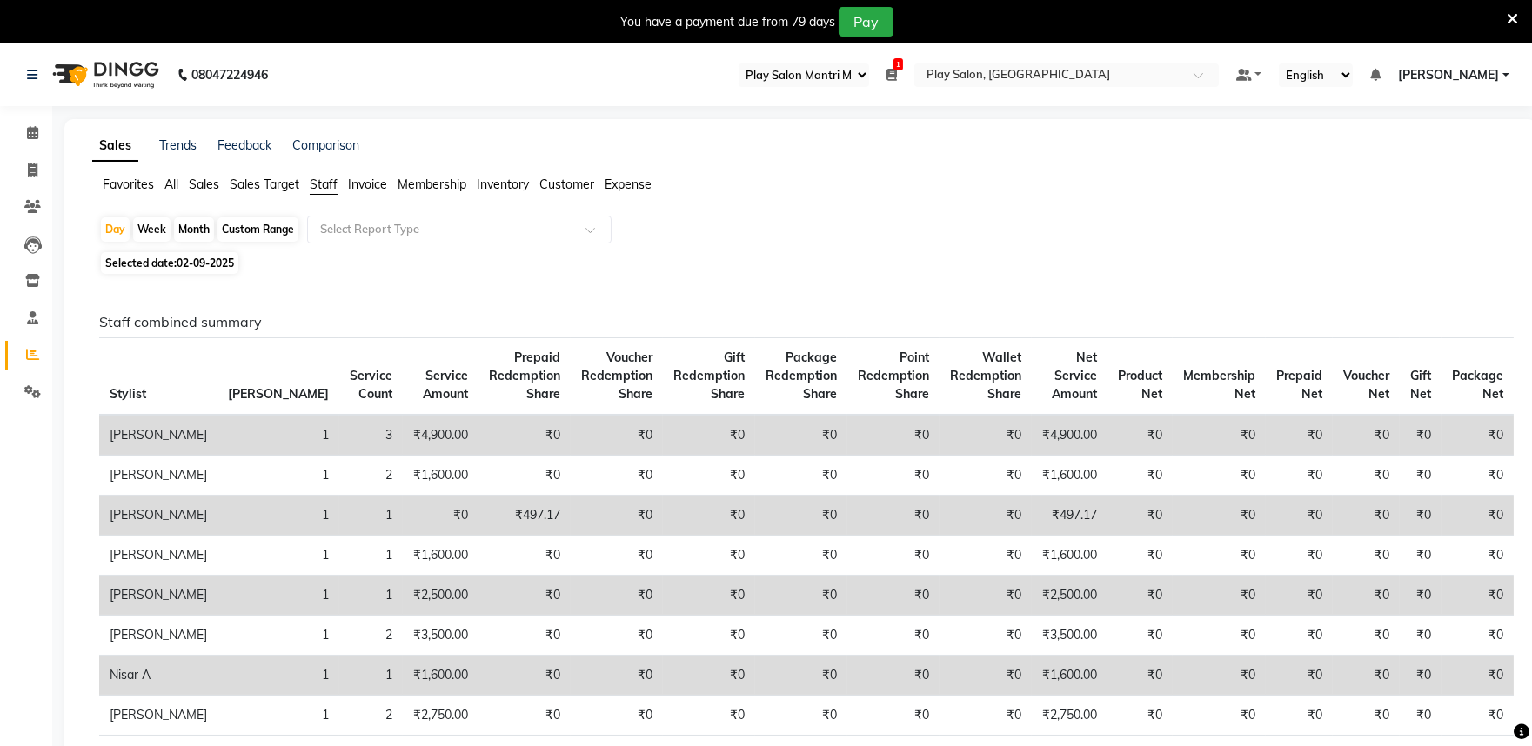
click at [214, 184] on span "Sales" at bounding box center [204, 185] width 30 height 16
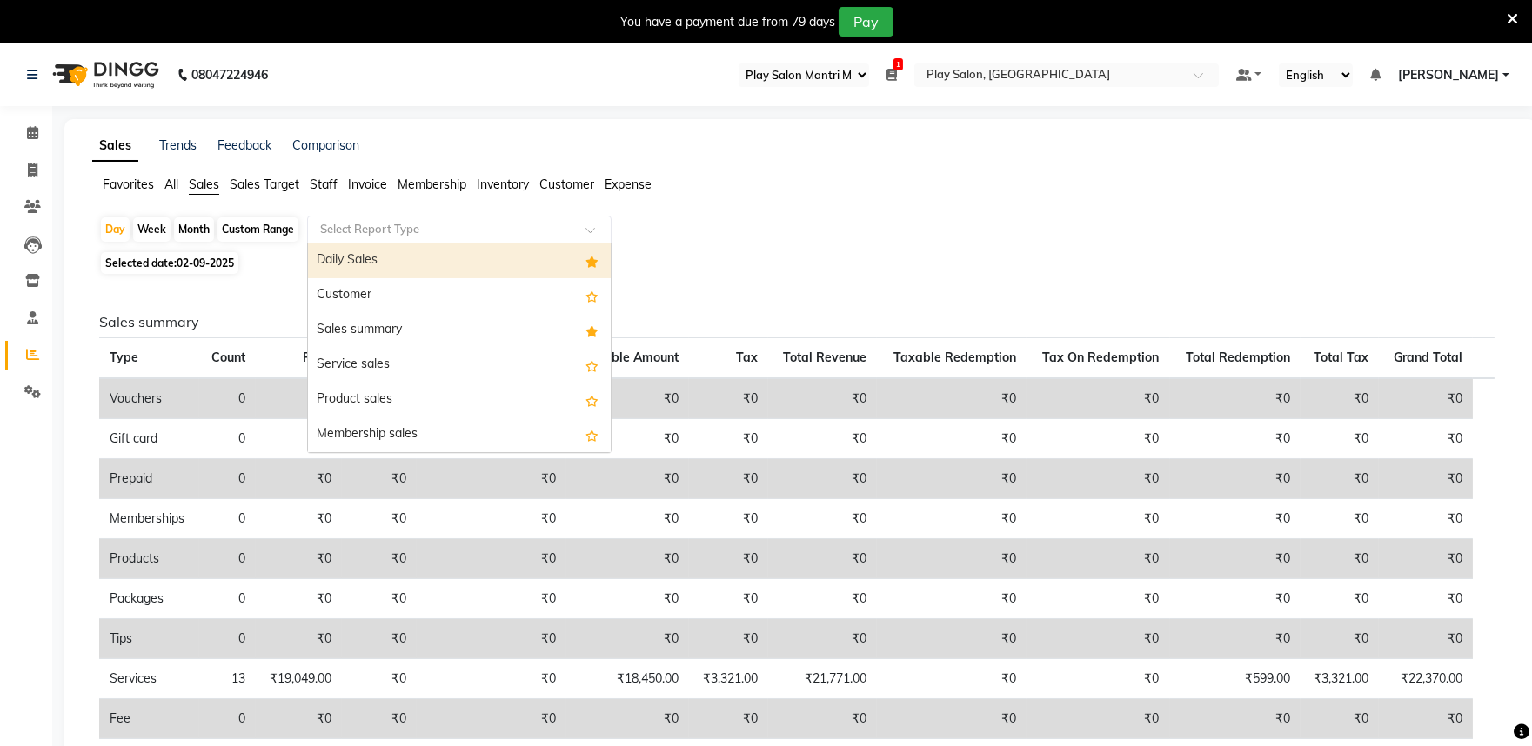
click at [413, 222] on input "text" at bounding box center [442, 229] width 250 height 17
click at [397, 257] on div "Daily Sales" at bounding box center [459, 261] width 303 height 35
select select "full_report"
select select "csv"
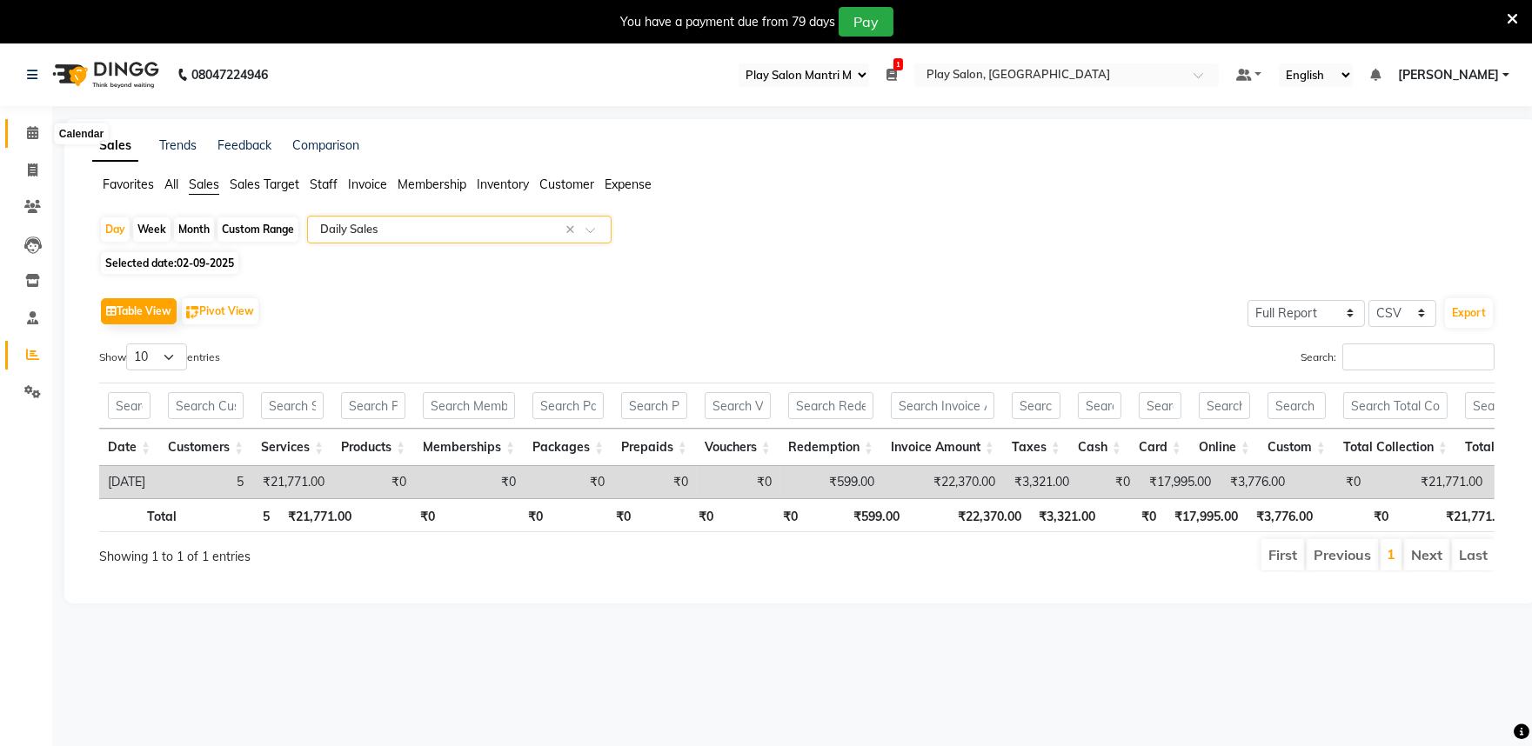
click at [30, 136] on icon at bounding box center [32, 132] width 11 height 13
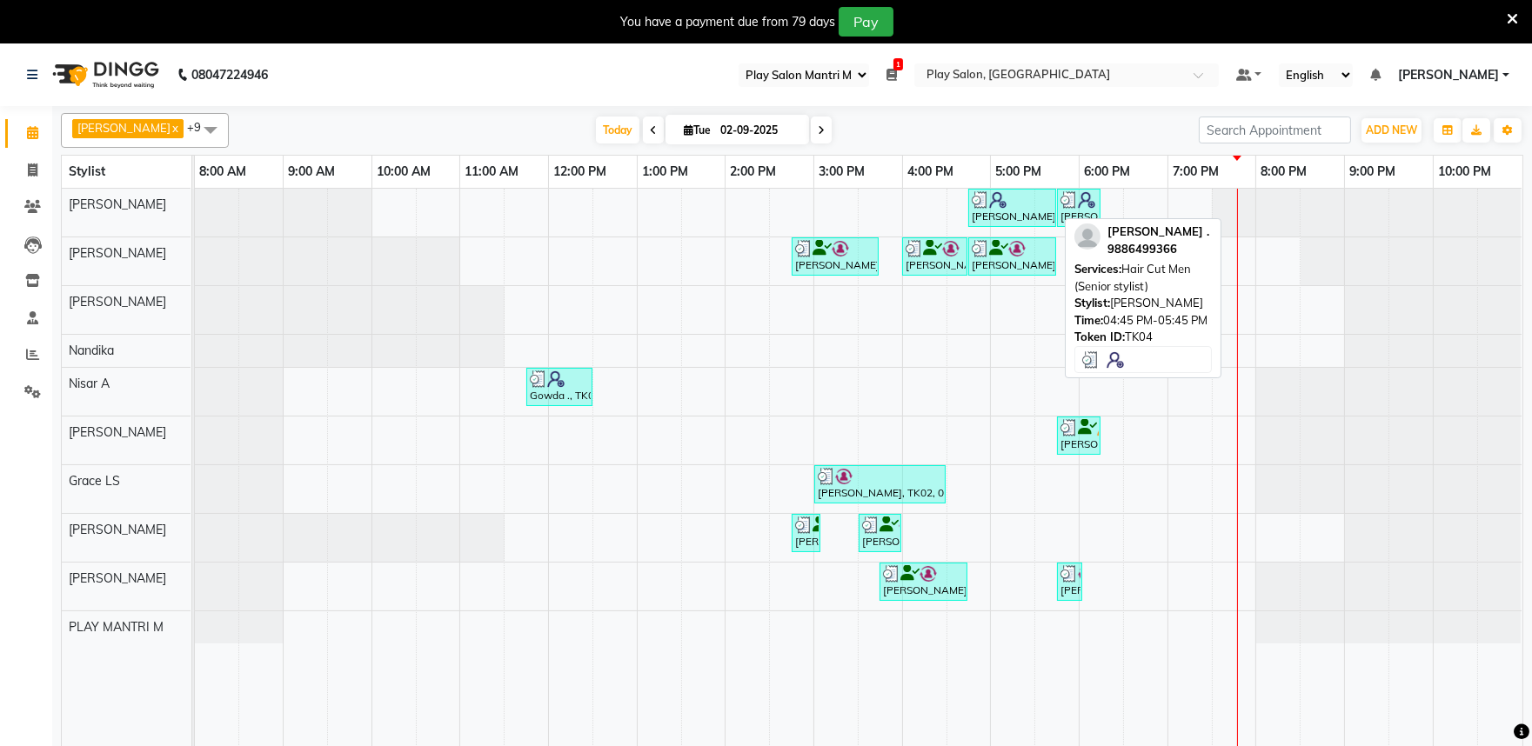
click at [1019, 204] on div at bounding box center [1011, 199] width 81 height 17
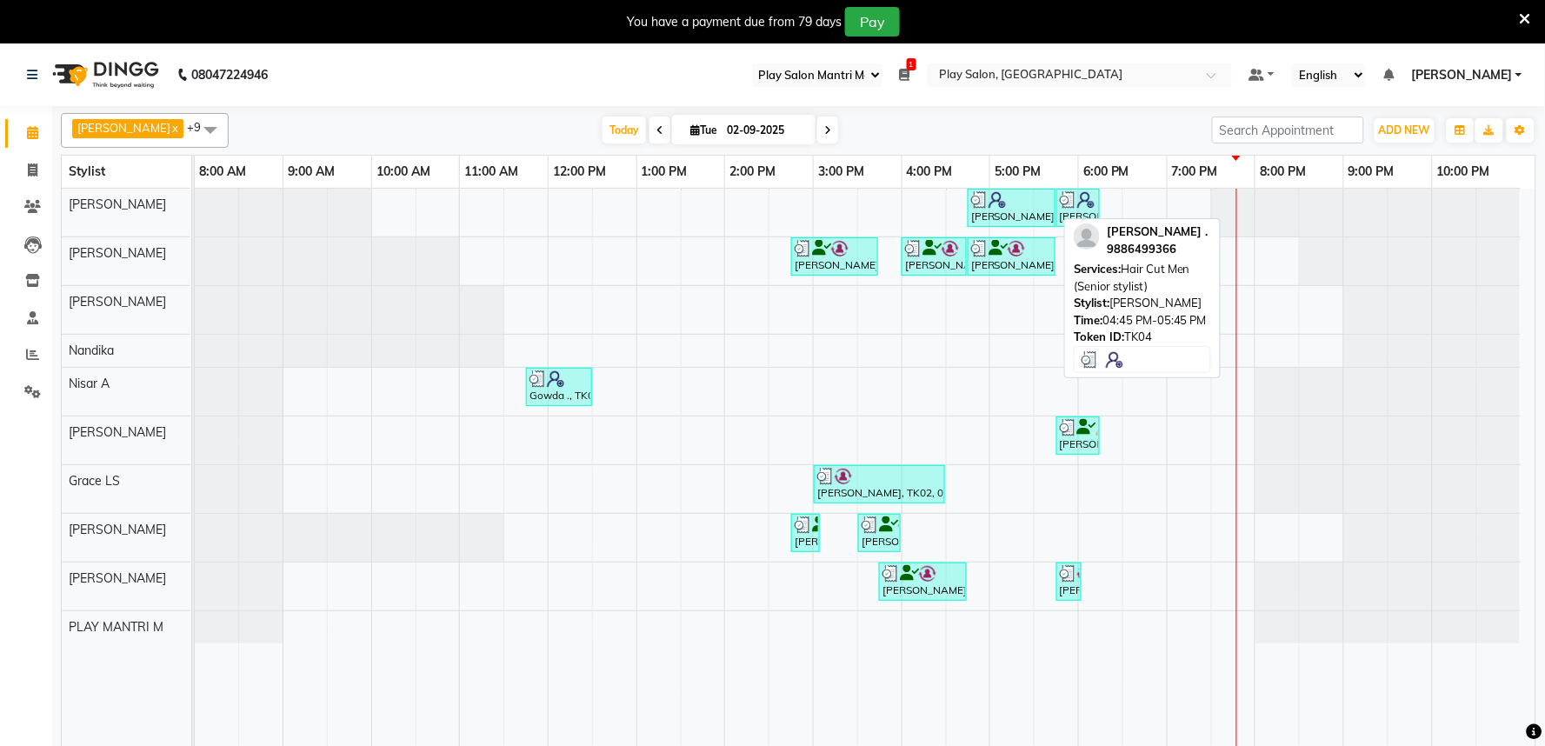
select select "3"
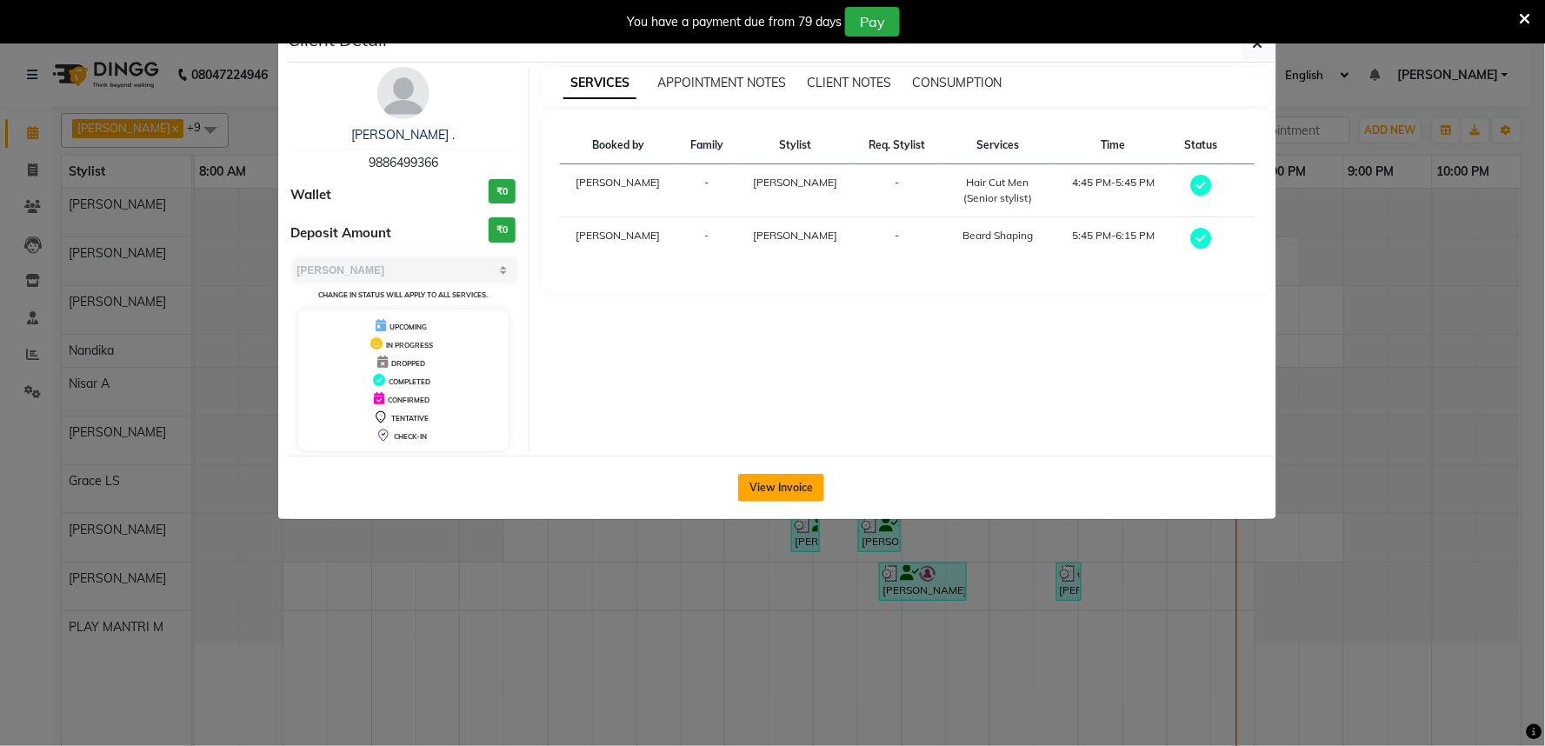
click at [766, 479] on button "View Invoice" at bounding box center [781, 488] width 86 height 28
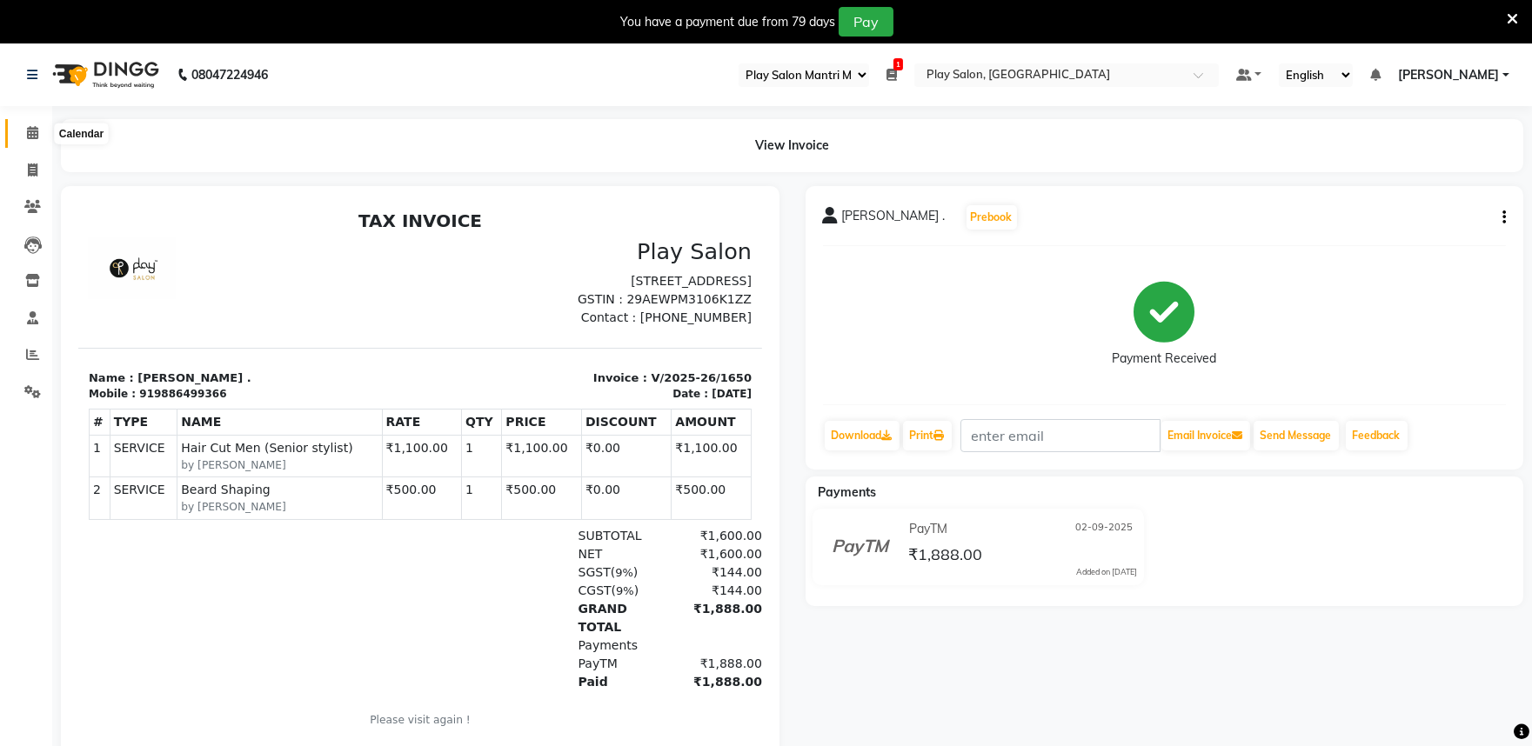
click at [37, 132] on span at bounding box center [32, 133] width 30 height 20
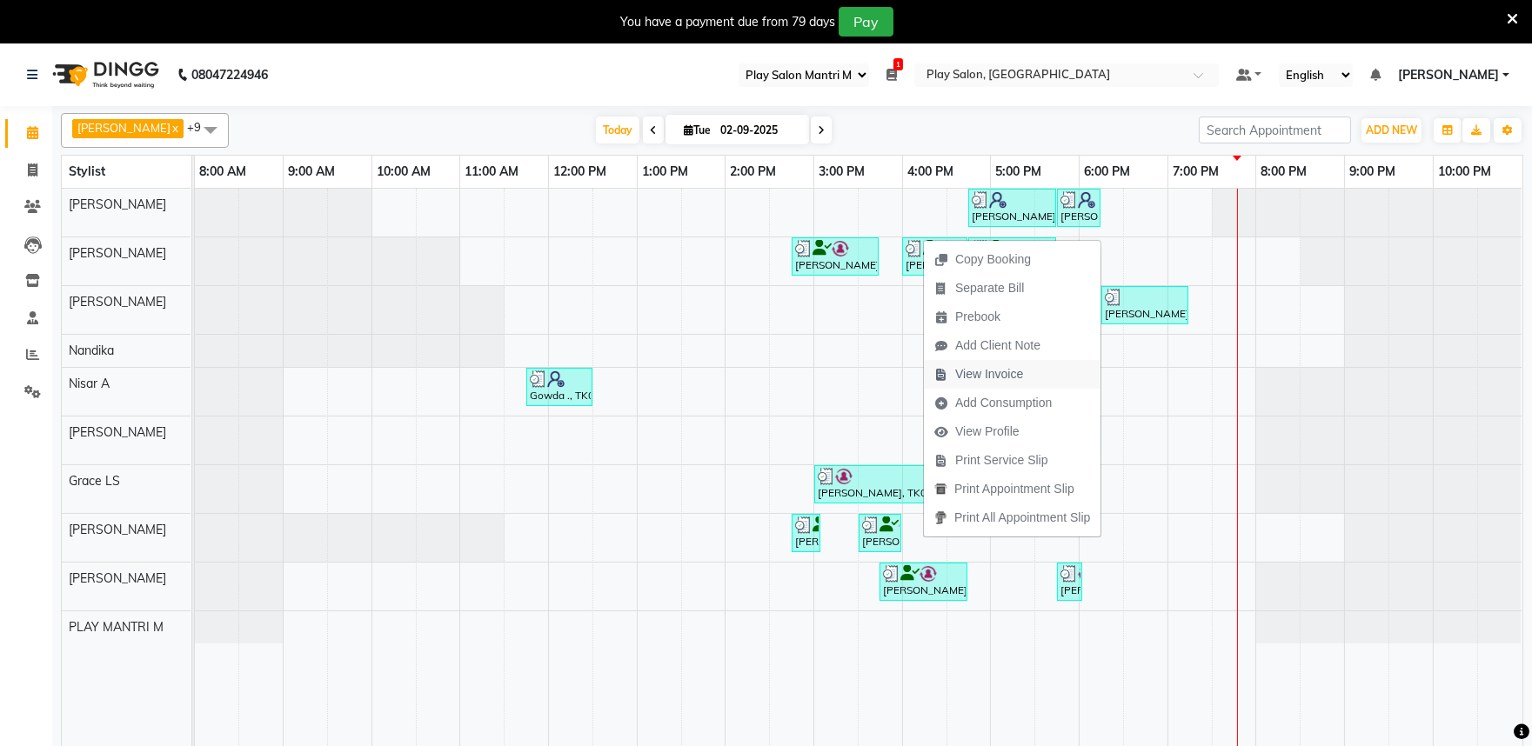
click at [997, 380] on span "View Invoice" at bounding box center [989, 374] width 68 height 18
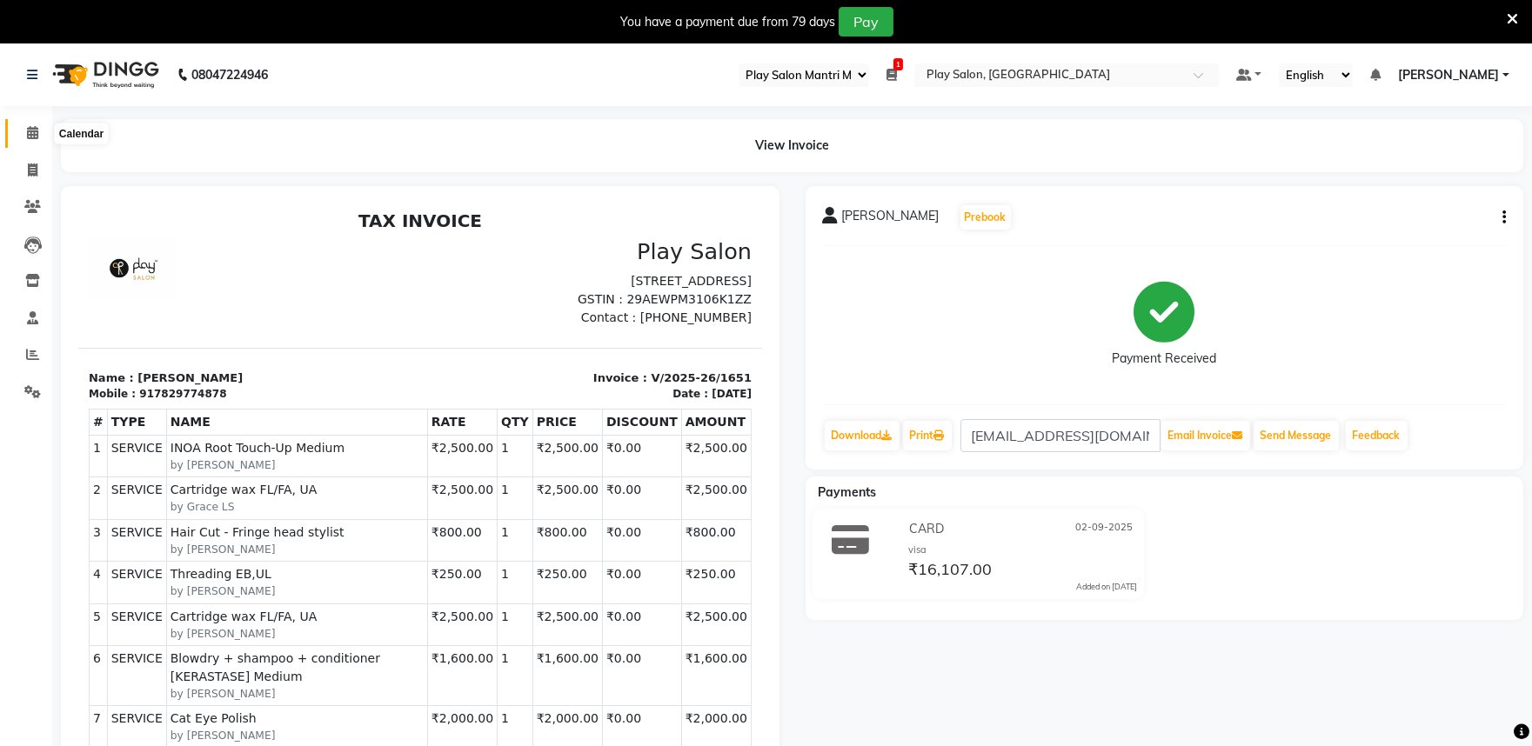
click at [30, 135] on icon at bounding box center [32, 132] width 11 height 13
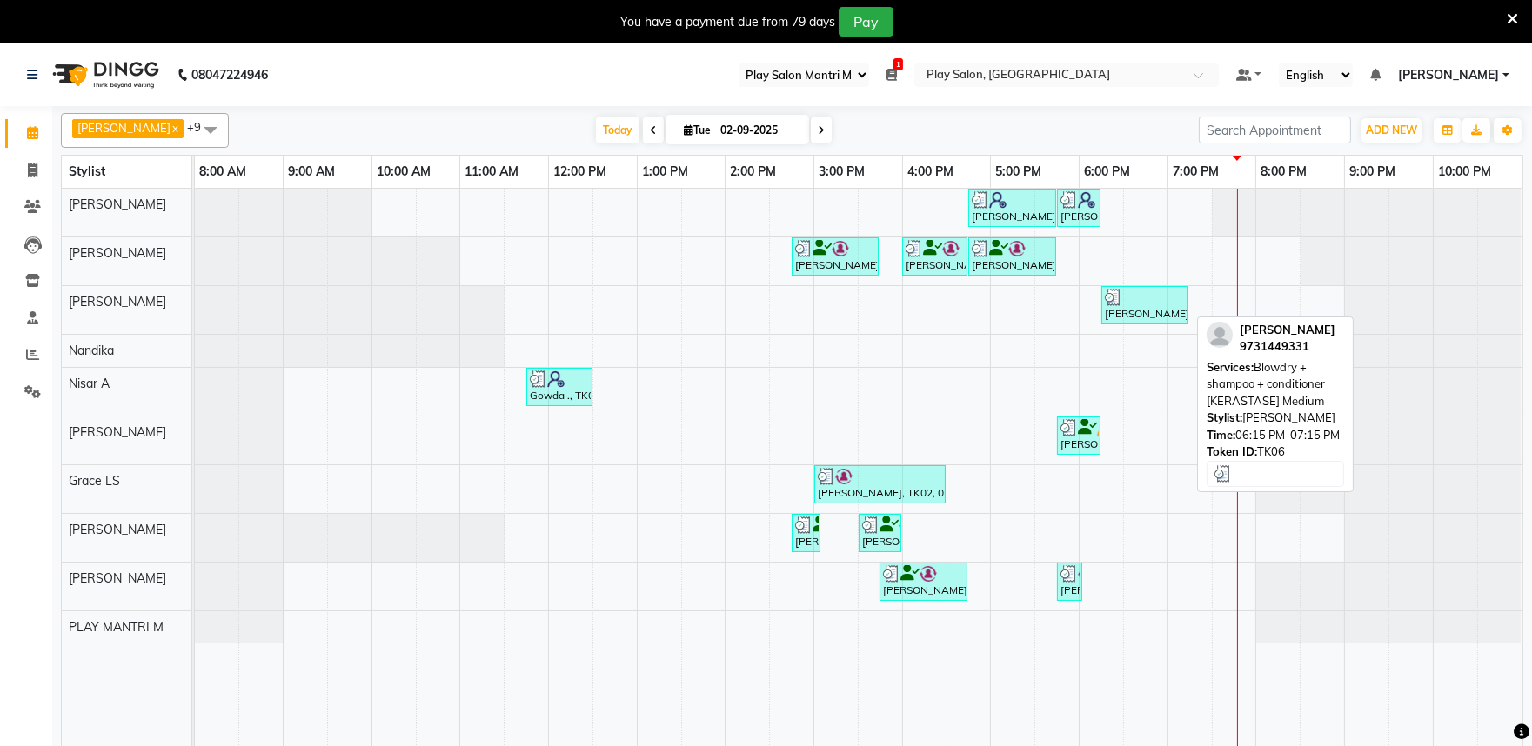
click at [1132, 305] on div at bounding box center [1145, 297] width 80 height 17
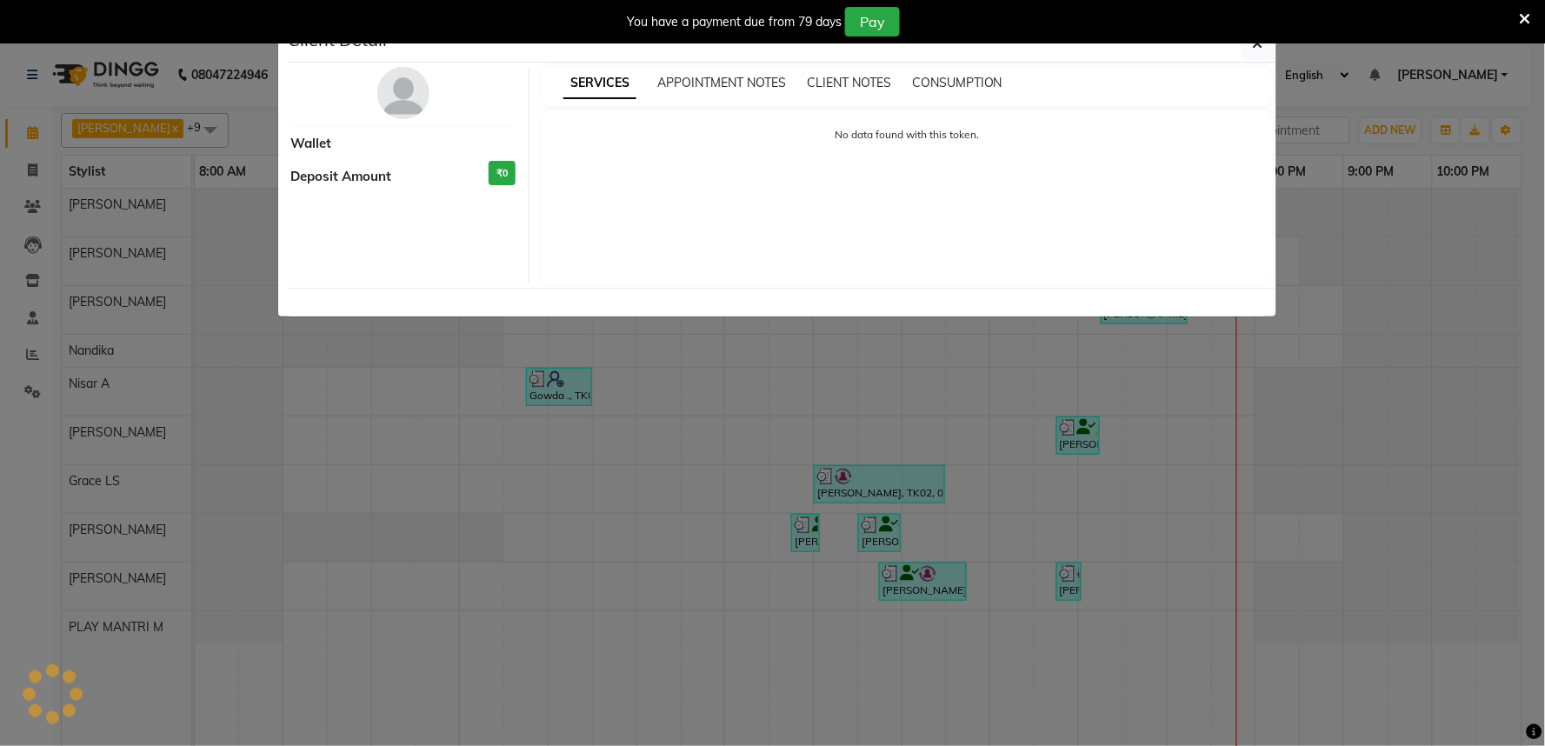
select select "3"
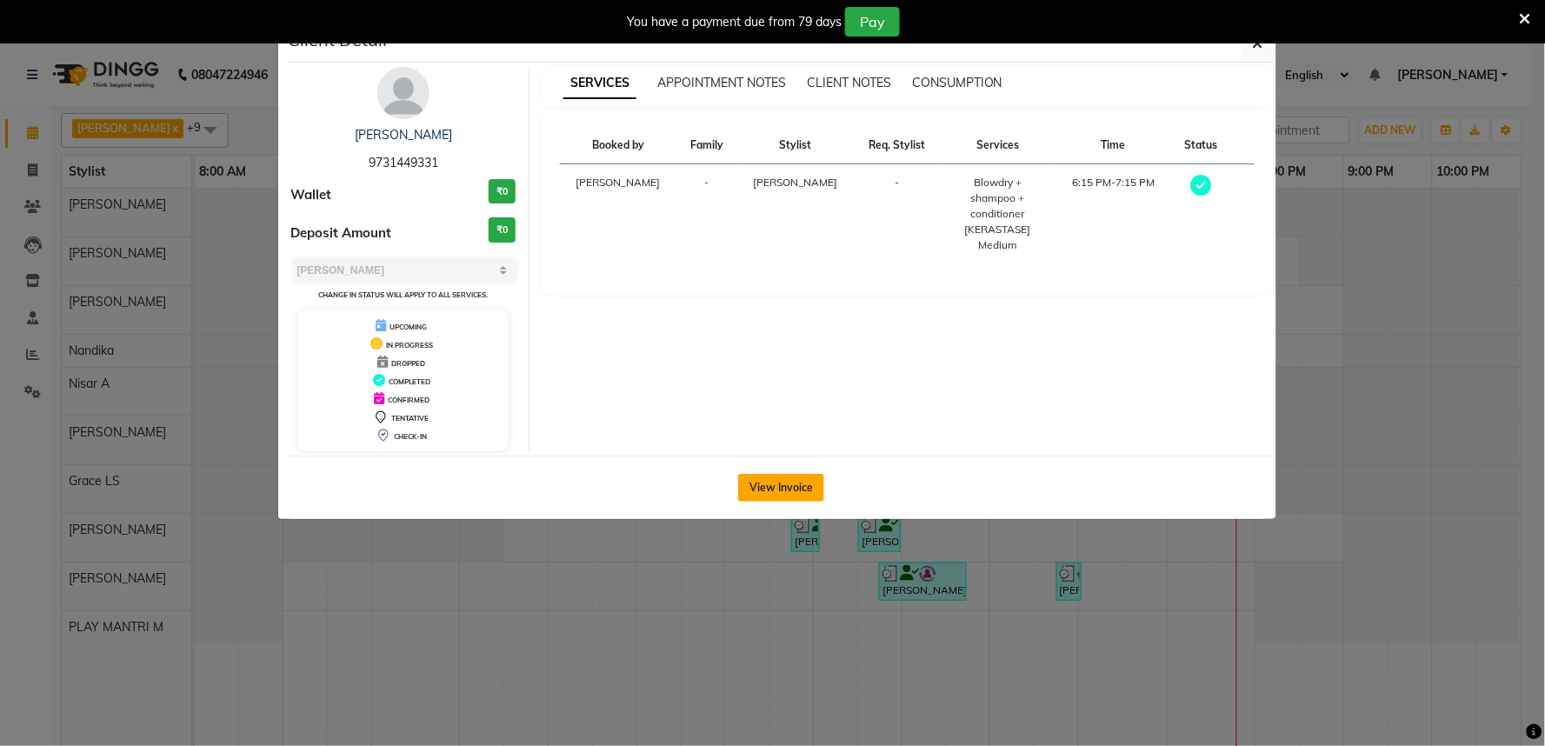
click at [780, 484] on button "View Invoice" at bounding box center [781, 488] width 86 height 28
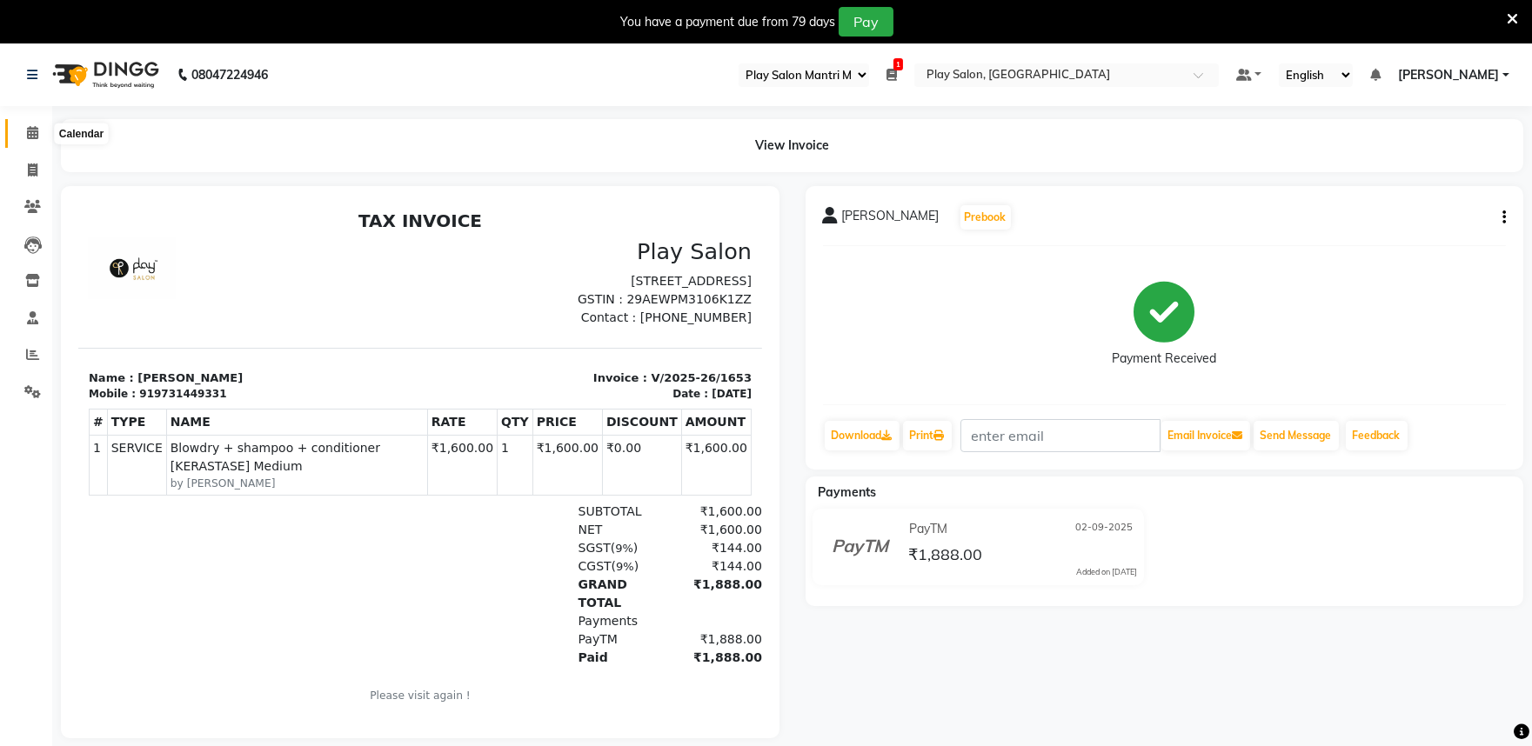
click at [31, 132] on icon at bounding box center [32, 132] width 11 height 13
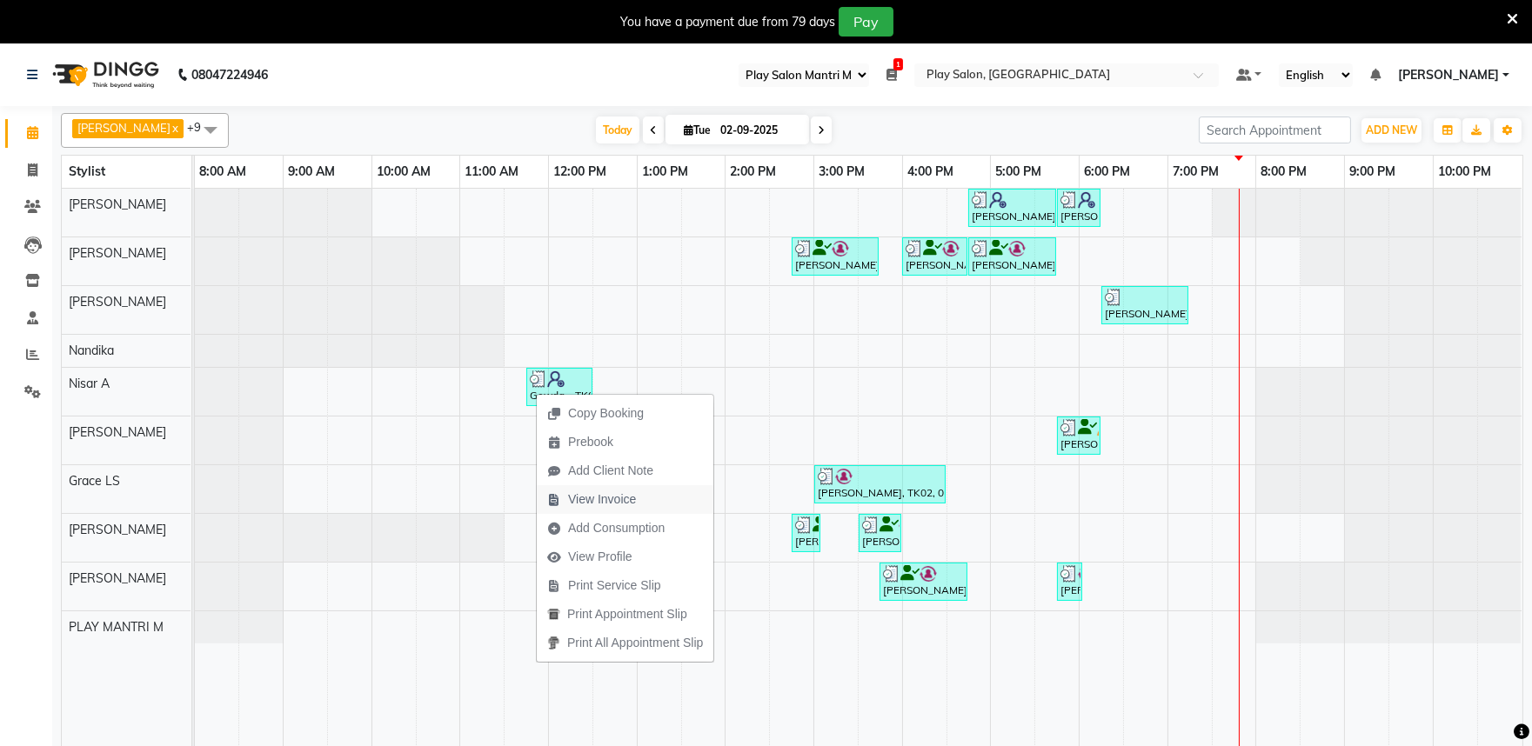
click at [619, 493] on span "View Invoice" at bounding box center [602, 500] width 68 height 18
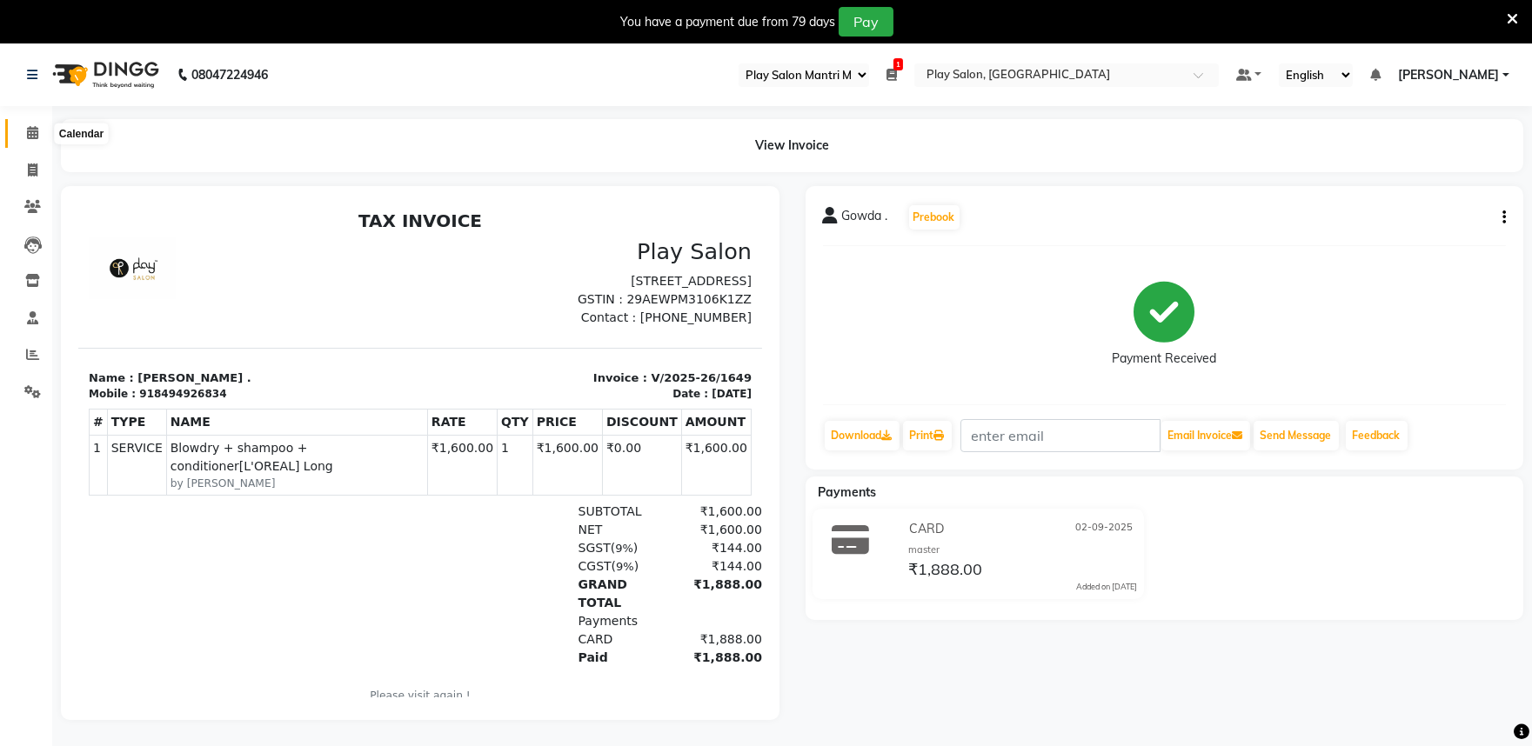
click at [28, 132] on icon at bounding box center [32, 132] width 11 height 13
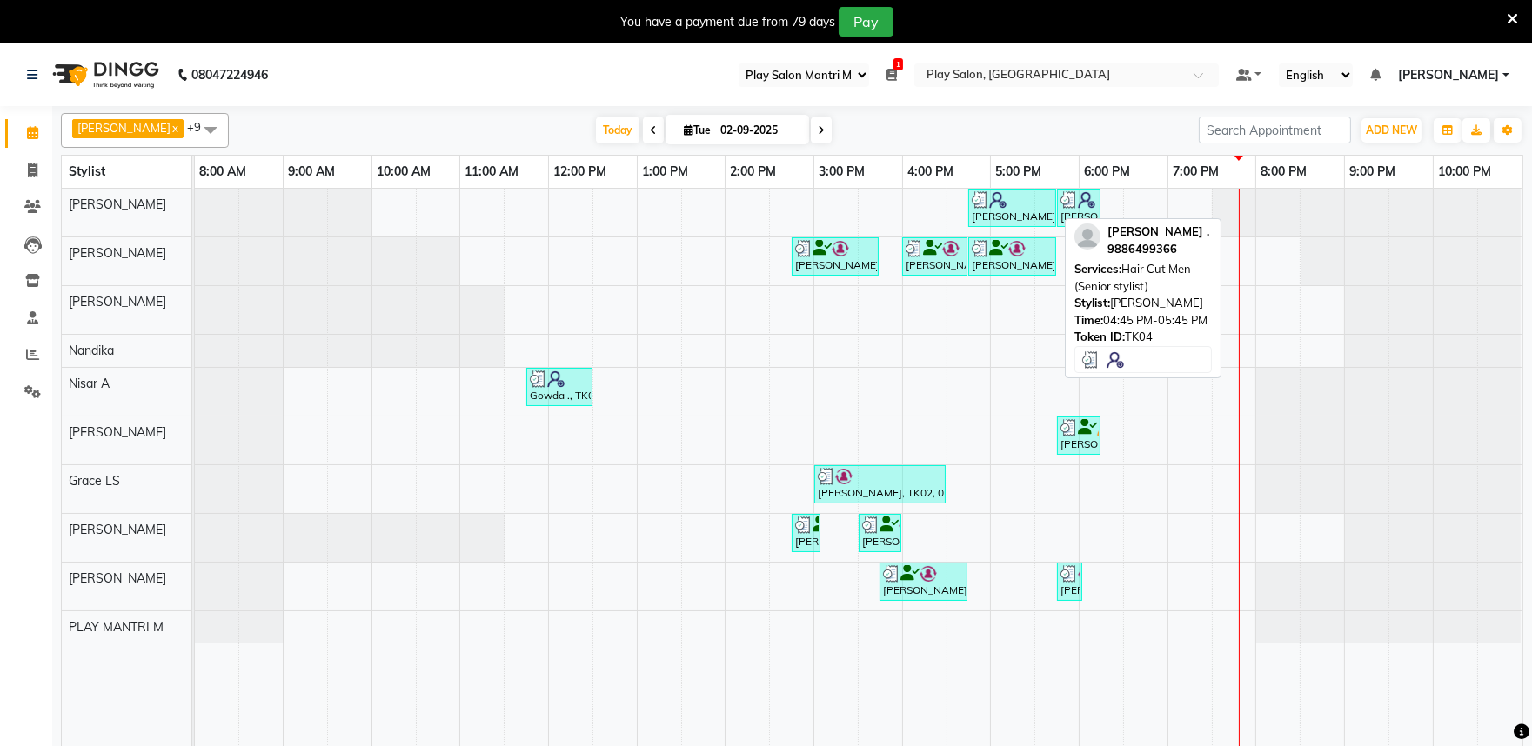
click at [1027, 215] on div "[PERSON_NAME] ., TK04, 04:45 PM-05:45 PM, Hair Cut Men (Senior stylist)" at bounding box center [1012, 207] width 84 height 33
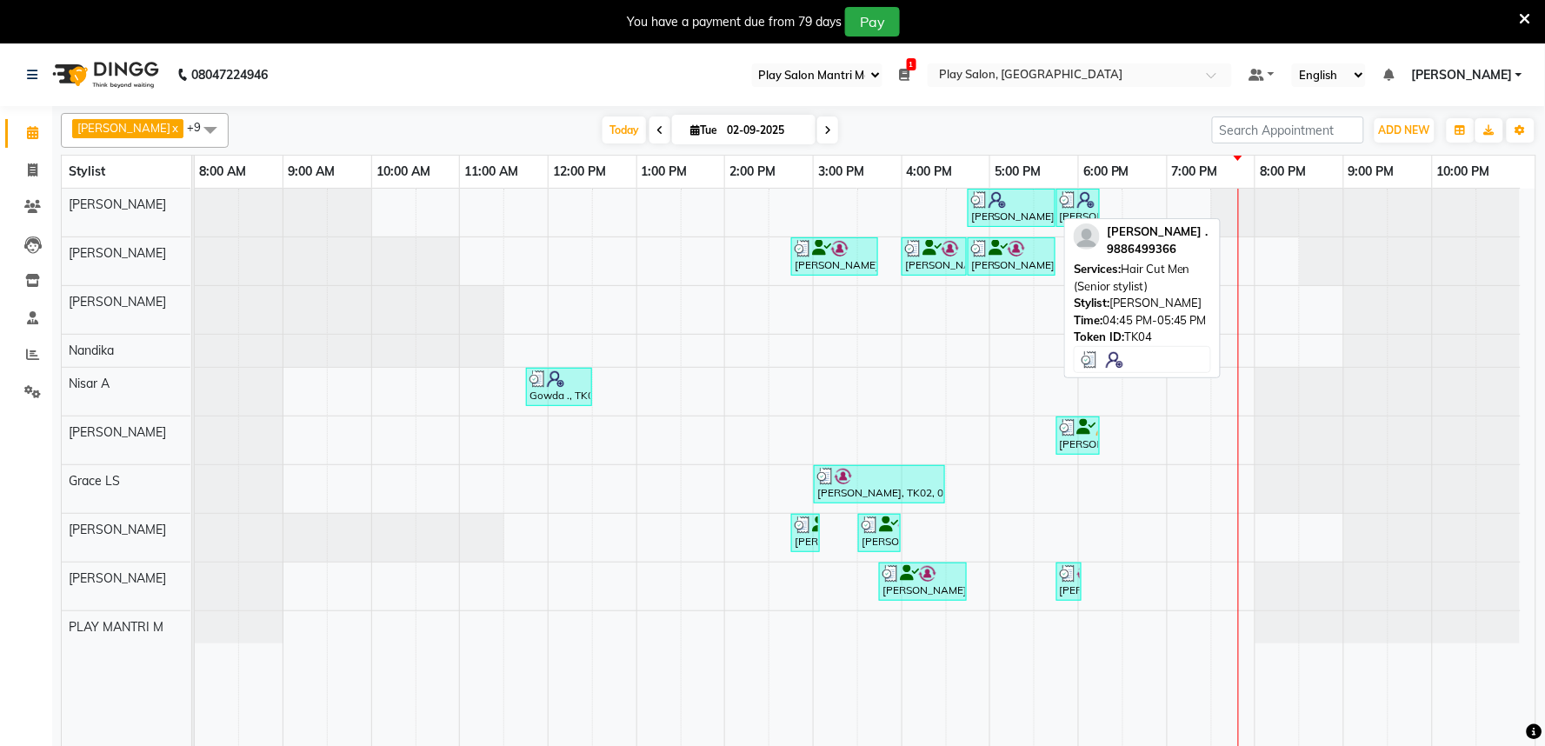
select select "3"
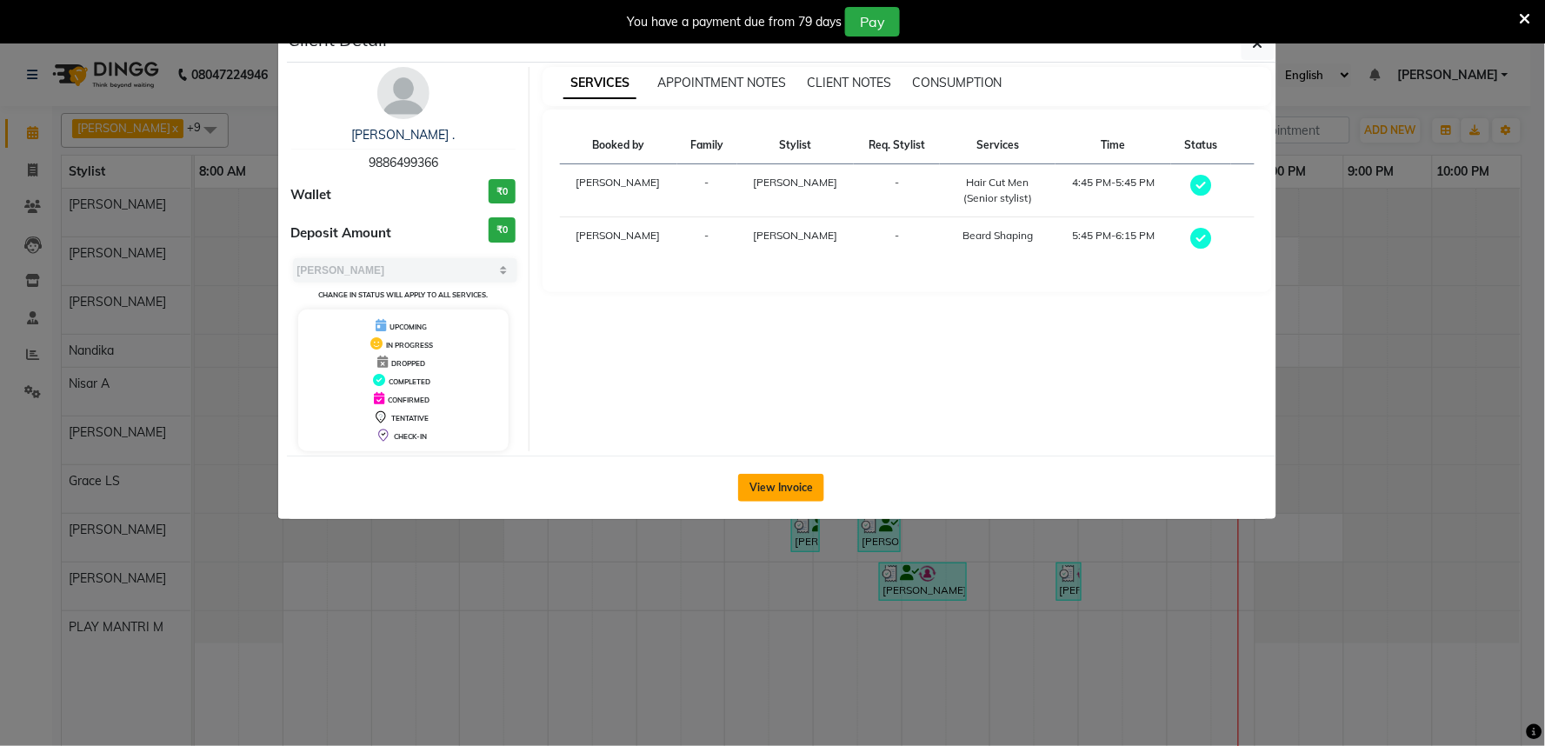
click at [784, 487] on button "View Invoice" at bounding box center [781, 488] width 86 height 28
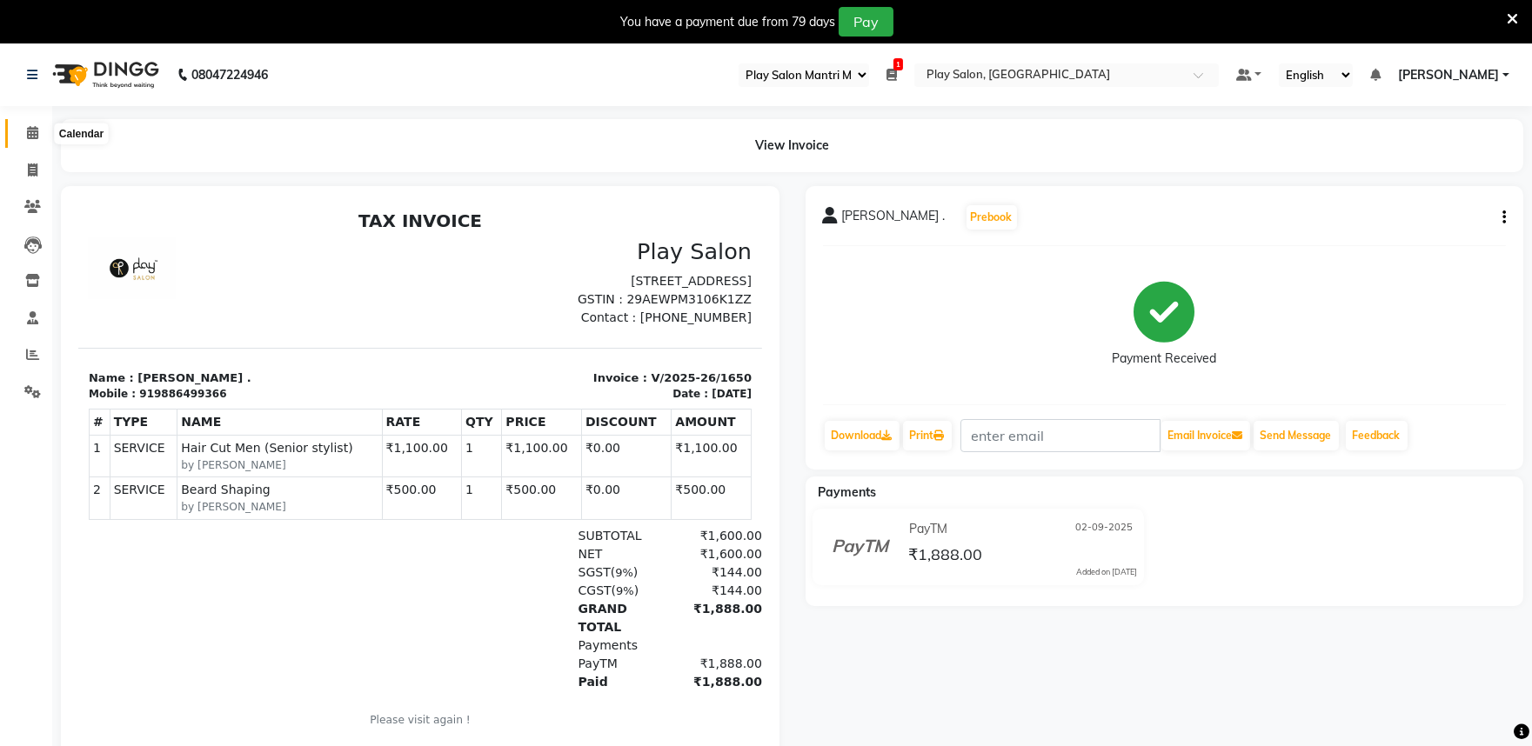
click at [29, 133] on icon at bounding box center [32, 132] width 11 height 13
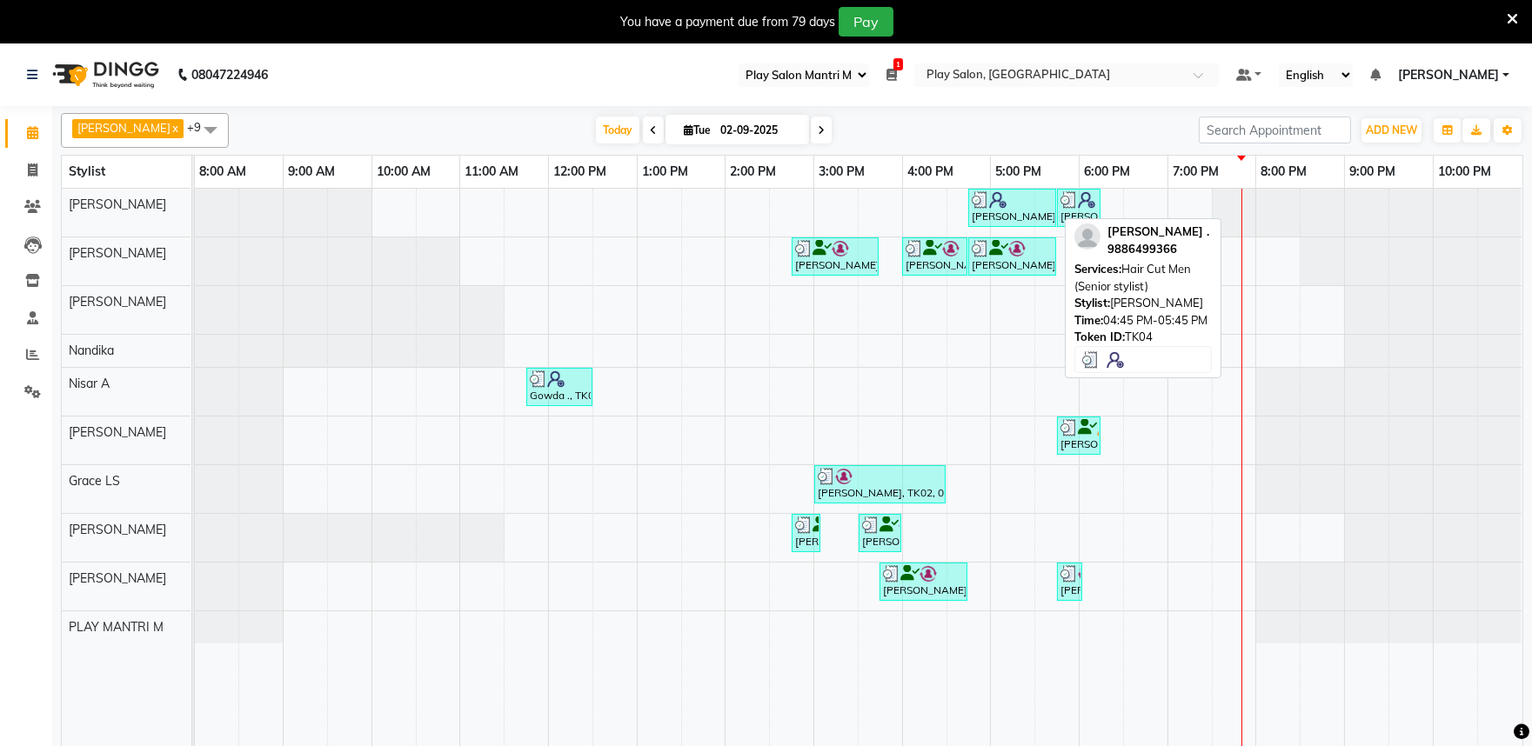
click at [994, 202] on img at bounding box center [997, 199] width 17 height 17
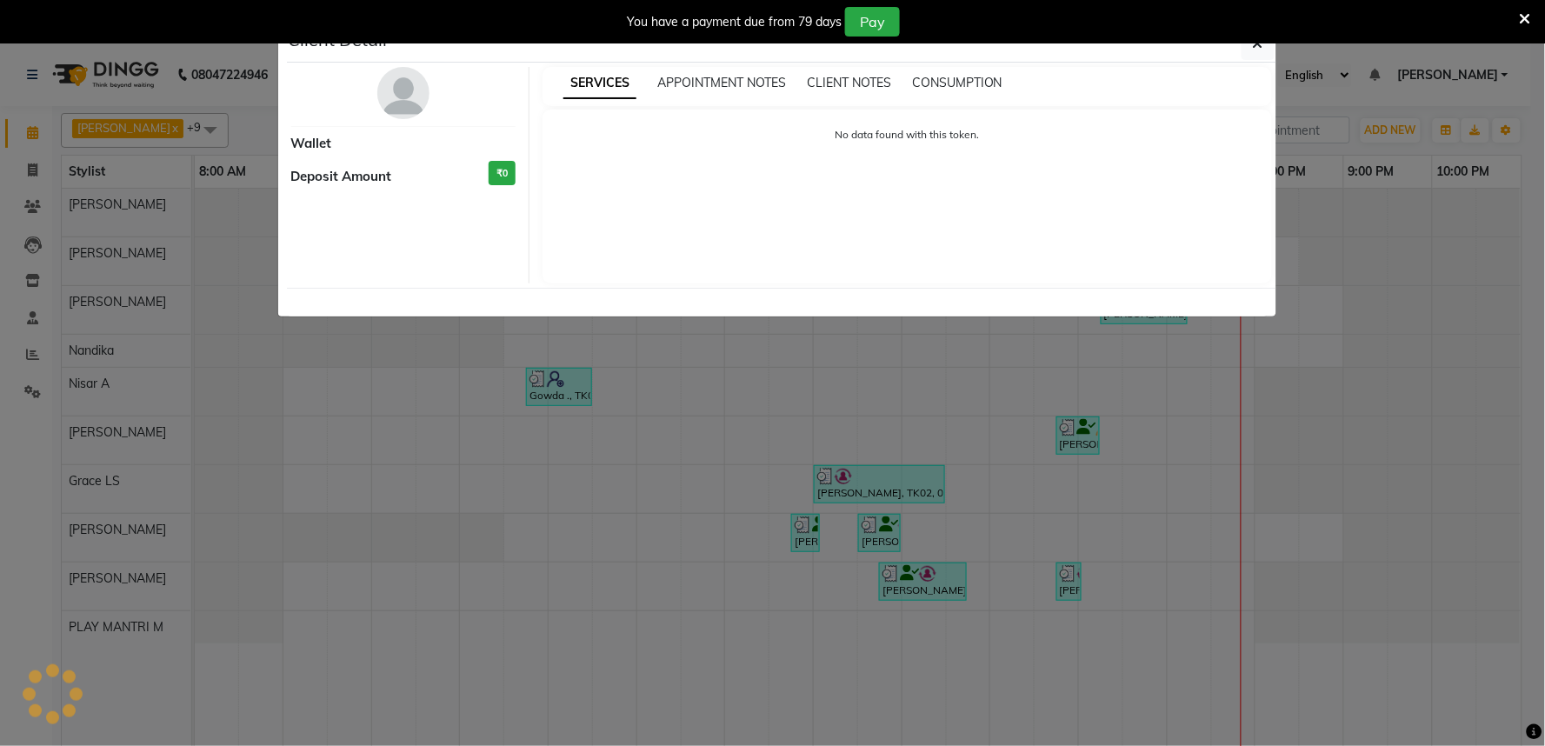
select select "3"
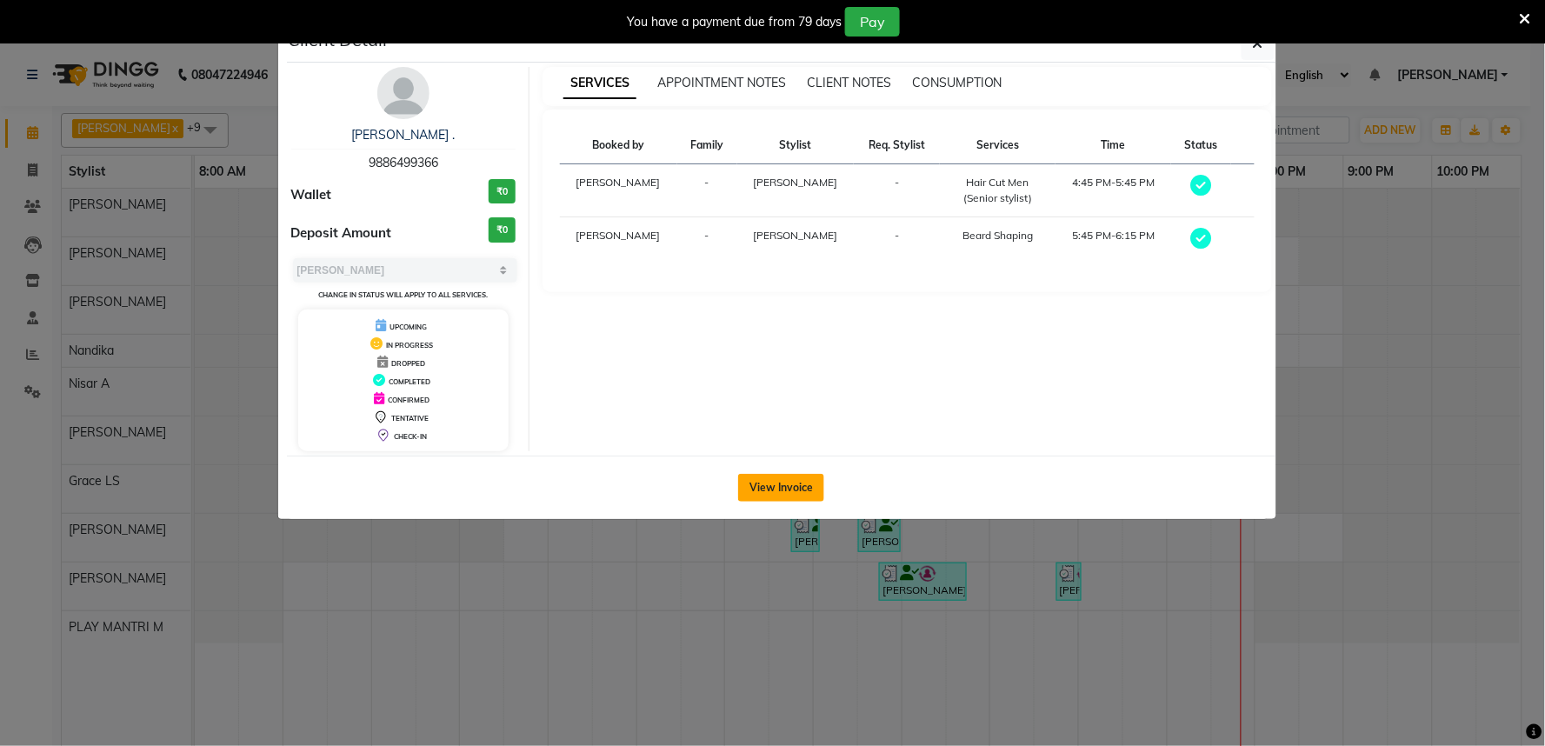
click at [793, 494] on button "View Invoice" at bounding box center [781, 488] width 86 height 28
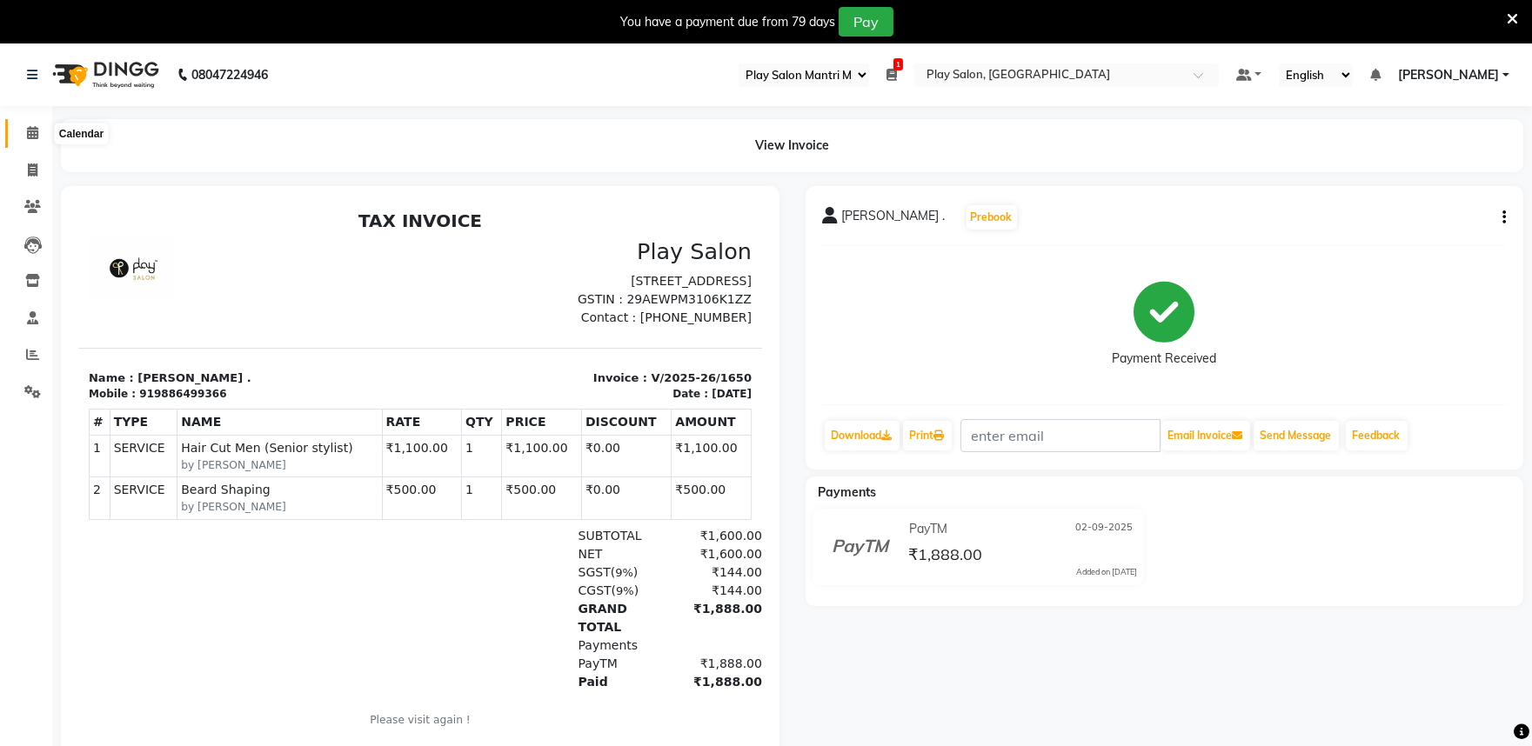
click at [28, 129] on icon at bounding box center [32, 132] width 11 height 13
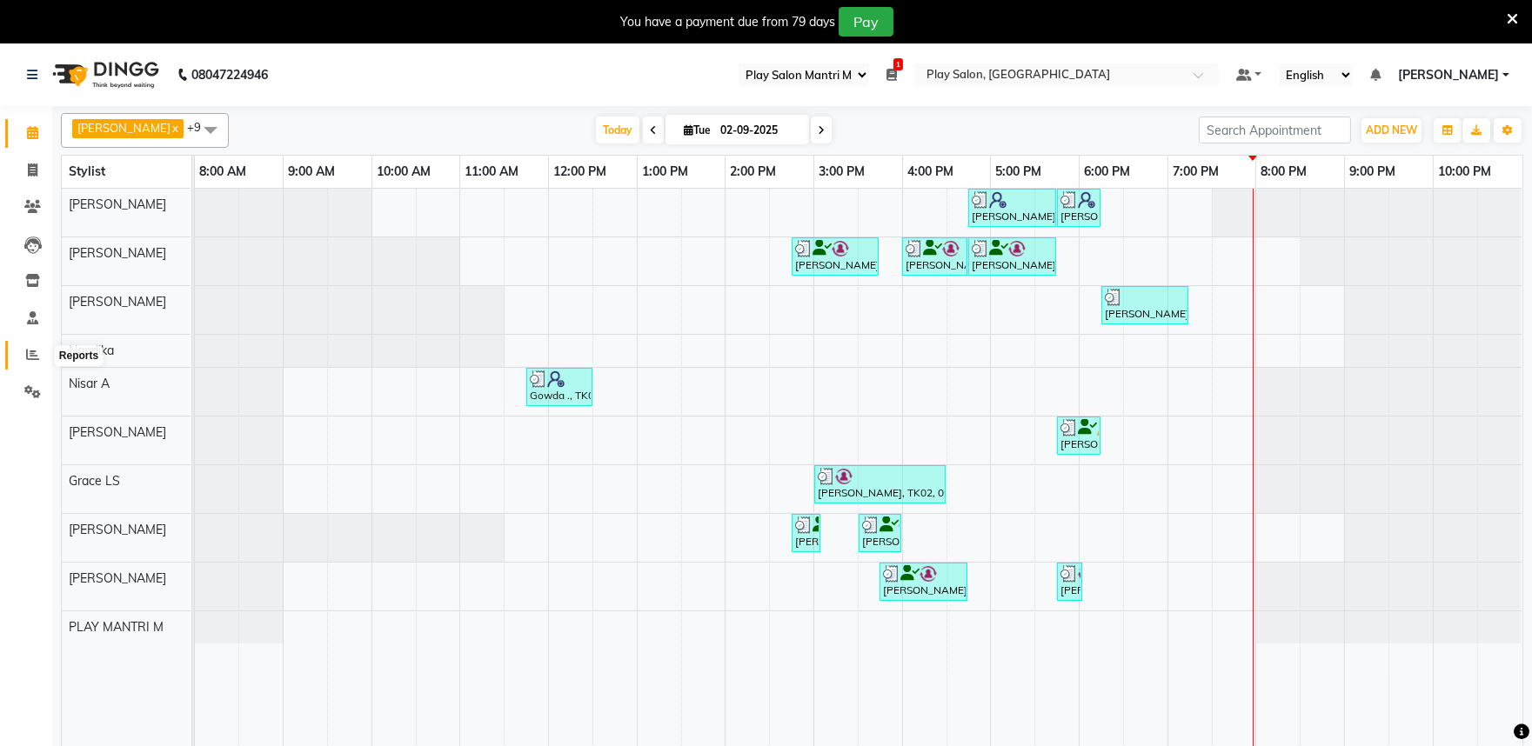
click at [30, 350] on icon at bounding box center [32, 354] width 13 height 13
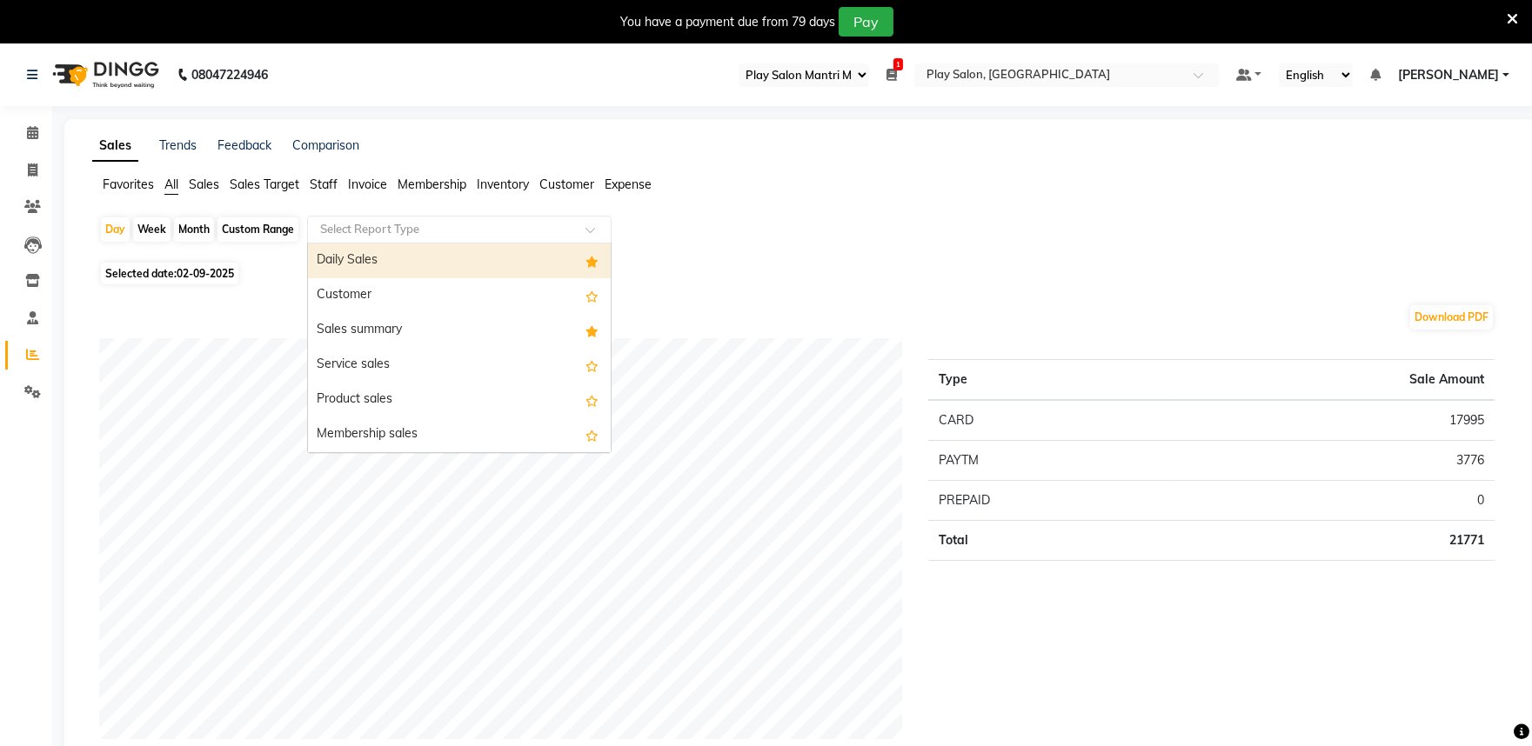
click at [395, 231] on input "text" at bounding box center [442, 229] width 250 height 17
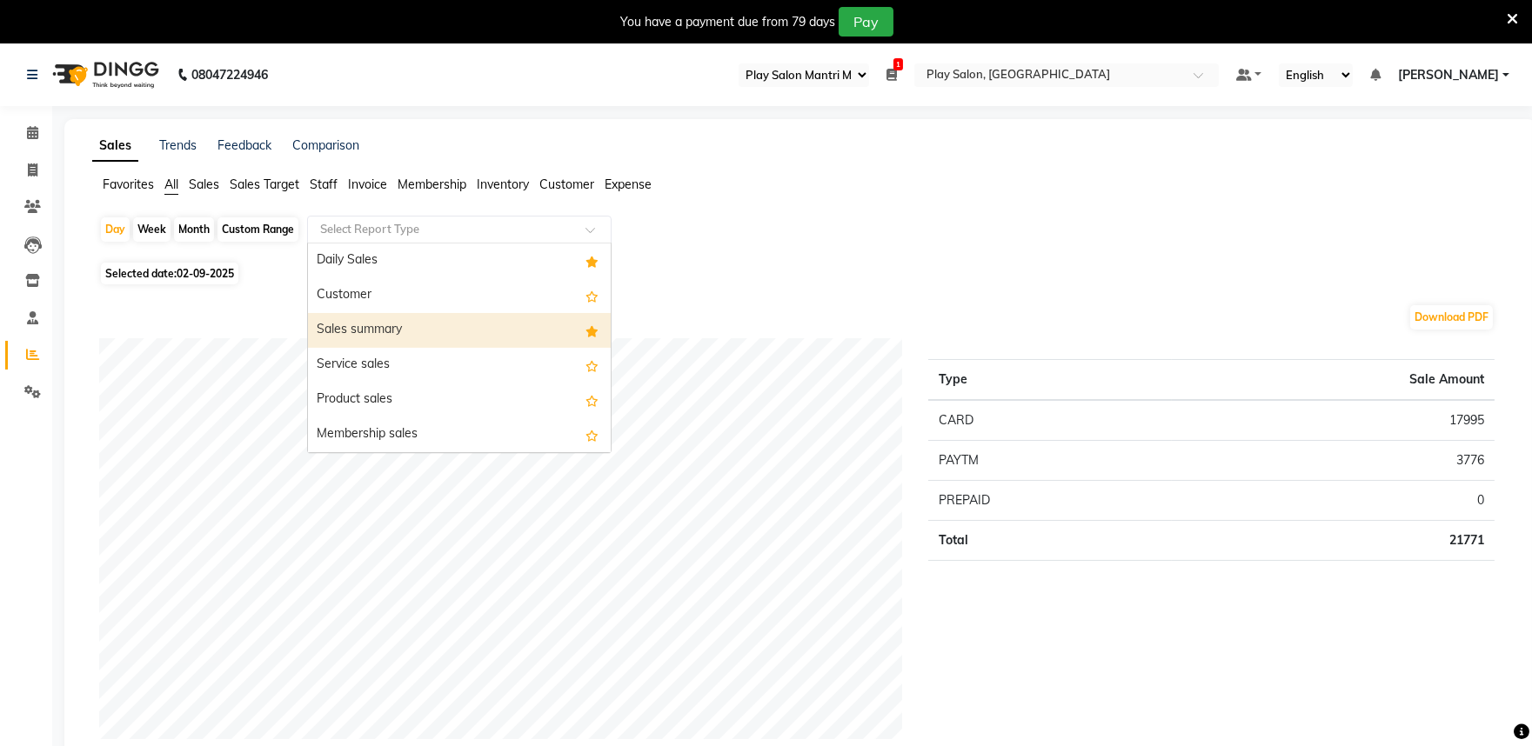
drag, startPoint x: 410, startPoint y: 329, endPoint x: 462, endPoint y: 368, distance: 65.2
click at [410, 330] on div "Sales summary" at bounding box center [459, 330] width 303 height 35
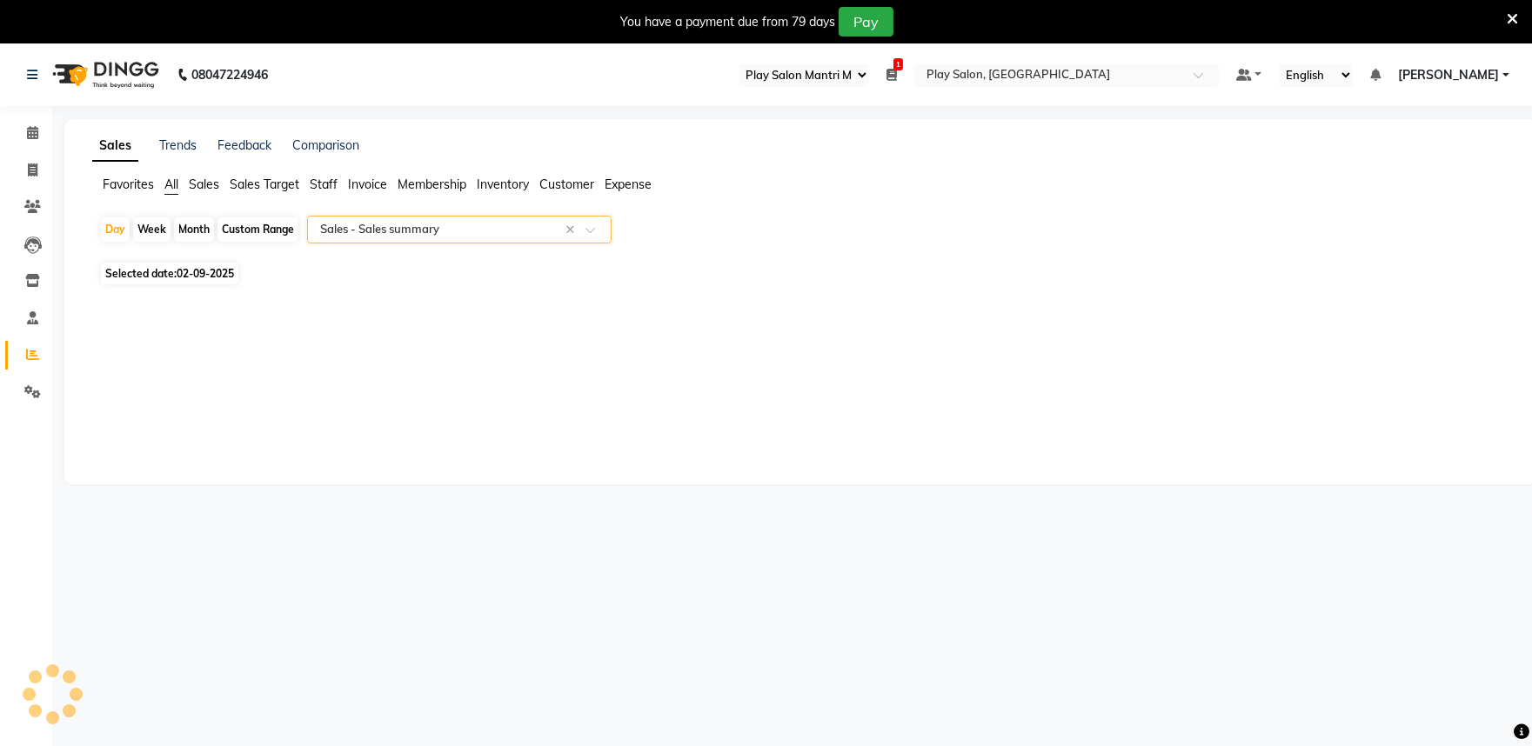
select select "full_report"
select select "csv"
click at [28, 130] on icon at bounding box center [32, 132] width 11 height 13
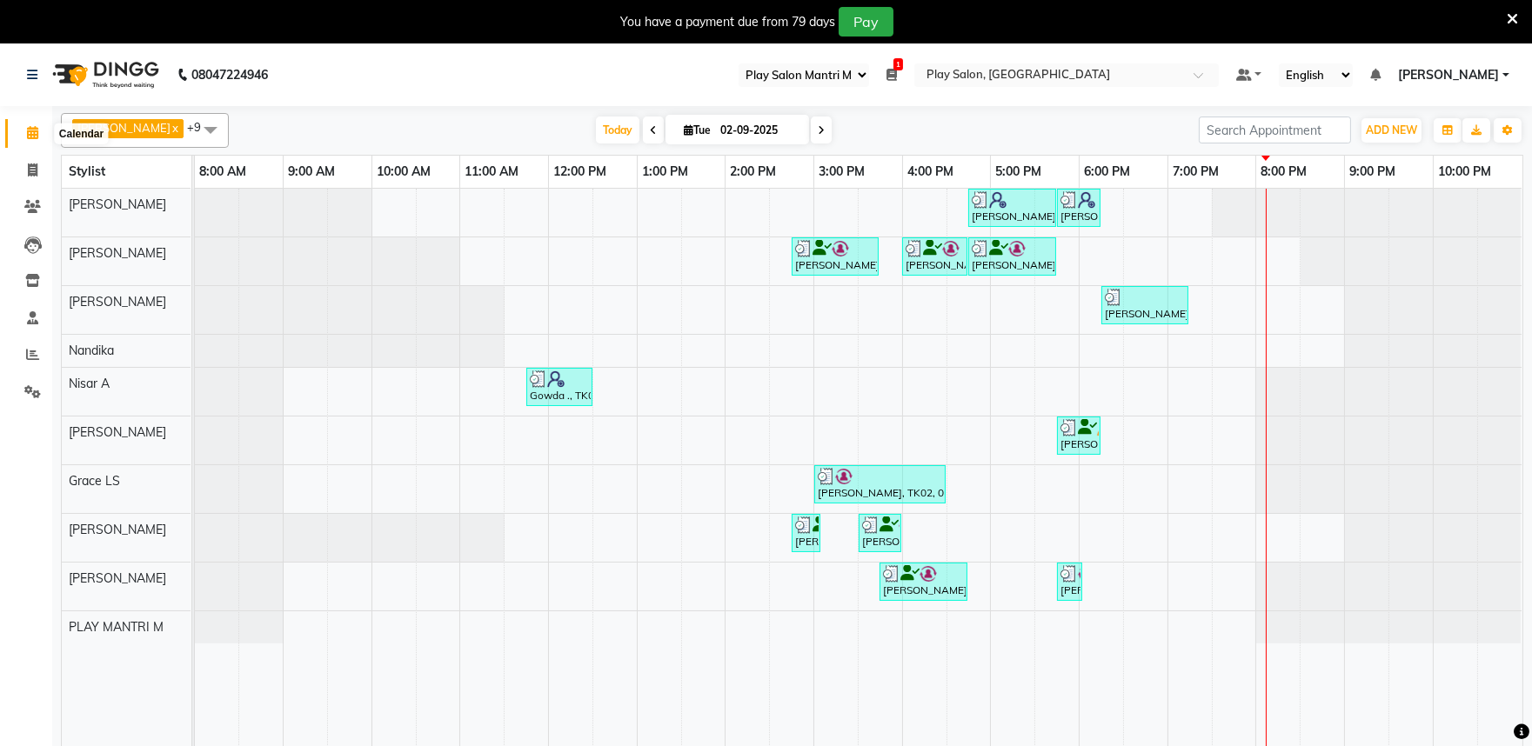
click at [24, 136] on span at bounding box center [32, 133] width 30 height 20
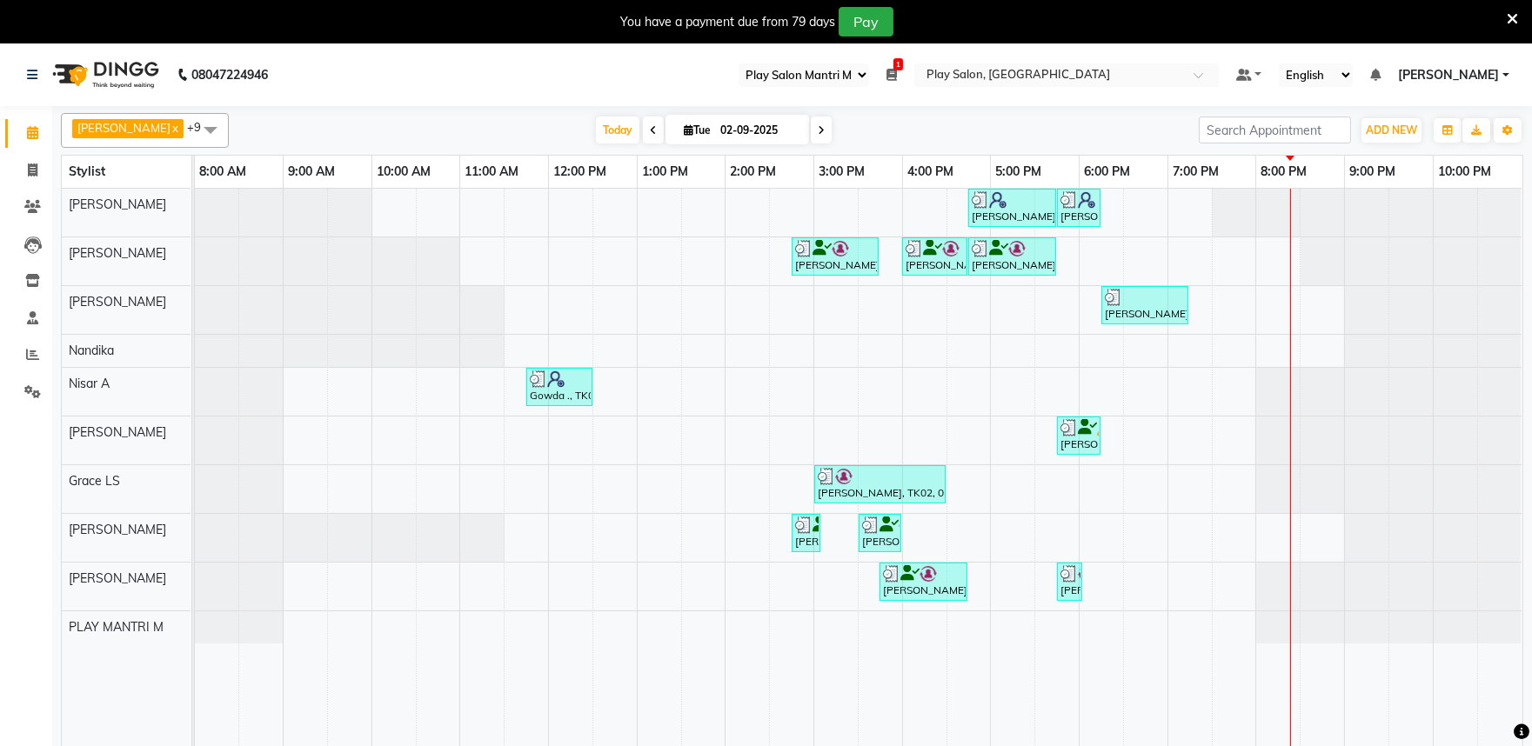
click at [818, 127] on icon at bounding box center [821, 130] width 7 height 10
type input "[DATE]"
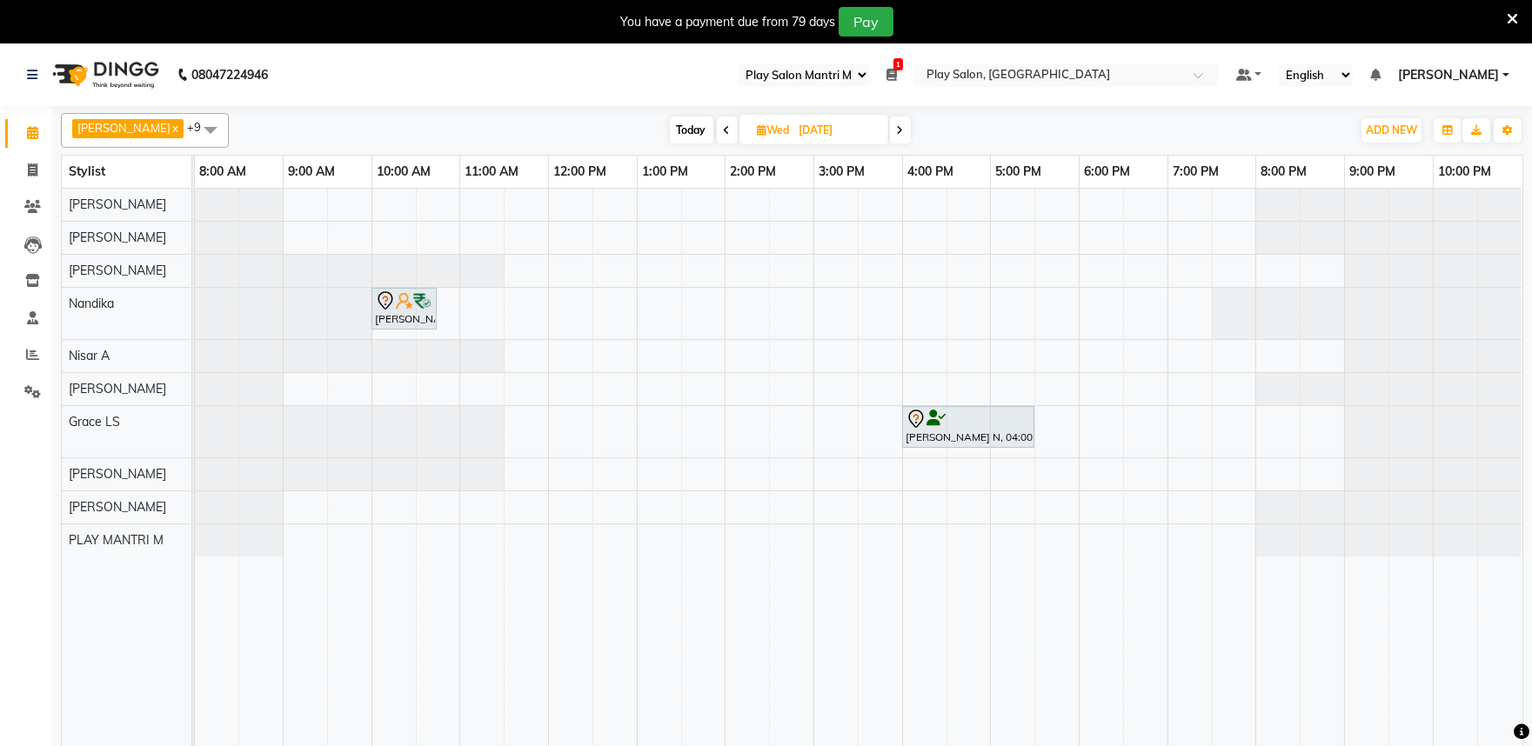
drag, startPoint x: 805, startPoint y: 127, endPoint x: 791, endPoint y: 126, distance: 13.9
click at [794, 126] on input "[DATE]" at bounding box center [837, 130] width 87 height 26
select select "9"
select select "2025"
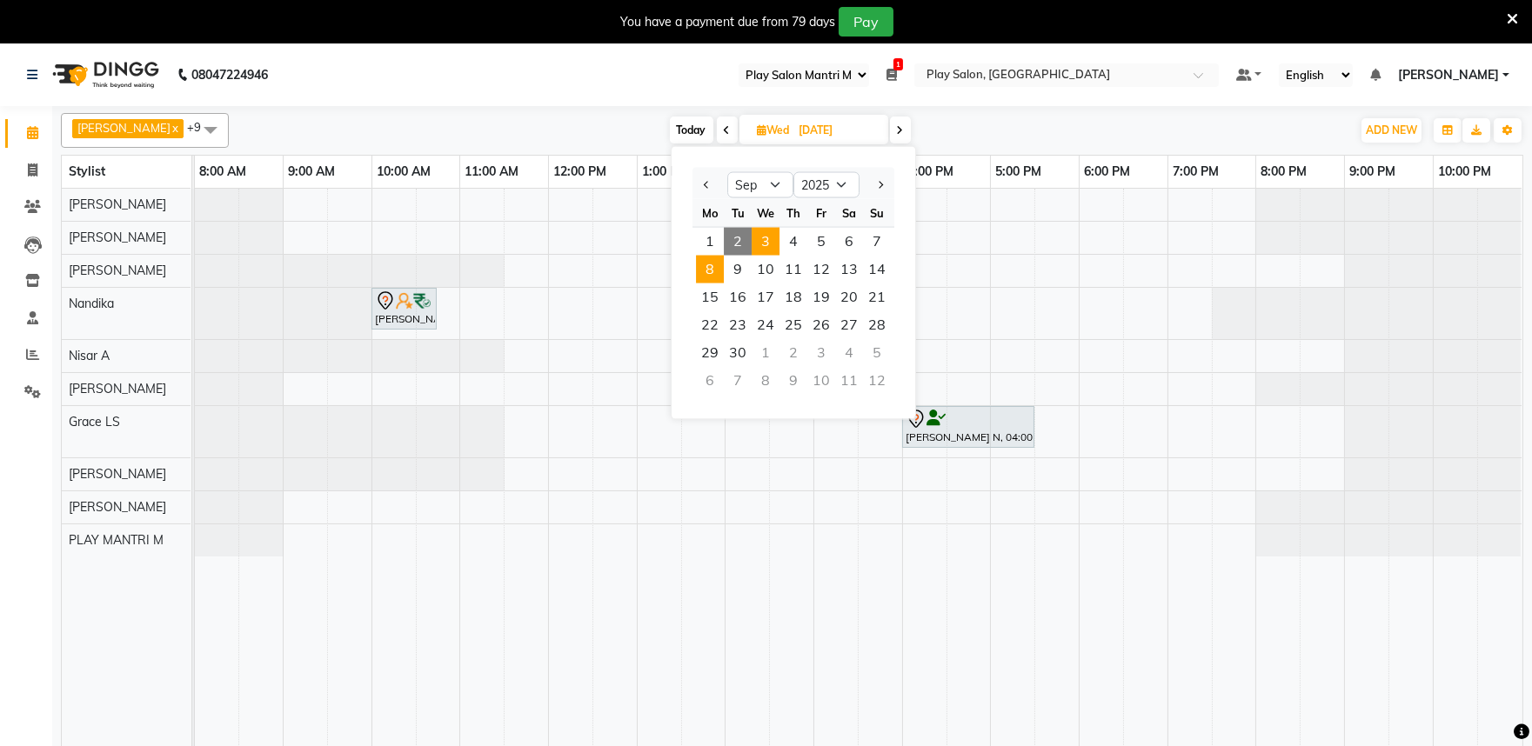
click at [717, 272] on span "8" at bounding box center [710, 270] width 28 height 28
type input "[DATE]"
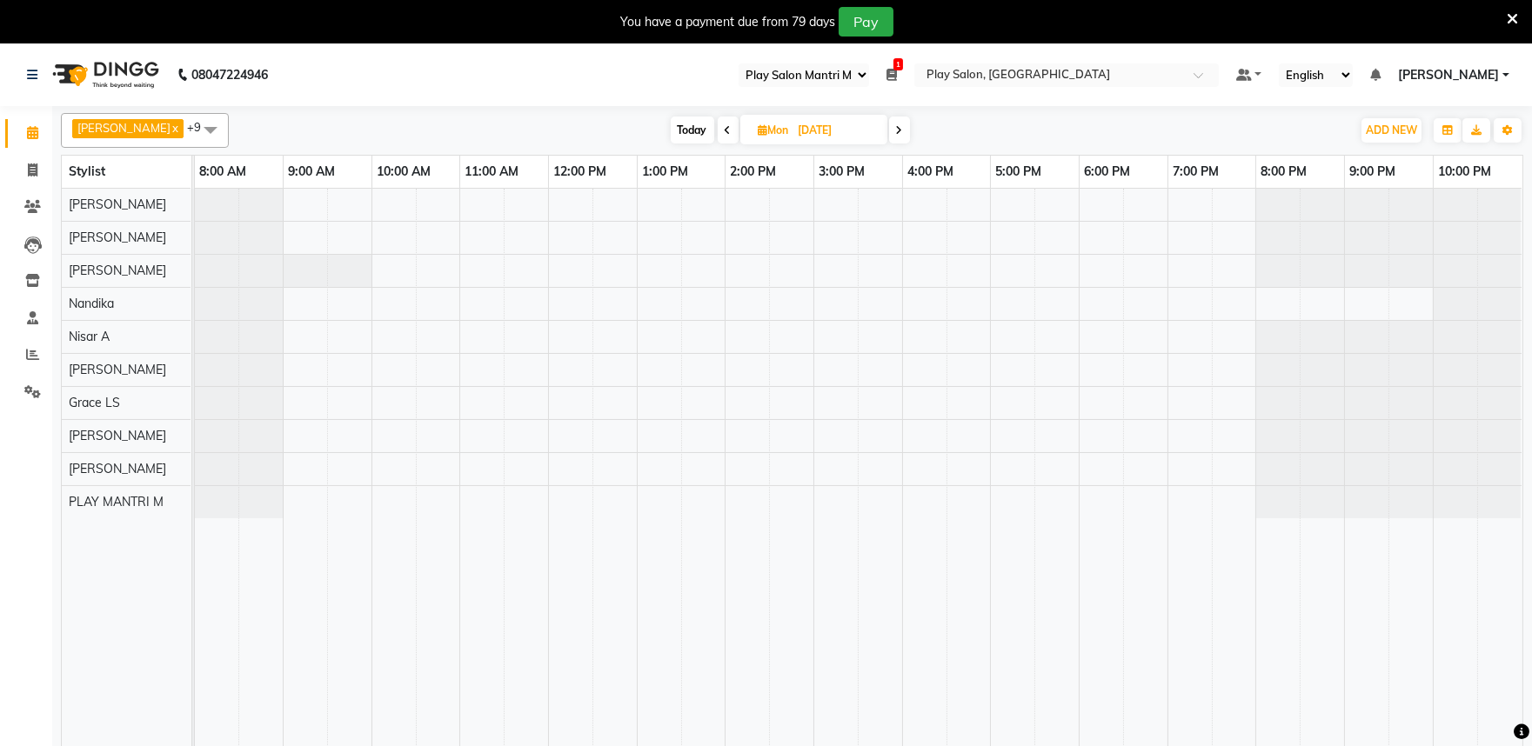
click at [793, 131] on input "[DATE]" at bounding box center [836, 130] width 87 height 26
select select "9"
select select "2025"
click at [735, 264] on span "9" at bounding box center [737, 270] width 28 height 28
click at [894, 133] on icon at bounding box center [897, 130] width 7 height 10
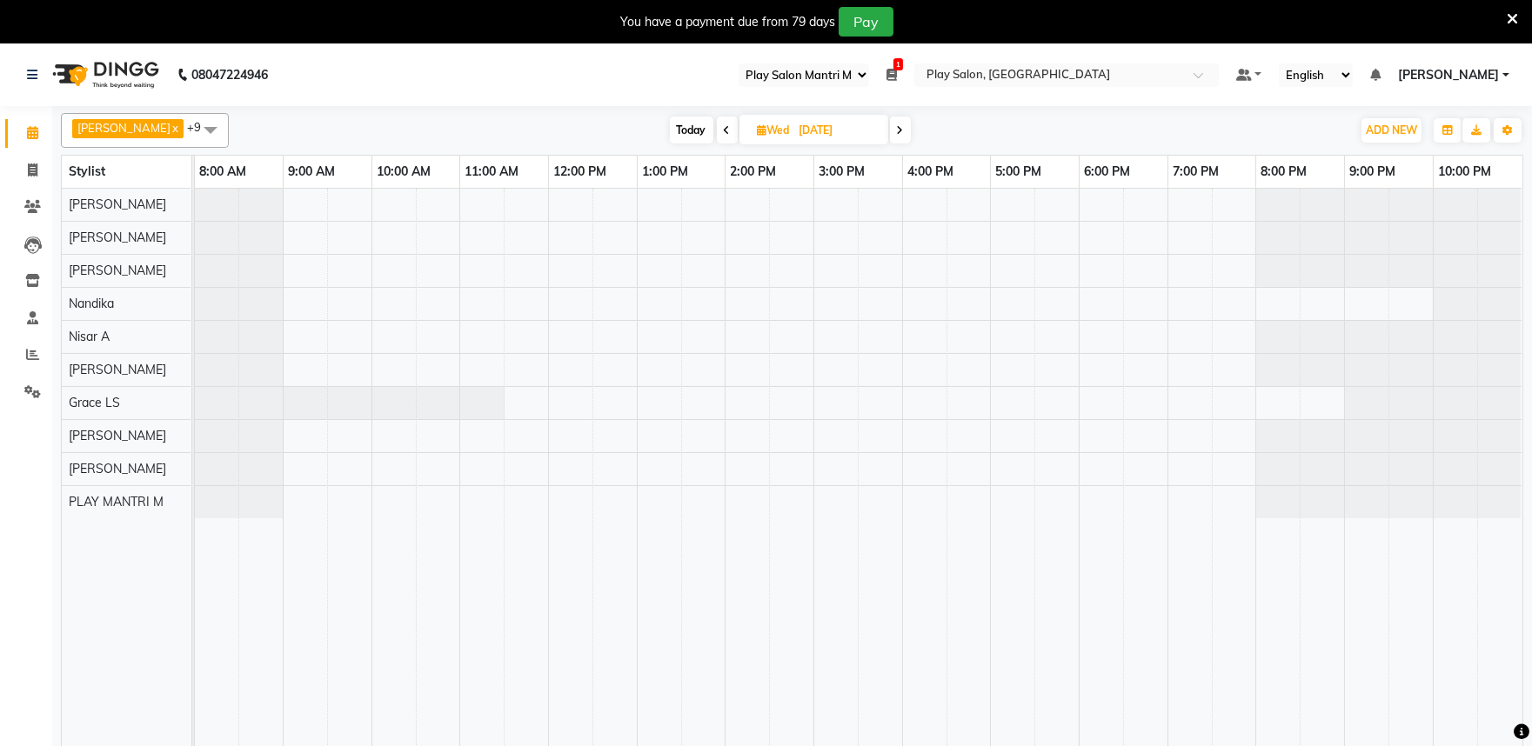
click at [897, 128] on icon at bounding box center [900, 130] width 7 height 10
type input "[DATE]"
click at [791, 127] on input "[DATE]" at bounding box center [834, 130] width 87 height 26
select select "9"
select select "2025"
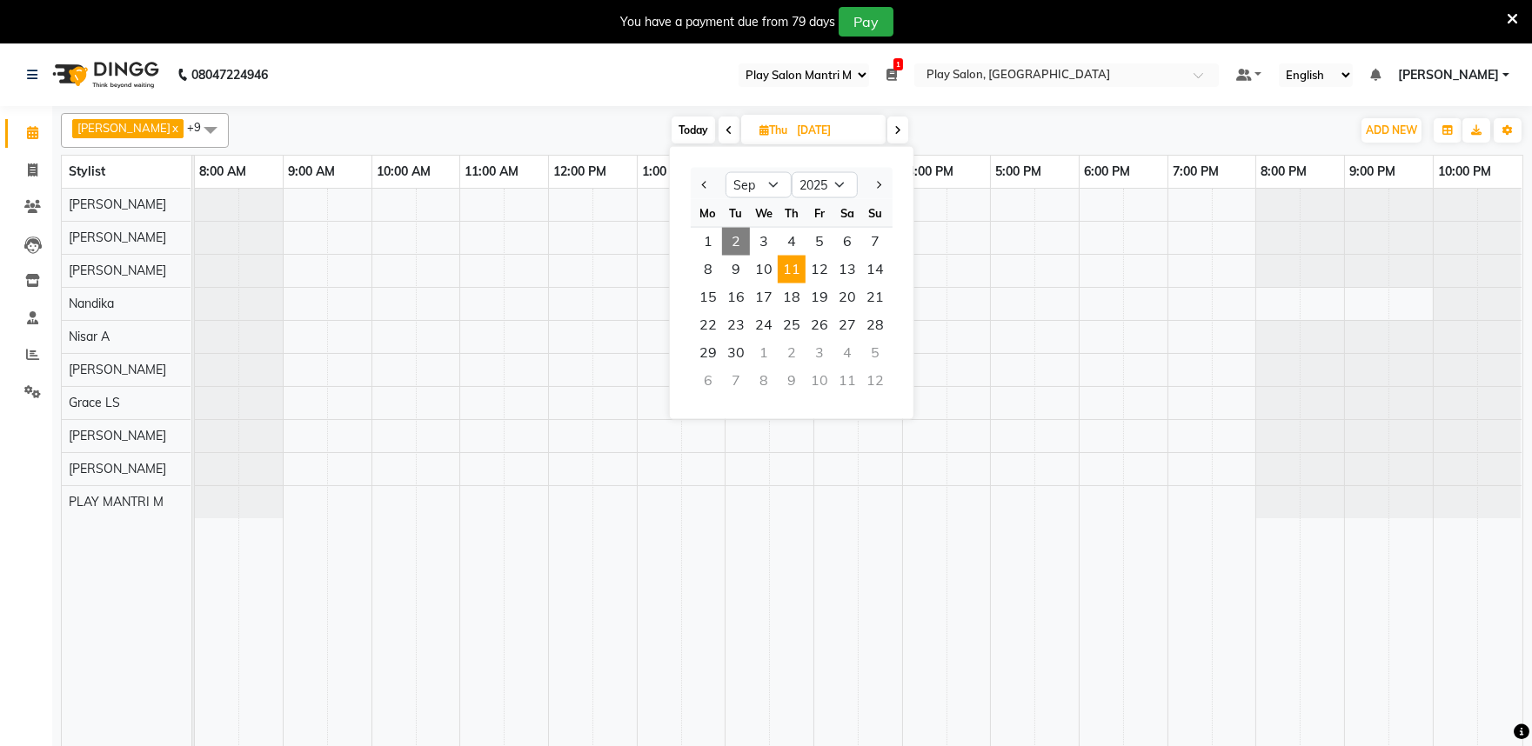
click at [740, 240] on span "2" at bounding box center [736, 242] width 28 height 28
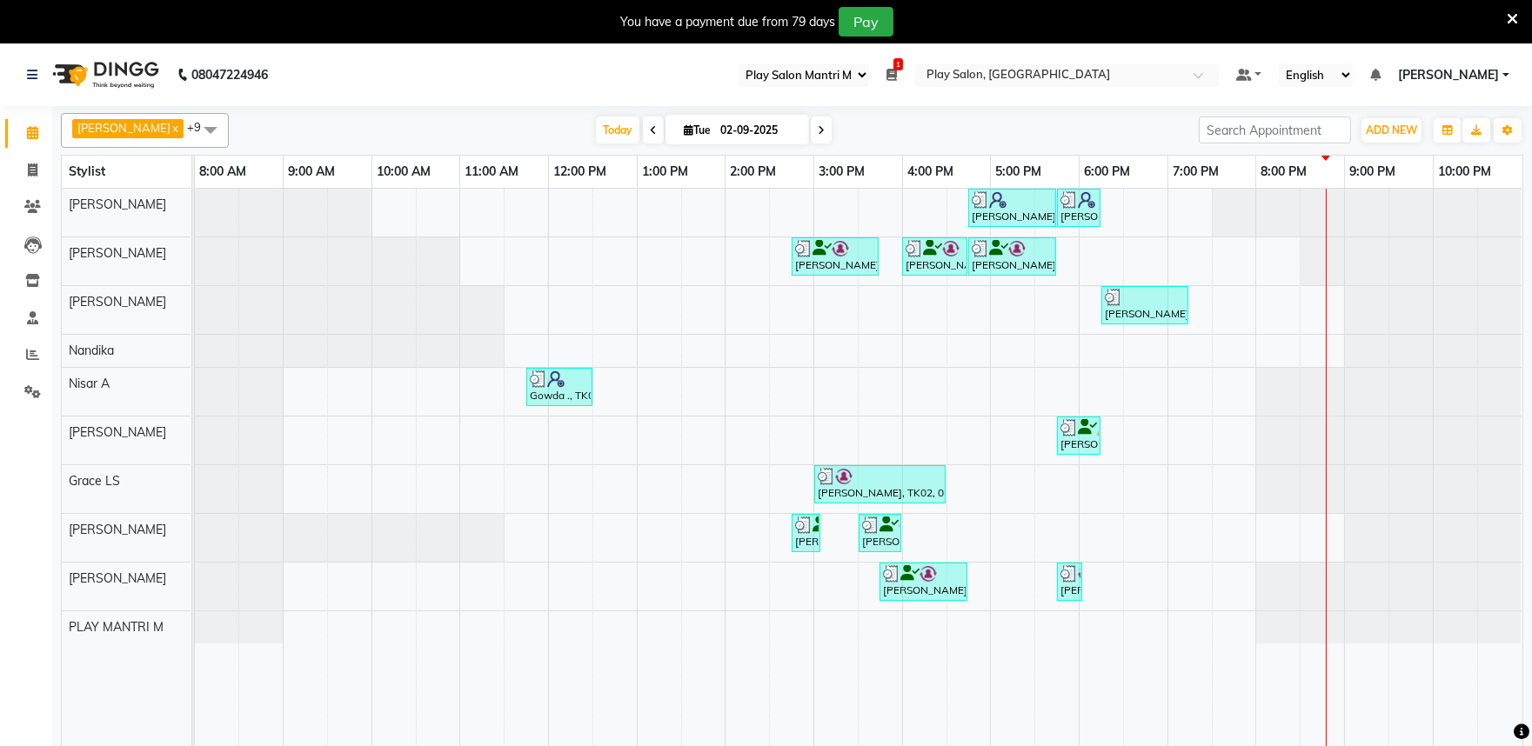
click at [811, 136] on span at bounding box center [821, 130] width 21 height 27
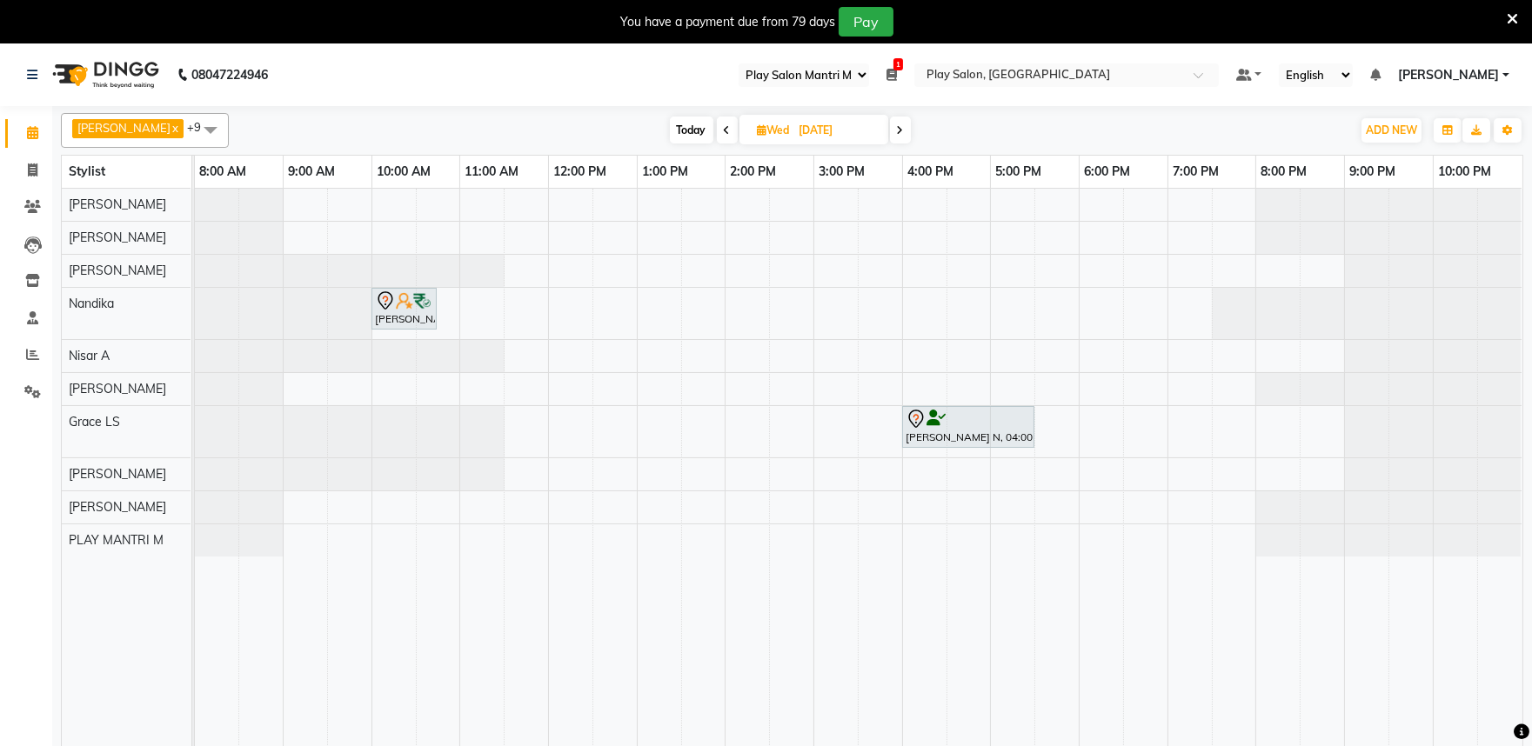
click at [893, 130] on span at bounding box center [900, 130] width 21 height 27
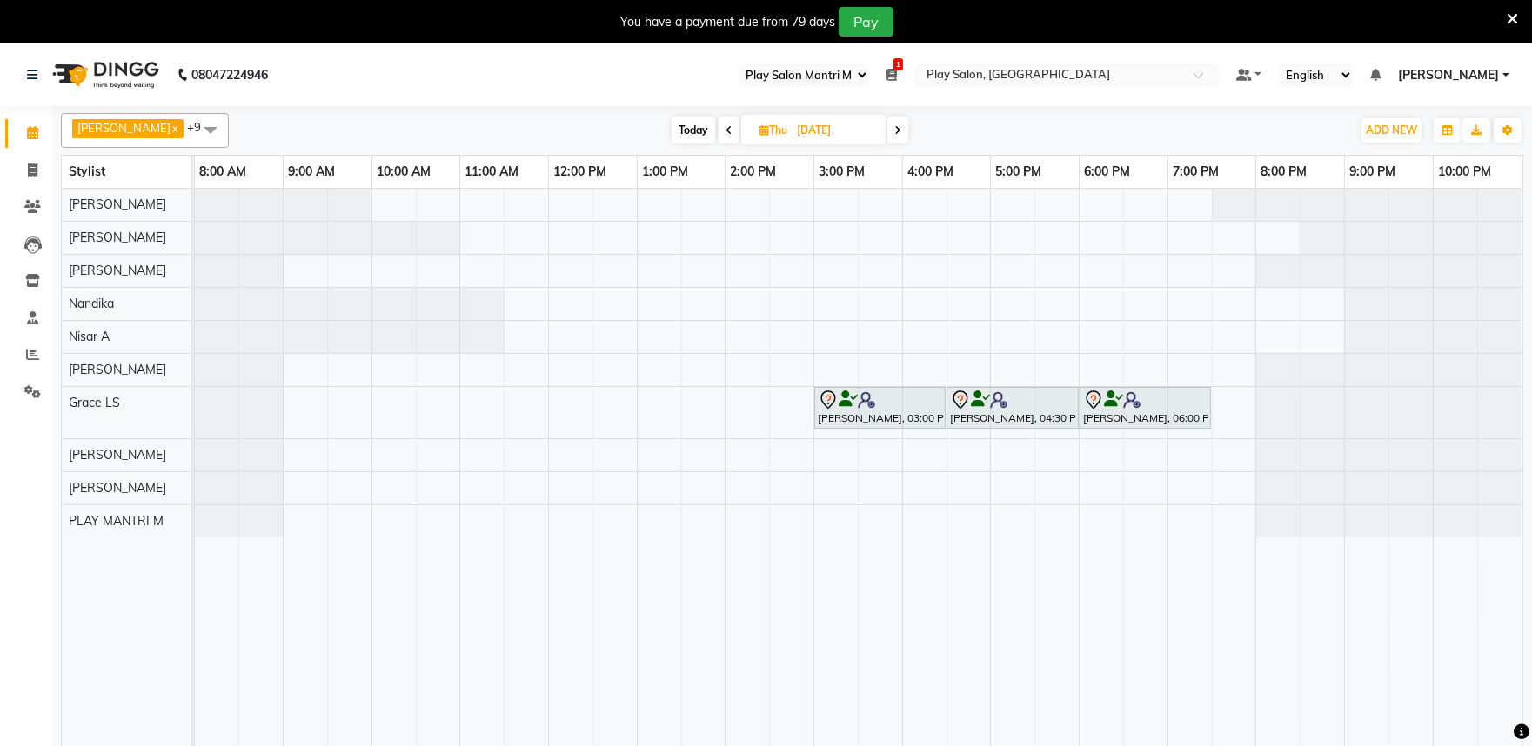
click at [894, 133] on icon at bounding box center [897, 130] width 7 height 10
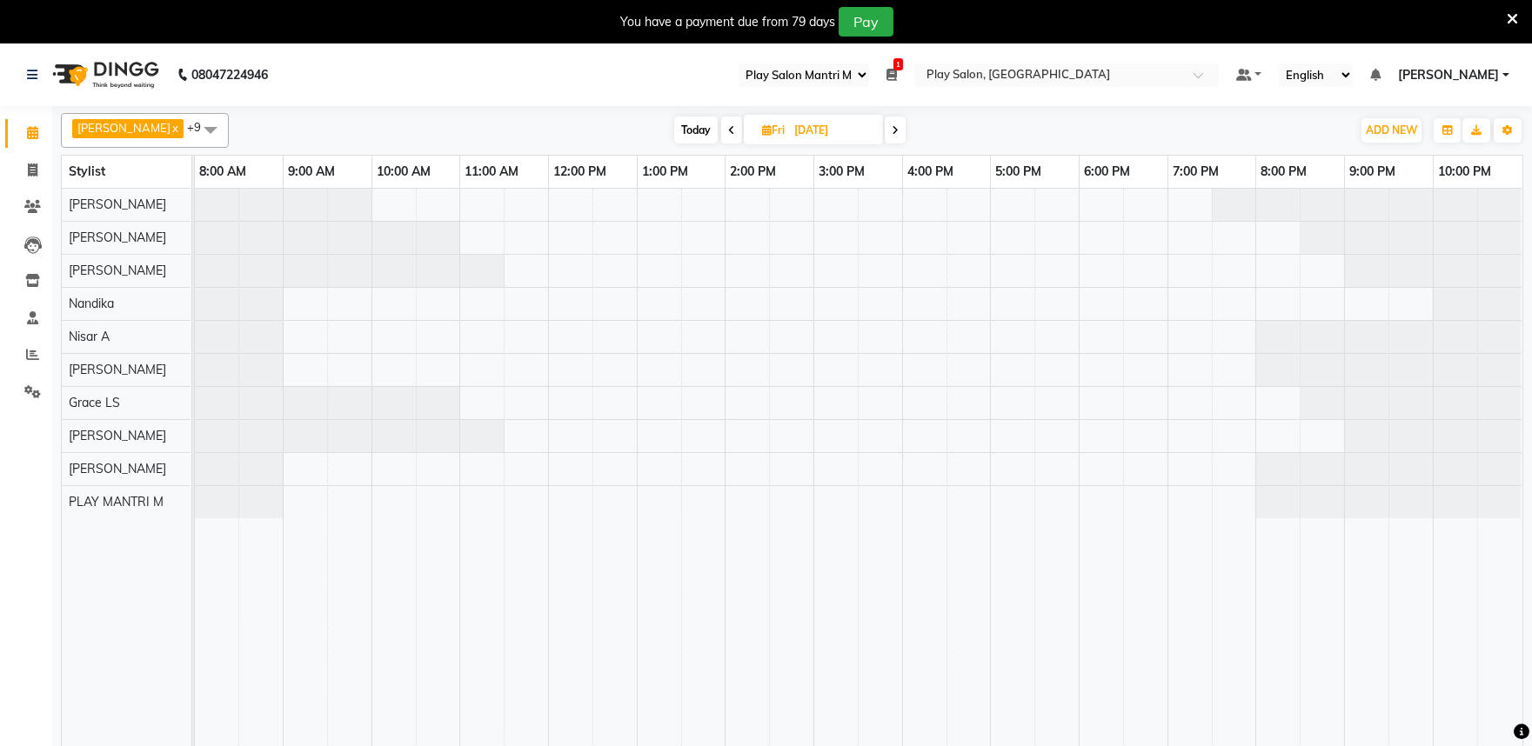
click at [728, 133] on icon at bounding box center [731, 130] width 7 height 10
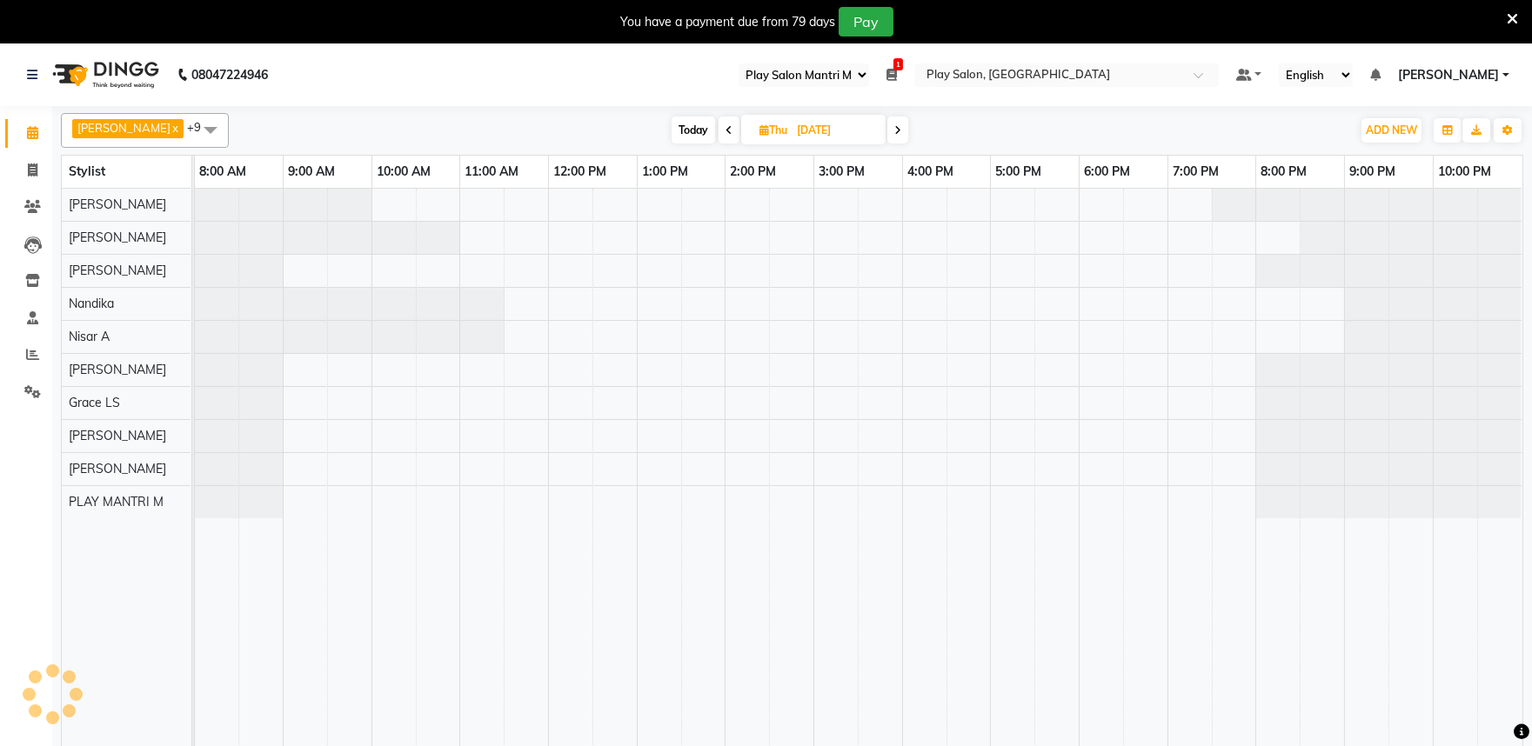
click at [722, 133] on span at bounding box center [728, 130] width 21 height 27
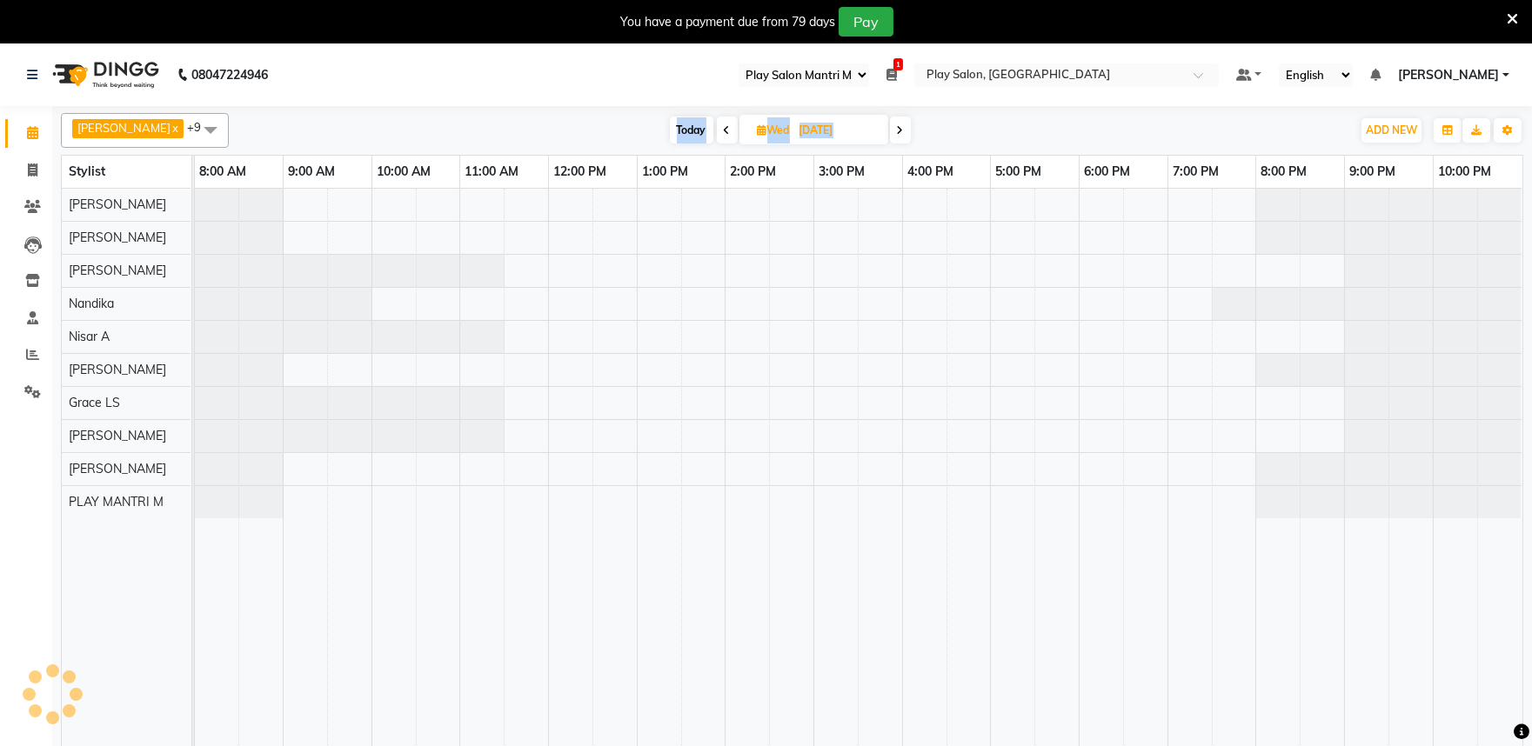
click at [722, 133] on span at bounding box center [727, 130] width 21 height 27
type input "02-09-2025"
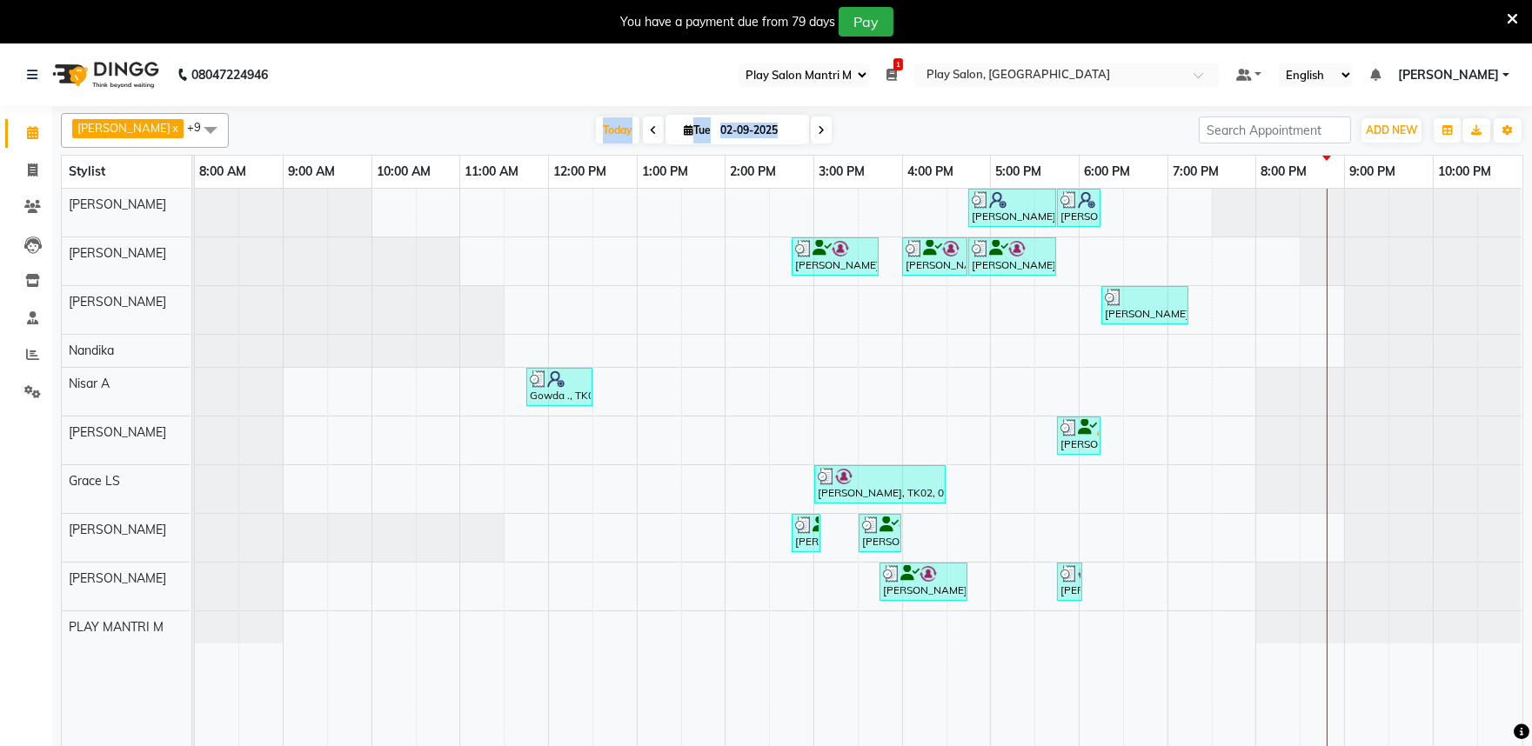
click at [723, 133] on input "02-09-2025" at bounding box center [758, 130] width 87 height 26
select select "9"
select select "2025"
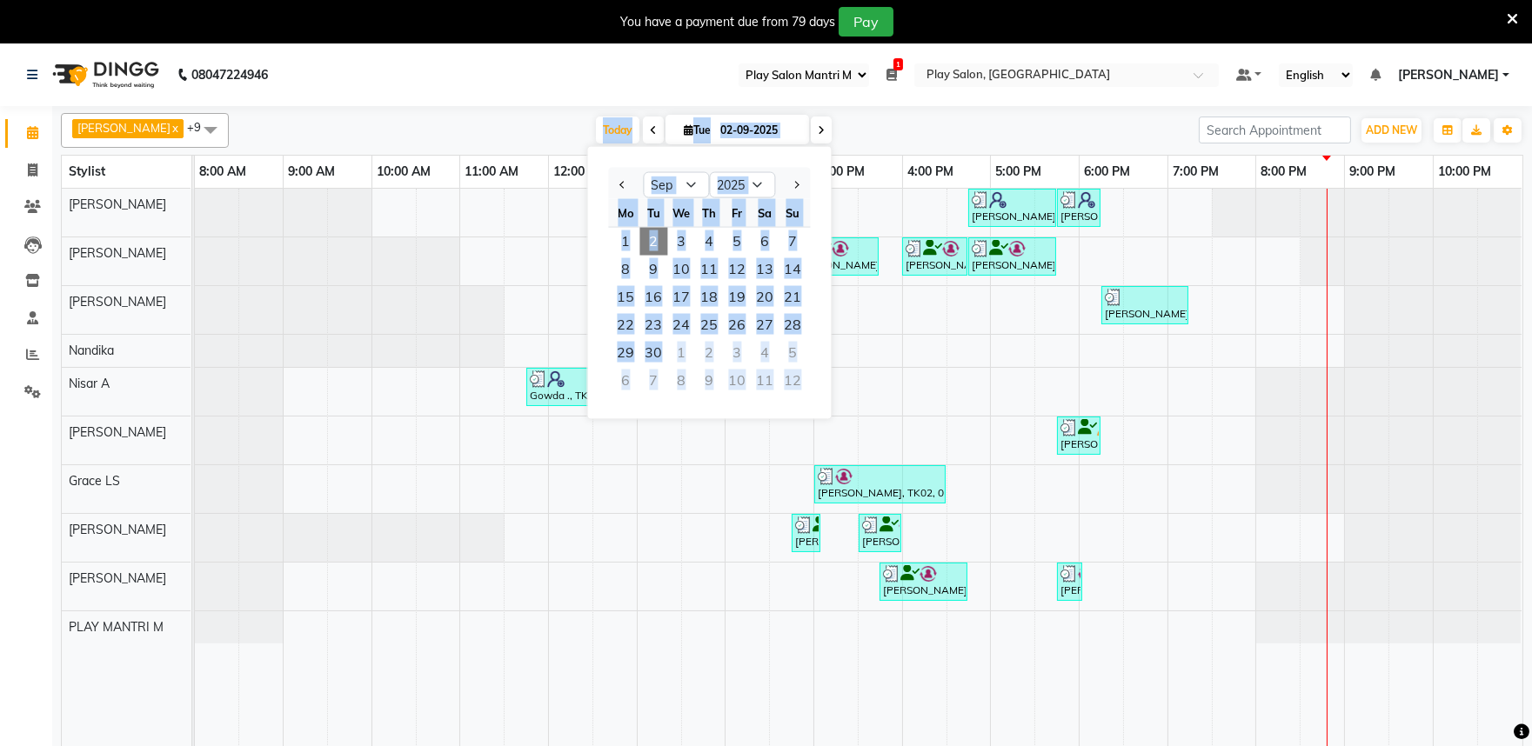
click at [818, 132] on icon at bounding box center [821, 130] width 7 height 10
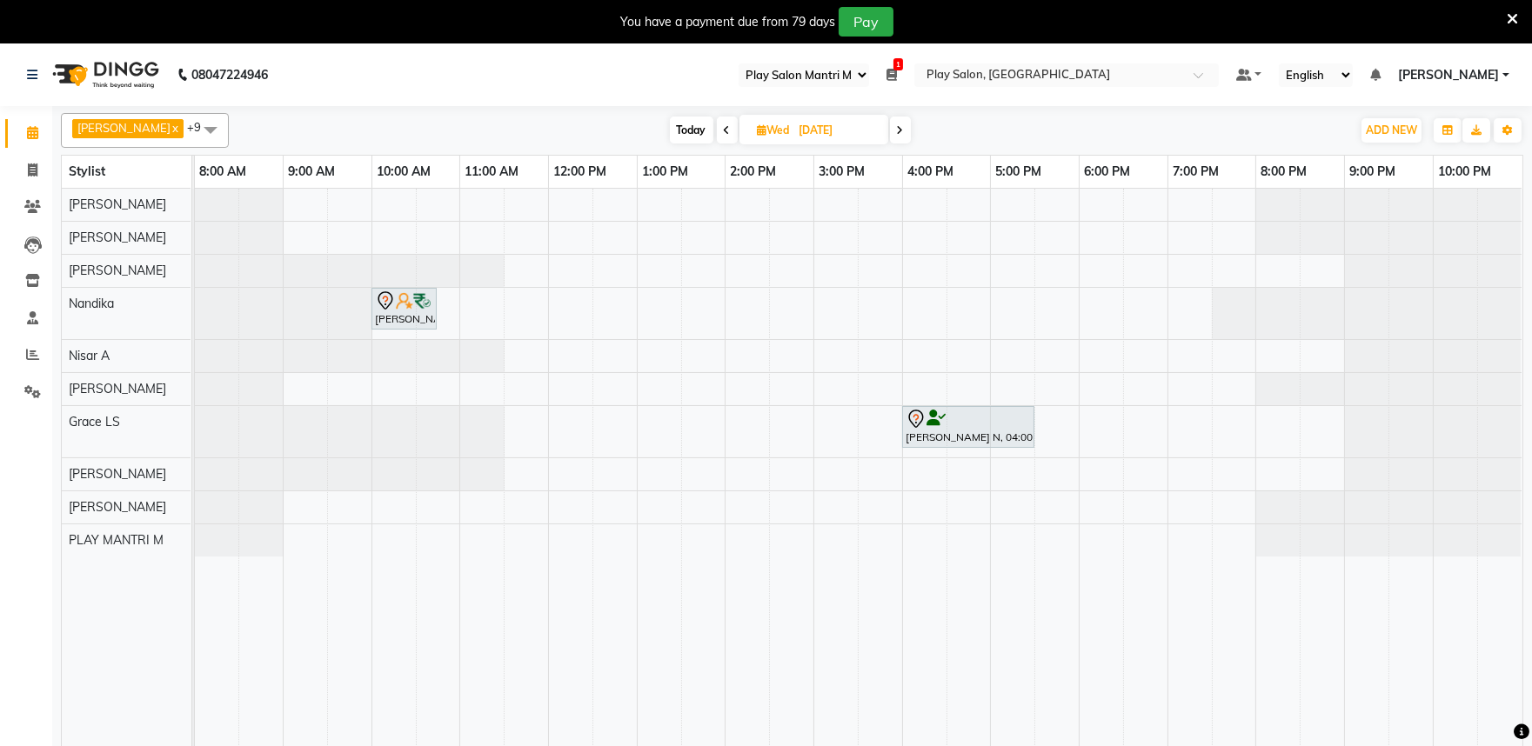
click at [717, 124] on span at bounding box center [727, 130] width 21 height 27
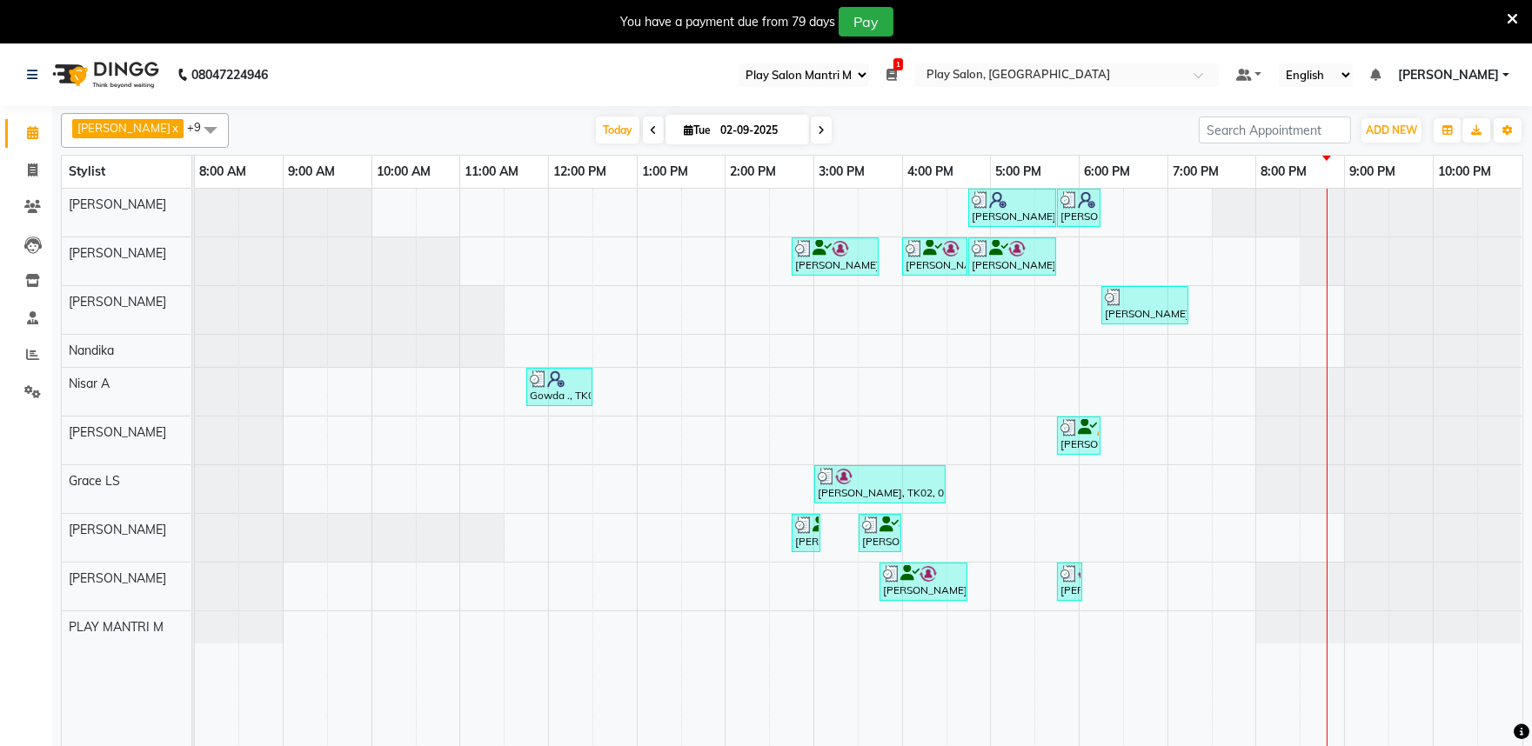
click at [818, 129] on icon at bounding box center [821, 130] width 7 height 10
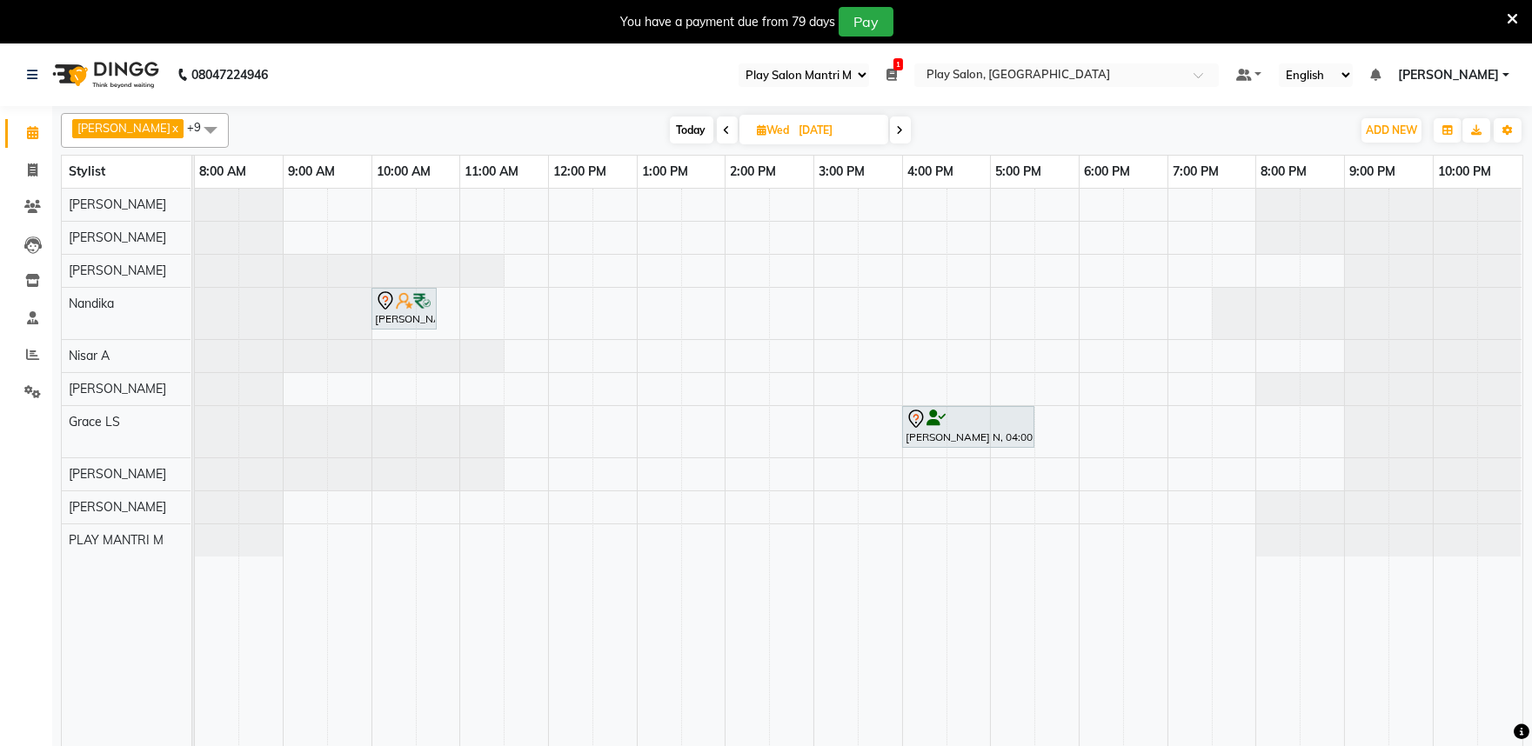
click at [724, 130] on icon at bounding box center [727, 130] width 7 height 10
type input "02-09-2025"
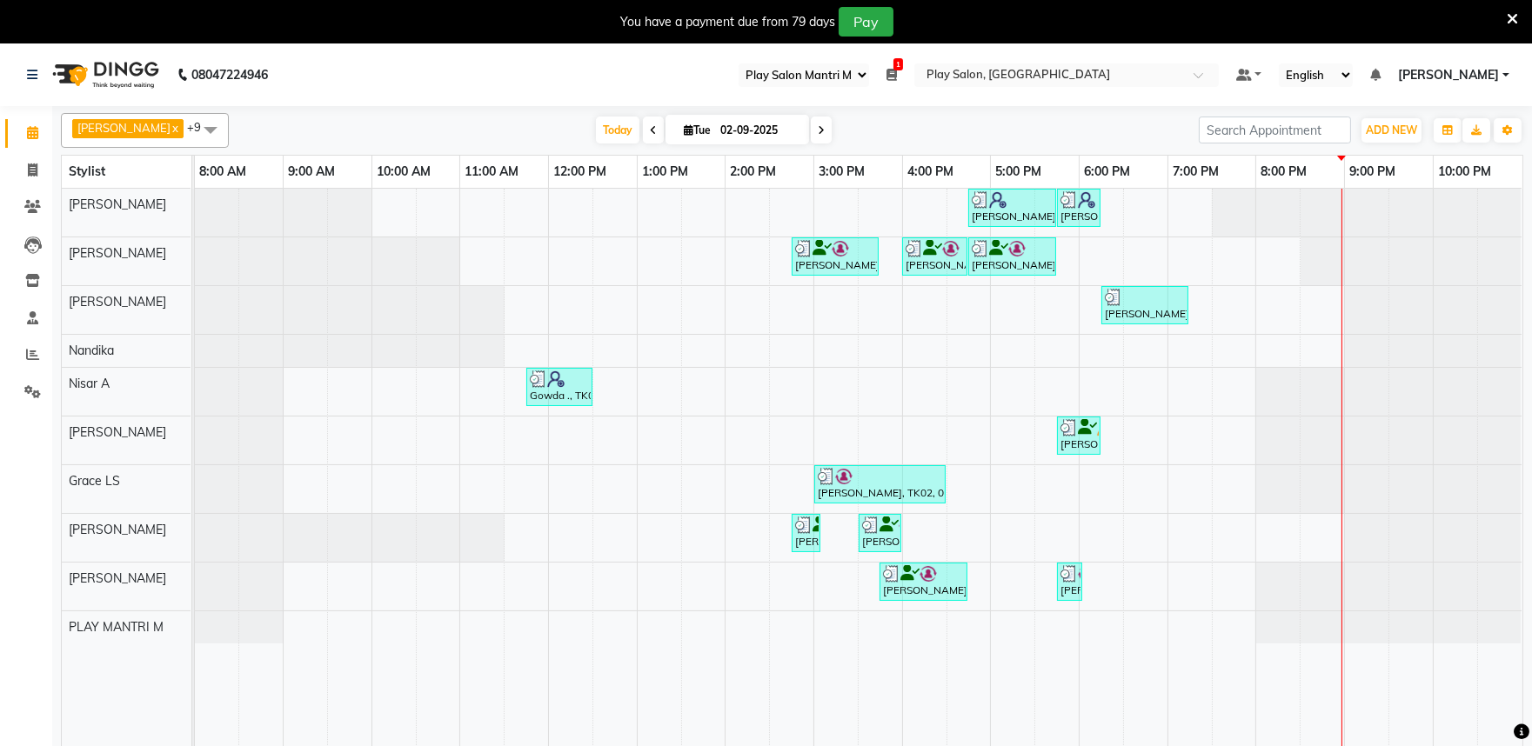
click at [897, 77] on icon at bounding box center [891, 75] width 10 height 12
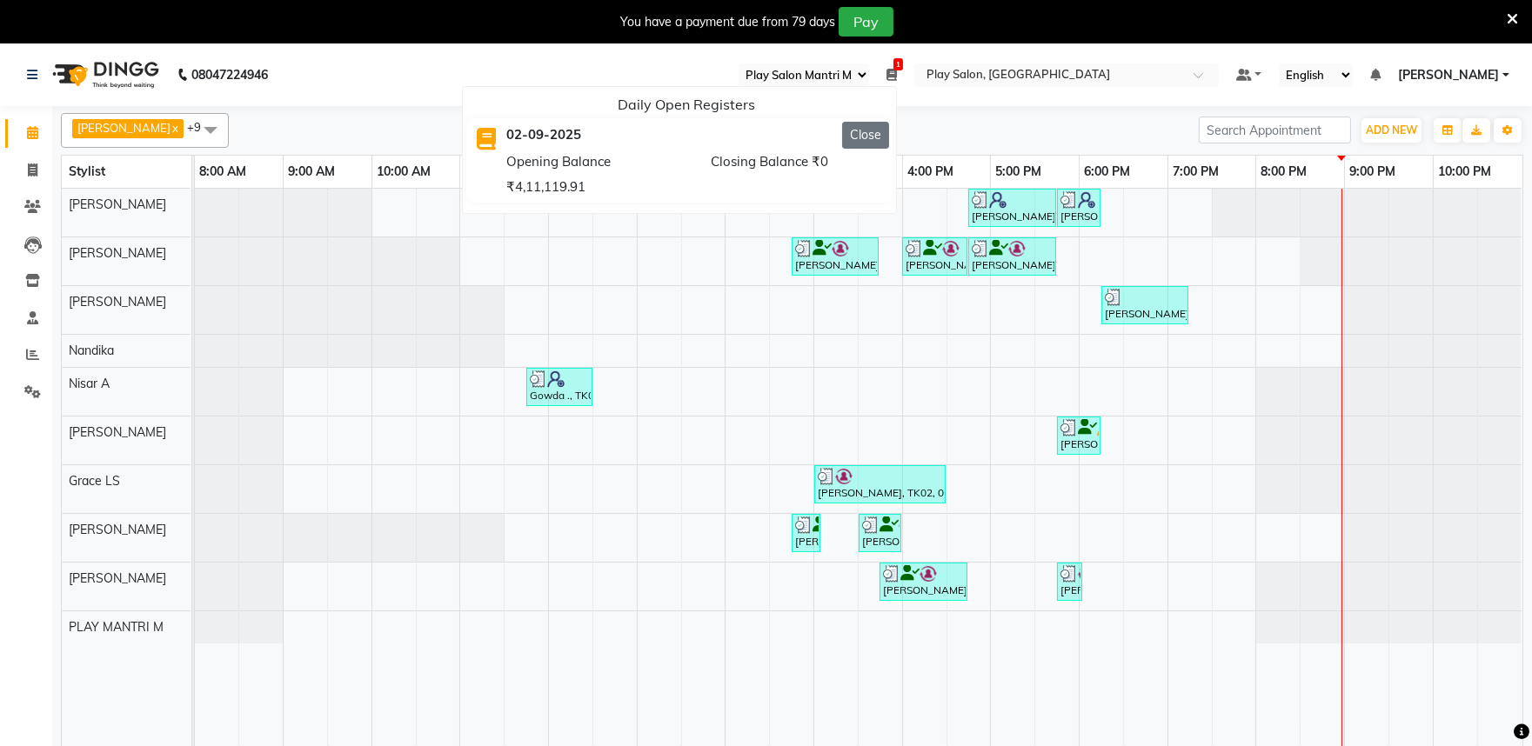
click at [889, 137] on button "Close" at bounding box center [865, 135] width 47 height 27
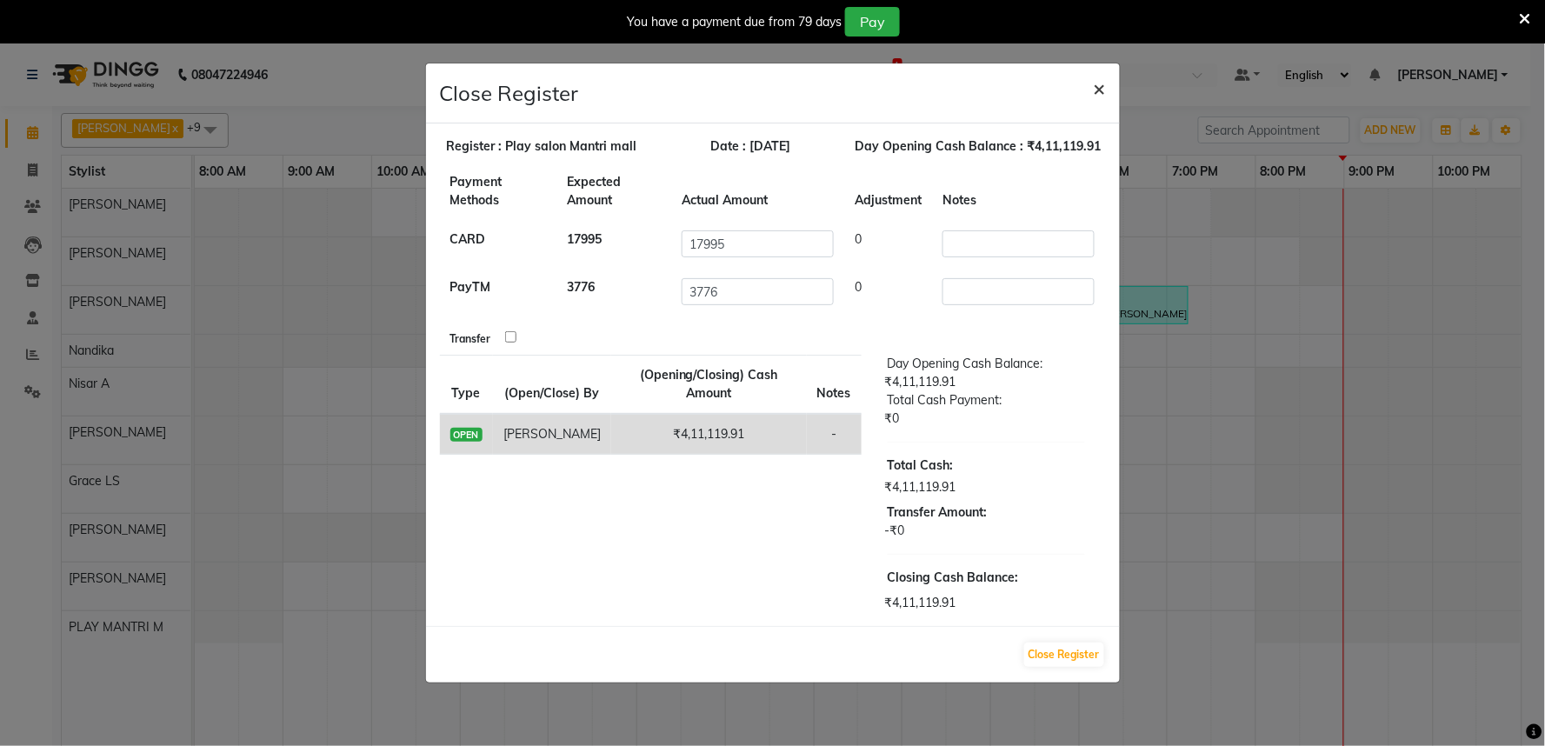
click at [1096, 91] on span "×" at bounding box center [1100, 88] width 12 height 26
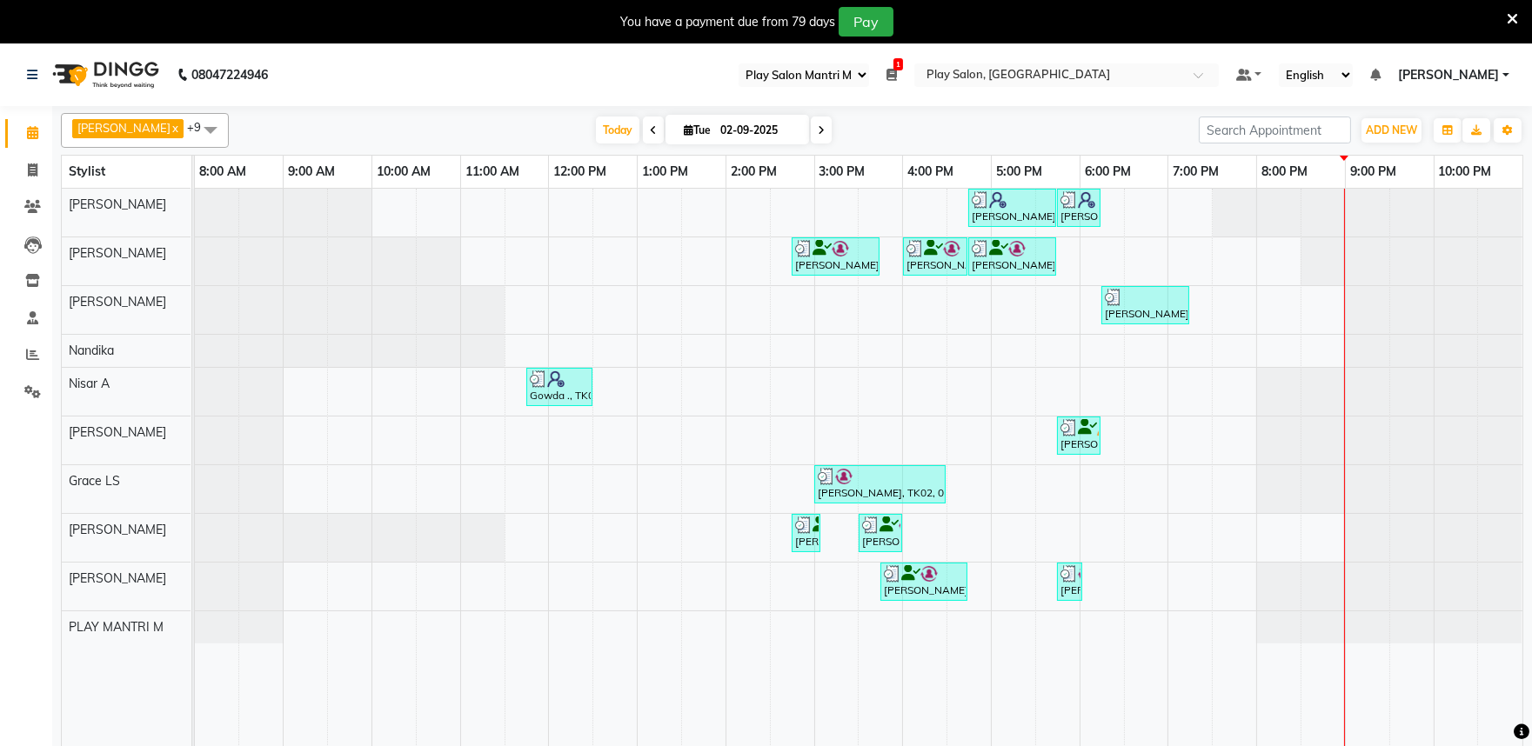
click at [869, 73] on select "Select Register Play Salon Mantri Mall" at bounding box center [803, 74] width 130 height 23
click at [960, 130] on div "[DATE] [DATE]" at bounding box center [713, 130] width 952 height 26
click at [897, 76] on icon at bounding box center [891, 75] width 10 height 12
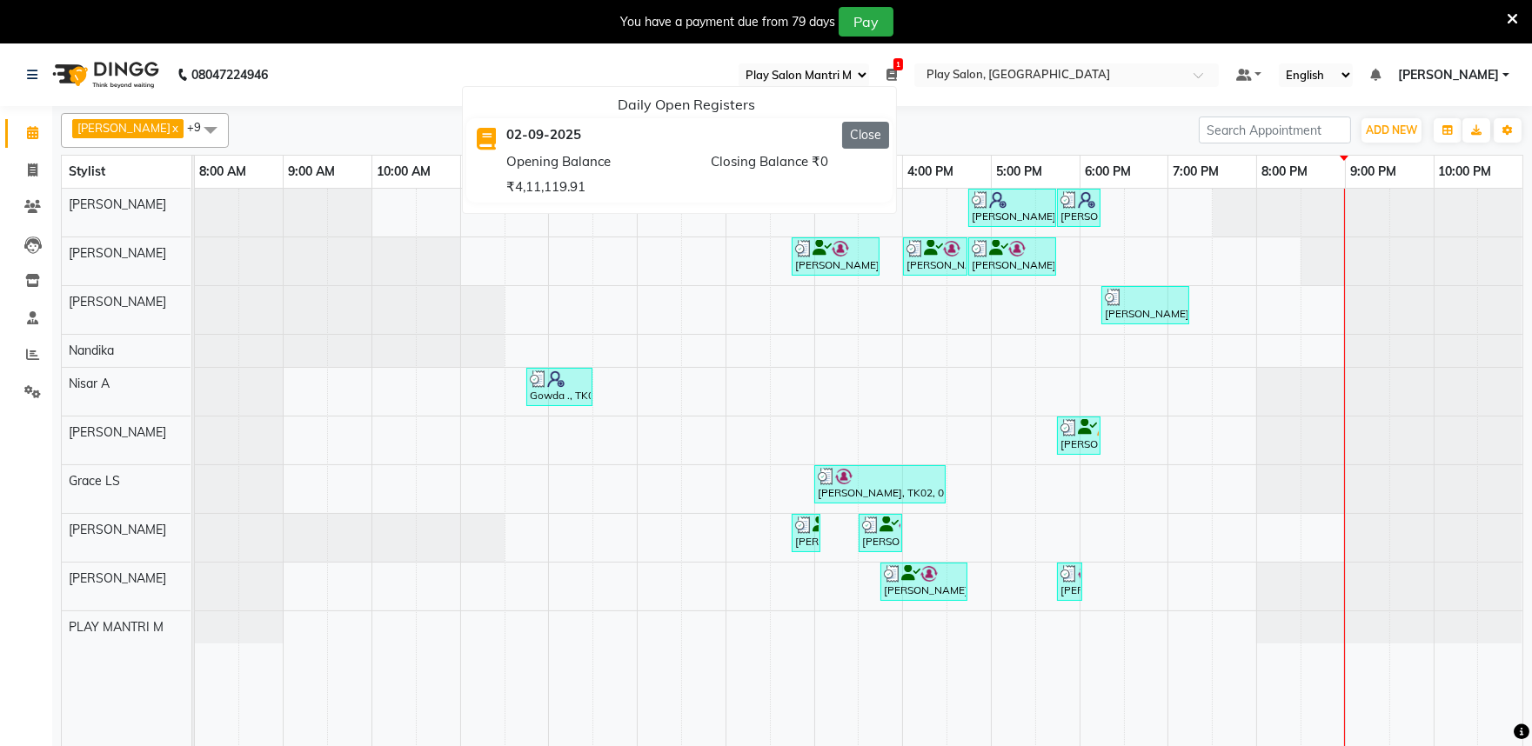
click at [889, 133] on button "Close" at bounding box center [865, 135] width 47 height 27
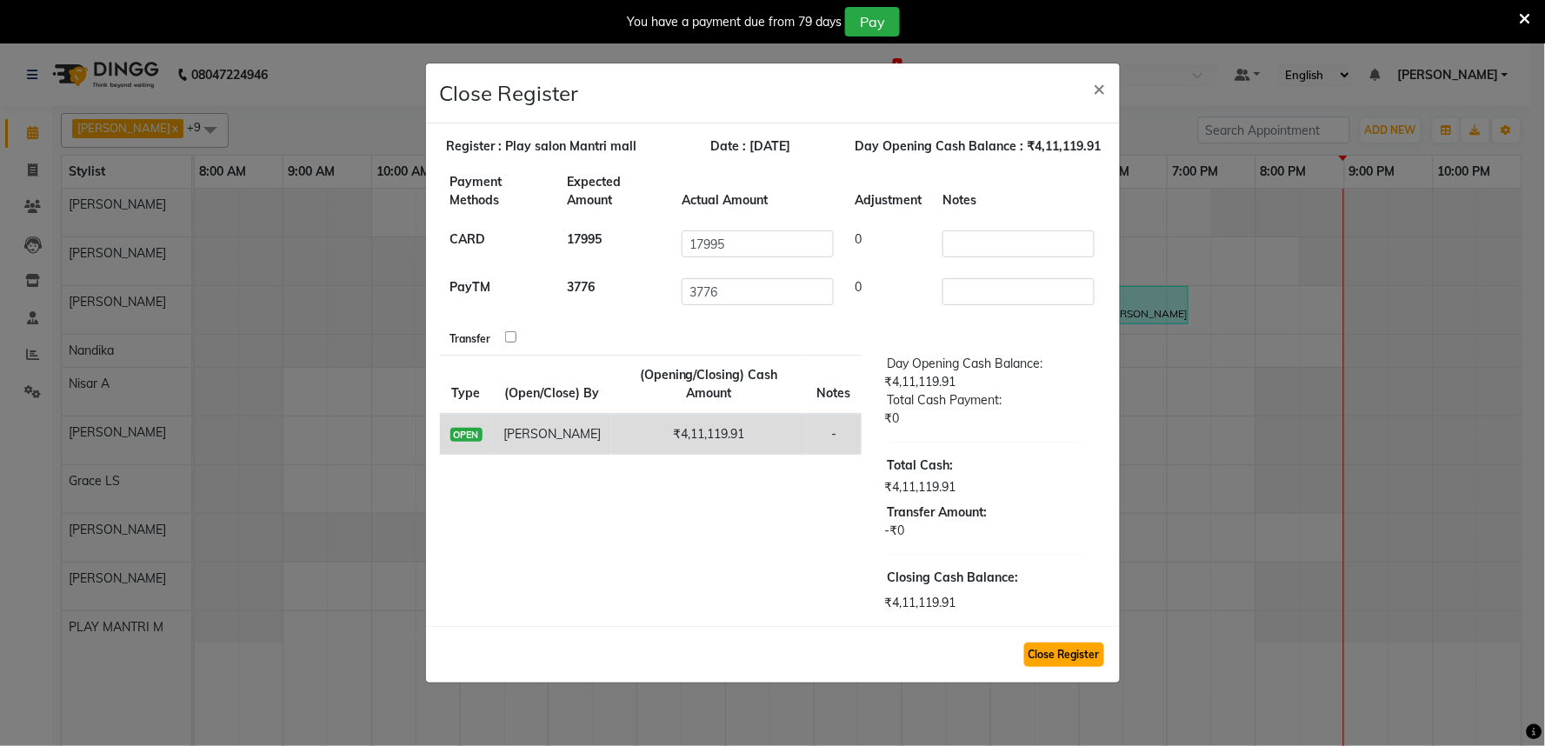
click at [1065, 650] on button "Close Register" at bounding box center [1064, 655] width 80 height 24
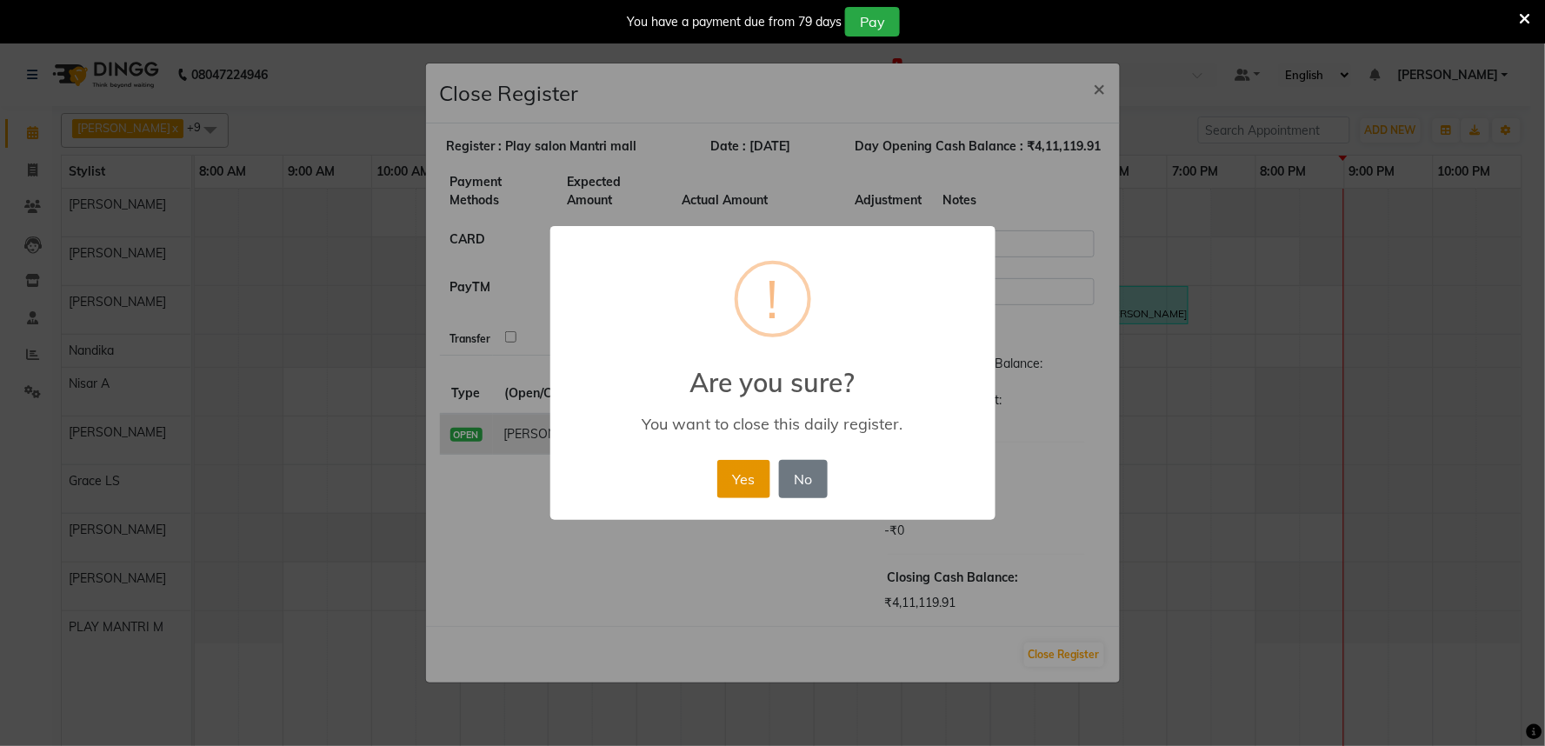
click at [754, 479] on button "Yes" at bounding box center [743, 479] width 53 height 38
